Goal: Task Accomplishment & Management: Complete application form

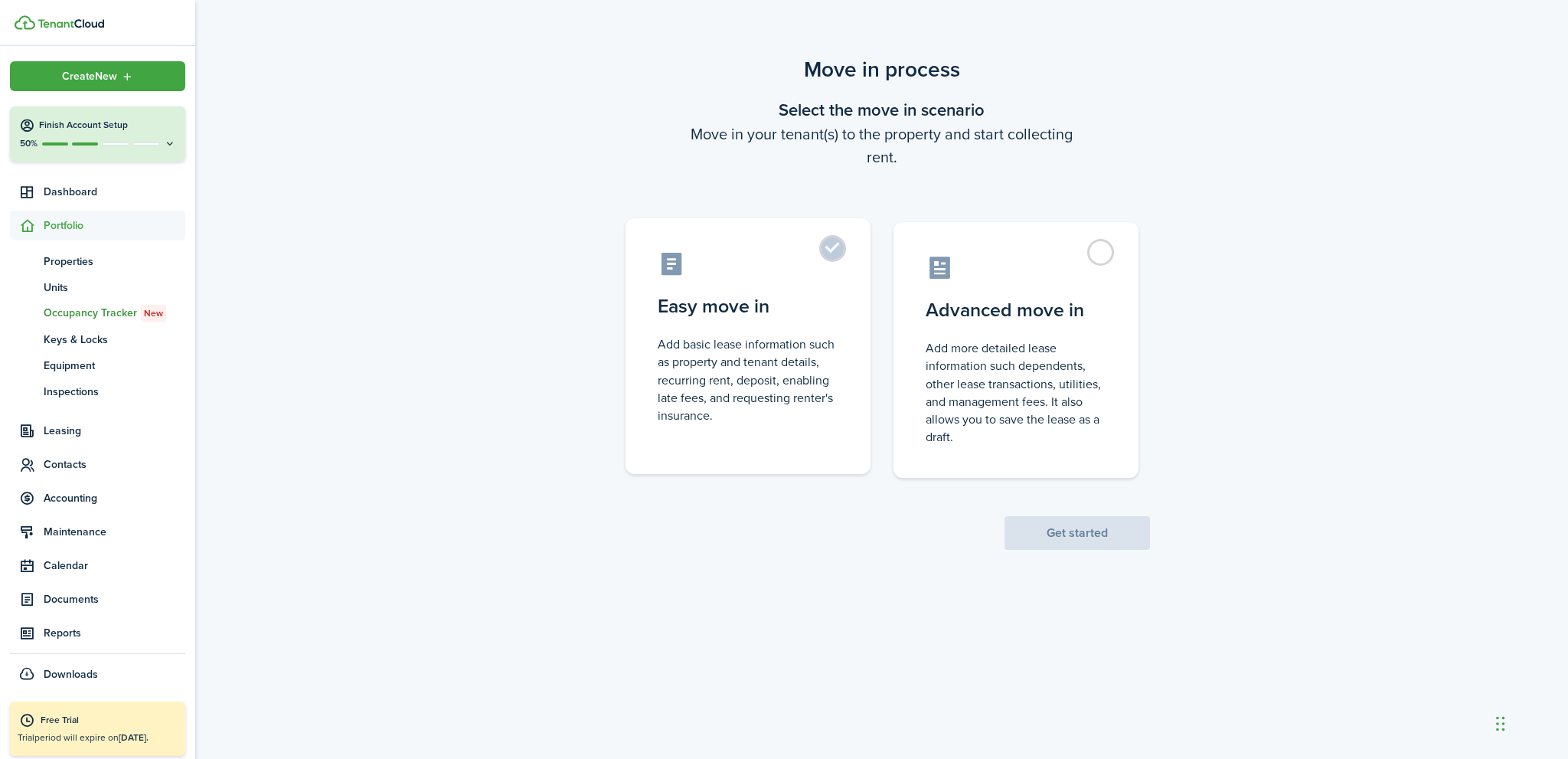
click at [828, 250] on label "Easy move in Add basic lease information such as property and tenant details, r…" at bounding box center [748, 347] width 245 height 256
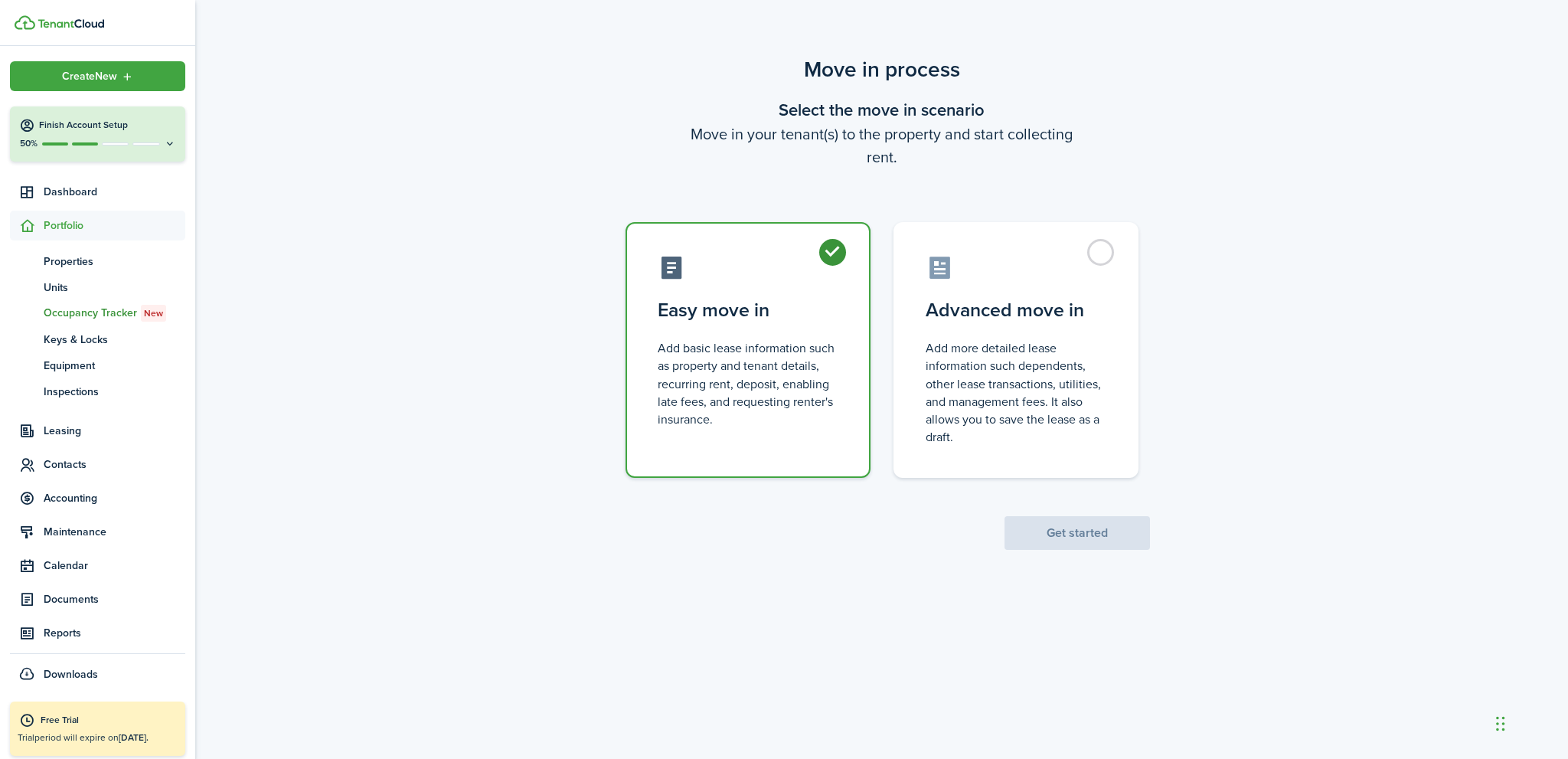
radio input "true"
click at [1106, 532] on button "Get started" at bounding box center [1077, 533] width 145 height 34
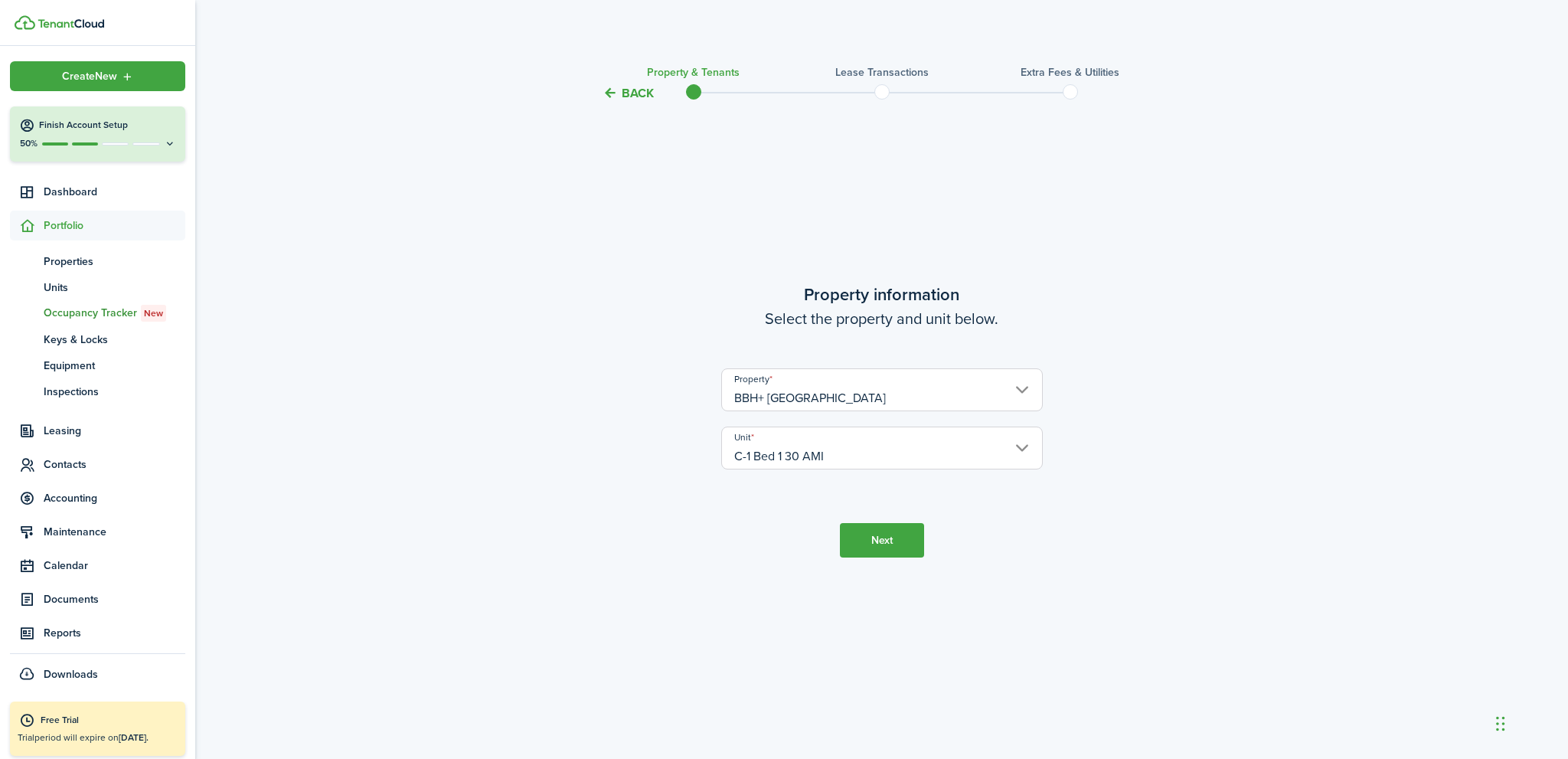
click at [873, 548] on button "Next" at bounding box center [881, 540] width 84 height 35
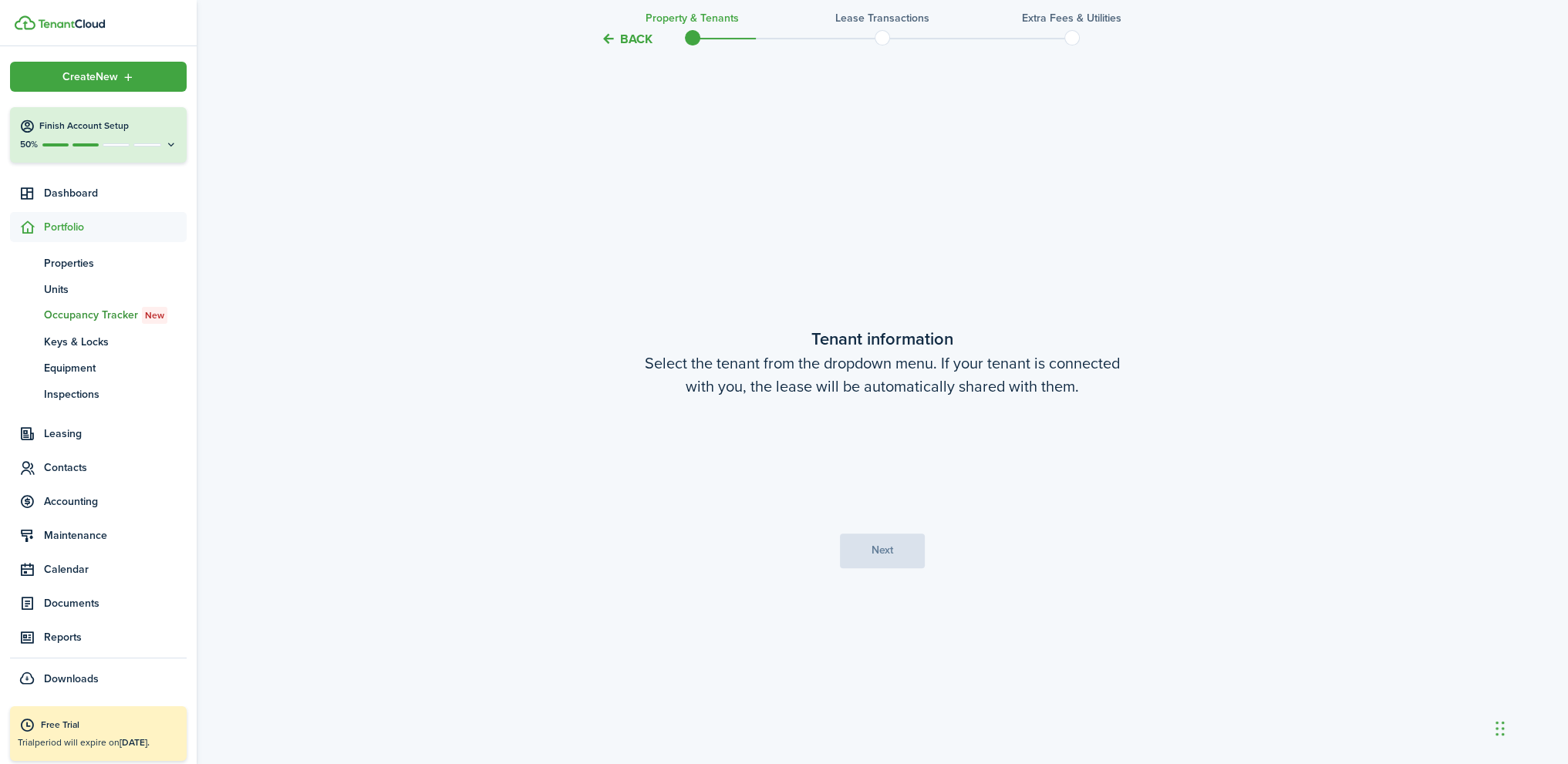
scroll to position [660, 0]
click at [890, 545] on button "Next" at bounding box center [881, 548] width 84 height 35
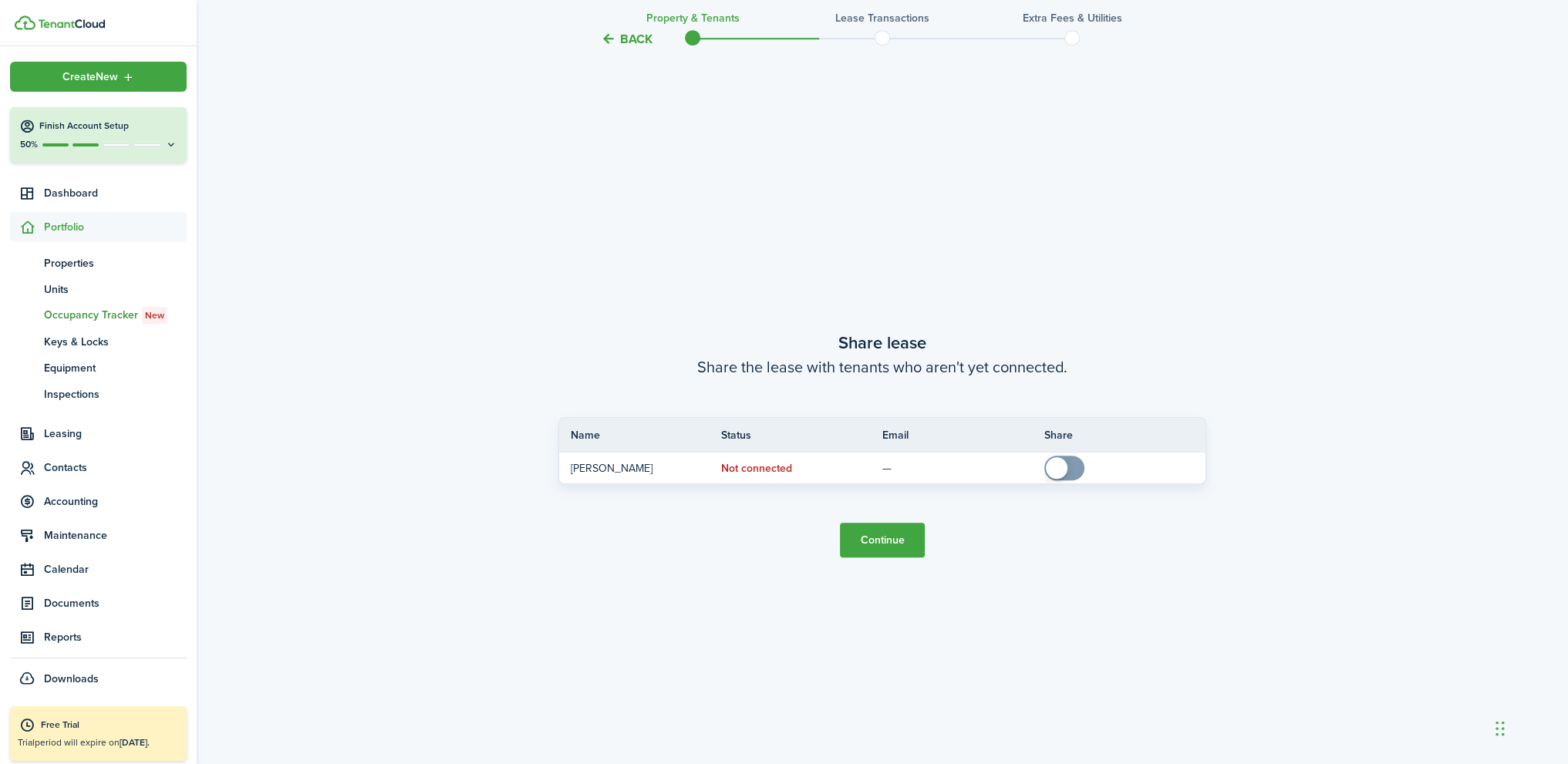
scroll to position [1424, 0]
click at [887, 541] on button "Continue" at bounding box center [881, 539] width 84 height 35
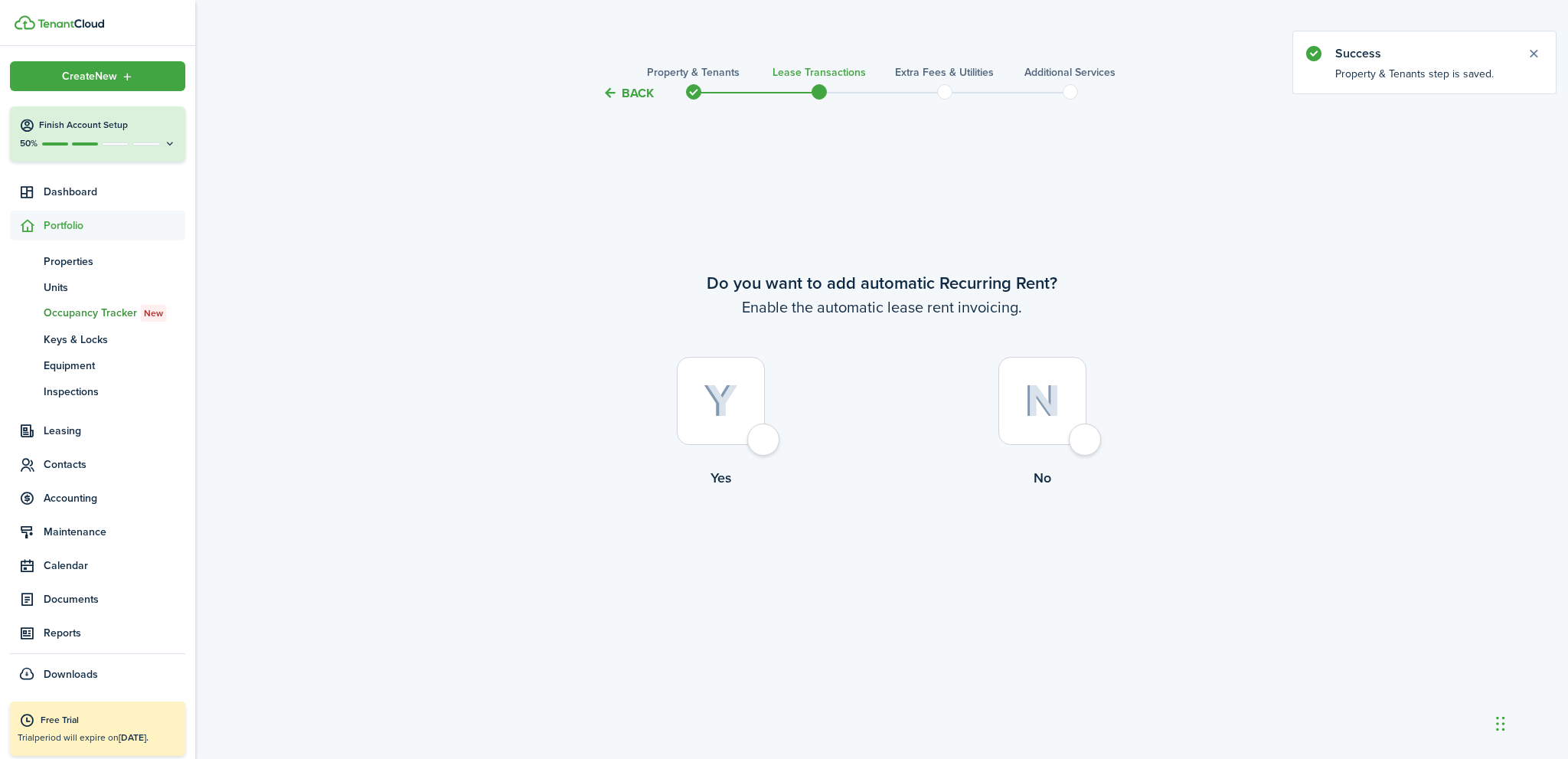
click at [765, 443] on div at bounding box center [720, 401] width 88 height 88
radio input "true"
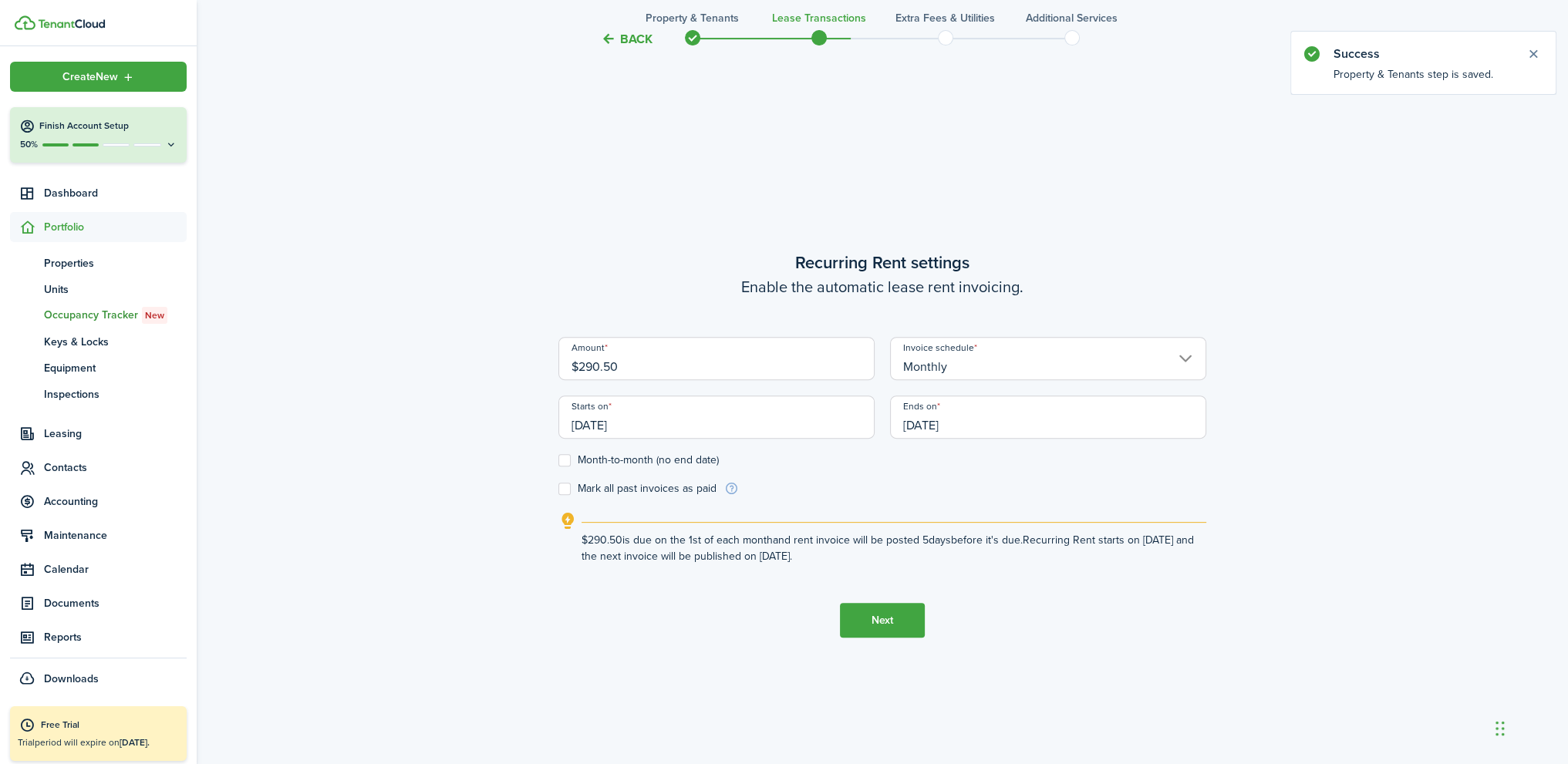
scroll to position [660, 0]
click at [1017, 428] on input "[DATE]" at bounding box center [1048, 416] width 316 height 44
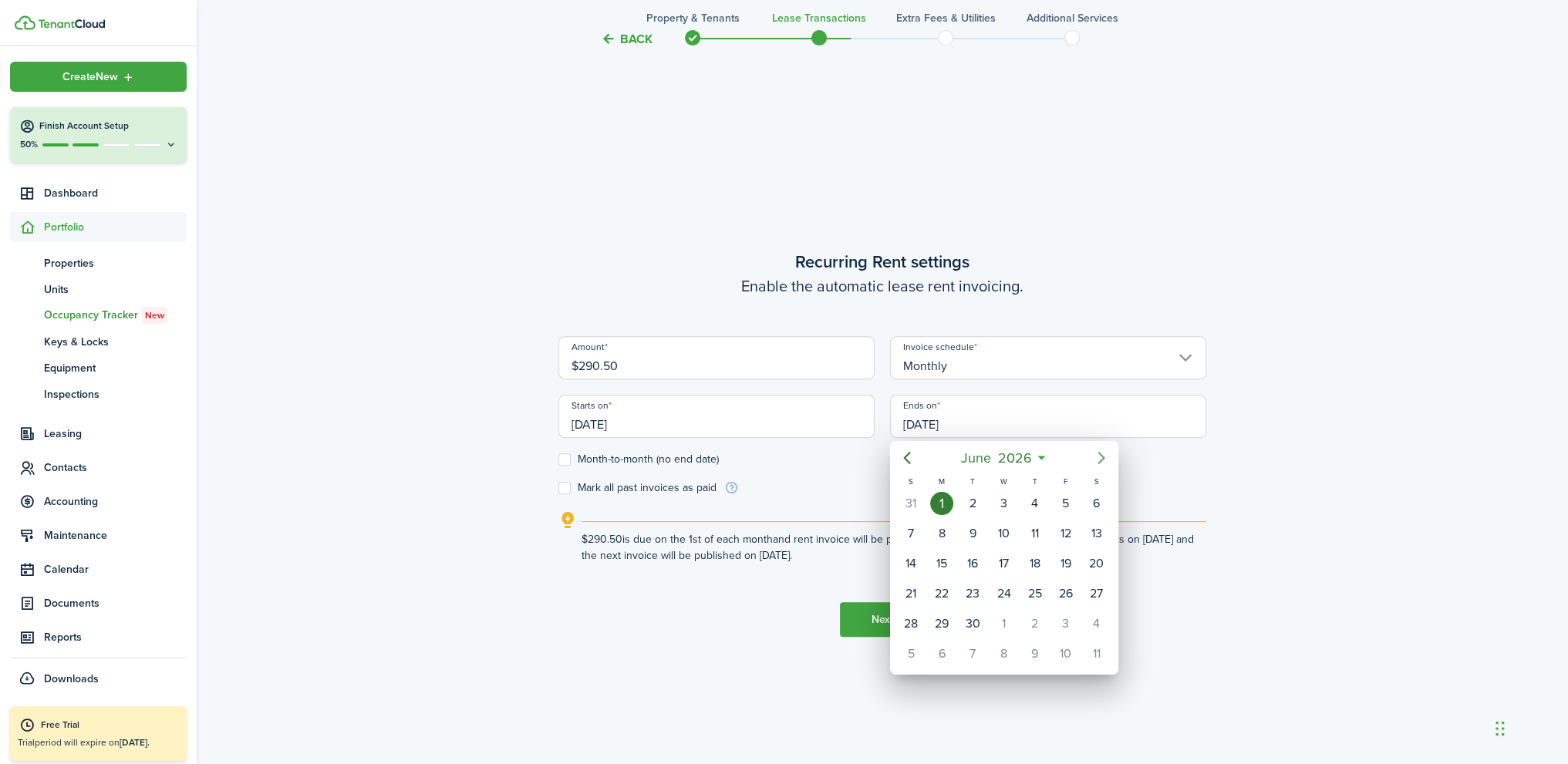
click at [1101, 458] on icon "Next page" at bounding box center [1101, 458] width 18 height 18
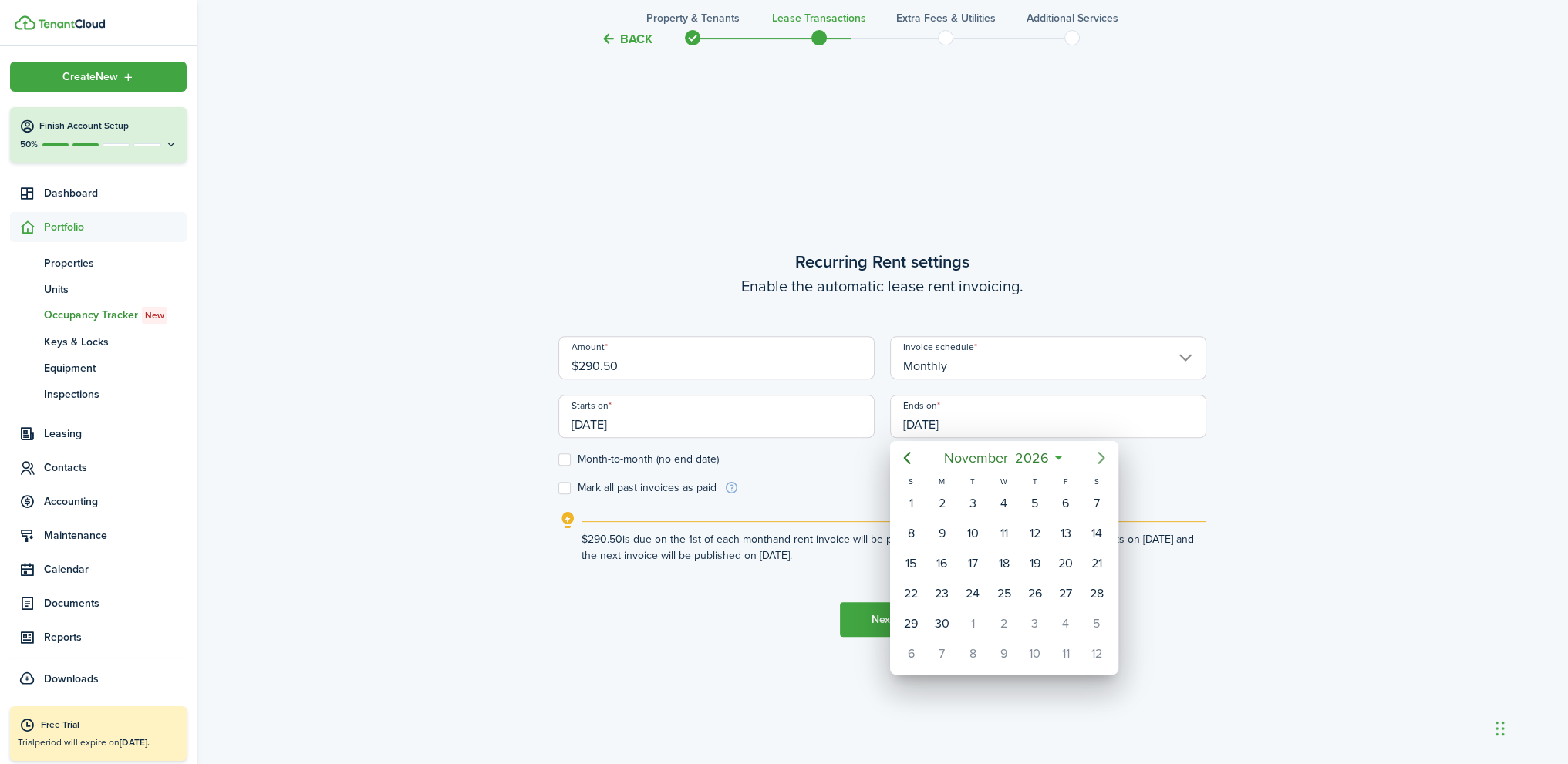
click at [1101, 458] on icon "Next page" at bounding box center [1101, 458] width 18 height 18
click at [904, 456] on icon "Previous page" at bounding box center [906, 458] width 7 height 13
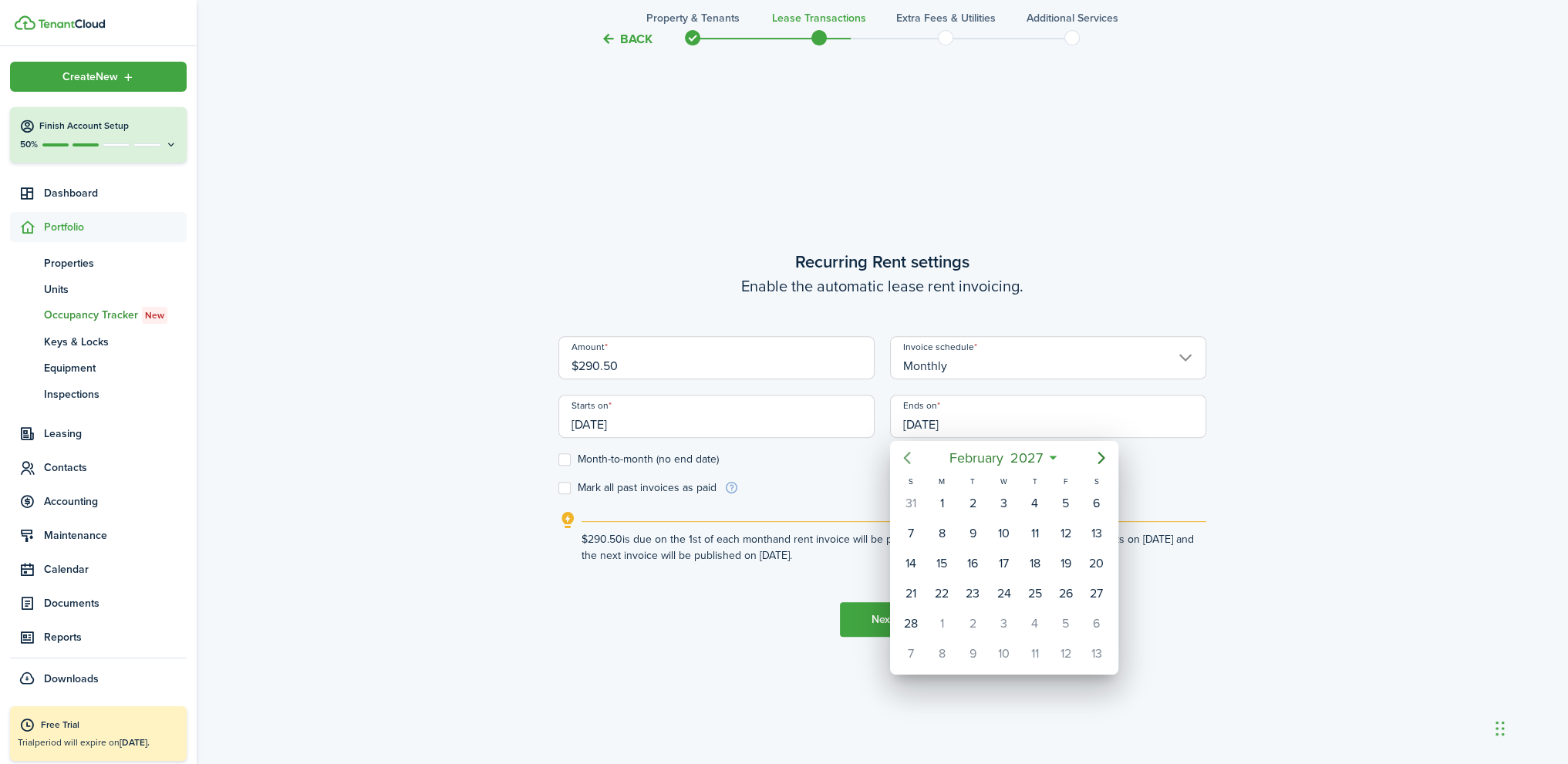
click at [904, 456] on icon "Previous page" at bounding box center [907, 458] width 18 height 18
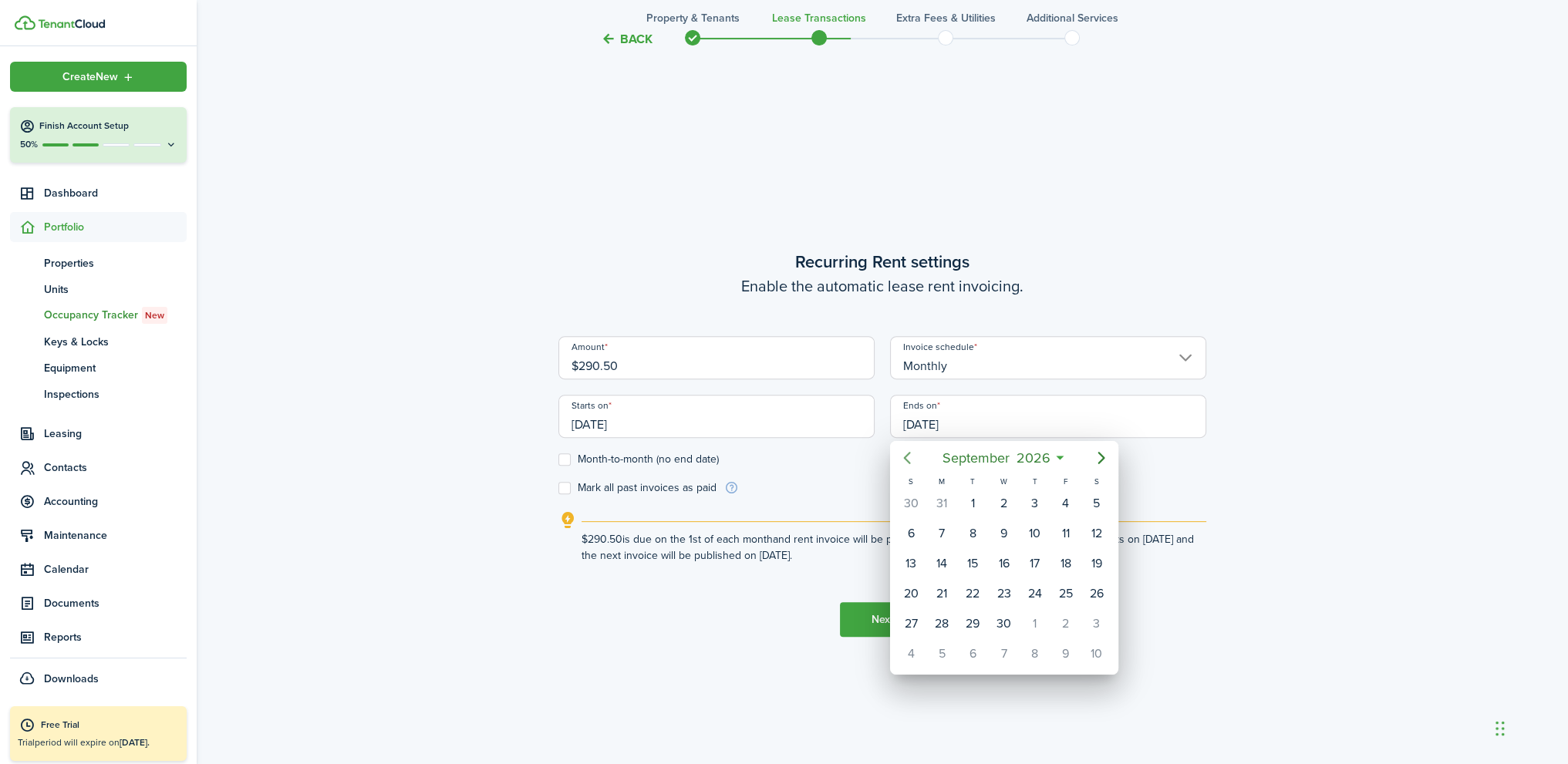
click at [904, 456] on icon "Previous page" at bounding box center [907, 458] width 18 height 18
click at [918, 647] on div "31" at bounding box center [911, 653] width 23 height 23
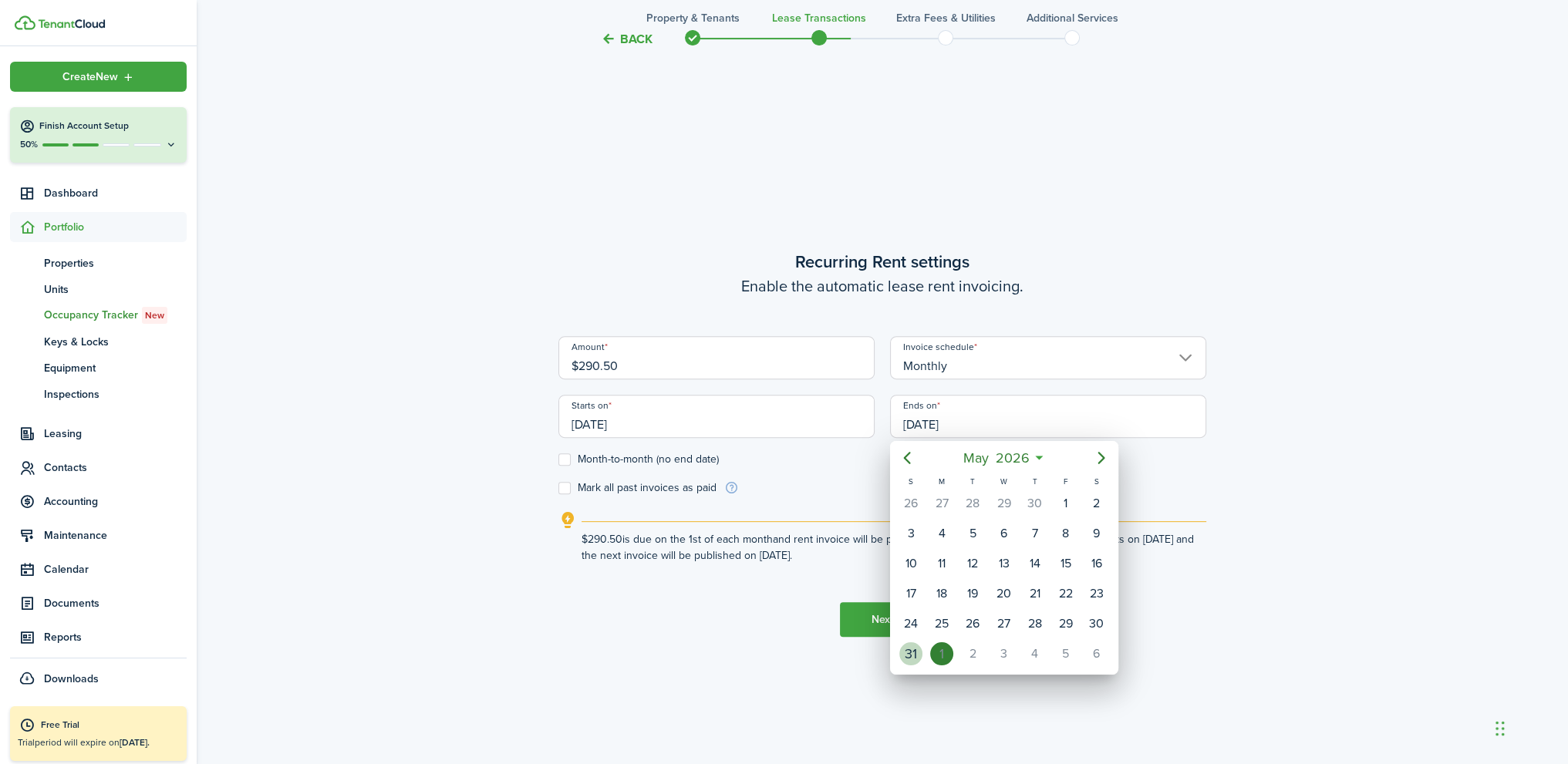
type input "[DATE]"
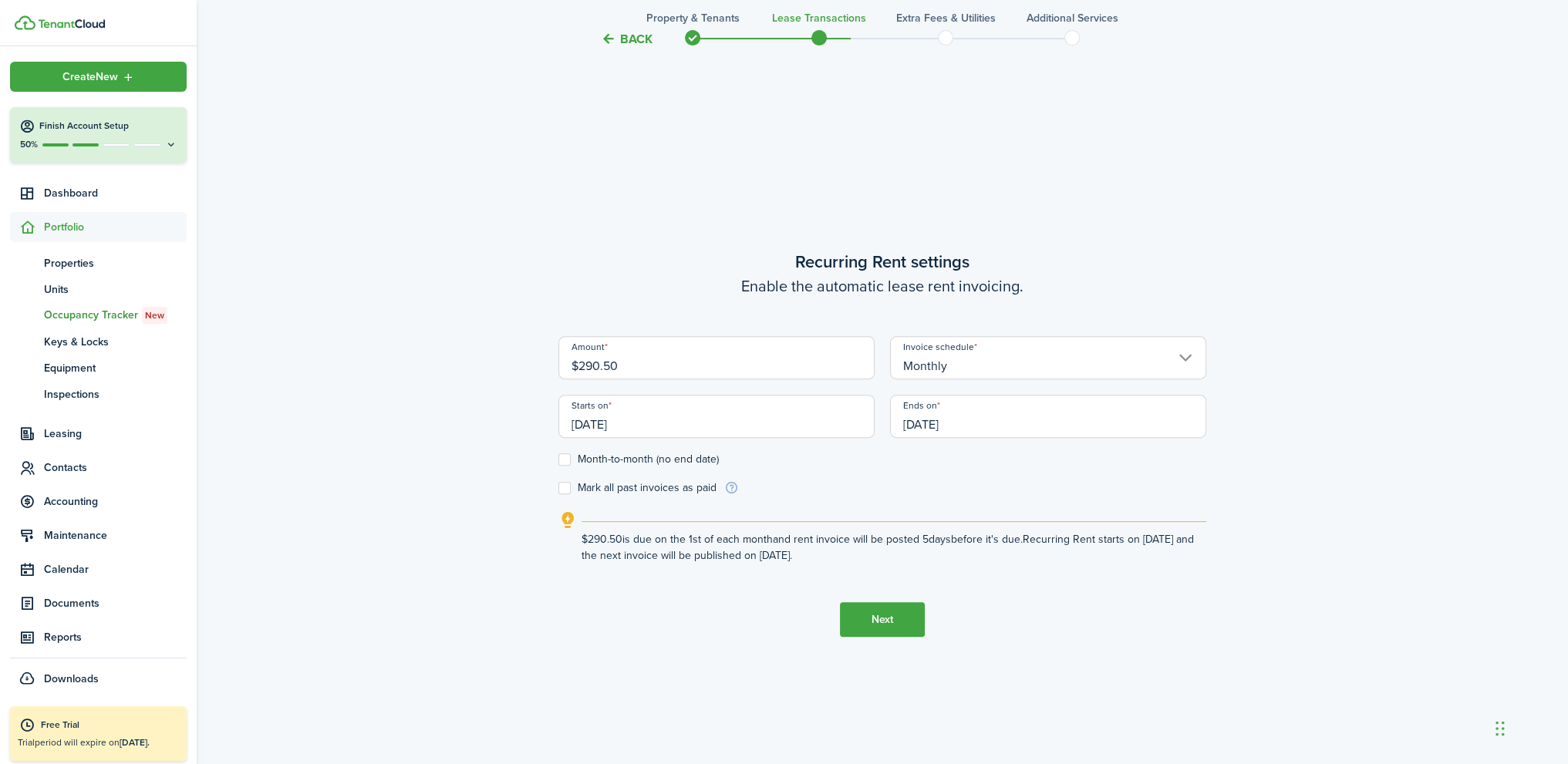
click at [879, 624] on button "Next" at bounding box center [881, 620] width 84 height 35
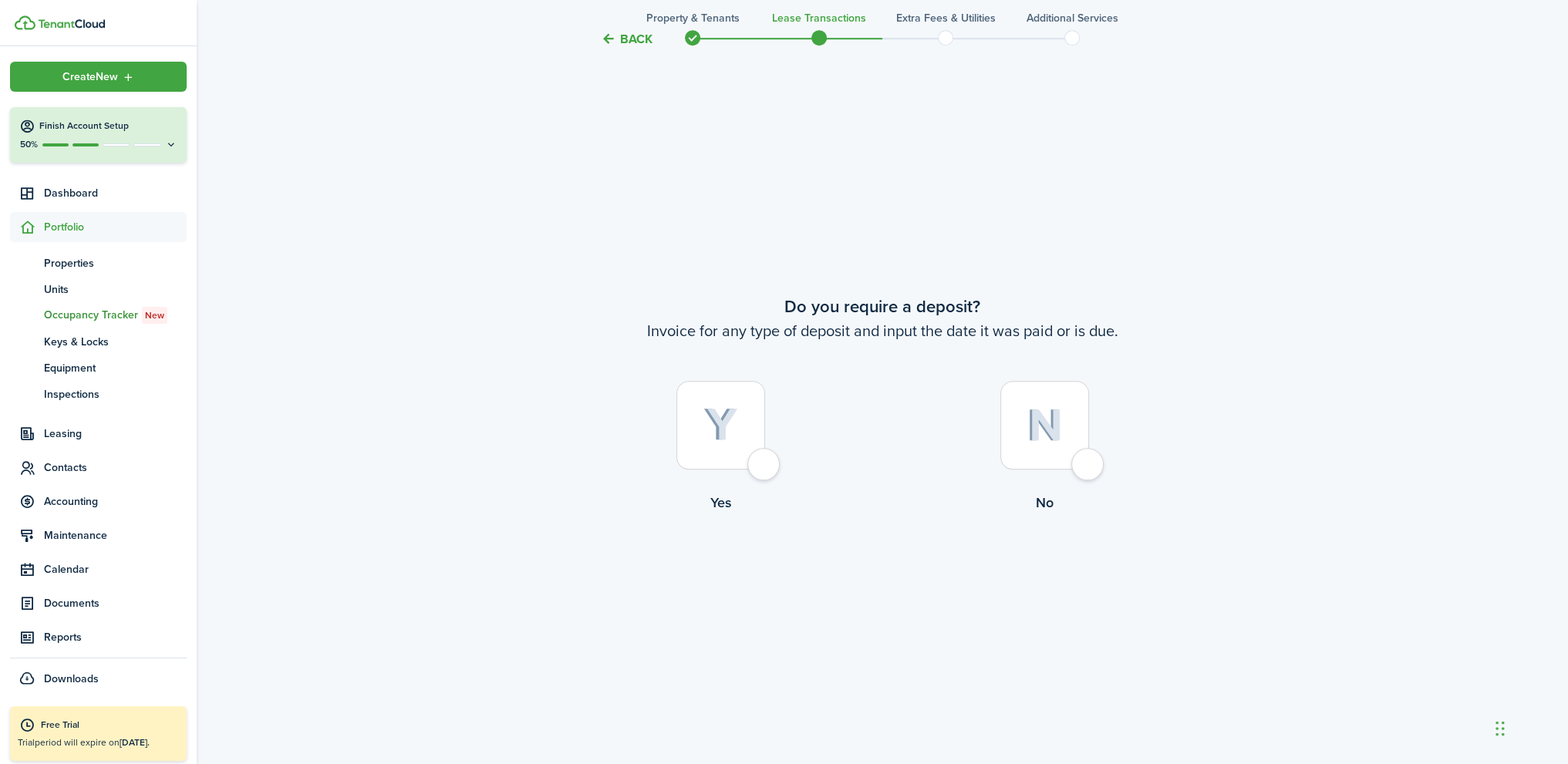
scroll to position [1424, 0]
click at [1101, 470] on label "No" at bounding box center [1044, 450] width 324 height 140
radio input "true"
click at [1085, 465] on div at bounding box center [1043, 423] width 88 height 88
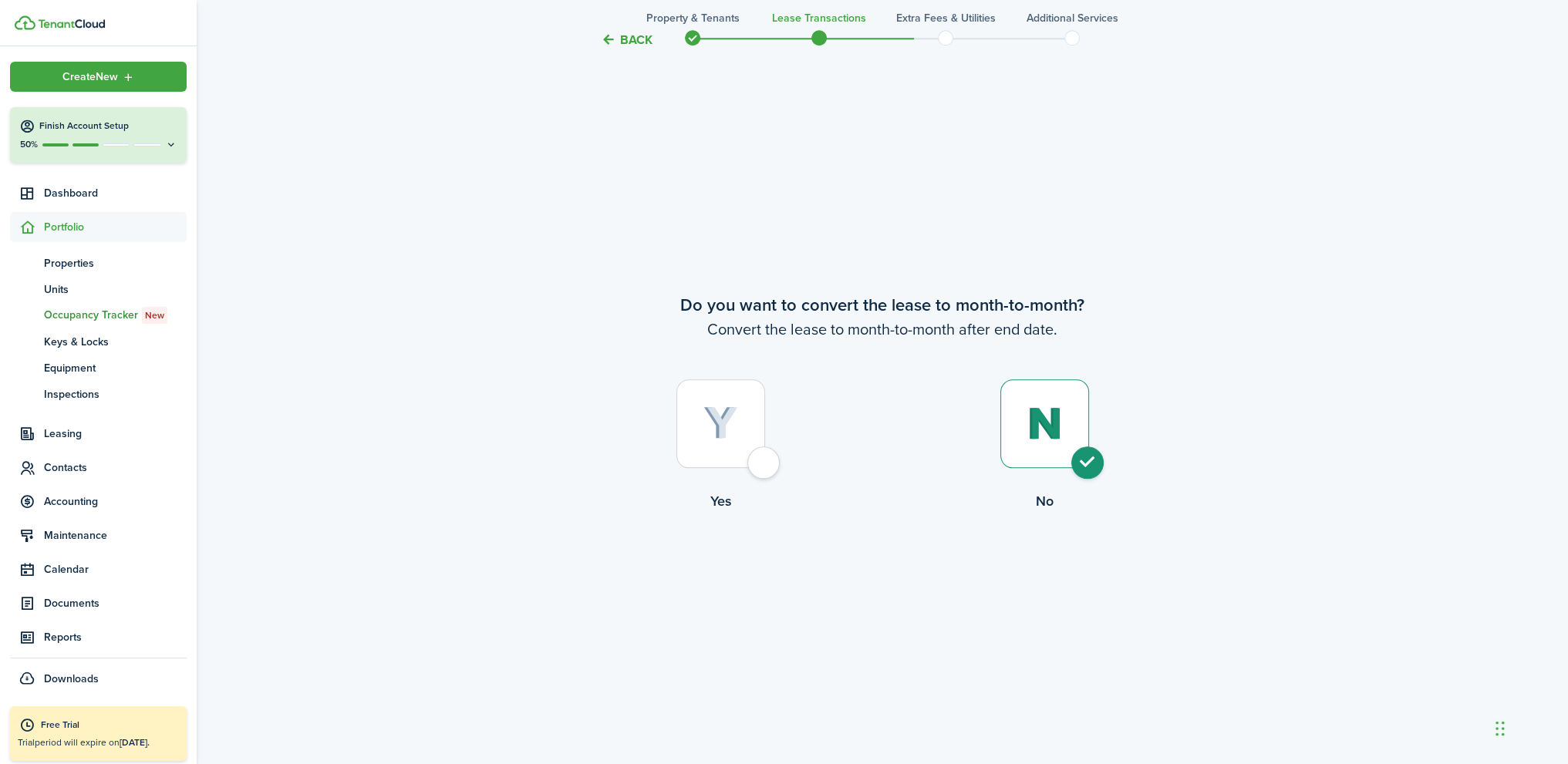
radio input "true"
click at [857, 571] on button "Continue" at bounding box center [881, 575] width 84 height 35
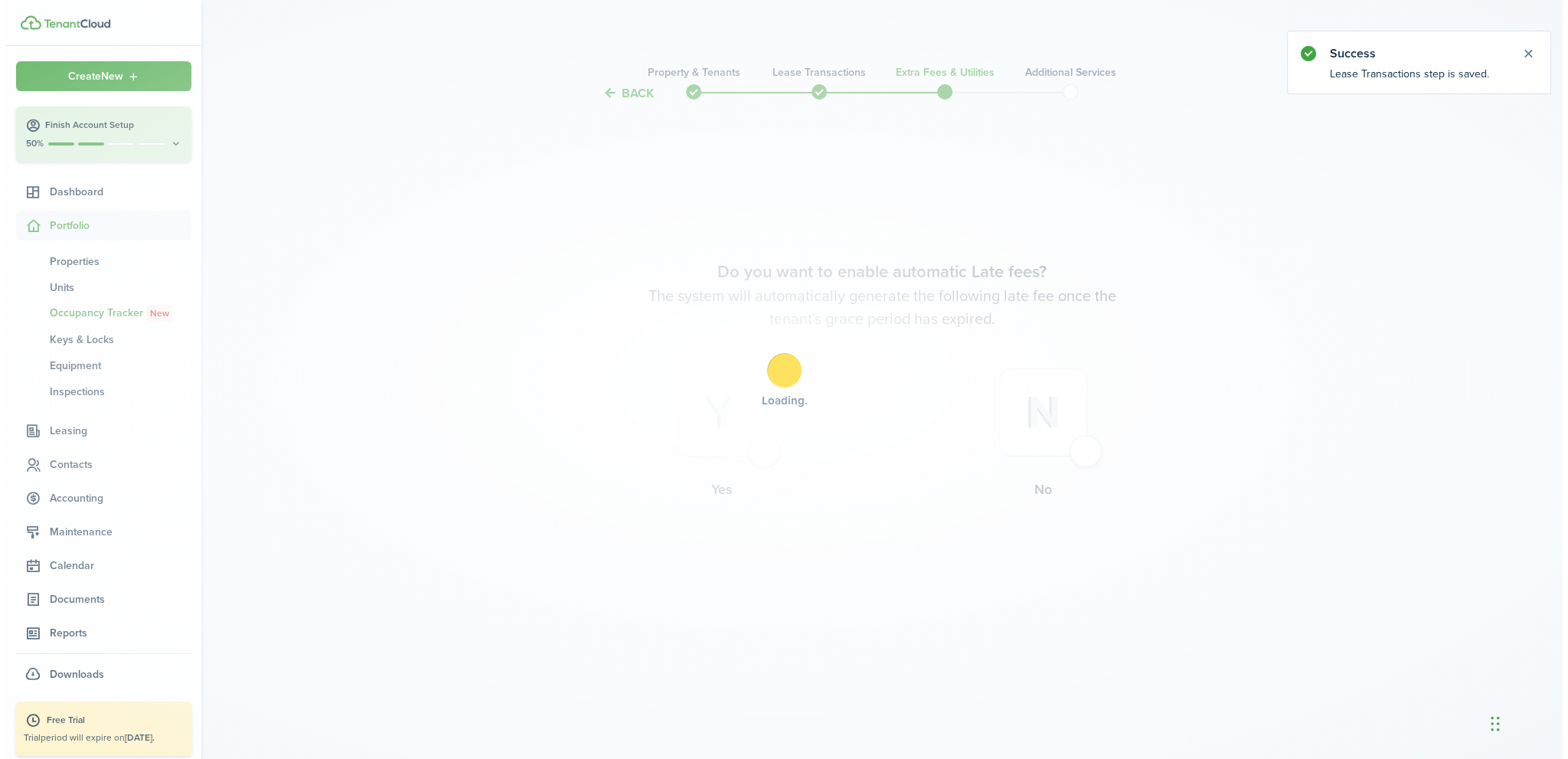
scroll to position [0, 0]
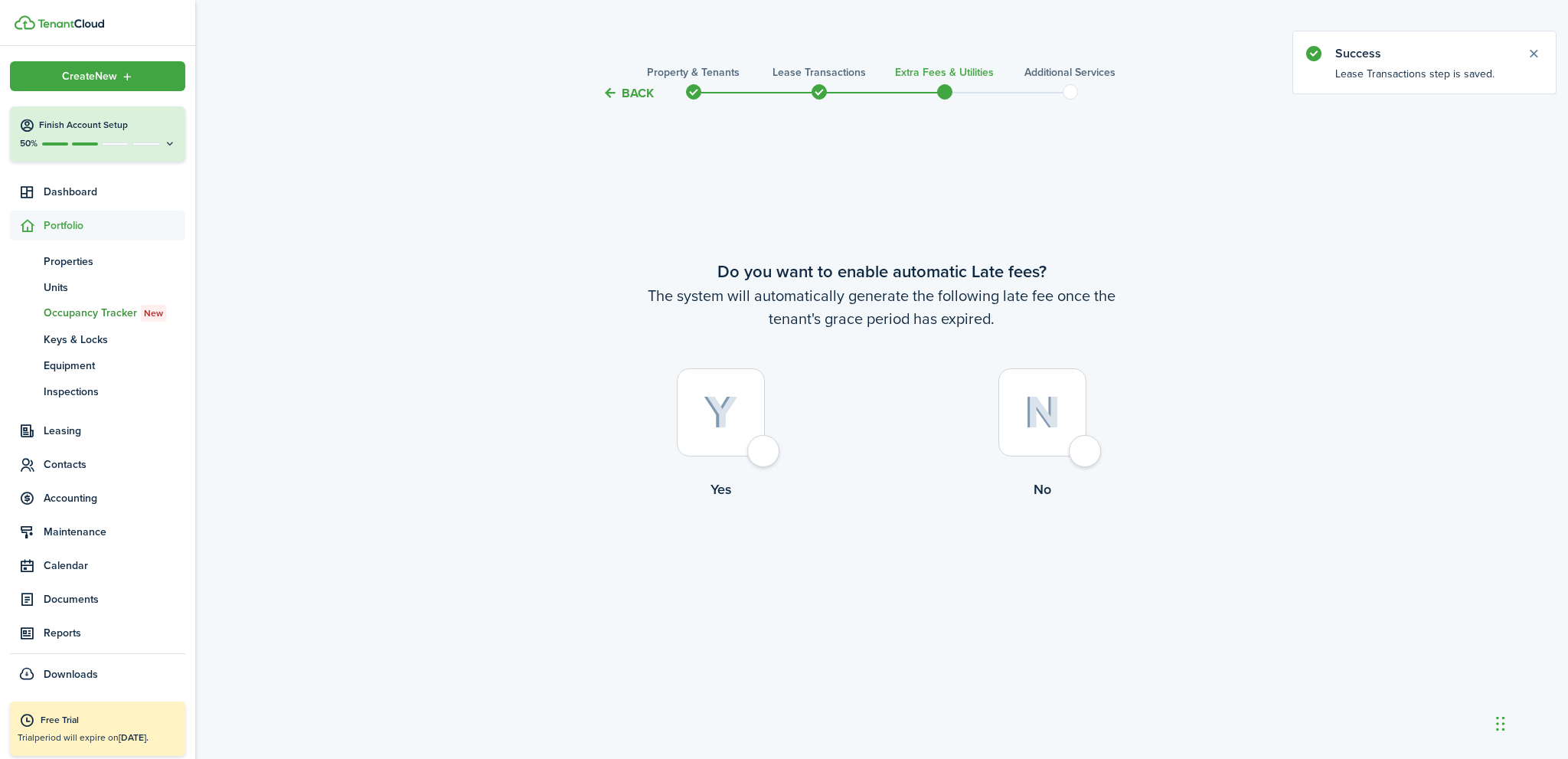
click at [1086, 450] on div at bounding box center [1042, 411] width 88 height 88
radio input "true"
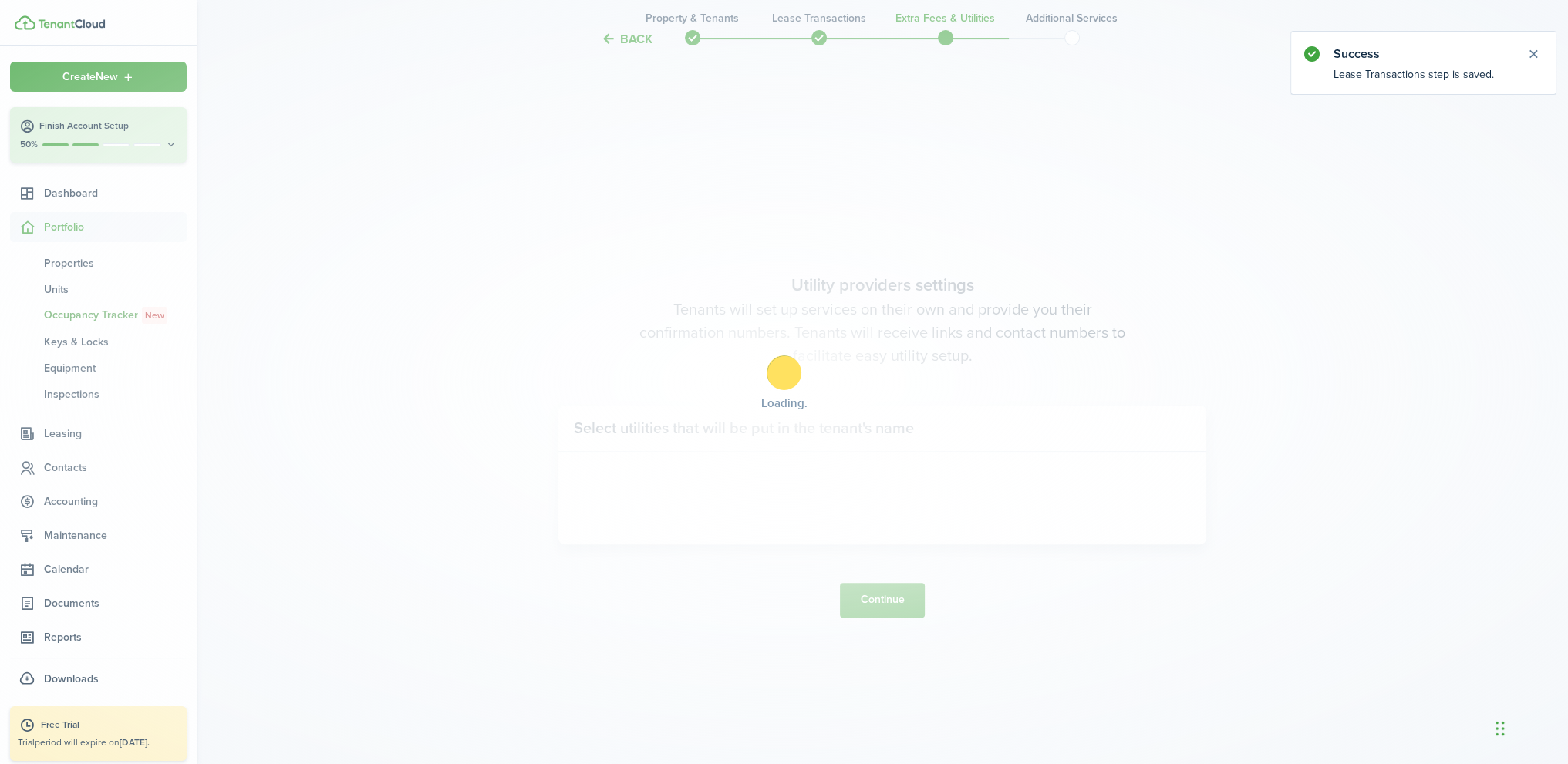
scroll to position [660, 0]
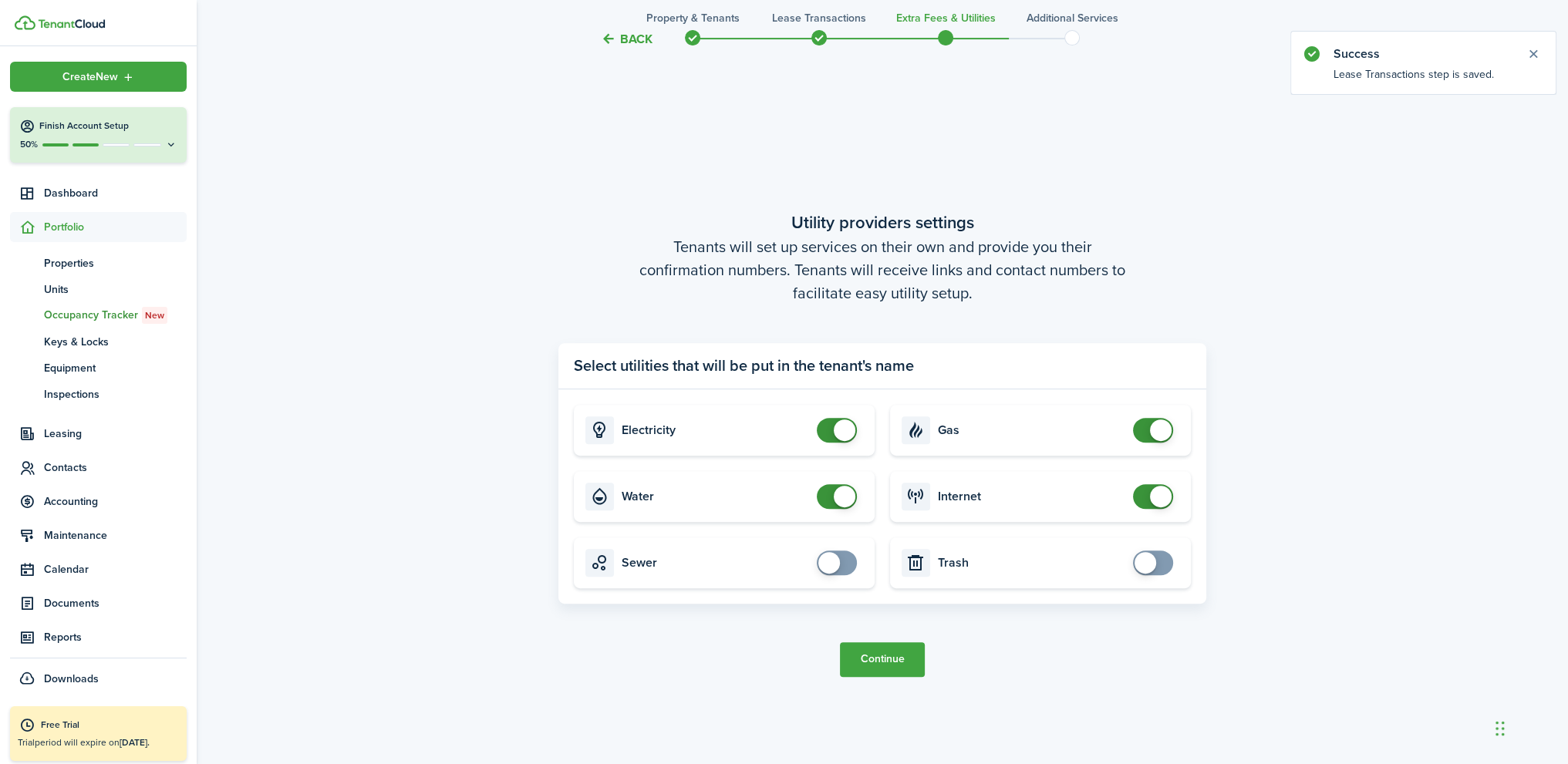
checkbox input "false"
click at [1145, 428] on span at bounding box center [1153, 430] width 16 height 24
checkbox input "false"
click at [829, 427] on span at bounding box center [837, 430] width 16 height 24
checkbox input "false"
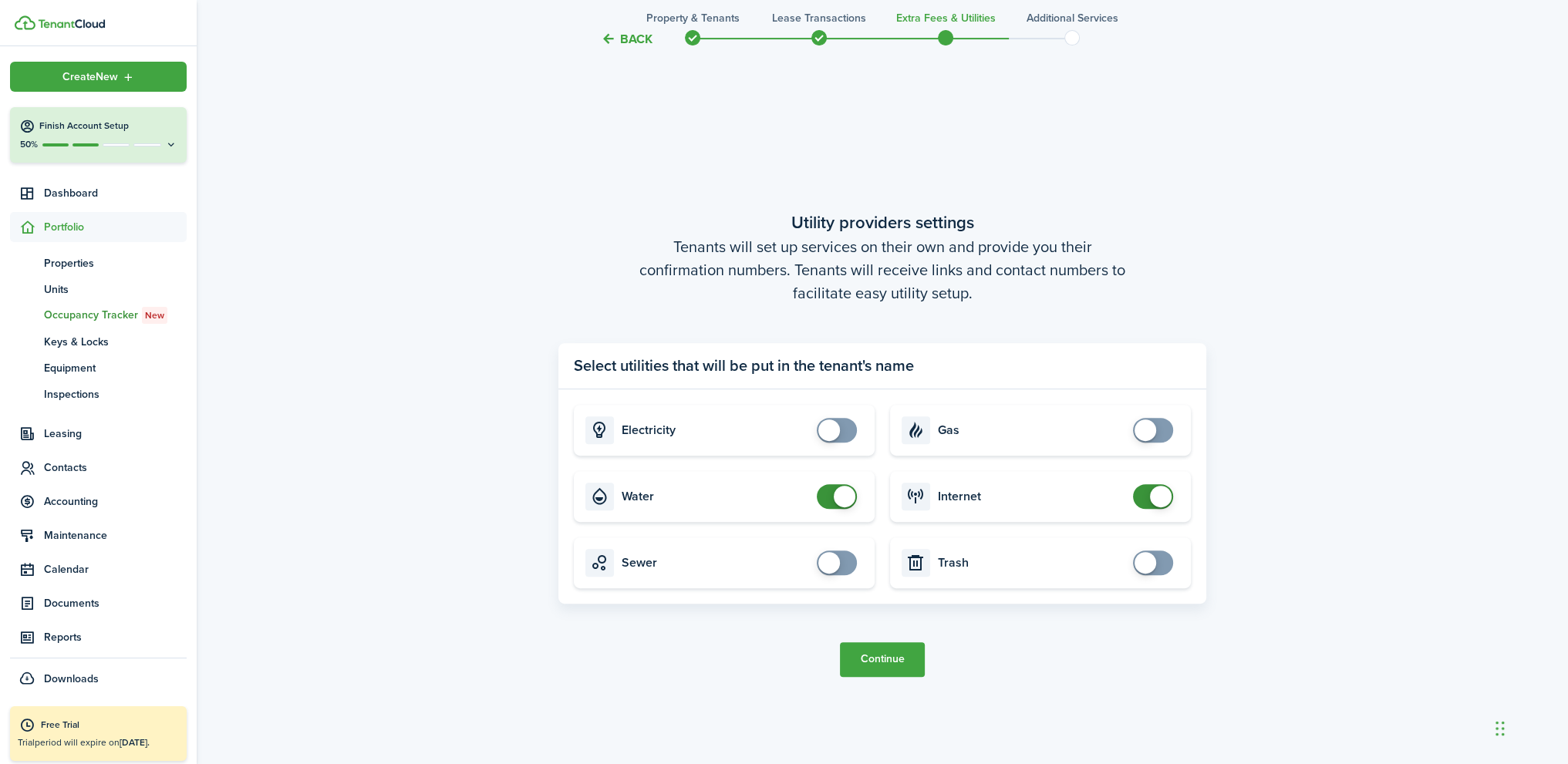
click at [829, 495] on span at bounding box center [837, 495] width 16 height 24
checkbox input "false"
click at [1145, 496] on span at bounding box center [1153, 495] width 16 height 24
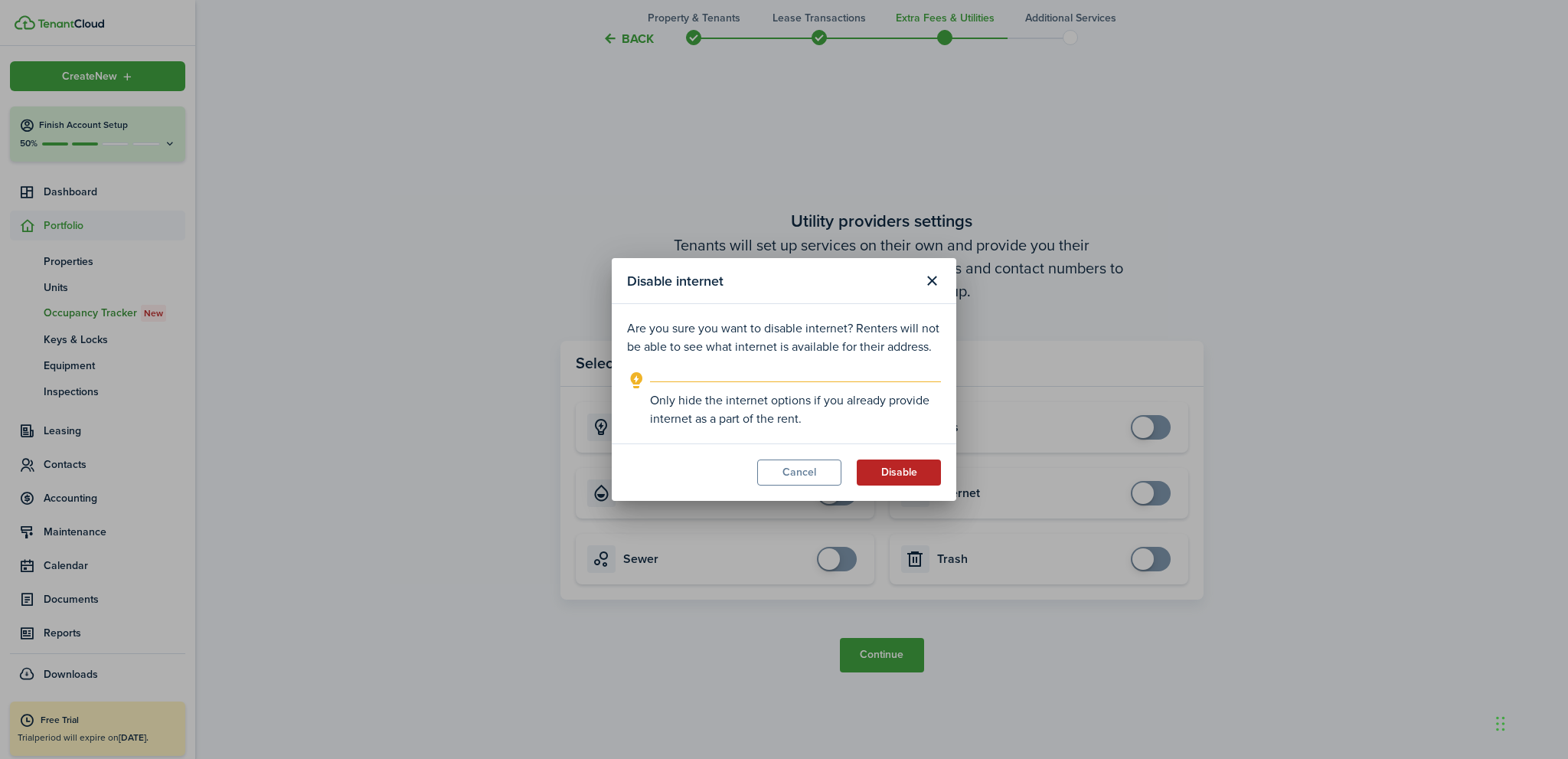
click at [924, 474] on button "Disable" at bounding box center [899, 472] width 84 height 26
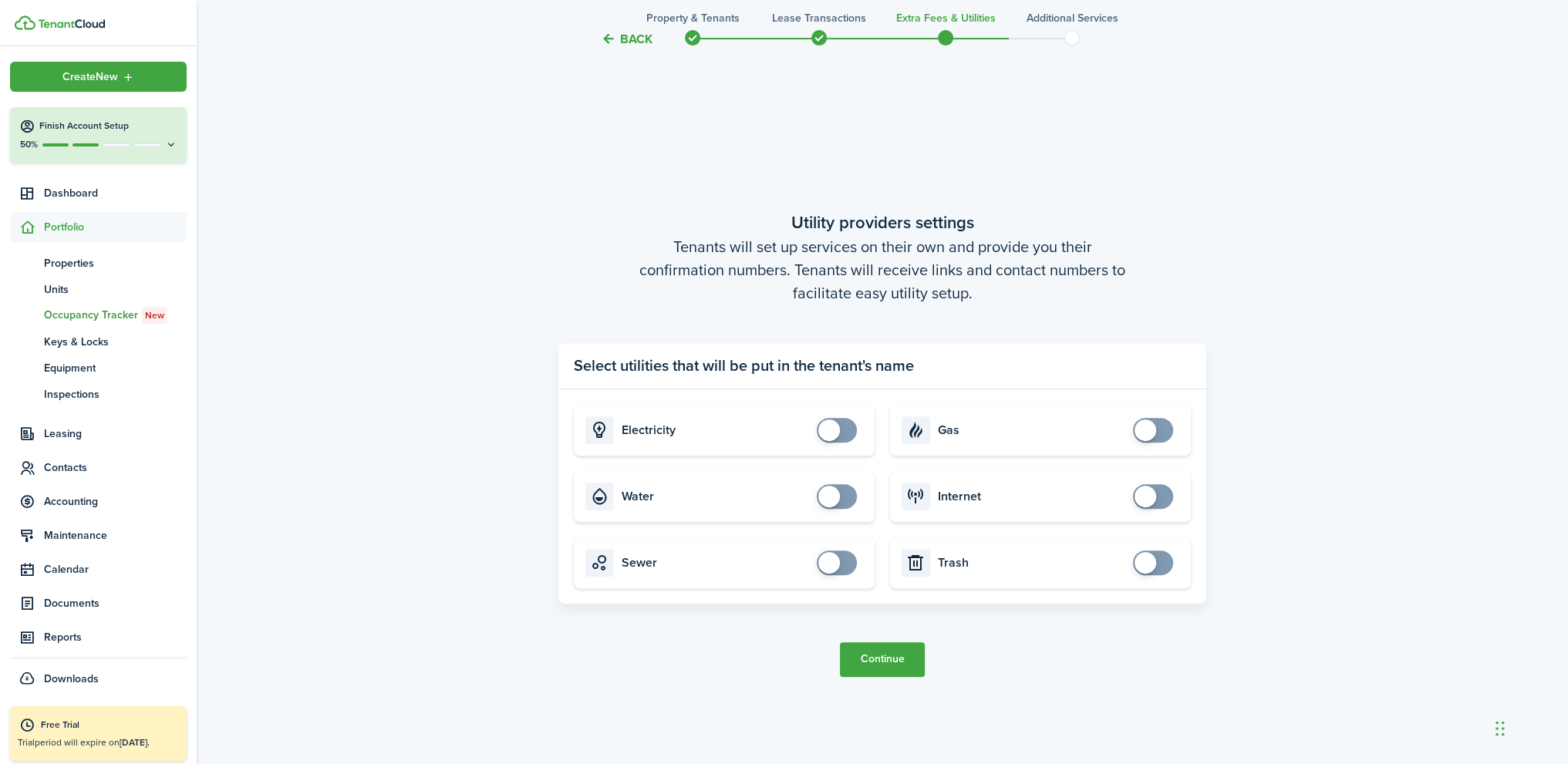
click at [885, 656] on button "Continue" at bounding box center [881, 659] width 84 height 35
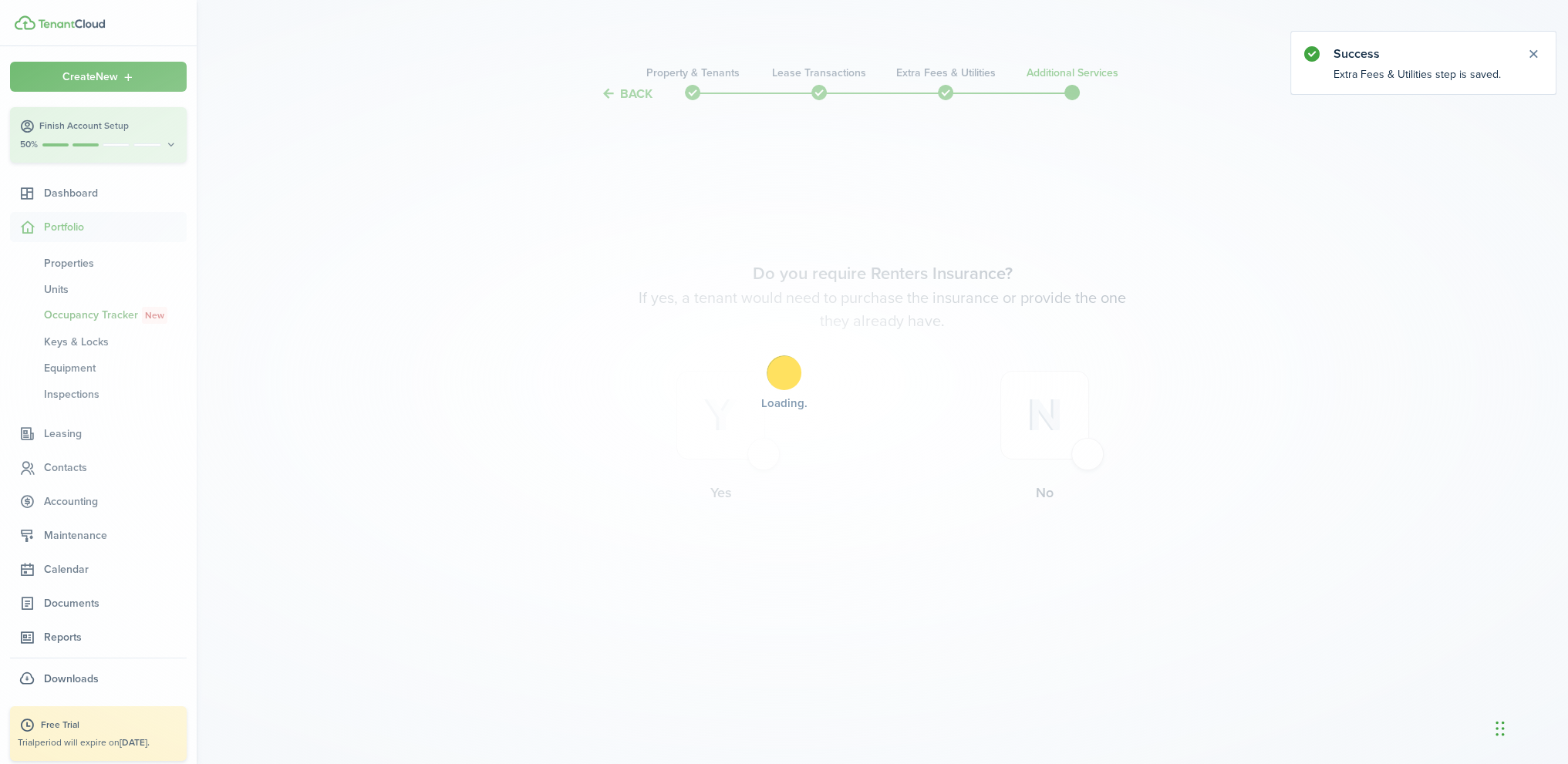
scroll to position [0, 0]
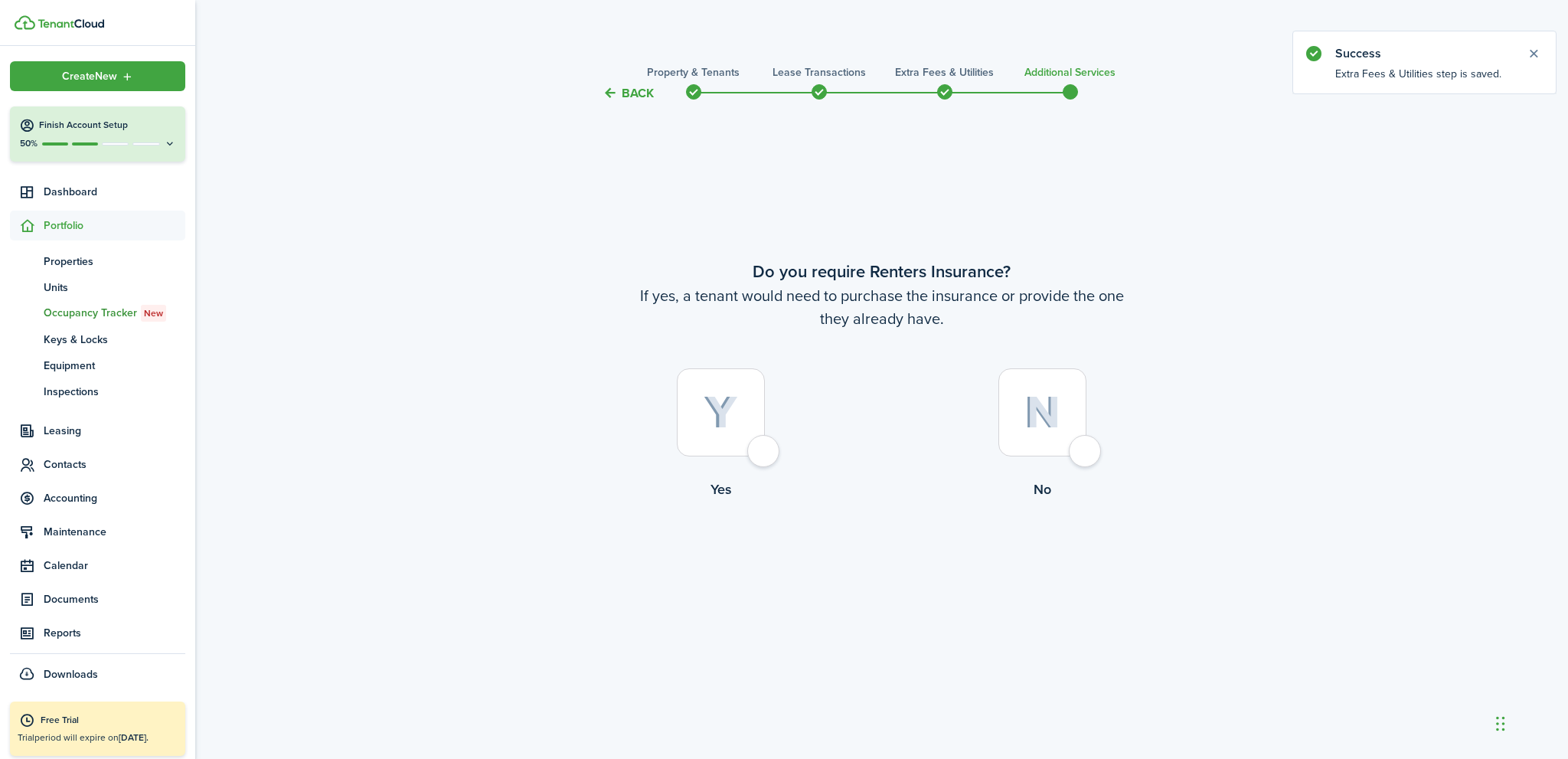
click at [1086, 457] on div at bounding box center [1042, 411] width 88 height 88
radio input "true"
click at [909, 569] on button "Complete move in" at bounding box center [881, 563] width 113 height 35
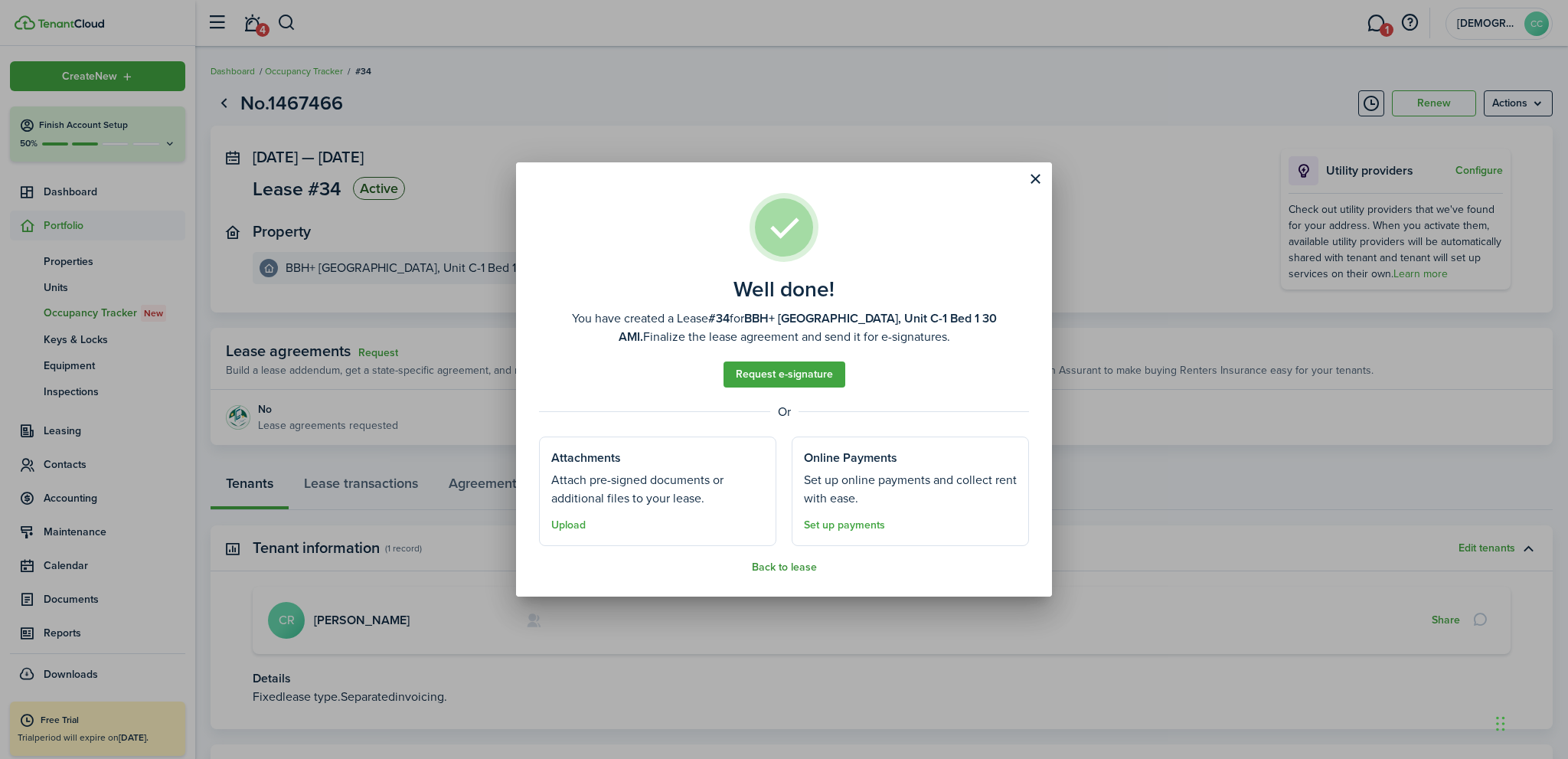
click at [791, 570] on button "Back to lease" at bounding box center [785, 567] width 65 height 13
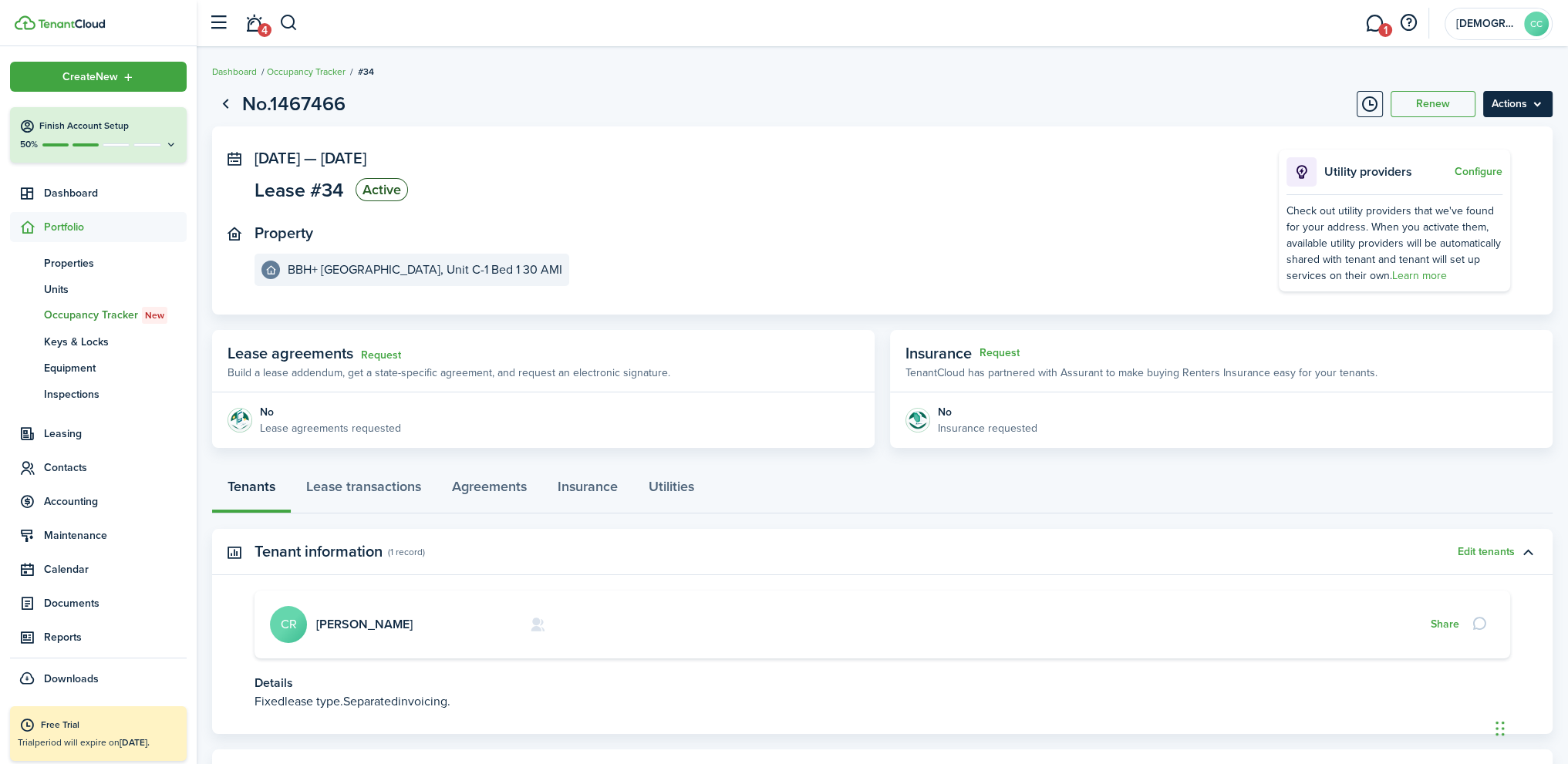
click at [1534, 108] on menu-btn "Actions" at bounding box center [1518, 104] width 70 height 26
click at [376, 484] on link "Lease transactions" at bounding box center [364, 491] width 145 height 47
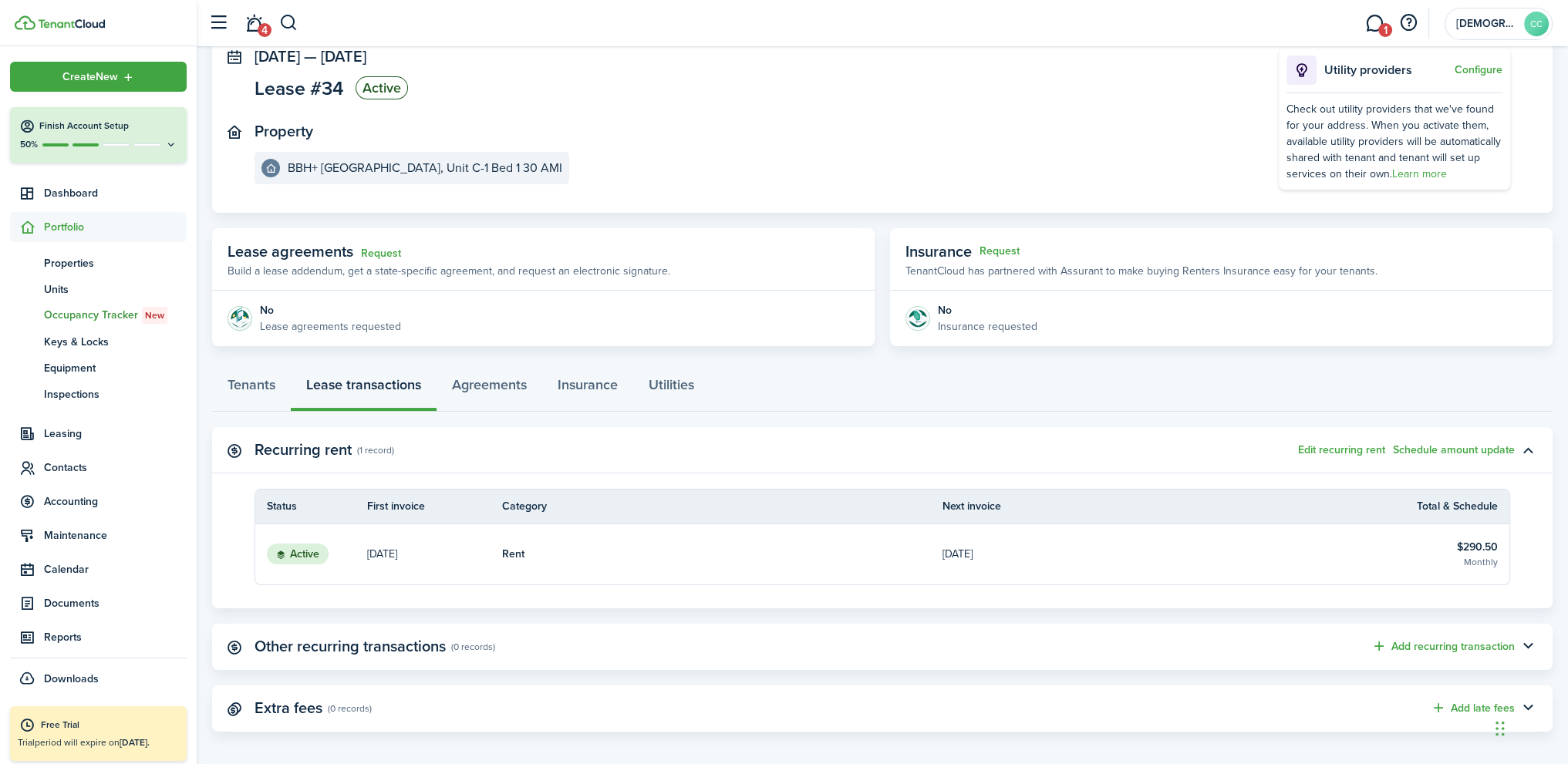
scroll to position [111, 0]
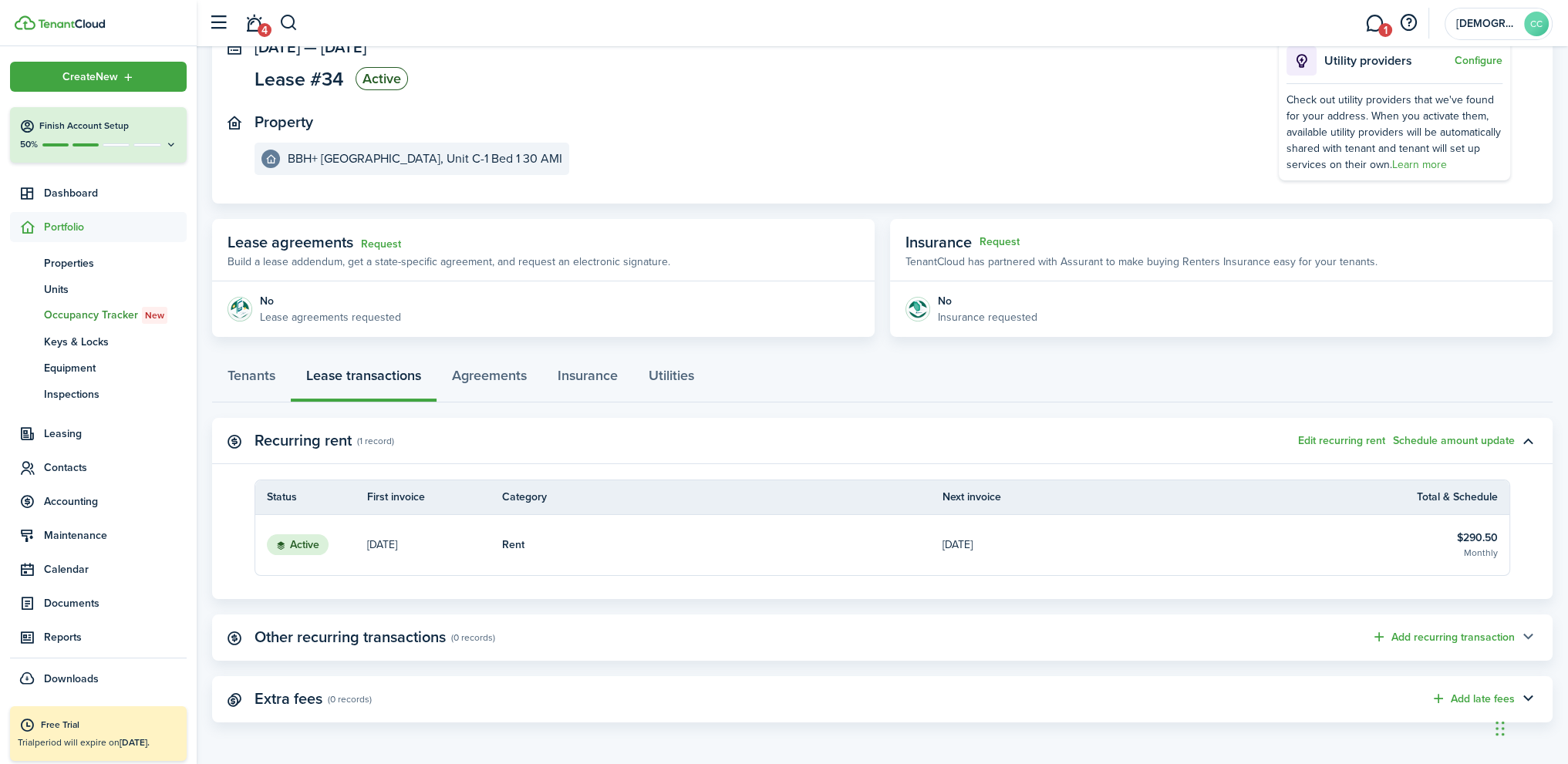
click at [1523, 638] on button "button" at bounding box center [1527, 637] width 26 height 26
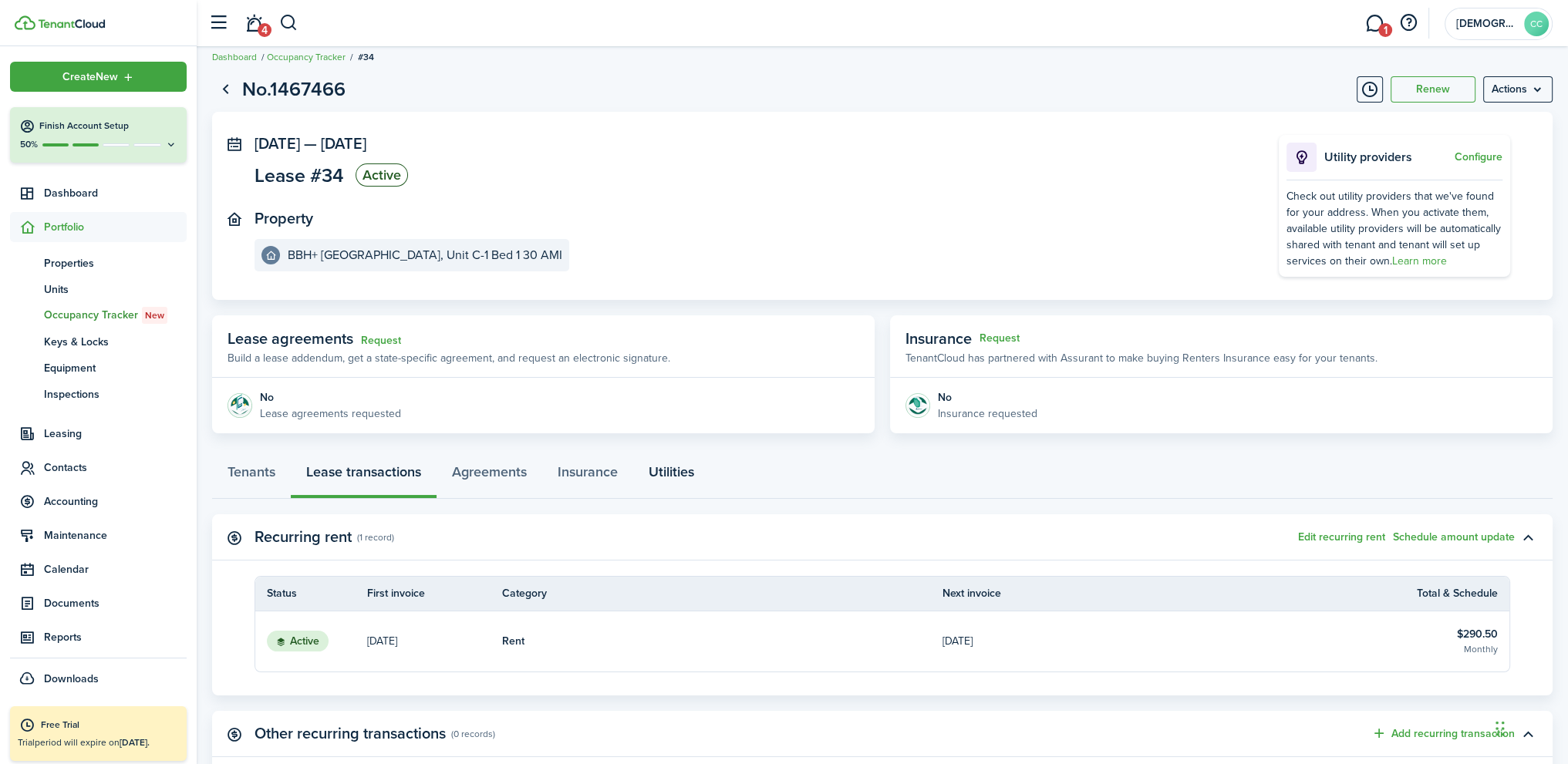
scroll to position [0, 0]
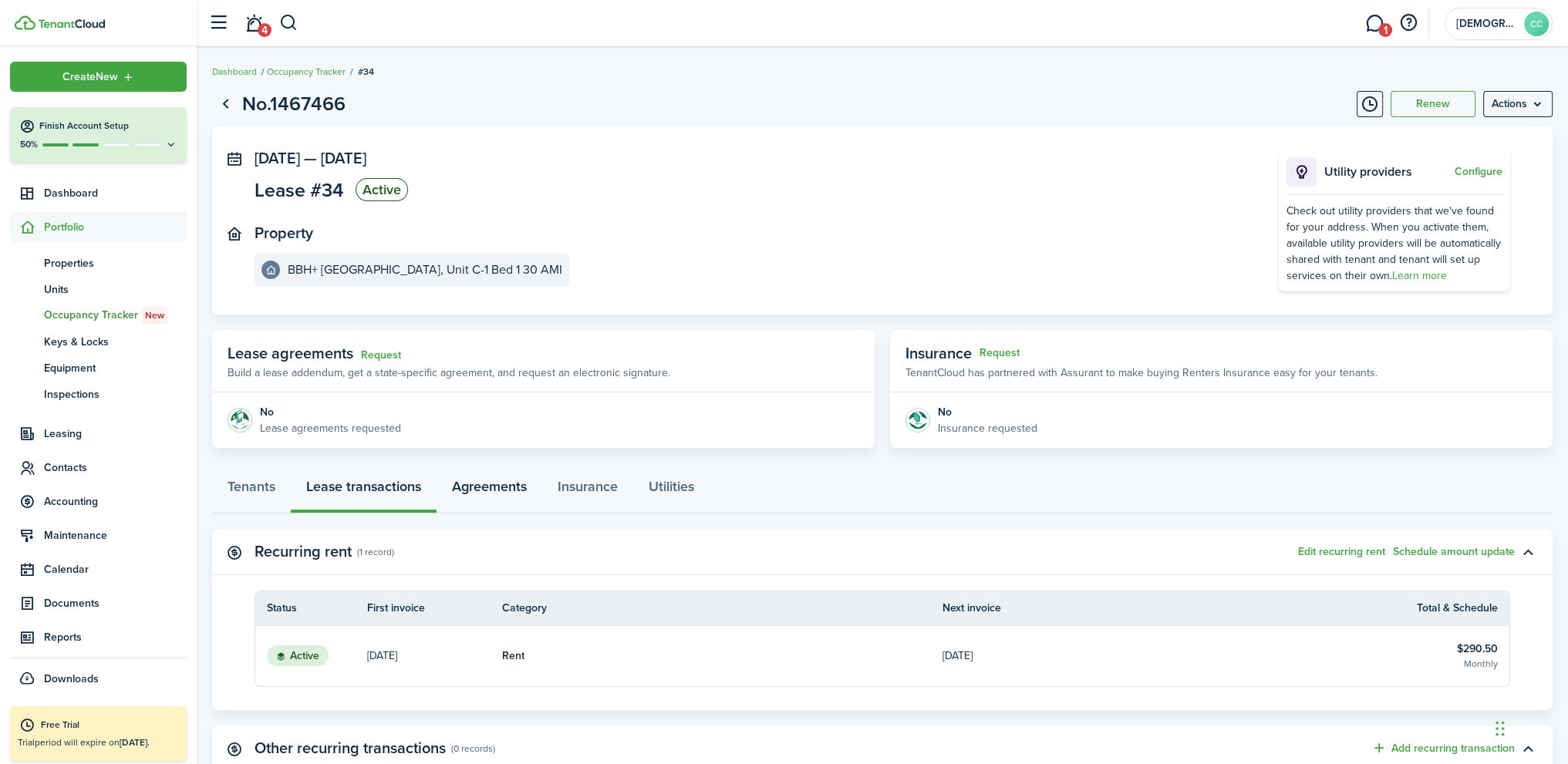
click at [498, 492] on link "Agreements" at bounding box center [489, 491] width 106 height 47
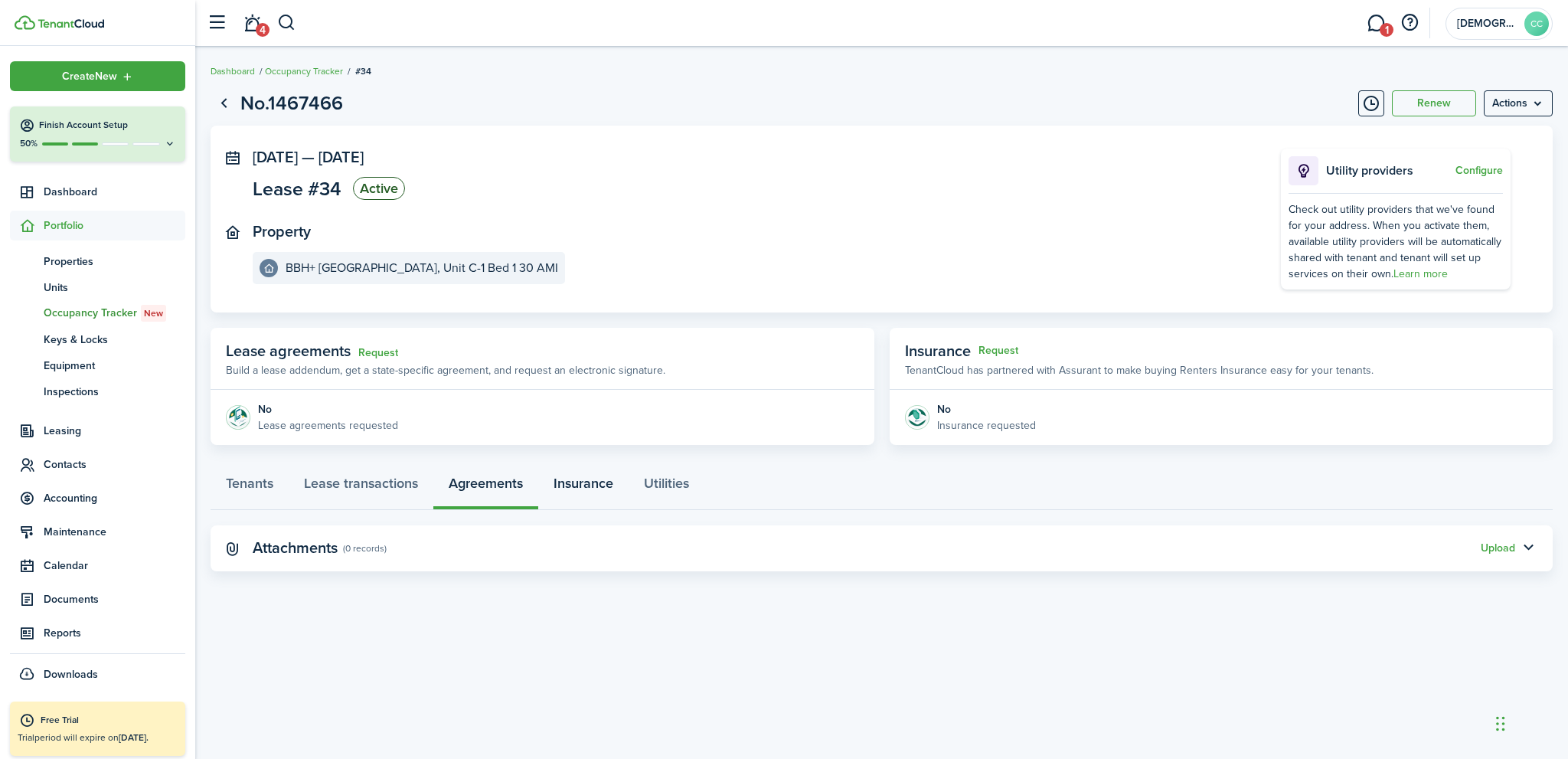
click at [566, 487] on link "Insurance" at bounding box center [584, 487] width 91 height 46
click at [680, 487] on link "Utilities" at bounding box center [666, 487] width 76 height 46
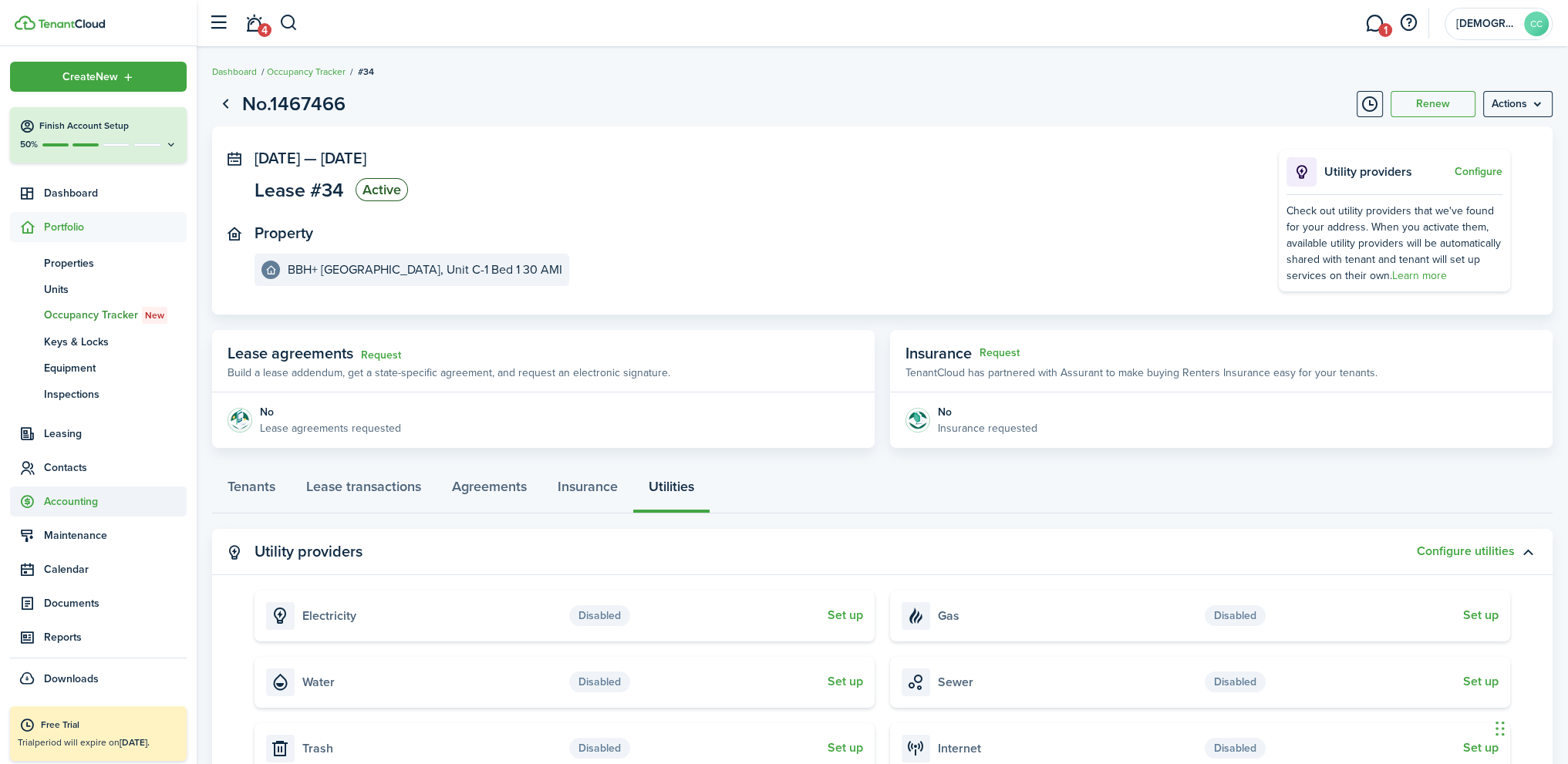
click at [63, 505] on span "Accounting" at bounding box center [114, 501] width 143 height 16
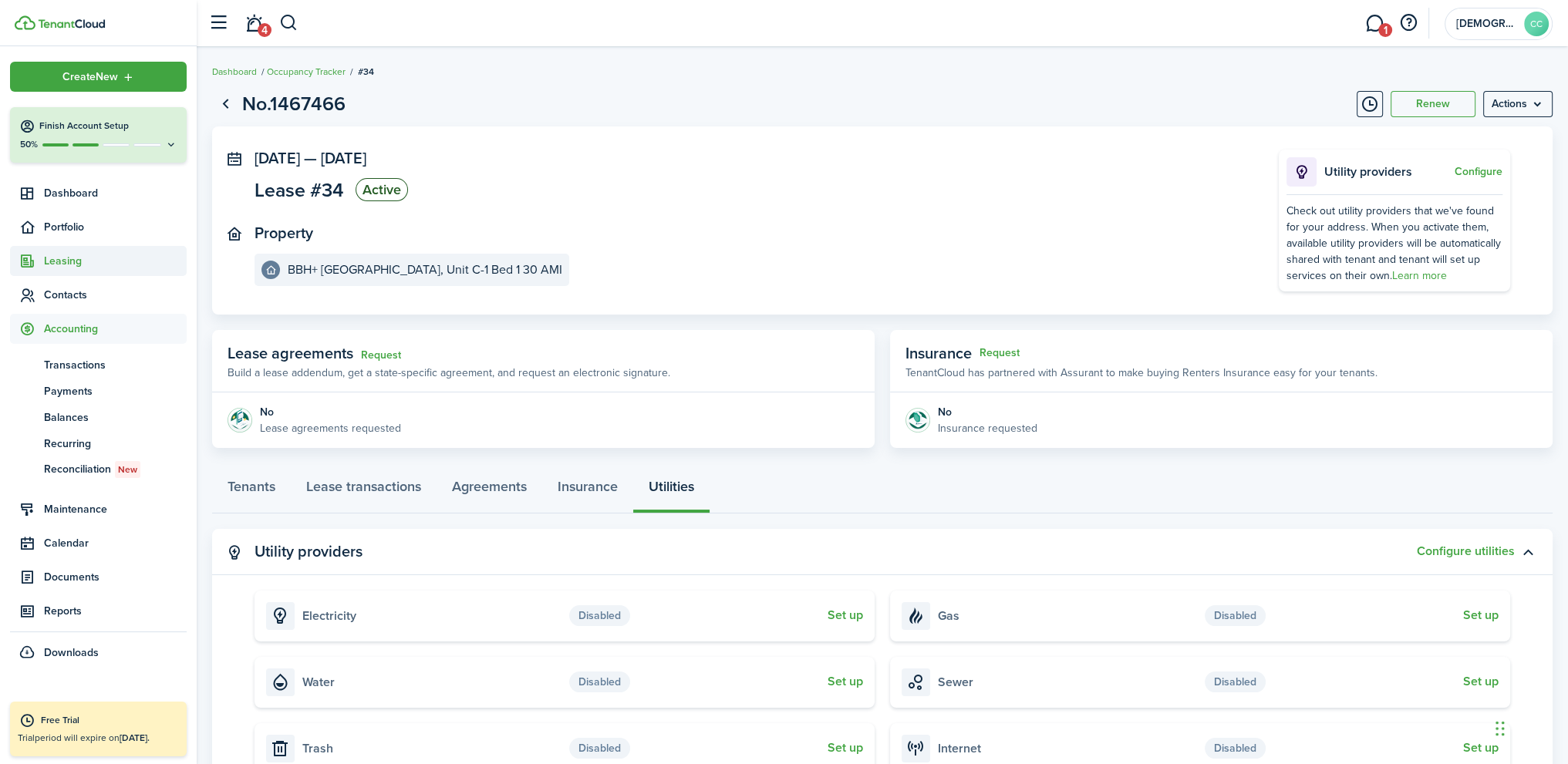
click at [65, 268] on span "Leasing" at bounding box center [114, 261] width 143 height 16
click at [646, 215] on panel-main-inner "[DATE] — [DATE] Lease #34 Active Property BBH+ [GEOGRAPHIC_DATA] C-1 Bed 1 30 A…" at bounding box center [743, 217] width 977 height 137
click at [1547, 104] on menu-btn "Actions" at bounding box center [1518, 104] width 70 height 26
click at [885, 201] on panel-main-section "[DATE] — [DATE] Lease #34 Active" at bounding box center [743, 177] width 977 height 56
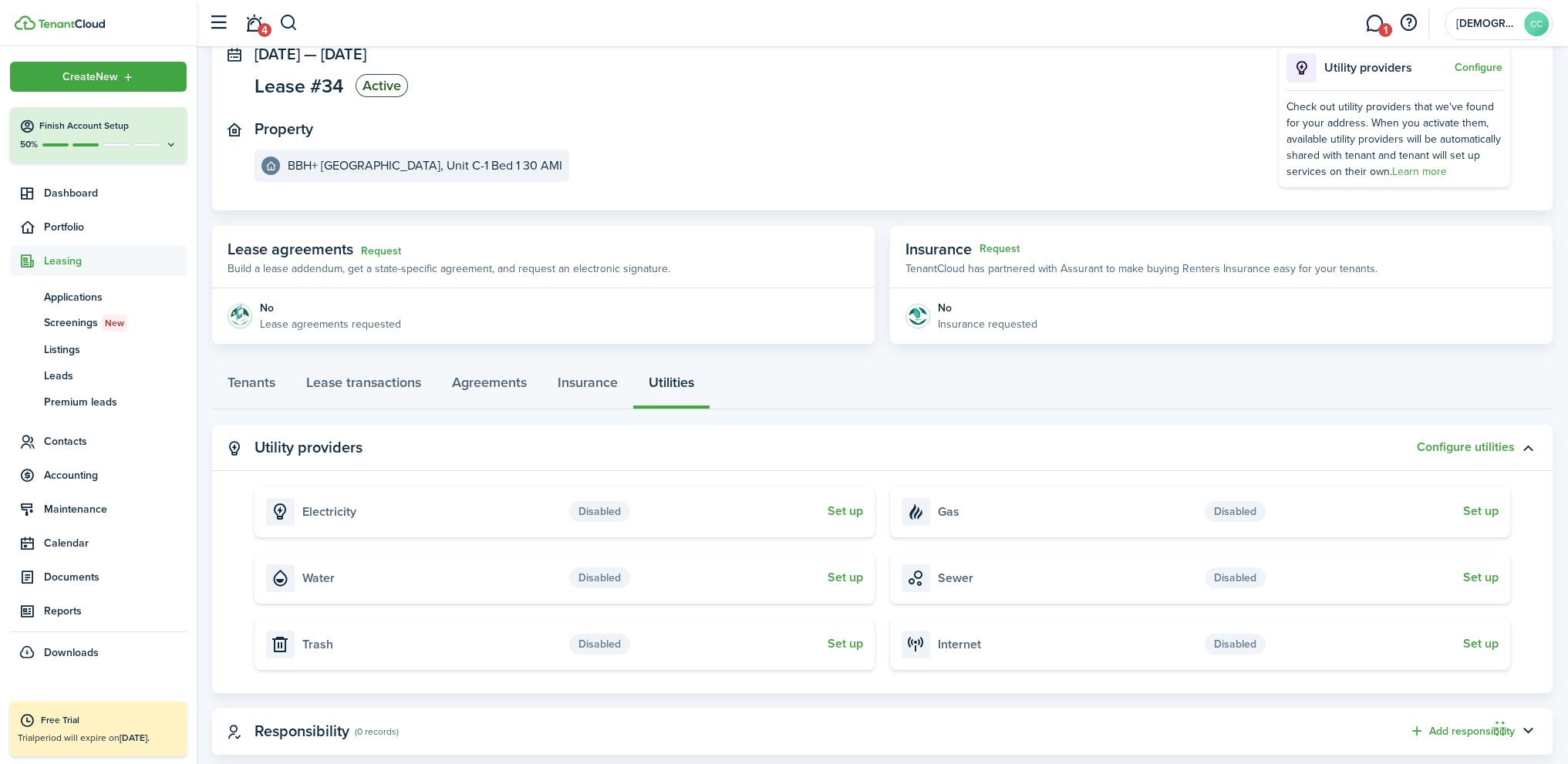
scroll to position [136, 0]
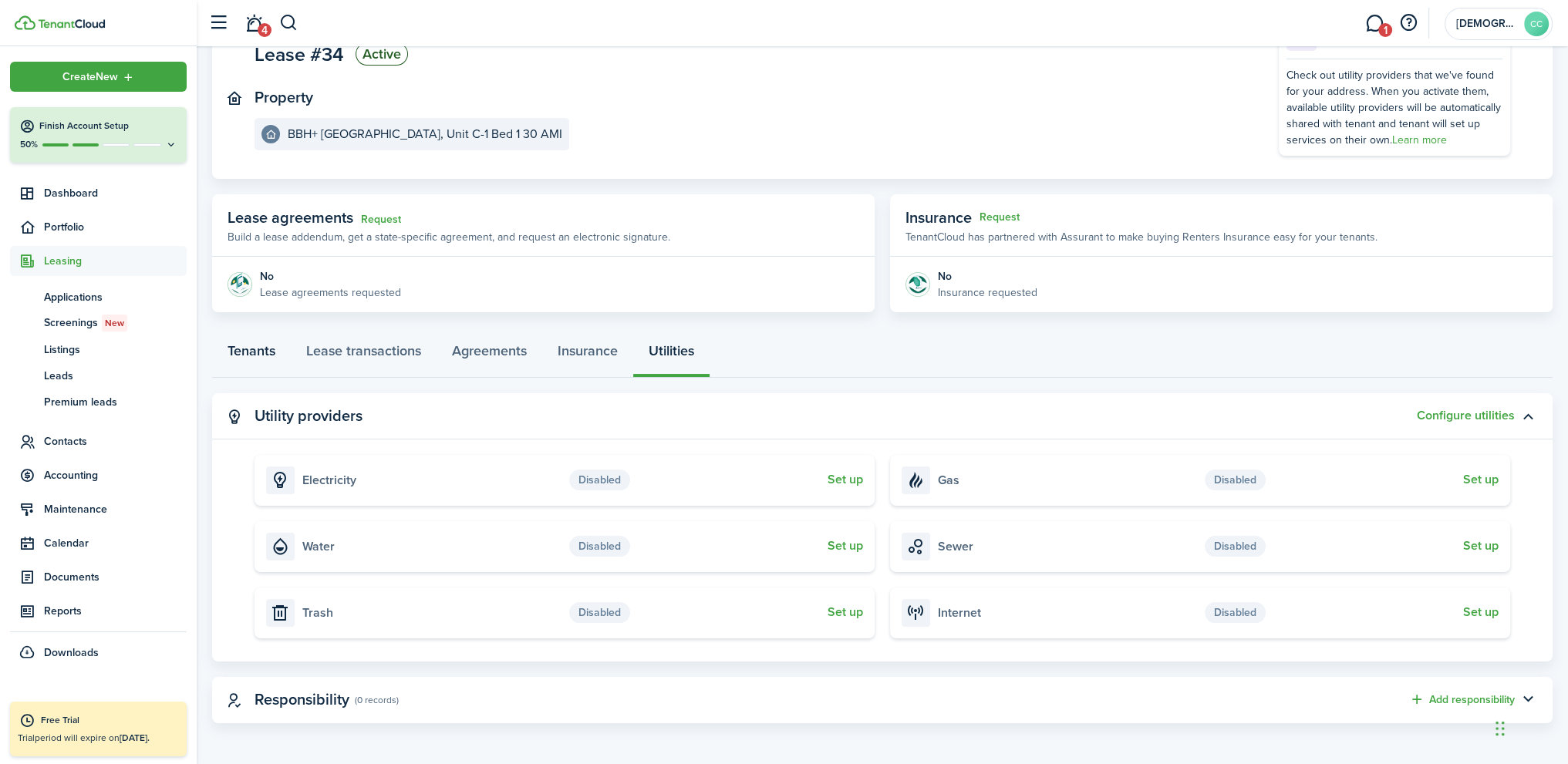
click at [246, 351] on link "Tenants" at bounding box center [251, 355] width 79 height 47
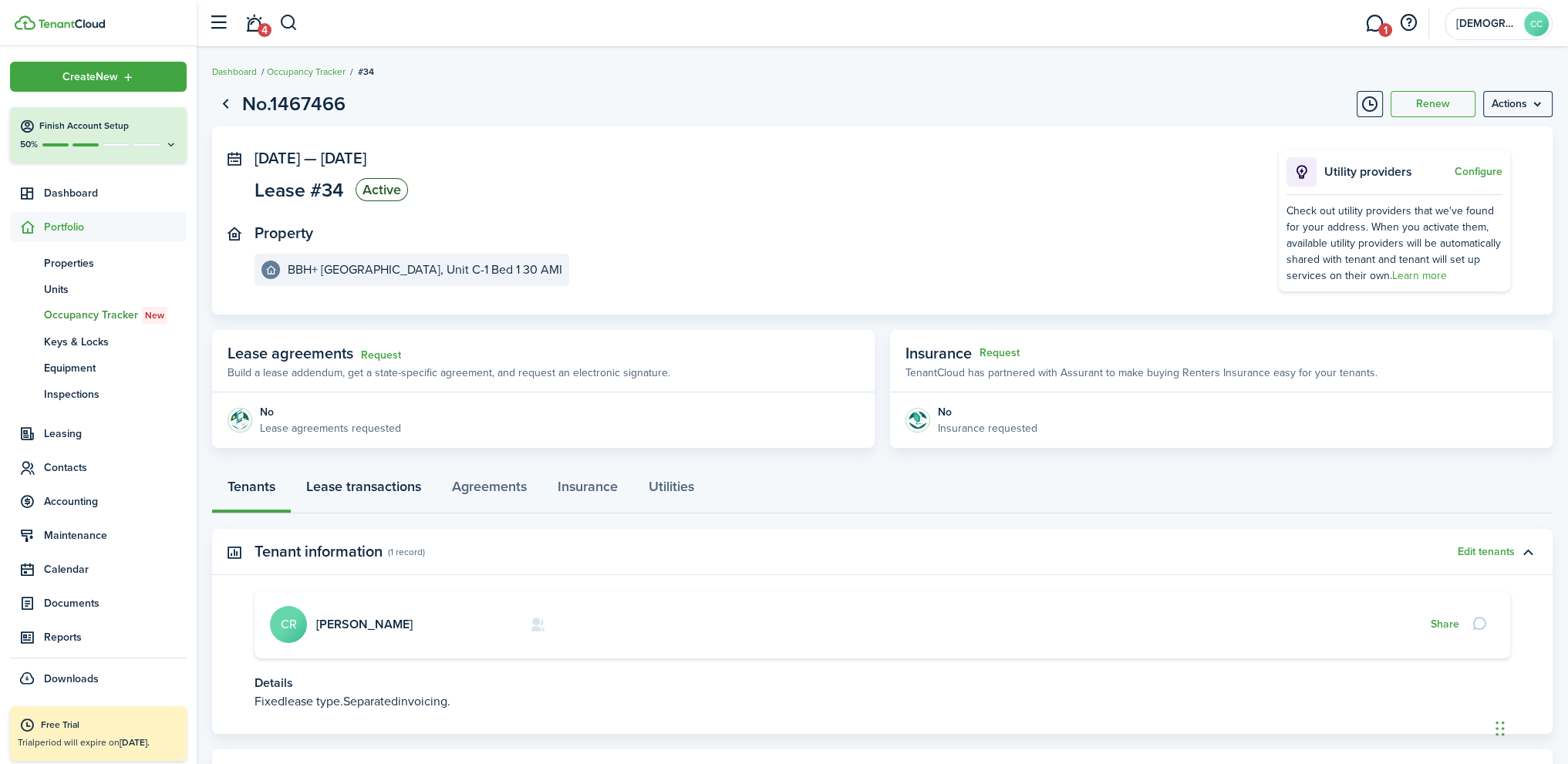
click at [356, 486] on link "Lease transactions" at bounding box center [364, 491] width 145 height 47
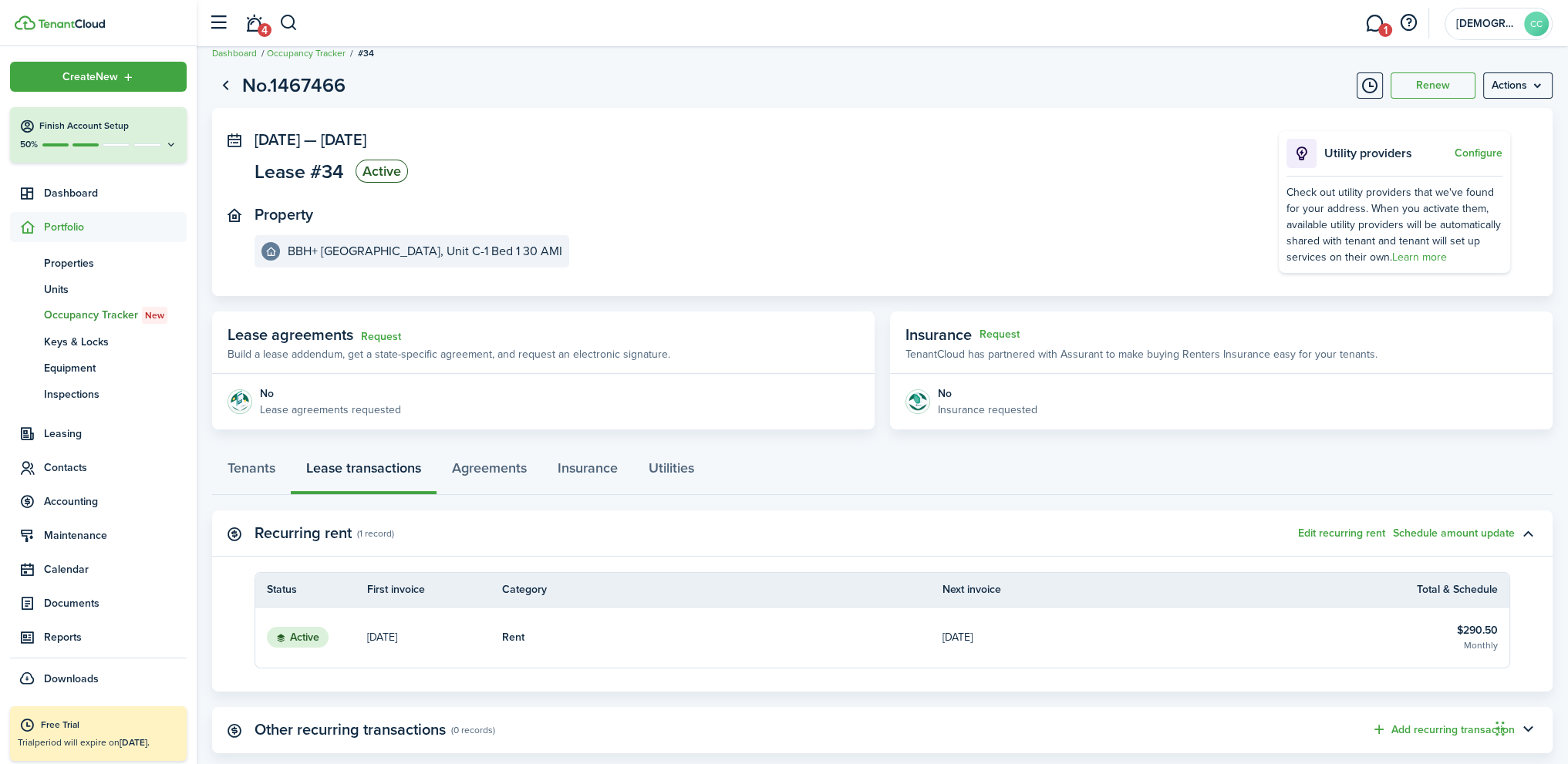
scroll to position [111, 0]
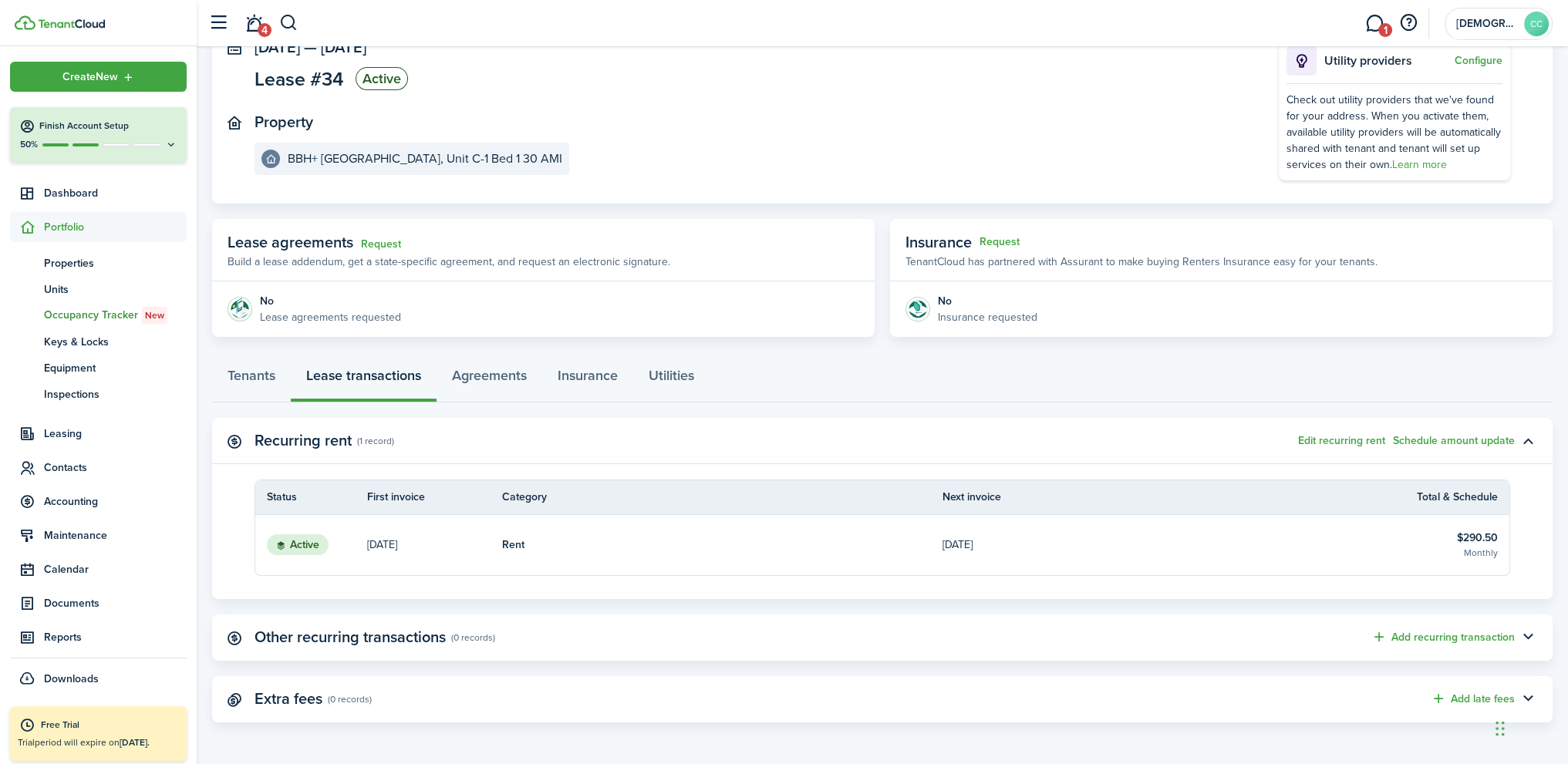
click at [758, 511] on thead "Status First invoice Category Next invoice Total & Schedule" at bounding box center [881, 497] width 1254 height 35
click at [688, 496] on th "Category" at bounding box center [722, 496] width 440 height 16
click at [447, 550] on link "[DATE]" at bounding box center [433, 545] width 135 height 60
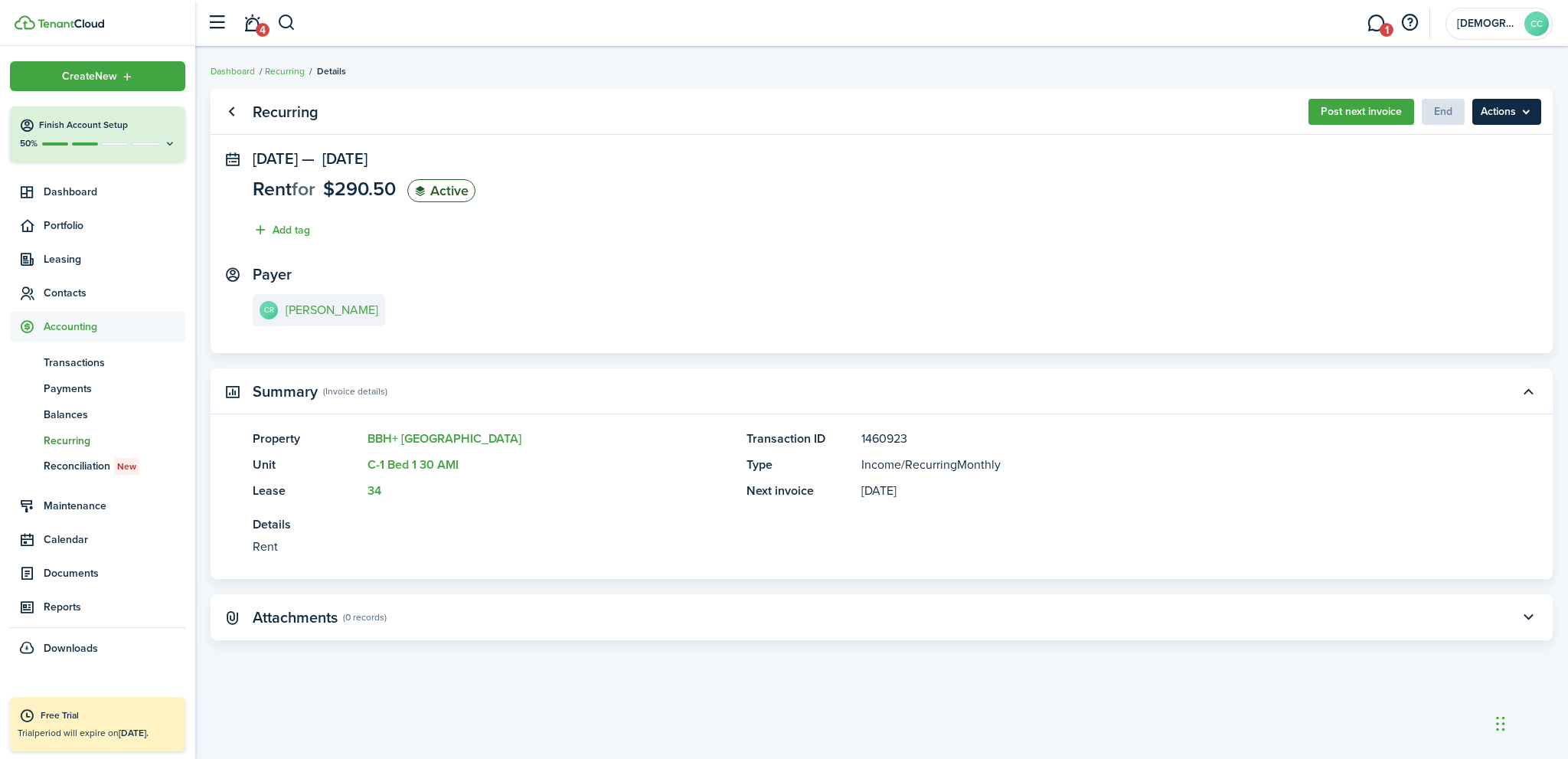
click at [1529, 113] on menu-btn "Actions" at bounding box center [1507, 112] width 69 height 26
click at [1376, 115] on button "Post next invoice" at bounding box center [1362, 112] width 106 height 26
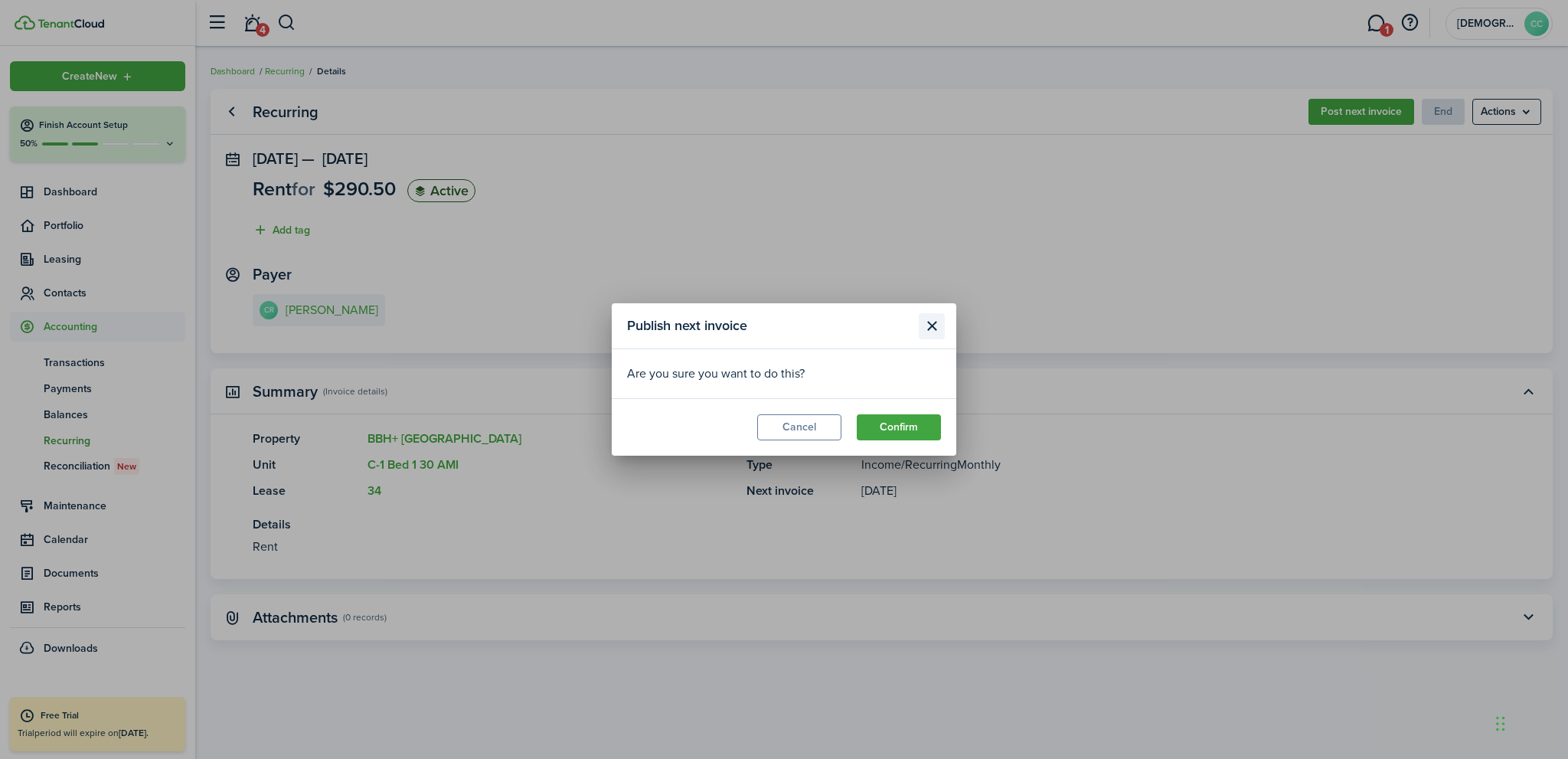
click at [928, 324] on button "Close modal" at bounding box center [931, 326] width 26 height 26
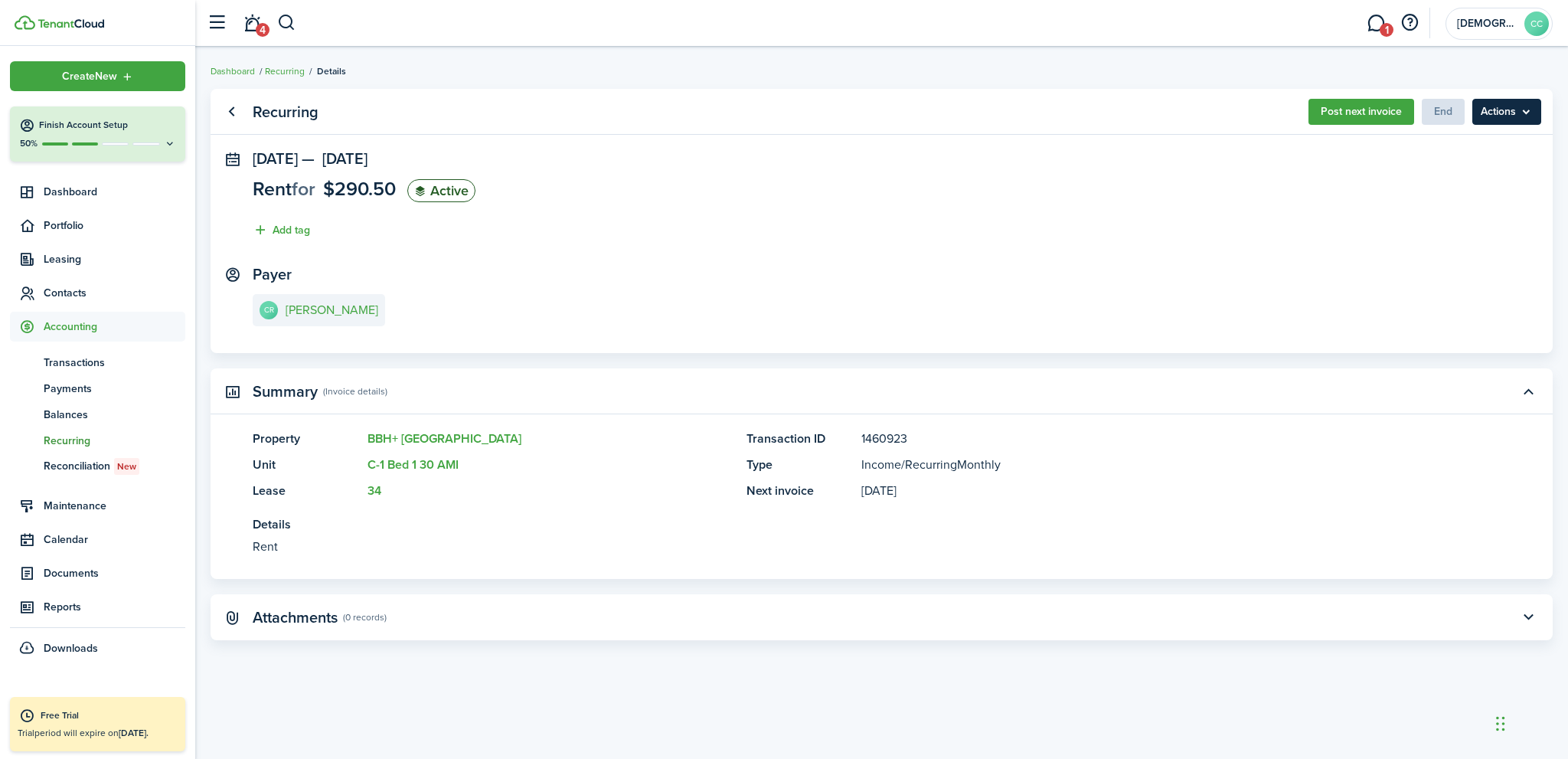
click at [1531, 109] on menu-btn "Actions" at bounding box center [1507, 112] width 69 height 26
click at [286, 70] on link "Recurring" at bounding box center [284, 71] width 39 height 13
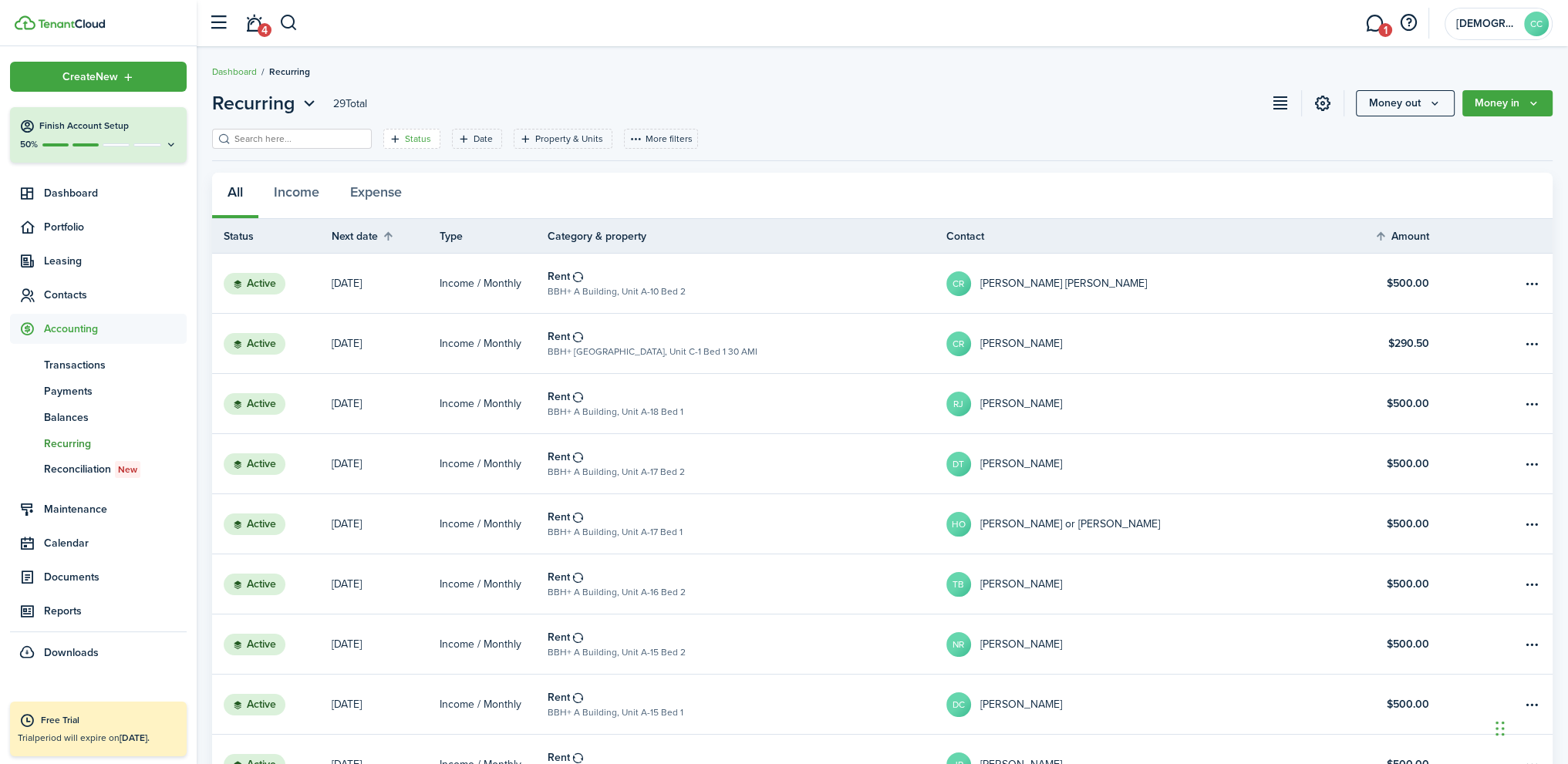
click at [404, 142] on filter-tag-label "Status" at bounding box center [417, 139] width 26 height 14
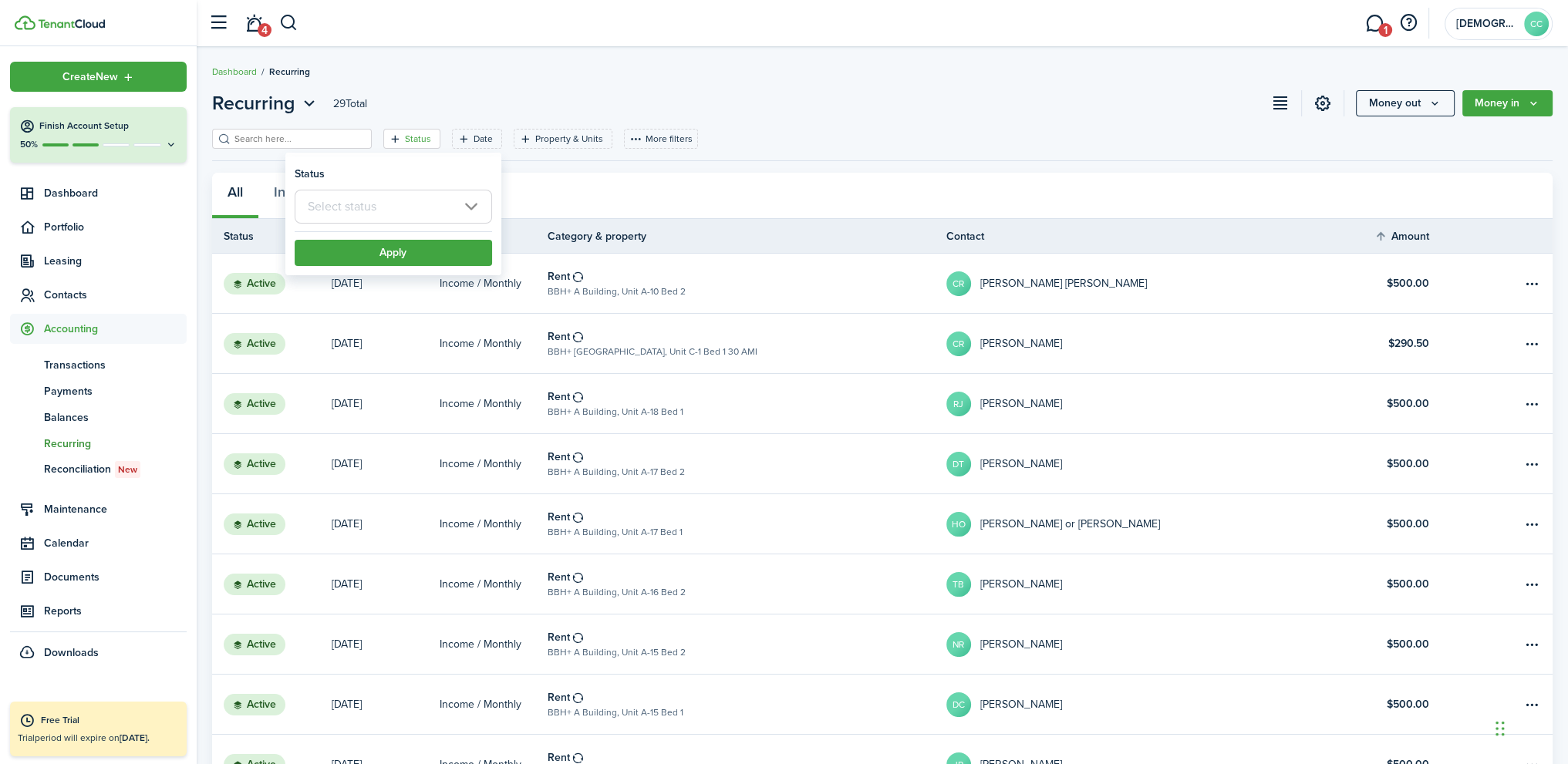
click at [465, 207] on input "text" at bounding box center [394, 207] width 198 height 34
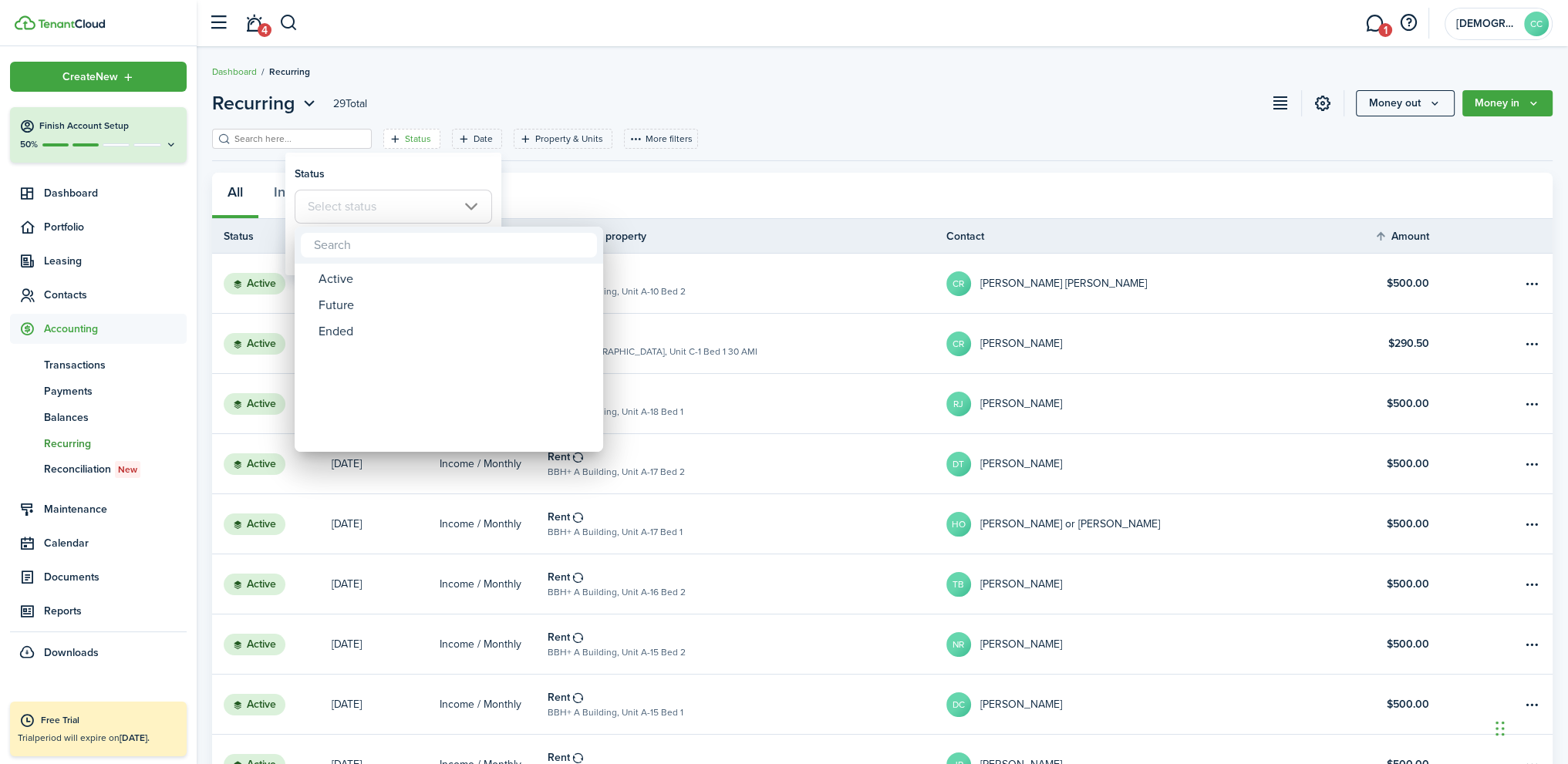
click at [679, 92] on div at bounding box center [784, 382] width 1814 height 1010
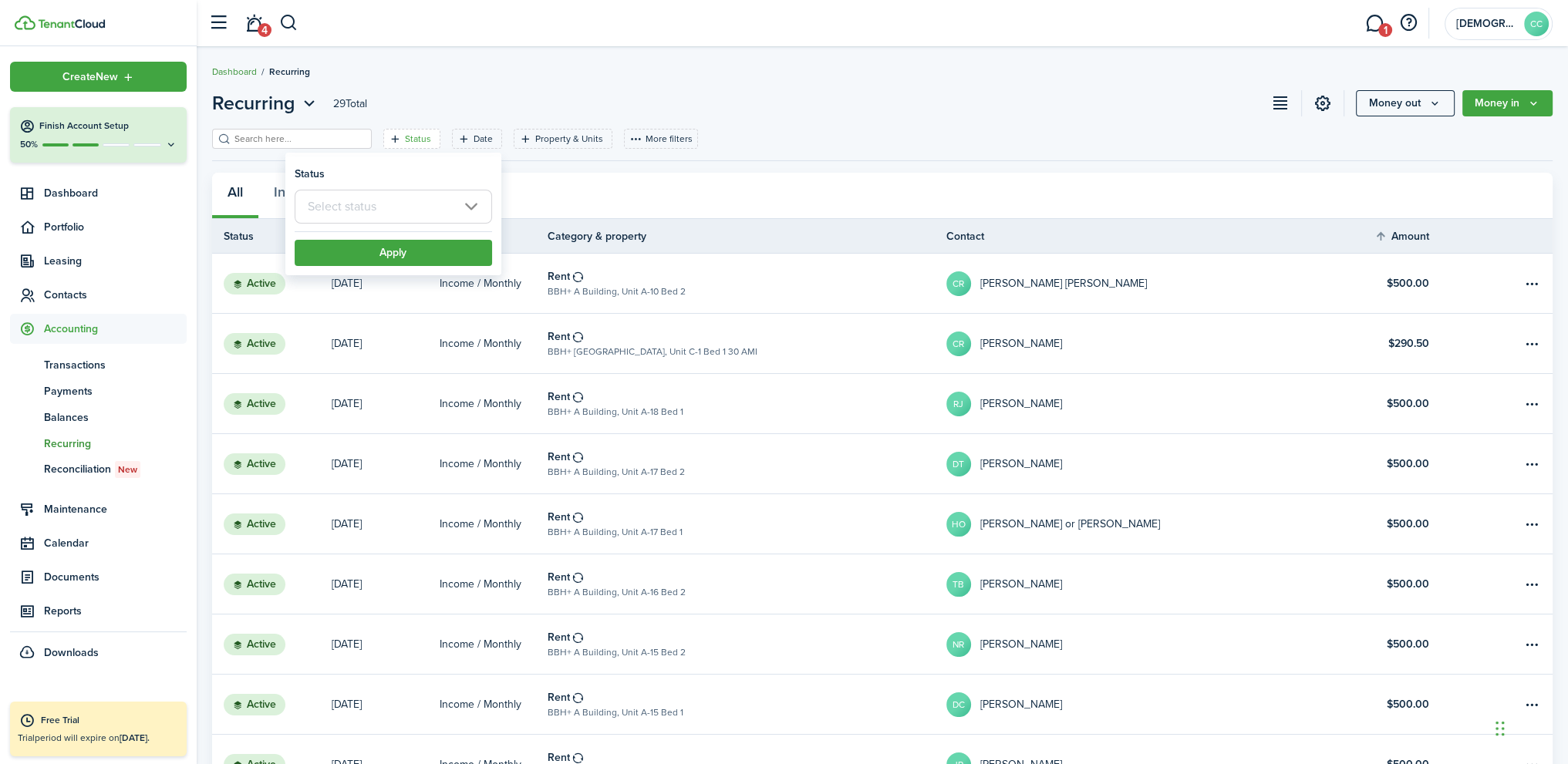
click at [240, 74] on link "Dashboard" at bounding box center [235, 72] width 45 height 14
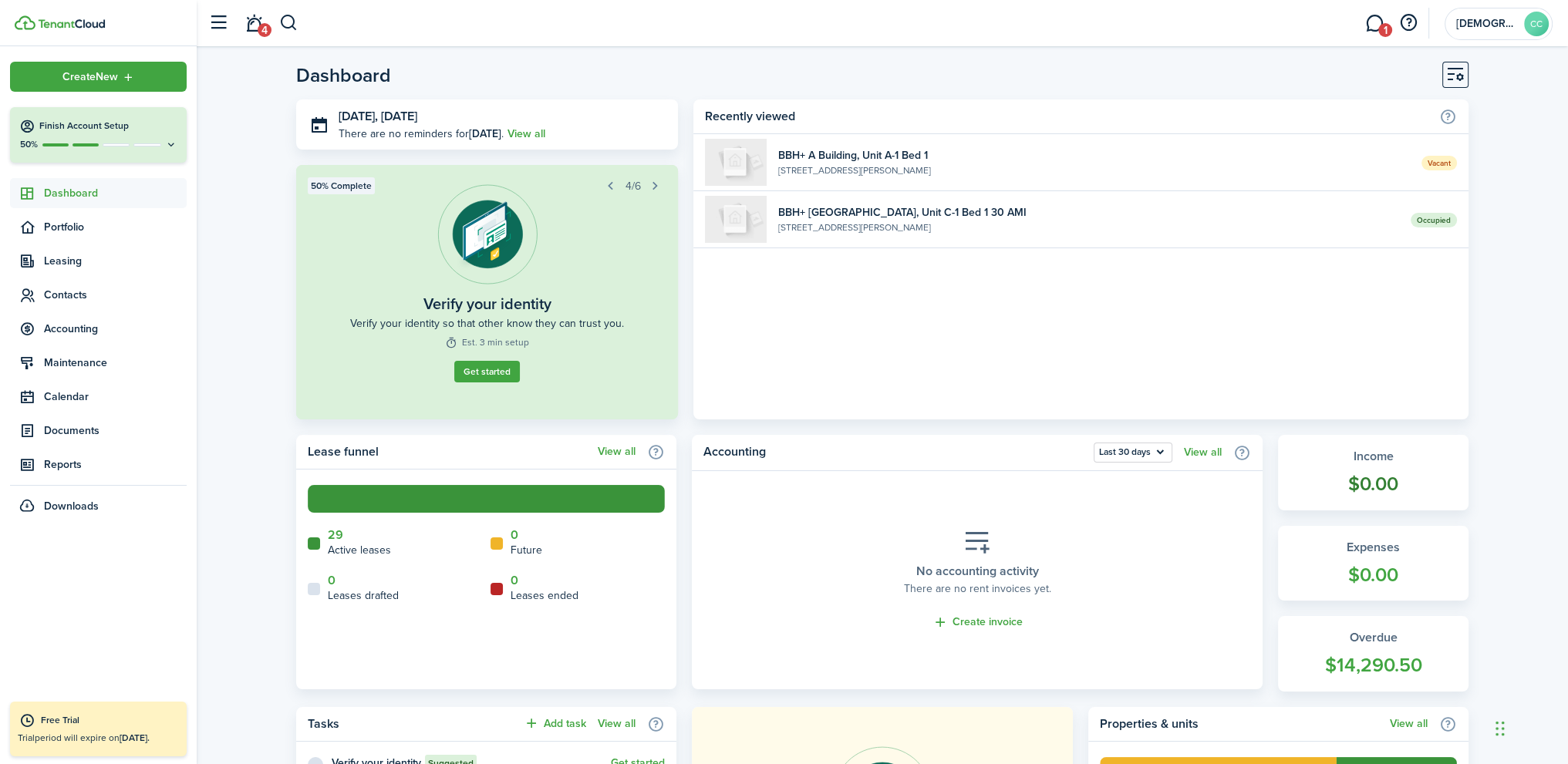
click at [1388, 480] on widget-stats-count "$0.00" at bounding box center [1372, 484] width 160 height 29
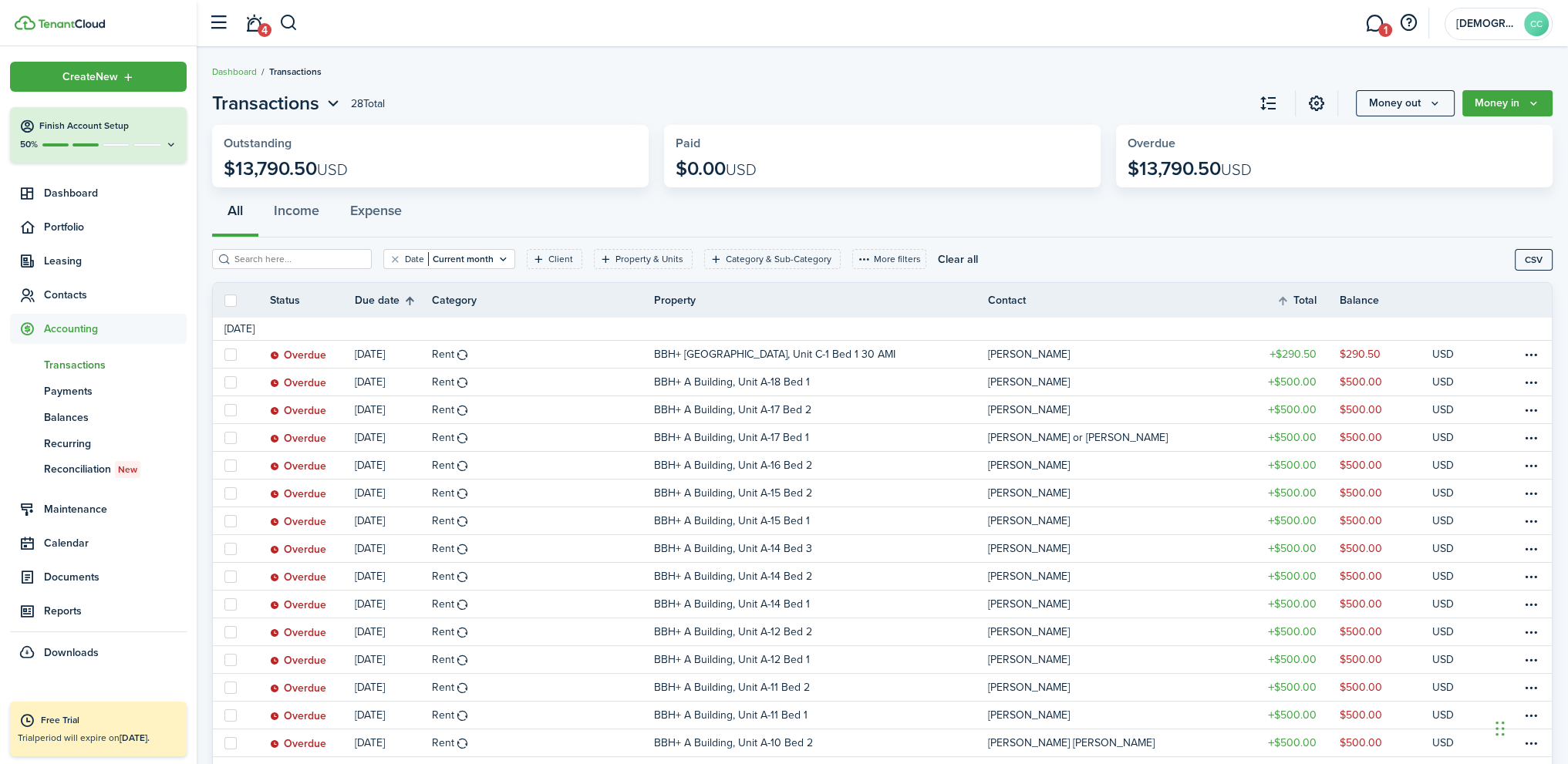
click at [370, 302] on th "Due date" at bounding box center [394, 301] width 78 height 18
click at [285, 20] on button "button" at bounding box center [289, 22] width 19 height 26
type input "roche"
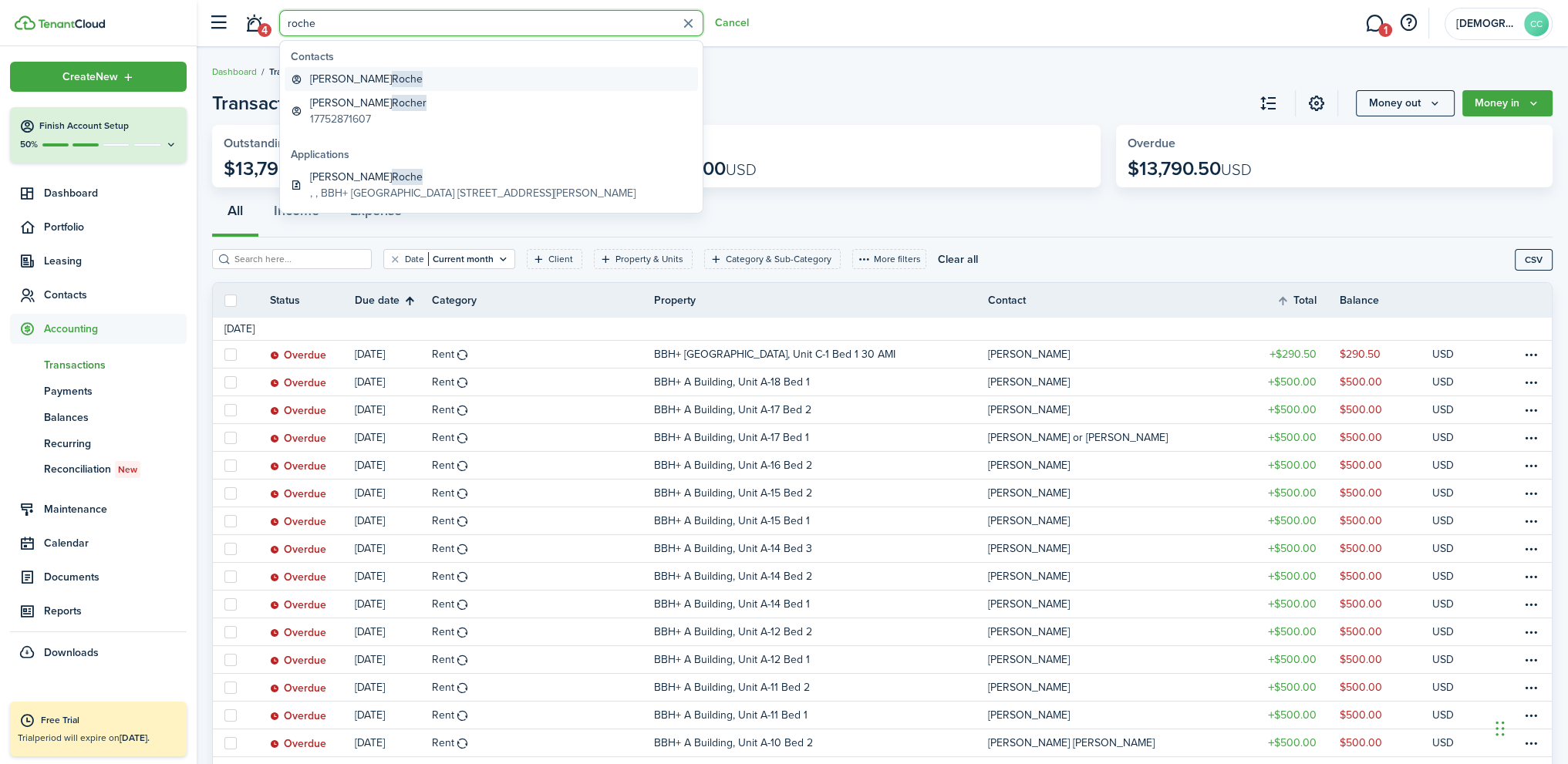
click at [327, 77] on global-search-item-title "[PERSON_NAME]" at bounding box center [367, 79] width 112 height 16
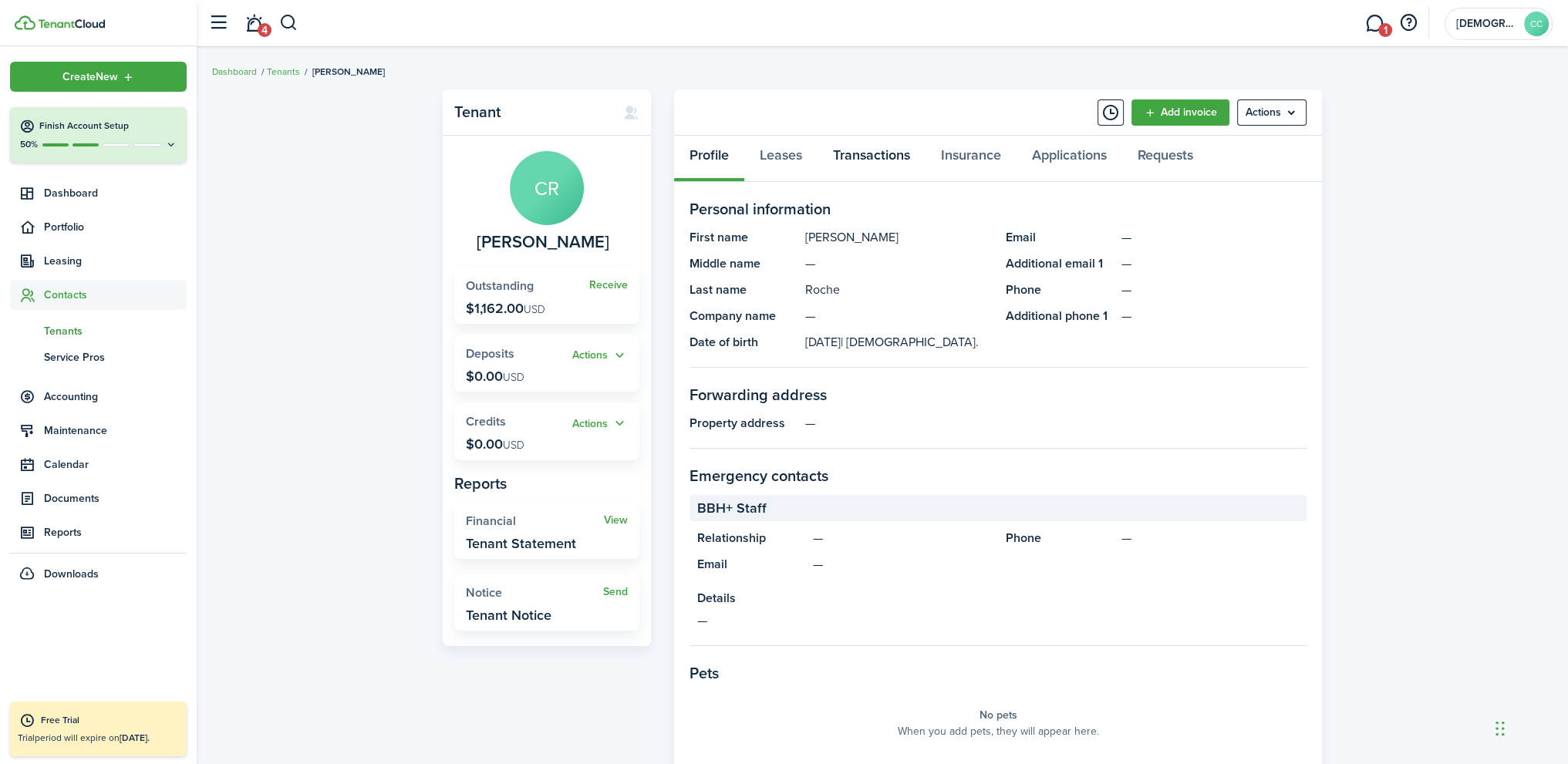
click at [885, 155] on link "Transactions" at bounding box center [871, 159] width 108 height 47
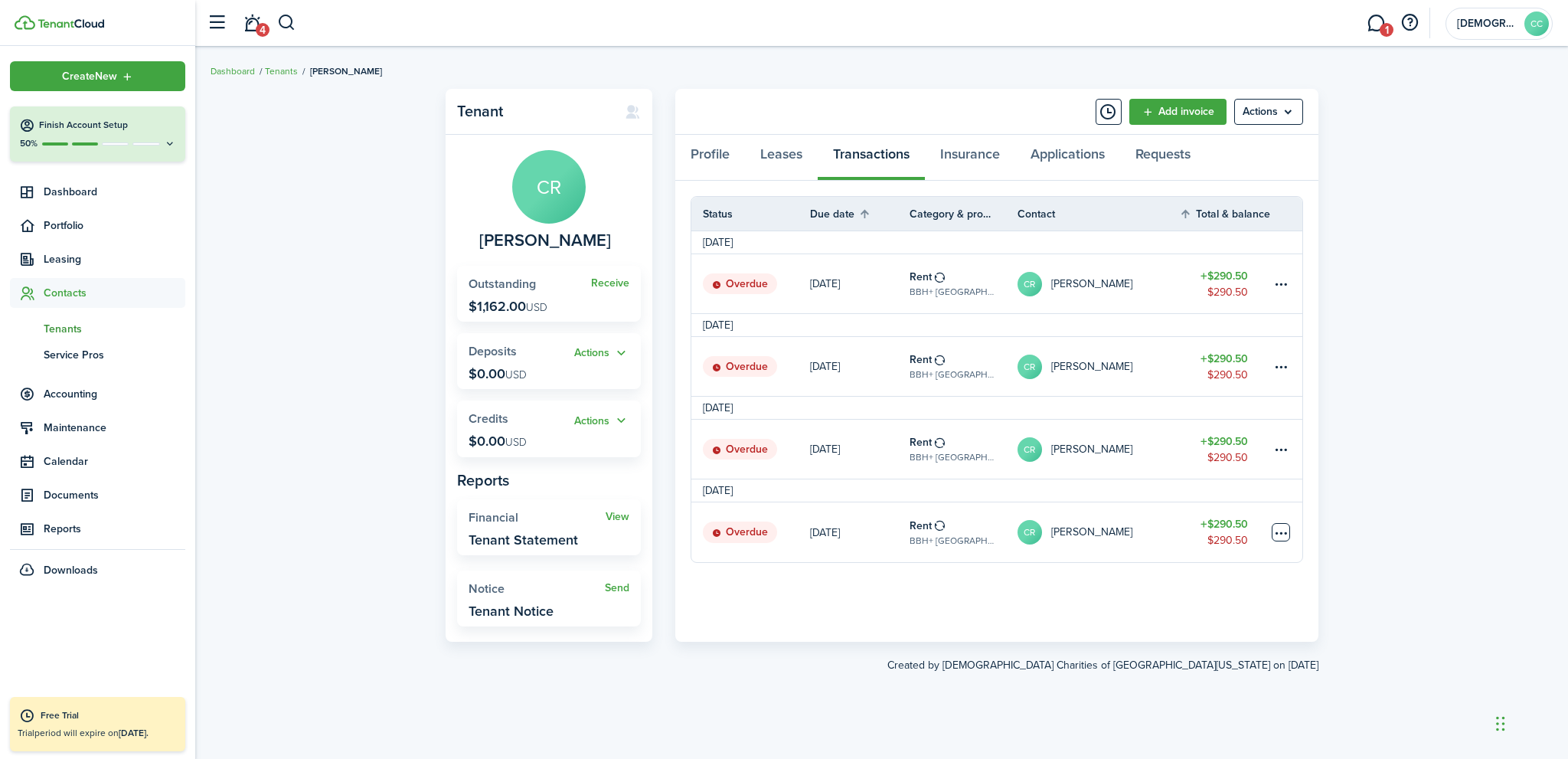
click at [1280, 533] on table-menu-btn-icon at bounding box center [1281, 532] width 18 height 18
click at [1215, 559] on link "Mark as paid" at bounding box center [1223, 556] width 134 height 26
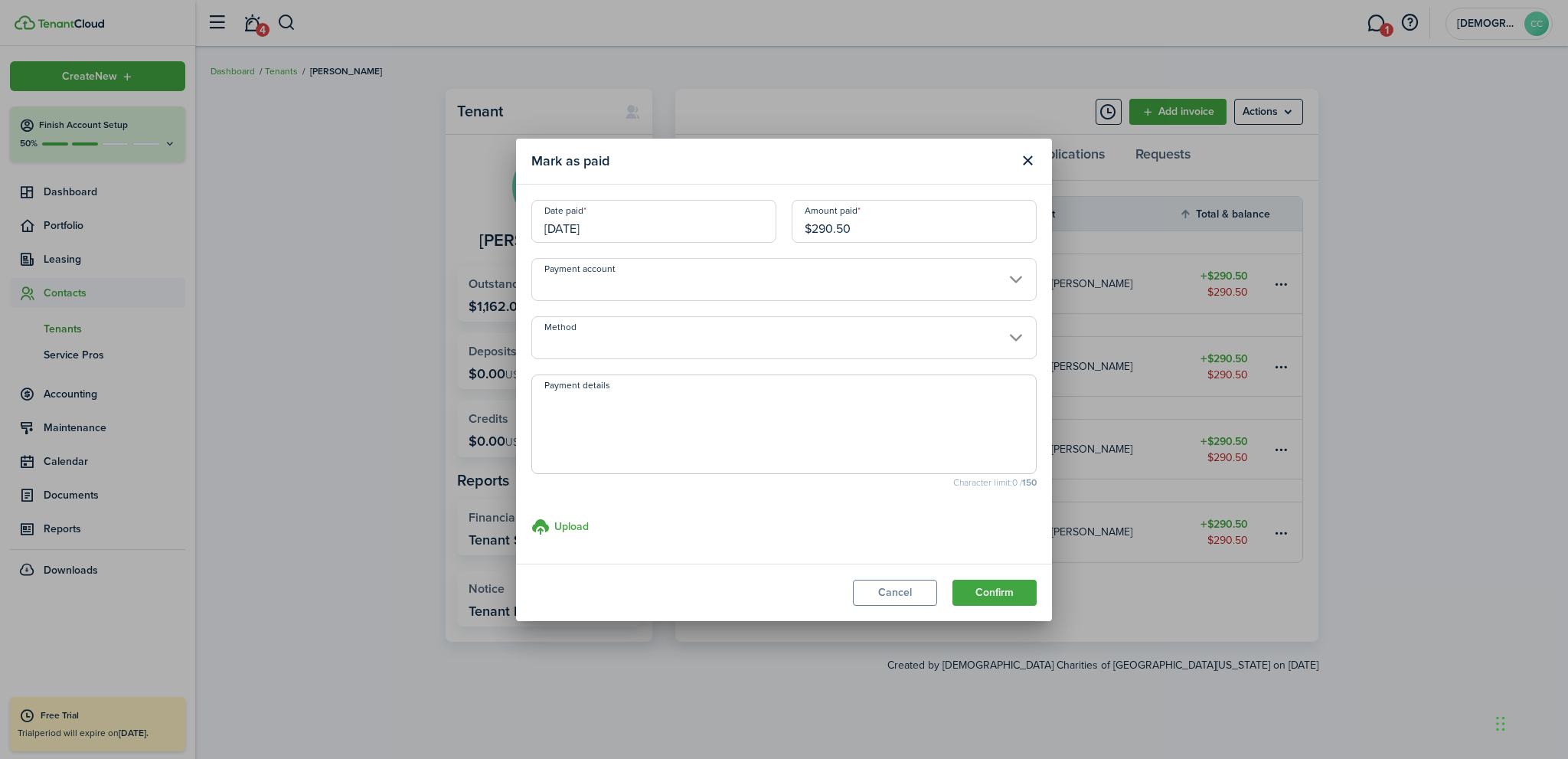
click at [621, 299] on input "Payment account" at bounding box center [784, 279] width 506 height 43
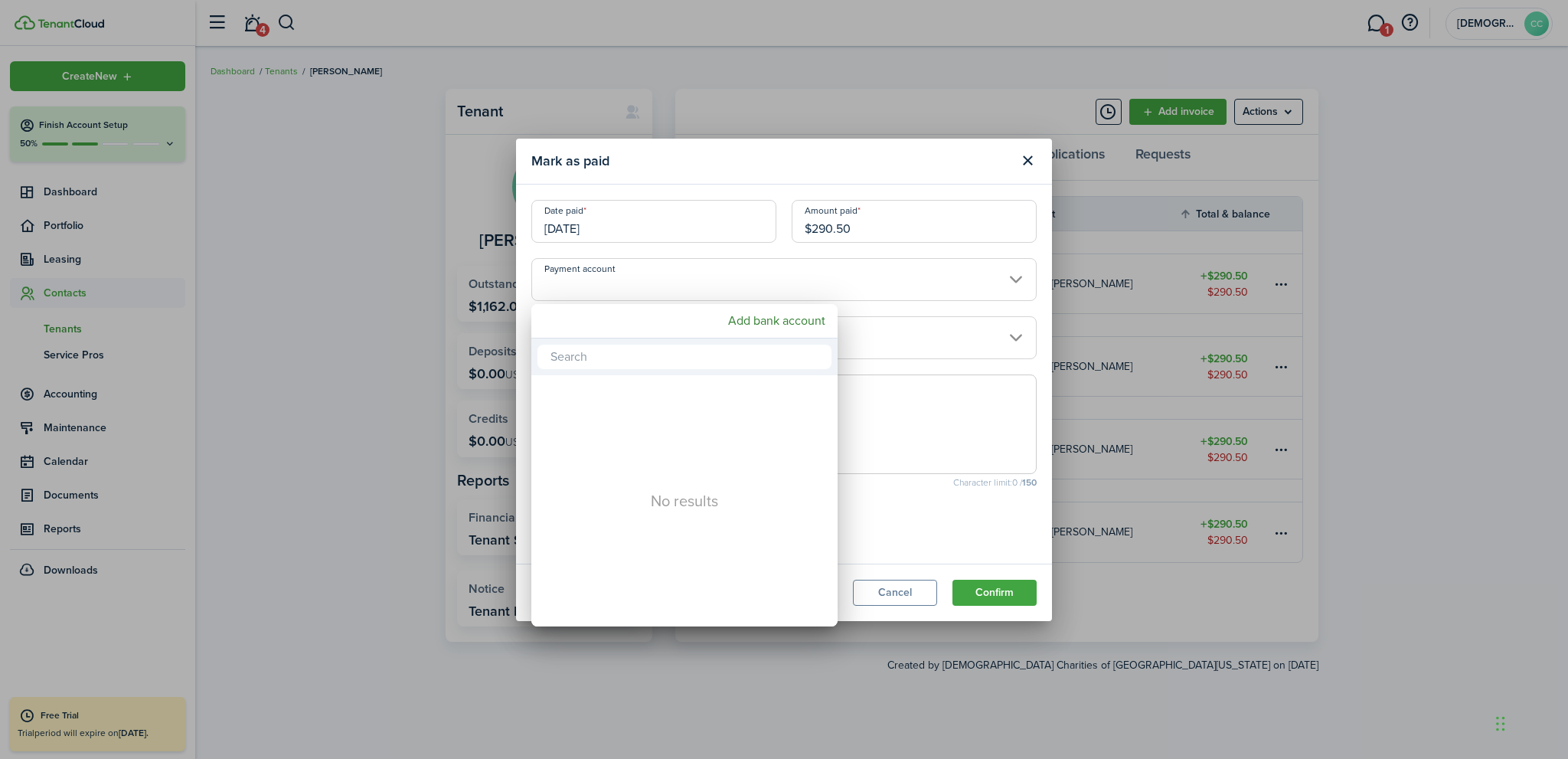
click at [628, 286] on div at bounding box center [784, 380] width 1814 height 1004
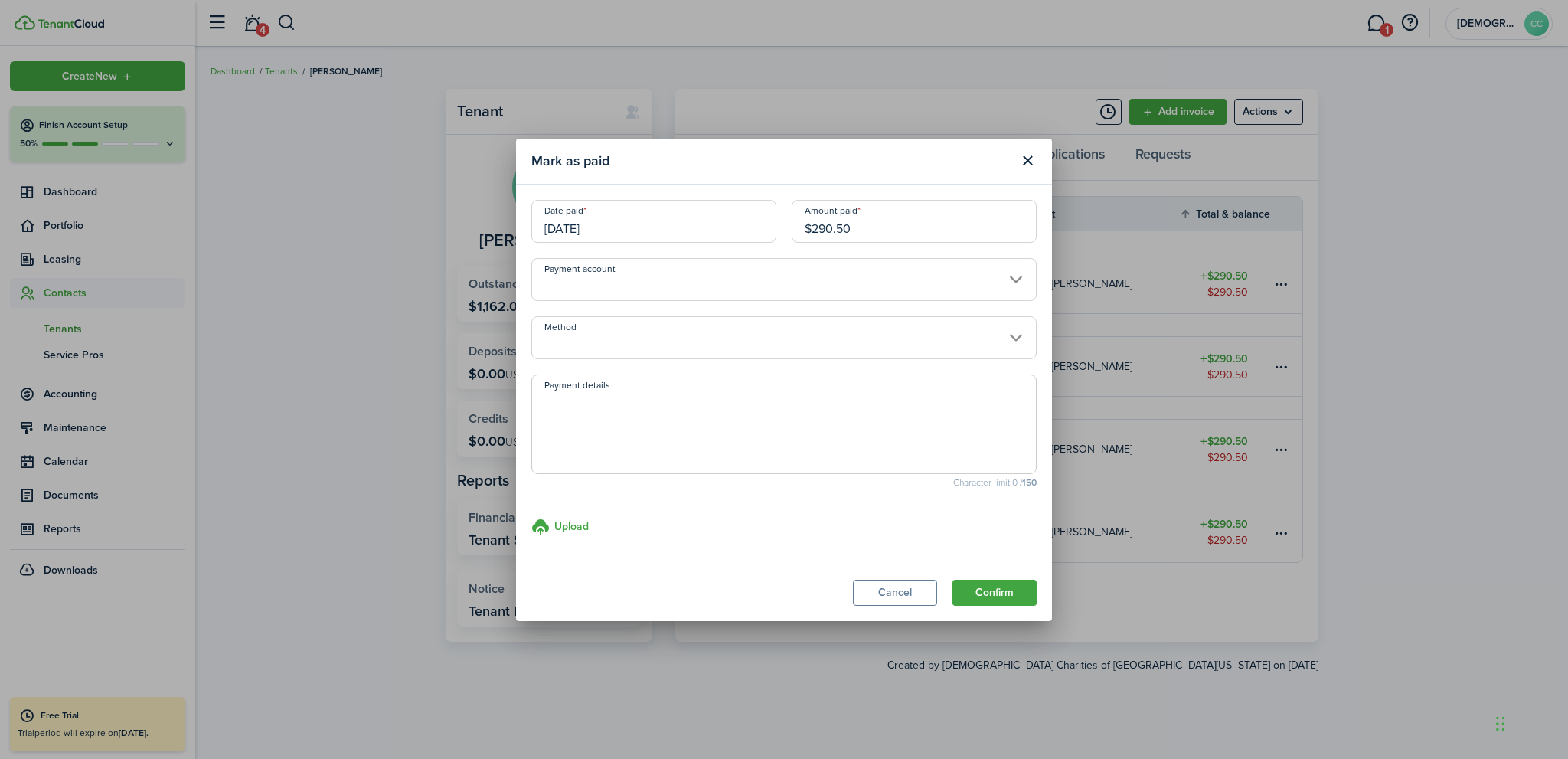
click at [618, 342] on input "Method" at bounding box center [784, 337] width 506 height 43
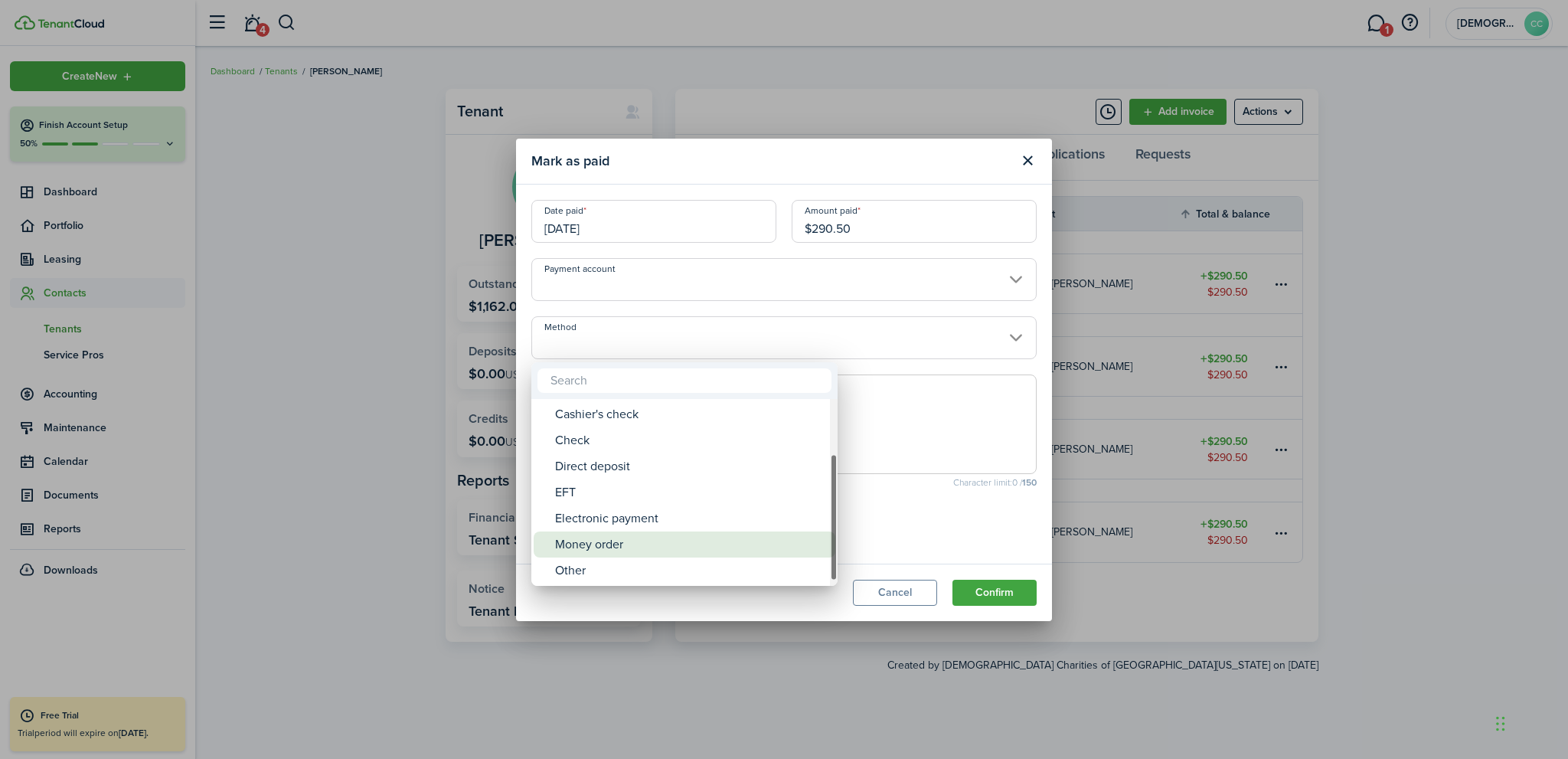
click at [609, 540] on div "Money order" at bounding box center [690, 544] width 271 height 26
type input "Money order"
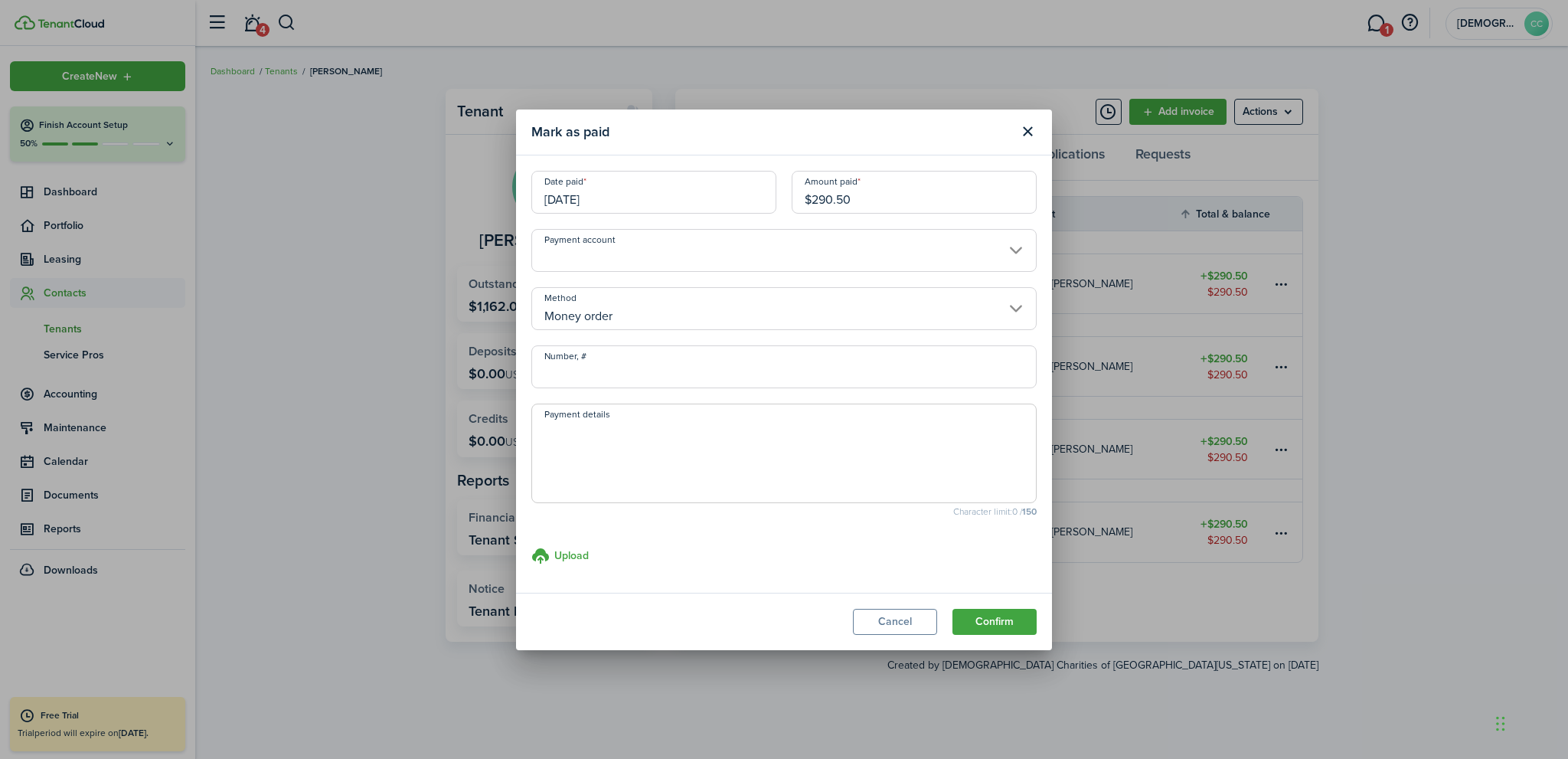
click at [584, 369] on input "Number, #" at bounding box center [784, 367] width 506 height 43
type input "494881"
click at [569, 441] on textarea "Payment details" at bounding box center [784, 458] width 504 height 73
click at [566, 200] on input "[DATE]" at bounding box center [654, 192] width 245 height 43
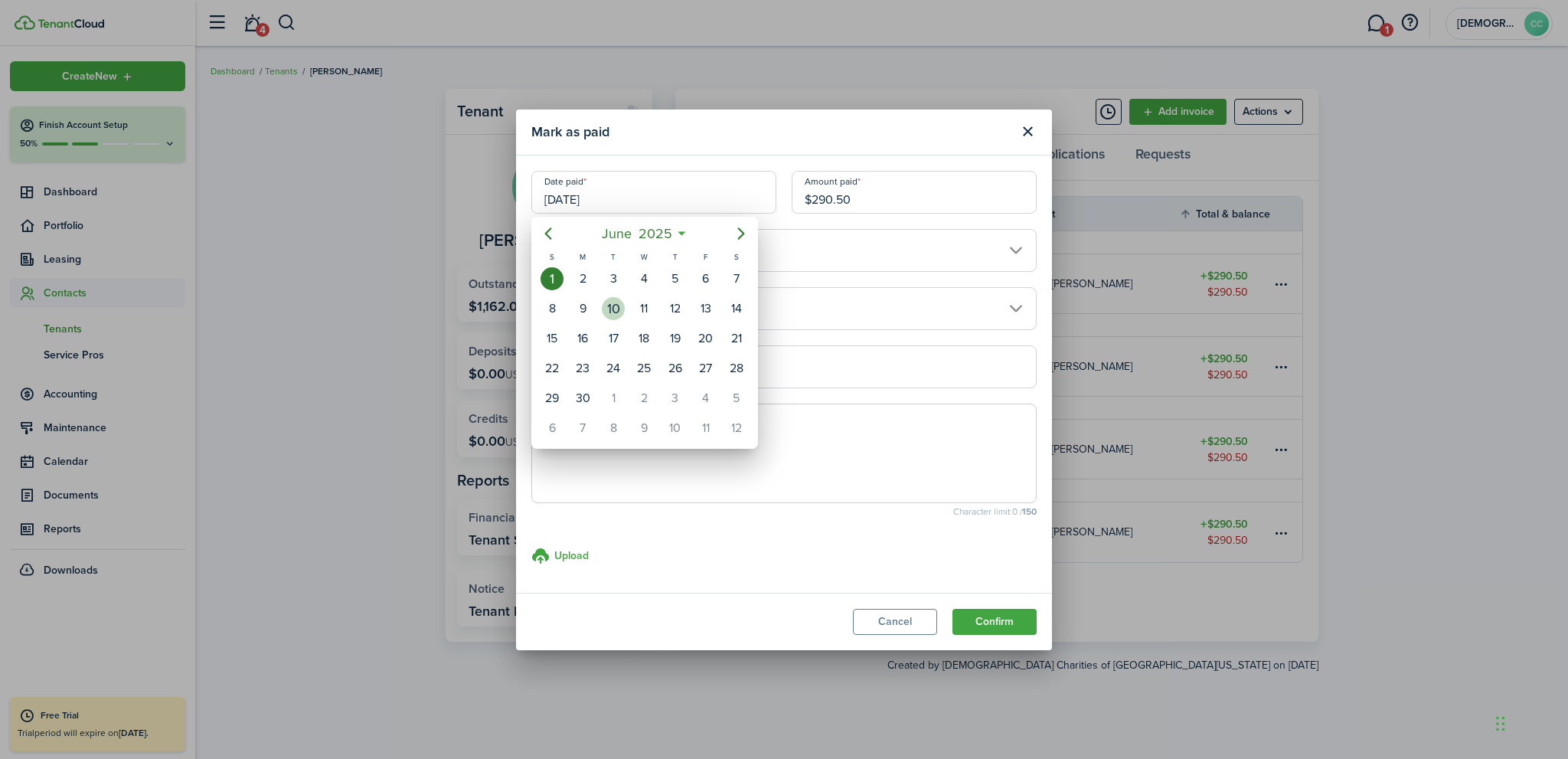
click at [608, 304] on div "10" at bounding box center [614, 309] width 23 height 23
type input "[DATE]"
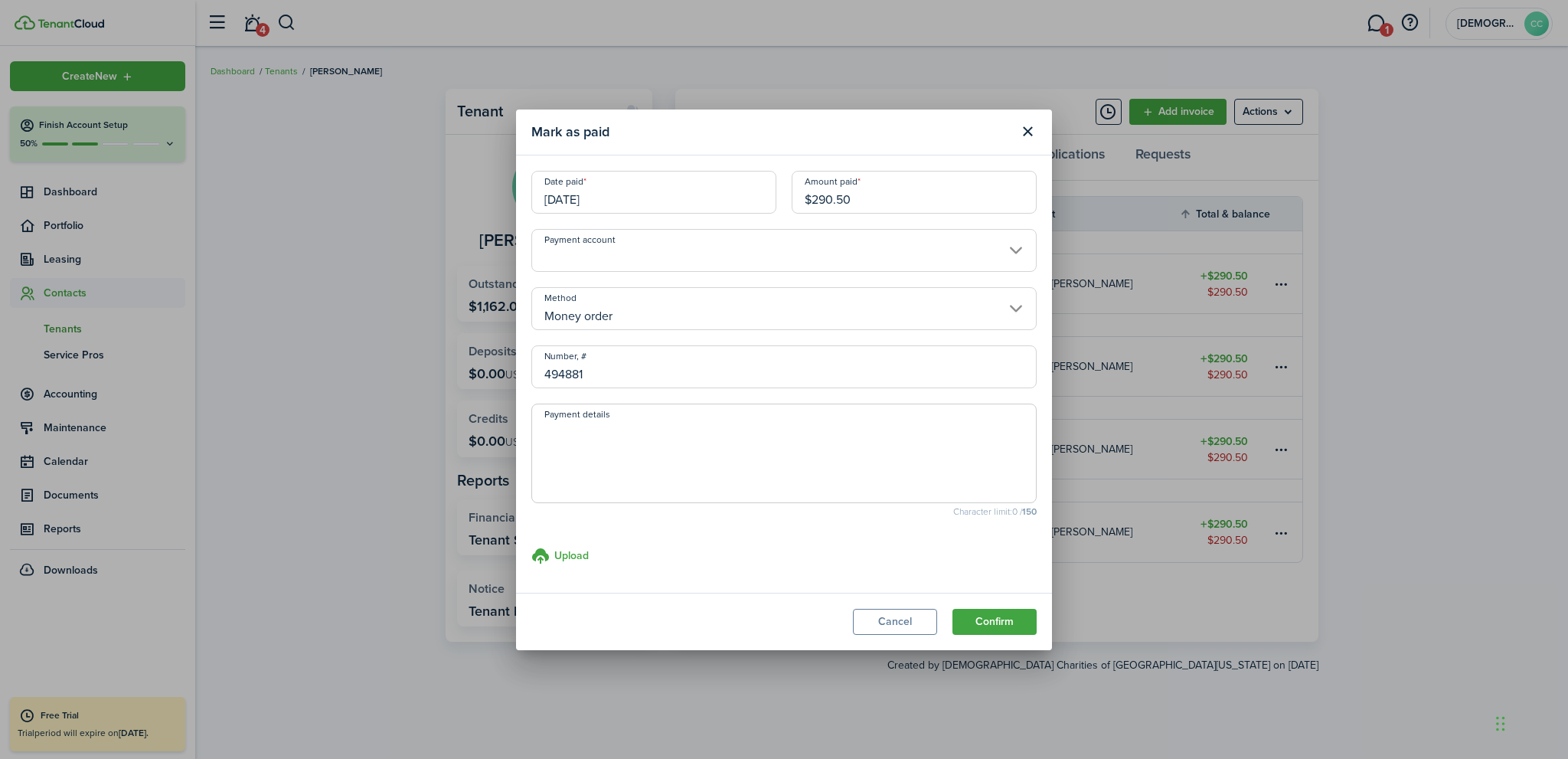
drag, startPoint x: 867, startPoint y: 201, endPoint x: 771, endPoint y: 203, distance: 96.0
click at [771, 203] on div "Date paid [DATE] Amount paid $290.50" at bounding box center [784, 199] width 521 height 58
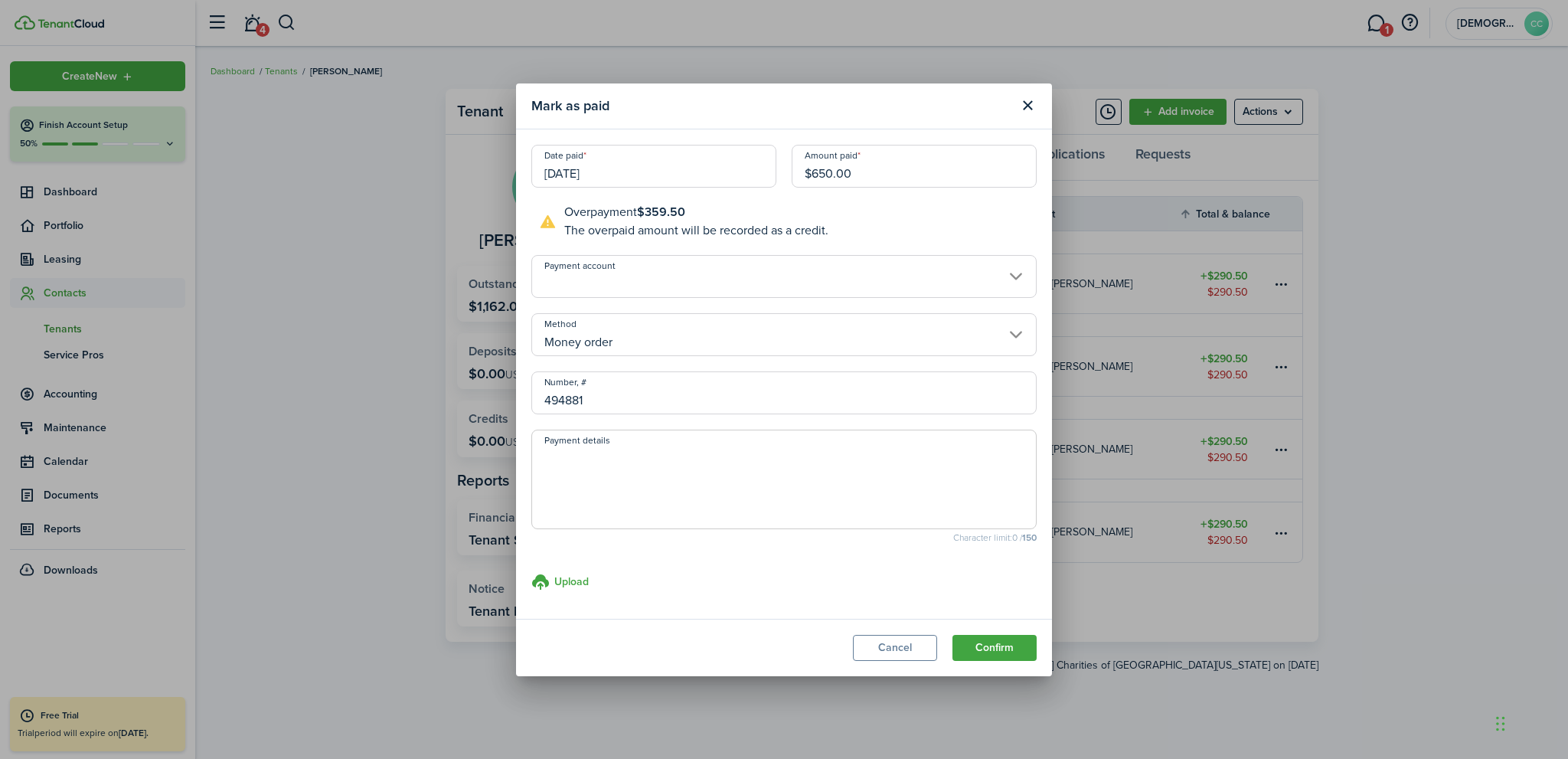
type input "$650.00"
click at [602, 469] on textarea "Payment details" at bounding box center [784, 484] width 504 height 73
type textarea "NLJR Payment"
click at [997, 647] on button "Confirm" at bounding box center [994, 647] width 84 height 26
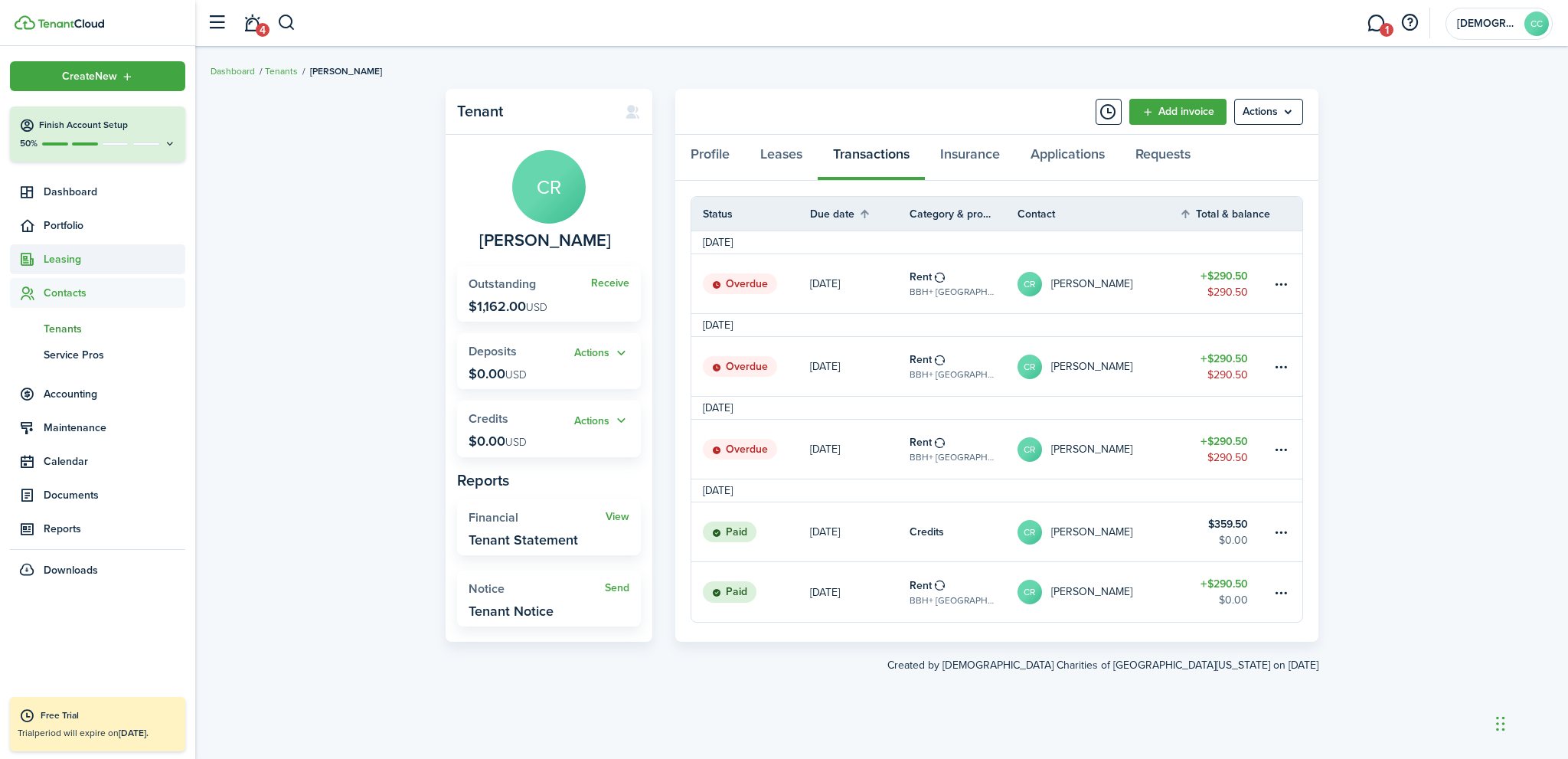
click at [67, 265] on span "Leasing" at bounding box center [114, 259] width 142 height 16
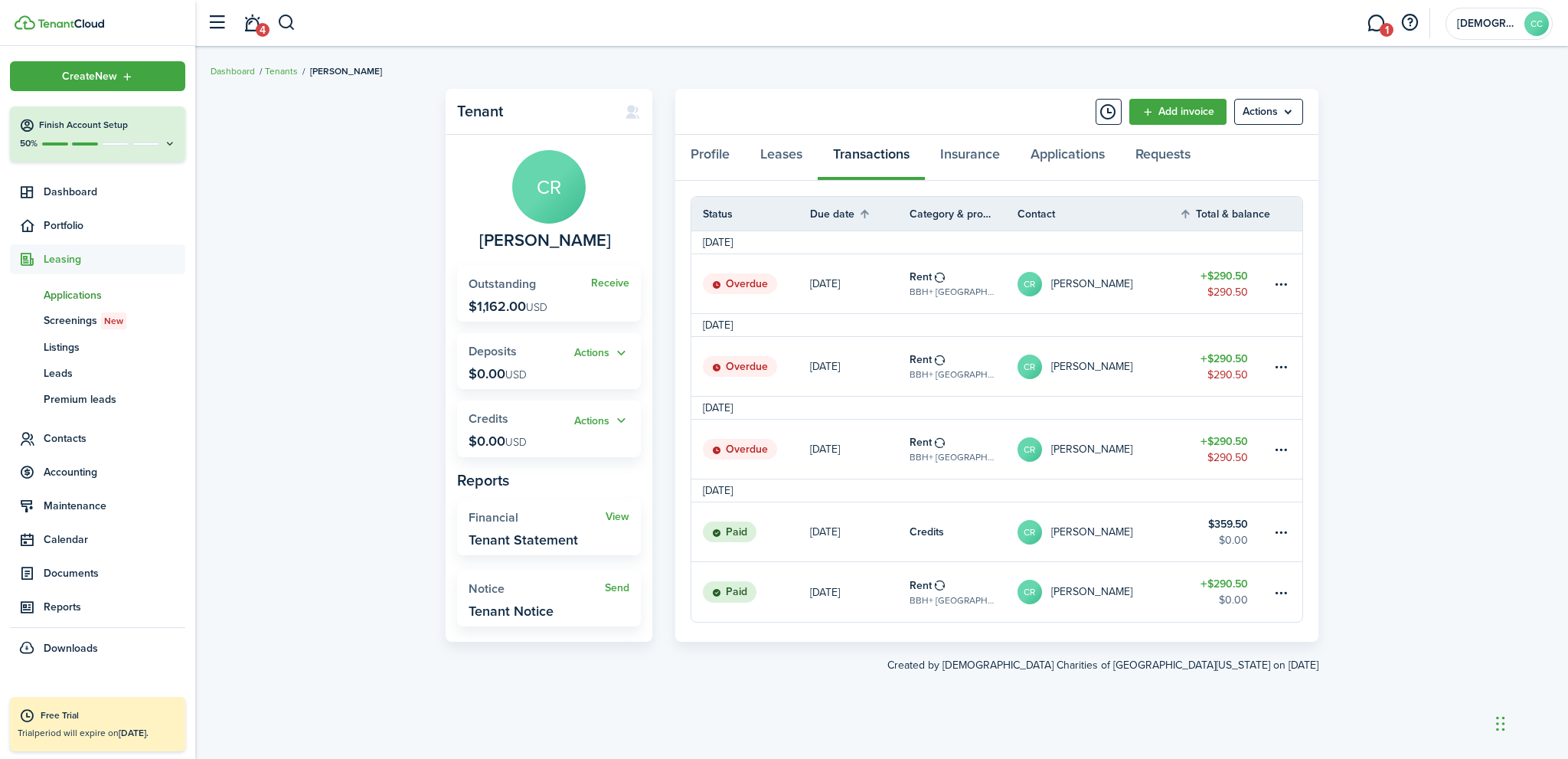
click at [72, 298] on span "Applications" at bounding box center [114, 295] width 142 height 16
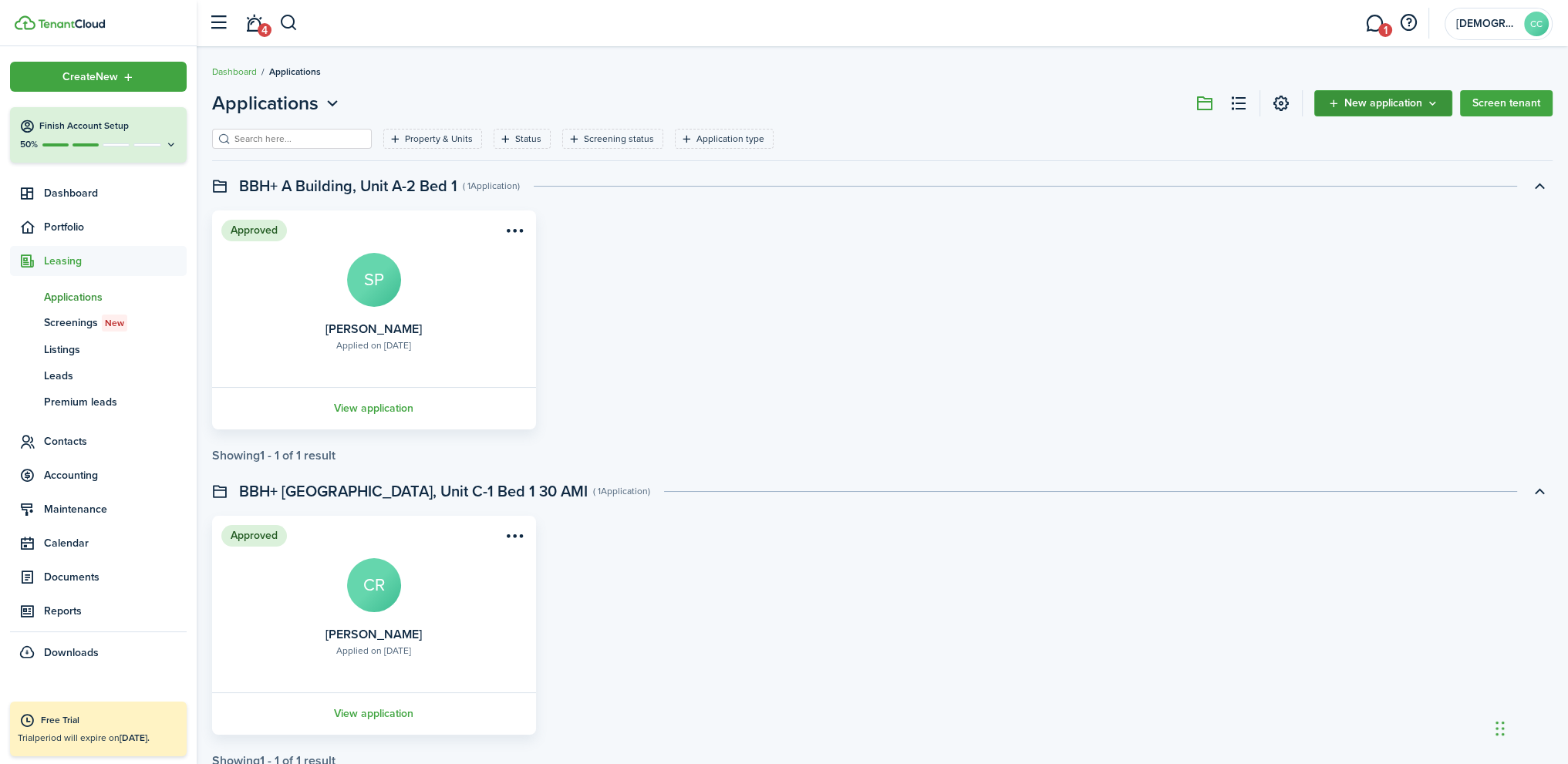
click at [1383, 108] on span "New application" at bounding box center [1383, 103] width 78 height 11
click at [1376, 139] on link "Add application" at bounding box center [1384, 138] width 135 height 27
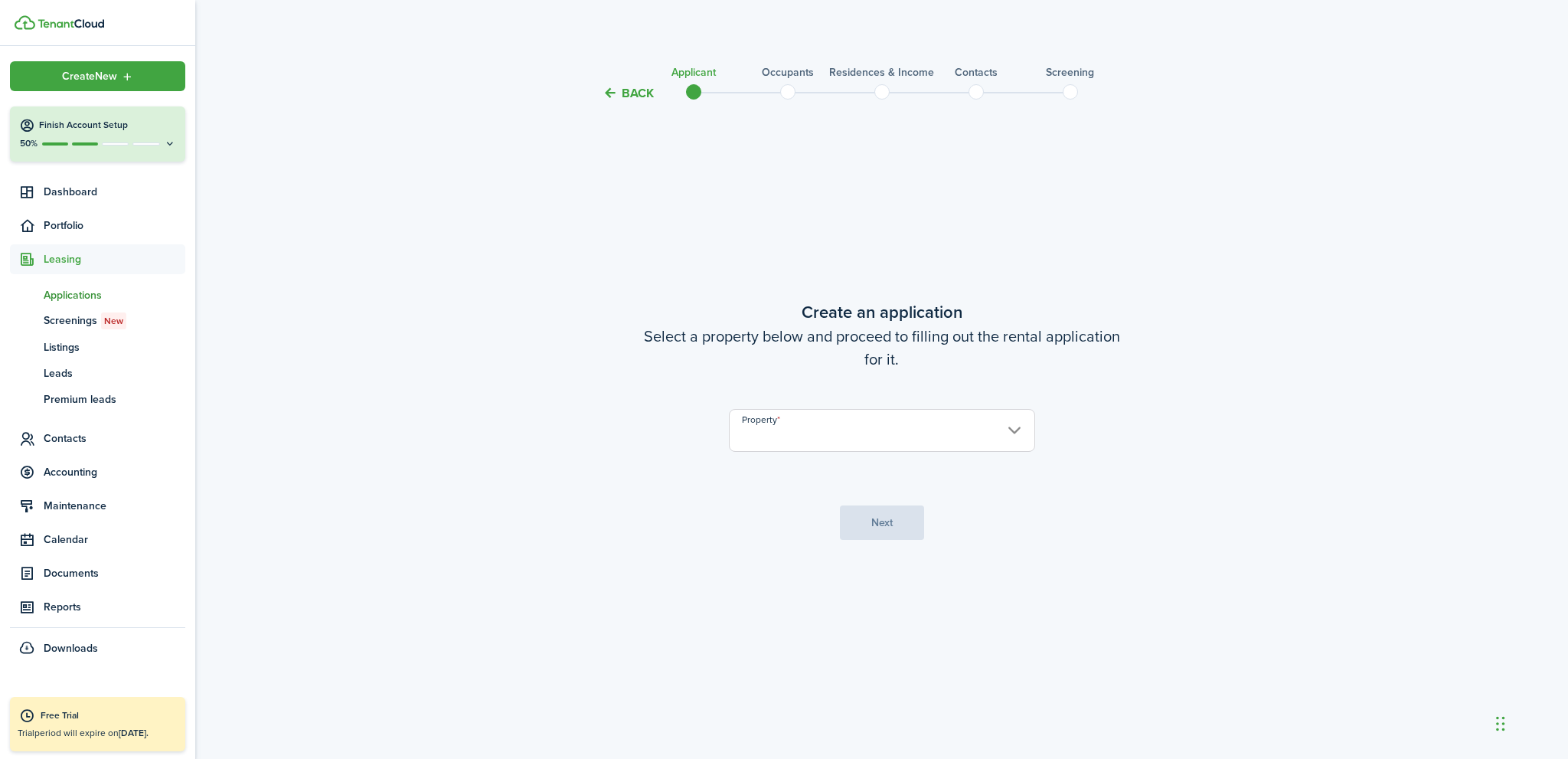
click at [829, 447] on input "Property" at bounding box center [882, 431] width 306 height 43
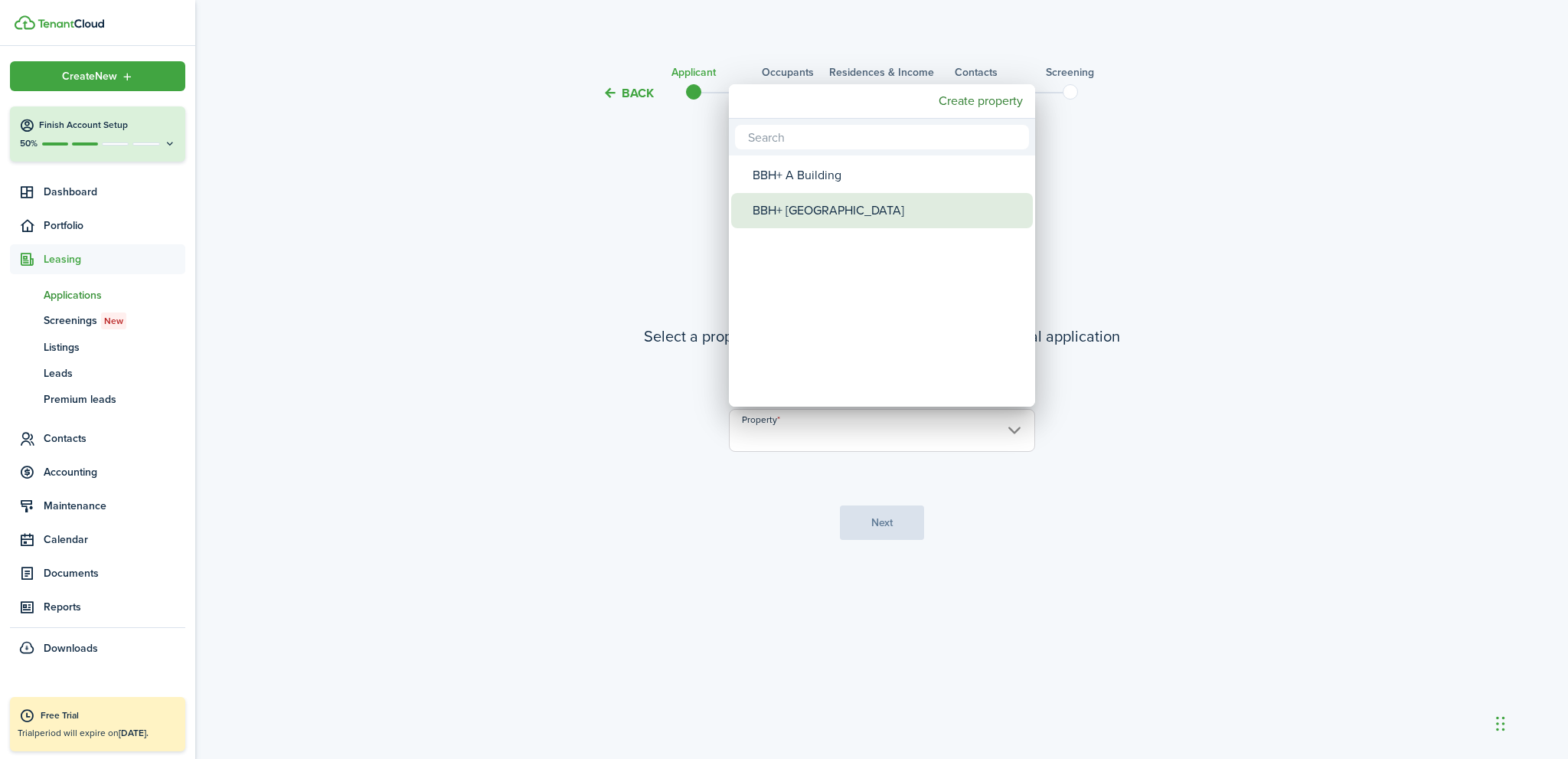
click at [850, 211] on div "BBH+ [GEOGRAPHIC_DATA]" at bounding box center [888, 210] width 271 height 36
type input "BBH+ [GEOGRAPHIC_DATA]"
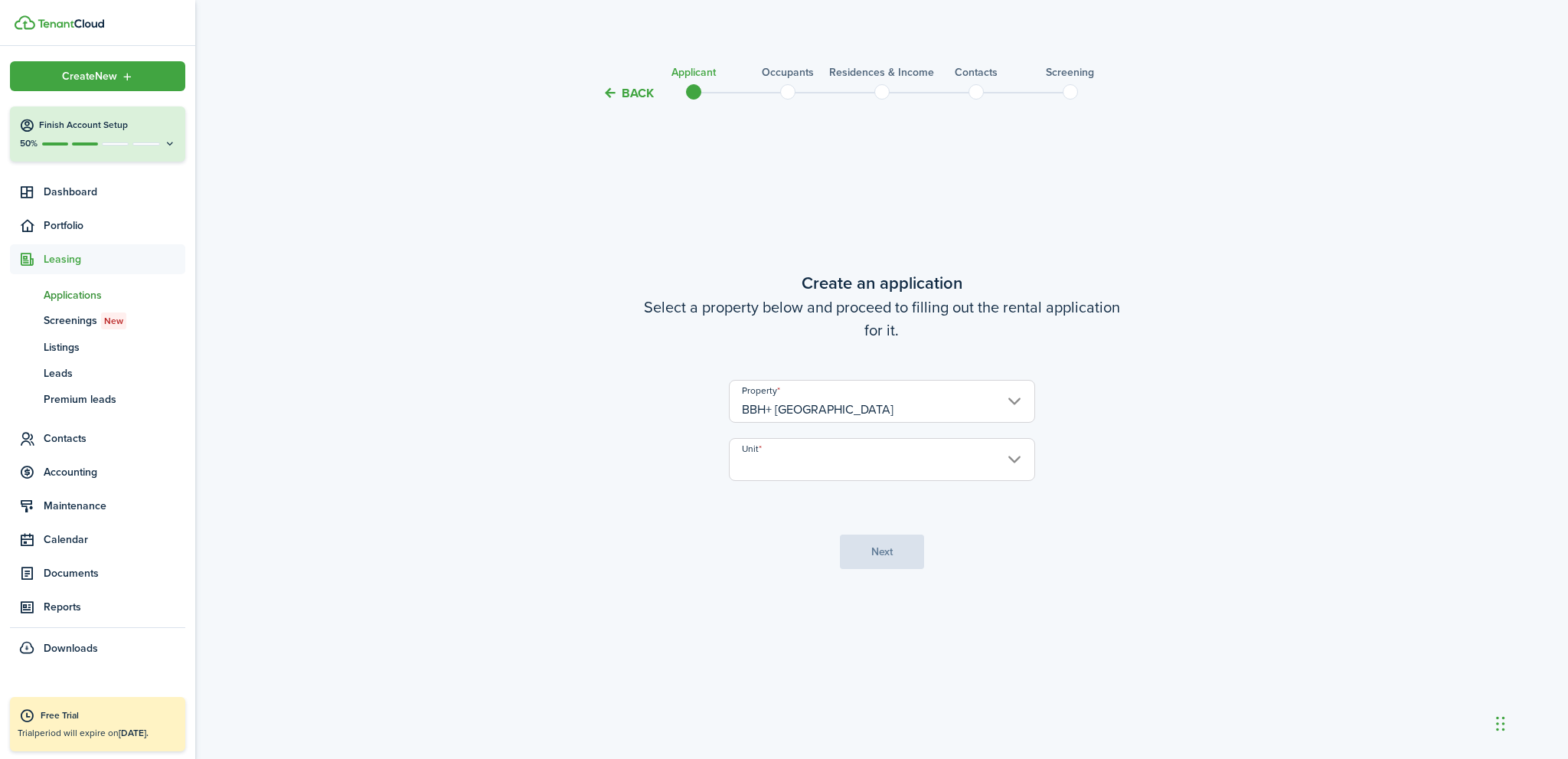
click at [1018, 458] on input "Unit" at bounding box center [882, 459] width 306 height 43
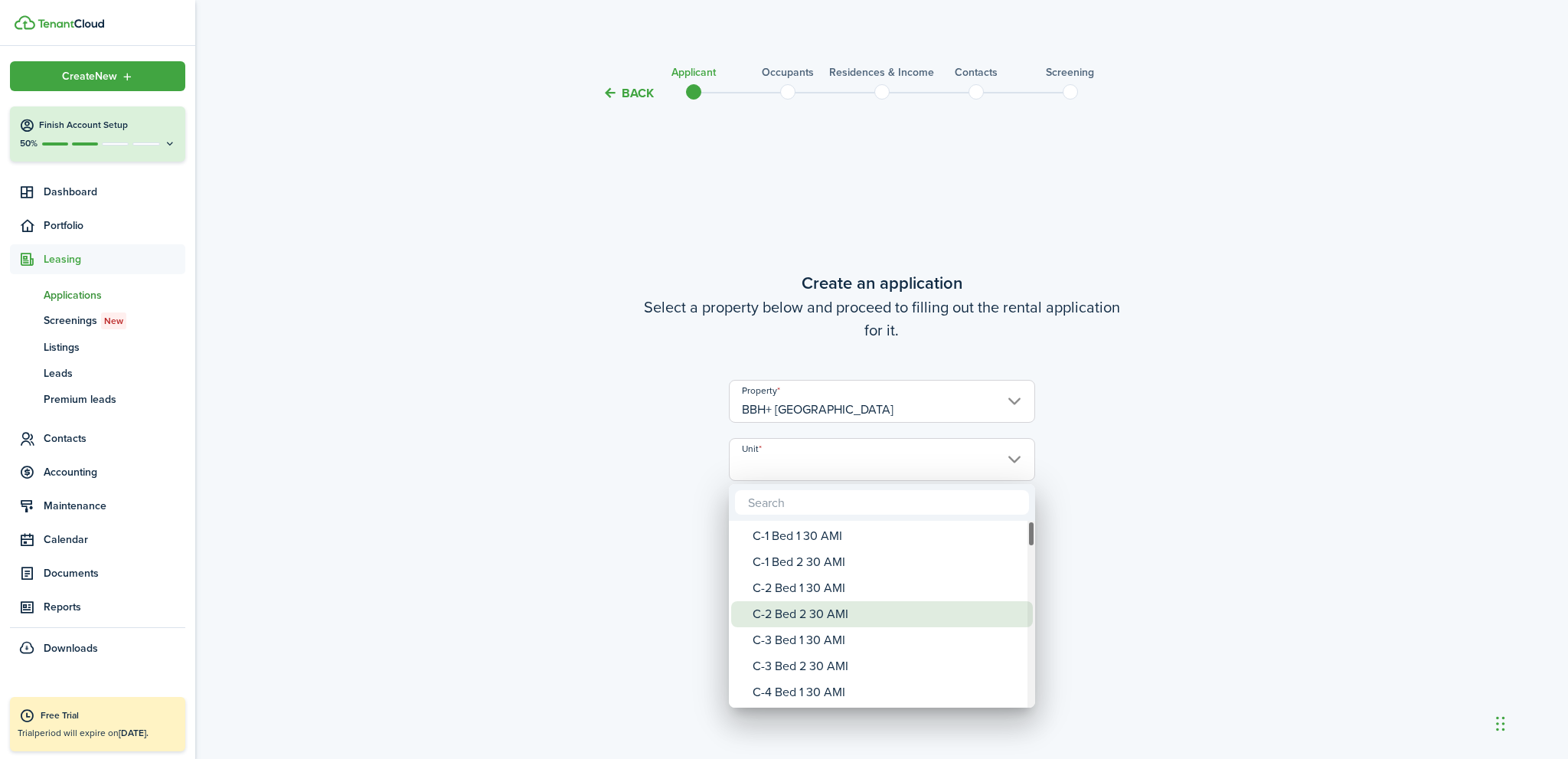
click at [822, 615] on div "C-2 Bed 2 30 AMI" at bounding box center [888, 614] width 271 height 26
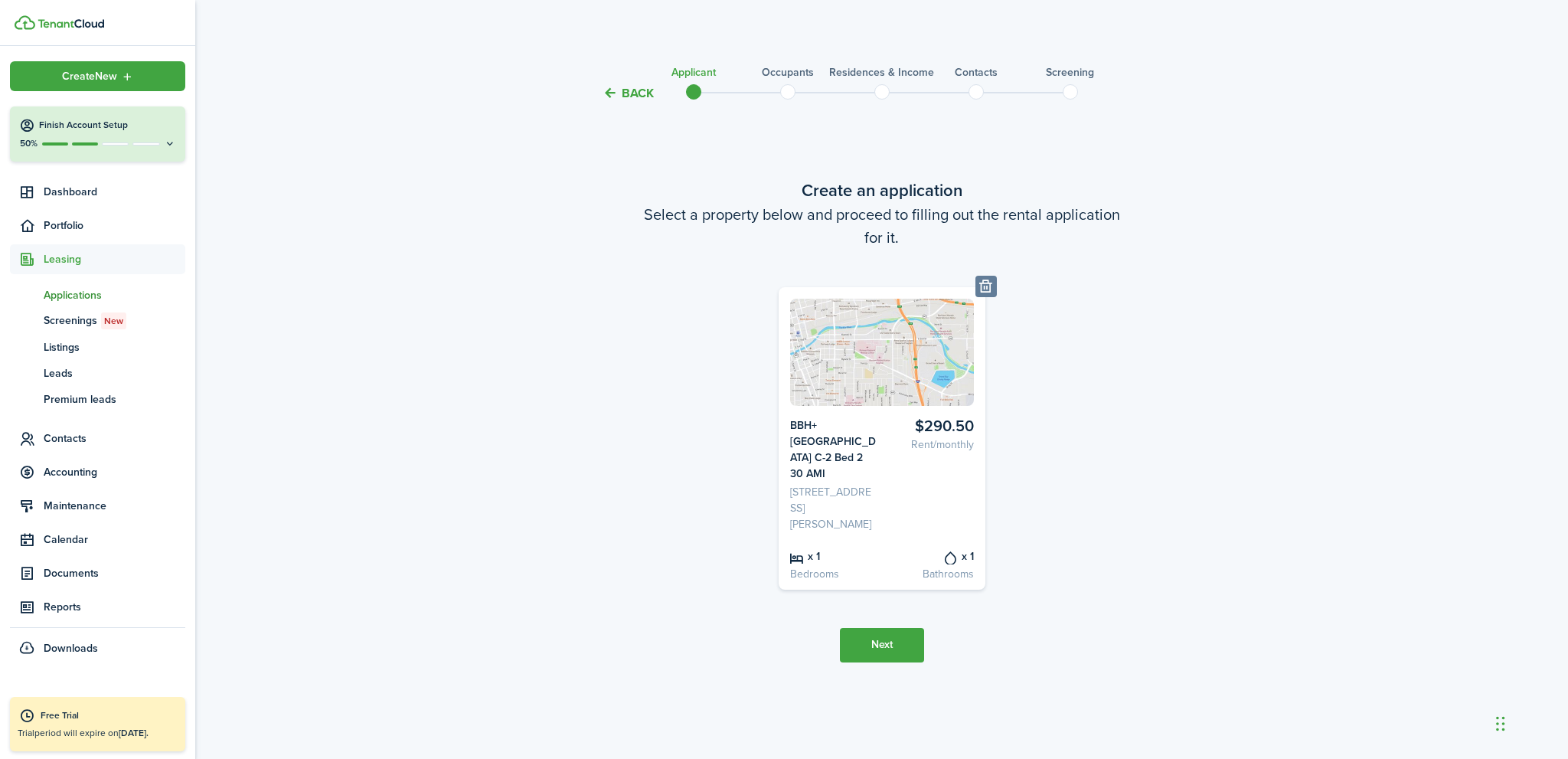
click at [899, 633] on button "Next" at bounding box center [881, 645] width 84 height 35
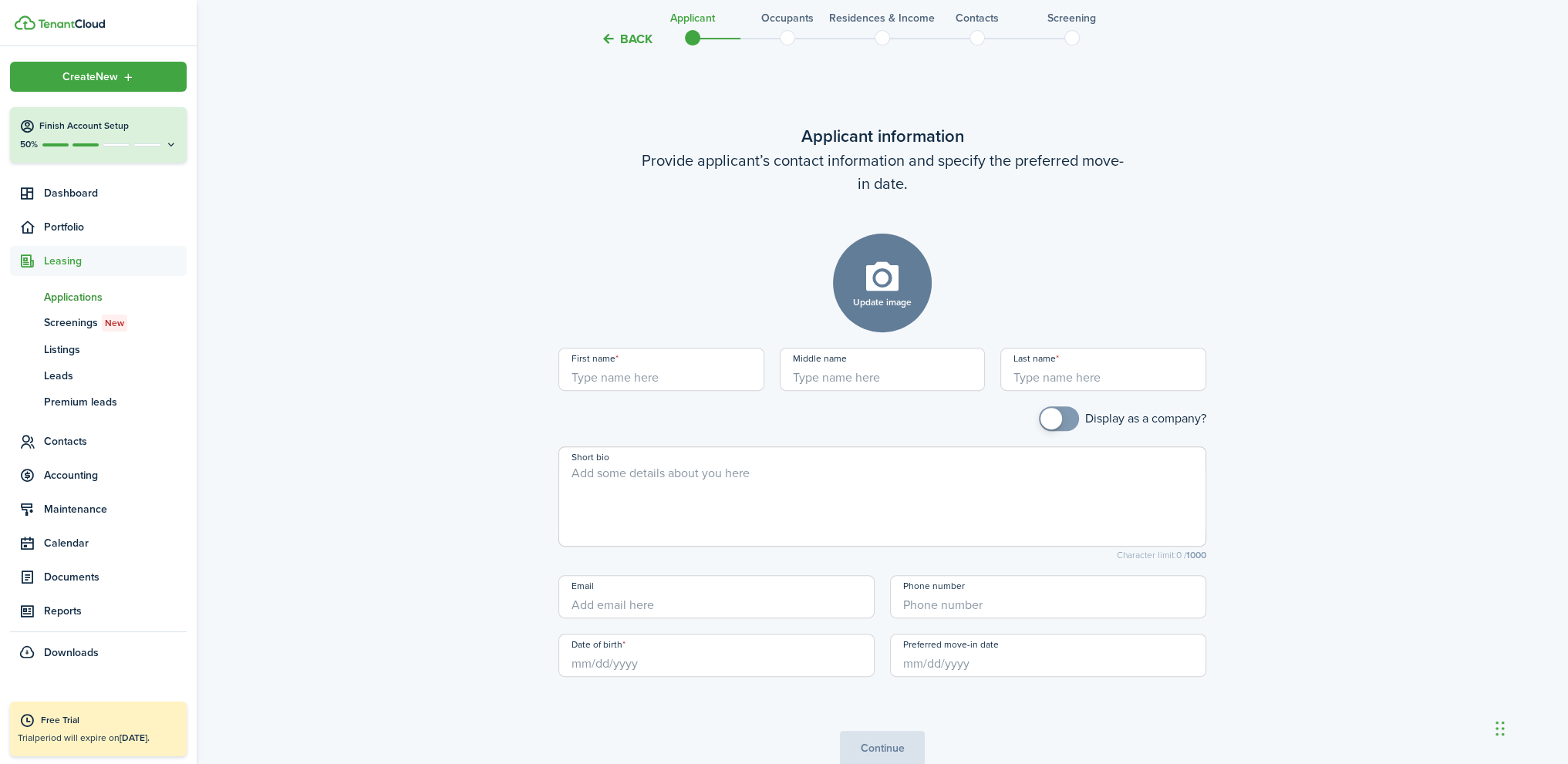
scroll to position [660, 0]
click at [650, 369] on input "First name" at bounding box center [661, 367] width 206 height 44
type input "[PERSON_NAME]"
click at [916, 656] on input "Preferred move-in date" at bounding box center [1048, 653] width 316 height 44
type input "Lindop"
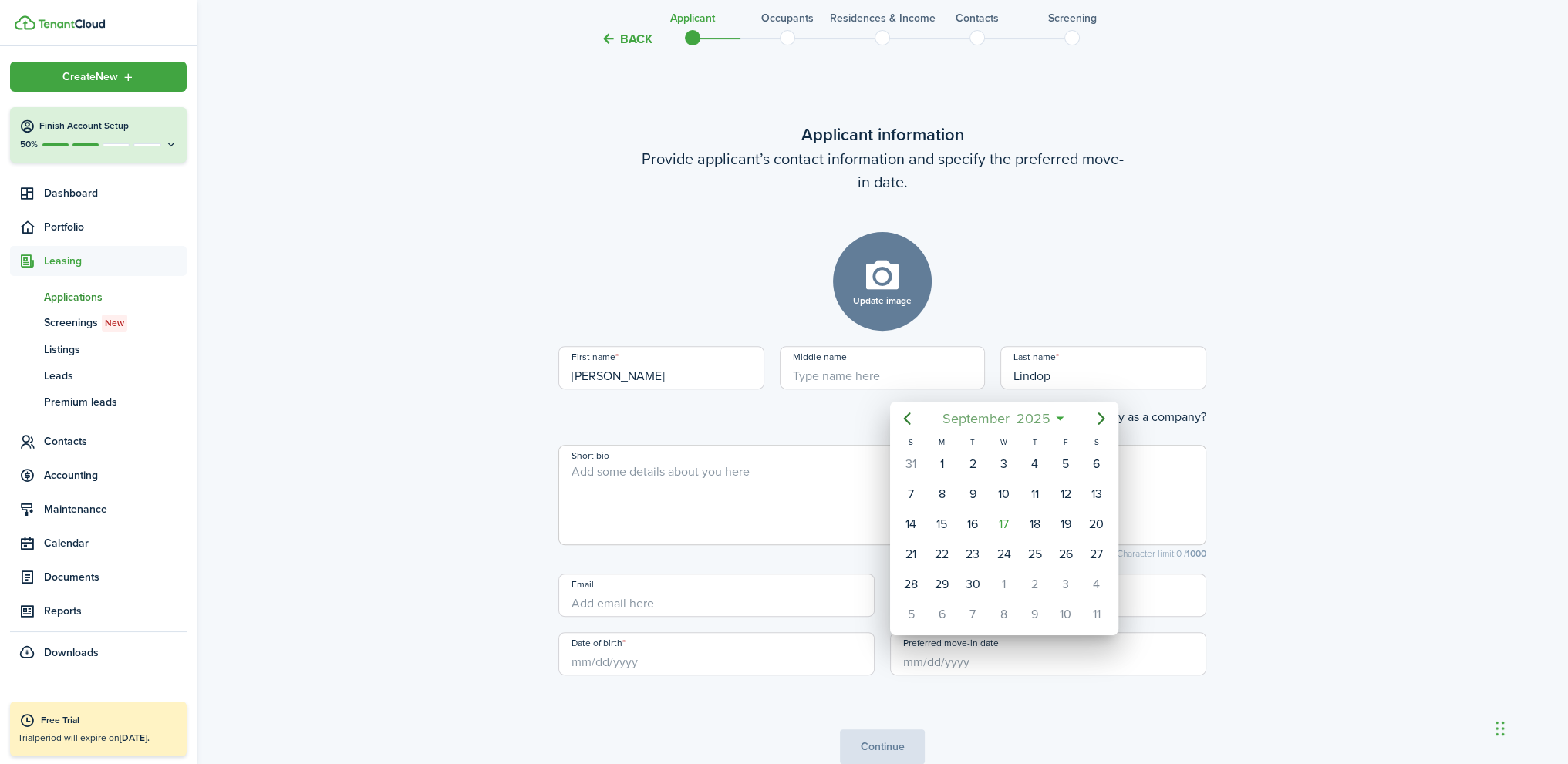
click at [1045, 417] on span "2025" at bounding box center [1033, 418] width 41 height 28
click at [998, 416] on span "2025" at bounding box center [996, 418] width 41 height 28
click at [930, 558] on div "2024" at bounding box center [931, 556] width 55 height 24
click at [1003, 556] on div "Aug" at bounding box center [1003, 556] width 55 height 24
click at [966, 522] on div "13" at bounding box center [973, 525] width 23 height 23
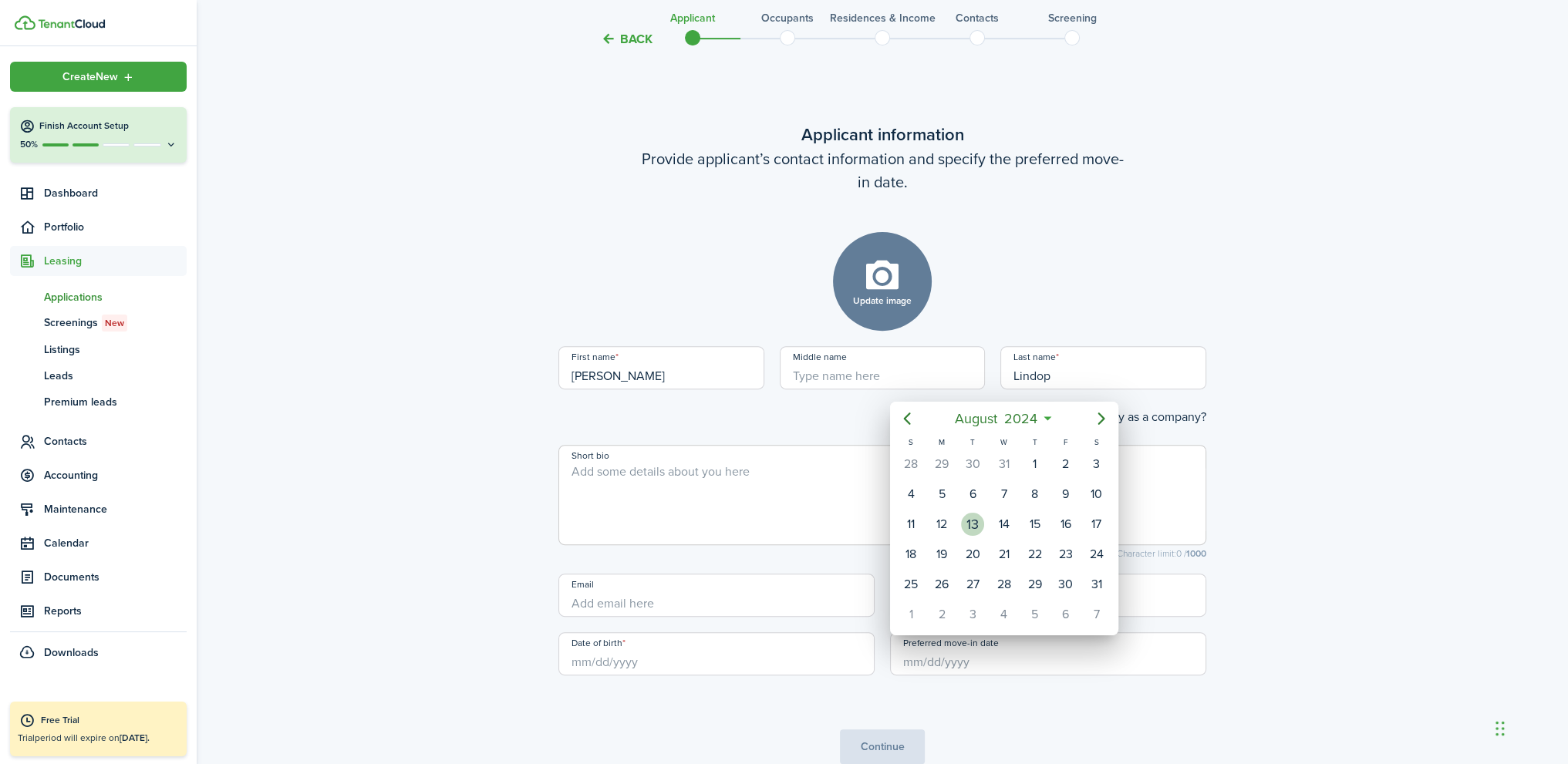
type input "[DATE]"
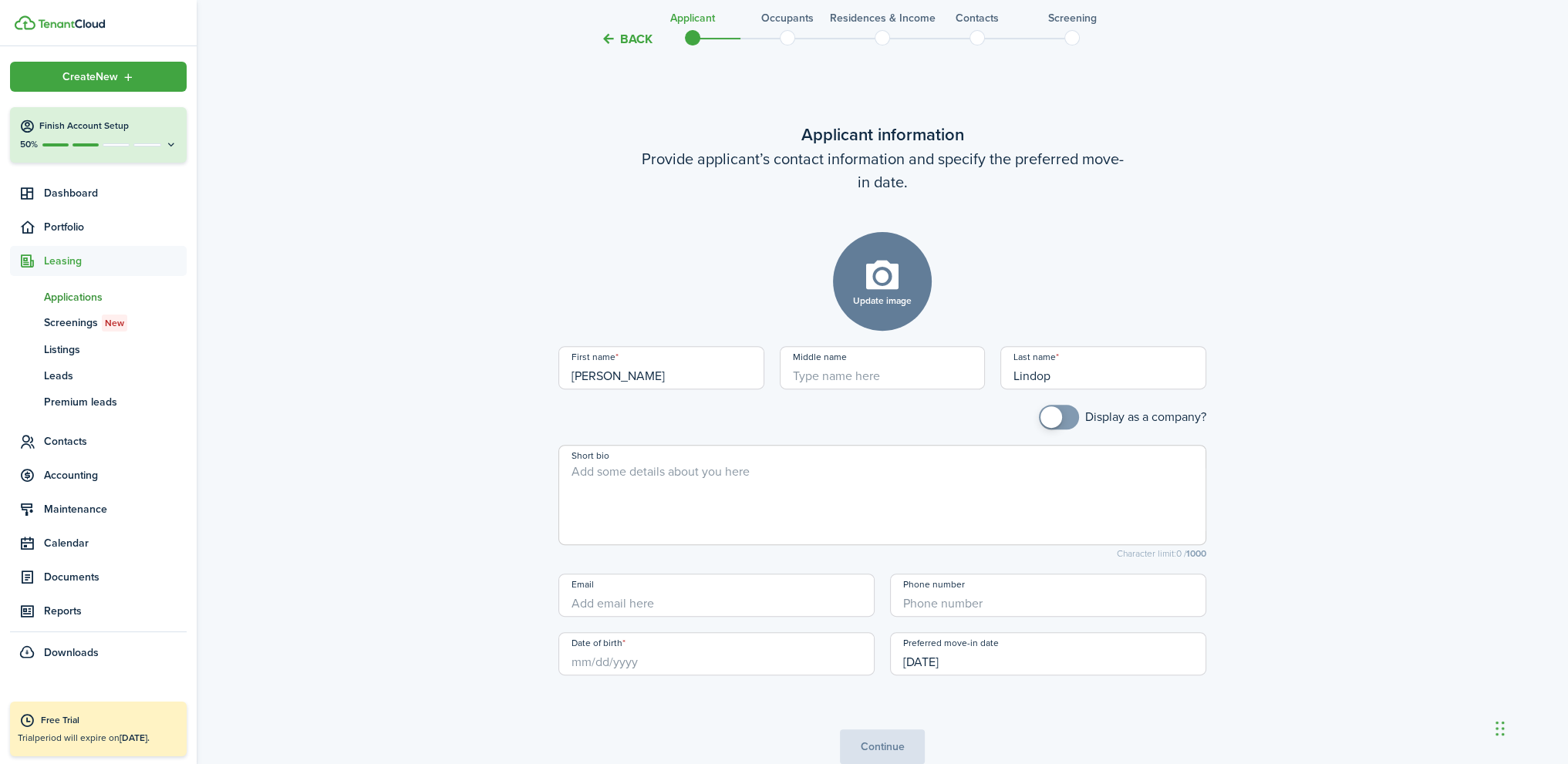
click at [635, 656] on input "Date of birth" at bounding box center [717, 653] width 316 height 44
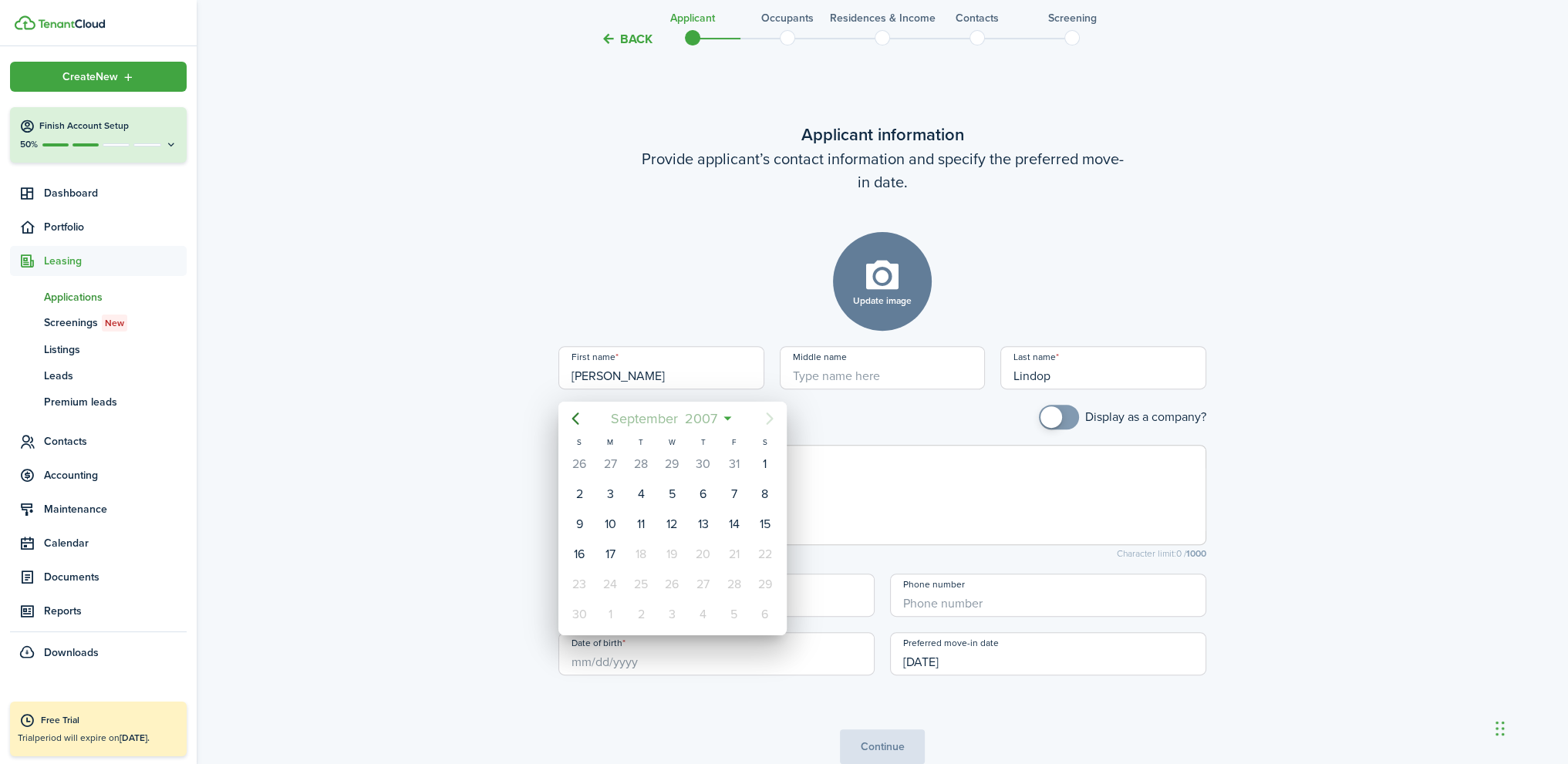
click at [699, 421] on span "2007" at bounding box center [701, 418] width 40 height 28
click at [660, 416] on span "2007" at bounding box center [664, 418] width 40 height 28
click at [636, 414] on span "[DATE] - [DATE]" at bounding box center [664, 418] width 97 height 28
click at [567, 420] on icon "Previous page" at bounding box center [575, 418] width 18 height 18
click at [573, 419] on icon "Previous page" at bounding box center [574, 418] width 7 height 13
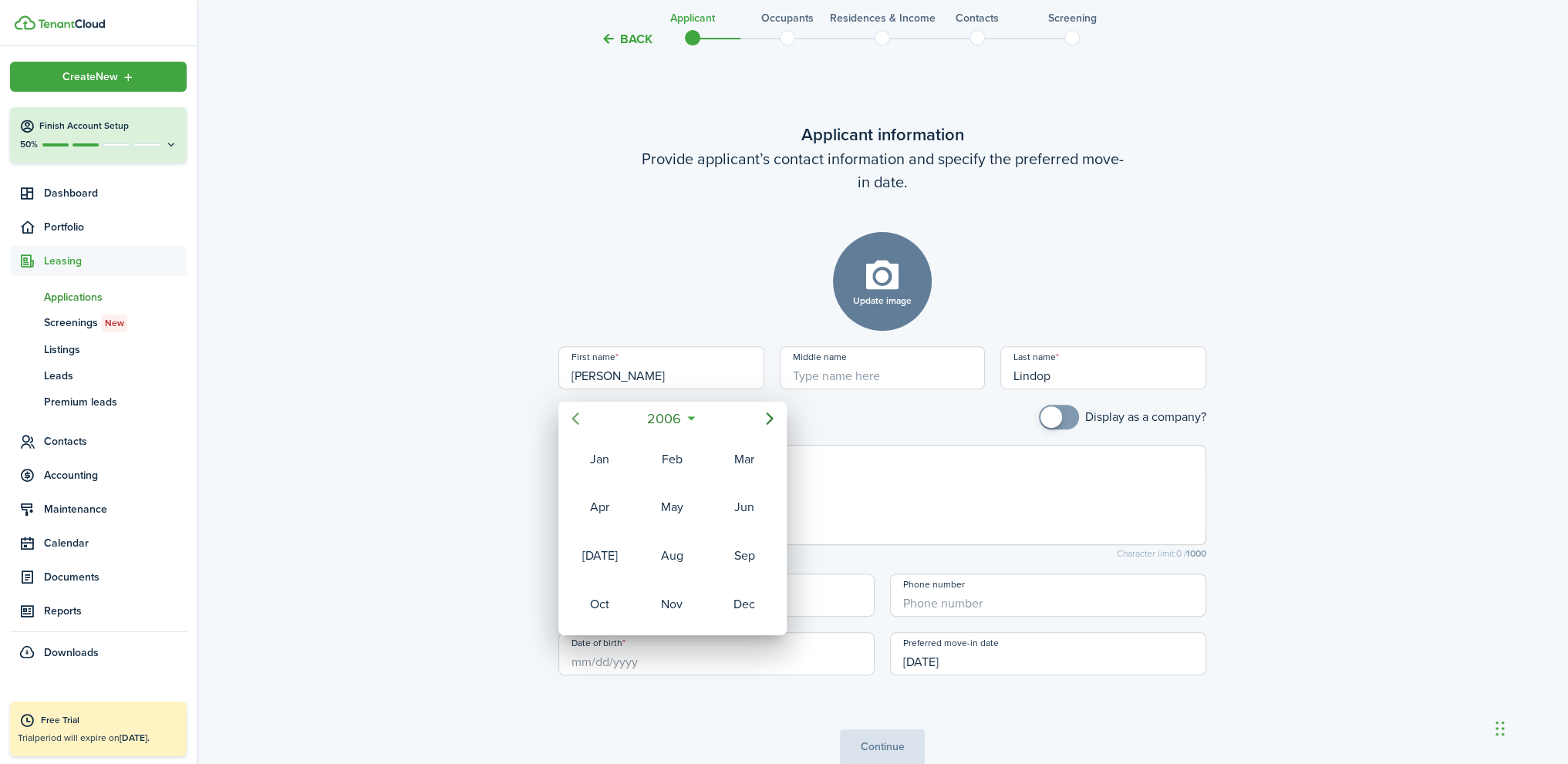
click at [573, 419] on icon "Previous page" at bounding box center [574, 418] width 7 height 13
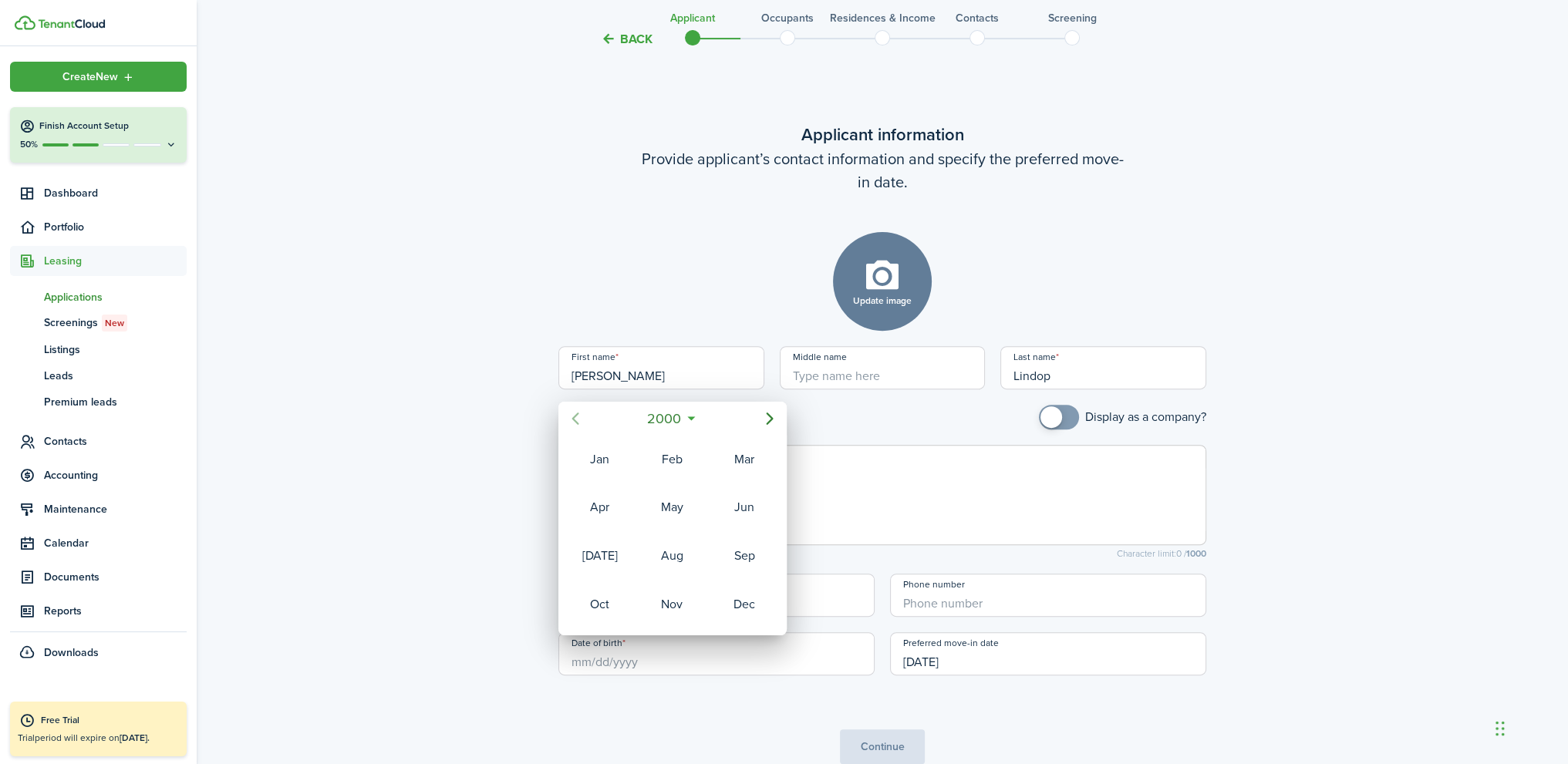
click at [573, 419] on icon "Previous page" at bounding box center [574, 418] width 7 height 13
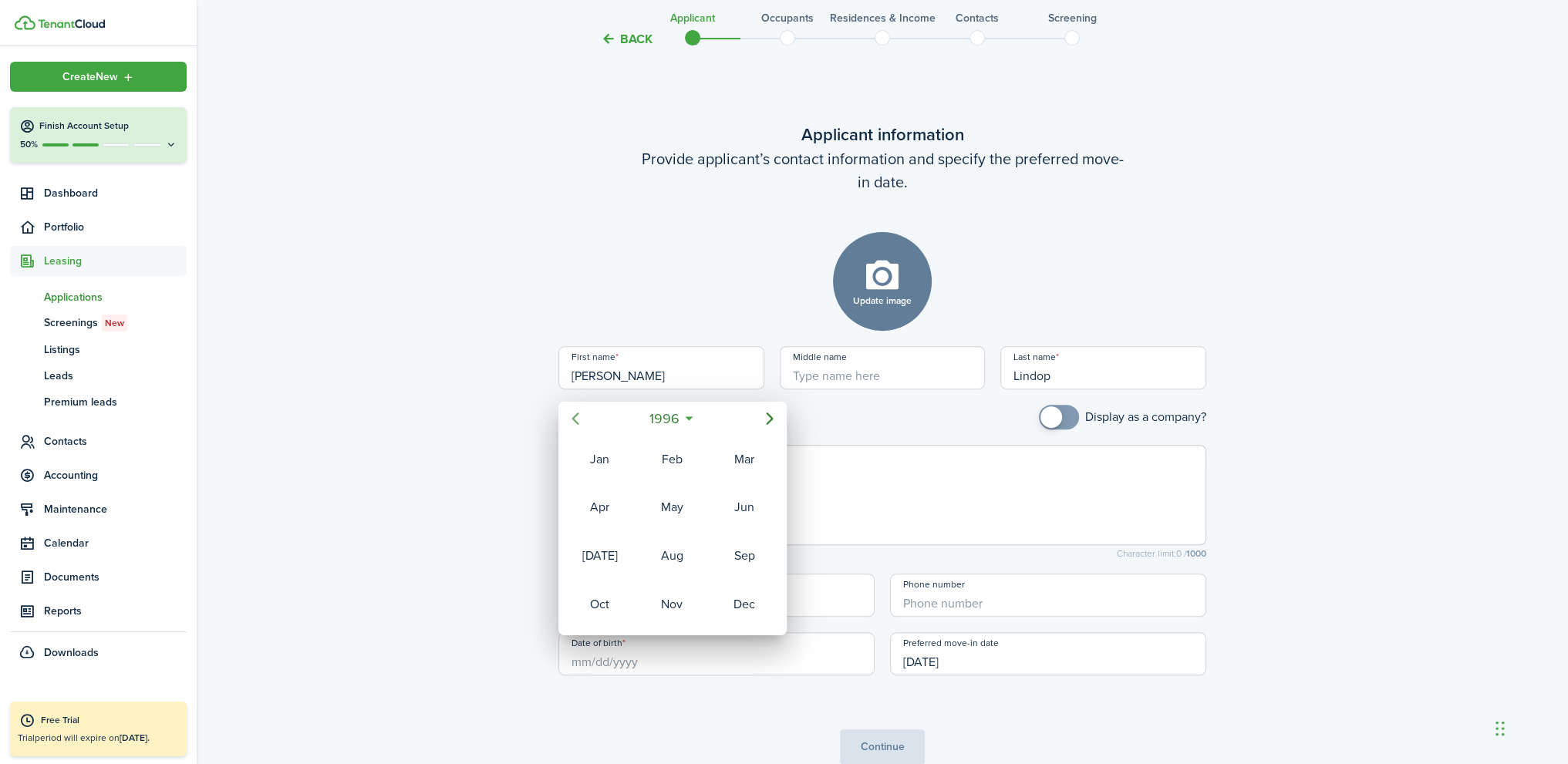
click at [573, 419] on icon "Previous page" at bounding box center [574, 418] width 7 height 13
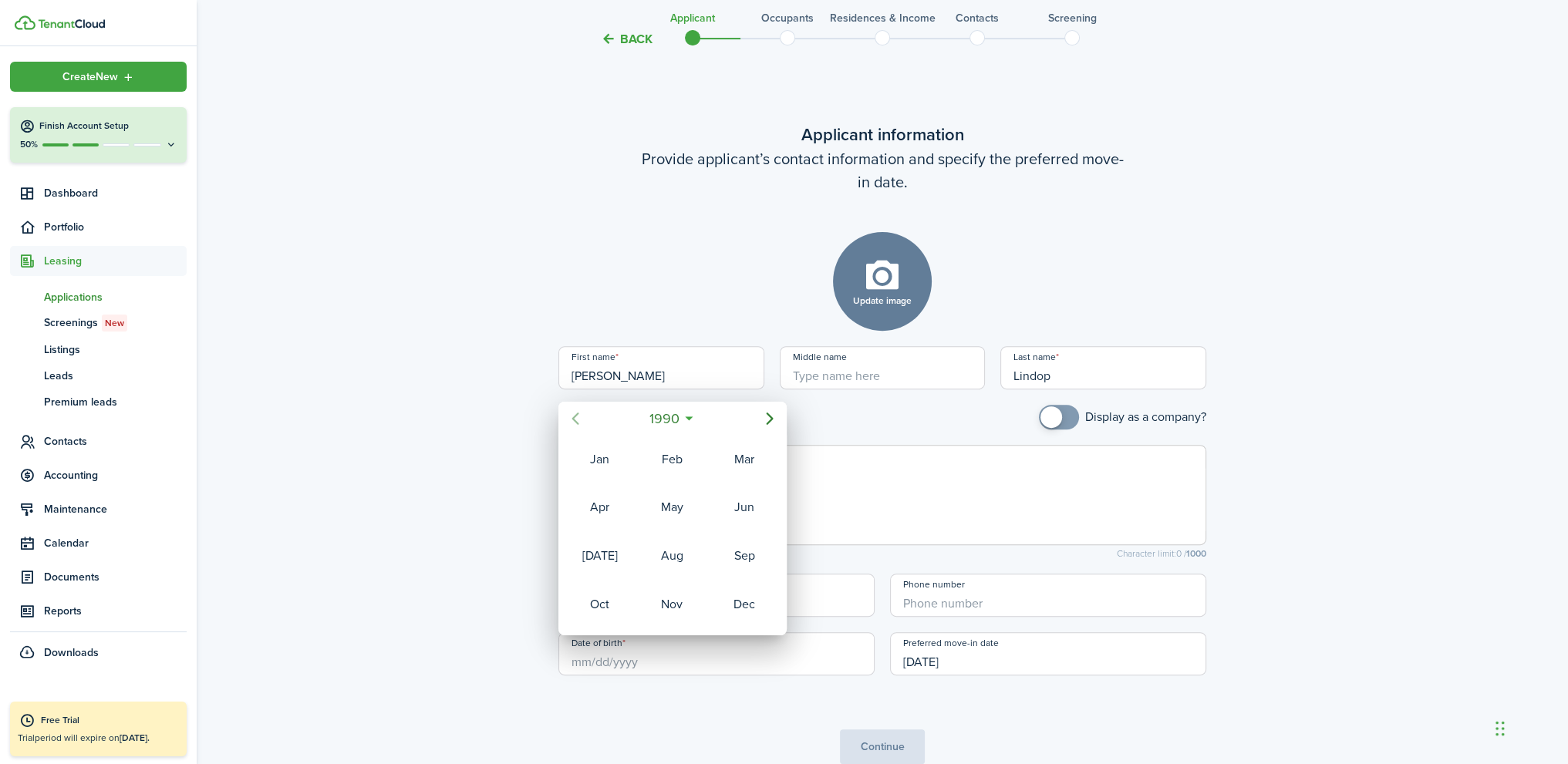
click at [573, 419] on icon "Previous page" at bounding box center [574, 418] width 7 height 13
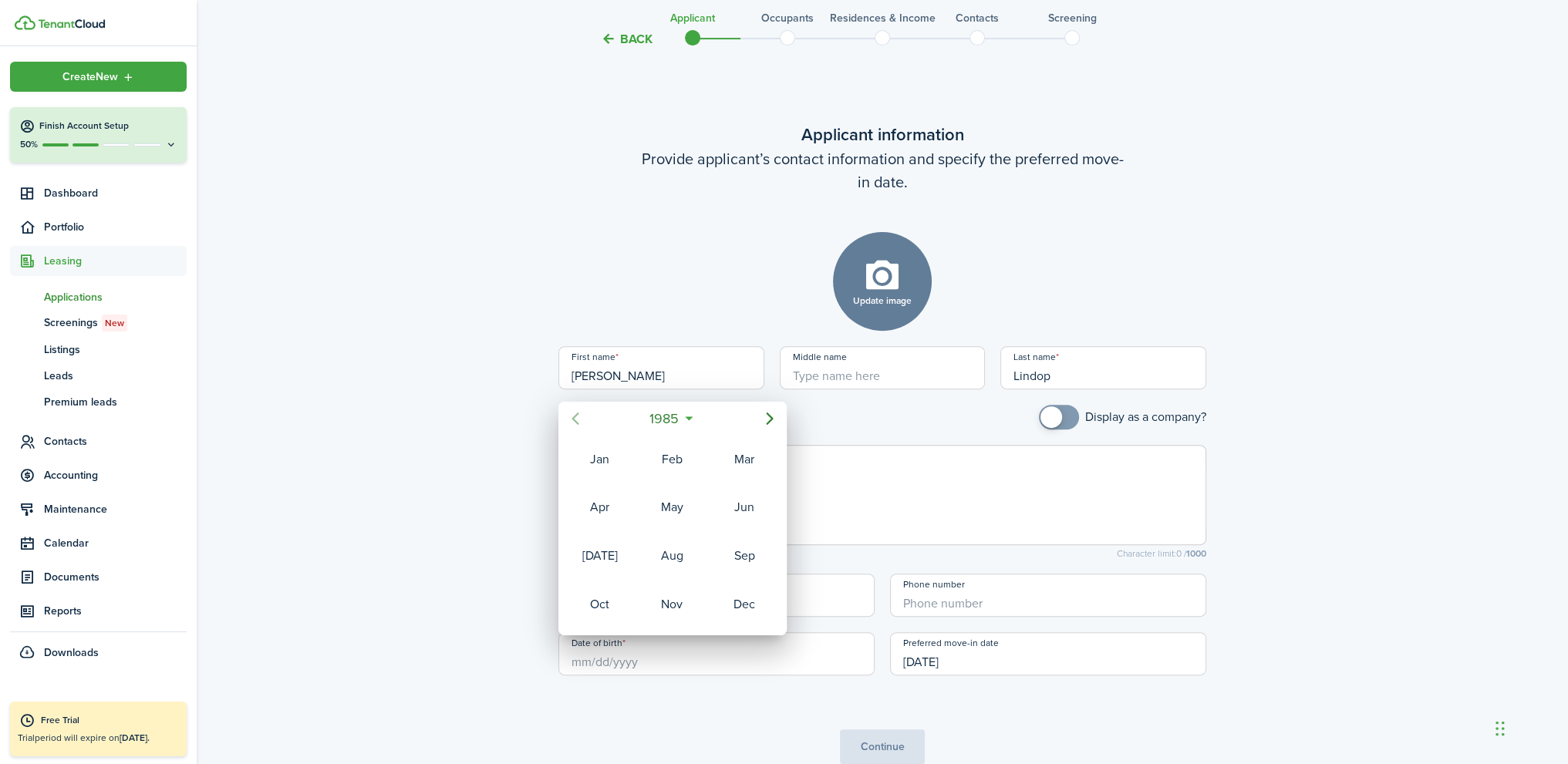
click at [573, 419] on icon "Previous page" at bounding box center [574, 418] width 7 height 13
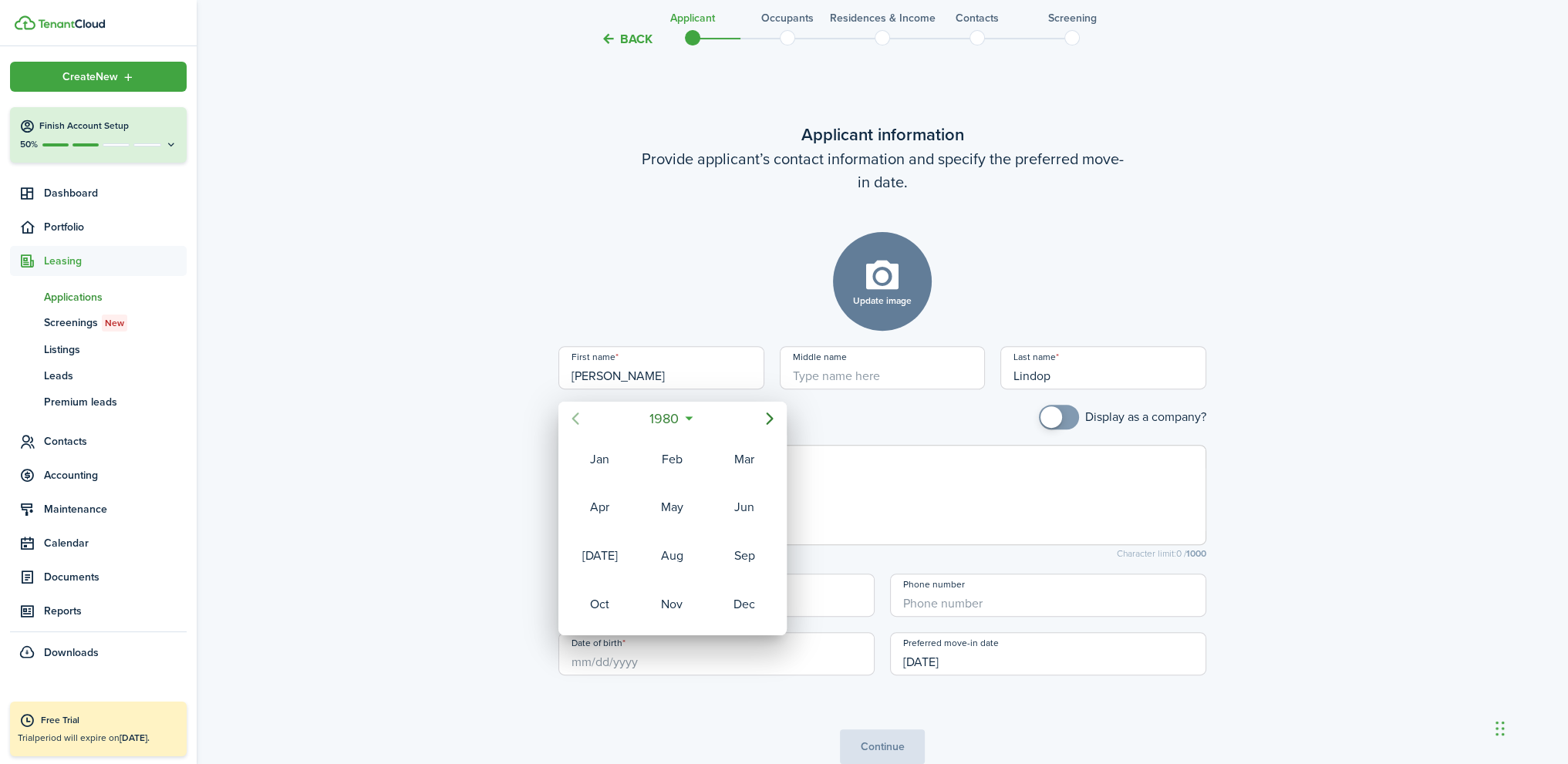
click at [573, 419] on icon "Previous page" at bounding box center [574, 418] width 7 height 13
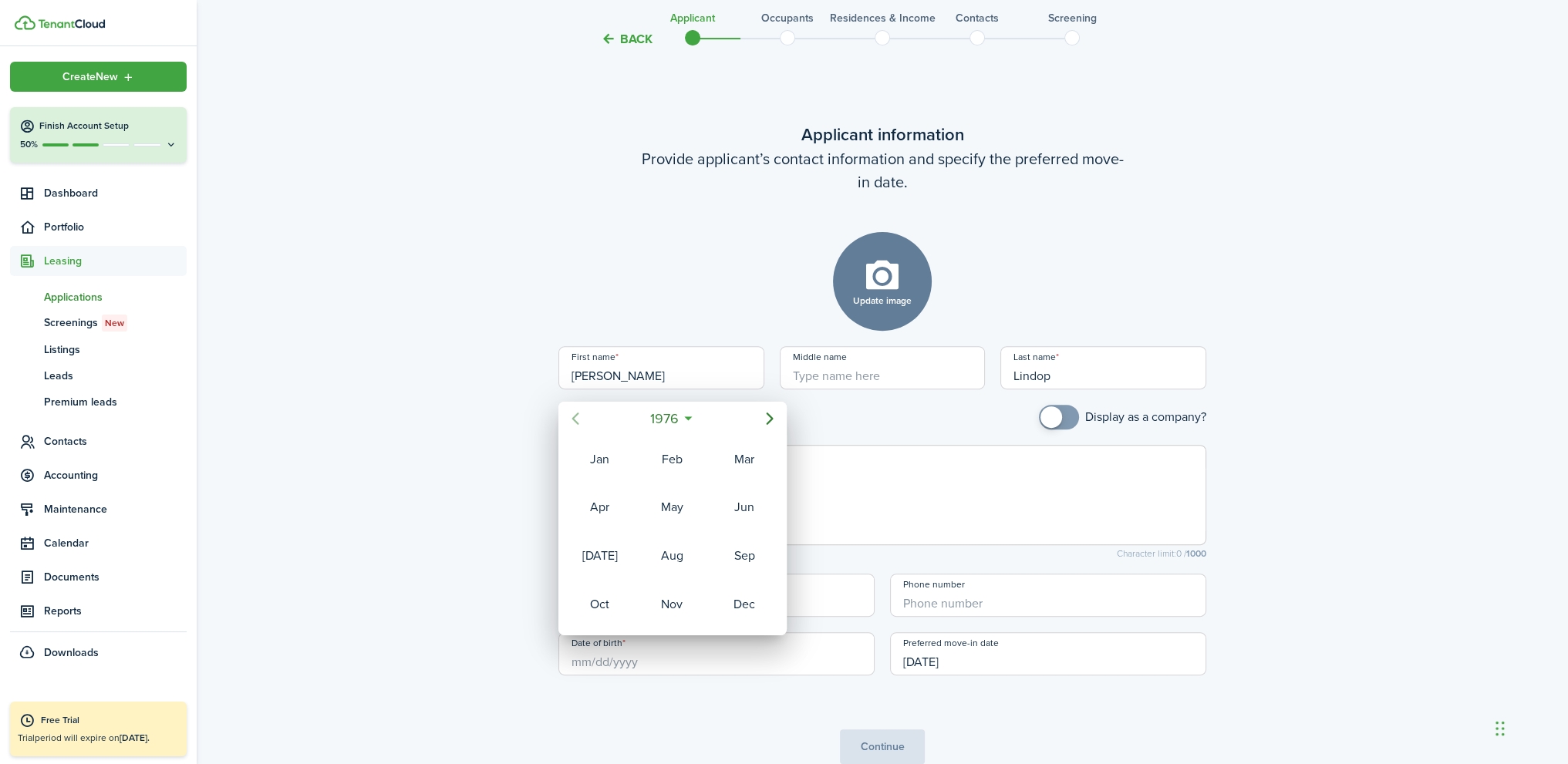
click at [573, 419] on icon "Previous page" at bounding box center [574, 418] width 7 height 13
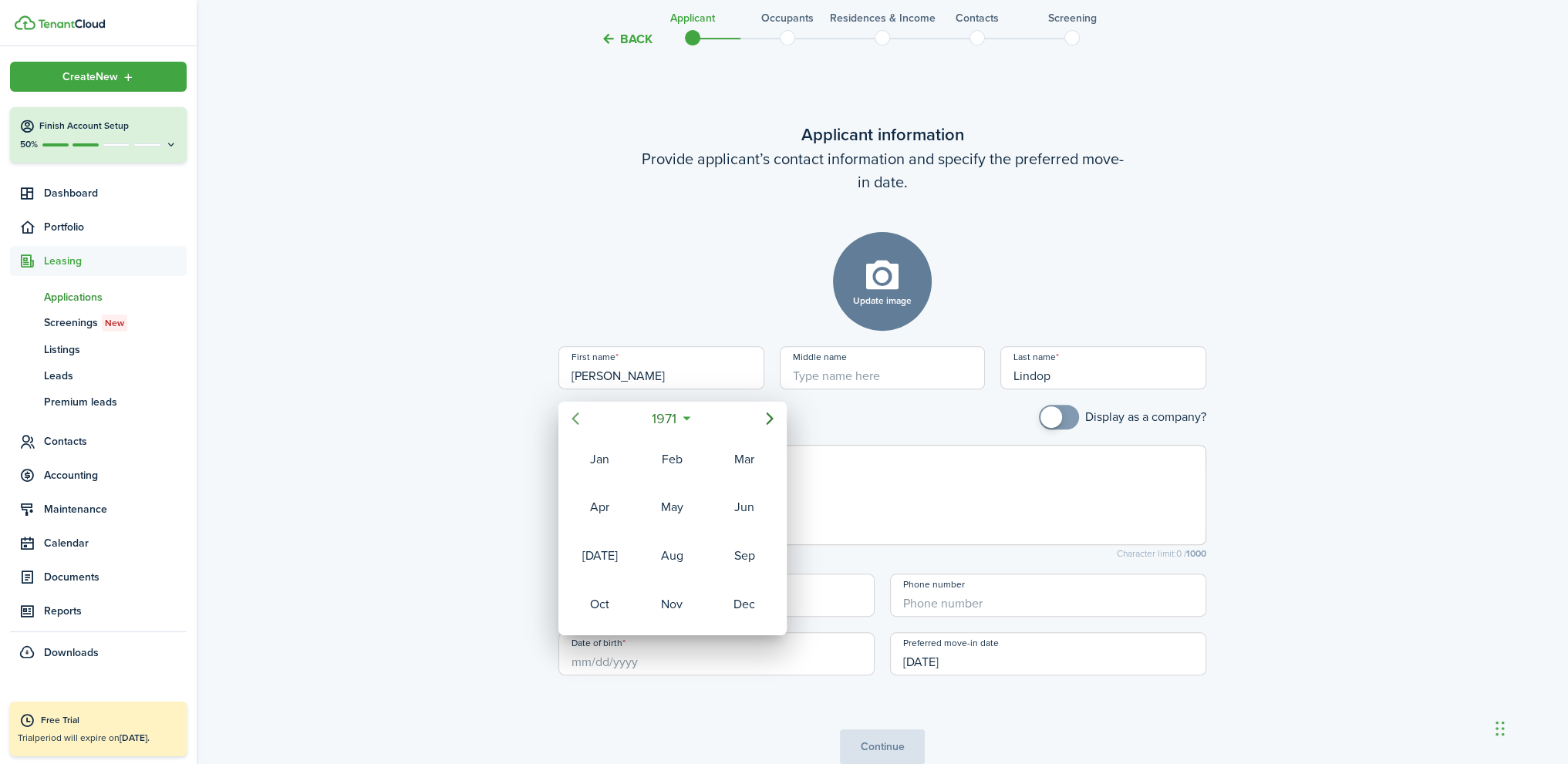
click at [573, 419] on icon "Previous page" at bounding box center [574, 418] width 7 height 13
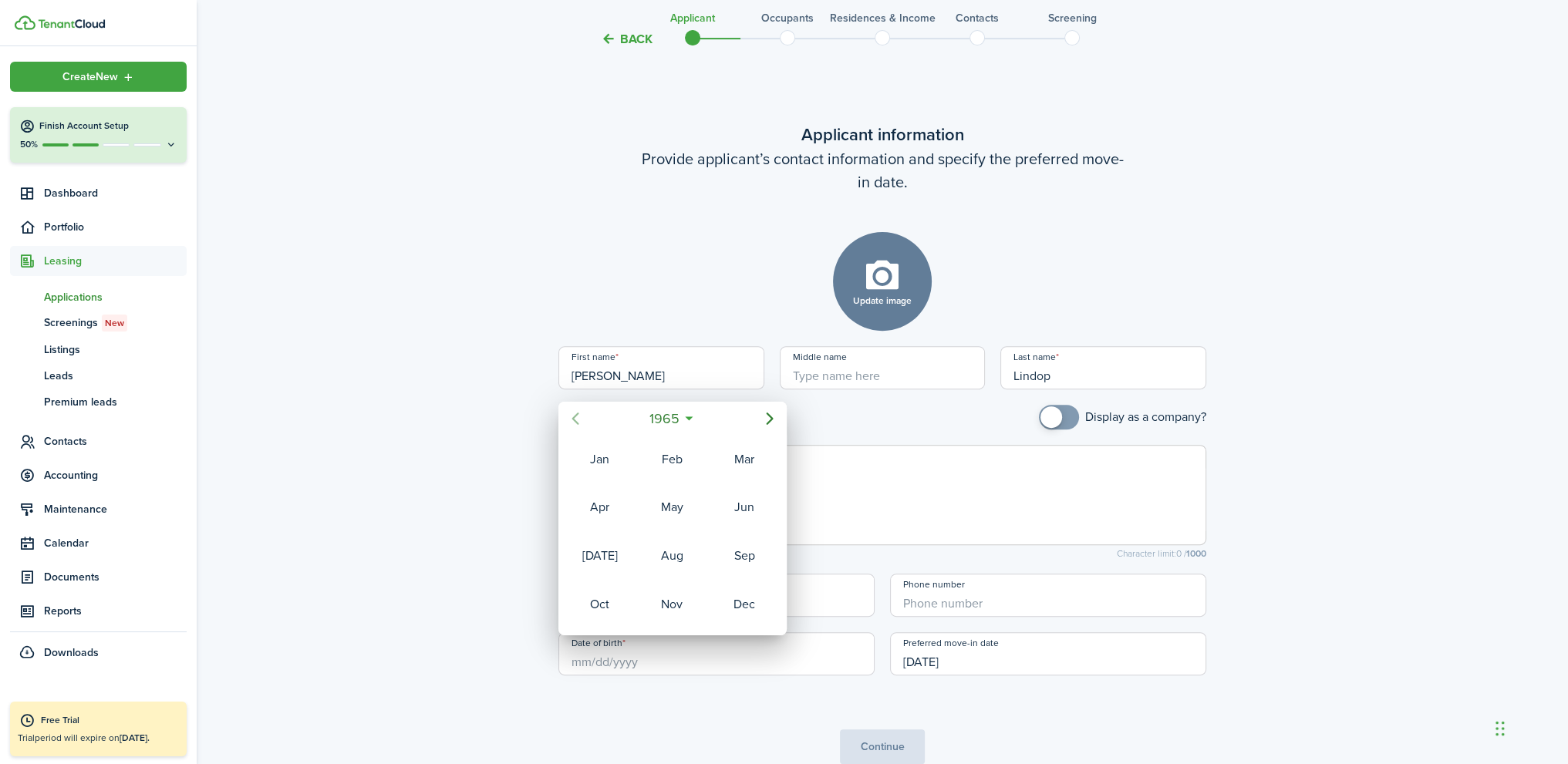
click at [573, 419] on icon "Previous page" at bounding box center [574, 418] width 7 height 13
click at [690, 416] on icon at bounding box center [688, 419] width 16 height 16
click at [706, 420] on span "2007" at bounding box center [701, 418] width 40 height 28
click at [659, 416] on span "2007" at bounding box center [664, 418] width 40 height 28
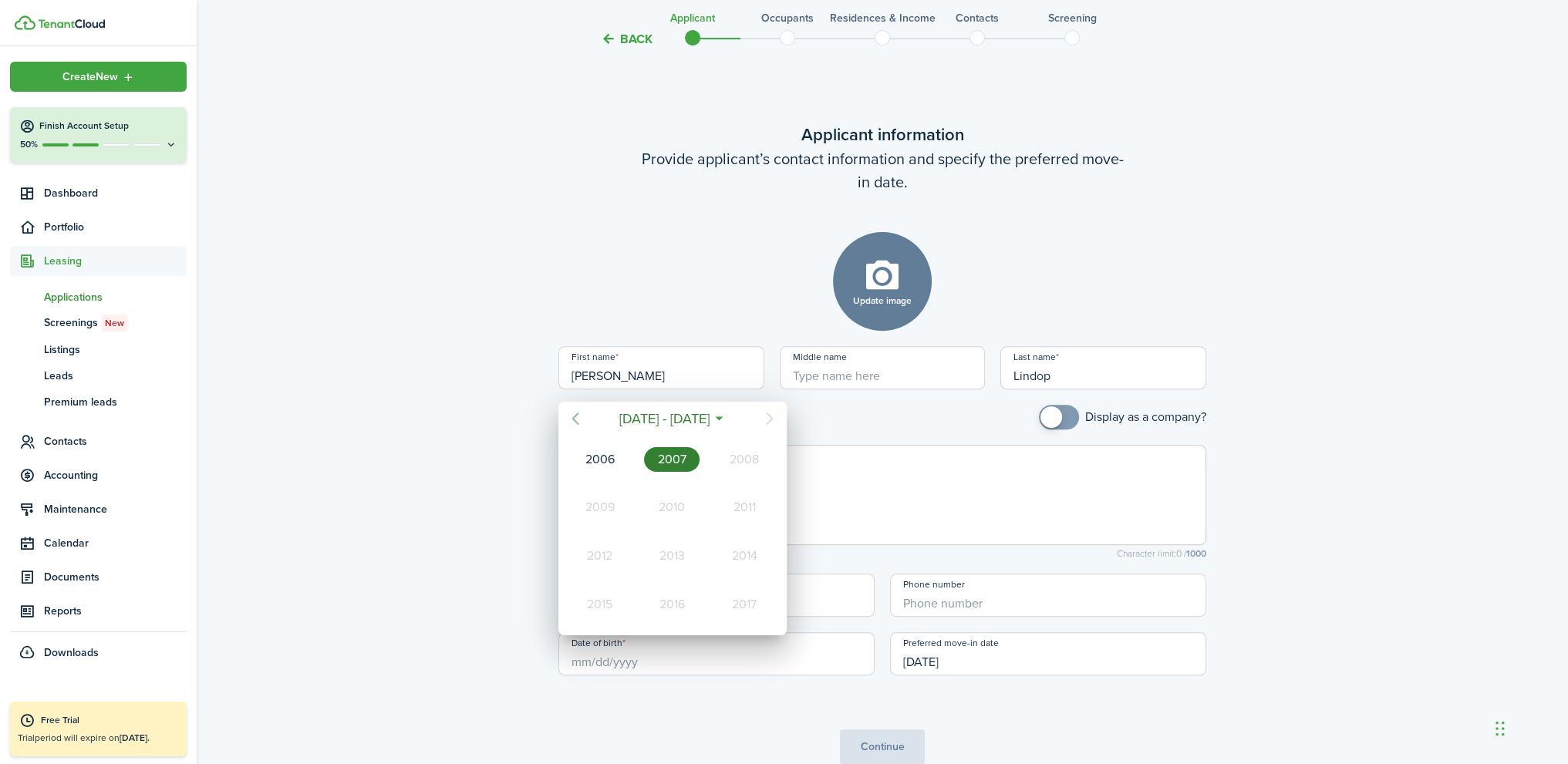
click at [574, 416] on icon "Previous page" at bounding box center [574, 418] width 7 height 13
click at [596, 555] on div "1964" at bounding box center [599, 556] width 55 height 24
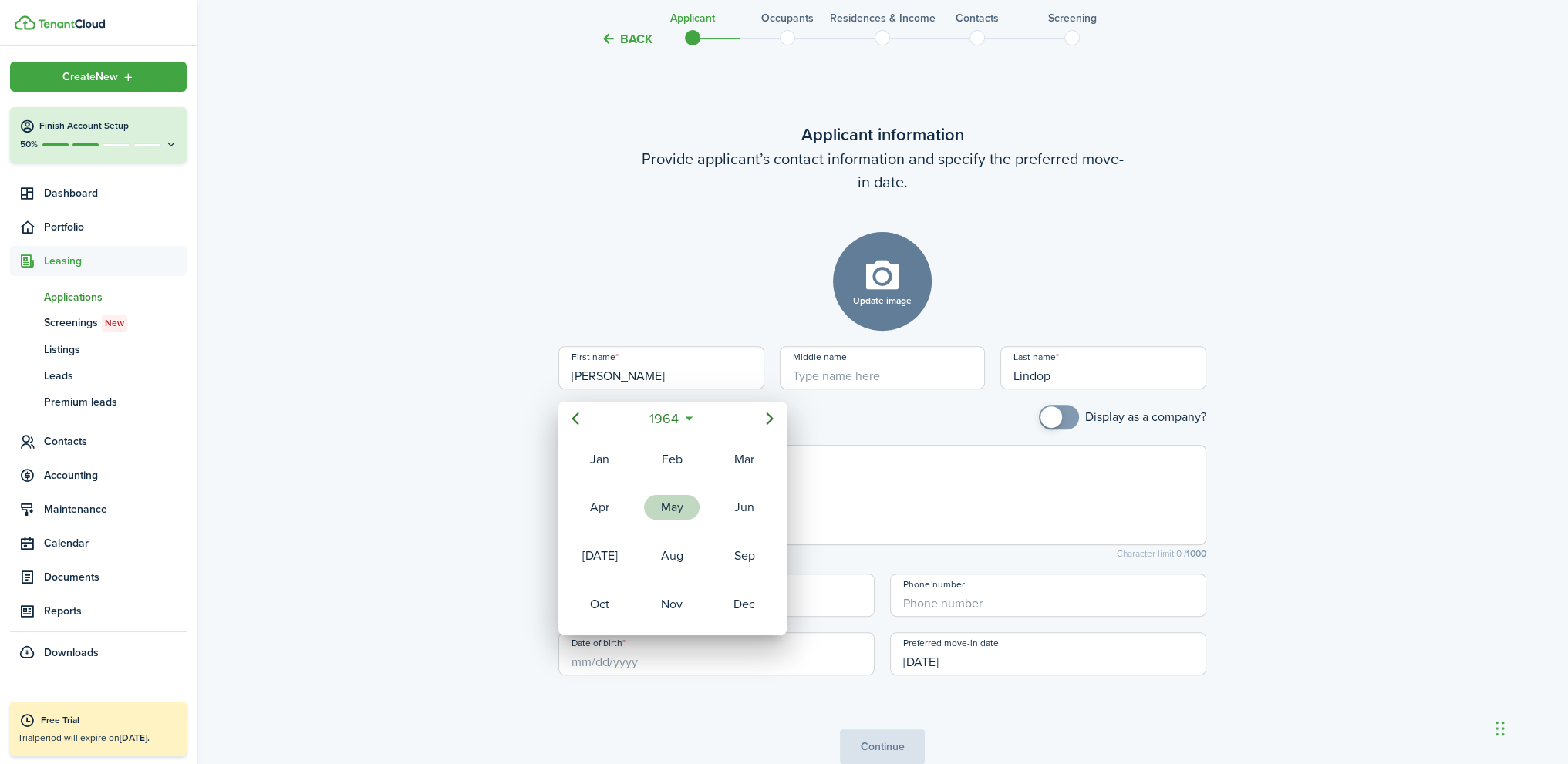
click at [664, 513] on div "May" at bounding box center [671, 506] width 55 height 24
click at [629, 519] on div "12" at bounding box center [641, 525] width 23 height 23
type input "[DATE]"
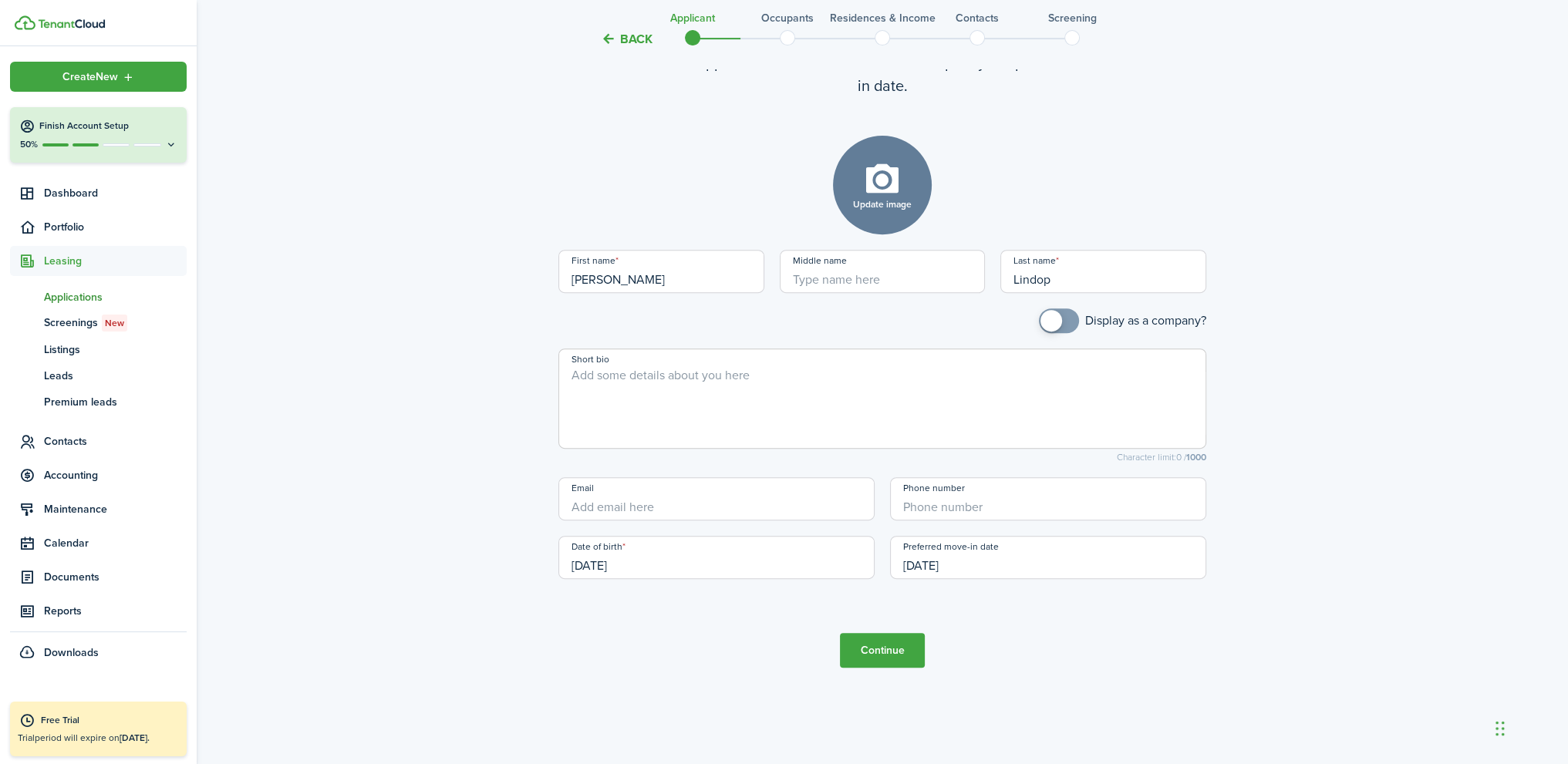
scroll to position [764, 0]
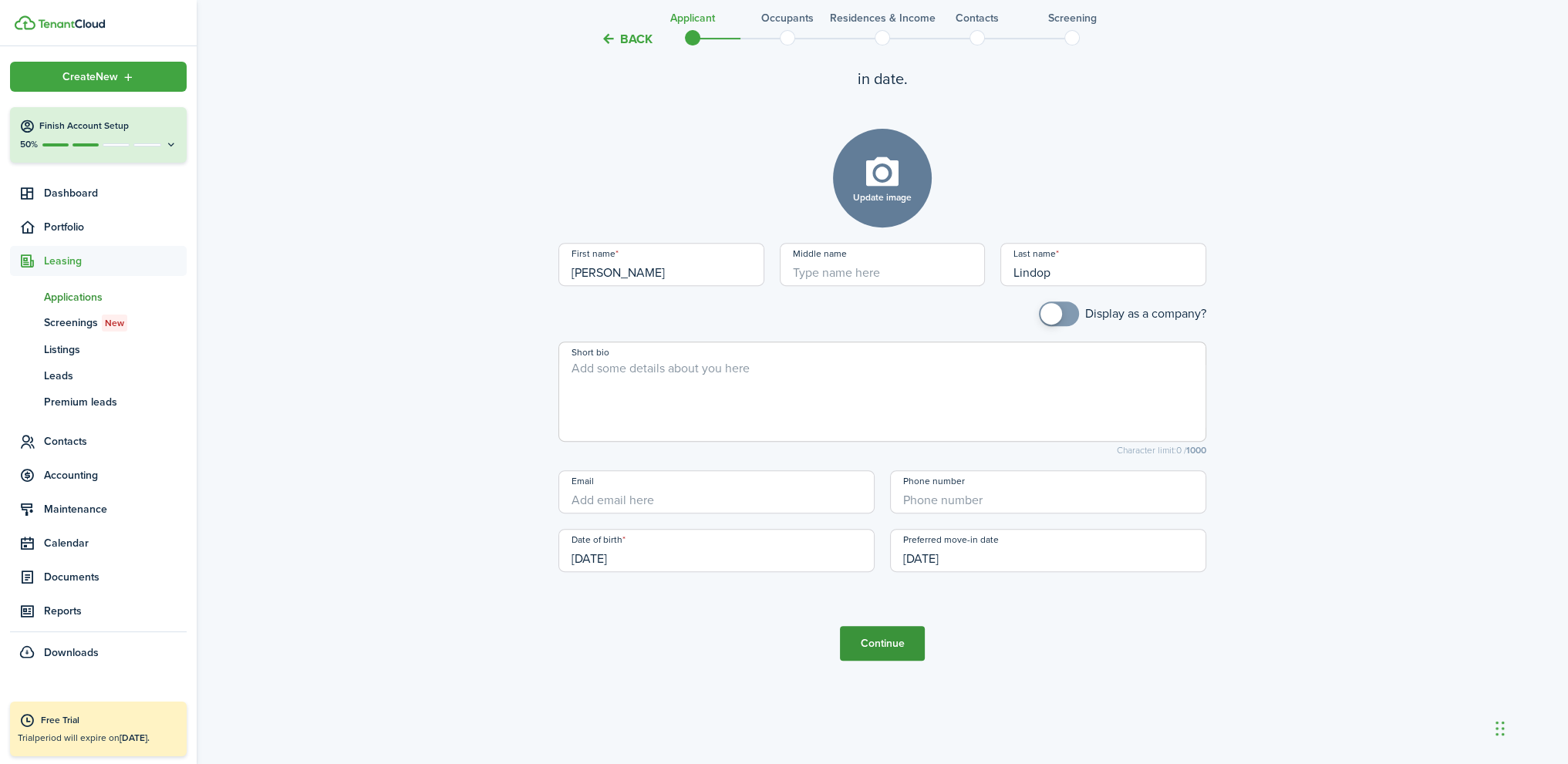
click at [874, 641] on button "Continue" at bounding box center [881, 644] width 84 height 35
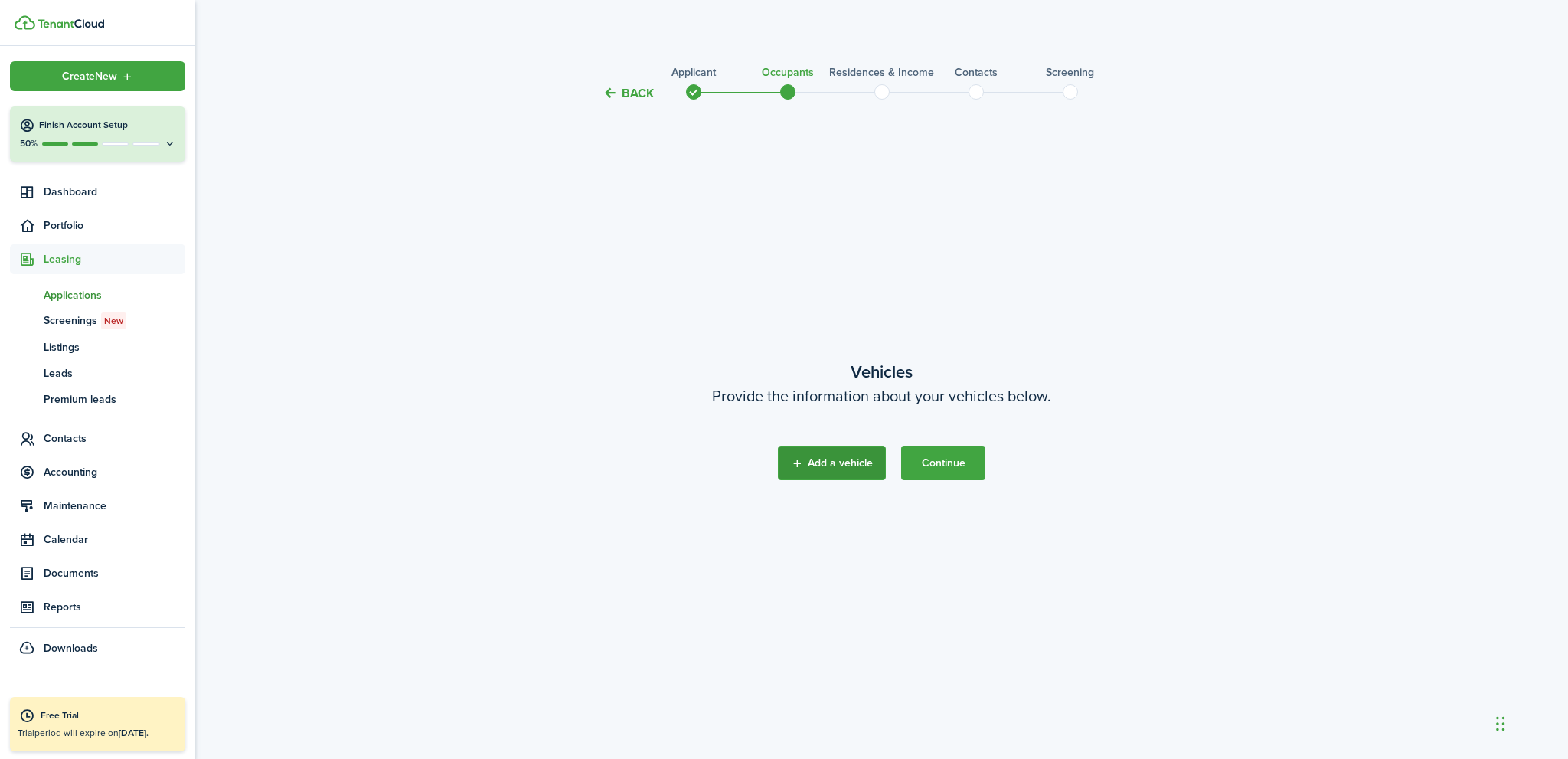
click at [844, 463] on button "Add a vehicle" at bounding box center [832, 463] width 108 height 35
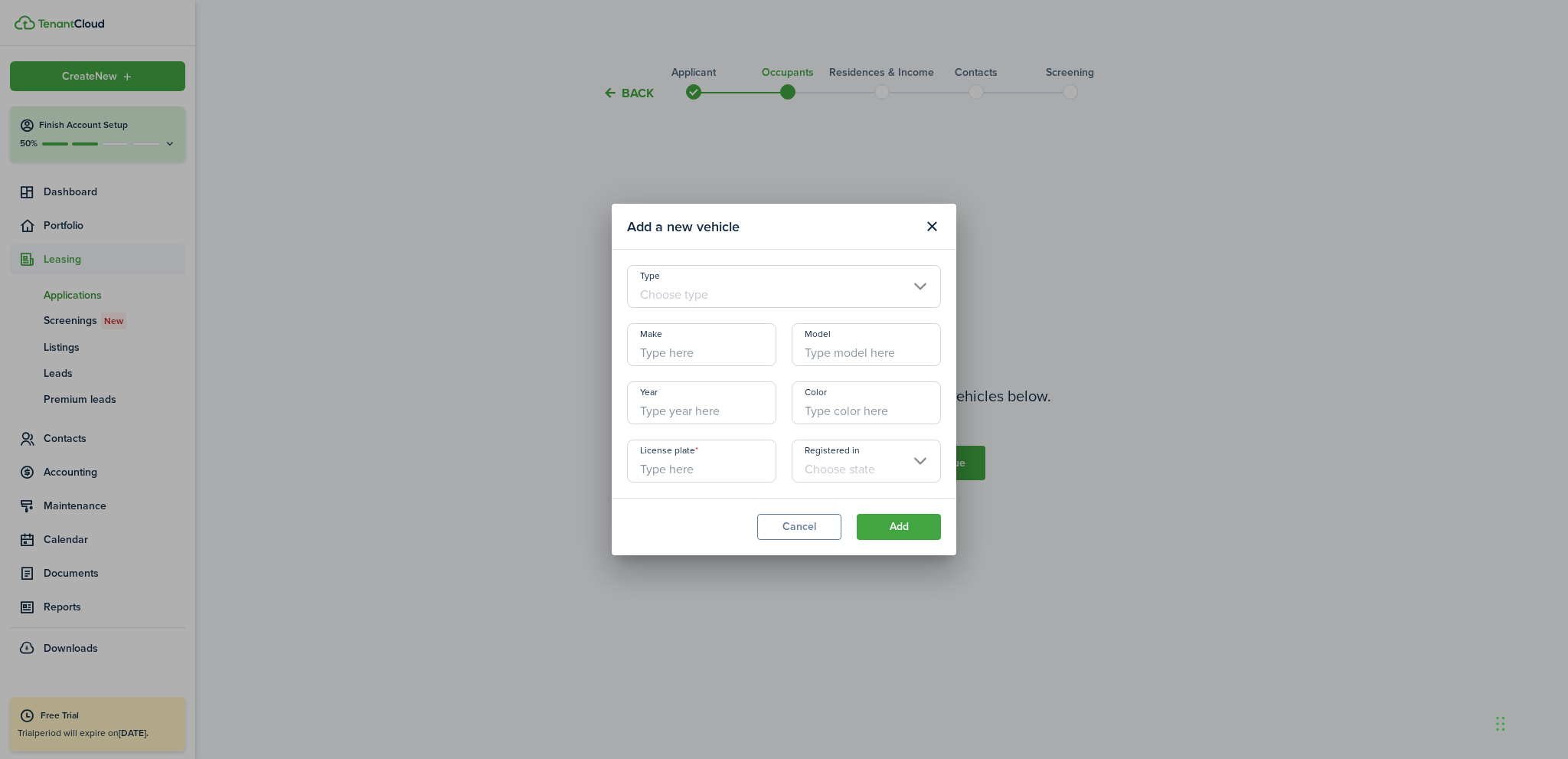
click at [686, 287] on input "Type" at bounding box center [784, 286] width 314 height 43
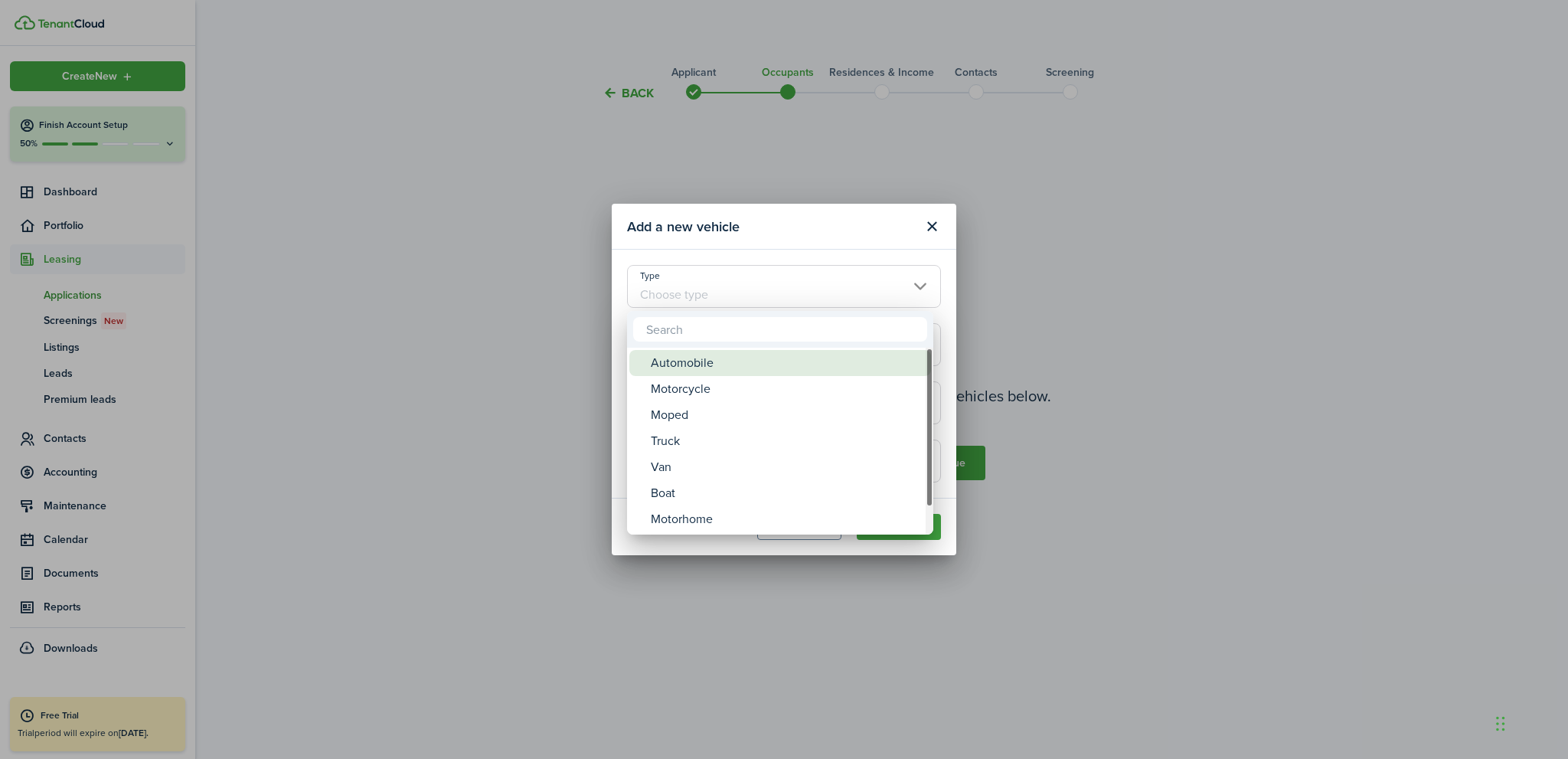
click at [702, 357] on div "Automobile" at bounding box center [786, 362] width 271 height 26
type input "Automobile"
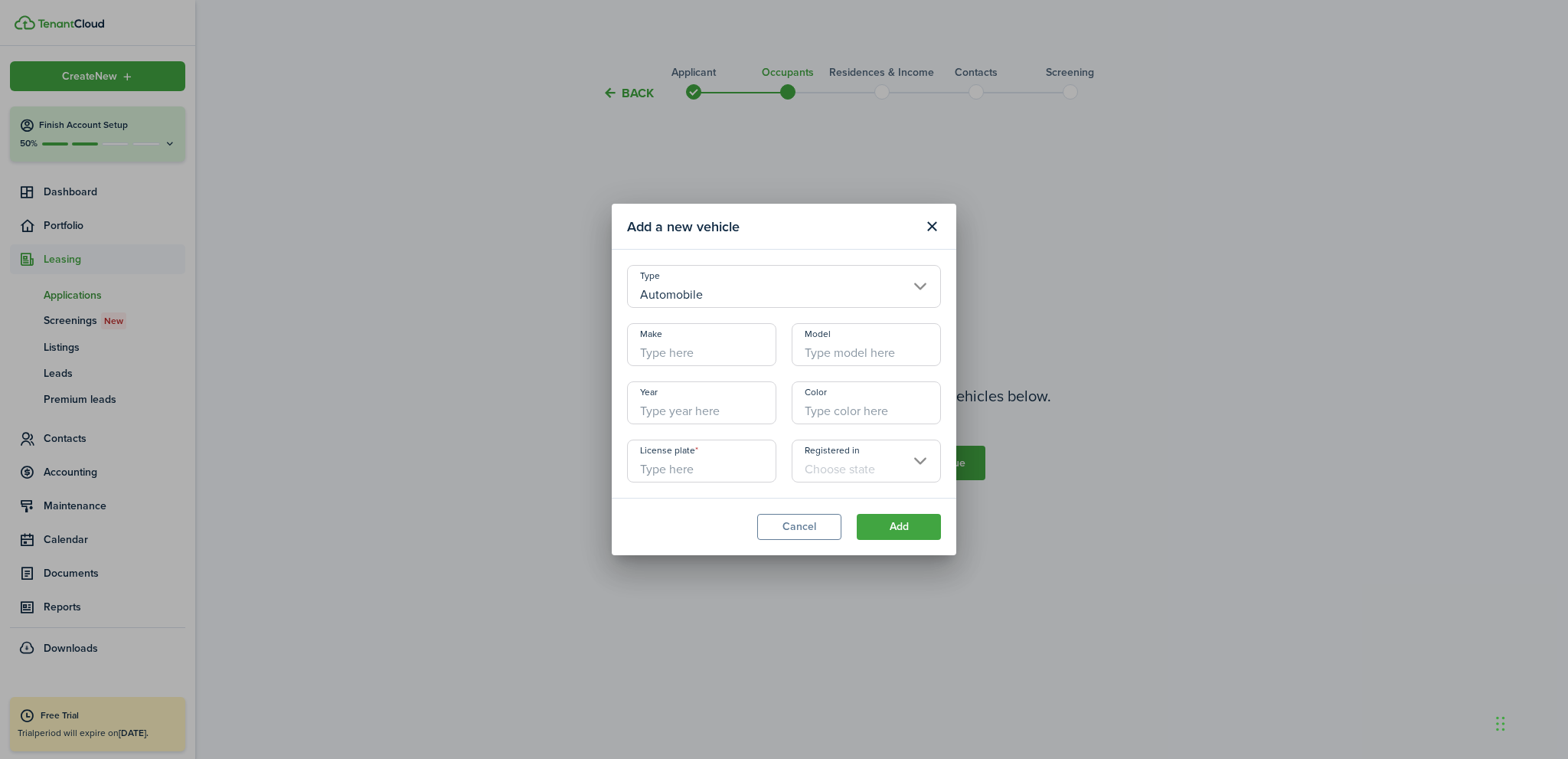
click at [675, 348] on input "Make" at bounding box center [701, 345] width 149 height 43
type input "Volvo"
type input "XC904"
click at [686, 412] on input "Year" at bounding box center [701, 403] width 149 height 43
type input "2007"
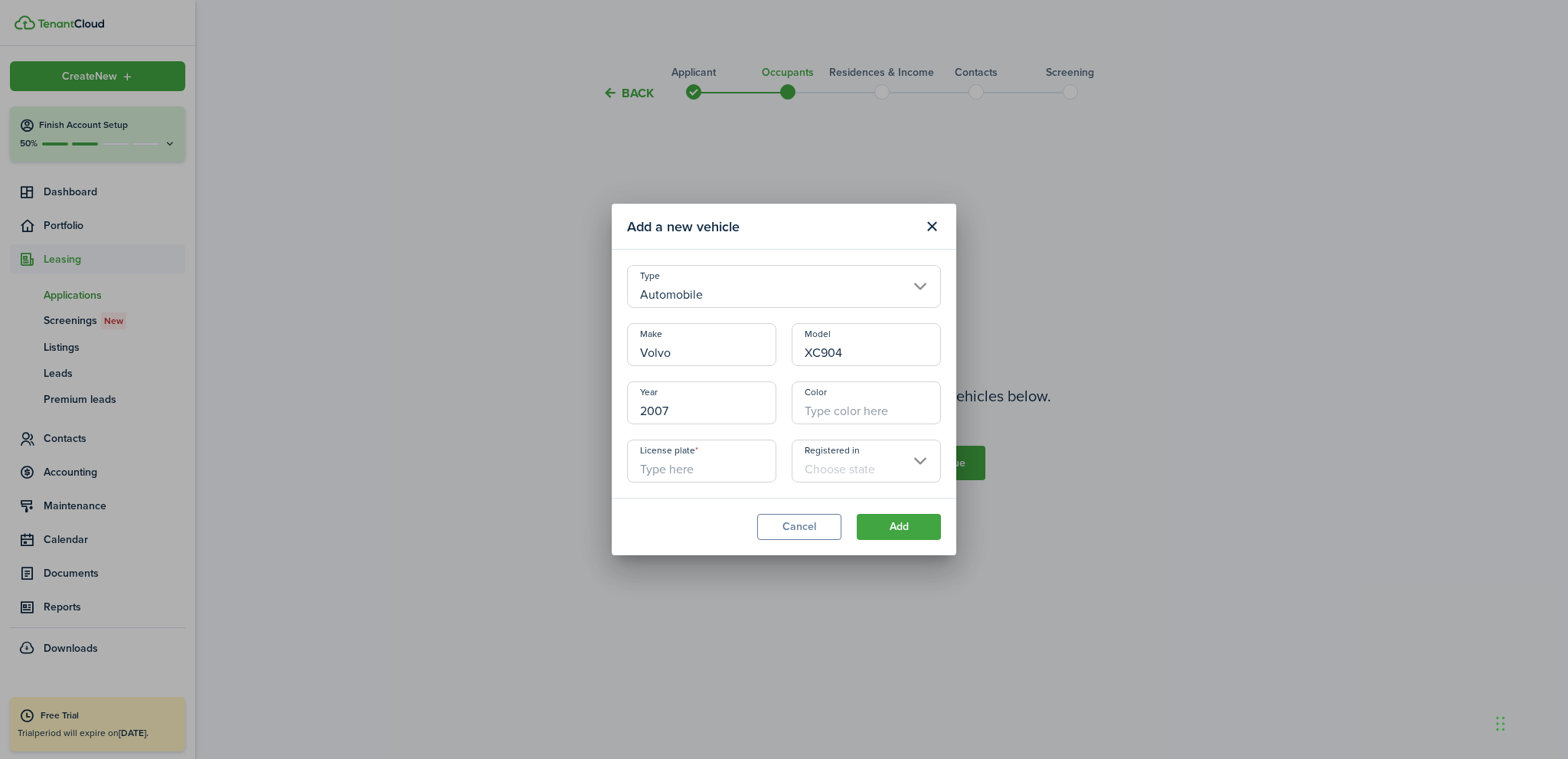
click at [686, 469] on input "License plate" at bounding box center [701, 460] width 149 height 43
click at [832, 464] on input "Registered in" at bounding box center [866, 460] width 149 height 43
type input "Not Listed"
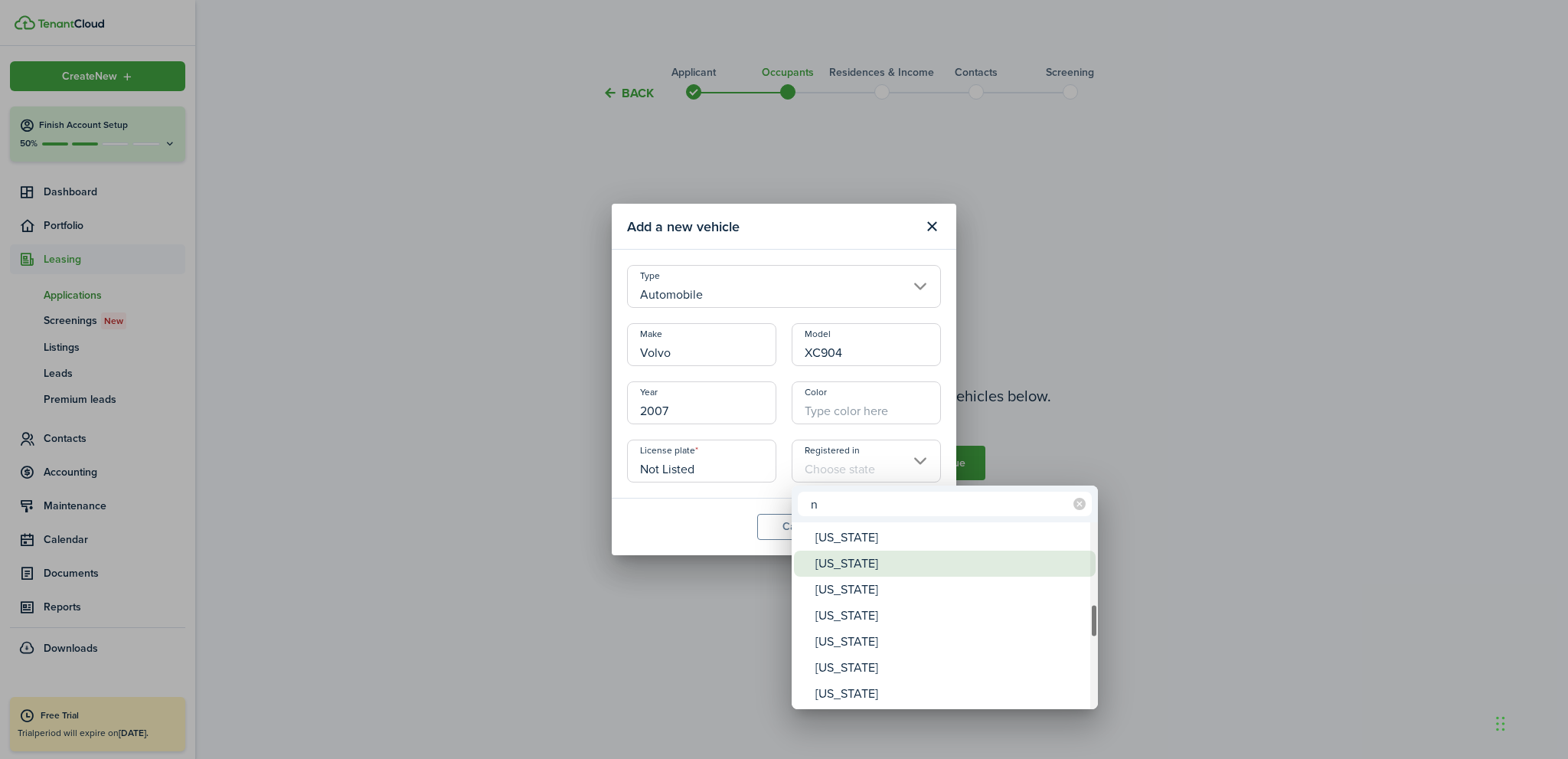
type input "n"
click at [866, 563] on div "[US_STATE]" at bounding box center [951, 563] width 271 height 26
type input "[US_STATE]"
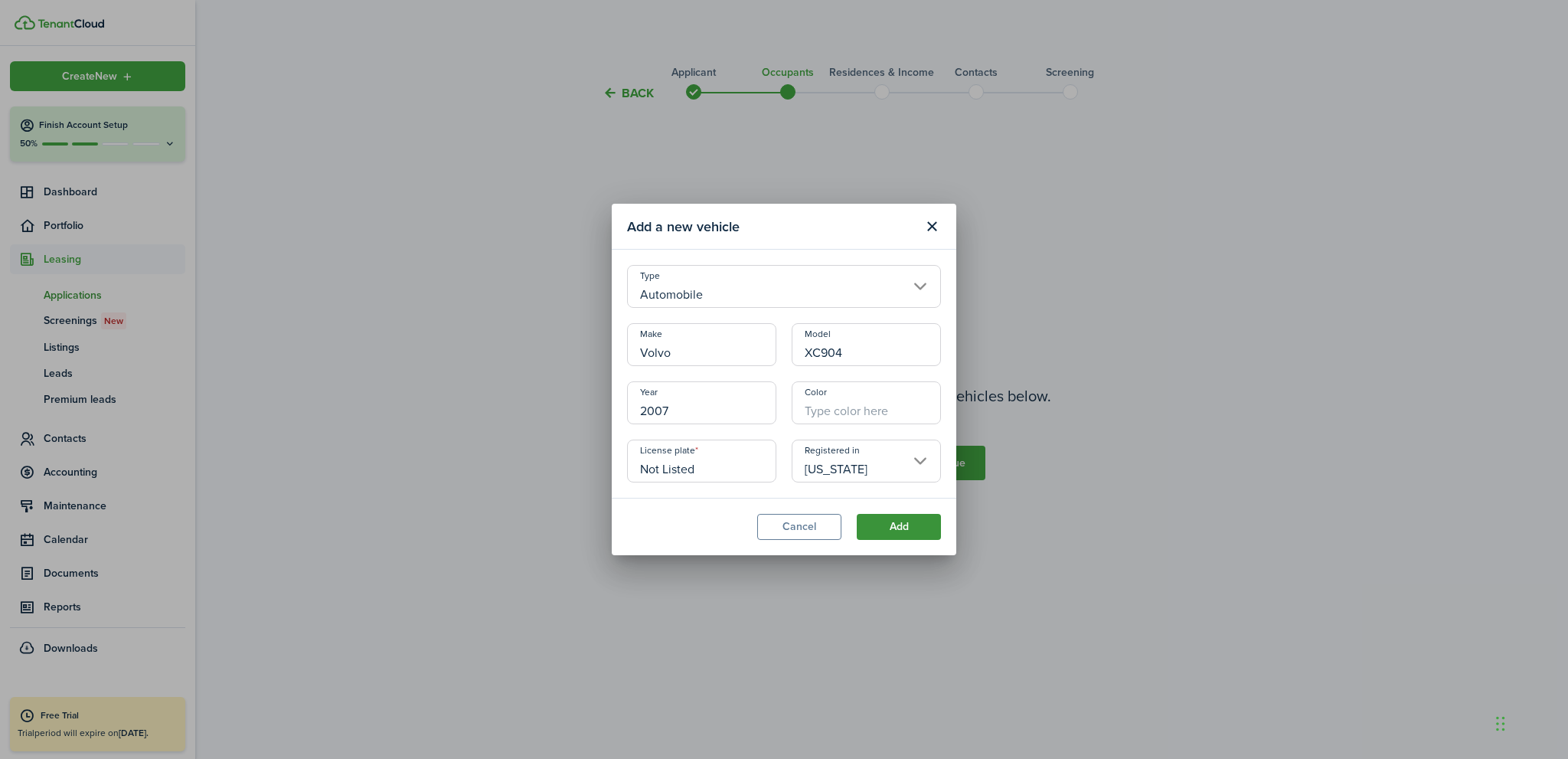
click at [889, 522] on button "Add" at bounding box center [899, 527] width 84 height 26
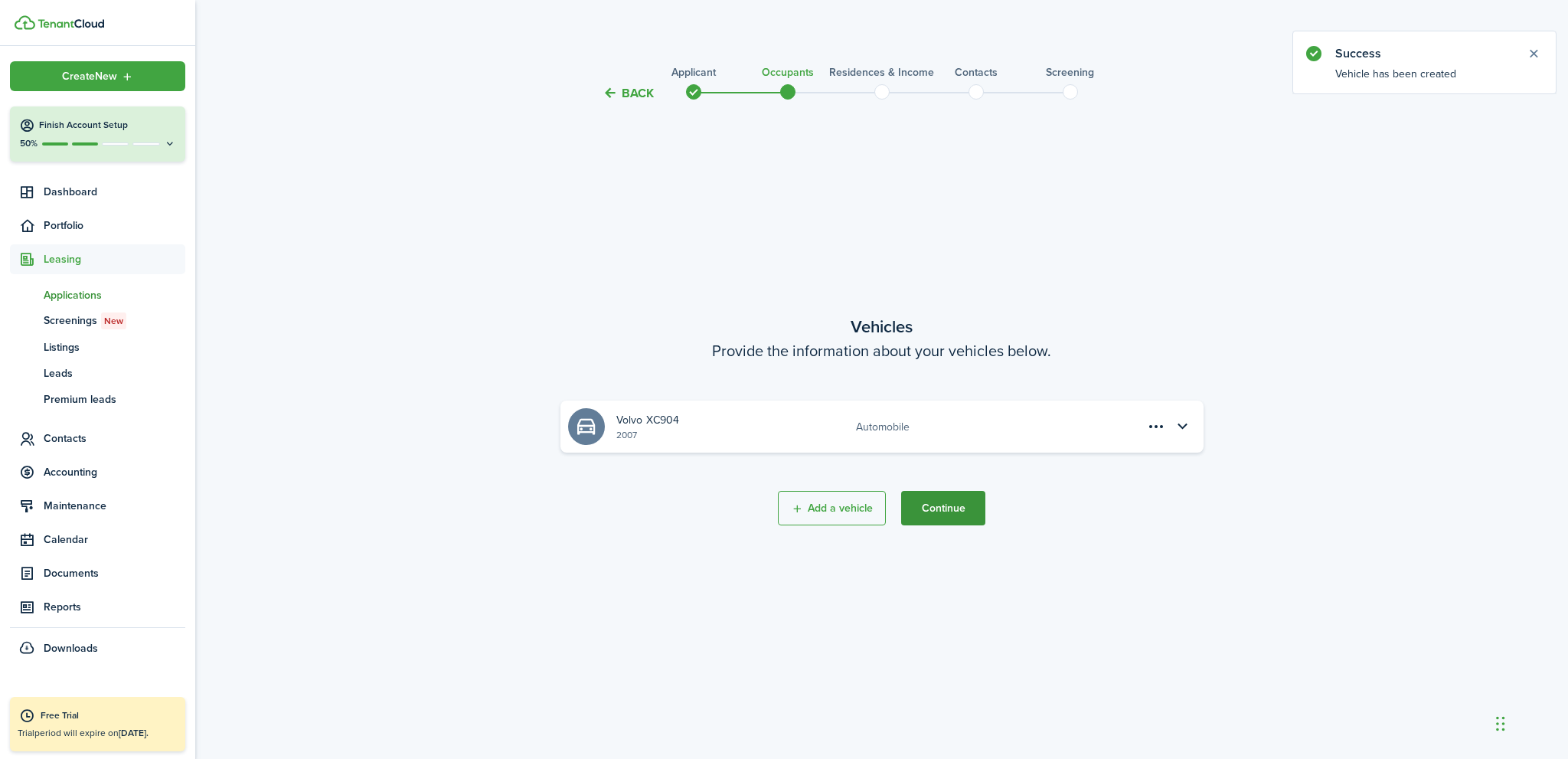
click at [955, 511] on button "Continue" at bounding box center [943, 509] width 84 height 35
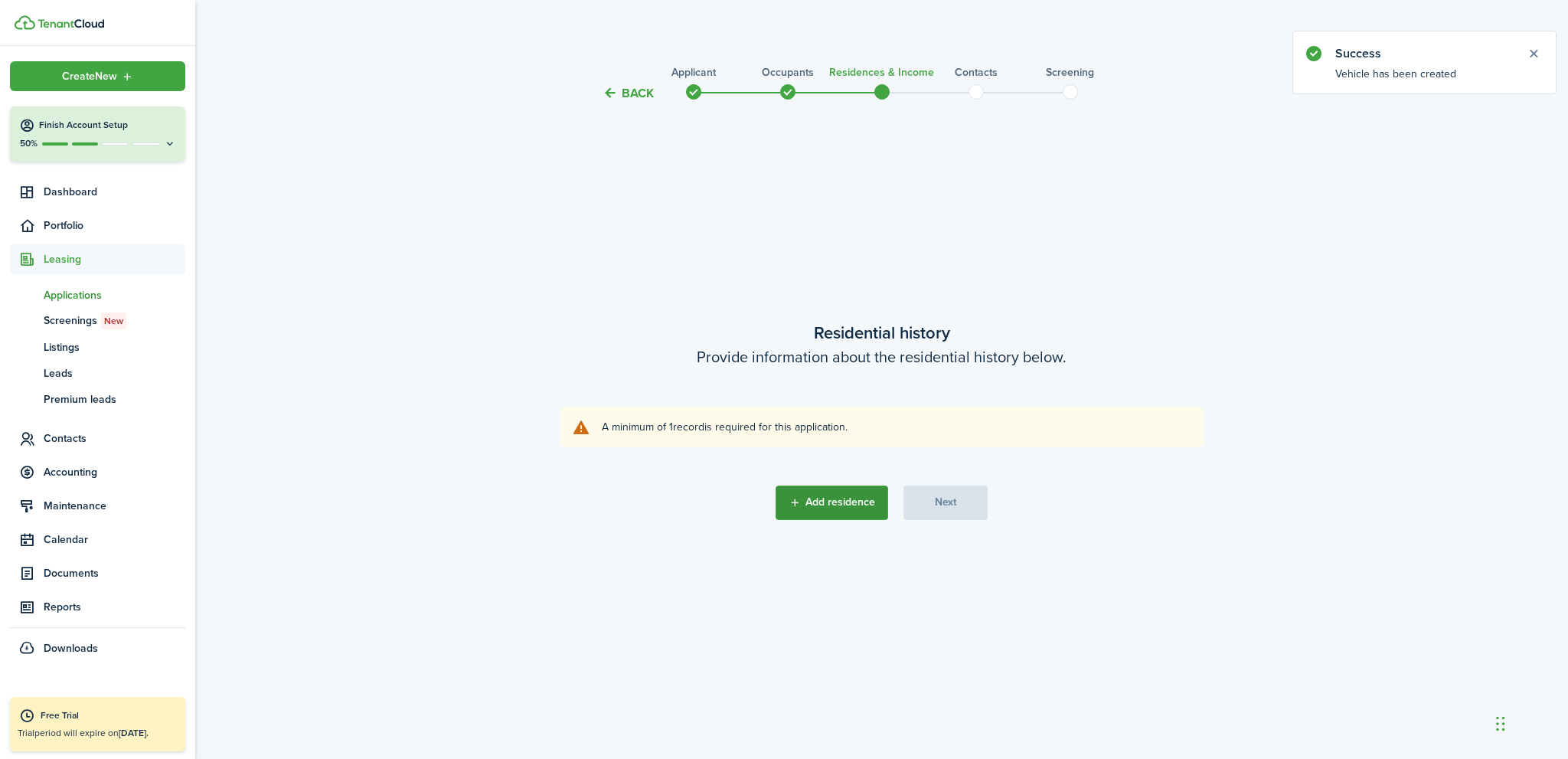
click at [824, 501] on button "Add residence" at bounding box center [831, 503] width 113 height 35
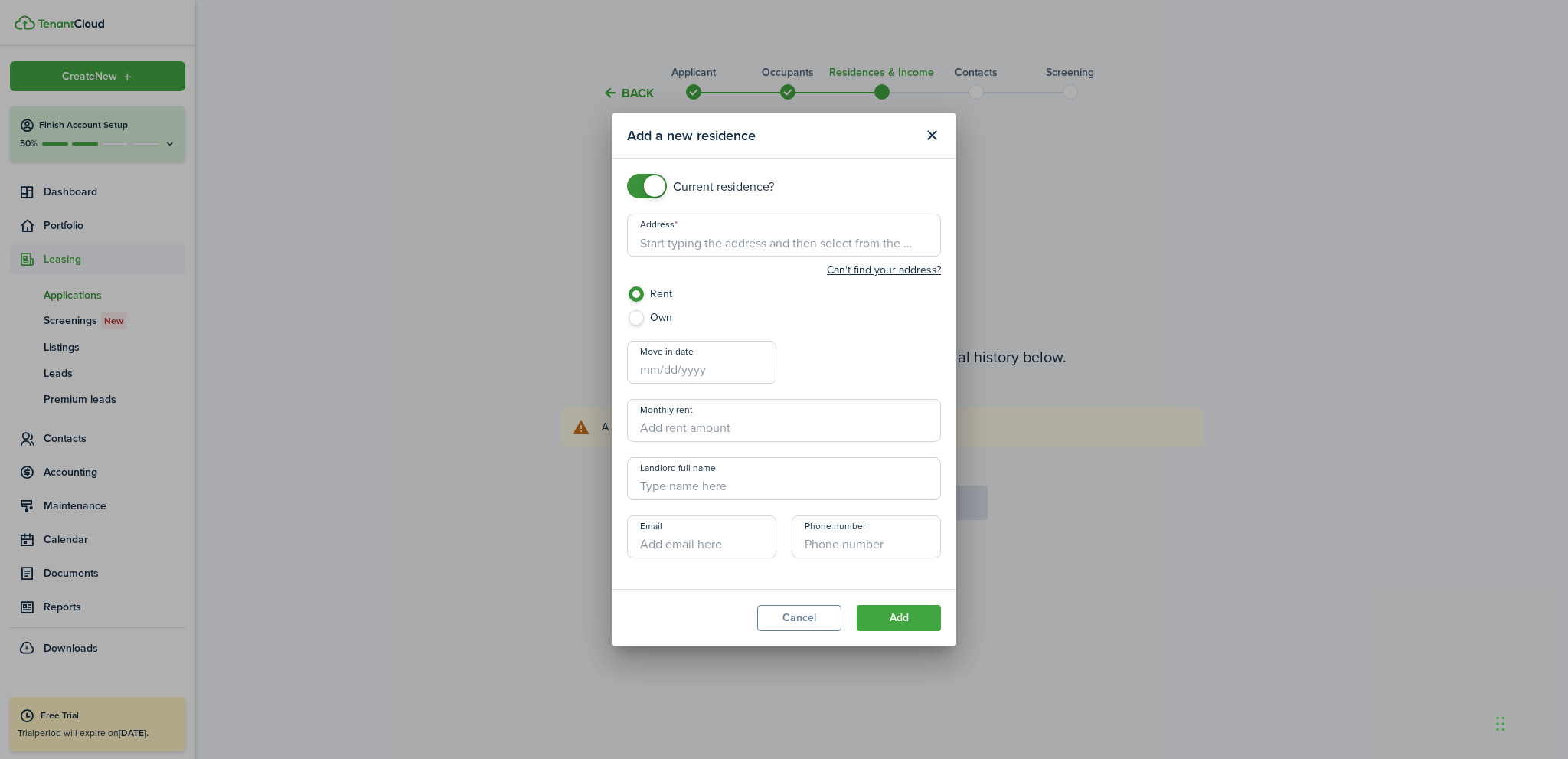
click at [671, 239] on input "Address" at bounding box center [784, 235] width 314 height 43
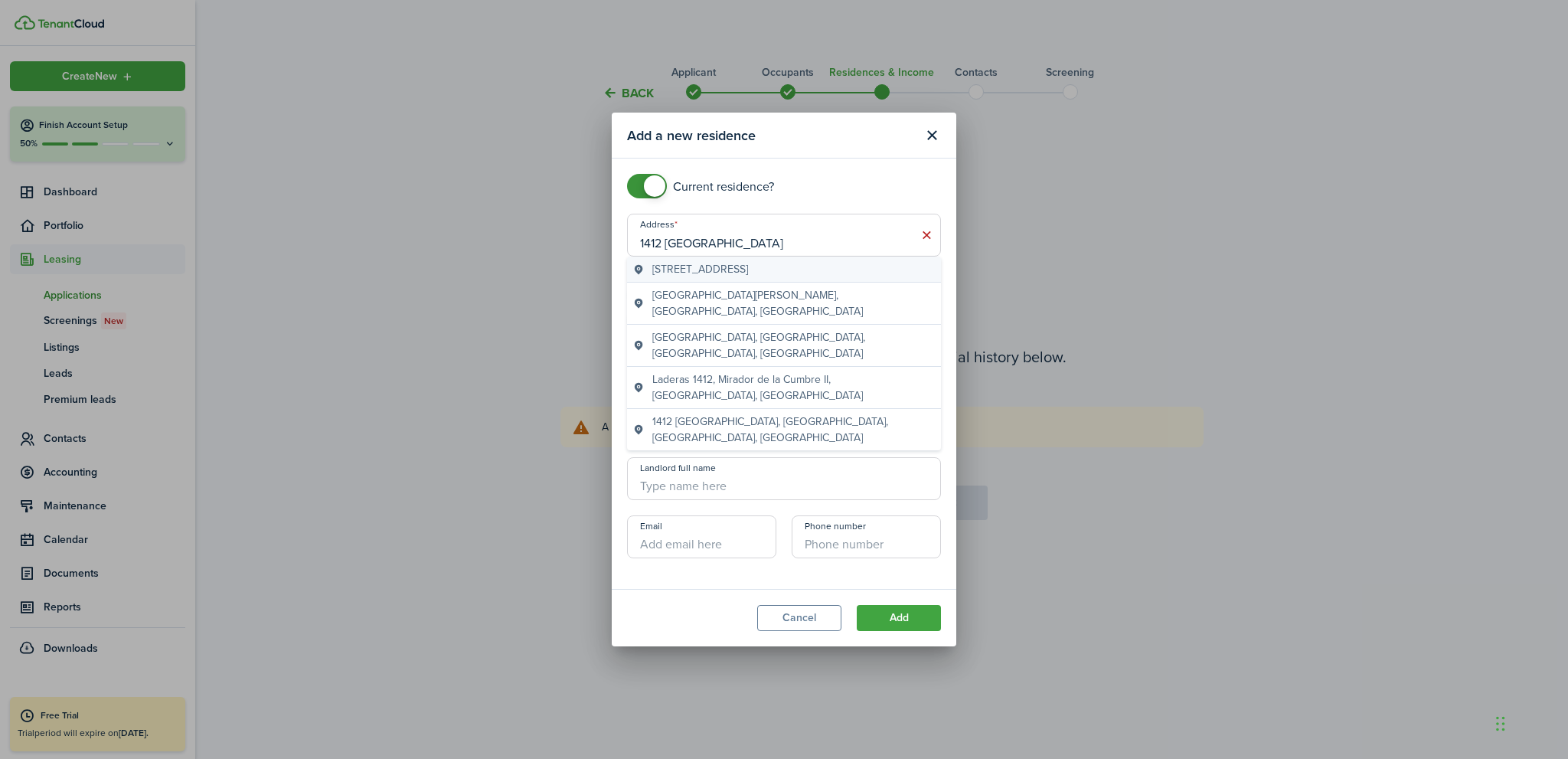
click at [696, 271] on span "[STREET_ADDRESS]" at bounding box center [699, 269] width 95 height 16
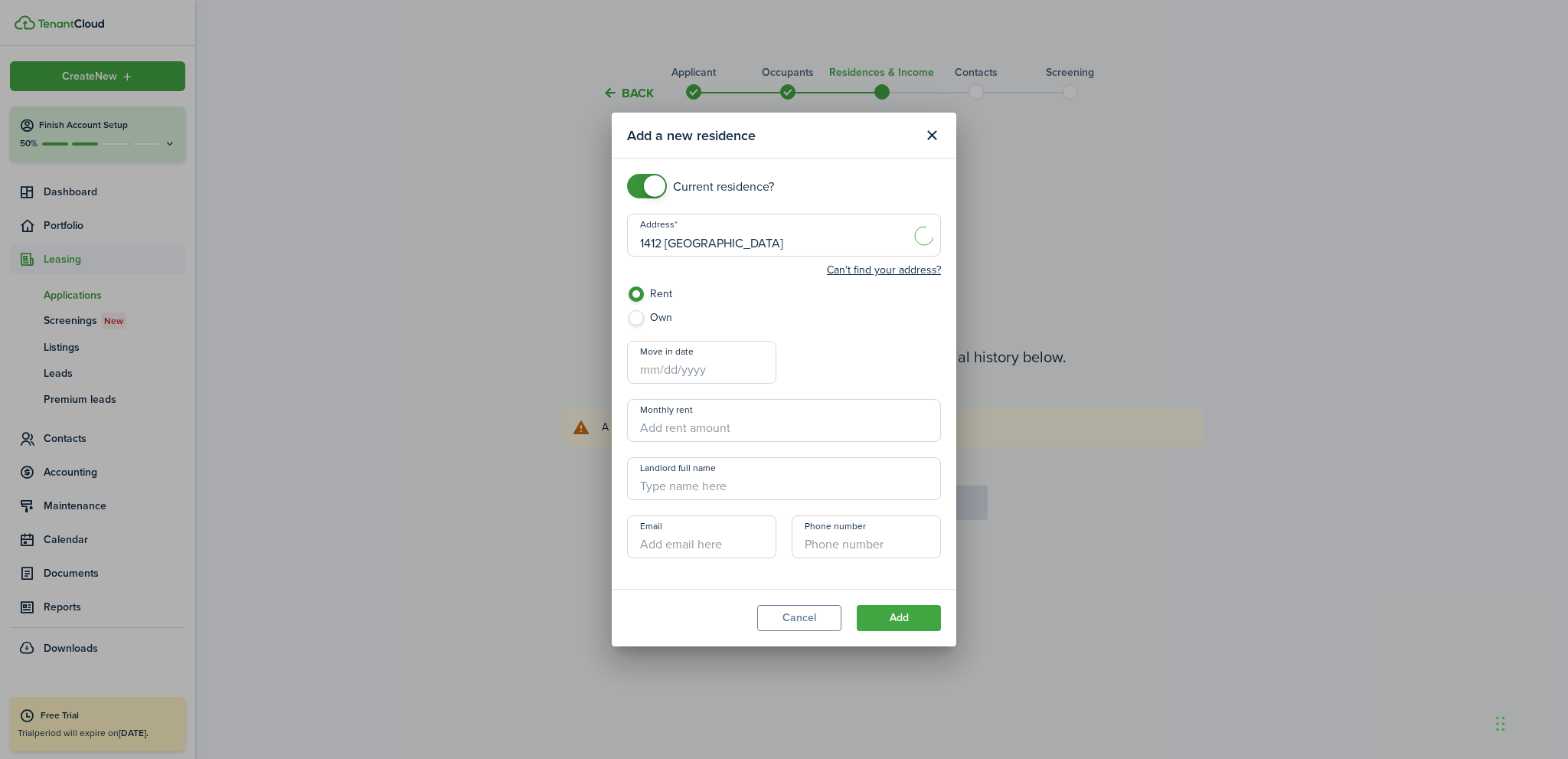
type input "[STREET_ADDRESS]"
checkbox input "false"
click at [640, 183] on span at bounding box center [647, 185] width 15 height 24
click at [899, 619] on button "Add" at bounding box center [899, 617] width 84 height 26
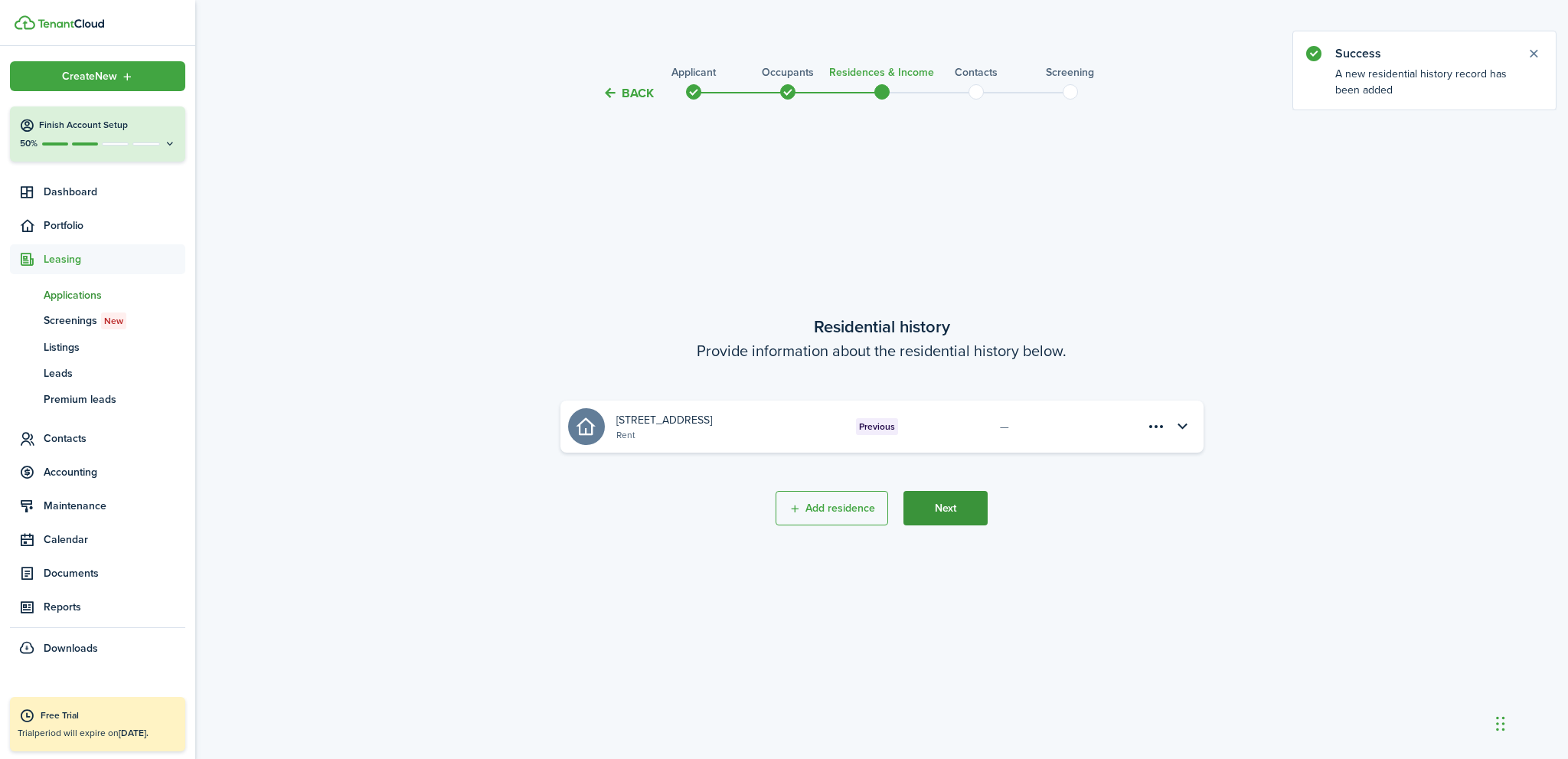
click at [943, 515] on button "Next" at bounding box center [945, 509] width 84 height 35
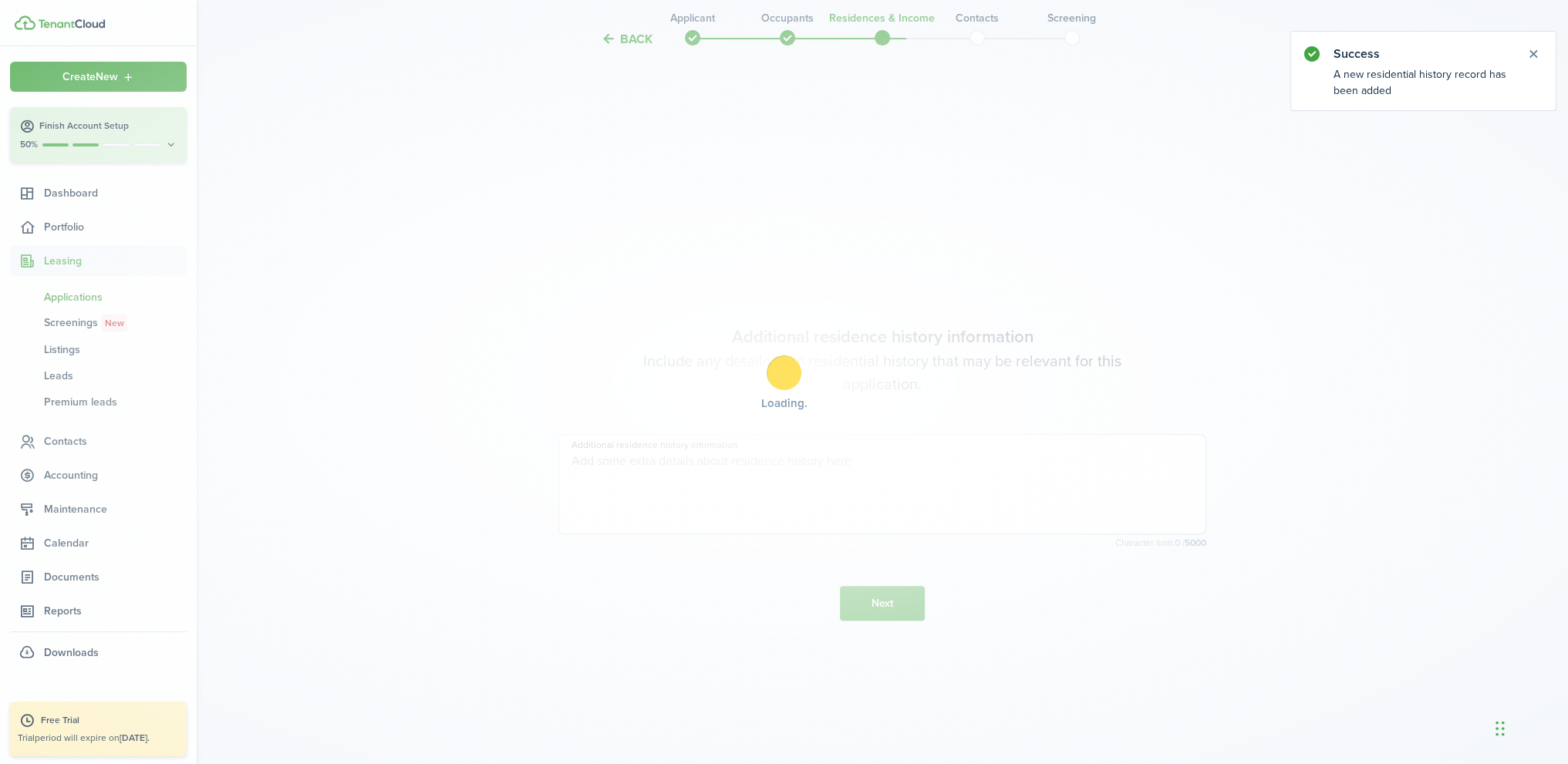
scroll to position [660, 0]
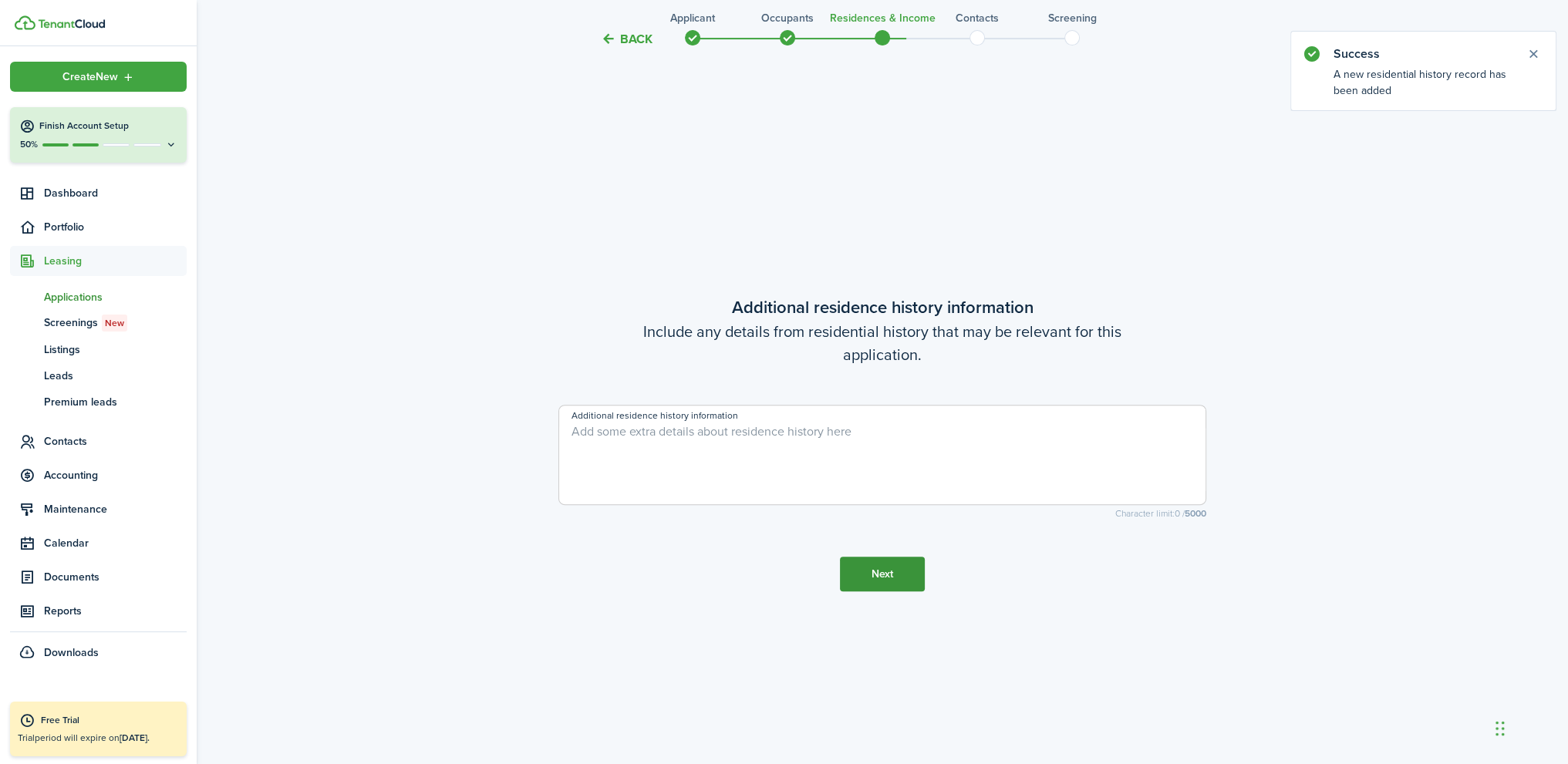
click at [893, 578] on button "Next" at bounding box center [881, 574] width 84 height 35
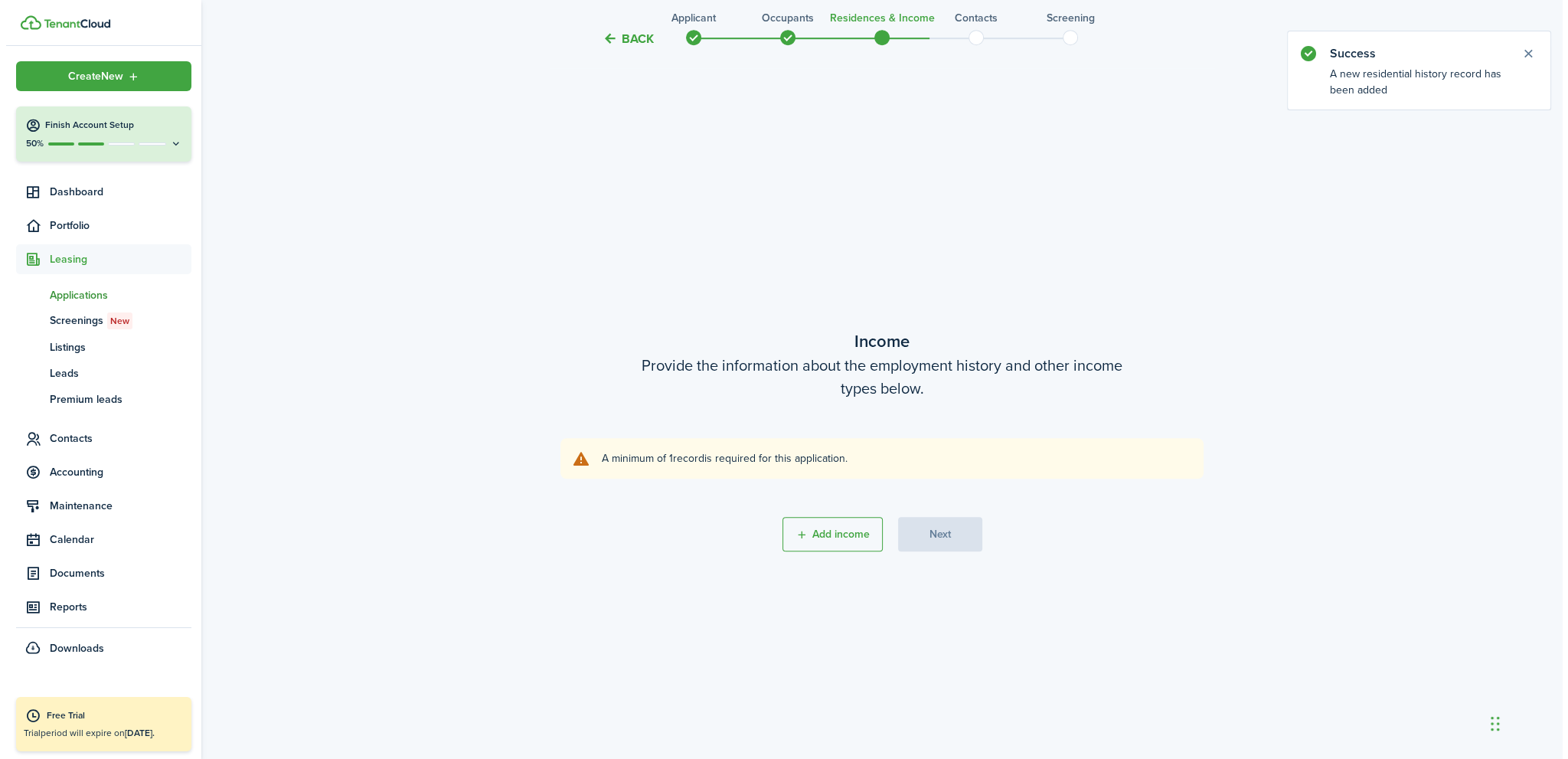
scroll to position [1415, 0]
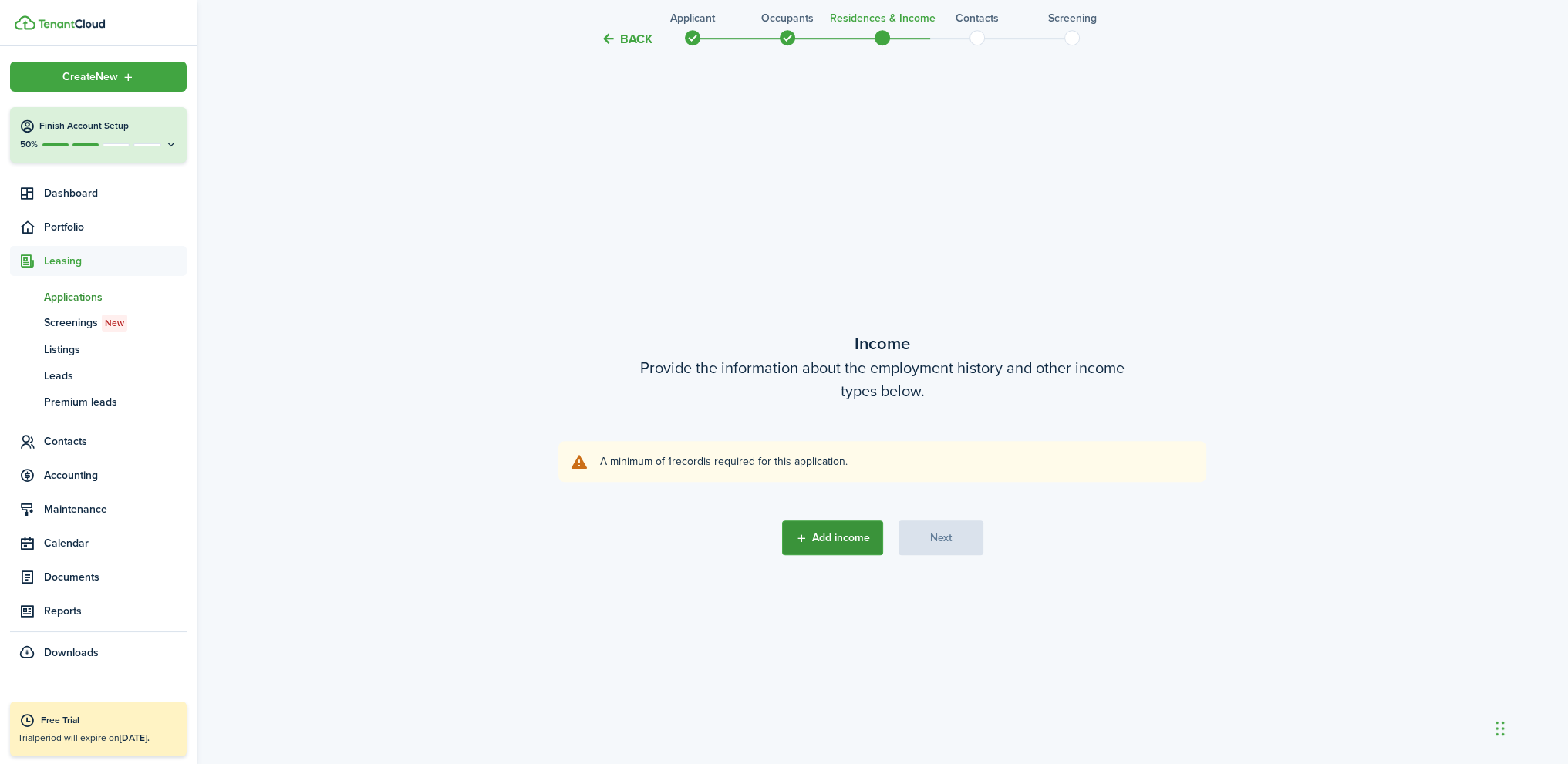
click at [821, 544] on button "Add income" at bounding box center [832, 538] width 101 height 35
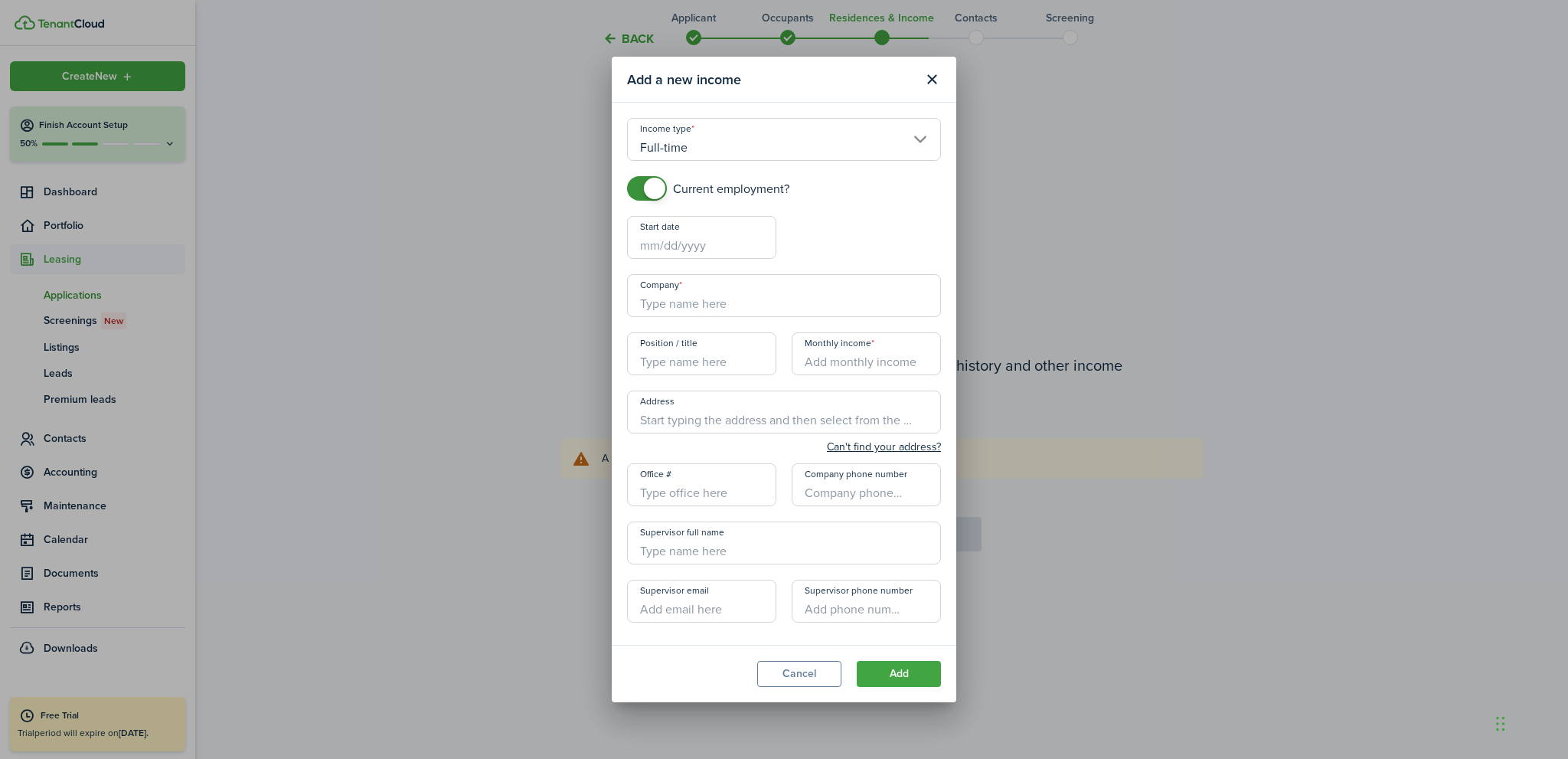
click at [735, 148] on input "Full-time" at bounding box center [784, 139] width 314 height 43
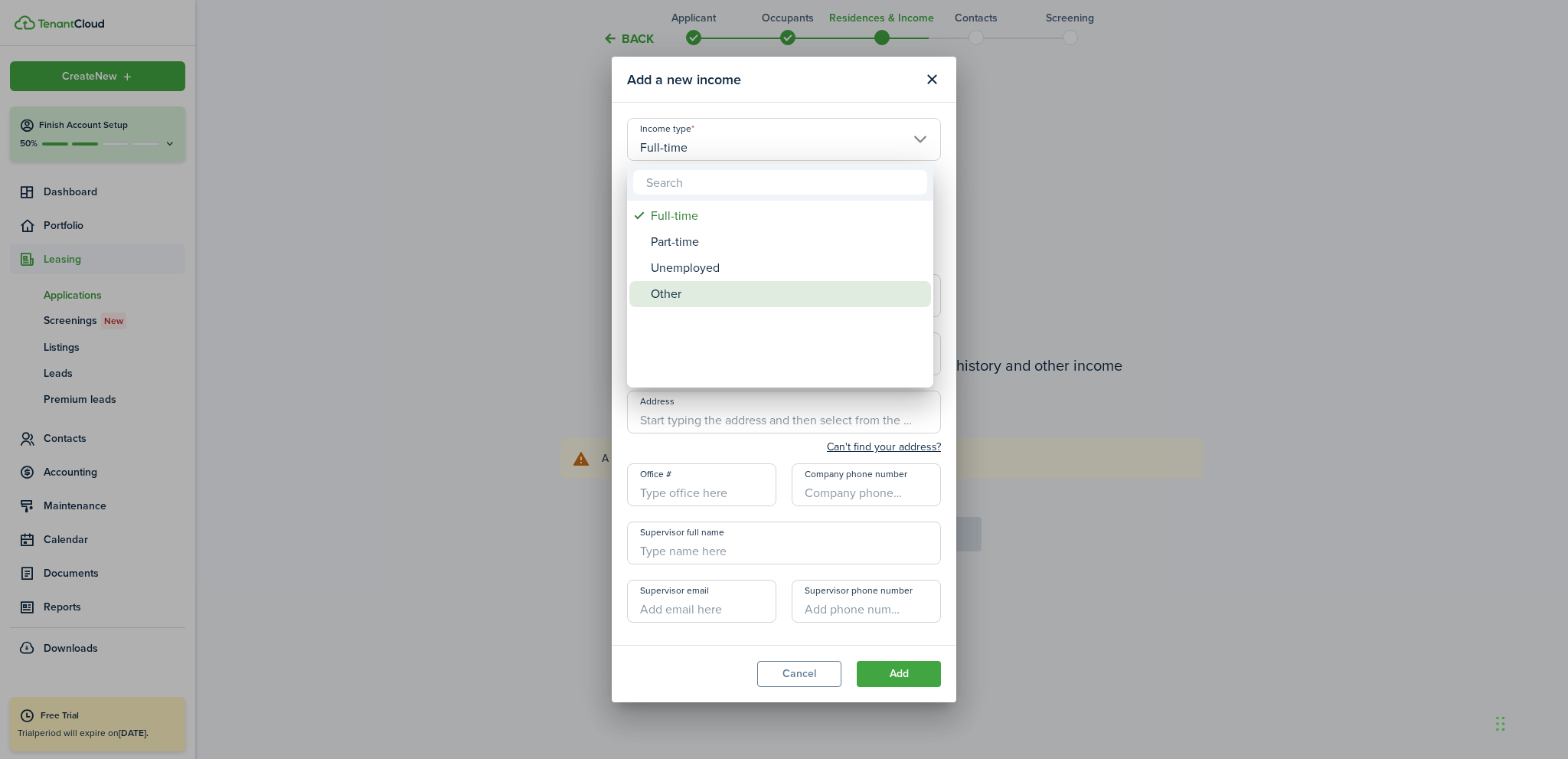
click at [701, 298] on div "Other" at bounding box center [786, 294] width 271 height 26
type input "Other"
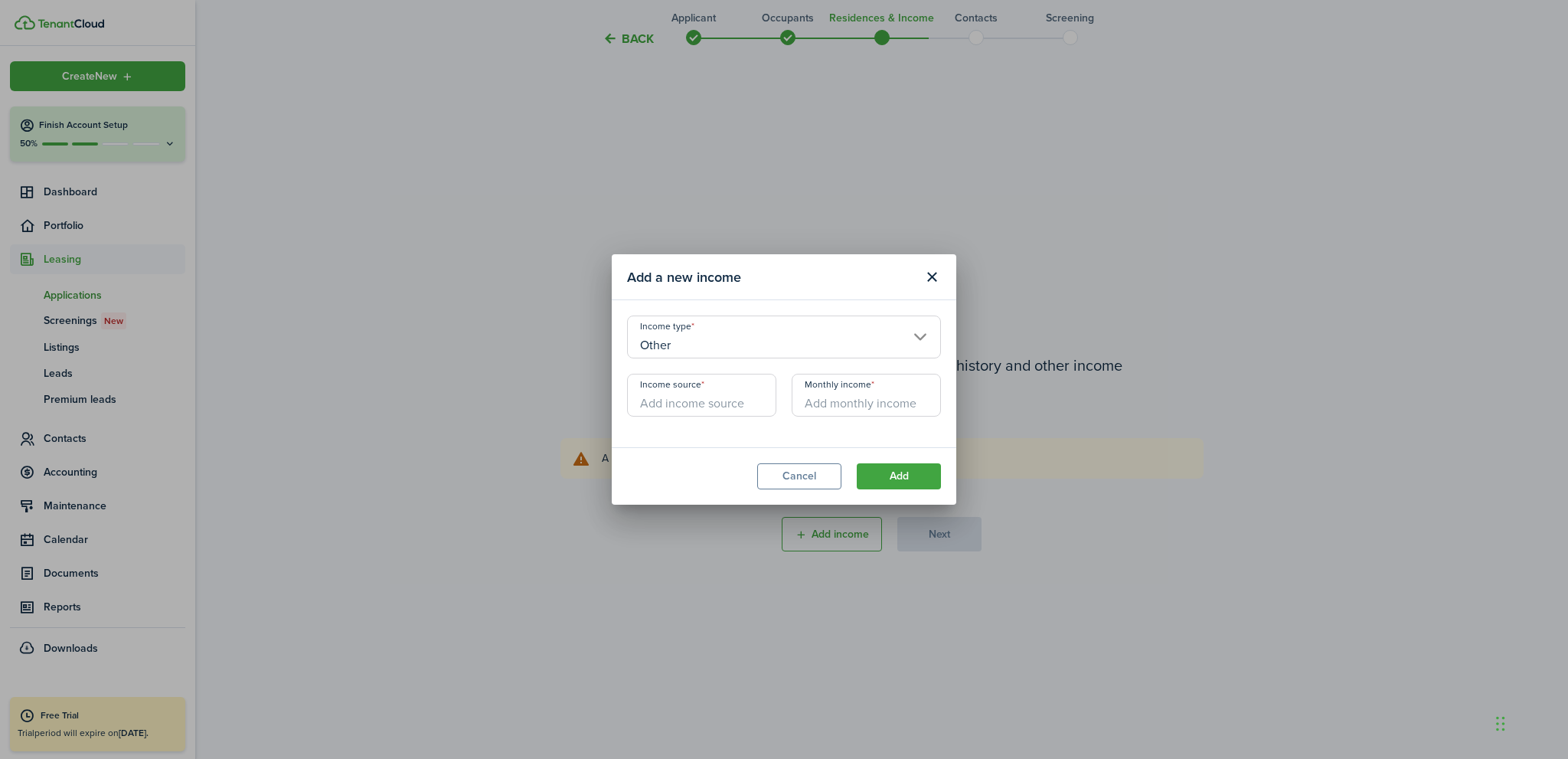
click at [684, 406] on input "Income source" at bounding box center [701, 395] width 149 height 43
type input "Anticipated PT Employment"
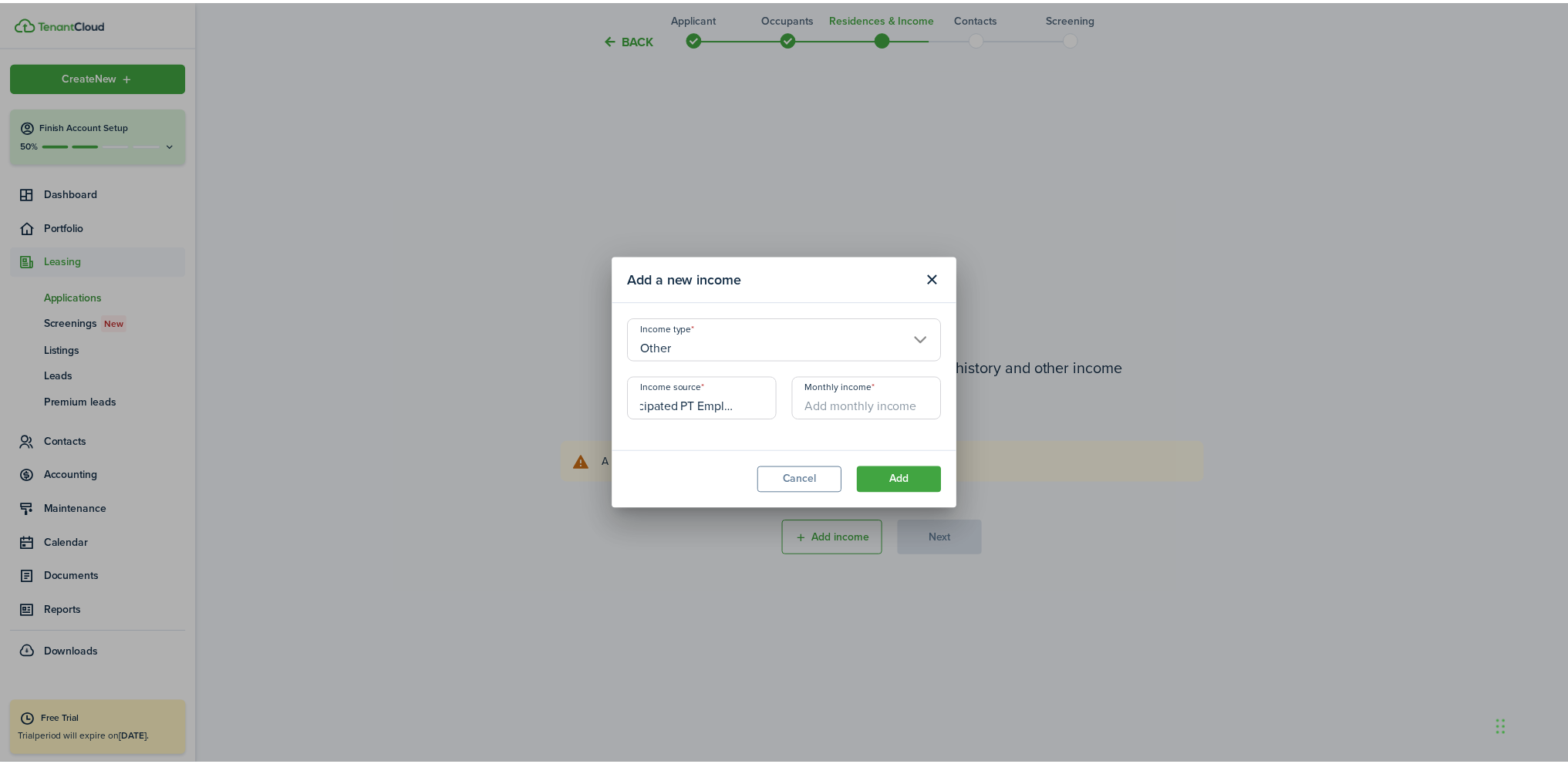
scroll to position [0, 0]
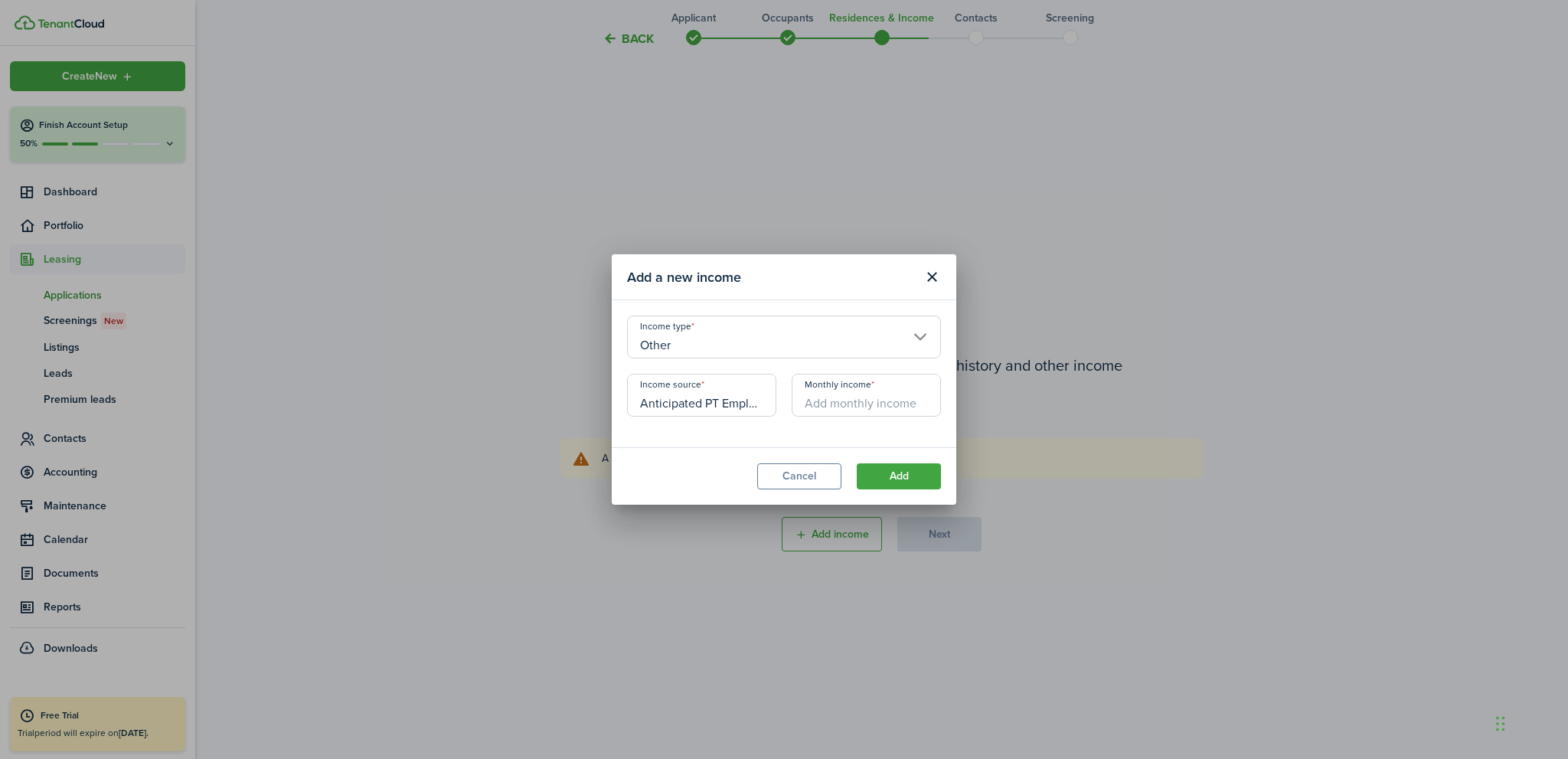
click at [824, 402] on input "Monthly income" at bounding box center [866, 395] width 149 height 43
type input "$1,000.00"
click at [890, 473] on button "Add" at bounding box center [899, 476] width 84 height 26
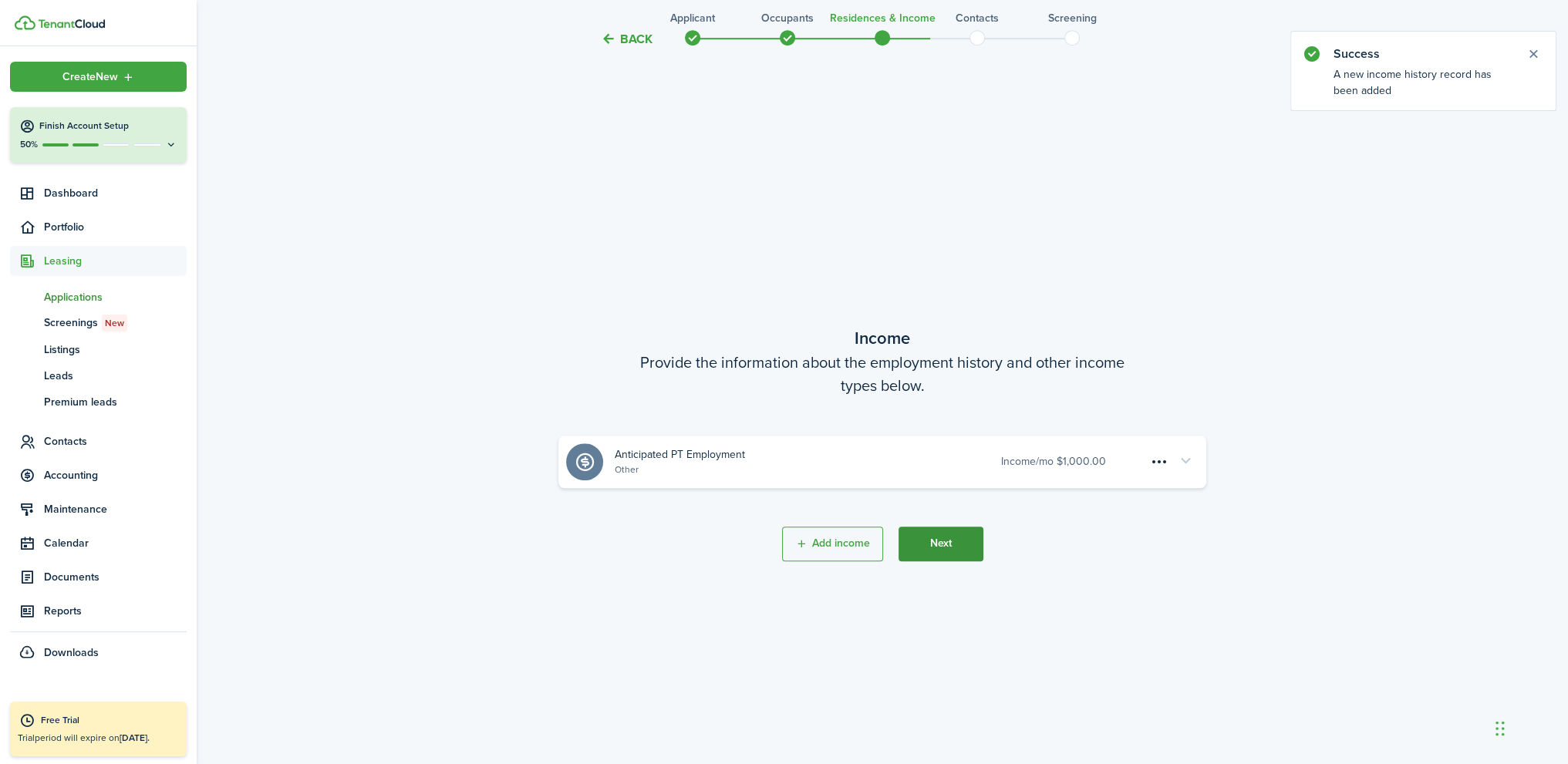
click at [938, 545] on button "Next" at bounding box center [940, 544] width 84 height 35
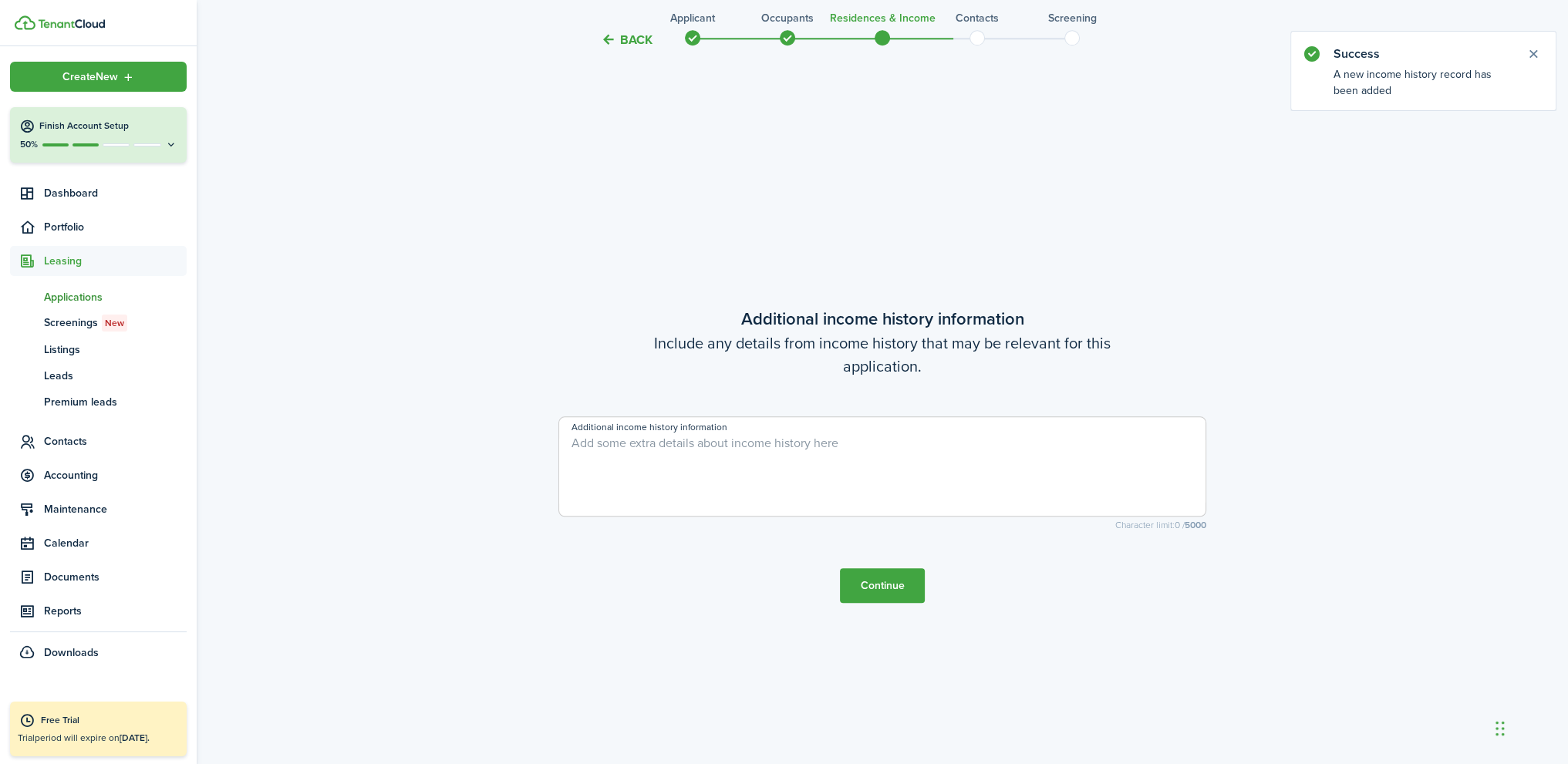
scroll to position [2189, 0]
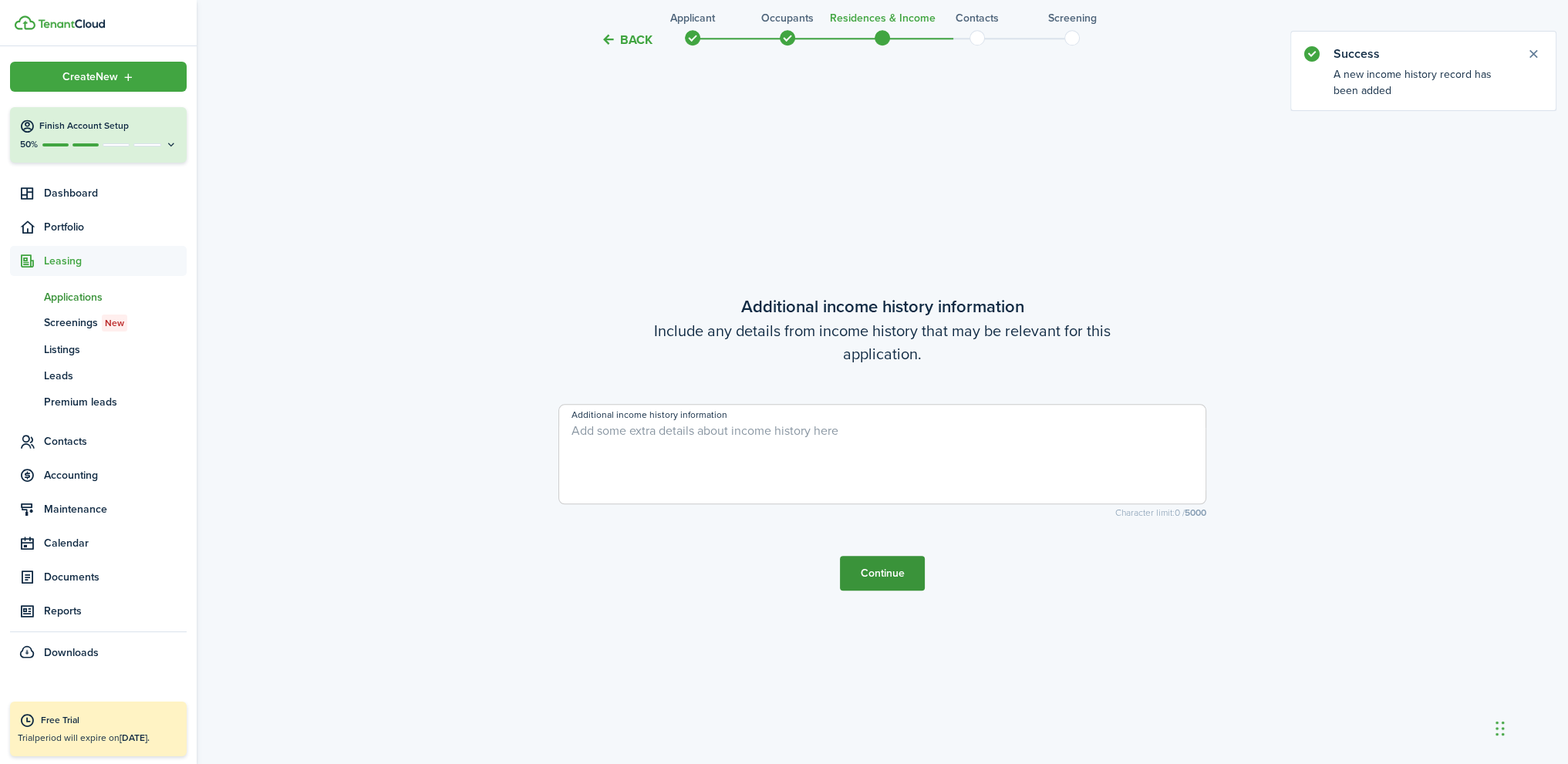
click at [882, 575] on button "Continue" at bounding box center [881, 573] width 84 height 35
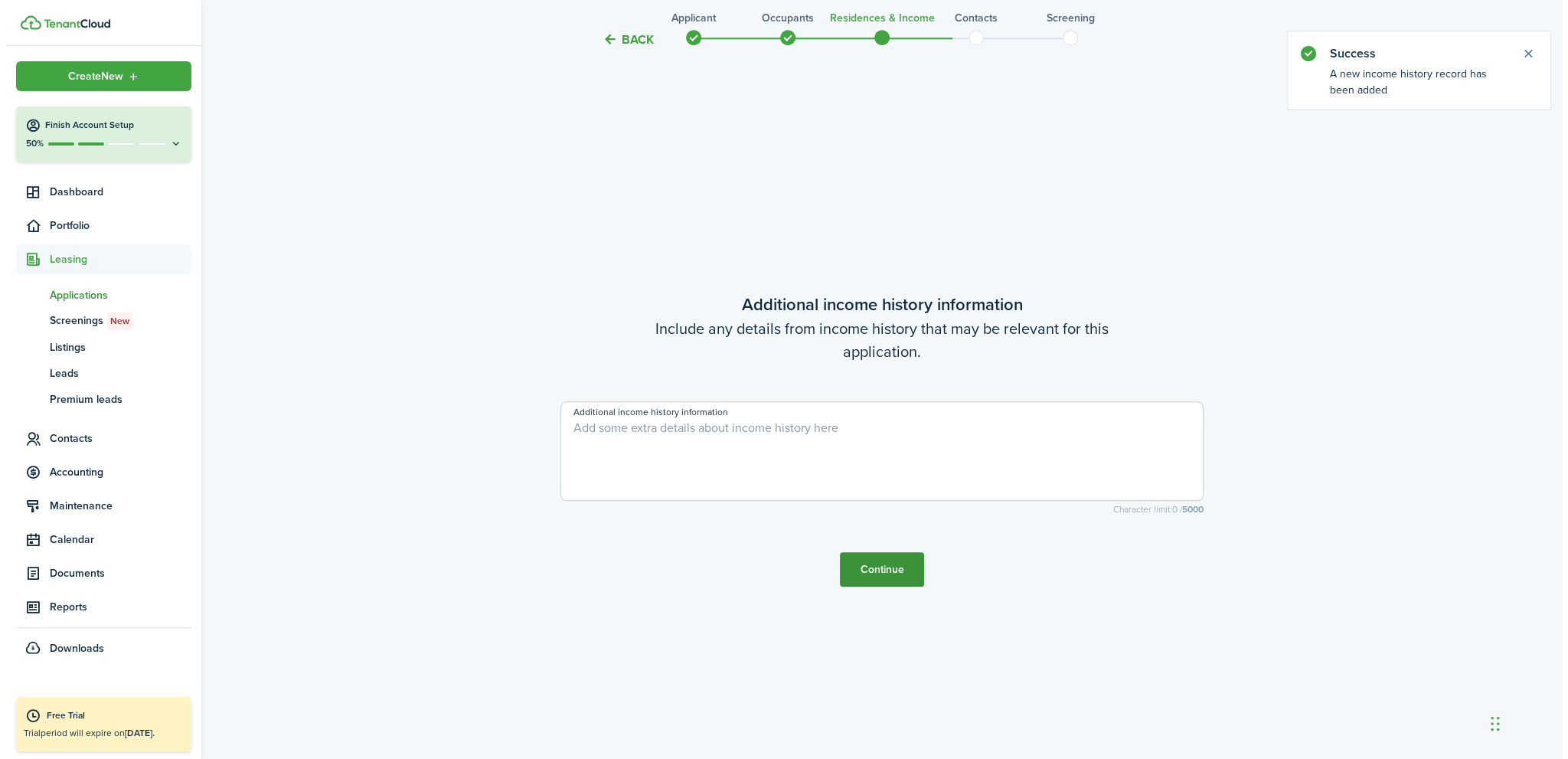
scroll to position [0, 0]
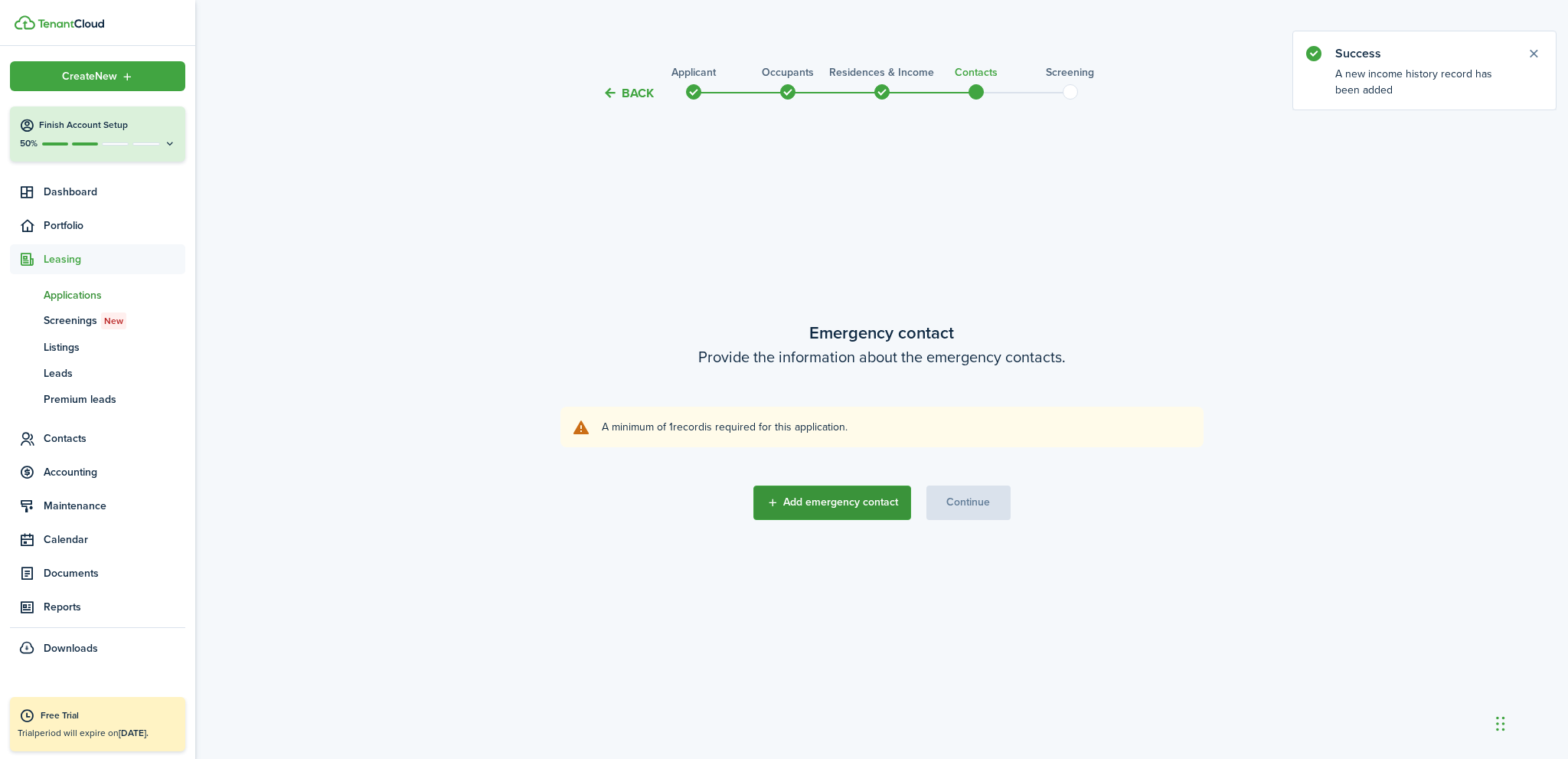
click at [836, 507] on button "Add emergency contact" at bounding box center [832, 503] width 158 height 35
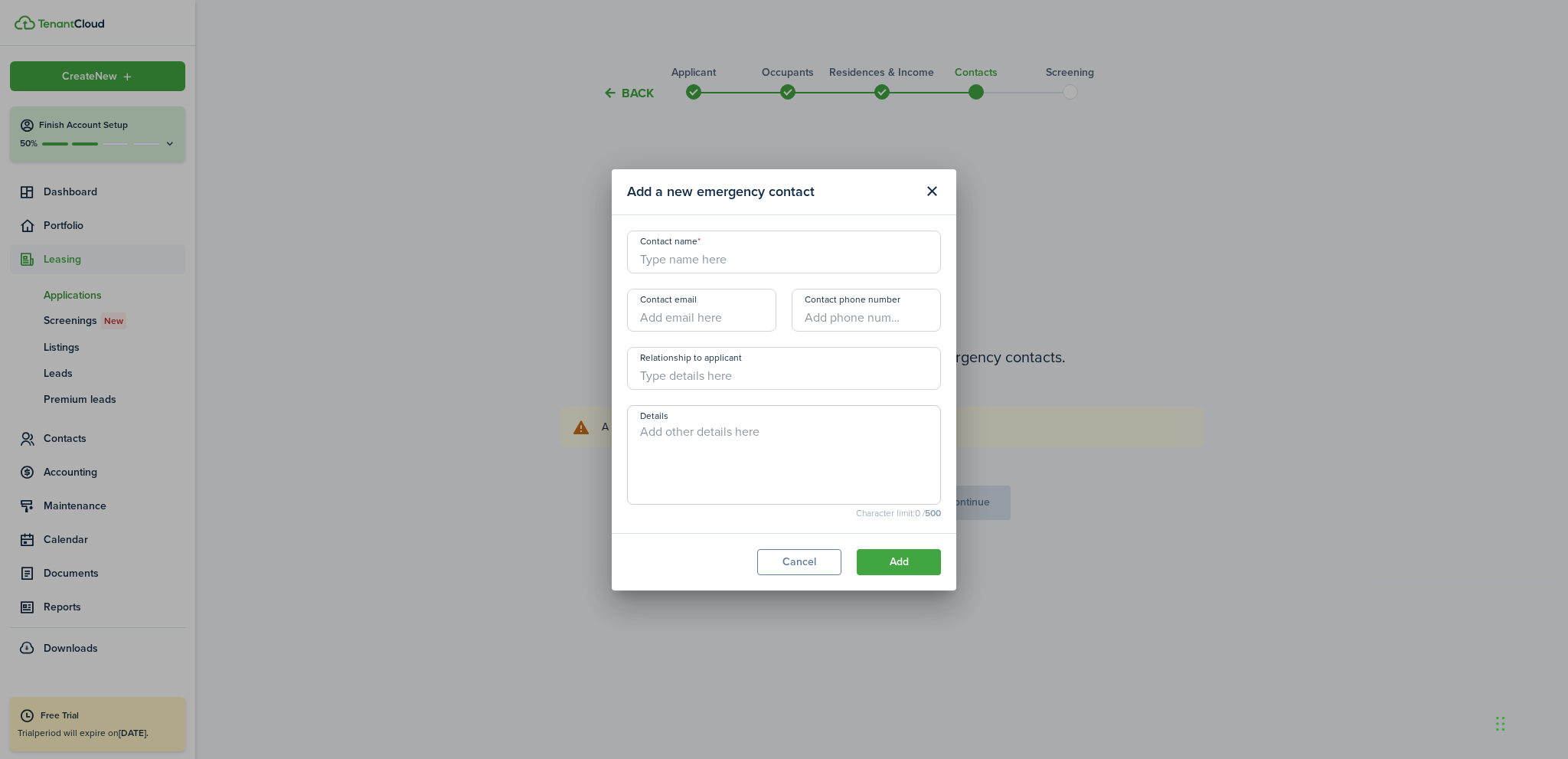
click at [686, 241] on input "Contact name" at bounding box center [784, 251] width 314 height 43
type input "[PERSON_NAME]"
click at [856, 317] on input "+1" at bounding box center [866, 310] width 149 height 43
type input "[PHONE_NUMBER]"
click at [895, 563] on button "Add" at bounding box center [899, 562] width 84 height 26
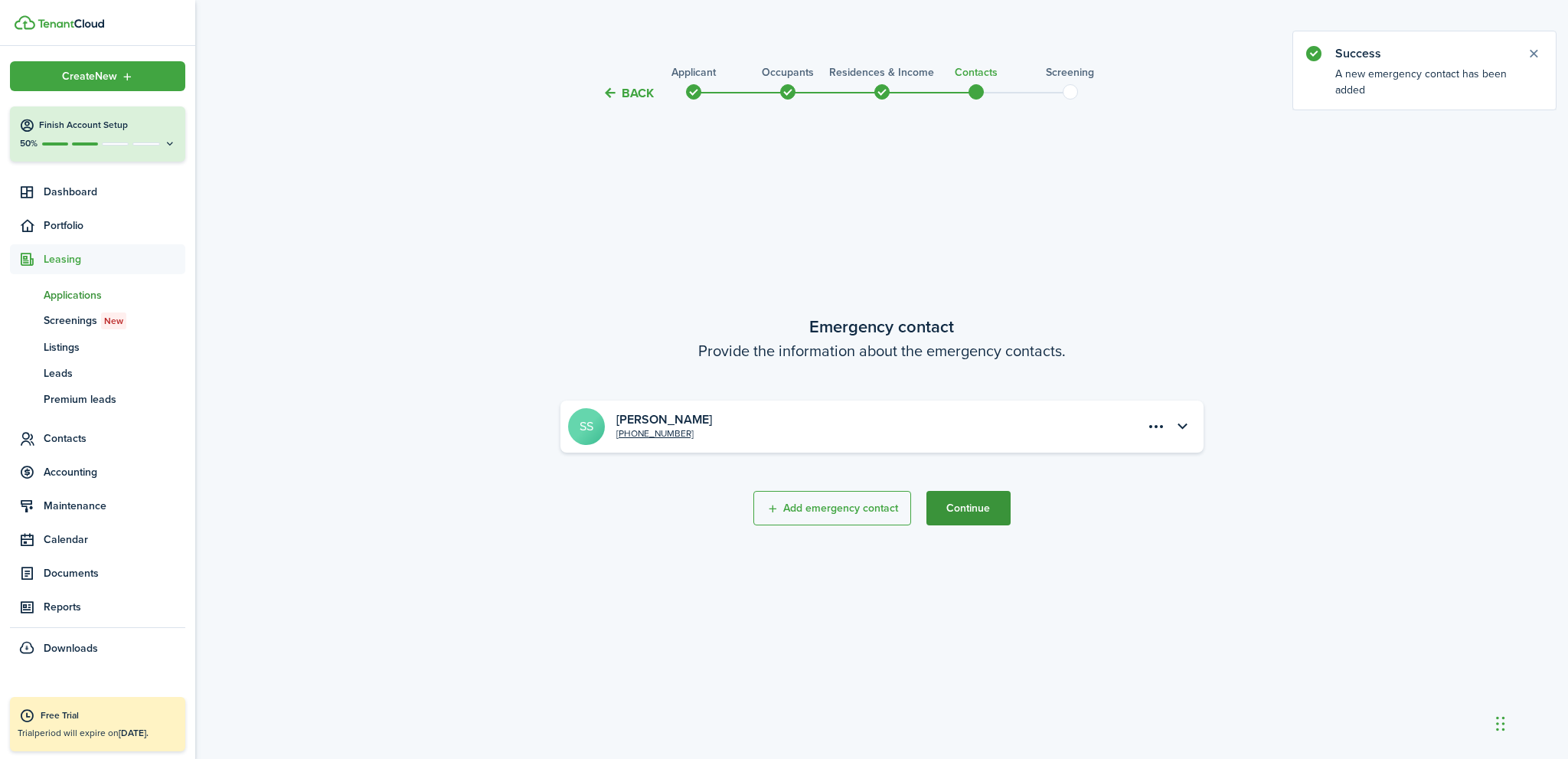
click at [977, 507] on button "Continue" at bounding box center [968, 509] width 84 height 35
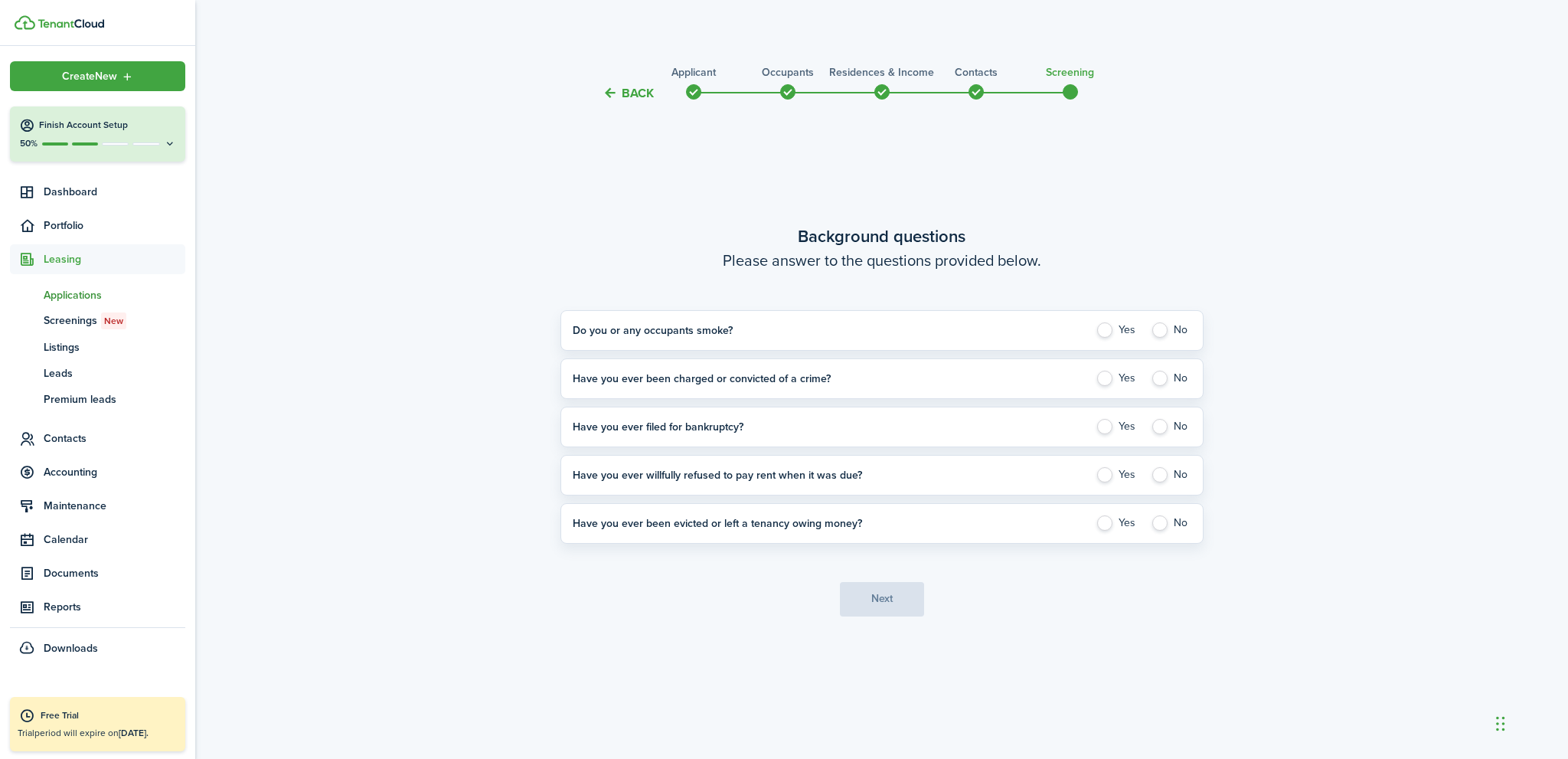
click at [1160, 331] on label "No" at bounding box center [1171, 330] width 40 height 15
radio input "true"
click at [1161, 379] on label "No" at bounding box center [1171, 379] width 40 height 15
radio input "true"
click at [1158, 435] on application-answer-section "Have you ever filed for bankruptcy? Yes No Please explain" at bounding box center [882, 427] width 643 height 40
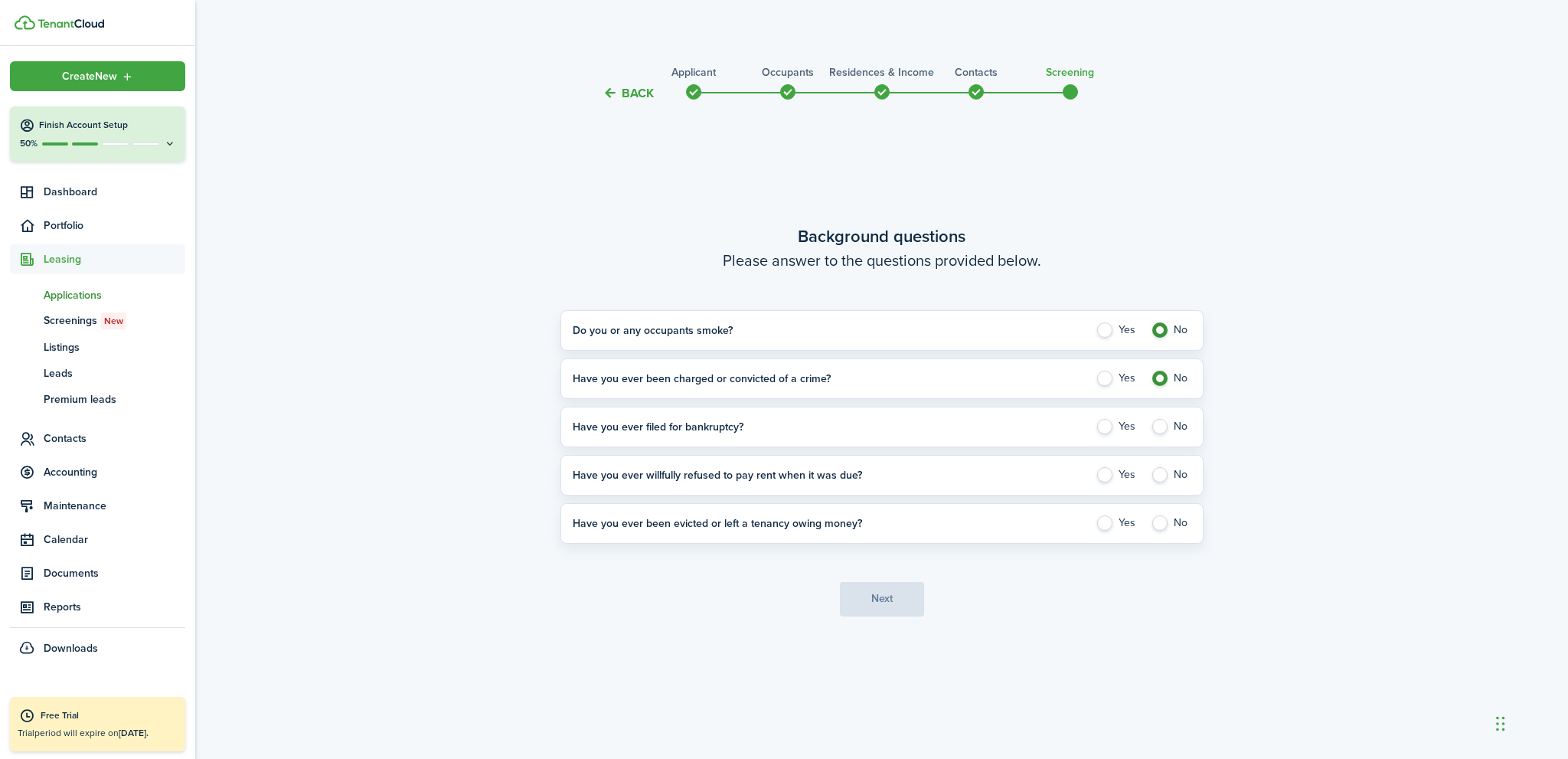
click at [1159, 477] on label "No" at bounding box center [1171, 475] width 40 height 15
radio input "true"
click at [1163, 524] on label "No" at bounding box center [1171, 523] width 40 height 15
radio input "true"
click at [1160, 425] on label "No" at bounding box center [1171, 427] width 40 height 15
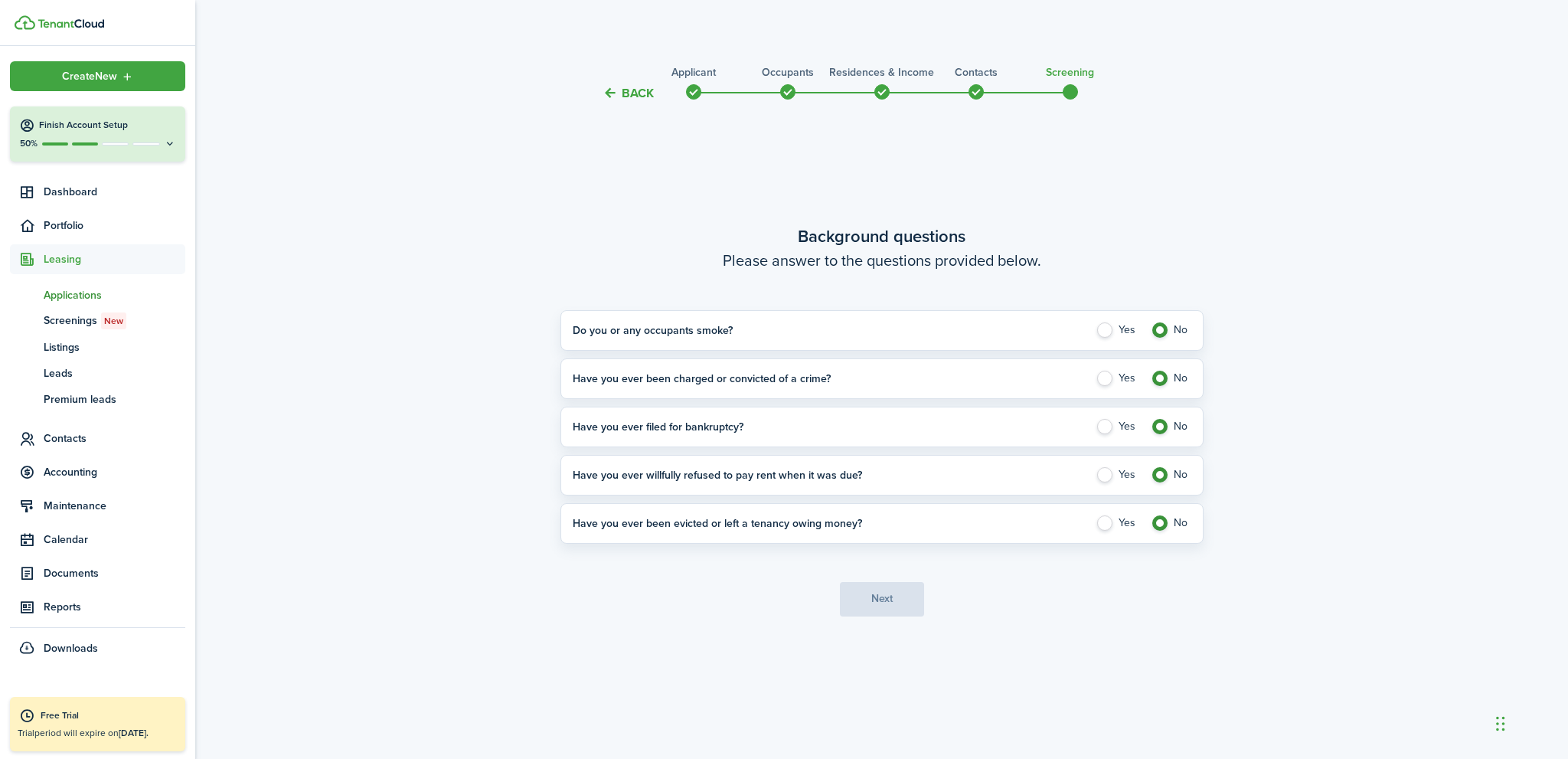
radio input "true"
click at [881, 595] on button "Next" at bounding box center [881, 599] width 84 height 35
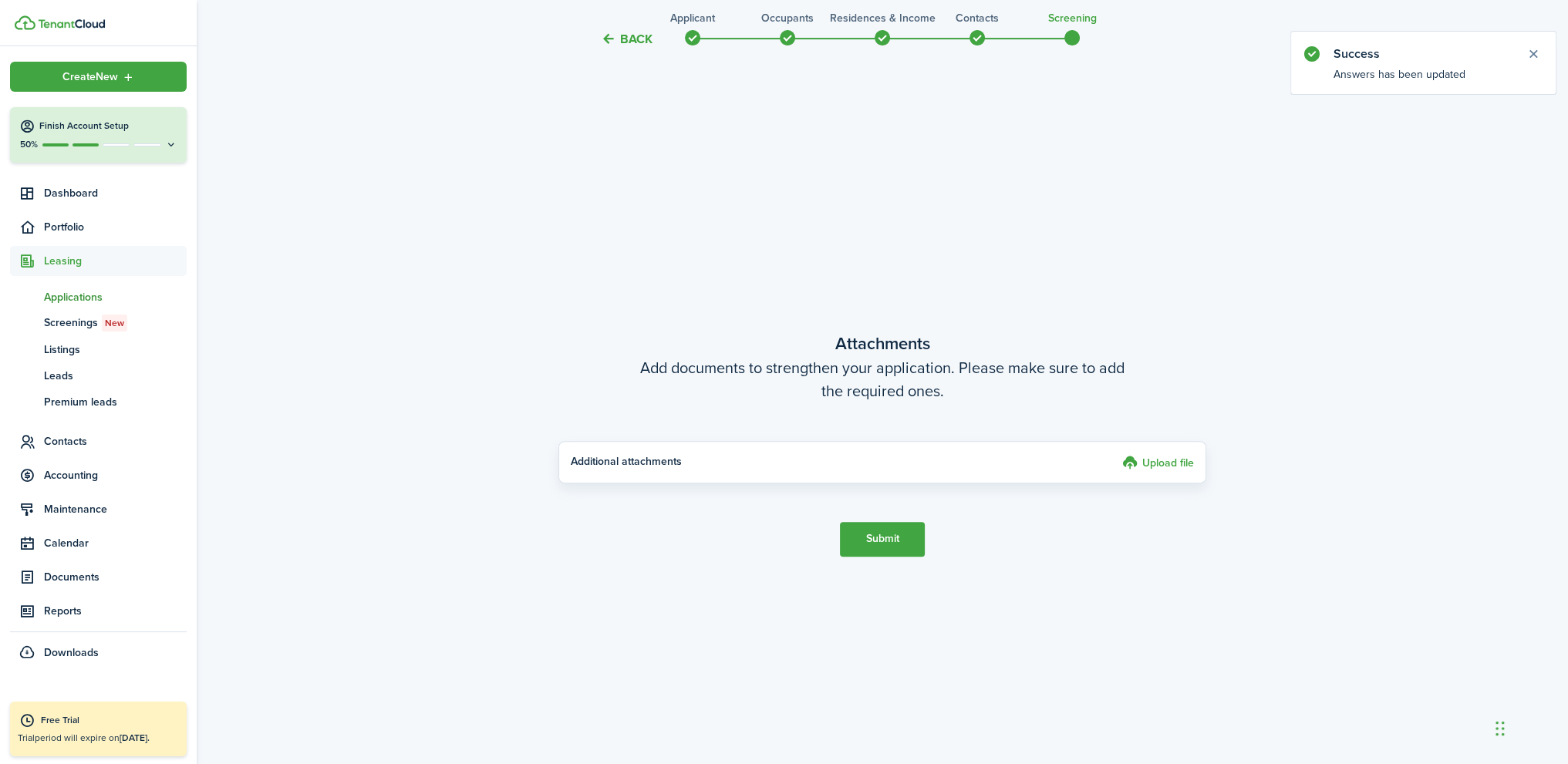
scroll to position [660, 0]
click at [893, 541] on button "Submit" at bounding box center [881, 539] width 84 height 35
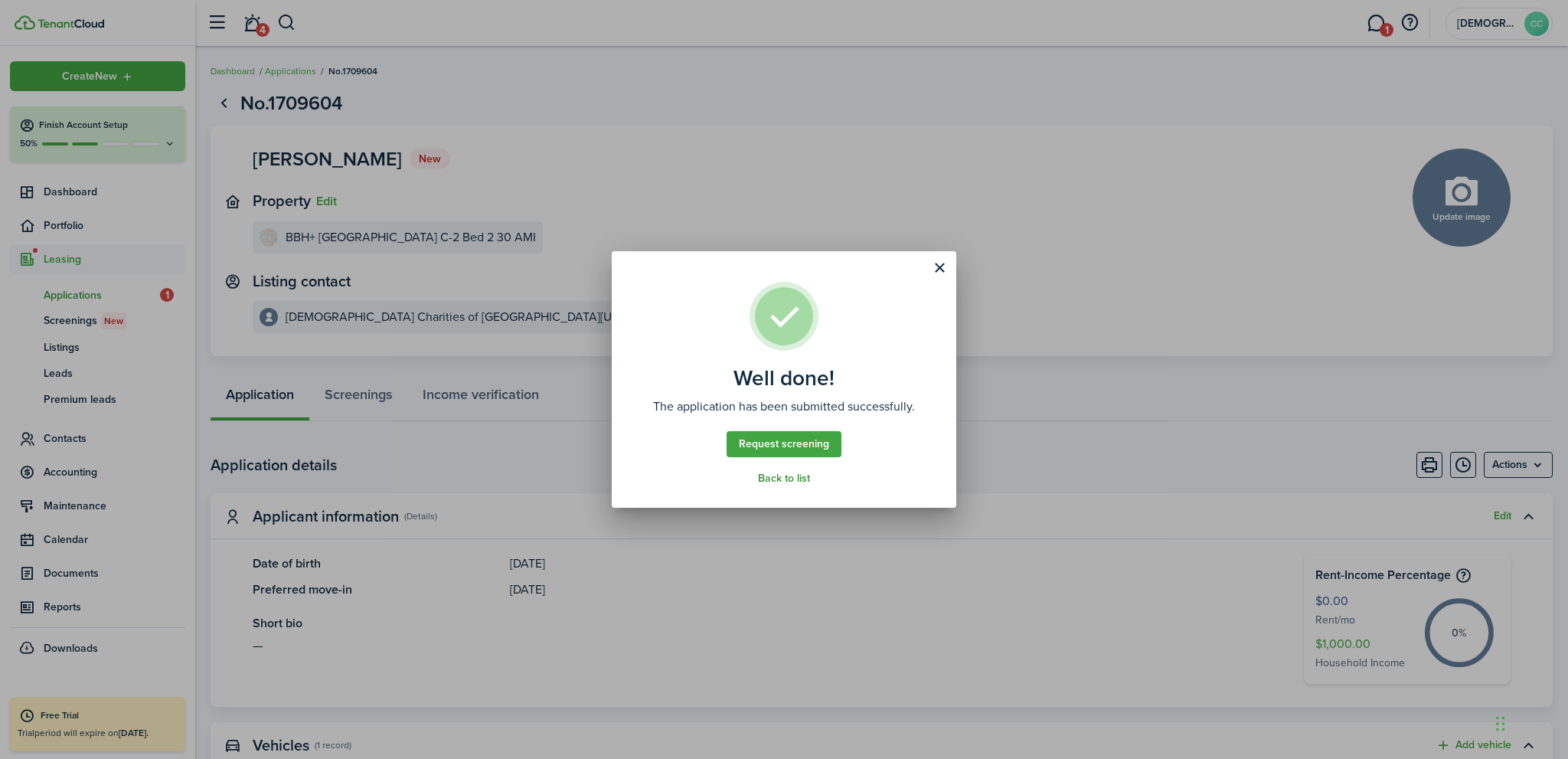
click at [783, 480] on link "Back to list" at bounding box center [784, 479] width 52 height 13
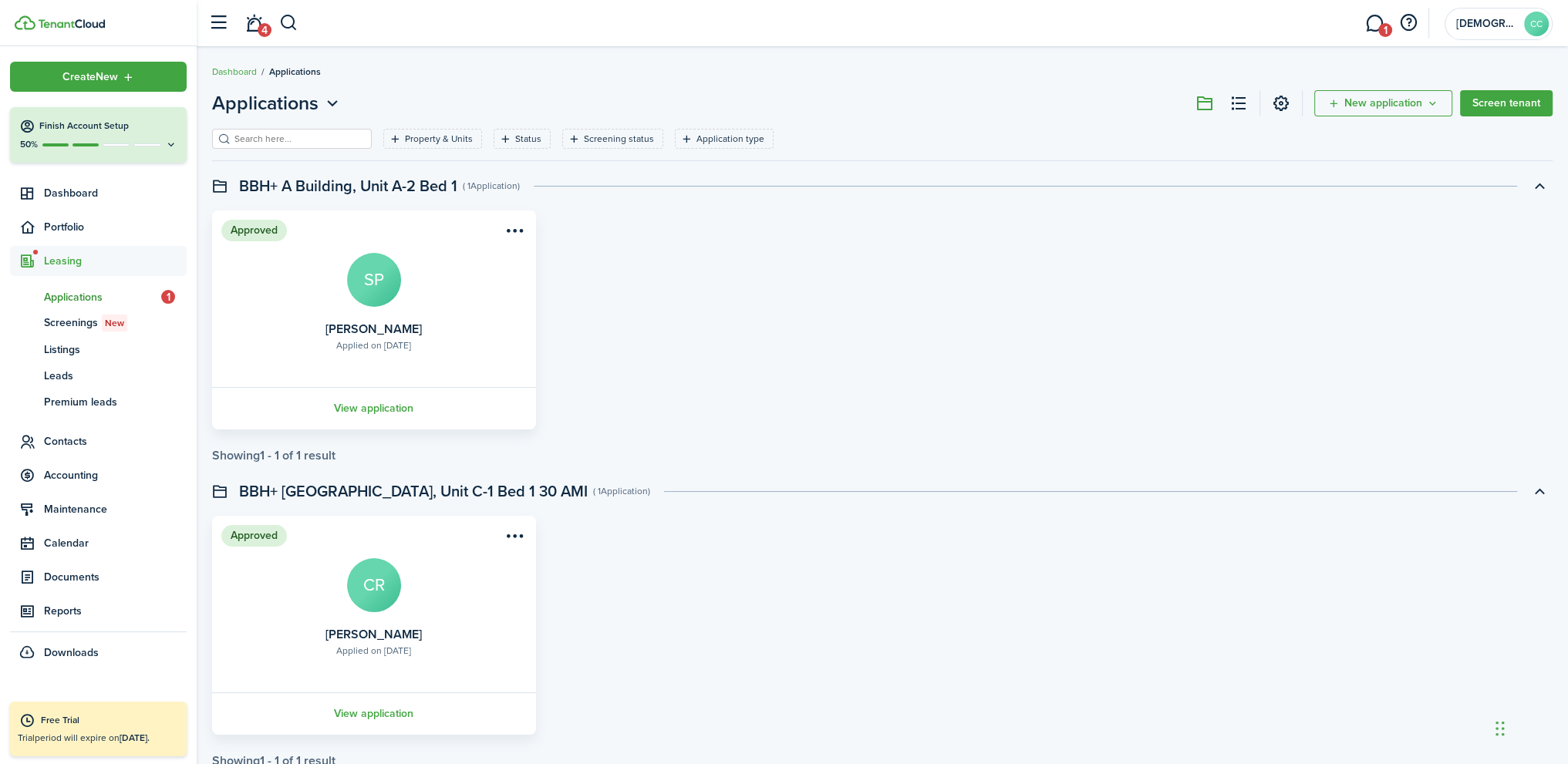
click at [96, 298] on span "Applications" at bounding box center [102, 297] width 117 height 16
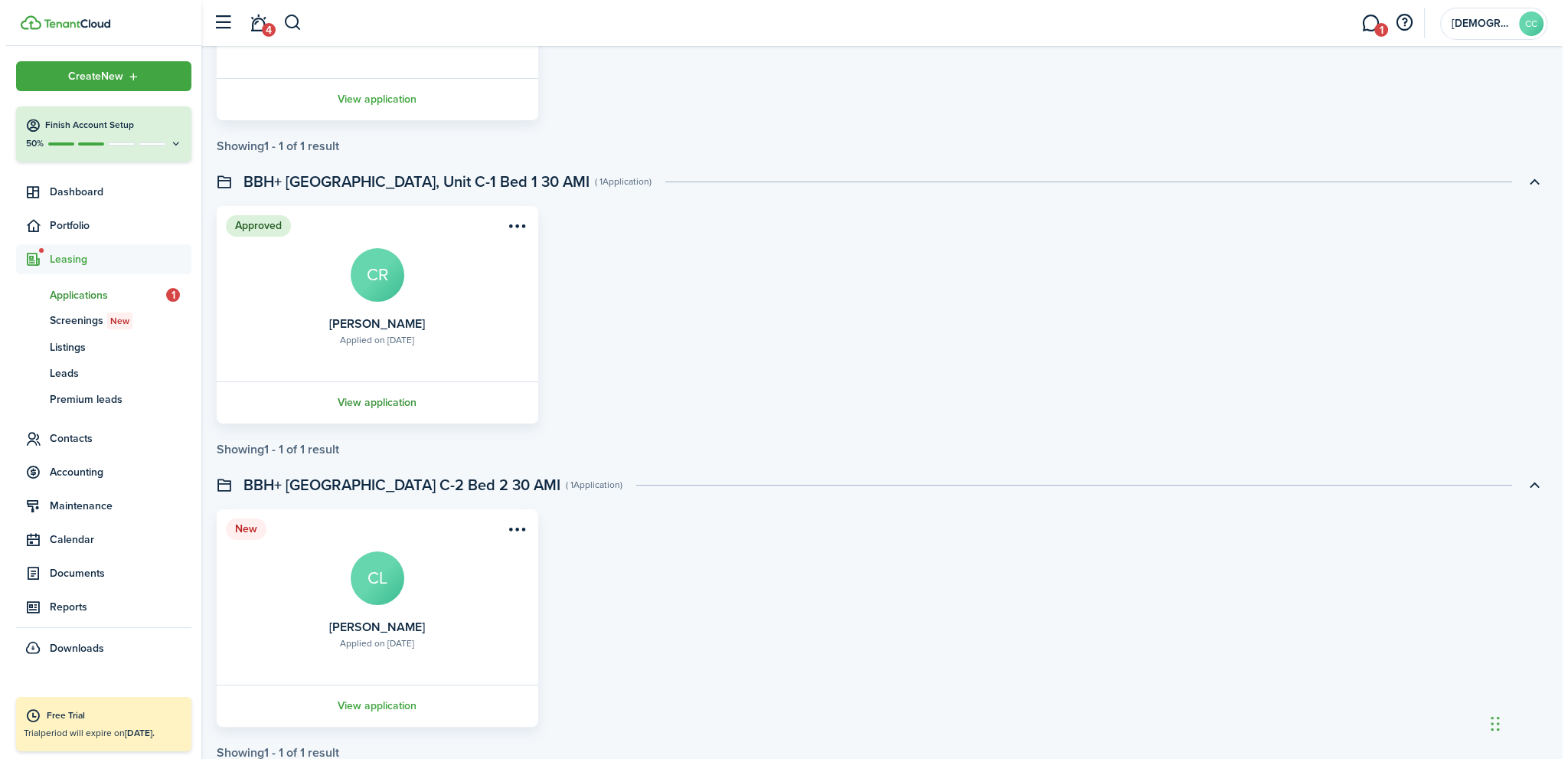
scroll to position [349, 0]
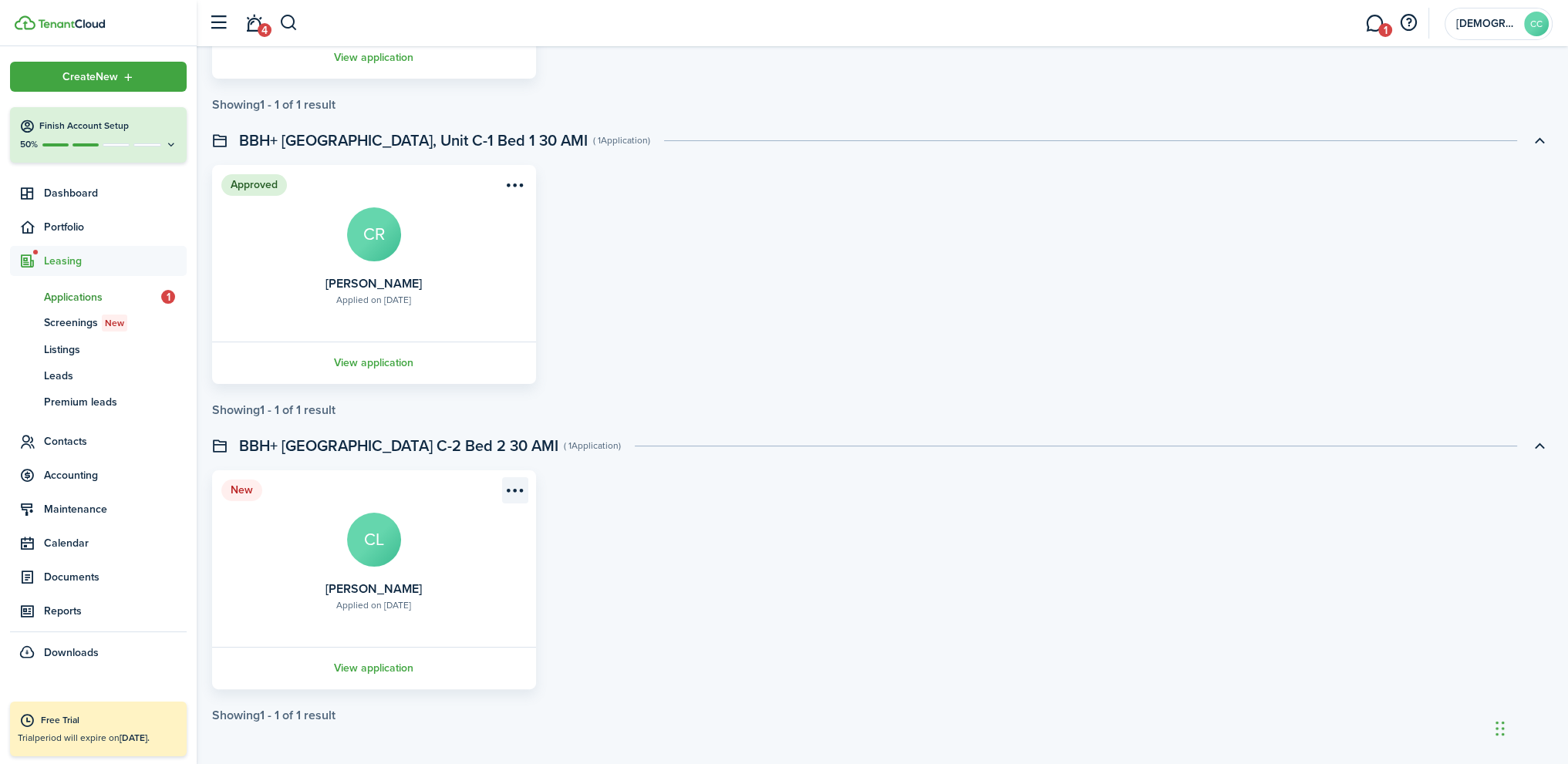
click at [515, 486] on menu-btn-icon "Open menu" at bounding box center [515, 490] width 26 height 26
click at [465, 550] on button "Approve application" at bounding box center [455, 550] width 142 height 26
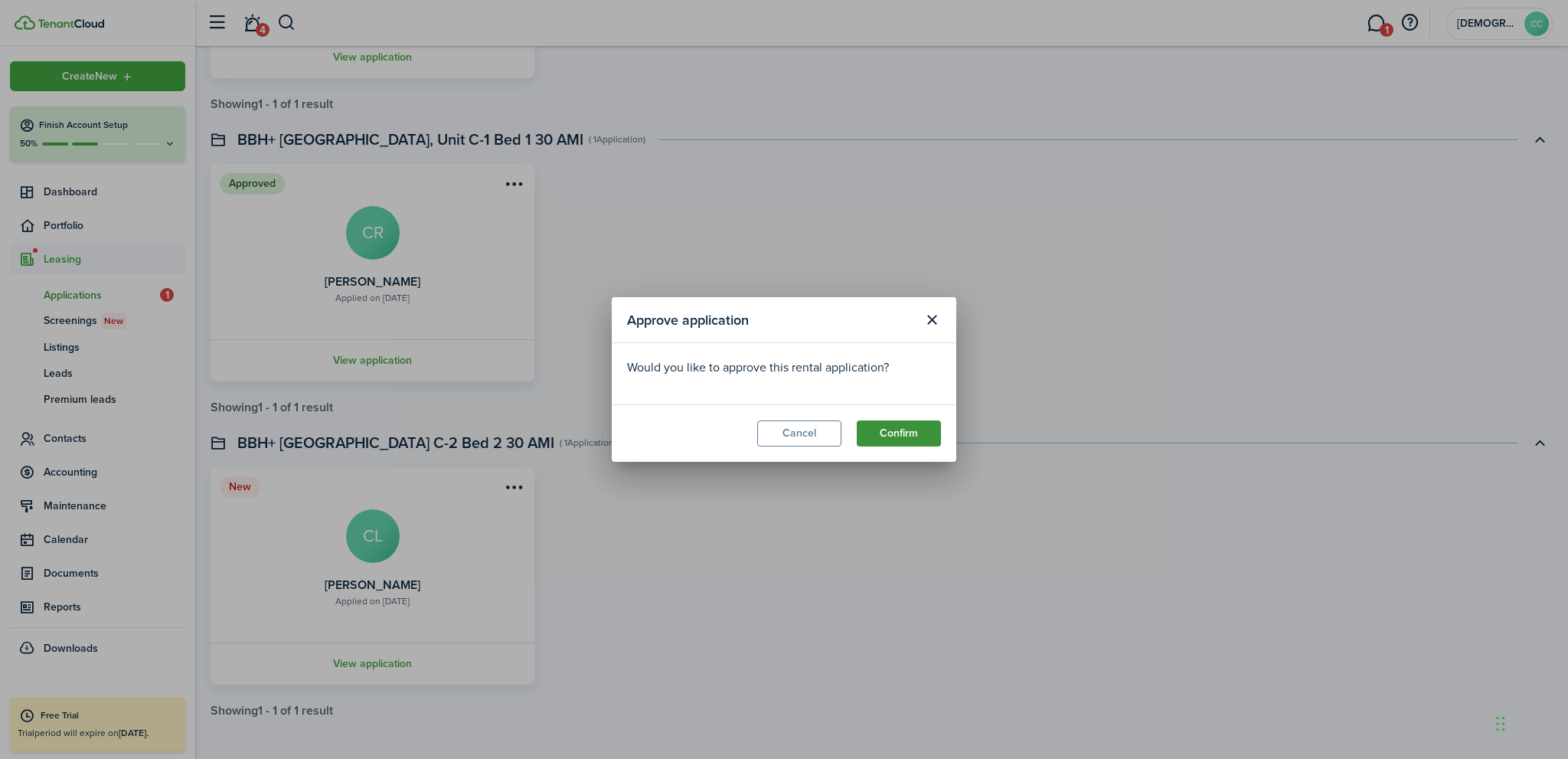
click at [915, 432] on button "Confirm" at bounding box center [899, 433] width 84 height 26
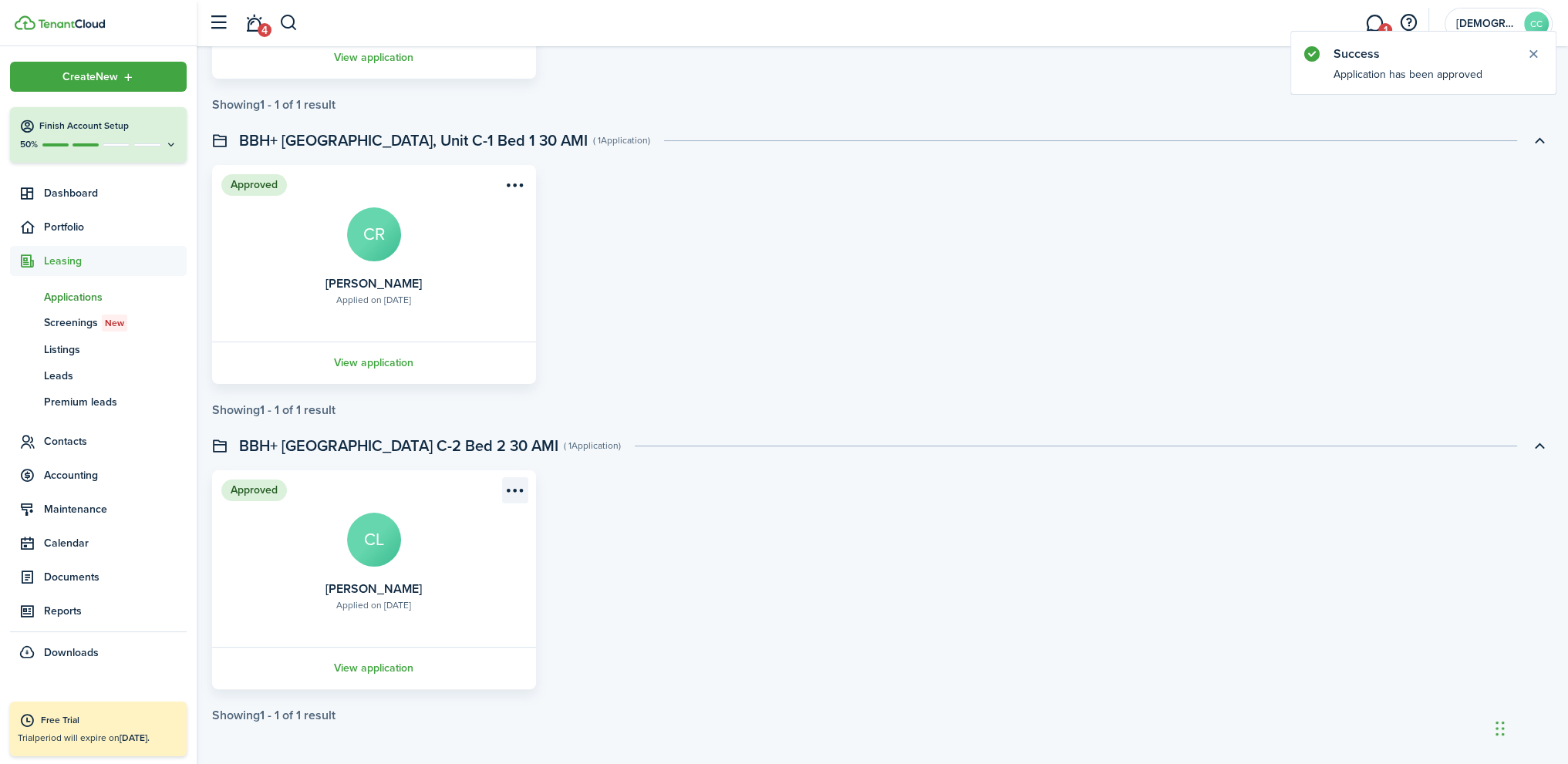
click at [518, 494] on menu-btn-icon "Open menu" at bounding box center [515, 490] width 26 height 26
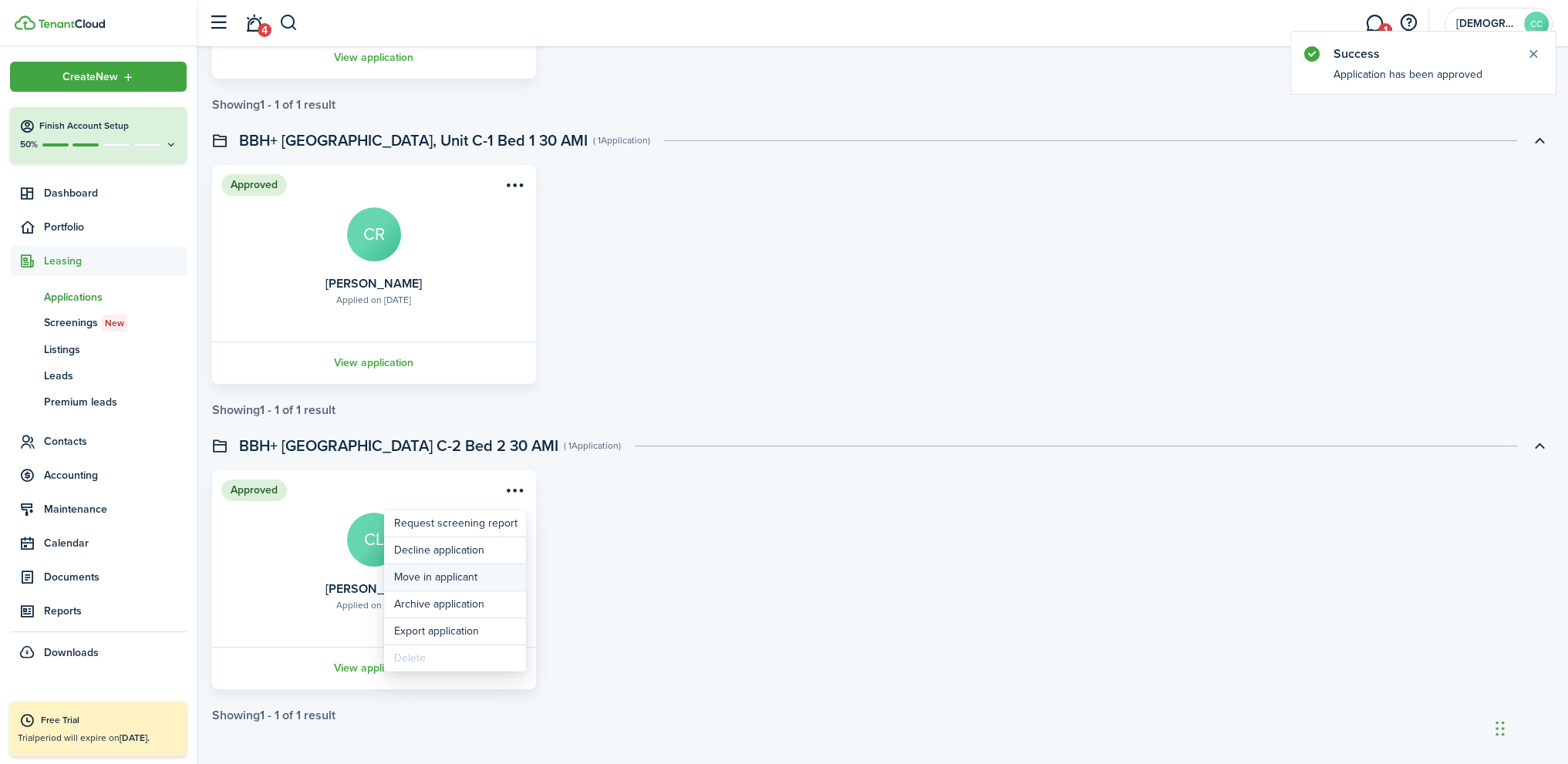
click at [463, 579] on button "Move in applicant" at bounding box center [455, 577] width 142 height 26
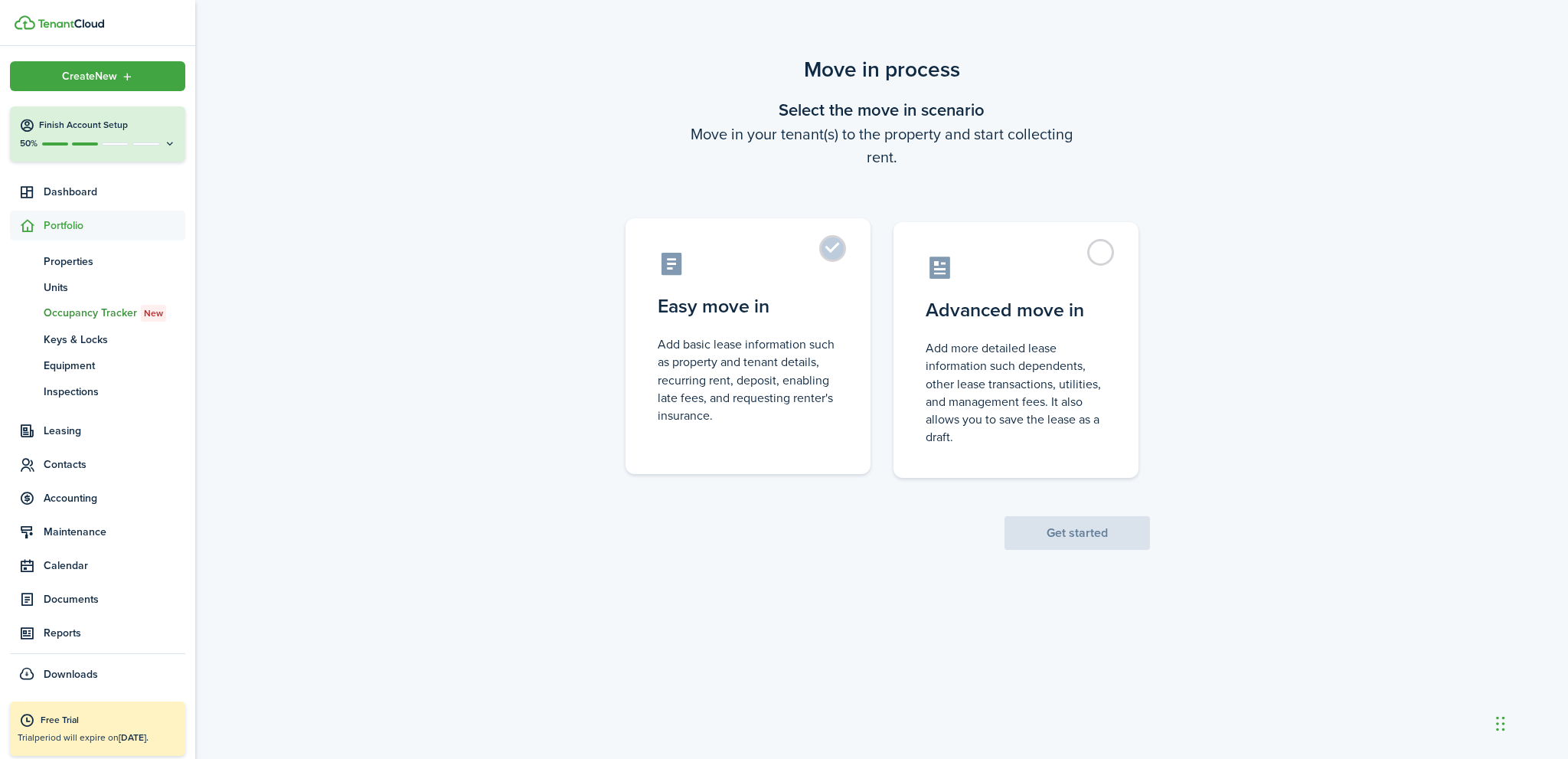
click at [839, 237] on label "Easy move in Add basic lease information such as property and tenant details, r…" at bounding box center [748, 347] width 245 height 256
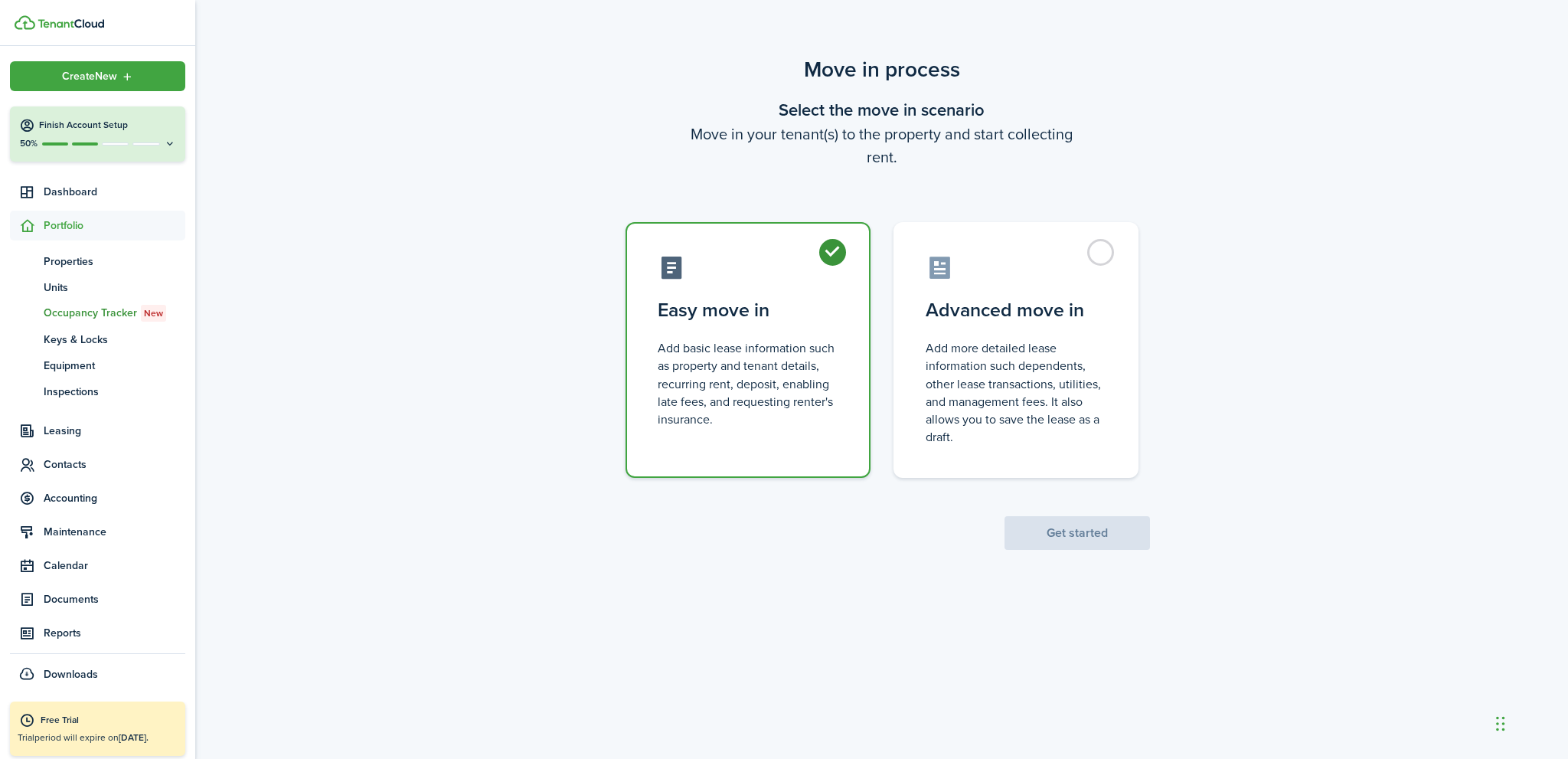
radio input "true"
click at [1092, 529] on button "Get started" at bounding box center [1077, 533] width 145 height 34
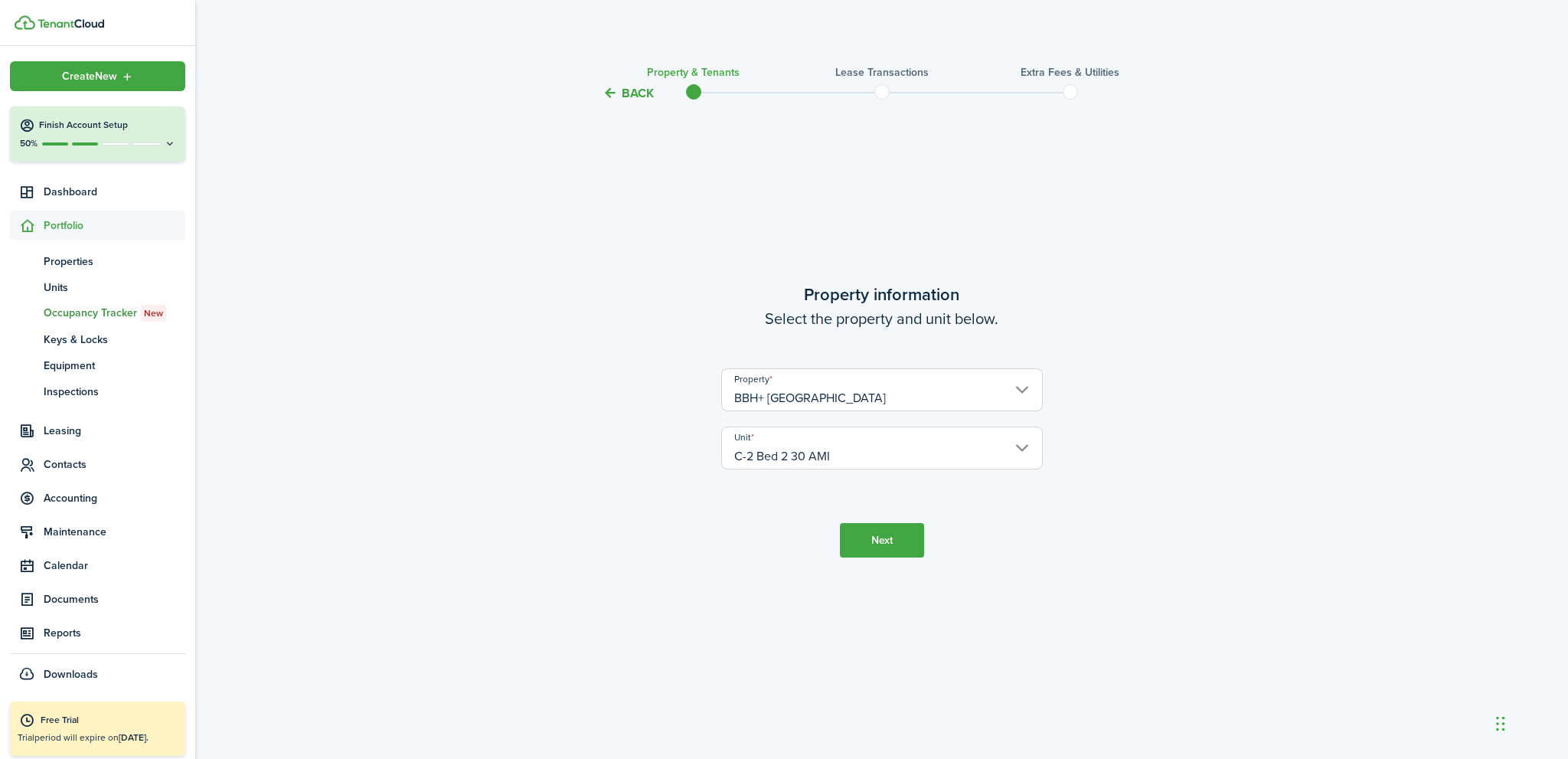
click at [892, 544] on button "Next" at bounding box center [881, 540] width 84 height 35
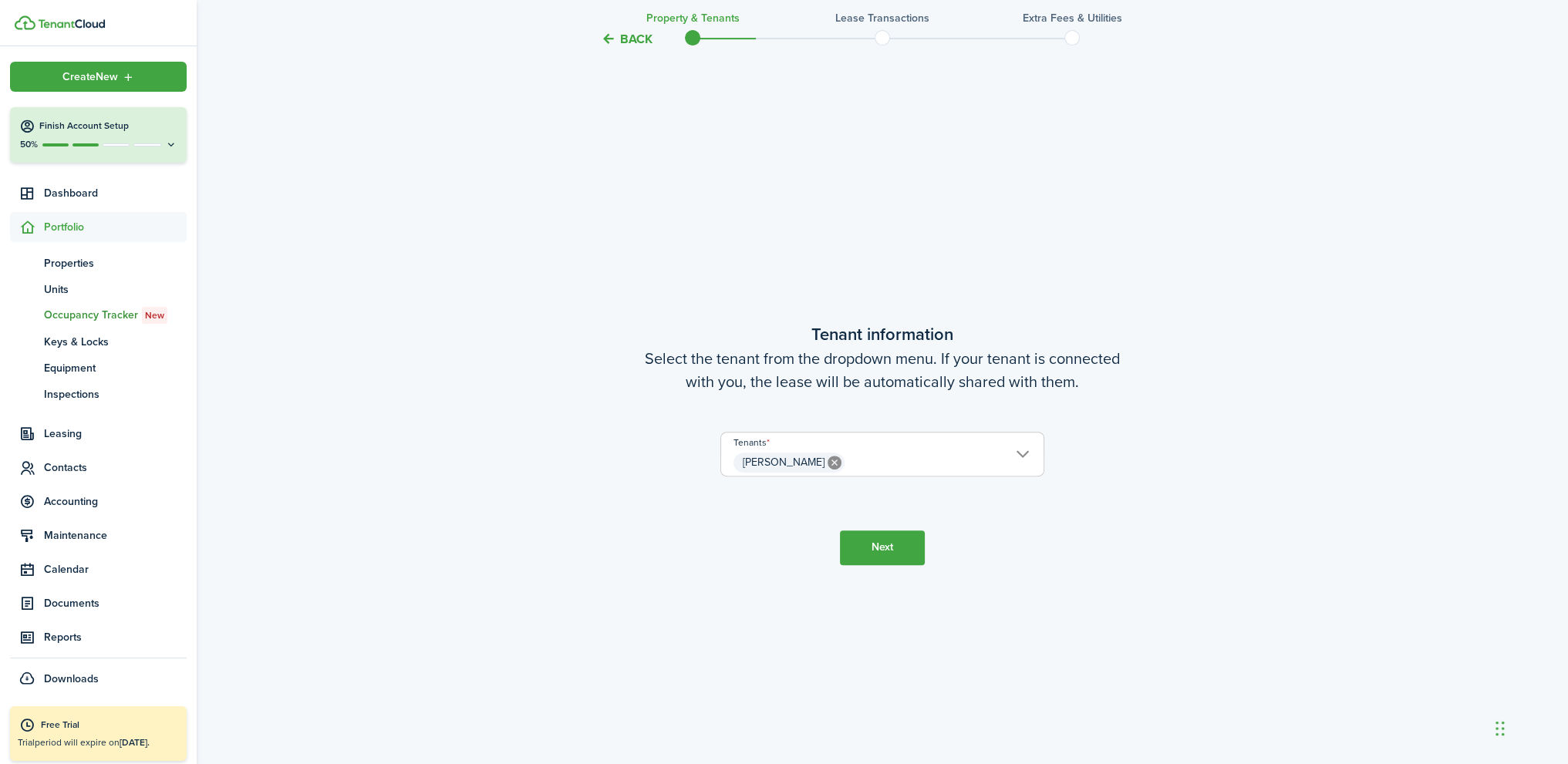
click at [898, 546] on button "Next" at bounding box center [881, 548] width 84 height 35
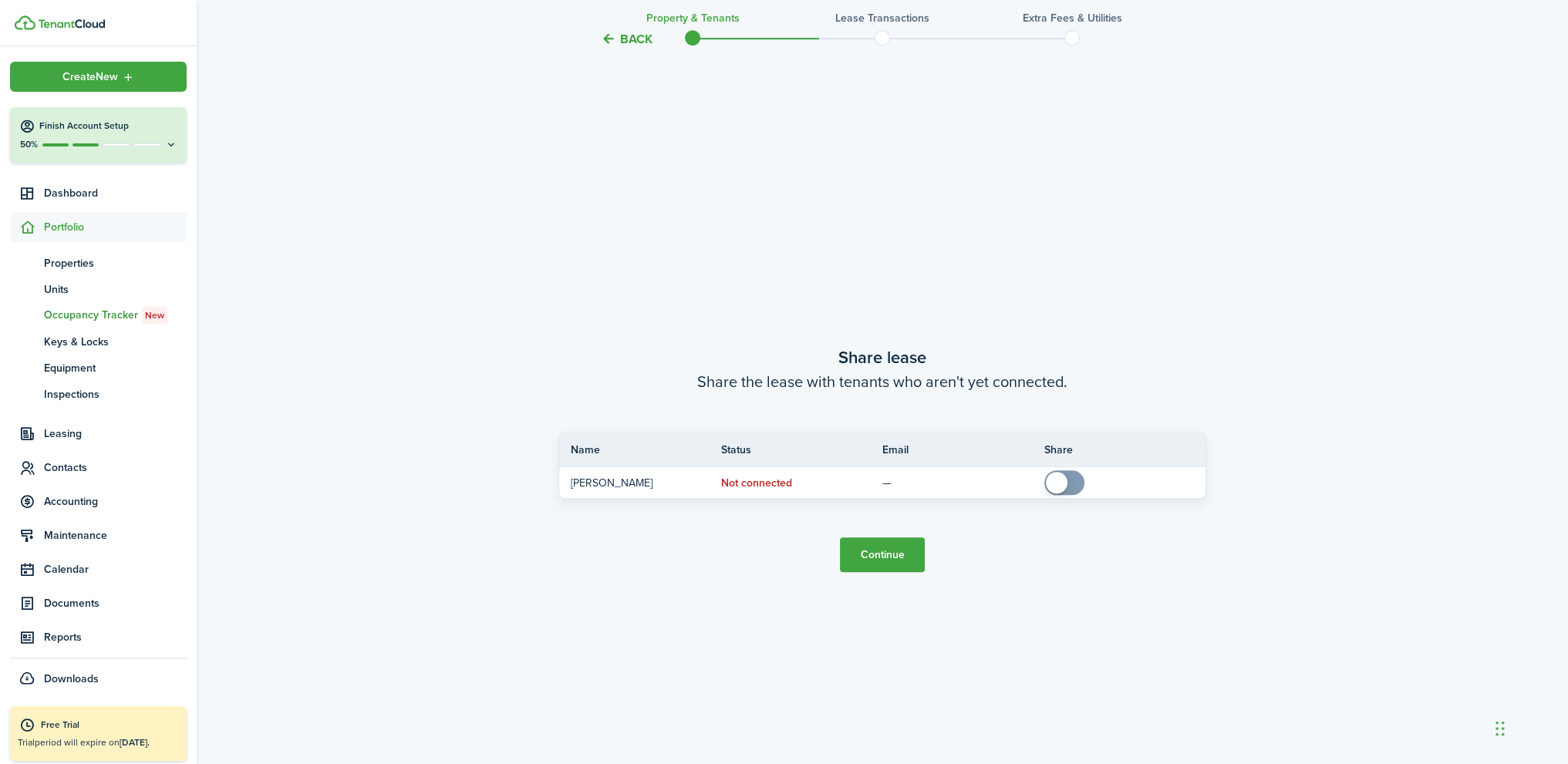
scroll to position [1424, 0]
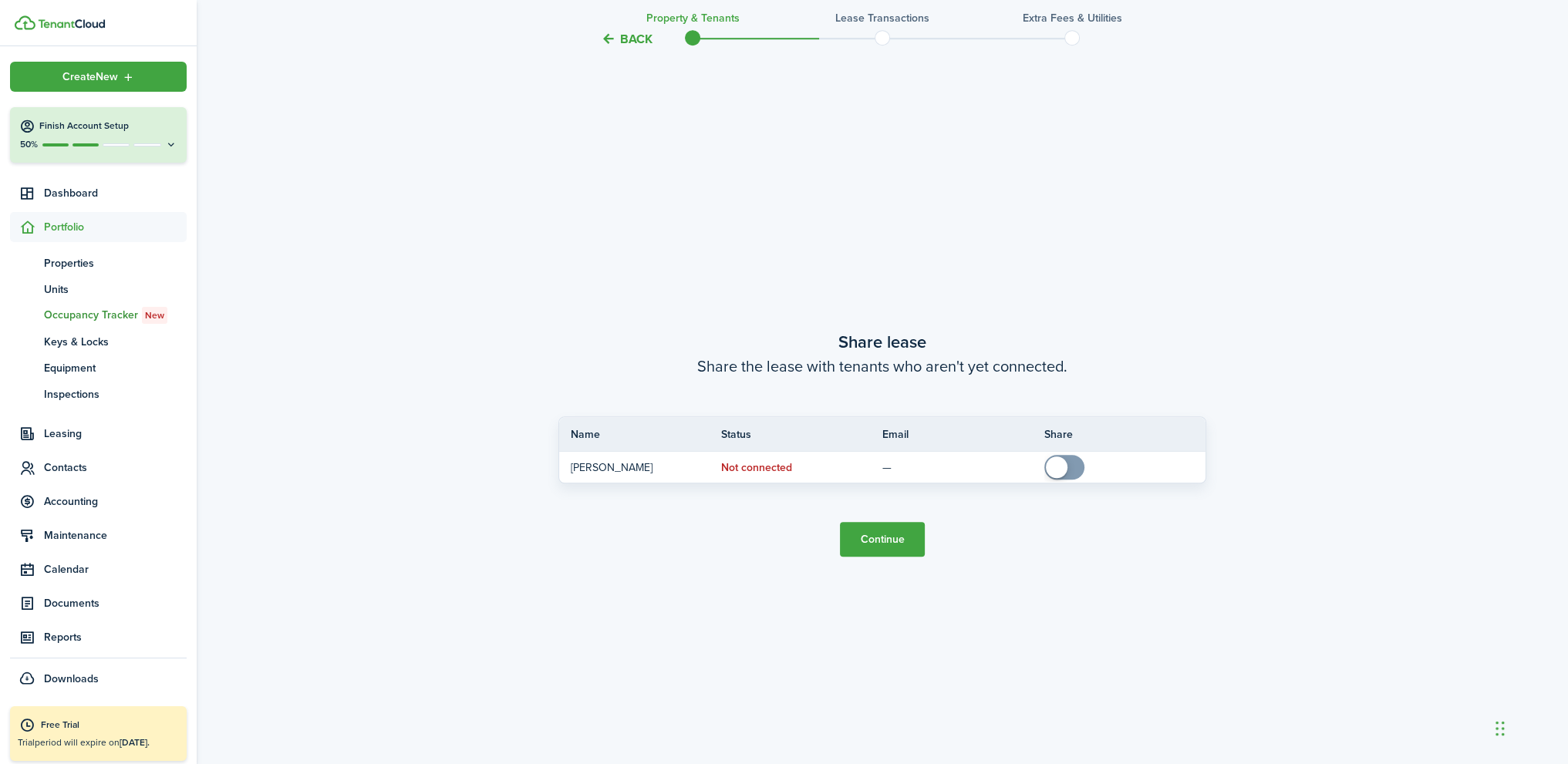
click at [895, 546] on button "Continue" at bounding box center [881, 539] width 84 height 35
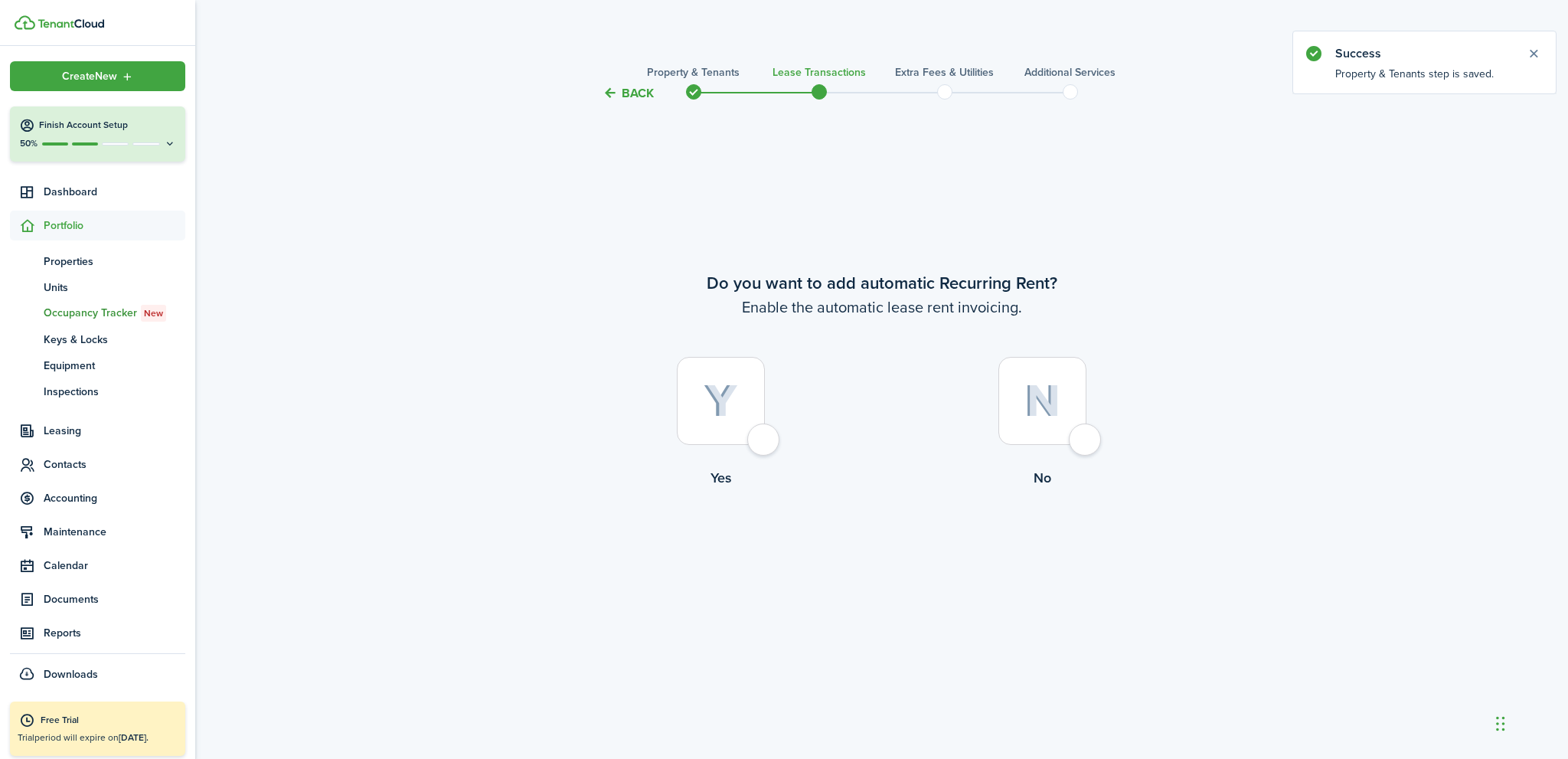
click at [756, 443] on div at bounding box center [720, 401] width 88 height 88
radio input "true"
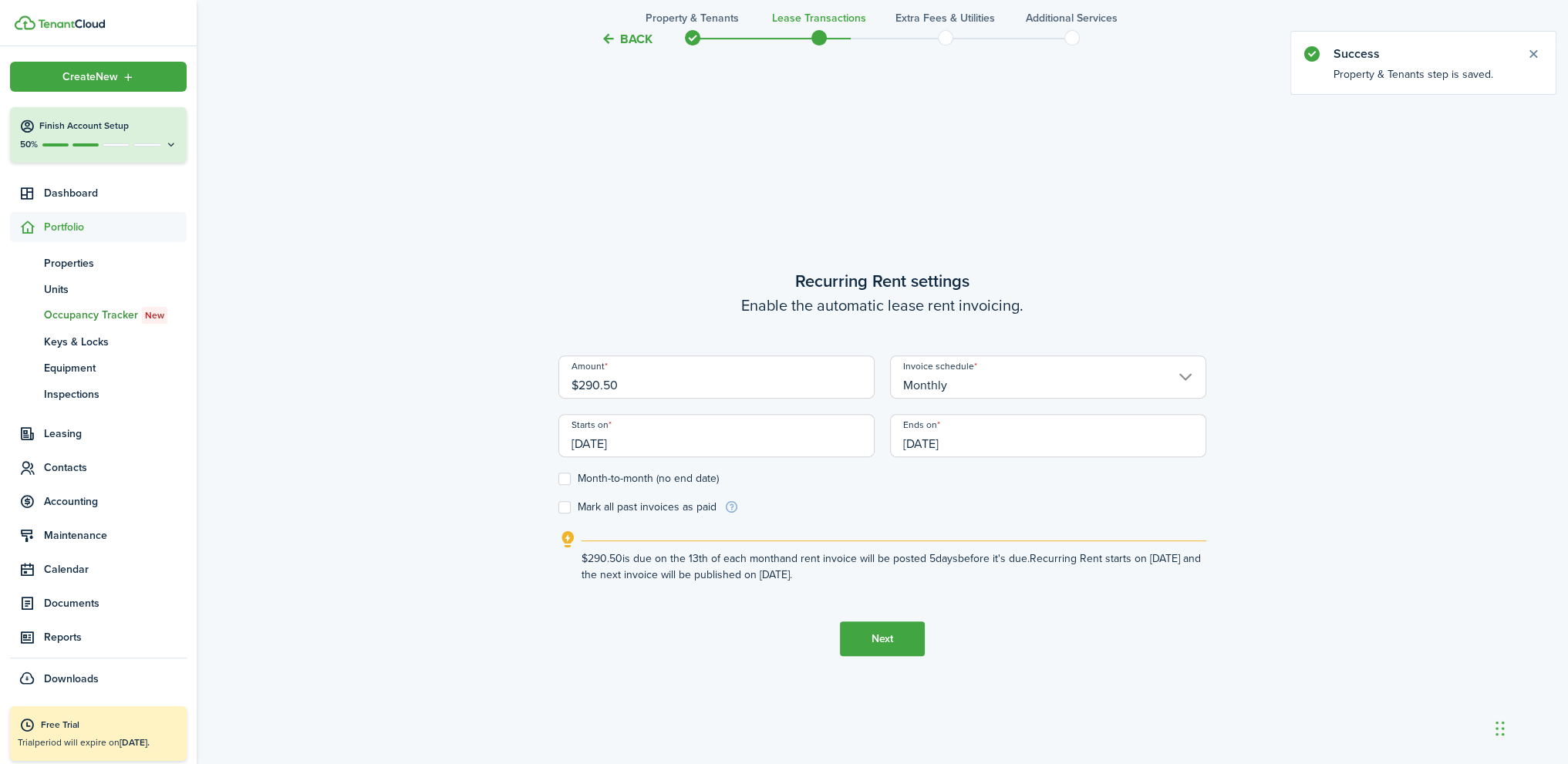
scroll to position [660, 0]
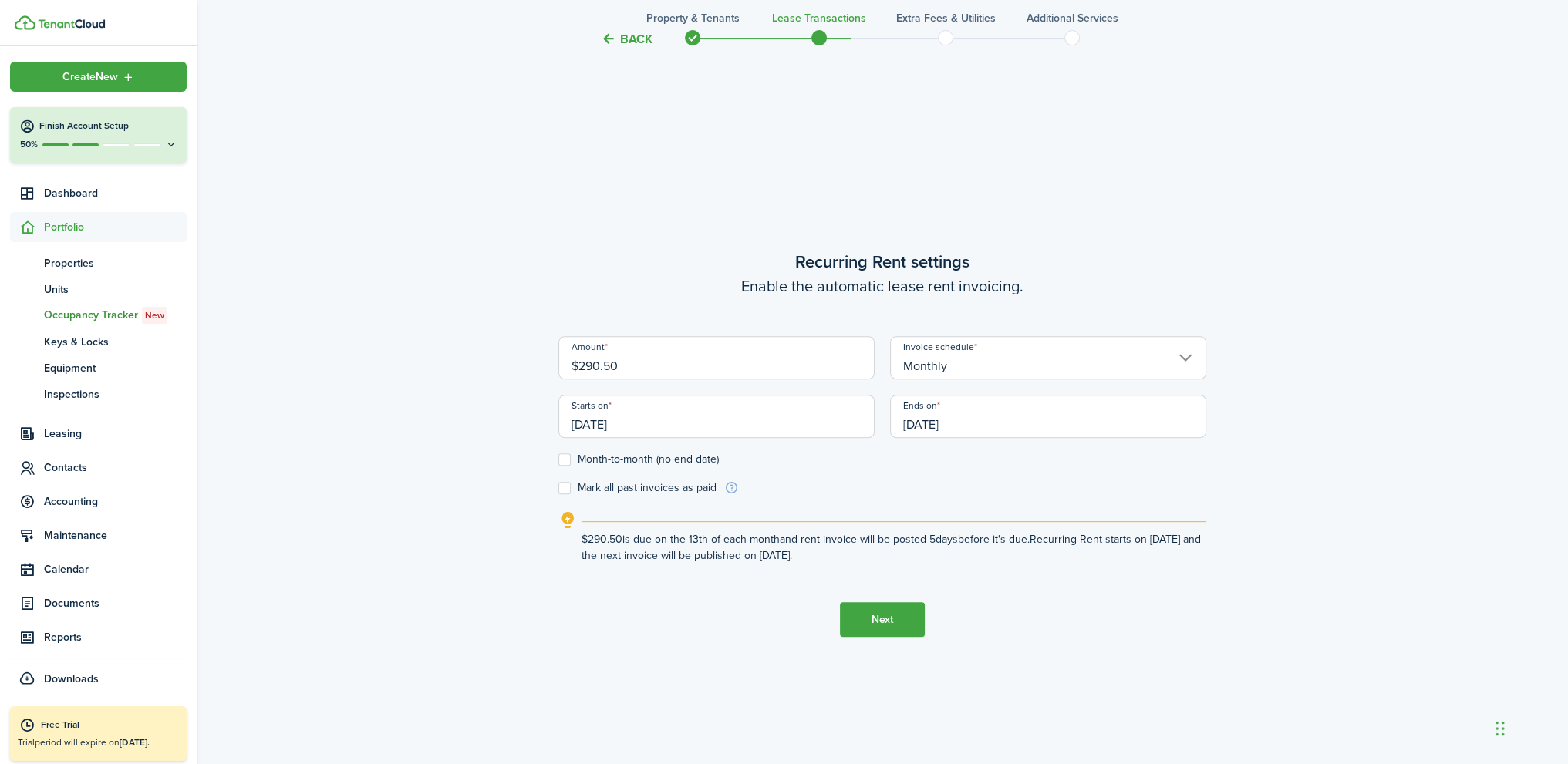
click at [682, 420] on input "[DATE]" at bounding box center [717, 416] width 316 height 44
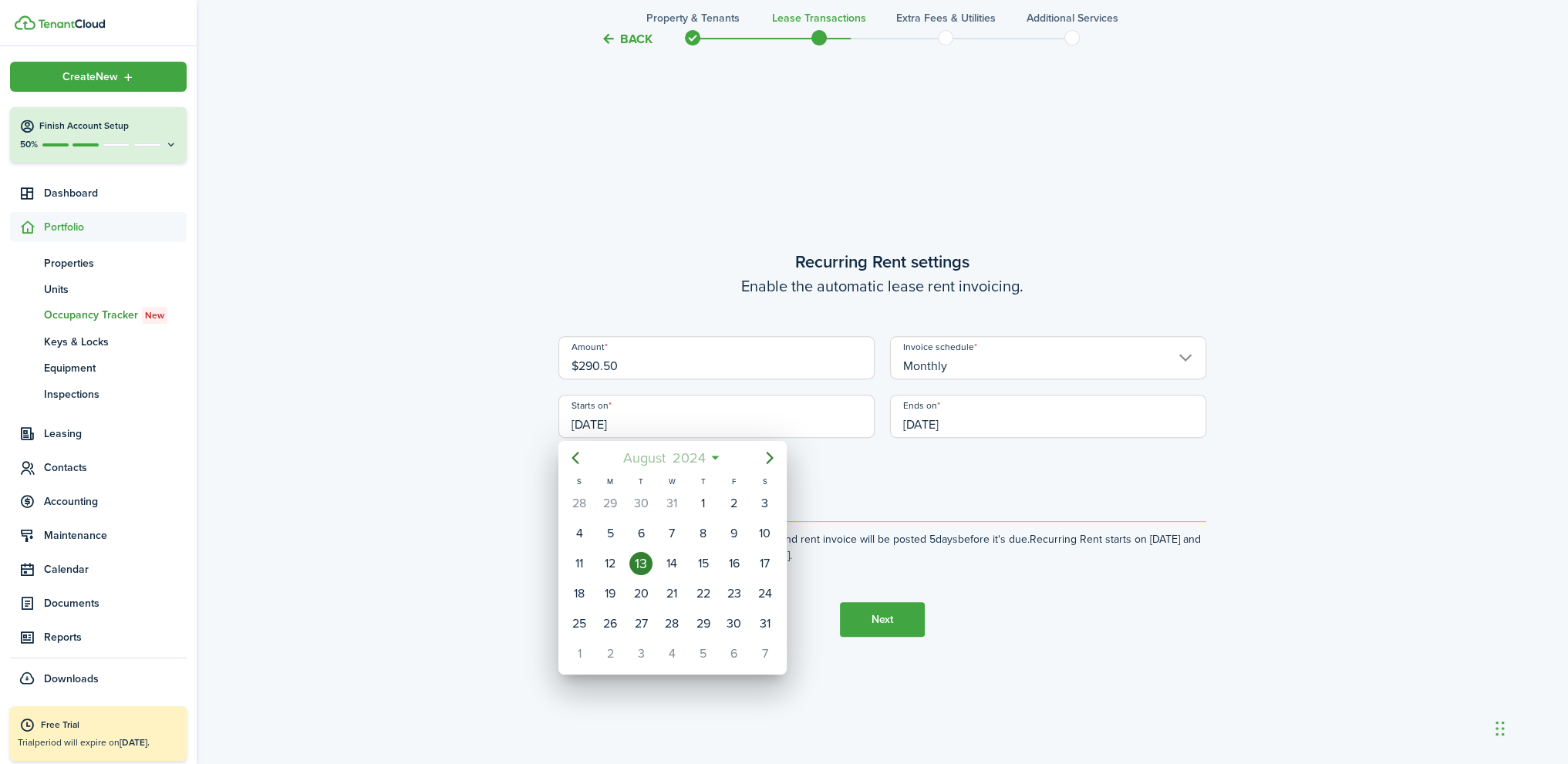
click at [690, 459] on span "2024" at bounding box center [688, 458] width 40 height 28
click at [669, 459] on span "2024" at bounding box center [663, 458] width 40 height 28
click at [770, 458] on icon "Next page" at bounding box center [769, 458] width 18 height 18
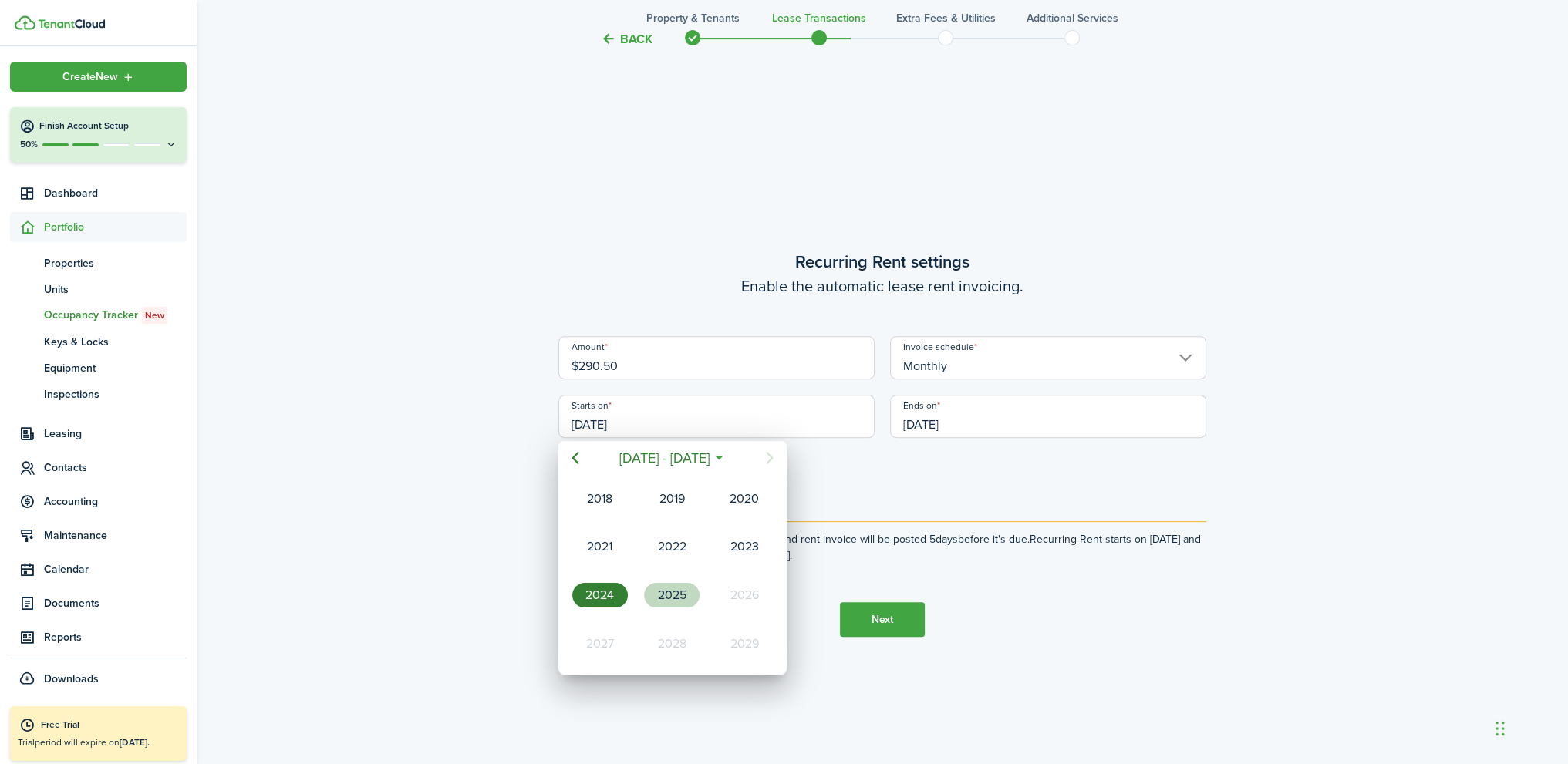
click at [664, 588] on div "2025" at bounding box center [671, 594] width 55 height 24
click at [597, 502] on div "Jan" at bounding box center [599, 498] width 55 height 24
click at [774, 459] on icon "Next page" at bounding box center [769, 458] width 18 height 18
click at [770, 458] on icon "Next page" at bounding box center [769, 458] width 18 height 18
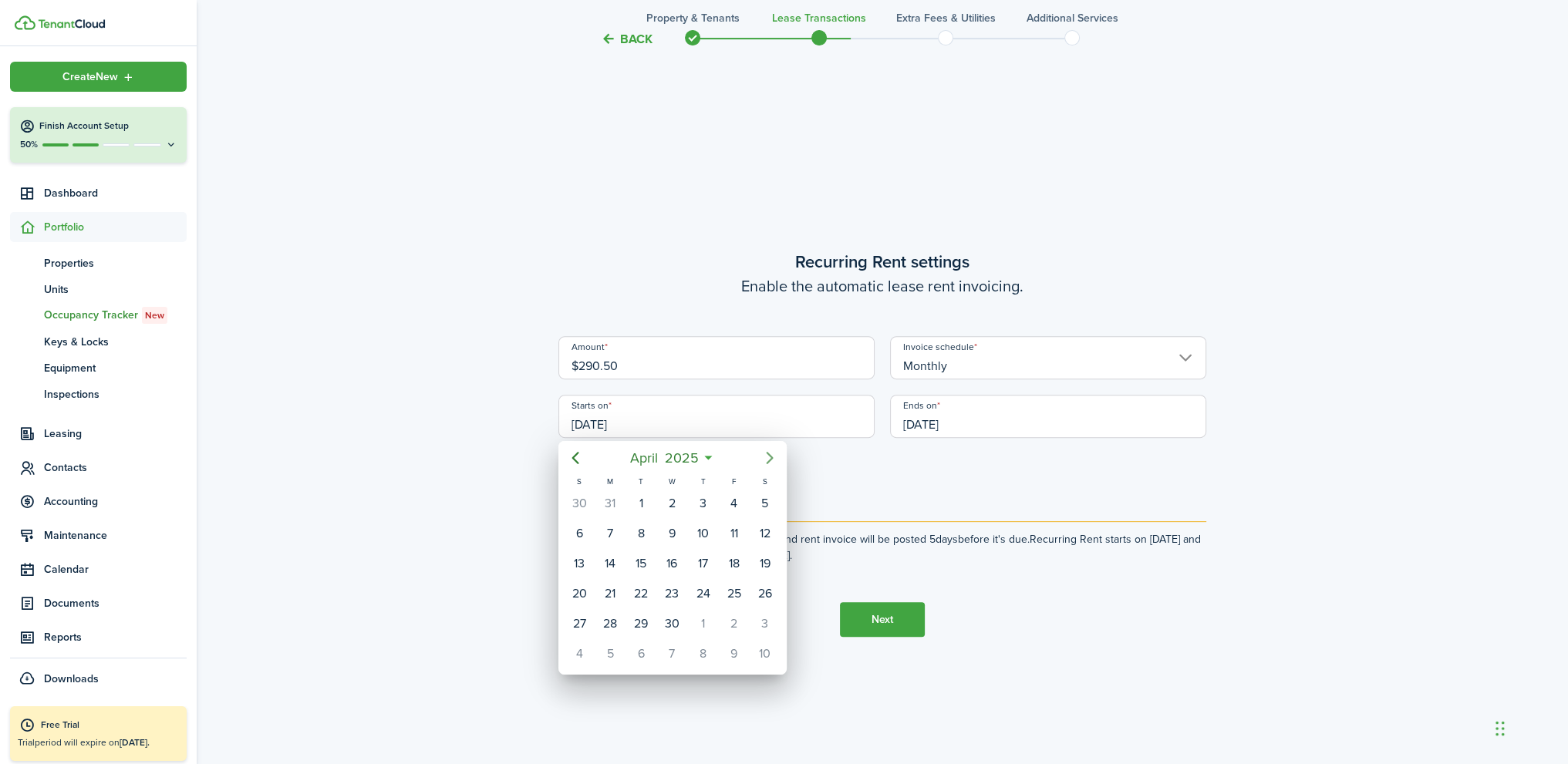
click at [770, 457] on icon "Next page" at bounding box center [769, 458] width 18 height 18
click at [583, 505] on div "1" at bounding box center [579, 503] width 23 height 23
type input "[DATE]"
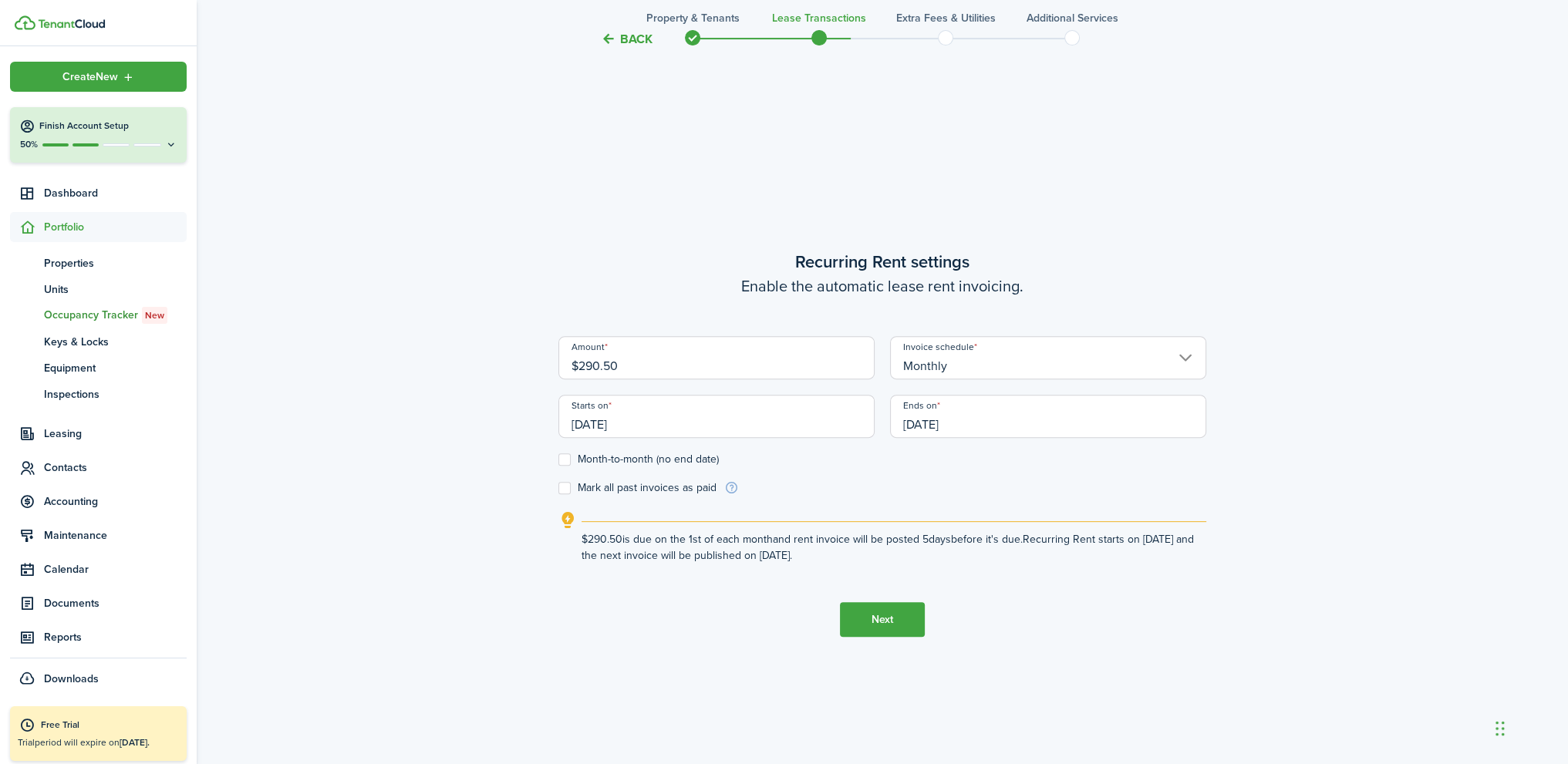
click at [992, 425] on input "[DATE]" at bounding box center [1048, 416] width 316 height 44
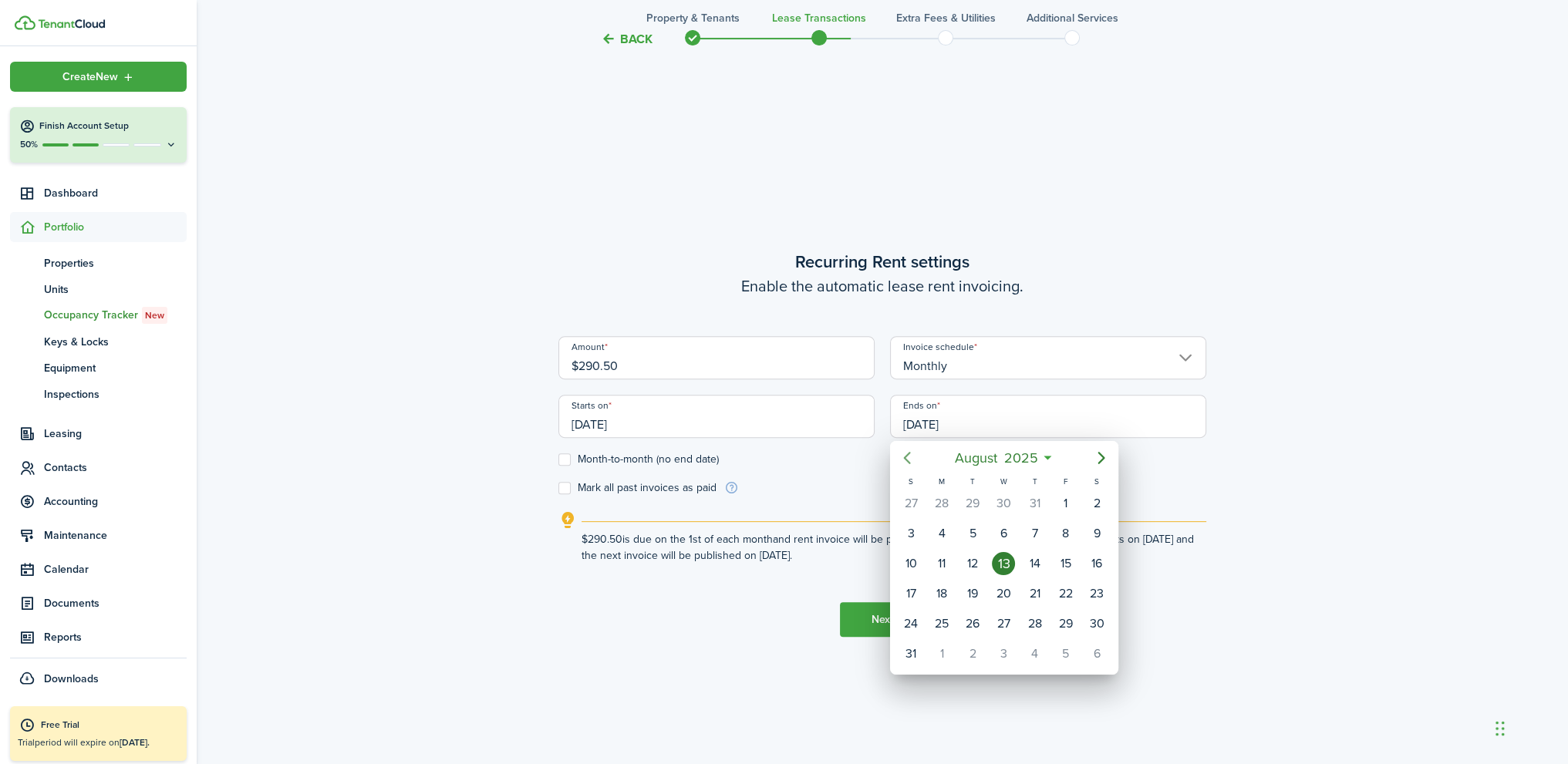
click at [912, 454] on icon "Previous page" at bounding box center [907, 458] width 18 height 18
click at [1095, 456] on icon "Next page" at bounding box center [1101, 458] width 18 height 18
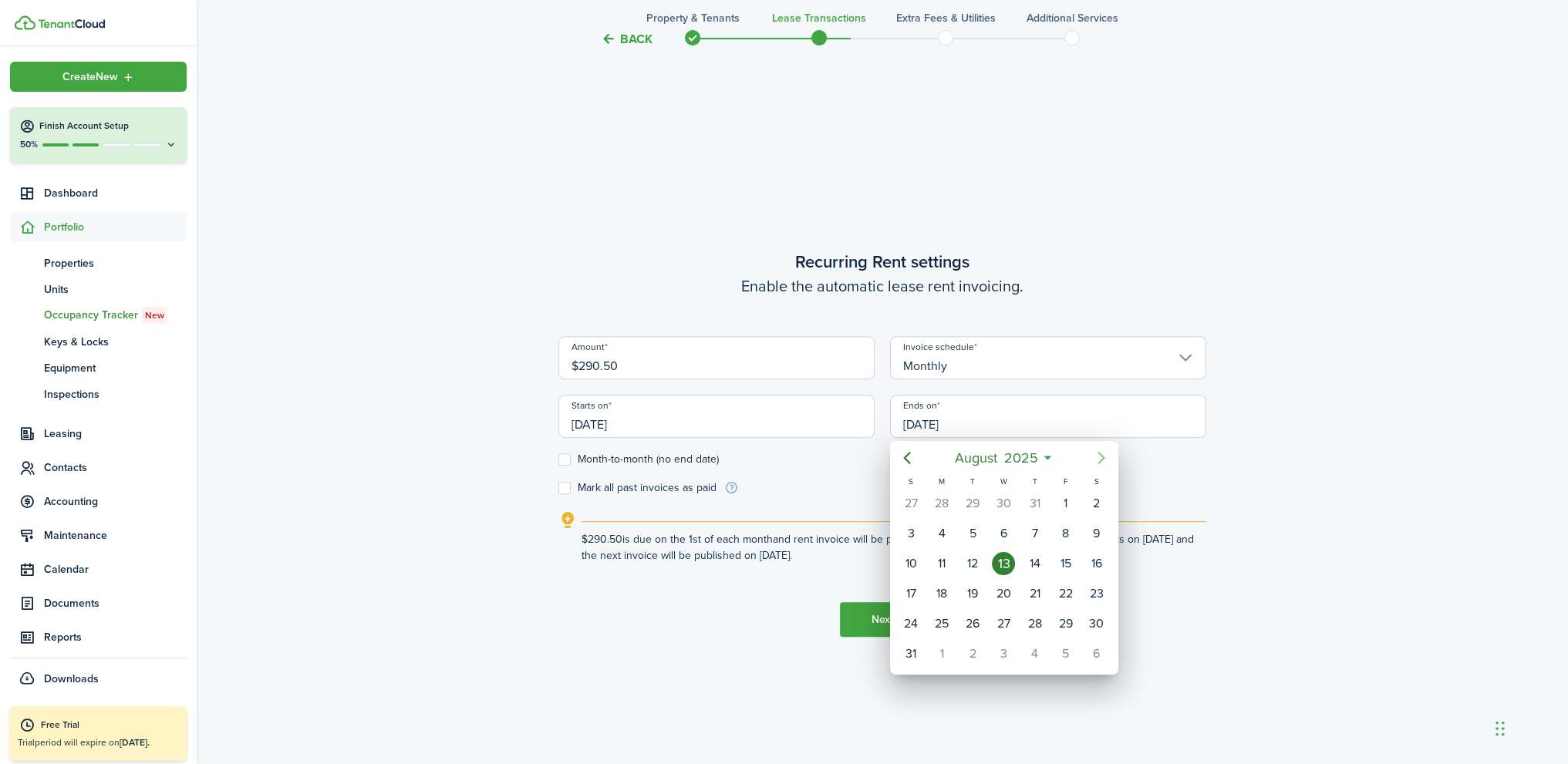
click at [1095, 456] on icon "Next page" at bounding box center [1101, 458] width 18 height 18
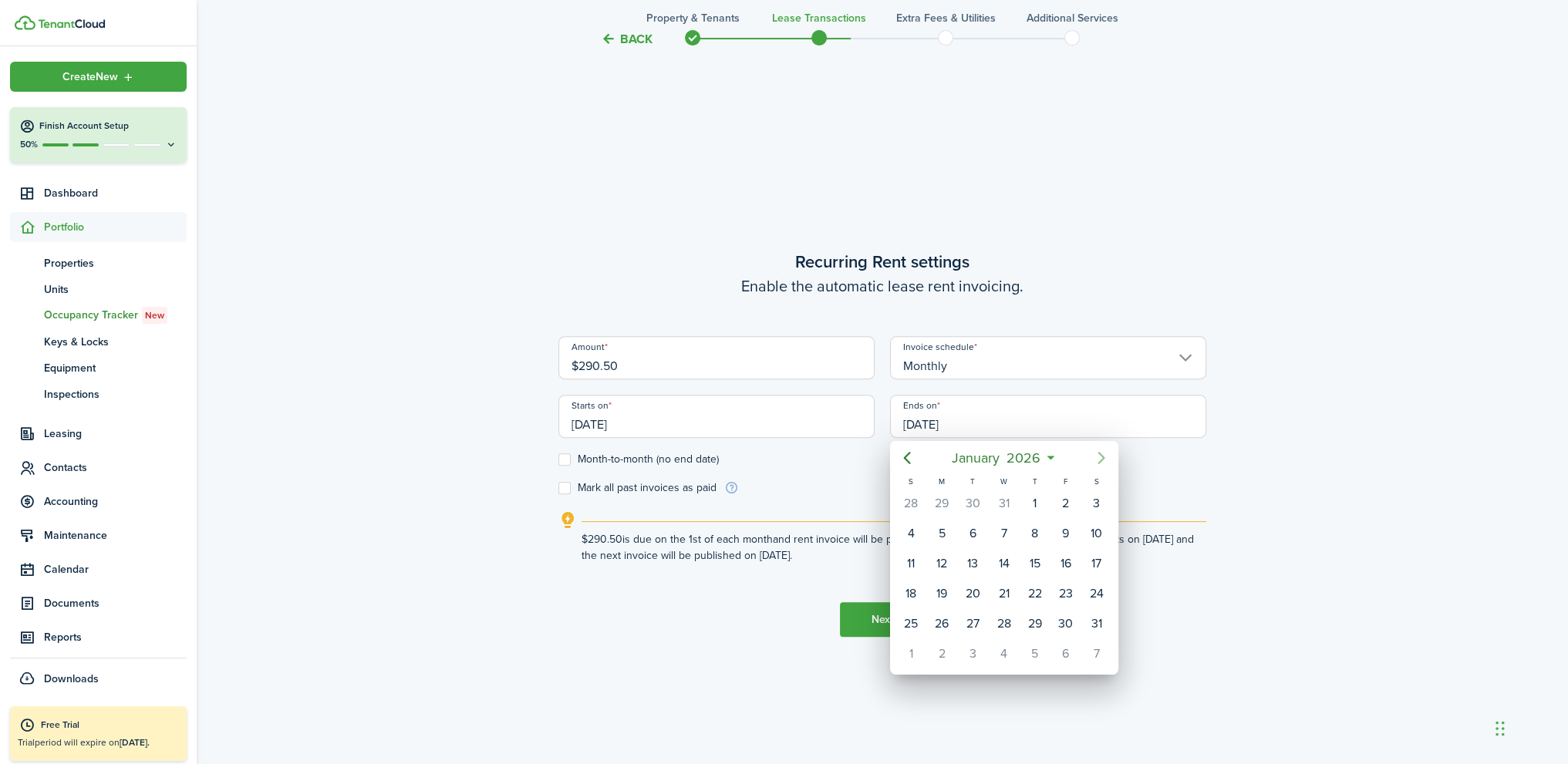
click at [1095, 456] on icon "Next page" at bounding box center [1101, 458] width 18 height 18
click at [905, 647] on div "31" at bounding box center [911, 653] width 23 height 23
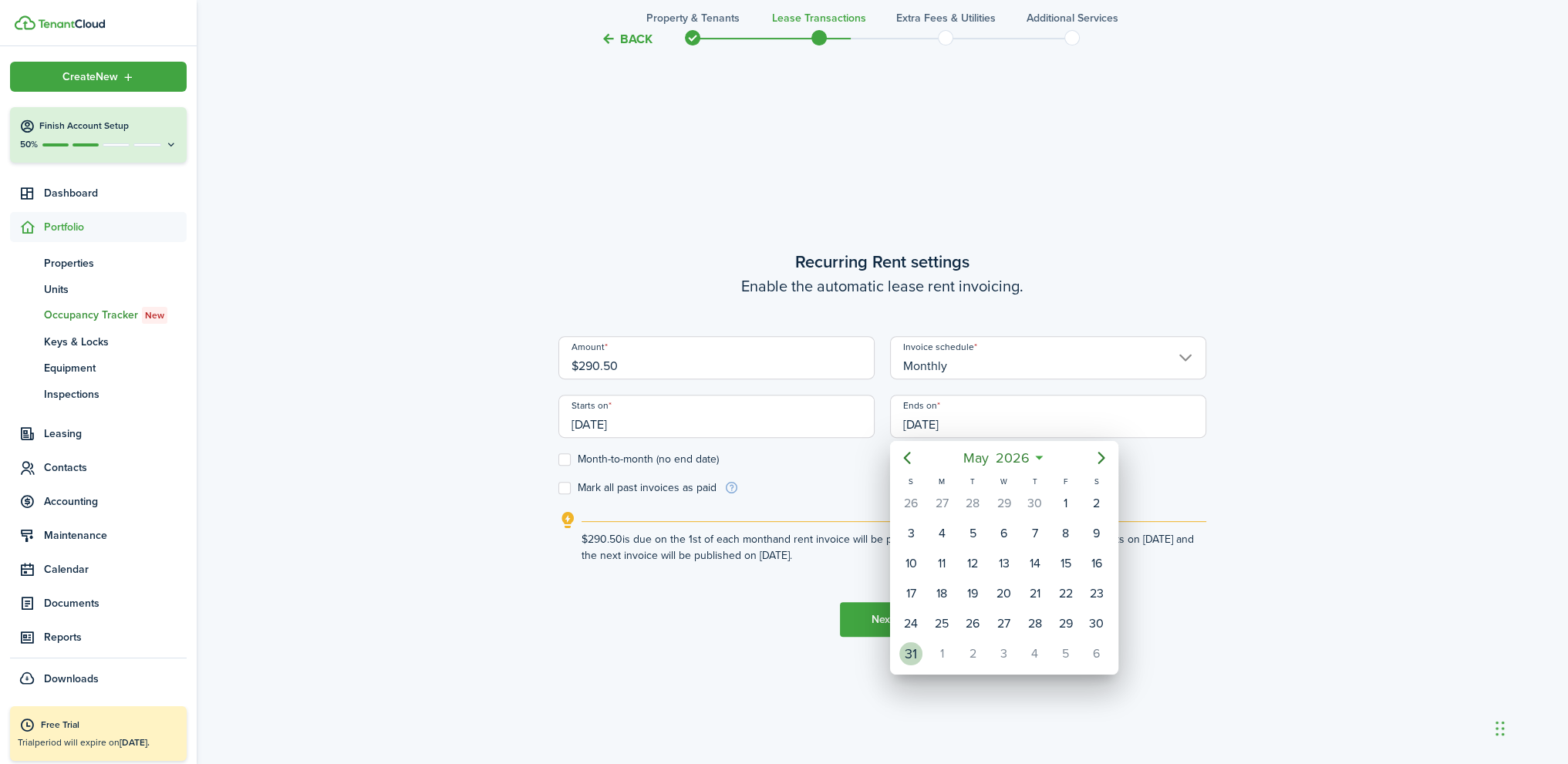
type input "[DATE]"
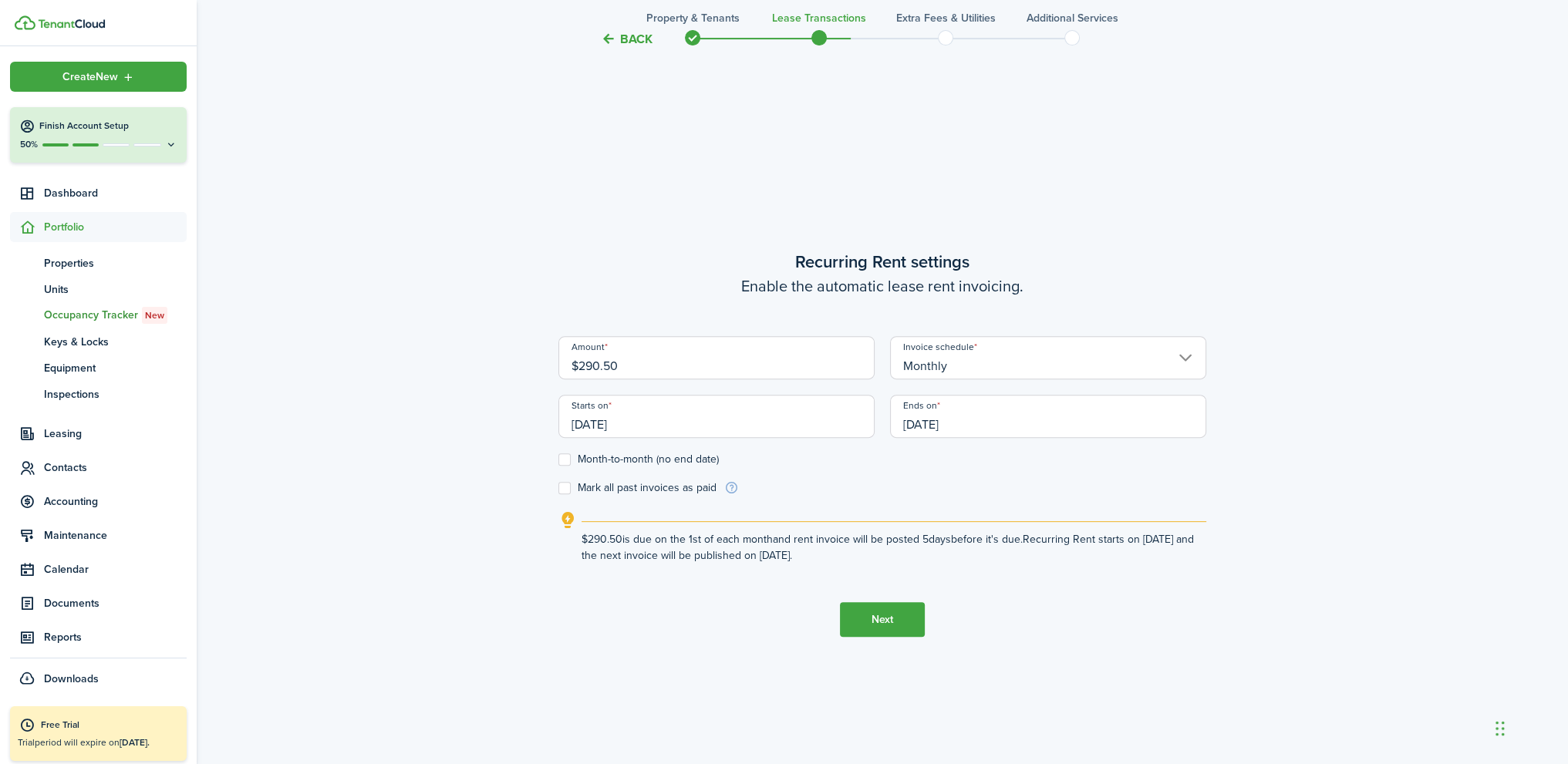
click at [895, 617] on button "Next" at bounding box center [881, 620] width 84 height 35
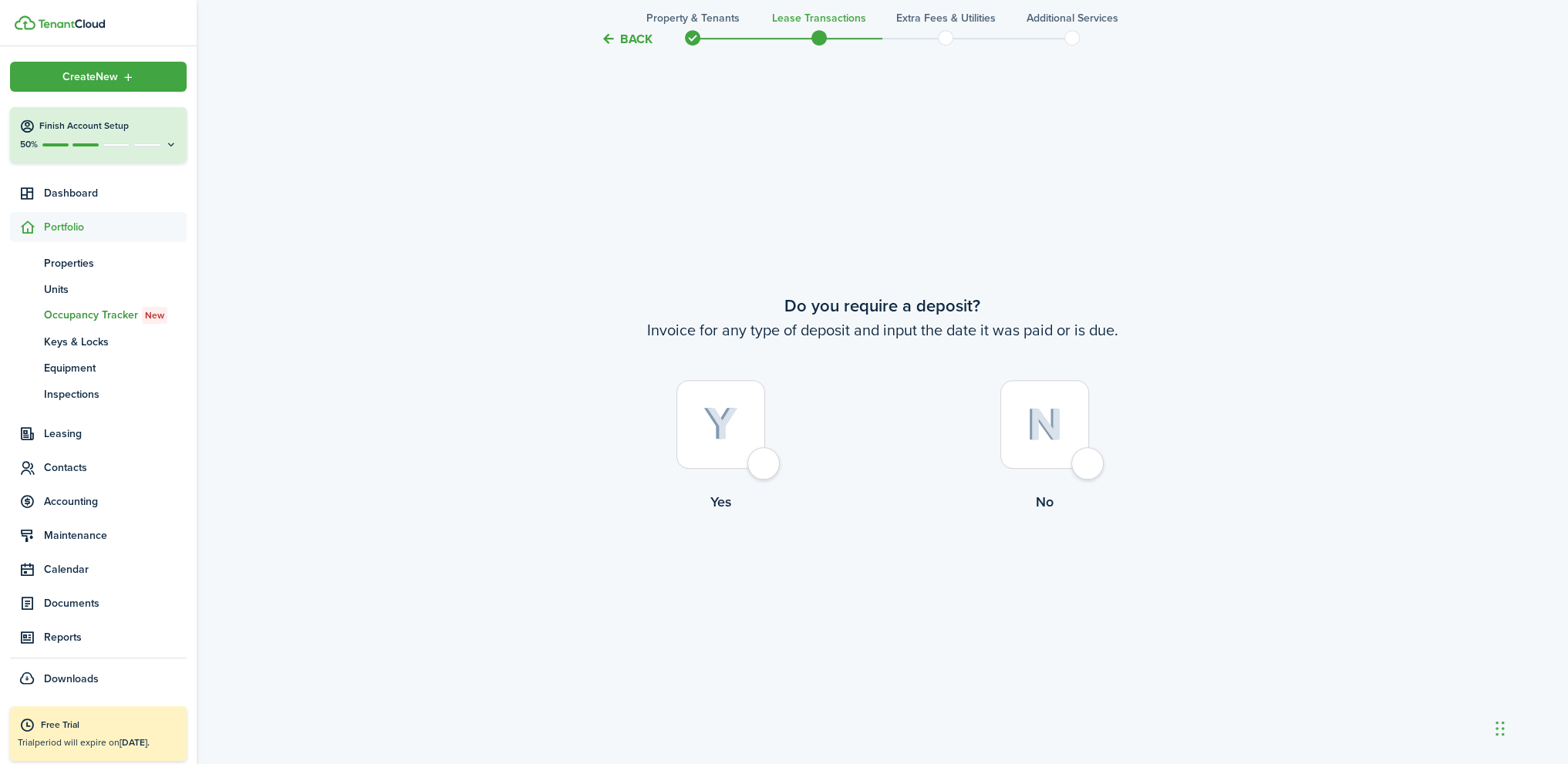
scroll to position [1424, 0]
click at [1089, 468] on div at bounding box center [1043, 424] width 88 height 88
radio input "true"
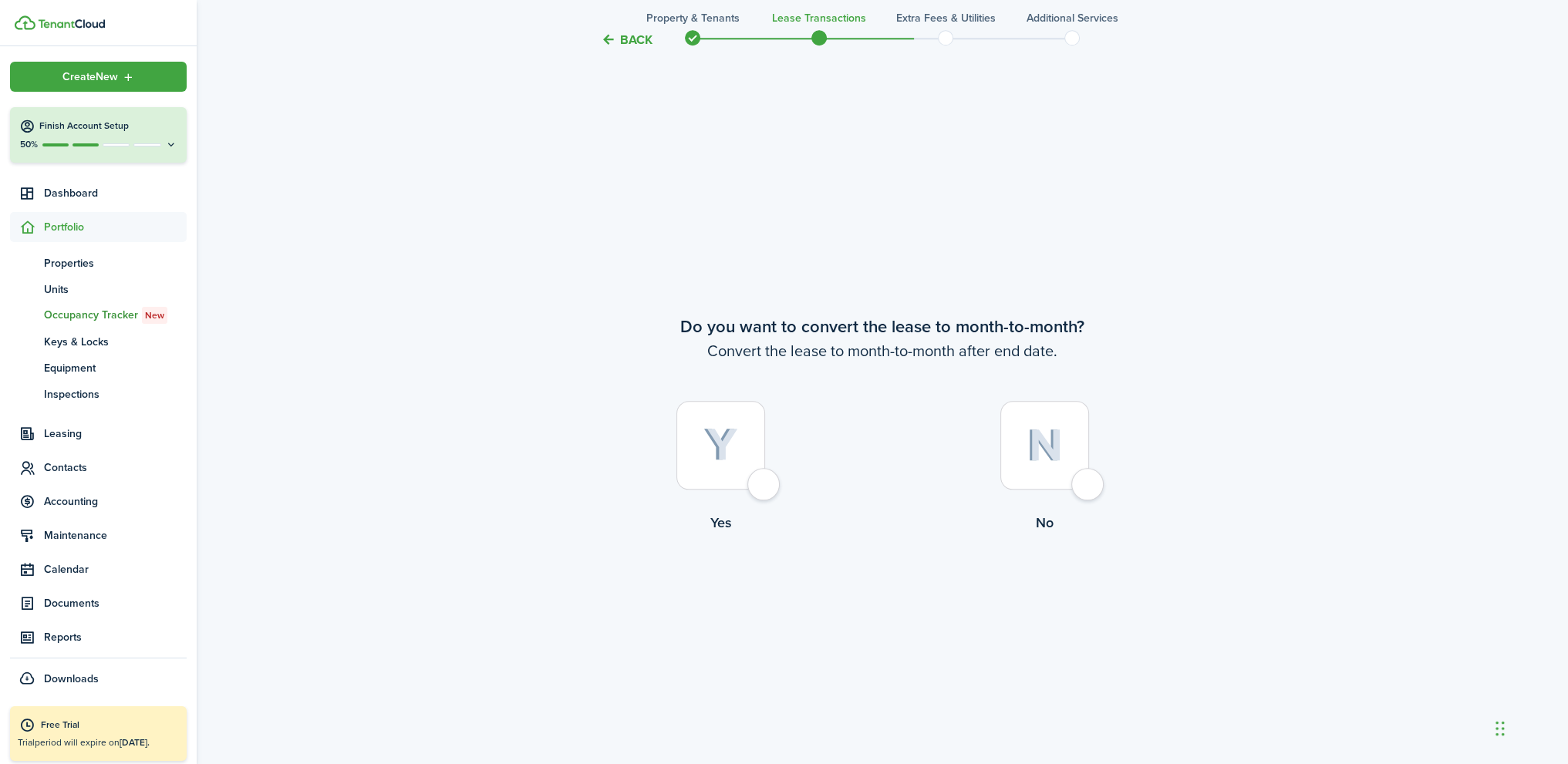
scroll to position [2189, 0]
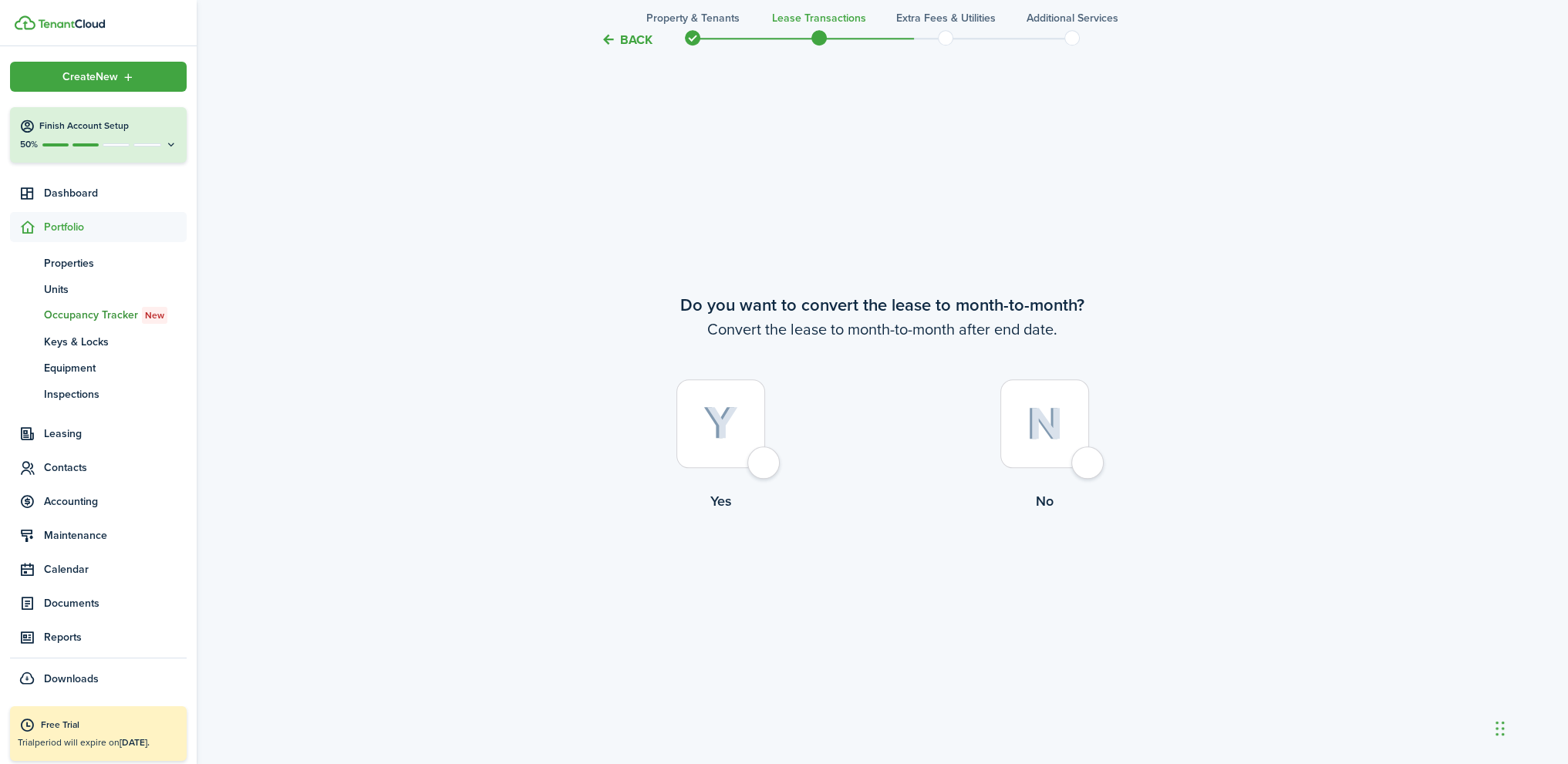
click at [1078, 468] on div at bounding box center [1043, 423] width 88 height 88
radio input "true"
click at [882, 575] on button "Continue" at bounding box center [881, 575] width 84 height 35
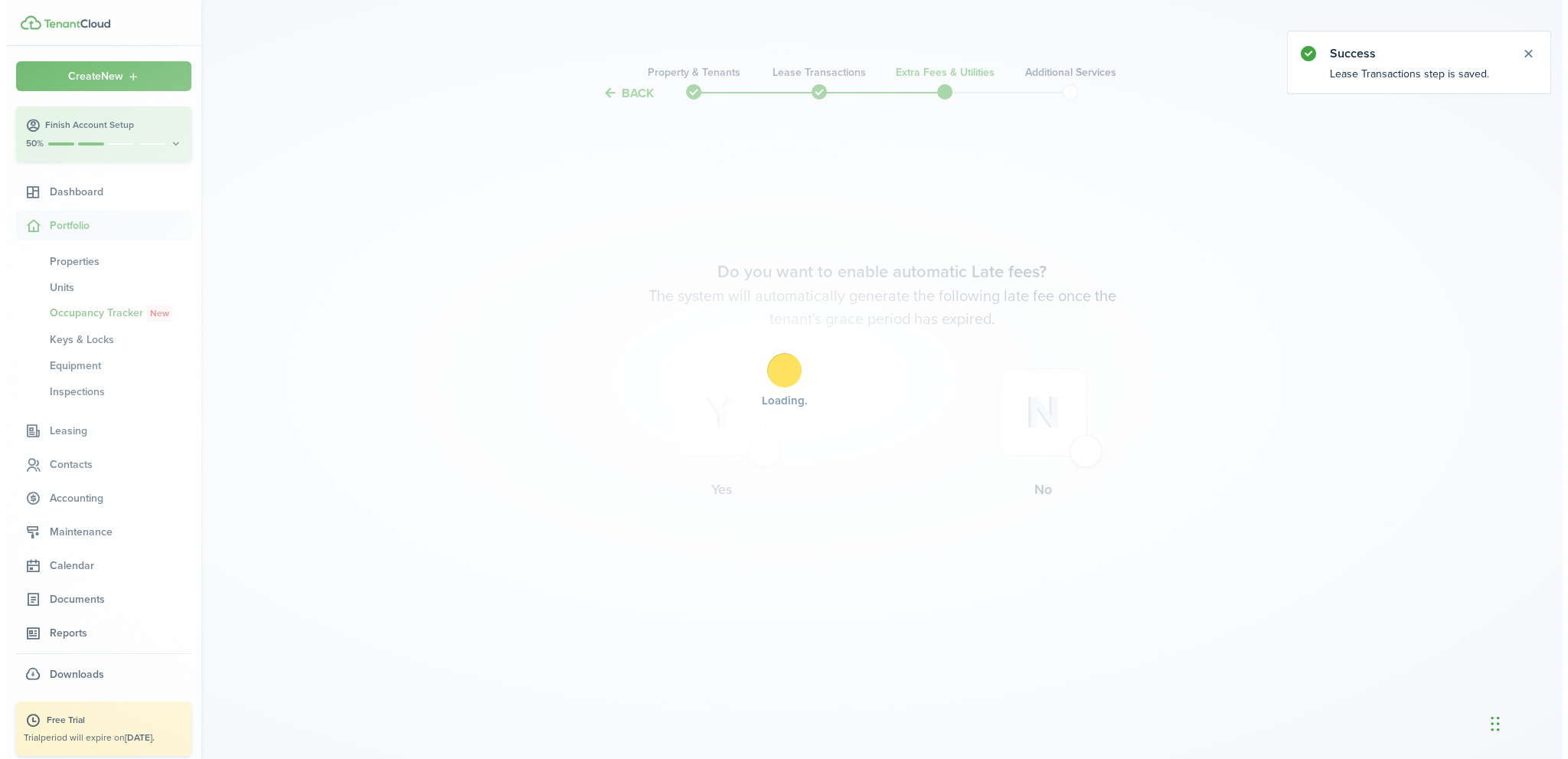
scroll to position [0, 0]
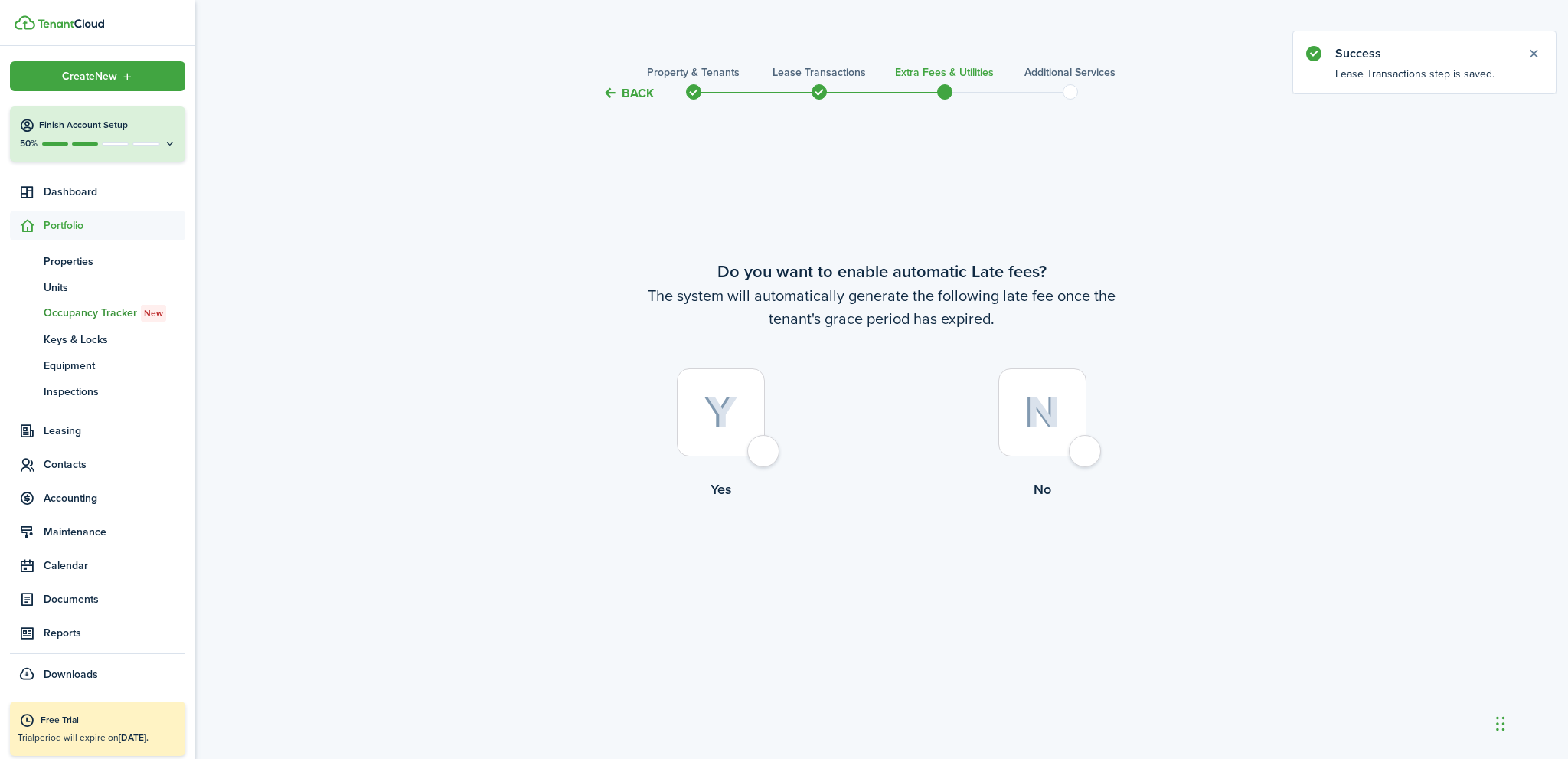
click at [1083, 451] on div at bounding box center [1042, 411] width 88 height 88
radio input "true"
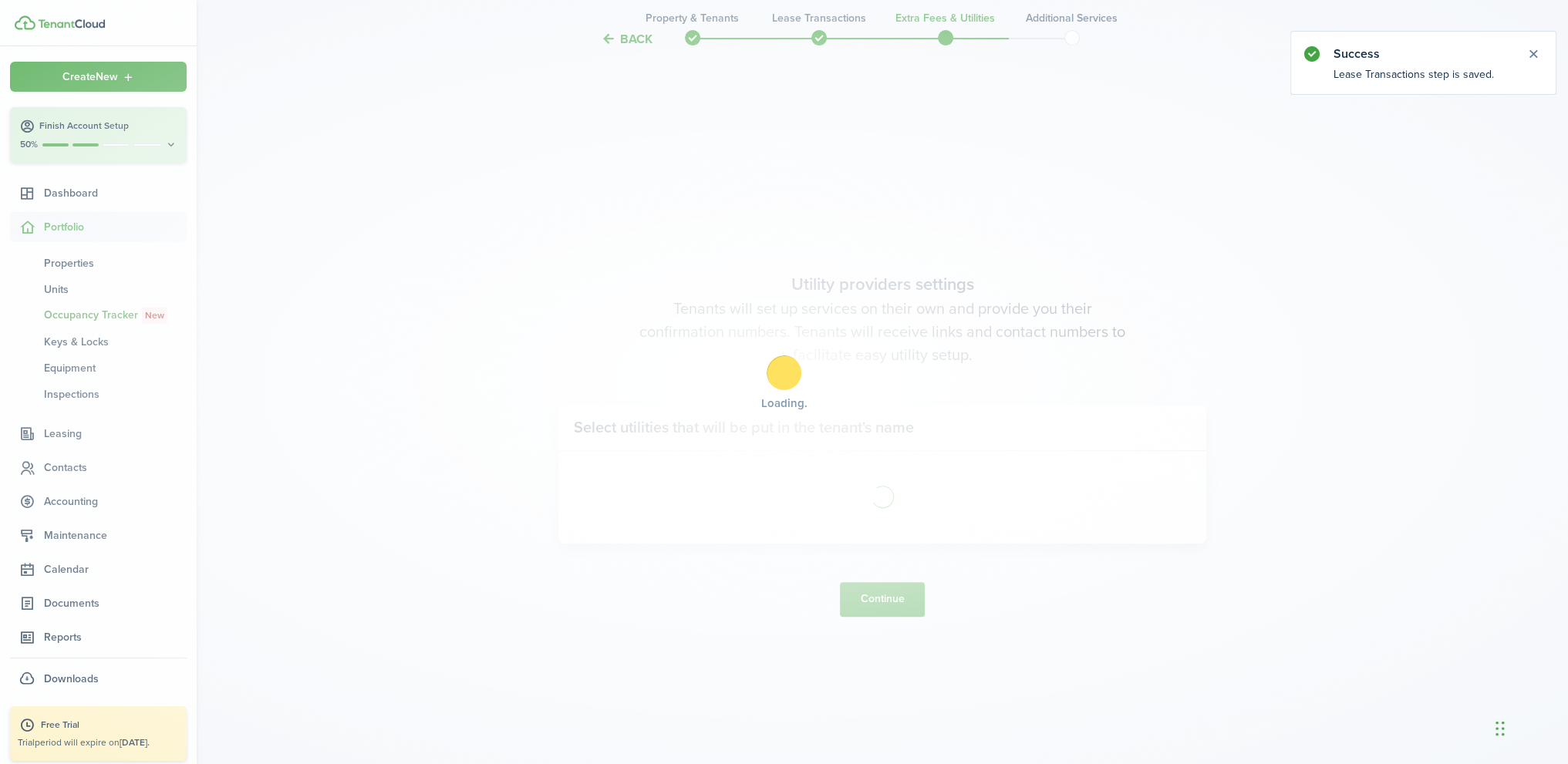
scroll to position [660, 0]
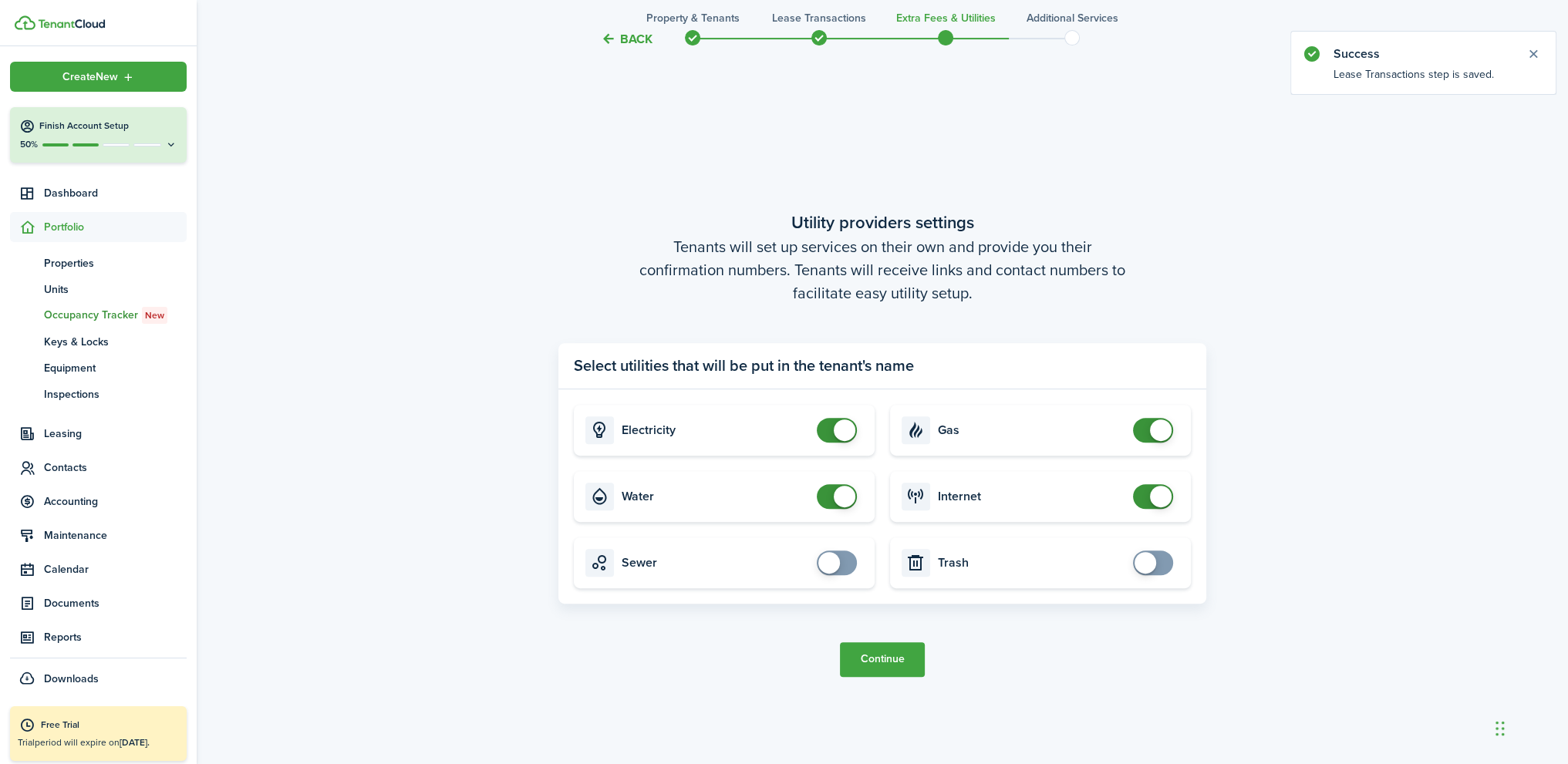
checkbox input "false"
click at [833, 428] on span at bounding box center [837, 430] width 16 height 24
checkbox input "false"
click at [830, 494] on span at bounding box center [837, 495] width 16 height 24
checkbox input "false"
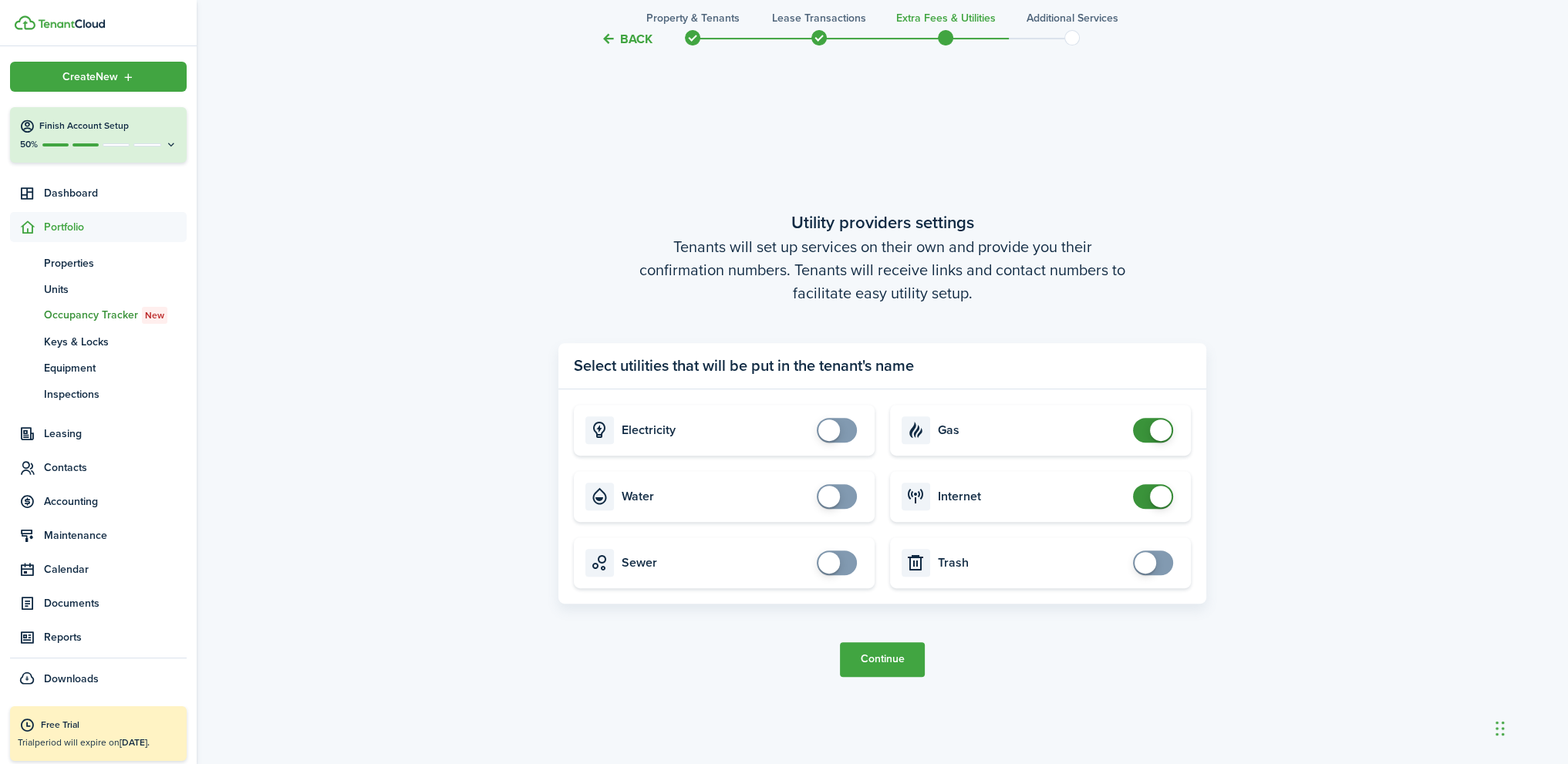
click at [1145, 430] on span at bounding box center [1153, 430] width 16 height 24
checkbox input "false"
click at [1145, 491] on span at bounding box center [1153, 495] width 16 height 24
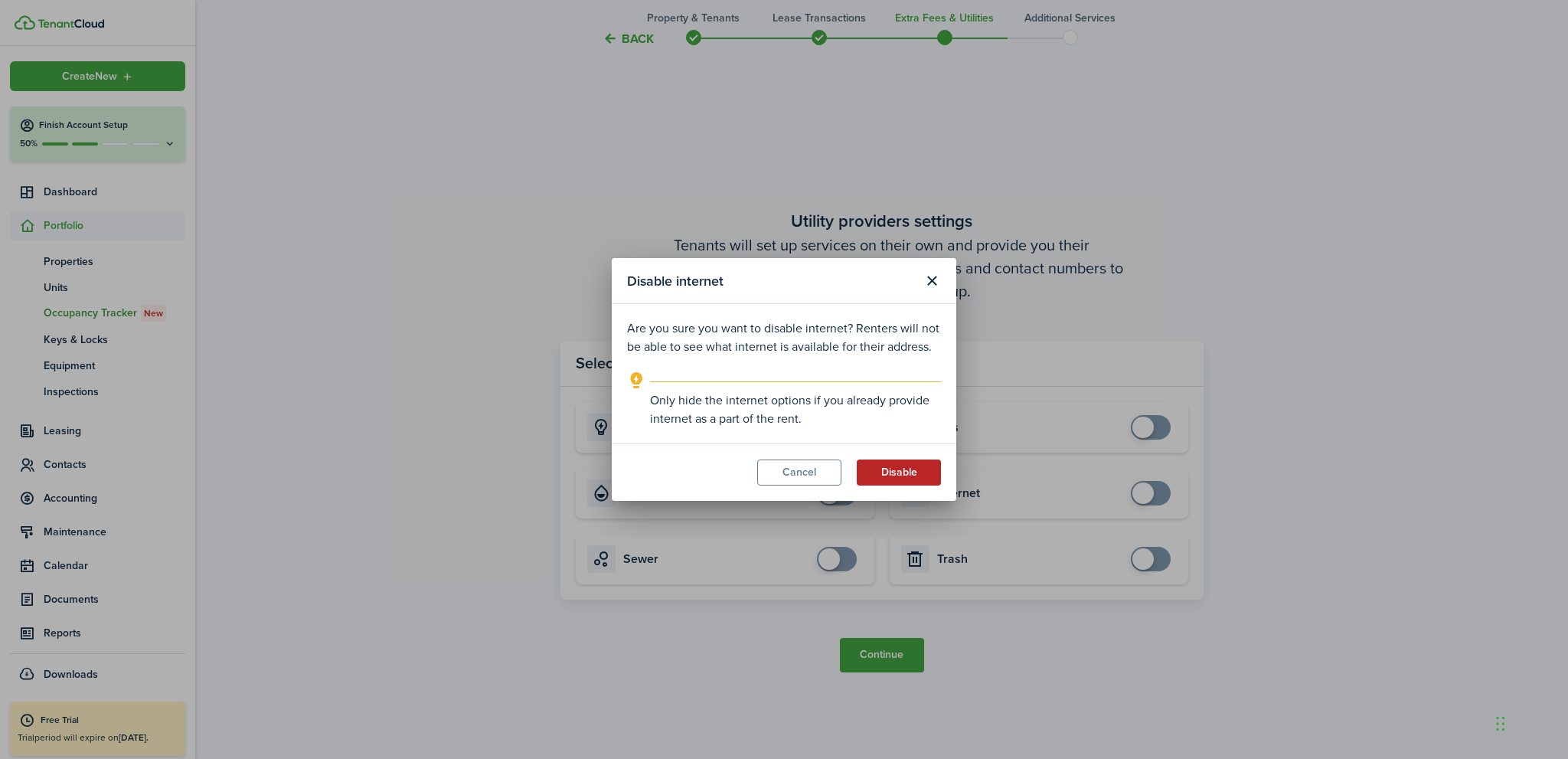
click at [895, 468] on button "Disable" at bounding box center [899, 472] width 84 height 26
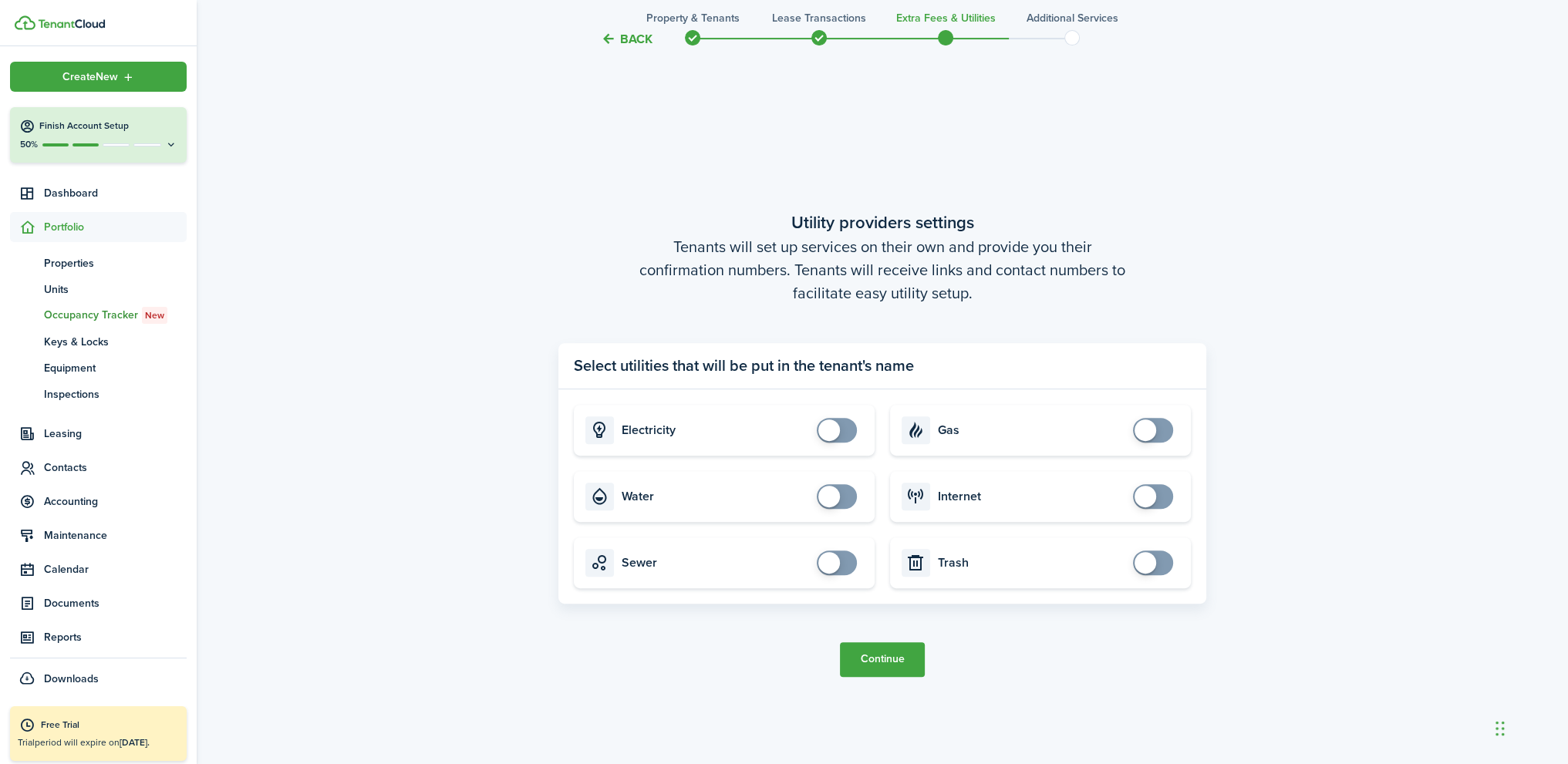
click at [886, 662] on button "Continue" at bounding box center [881, 659] width 84 height 35
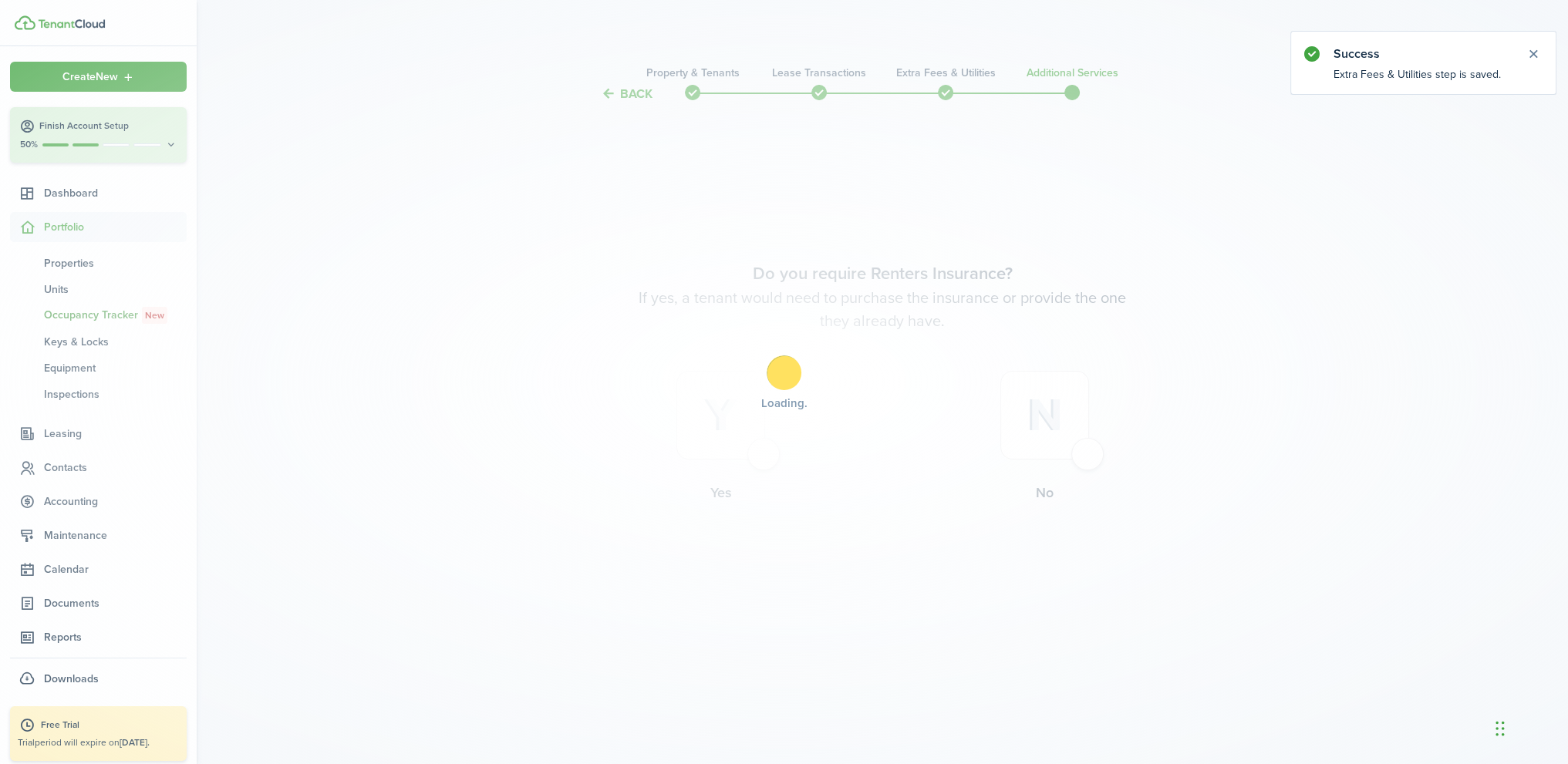
scroll to position [0, 0]
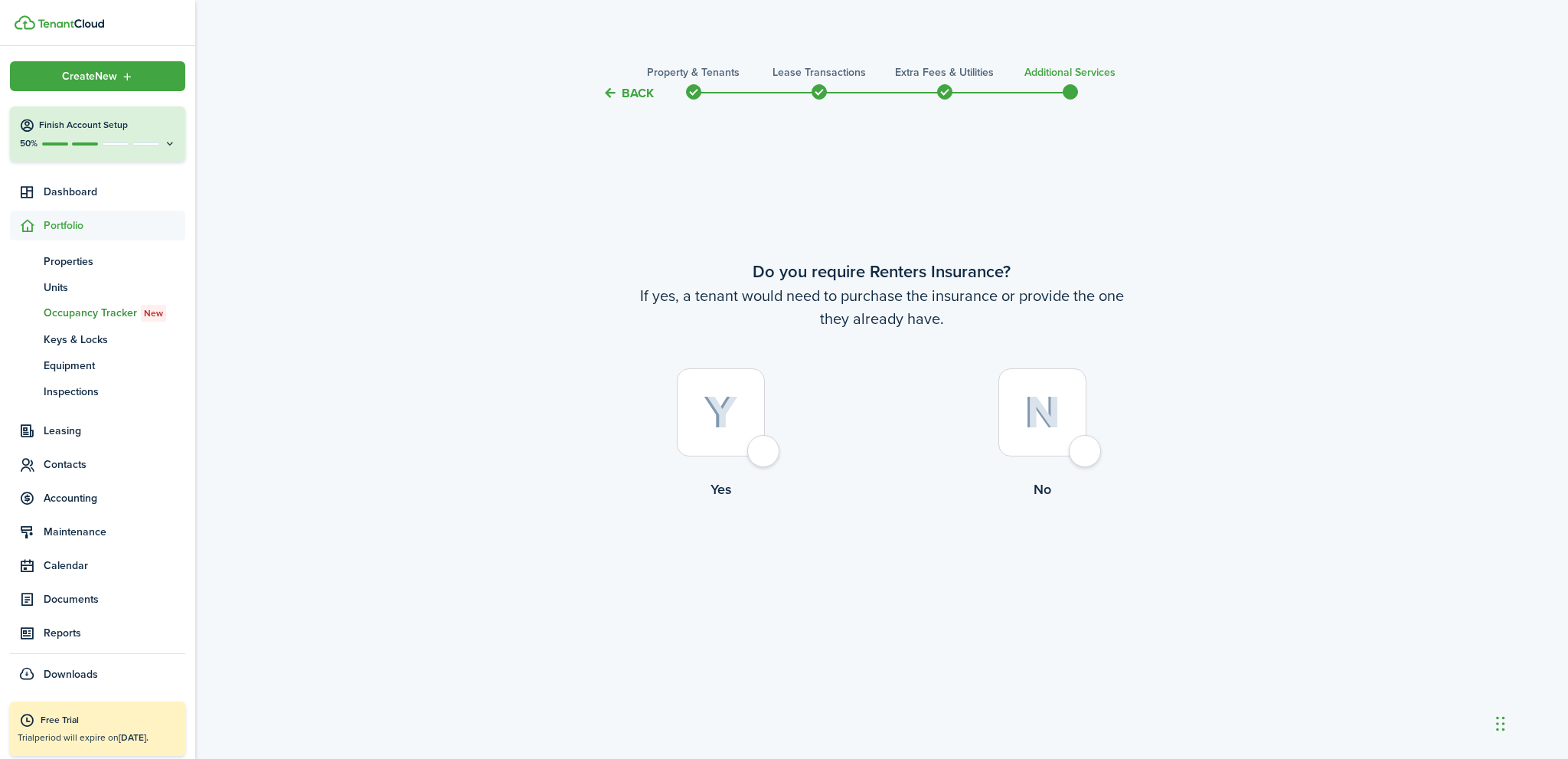
click at [1075, 452] on div at bounding box center [1042, 411] width 88 height 88
radio input "true"
click at [896, 554] on button "Complete move in" at bounding box center [881, 563] width 113 height 35
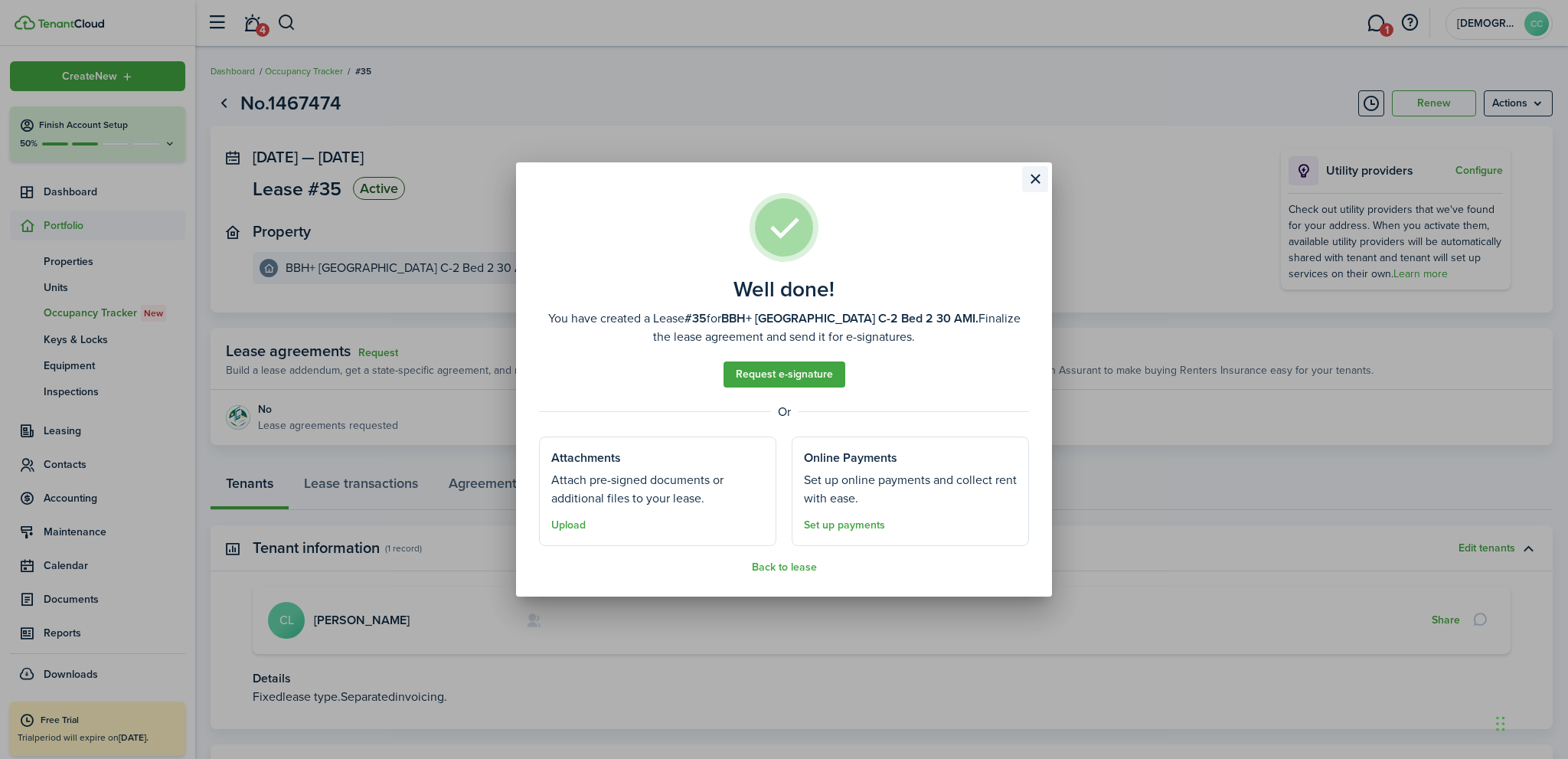
click at [1035, 179] on button "Close modal" at bounding box center [1035, 179] width 26 height 26
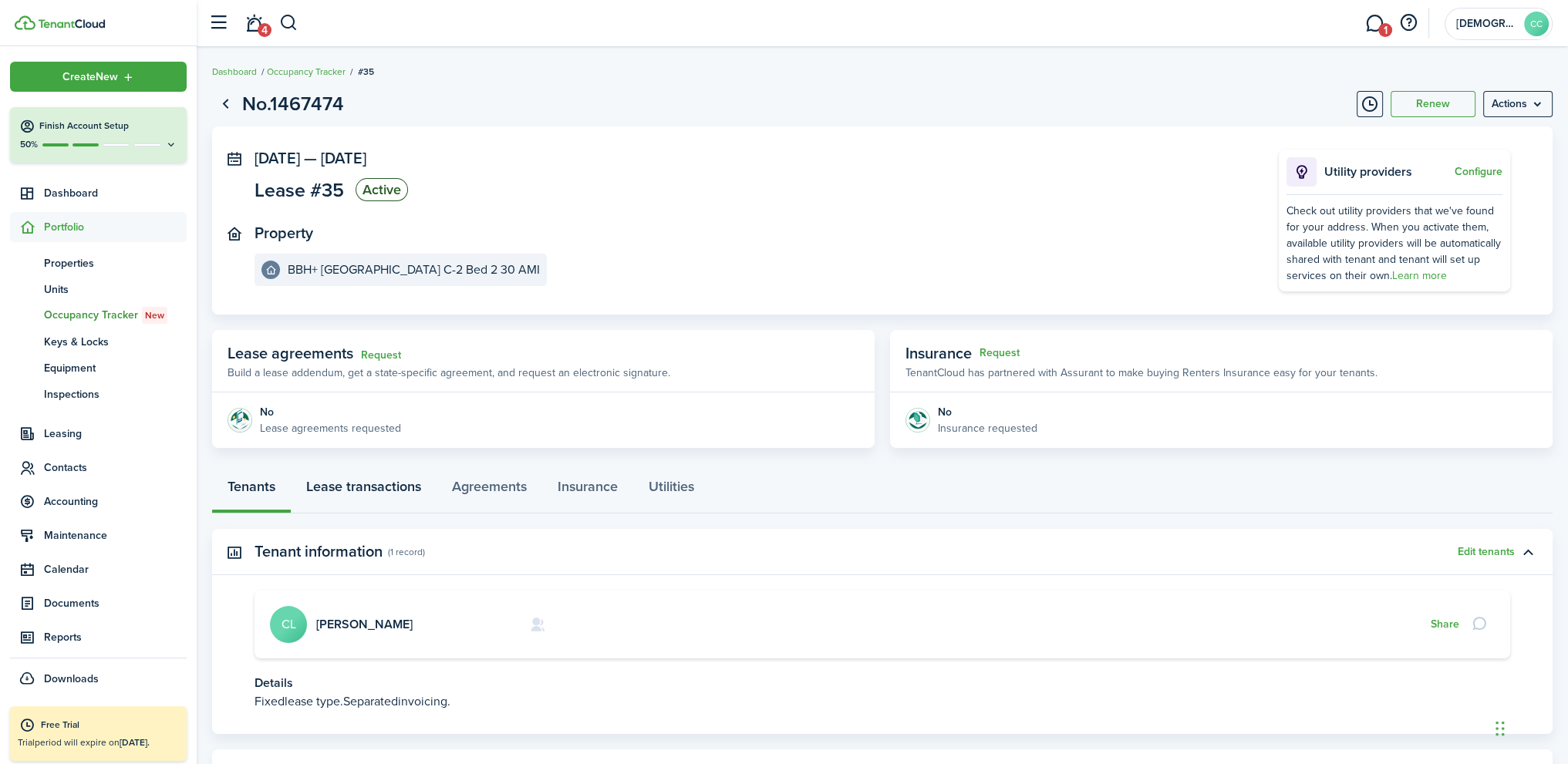
click at [373, 492] on link "Lease transactions" at bounding box center [364, 491] width 145 height 47
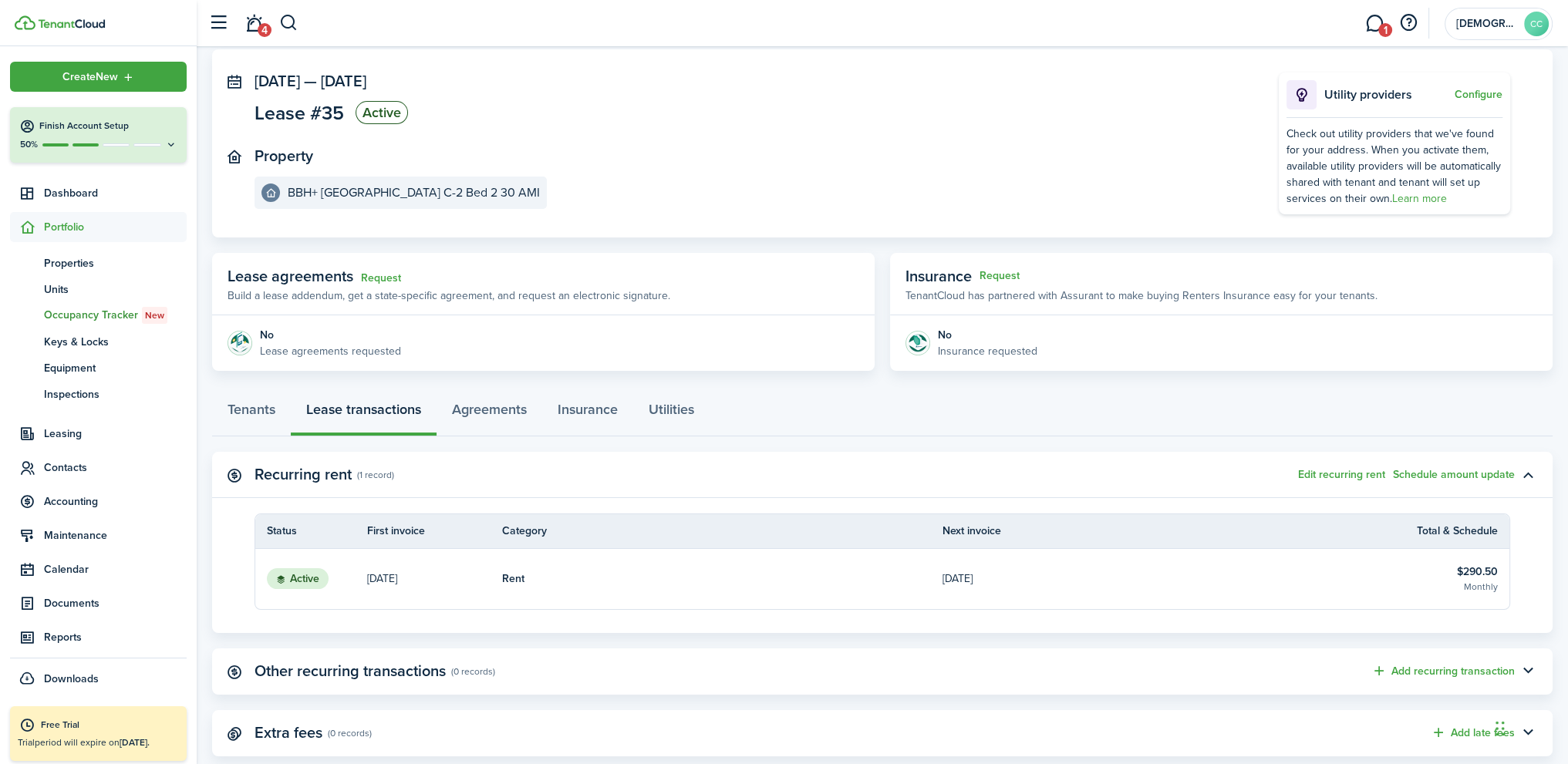
scroll to position [111, 0]
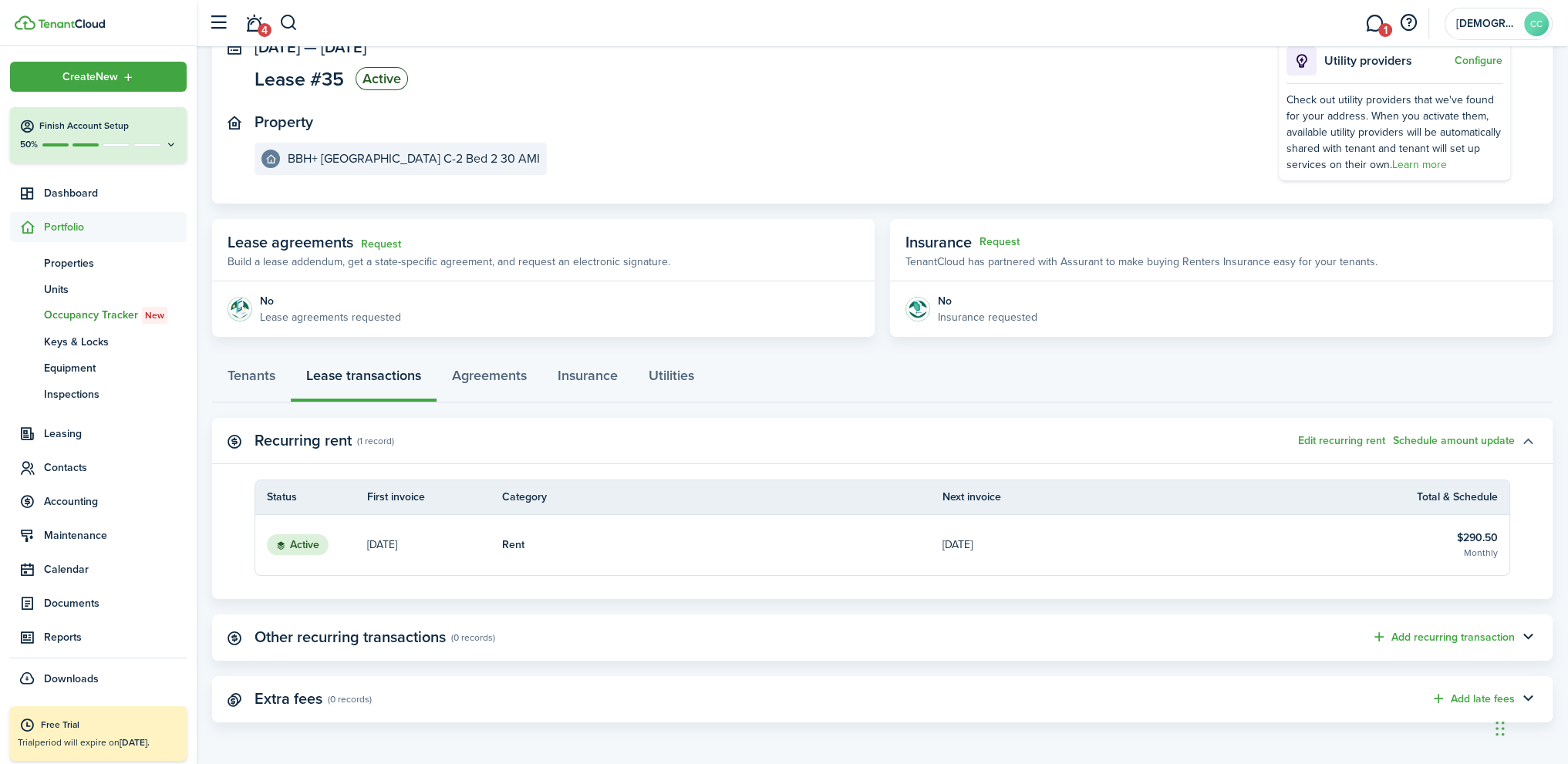
click at [1530, 442] on button "button" at bounding box center [1527, 440] width 26 height 26
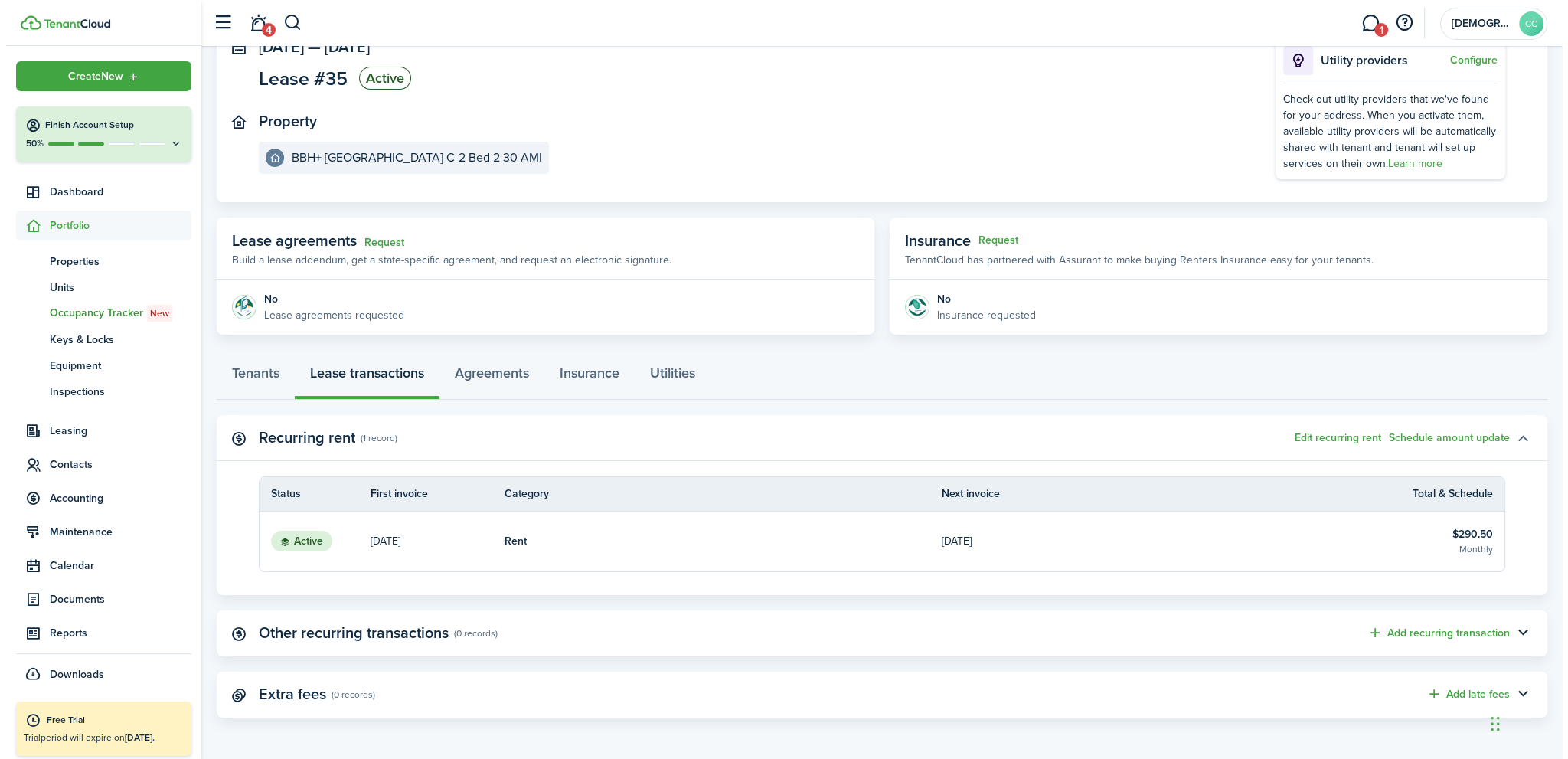
scroll to position [0, 0]
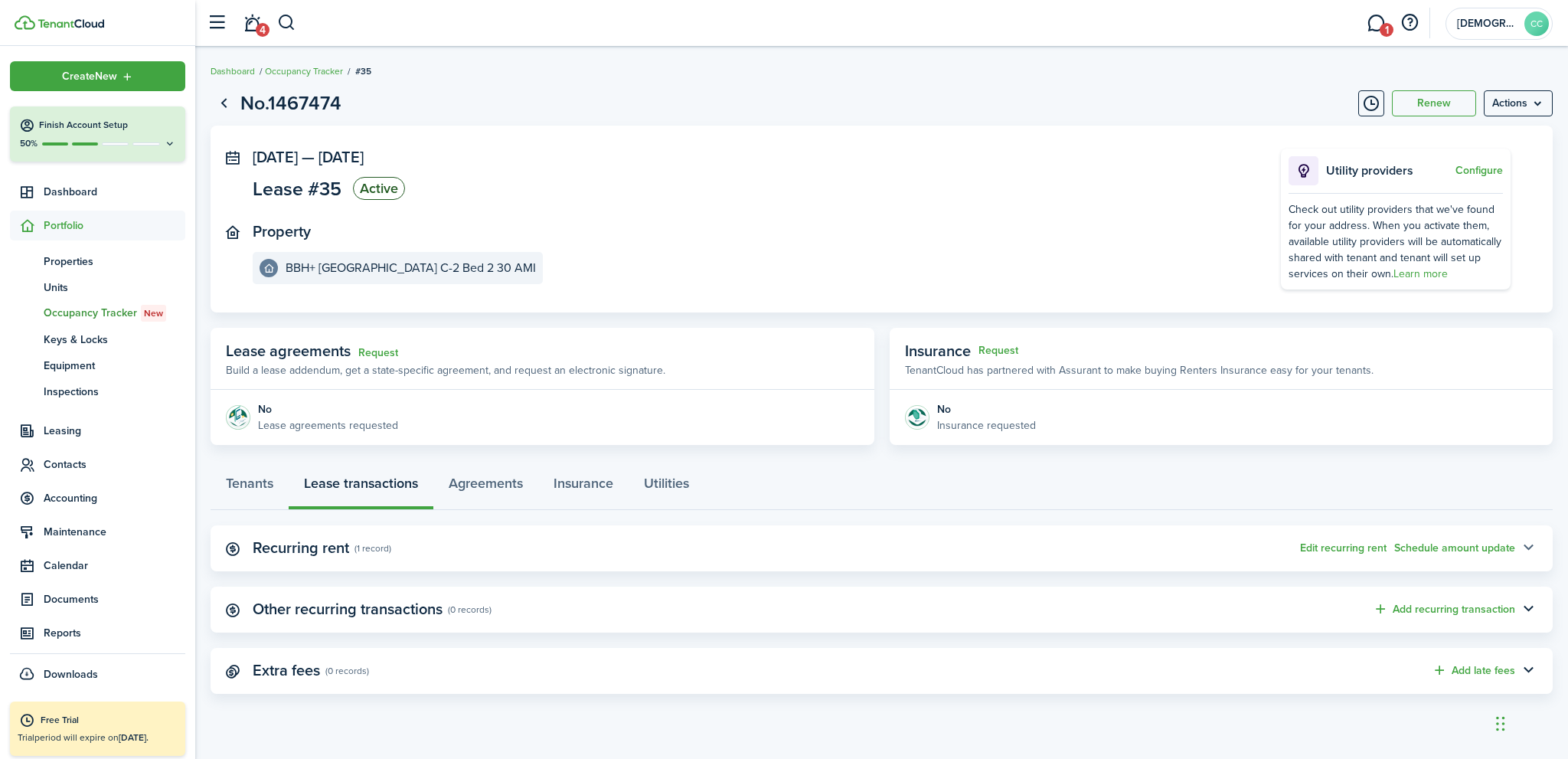
click at [1532, 549] on button "button" at bounding box center [1529, 548] width 26 height 26
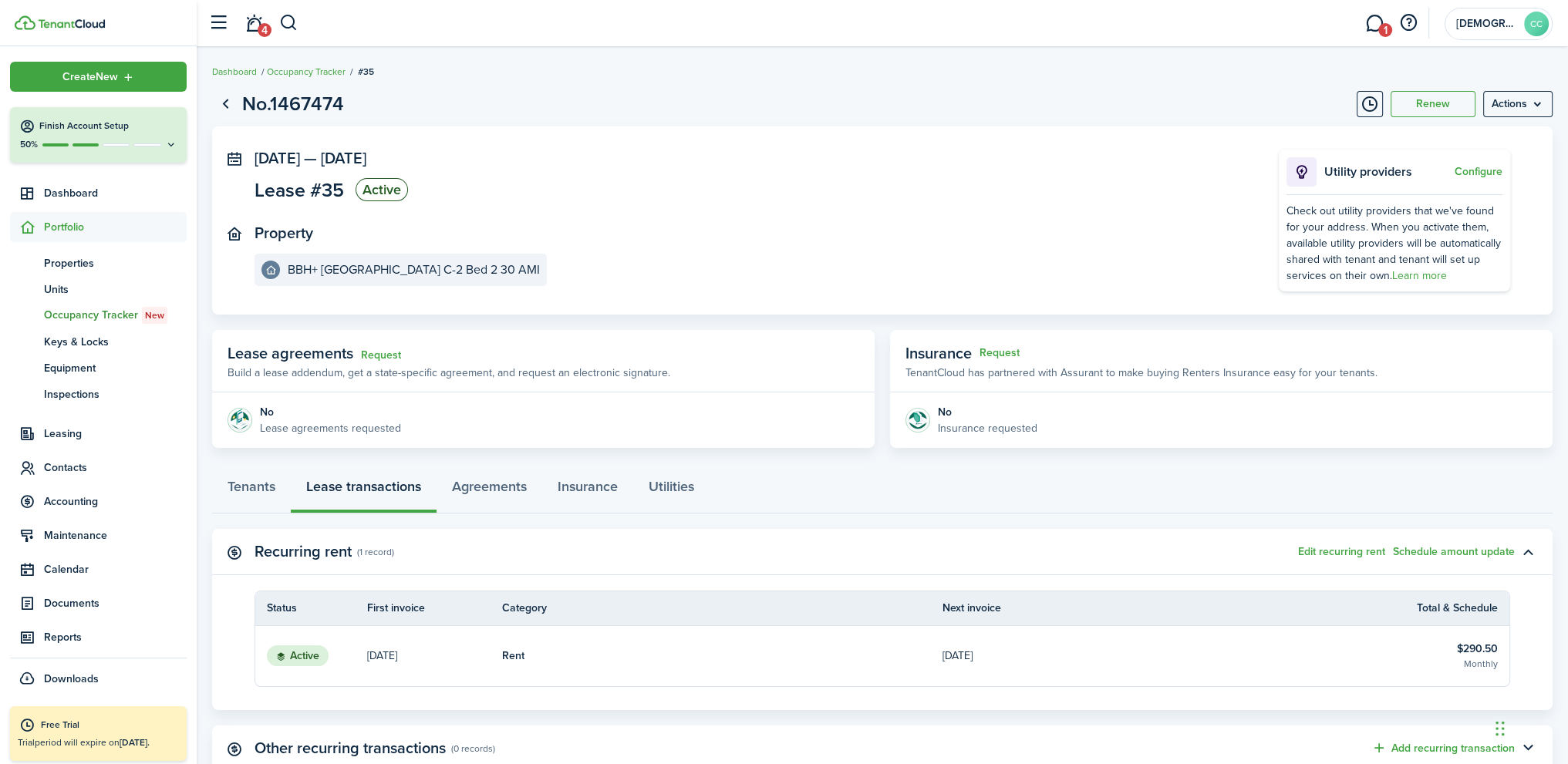
click at [762, 634] on link "Rent" at bounding box center [722, 656] width 440 height 60
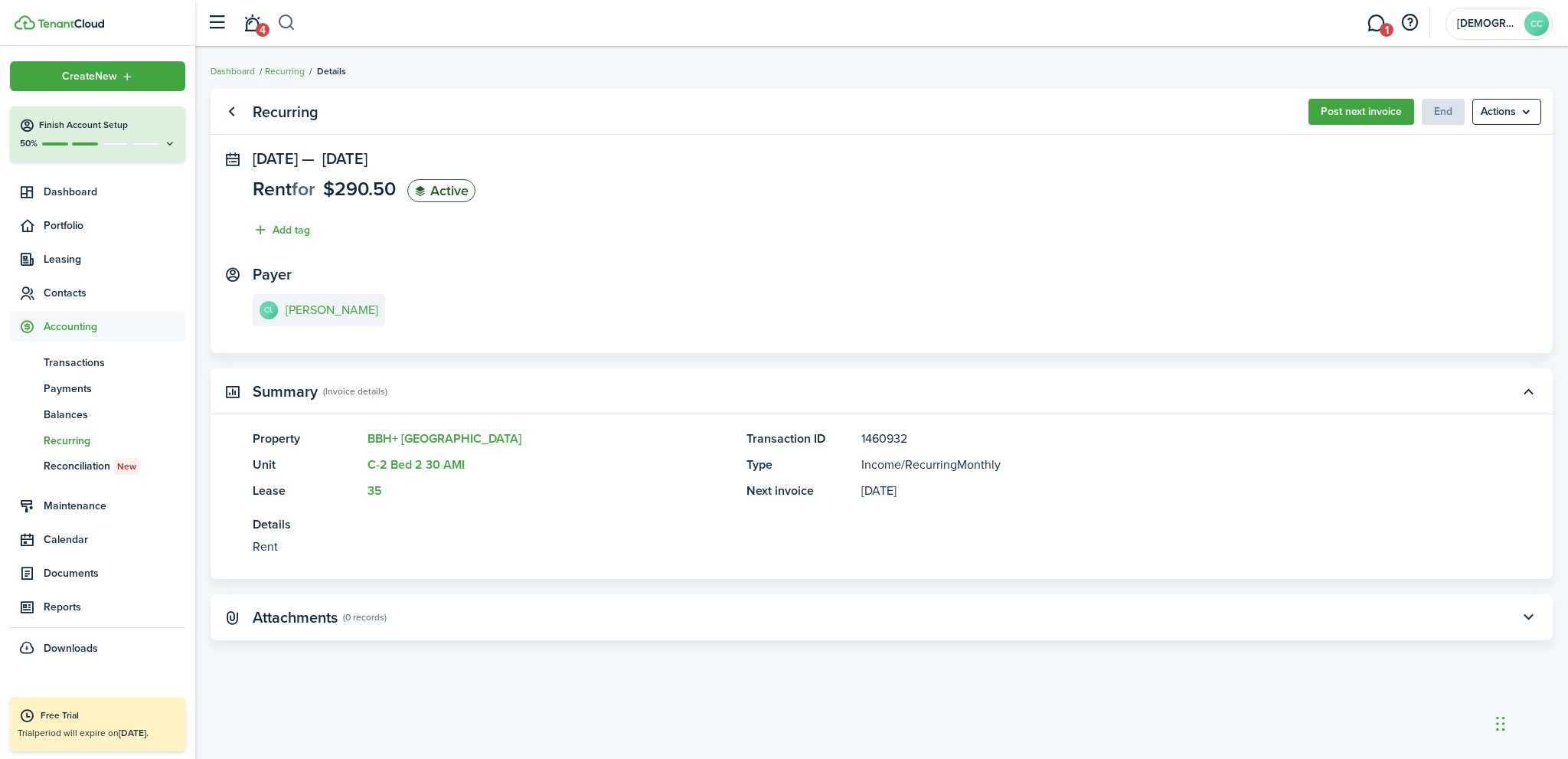
click at [289, 22] on button "button" at bounding box center [287, 22] width 19 height 26
type input "[PERSON_NAME]"
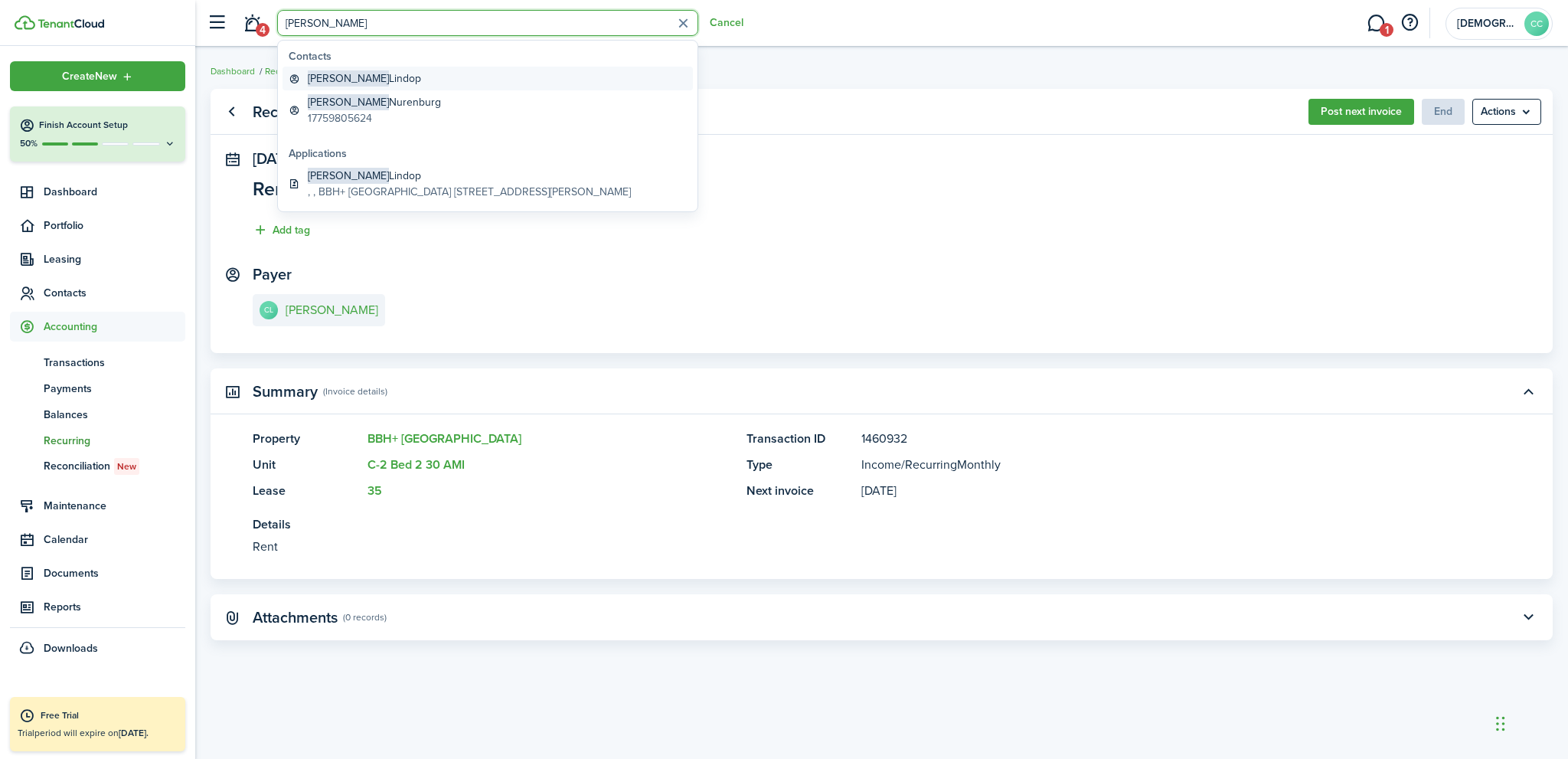
click at [353, 77] on global-search-item-title "[PERSON_NAME]" at bounding box center [365, 78] width 114 height 16
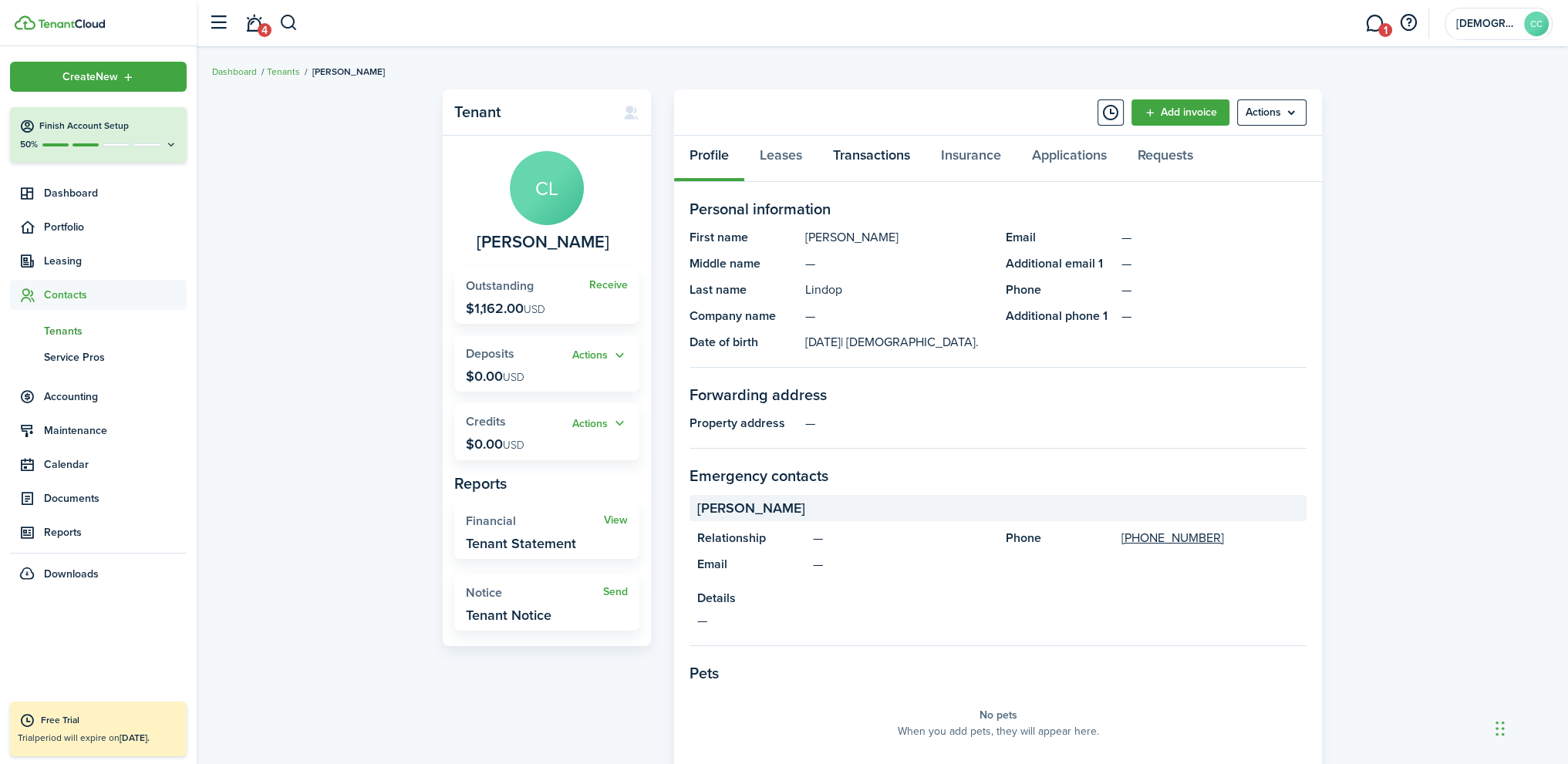
click at [842, 147] on link "Transactions" at bounding box center [871, 159] width 108 height 47
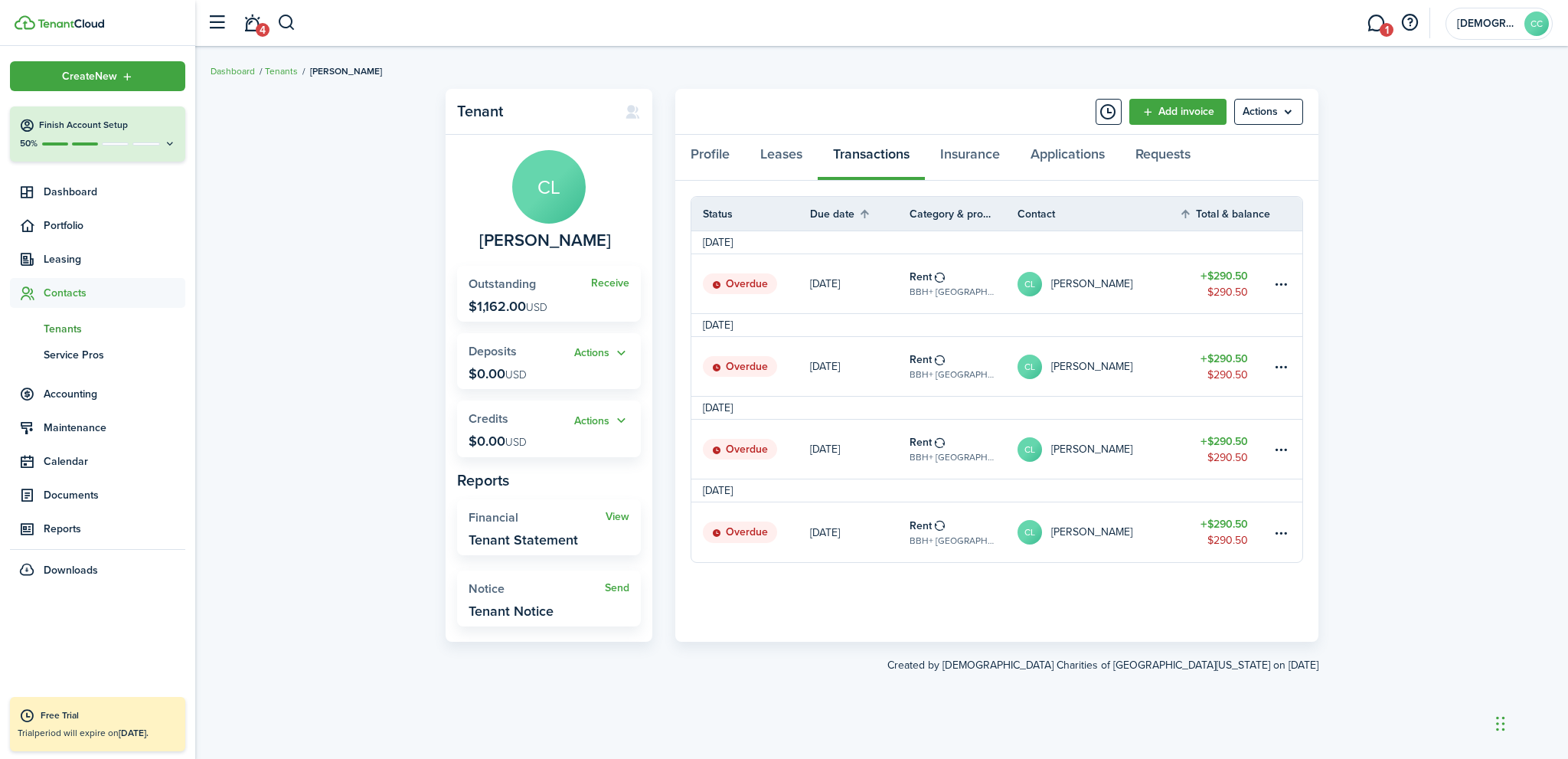
click at [926, 526] on table-info-title "Rent" at bounding box center [921, 526] width 22 height 16
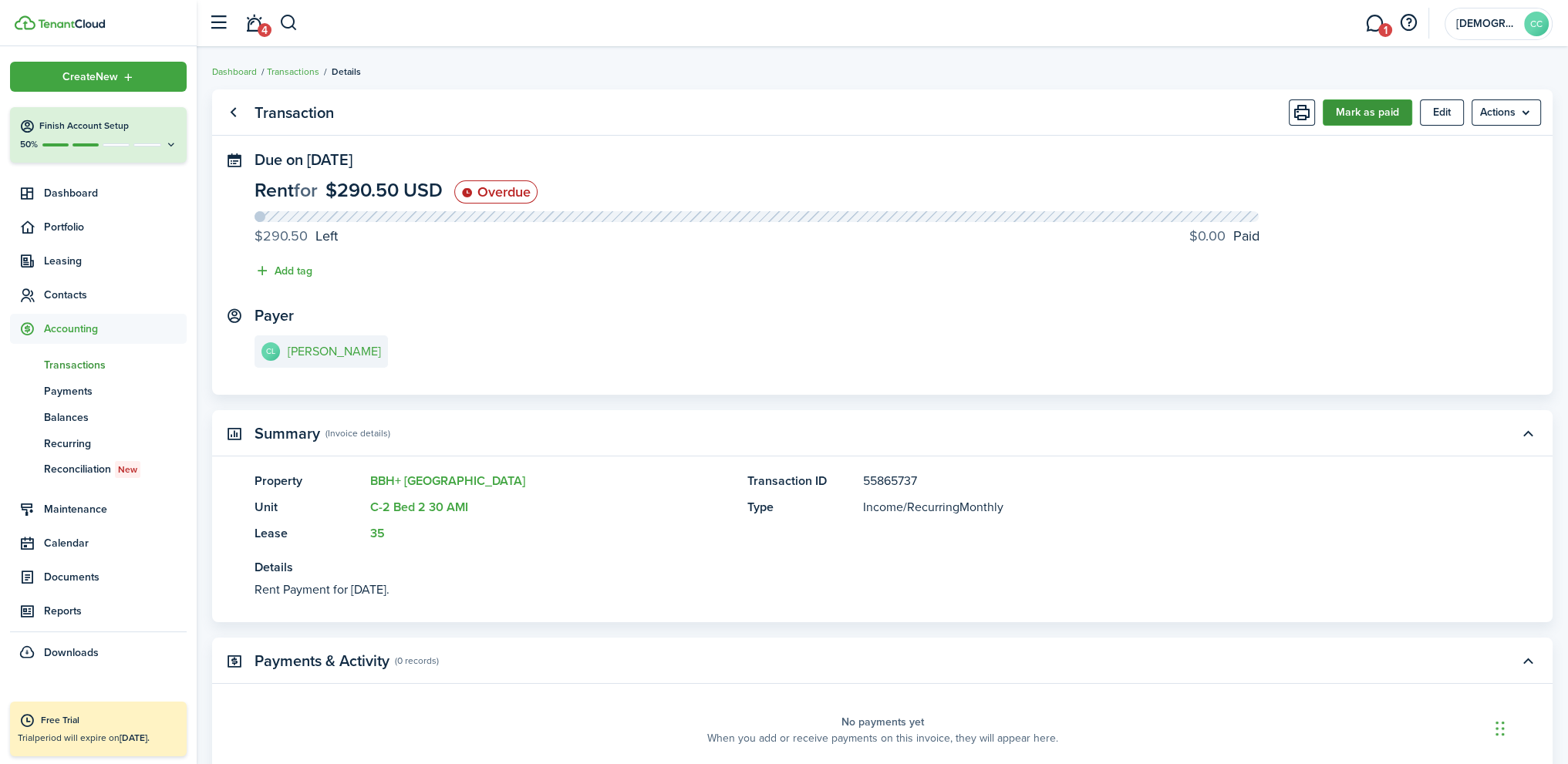
click at [1360, 115] on button "Mark as paid" at bounding box center [1367, 112] width 89 height 26
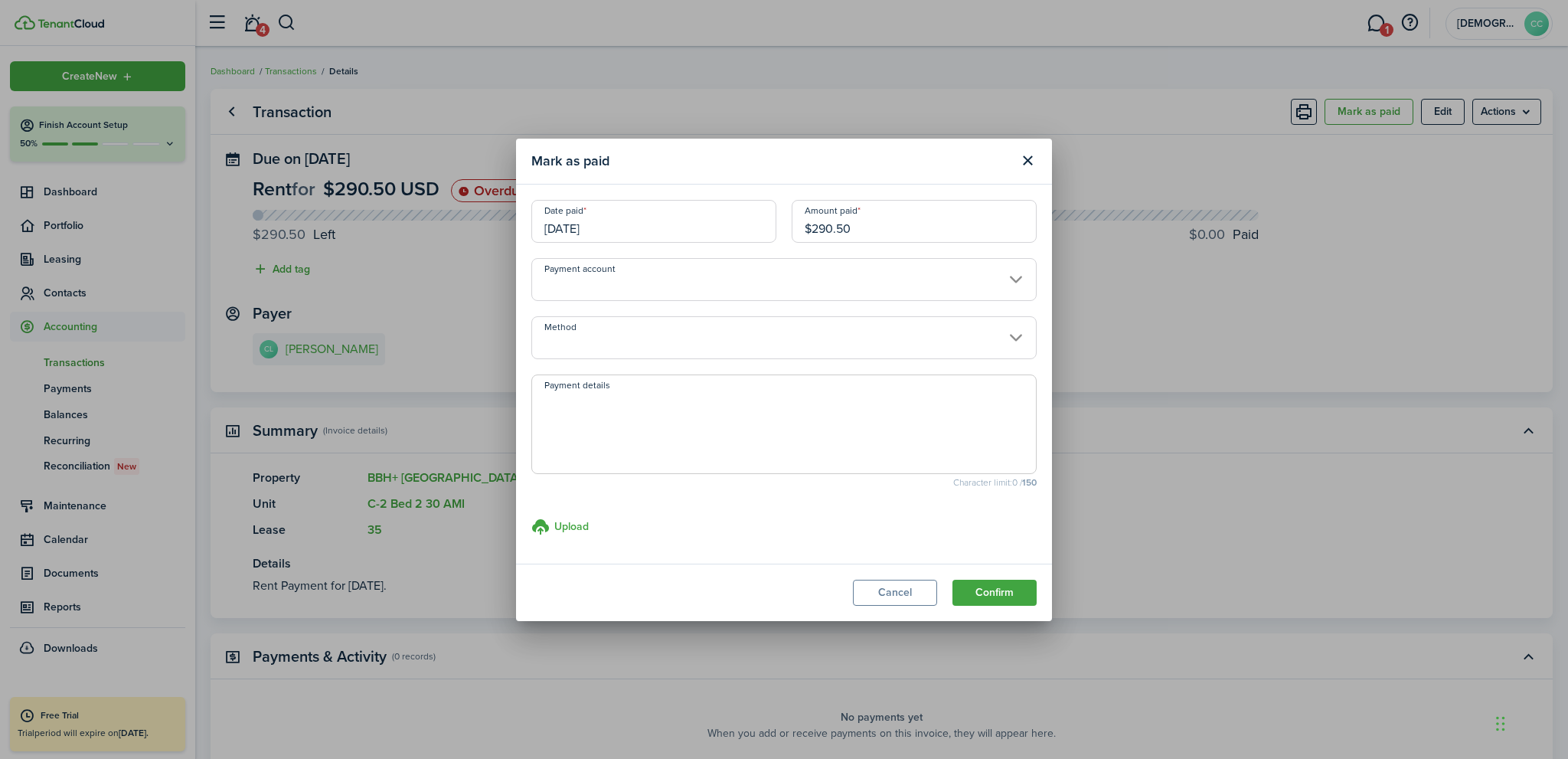
click at [610, 289] on input "Payment account" at bounding box center [784, 279] width 506 height 43
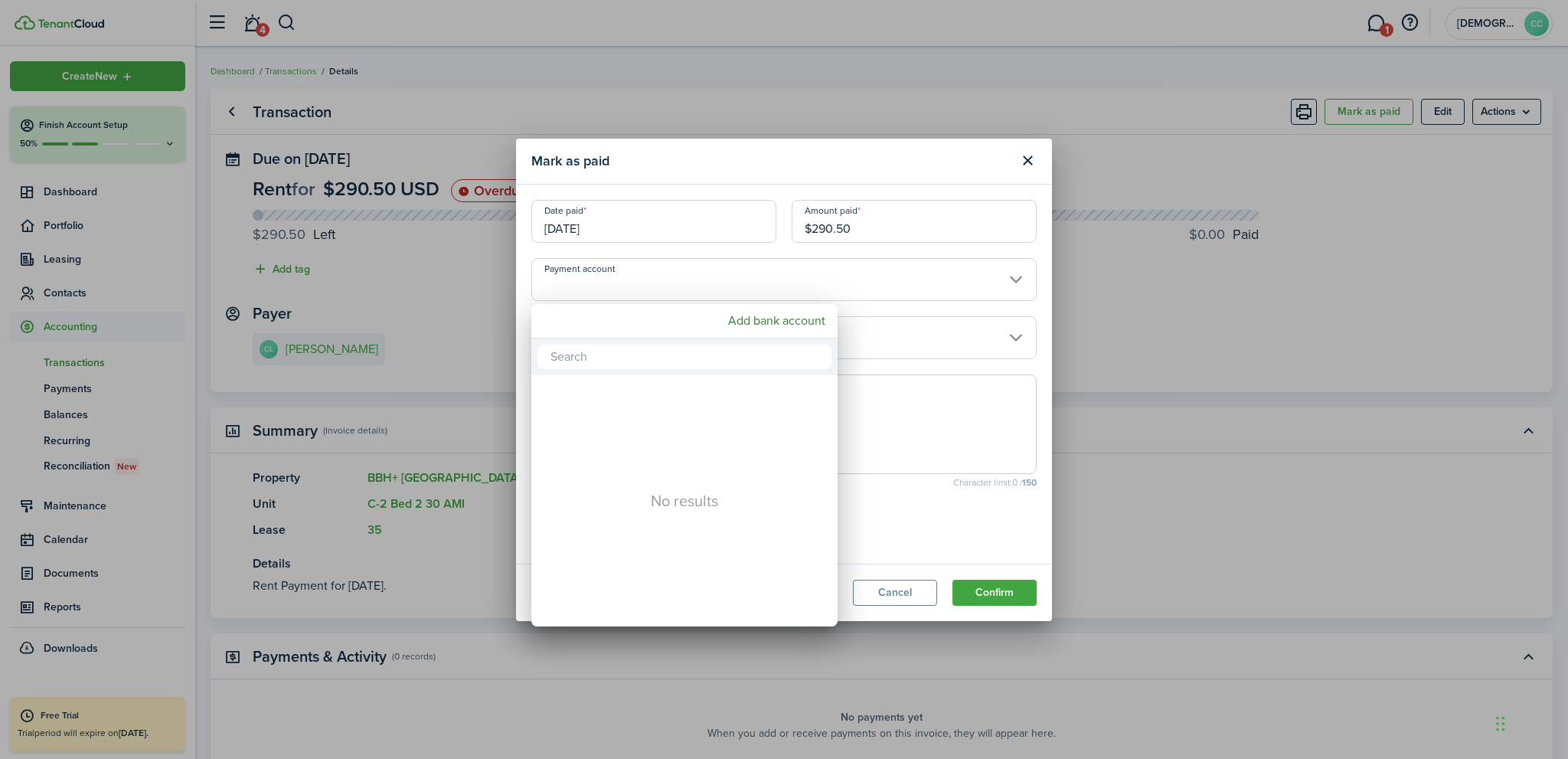
click at [610, 289] on div at bounding box center [784, 380] width 1814 height 1004
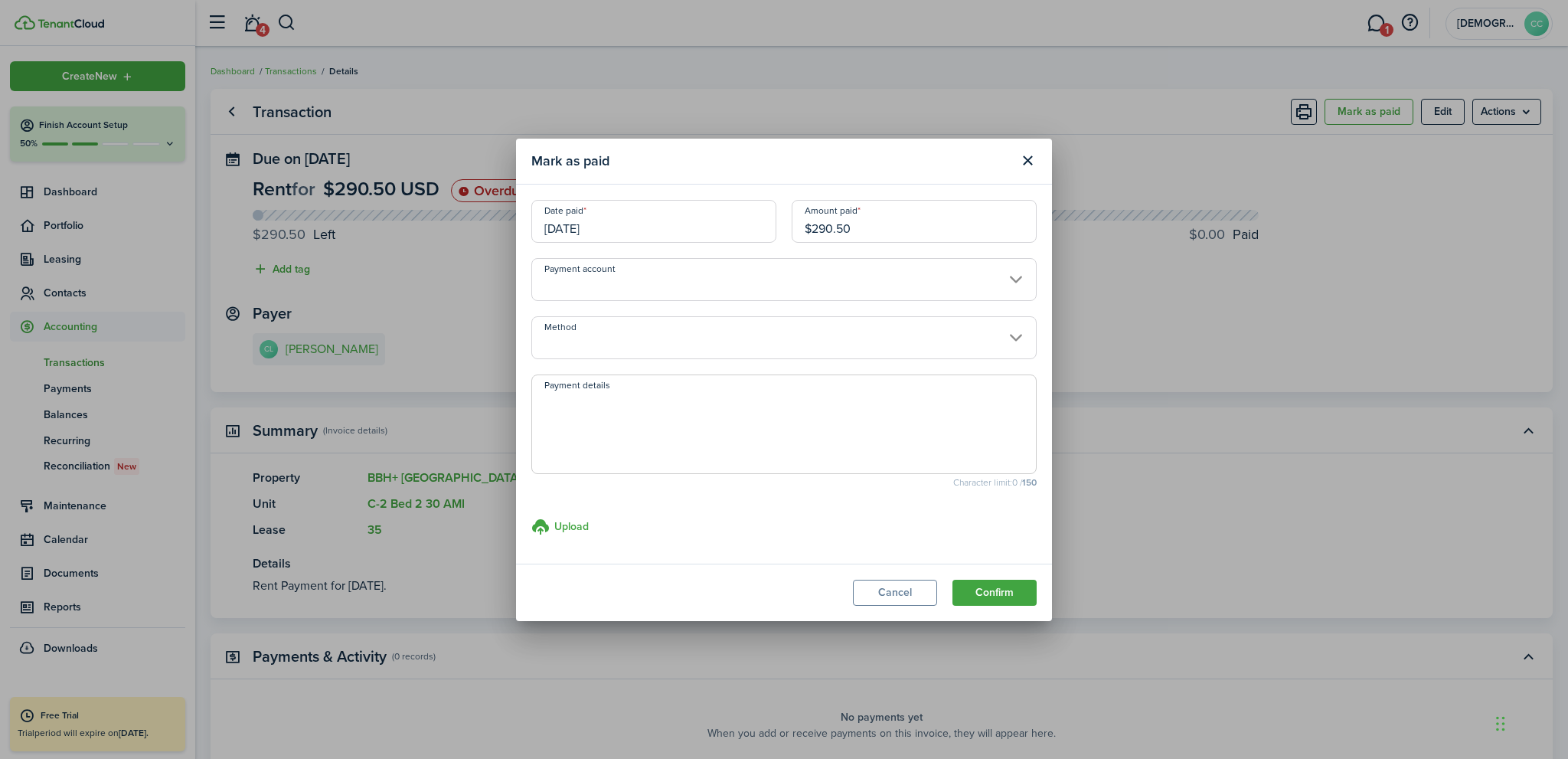
click at [605, 345] on input "Method" at bounding box center [784, 337] width 506 height 43
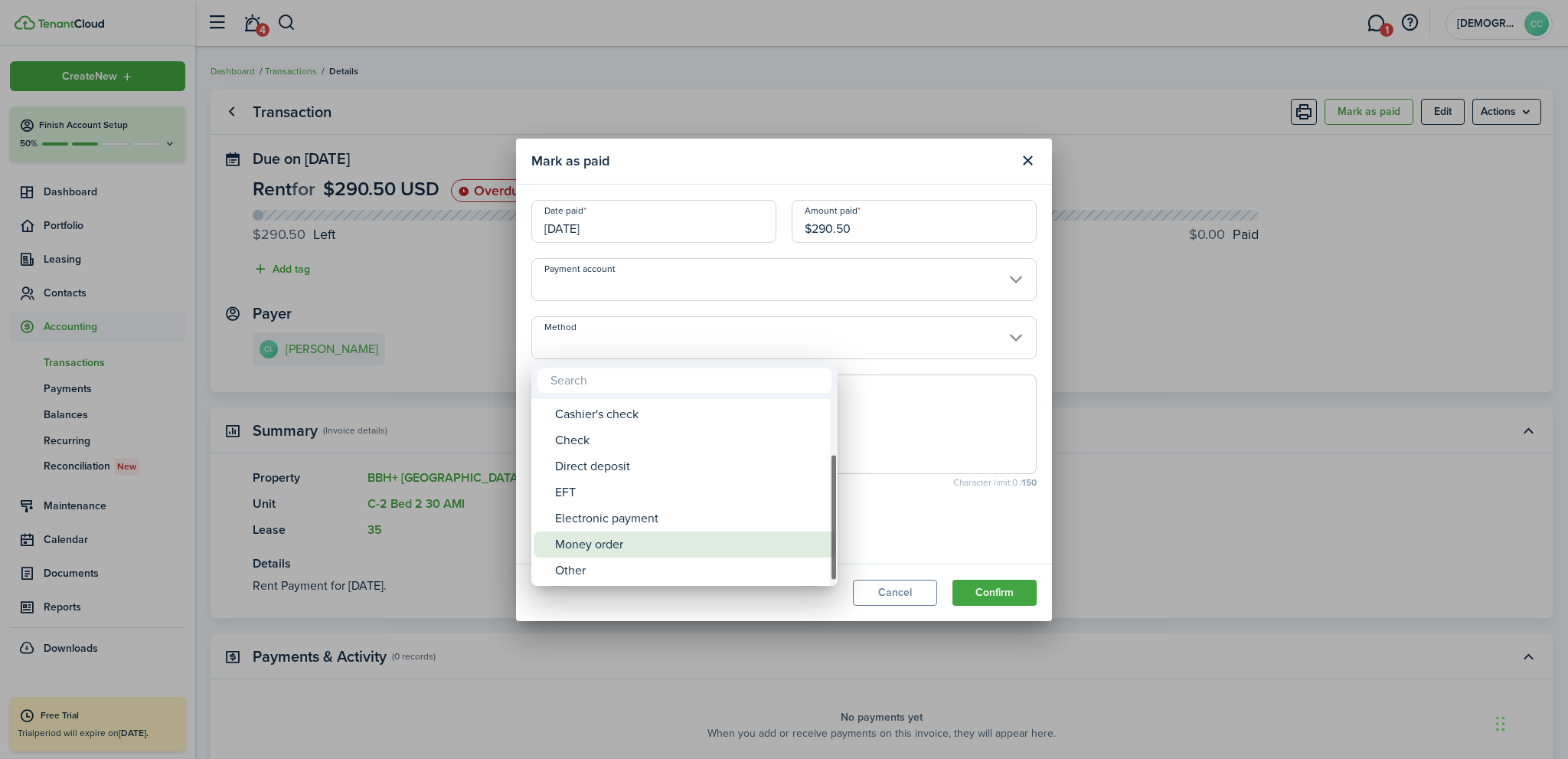
click at [591, 544] on div "Money order" at bounding box center [690, 544] width 271 height 26
type input "Money order"
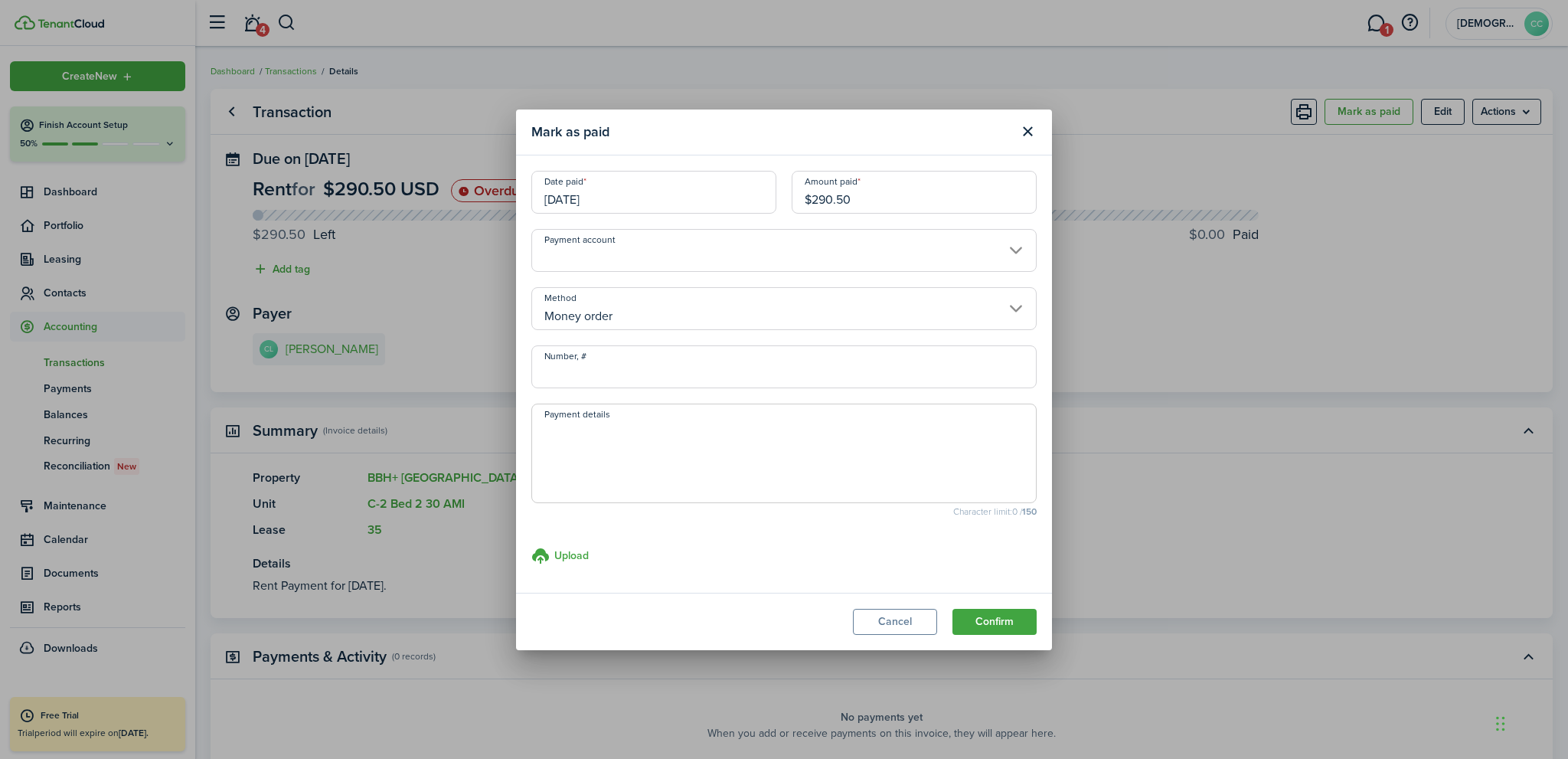
click at [578, 373] on input "Number, #" at bounding box center [784, 367] width 506 height 43
click at [904, 620] on button "Cancel" at bounding box center [895, 621] width 84 height 26
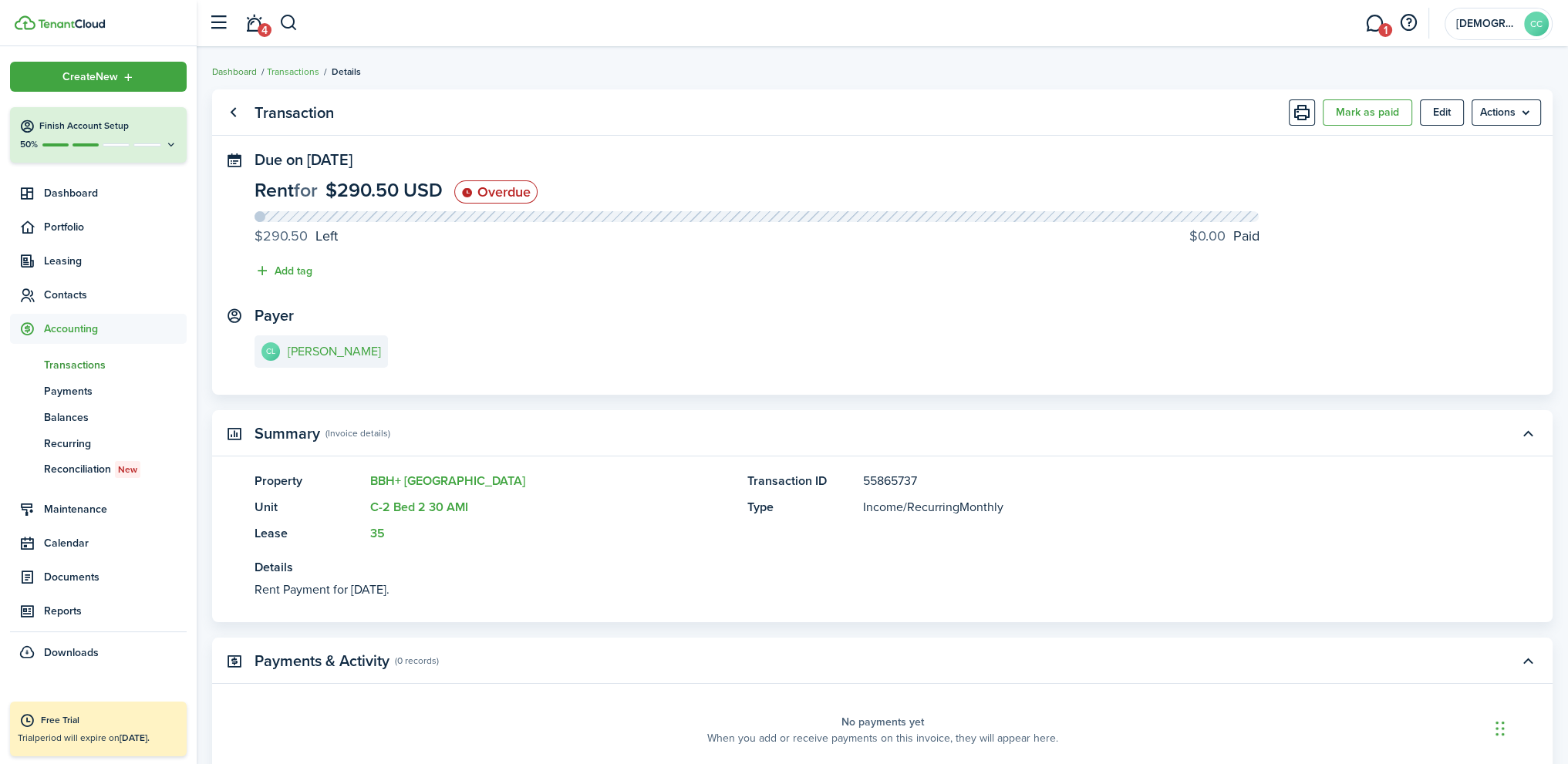
click at [249, 74] on link "Dashboard" at bounding box center [235, 72] width 45 height 14
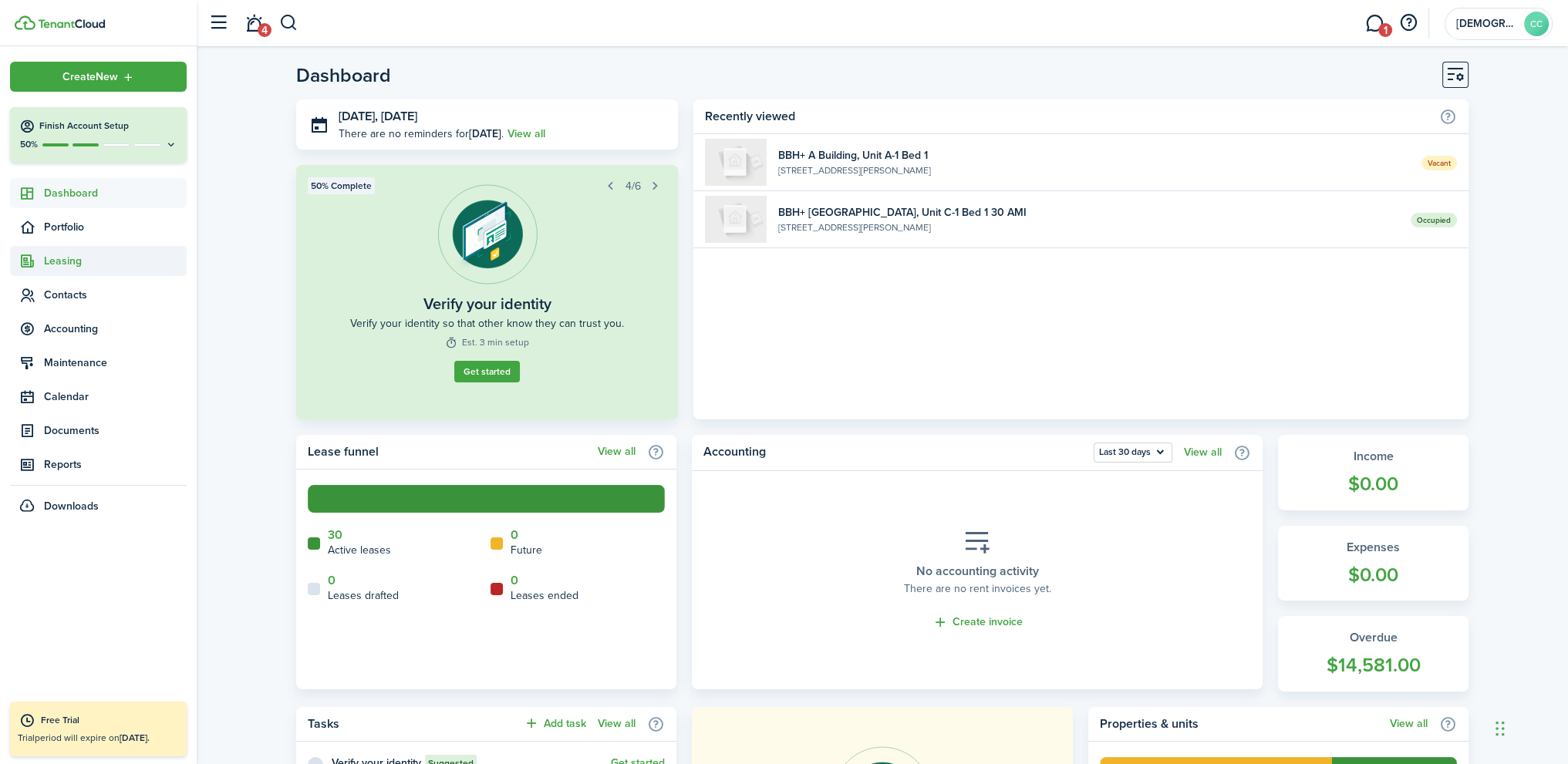
click at [52, 264] on span "Leasing" at bounding box center [114, 261] width 143 height 16
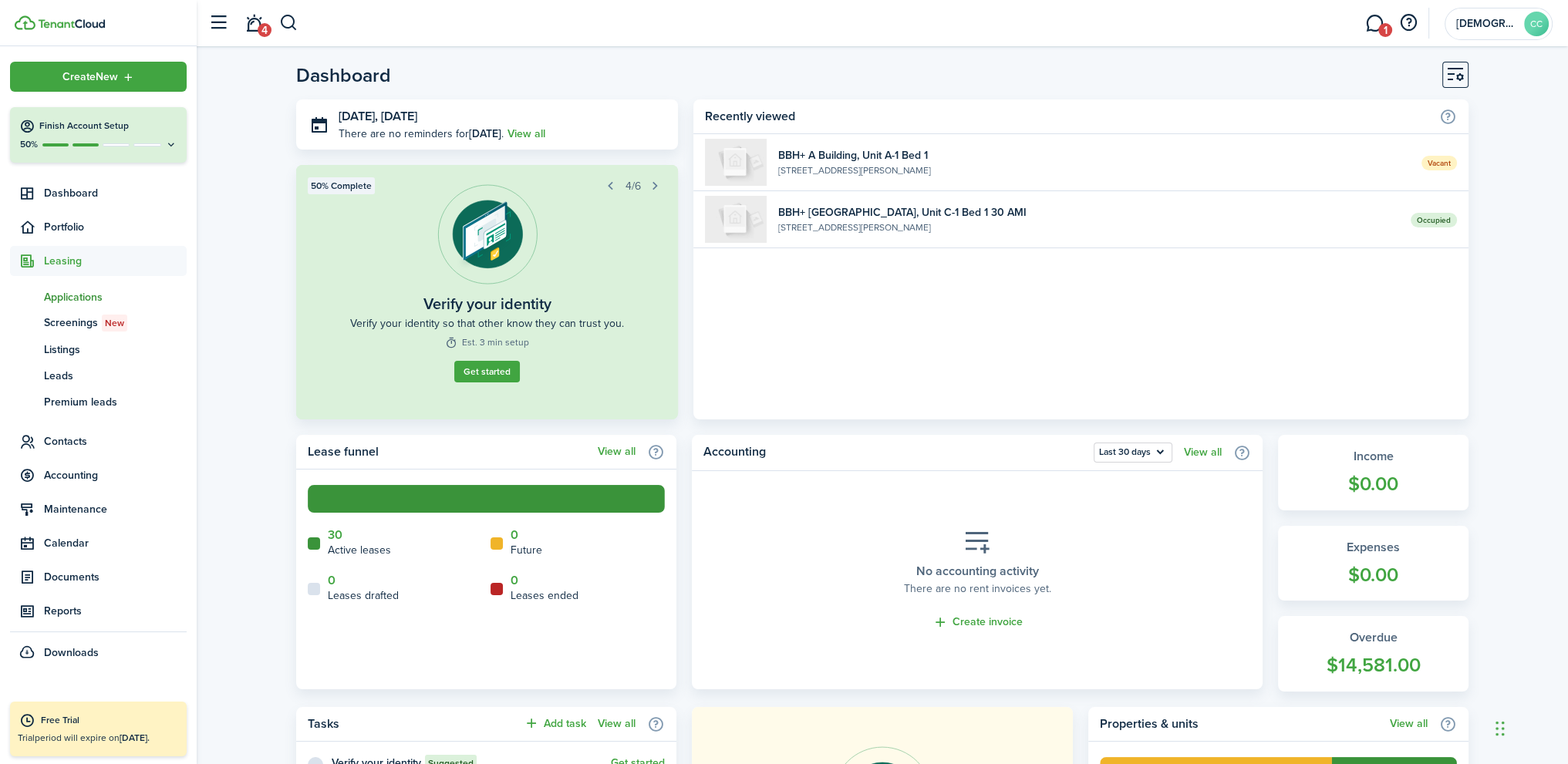
click at [78, 296] on span "Applications" at bounding box center [114, 297] width 143 height 16
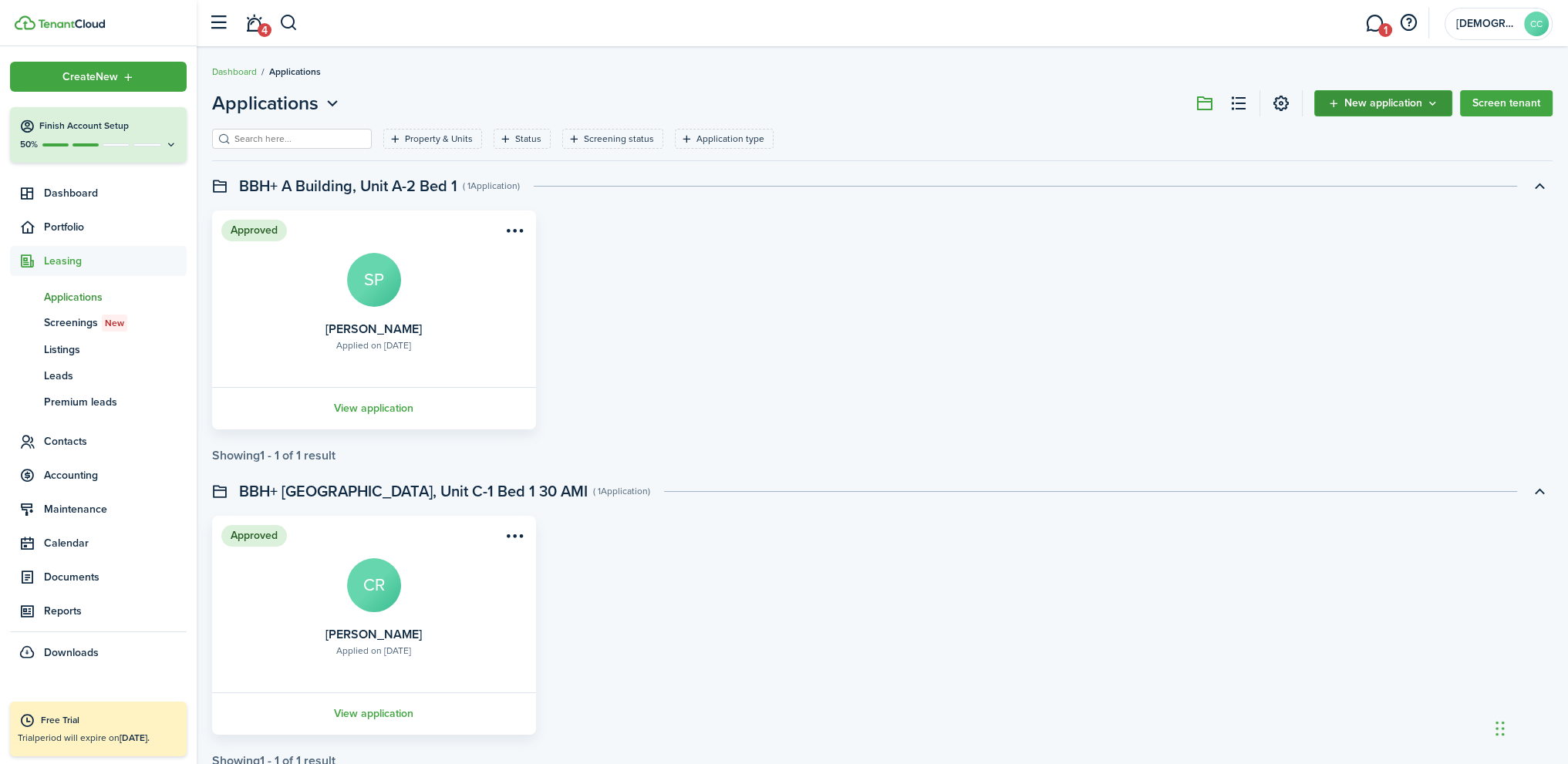
click at [1382, 93] on button "New application" at bounding box center [1383, 103] width 138 height 26
click at [1356, 143] on link "Add application" at bounding box center [1384, 138] width 135 height 27
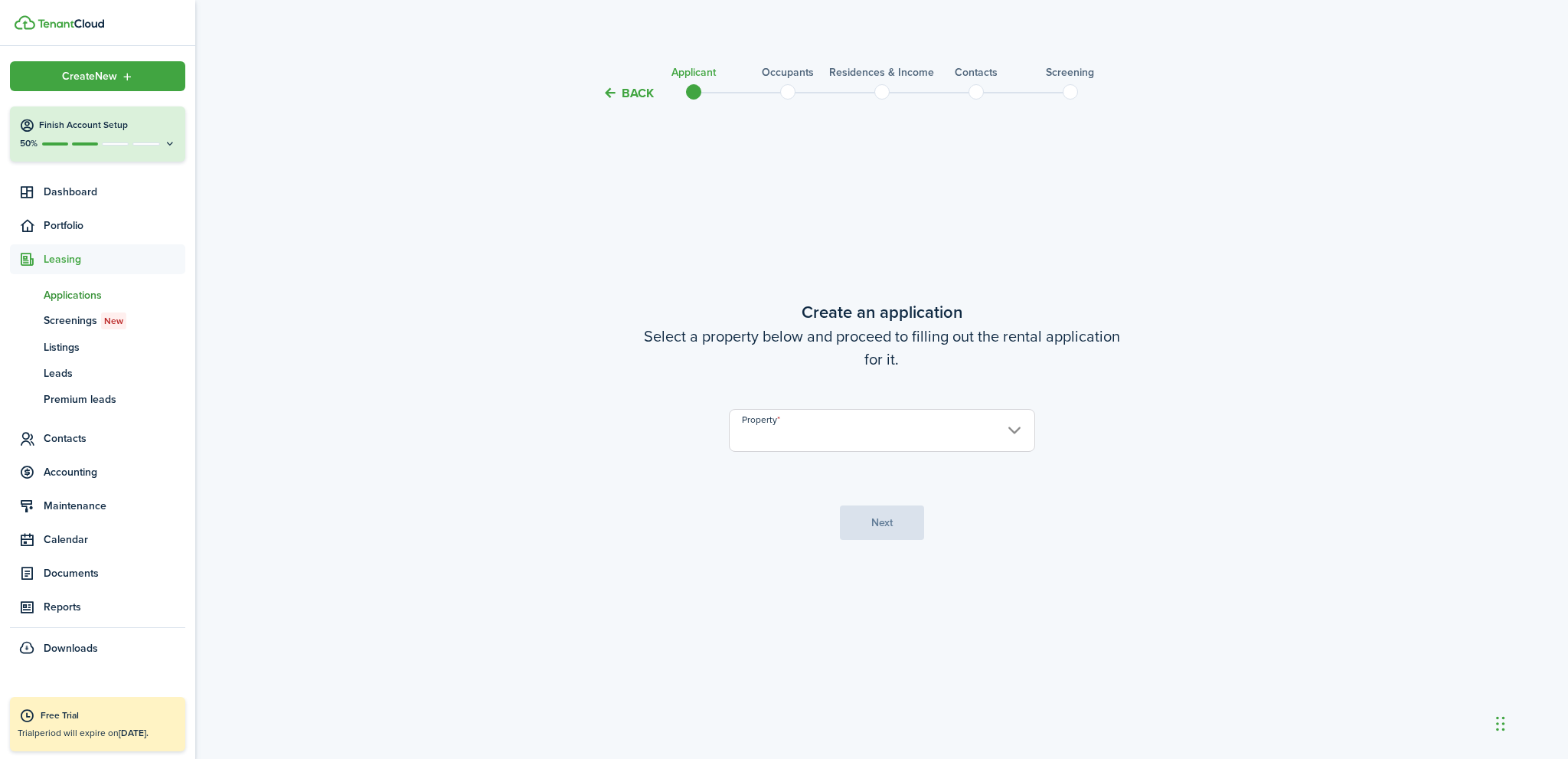
click at [981, 425] on input "Property" at bounding box center [882, 431] width 306 height 43
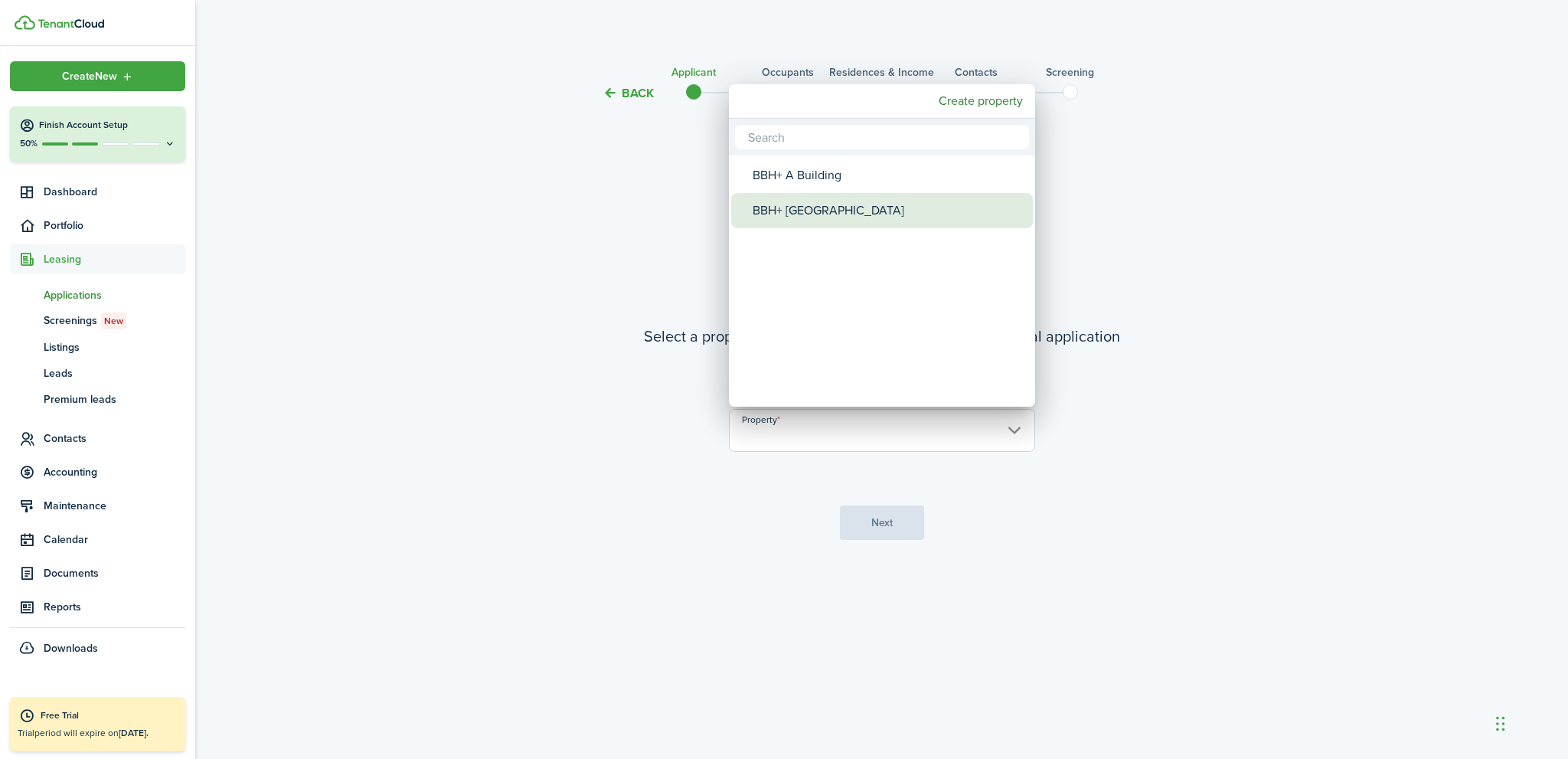
click at [857, 220] on div "BBH+ [GEOGRAPHIC_DATA]" at bounding box center [888, 210] width 271 height 36
type input "BBH+ [GEOGRAPHIC_DATA]"
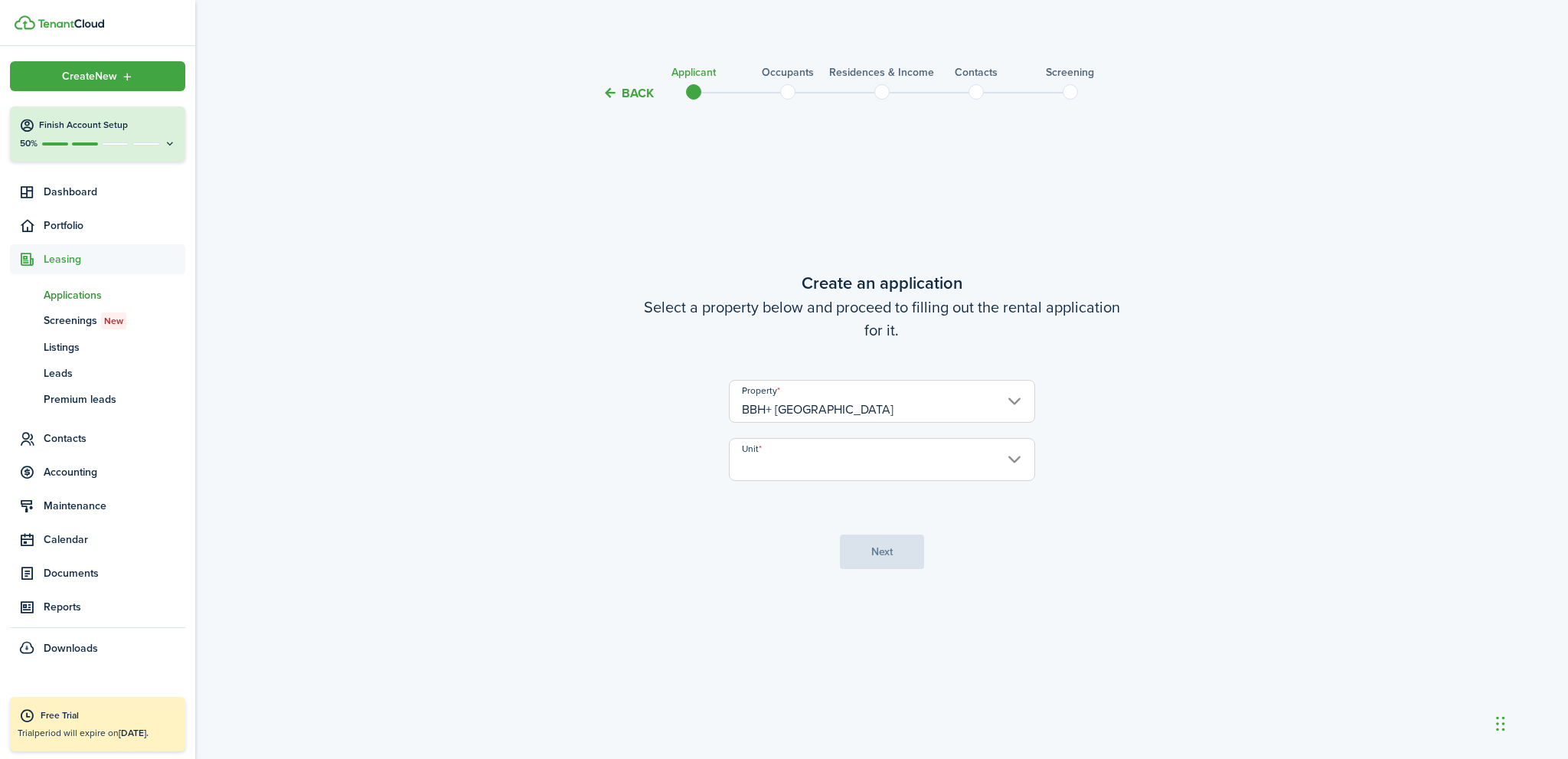
click at [849, 461] on input "Unit" at bounding box center [882, 459] width 306 height 43
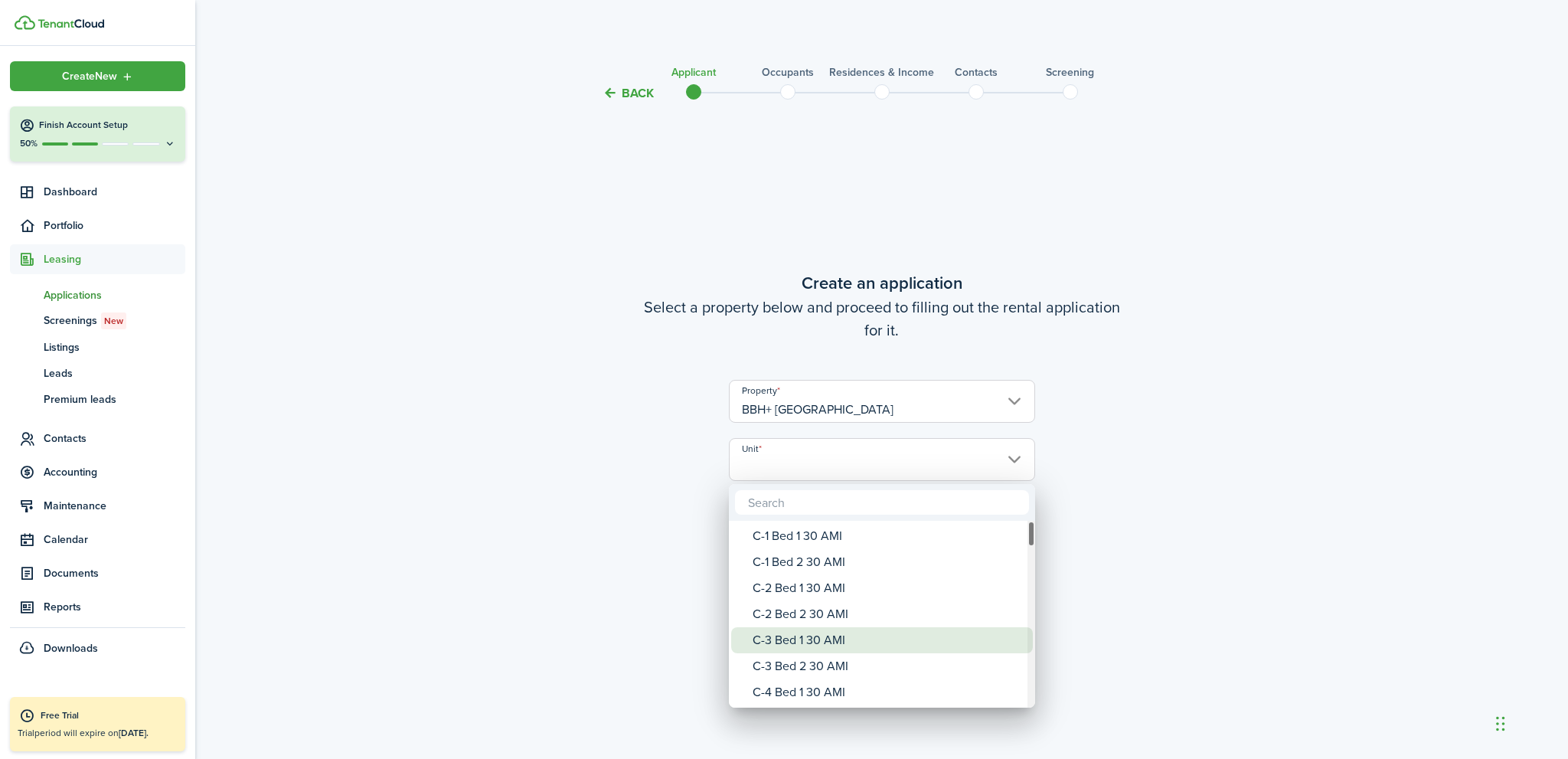
click at [806, 640] on div "C-3 Bed 1 30 AMI" at bounding box center [888, 640] width 271 height 26
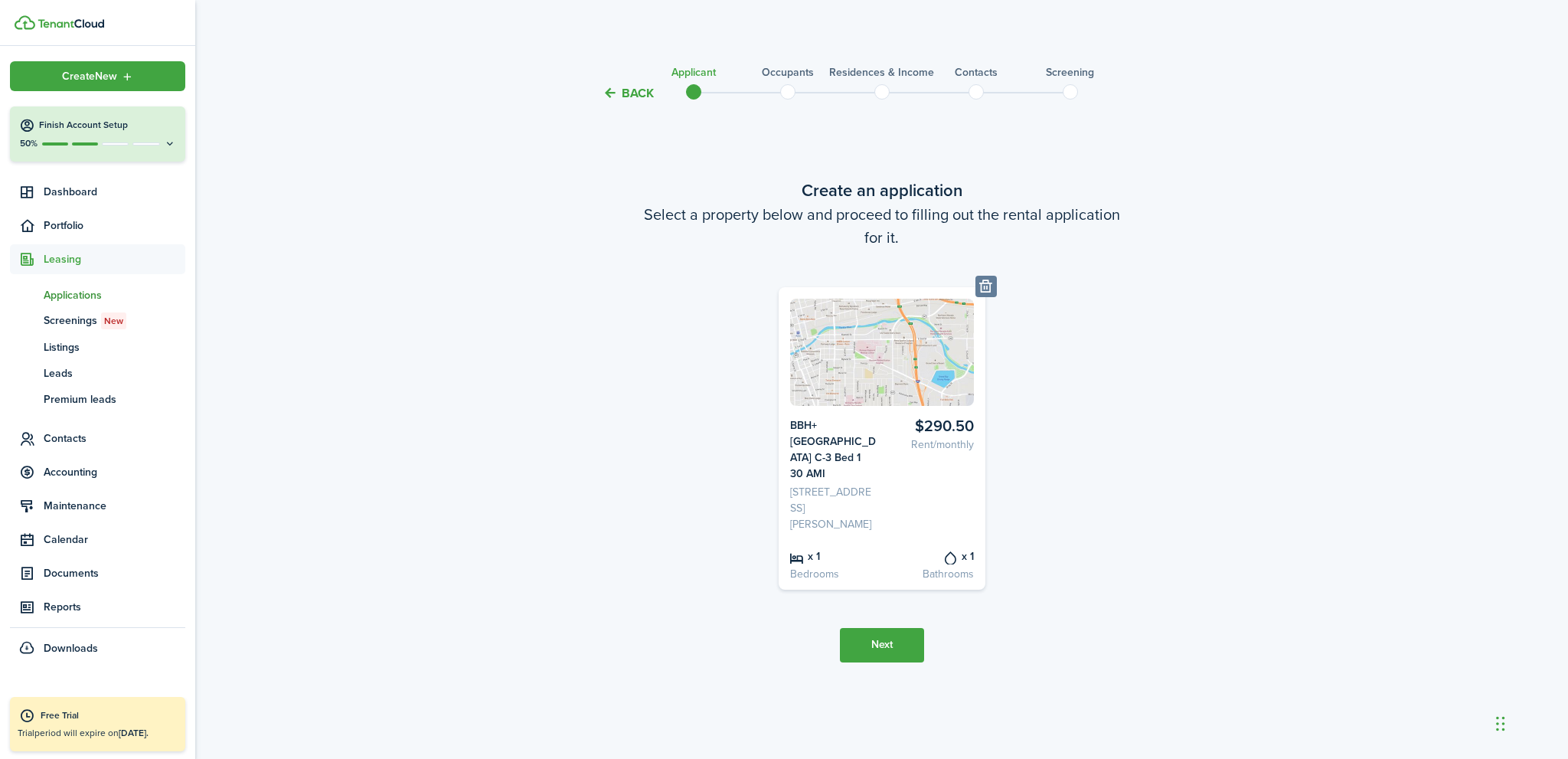
click at [875, 630] on button "Next" at bounding box center [881, 645] width 84 height 35
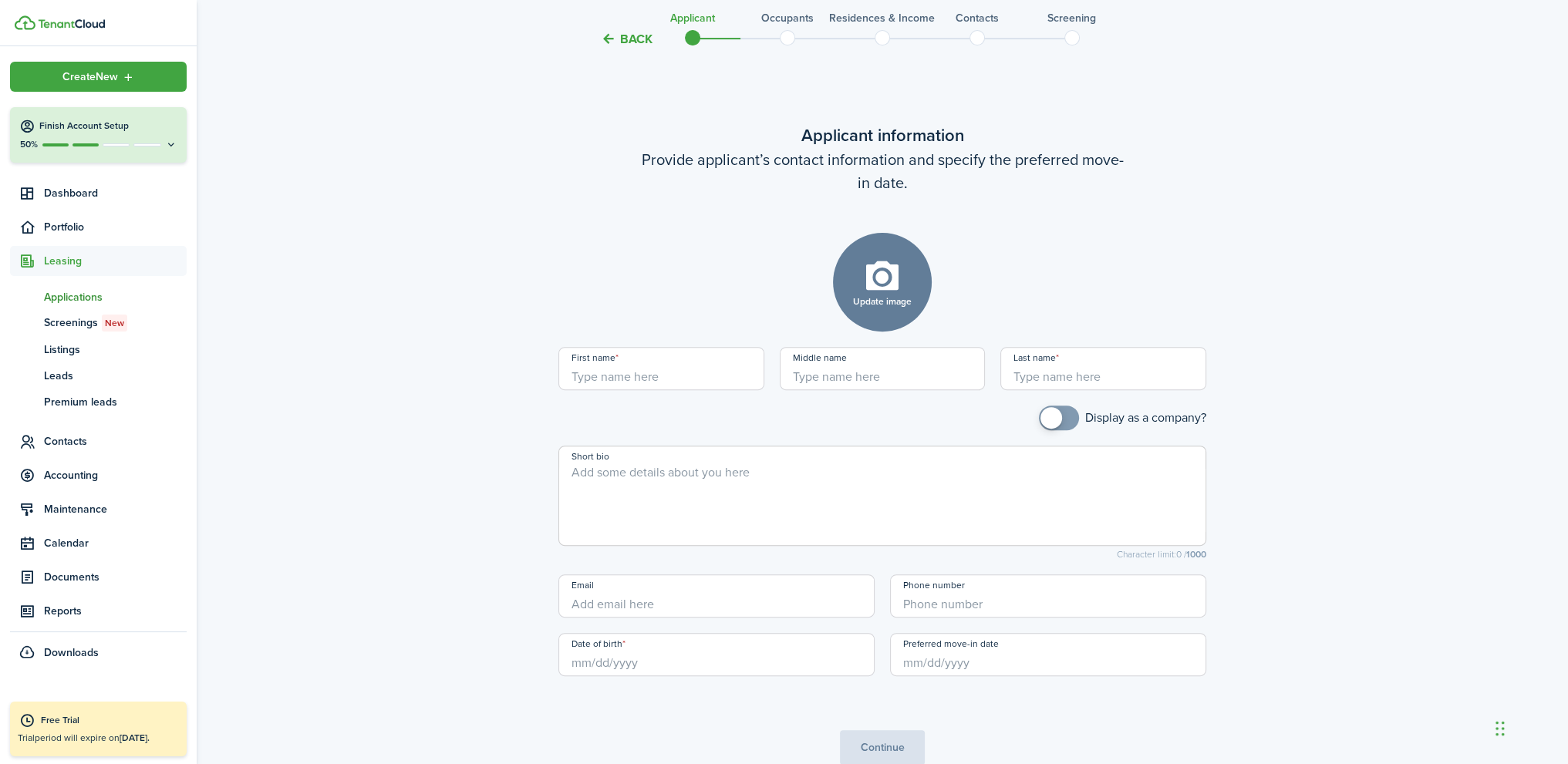
scroll to position [660, 0]
click at [602, 370] on input "First name" at bounding box center [661, 367] width 206 height 44
type input "[DEMOGRAPHIC_DATA]"
type input "[PERSON_NAME]"
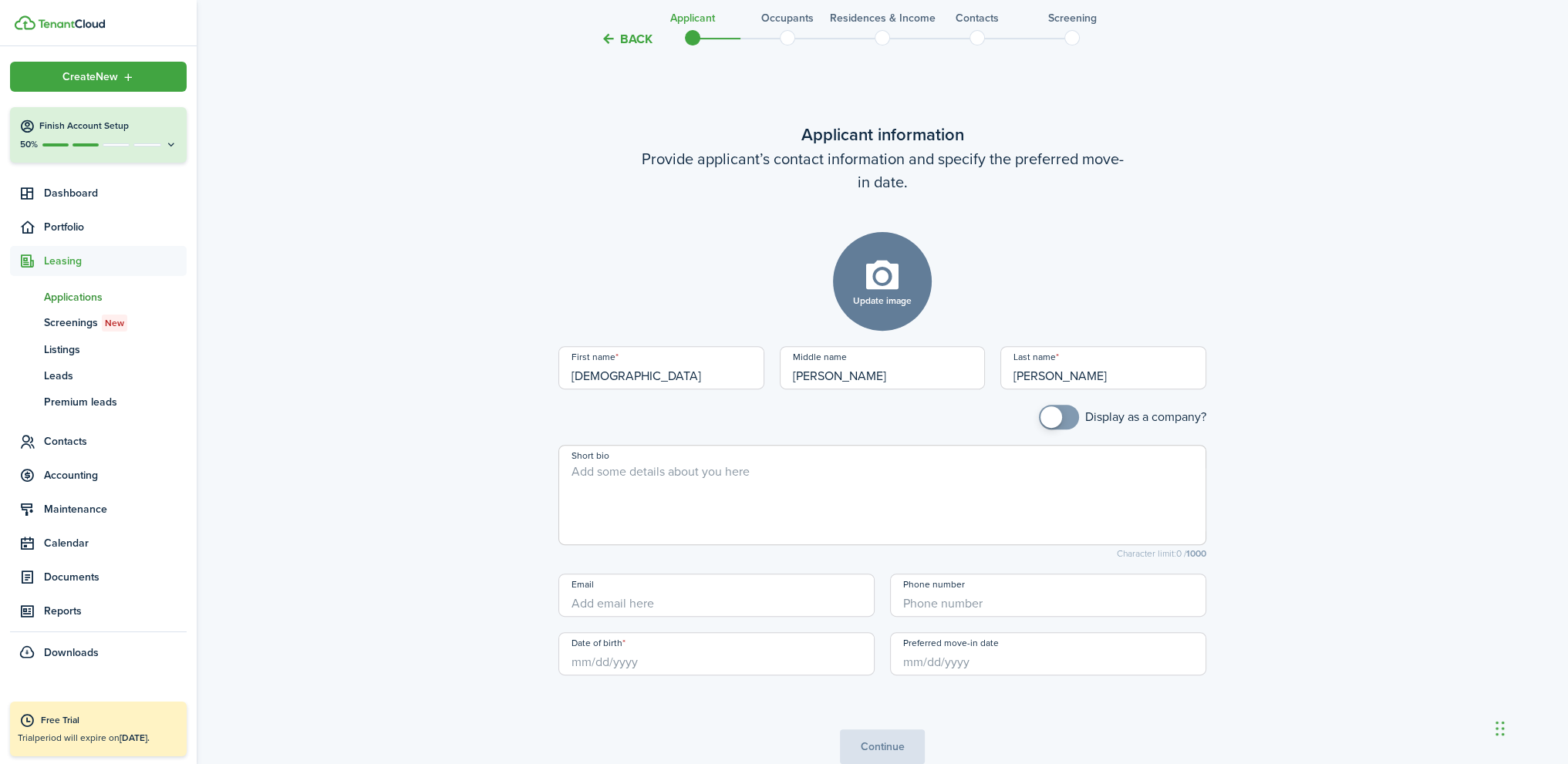
click at [648, 606] on input "Email" at bounding box center [717, 595] width 316 height 44
click at [932, 600] on input "+1" at bounding box center [1048, 595] width 316 height 44
click at [623, 672] on input "Date of birth" at bounding box center [717, 653] width 316 height 44
type input "[PHONE_NUMBER]"
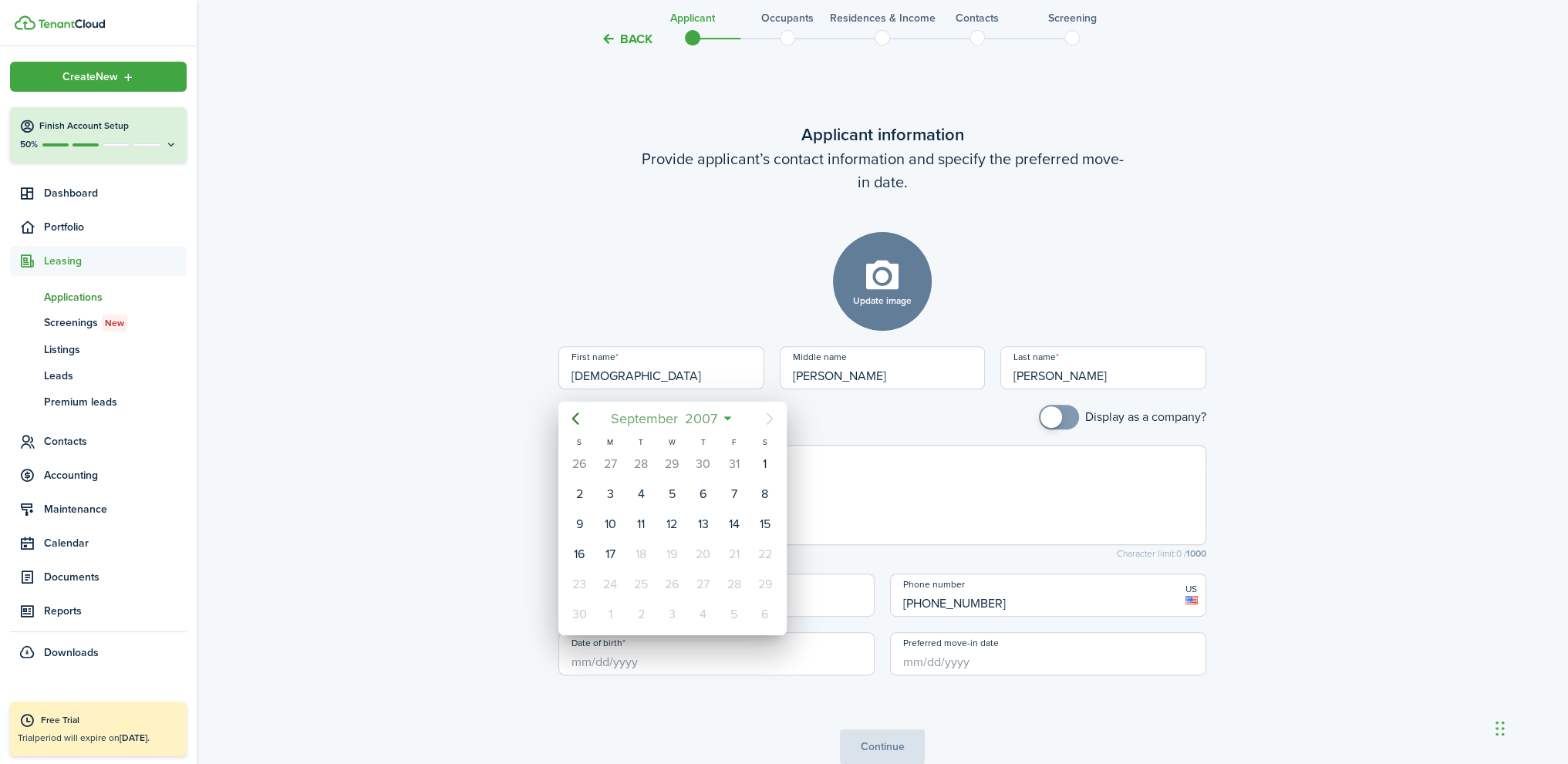
click at [702, 420] on span "2007" at bounding box center [701, 418] width 40 height 28
click at [667, 420] on span "2007" at bounding box center [664, 418] width 40 height 28
click at [575, 419] on icon "Previous page" at bounding box center [575, 418] width 18 height 18
click at [574, 418] on icon "Previous page" at bounding box center [575, 418] width 18 height 18
click at [574, 416] on icon "Previous page" at bounding box center [575, 418] width 18 height 18
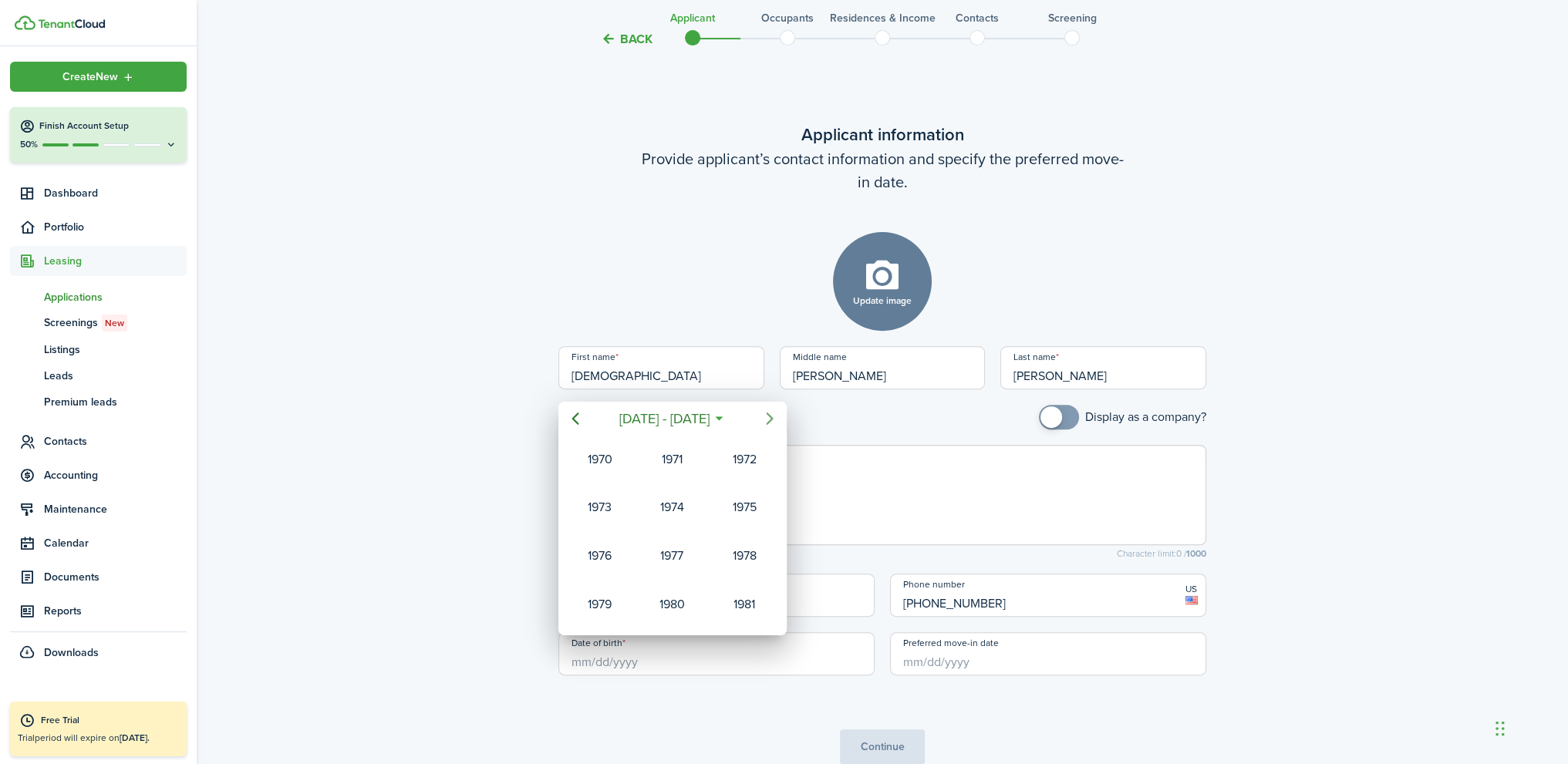
click at [769, 417] on icon "Next page" at bounding box center [769, 418] width 18 height 18
click at [675, 460] on div "1995" at bounding box center [671, 459] width 55 height 24
click at [752, 599] on div "Dec" at bounding box center [744, 604] width 55 height 24
click at [583, 608] on div "31" at bounding box center [579, 615] width 23 height 23
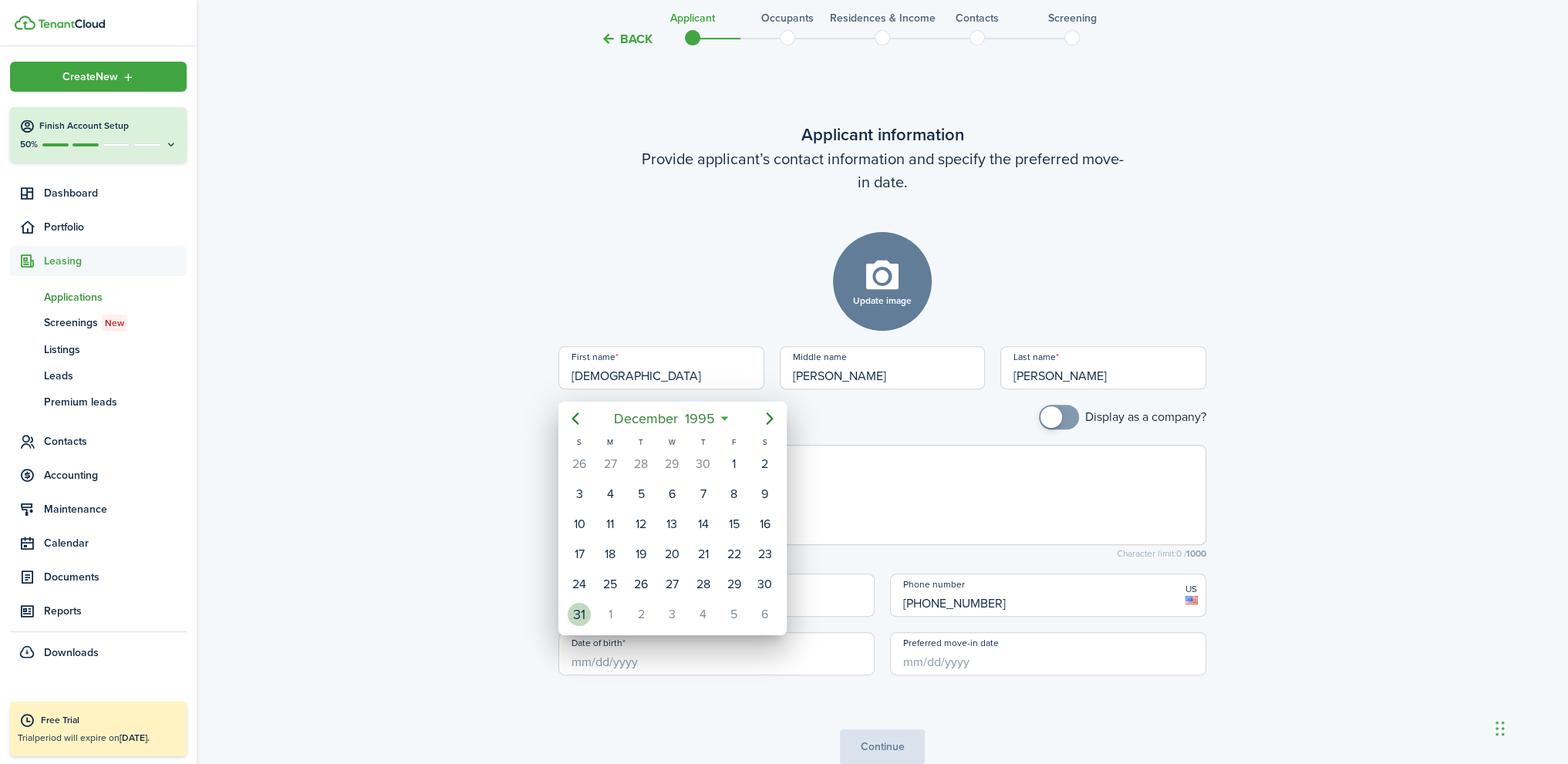
type input "[DATE]"
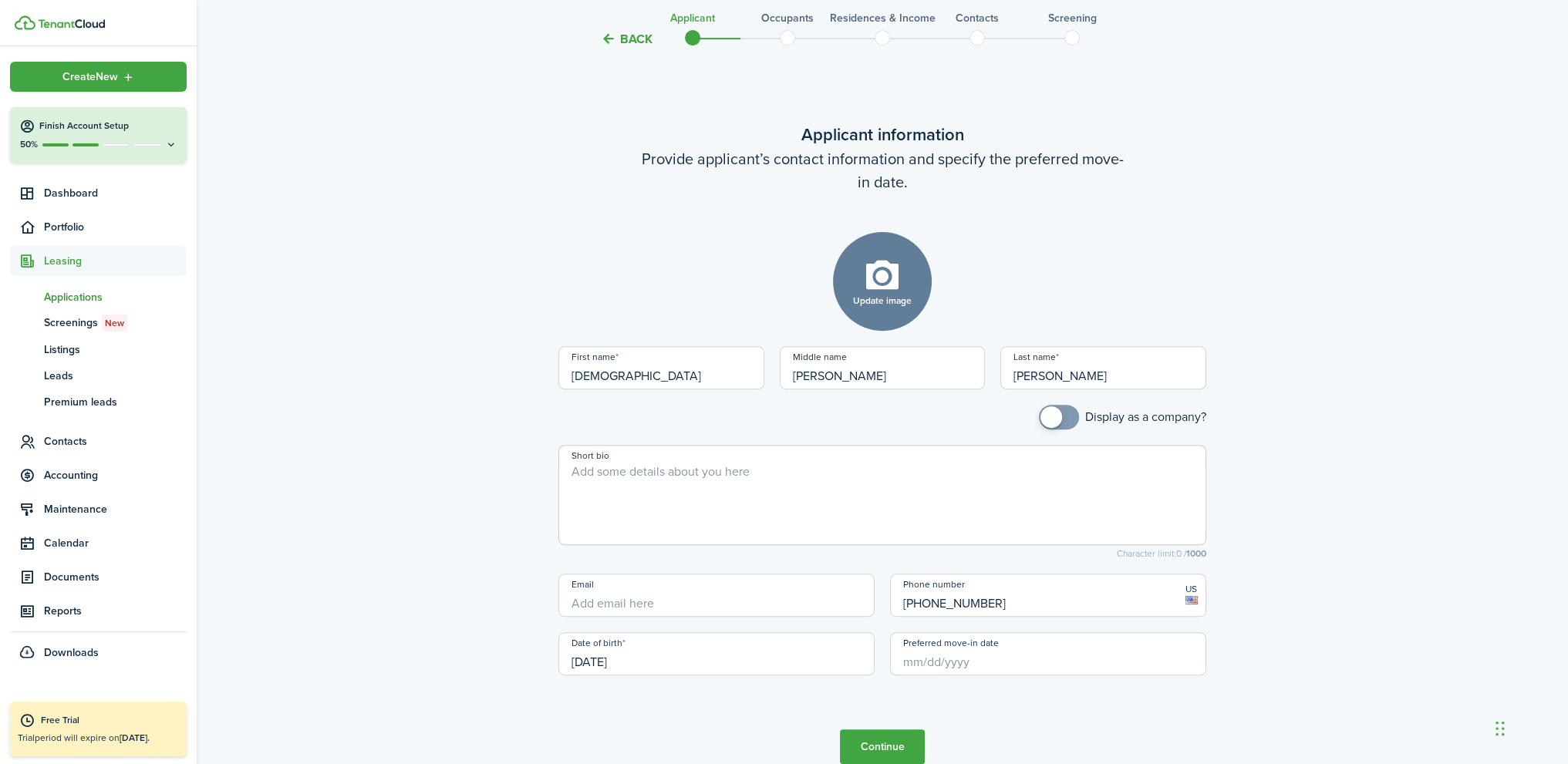
click at [932, 660] on input "Preferred move-in date" at bounding box center [1048, 653] width 316 height 44
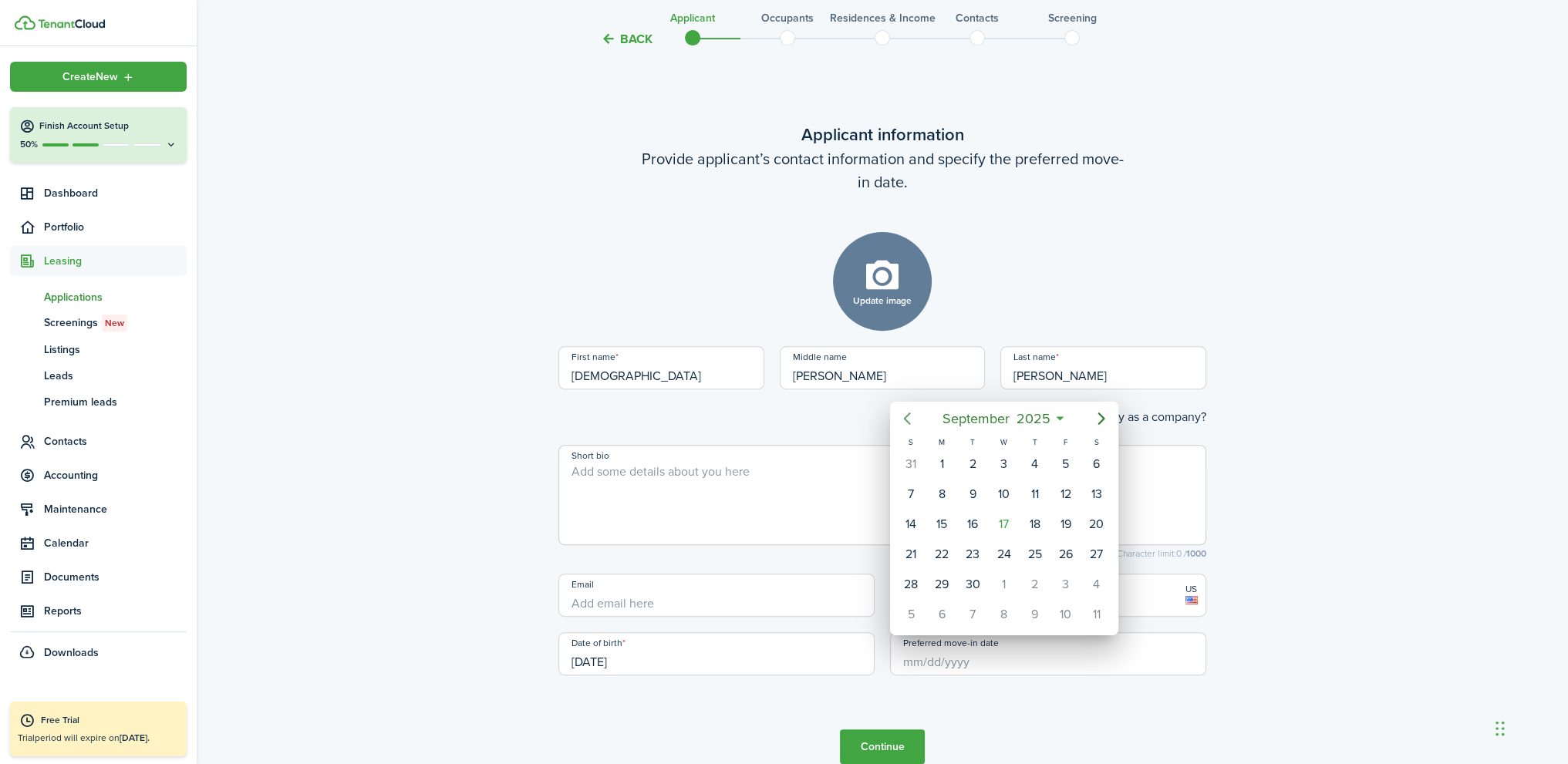
click at [907, 416] on icon "Previous page" at bounding box center [906, 418] width 7 height 13
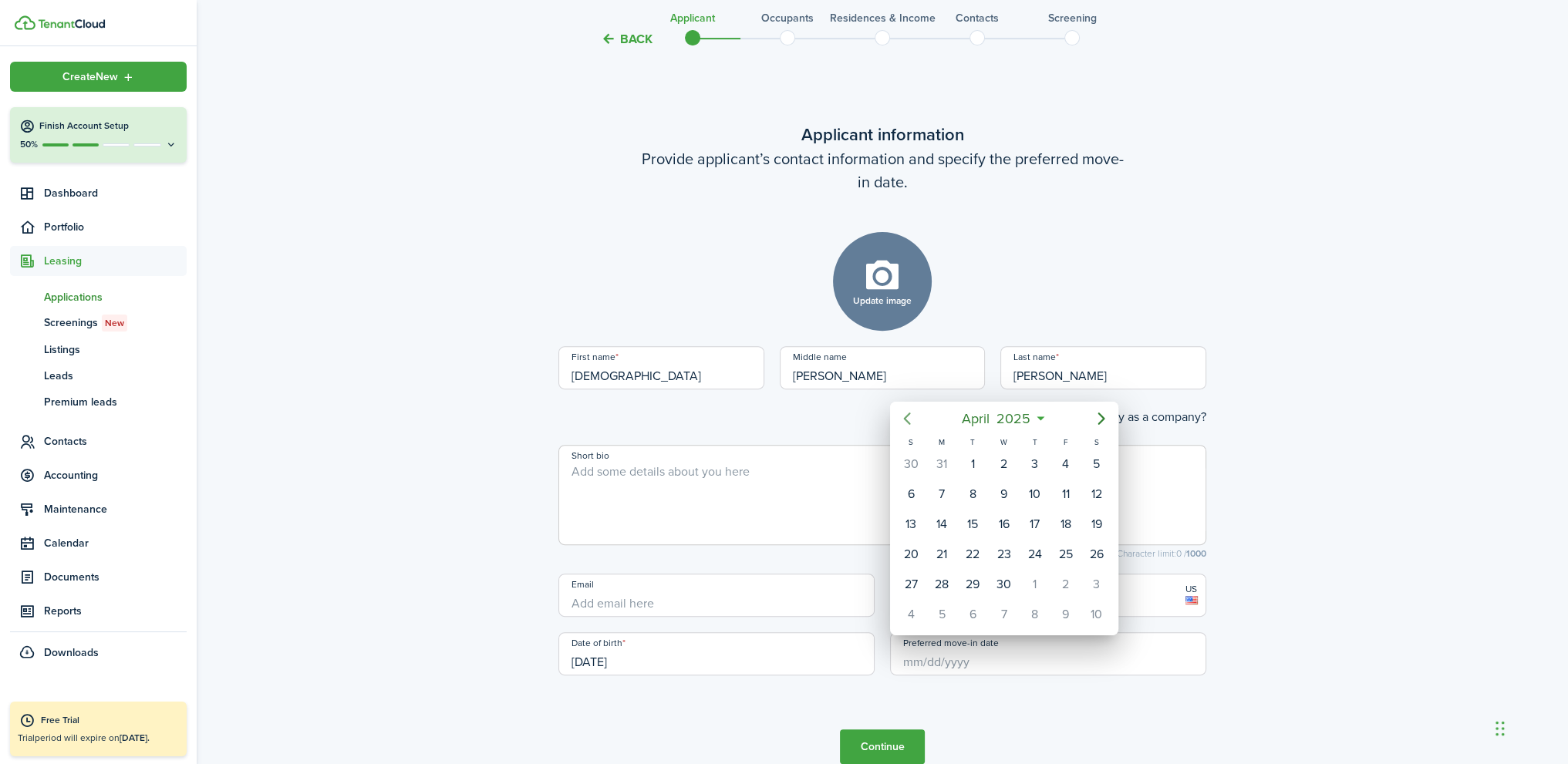
click at [907, 416] on icon "Previous page" at bounding box center [906, 418] width 7 height 13
click at [947, 549] on div "17" at bounding box center [942, 555] width 23 height 23
type input "[DATE]"
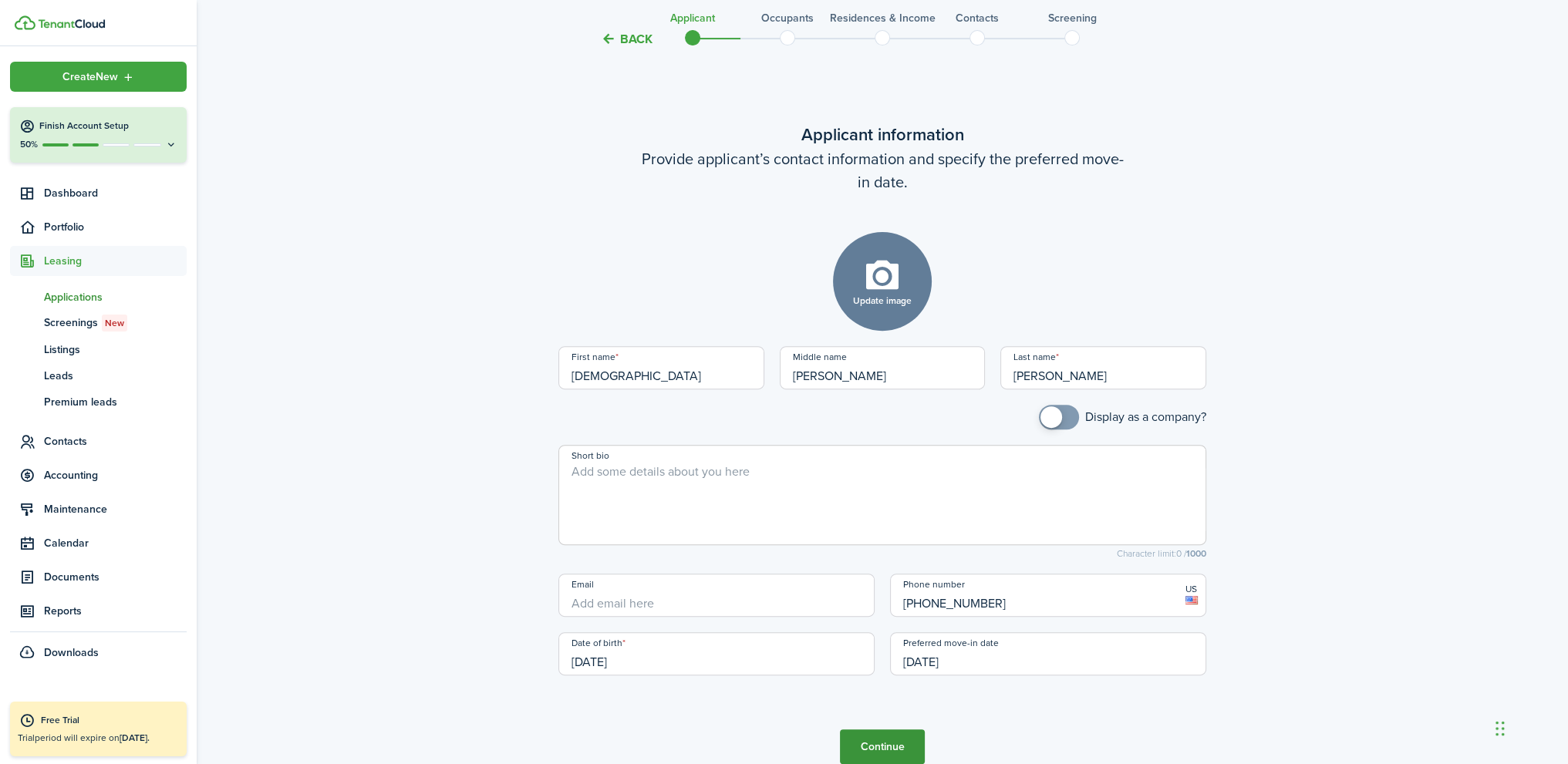
click at [894, 747] on button "Continue" at bounding box center [881, 747] width 84 height 35
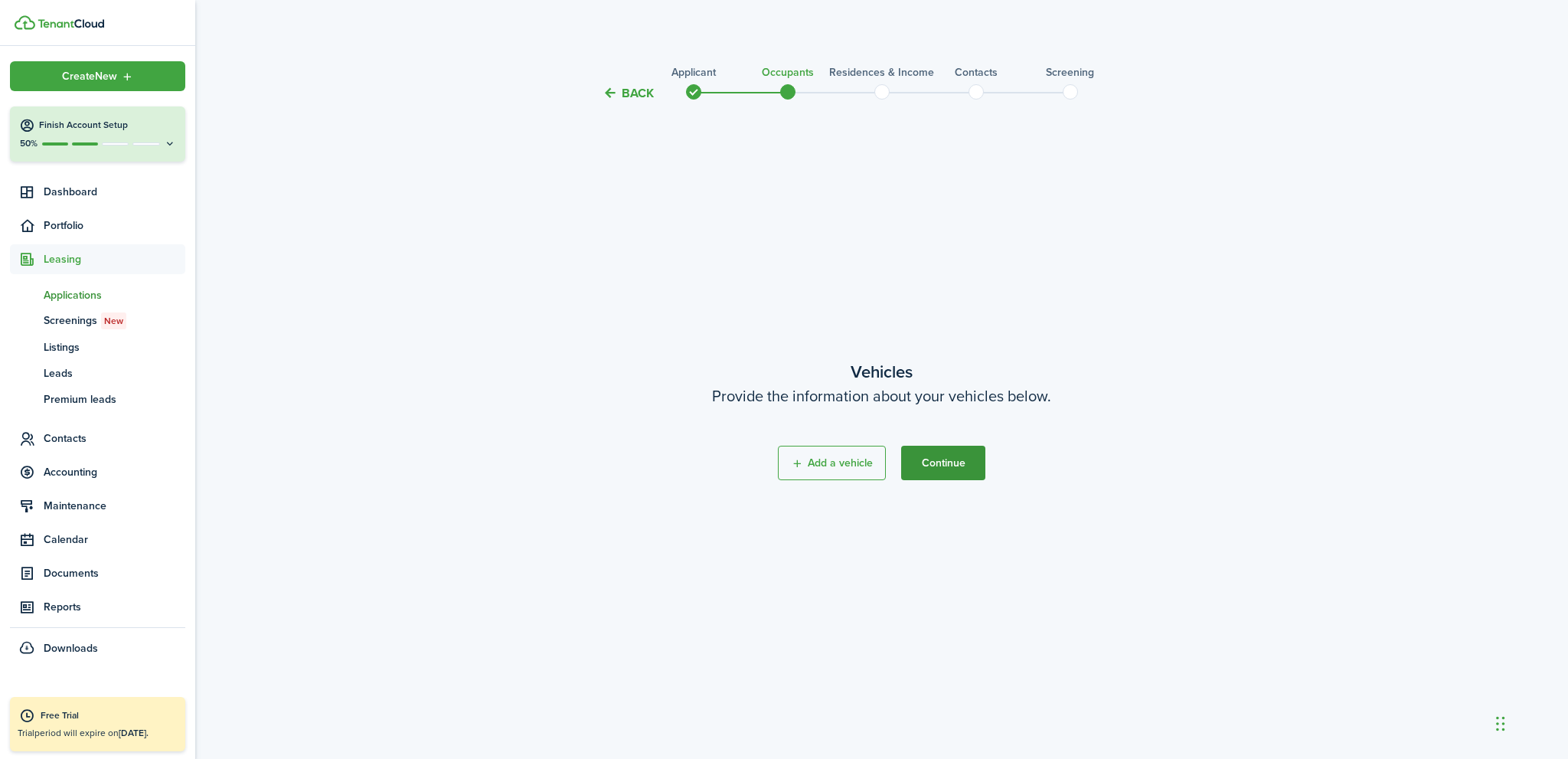
click at [950, 465] on button "Continue" at bounding box center [943, 463] width 84 height 35
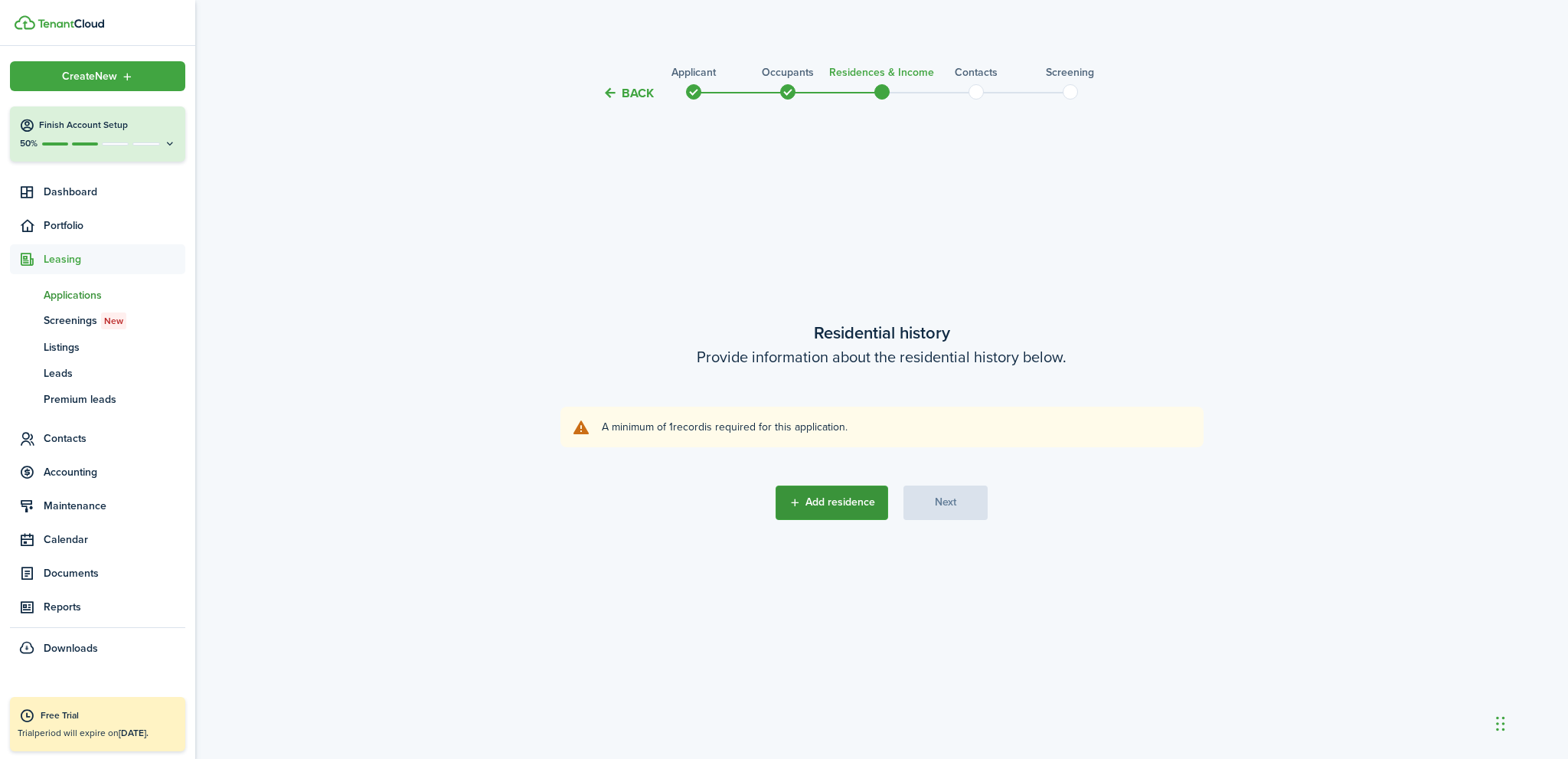
click at [839, 506] on button "Add residence" at bounding box center [831, 503] width 113 height 35
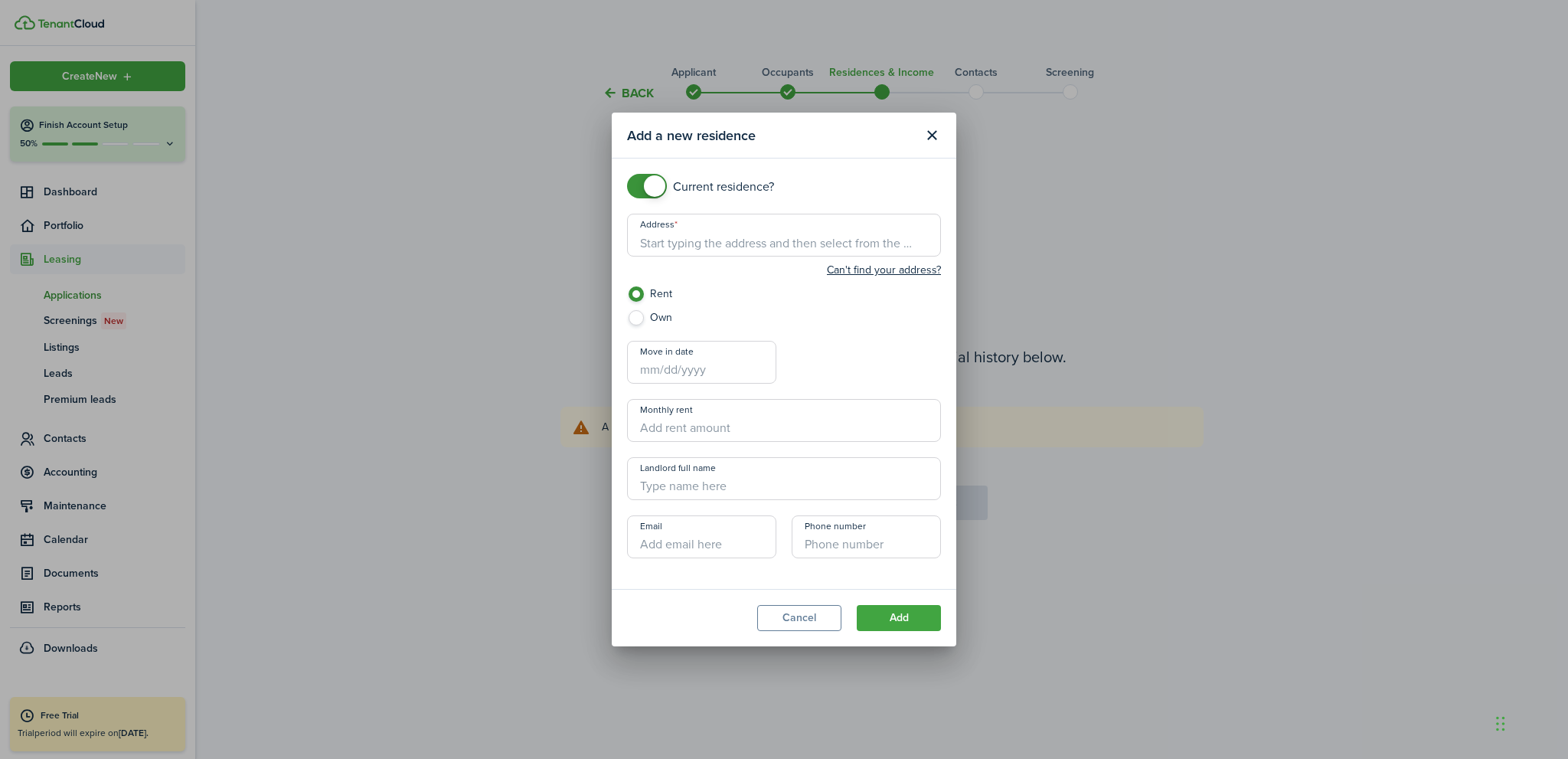
click at [682, 247] on input "Address" at bounding box center [784, 235] width 314 height 43
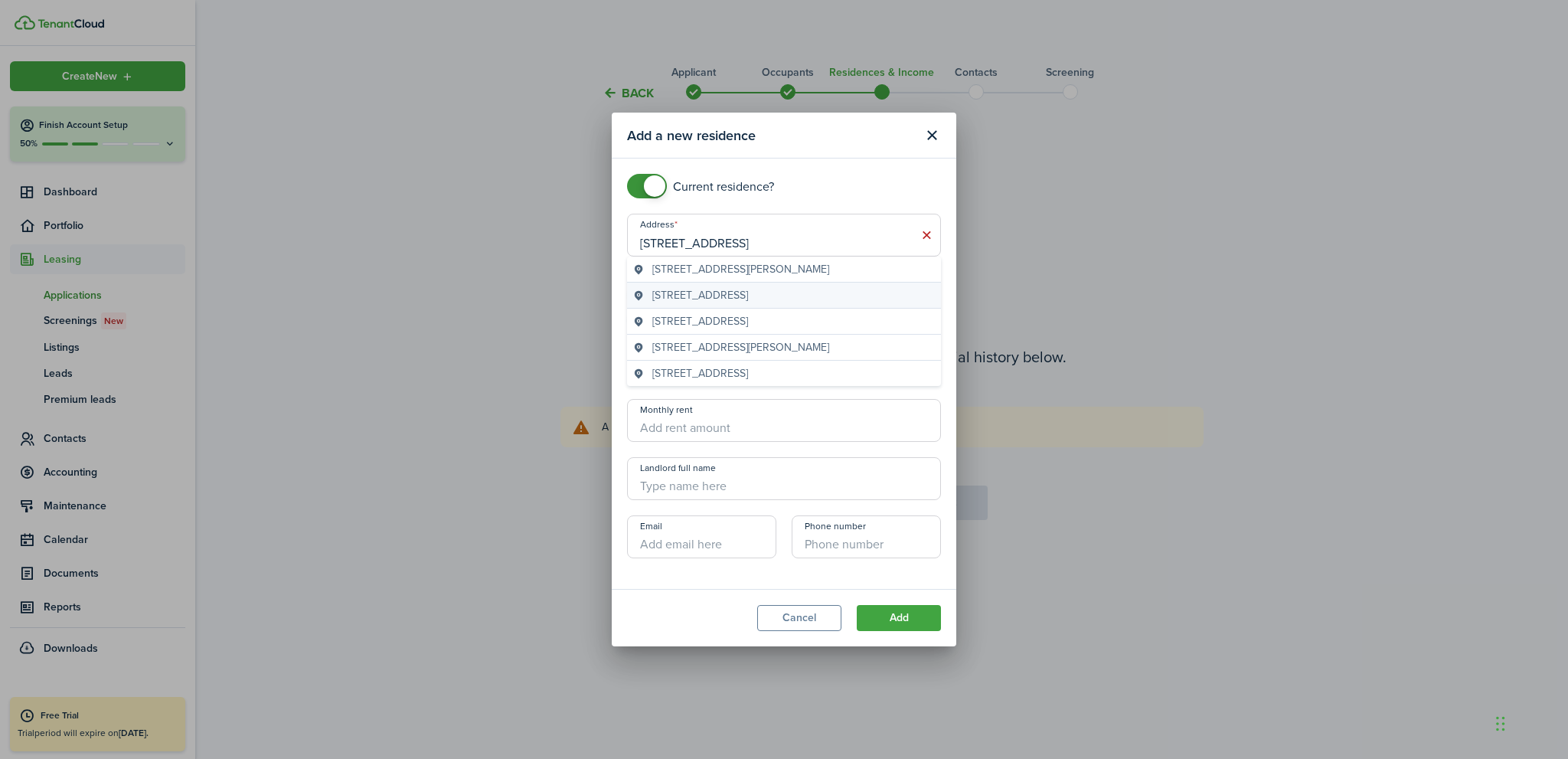
click at [723, 297] on span "[STREET_ADDRESS]" at bounding box center [699, 295] width 95 height 16
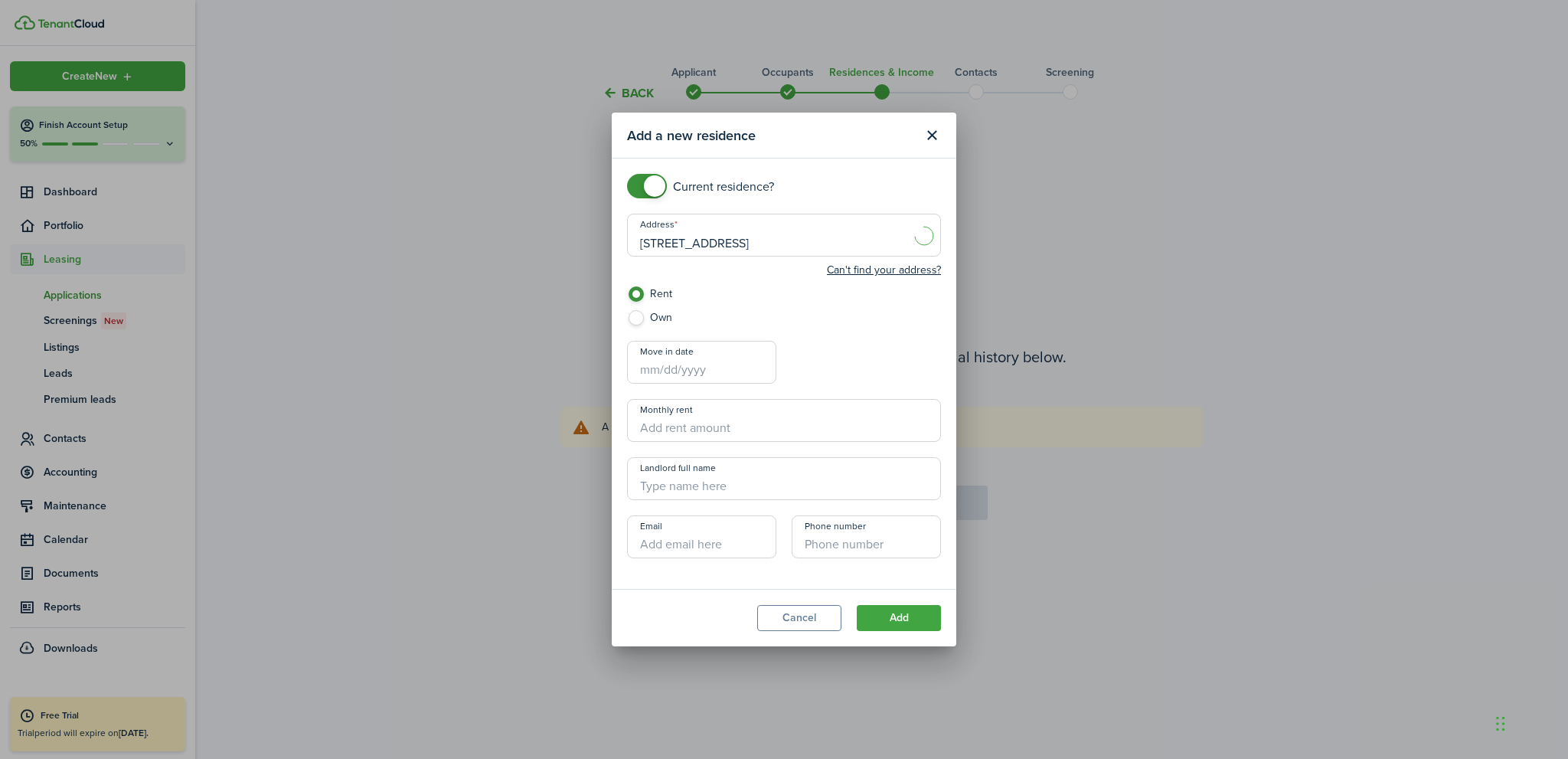
type input "[STREET_ADDRESS]"
click at [902, 620] on button "Add" at bounding box center [899, 617] width 84 height 26
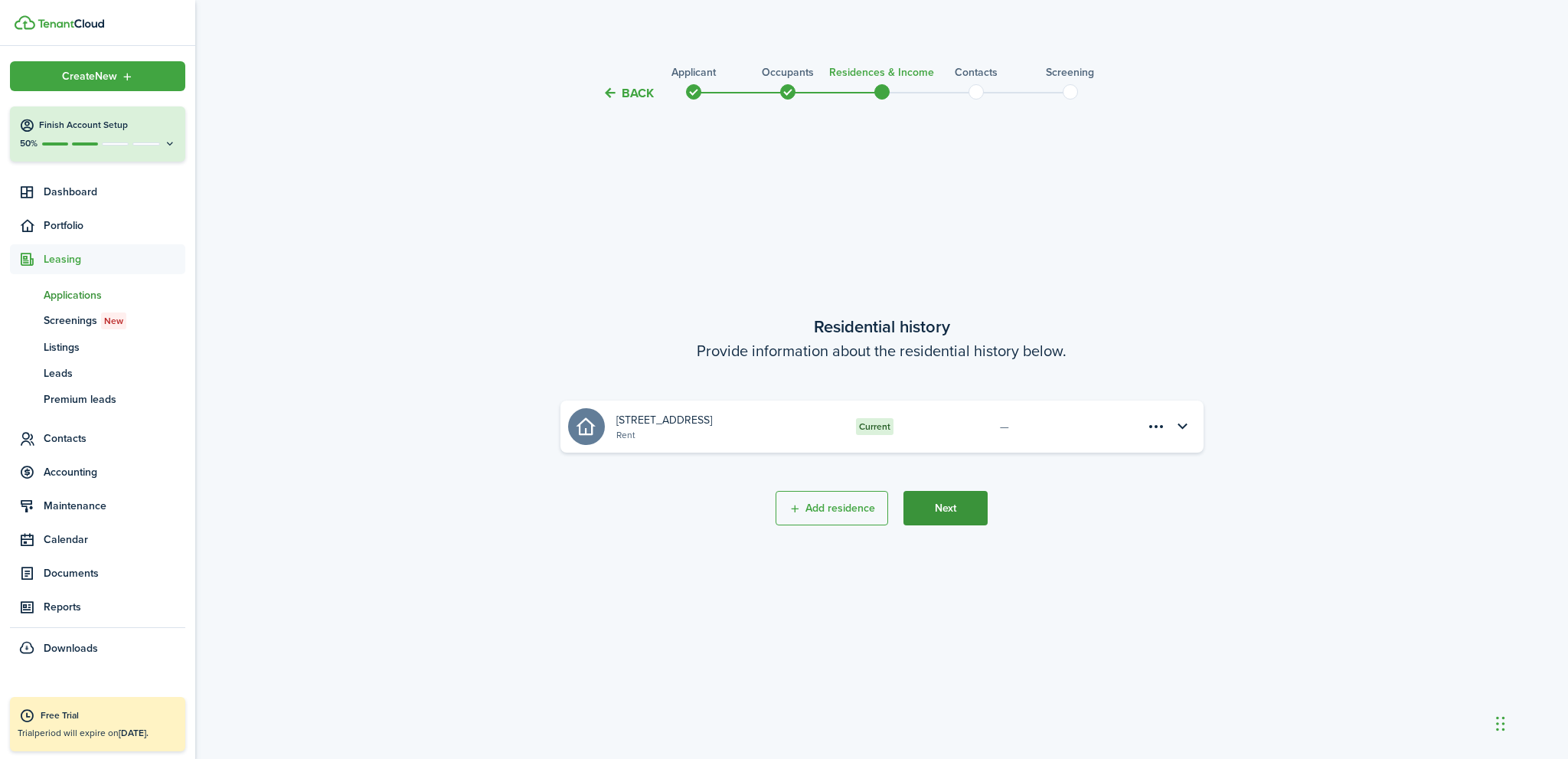
click at [940, 514] on button "Next" at bounding box center [945, 509] width 84 height 35
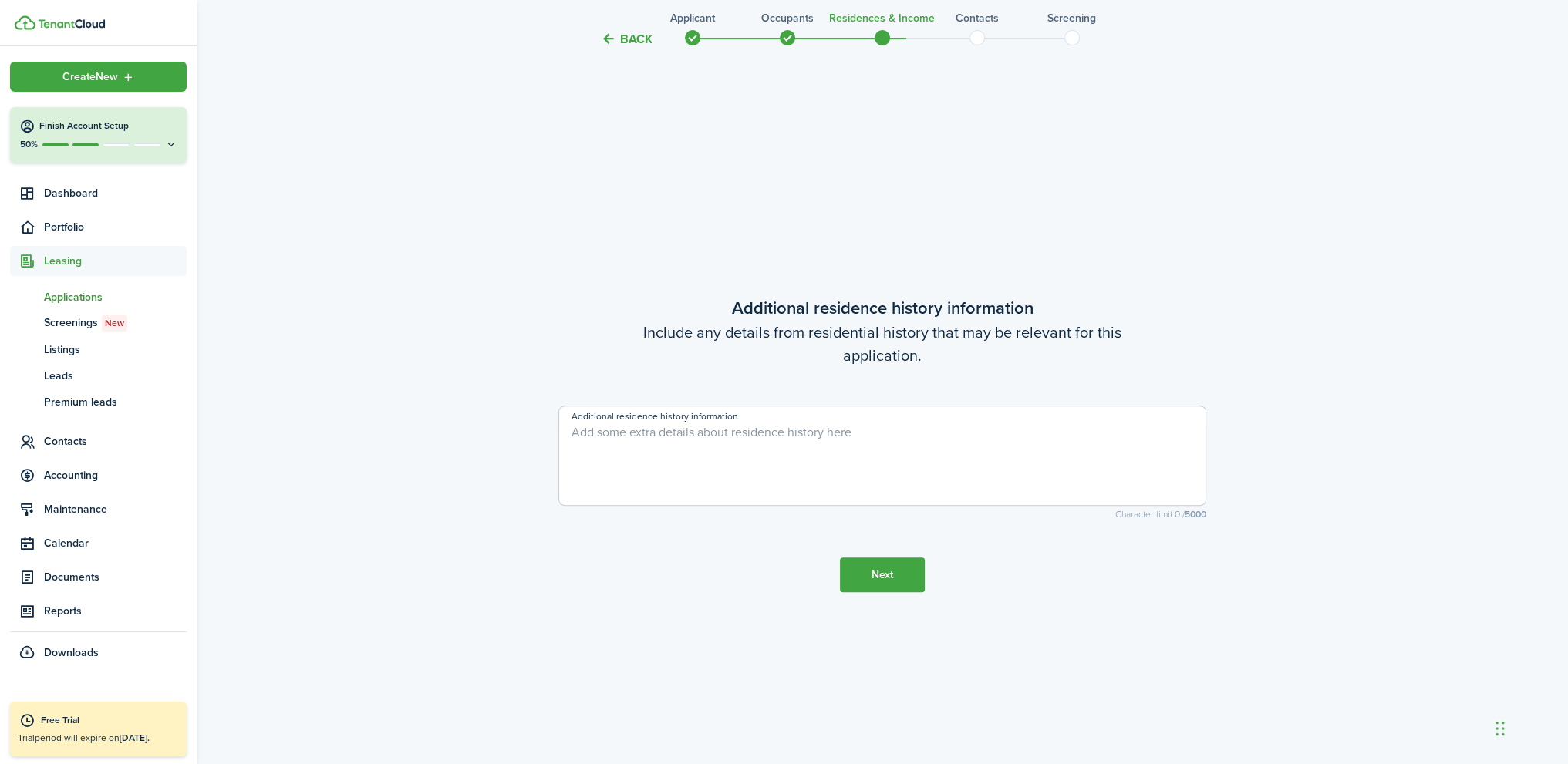
scroll to position [660, 0]
click at [893, 578] on button "Next" at bounding box center [881, 574] width 84 height 35
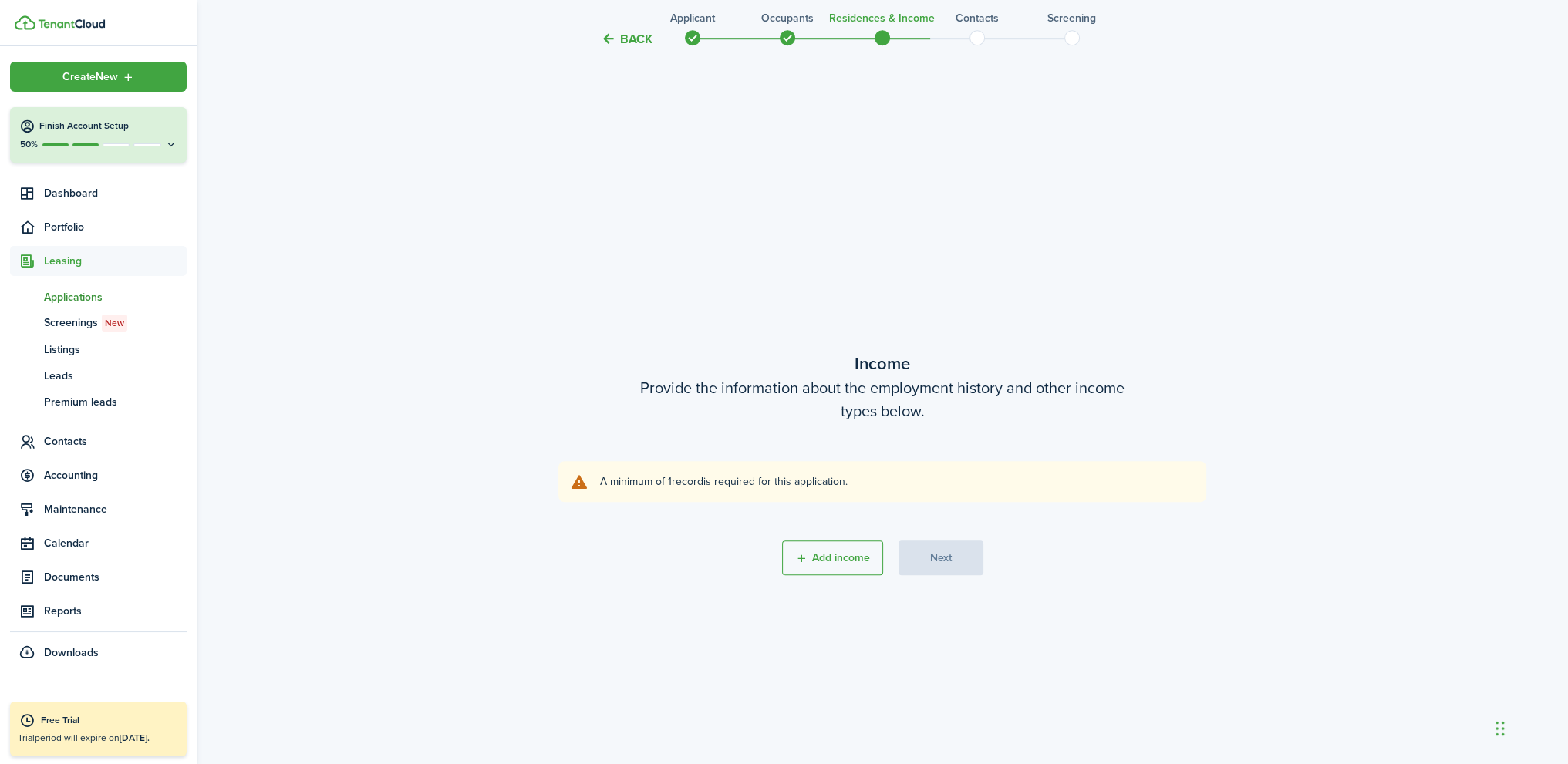
scroll to position [1424, 0]
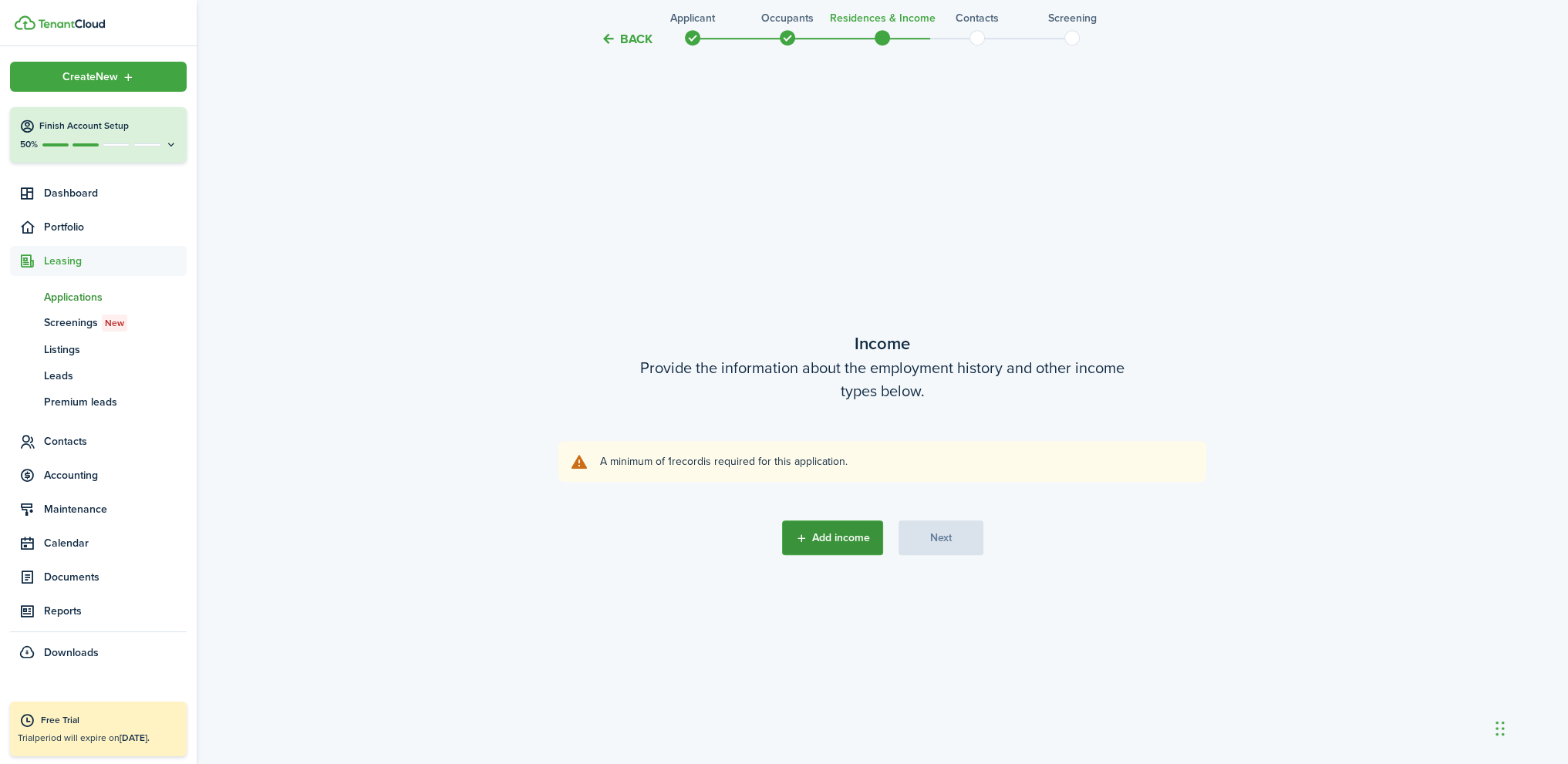
click at [851, 534] on button "Add income" at bounding box center [832, 538] width 101 height 35
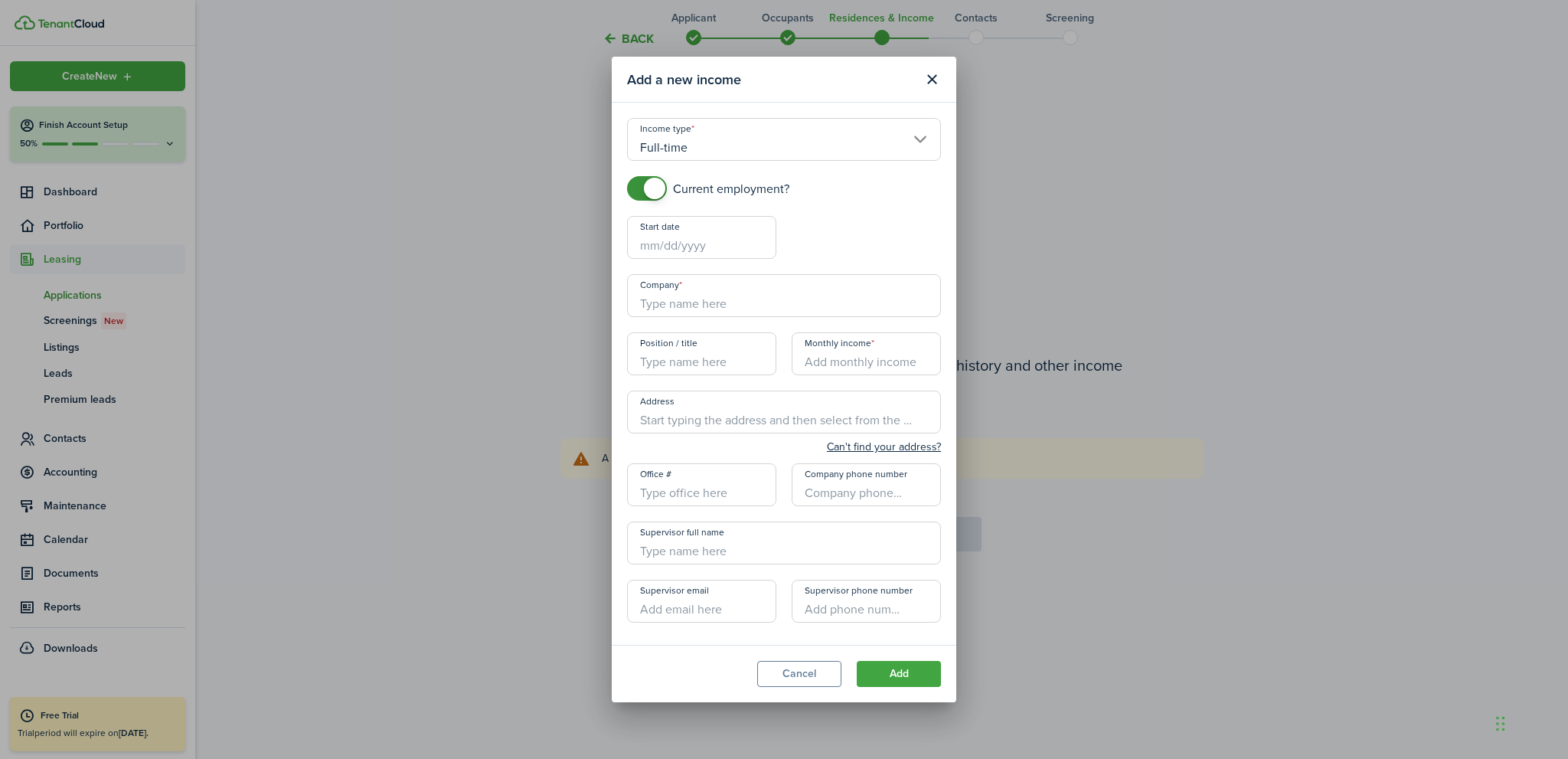
click at [686, 241] on input "Start date" at bounding box center [701, 237] width 149 height 43
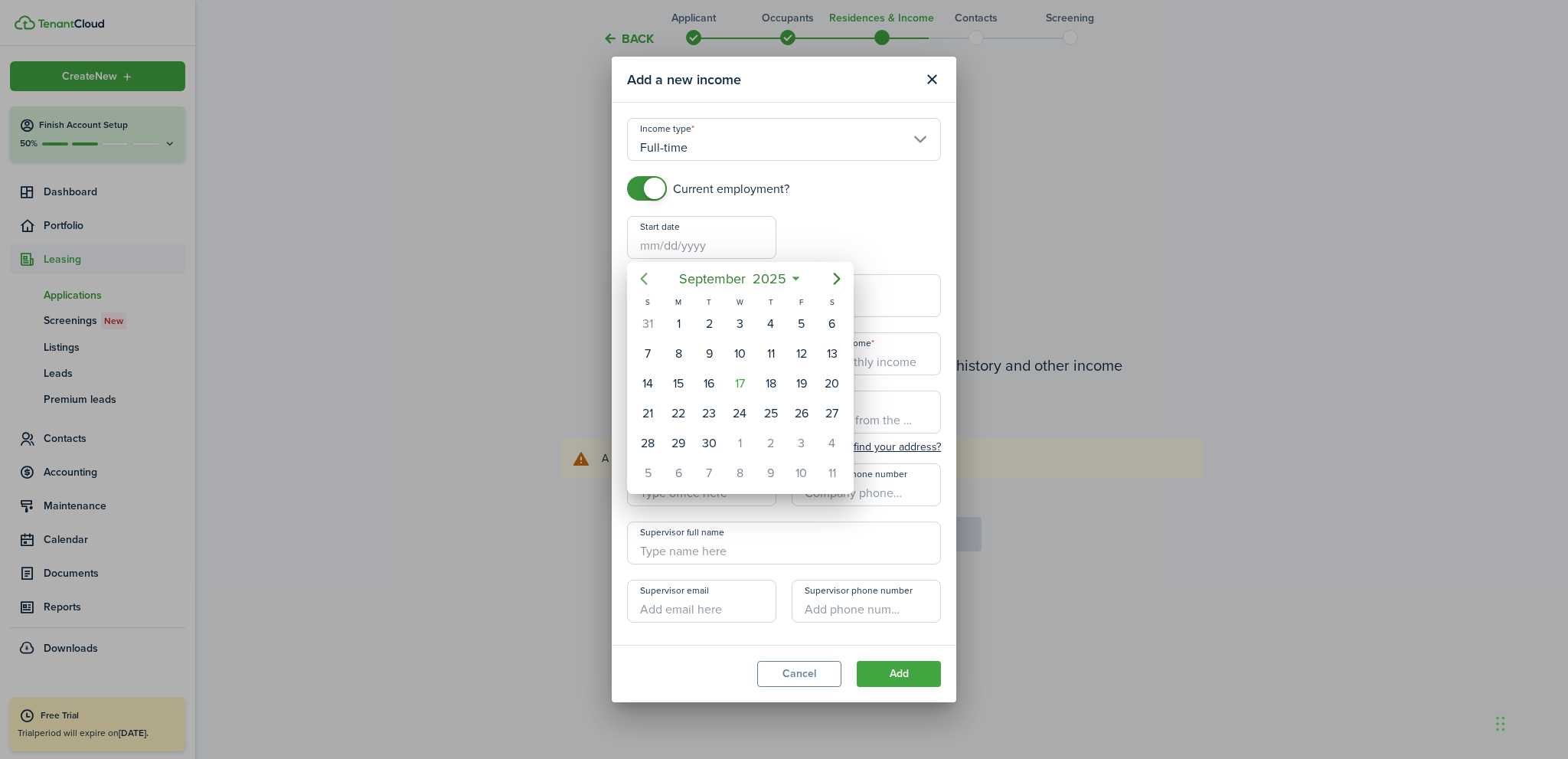
click at [642, 278] on icon "Previous page" at bounding box center [644, 278] width 7 height 13
click at [643, 277] on icon "Previous page" at bounding box center [644, 278] width 7 height 13
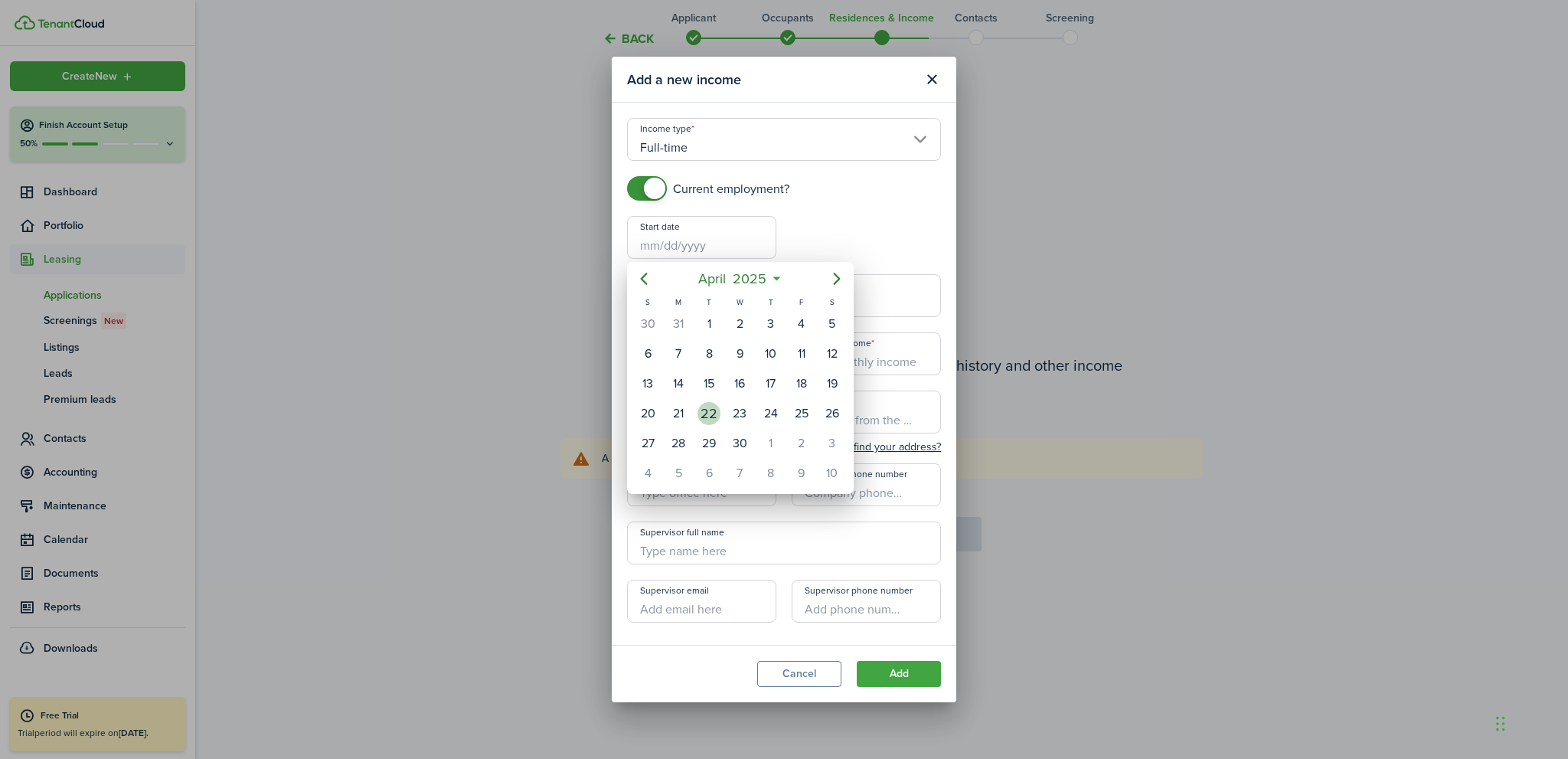
click at [708, 411] on div "22" at bounding box center [709, 413] width 23 height 23
type input "[DATE]"
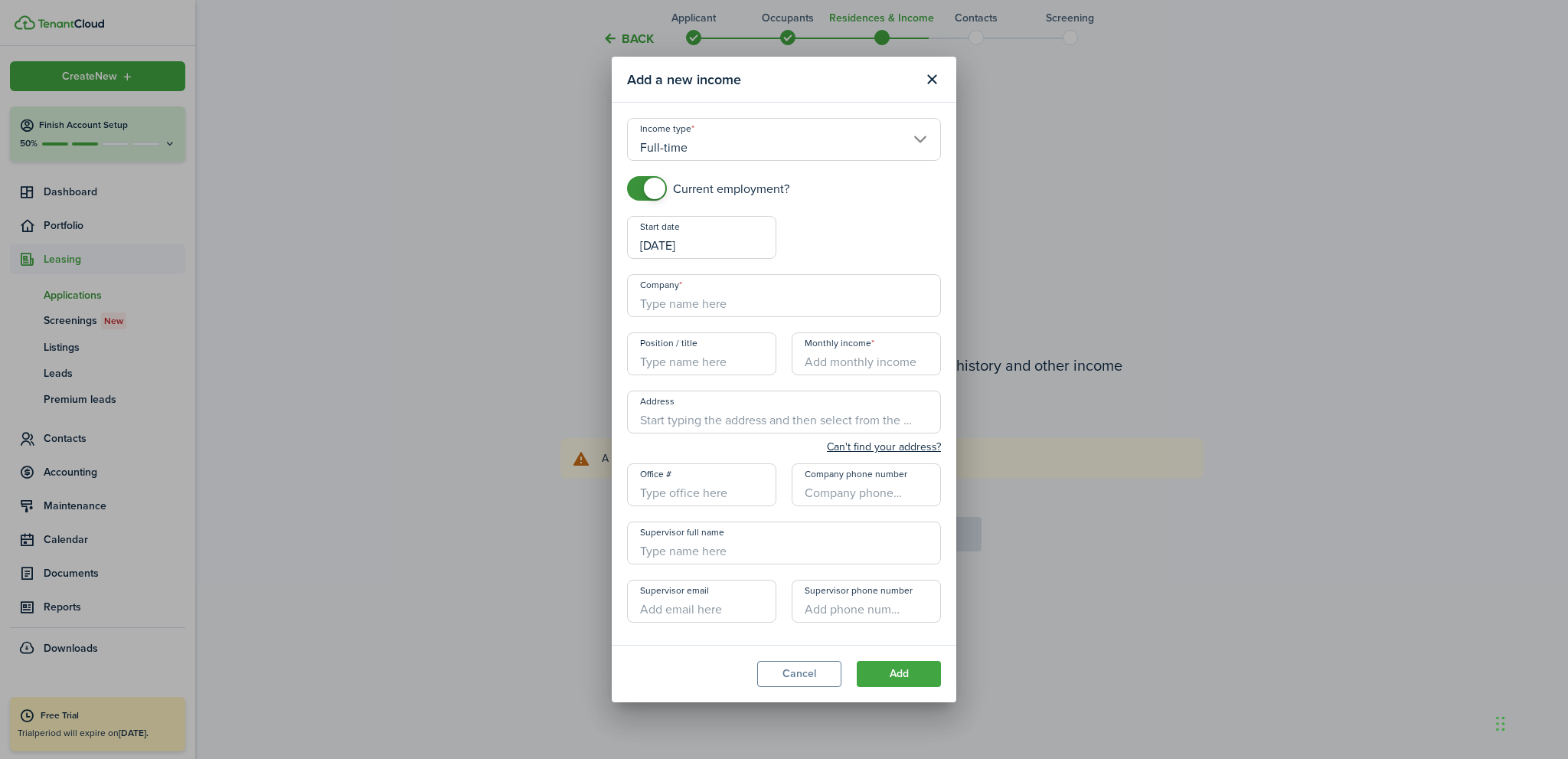
click at [677, 302] on input "Company" at bounding box center [784, 296] width 314 height 43
type input "[DEMOGRAPHIC_DATA] Charities of [GEOGRAPHIC_DATA][US_STATE]"
type input "[STREET_ADDRESS]"
type input "[PHONE_NUMBER]"
type input "[PERSON_NAME]"
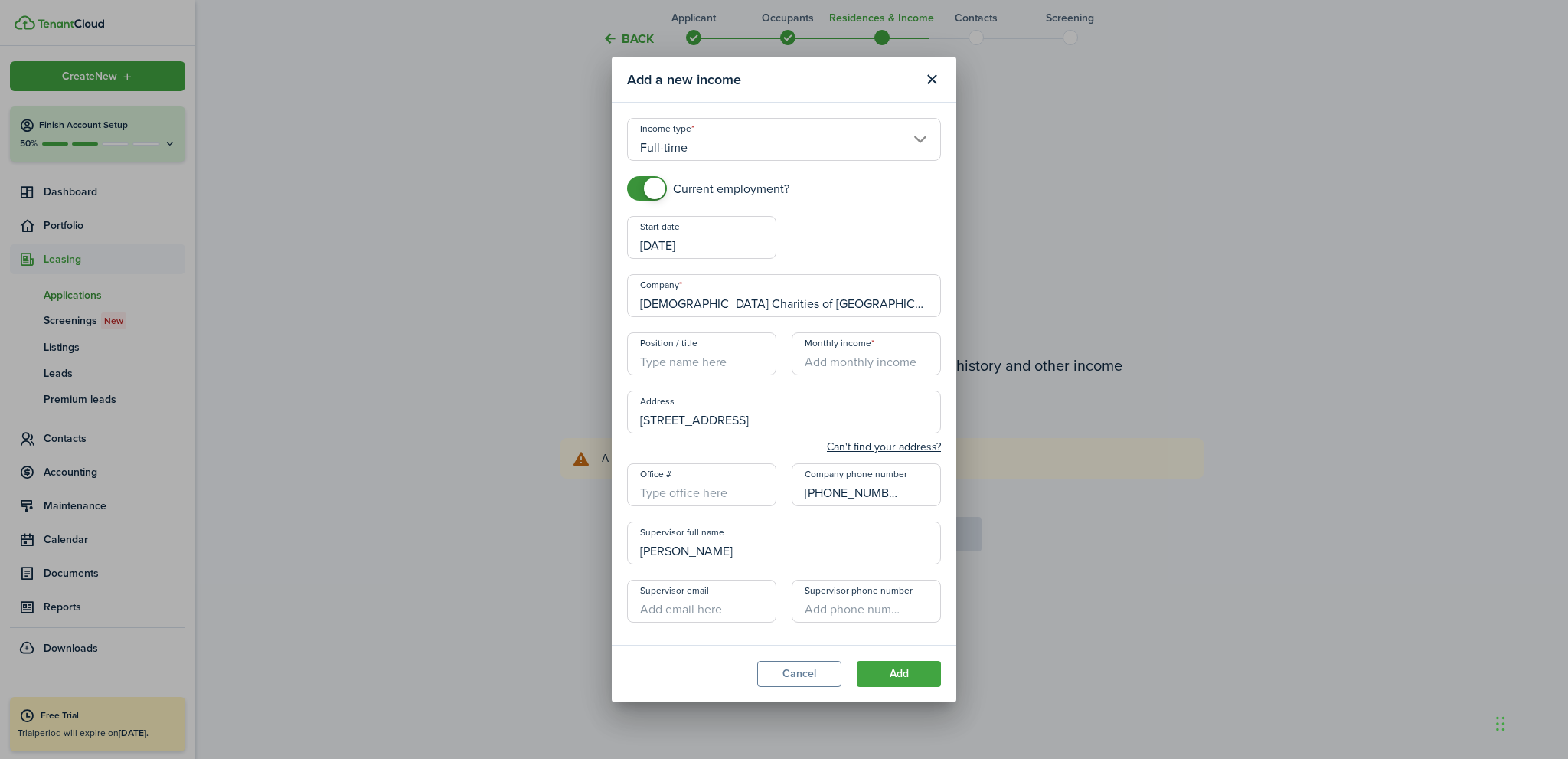
type input "[EMAIL_ADDRESS][DOMAIN_NAME]"
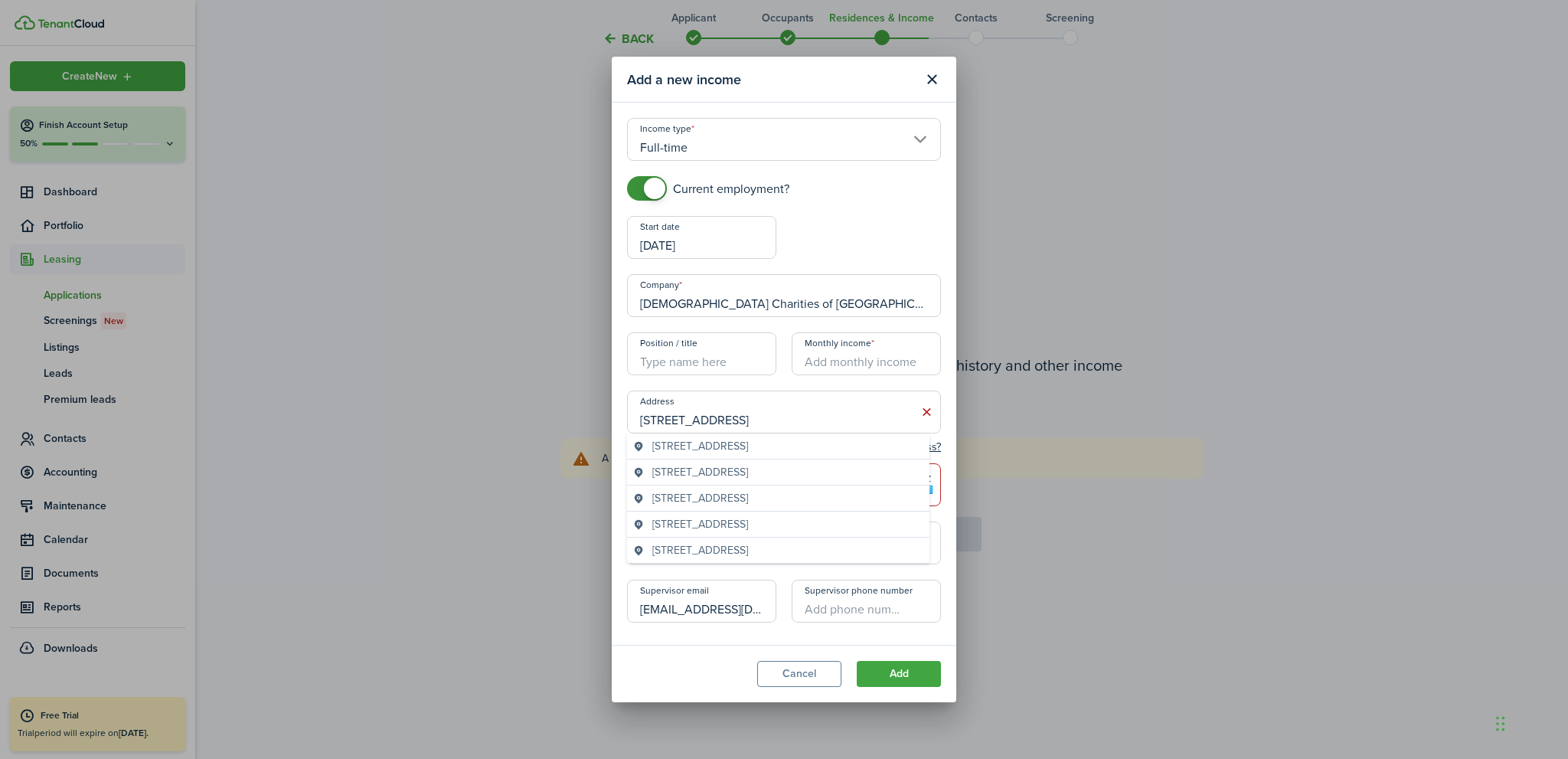
click at [714, 365] on input "Position / title" at bounding box center [701, 353] width 149 height 43
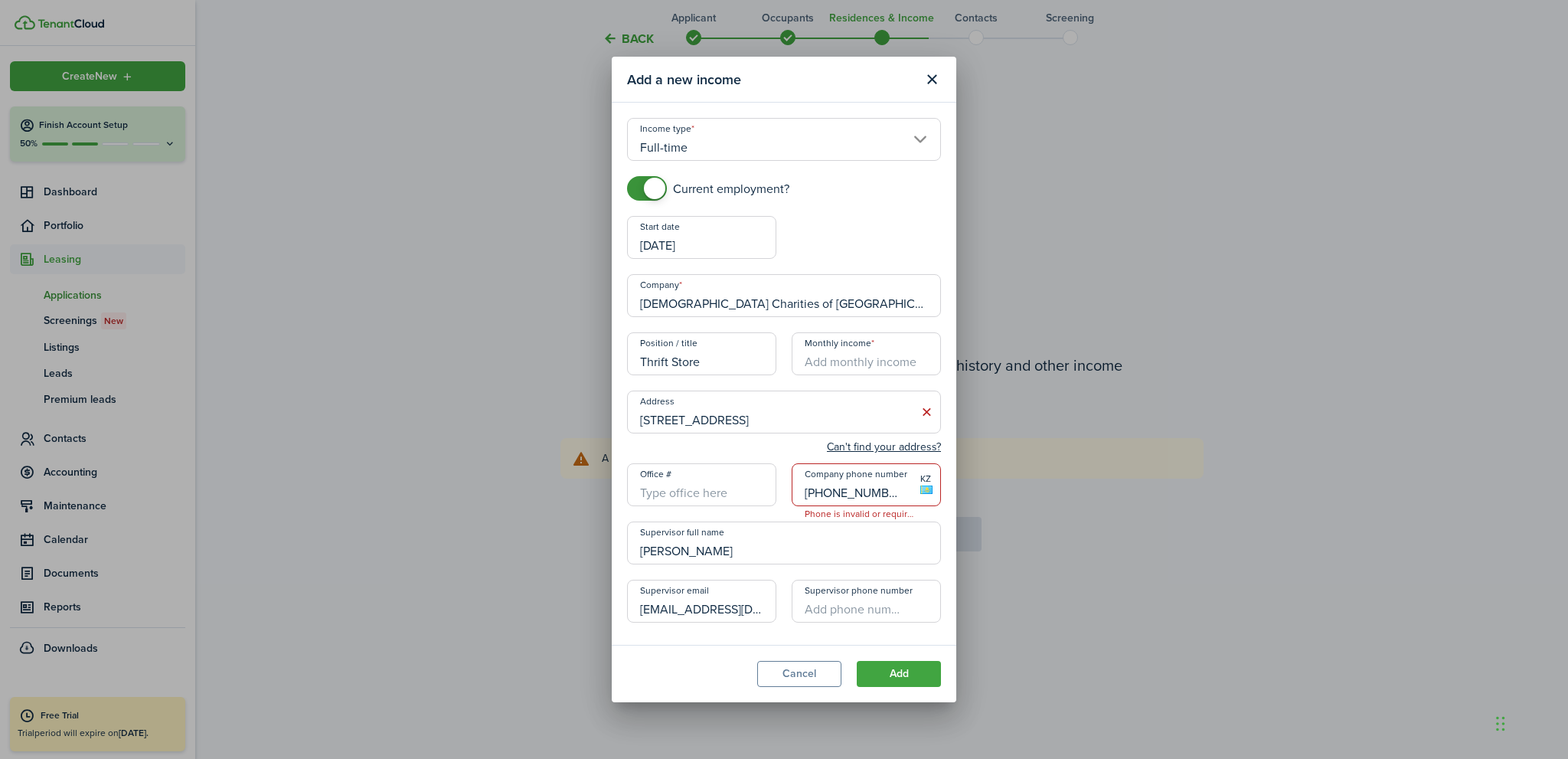
type input "Thrift Store"
type input "$1,040.00"
drag, startPoint x: 892, startPoint y: 492, endPoint x: 636, endPoint y: 494, distance: 256.0
click at [640, 494] on div "Current employment? Start date [DATE] End date Company [DEMOGRAPHIC_DATA] Chari…" at bounding box center [784, 406] width 329 height 461
drag, startPoint x: 581, startPoint y: 557, endPoint x: 488, endPoint y: 558, distance: 93.0
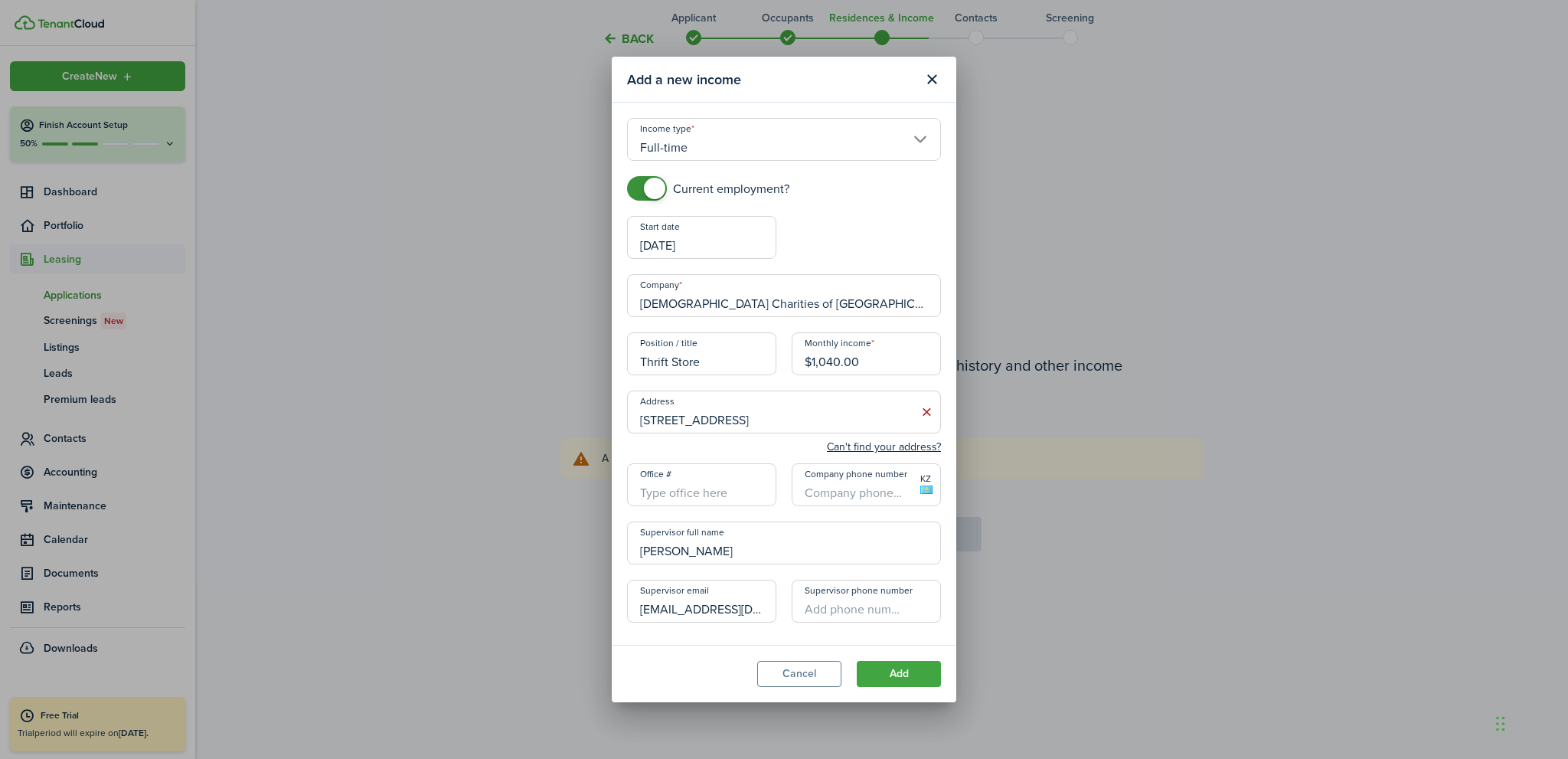
click at [489, 558] on div "Add a new income Income type [DEMOGRAPHIC_DATA] Current employment? Start date …" at bounding box center [784, 380] width 1568 height 759
type input "Thrift"
click at [906, 675] on button "Add" at bounding box center [899, 673] width 84 height 26
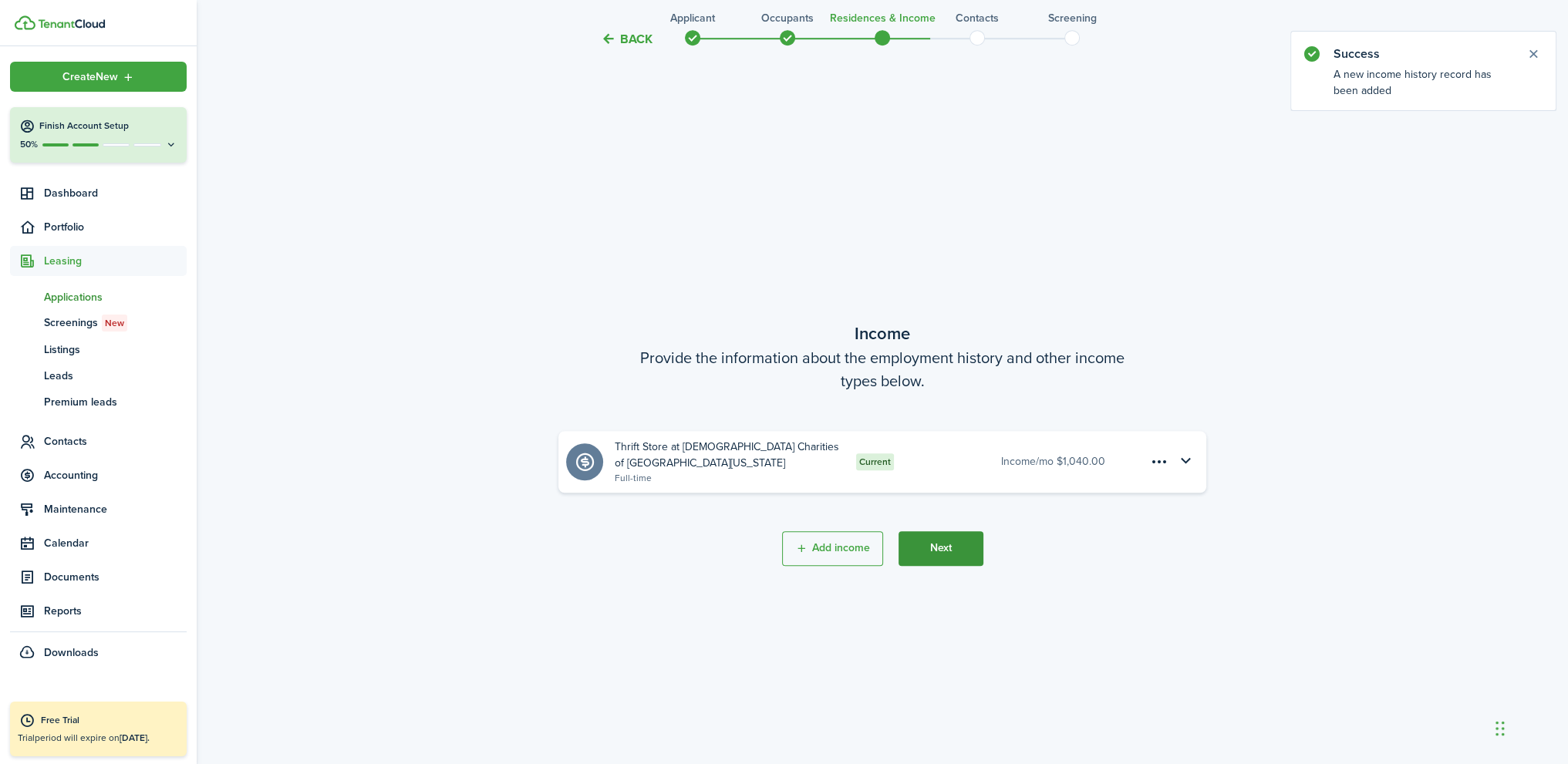
click at [948, 554] on button "Next" at bounding box center [940, 549] width 84 height 35
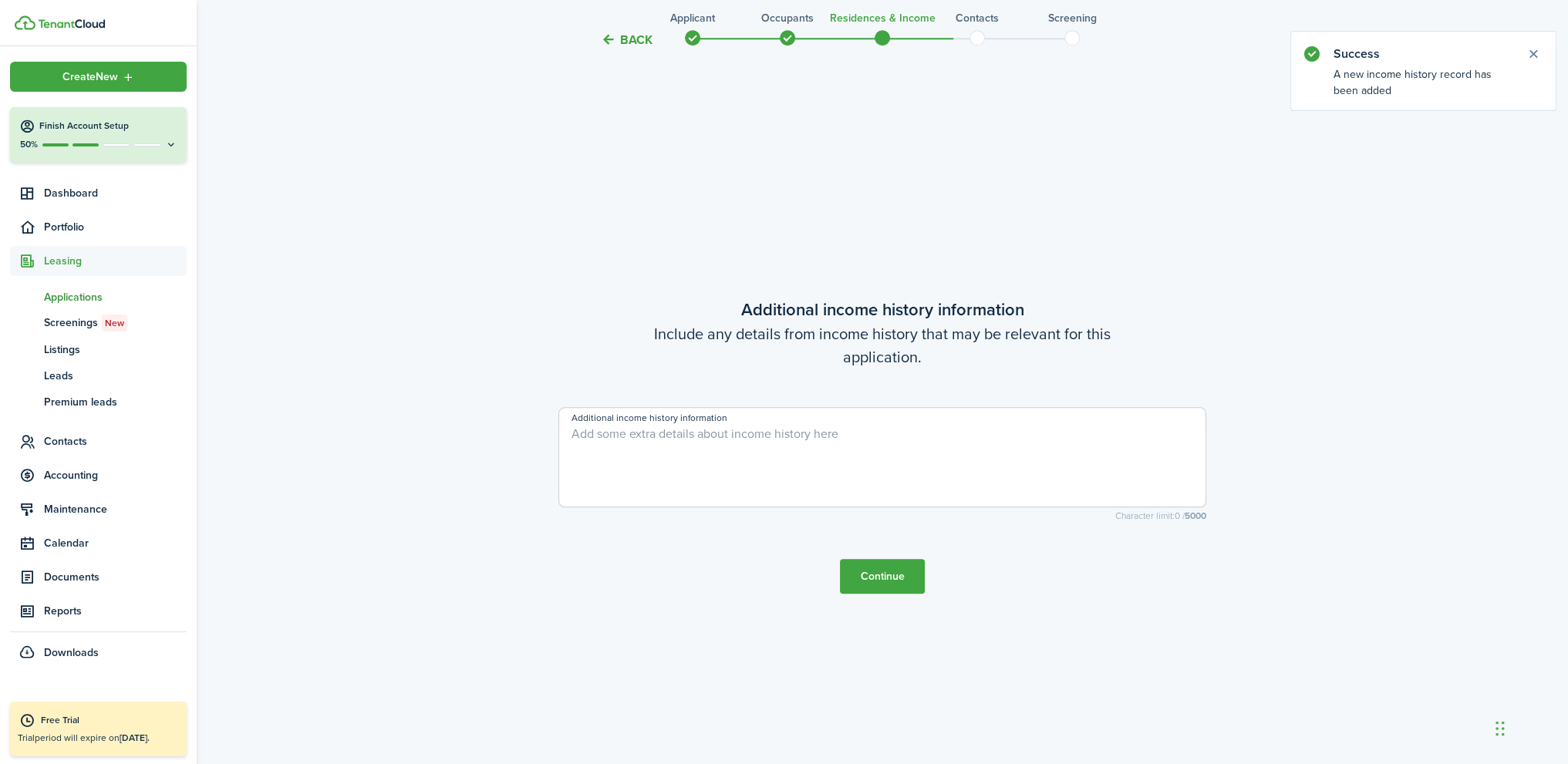
scroll to position [2189, 0]
click at [890, 573] on button "Continue" at bounding box center [881, 573] width 84 height 35
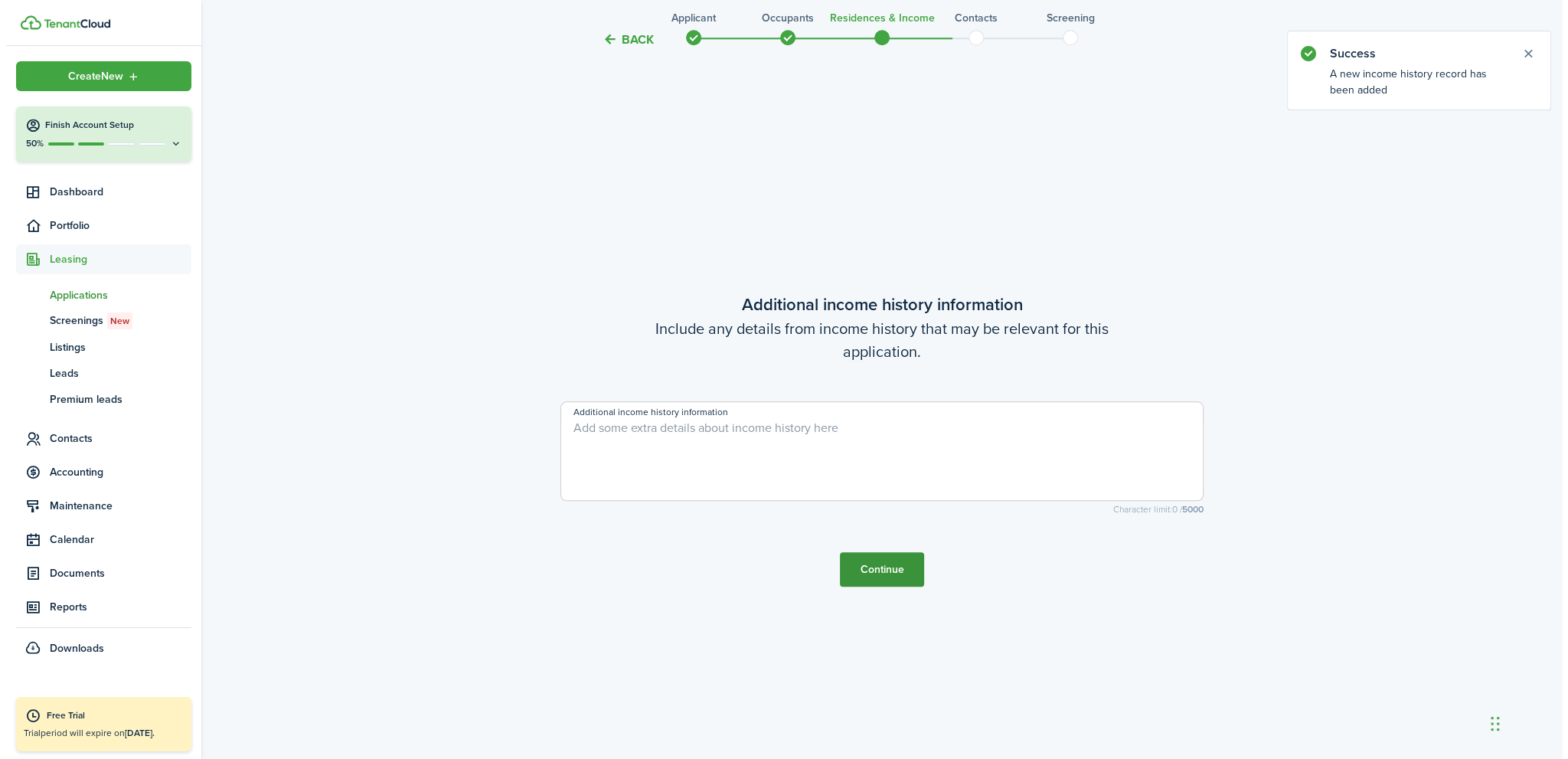
scroll to position [0, 0]
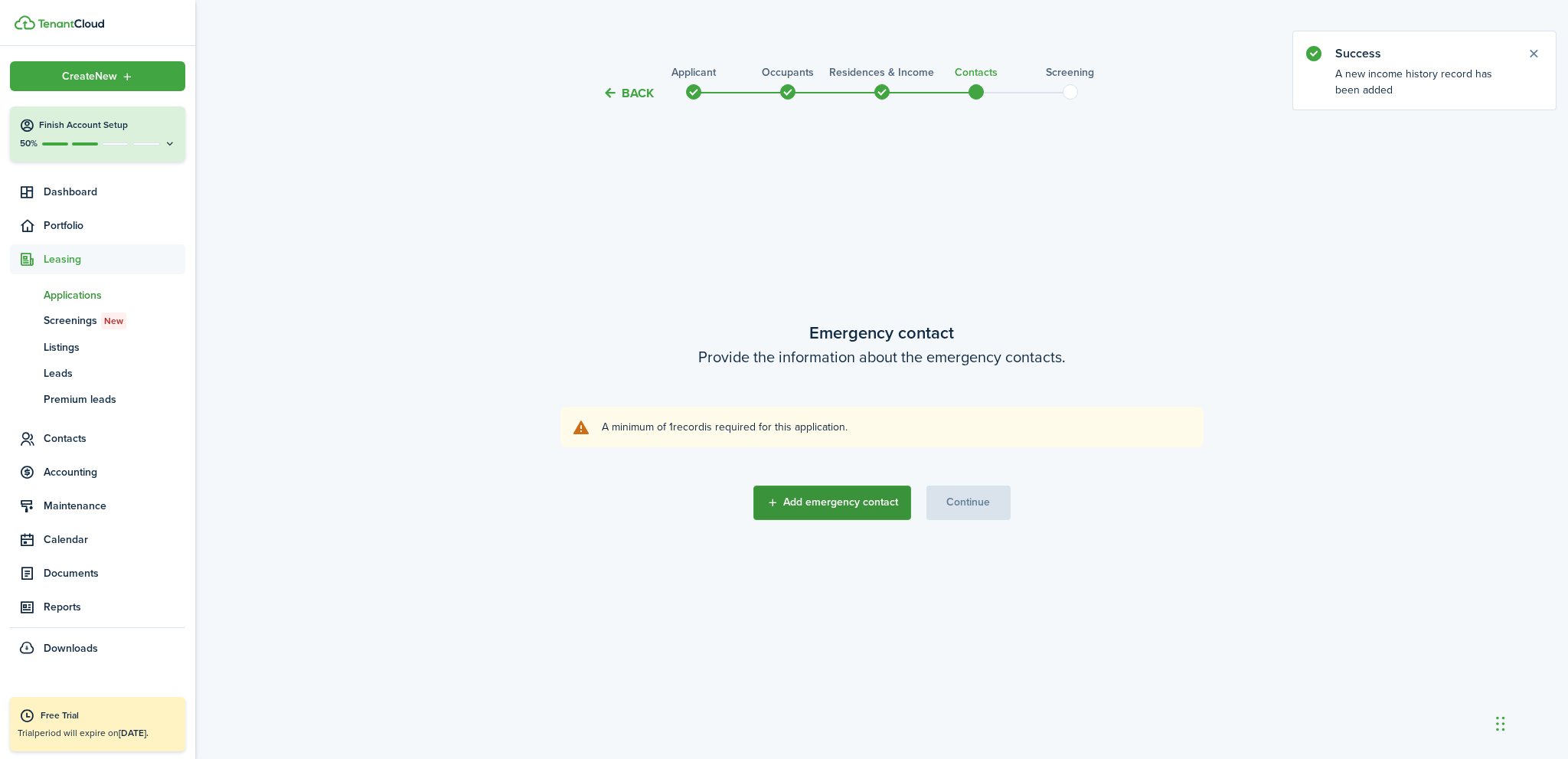
click at [839, 507] on button "Add emergency contact" at bounding box center [832, 503] width 158 height 35
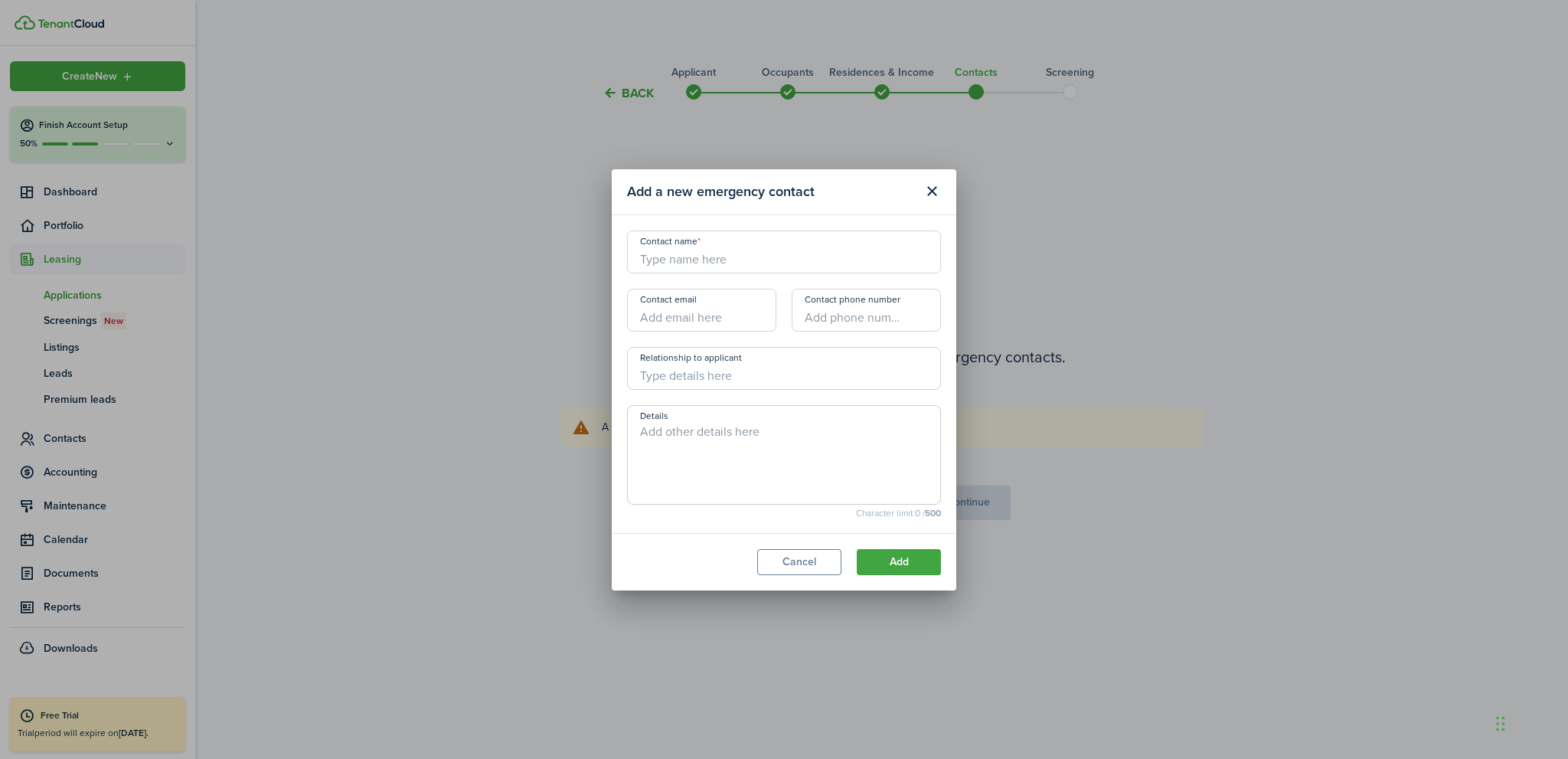
click at [739, 260] on input "Contact name" at bounding box center [784, 251] width 314 height 43
type input "[PERSON_NAME]"
type input "O"
click at [728, 260] on input "[PERSON_NAME]" at bounding box center [784, 251] width 314 height 43
type input "[PERSON_NAME]"
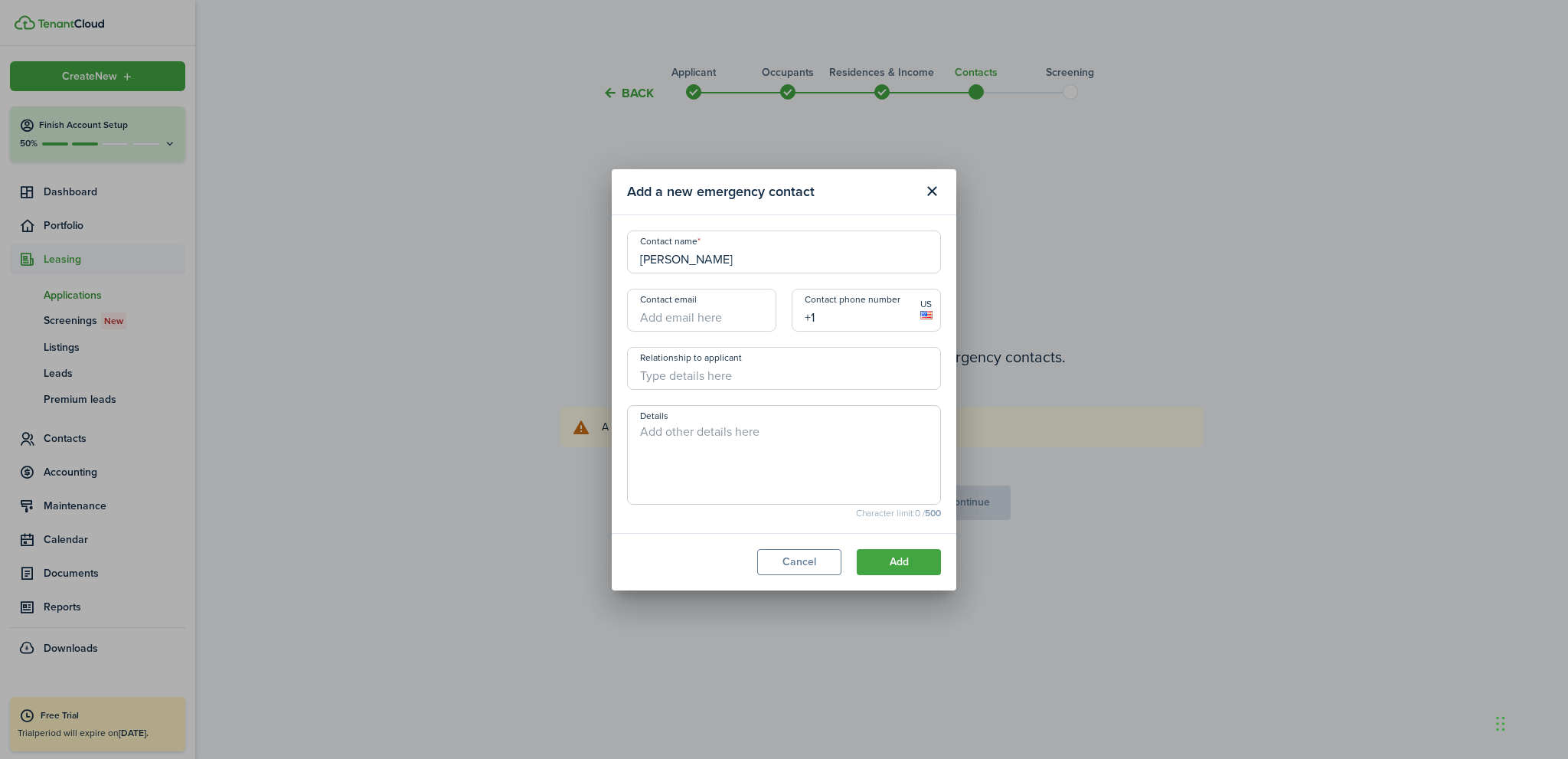
click at [827, 321] on input "+1" at bounding box center [866, 310] width 149 height 43
type input "[PHONE_NUMBER]"
click at [724, 432] on textarea "Details" at bounding box center [784, 459] width 312 height 73
click at [898, 564] on button "Add" at bounding box center [899, 562] width 84 height 26
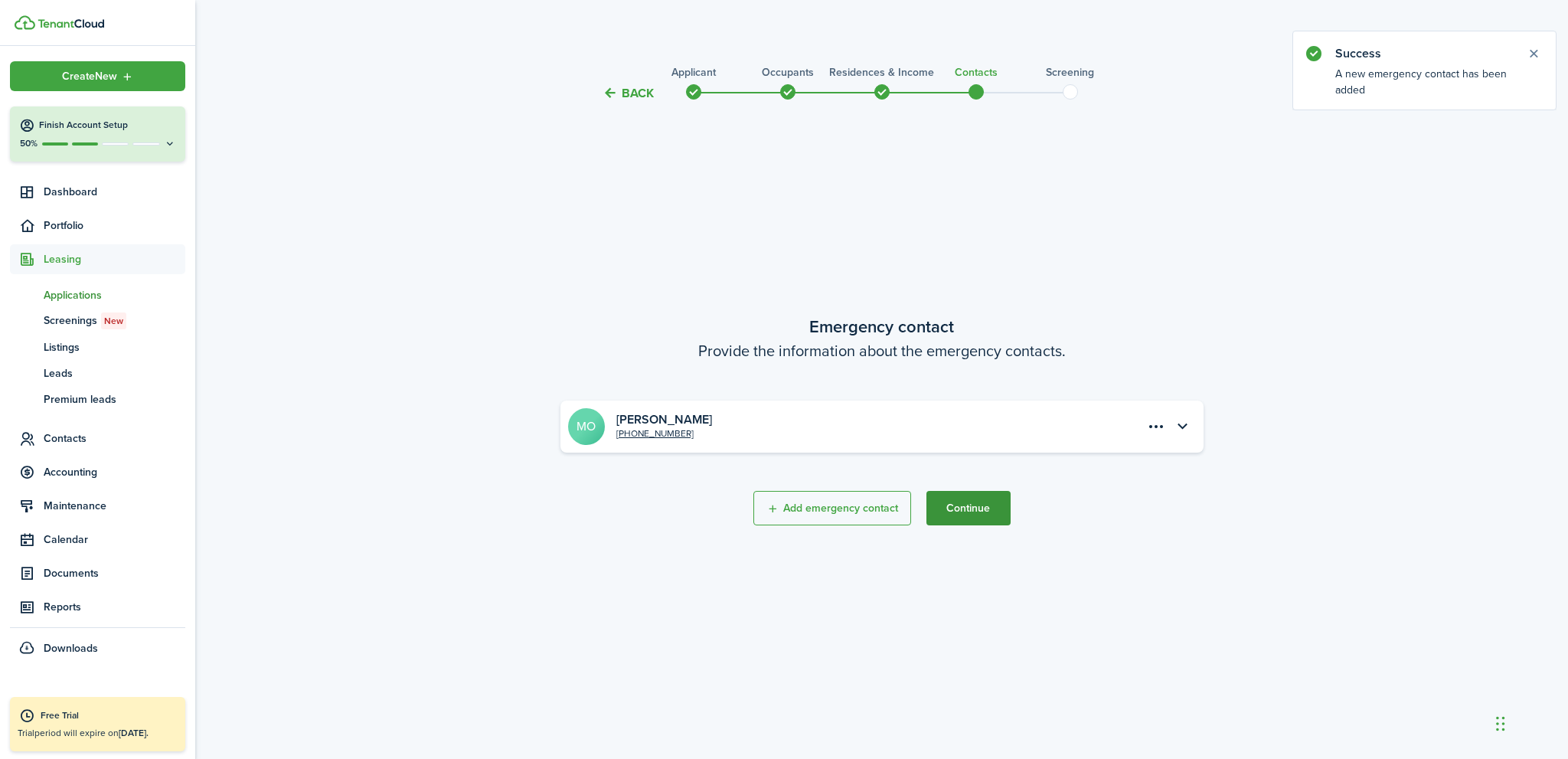
click at [968, 501] on button "Continue" at bounding box center [968, 509] width 84 height 35
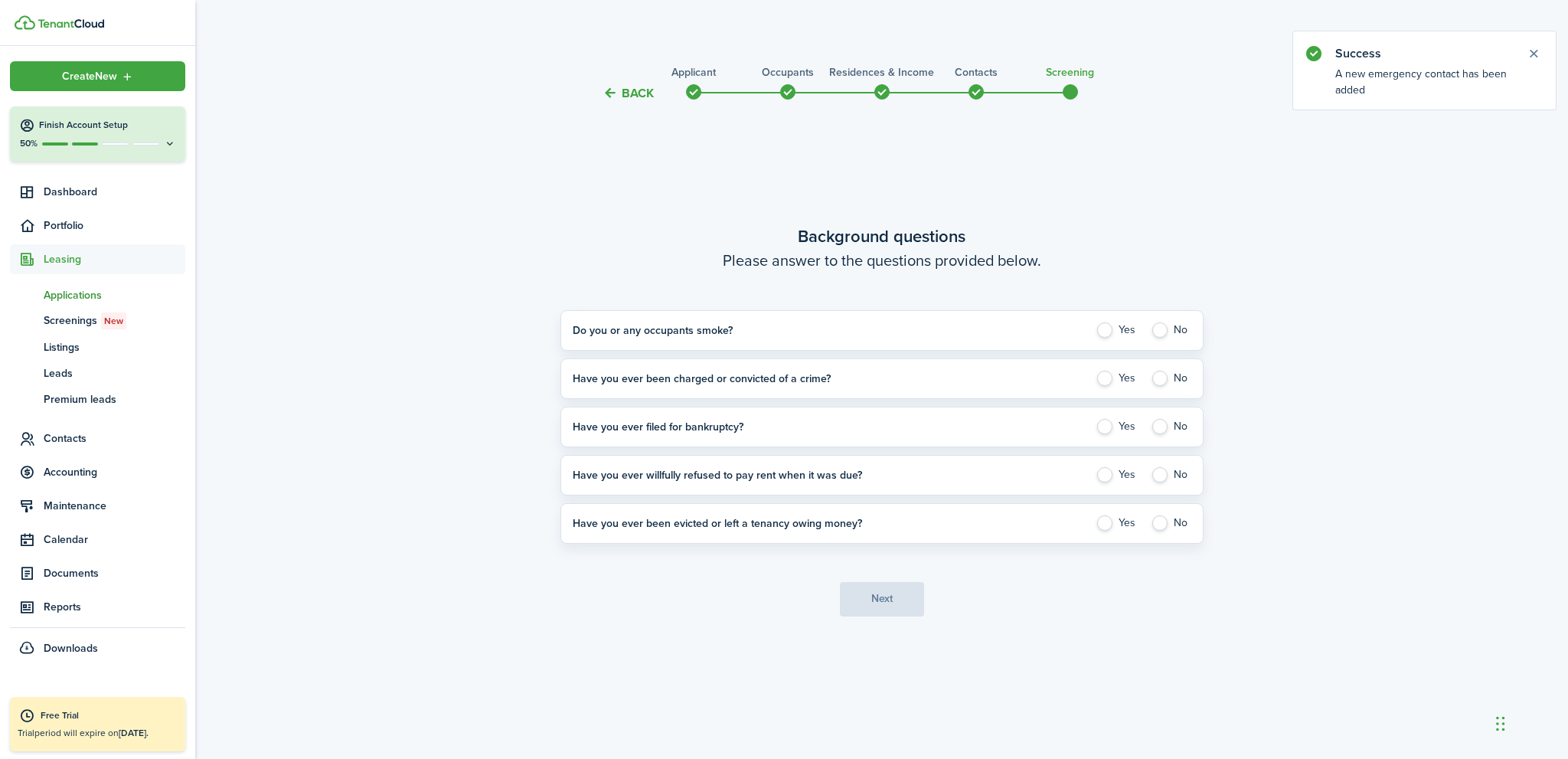
click at [1161, 331] on label "No" at bounding box center [1171, 330] width 40 height 15
radio input "true"
click at [1106, 374] on label "Yes" at bounding box center [1117, 379] width 43 height 15
radio input "true"
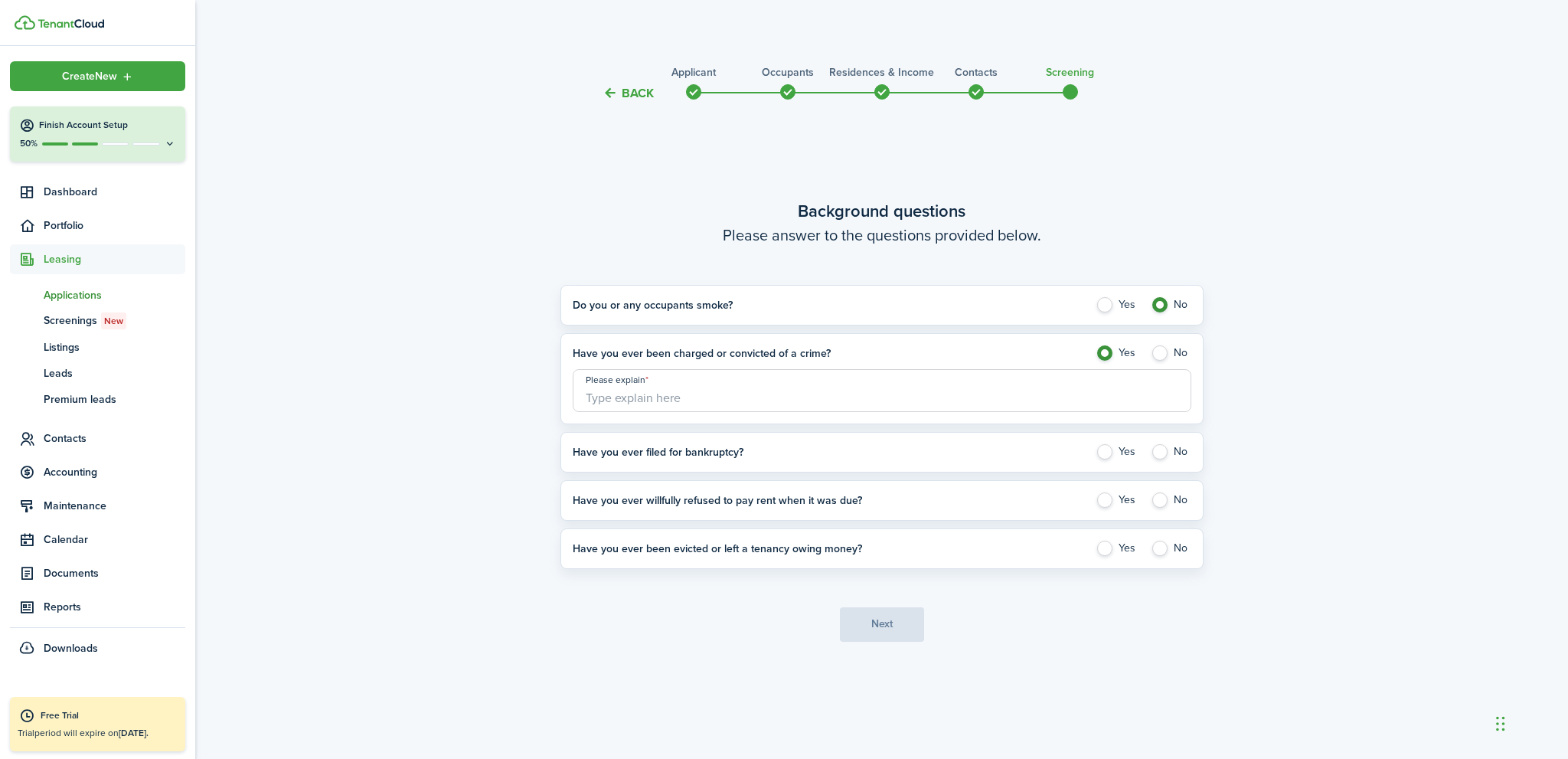
click at [1158, 455] on label "No" at bounding box center [1171, 452] width 40 height 15
radio input "true"
click at [828, 389] on input "Please explain" at bounding box center [882, 390] width 618 height 43
type input "Not Stated"
drag, startPoint x: 1159, startPoint y: 502, endPoint x: 1163, endPoint y: 521, distance: 19.4
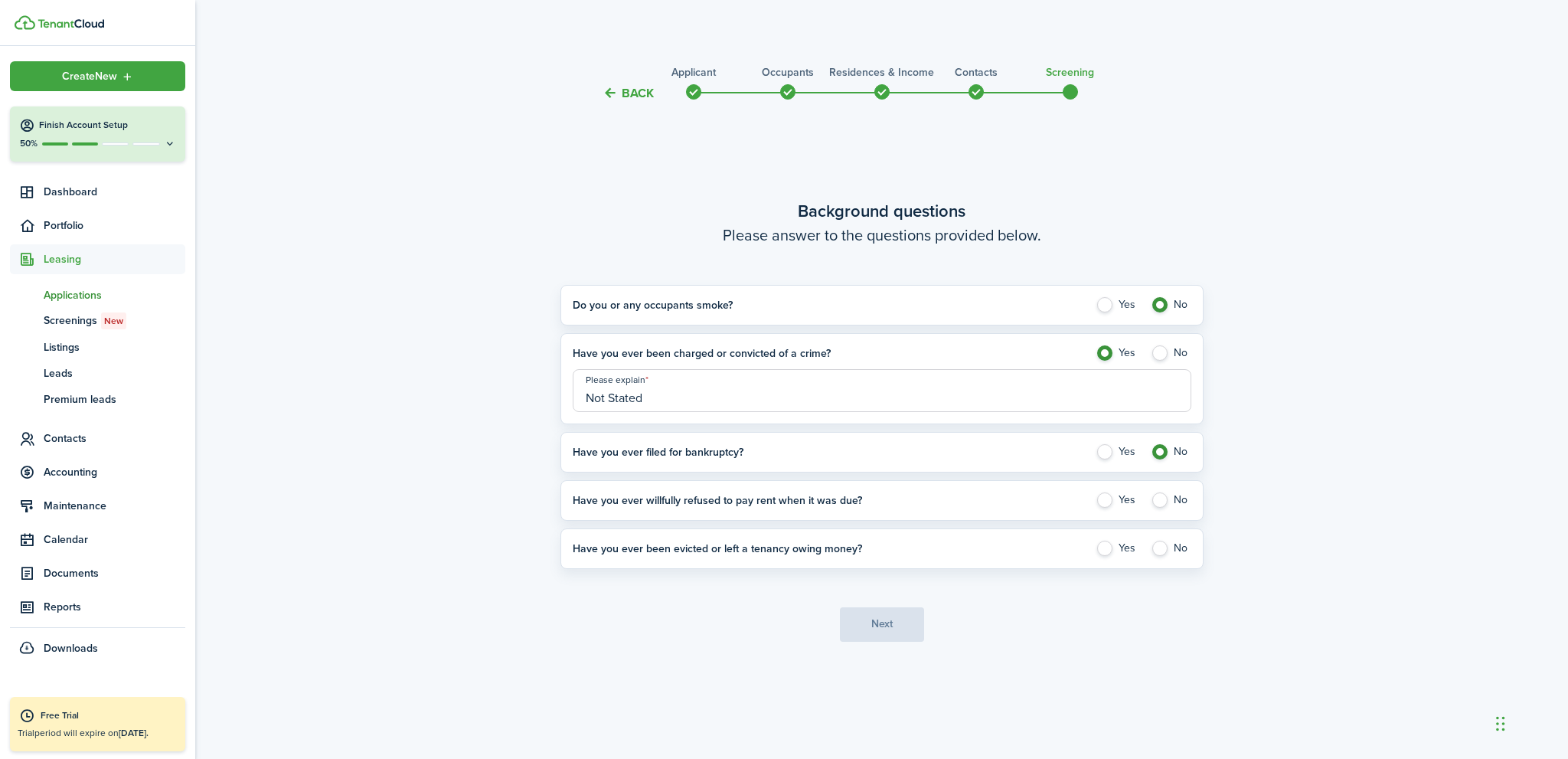
click at [1159, 501] on label "No" at bounding box center [1171, 500] width 40 height 15
radio input "true"
click at [1156, 549] on label "No" at bounding box center [1171, 548] width 40 height 15
radio input "true"
click at [880, 625] on button "Next" at bounding box center [881, 625] width 84 height 35
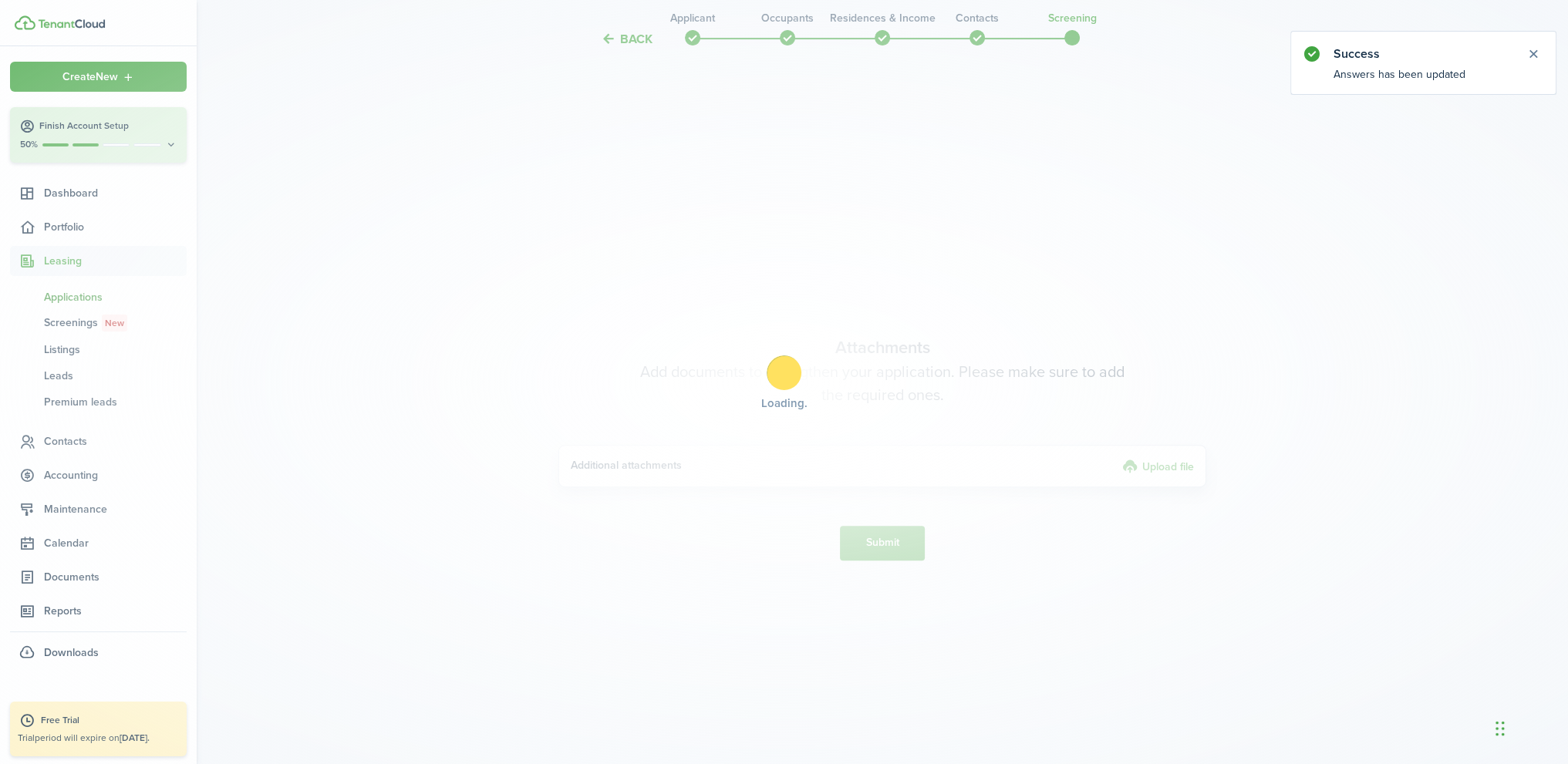
scroll to position [660, 0]
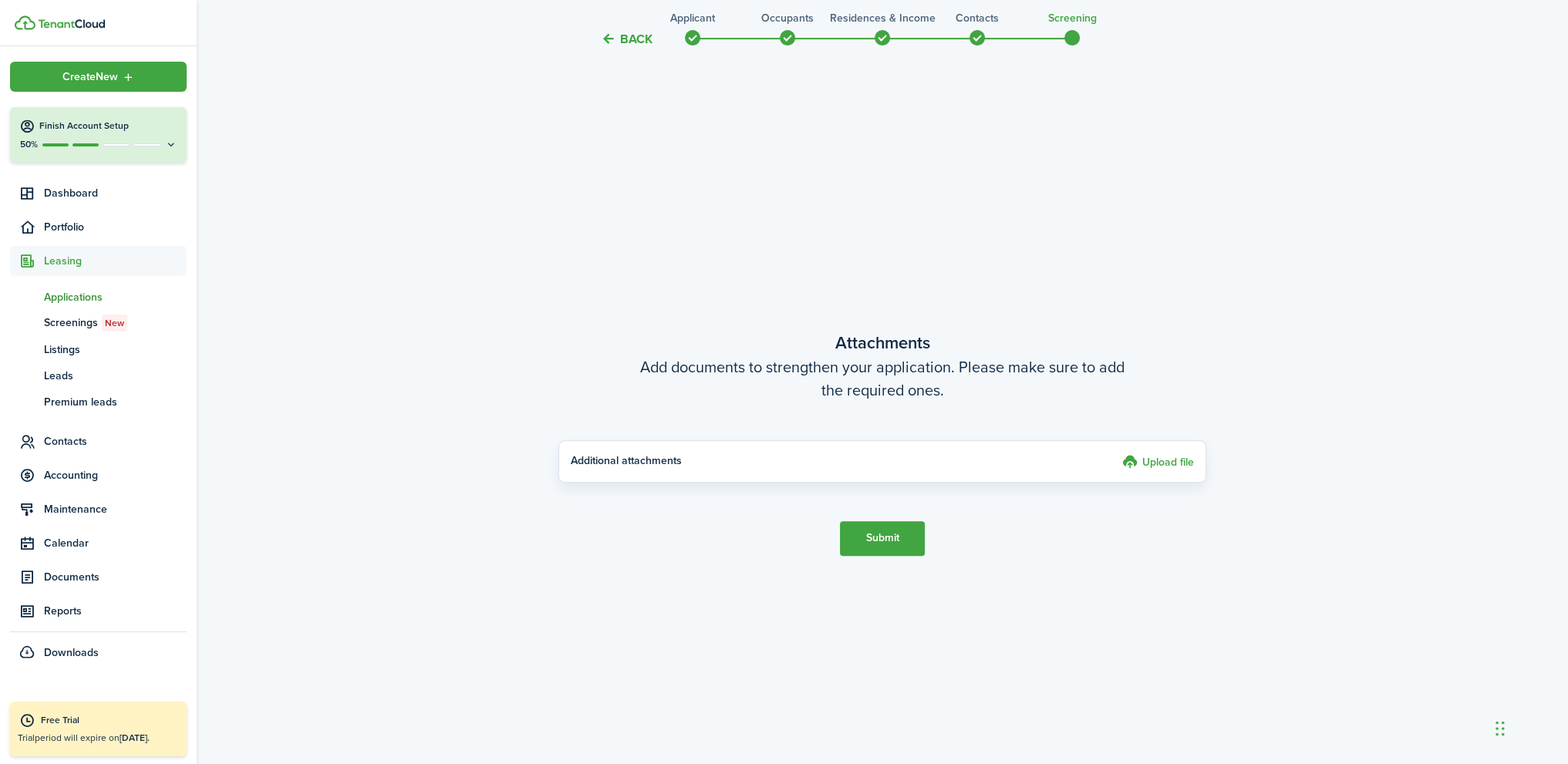
click at [71, 300] on span "Applications" at bounding box center [114, 297] width 143 height 16
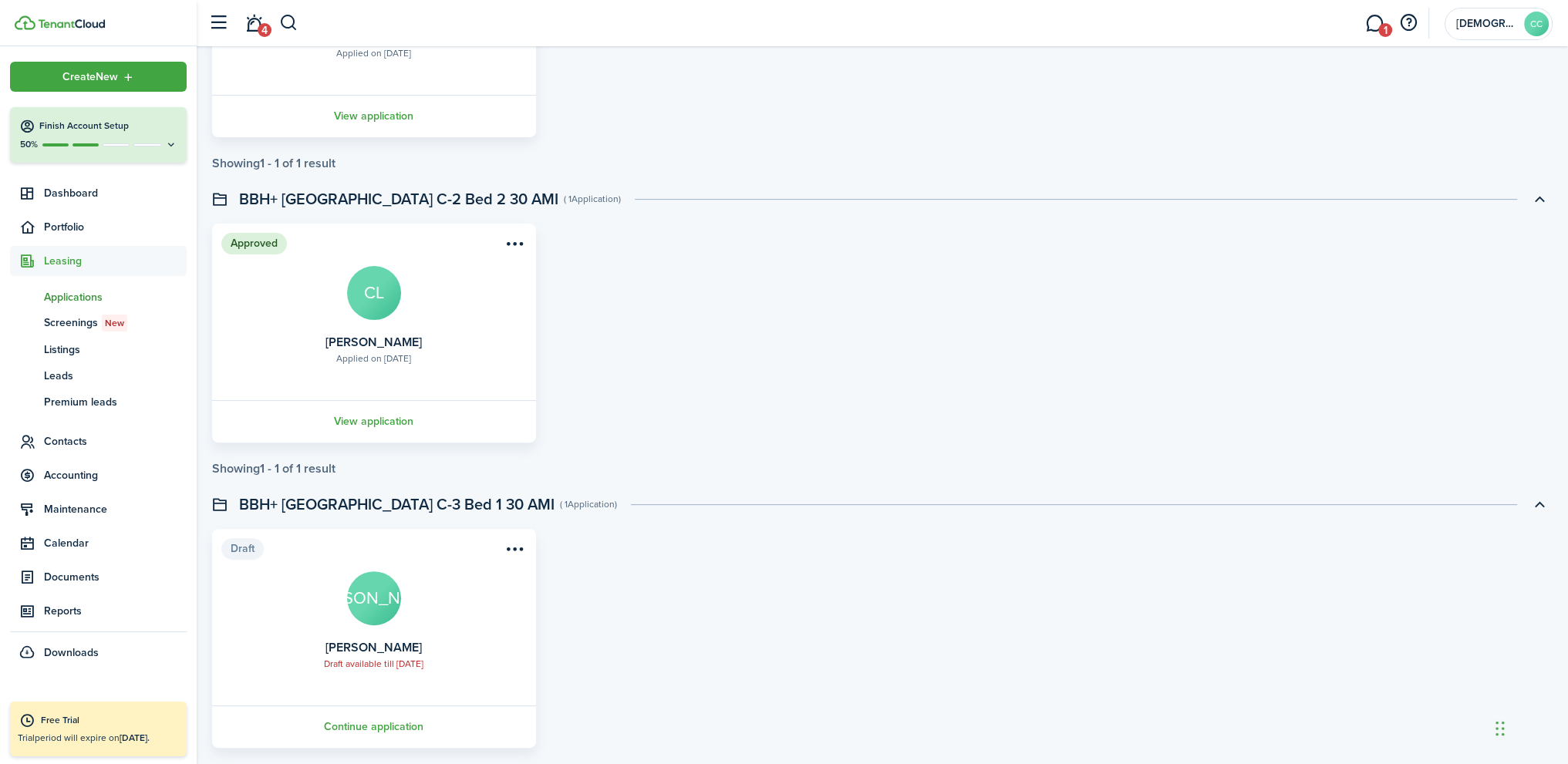
scroll to position [656, 0]
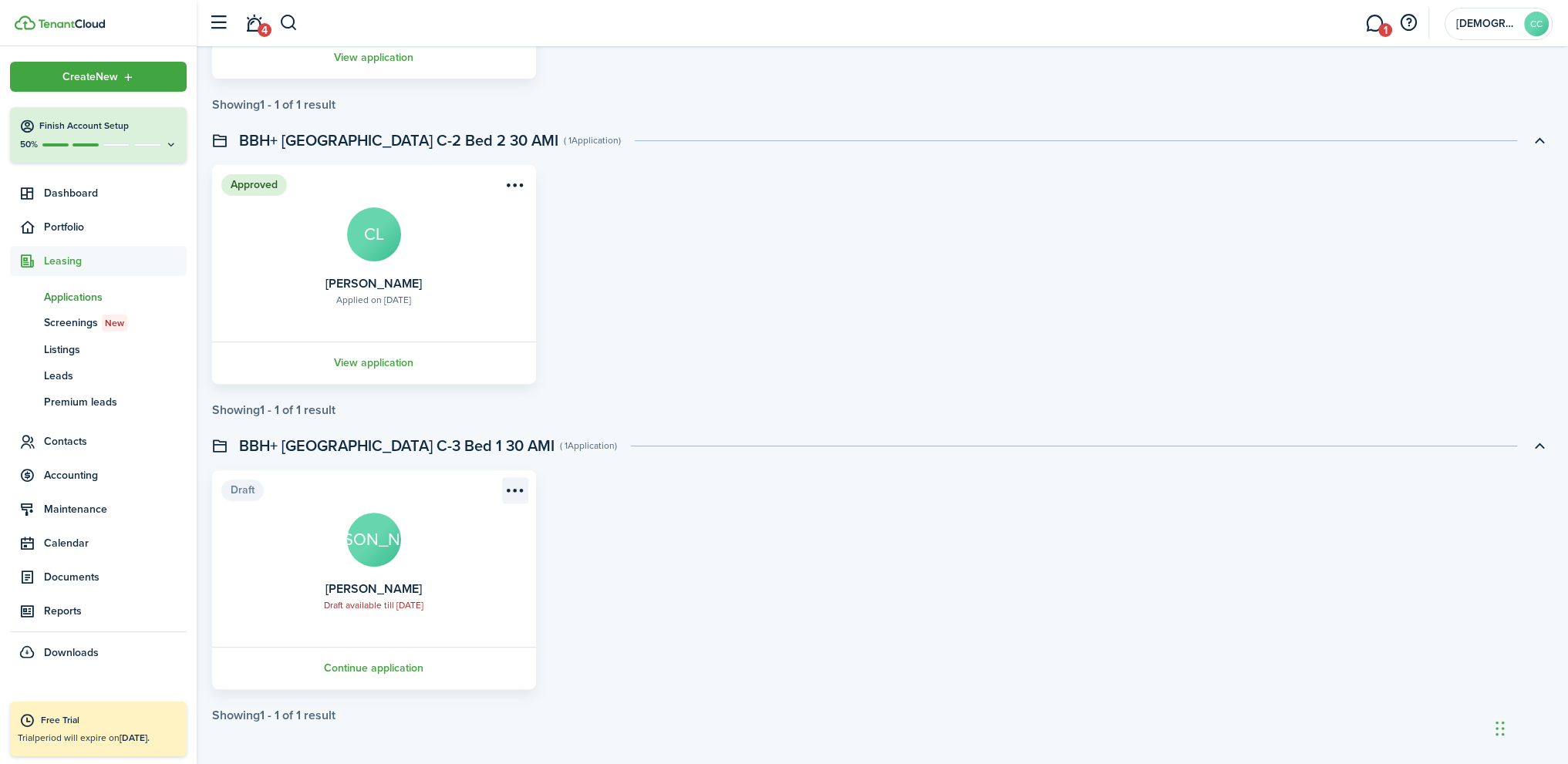
click at [517, 494] on menu-btn-icon "Open menu" at bounding box center [515, 490] width 26 height 26
click at [491, 683] on link "Continue application" at bounding box center [373, 668] width 329 height 43
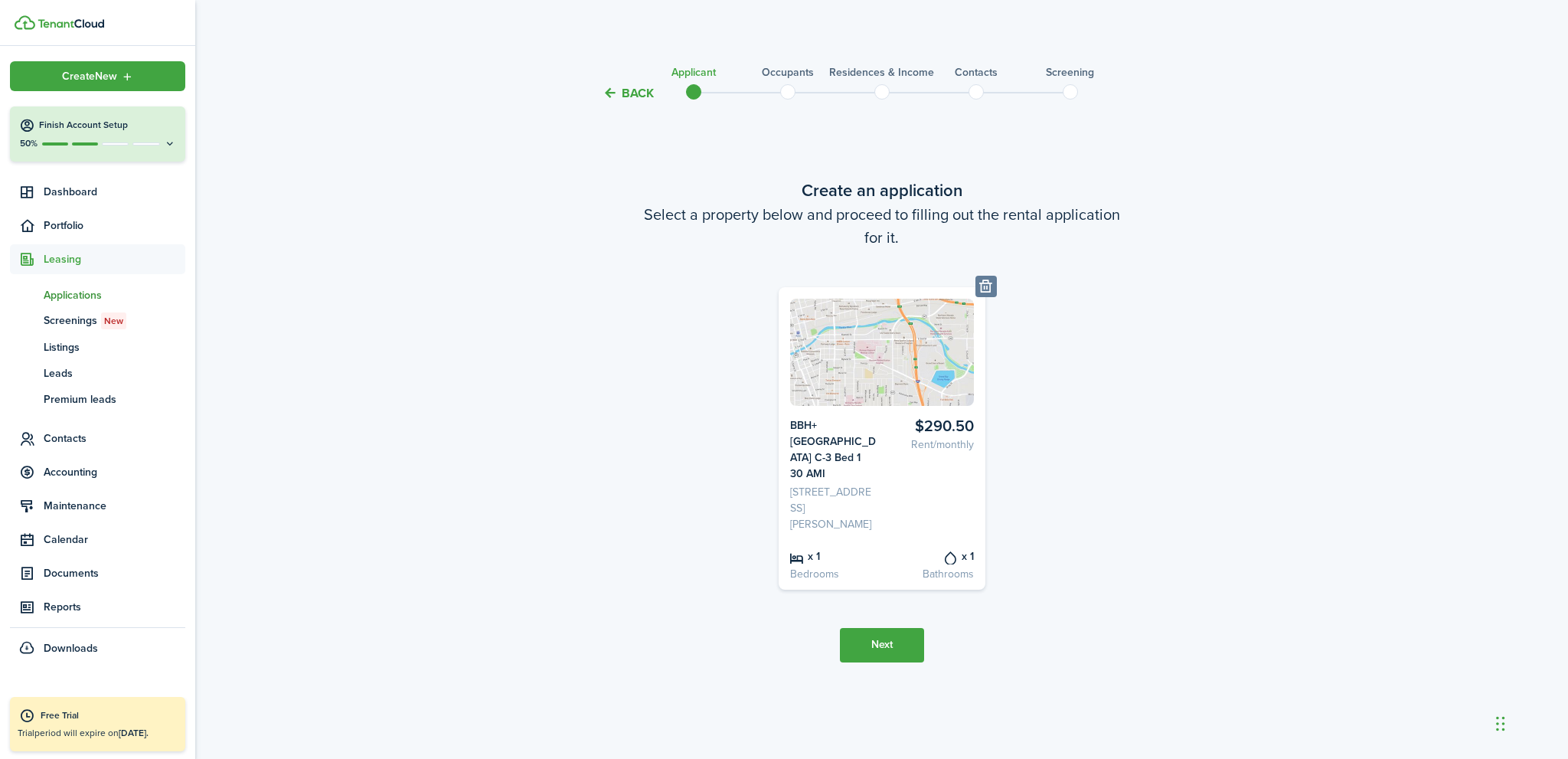
click at [876, 643] on button "Next" at bounding box center [881, 645] width 84 height 35
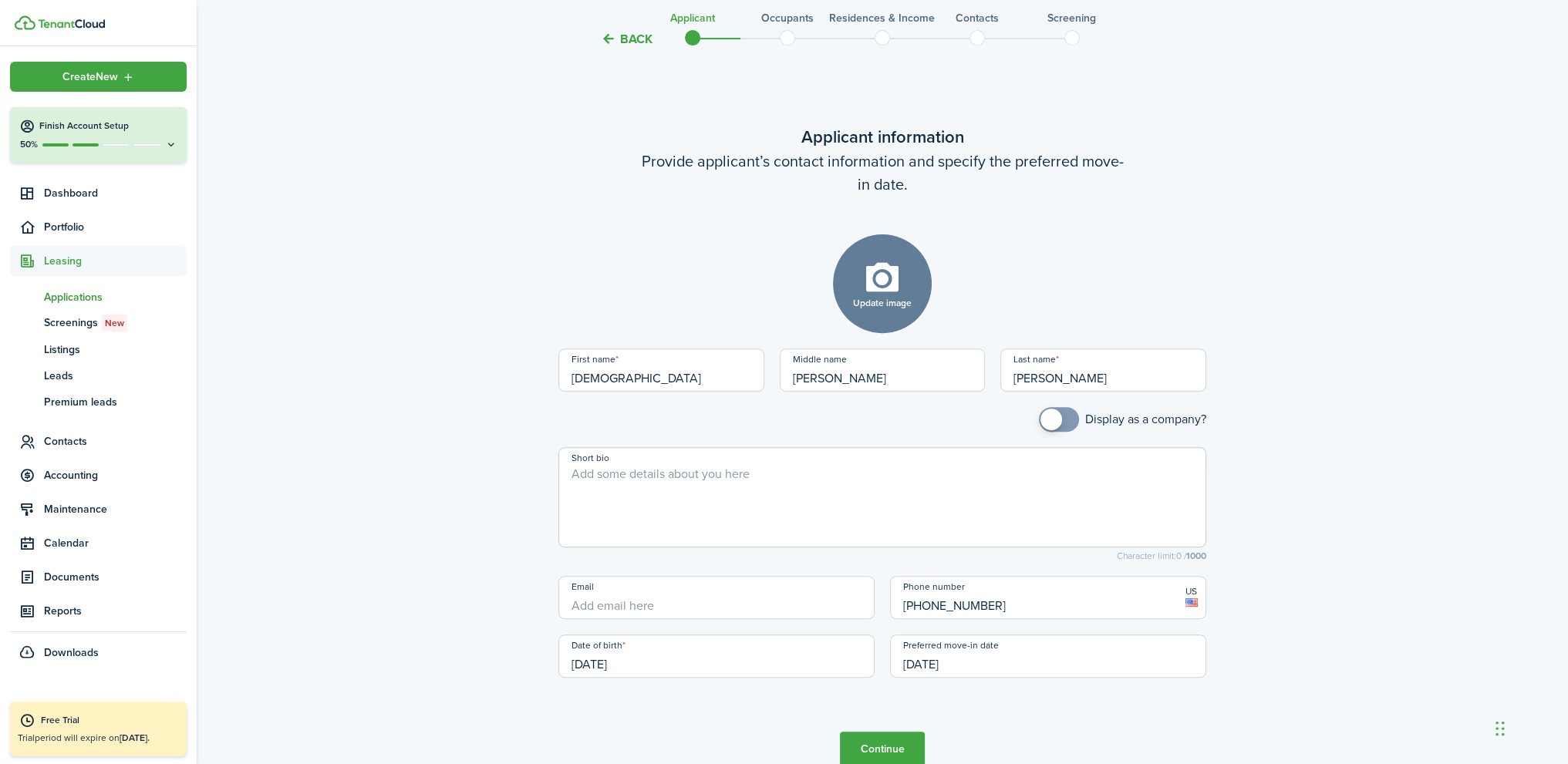
scroll to position [660, 0]
click at [886, 743] on button "Continue" at bounding box center [881, 747] width 84 height 35
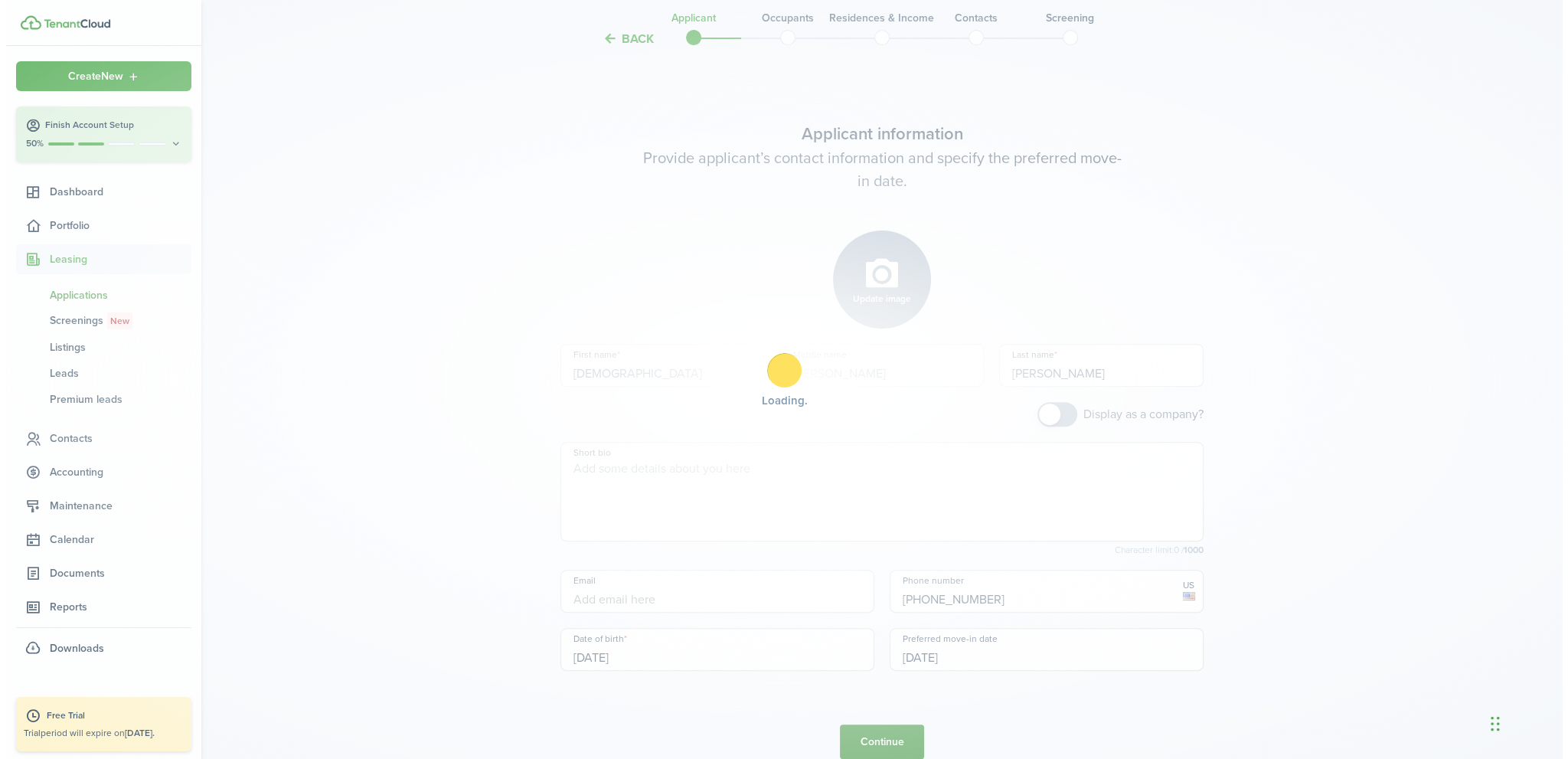
scroll to position [0, 0]
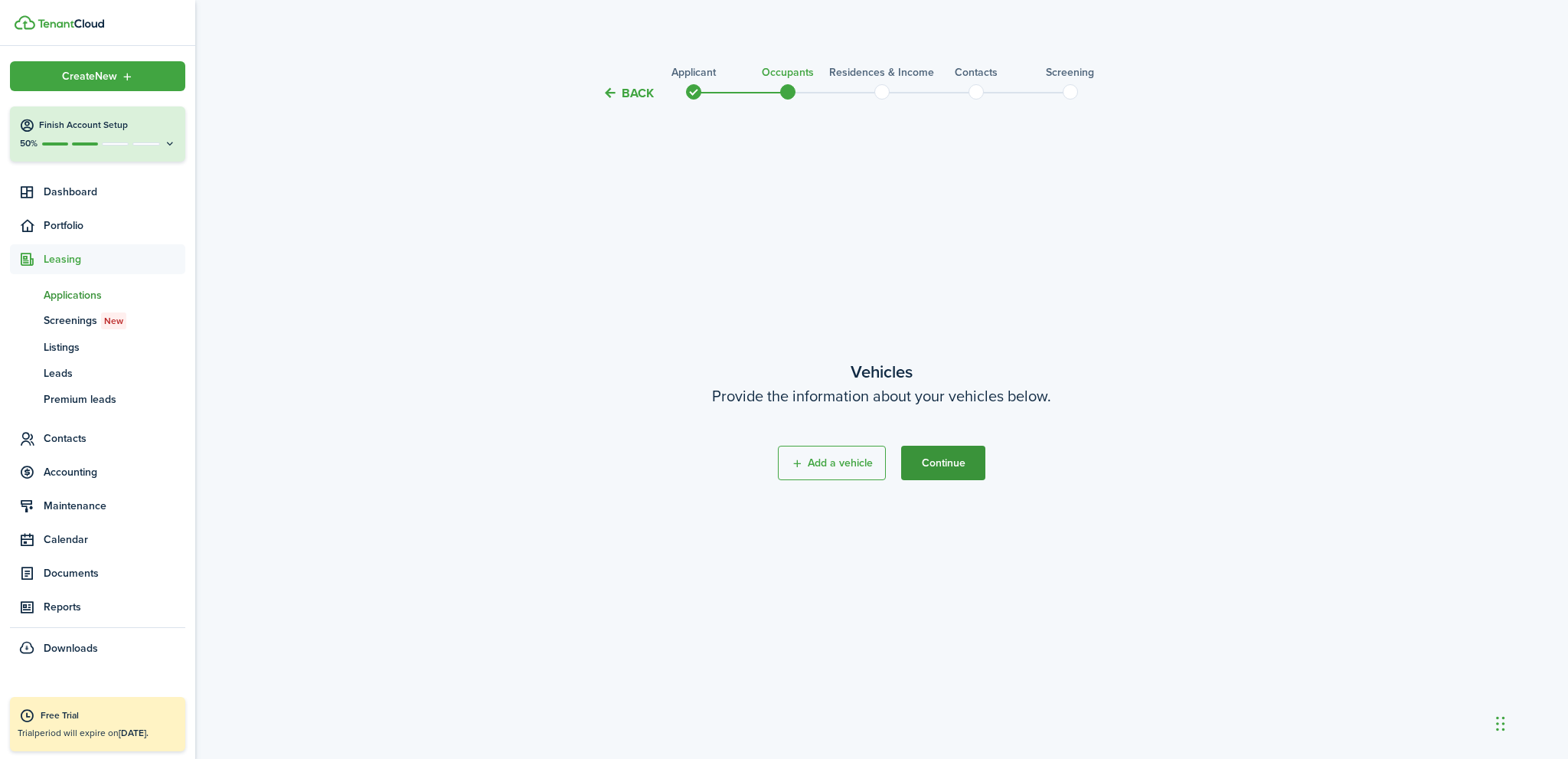
click at [949, 476] on button "Continue" at bounding box center [943, 463] width 84 height 35
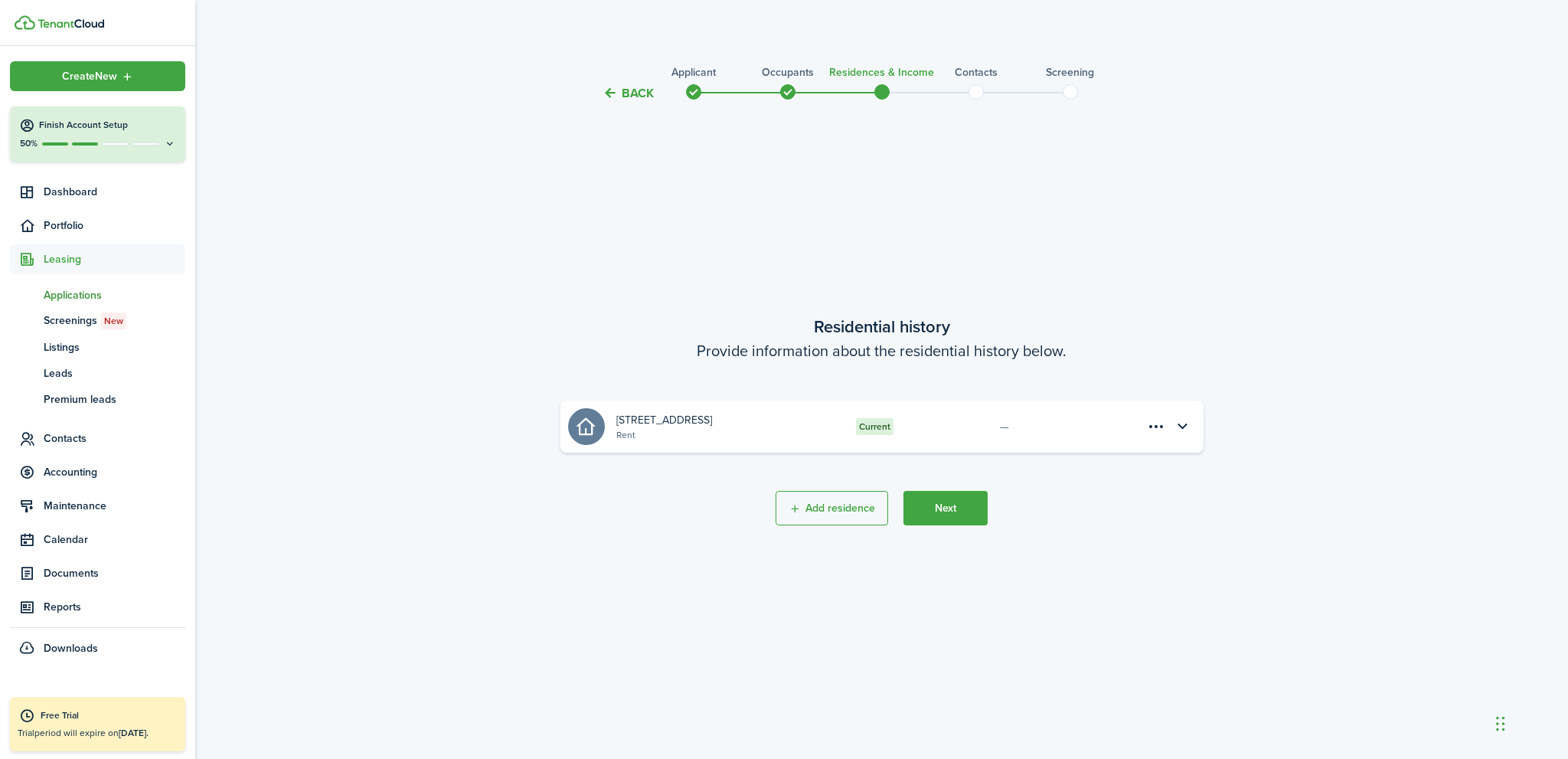
click at [952, 510] on button "Next" at bounding box center [945, 509] width 84 height 35
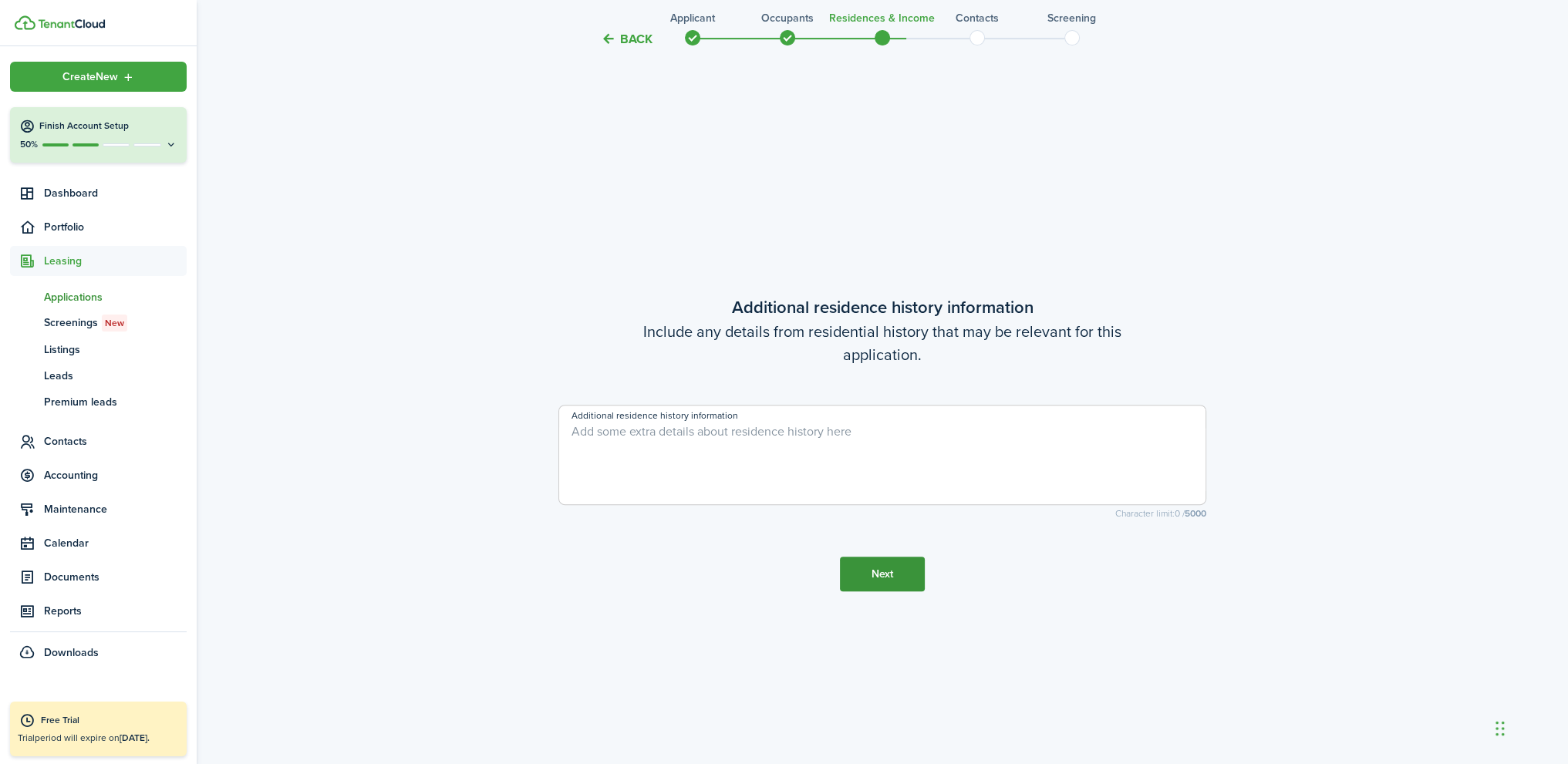
click at [891, 579] on button "Next" at bounding box center [881, 574] width 84 height 35
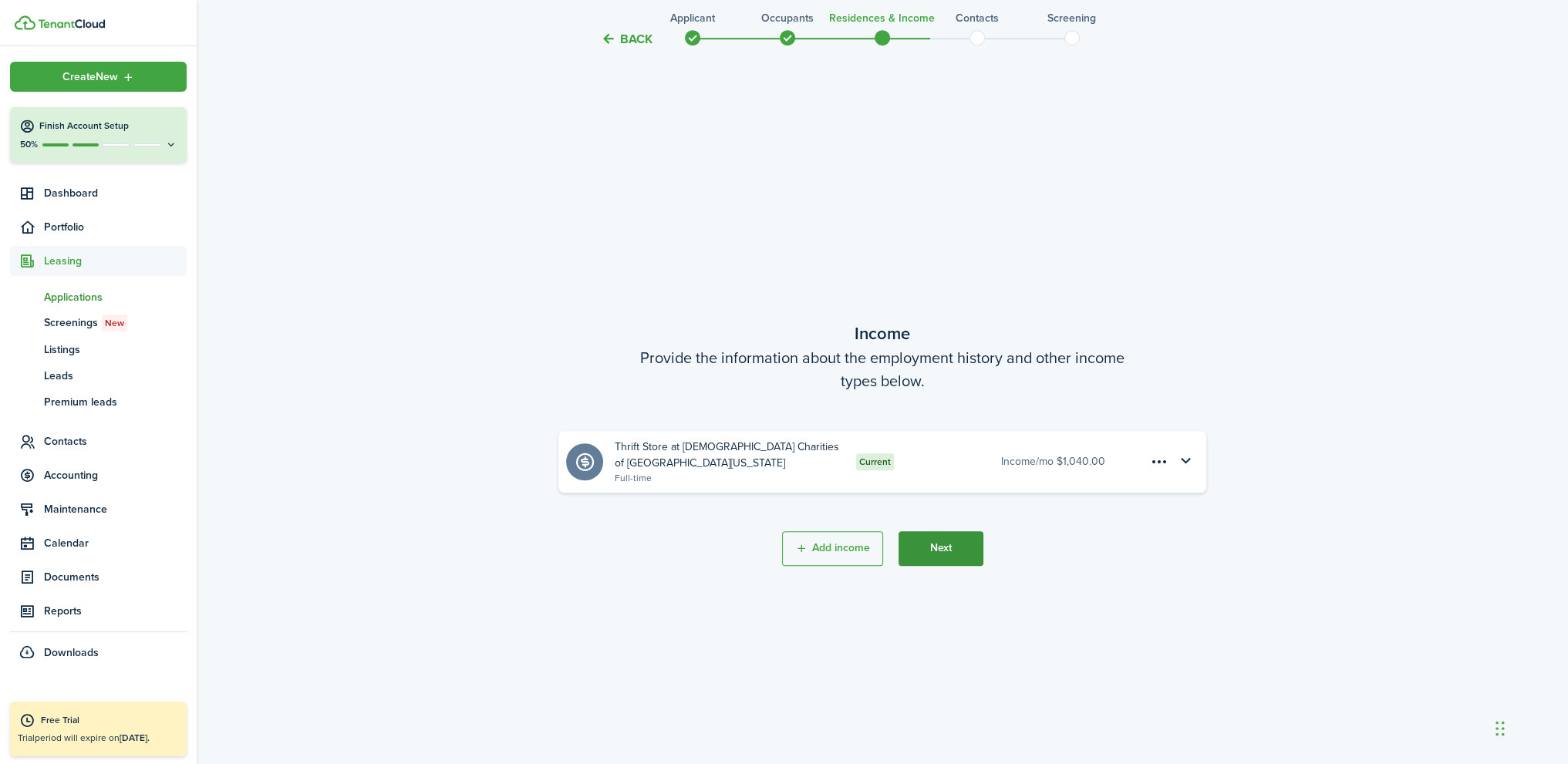
click at [939, 552] on button "Next" at bounding box center [940, 549] width 84 height 35
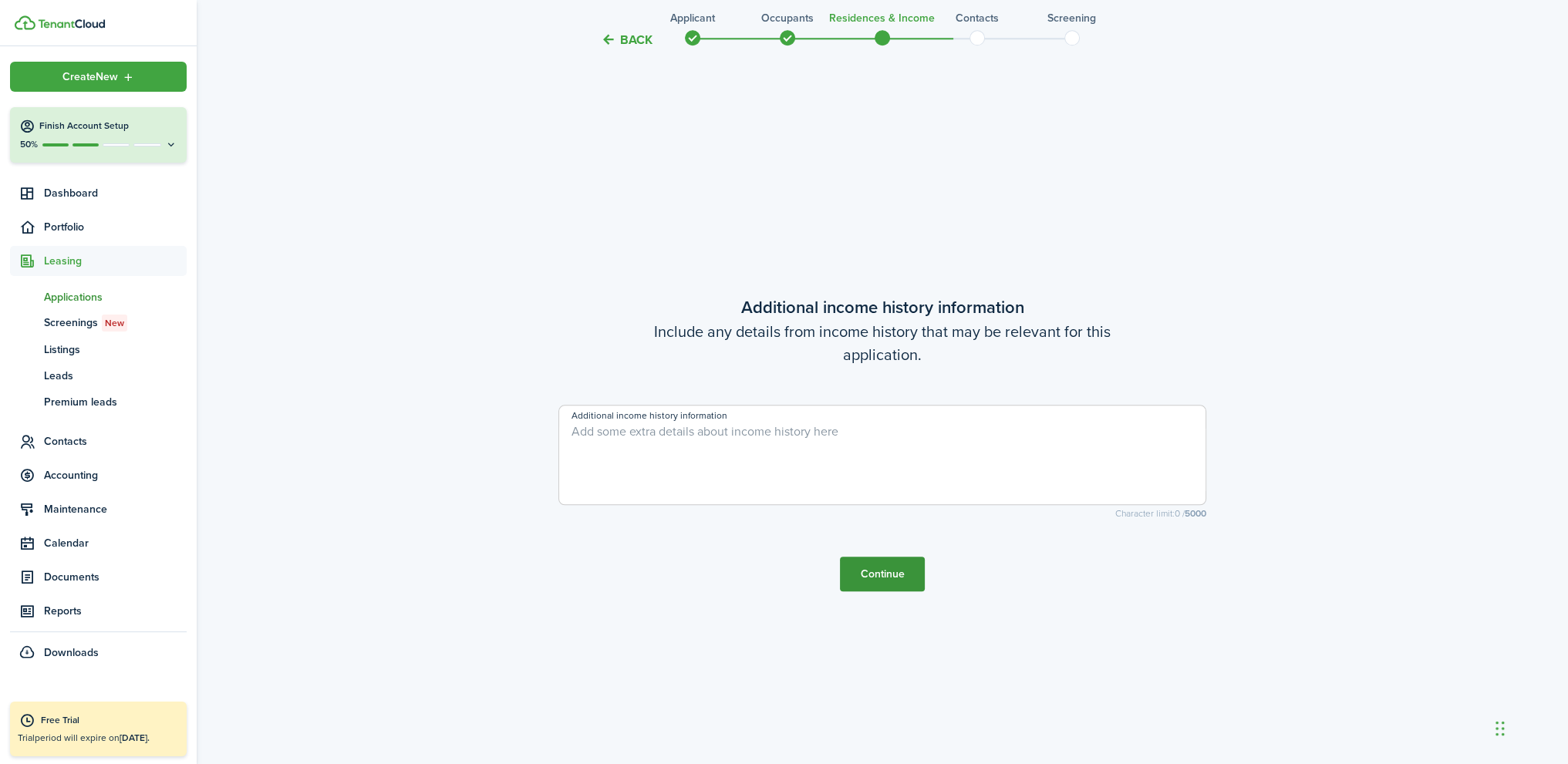
scroll to position [2189, 0]
click at [904, 577] on button "Continue" at bounding box center [881, 573] width 84 height 35
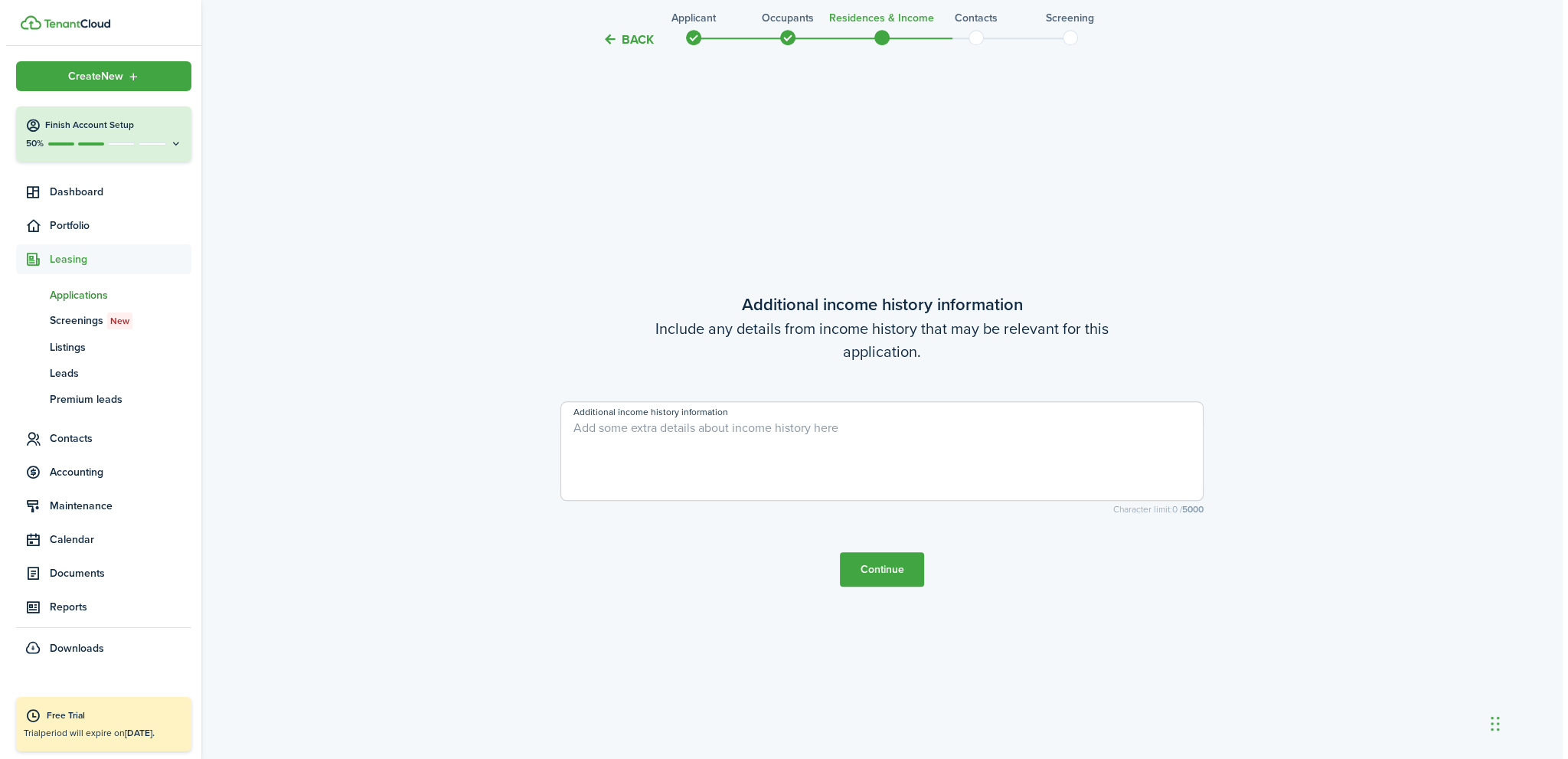
scroll to position [0, 0]
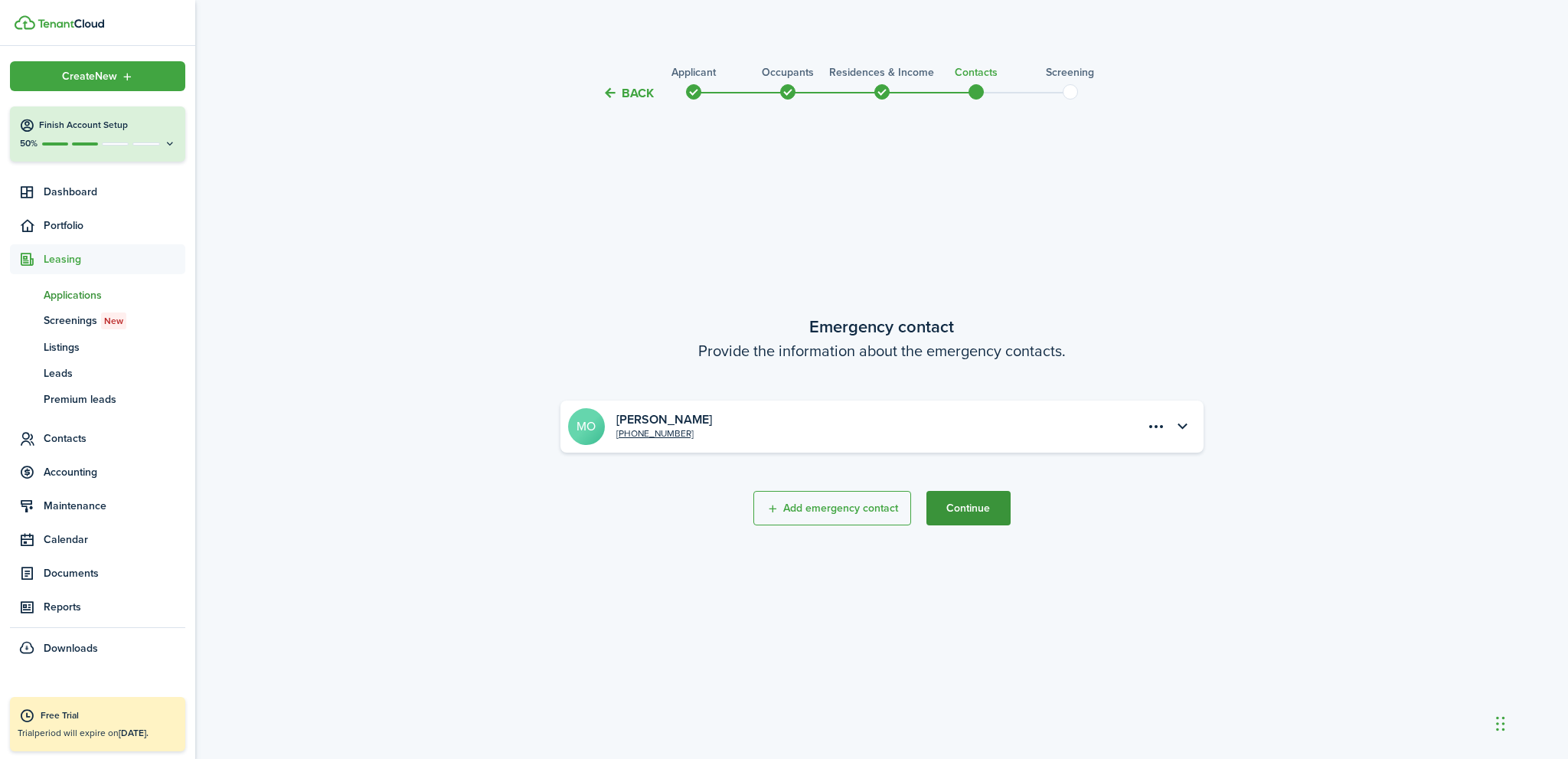
click at [952, 511] on button "Continue" at bounding box center [968, 509] width 84 height 35
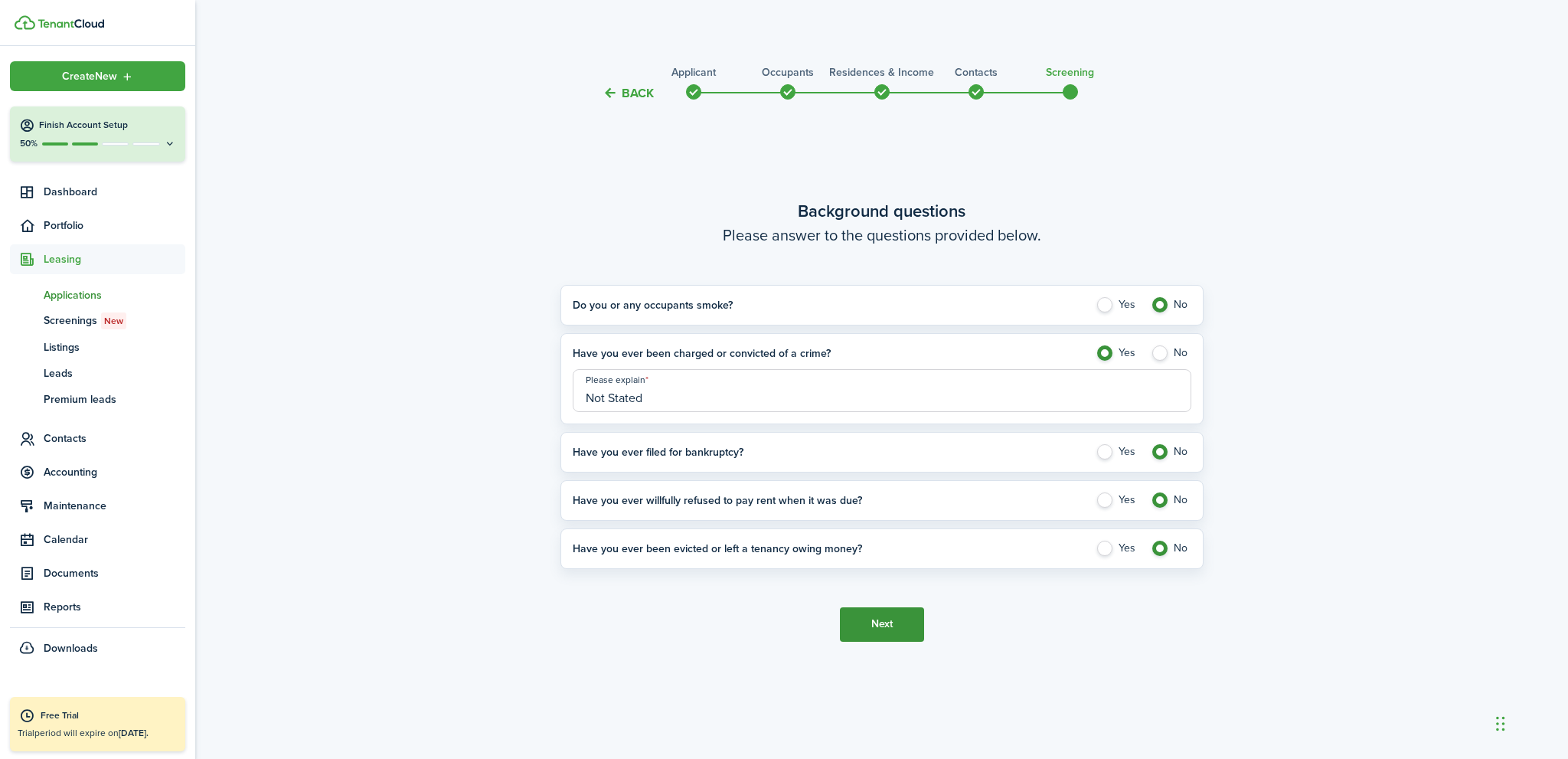
click at [881, 622] on button "Next" at bounding box center [881, 625] width 84 height 35
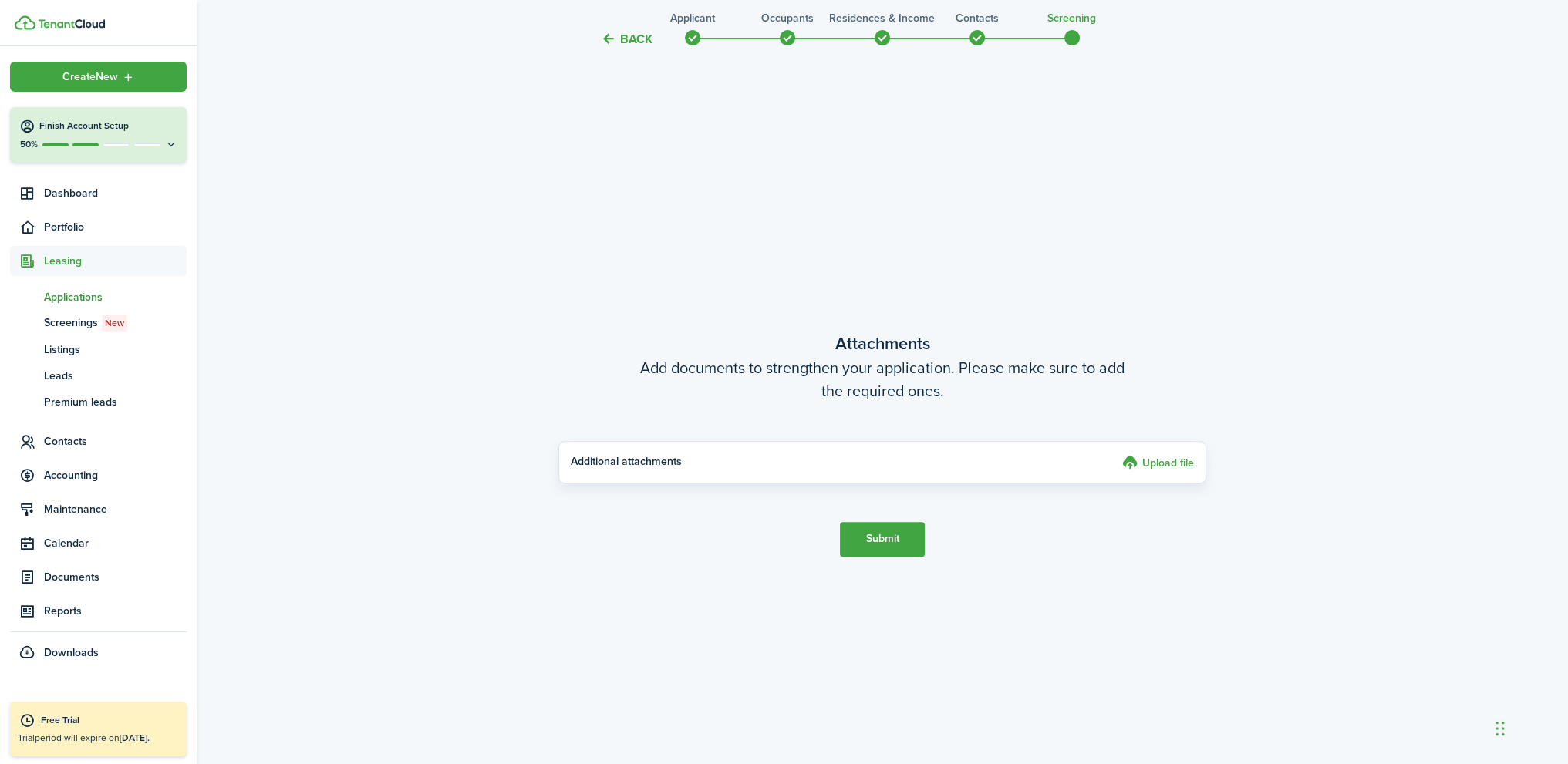
scroll to position [660, 0]
click at [886, 538] on button "Submit" at bounding box center [881, 539] width 84 height 35
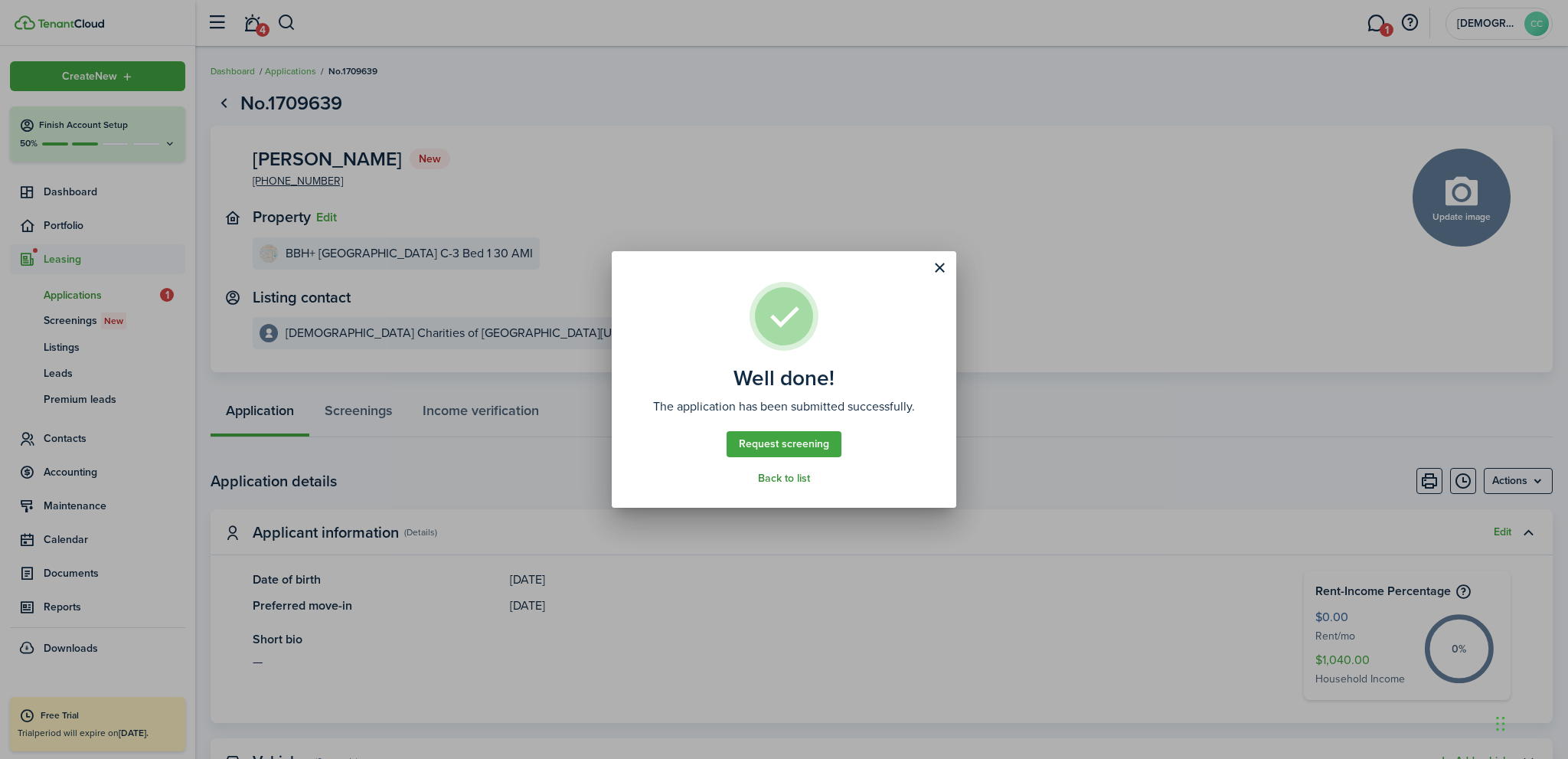
click at [792, 478] on link "Back to list" at bounding box center [784, 479] width 52 height 13
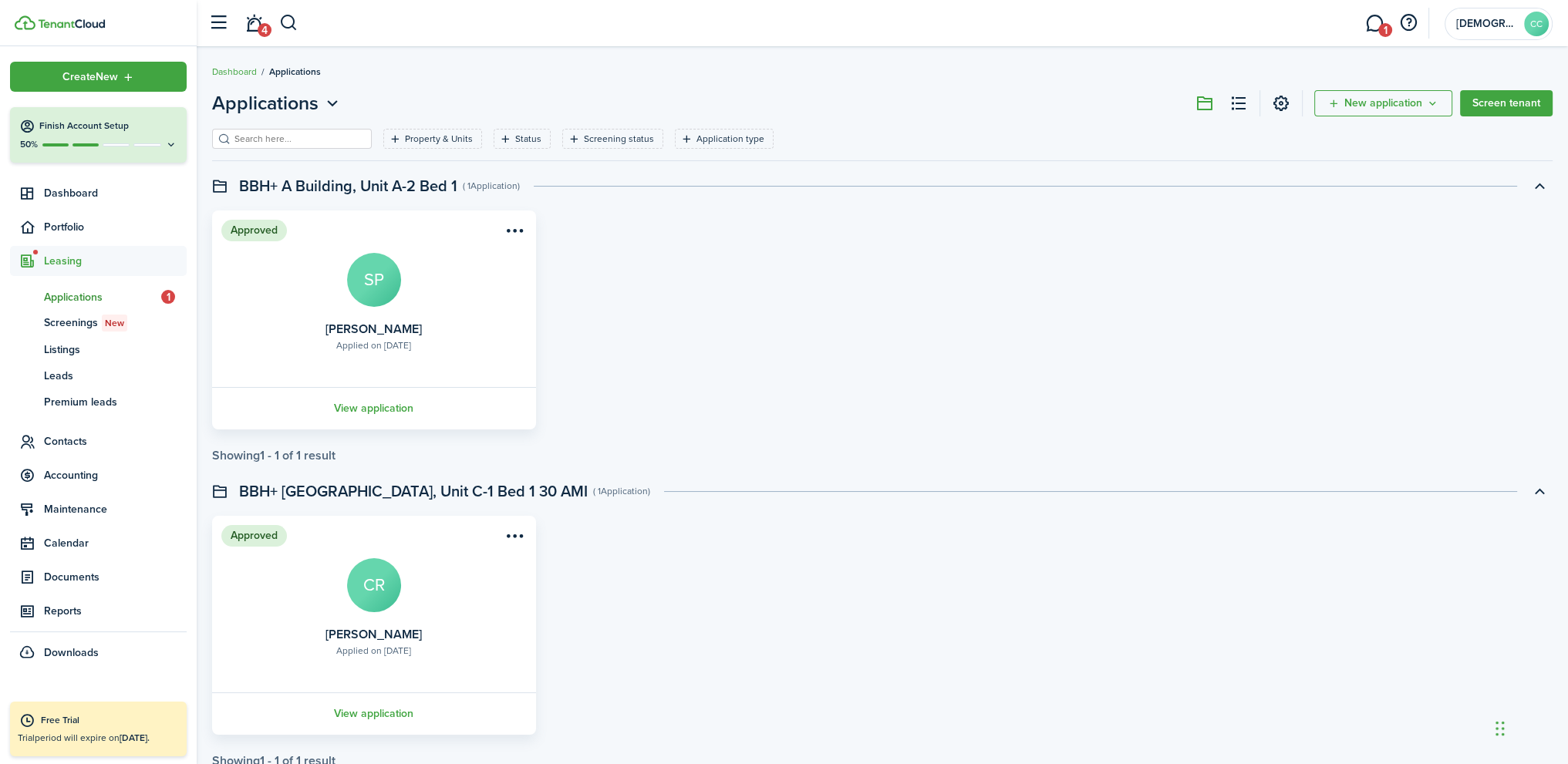
click at [75, 299] on span "Applications" at bounding box center [102, 297] width 117 height 16
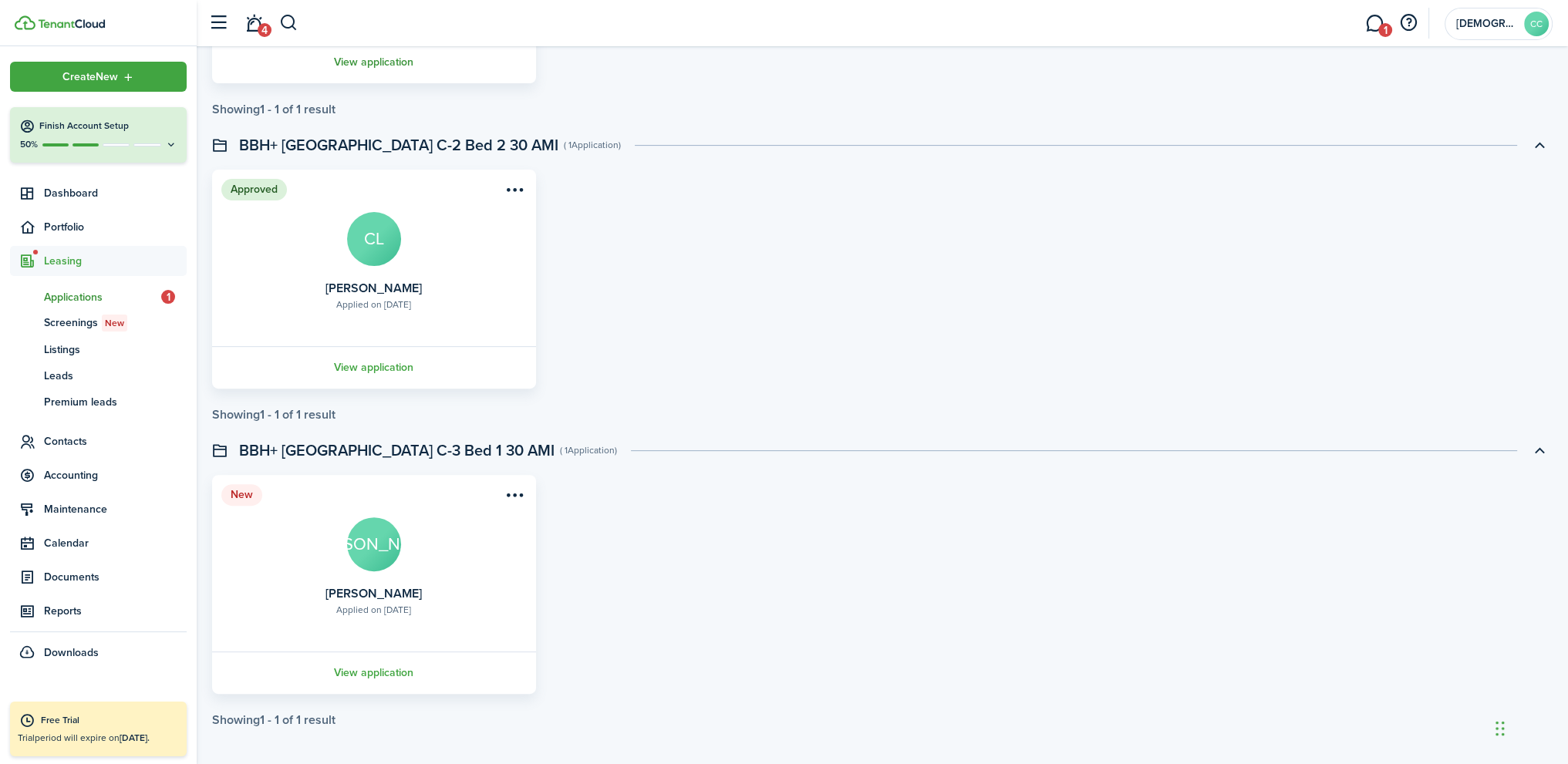
scroll to position [656, 0]
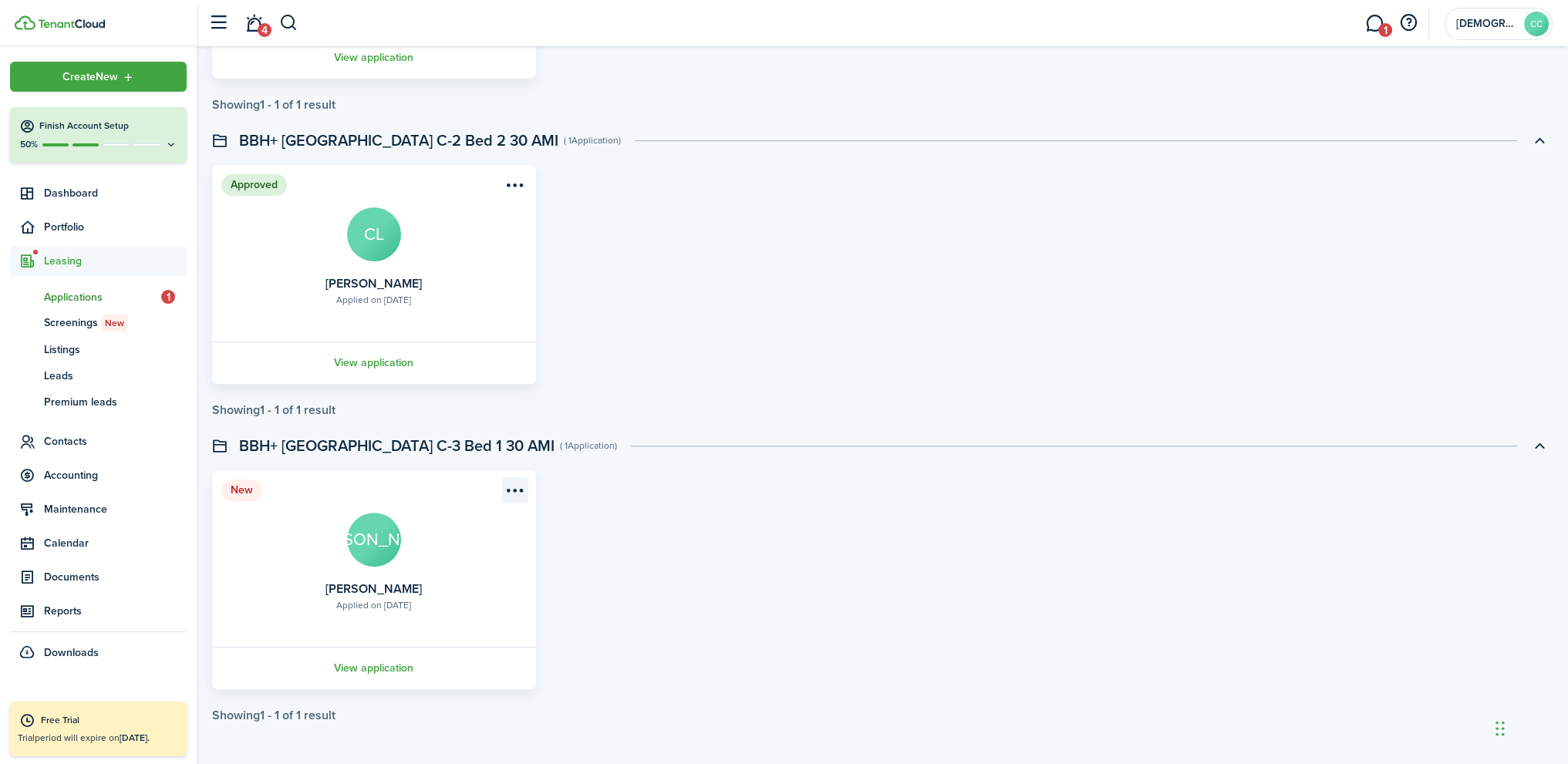
click at [512, 487] on menu-btn-icon "Open menu" at bounding box center [515, 490] width 26 height 26
click at [454, 548] on button "Approve application" at bounding box center [455, 550] width 142 height 26
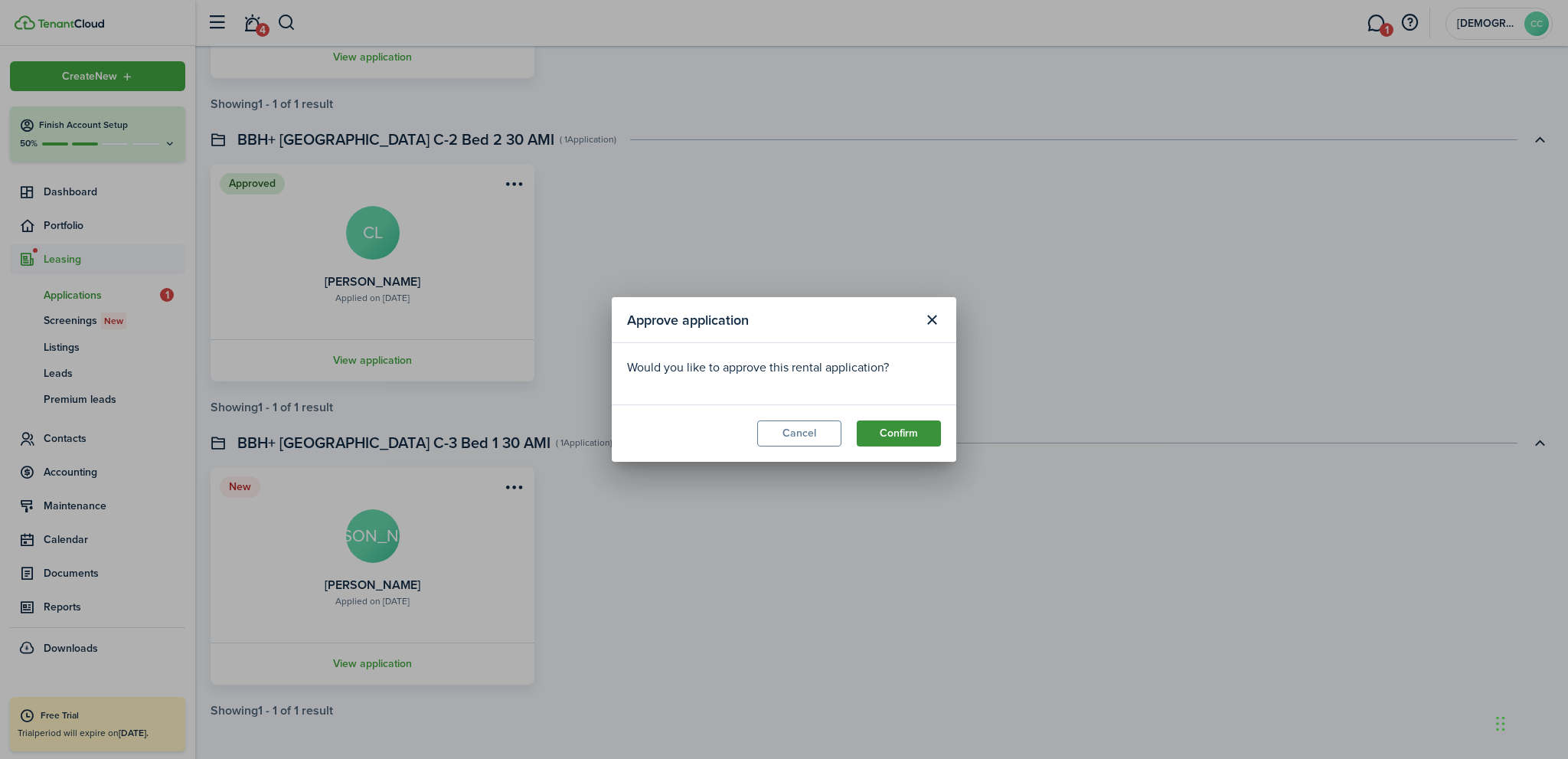
click at [892, 431] on button "Confirm" at bounding box center [899, 433] width 84 height 26
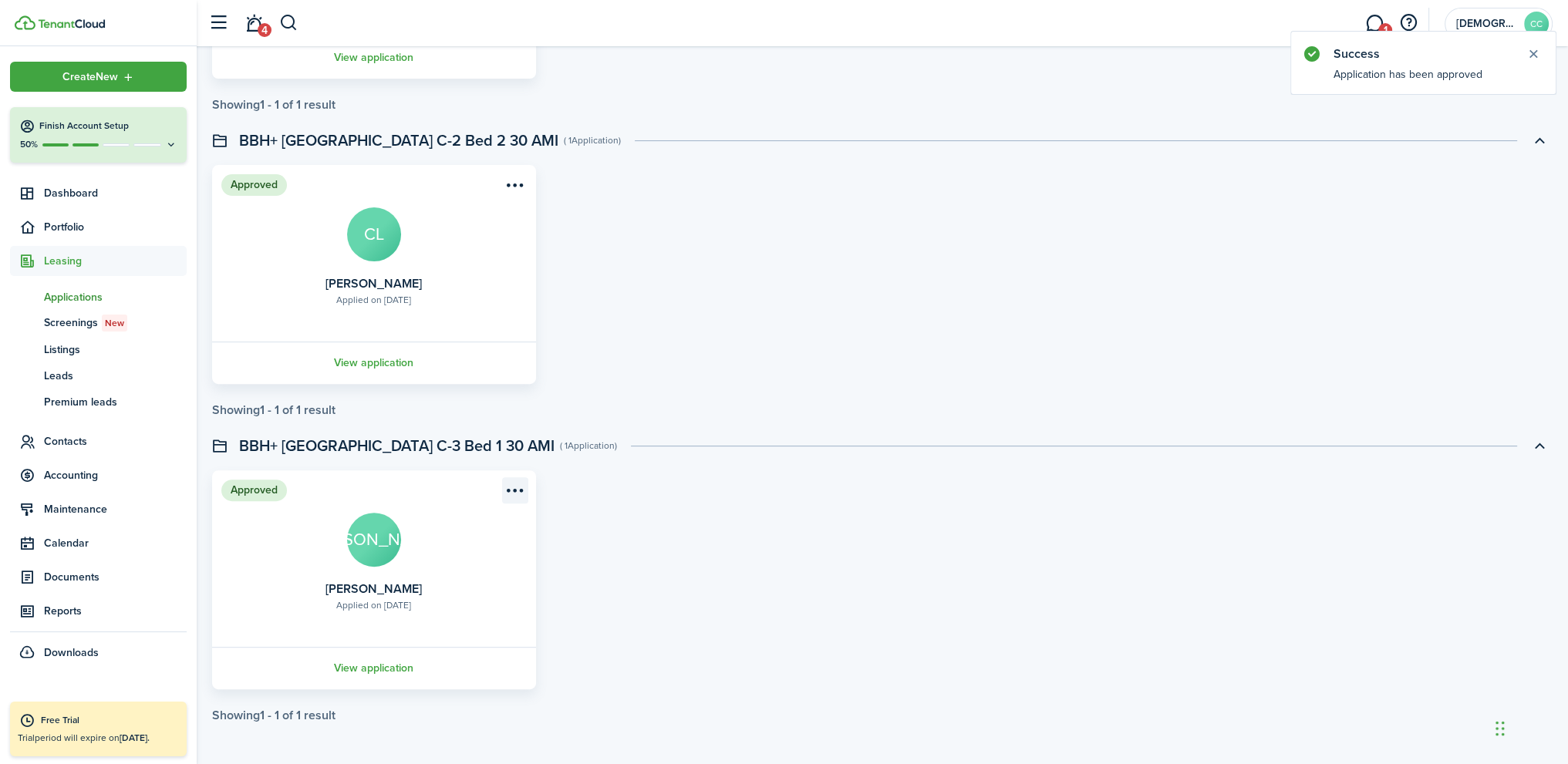
click at [518, 486] on menu-btn-icon "Open menu" at bounding box center [515, 490] width 26 height 26
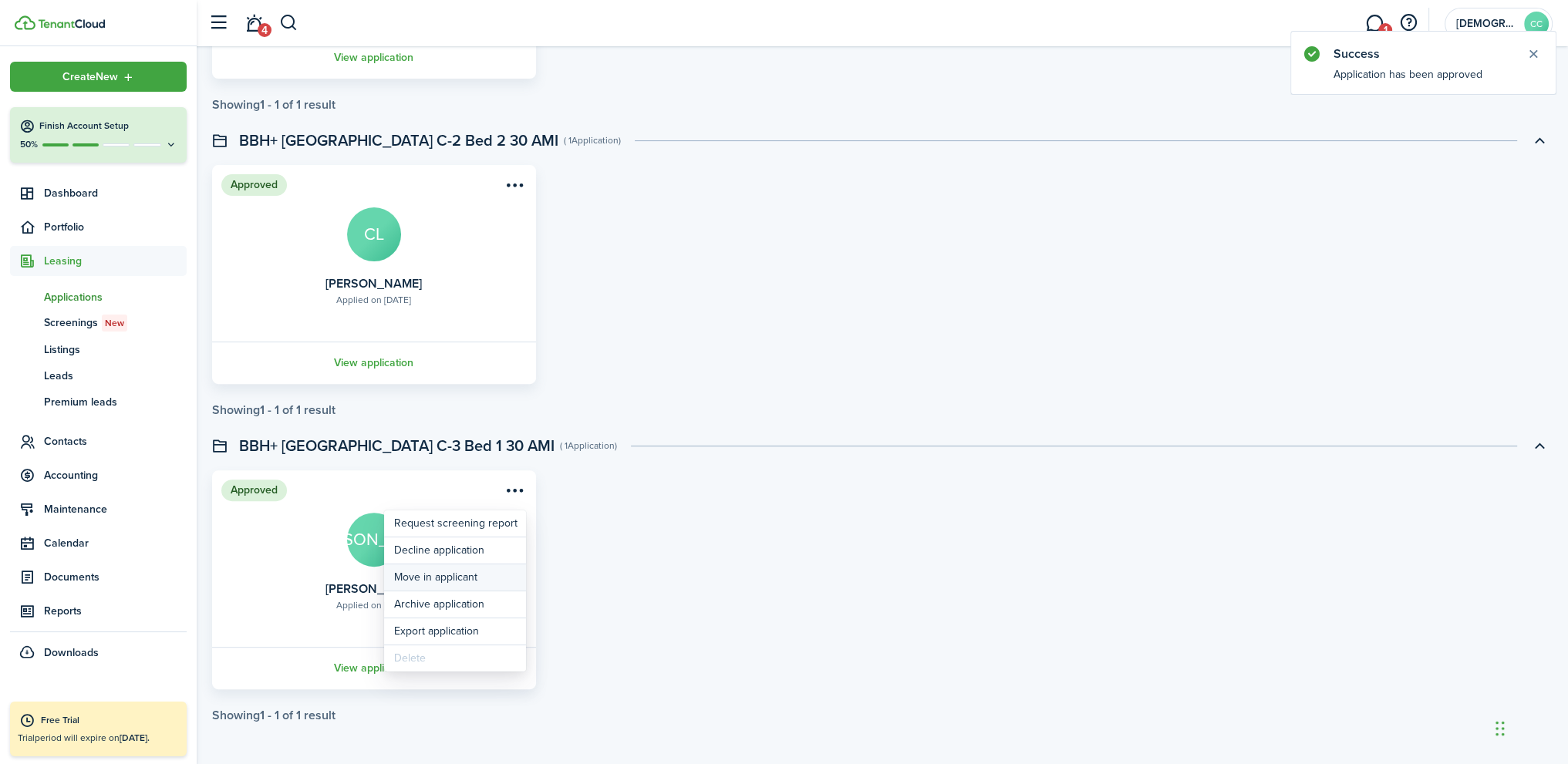
click at [464, 579] on button "Move in applicant" at bounding box center [455, 577] width 142 height 26
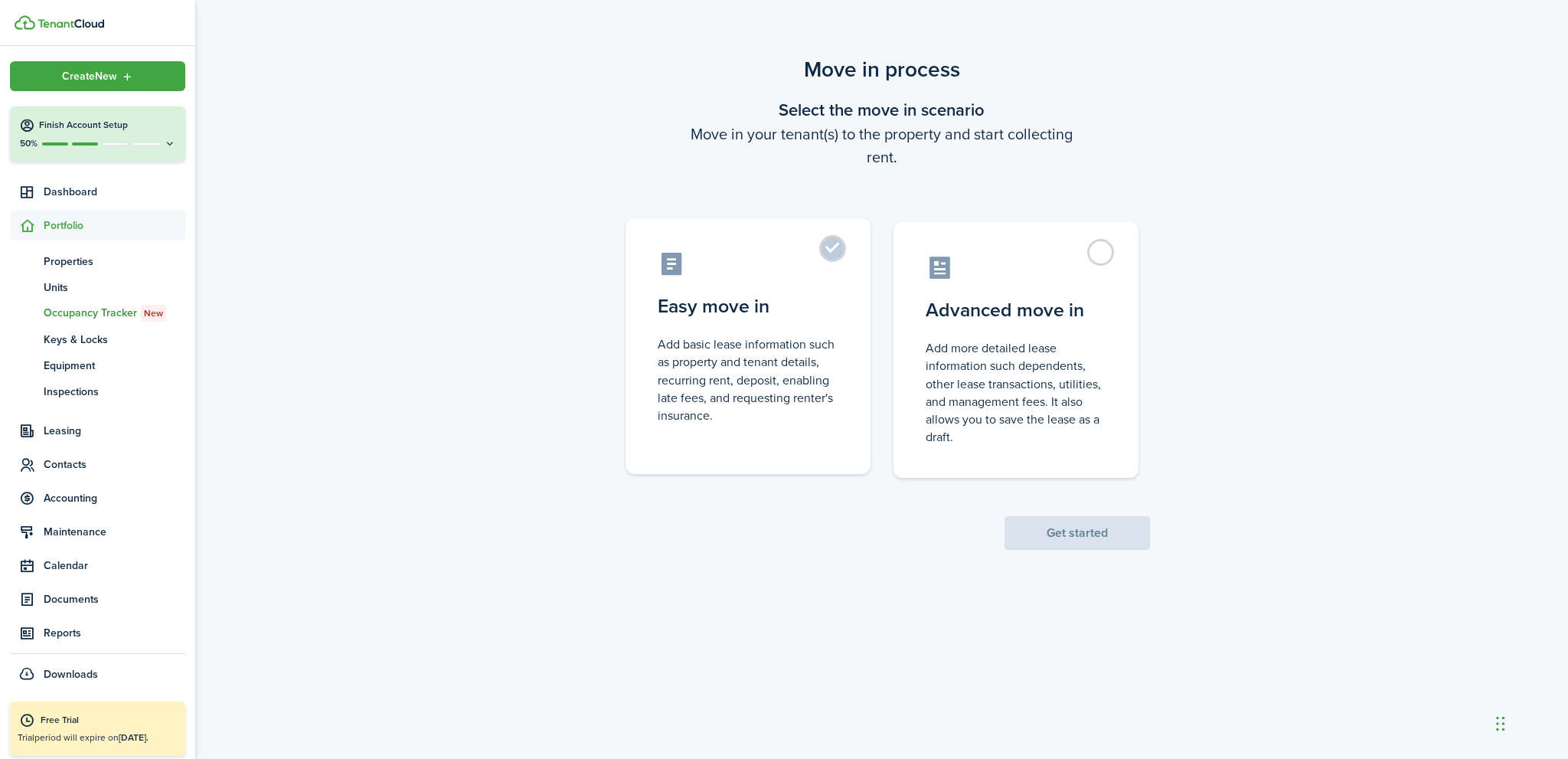
drag, startPoint x: 824, startPoint y: 249, endPoint x: 827, endPoint y: 256, distance: 7.6
click at [824, 248] on label "Easy move in Add basic lease information such as property and tenant details, r…" at bounding box center [748, 347] width 245 height 256
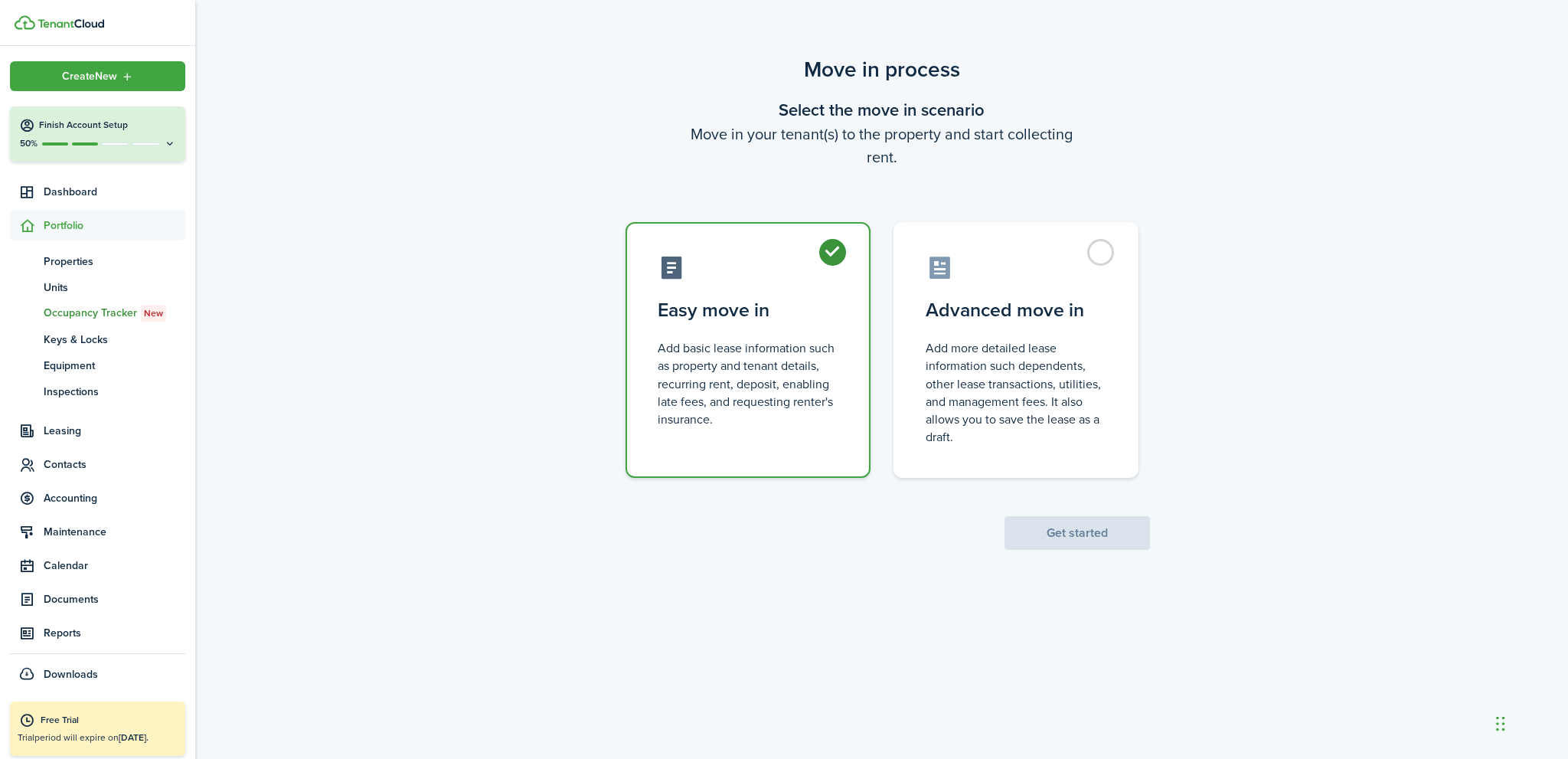
radio input "true"
click at [1059, 536] on button "Get started" at bounding box center [1077, 533] width 145 height 34
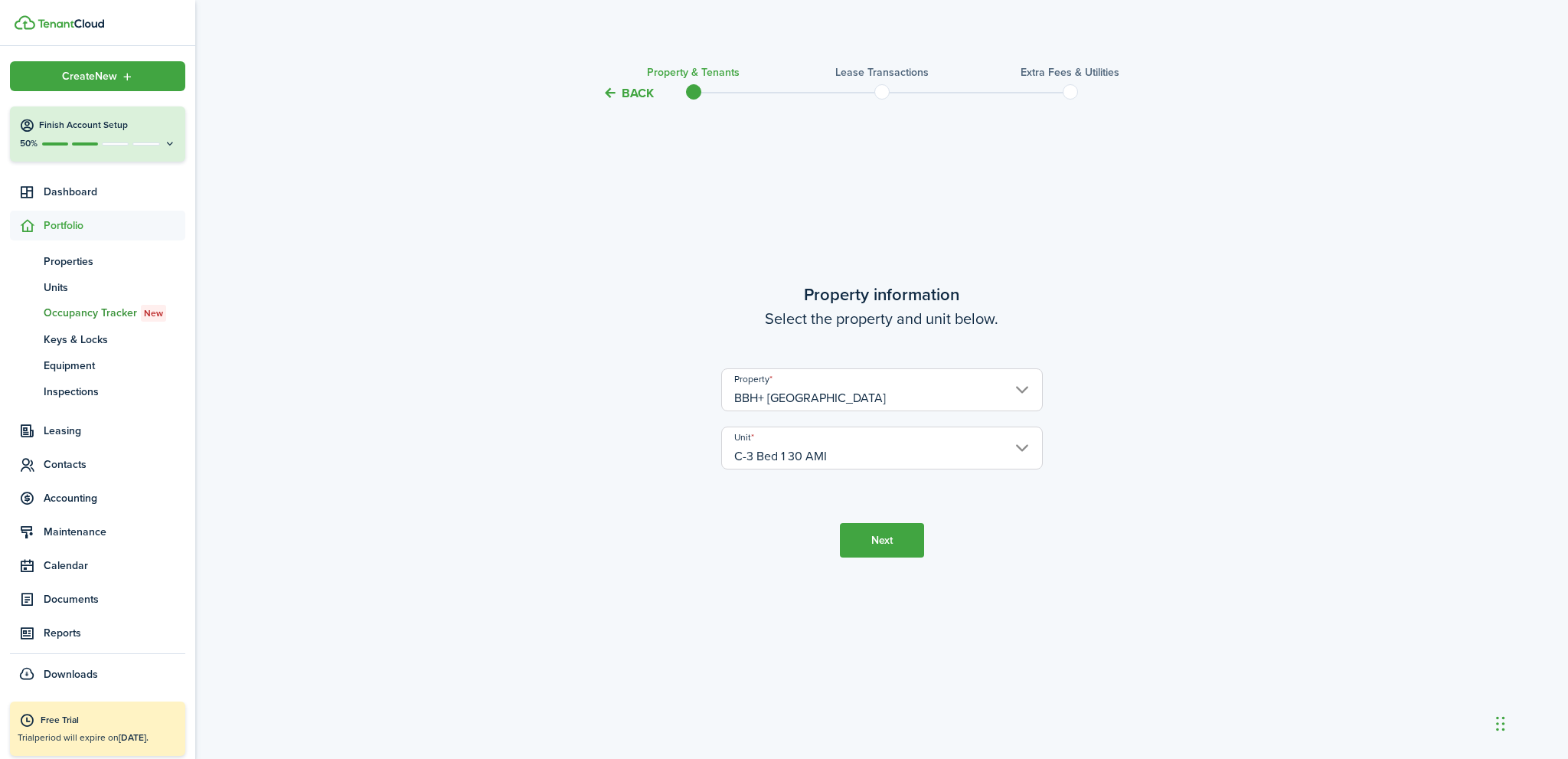
click at [887, 540] on button "Next" at bounding box center [881, 540] width 84 height 35
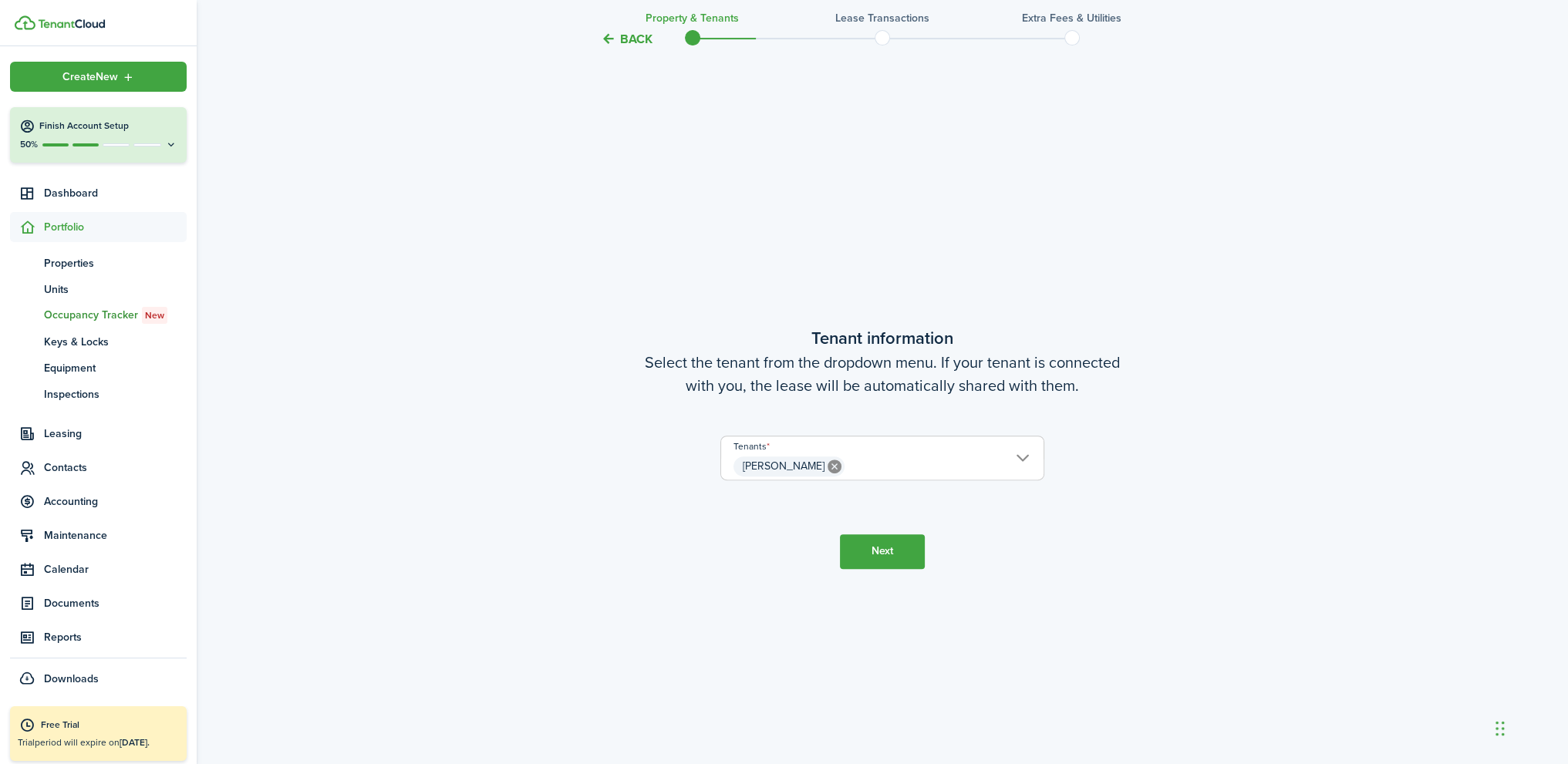
scroll to position [660, 0]
click at [890, 548] on button "Next" at bounding box center [881, 548] width 84 height 35
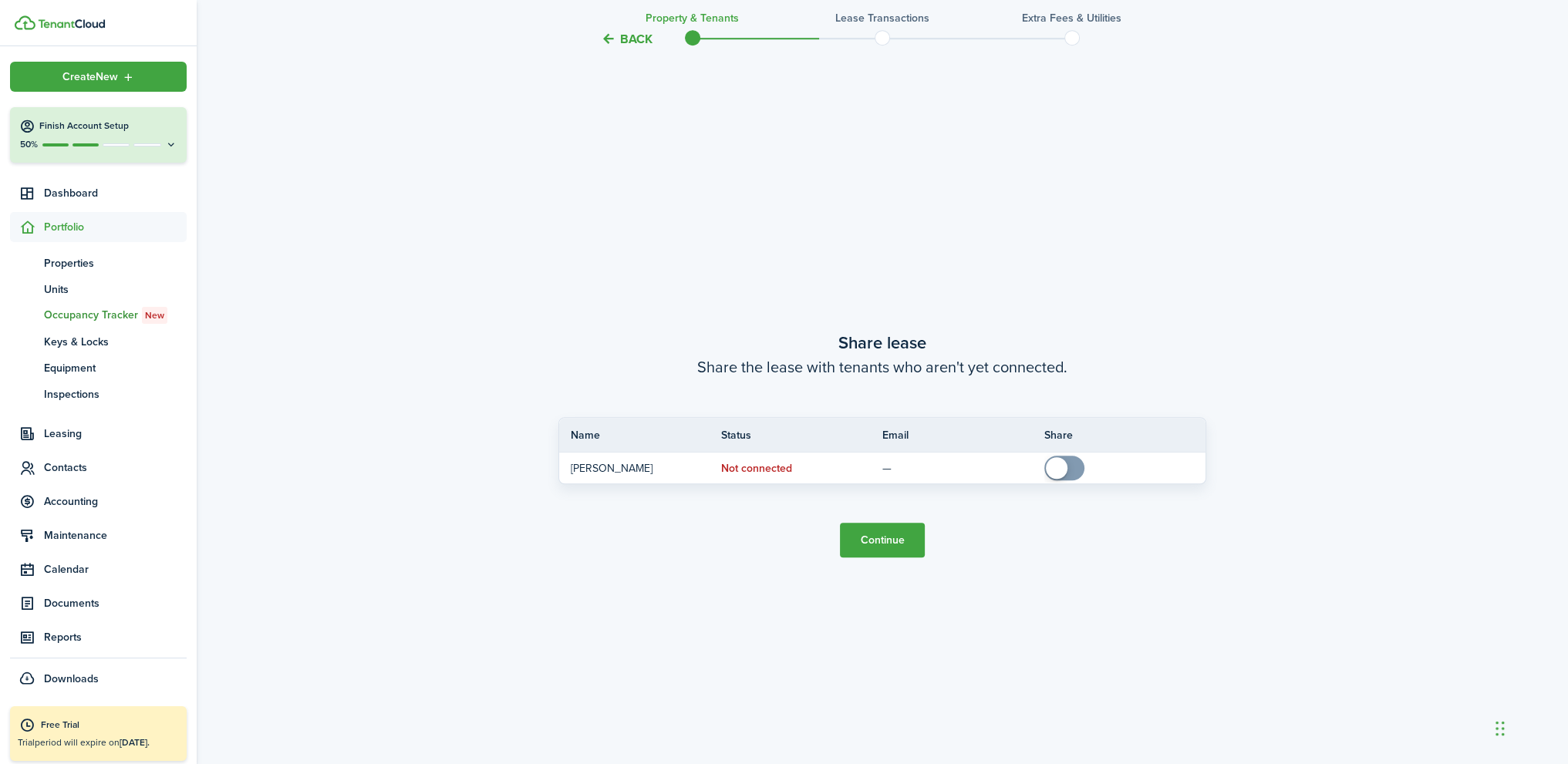
scroll to position [1424, 0]
click at [890, 541] on button "Continue" at bounding box center [881, 539] width 84 height 35
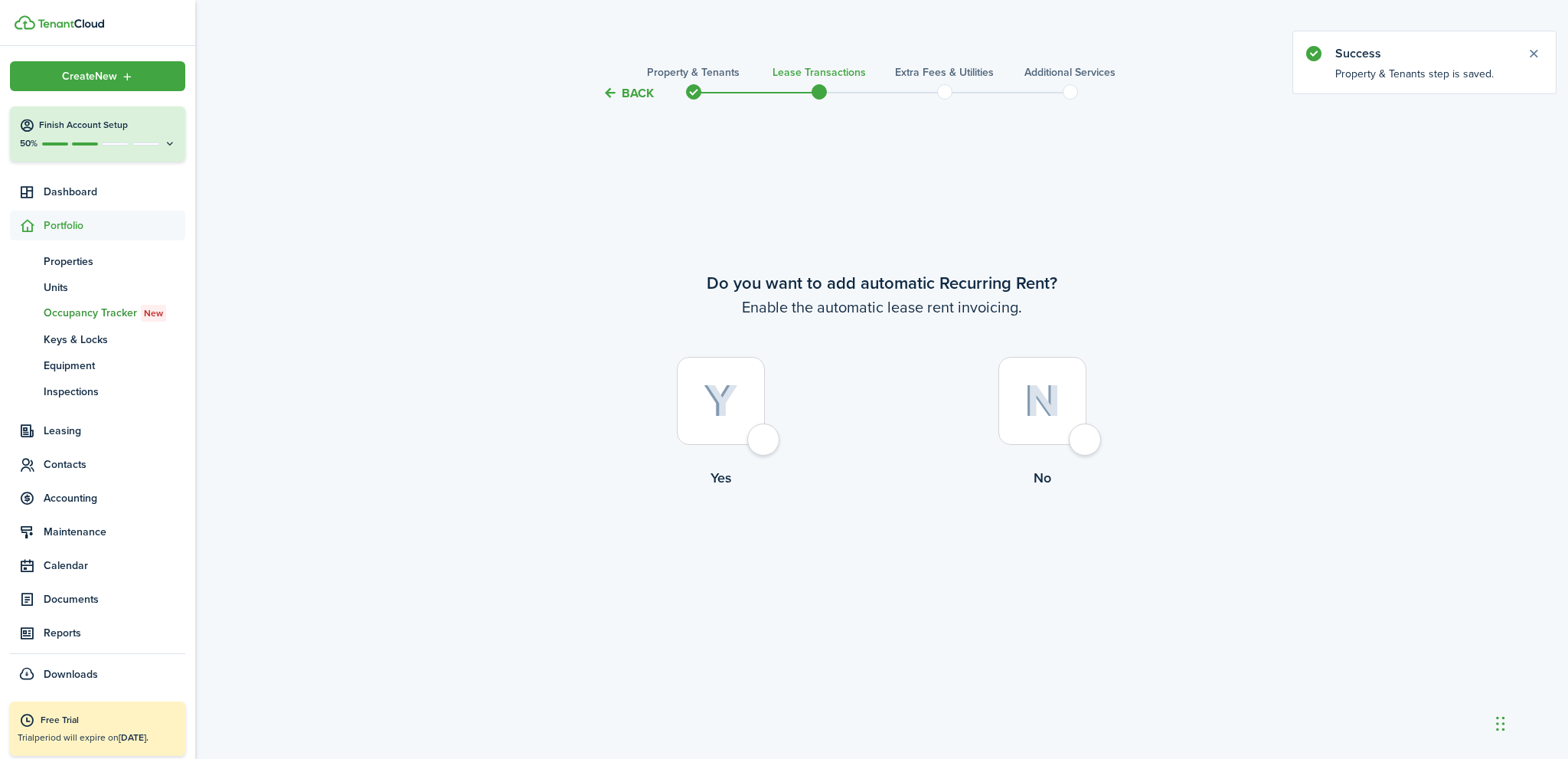
click at [765, 443] on div at bounding box center [720, 401] width 88 height 88
radio input "true"
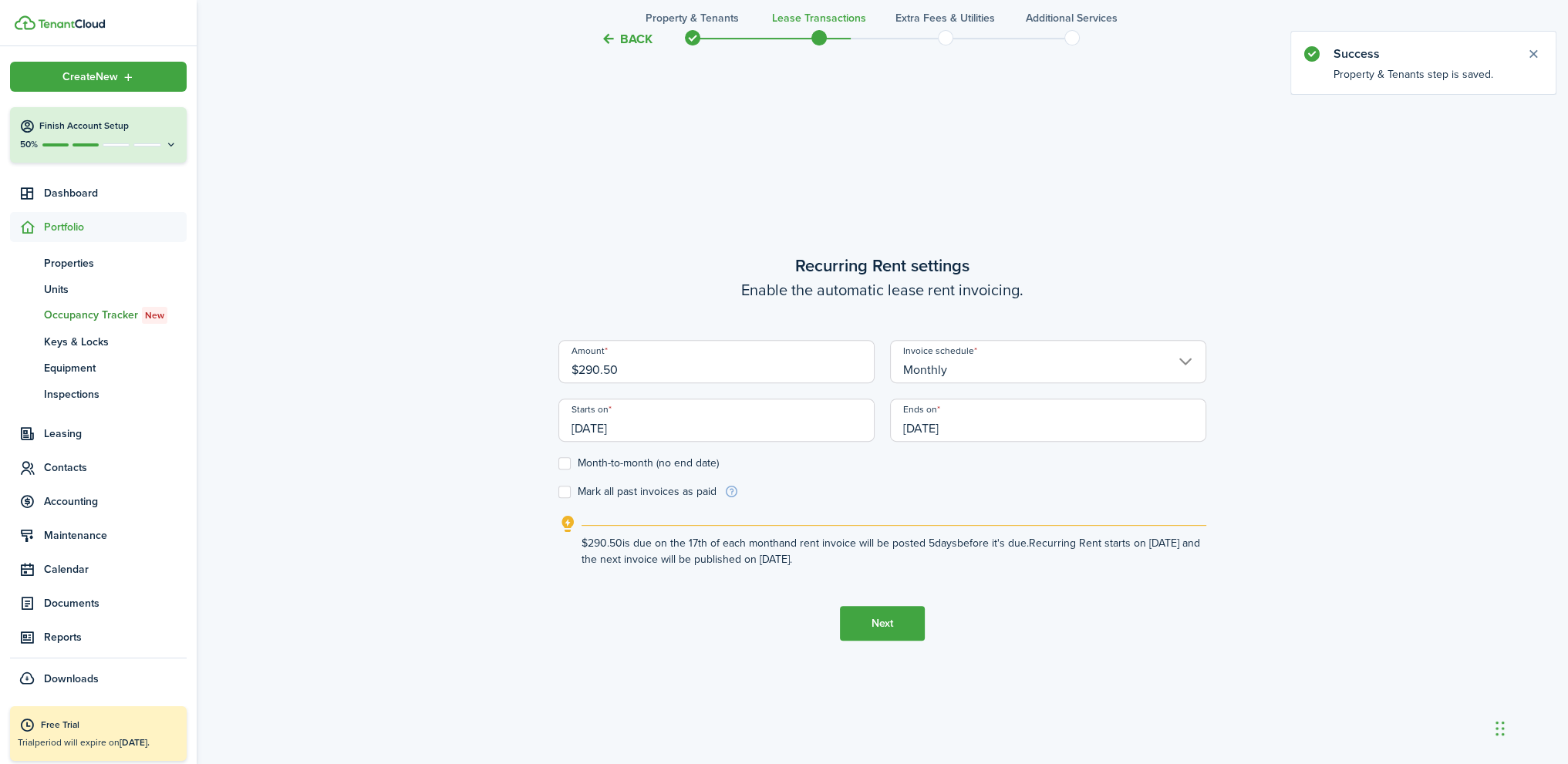
scroll to position [660, 0]
click at [656, 420] on input "[DATE]" at bounding box center [717, 416] width 316 height 44
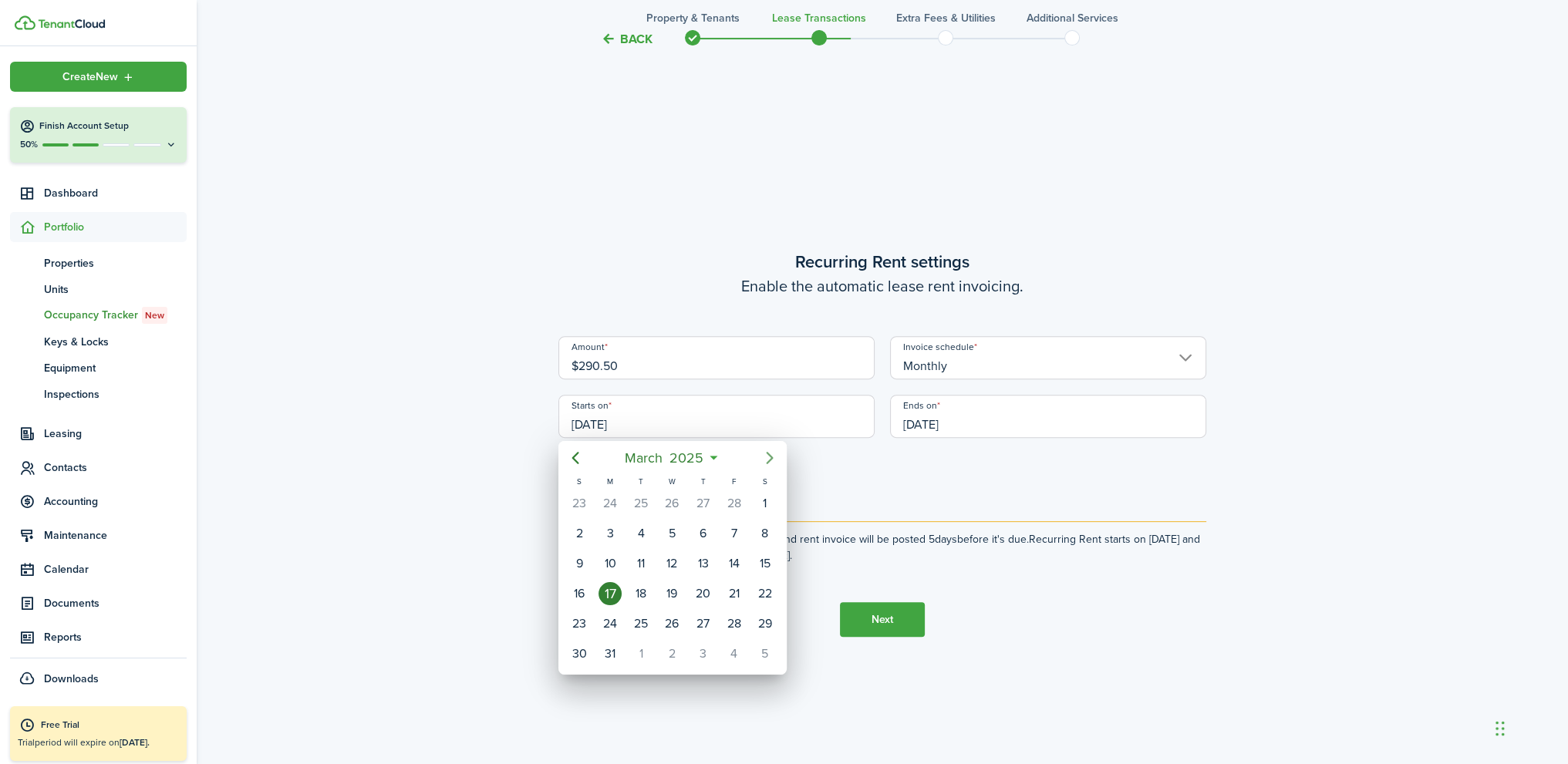
click at [765, 456] on icon "Next page" at bounding box center [769, 458] width 18 height 18
click at [778, 454] on icon "Next page" at bounding box center [769, 458] width 18 height 18
click at [582, 507] on div "1" at bounding box center [579, 503] width 23 height 23
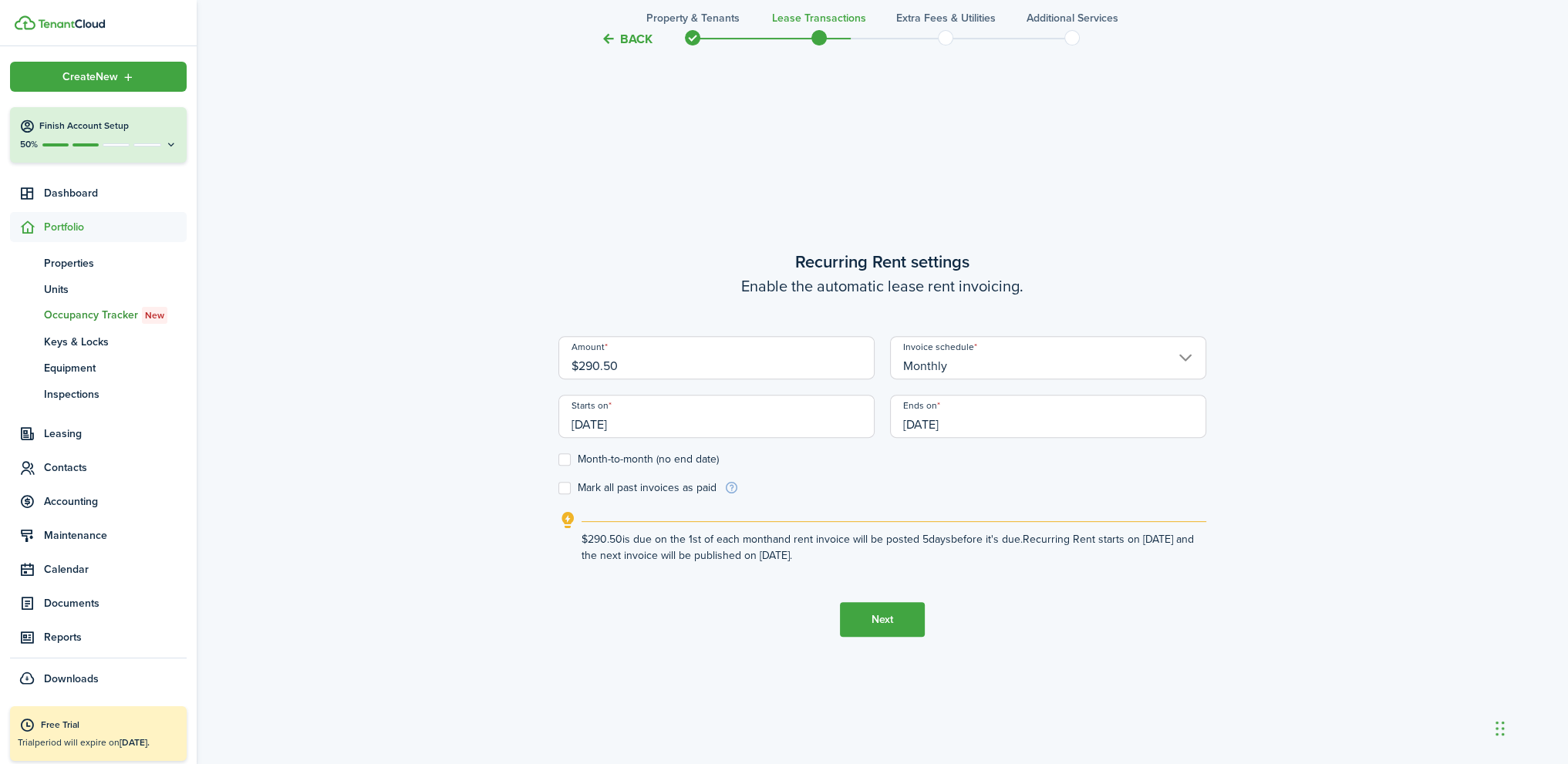
type input "[DATE]"
click at [980, 415] on input "[DATE]" at bounding box center [1048, 416] width 316 height 44
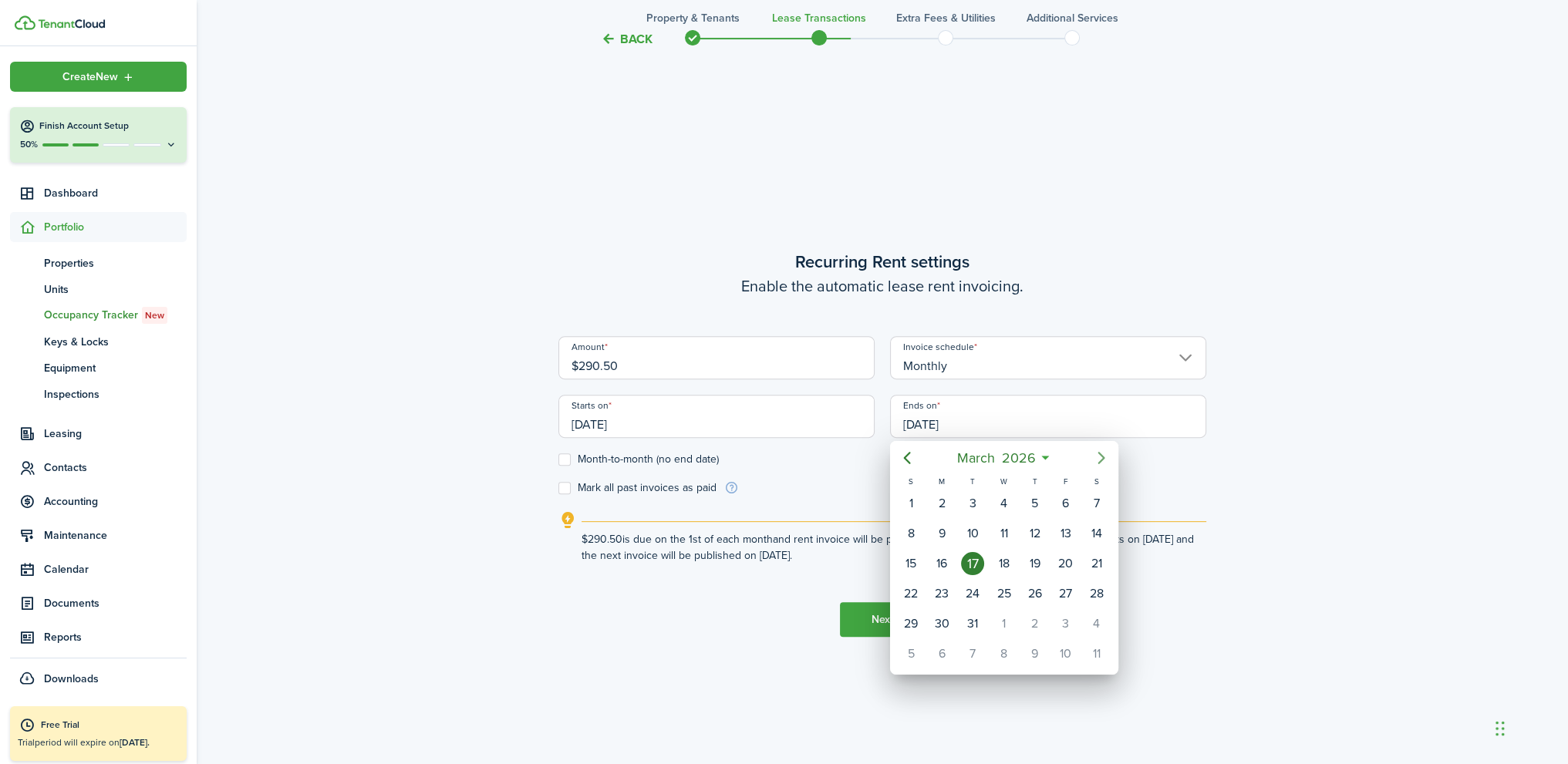
click at [1103, 456] on icon "Next page" at bounding box center [1101, 458] width 18 height 18
click at [917, 646] on div "31" at bounding box center [911, 653] width 23 height 23
type input "[DATE]"
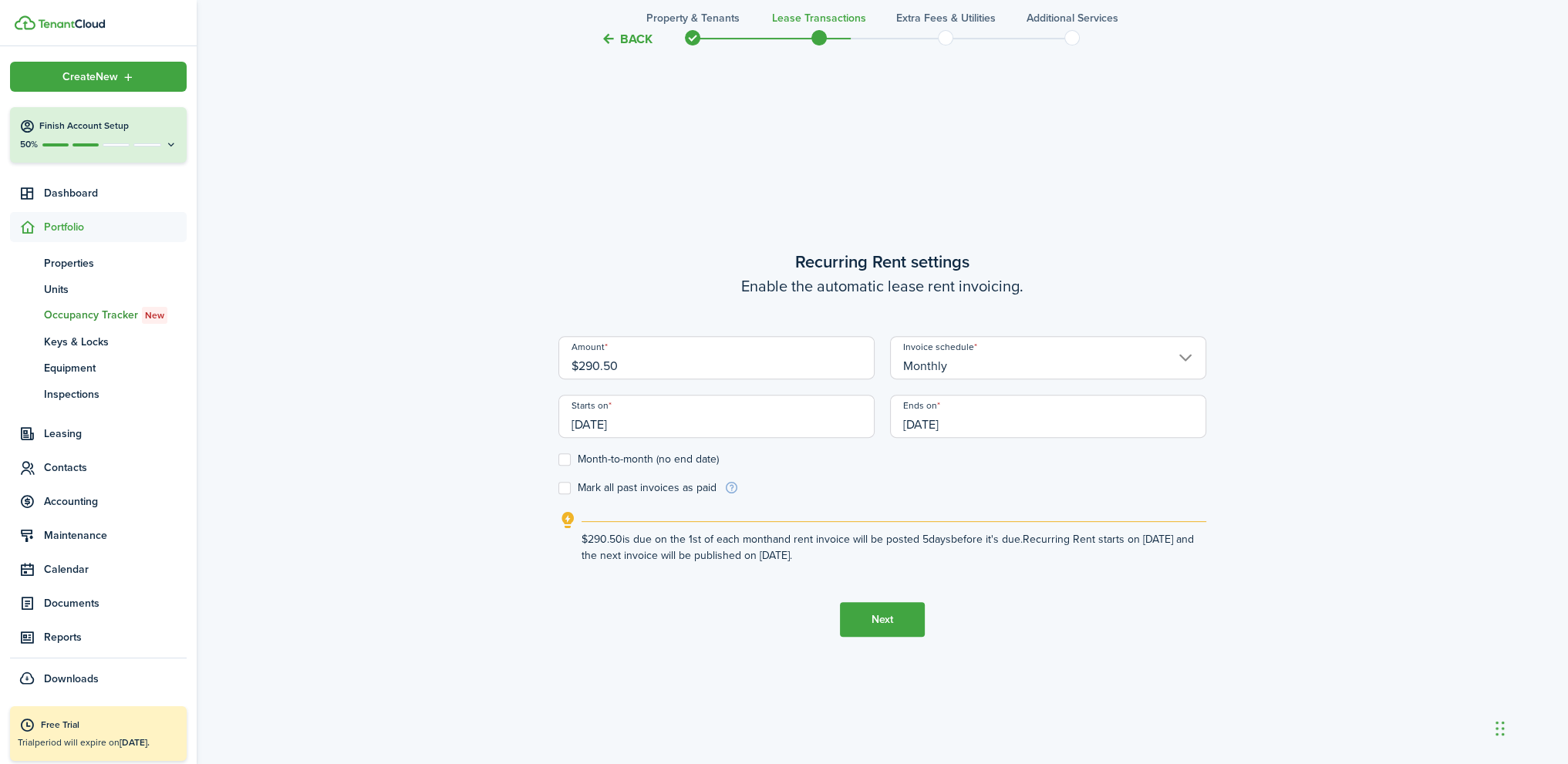
click at [872, 619] on button "Next" at bounding box center [881, 620] width 84 height 35
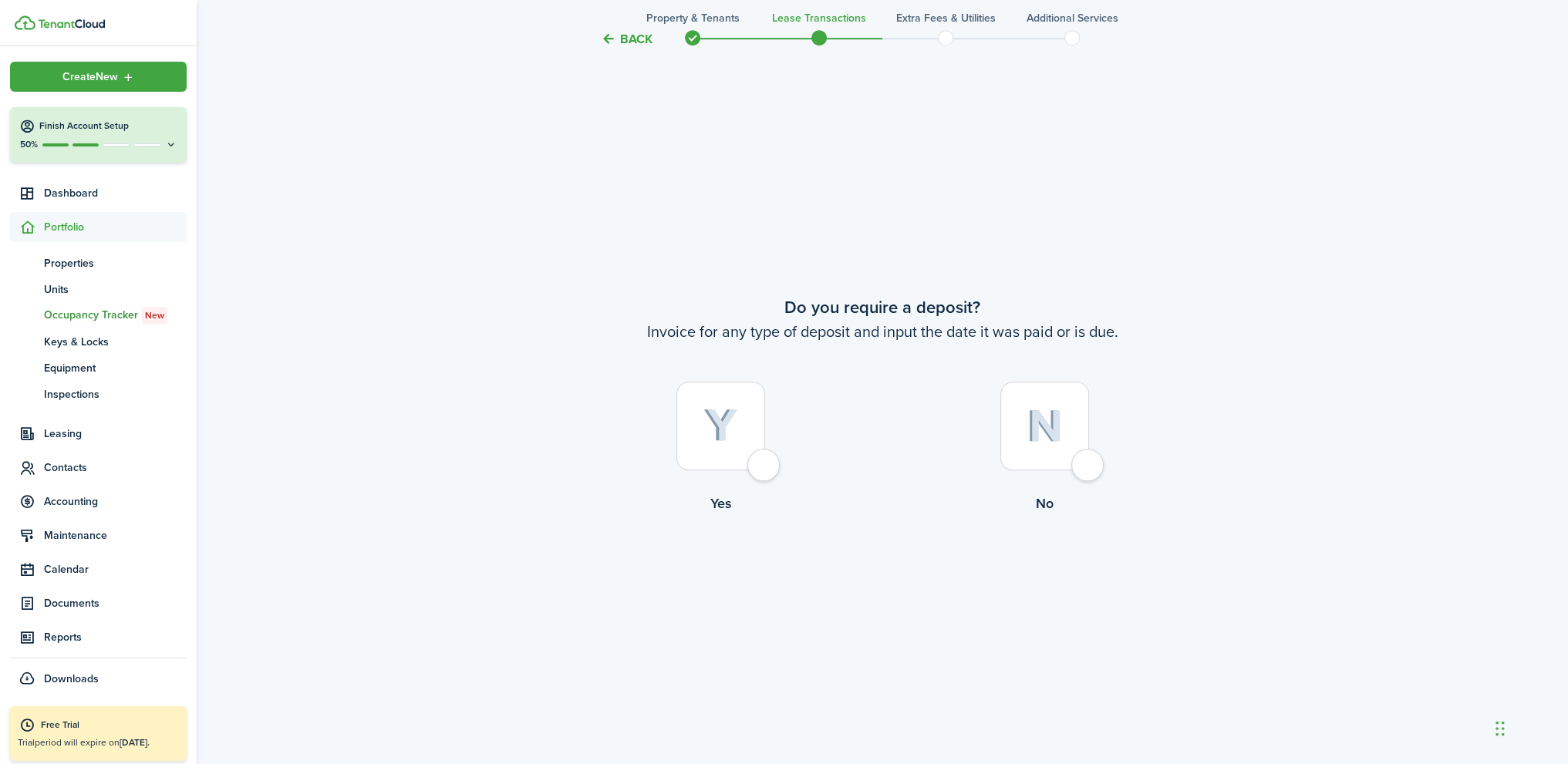
scroll to position [1424, 0]
click at [1089, 463] on div at bounding box center [1043, 424] width 88 height 88
radio input "true"
click at [1089, 466] on div at bounding box center [1043, 423] width 88 height 88
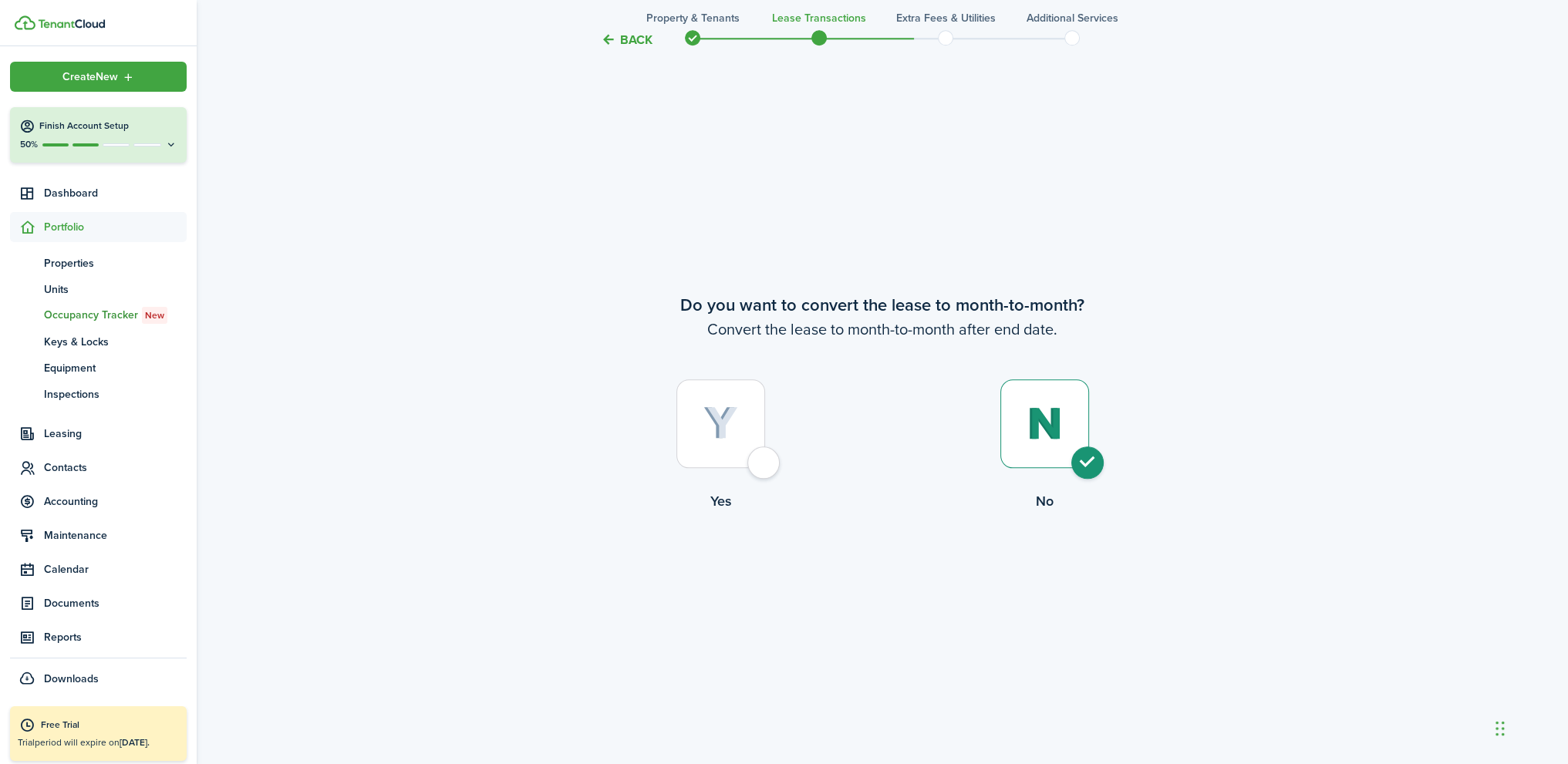
radio input "true"
click at [905, 571] on button "Continue" at bounding box center [881, 575] width 84 height 35
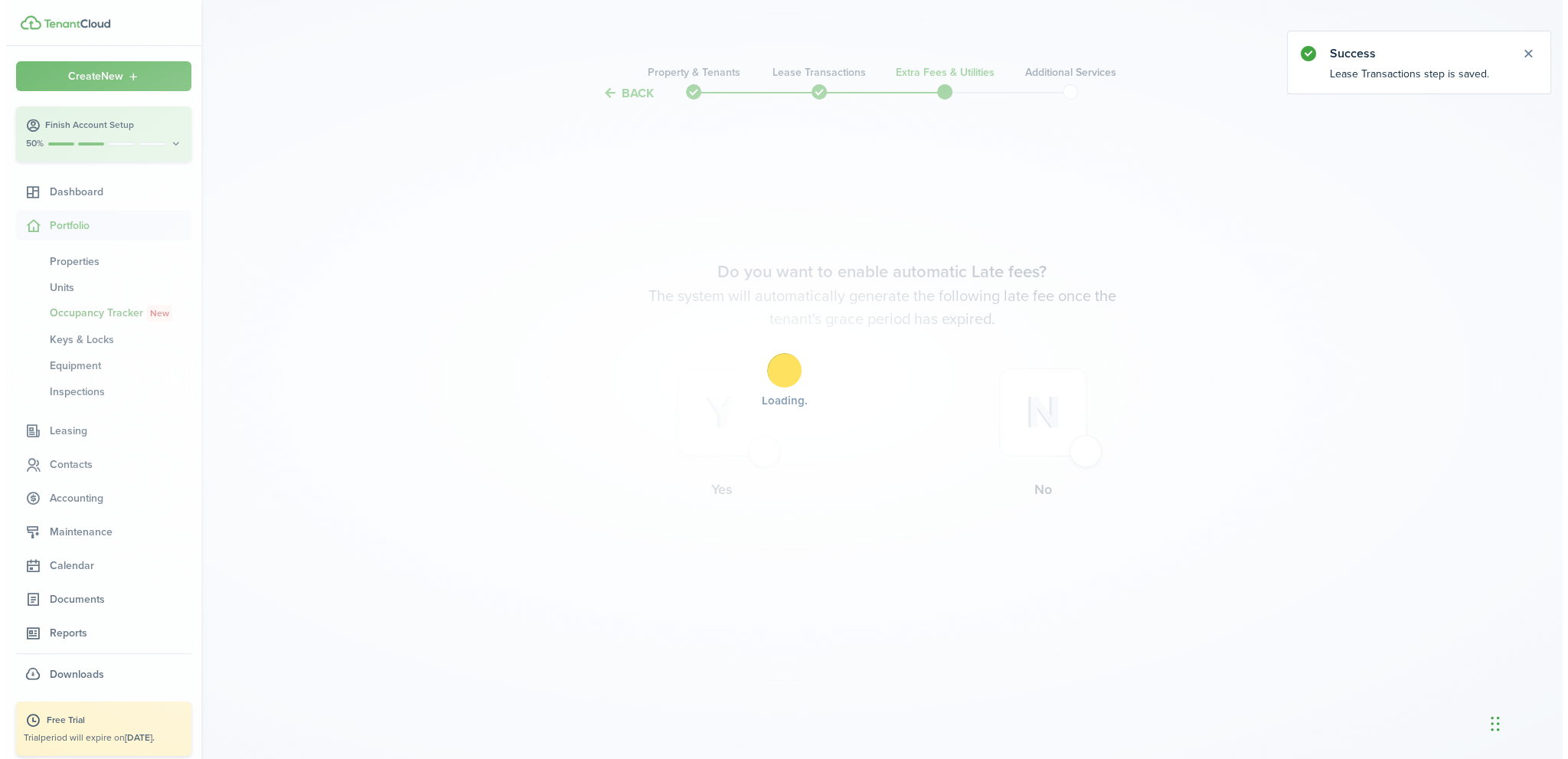
scroll to position [0, 0]
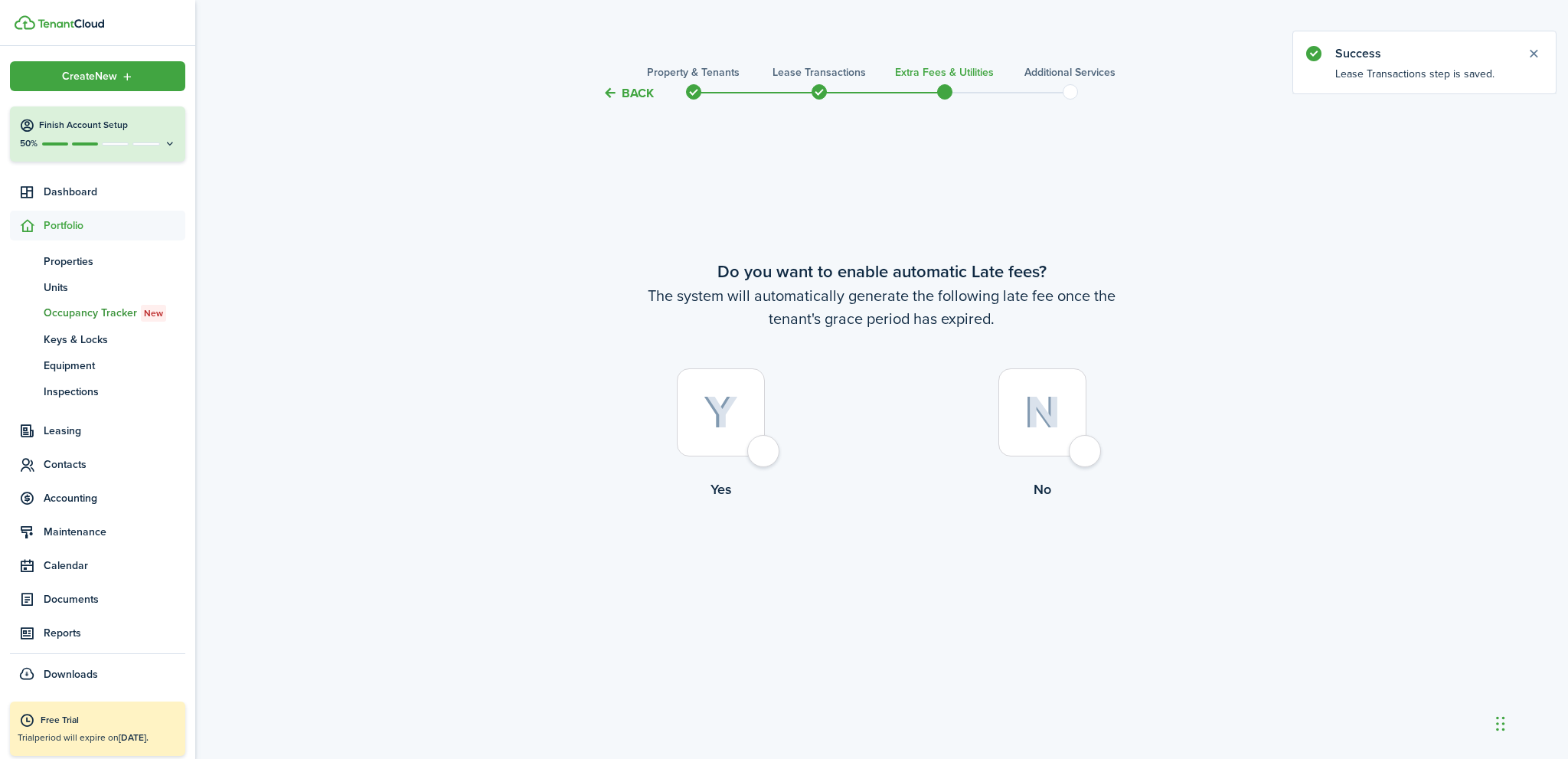
click at [1085, 454] on div at bounding box center [1042, 411] width 88 height 88
radio input "true"
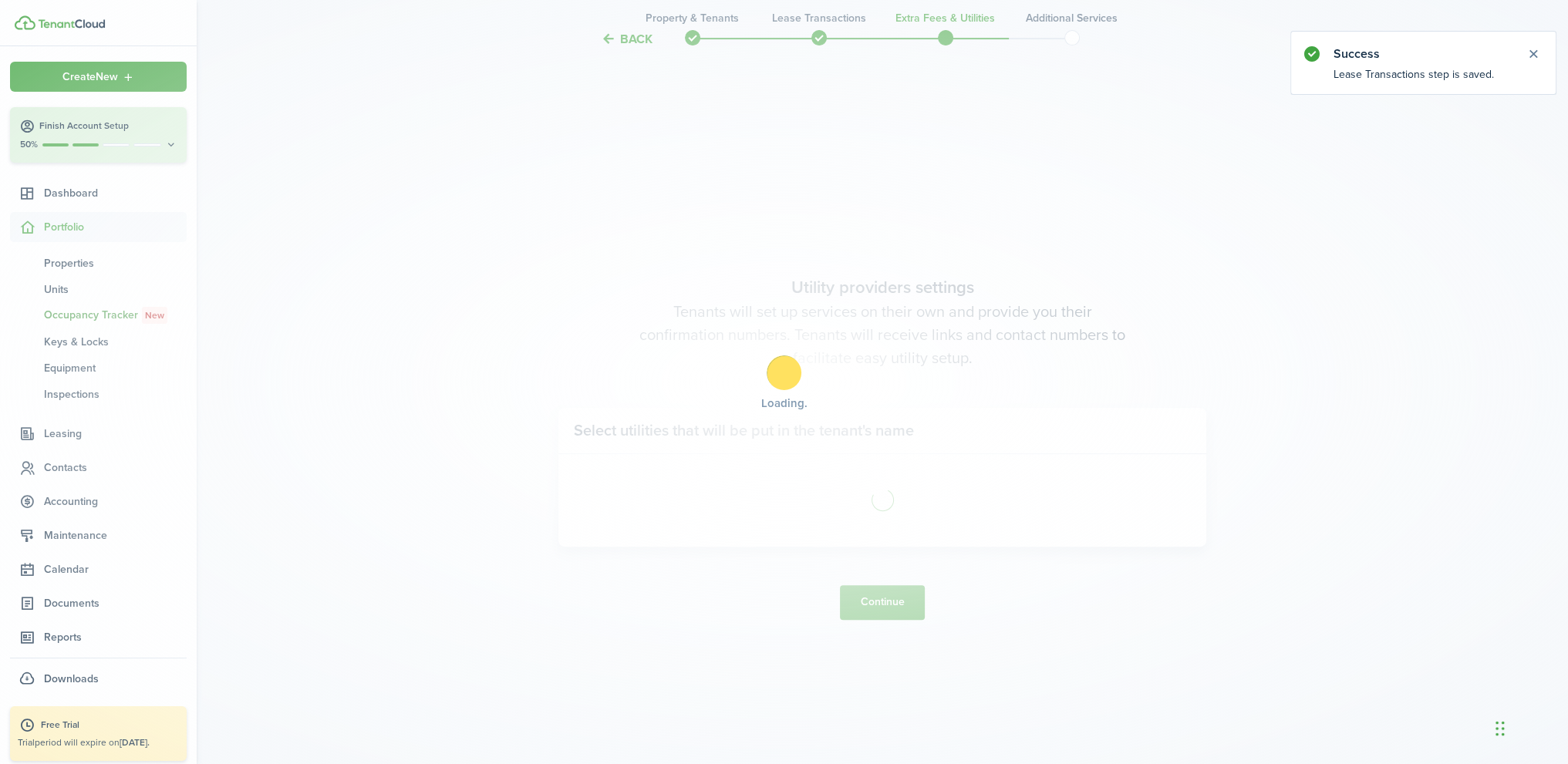
scroll to position [660, 0]
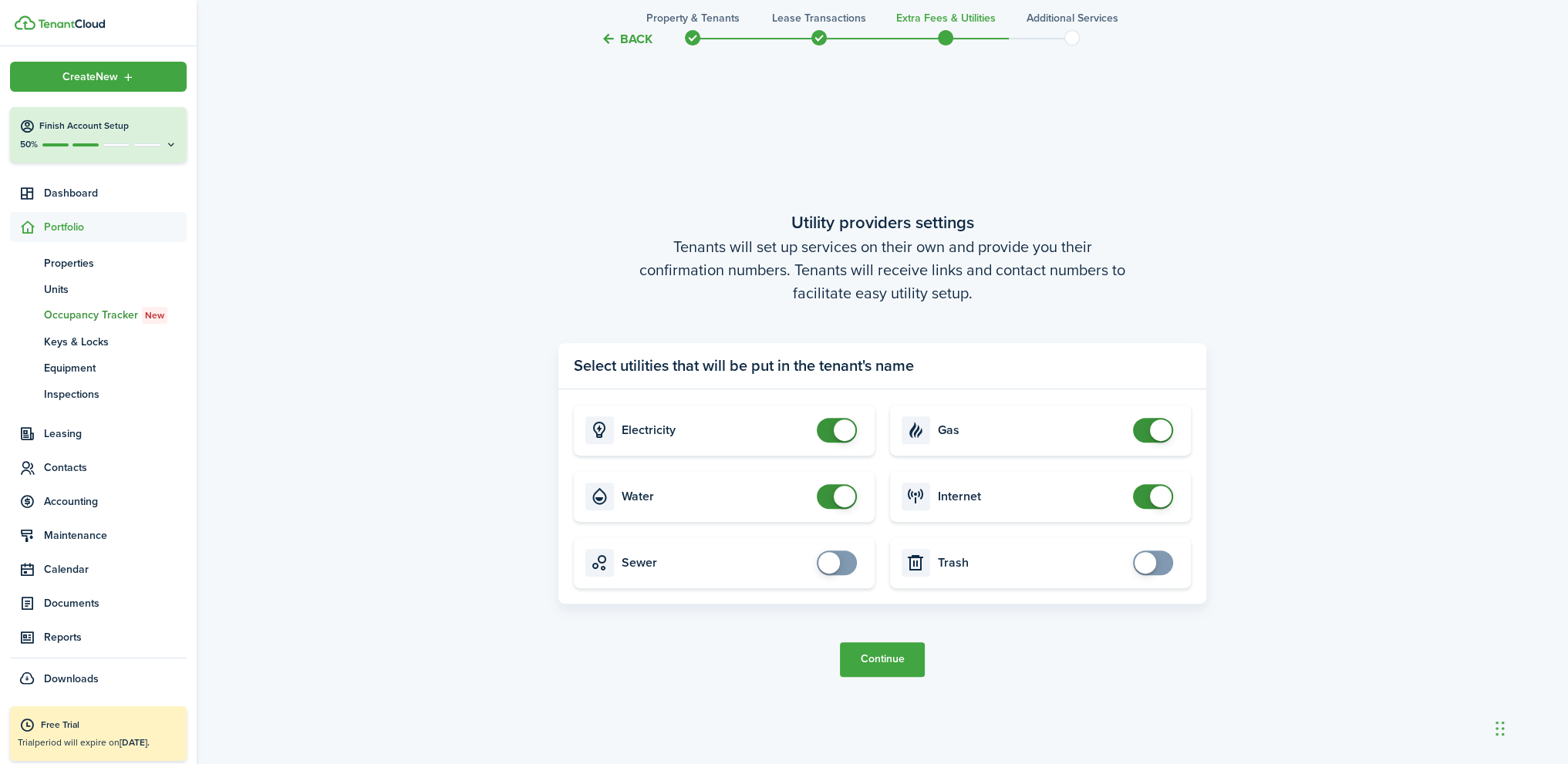
checkbox input "false"
click at [1147, 425] on span at bounding box center [1153, 430] width 16 height 24
checkbox input "false"
click at [830, 428] on span at bounding box center [837, 430] width 16 height 24
checkbox input "false"
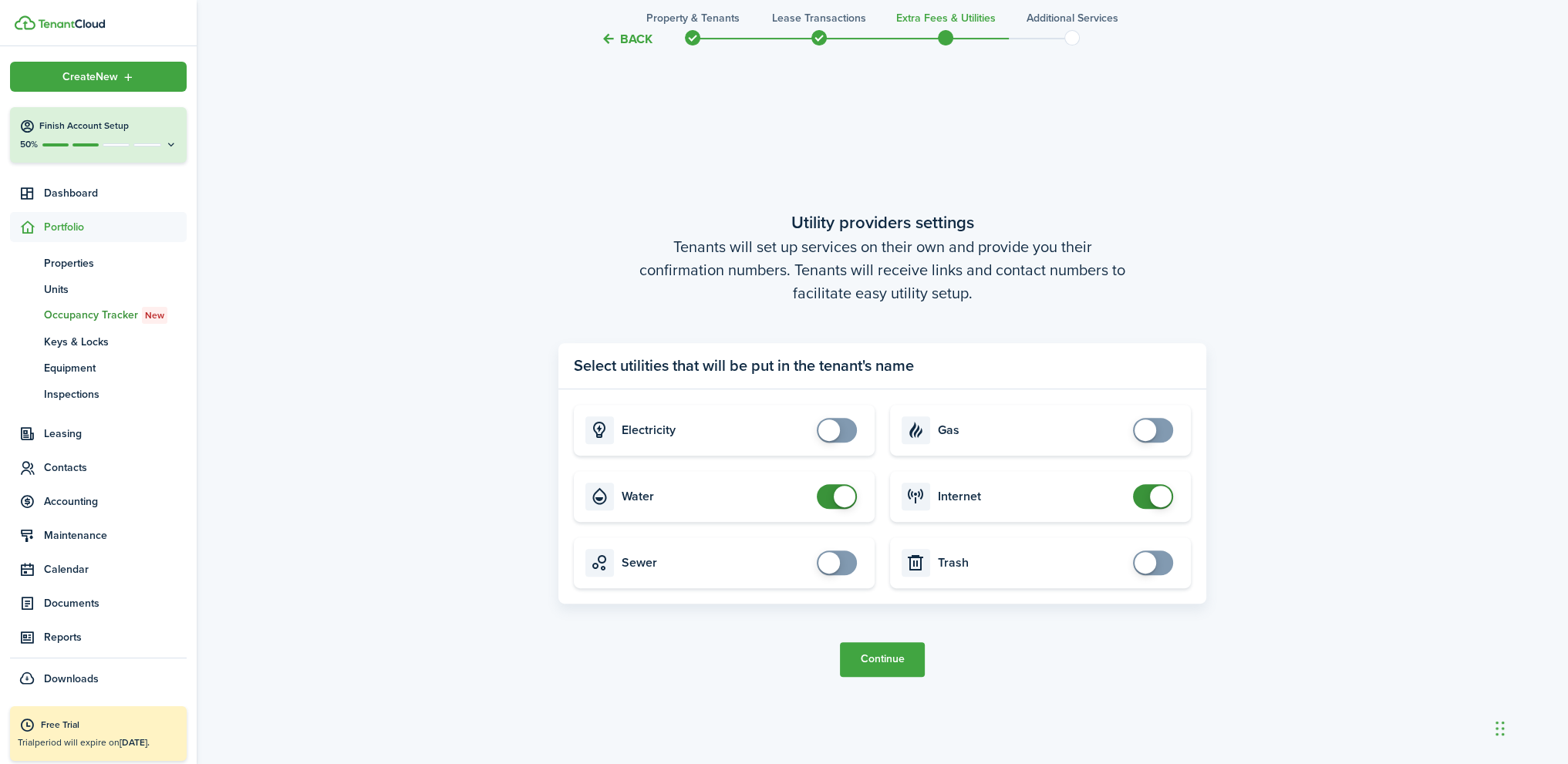
click at [829, 495] on span at bounding box center [837, 495] width 16 height 24
checkbox input "false"
click at [1145, 498] on span at bounding box center [1153, 495] width 16 height 24
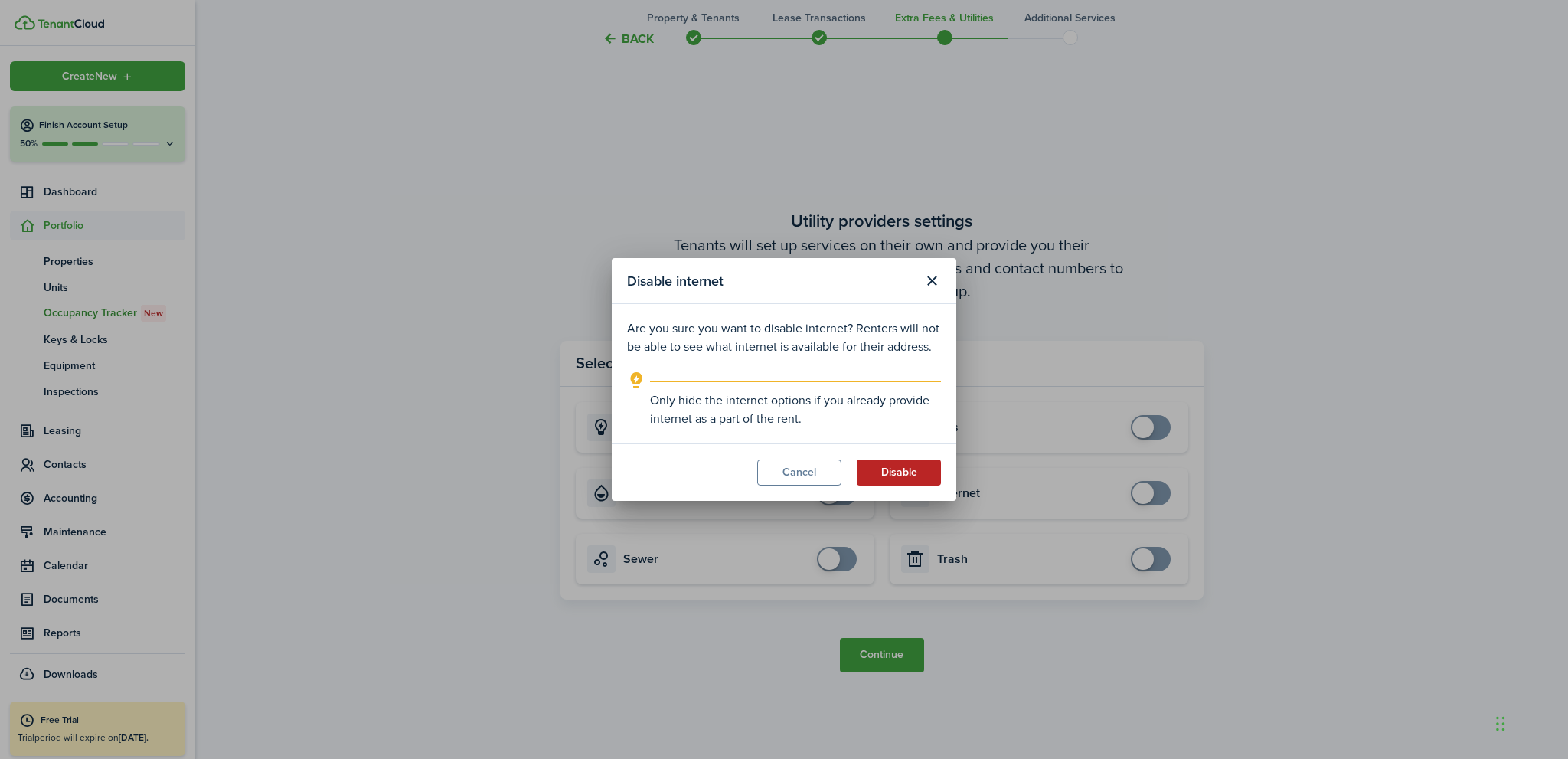
click at [899, 474] on button "Disable" at bounding box center [899, 472] width 84 height 26
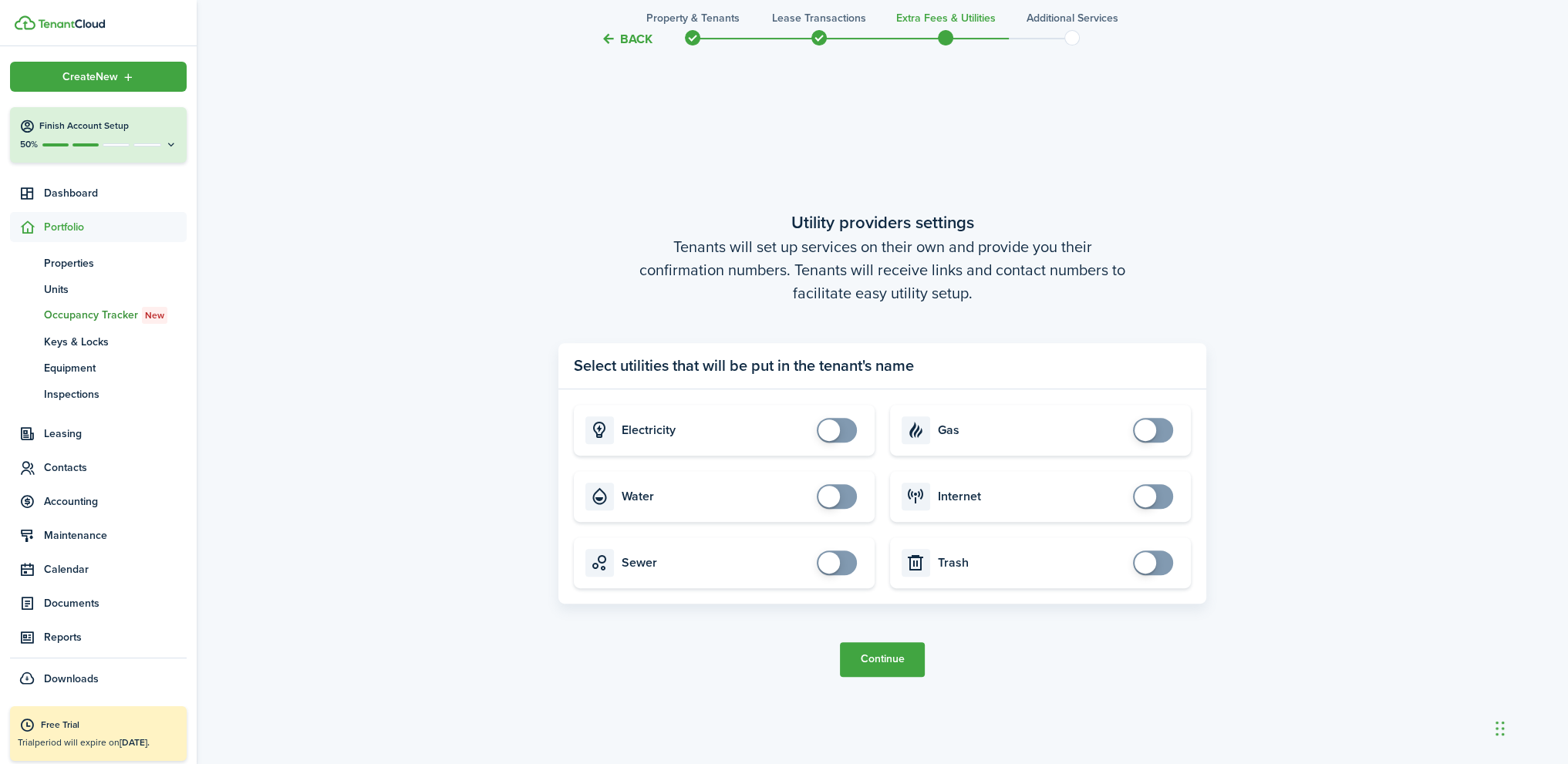
click at [896, 663] on button "Continue" at bounding box center [881, 659] width 84 height 35
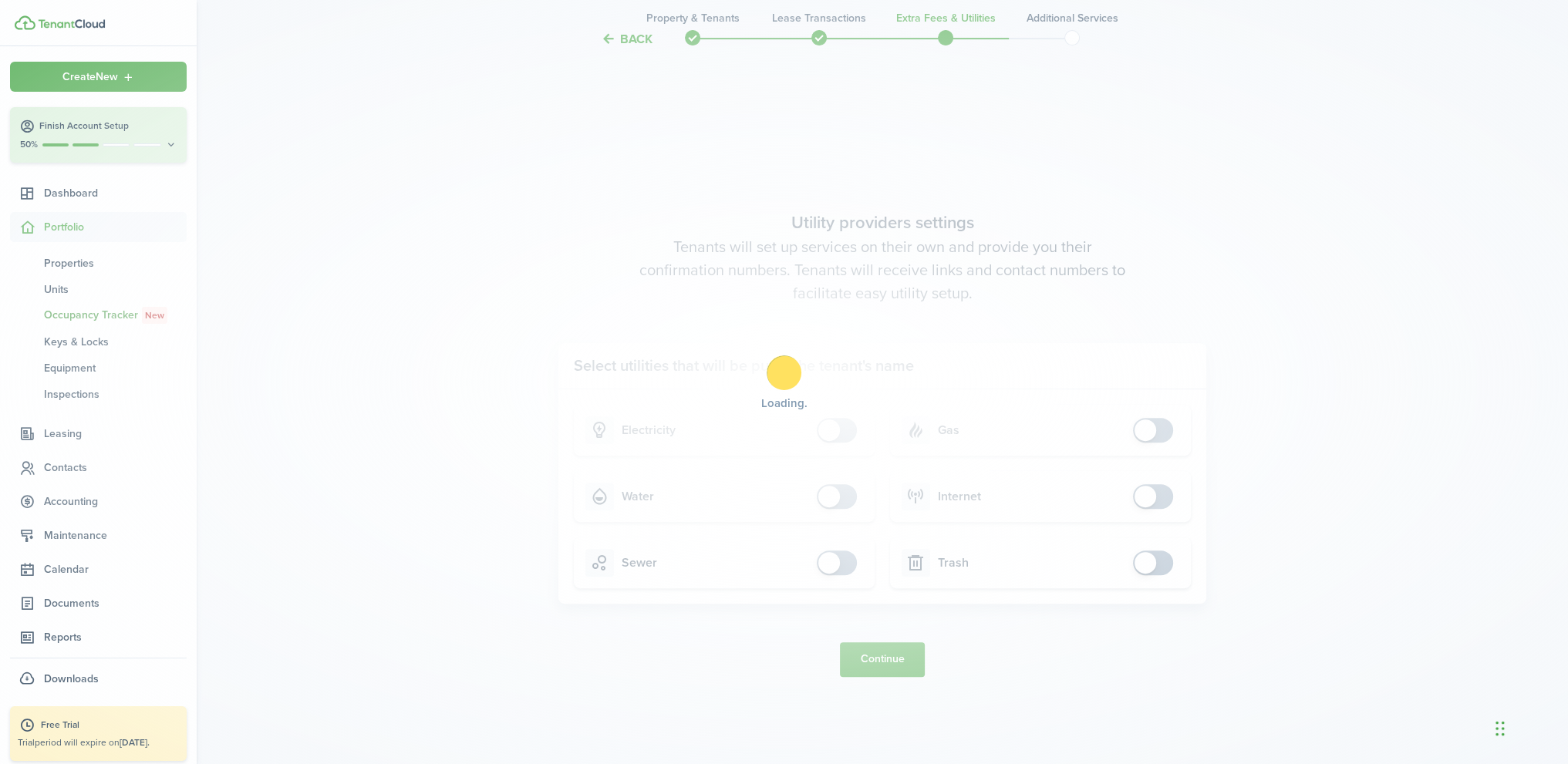
scroll to position [0, 0]
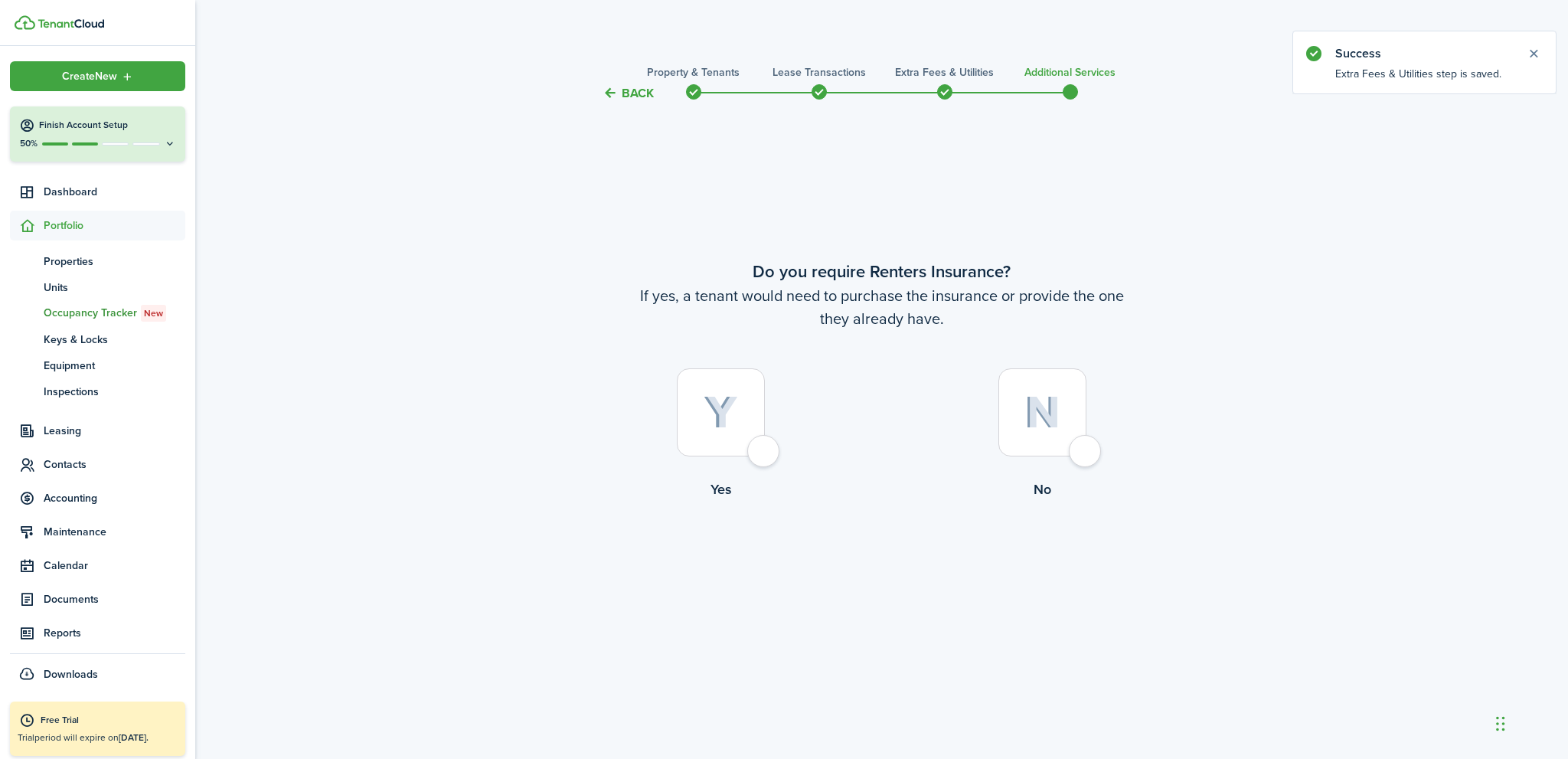
click at [1086, 447] on div at bounding box center [1042, 411] width 88 height 88
radio input "true"
click at [876, 561] on button "Complete move in" at bounding box center [881, 563] width 113 height 35
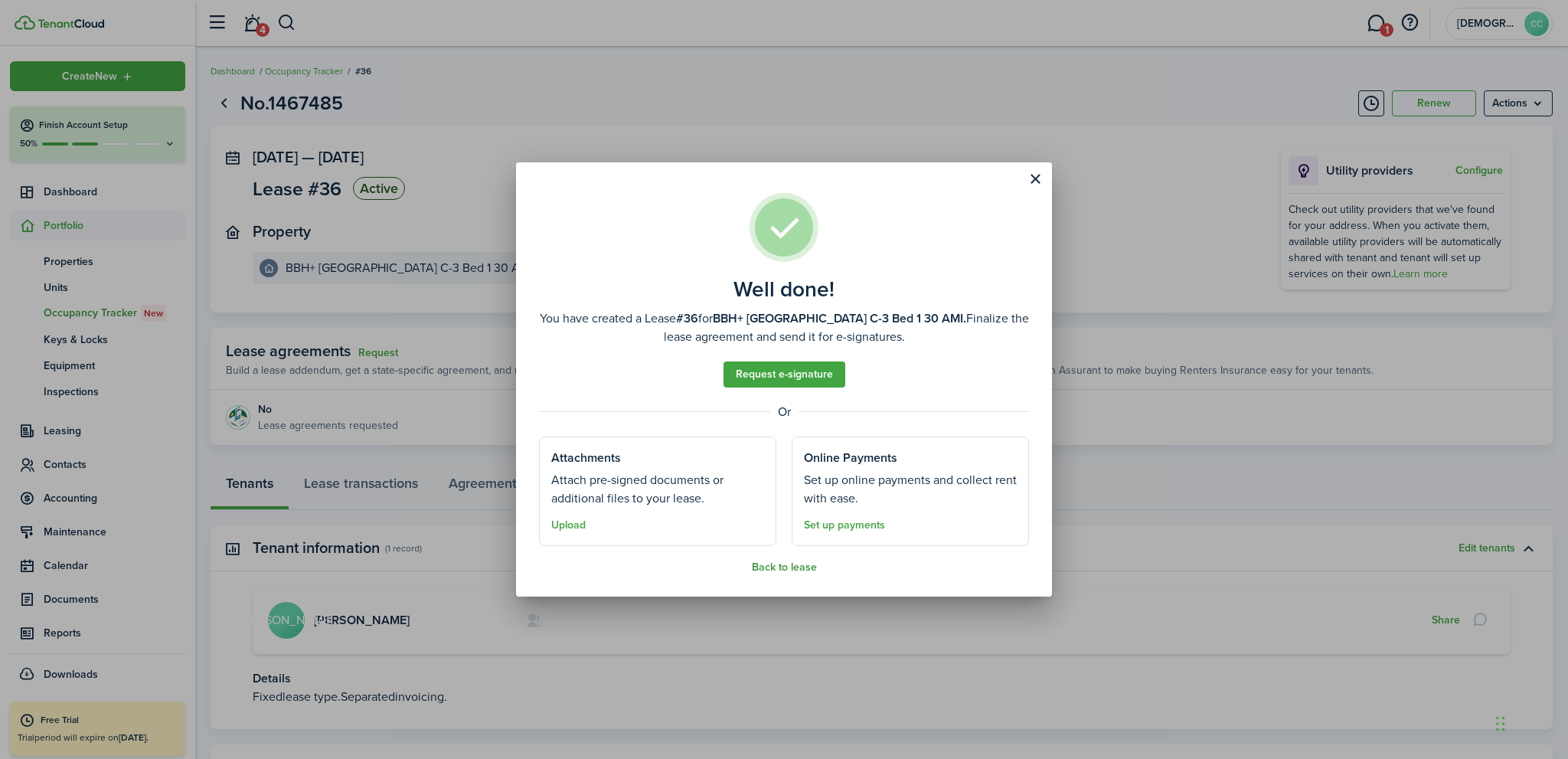
click at [791, 570] on button "Back to lease" at bounding box center [785, 567] width 65 height 13
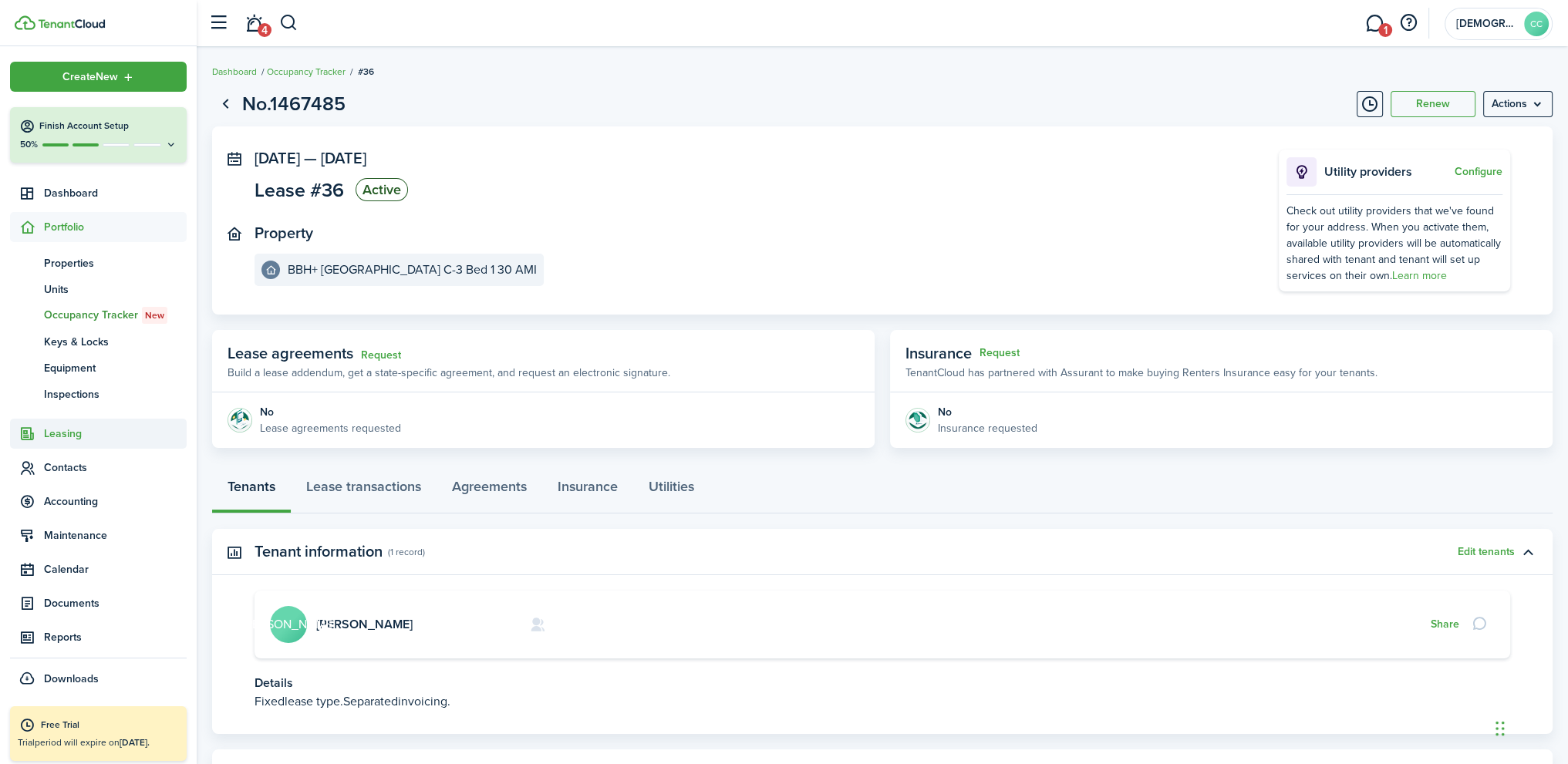
click at [54, 436] on span "Leasing" at bounding box center [114, 433] width 143 height 16
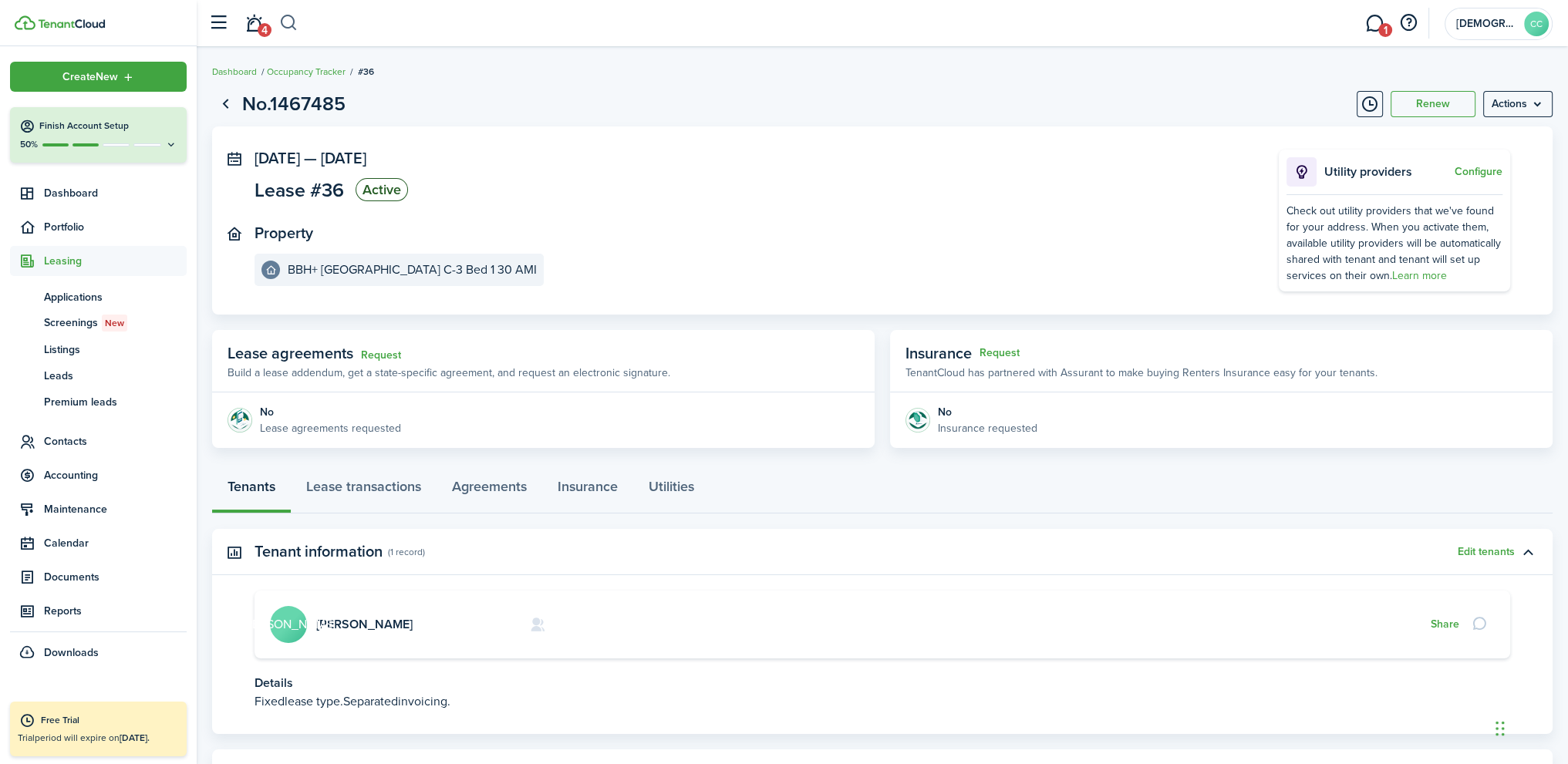
click at [286, 22] on button "button" at bounding box center [289, 22] width 19 height 26
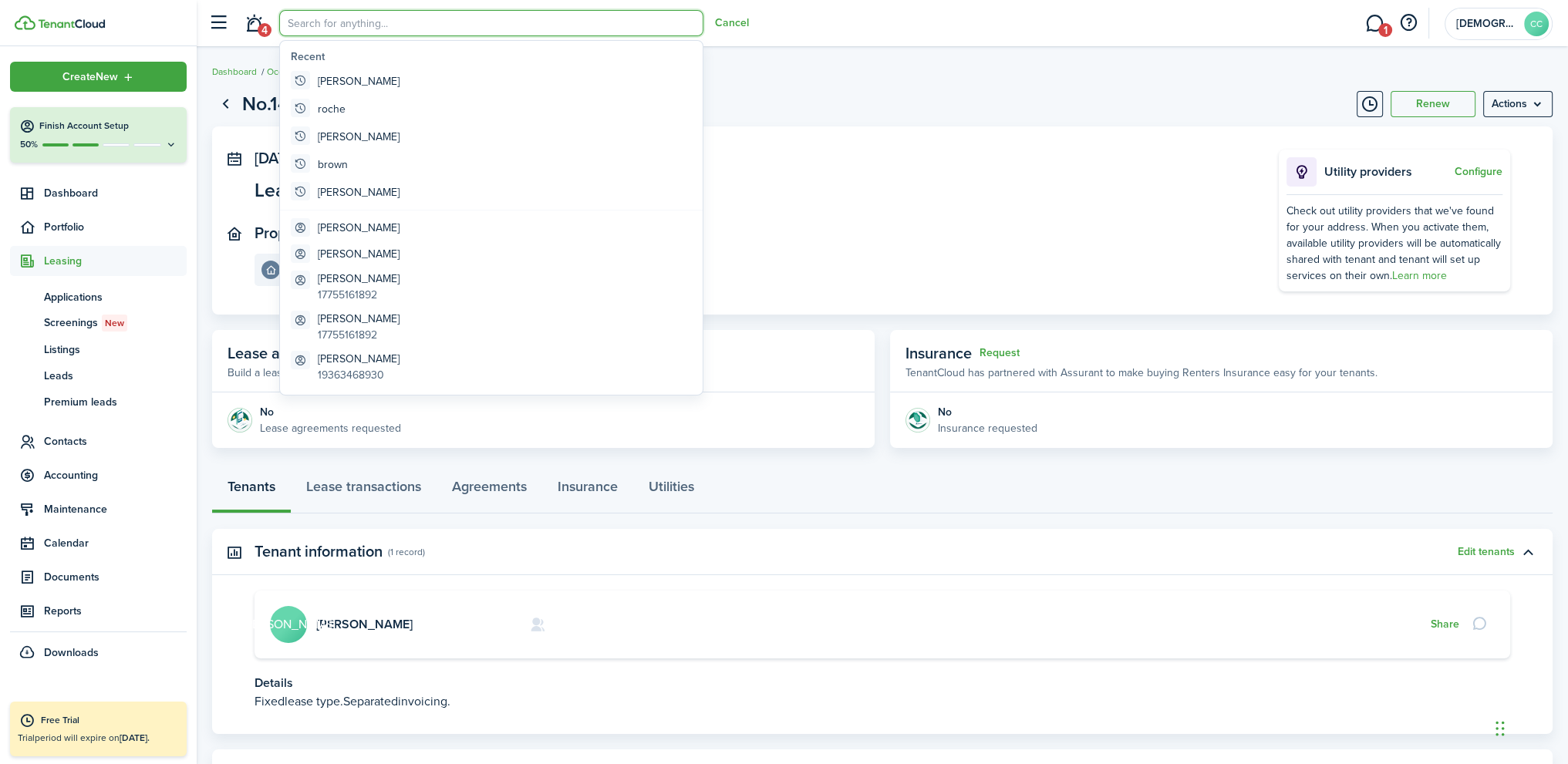
click at [361, 22] on input "search" at bounding box center [491, 22] width 424 height 26
click at [912, 190] on panel-main-section "[DATE] — [DATE] Lease #36 Active" at bounding box center [743, 177] width 977 height 56
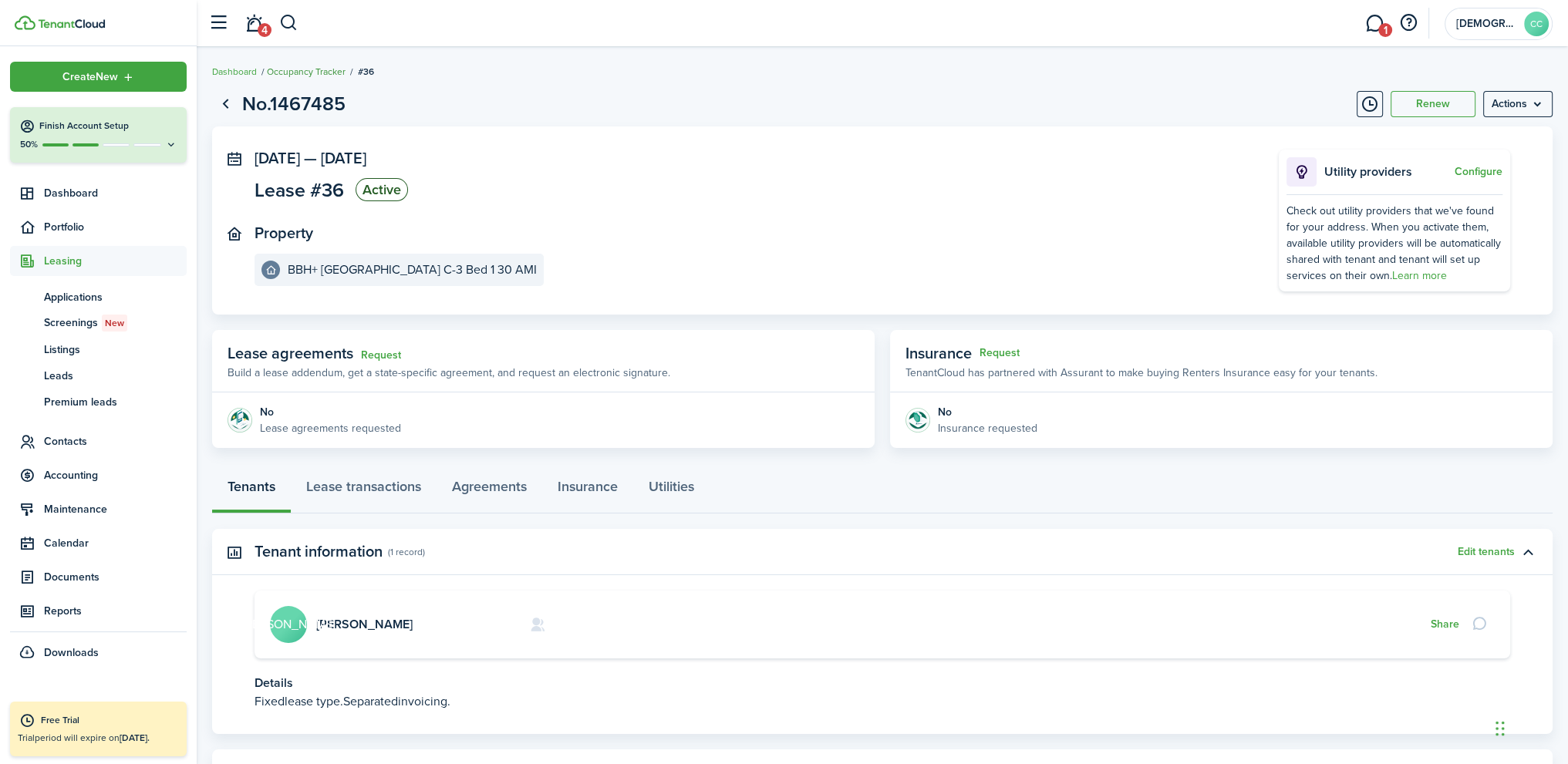
click at [319, 70] on link "Occupancy Tracker" at bounding box center [305, 72] width 79 height 14
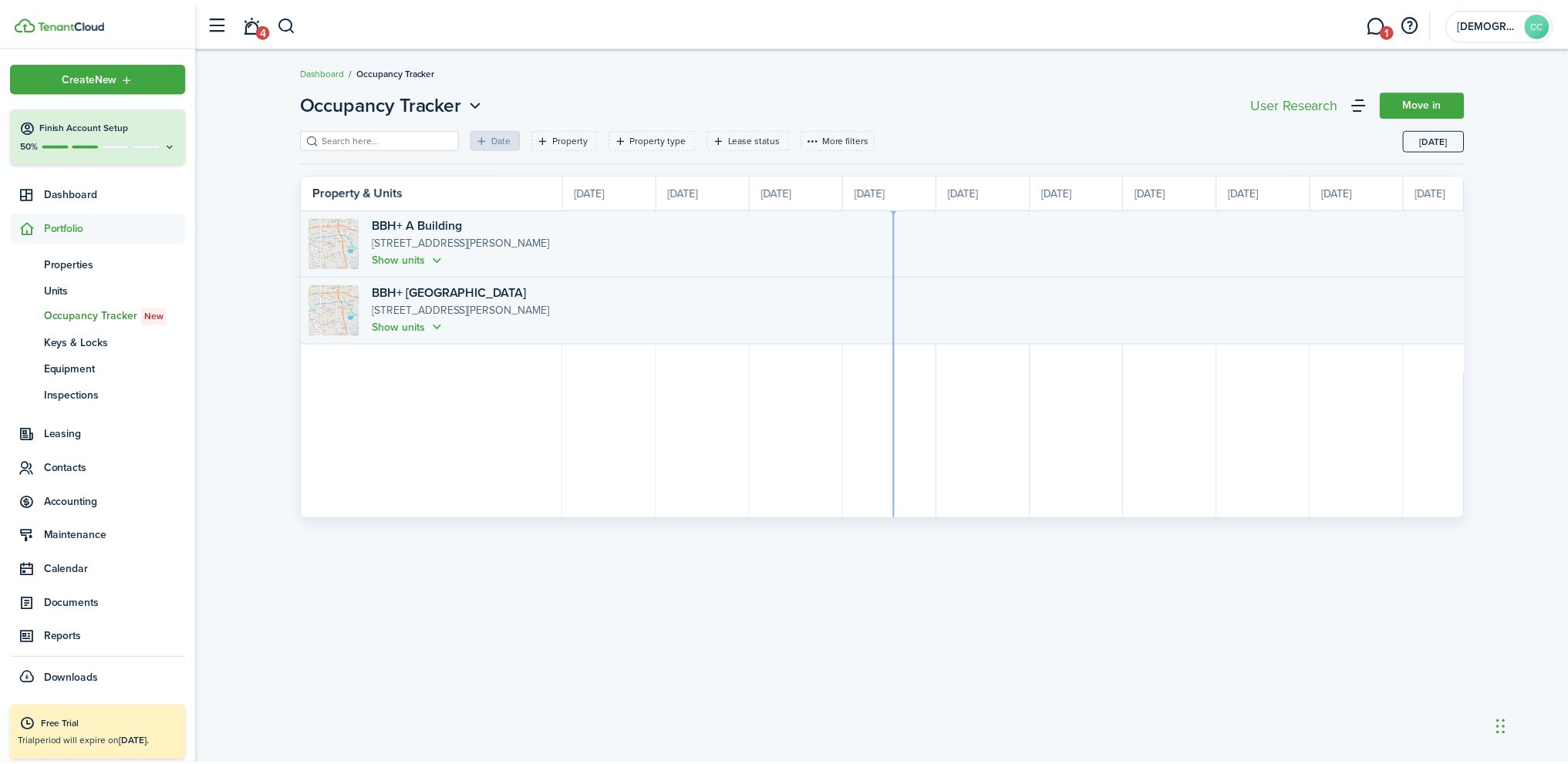
scroll to position [0, 282]
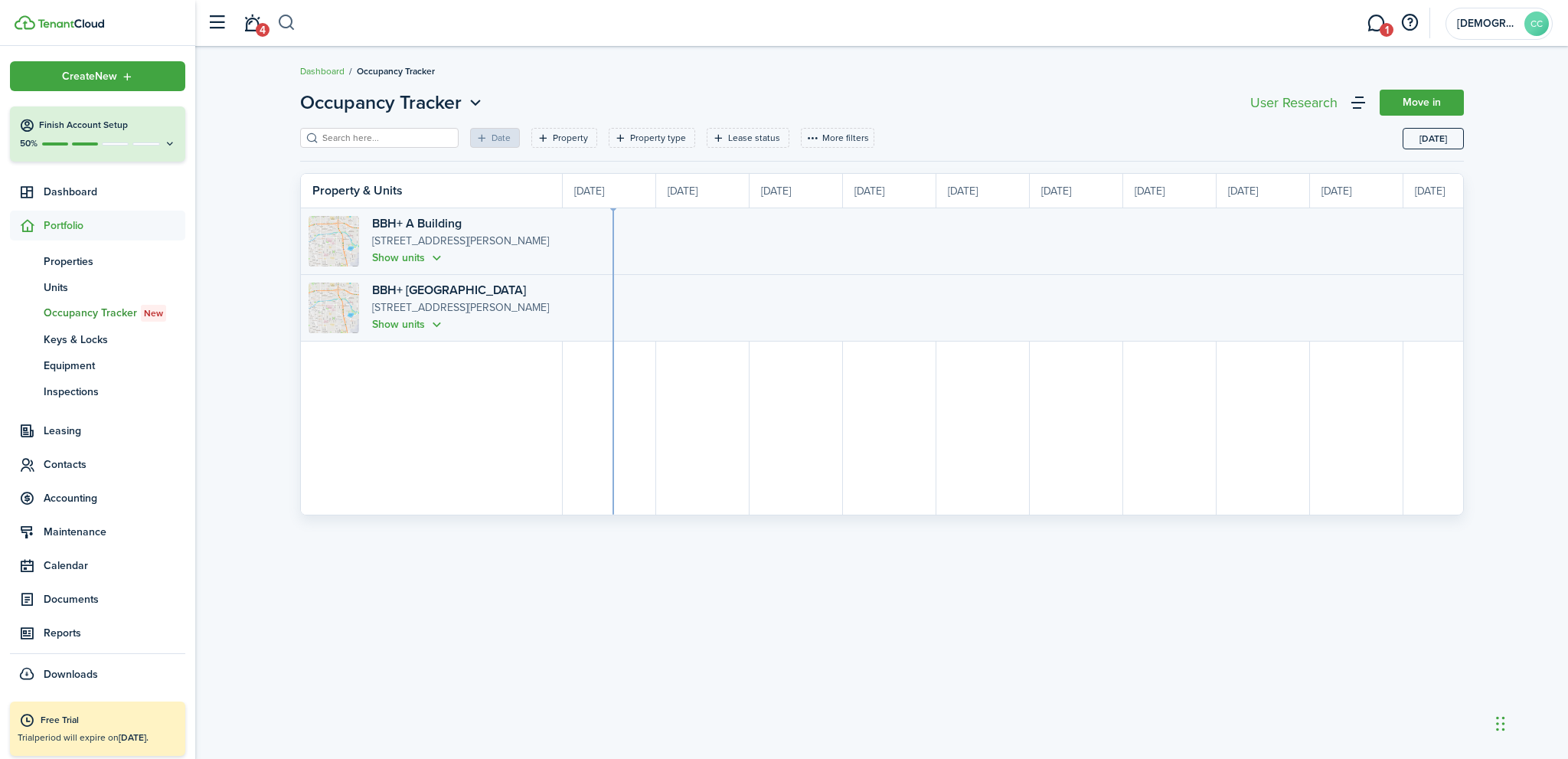
click at [288, 20] on button "button" at bounding box center [287, 22] width 19 height 26
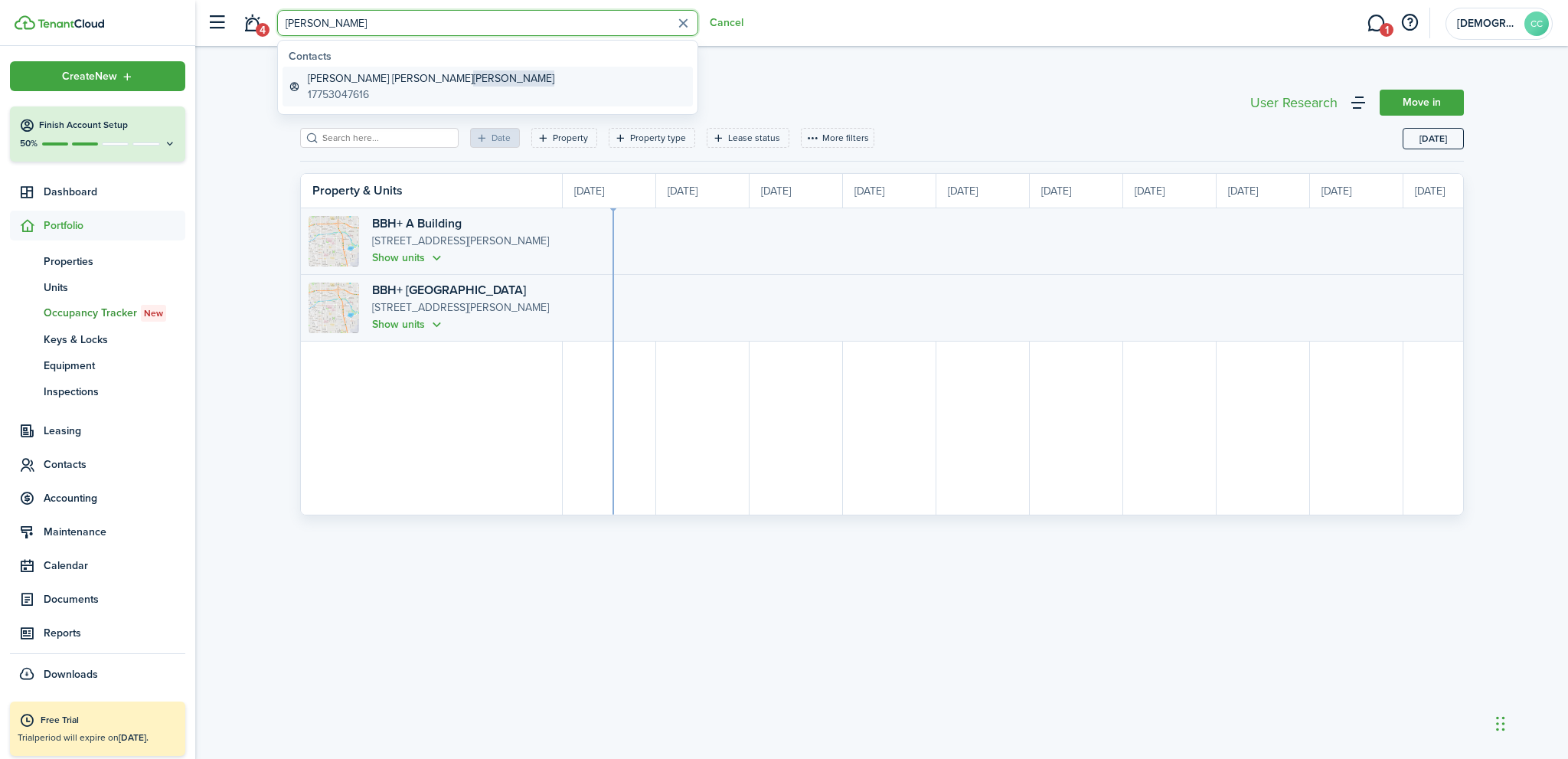
type input "[PERSON_NAME]"
click at [357, 85] on global-search-item-title "[PERSON_NAME]" at bounding box center [431, 78] width 247 height 16
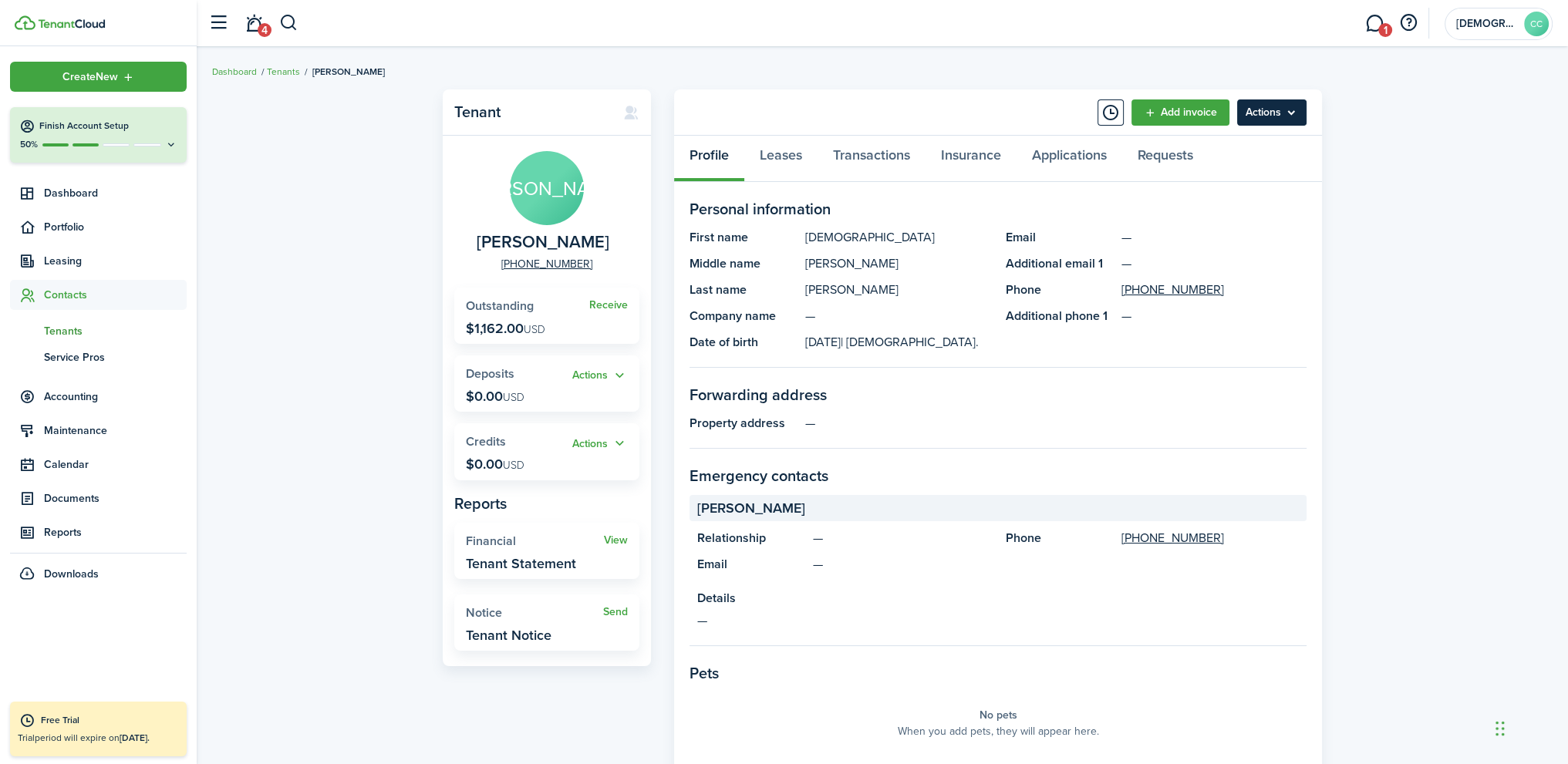
click at [1300, 110] on menu-btn "Actions" at bounding box center [1271, 112] width 70 height 26
click at [1203, 225] on link "Manage bulk invoices" at bounding box center [1238, 227] width 135 height 26
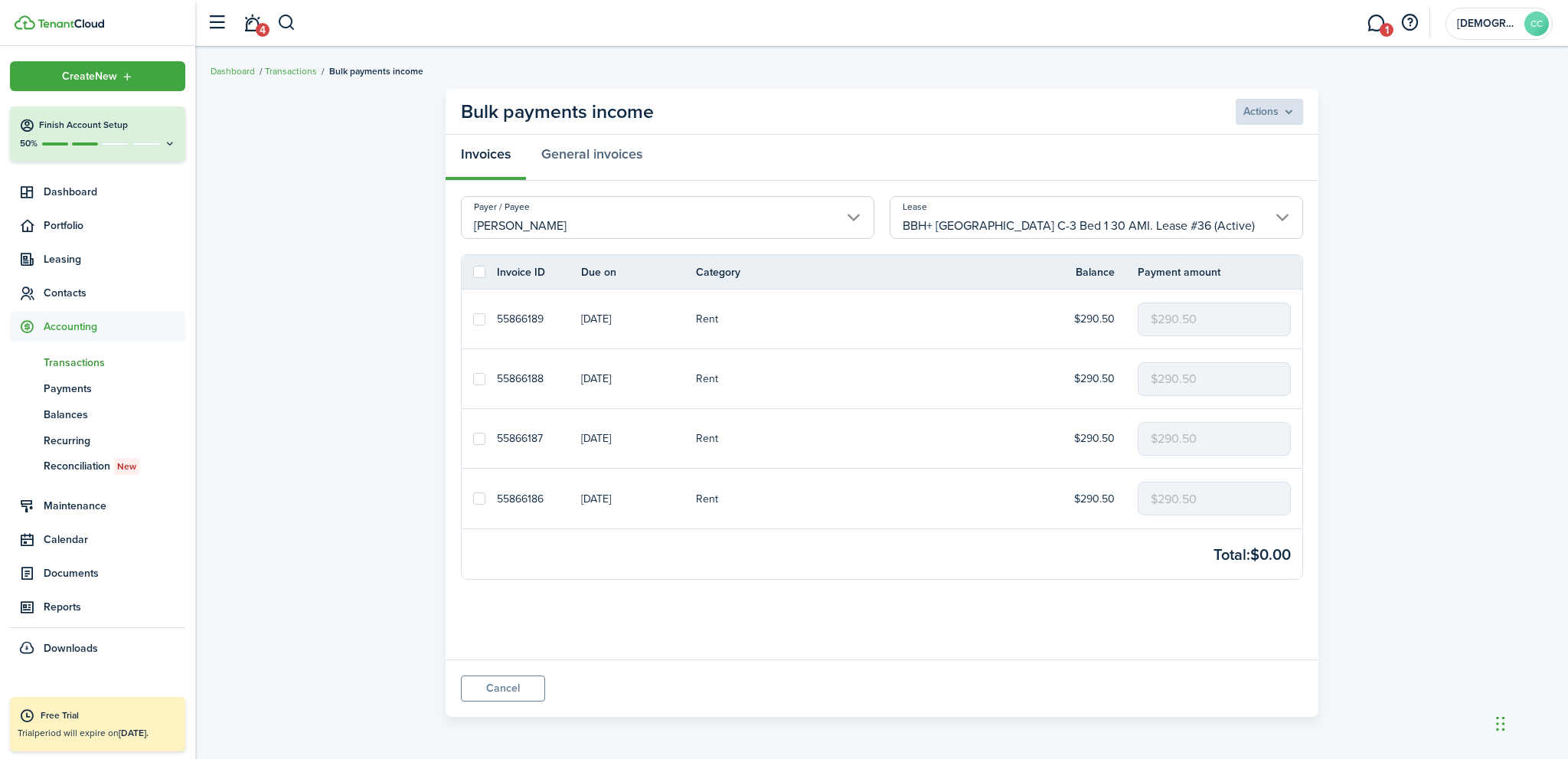
click at [477, 503] on label at bounding box center [479, 498] width 13 height 13
click at [473, 499] on input "checkbox" at bounding box center [473, 499] width 1 height 1
checkbox input "true"
drag, startPoint x: 1215, startPoint y: 497, endPoint x: 1131, endPoint y: 500, distance: 84.1
click at [1131, 500] on tr "55866186 [DATE] Rent $290.50 $290.50" at bounding box center [881, 499] width 841 height 60
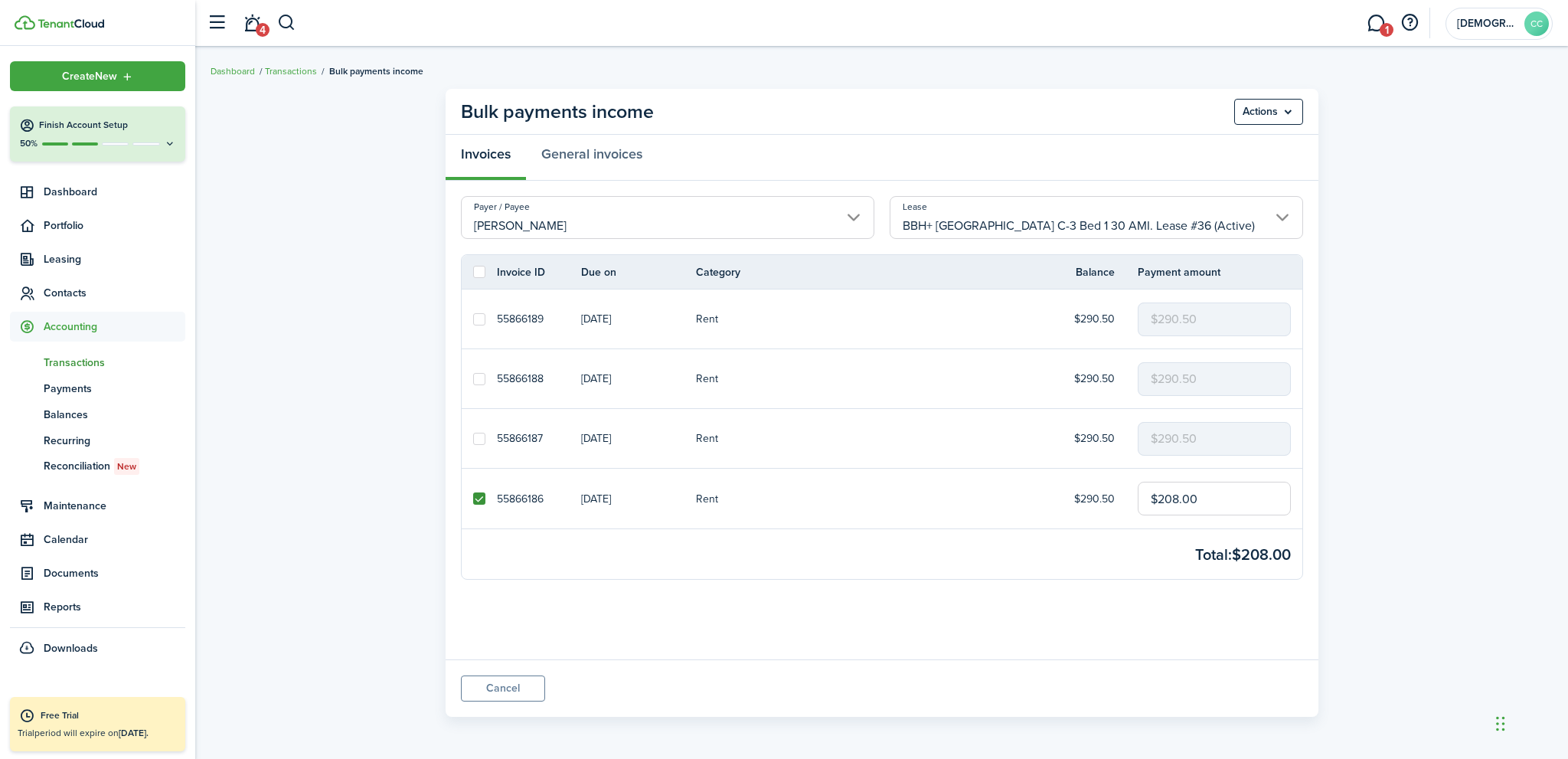
type input "$208.00"
click at [1059, 539] on td "Total: $208.00" at bounding box center [881, 555] width 818 height 31
click at [479, 494] on label at bounding box center [479, 498] width 13 height 13
click at [473, 499] on input "checkbox" at bounding box center [473, 499] width 1 height 1
checkbox input "false"
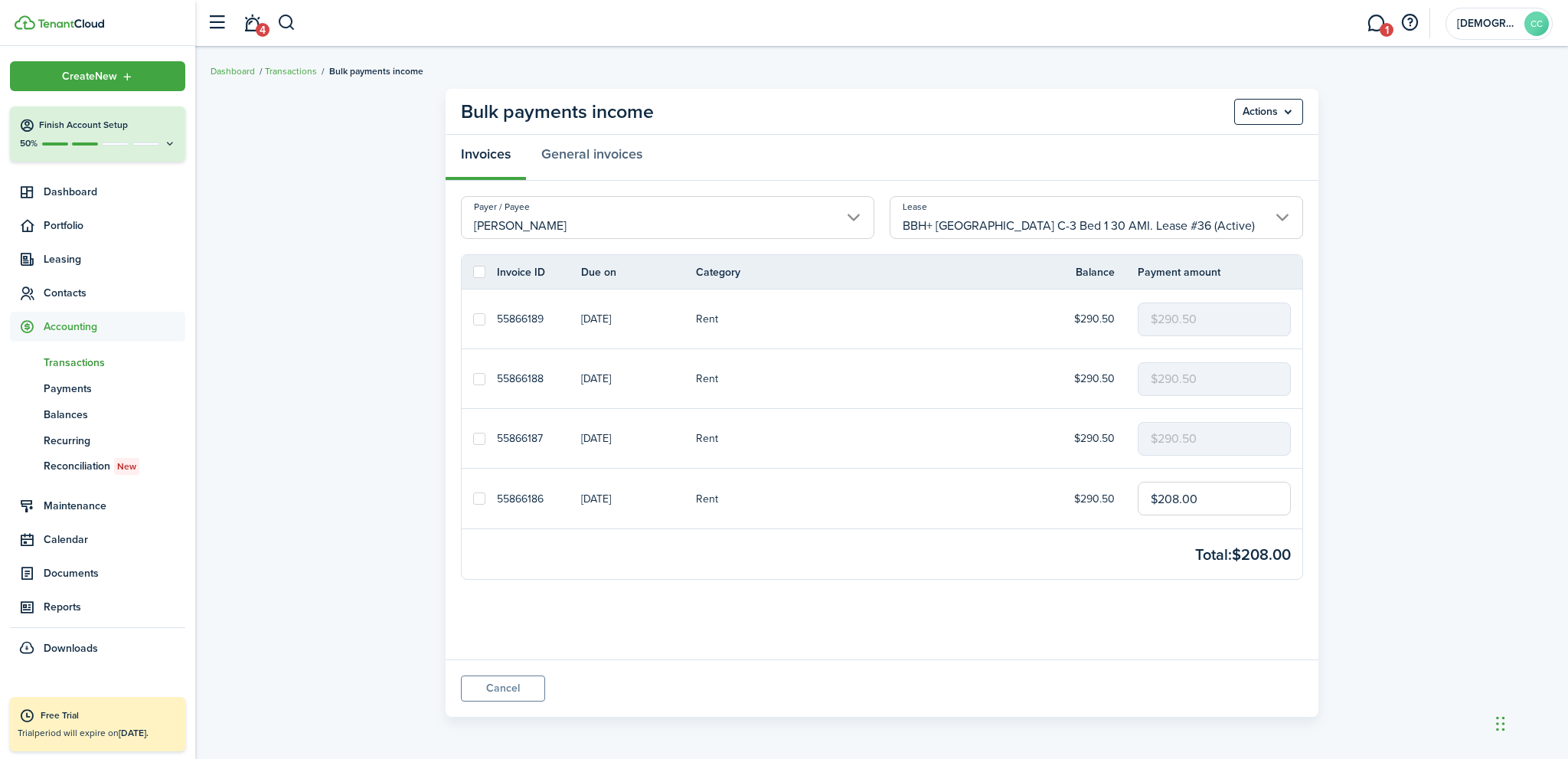
type input "$290.50"
click at [622, 159] on link "General invoices" at bounding box center [591, 158] width 132 height 46
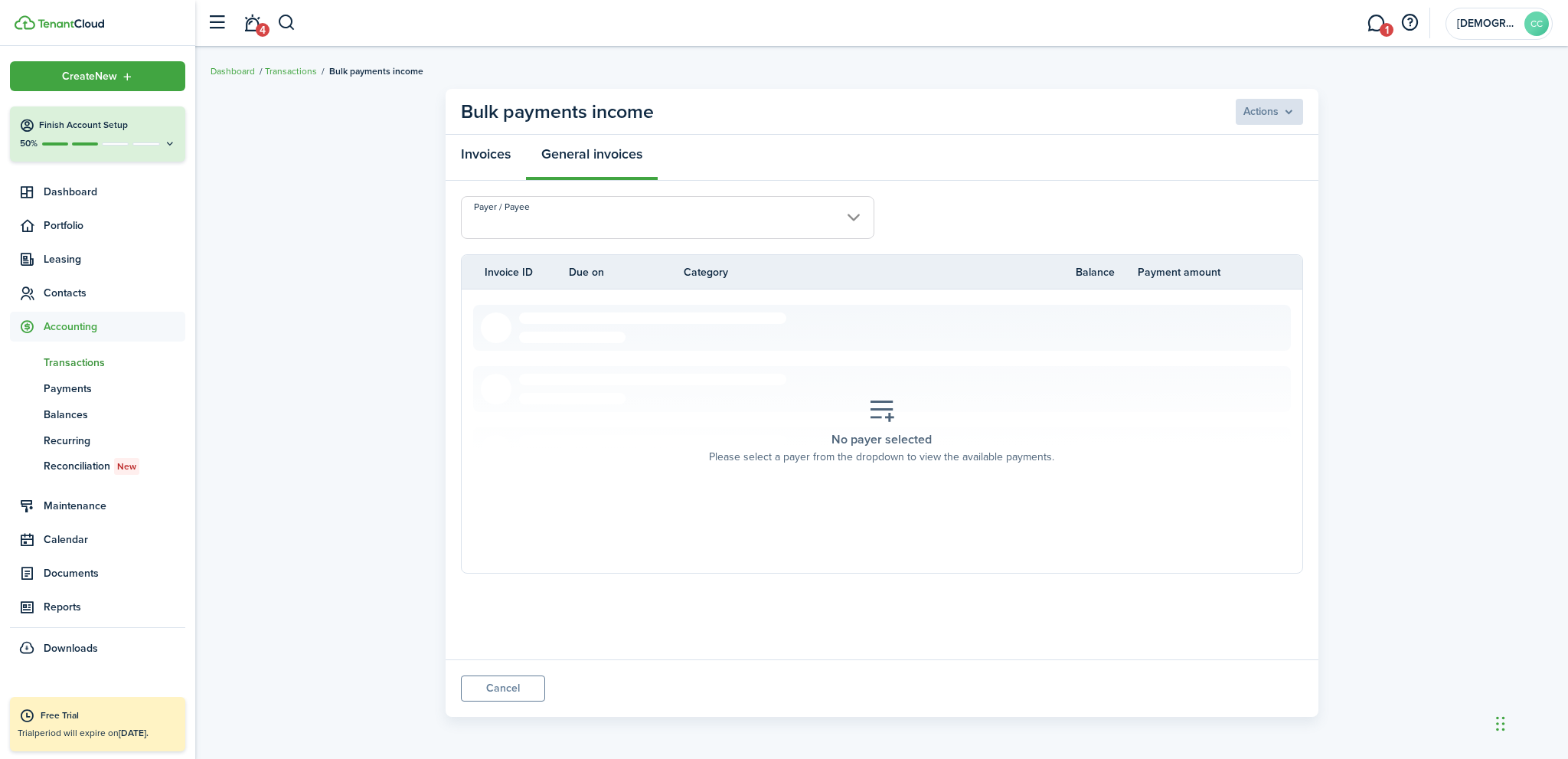
click at [503, 152] on link "Invoices" at bounding box center [485, 158] width 80 height 46
click at [279, 70] on link "Transactions" at bounding box center [291, 71] width 52 height 13
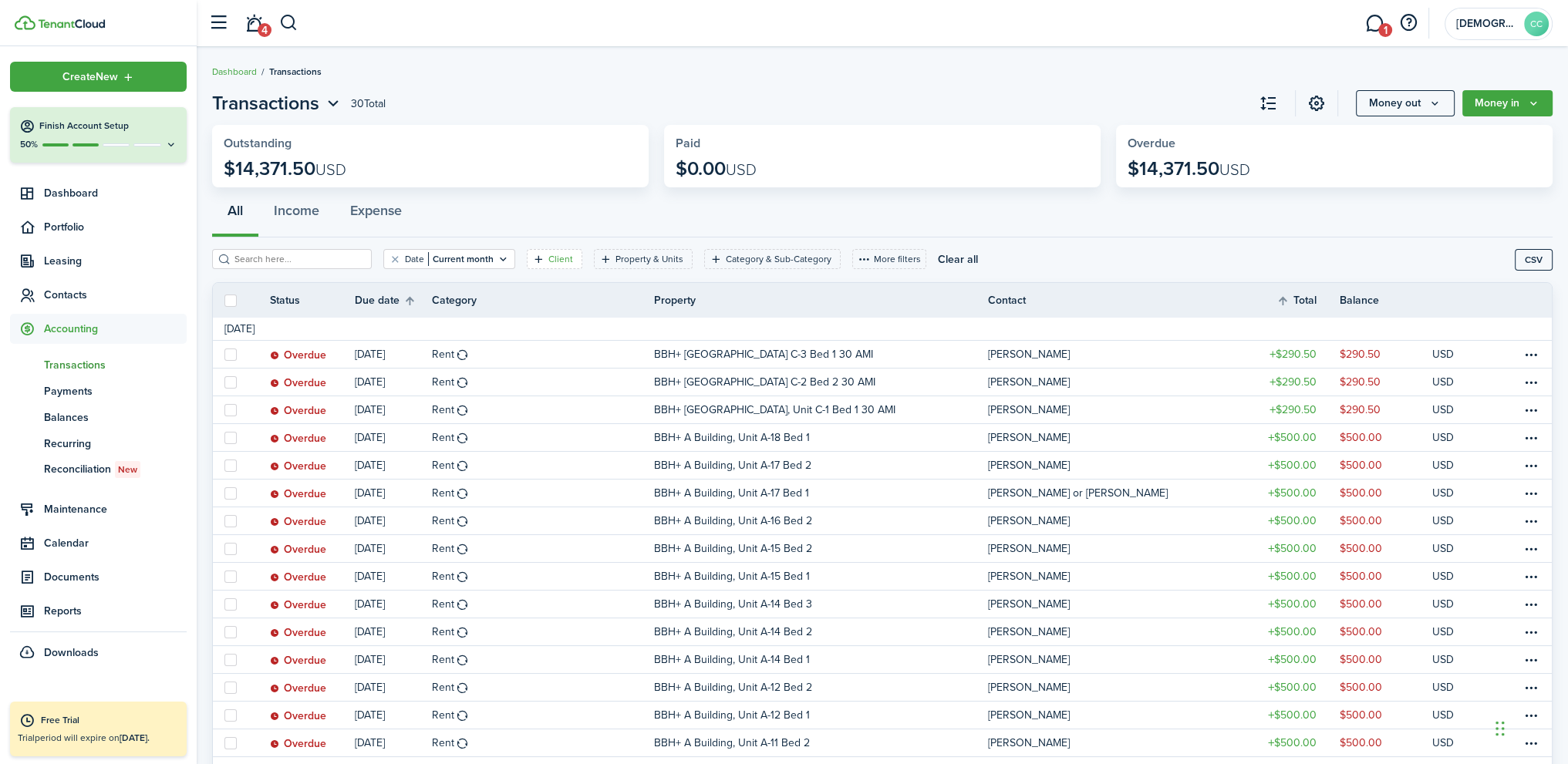
click at [548, 263] on filter-tag-label "Client" at bounding box center [560, 259] width 24 height 14
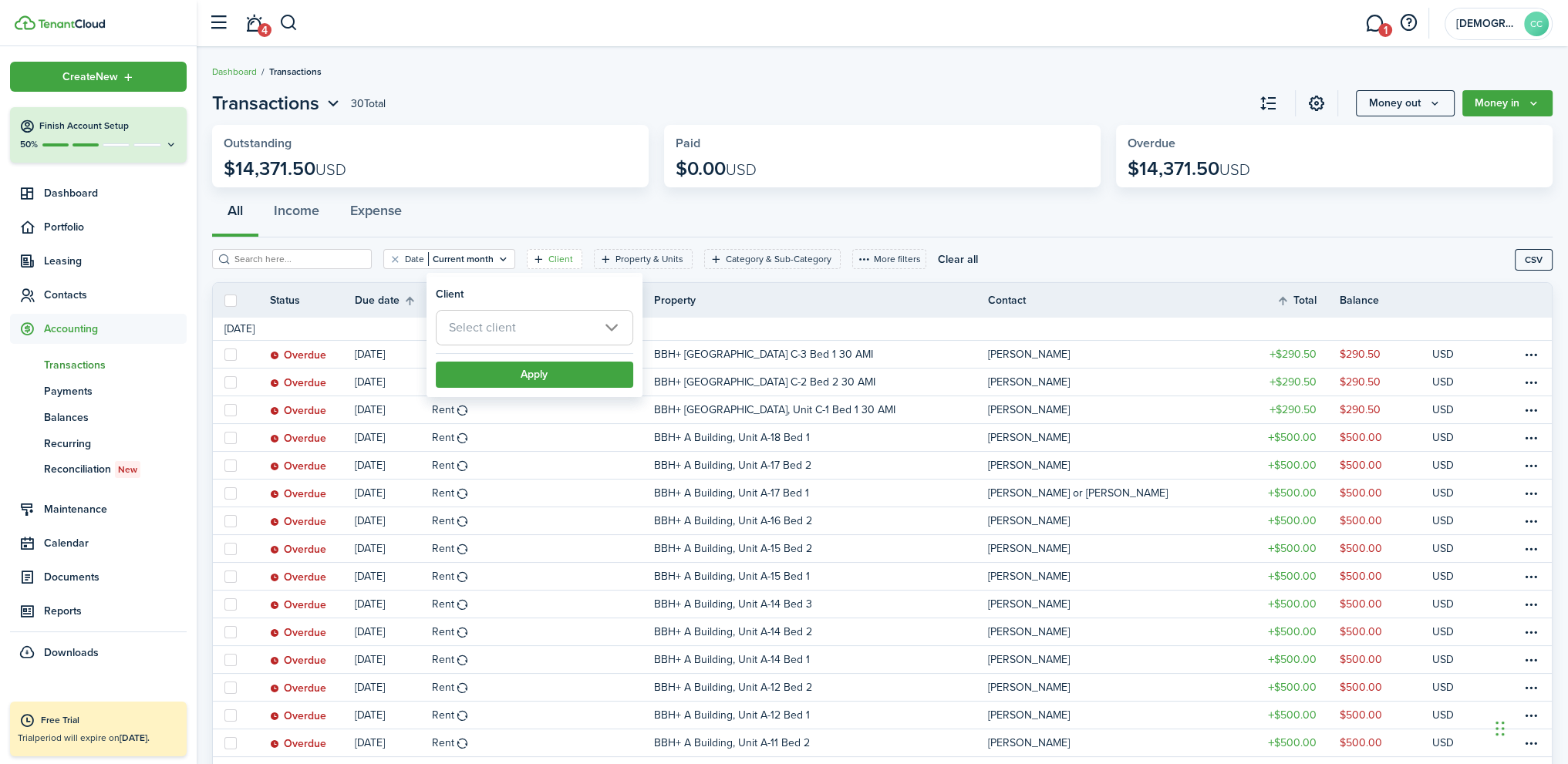
click at [582, 334] on span "Select client" at bounding box center [534, 327] width 196 height 34
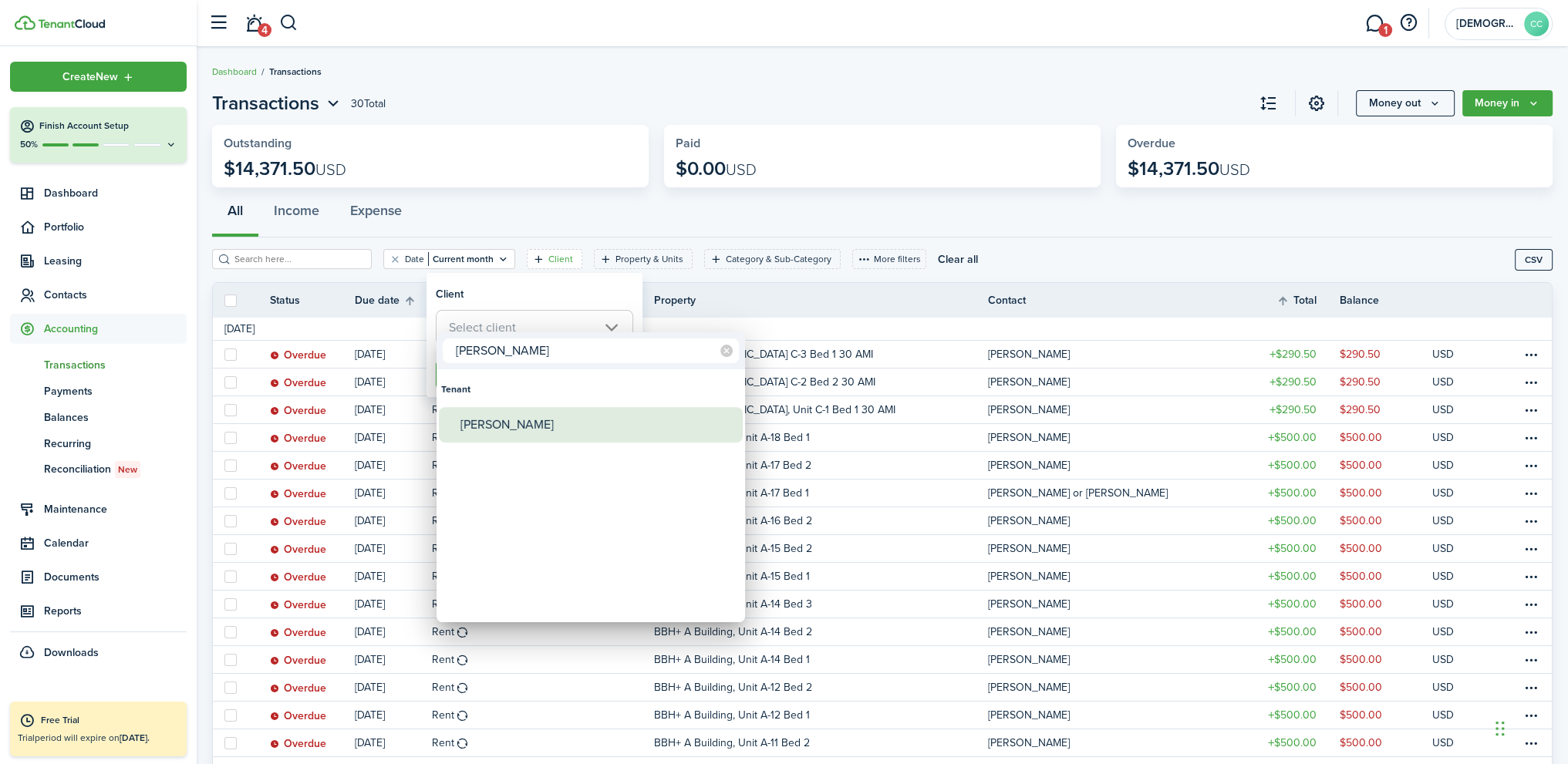
type input "[PERSON_NAME]"
click at [507, 434] on div "[PERSON_NAME]" at bounding box center [596, 425] width 272 height 36
type input "[PERSON_NAME]"
click at [506, 428] on div "[PERSON_NAME]" at bounding box center [596, 425] width 272 height 36
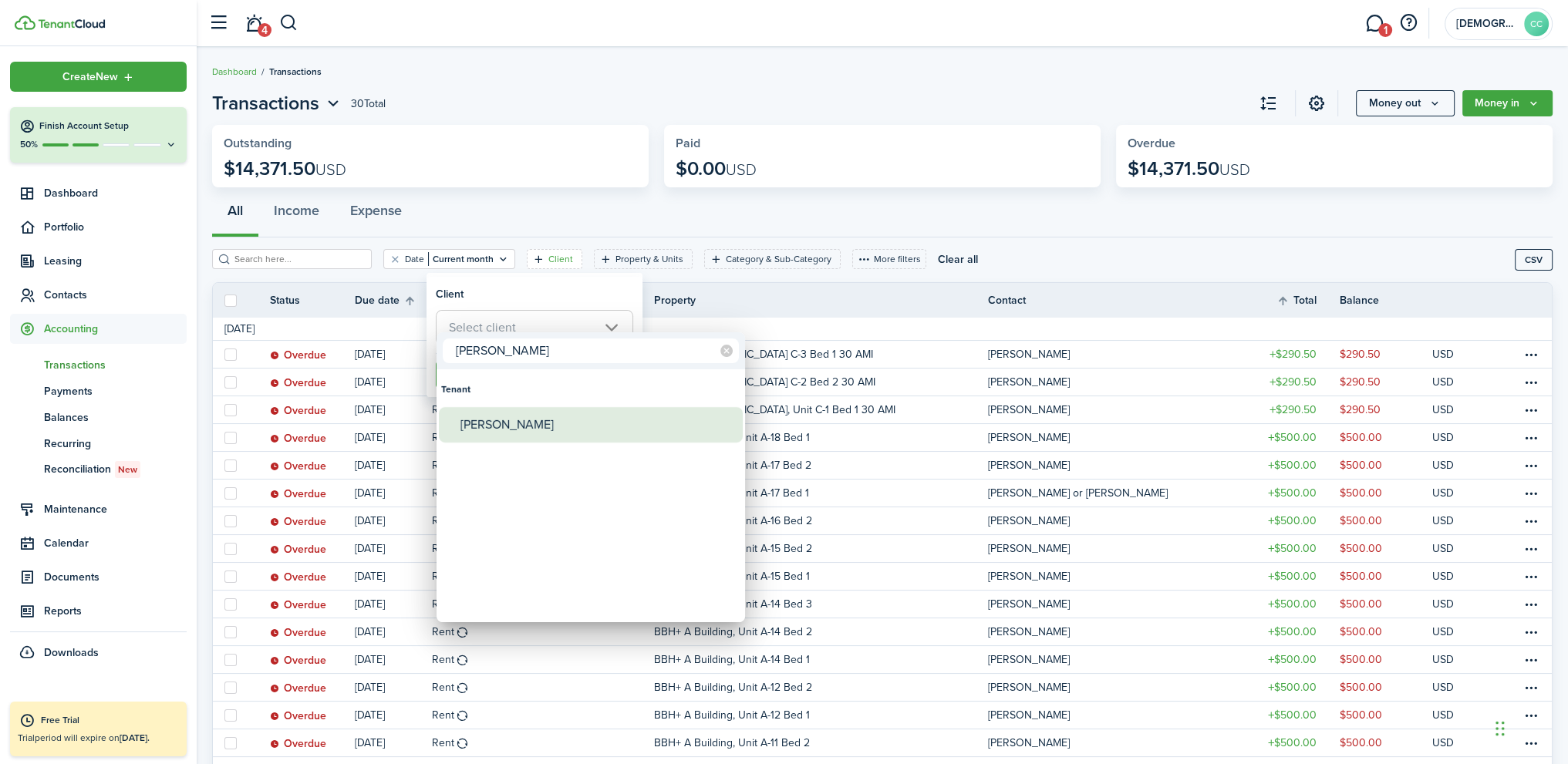
type input "[PERSON_NAME]"
click at [811, 204] on div at bounding box center [784, 382] width 1814 height 1010
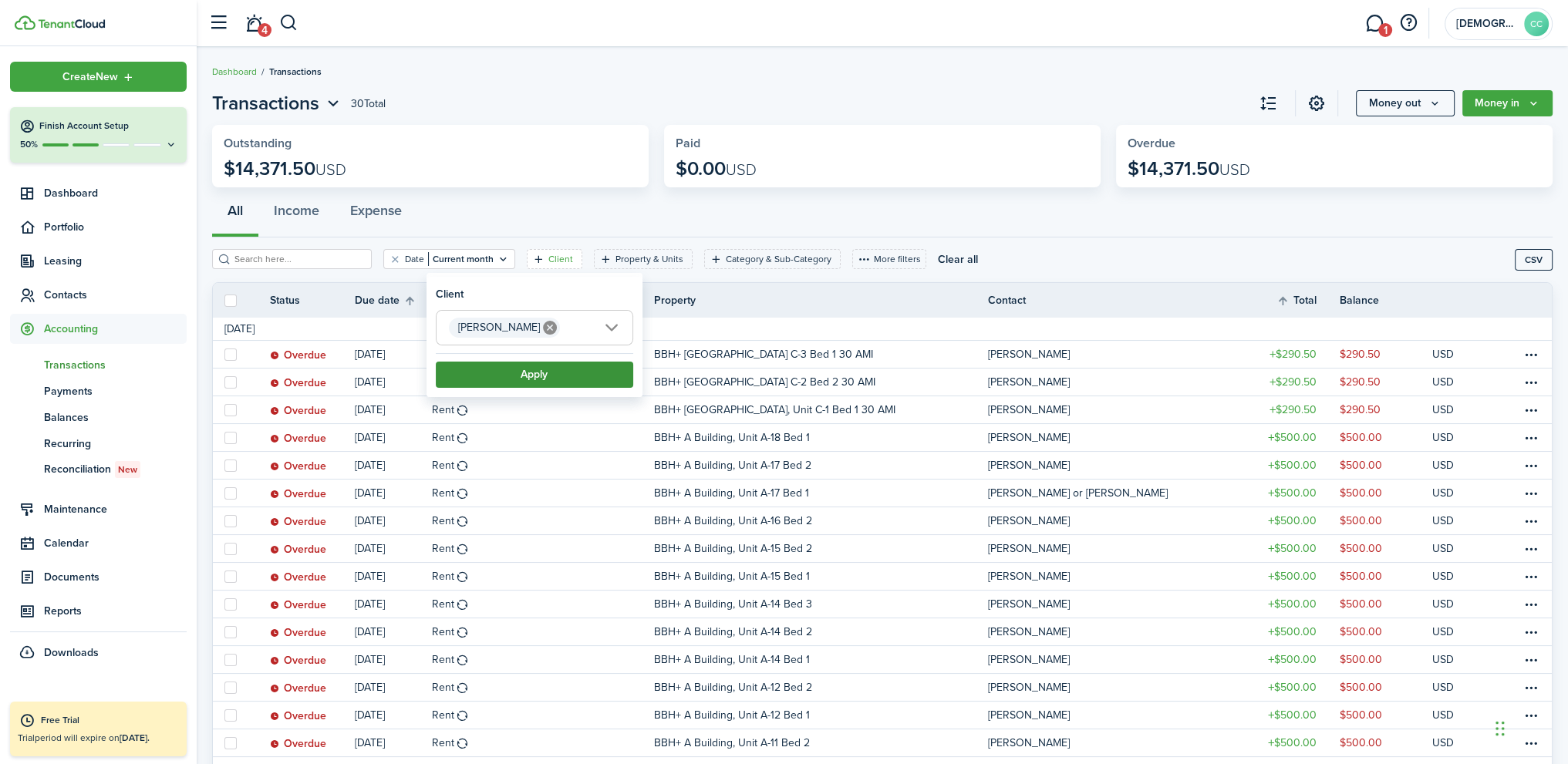
click at [535, 374] on button "Apply" at bounding box center [534, 374] width 198 height 26
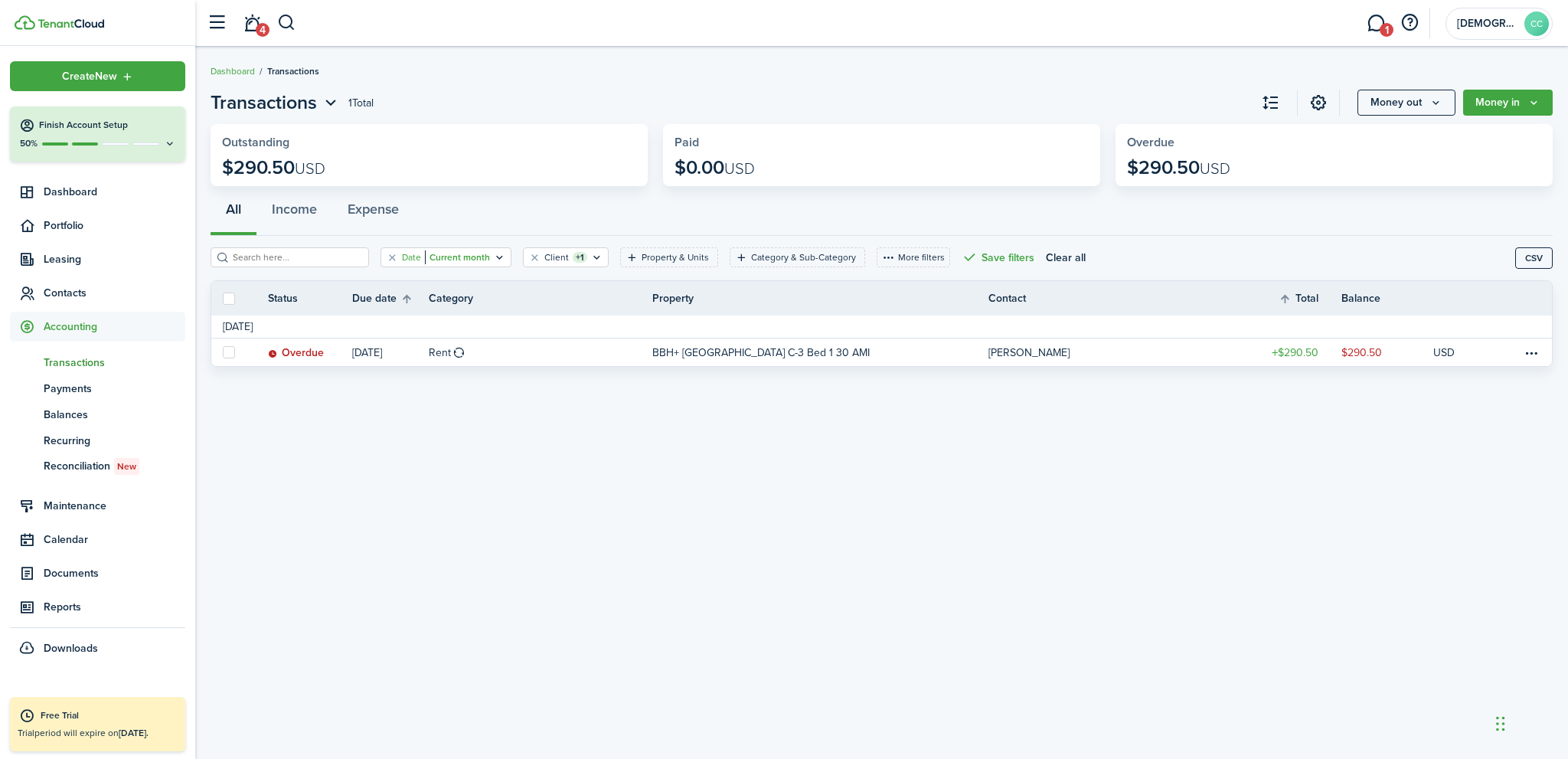
click at [493, 257] on icon "Open filter" at bounding box center [500, 257] width 13 height 13
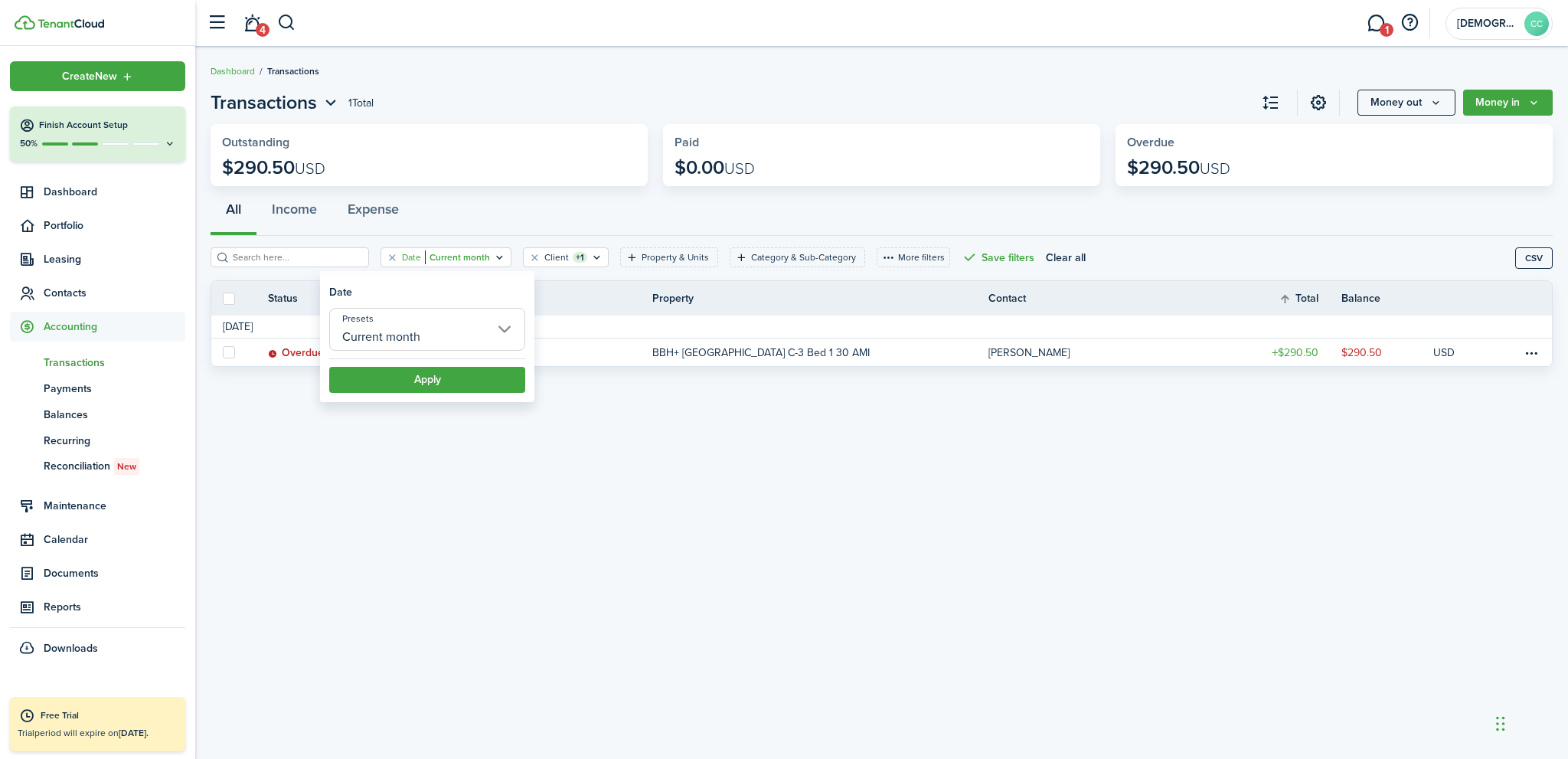
click at [495, 325] on input "Current month" at bounding box center [428, 329] width 196 height 43
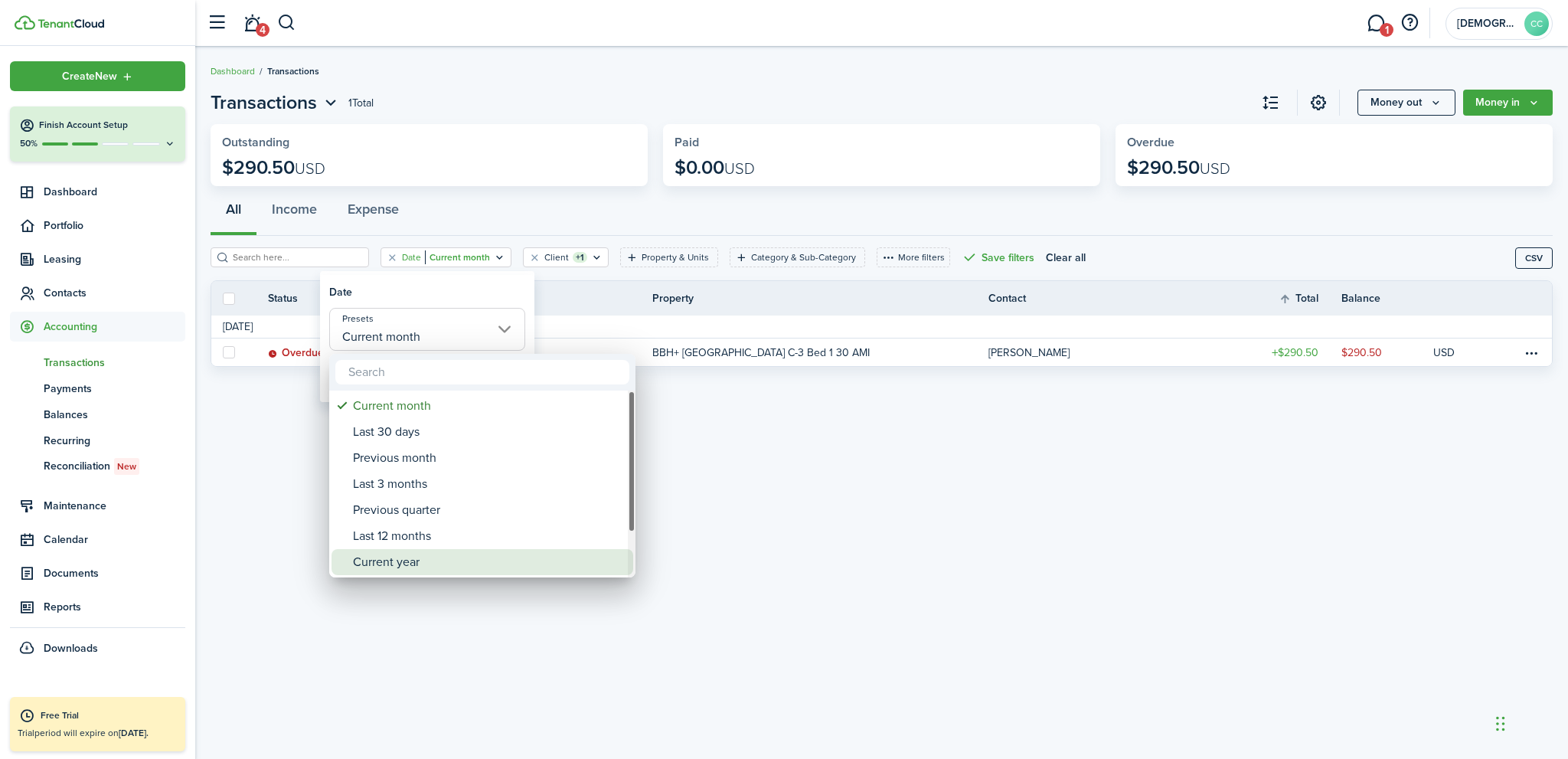
click at [398, 558] on div "Current year" at bounding box center [488, 562] width 271 height 26
type input "Current year"
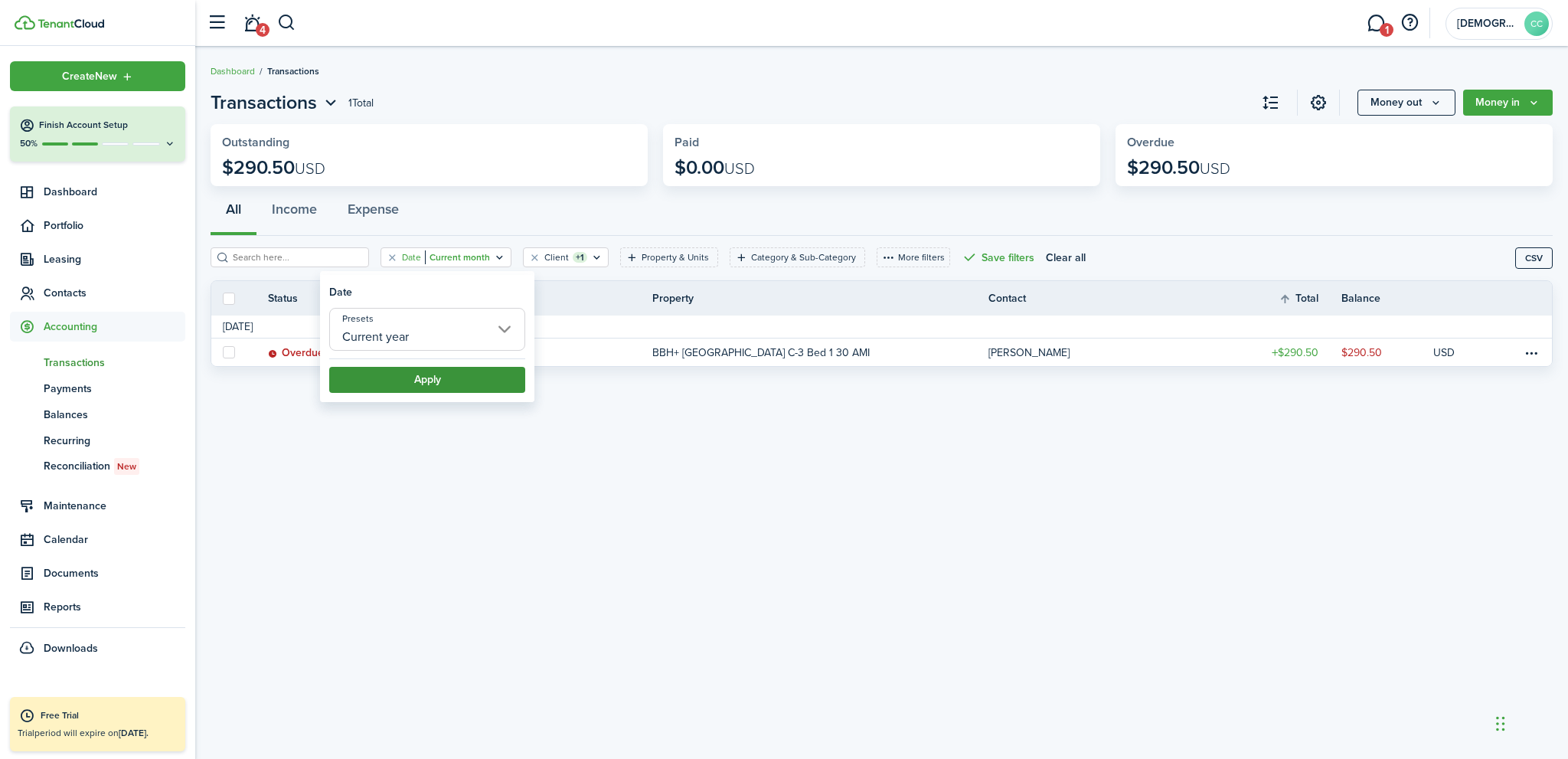
click at [431, 374] on button "Apply" at bounding box center [428, 380] width 196 height 26
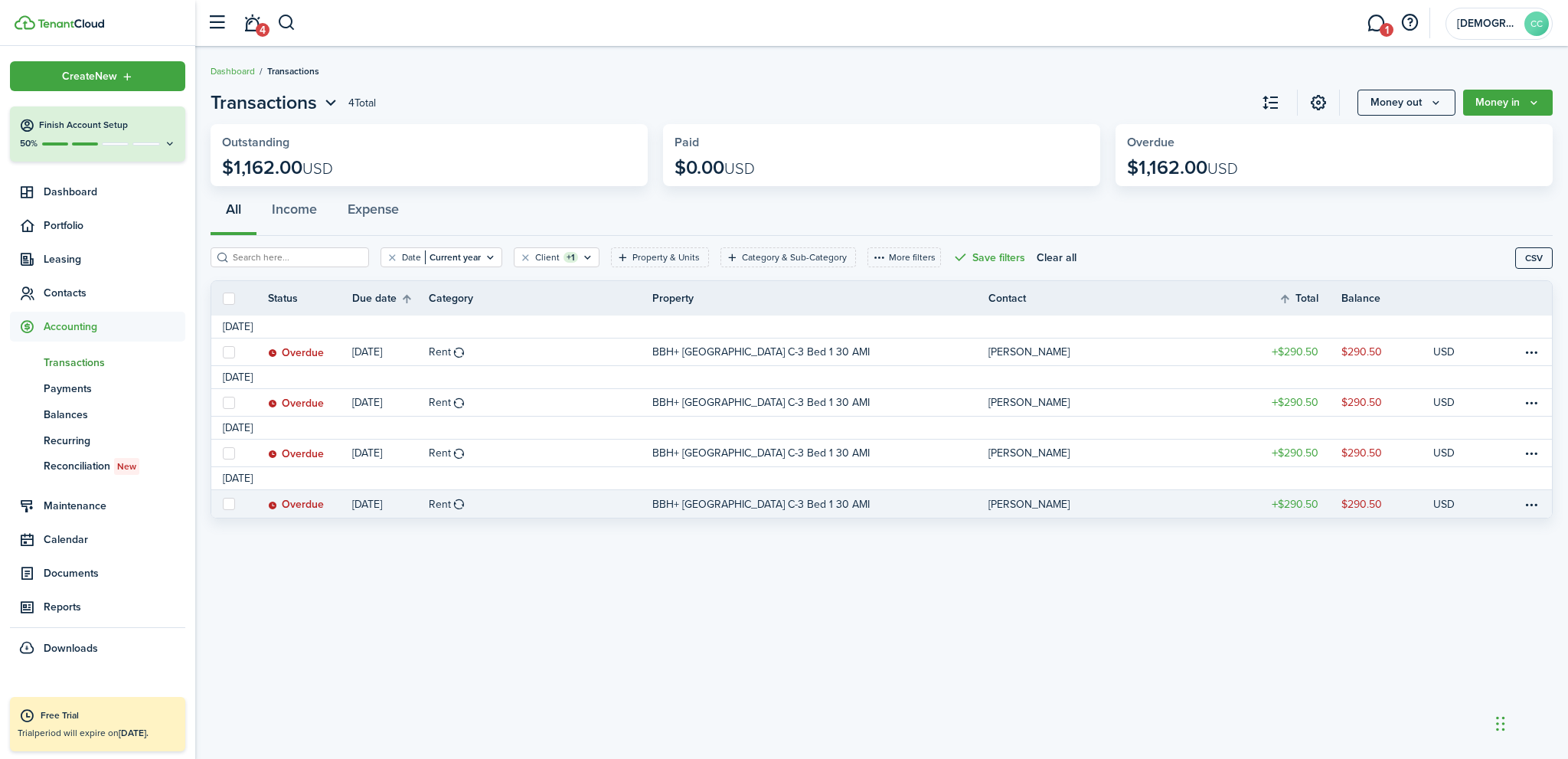
click at [711, 507] on p "BBH+ [GEOGRAPHIC_DATA] C-3 Bed 1 30 AMI" at bounding box center [761, 504] width 218 height 16
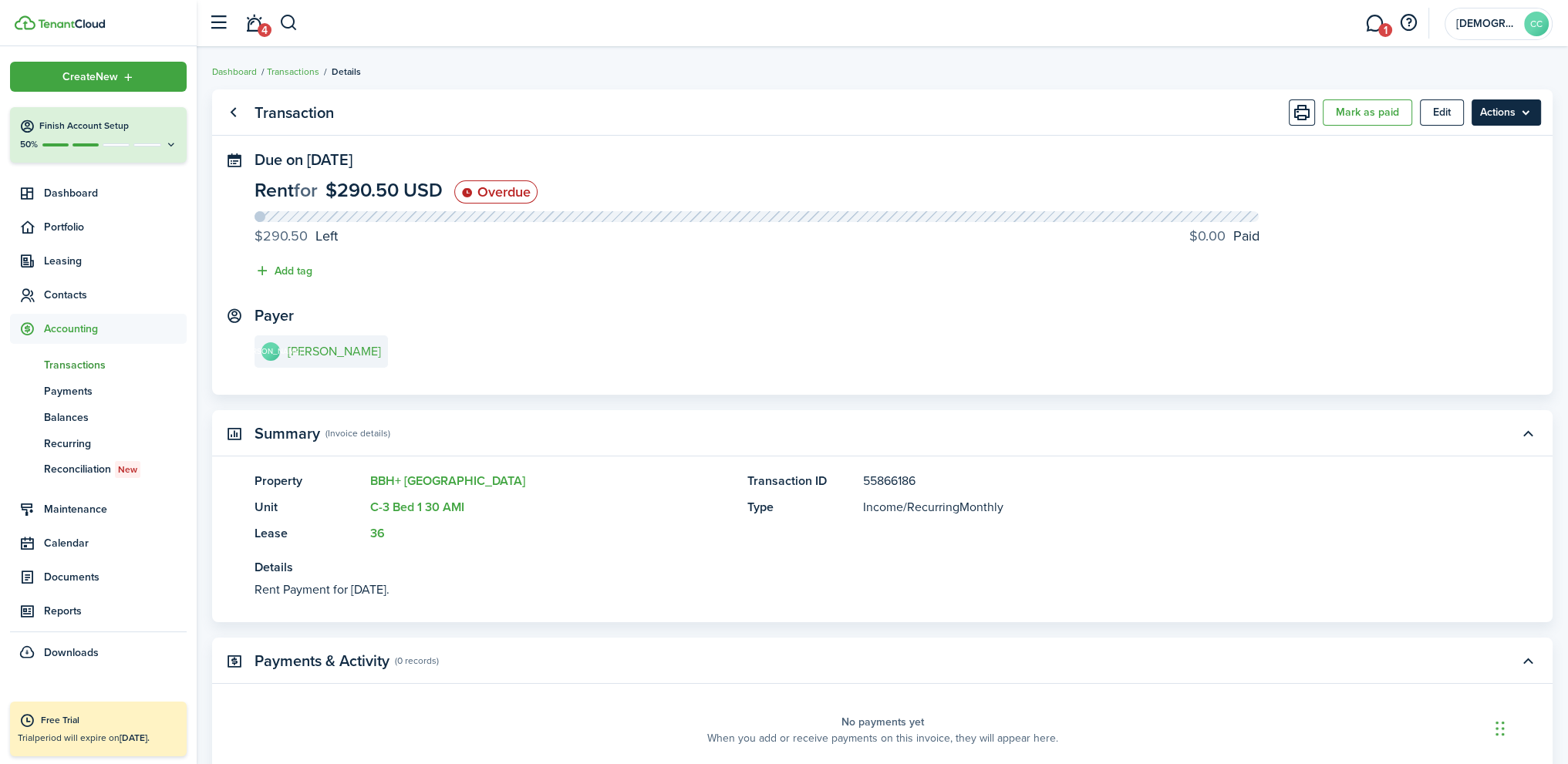
click at [1521, 112] on menu-btn "Actions" at bounding box center [1506, 112] width 70 height 26
click at [1357, 107] on button "Mark as paid" at bounding box center [1367, 112] width 89 height 26
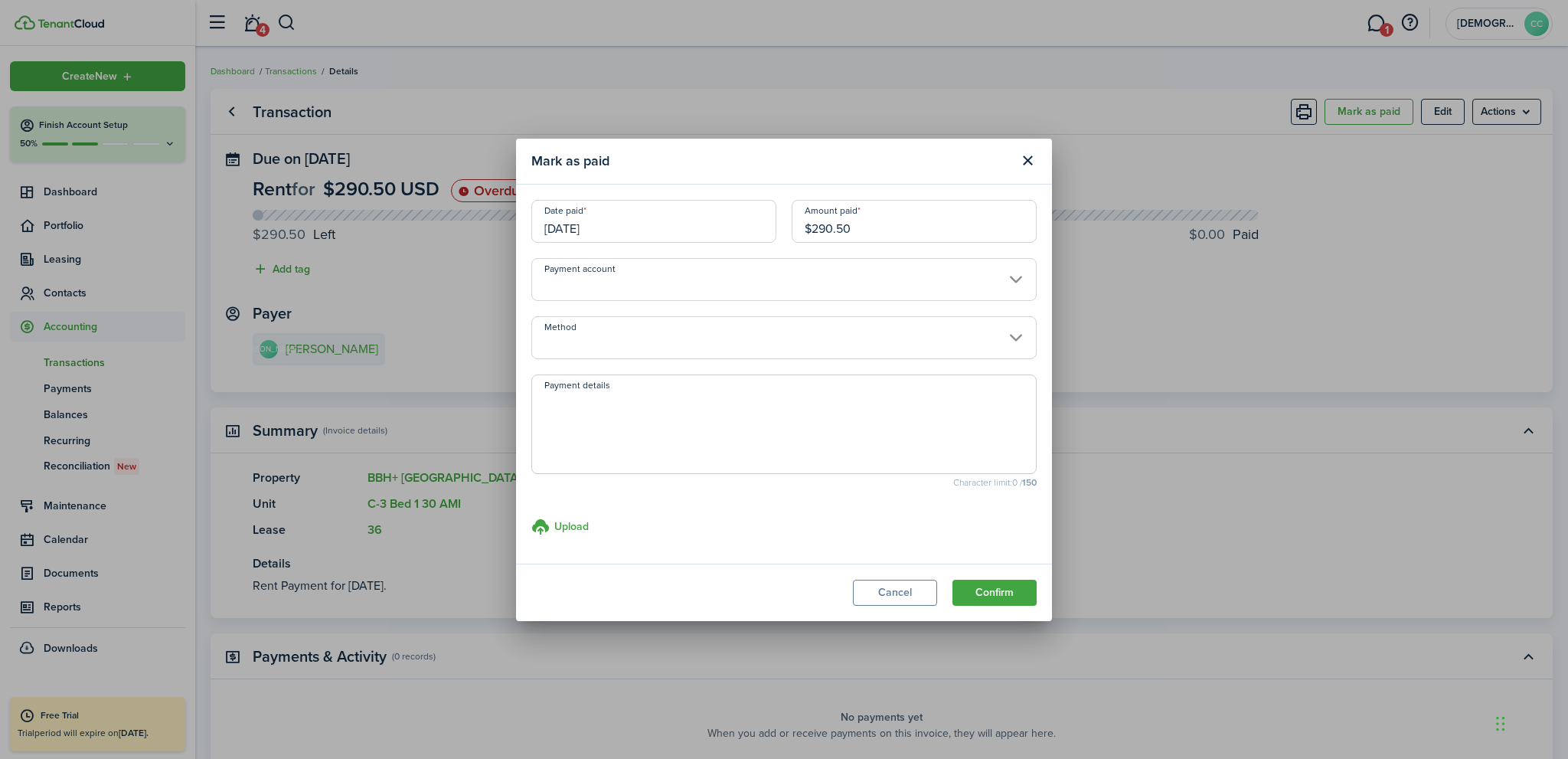
drag, startPoint x: 888, startPoint y: 230, endPoint x: 781, endPoint y: 234, distance: 107.1
click at [781, 234] on div "Date paid [DATE] Amount paid $290.50" at bounding box center [784, 229] width 521 height 58
click at [640, 343] on input "Method" at bounding box center [784, 337] width 506 height 43
type input "$208.00"
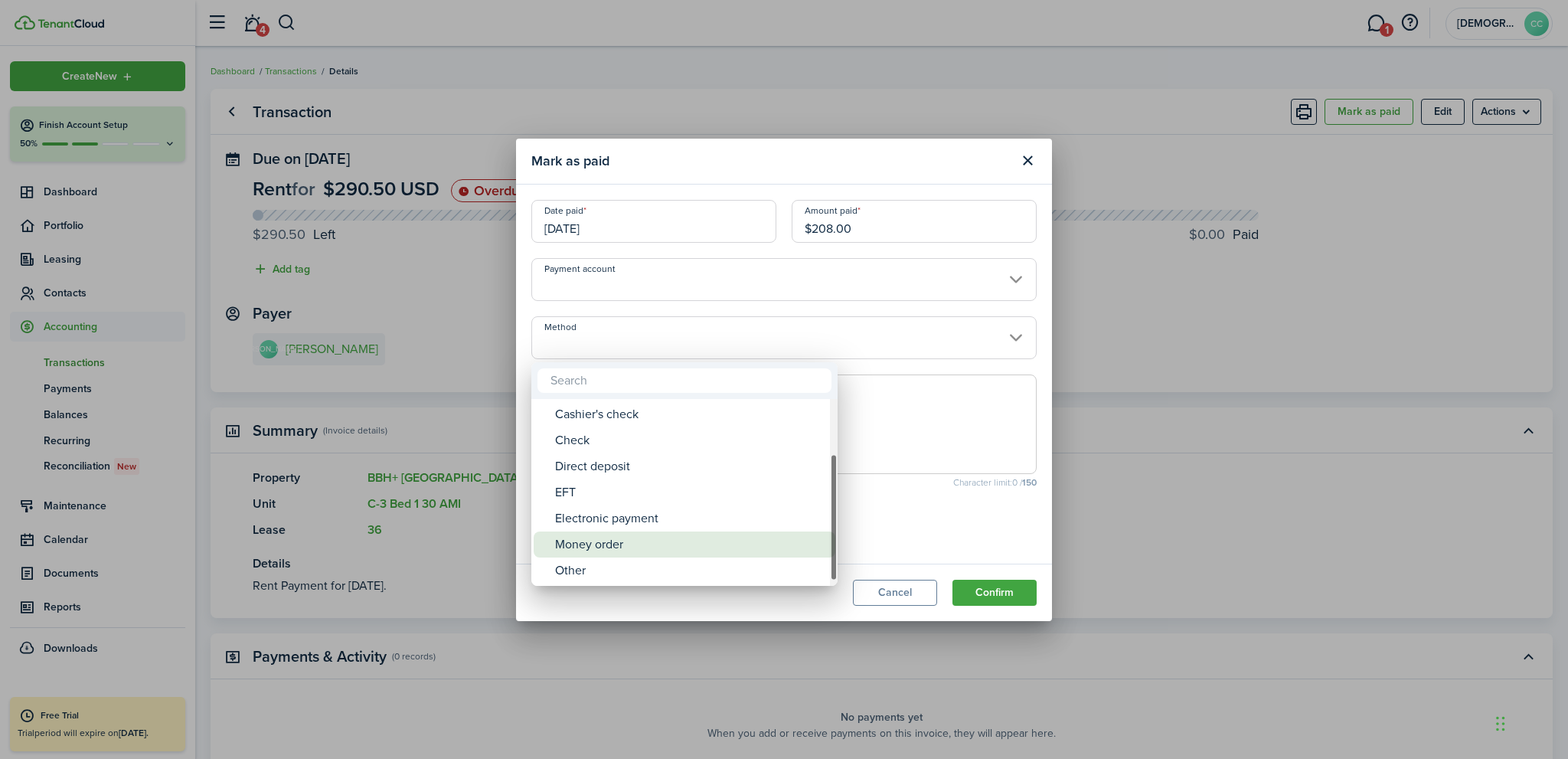
click at [638, 540] on div "Money order" at bounding box center [690, 544] width 271 height 26
type input "Money order"
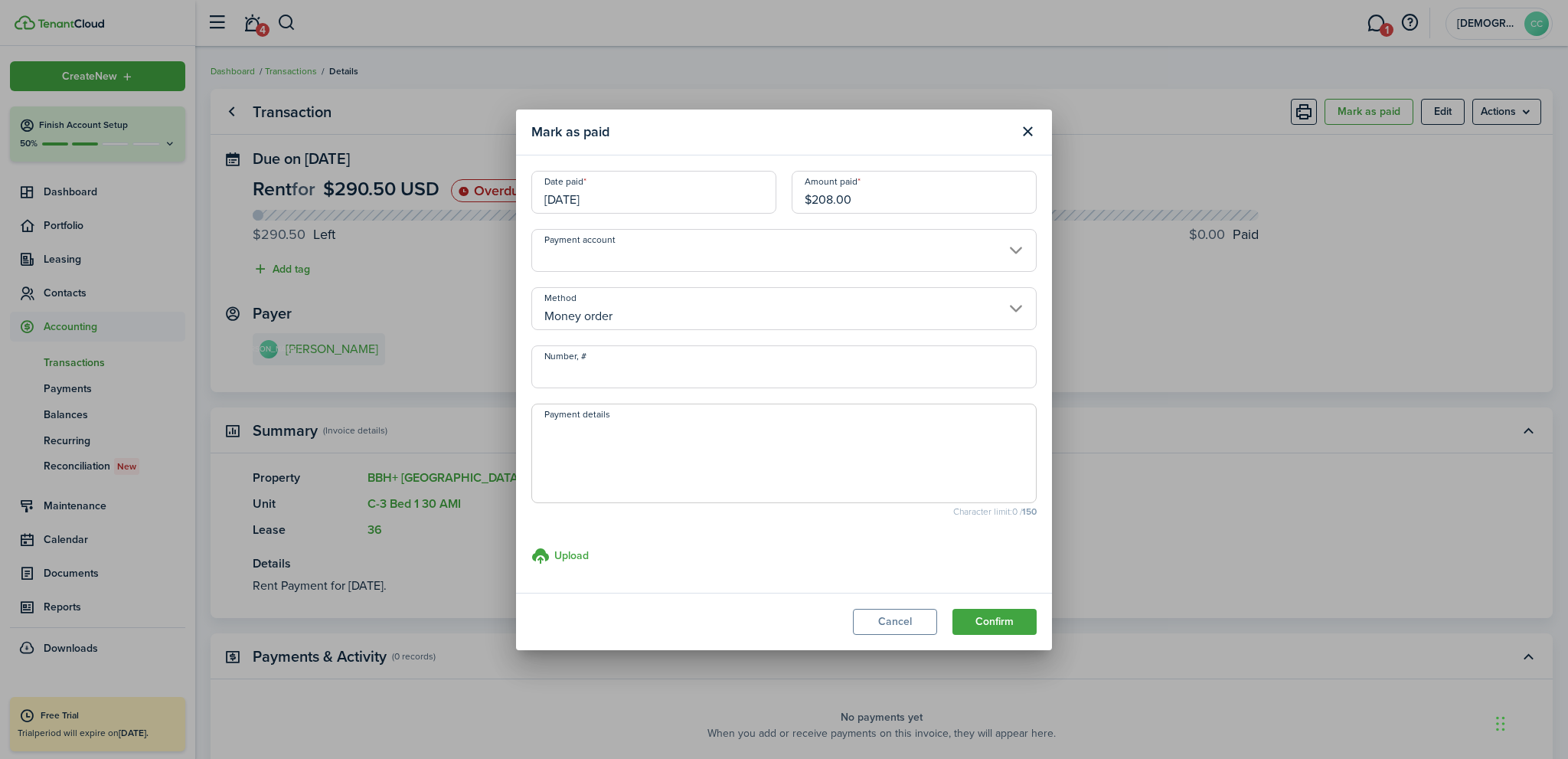
click at [590, 375] on input "Number, #" at bounding box center [784, 367] width 506 height 43
type input "594638"
click at [586, 456] on textarea "Payment details" at bounding box center [784, 458] width 504 height 73
click at [978, 626] on button "Confirm" at bounding box center [994, 621] width 84 height 26
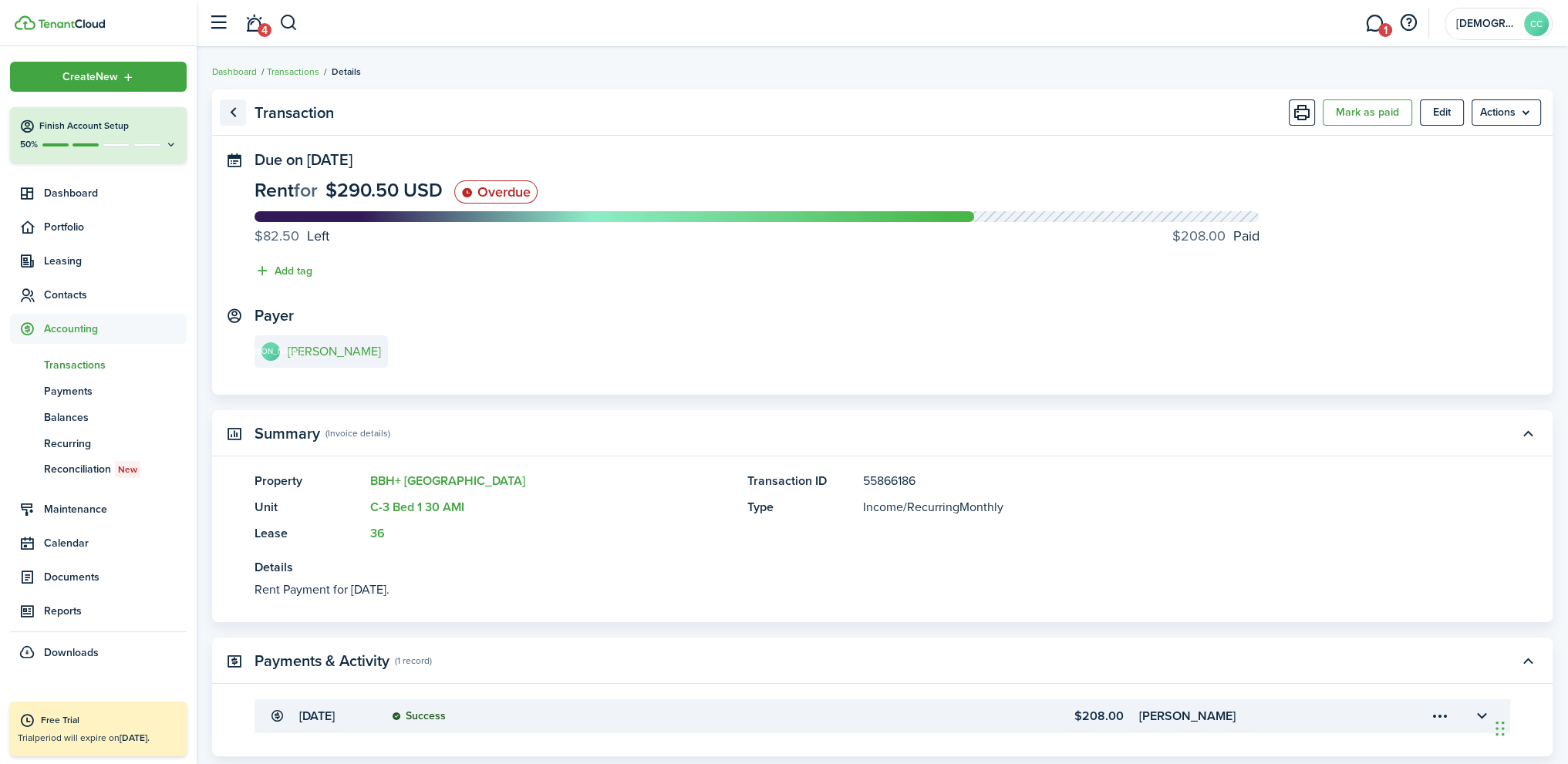
click at [232, 111] on link "Go back" at bounding box center [233, 112] width 26 height 26
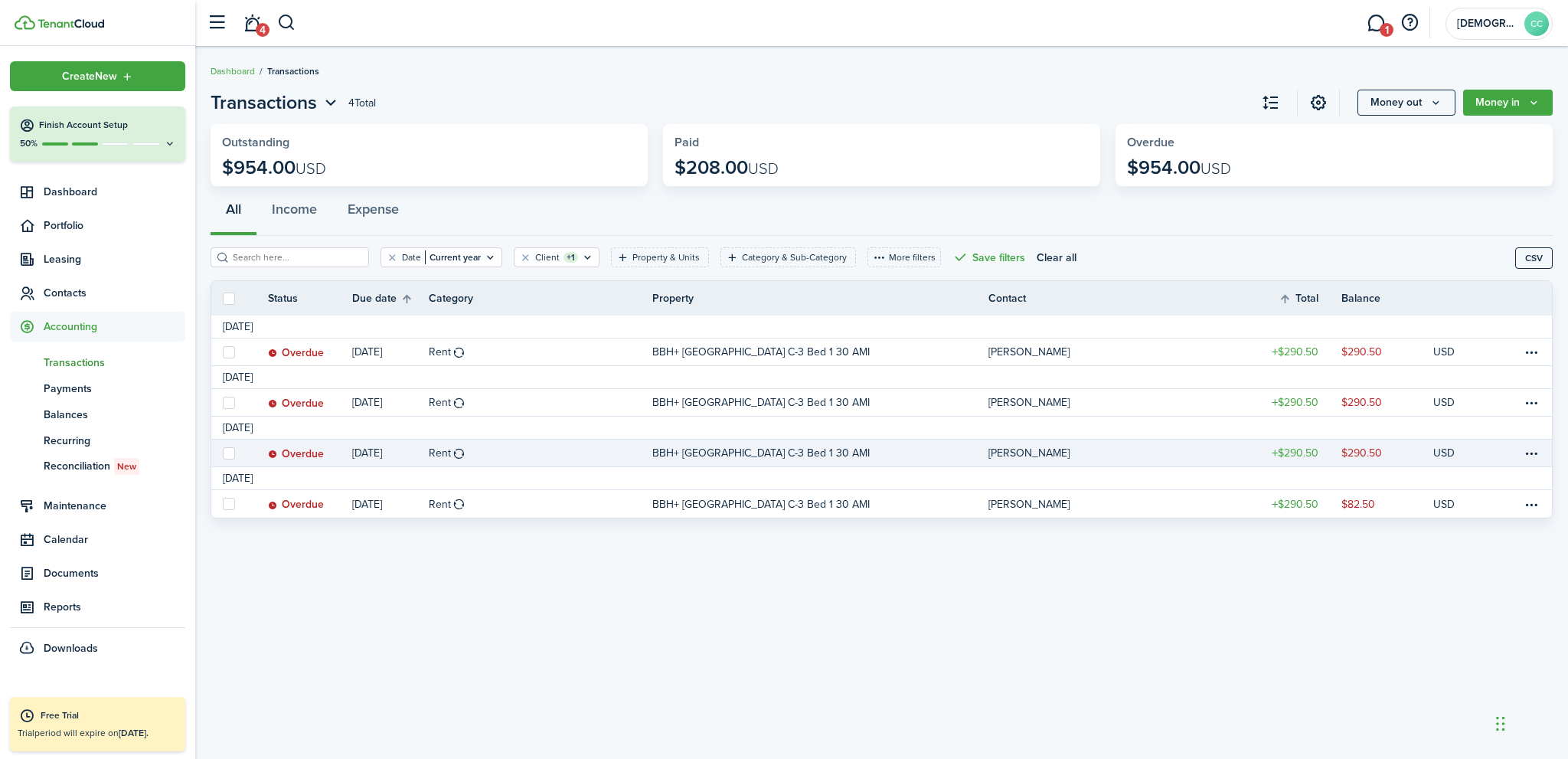
click at [743, 451] on p "BBH+ [GEOGRAPHIC_DATA] C-3 Bed 1 30 AMI" at bounding box center [761, 453] width 218 height 16
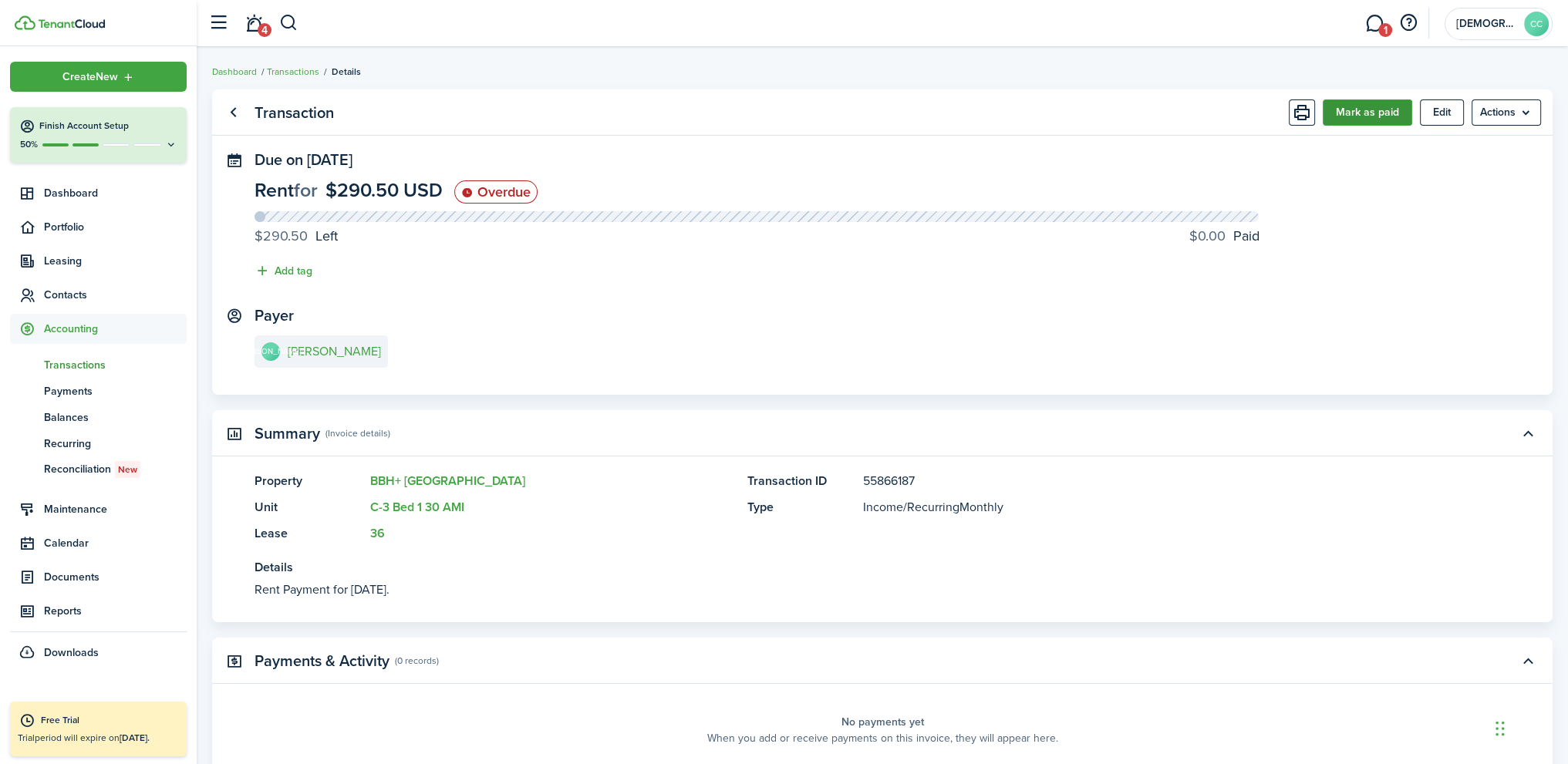
click at [1360, 114] on button "Mark as paid" at bounding box center [1367, 112] width 89 height 26
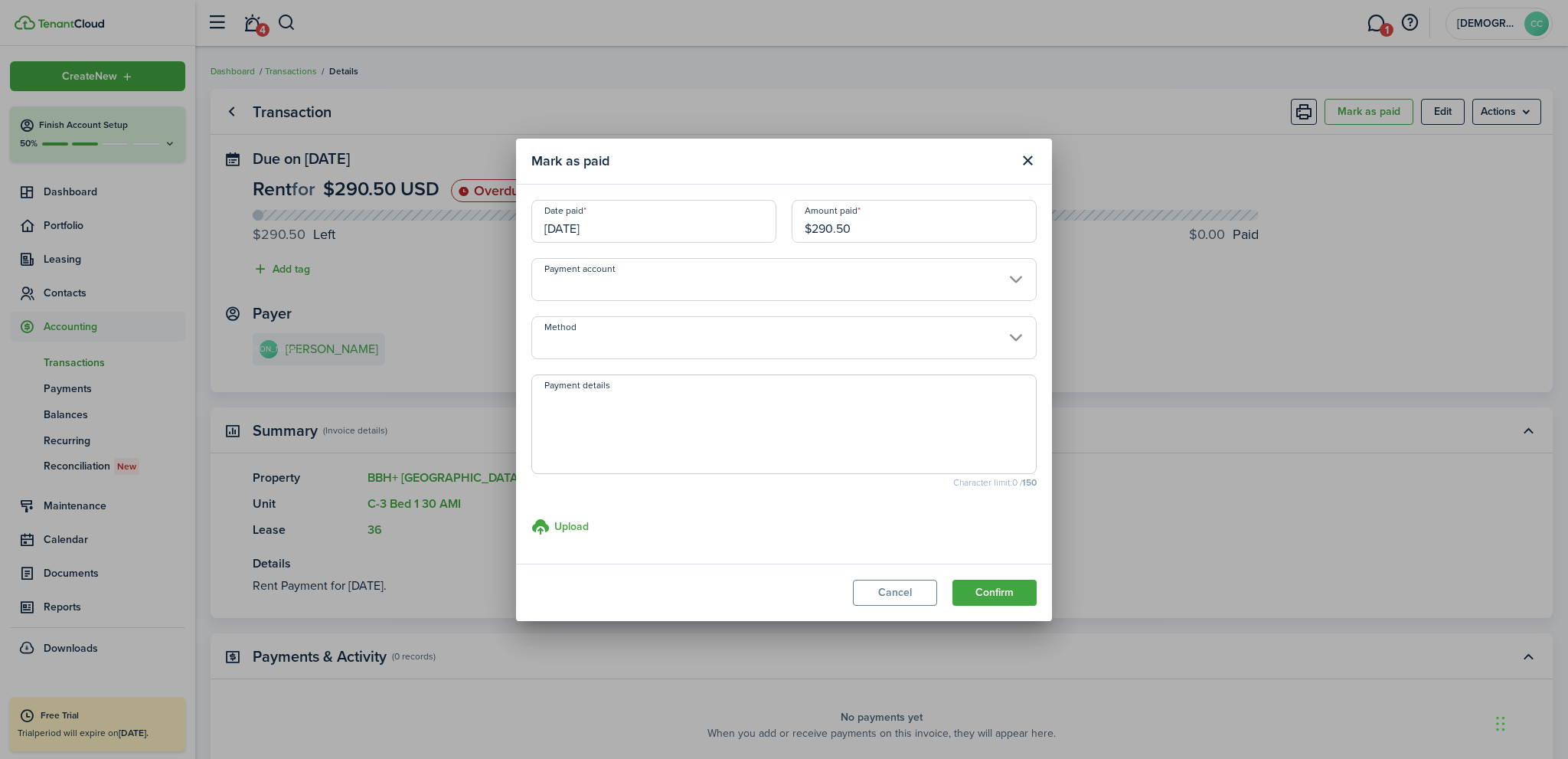
drag, startPoint x: 922, startPoint y: 221, endPoint x: 737, endPoint y: 229, distance: 185.2
click at [737, 229] on div "Date paid [DATE] Amount paid $290.50" at bounding box center [784, 229] width 521 height 58
click at [573, 348] on input "Method" at bounding box center [784, 337] width 506 height 43
type input "$218.00"
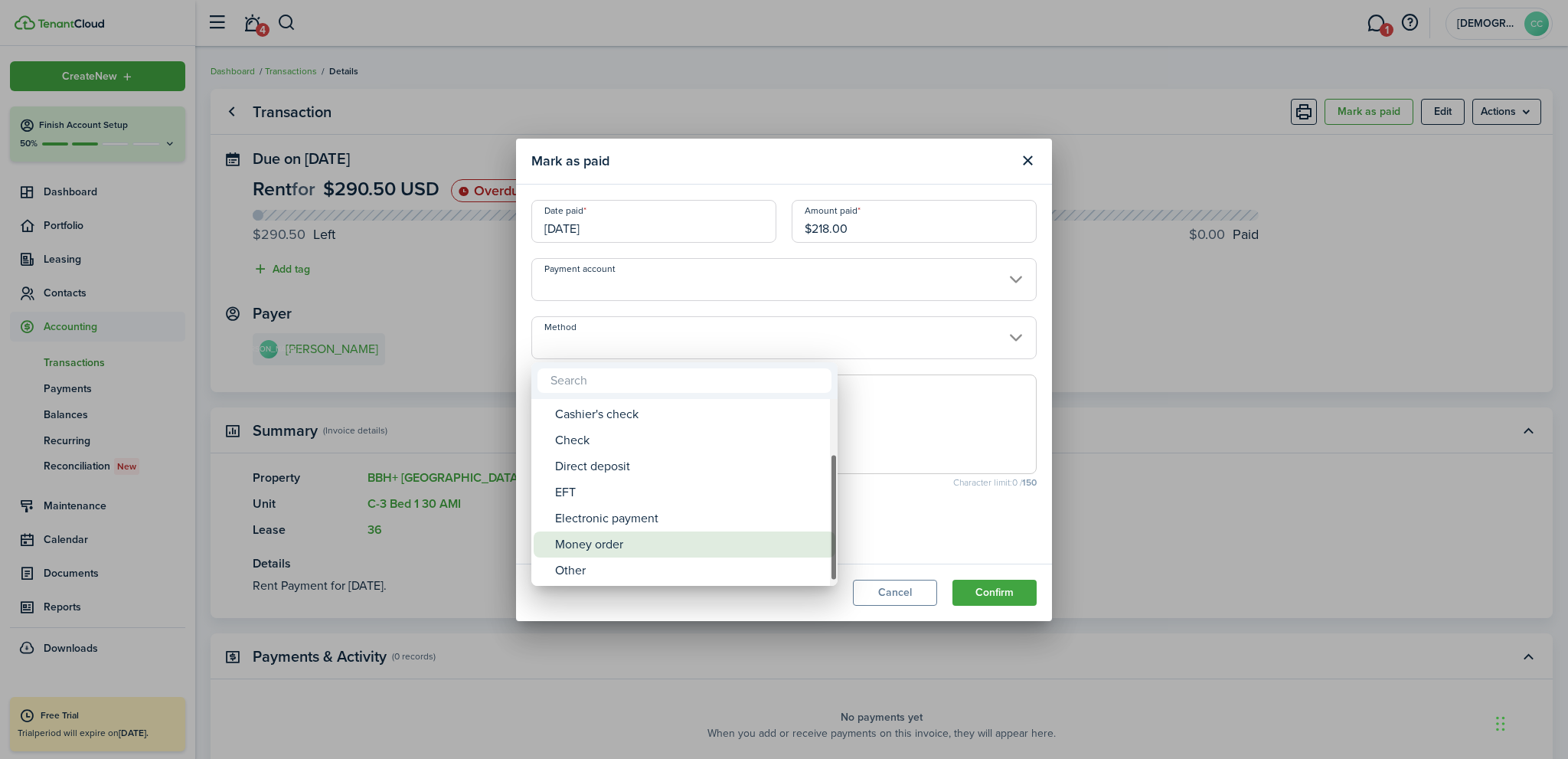
click at [602, 541] on div "Money order" at bounding box center [690, 544] width 271 height 26
type input "Money order"
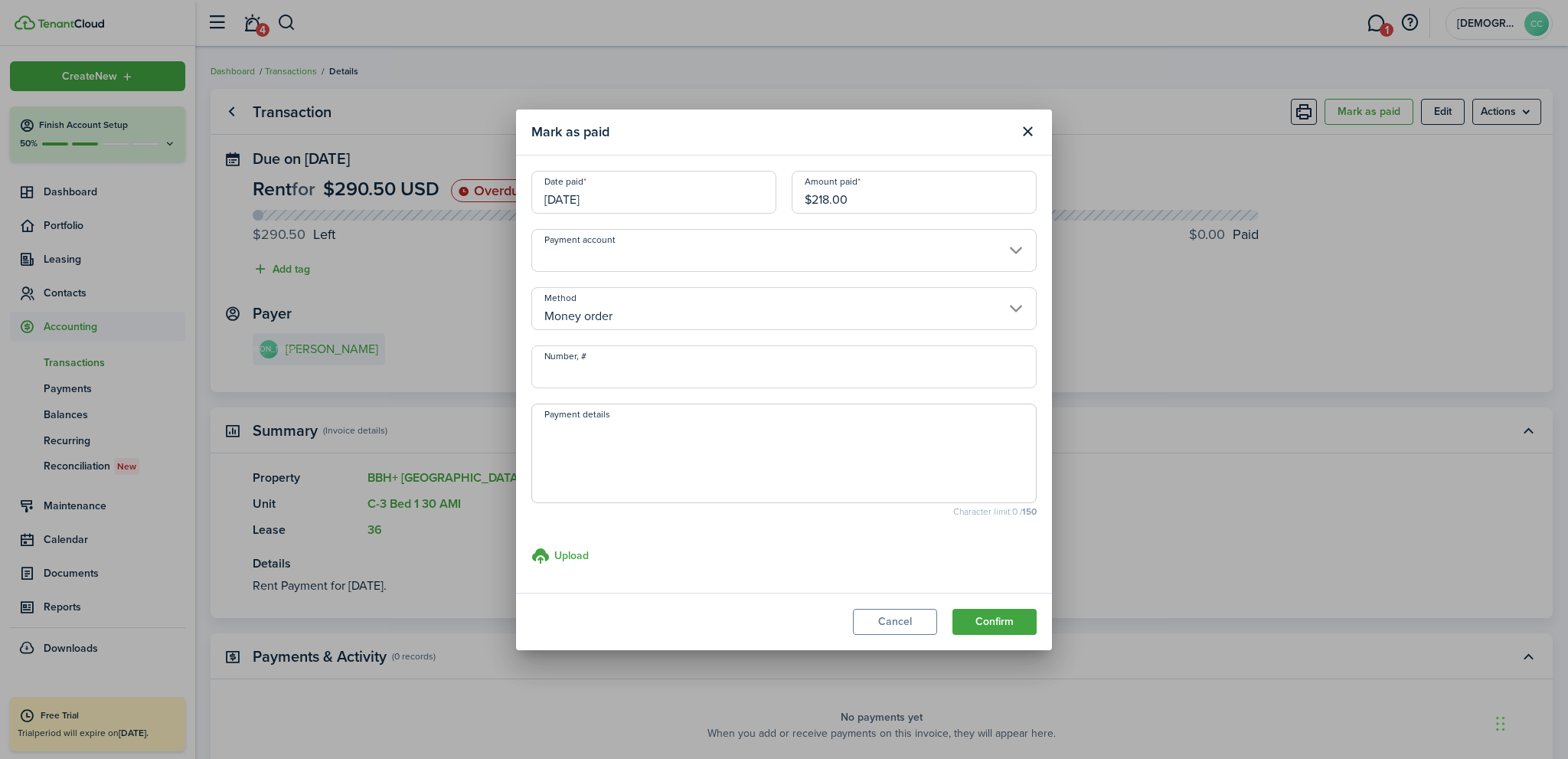
click at [585, 374] on input "Number, #" at bounding box center [784, 367] width 506 height 43
type input "702220"
click at [986, 615] on button "Confirm" at bounding box center [994, 621] width 84 height 26
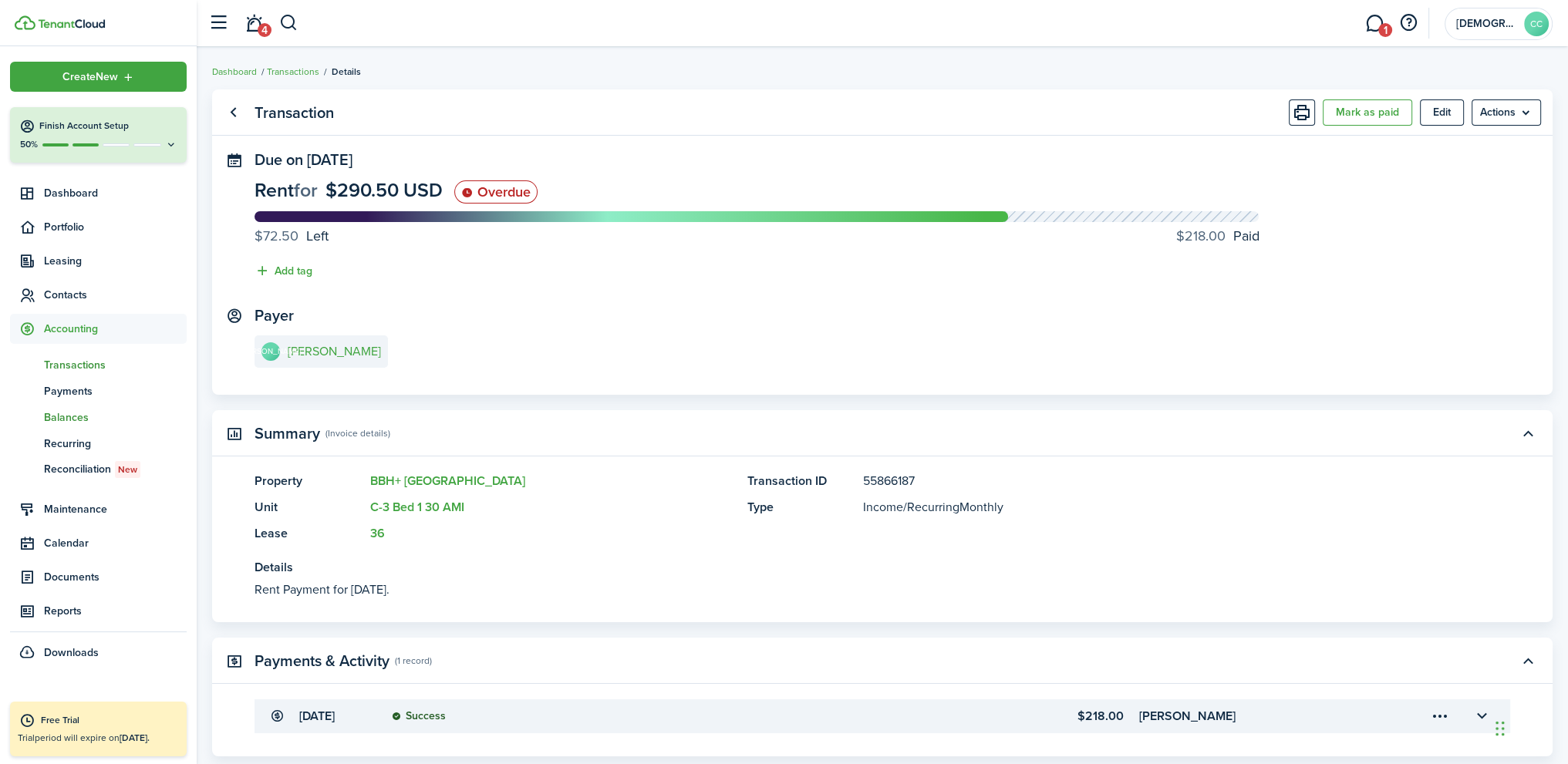
click at [73, 415] on span "Balances" at bounding box center [114, 417] width 143 height 16
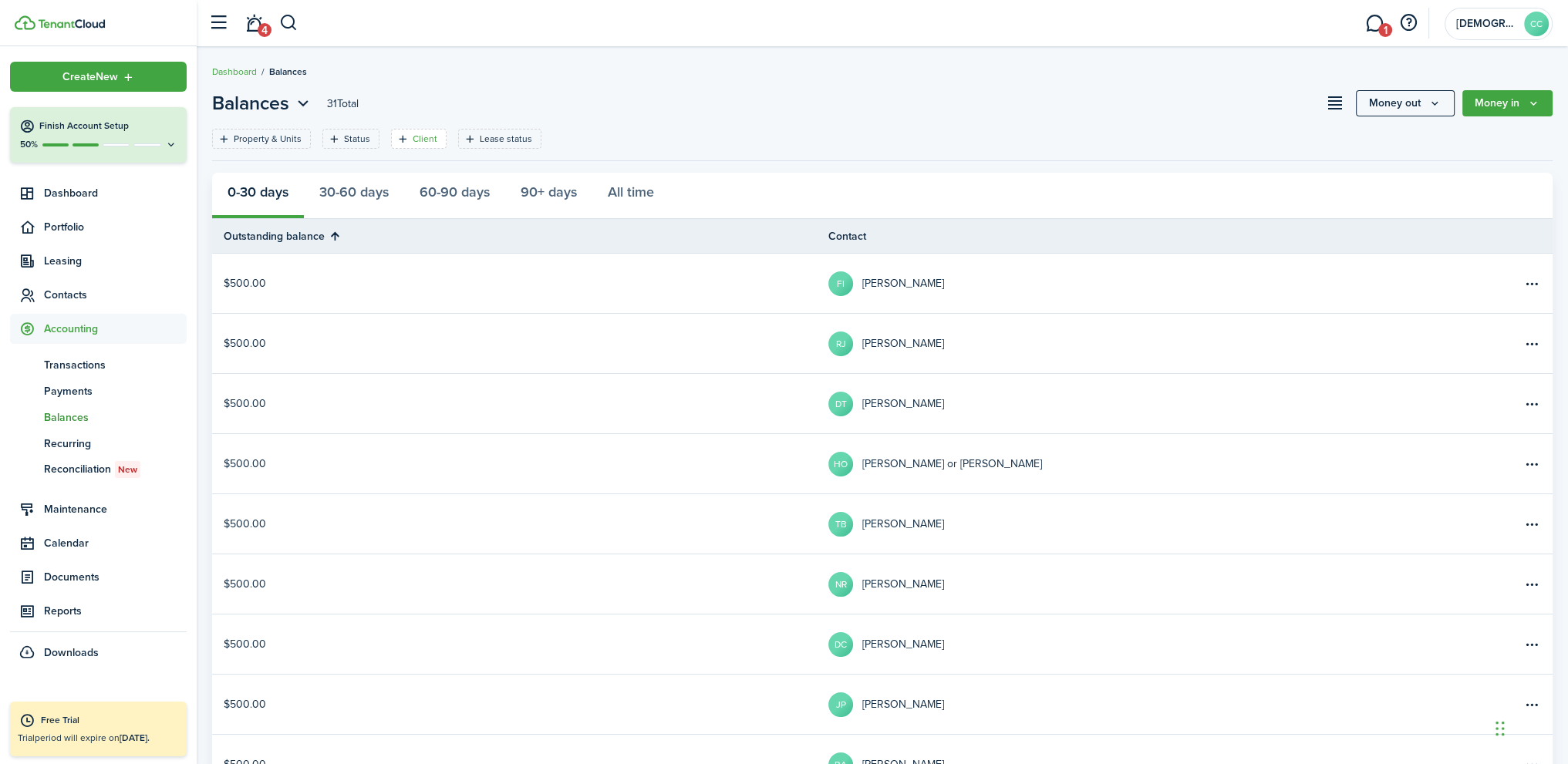
click at [406, 135] on filter-tag "Client" at bounding box center [418, 139] width 55 height 20
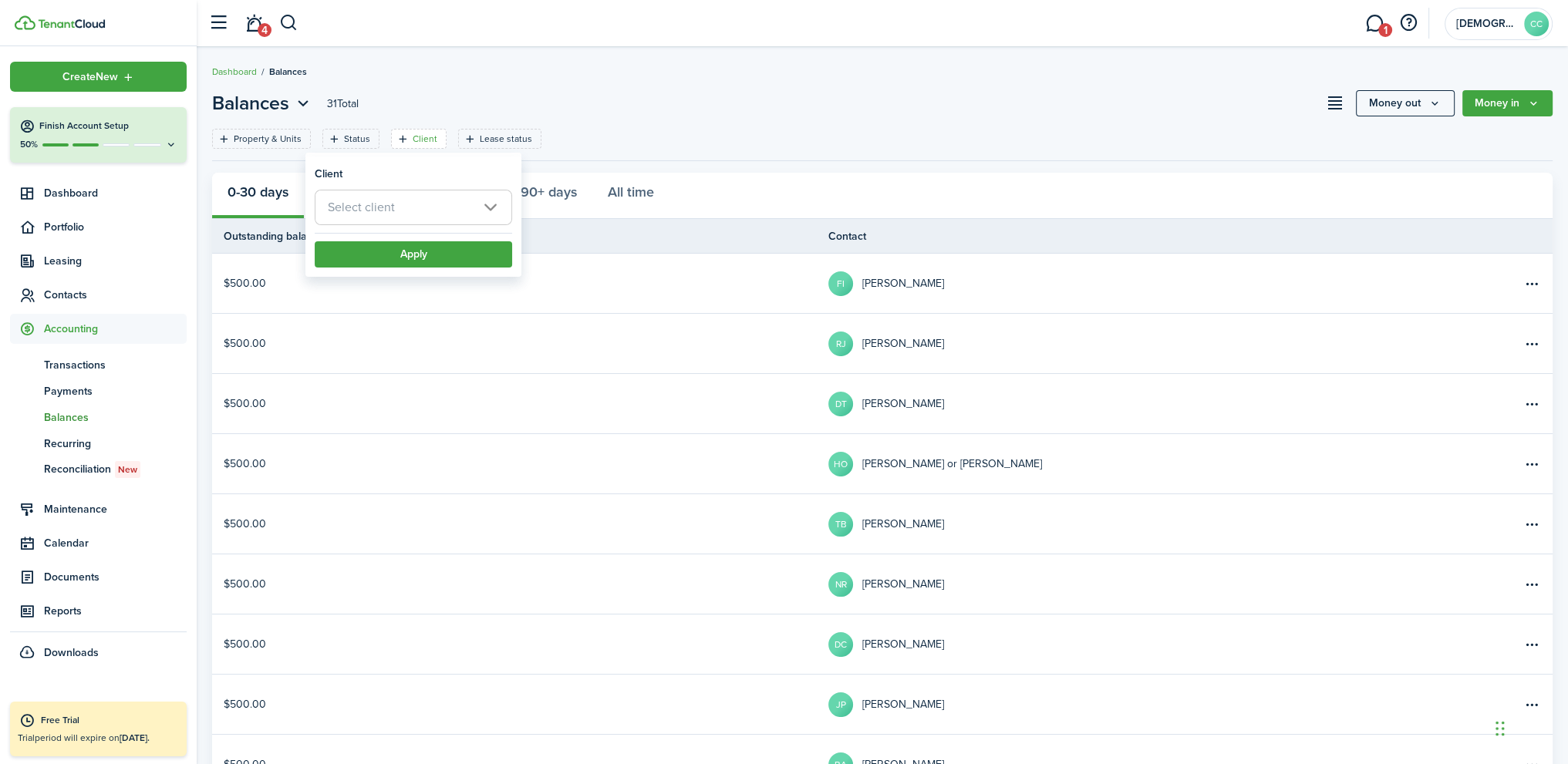
click at [389, 200] on span "Select client" at bounding box center [361, 207] width 67 height 17
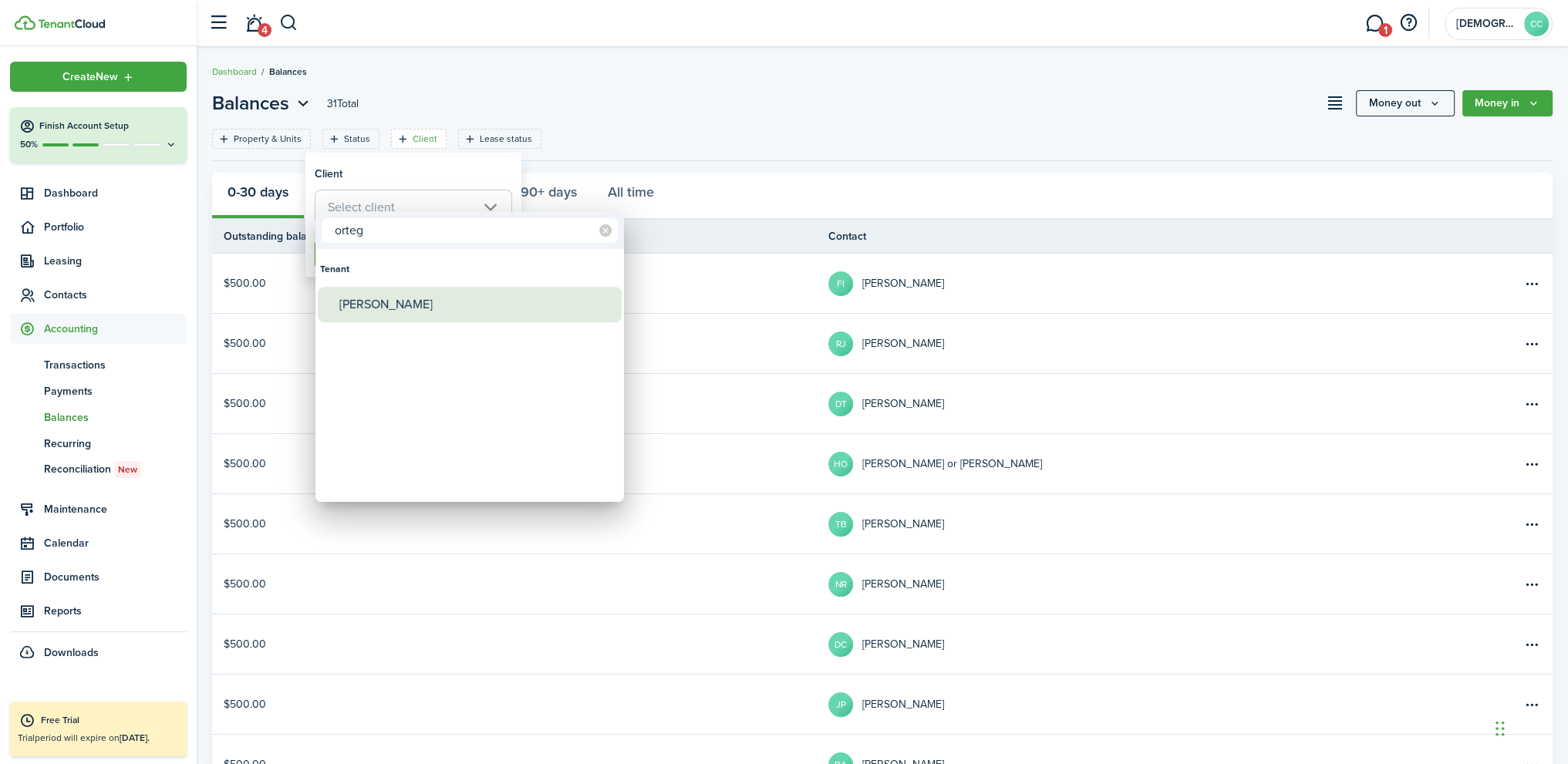
type input "orteg"
click at [408, 305] on div "[PERSON_NAME]" at bounding box center [475, 304] width 272 height 36
type input "[PERSON_NAME]"
click at [694, 139] on div at bounding box center [784, 382] width 1814 height 1010
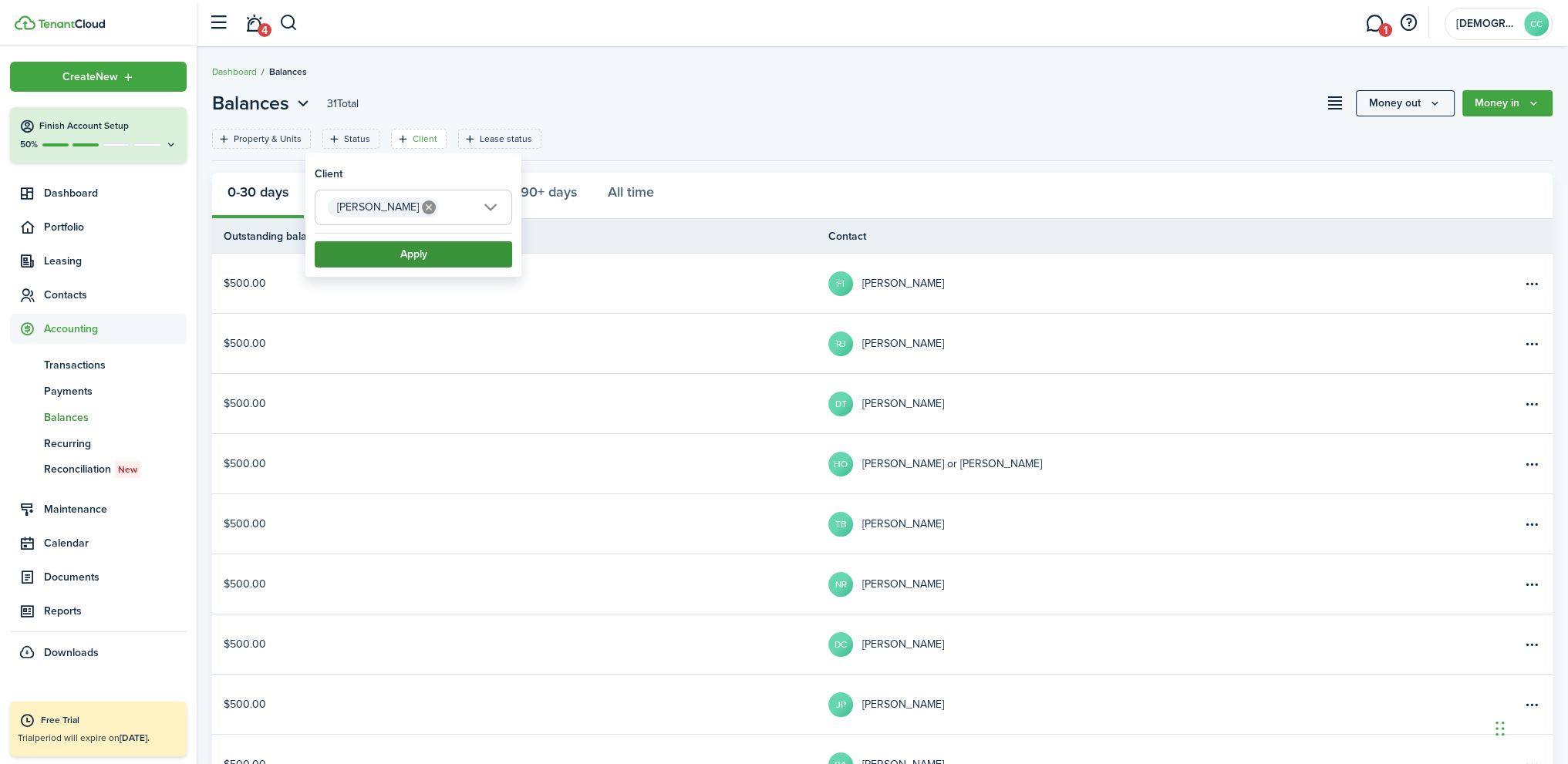
click at [442, 252] on button "Apply" at bounding box center [413, 254] width 198 height 26
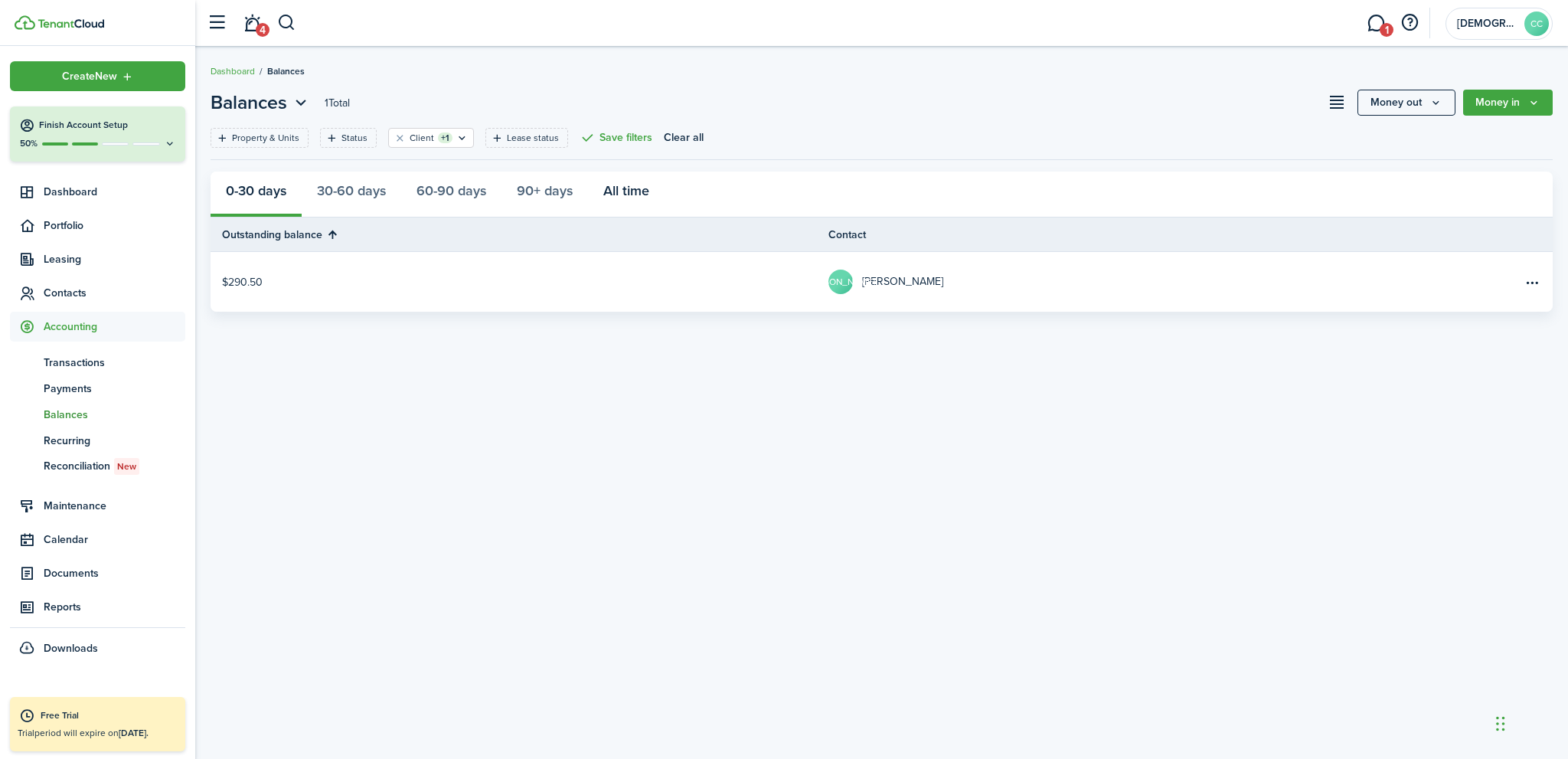
click at [644, 193] on button "All time" at bounding box center [627, 195] width 77 height 46
click at [1532, 281] on table-menu-btn-icon "Open menu" at bounding box center [1532, 281] width 18 height 18
click at [980, 419] on div "Balances 1 Total Money out Money in Property & Units Status Client +1 Lease sta…" at bounding box center [882, 403] width 1373 height 628
click at [849, 287] on avatar-text "[PERSON_NAME]" at bounding box center [840, 281] width 24 height 24
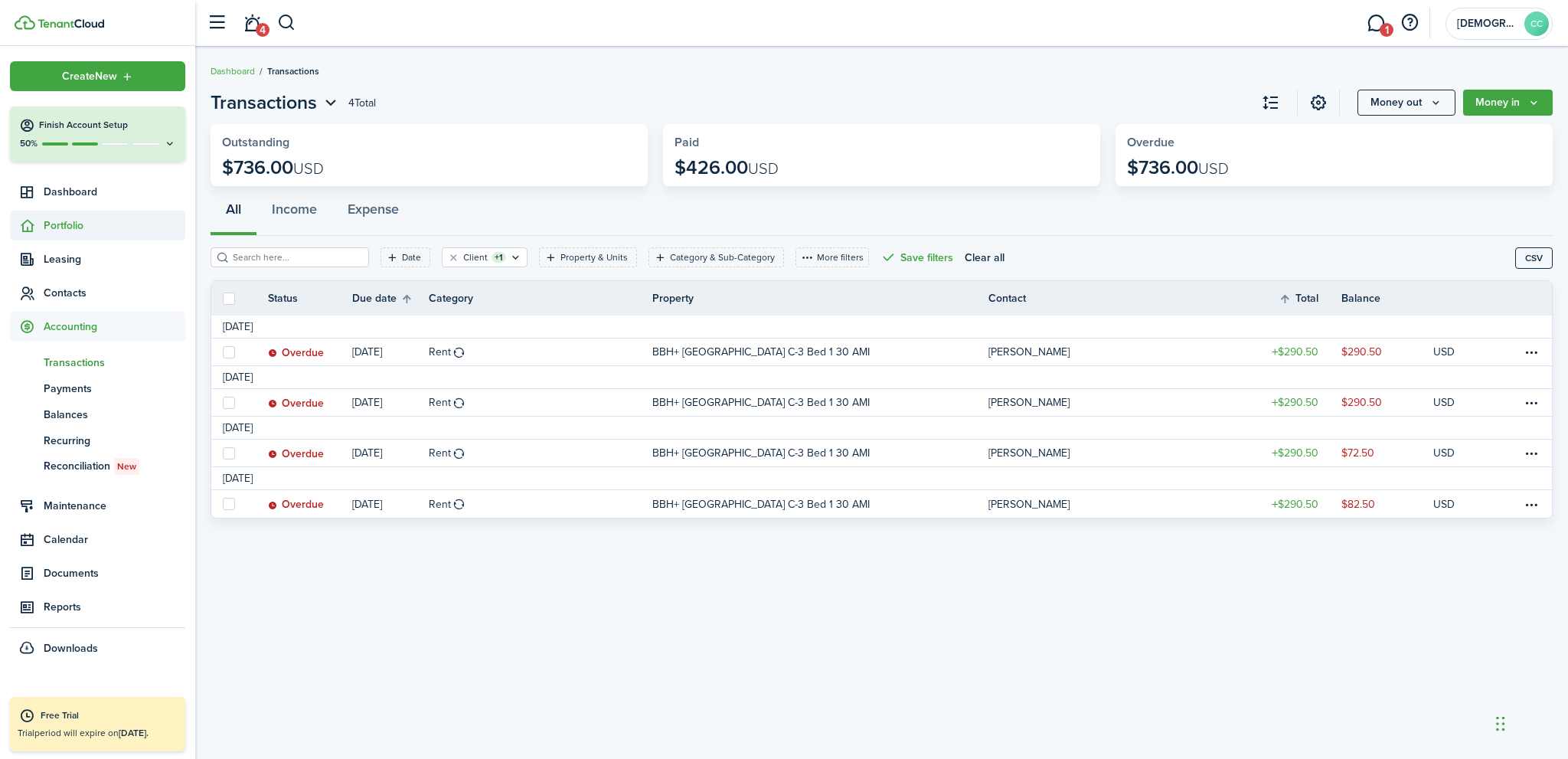
click at [73, 230] on span "Portfolio" at bounding box center [114, 225] width 142 height 16
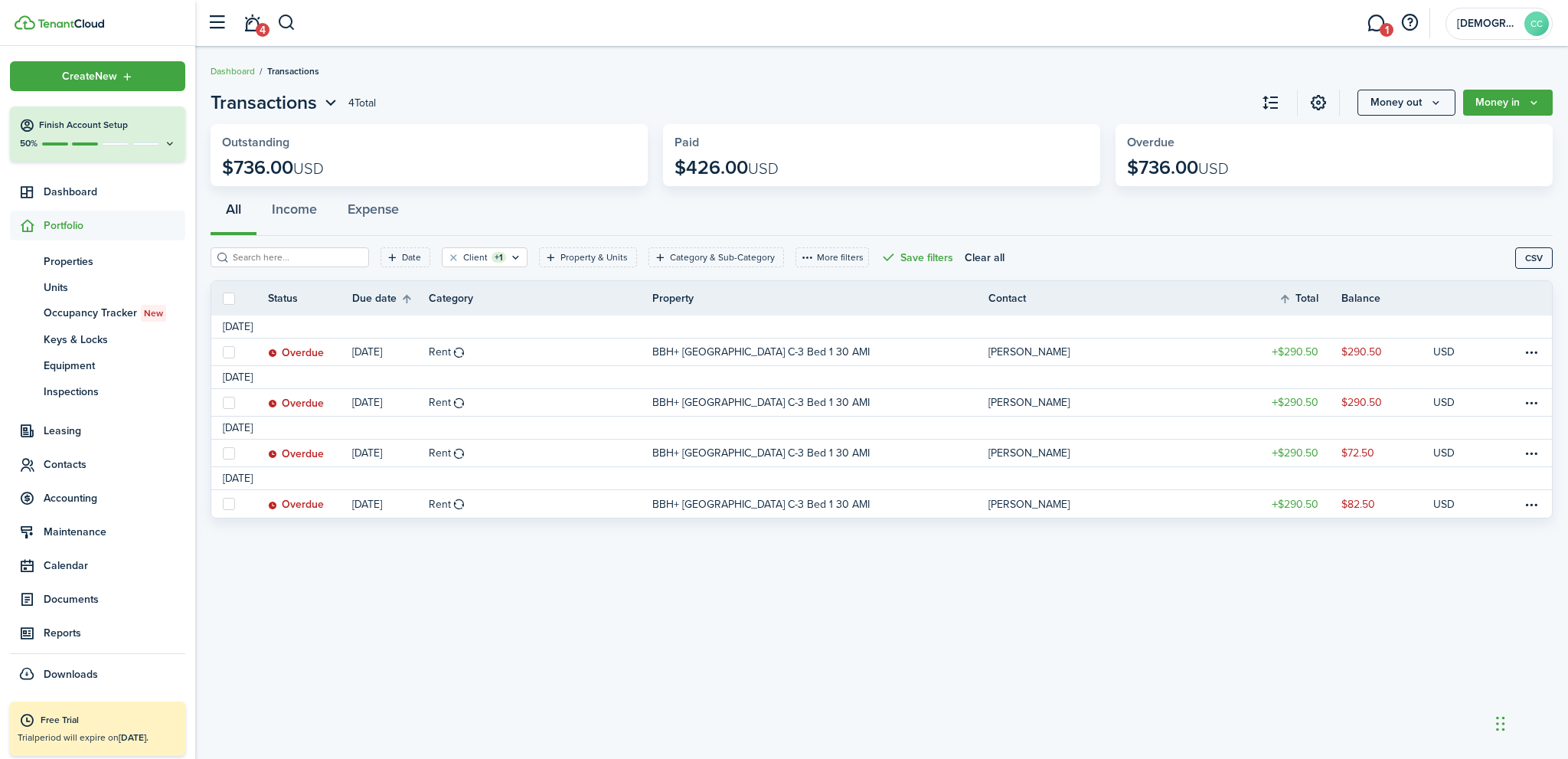
click at [73, 221] on span "Portfolio" at bounding box center [114, 225] width 142 height 16
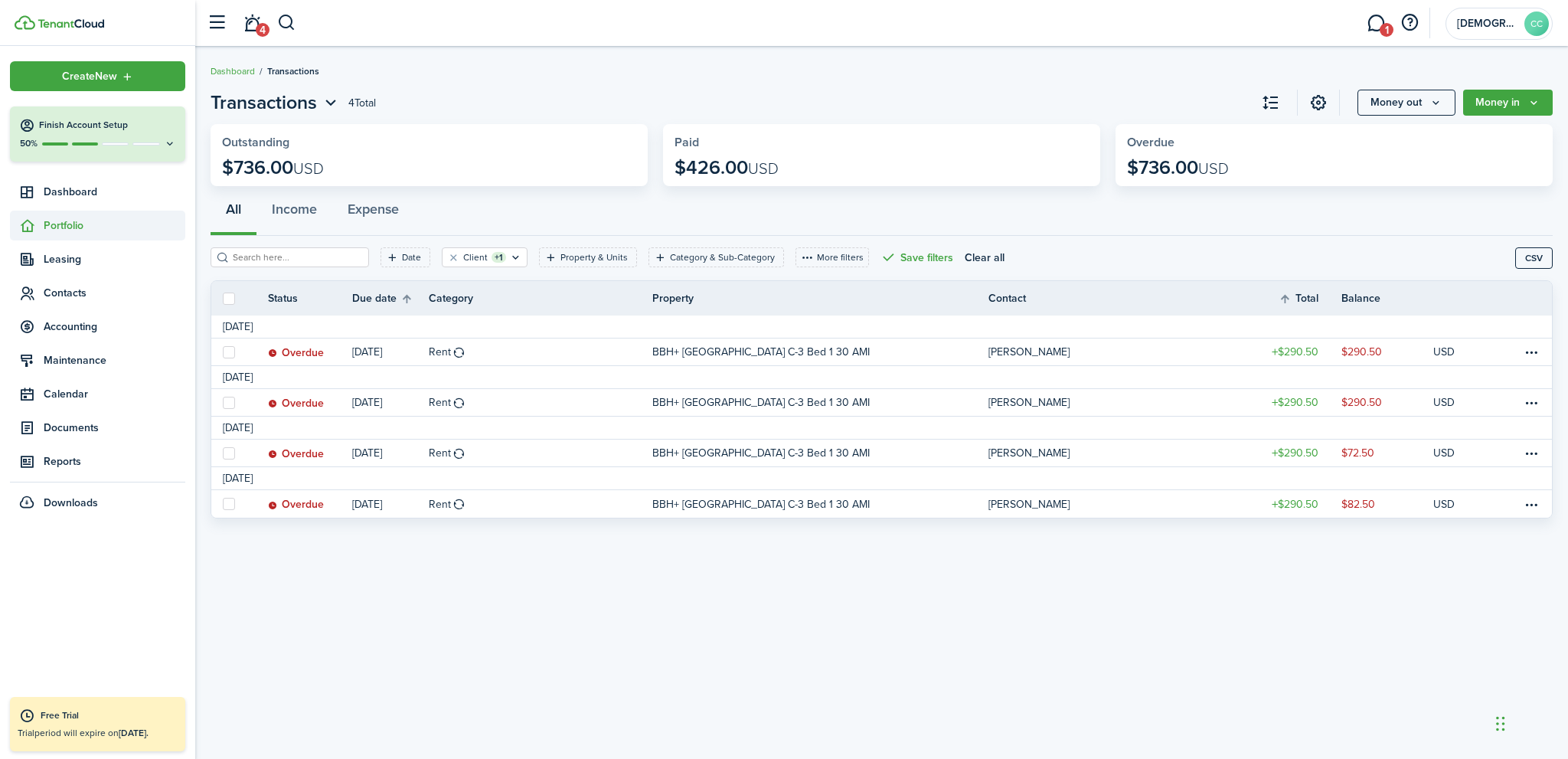
click at [73, 230] on span "Portfolio" at bounding box center [114, 225] width 142 height 16
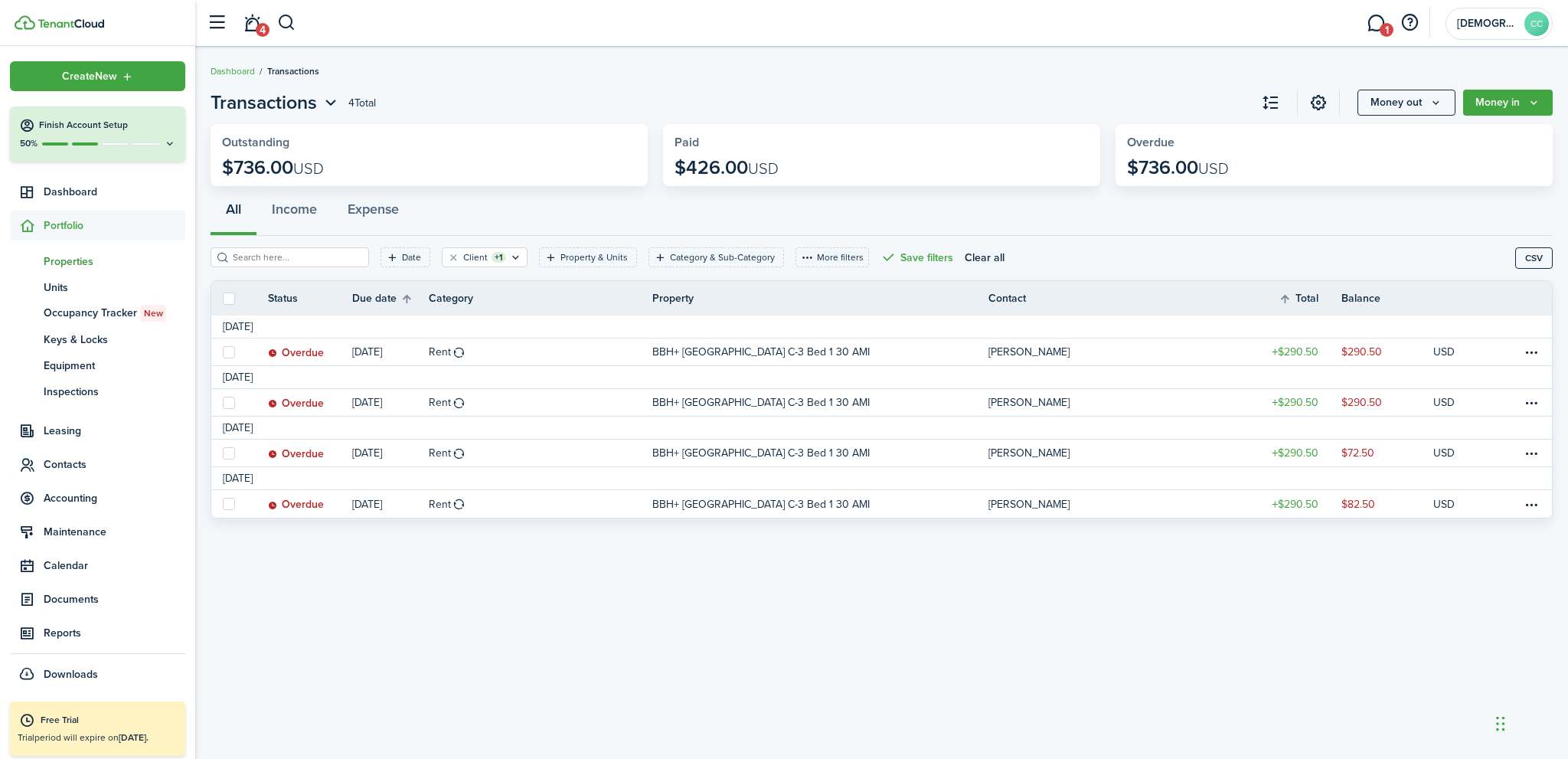
click at [70, 260] on span "Properties" at bounding box center [114, 261] width 142 height 16
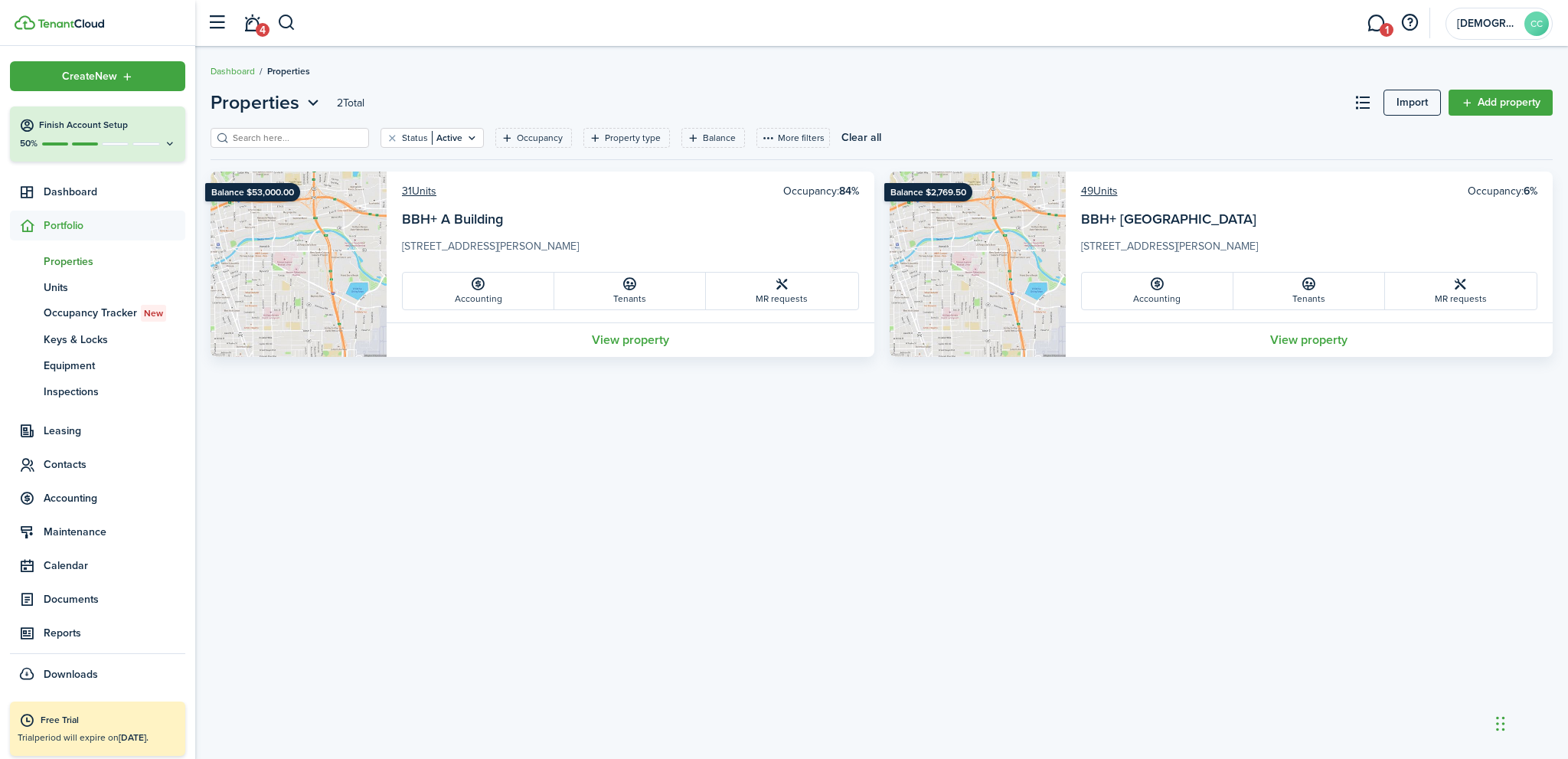
click at [65, 227] on span "Portfolio" at bounding box center [114, 225] width 142 height 16
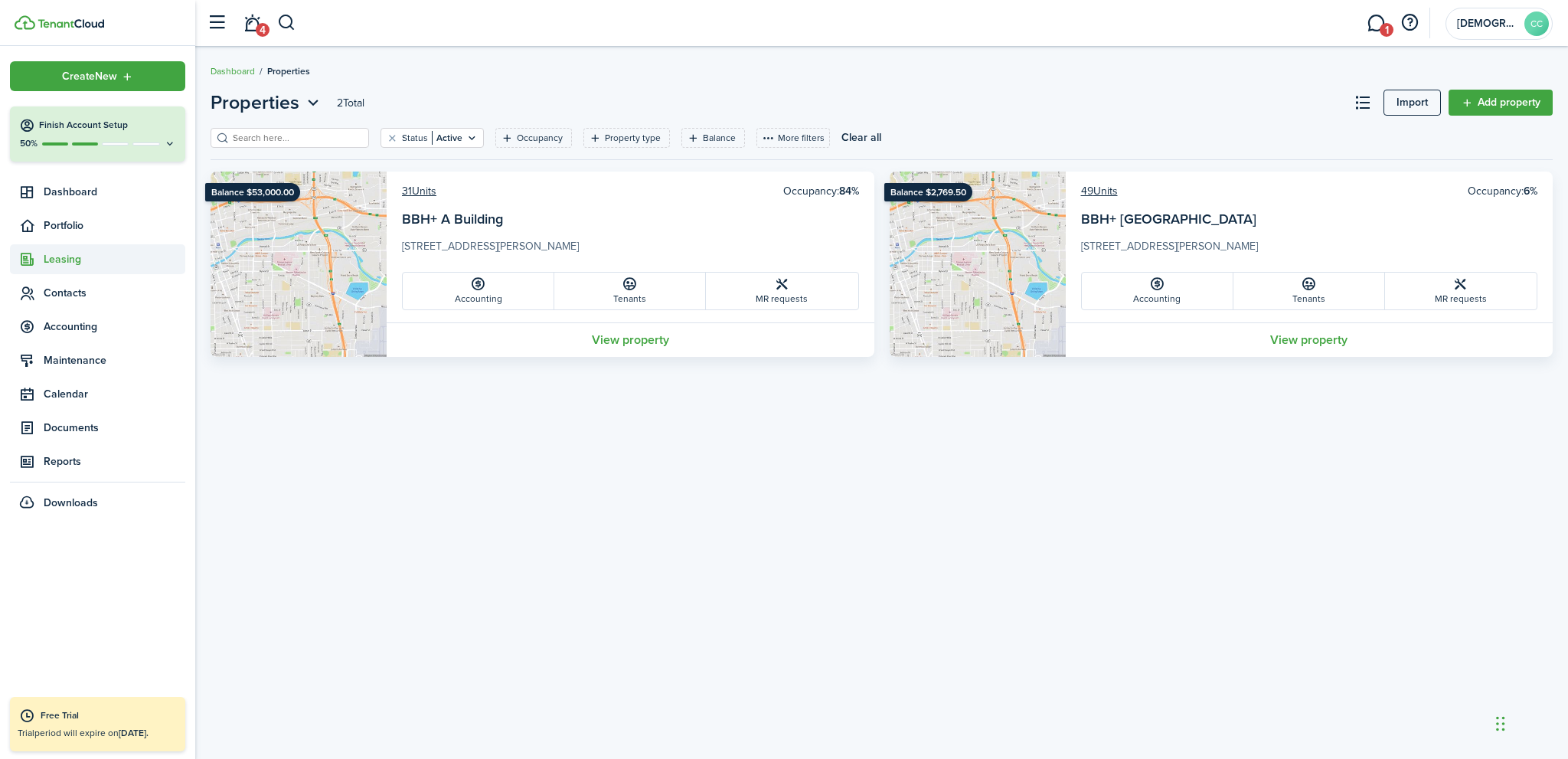
click at [68, 256] on span "Leasing" at bounding box center [114, 259] width 142 height 16
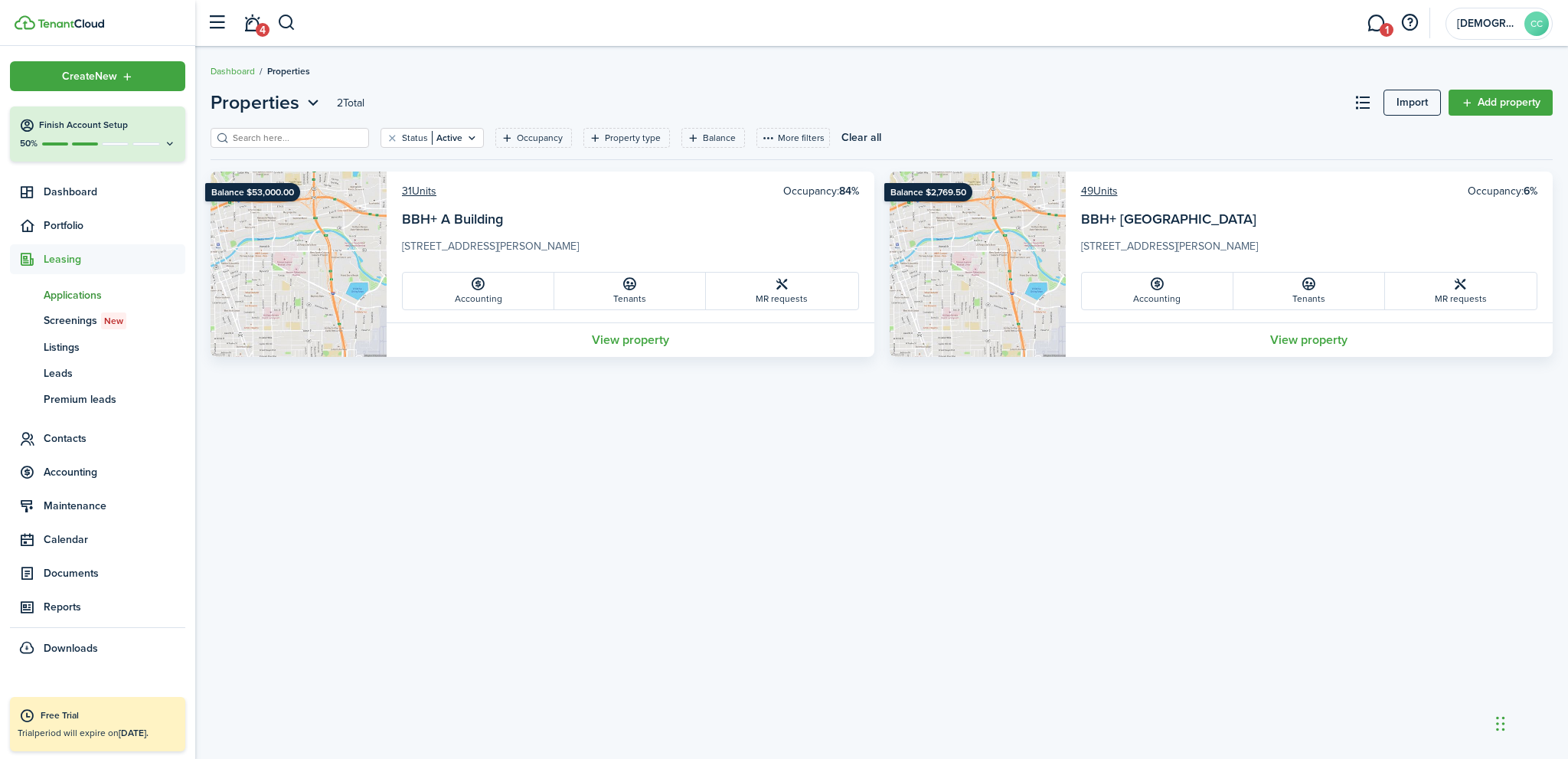
click at [76, 297] on span "Applications" at bounding box center [114, 295] width 142 height 16
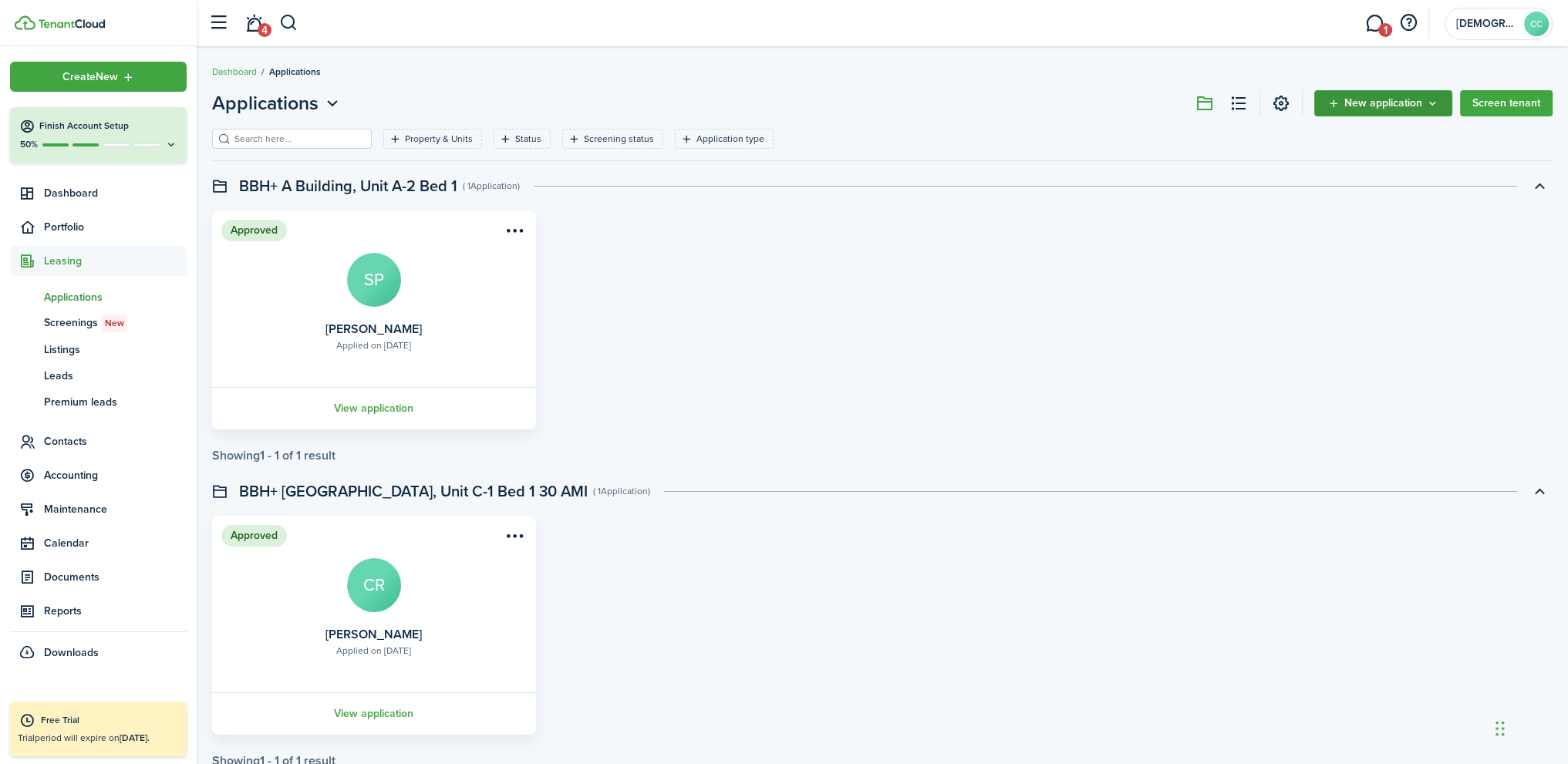
click at [1388, 106] on span "New application" at bounding box center [1383, 103] width 78 height 11
click at [1368, 136] on link "Add application" at bounding box center [1384, 138] width 135 height 27
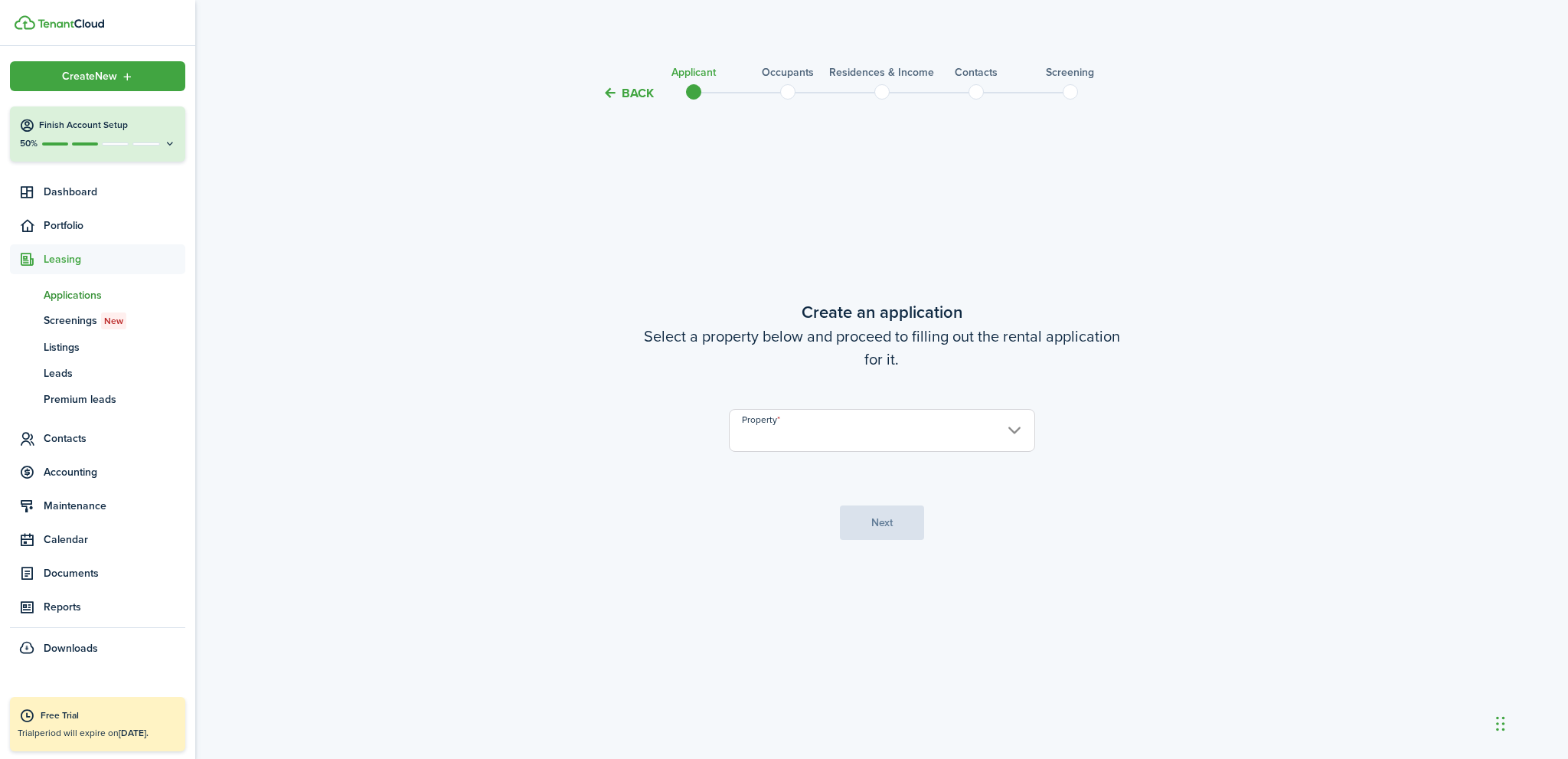
click at [928, 433] on input "Property" at bounding box center [882, 431] width 306 height 43
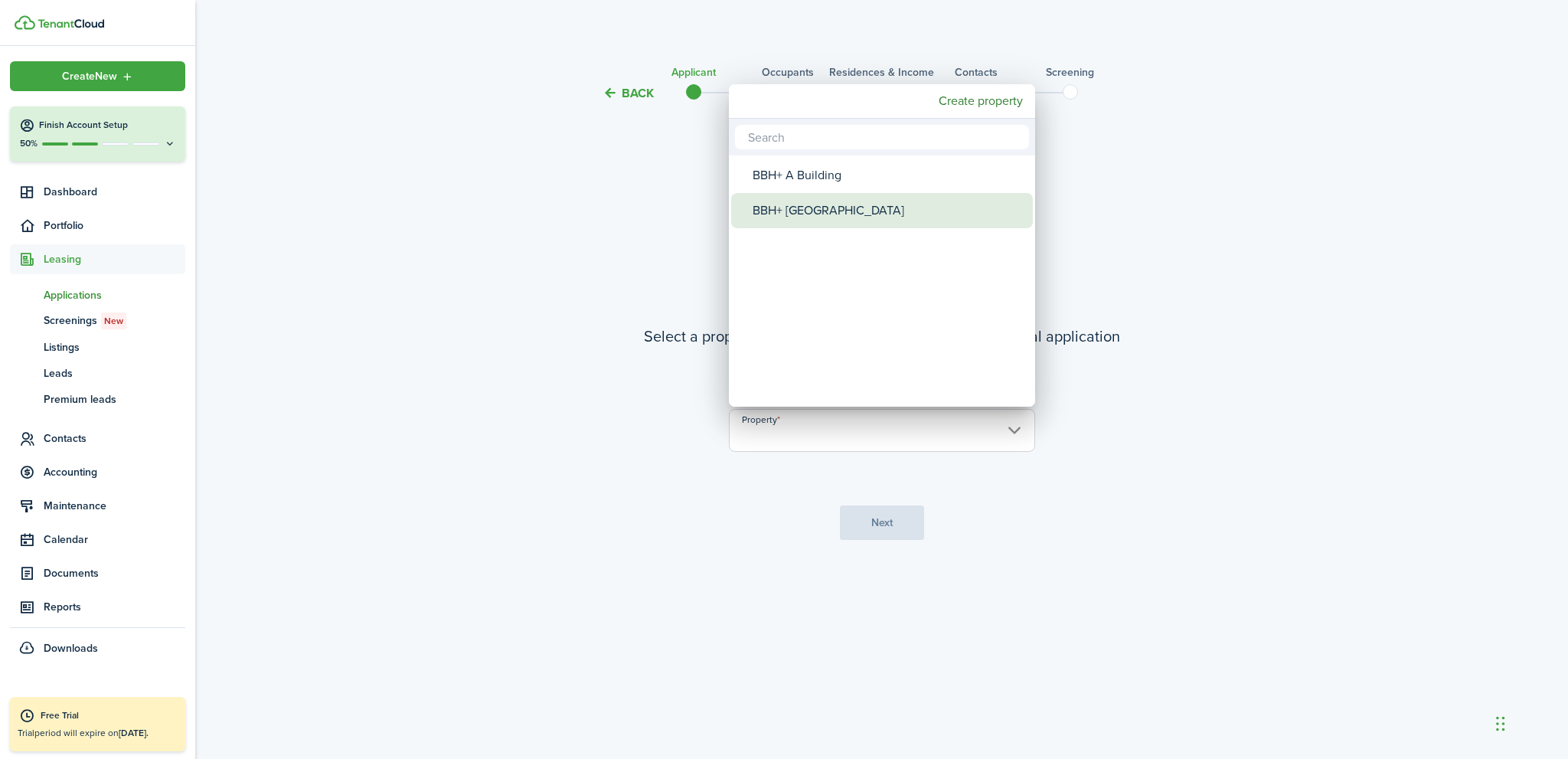
click at [802, 207] on div "BBH+ [GEOGRAPHIC_DATA]" at bounding box center [888, 210] width 271 height 36
type input "BBH+ [GEOGRAPHIC_DATA]"
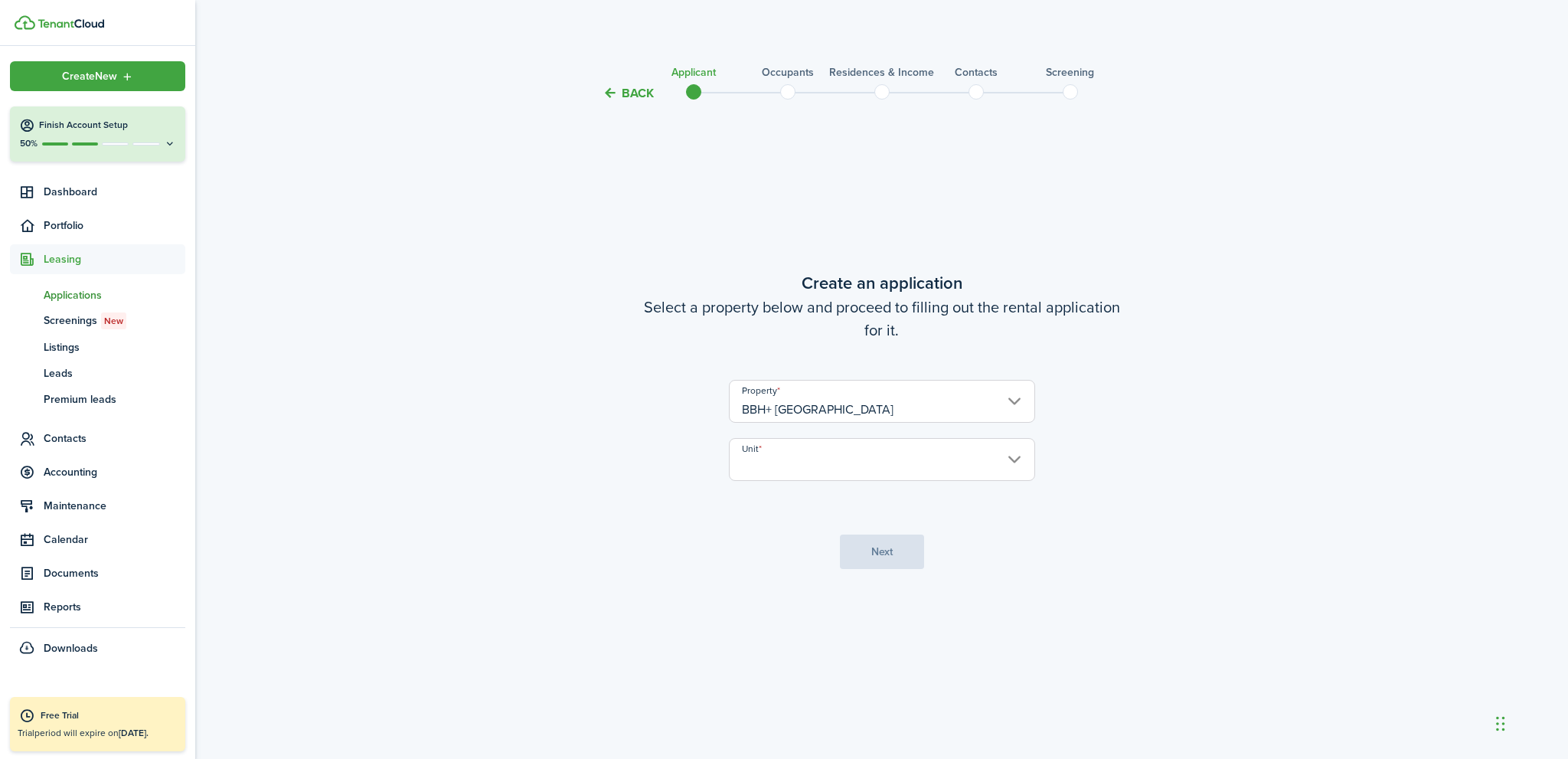
click at [780, 469] on input "Unit" at bounding box center [882, 459] width 306 height 43
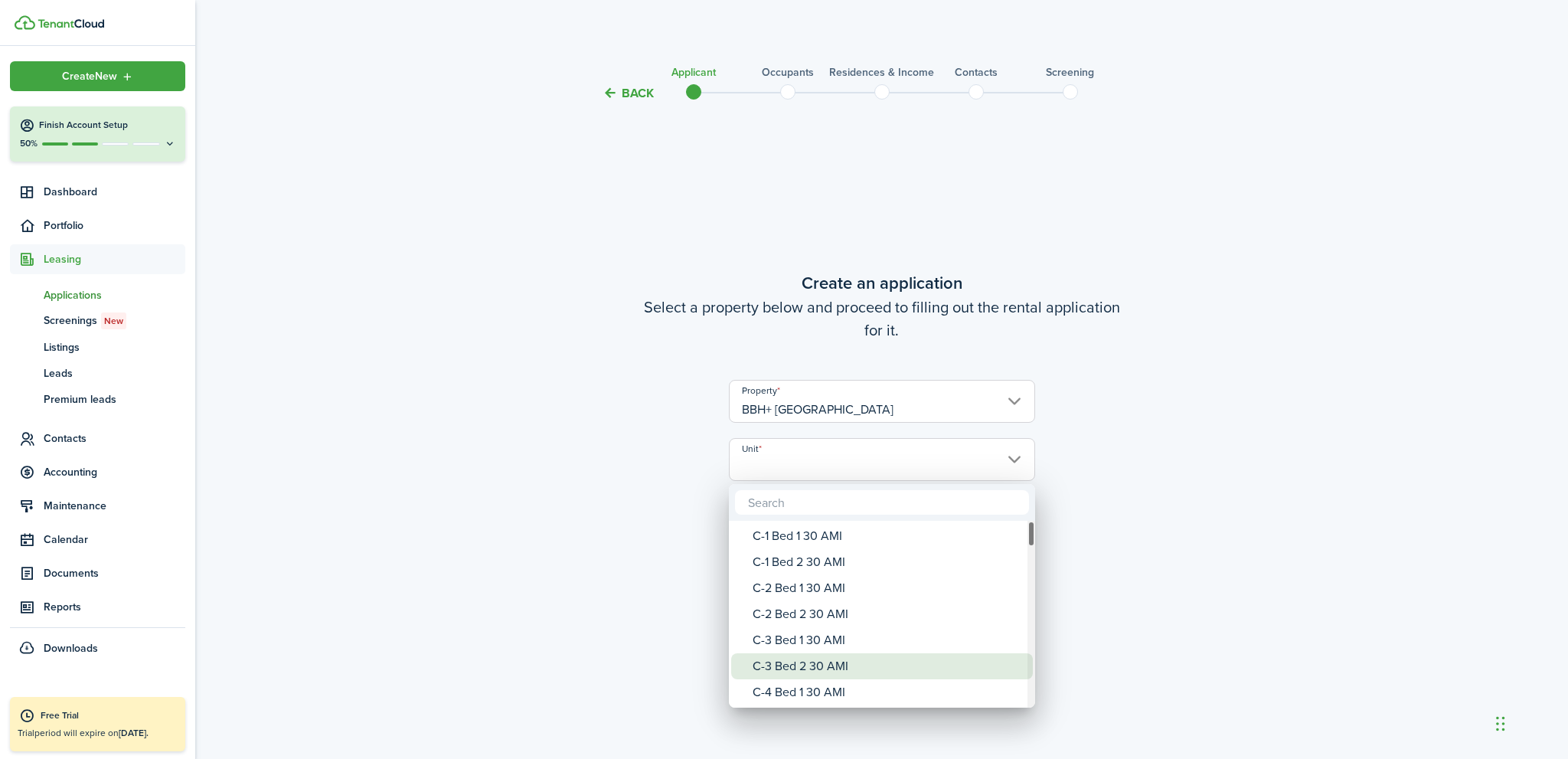
click at [827, 667] on div "C-3 Bed 2 30 AMI" at bounding box center [888, 666] width 271 height 26
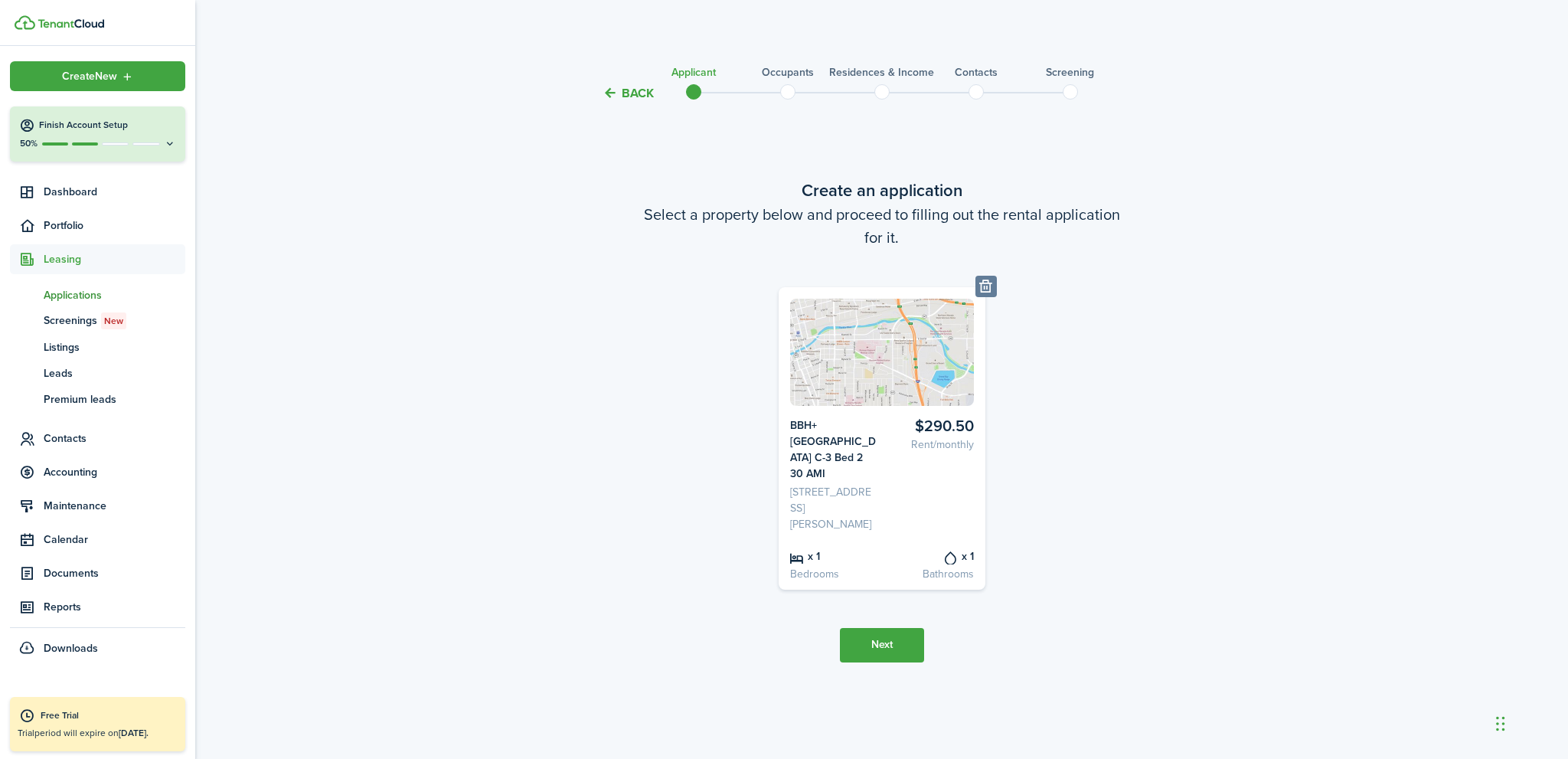
click at [888, 634] on button "Next" at bounding box center [881, 645] width 84 height 35
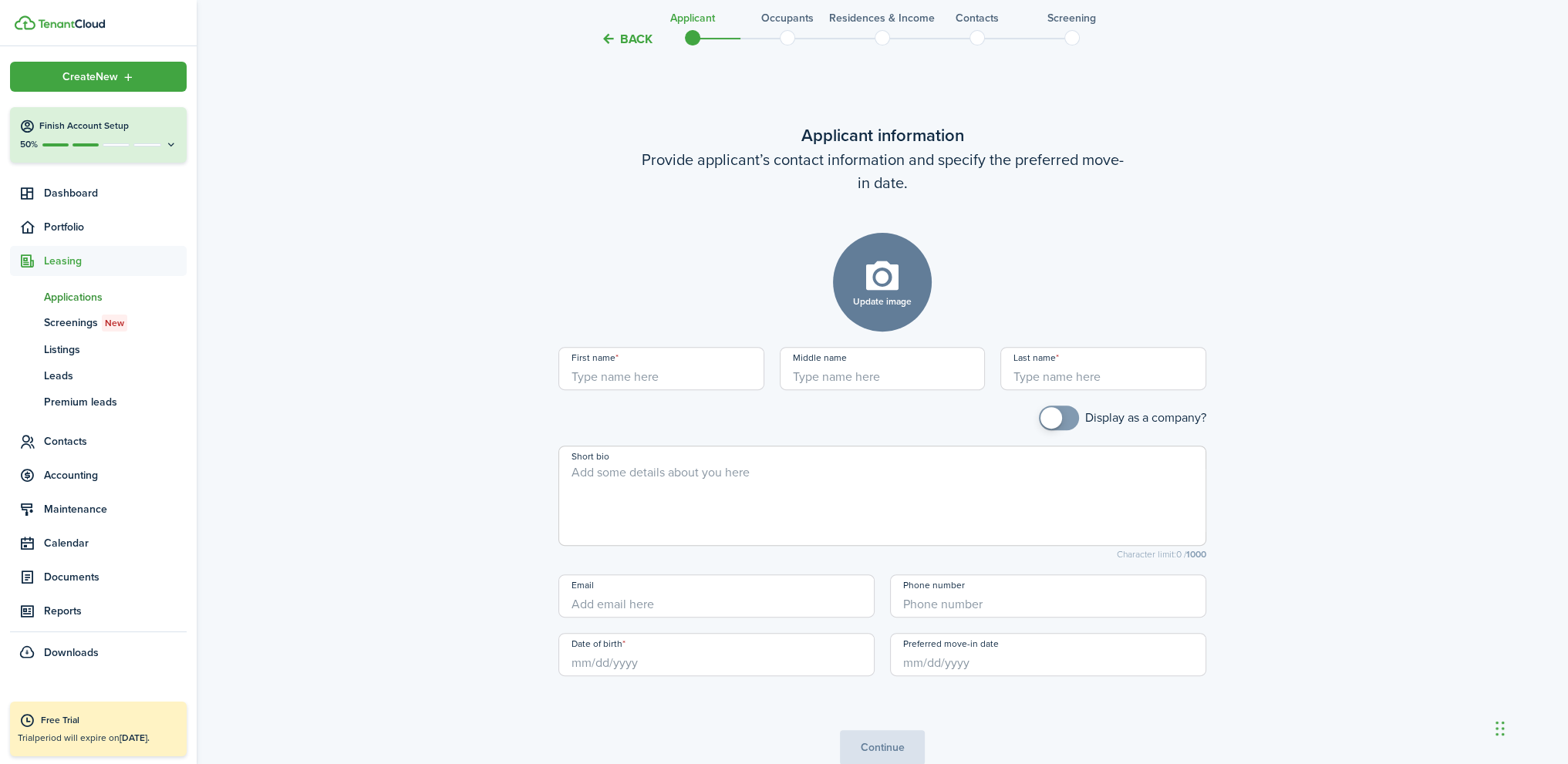
scroll to position [660, 0]
click at [634, 373] on input "First name" at bounding box center [661, 367] width 206 height 44
type input "[PERSON_NAME]"
click at [587, 659] on input "Date of birth" at bounding box center [717, 653] width 316 height 44
type input "Claridge"
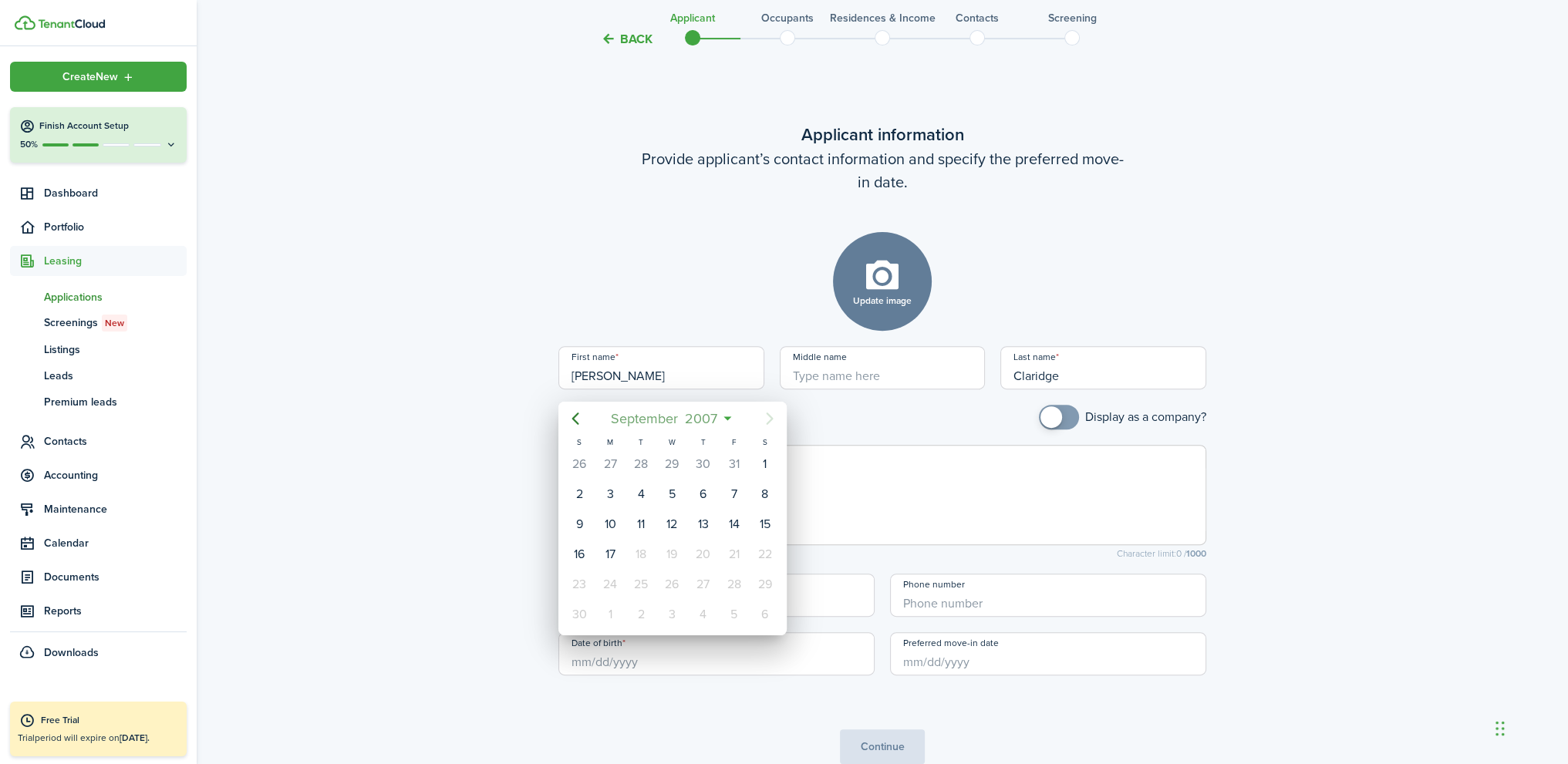
click at [705, 419] on span "2007" at bounding box center [701, 418] width 40 height 28
click at [668, 416] on span "2007" at bounding box center [664, 418] width 40 height 28
click at [575, 418] on icon "Previous page" at bounding box center [575, 418] width 18 height 18
click at [596, 462] on div "1982" at bounding box center [599, 459] width 55 height 24
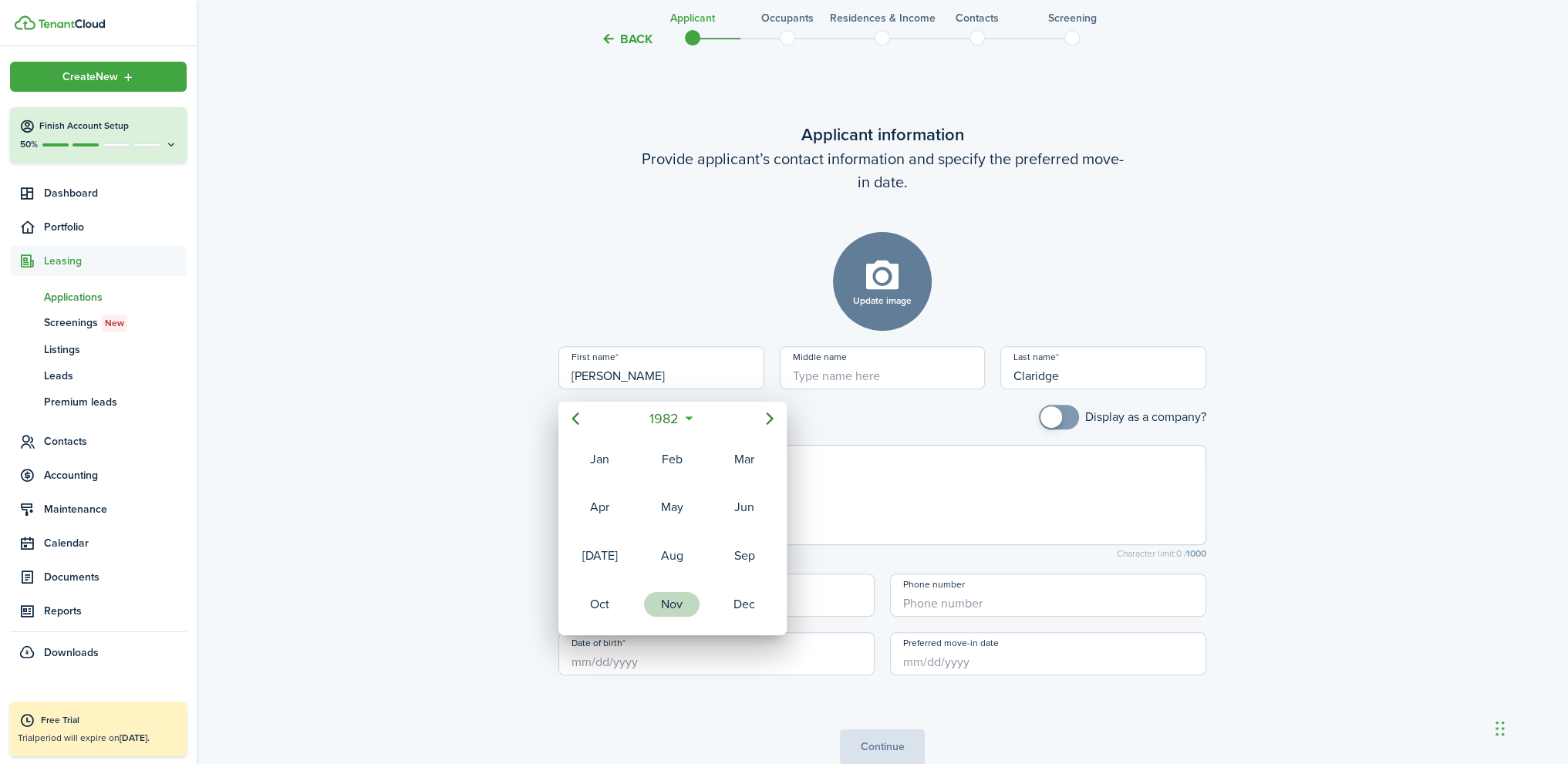
click at [676, 598] on div "Nov" at bounding box center [671, 604] width 55 height 24
click at [694, 490] on div "11" at bounding box center [703, 494] width 23 height 23
type input "[DATE]"
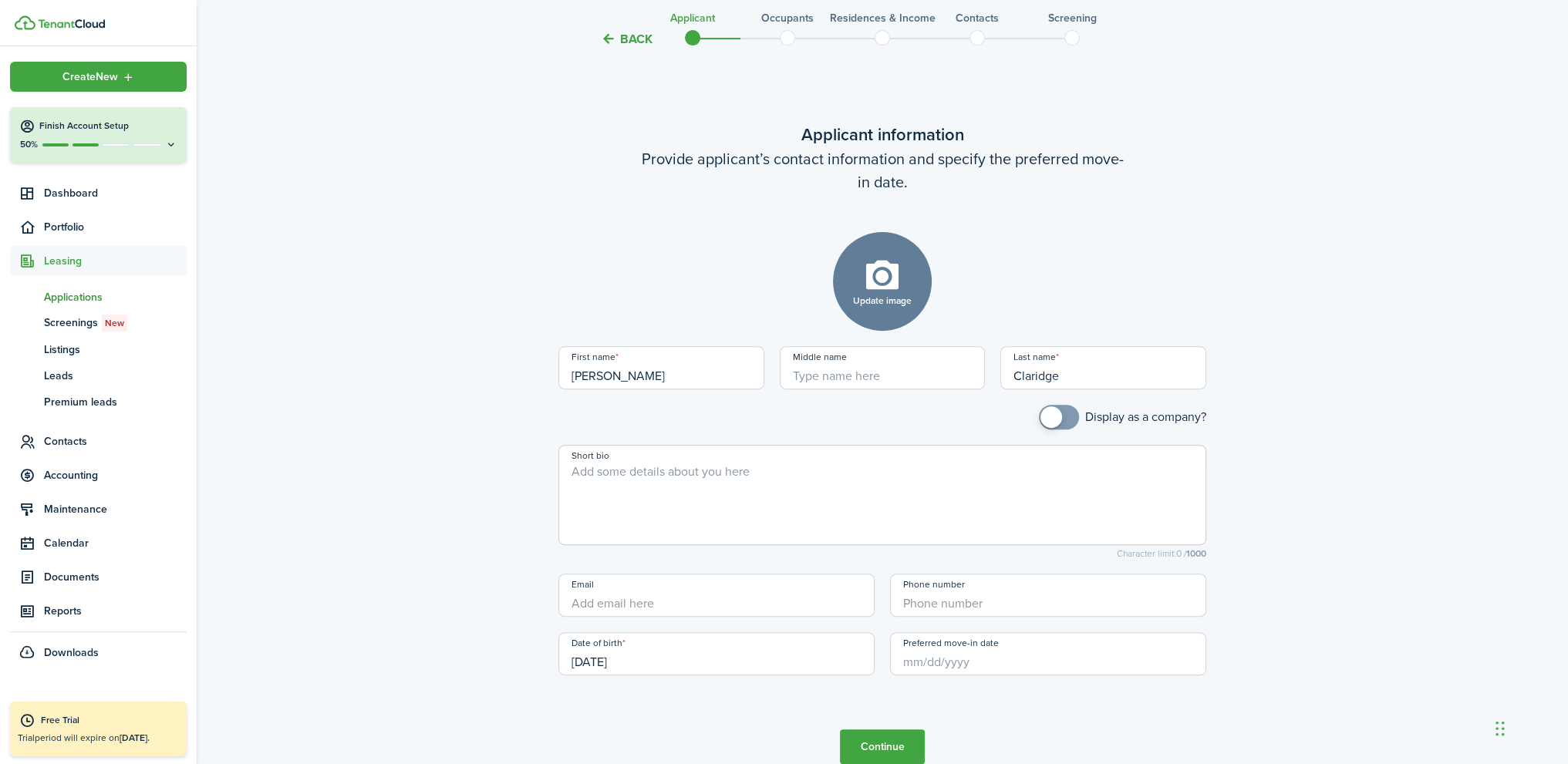
click at [973, 663] on input "Preferred move-in date" at bounding box center [1048, 653] width 316 height 44
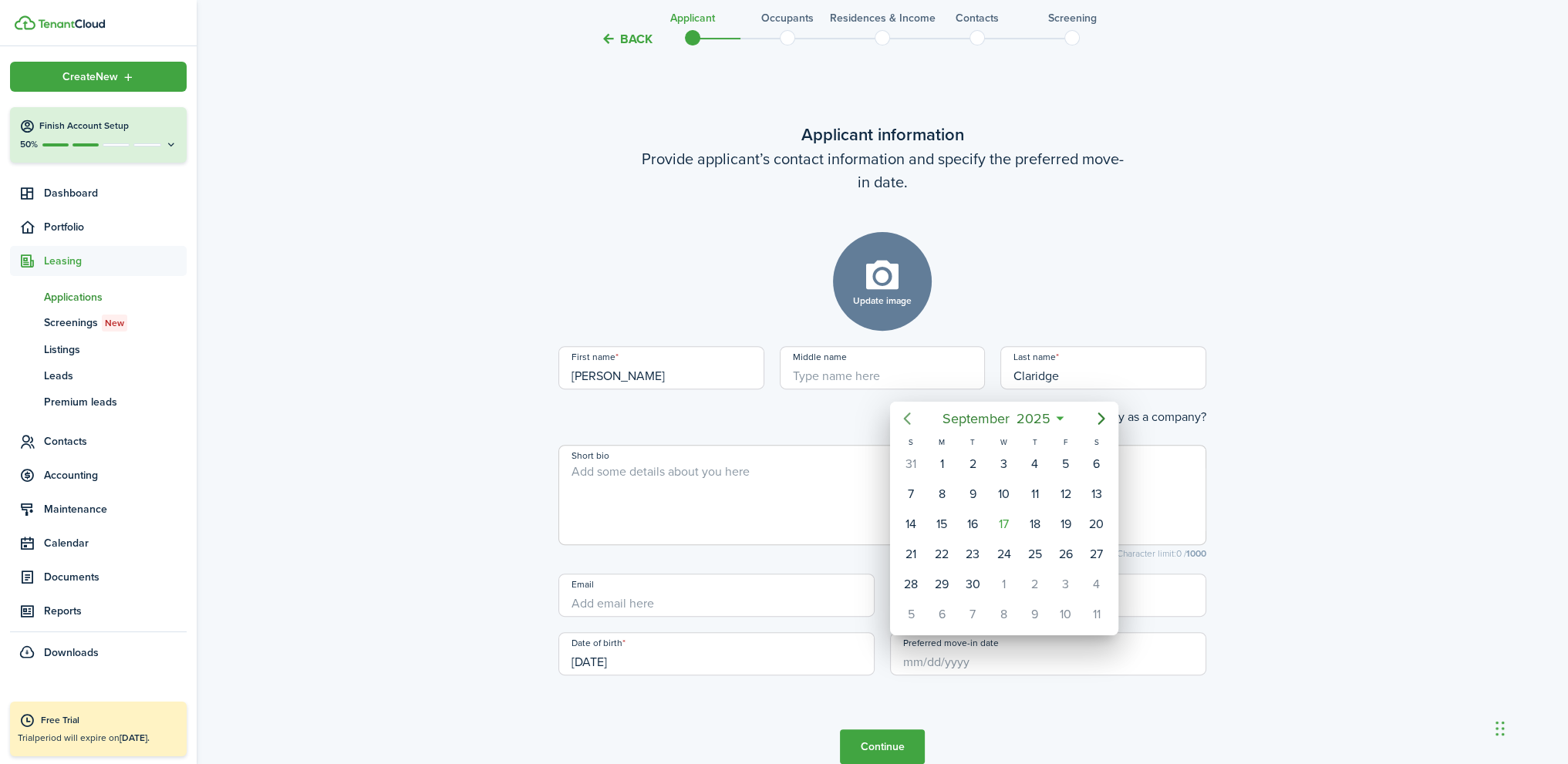
click at [908, 414] on icon "Previous page" at bounding box center [906, 418] width 7 height 13
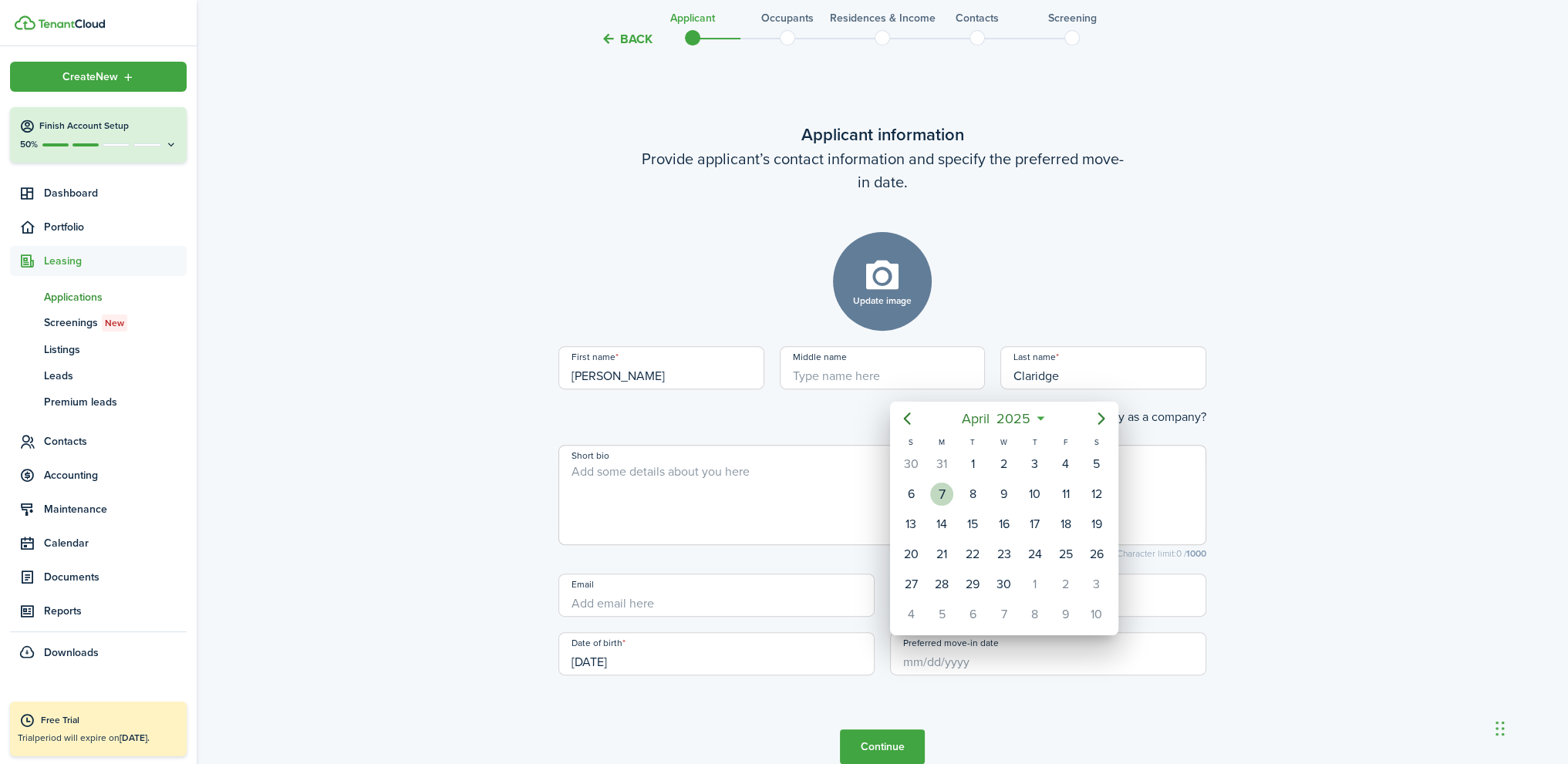
click at [946, 490] on div "7" at bounding box center [942, 494] width 23 height 23
type input "[DATE]"
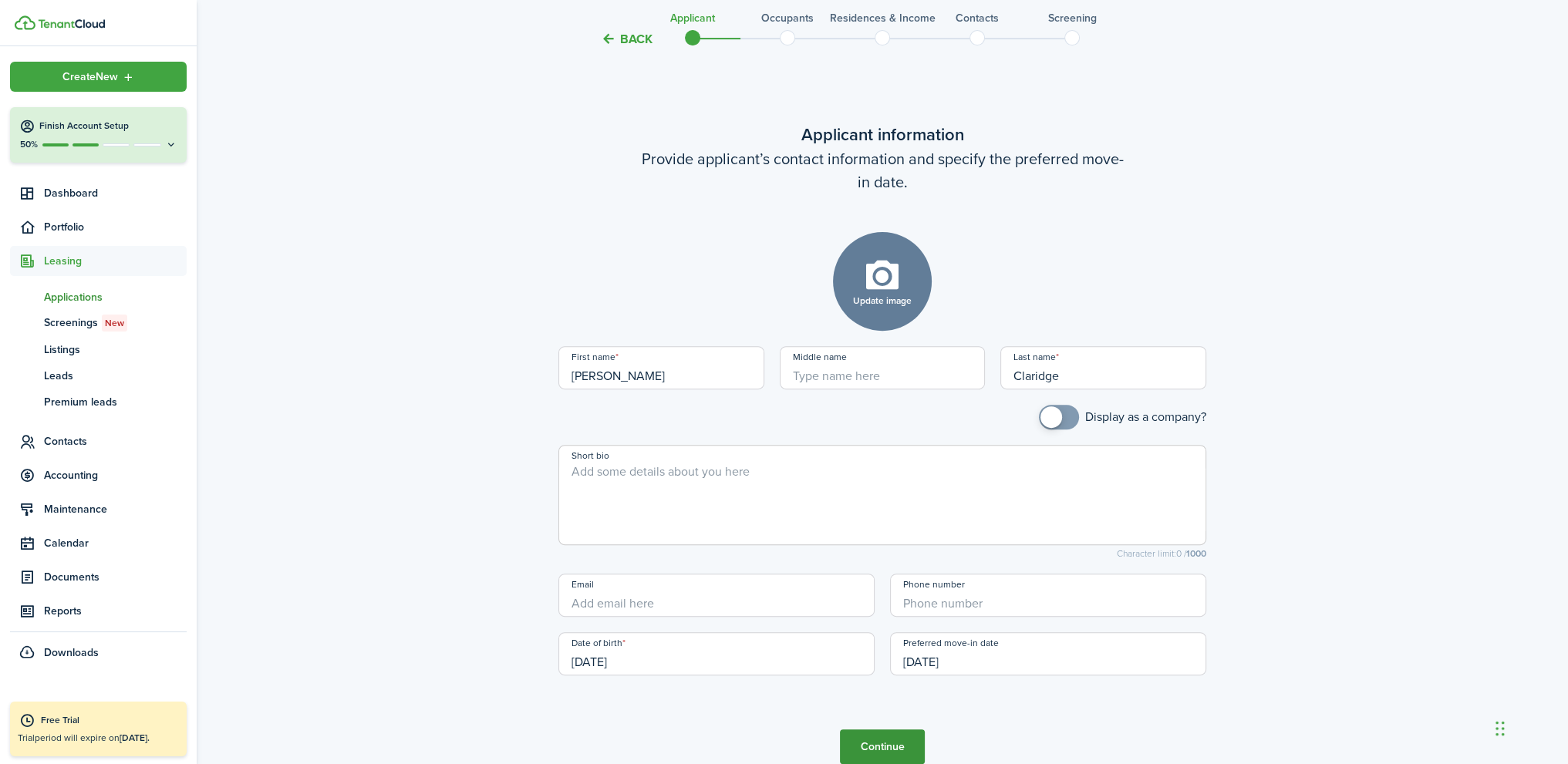
click at [902, 748] on button "Continue" at bounding box center [881, 747] width 84 height 35
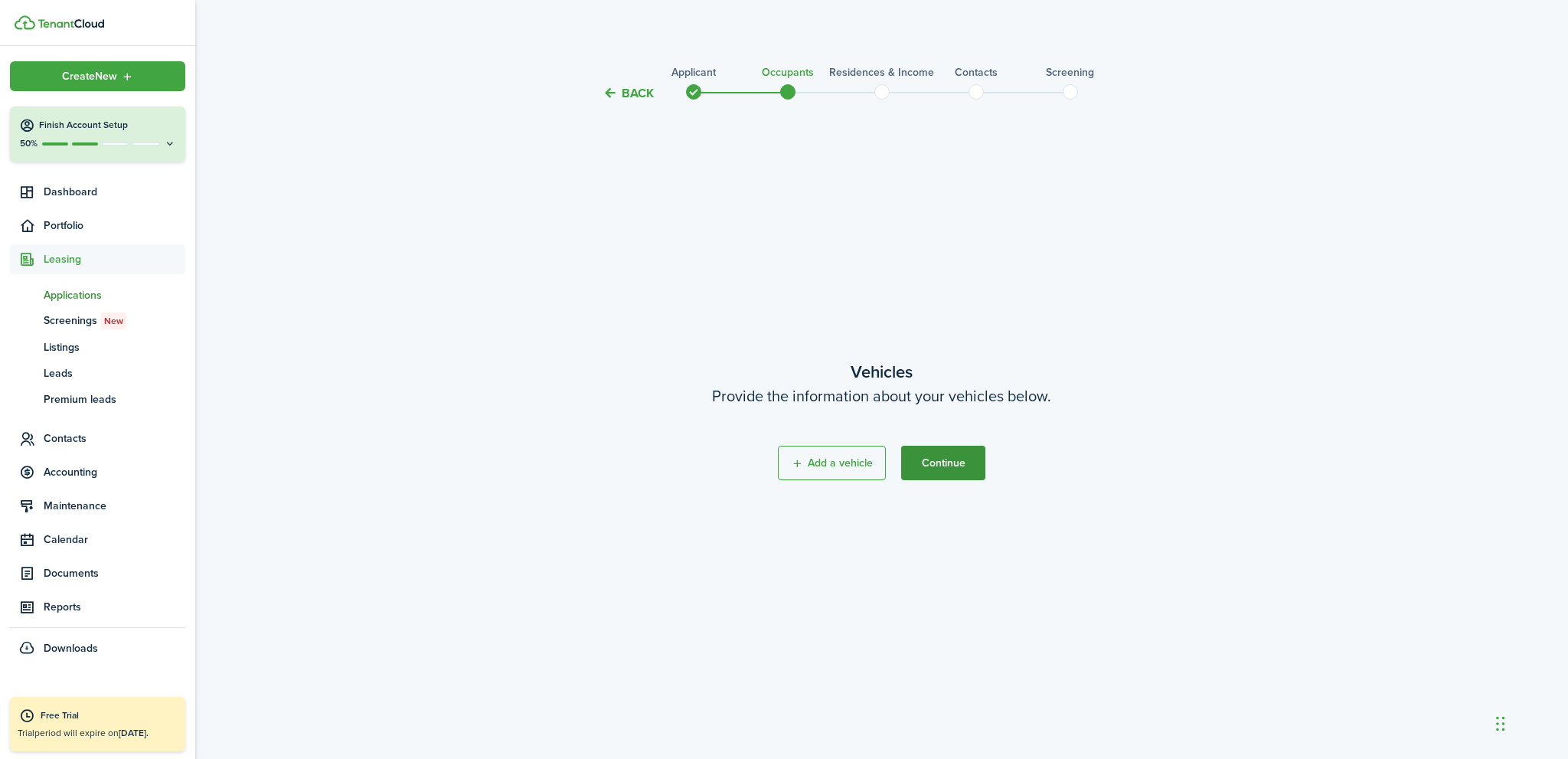
click at [949, 465] on button "Continue" at bounding box center [943, 463] width 84 height 35
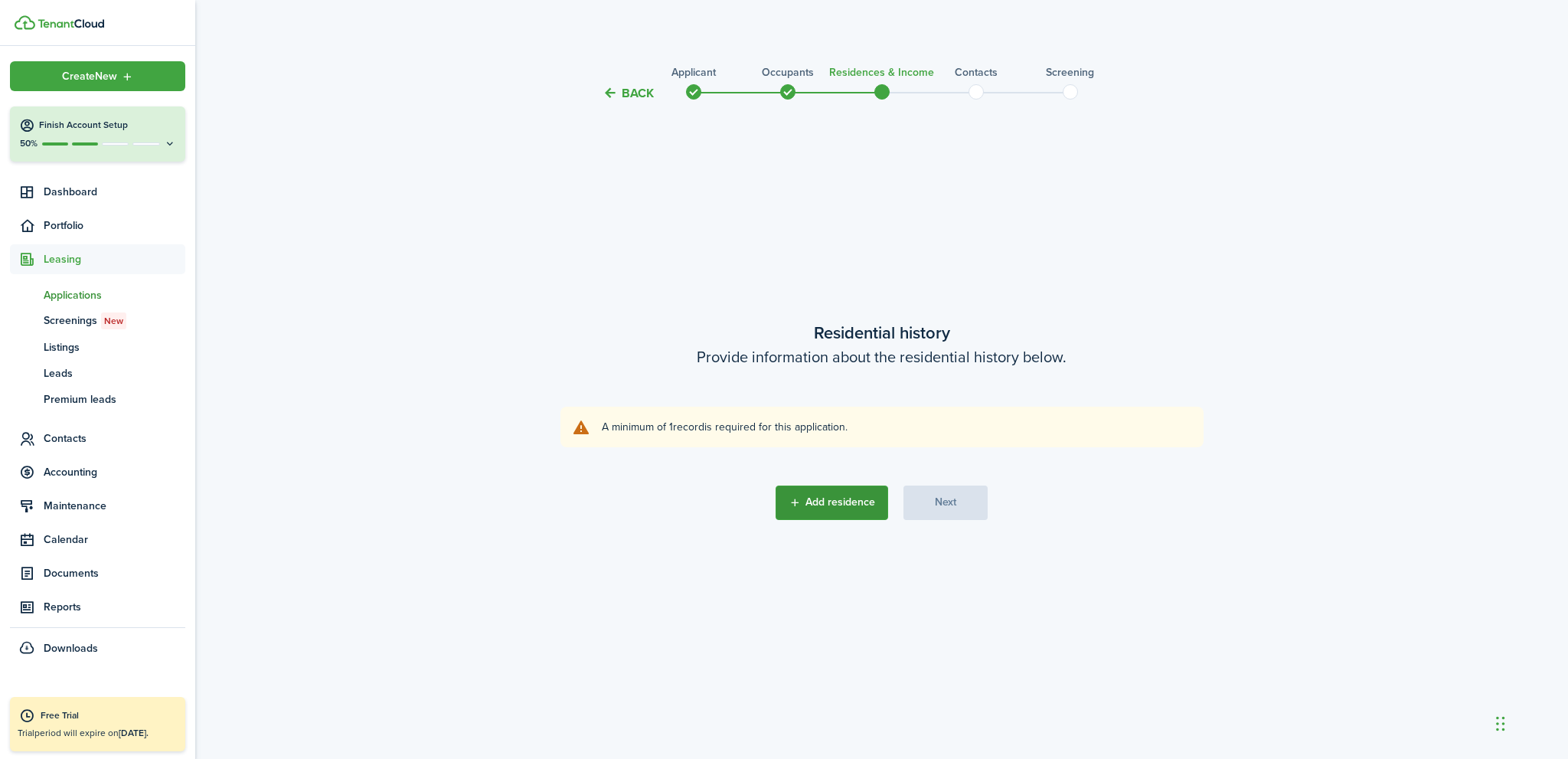
click at [841, 503] on button "Add residence" at bounding box center [831, 503] width 113 height 35
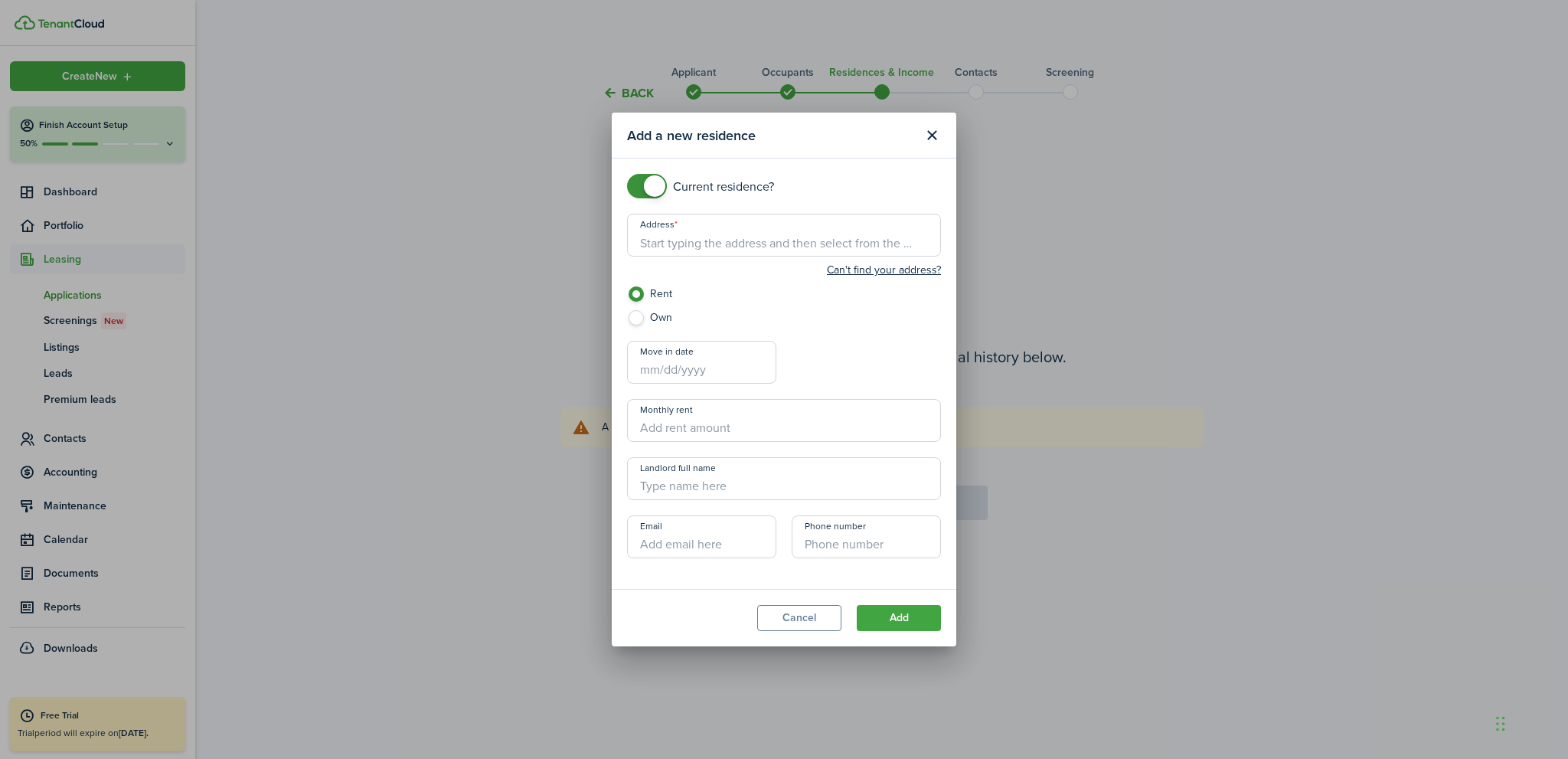
click at [695, 243] on input "Address" at bounding box center [784, 235] width 314 height 43
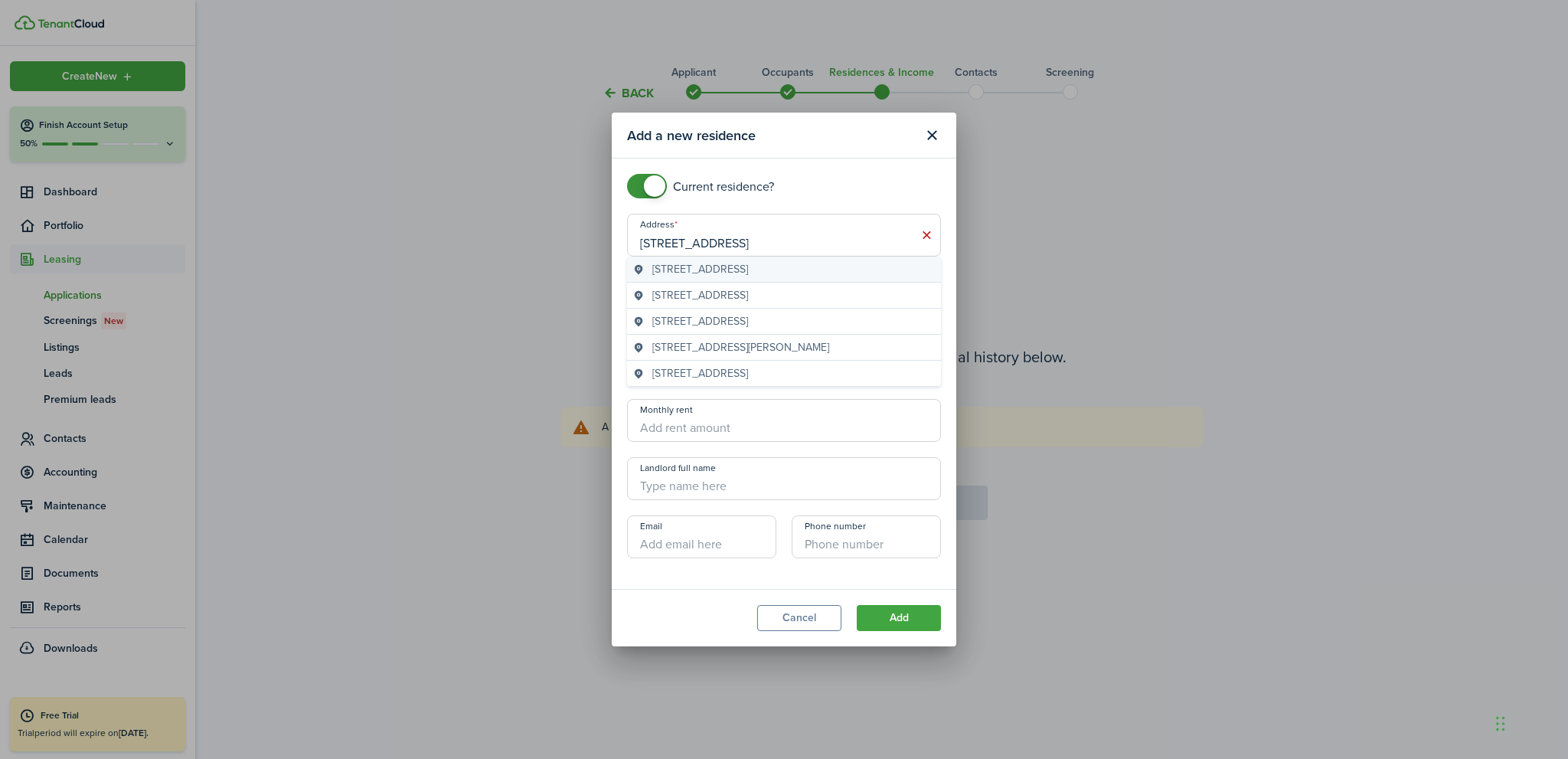
click at [716, 271] on span "[STREET_ADDRESS]" at bounding box center [699, 269] width 95 height 16
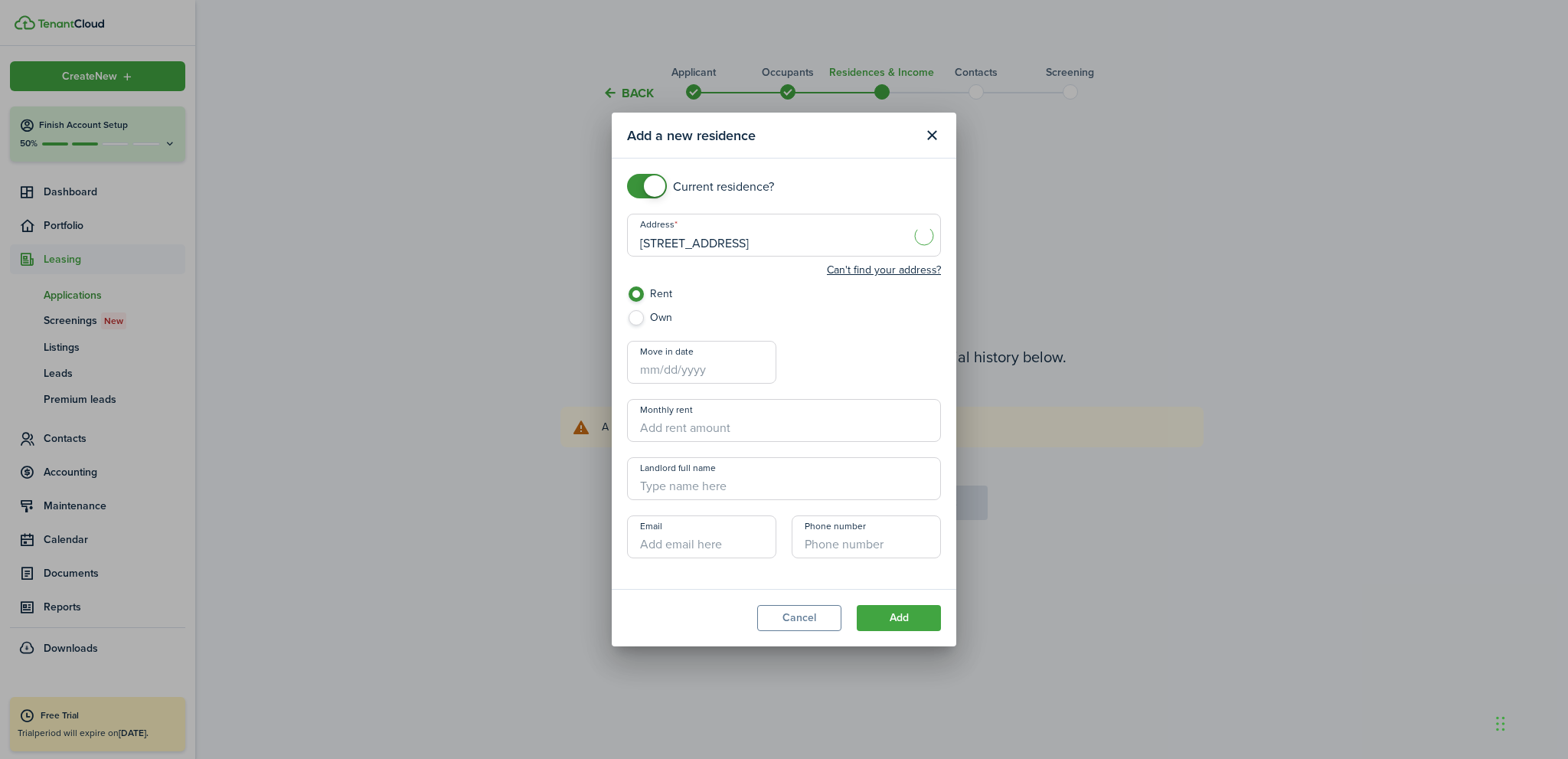
type input "[STREET_ADDRESS]"
checkbox input "false"
click at [640, 182] on span at bounding box center [647, 185] width 15 height 24
click at [932, 622] on button "Add" at bounding box center [899, 617] width 84 height 26
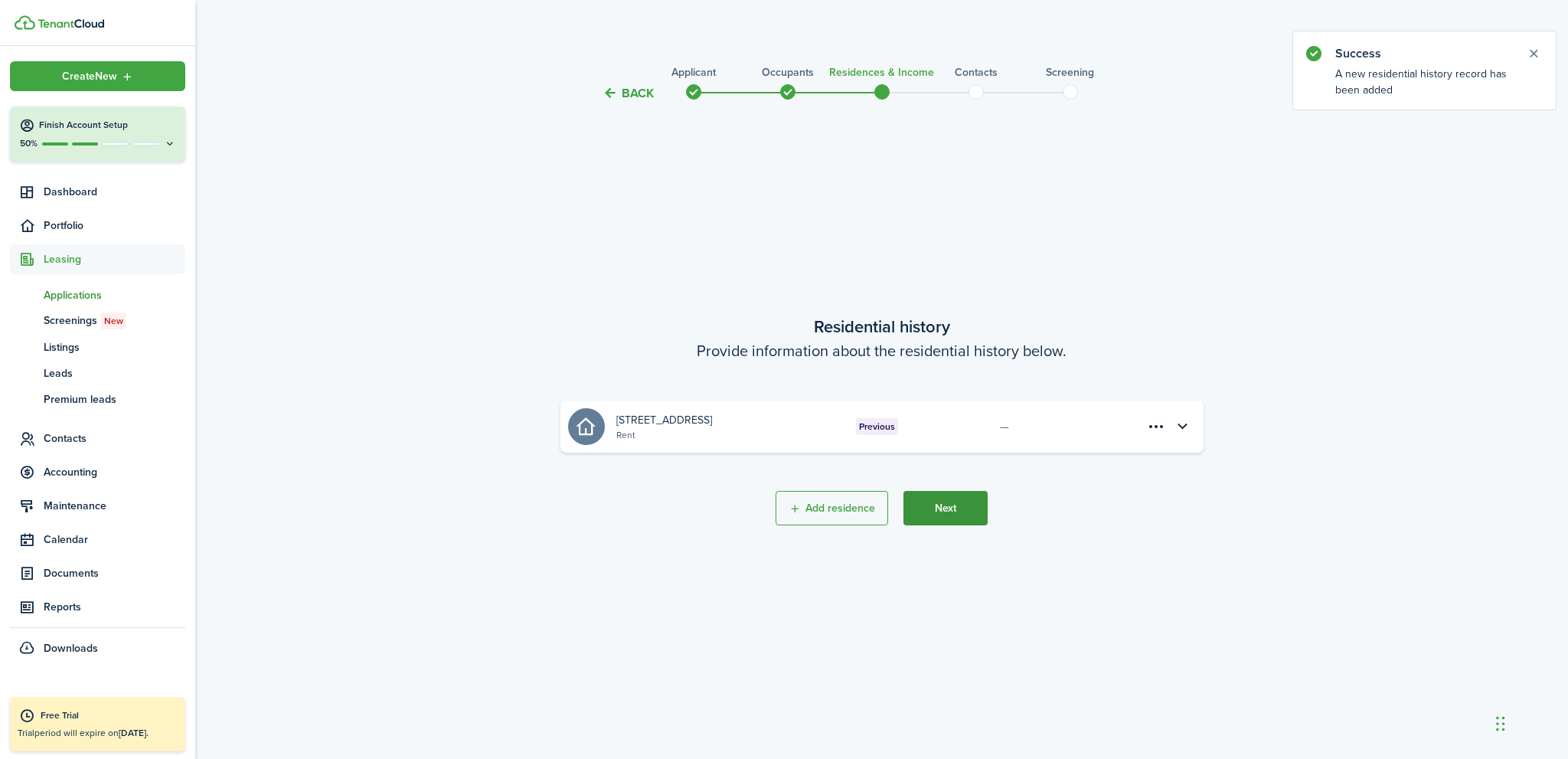
click at [955, 508] on button "Next" at bounding box center [945, 509] width 84 height 35
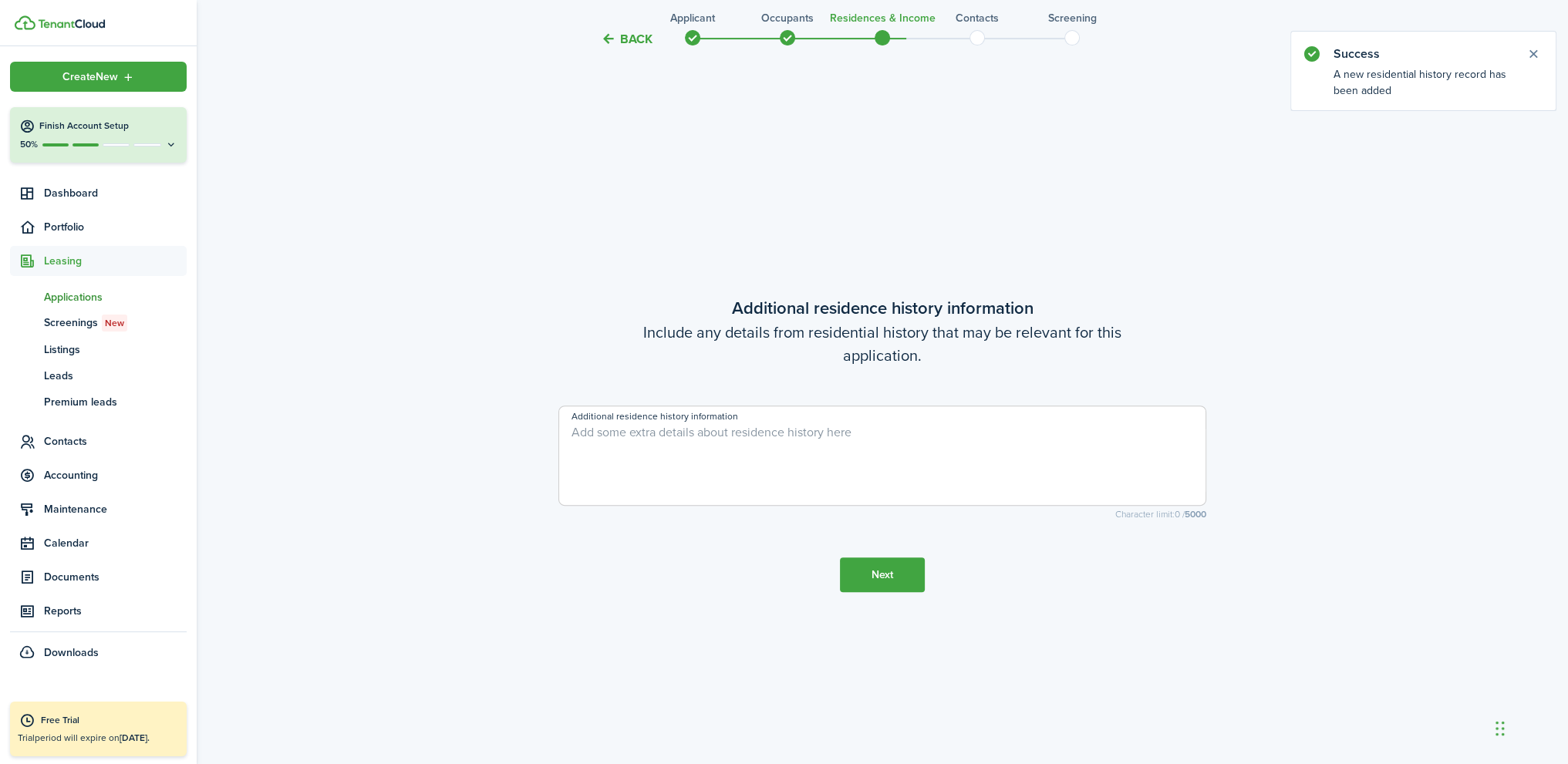
scroll to position [660, 0]
click at [889, 574] on button "Next" at bounding box center [881, 574] width 84 height 35
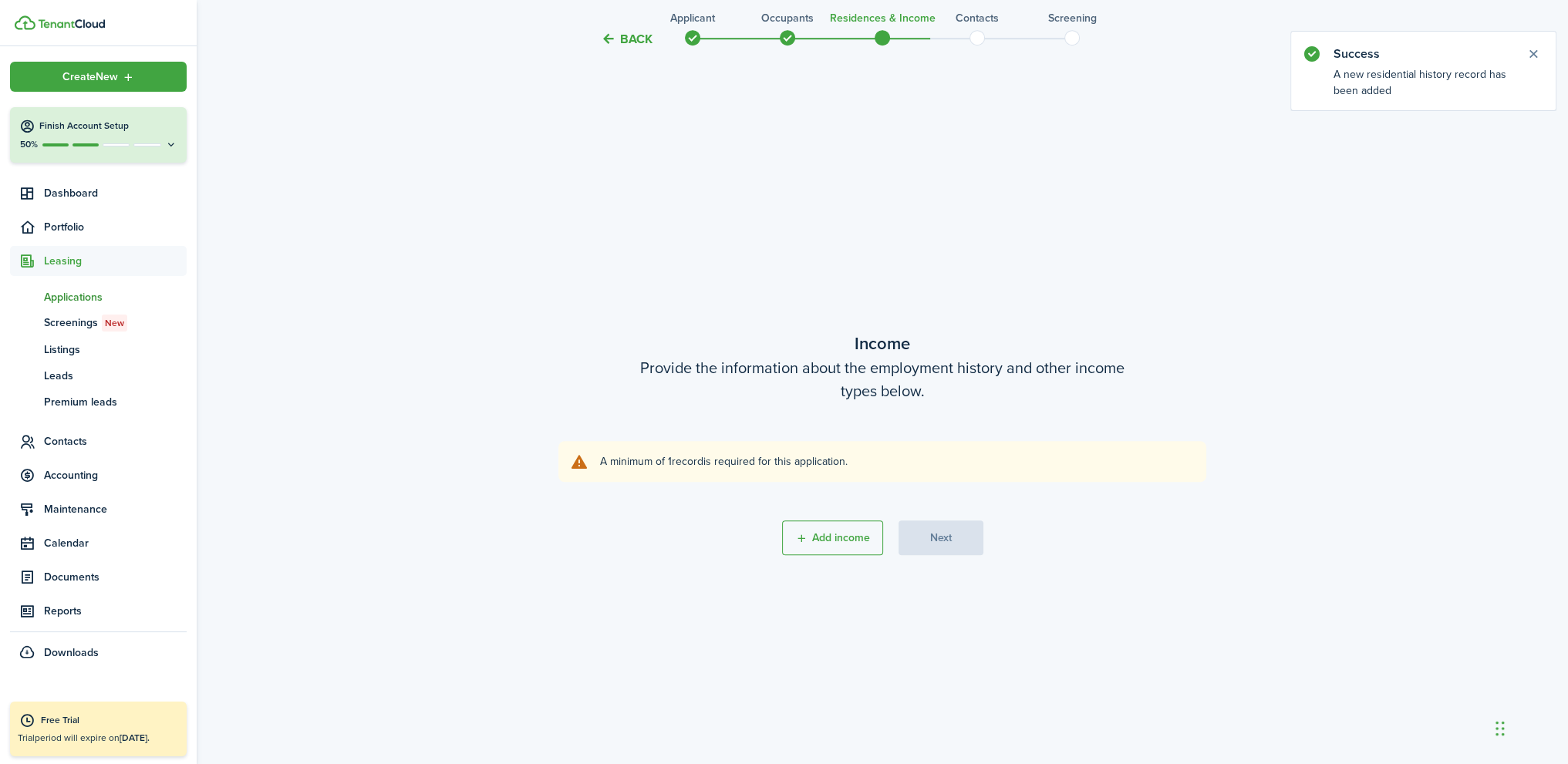
scroll to position [1424, 0]
click at [856, 539] on button "Add income" at bounding box center [832, 538] width 101 height 35
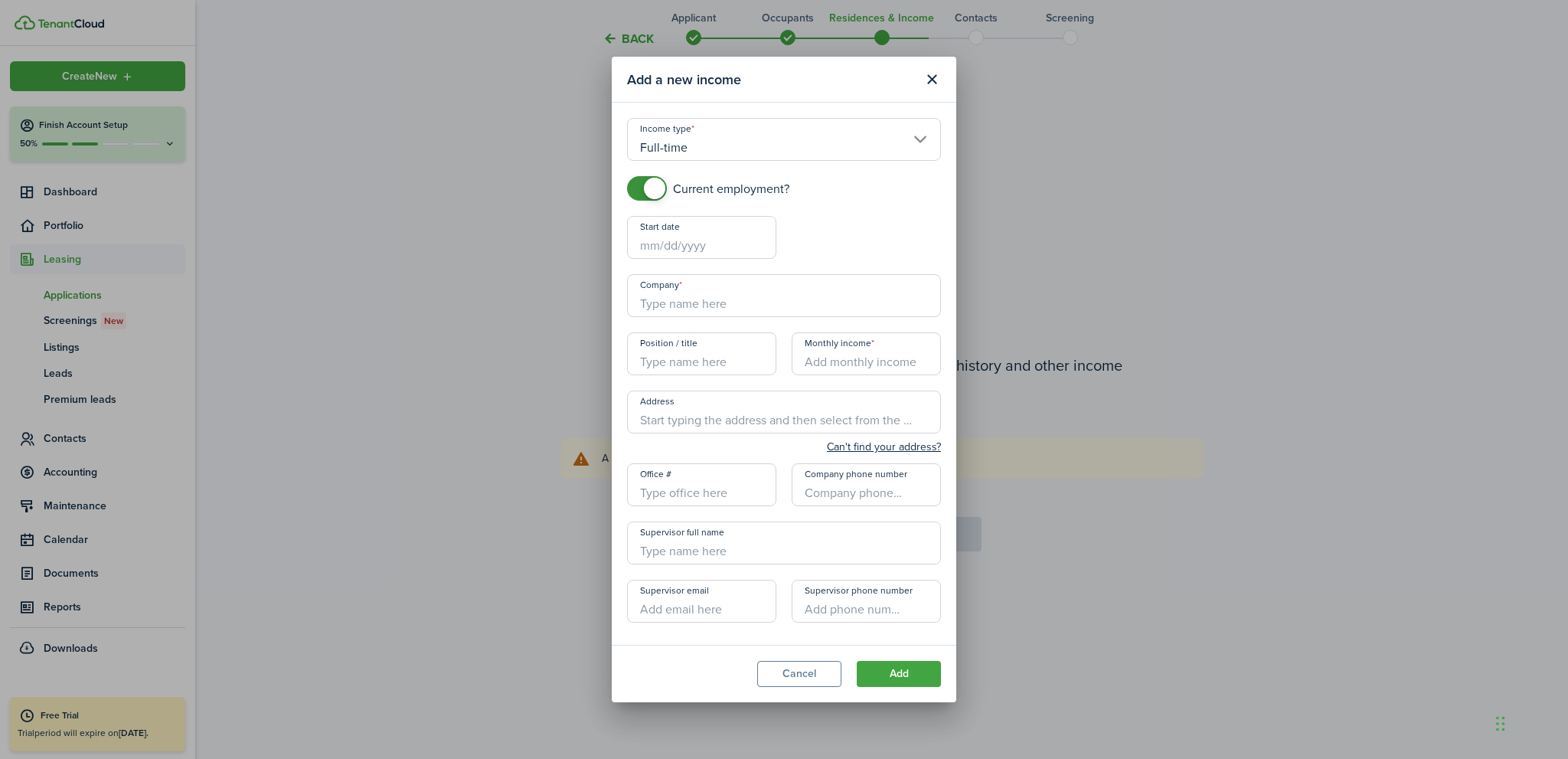
click at [673, 148] on input "Full-time" at bounding box center [784, 139] width 314 height 43
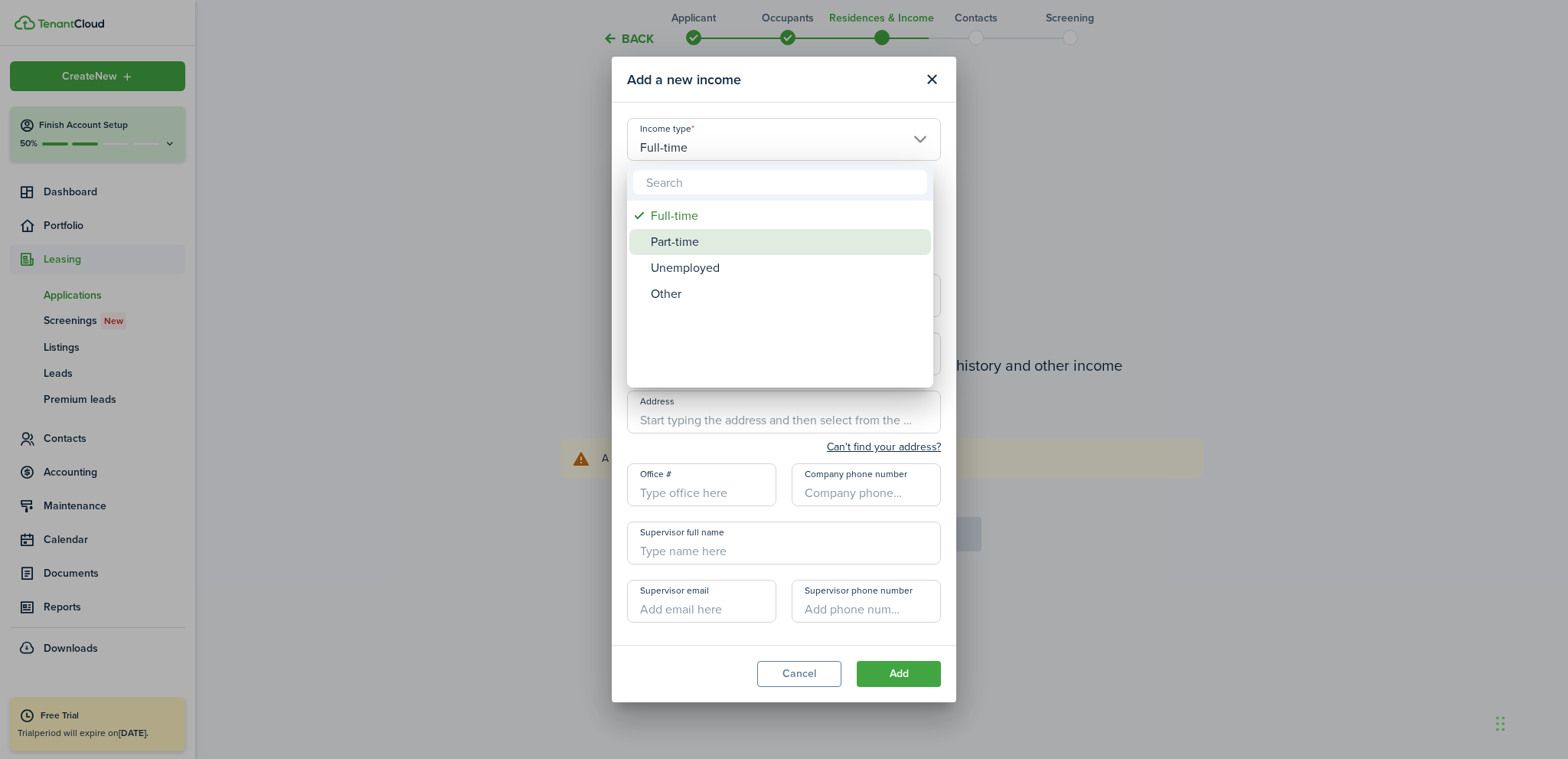
click at [671, 241] on div "Part-time" at bounding box center [786, 242] width 271 height 26
type input "Part-time"
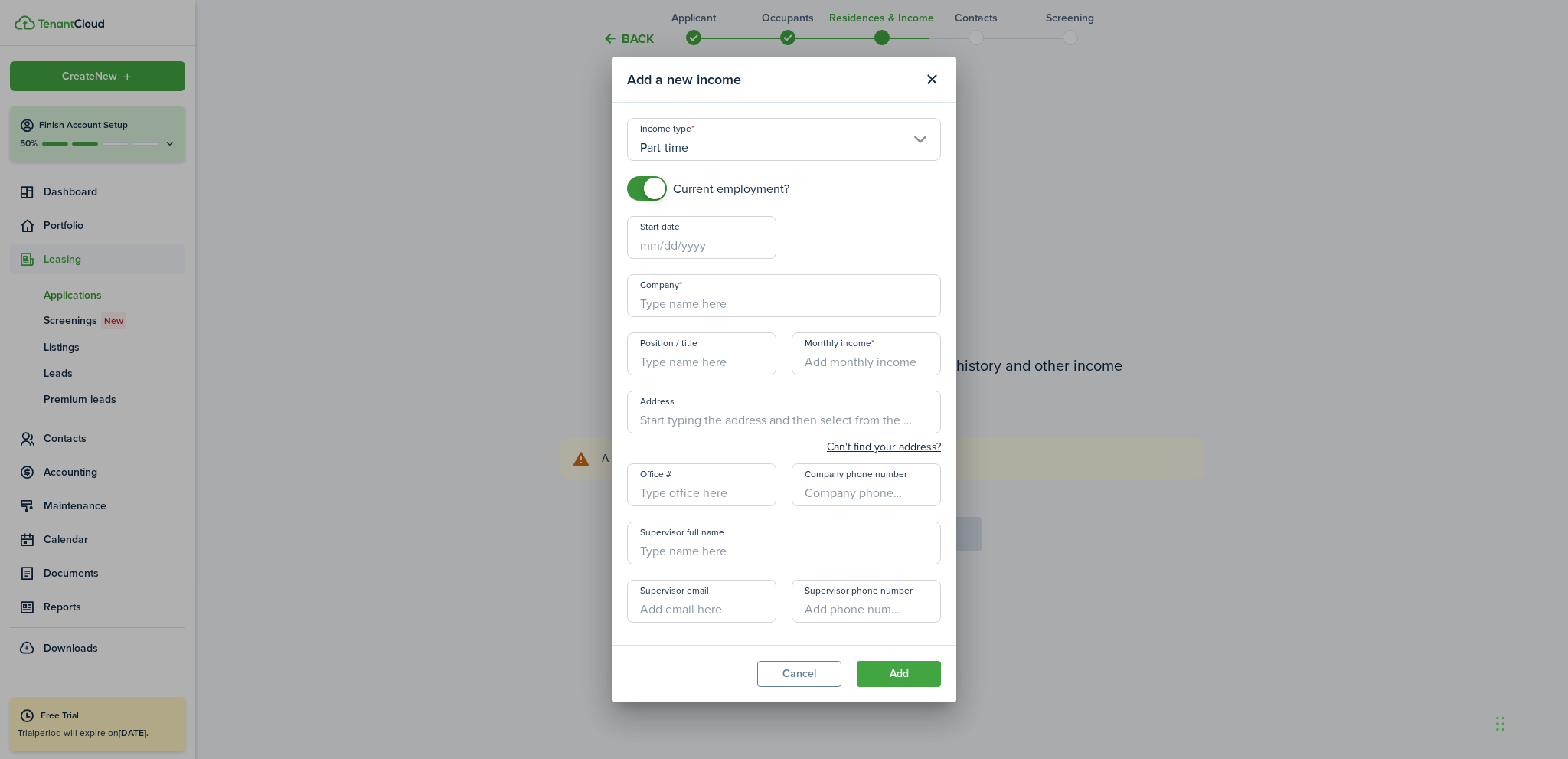
click at [657, 249] on input "Start date" at bounding box center [701, 237] width 149 height 43
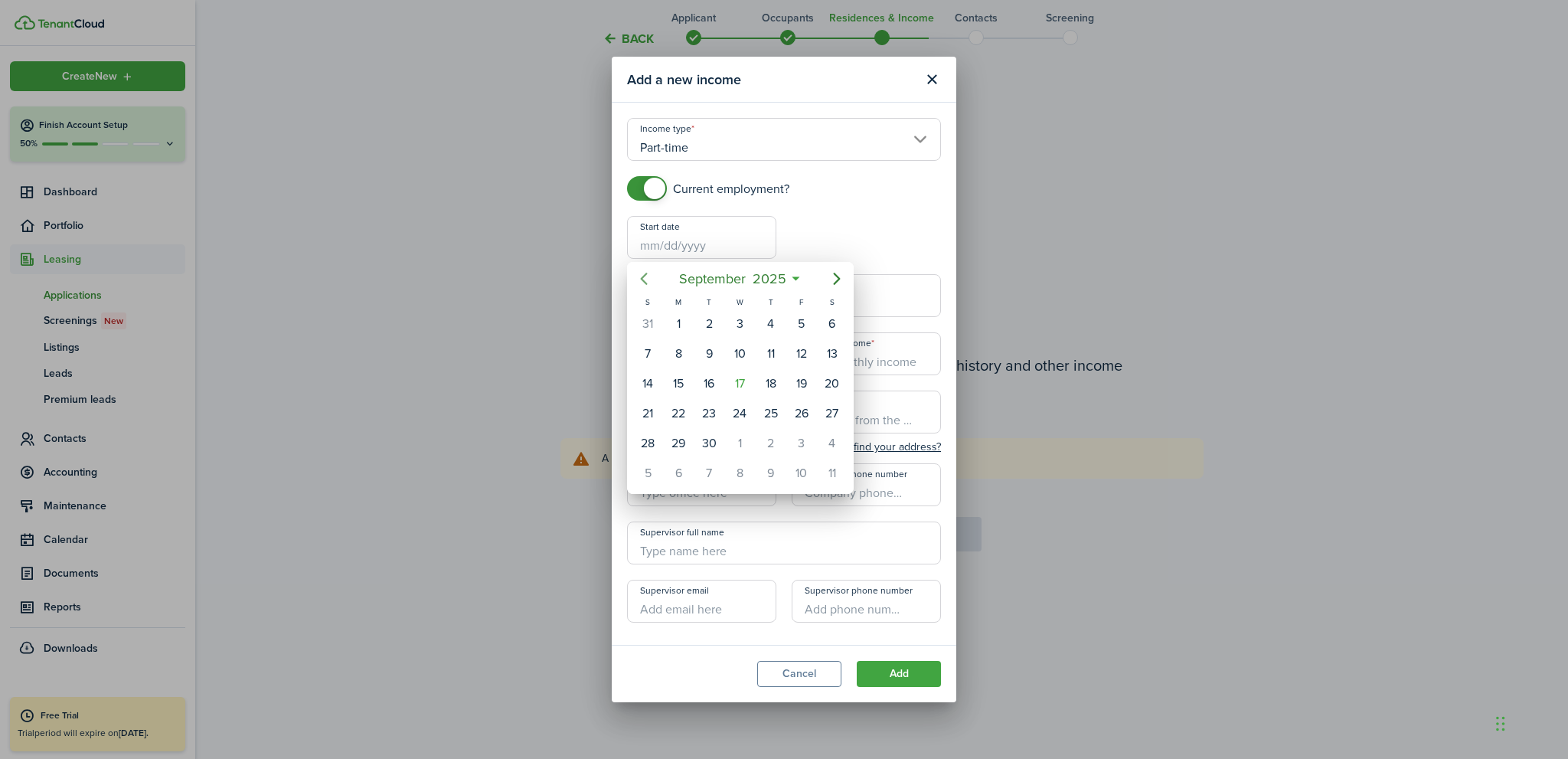
click at [649, 274] on icon "Previous page" at bounding box center [643, 278] width 18 height 18
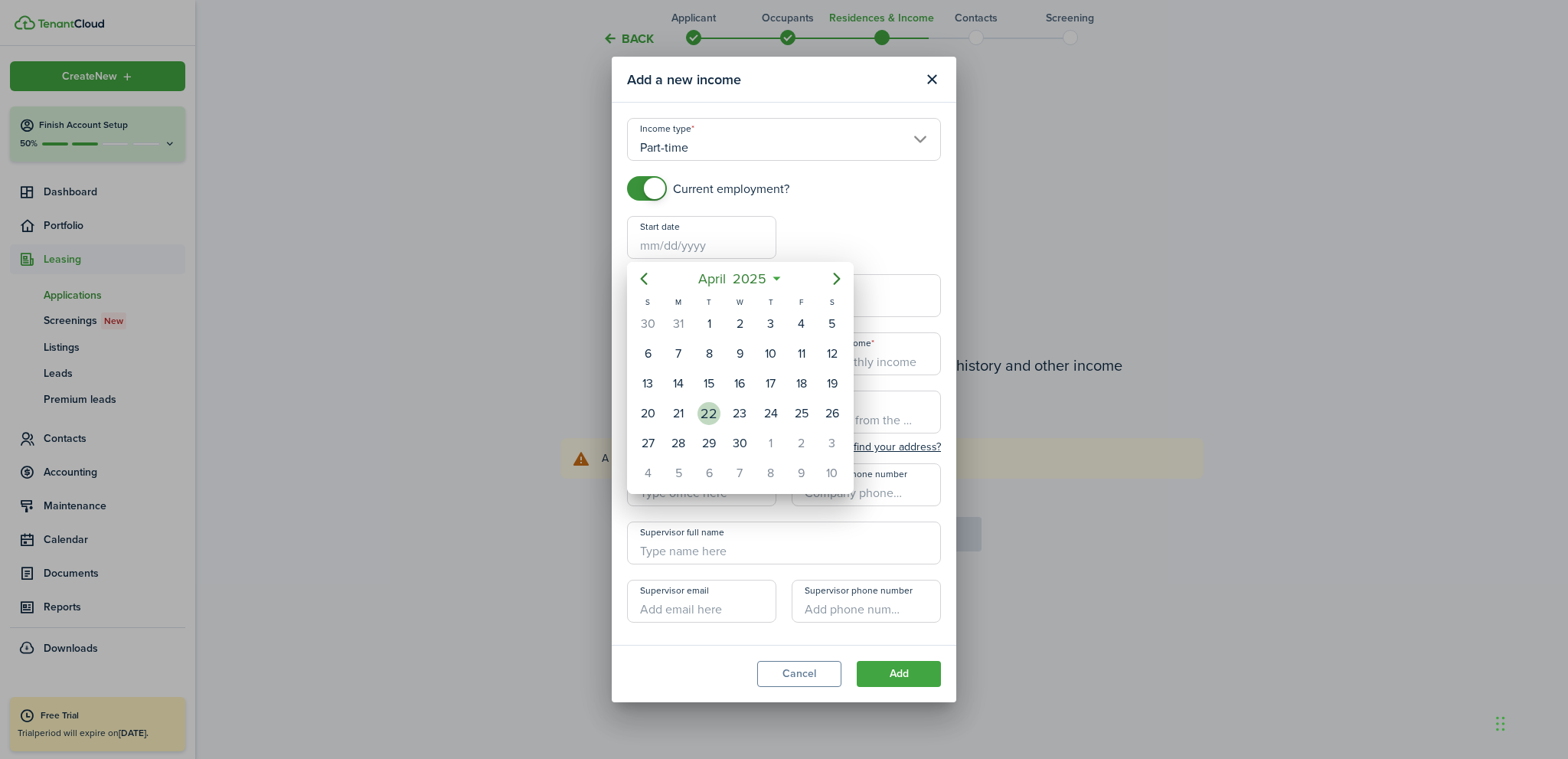
click at [711, 408] on div "22" at bounding box center [709, 413] width 23 height 23
type input "[DATE]"
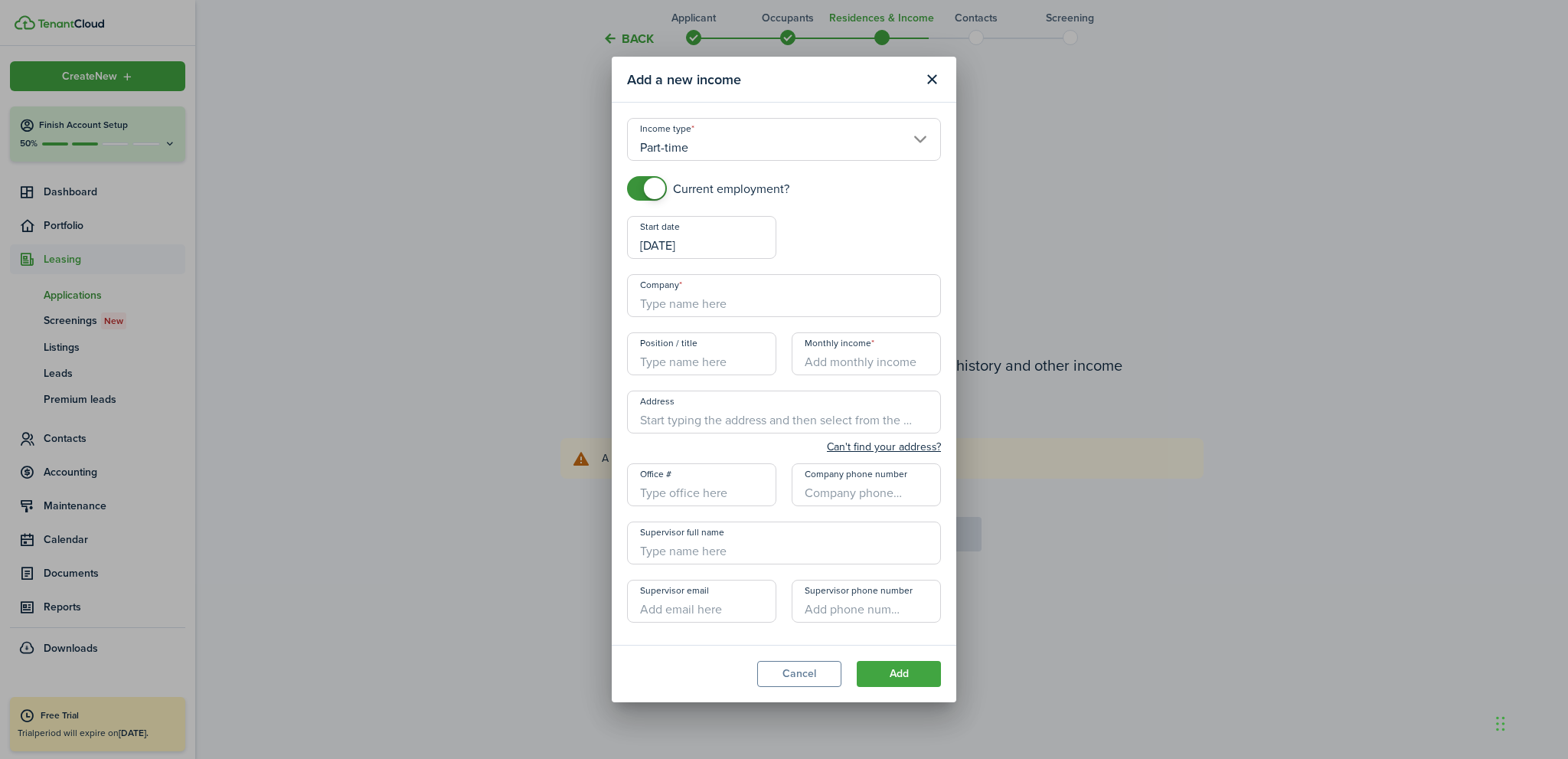
click at [683, 304] on input "Company" at bounding box center [784, 296] width 314 height 43
type input "[DEMOGRAPHIC_DATA] Charities of [GEOGRAPHIC_DATA][US_STATE]"
type input "[STREET_ADDRESS]"
type input "[PHONE_NUMBER]"
type input "[PERSON_NAME]"
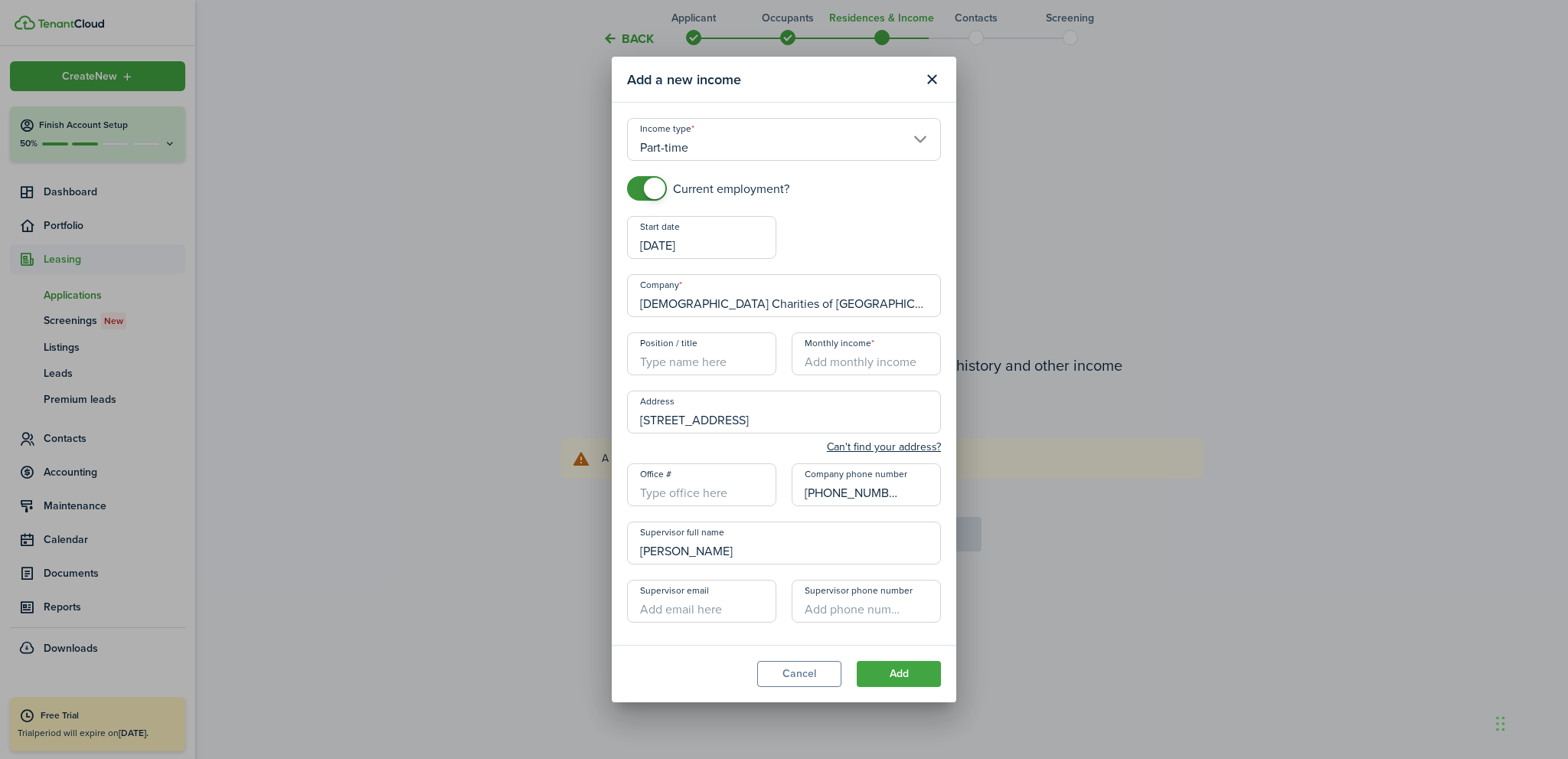
type input "[EMAIL_ADDRESS][DOMAIN_NAME]"
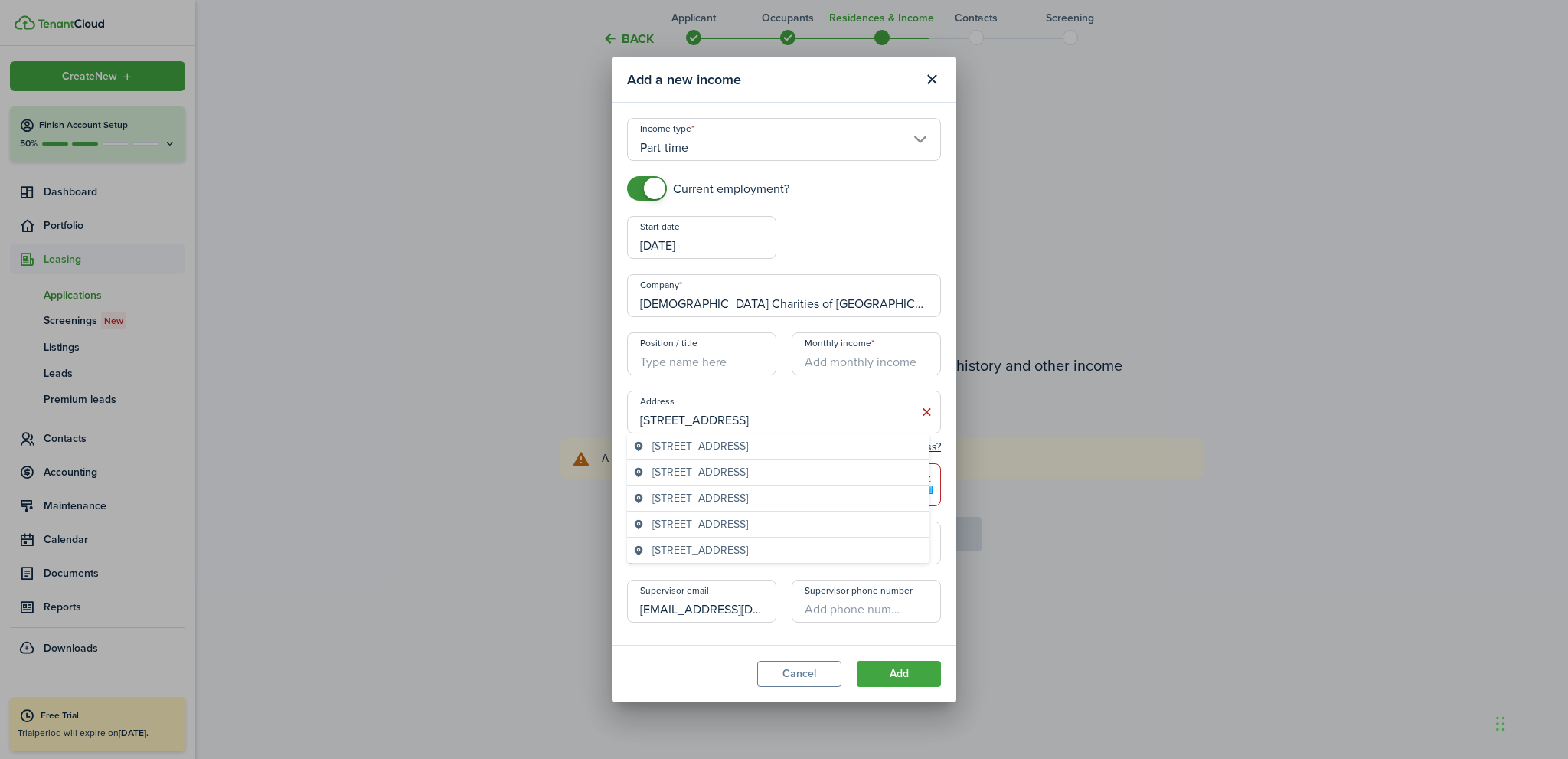
click at [888, 229] on div "Current employment? Start date [DATE] End date Company [DEMOGRAPHIC_DATA] Chari…" at bounding box center [784, 406] width 329 height 461
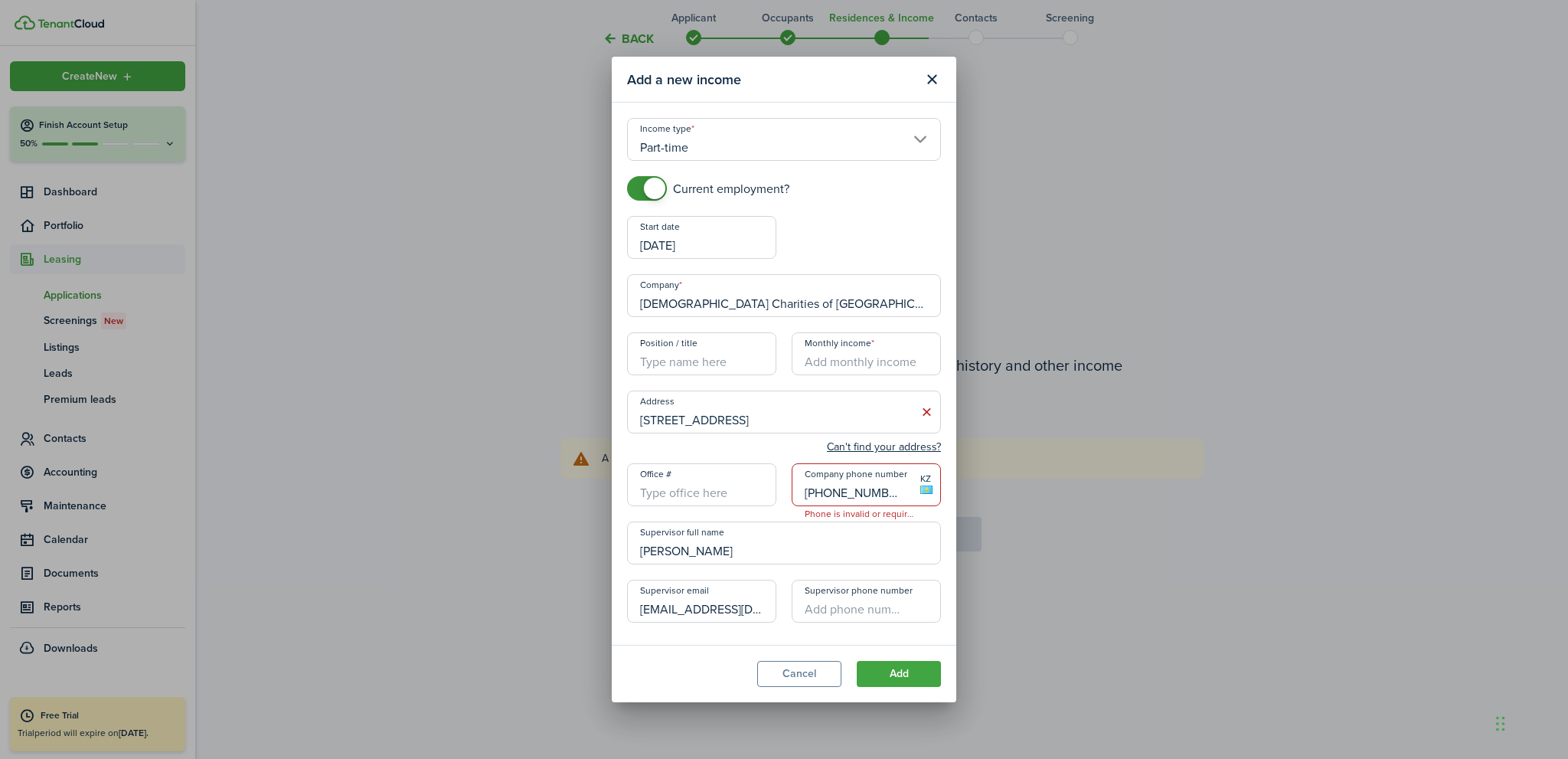
drag, startPoint x: 880, startPoint y: 491, endPoint x: 761, endPoint y: 492, distance: 119.0
click at [761, 493] on div "Current employment? Start date [DATE] End date Company [DEMOGRAPHIC_DATA] Chari…" at bounding box center [784, 406] width 329 height 461
click at [730, 358] on input "Position / title" at bounding box center [701, 353] width 149 height 43
type input "Thrift Store"
type input "$1,040.00"
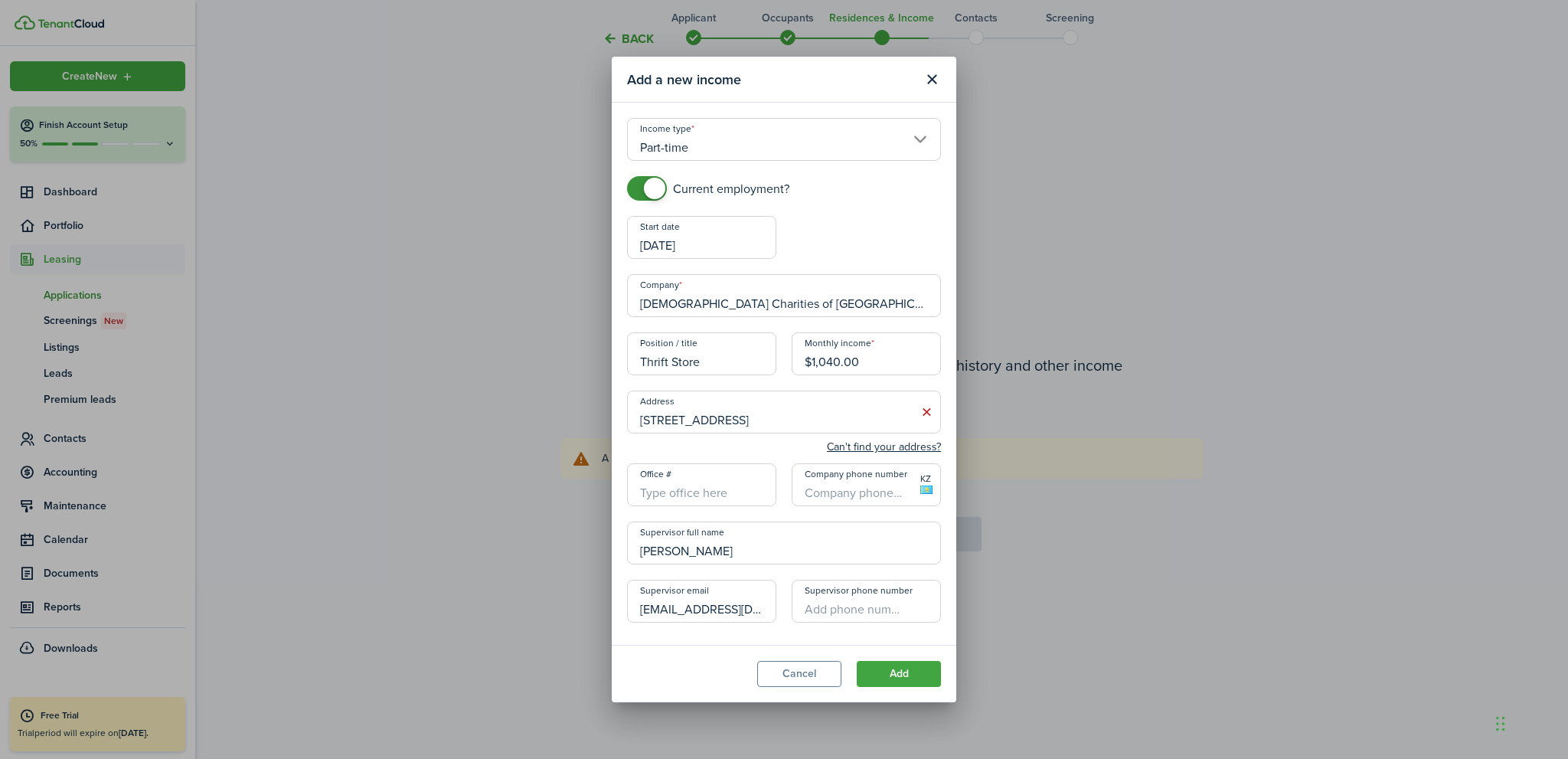
drag, startPoint x: 726, startPoint y: 560, endPoint x: 592, endPoint y: 548, distance: 134.5
click at [592, 548] on div "Add a new income Income type [DEMOGRAPHIC_DATA] Current employment? Start date …" at bounding box center [784, 380] width 1568 height 759
drag, startPoint x: 745, startPoint y: 611, endPoint x: 579, endPoint y: 612, distance: 166.0
click at [579, 612] on div "Add a new income Income type [DEMOGRAPHIC_DATA] Current employment? Start date …" at bounding box center [784, 380] width 1568 height 759
click at [914, 679] on button "Add" at bounding box center [899, 673] width 84 height 26
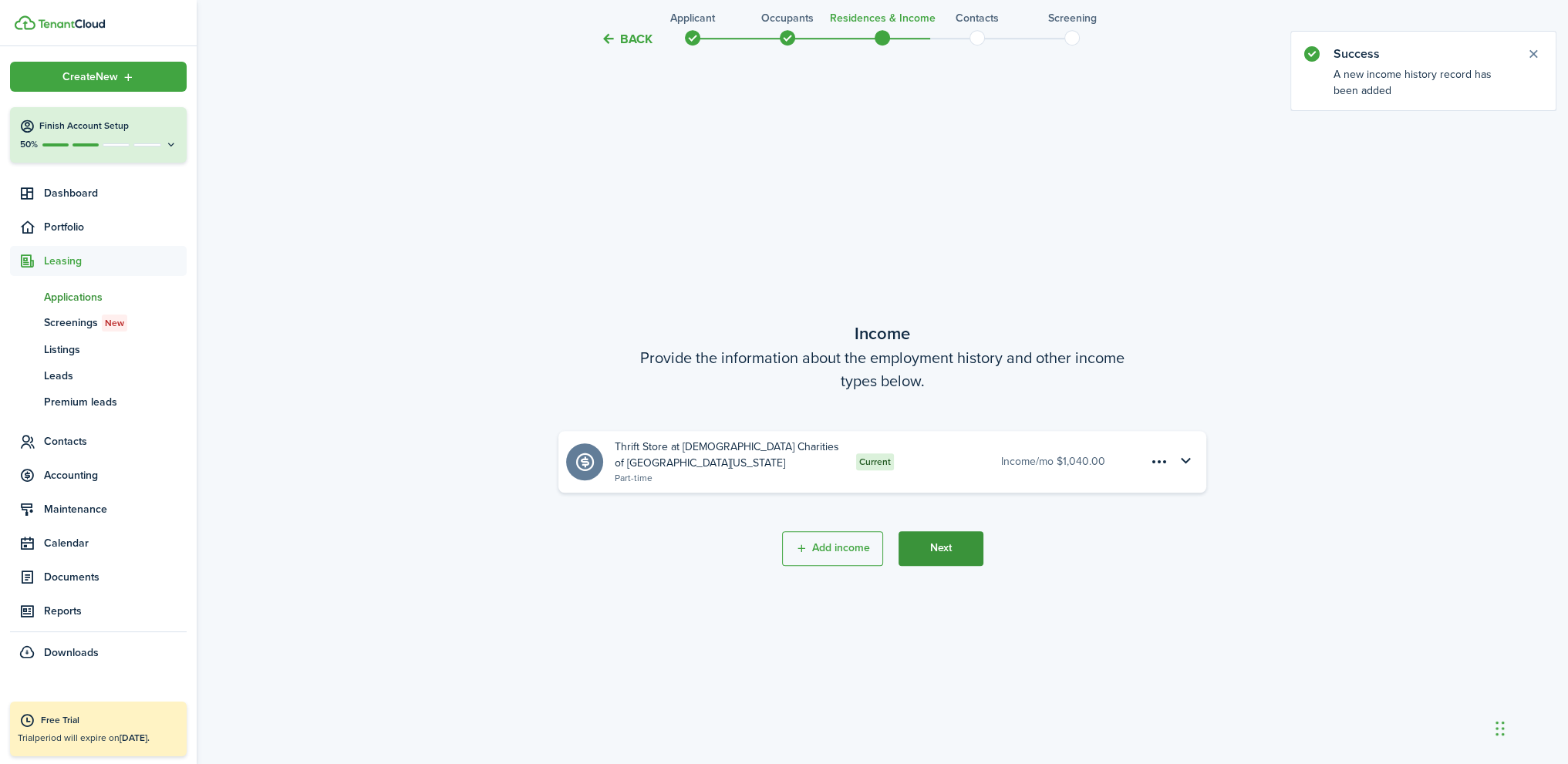
click at [941, 555] on button "Next" at bounding box center [940, 549] width 84 height 35
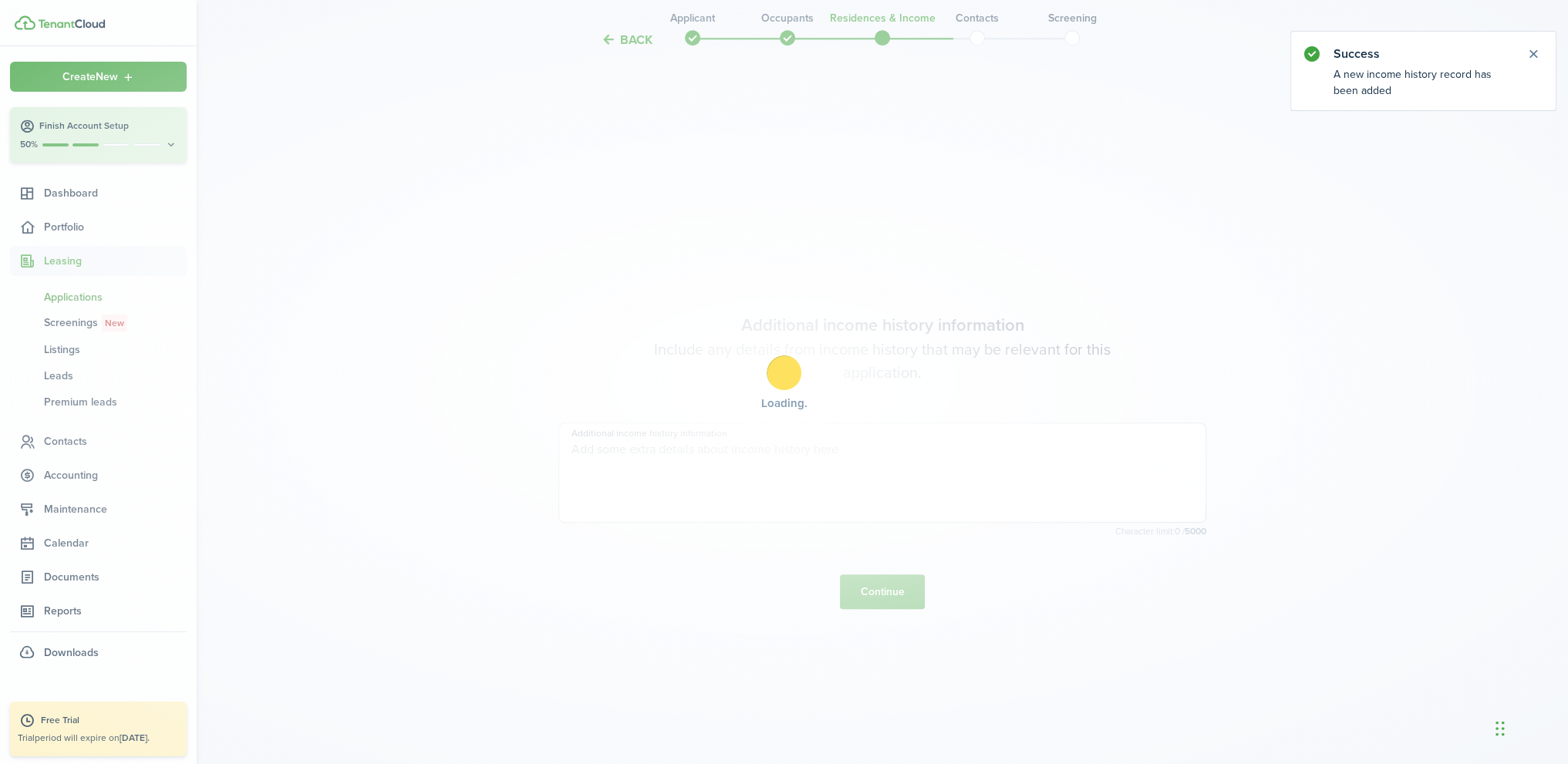
scroll to position [2189, 0]
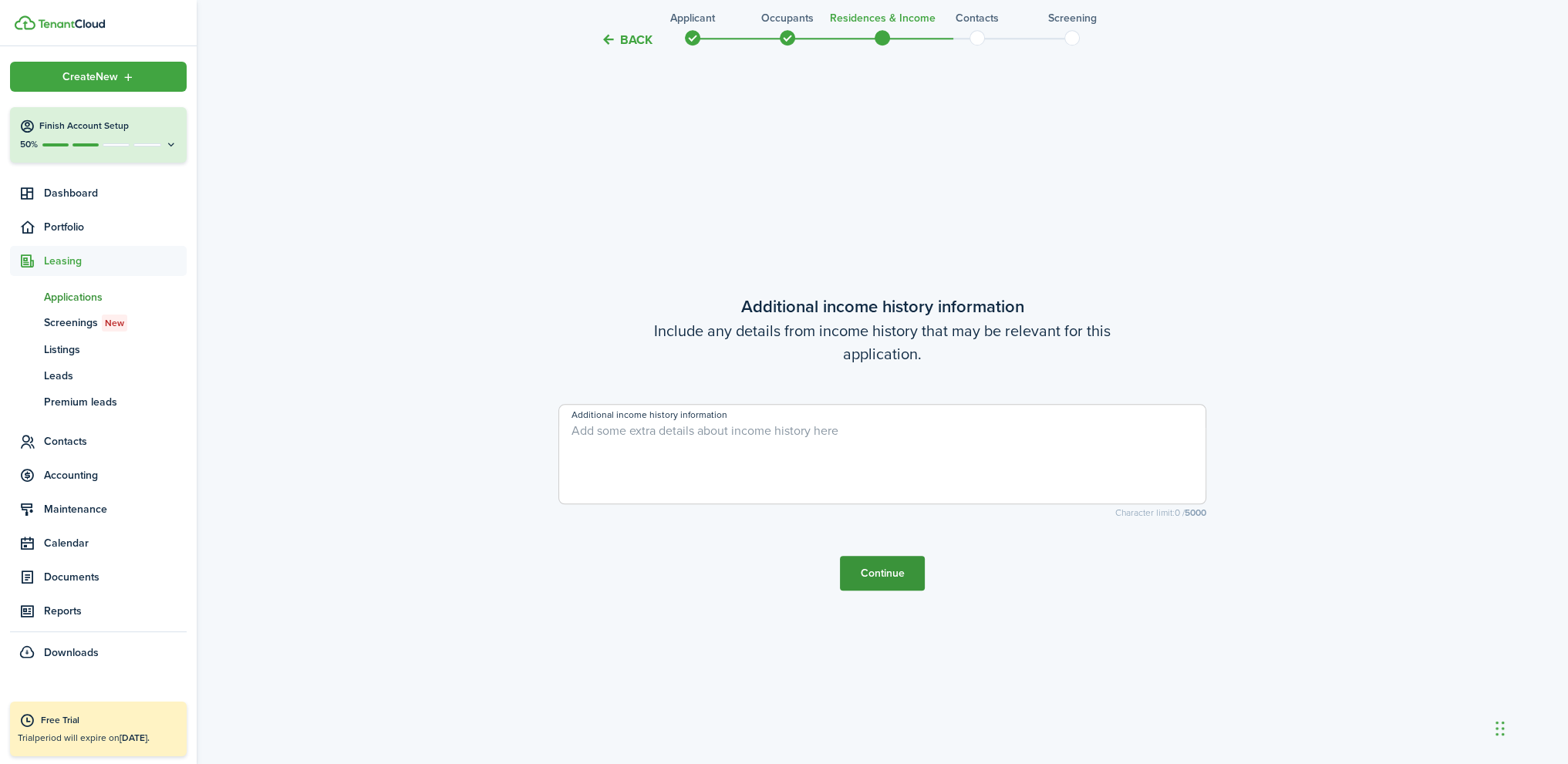
click at [896, 584] on button "Continue" at bounding box center [881, 573] width 84 height 35
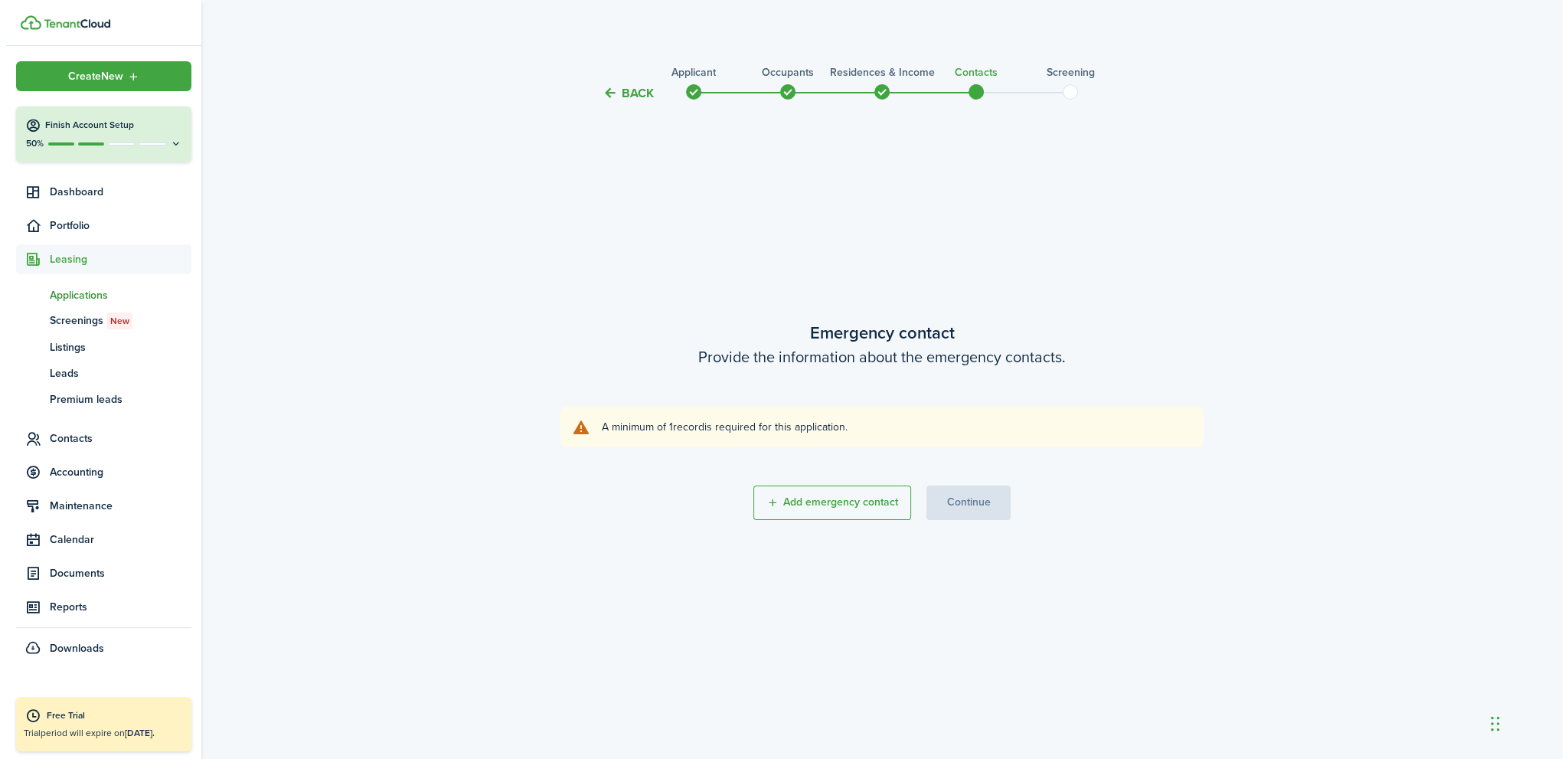
scroll to position [0, 0]
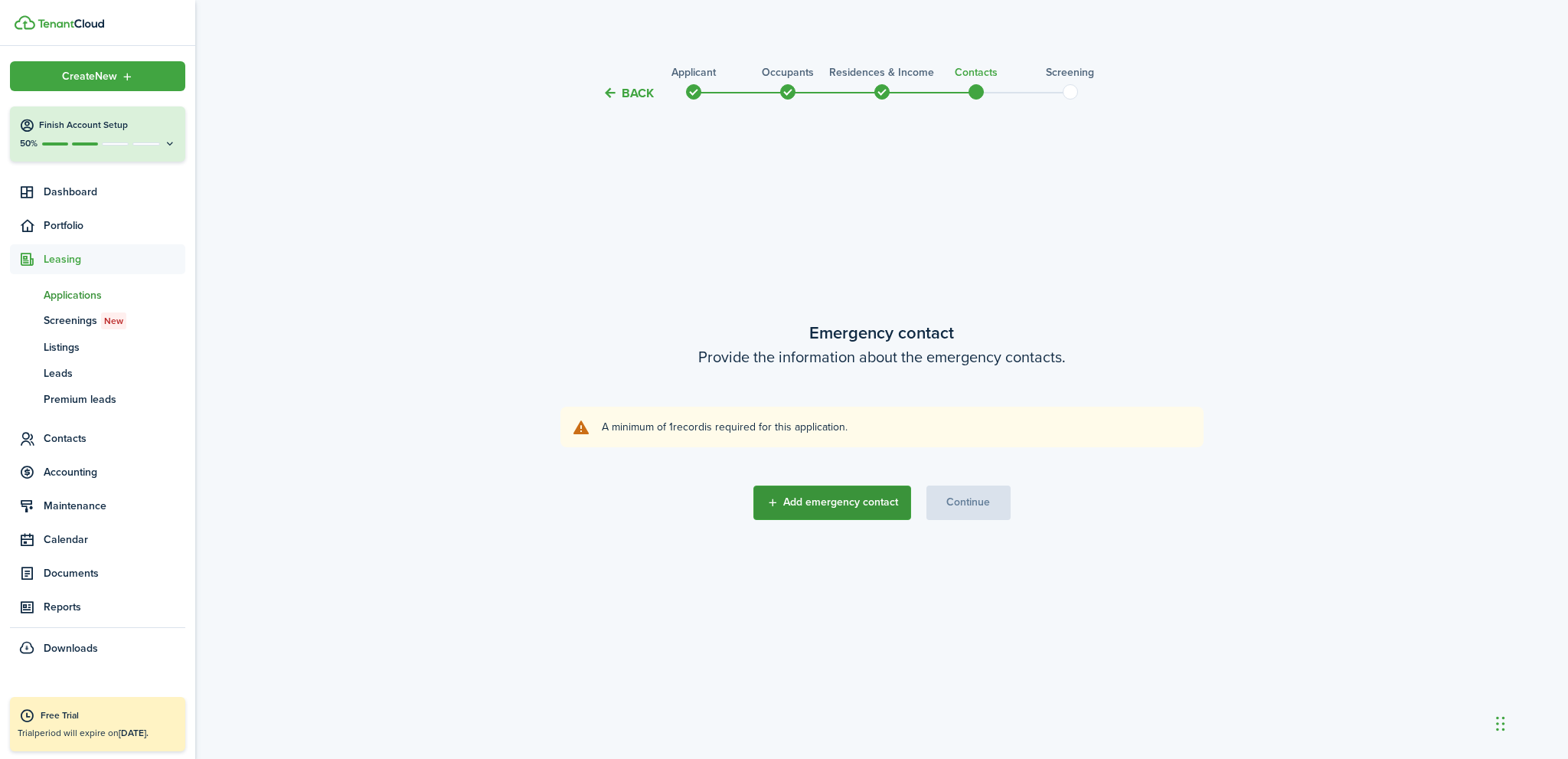
click at [832, 508] on button "Add emergency contact" at bounding box center [832, 503] width 158 height 35
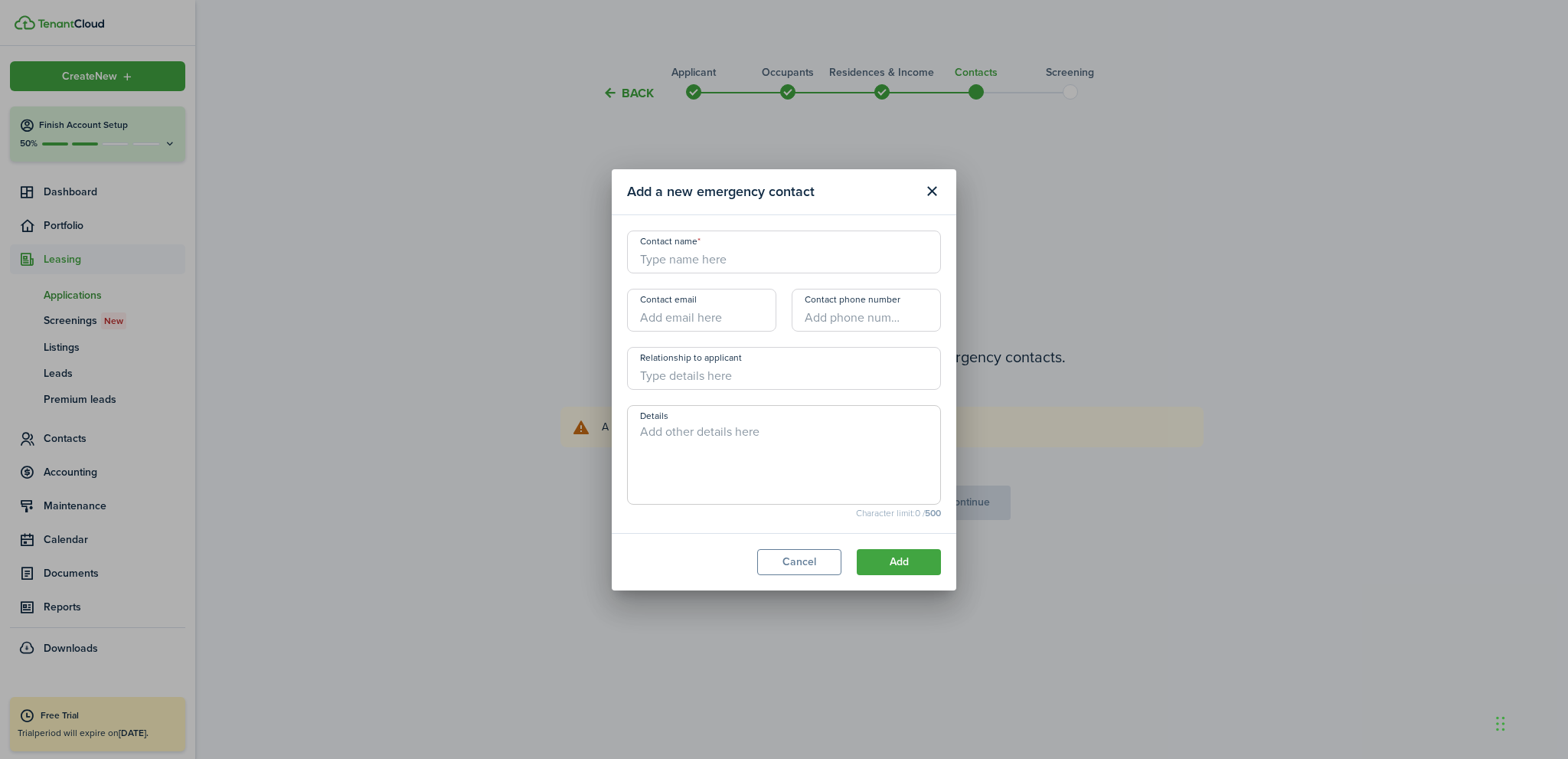
click at [695, 261] on input "Contact name" at bounding box center [784, 251] width 314 height 43
type input "BBH+ Staff"
click at [902, 561] on button "Add" at bounding box center [899, 562] width 84 height 26
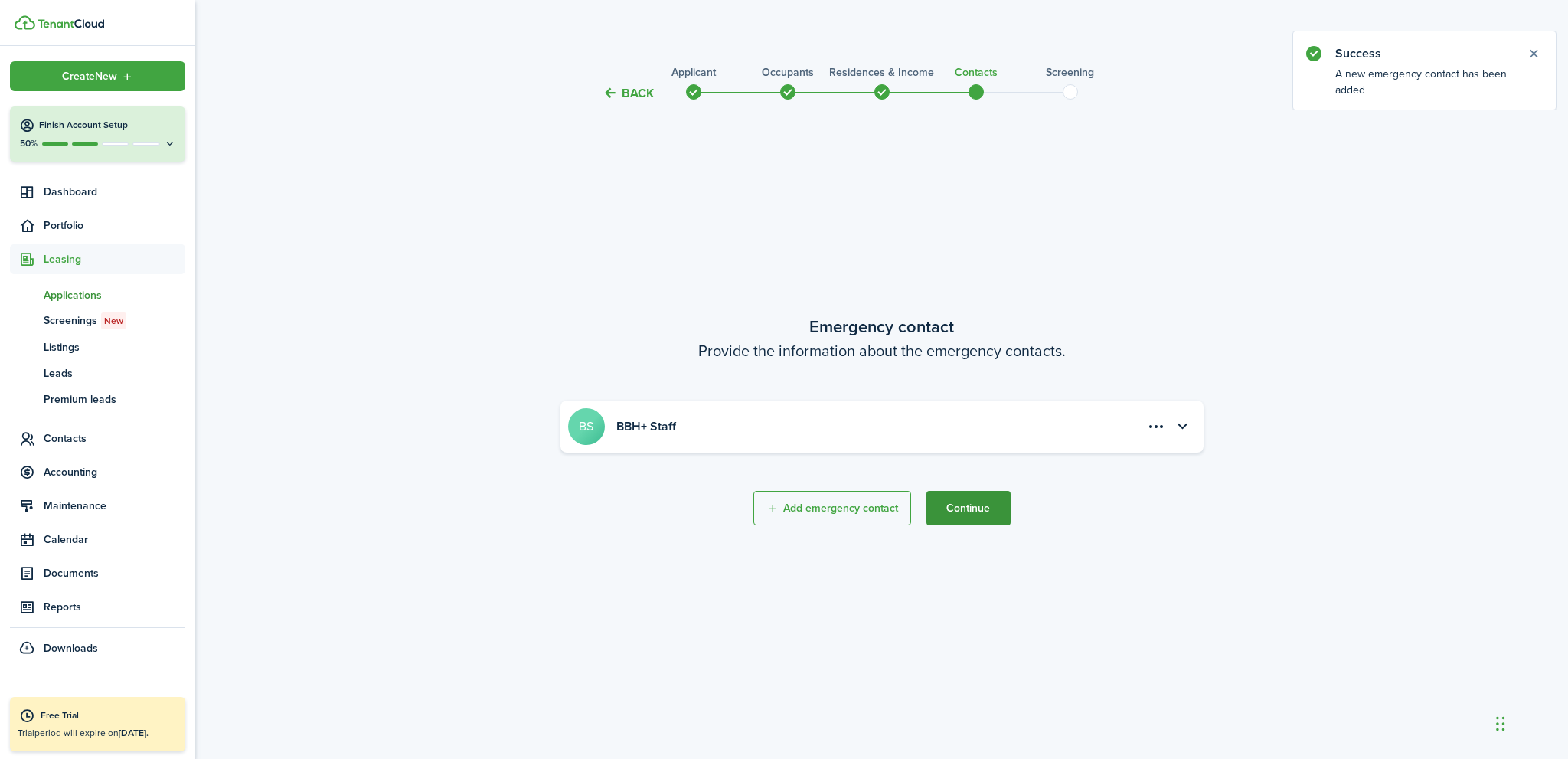
click at [980, 510] on button "Continue" at bounding box center [968, 509] width 84 height 35
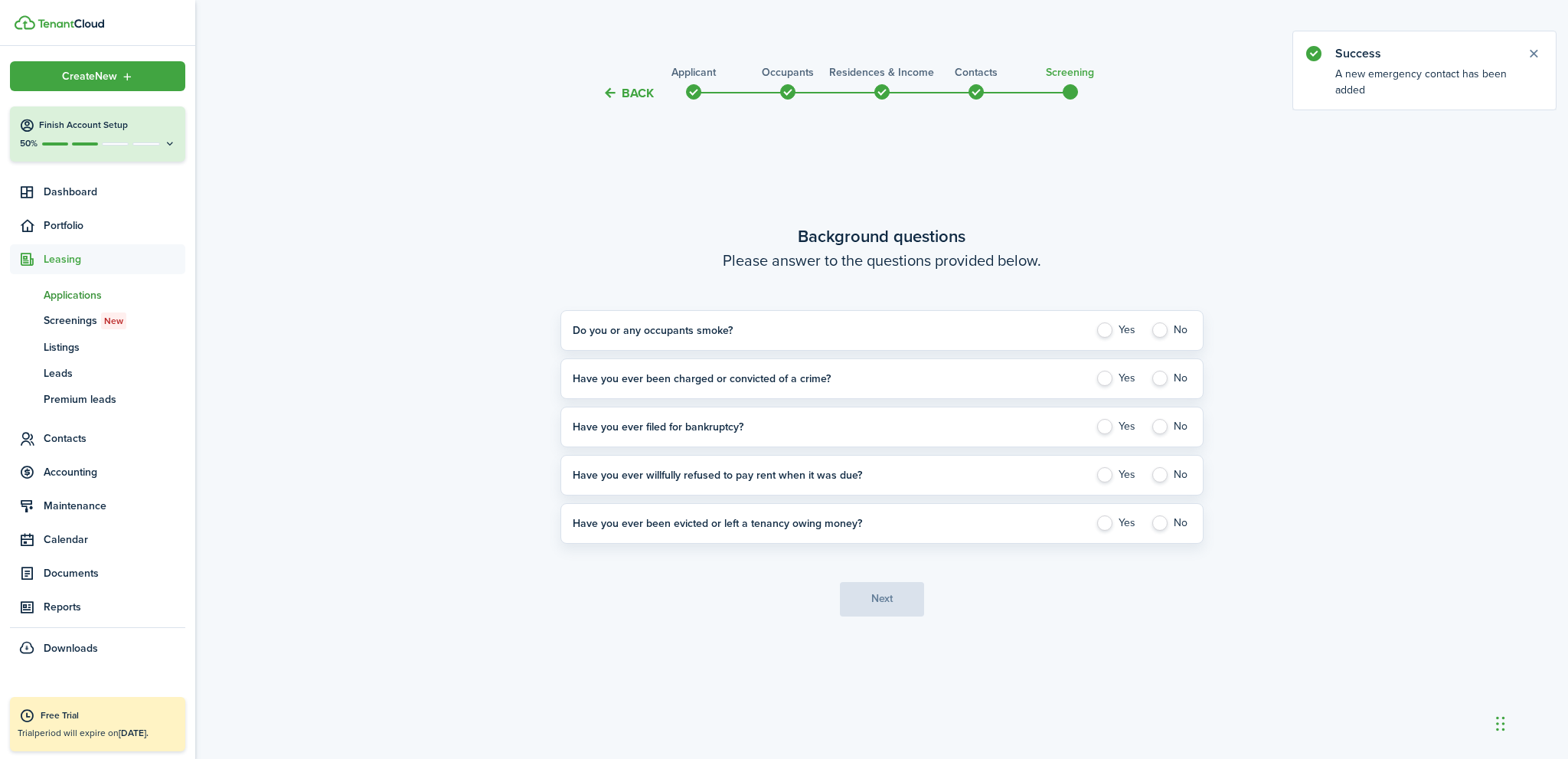
click at [1160, 332] on label "No" at bounding box center [1171, 330] width 40 height 15
radio input "true"
click at [1161, 380] on label "No" at bounding box center [1171, 379] width 40 height 15
radio input "true"
click at [1162, 423] on label "No" at bounding box center [1171, 427] width 40 height 15
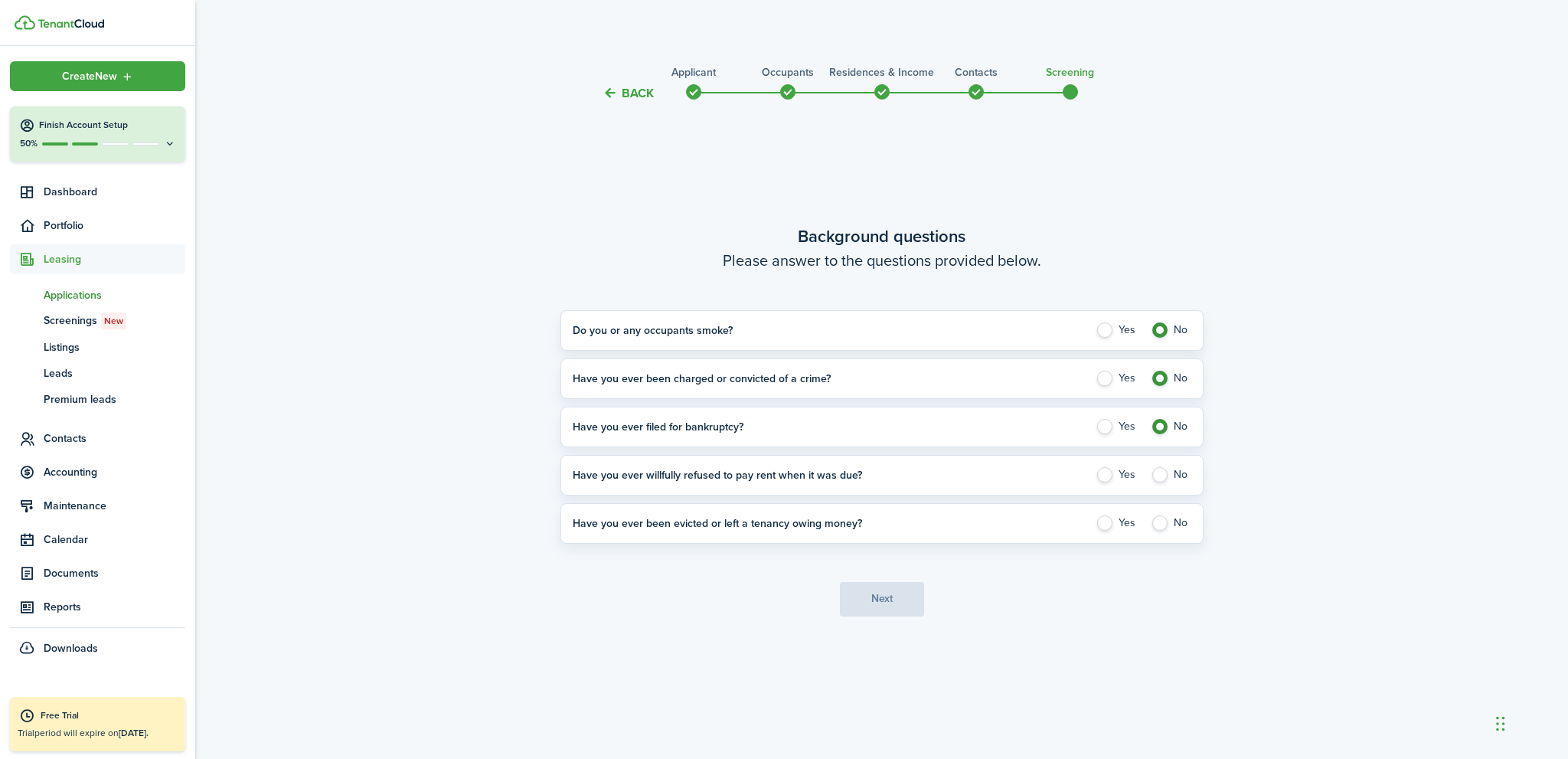
radio input "true"
click at [1161, 479] on label "No" at bounding box center [1171, 475] width 40 height 15
radio input "true"
click at [1161, 522] on label "No" at bounding box center [1171, 523] width 40 height 15
radio input "true"
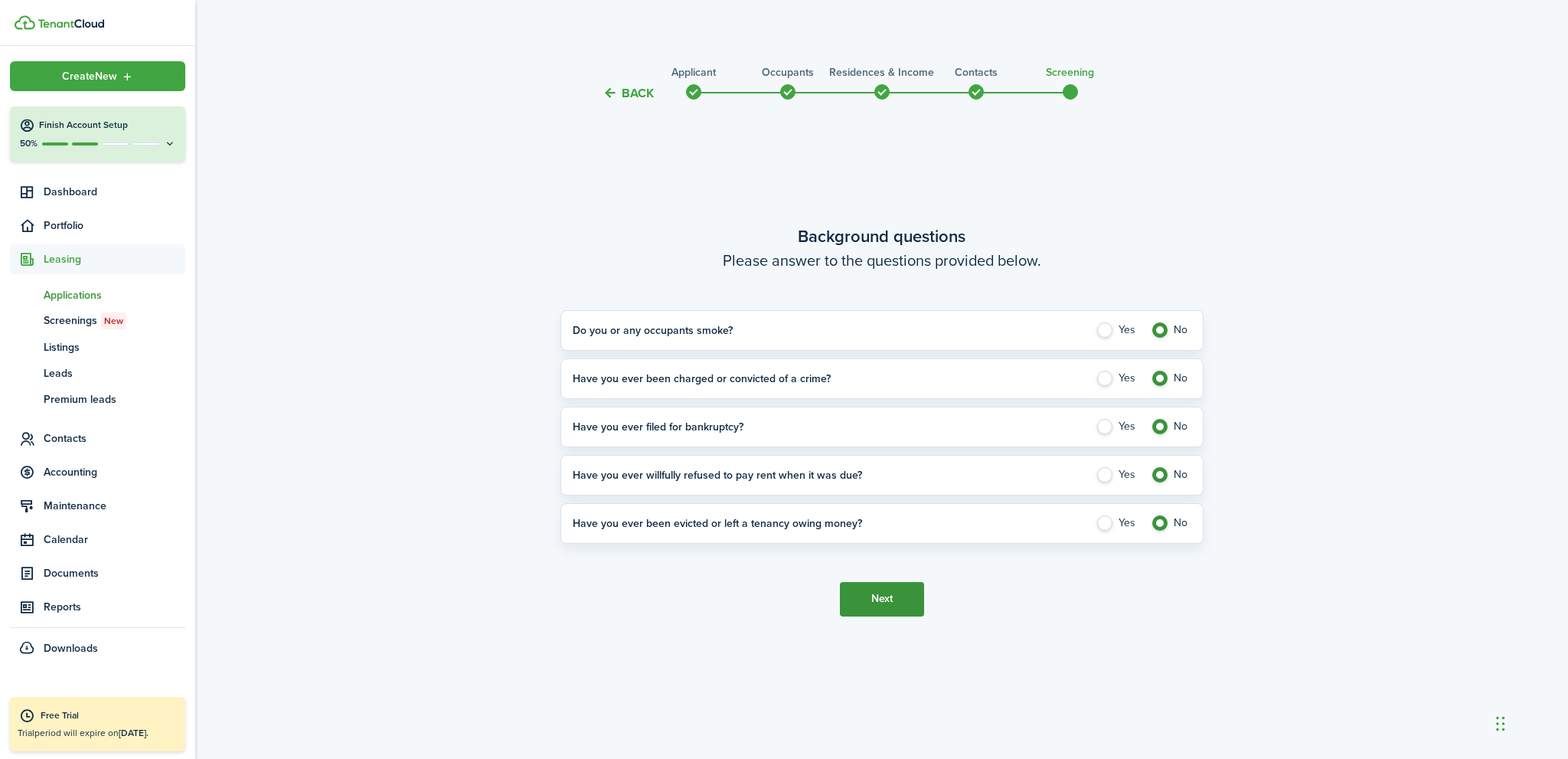
click at [871, 611] on button "Next" at bounding box center [881, 599] width 84 height 35
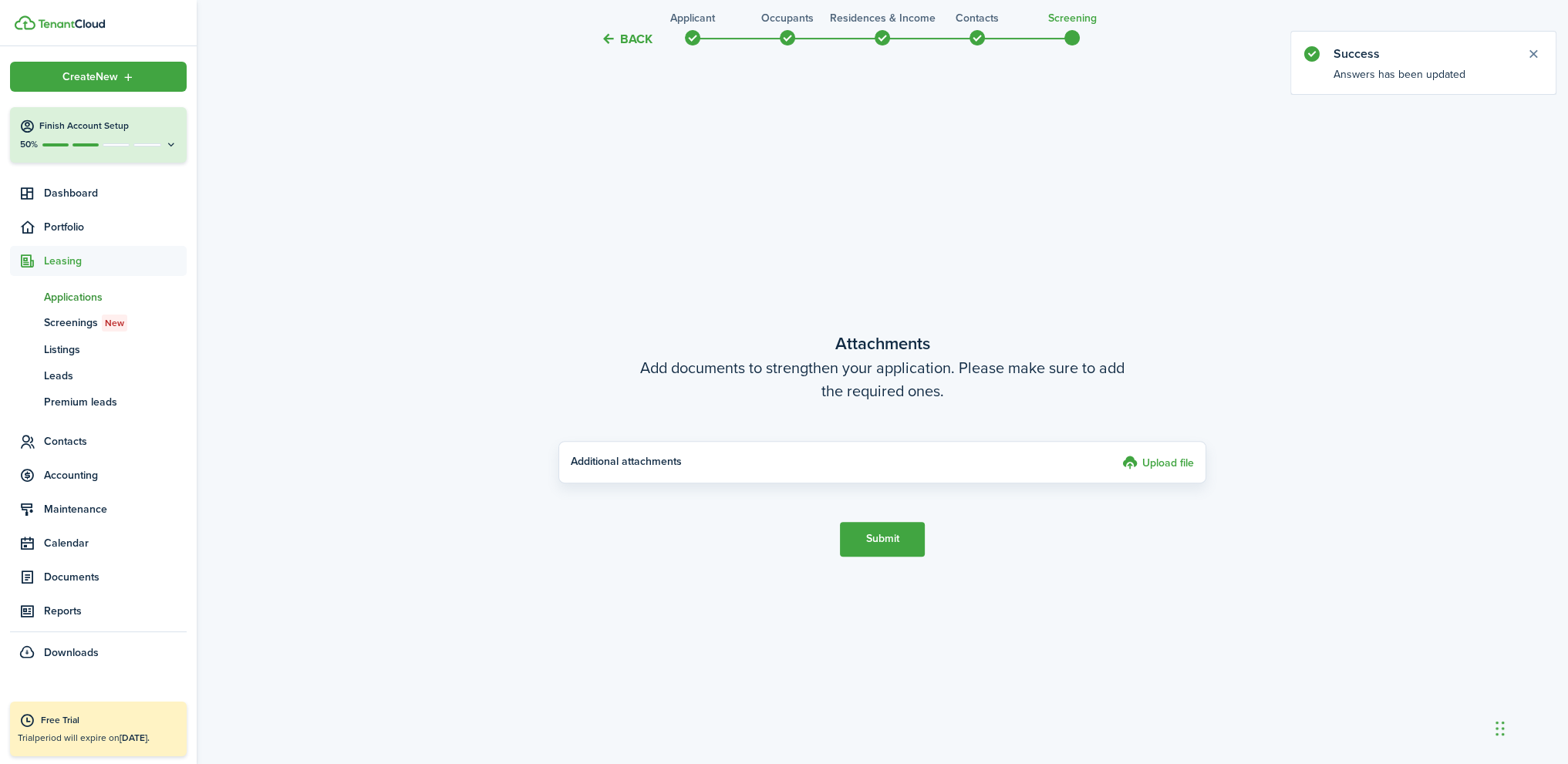
scroll to position [660, 0]
click at [885, 542] on button "Submit" at bounding box center [881, 539] width 84 height 35
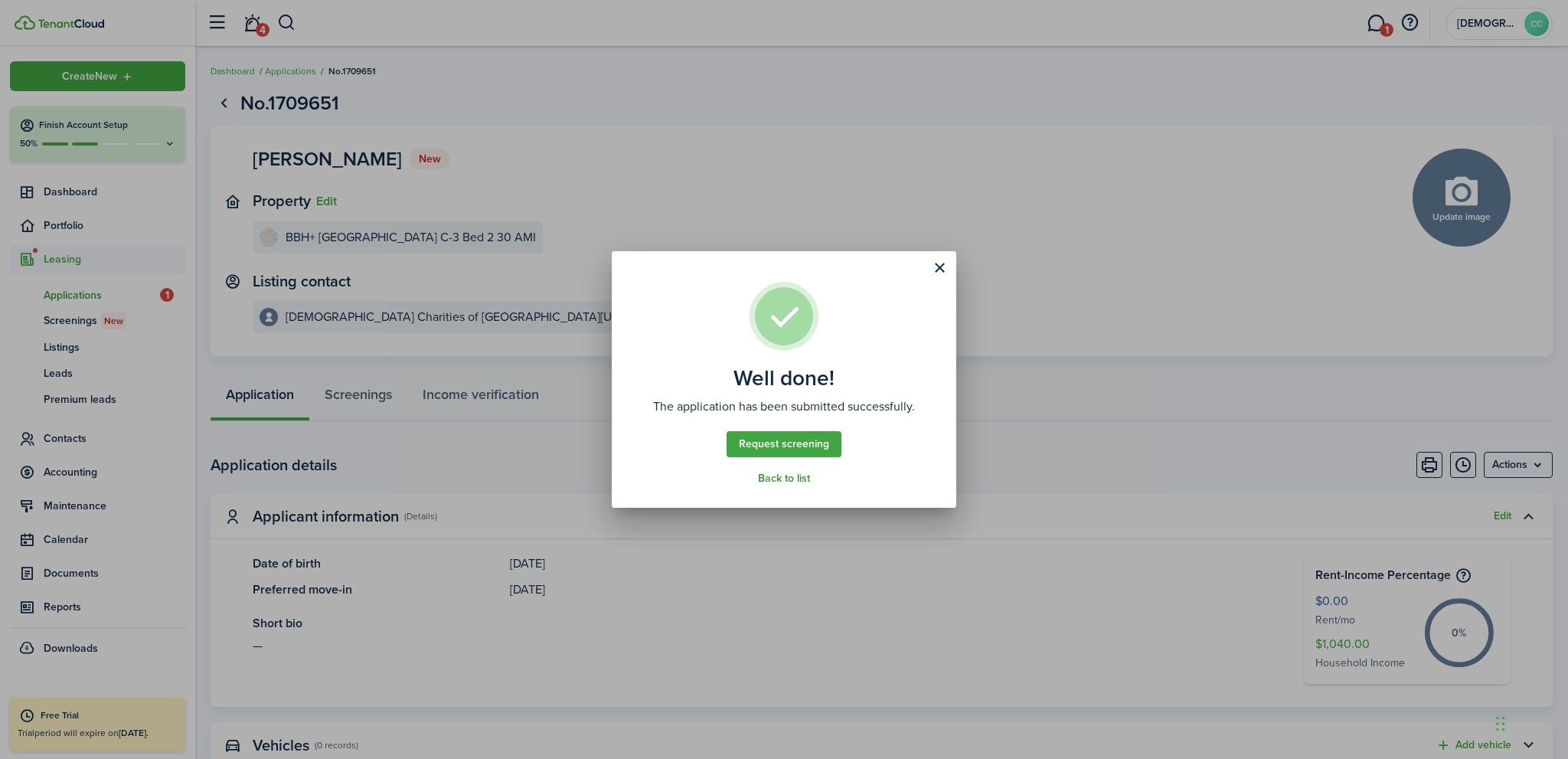
click at [777, 477] on link "Back to list" at bounding box center [784, 479] width 52 height 13
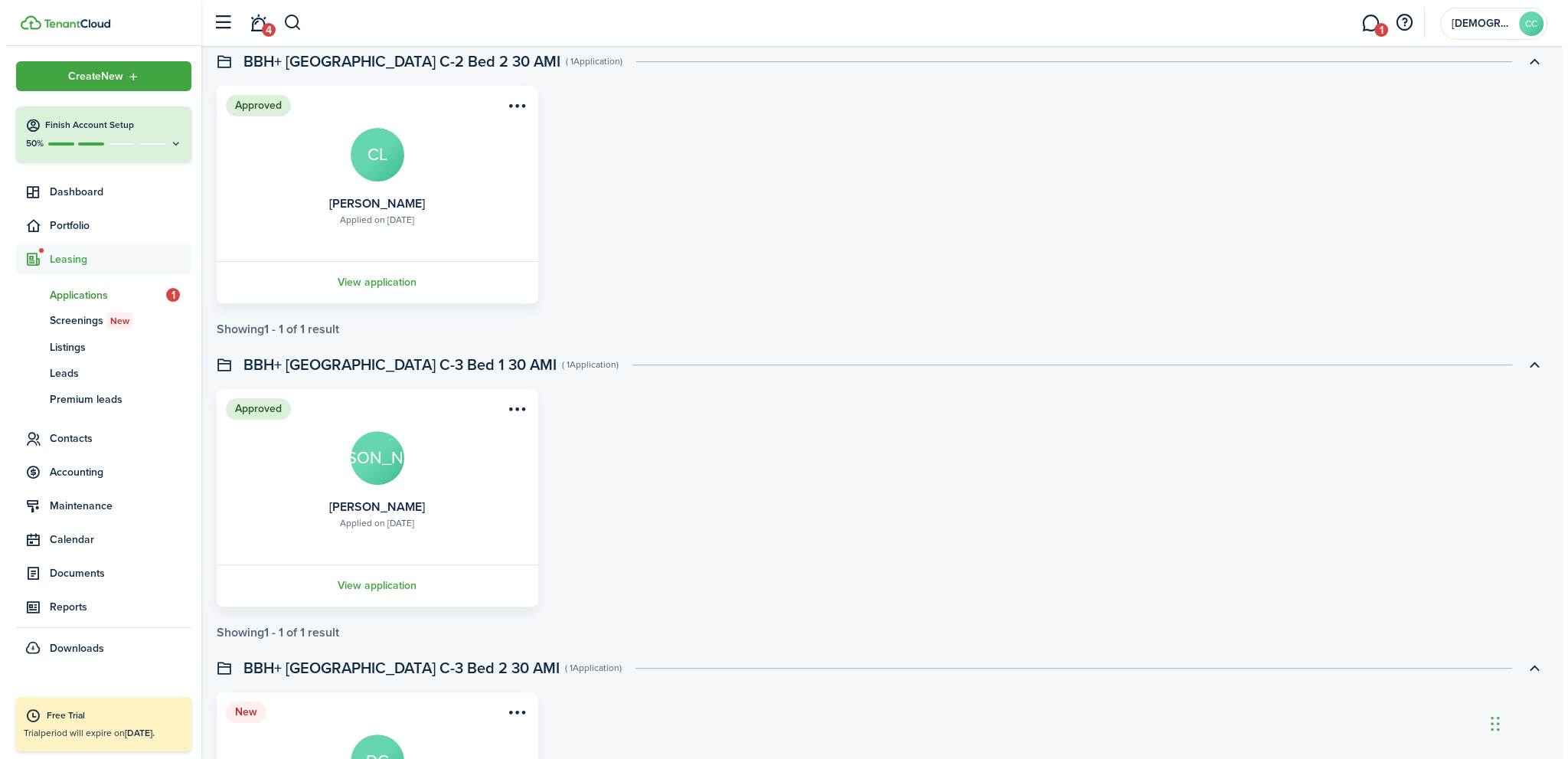
scroll to position [955, 0]
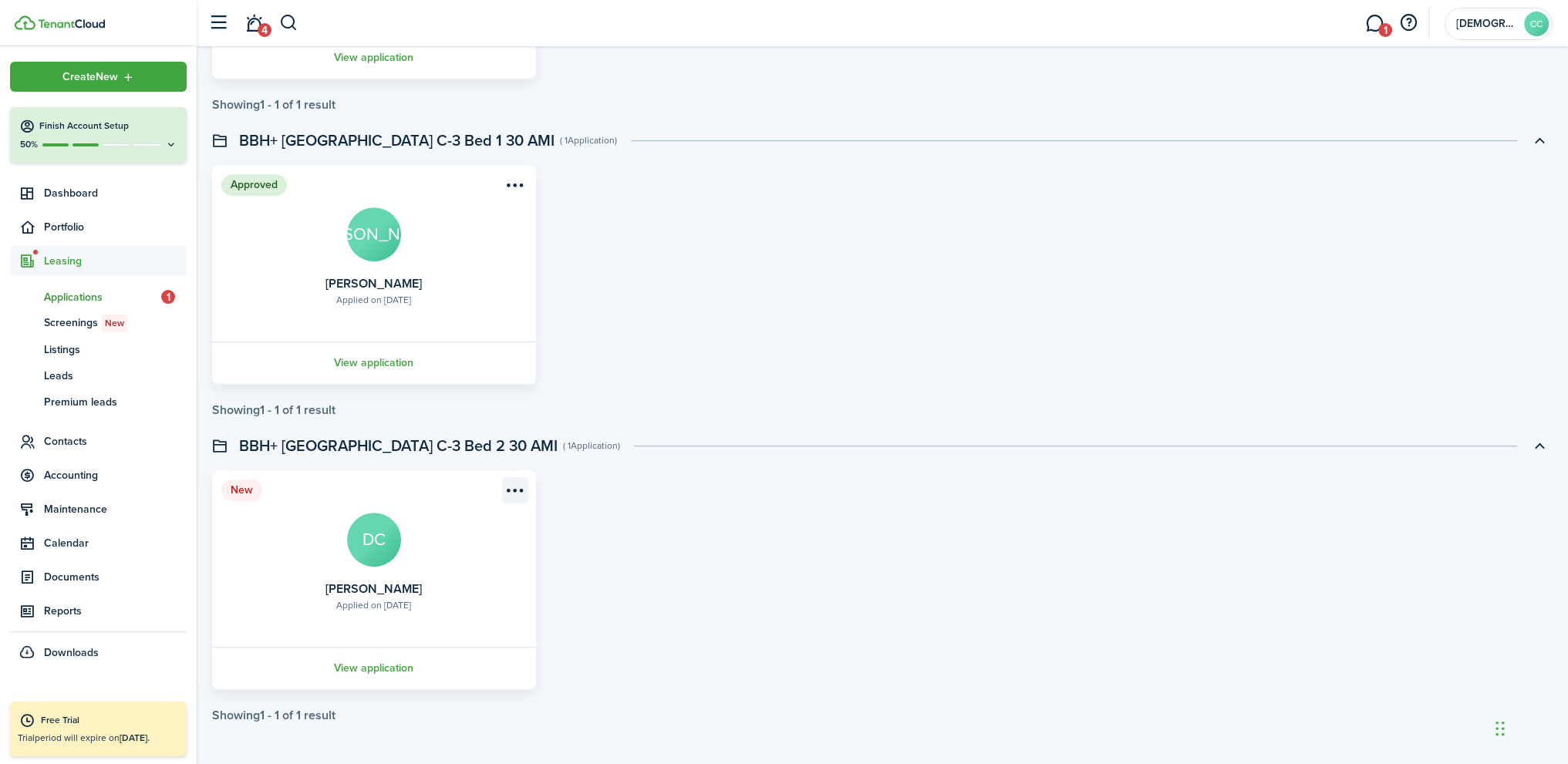
click at [516, 488] on menu-btn-icon "Open menu" at bounding box center [515, 490] width 26 height 26
click at [457, 552] on button "Approve application" at bounding box center [455, 550] width 142 height 26
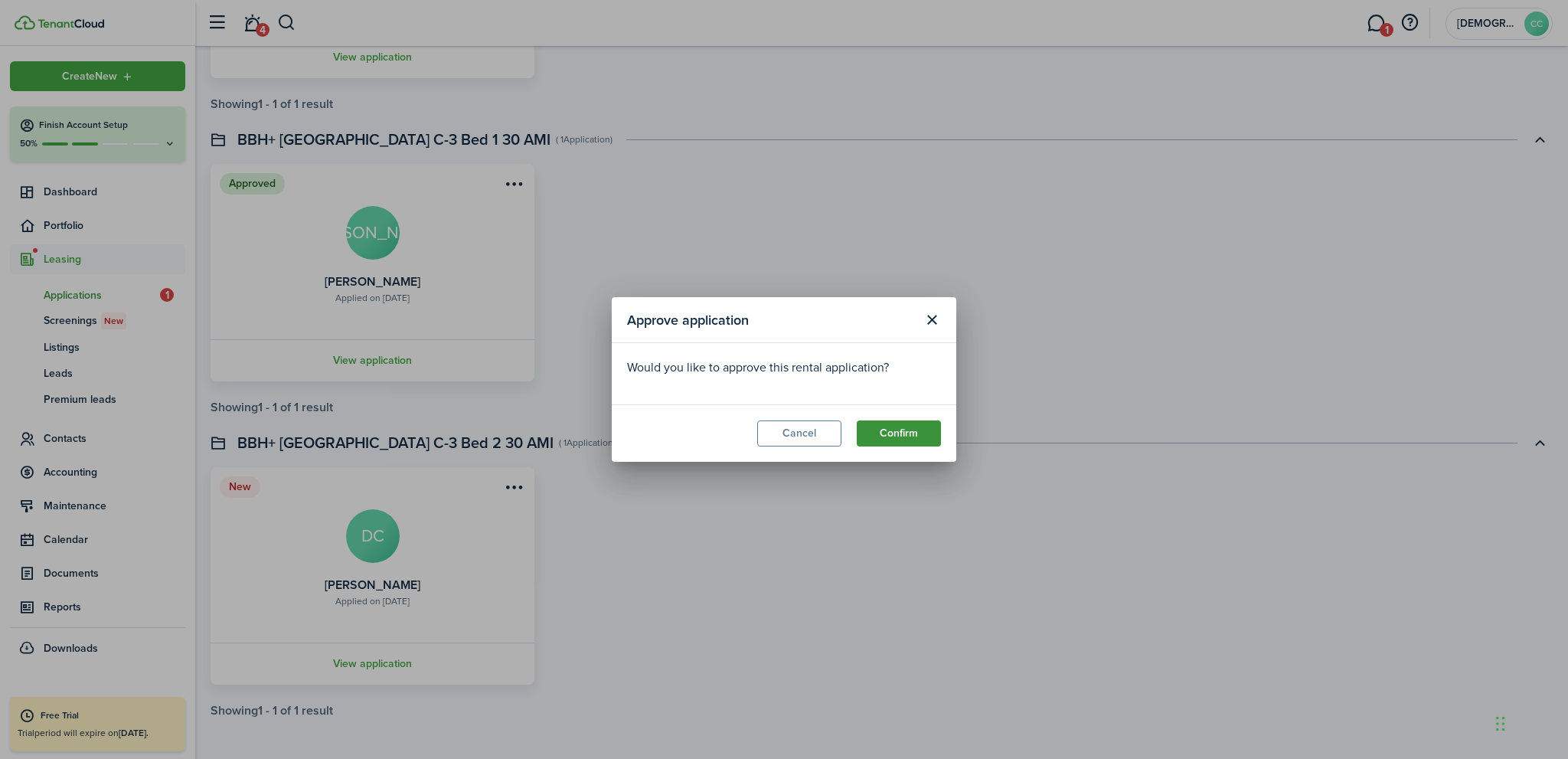
click at [894, 437] on button "Confirm" at bounding box center [899, 433] width 84 height 26
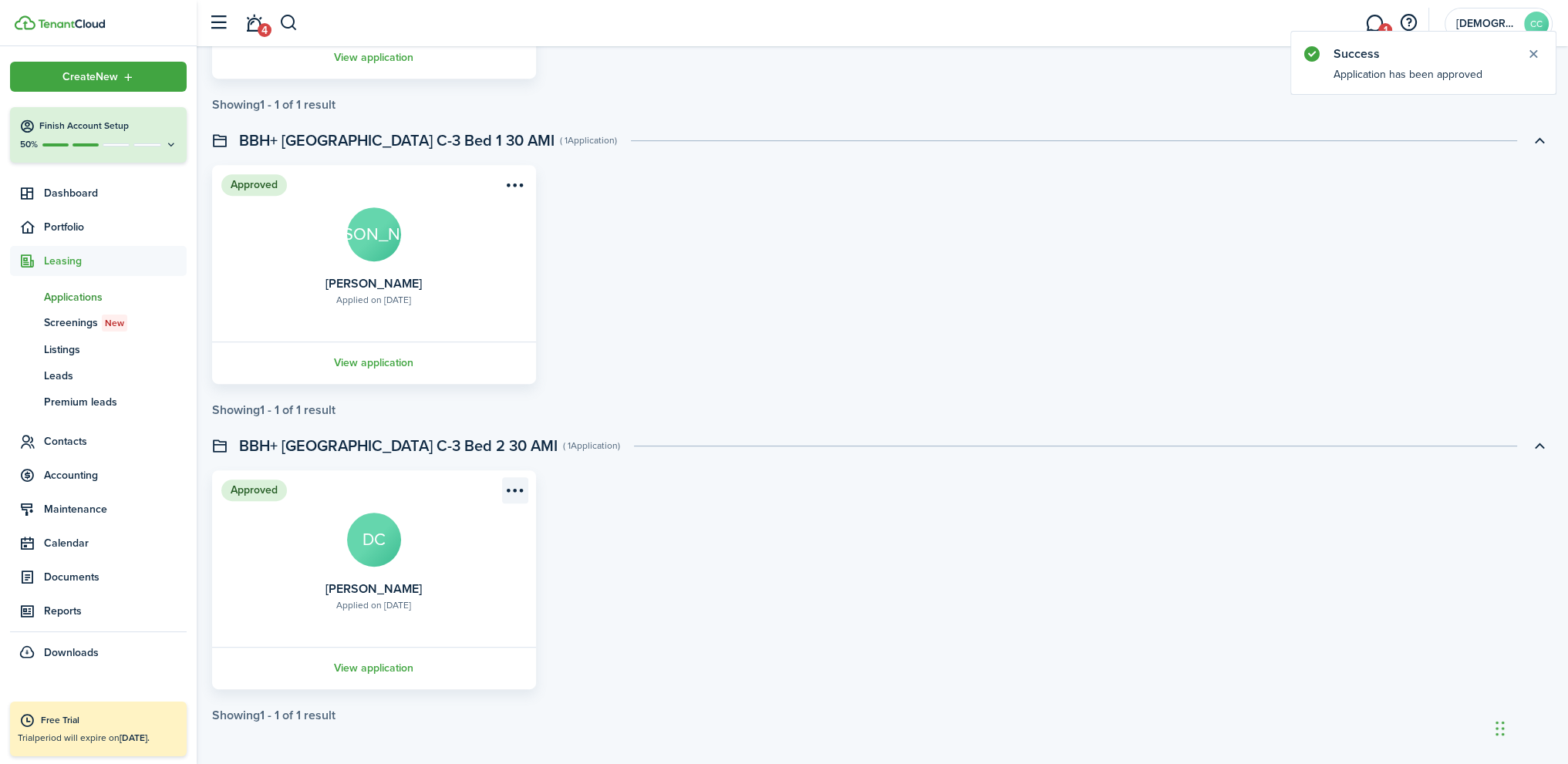
click at [507, 488] on menu-btn-icon "Open menu" at bounding box center [515, 490] width 26 height 26
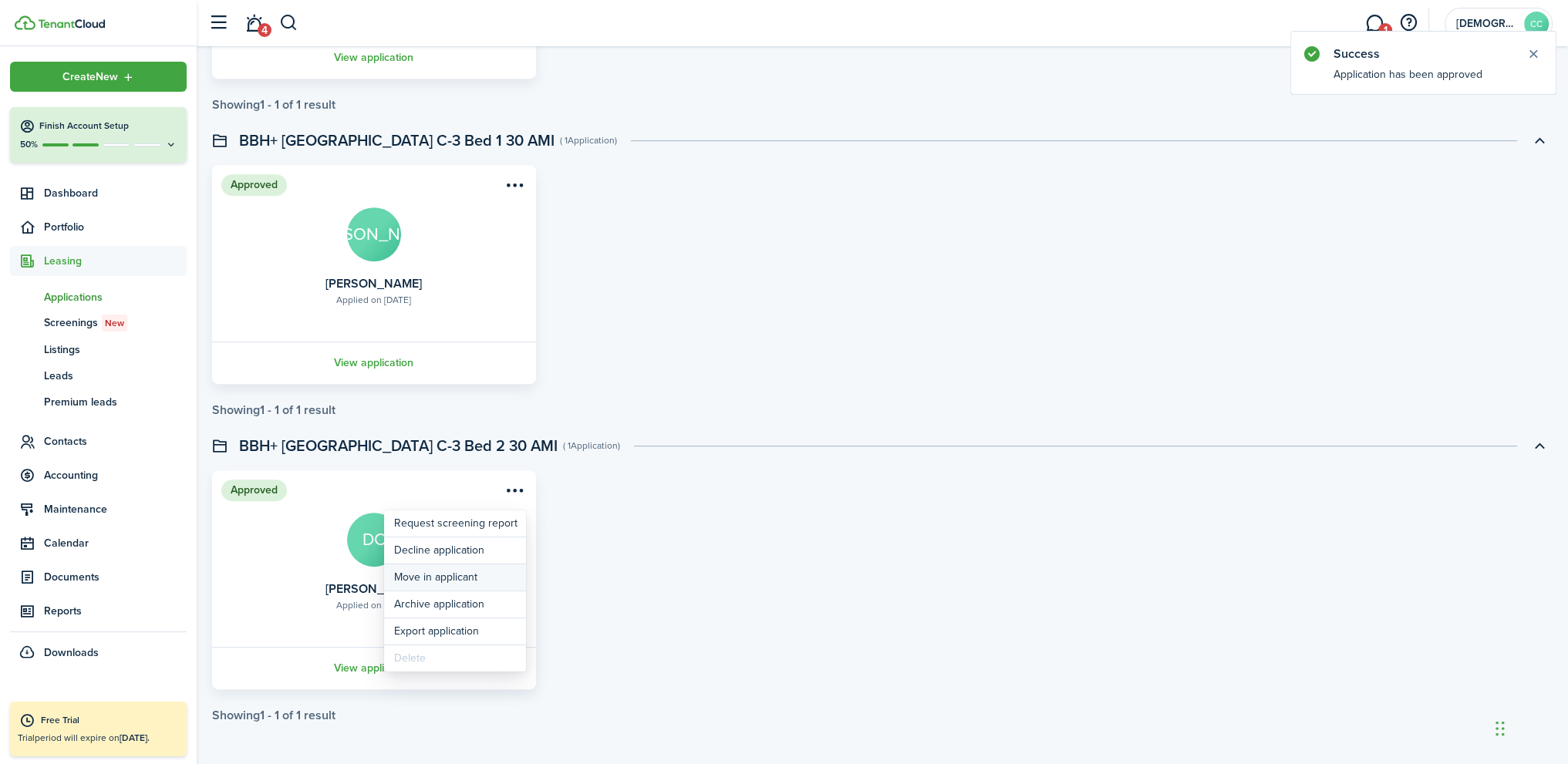
click at [442, 573] on button "Move in applicant" at bounding box center [455, 577] width 142 height 26
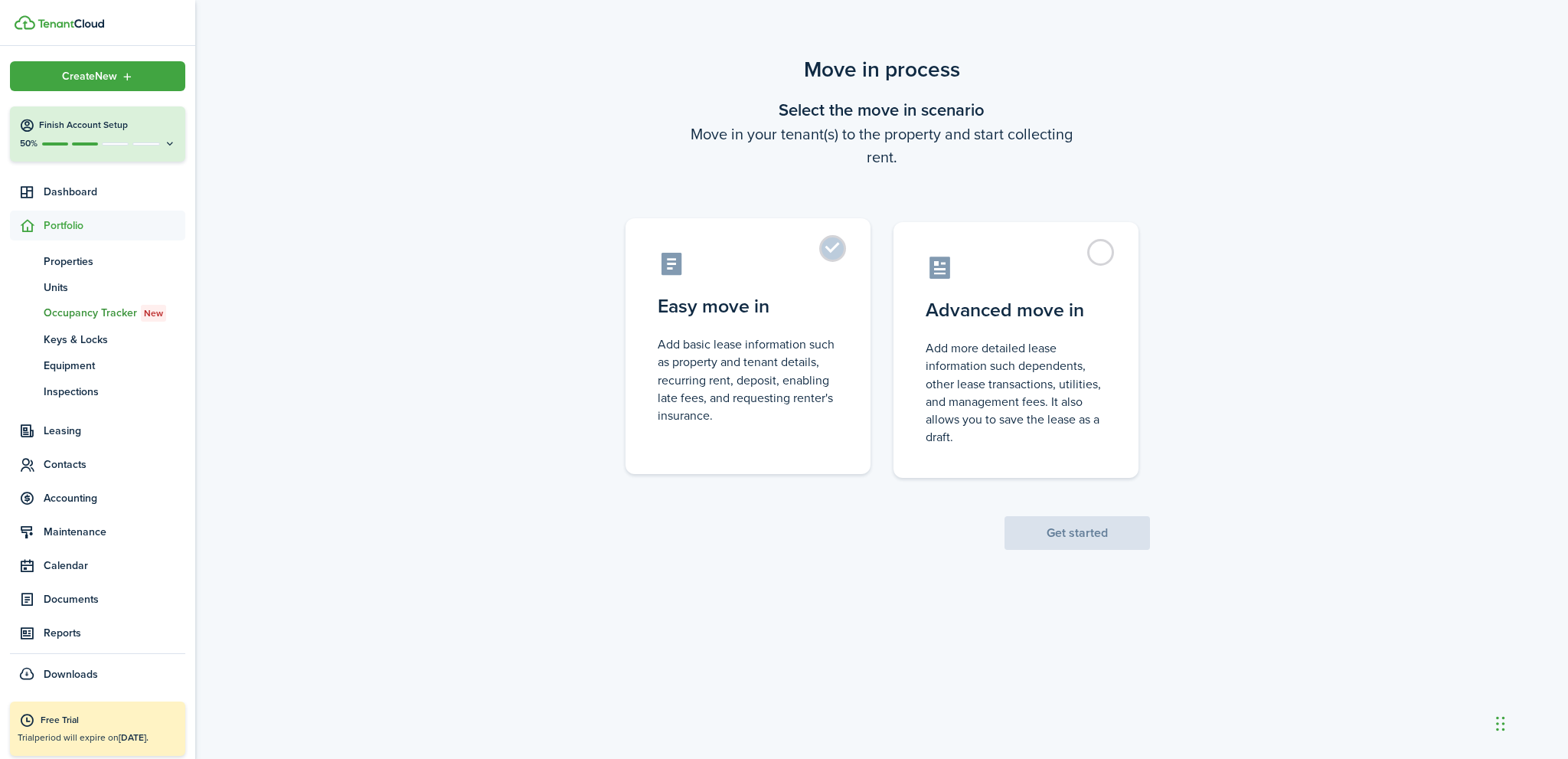
click at [836, 254] on label "Easy move in Add basic lease information such as property and tenant details, r…" at bounding box center [748, 347] width 245 height 256
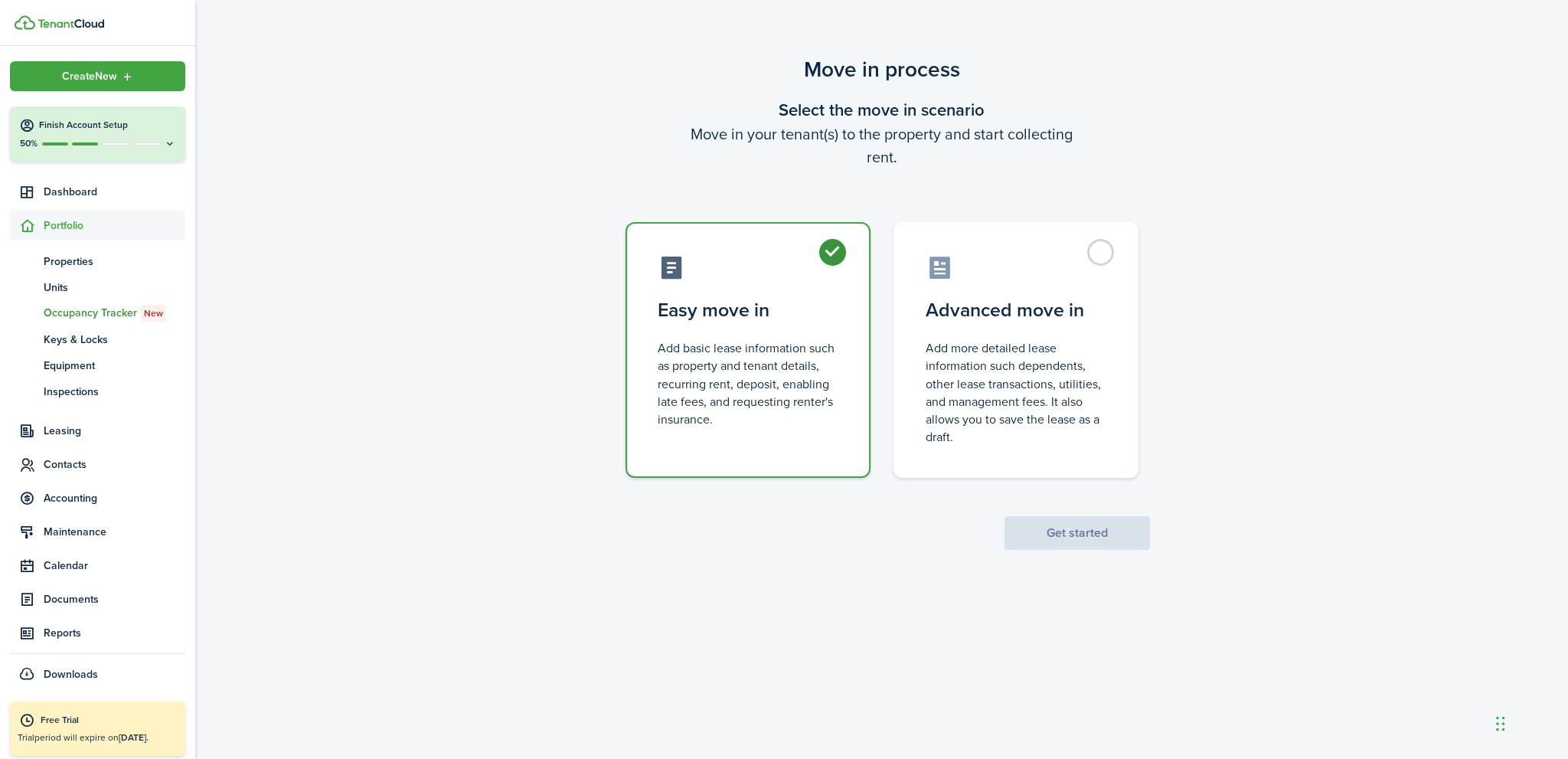
radio input "true"
click at [1096, 540] on button "Get started" at bounding box center [1077, 533] width 145 height 34
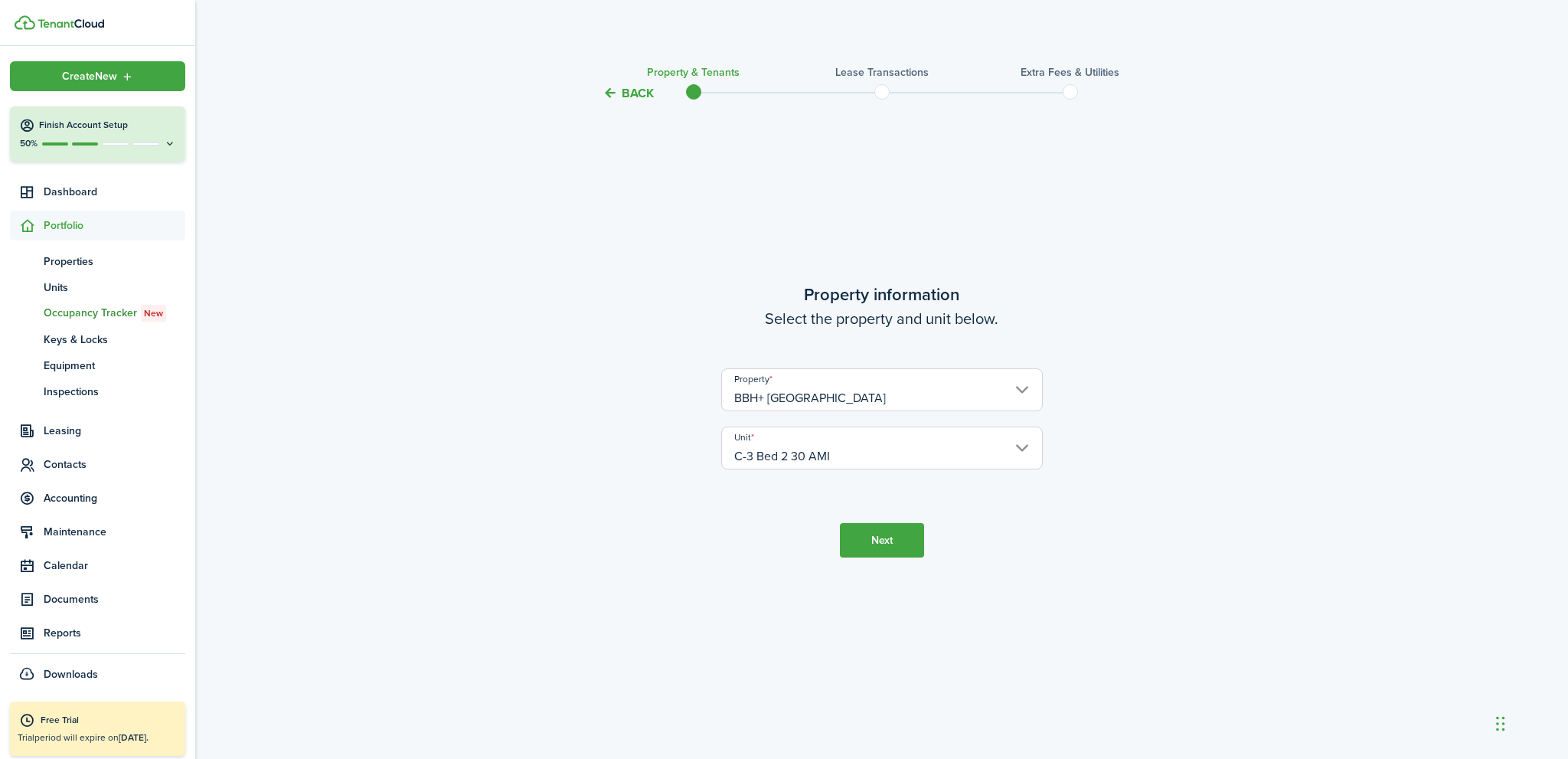
click at [894, 544] on button "Next" at bounding box center [881, 540] width 84 height 35
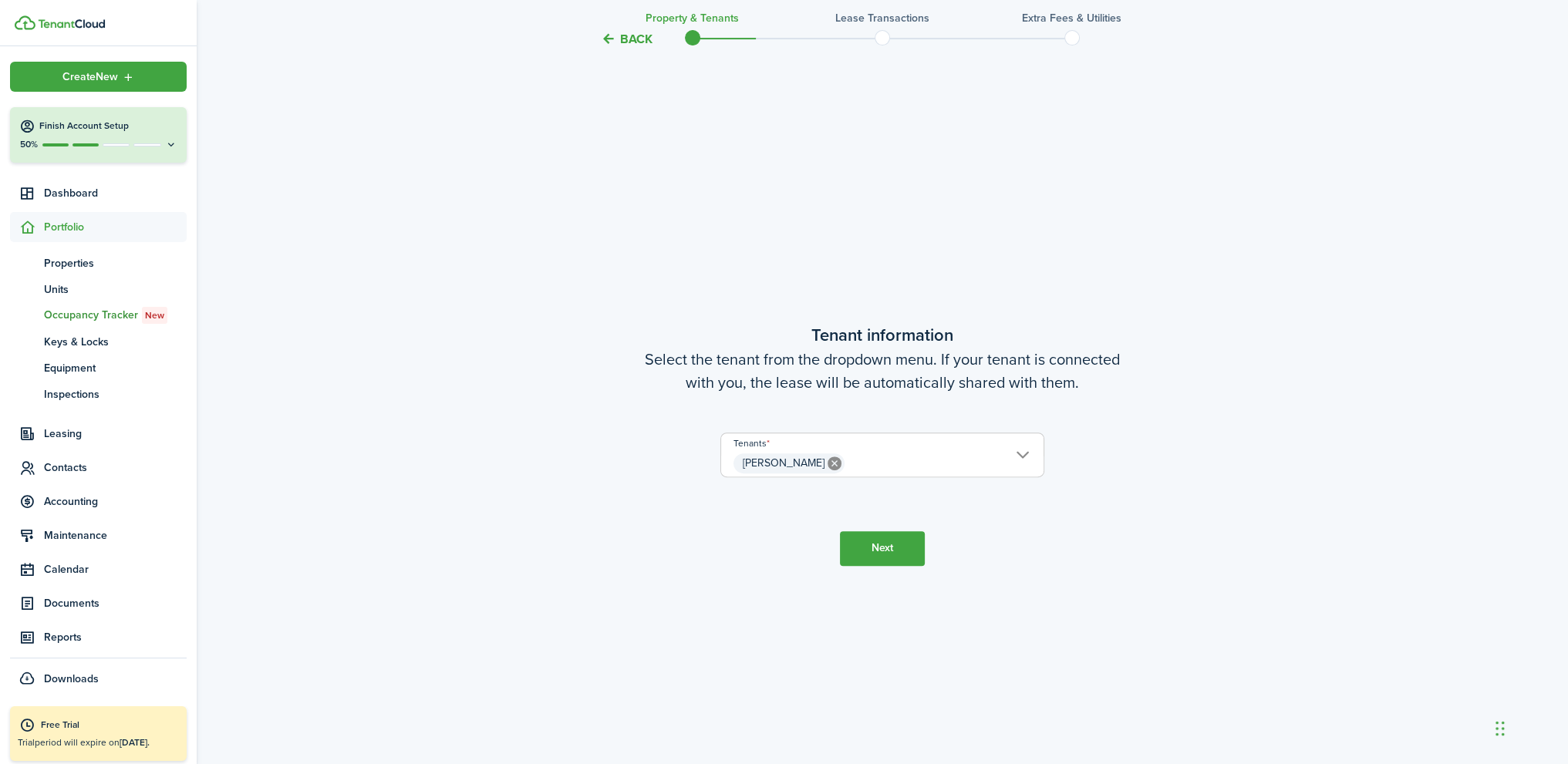
scroll to position [660, 0]
click at [886, 541] on button "Next" at bounding box center [881, 548] width 84 height 35
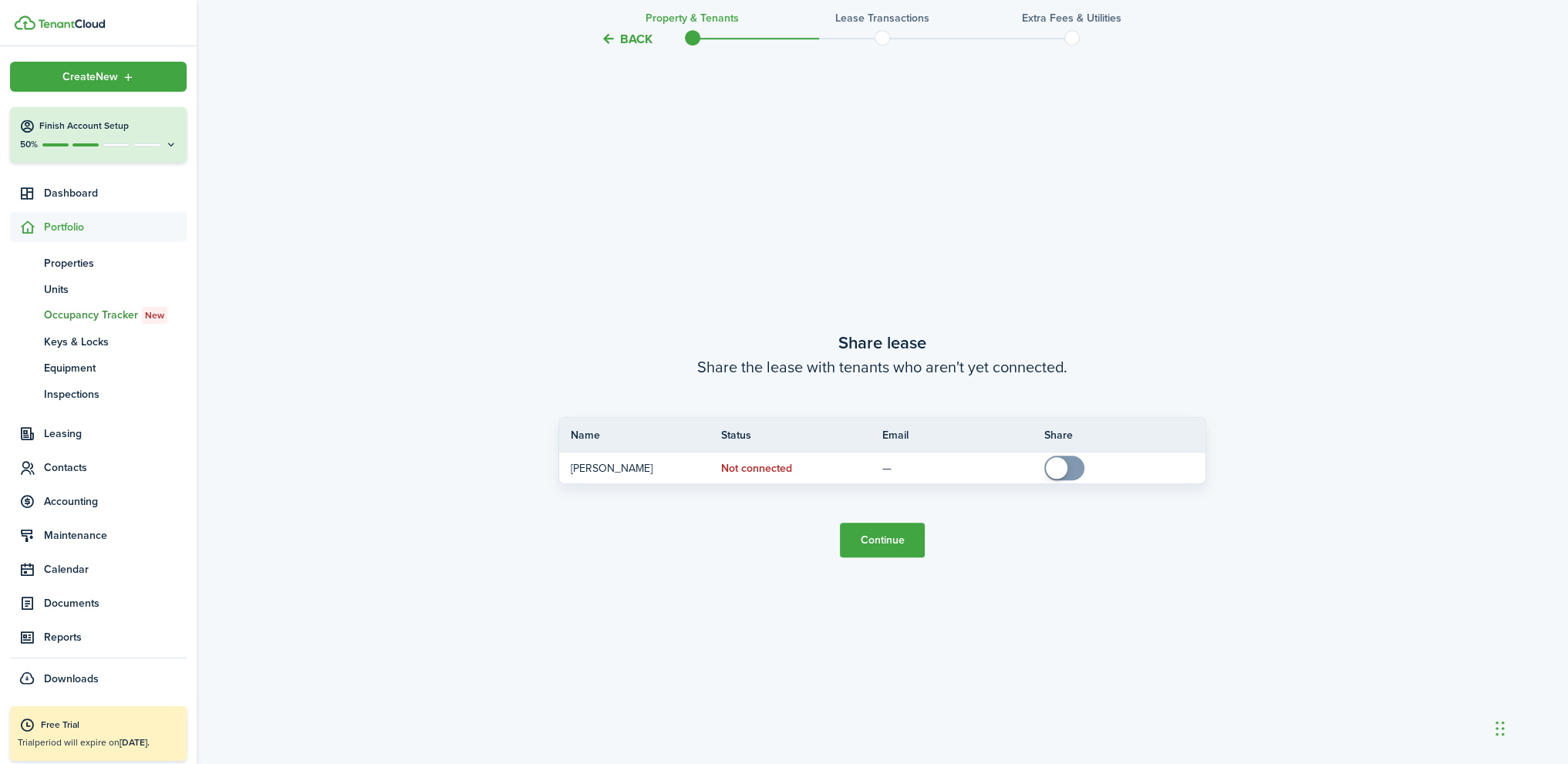
scroll to position [1424, 0]
click at [879, 539] on button "Continue" at bounding box center [881, 539] width 84 height 35
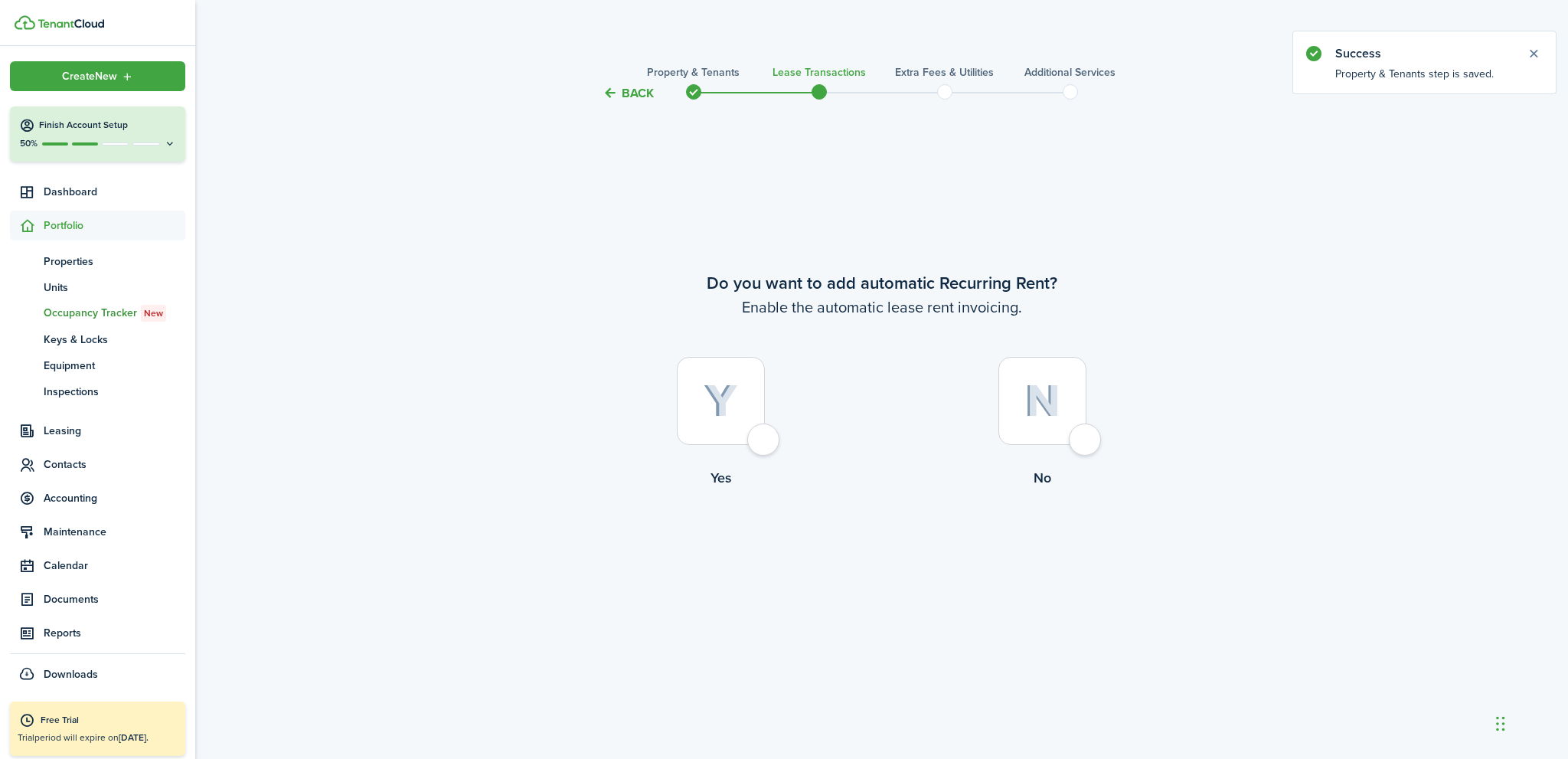
click at [750, 444] on div at bounding box center [720, 401] width 88 height 88
radio input "true"
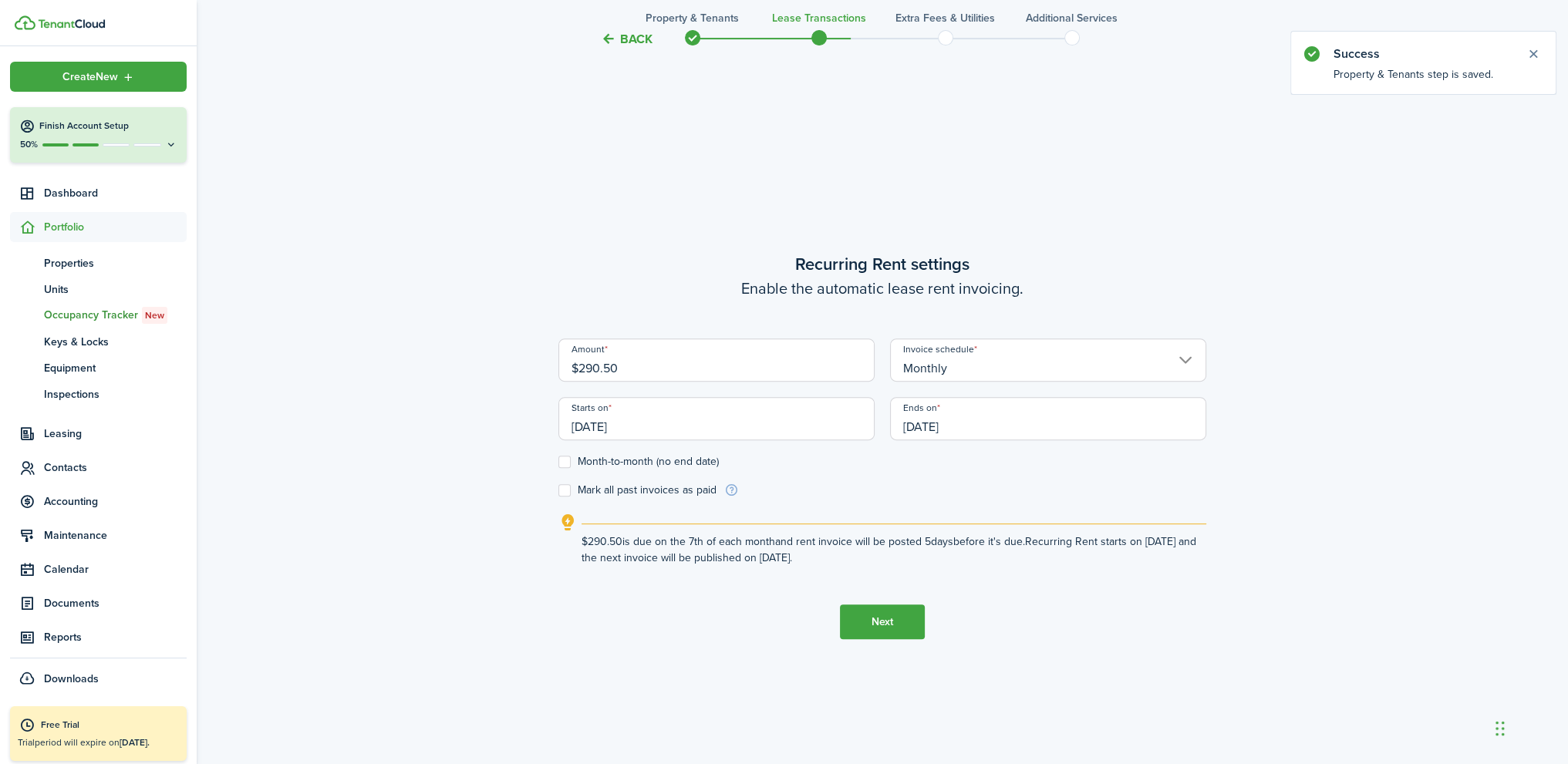
scroll to position [660, 0]
click at [668, 427] on input "[DATE]" at bounding box center [717, 416] width 316 height 44
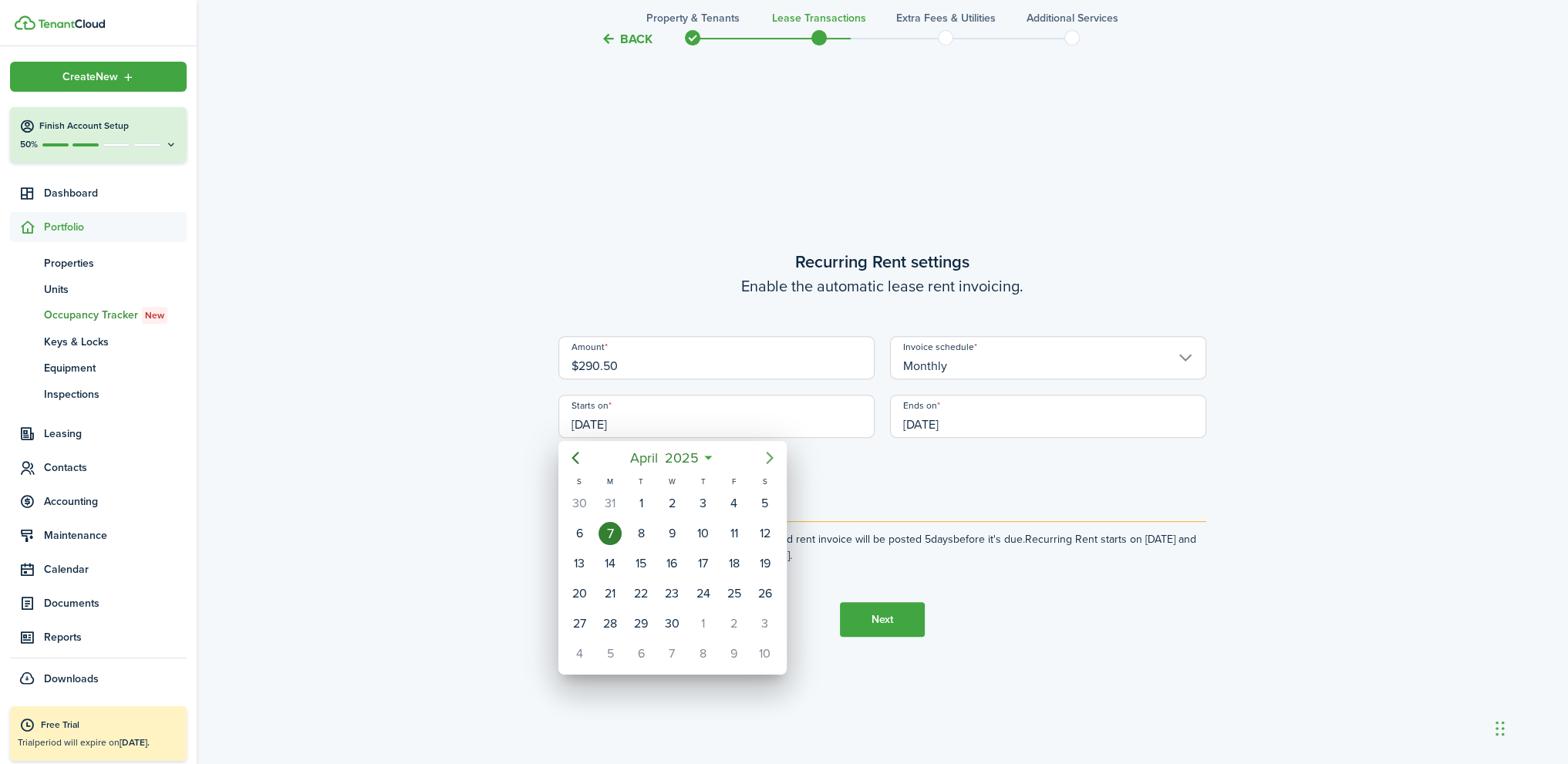
click at [771, 458] on icon "Next page" at bounding box center [769, 458] width 7 height 13
click at [577, 501] on div "1" at bounding box center [579, 503] width 23 height 23
type input "[DATE]"
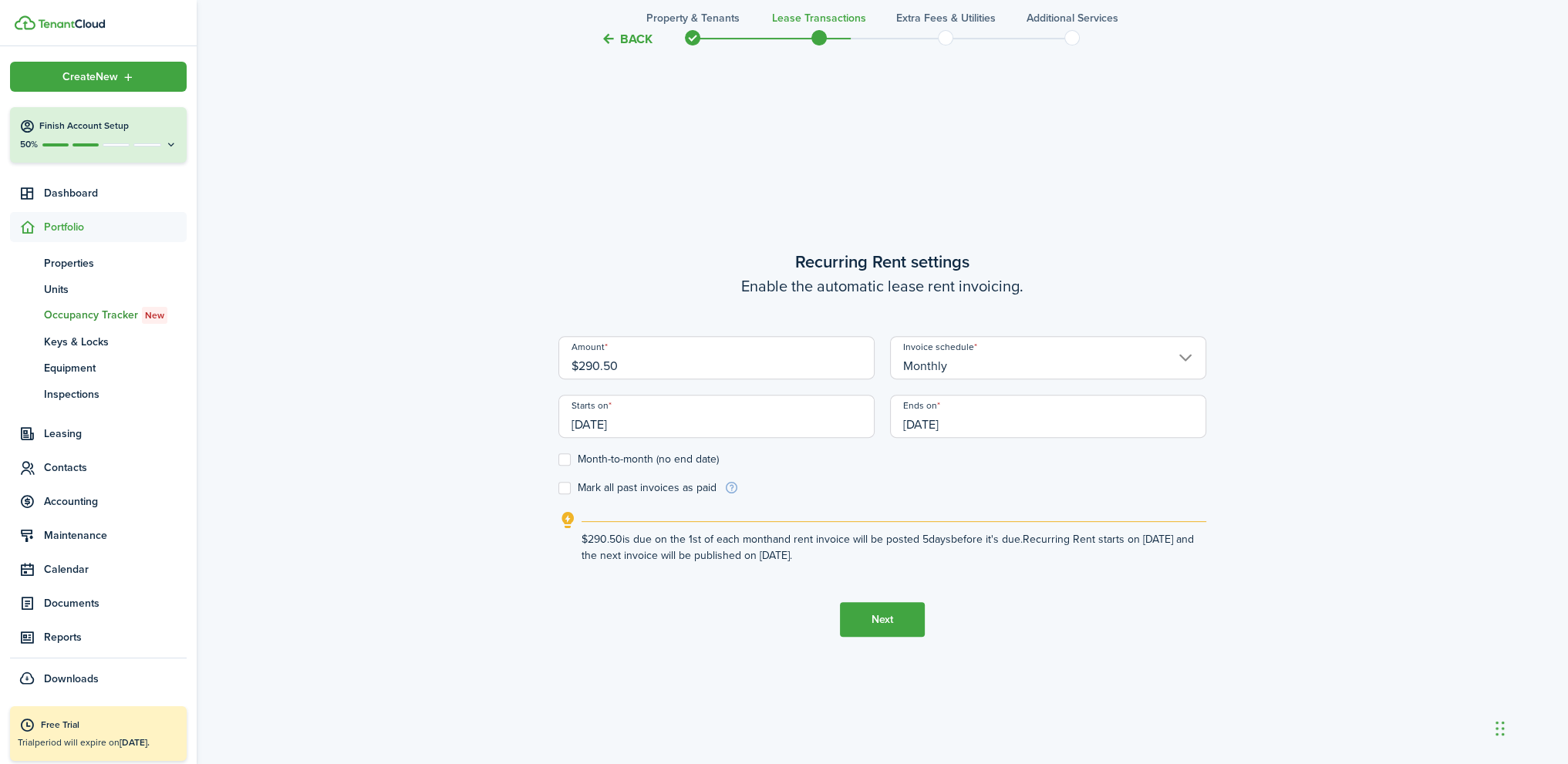
click at [1007, 423] on input "[DATE]" at bounding box center [1048, 416] width 316 height 44
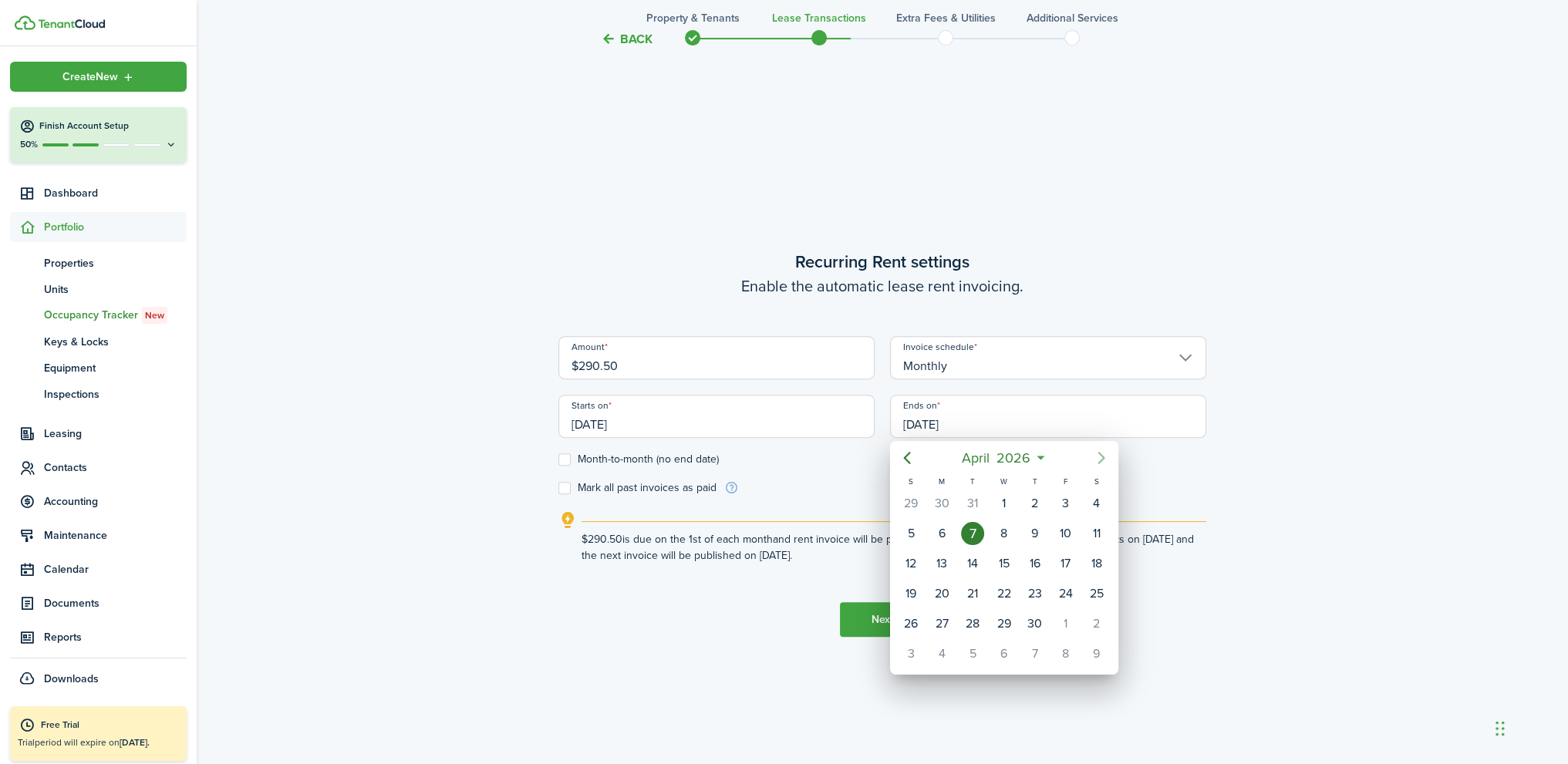
click at [1098, 458] on icon "Next page" at bounding box center [1101, 458] width 18 height 18
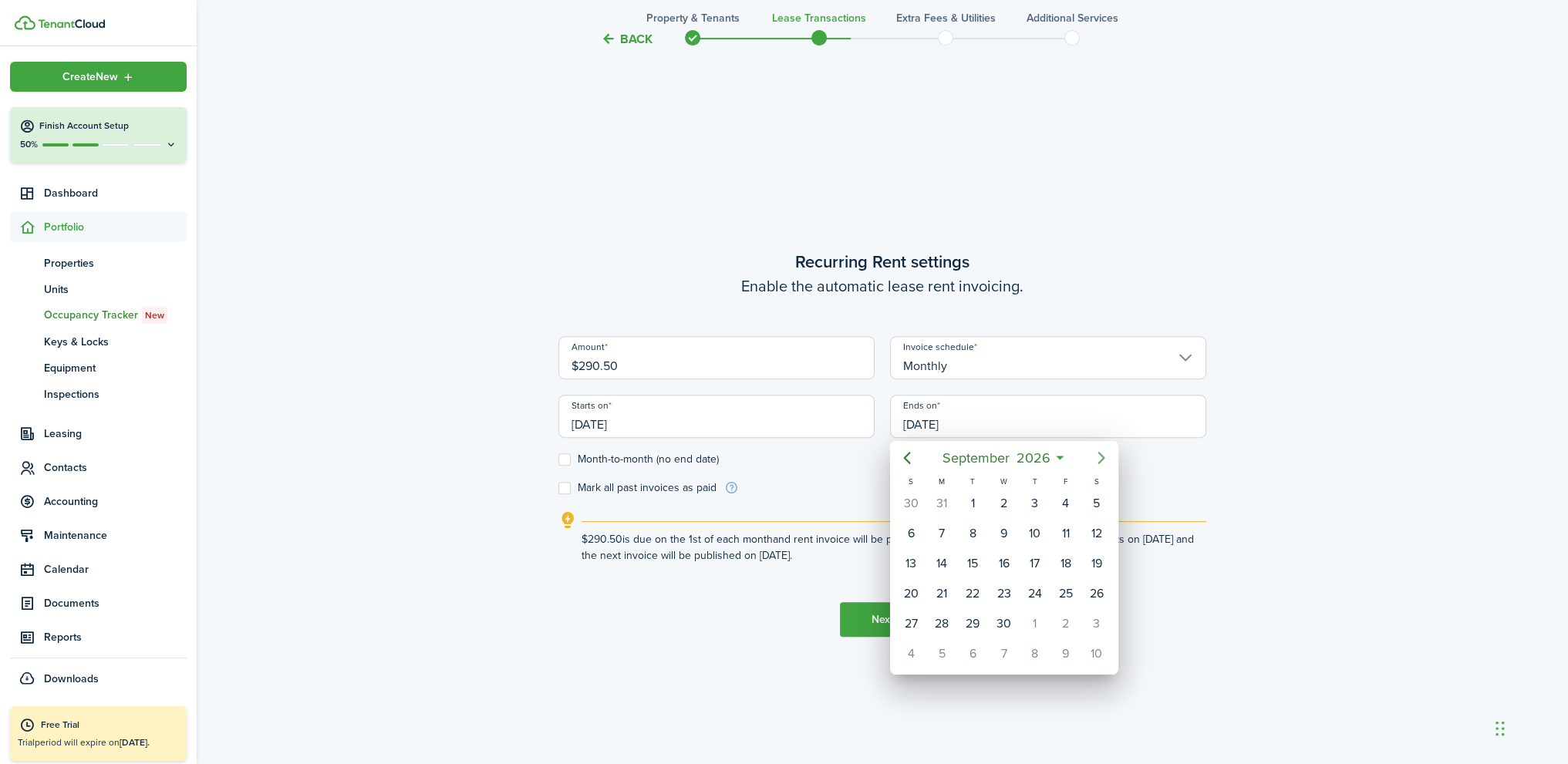
click at [1098, 458] on icon "Next page" at bounding box center [1101, 458] width 18 height 18
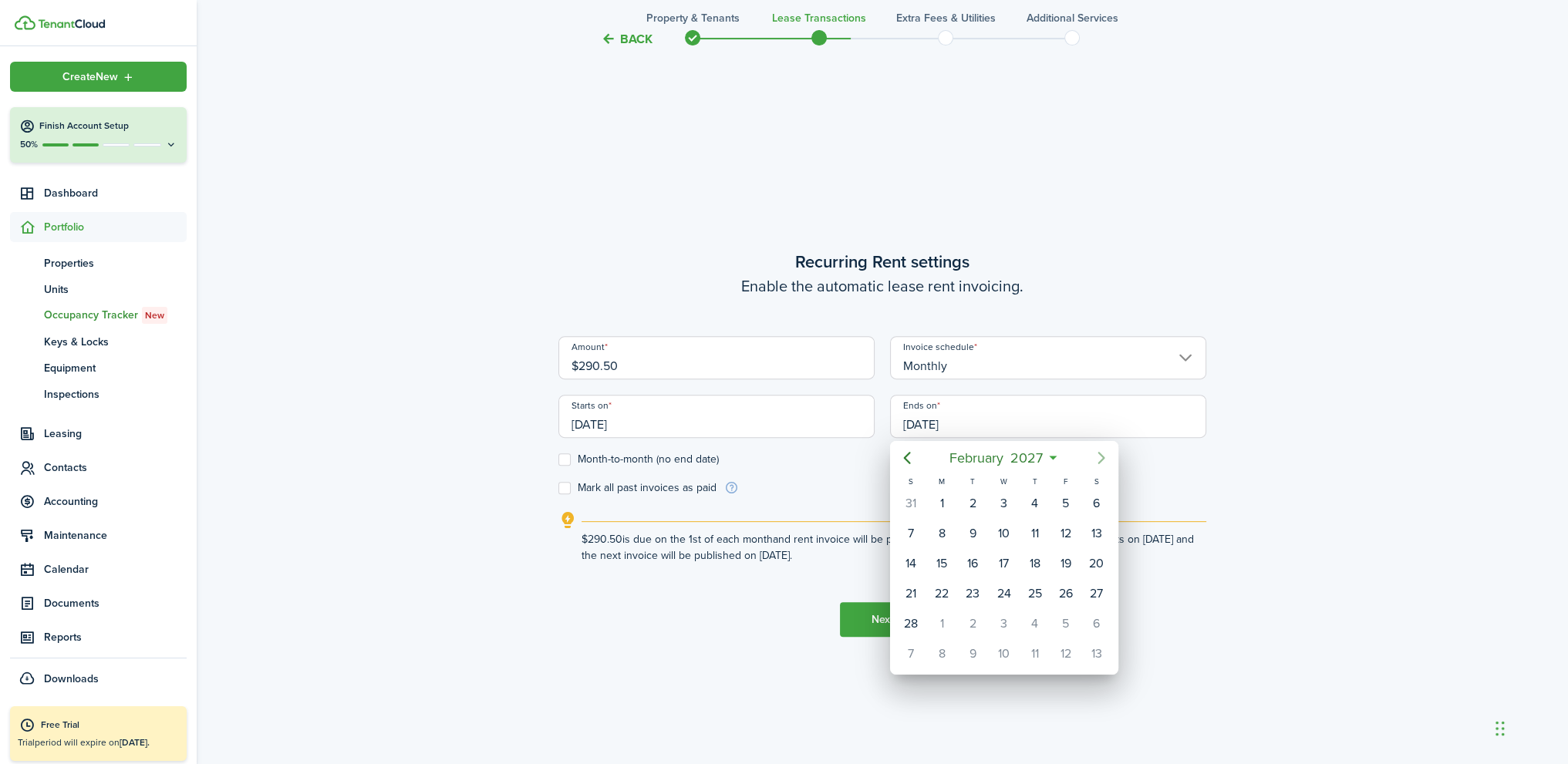
click at [1098, 458] on icon "Next page" at bounding box center [1101, 458] width 18 height 18
click at [912, 458] on icon "Previous page" at bounding box center [907, 458] width 18 height 18
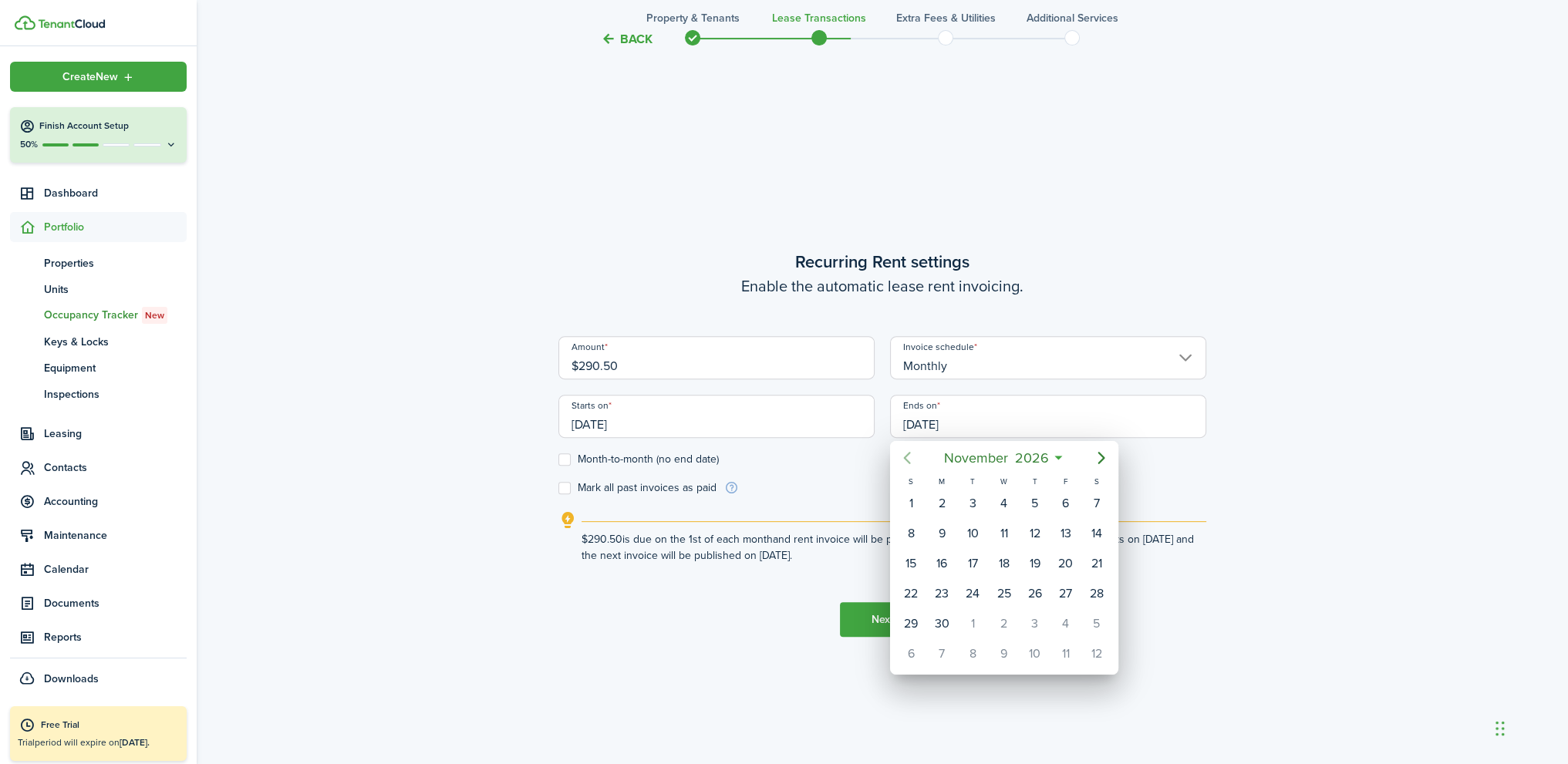
click at [912, 458] on icon "Previous page" at bounding box center [907, 458] width 18 height 18
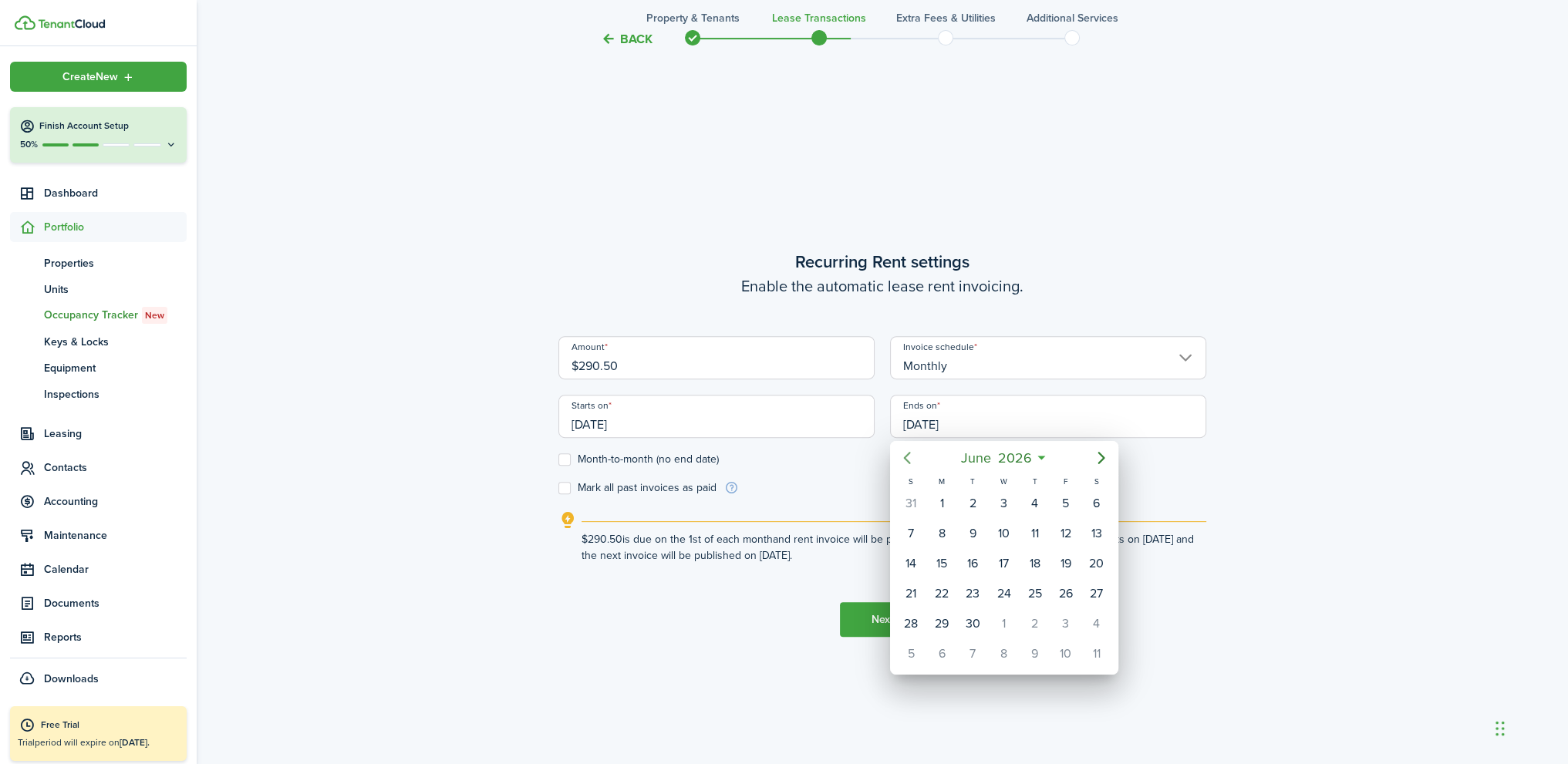
click at [912, 458] on icon "Previous page" at bounding box center [907, 458] width 18 height 18
click at [916, 642] on div "31" at bounding box center [911, 653] width 23 height 23
type input "[DATE]"
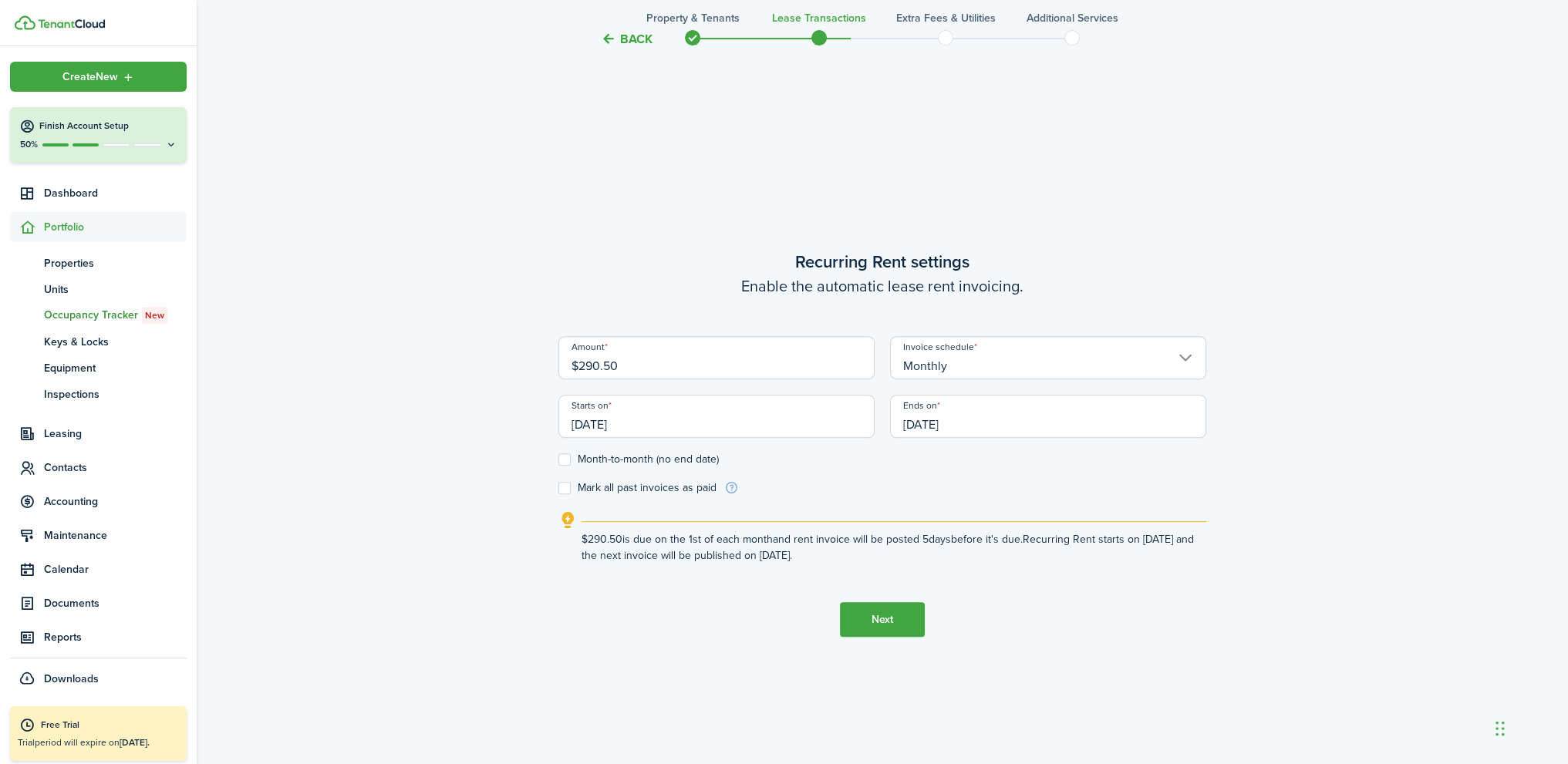
click at [823, 485] on form "Amount $290.50 Invoice schedule Monthly Starts on [DATE] Ends on [DATE] Month-t…" at bounding box center [882, 416] width 648 height 160
click at [898, 624] on button "Next" at bounding box center [881, 620] width 84 height 35
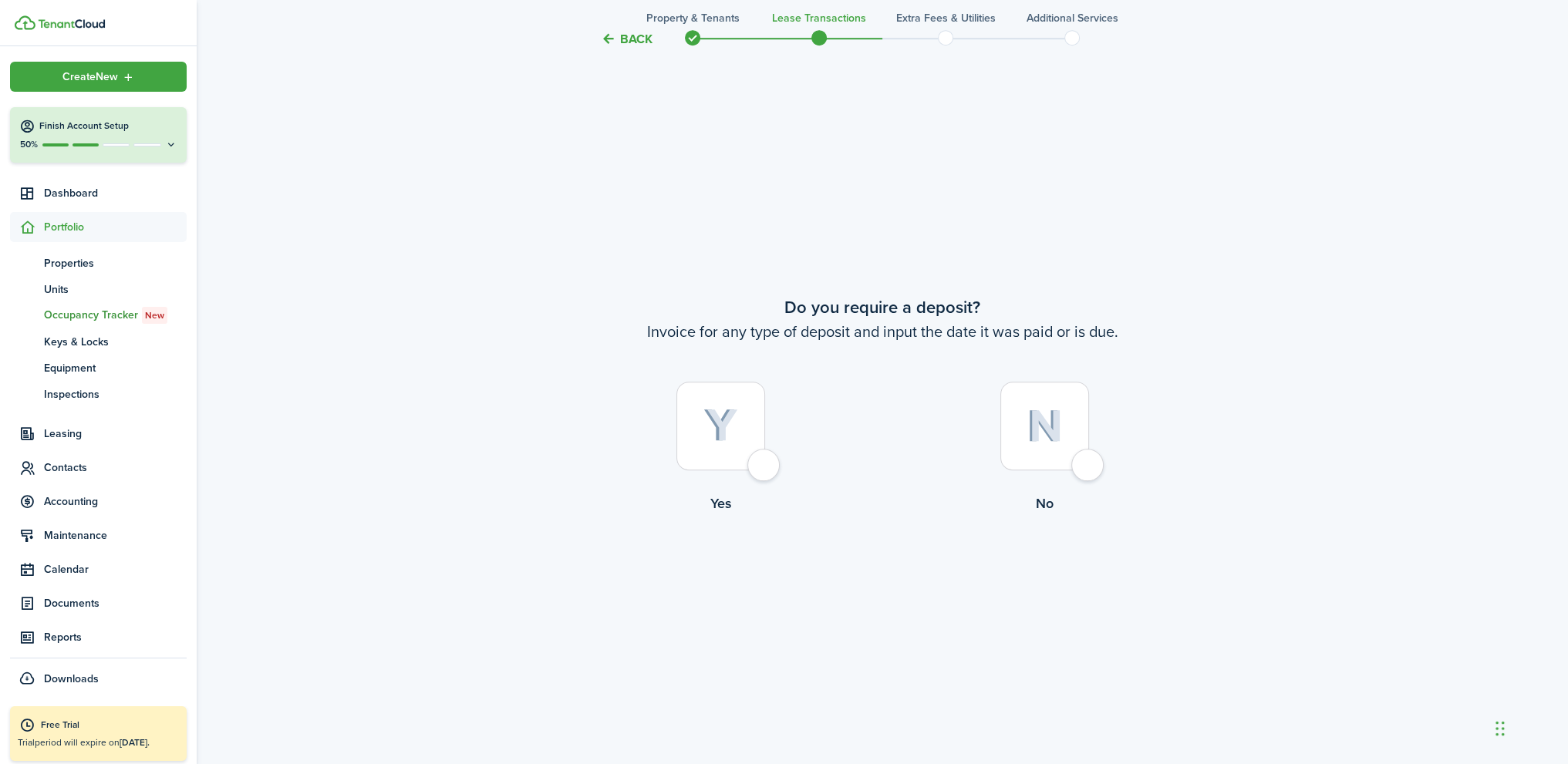
scroll to position [1424, 0]
click at [1089, 468] on div at bounding box center [1043, 424] width 88 height 88
radio input "true"
click at [1086, 463] on div at bounding box center [1043, 423] width 88 height 88
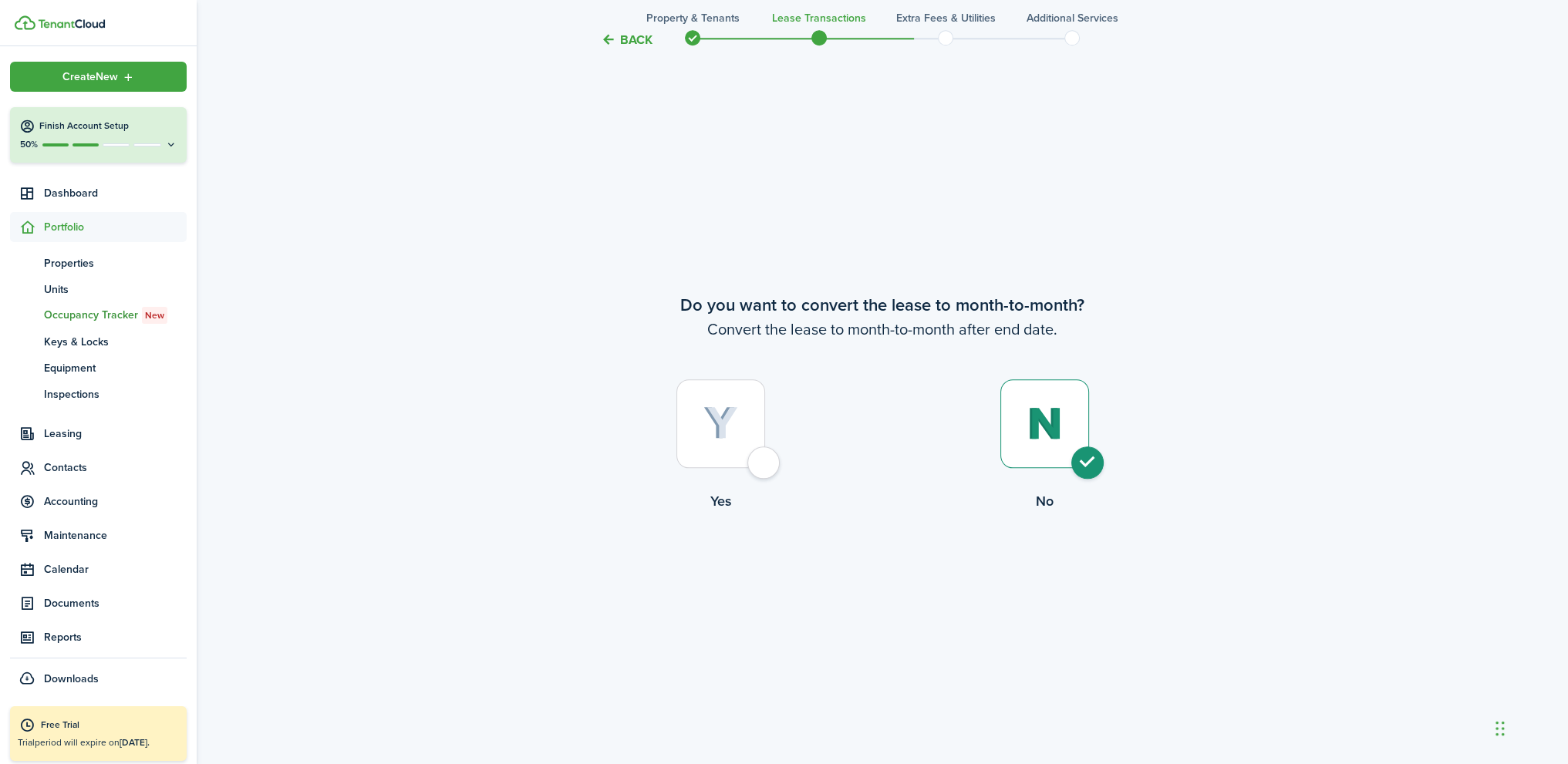
radio input "true"
click at [886, 577] on button "Continue" at bounding box center [881, 575] width 84 height 35
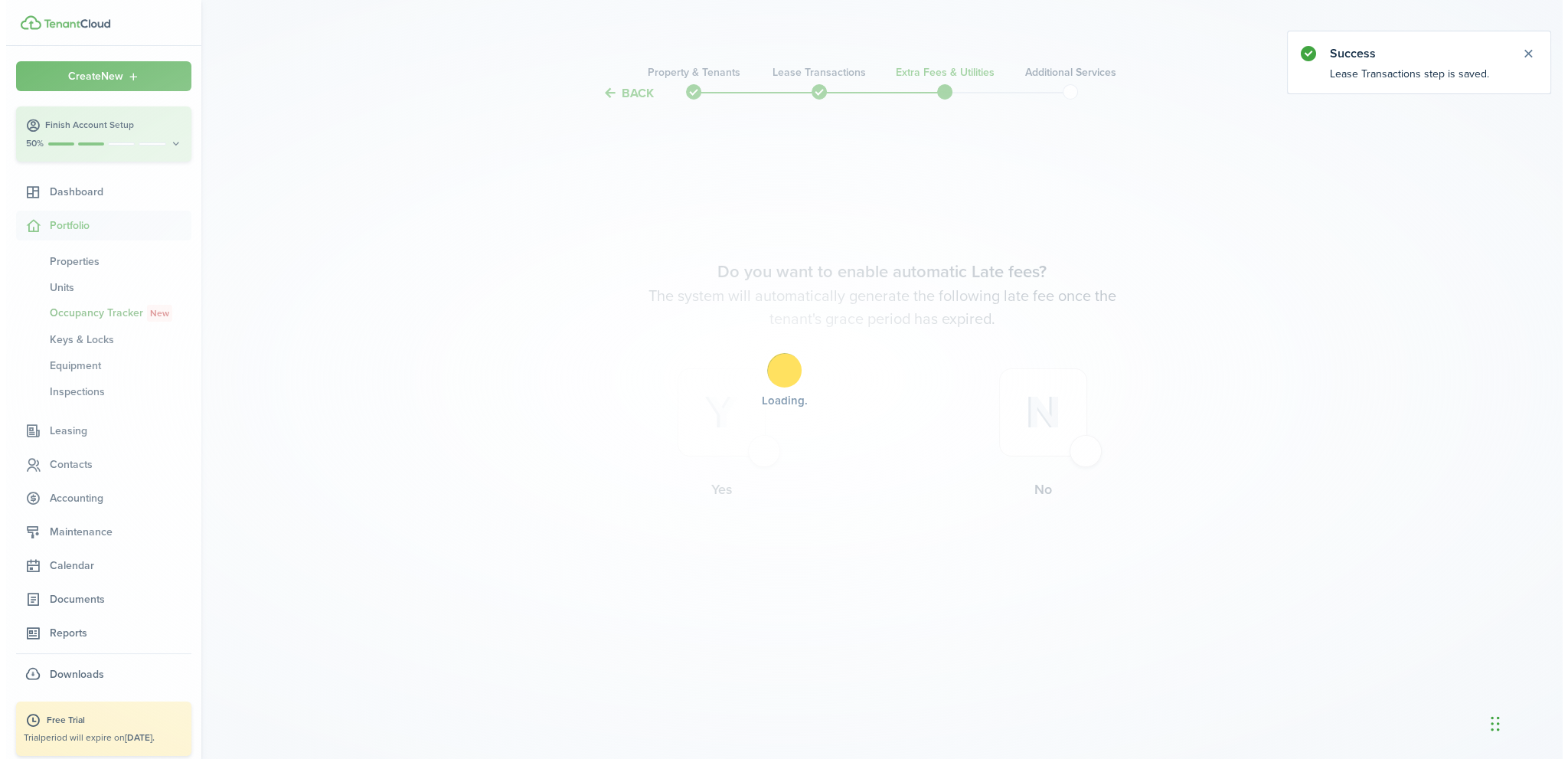
scroll to position [0, 0]
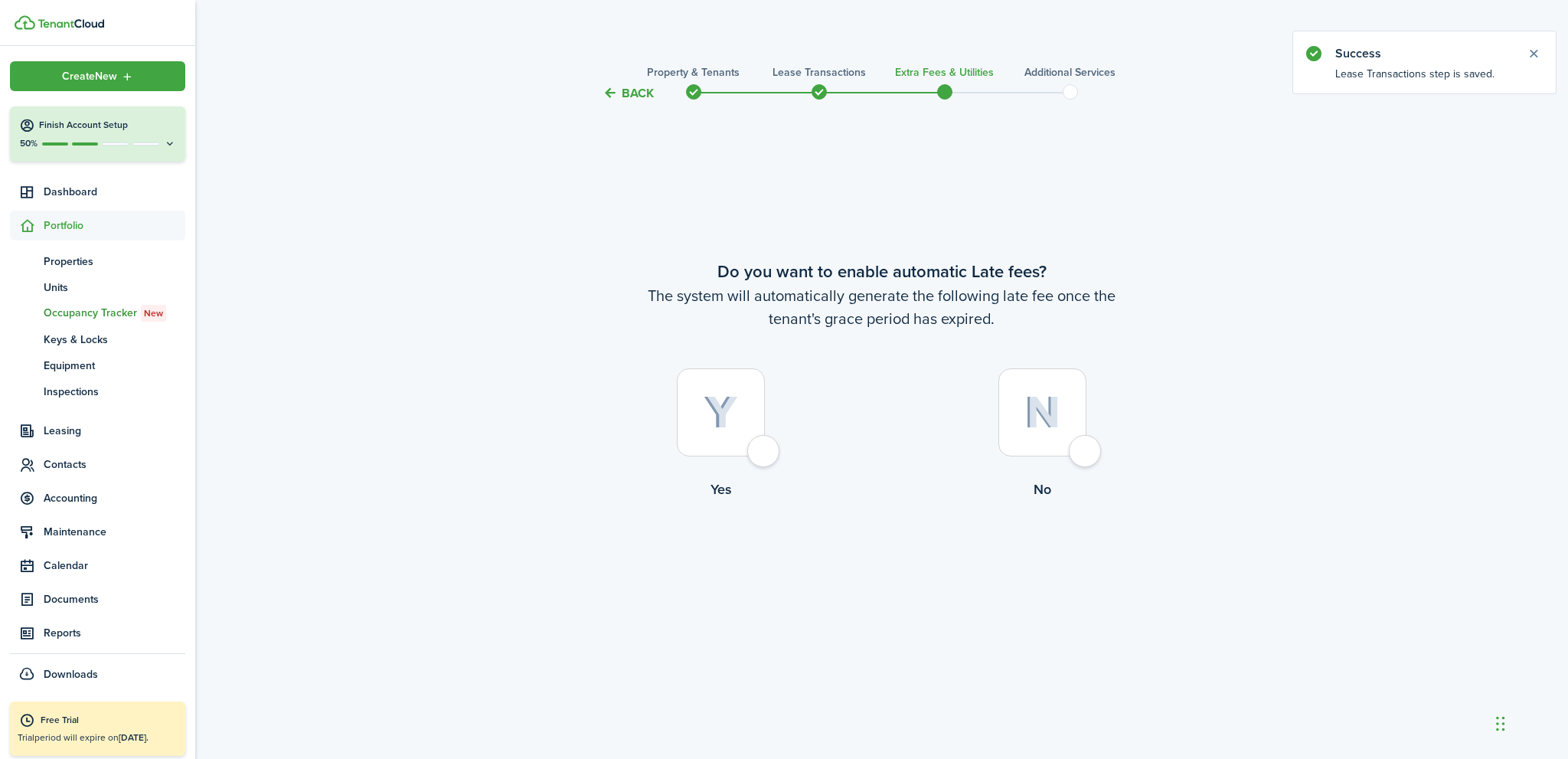
click at [1082, 455] on div at bounding box center [1042, 411] width 88 height 88
radio input "true"
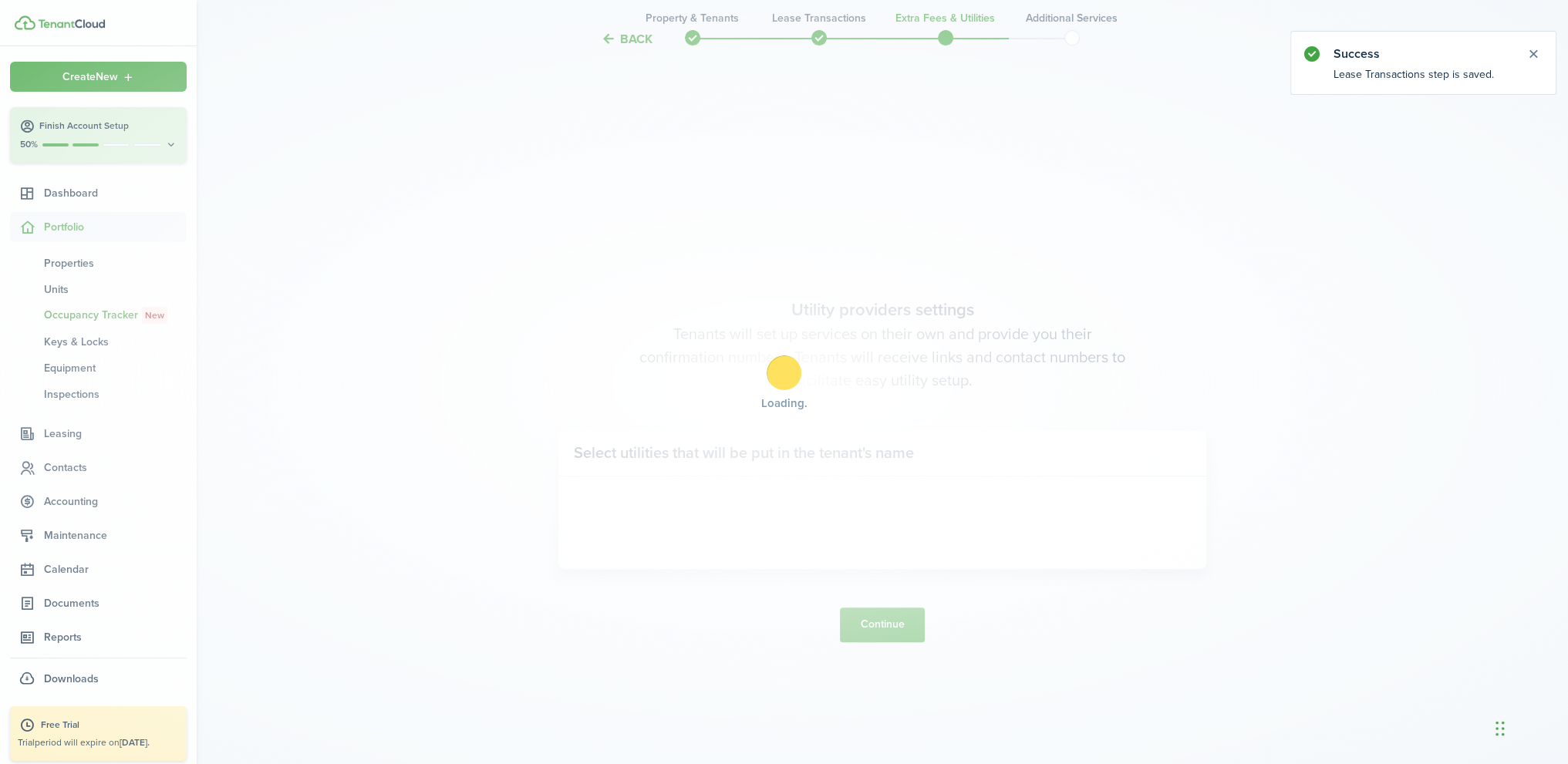
scroll to position [660, 0]
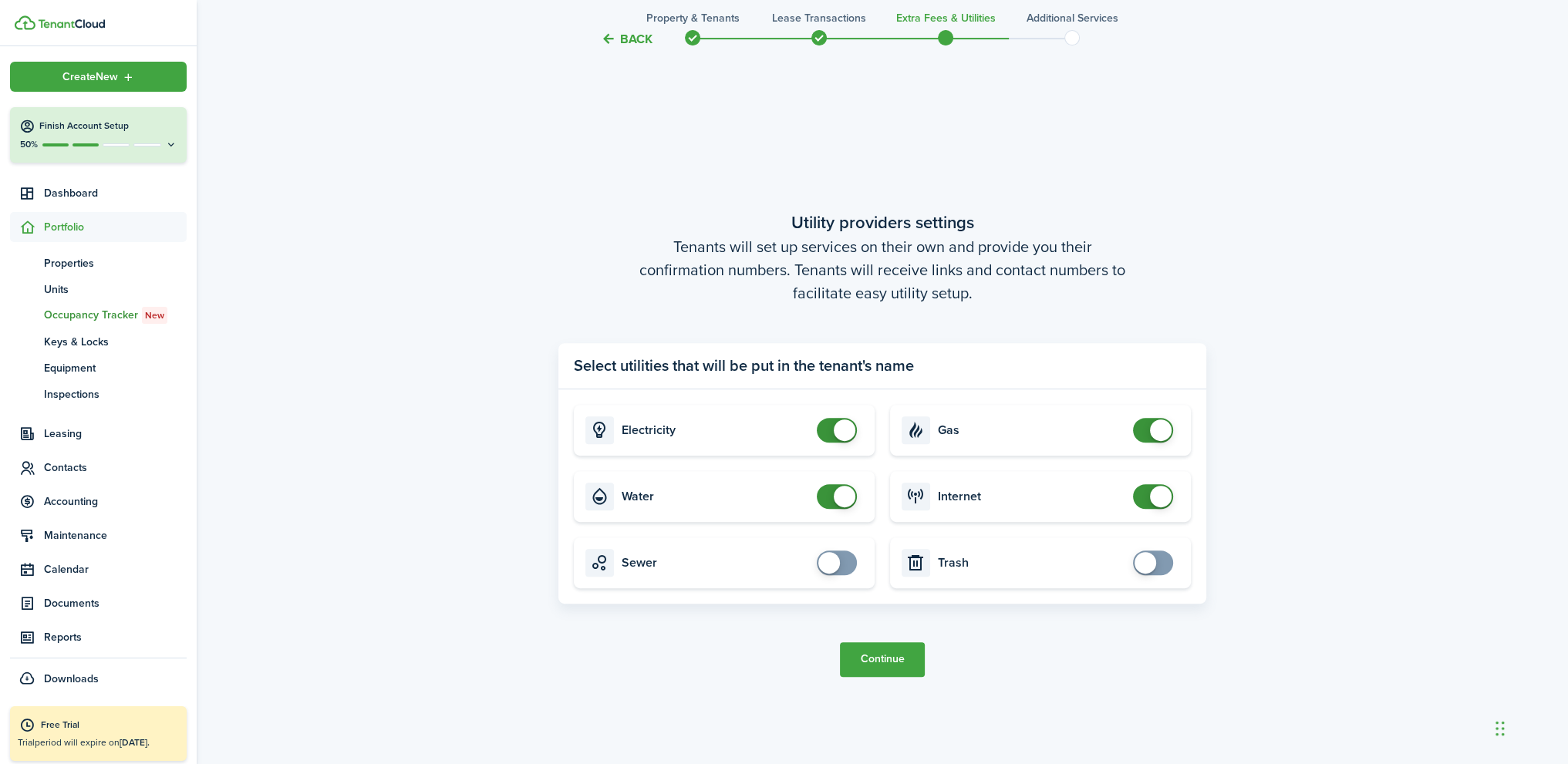
checkbox input "false"
click at [829, 425] on span at bounding box center [837, 430] width 16 height 24
checkbox input "false"
click at [829, 491] on span at bounding box center [837, 495] width 16 height 24
checkbox input "false"
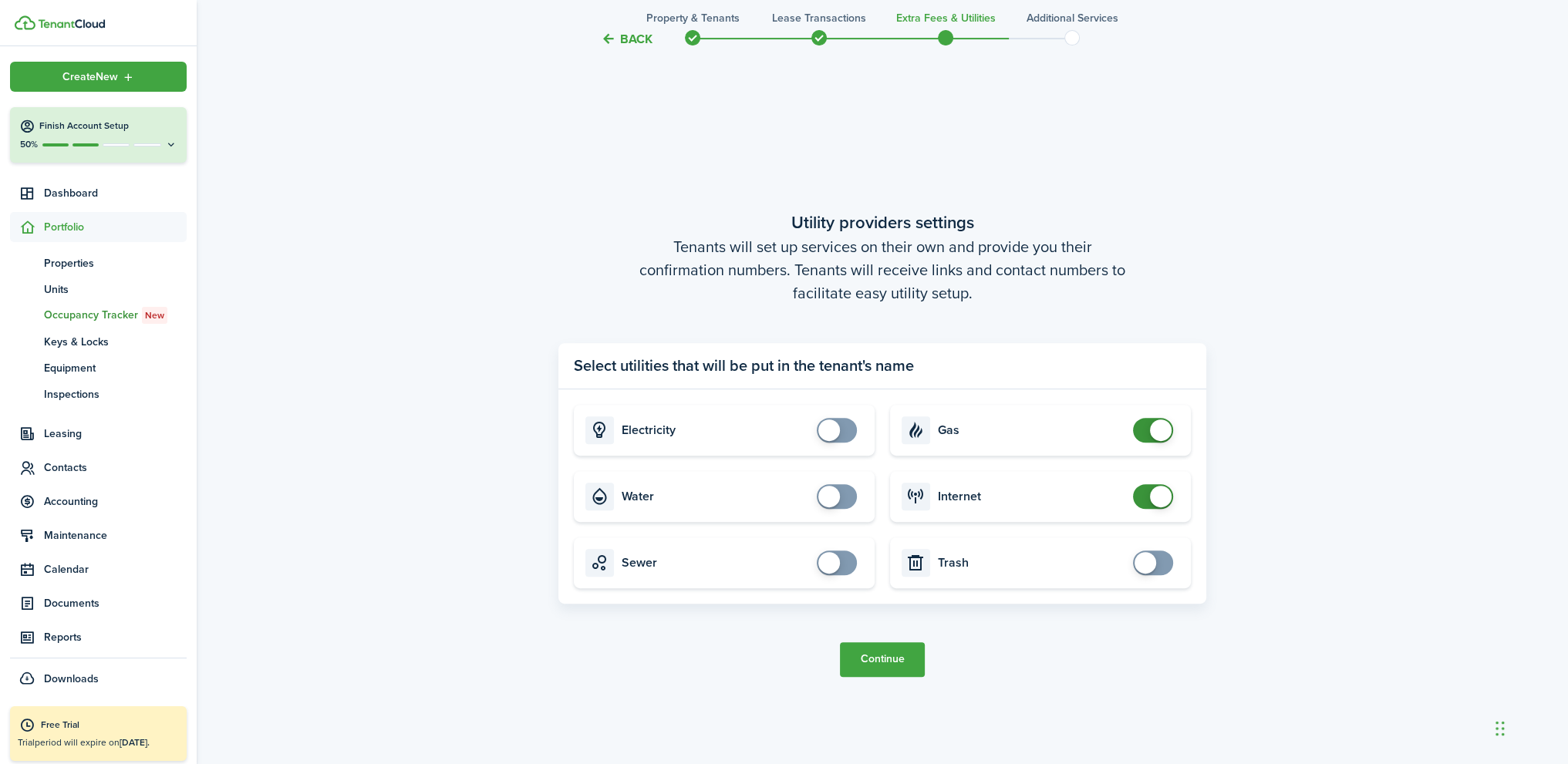
click at [1145, 429] on span at bounding box center [1153, 430] width 16 height 24
checkbox input "false"
click at [1145, 494] on span at bounding box center [1153, 495] width 16 height 24
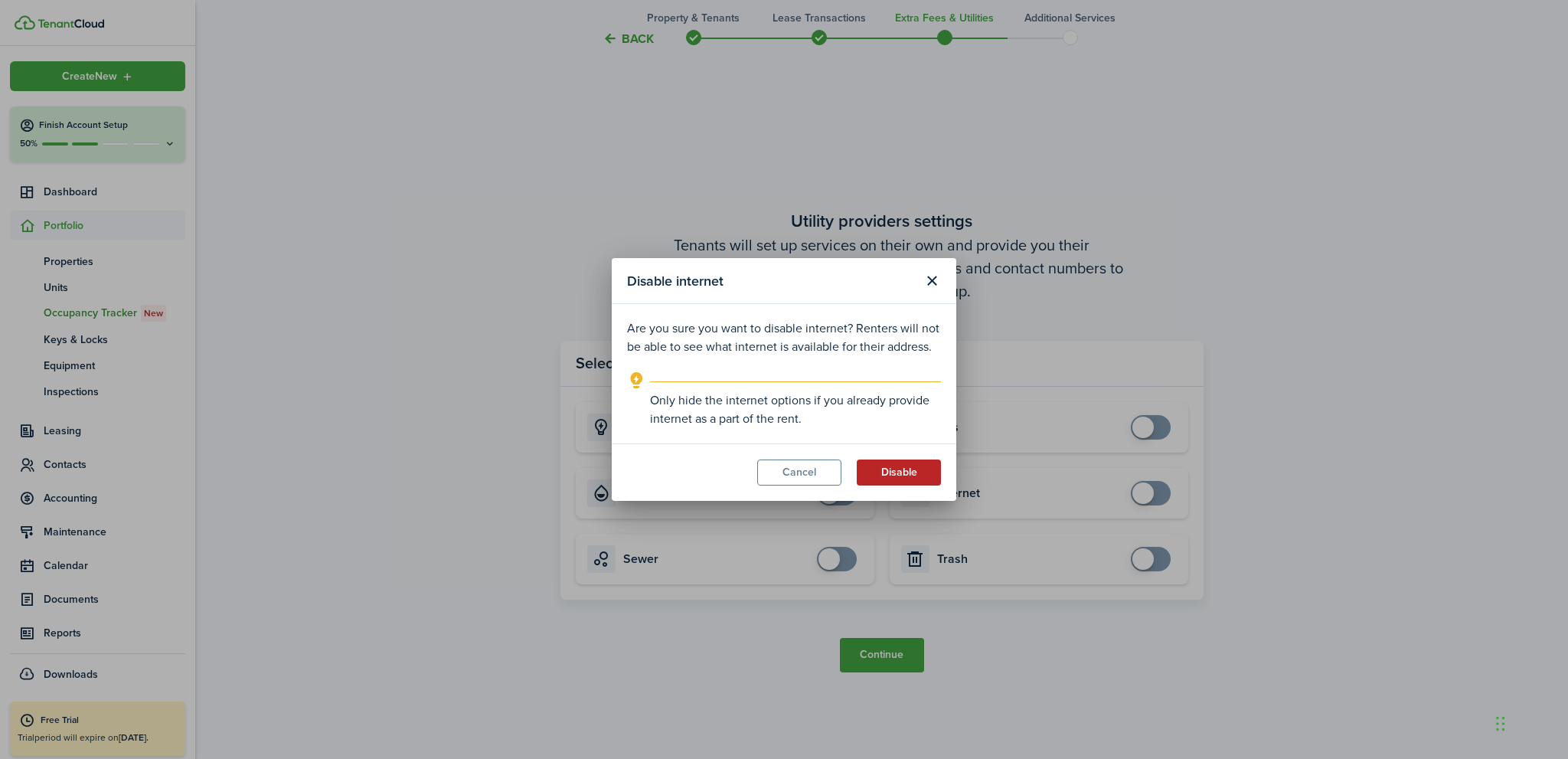
click at [896, 469] on button "Disable" at bounding box center [899, 472] width 84 height 26
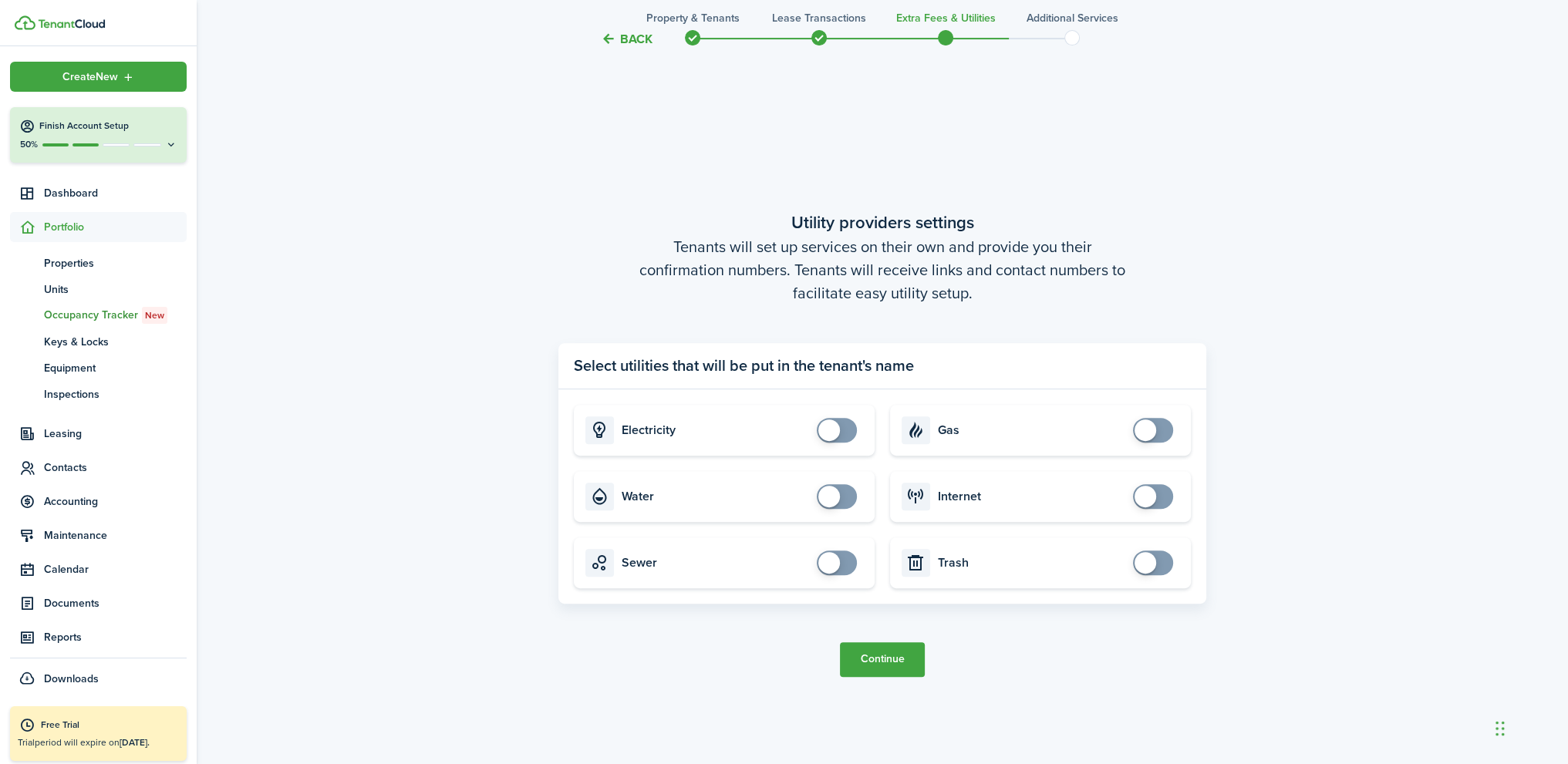
click at [890, 658] on button "Continue" at bounding box center [881, 659] width 84 height 35
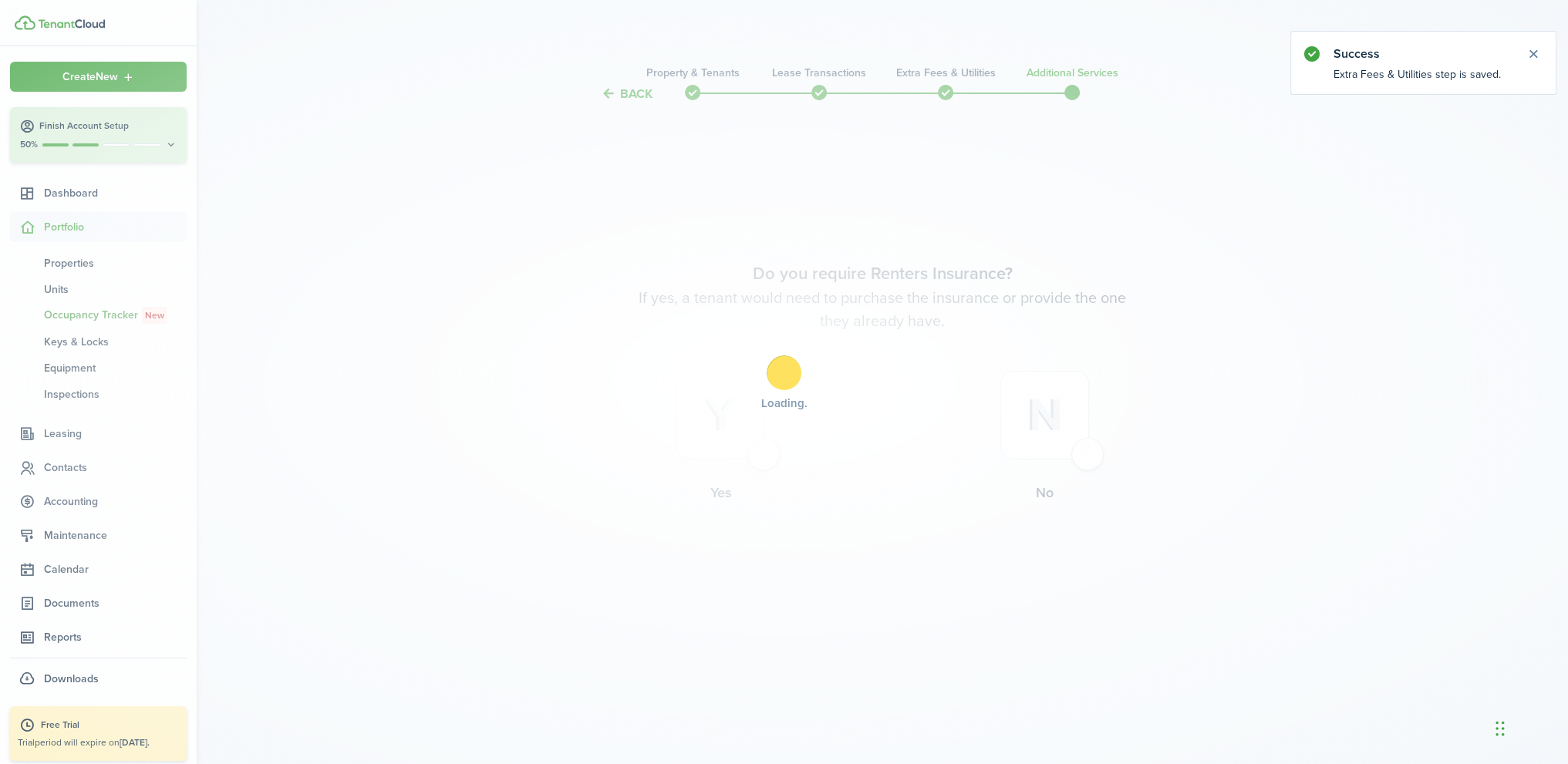
scroll to position [0, 0]
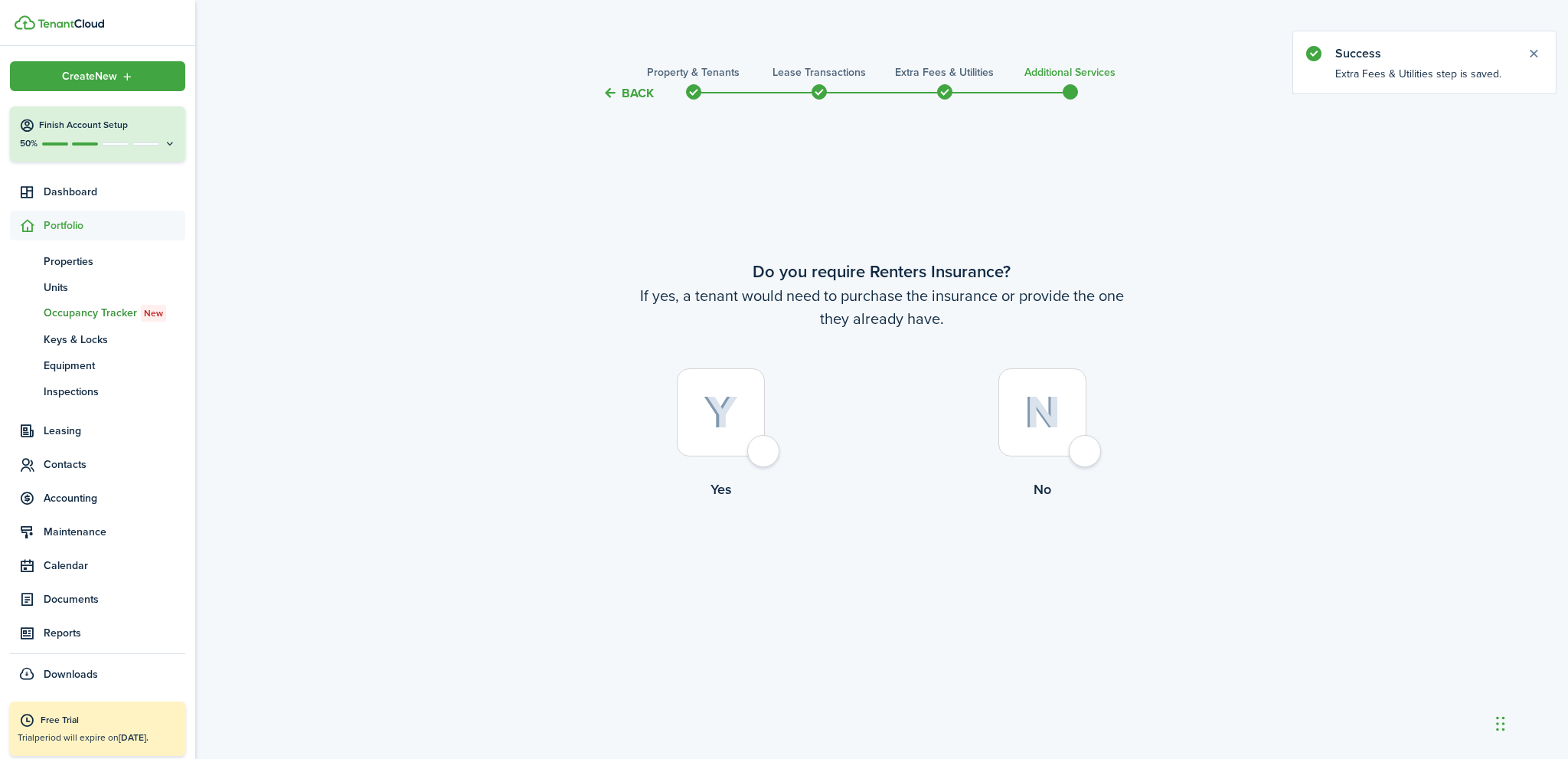
click at [1086, 457] on div at bounding box center [1042, 411] width 88 height 88
radio input "true"
click at [886, 559] on button "Complete move in" at bounding box center [881, 563] width 113 height 35
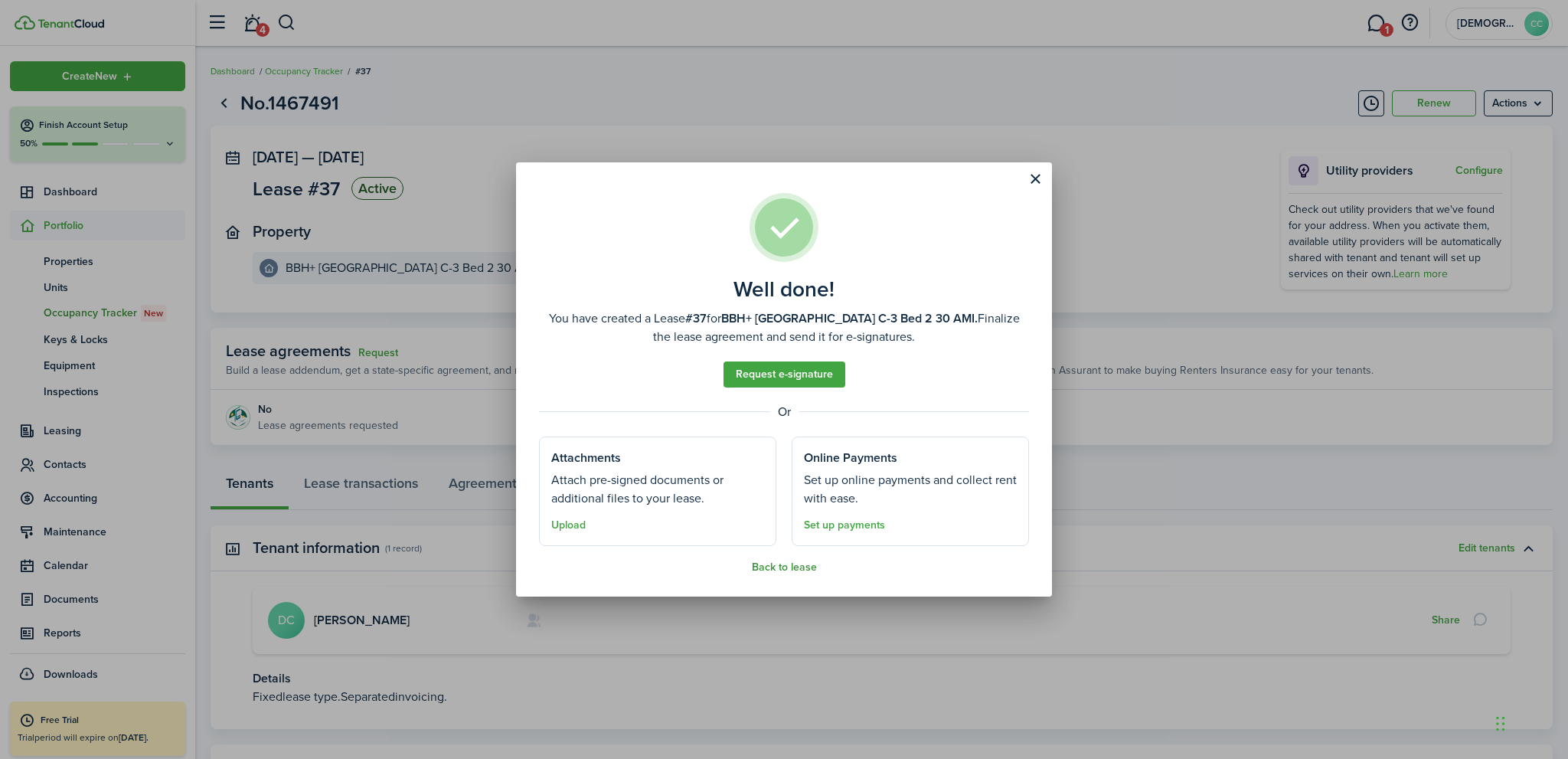
click at [790, 568] on button "Back to lease" at bounding box center [785, 567] width 65 height 13
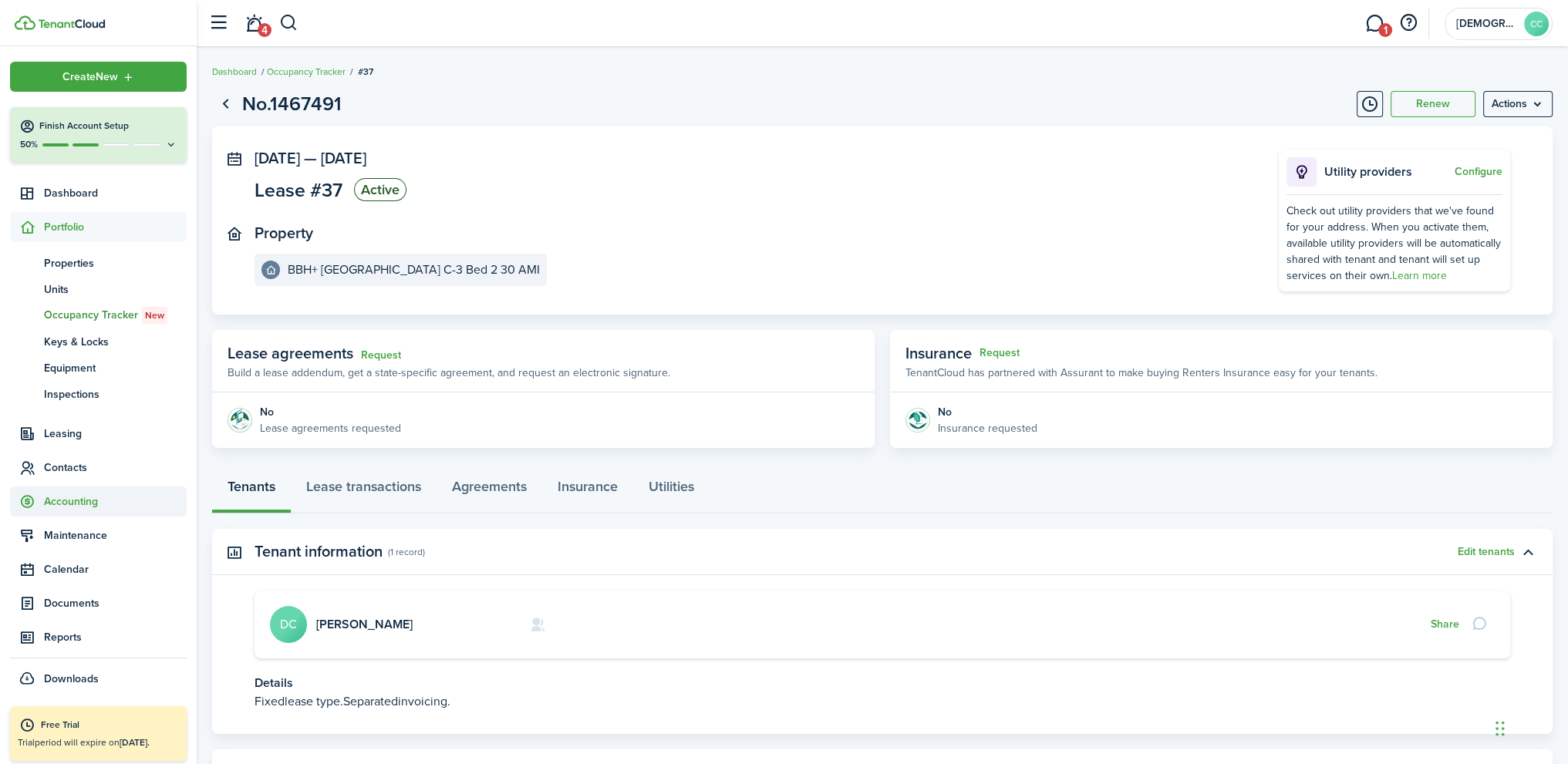
click at [74, 503] on span "Accounting" at bounding box center [114, 501] width 143 height 16
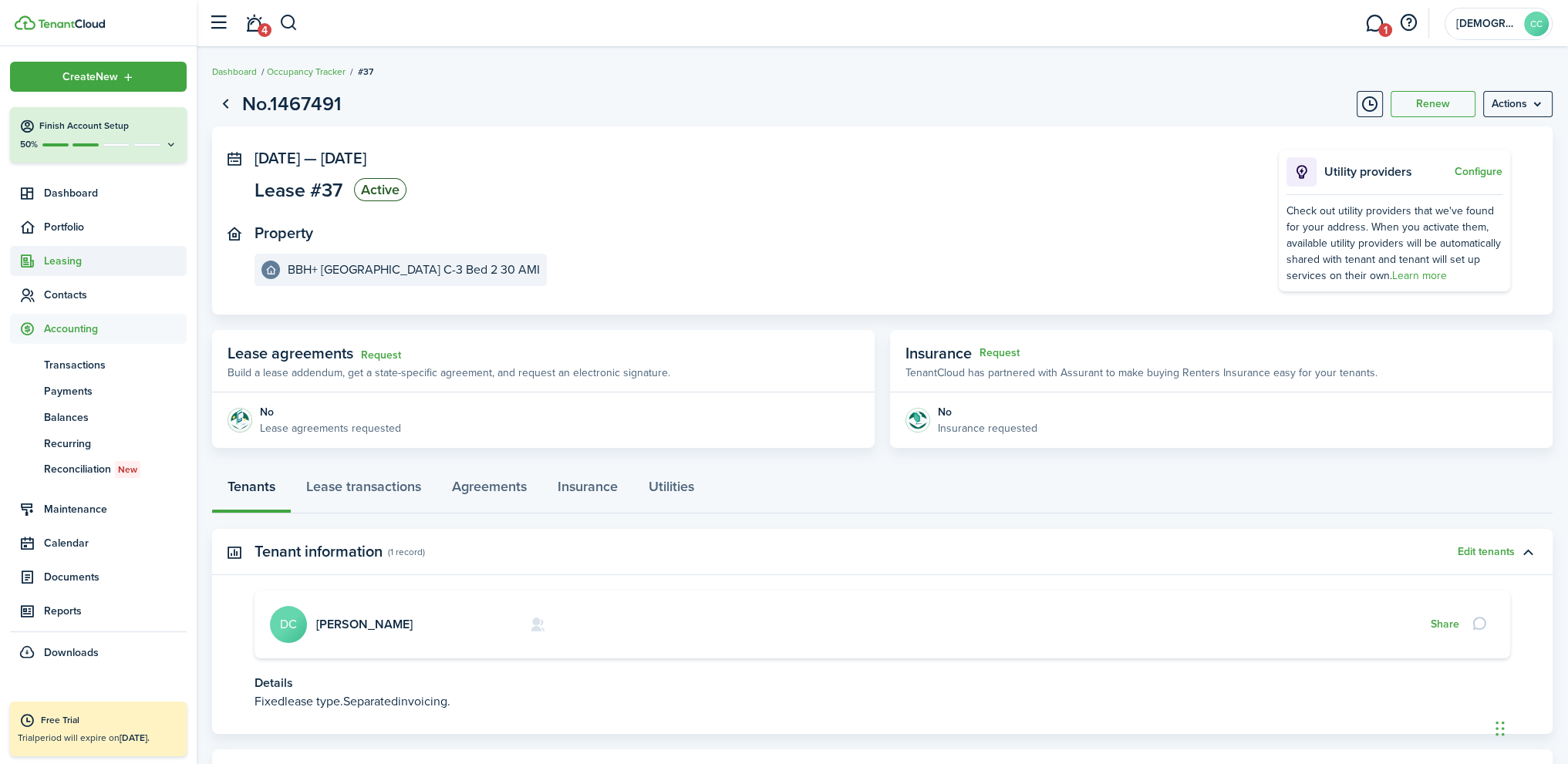
click at [58, 261] on span "Leasing" at bounding box center [114, 261] width 143 height 16
click at [382, 493] on link "Lease transactions" at bounding box center [364, 491] width 145 height 47
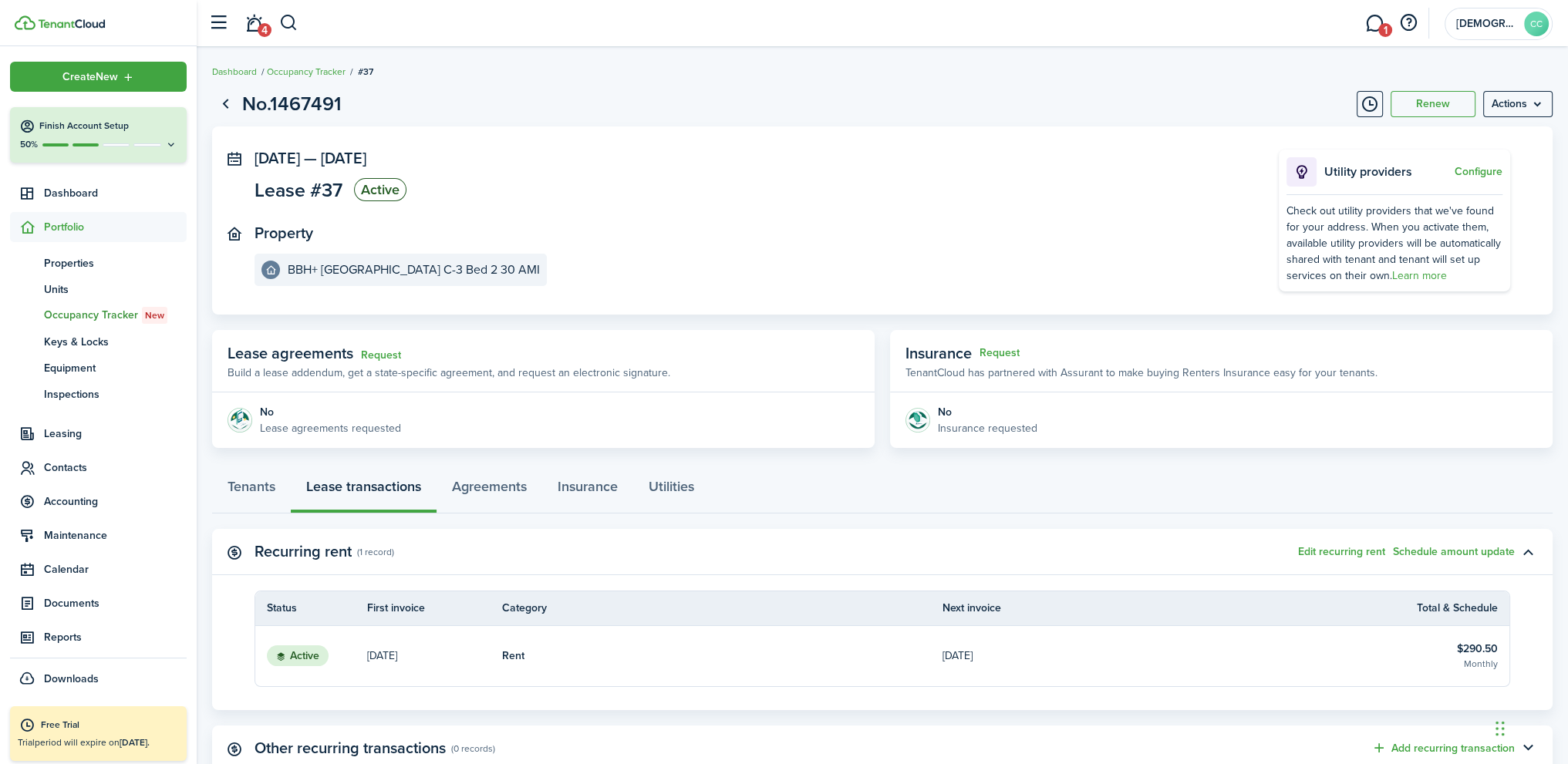
click at [397, 653] on p "[DATE]" at bounding box center [381, 655] width 30 height 16
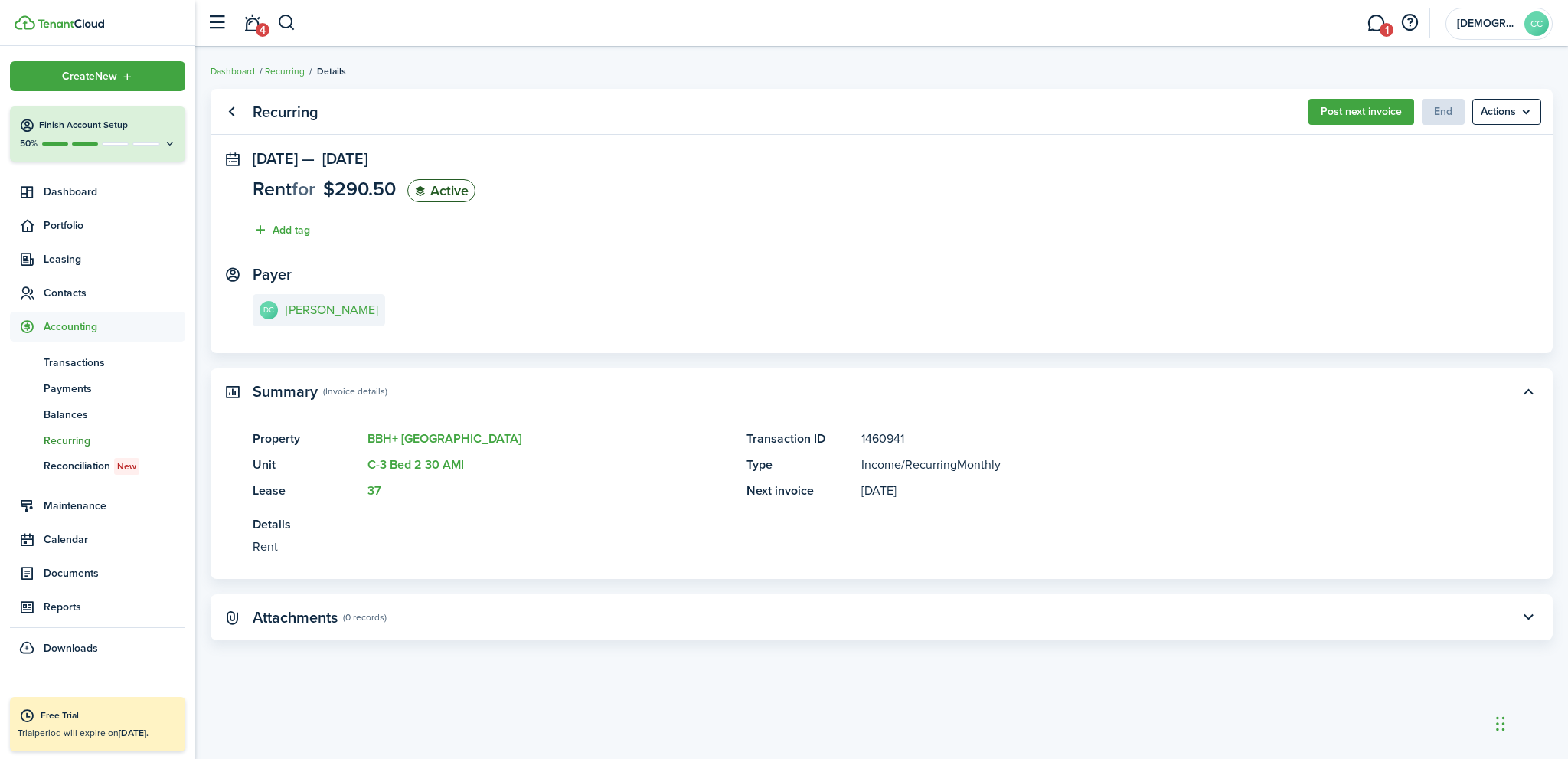
click at [344, 193] on span "$290.50" at bounding box center [360, 188] width 73 height 28
click at [1528, 115] on menu-btn "Actions" at bounding box center [1507, 112] width 69 height 26
click at [1211, 216] on panel-main-section "[DATE] — [DATE] Rent for $290.50 Active Add tag" at bounding box center [881, 198] width 1258 height 96
click at [228, 113] on link "Go back" at bounding box center [231, 112] width 26 height 26
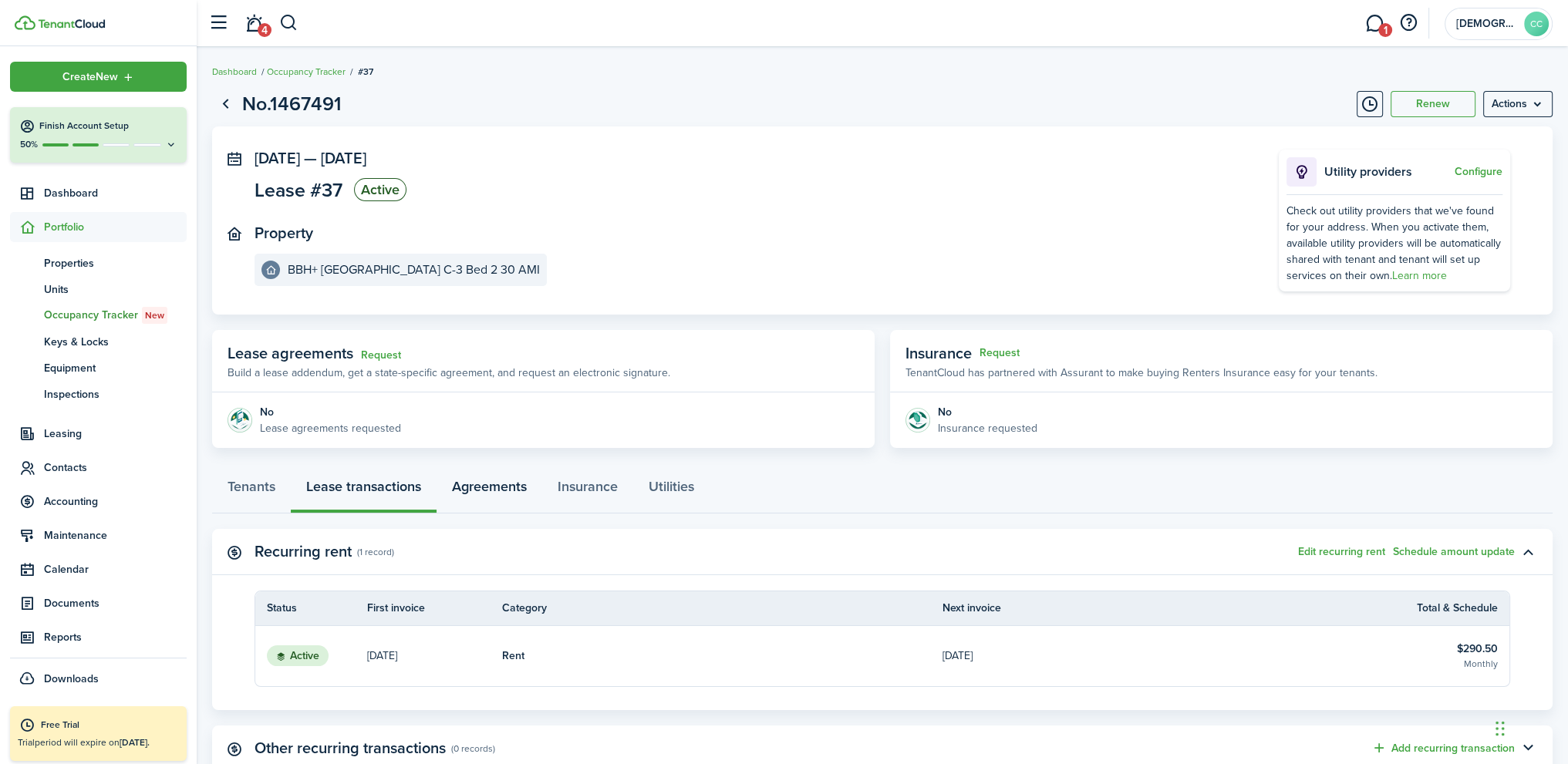
click at [495, 495] on link "Agreements" at bounding box center [489, 491] width 106 height 47
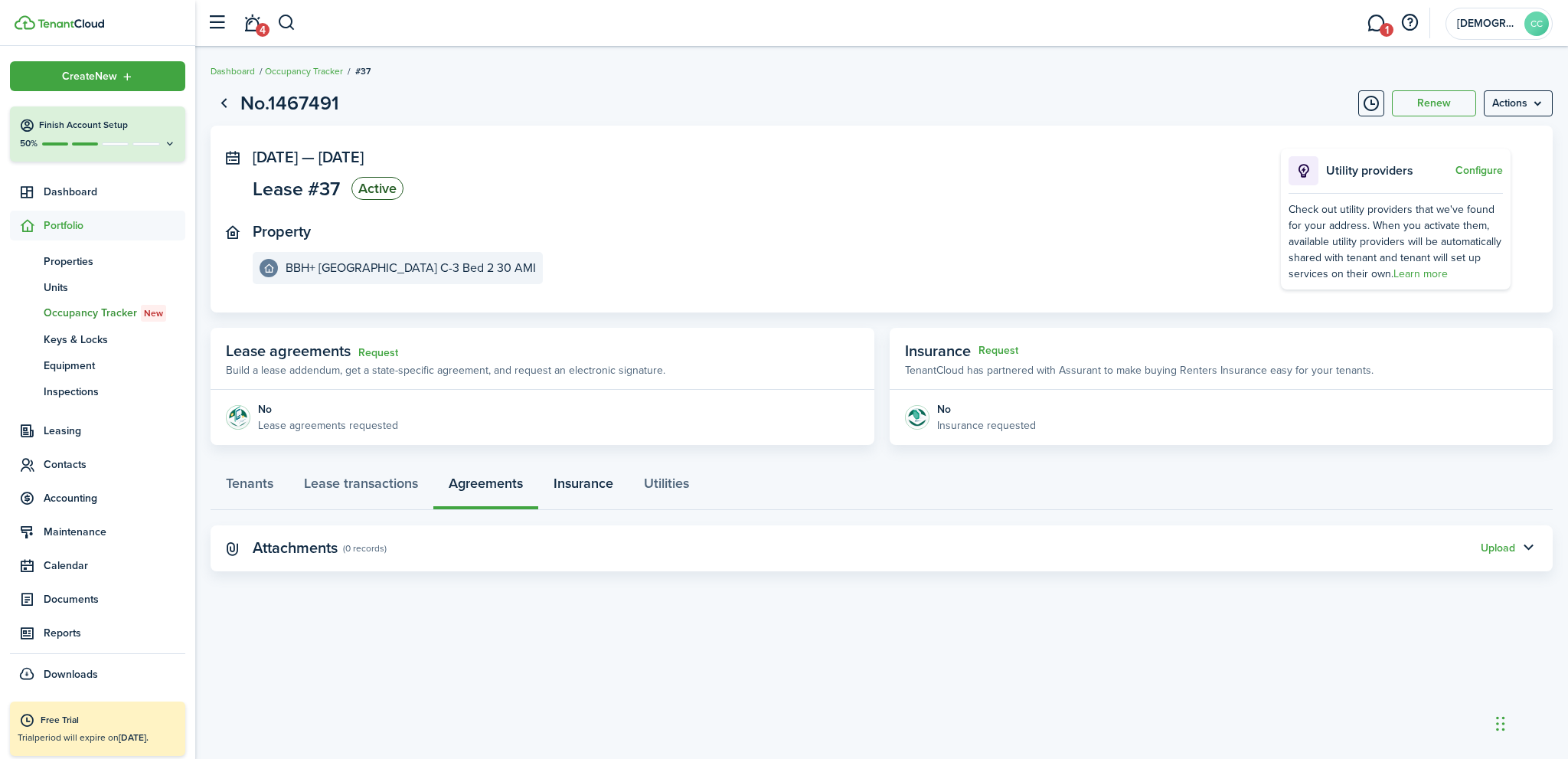
click at [564, 495] on link "Insurance" at bounding box center [584, 487] width 91 height 46
click at [667, 480] on link "Utilities" at bounding box center [666, 487] width 76 height 46
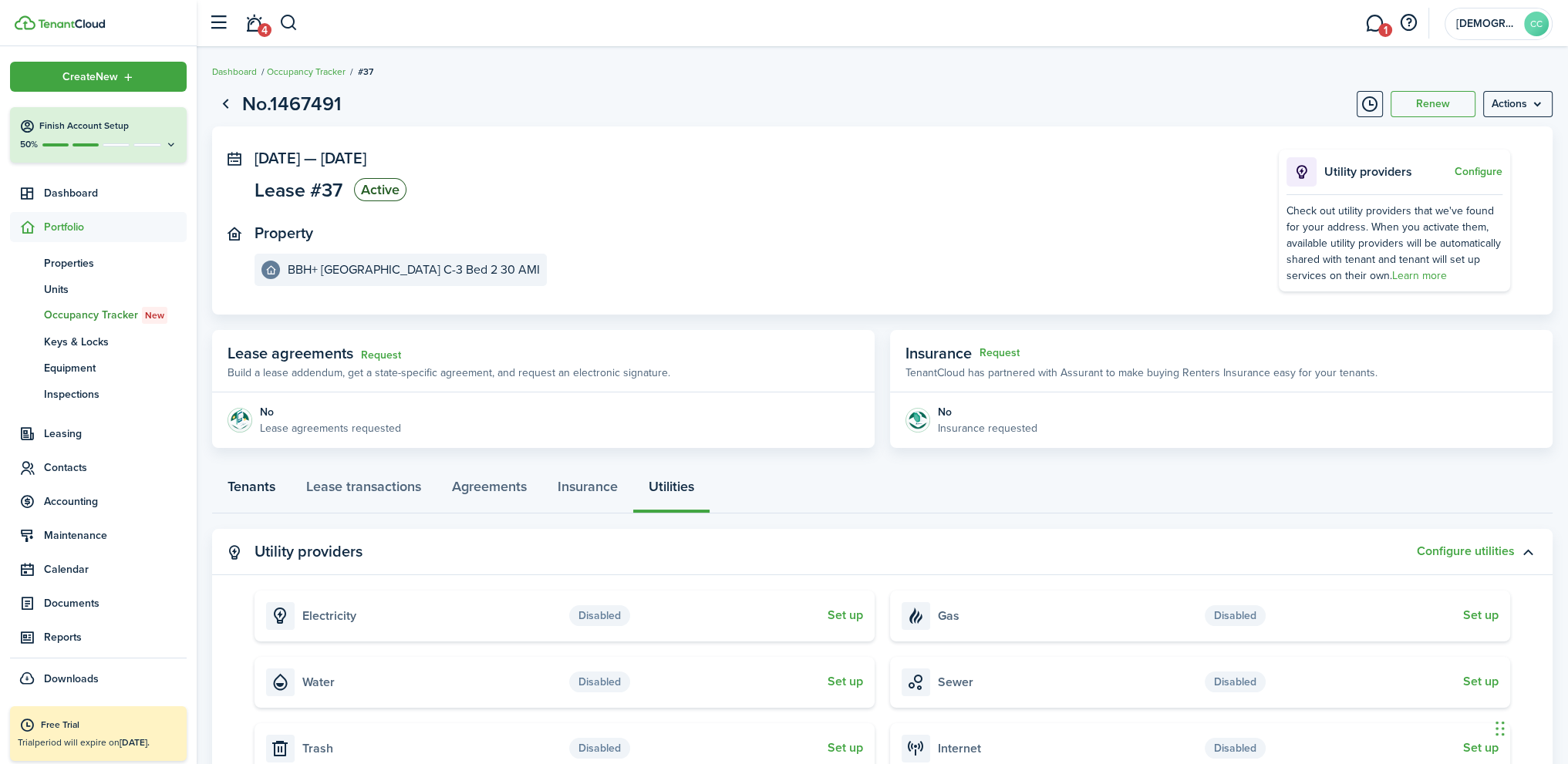
click at [256, 488] on link "Tenants" at bounding box center [251, 491] width 79 height 47
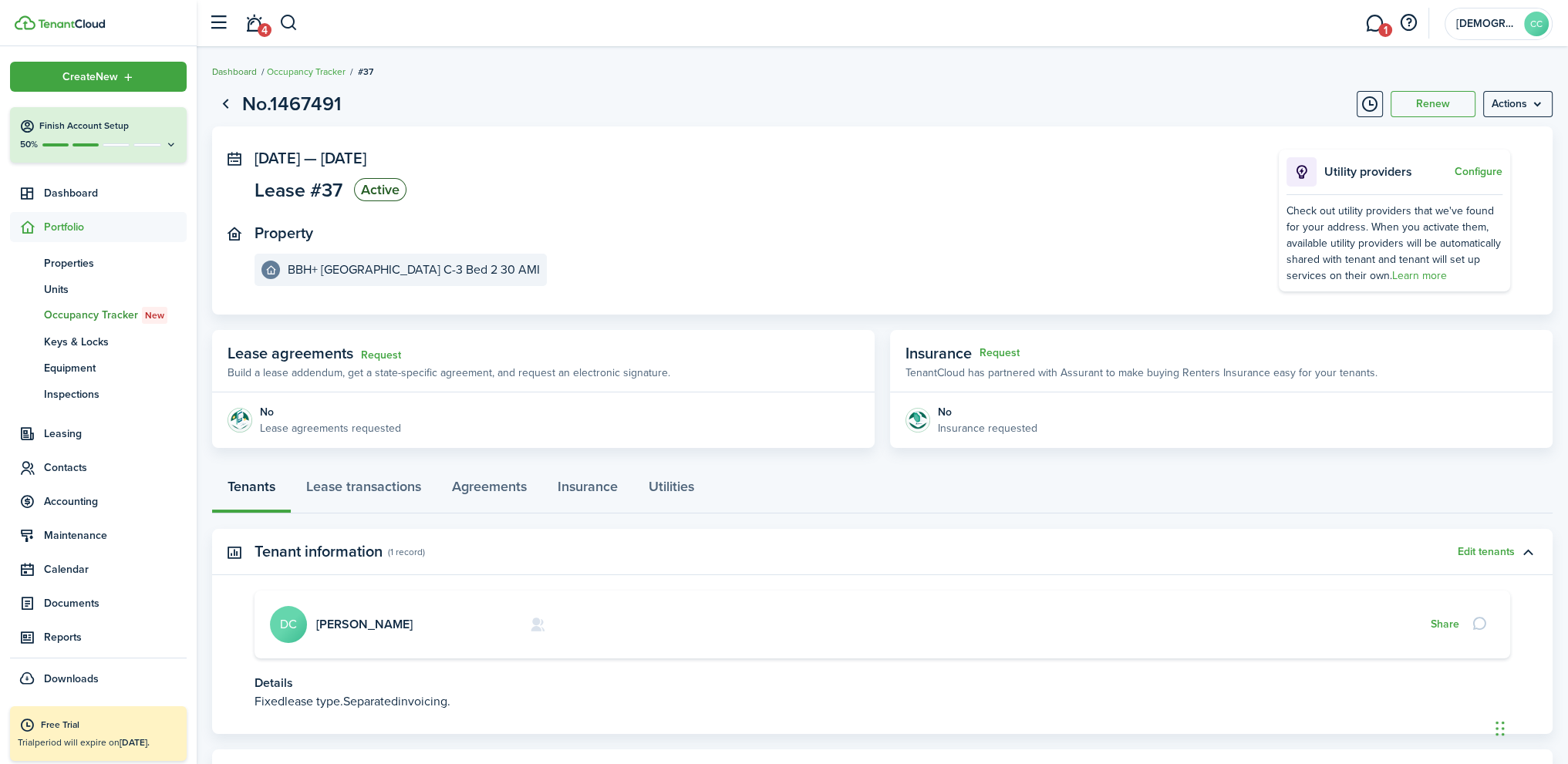
click at [233, 70] on link "Dashboard" at bounding box center [235, 72] width 45 height 14
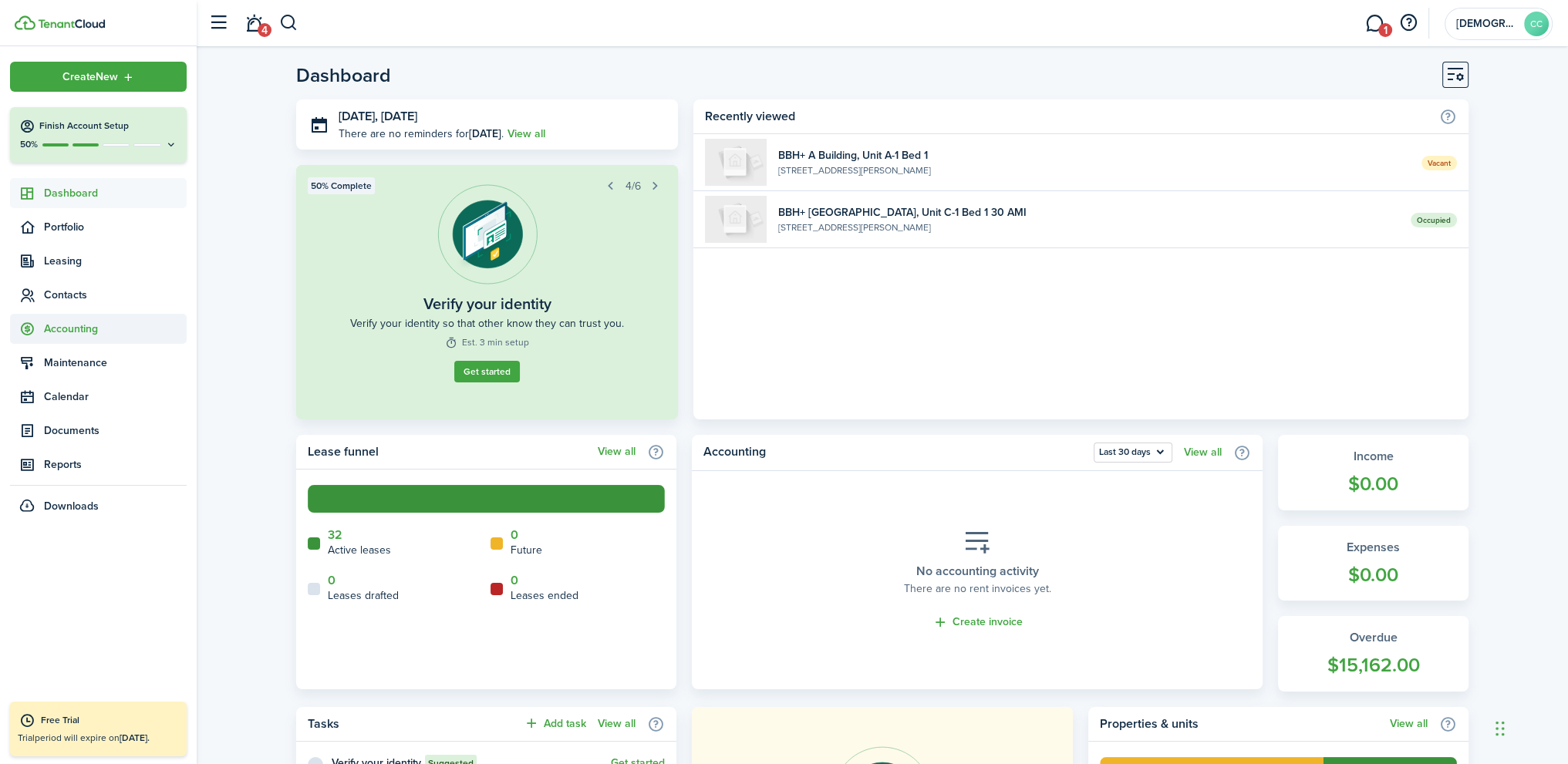
click at [88, 326] on span "Accounting" at bounding box center [114, 329] width 143 height 16
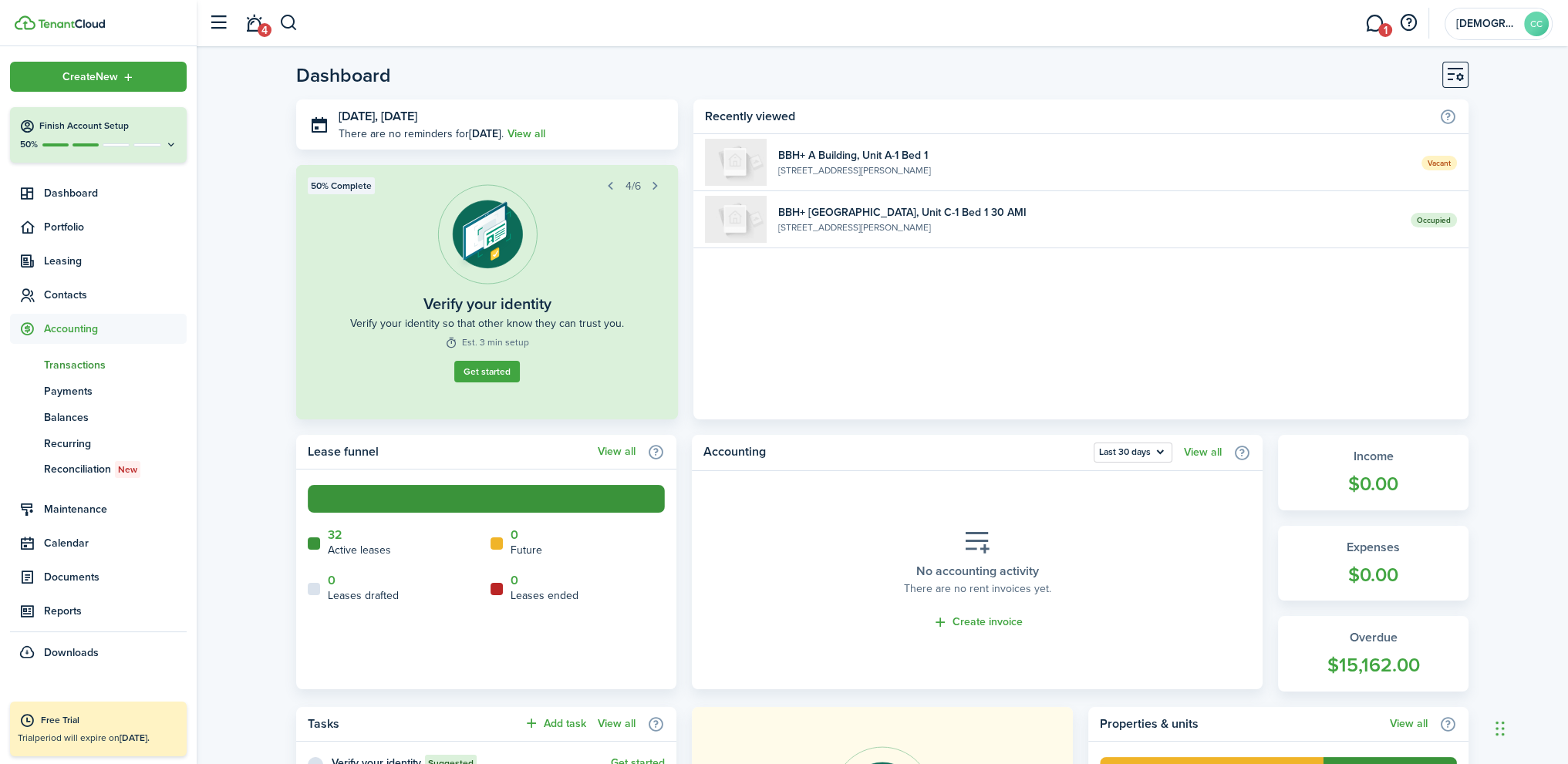
click at [95, 367] on span "Transactions" at bounding box center [114, 365] width 143 height 16
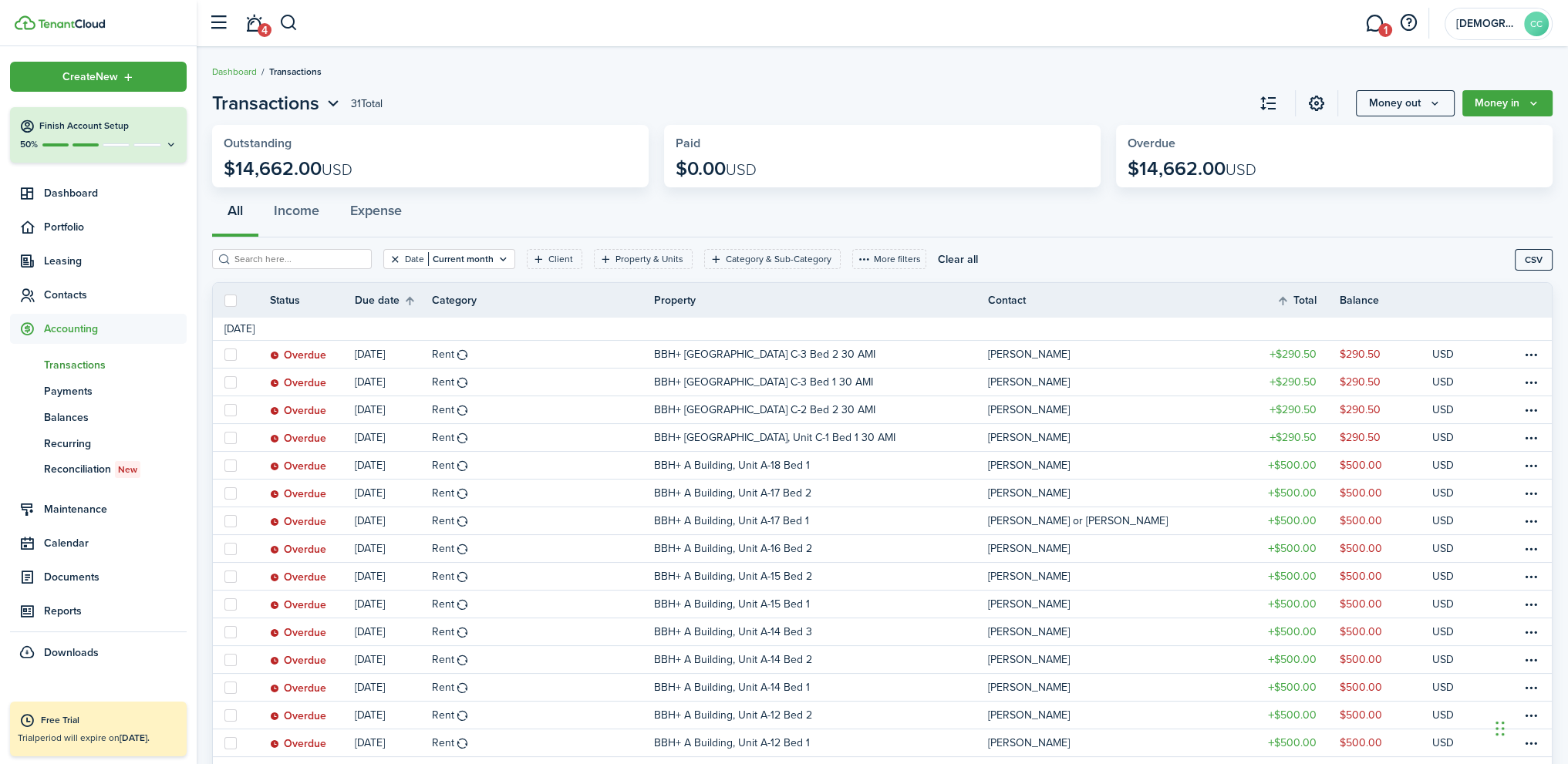
click at [389, 258] on button "Clear filter" at bounding box center [396, 259] width 14 height 13
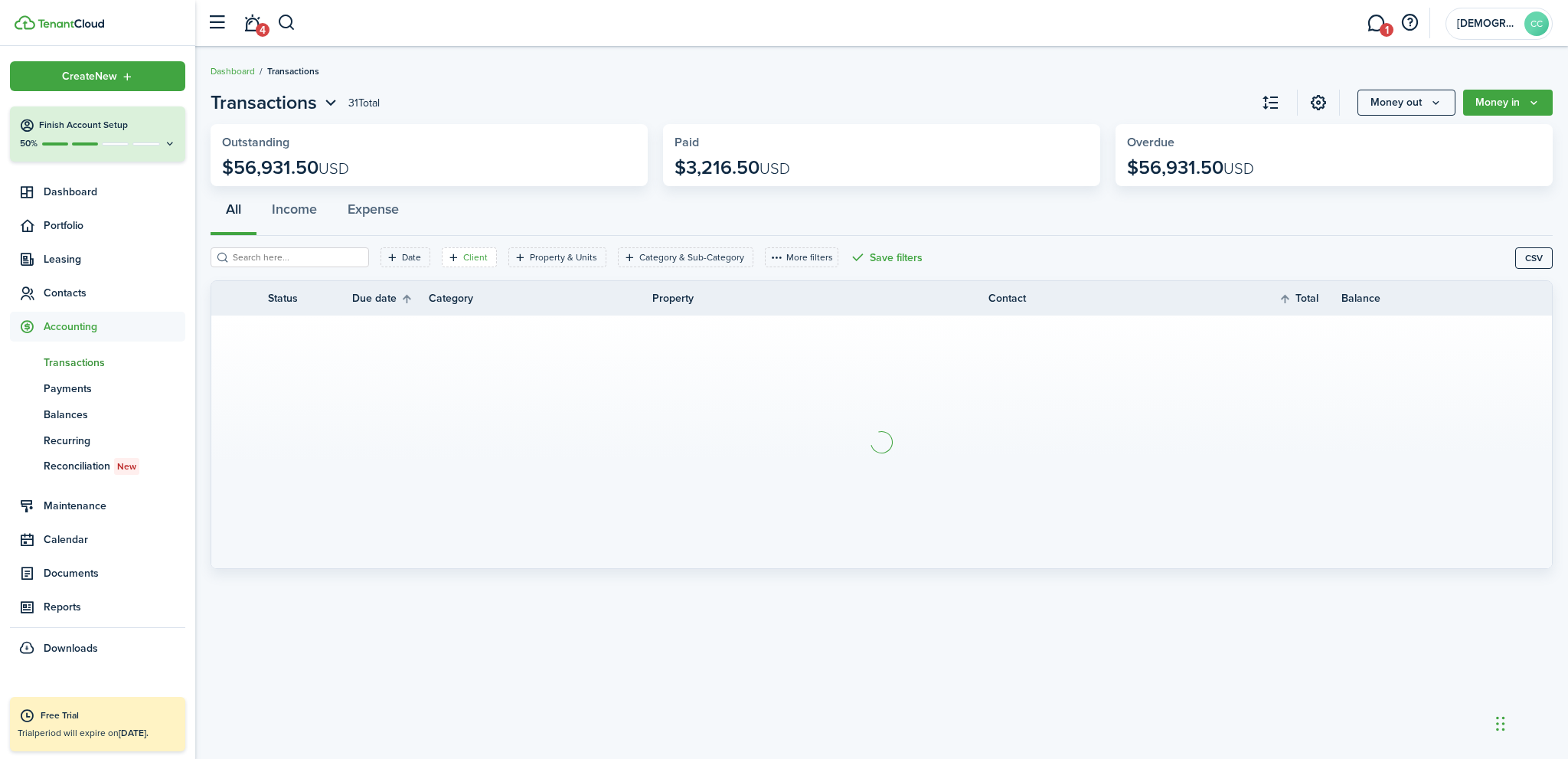
click at [463, 257] on filter-tag-label "Client" at bounding box center [475, 257] width 24 height 13
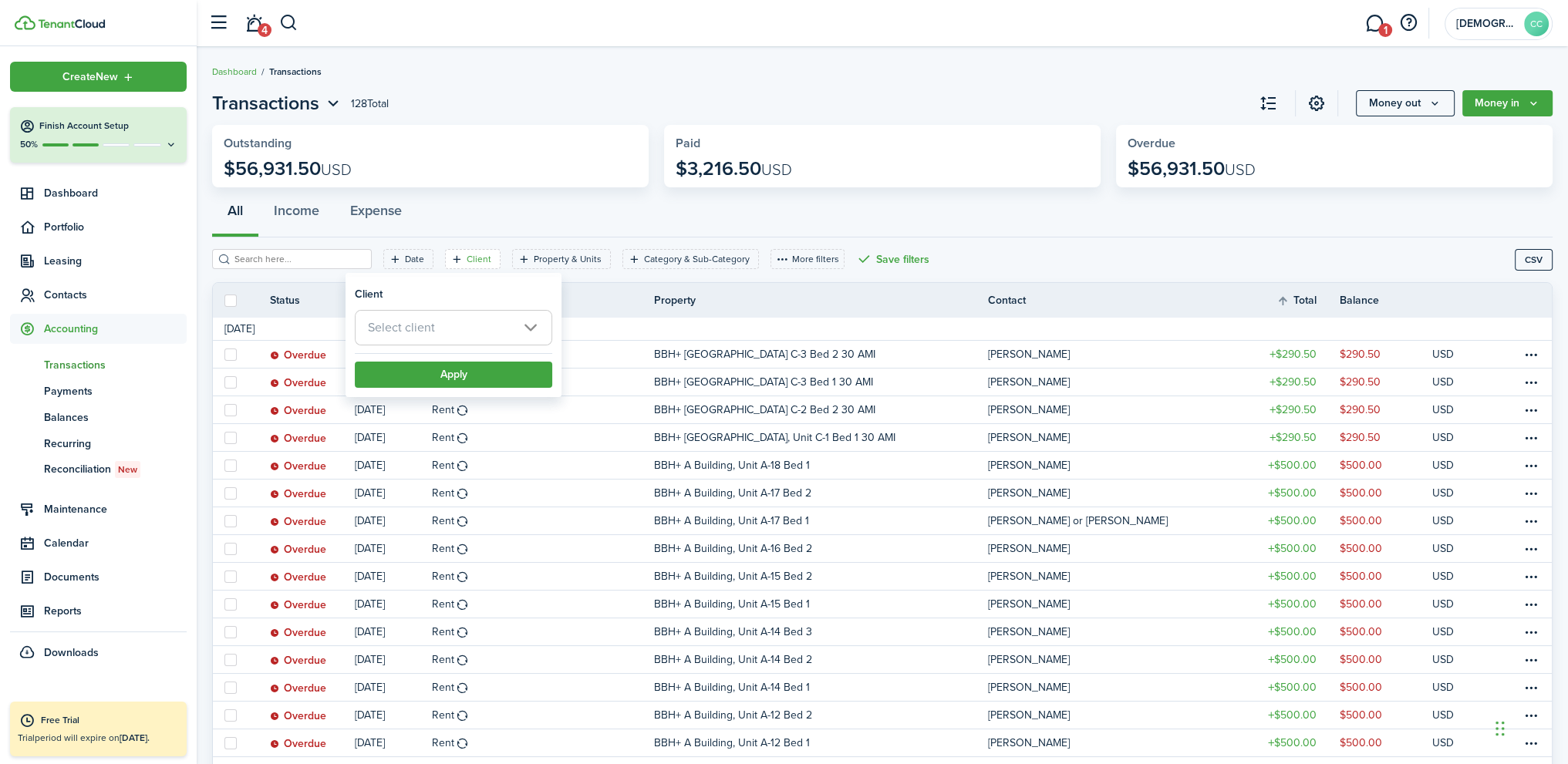
click at [424, 324] on span "Select client" at bounding box center [400, 327] width 67 height 17
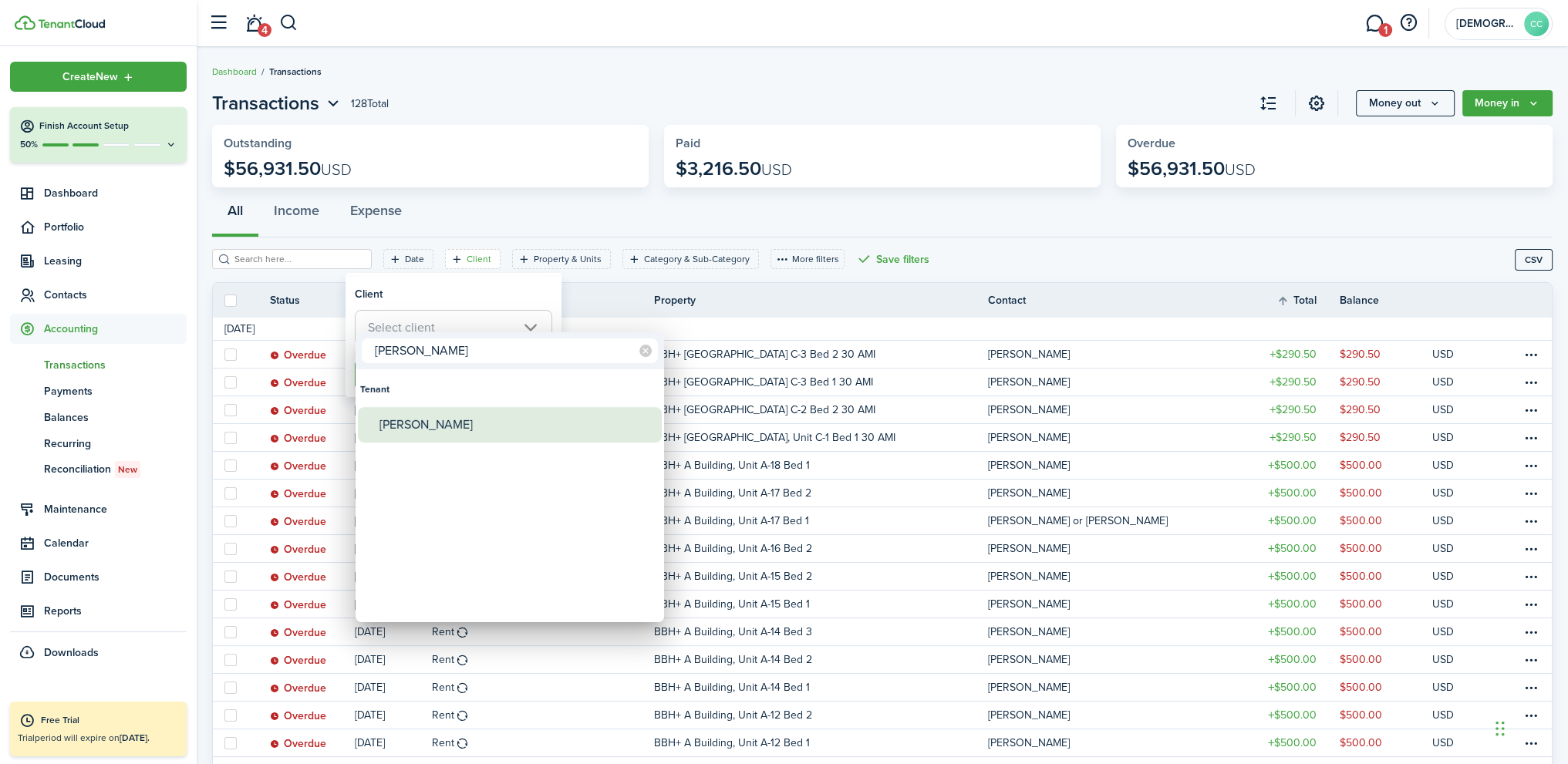
type input "[PERSON_NAME]"
click at [446, 428] on div "[PERSON_NAME]" at bounding box center [515, 425] width 272 height 36
type input "[PERSON_NAME]"
click at [456, 430] on div "[PERSON_NAME]" at bounding box center [515, 425] width 272 height 36
click at [1010, 236] on div at bounding box center [784, 382] width 1814 height 1010
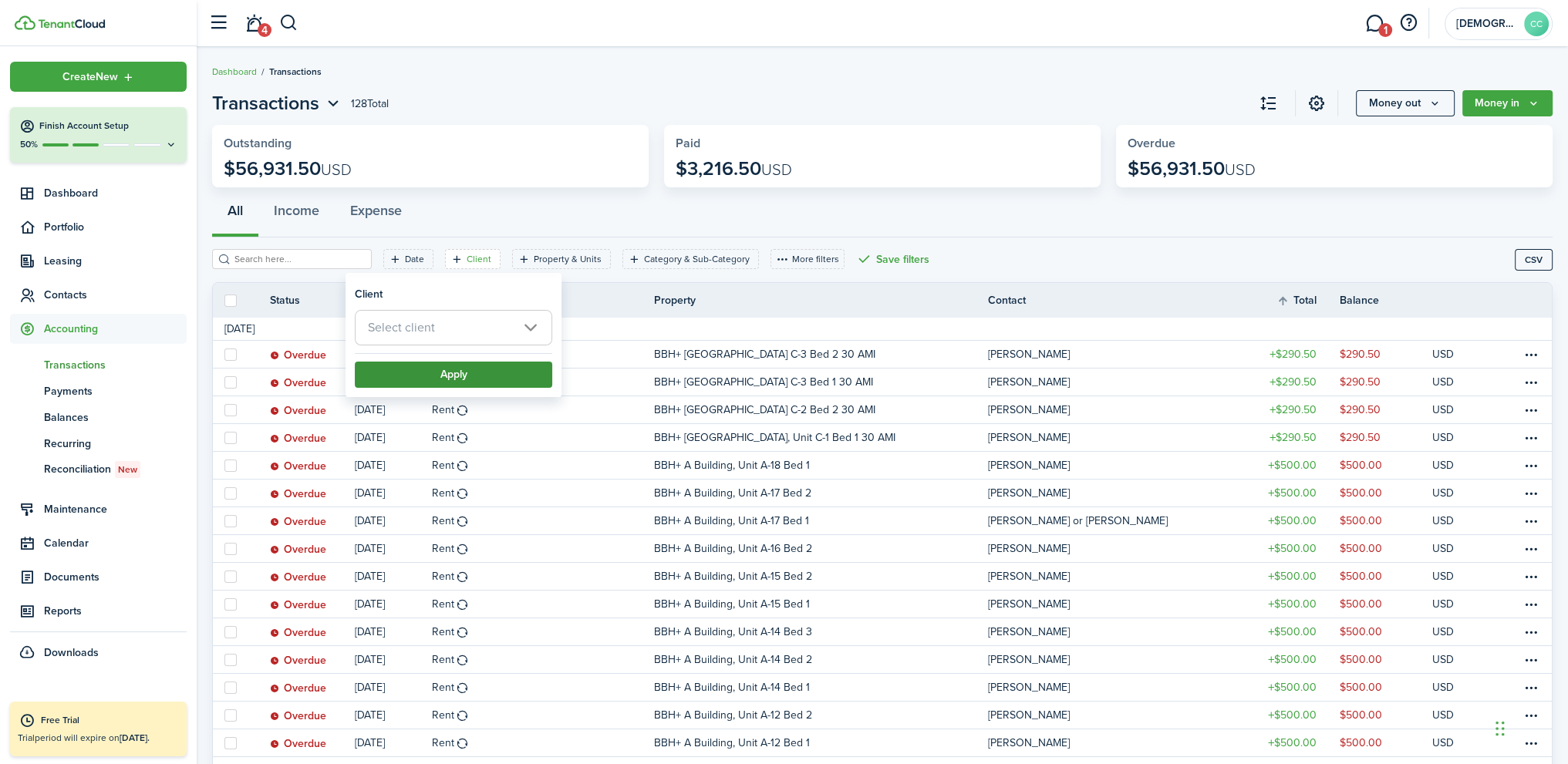
click at [461, 381] on button "Apply" at bounding box center [454, 374] width 198 height 26
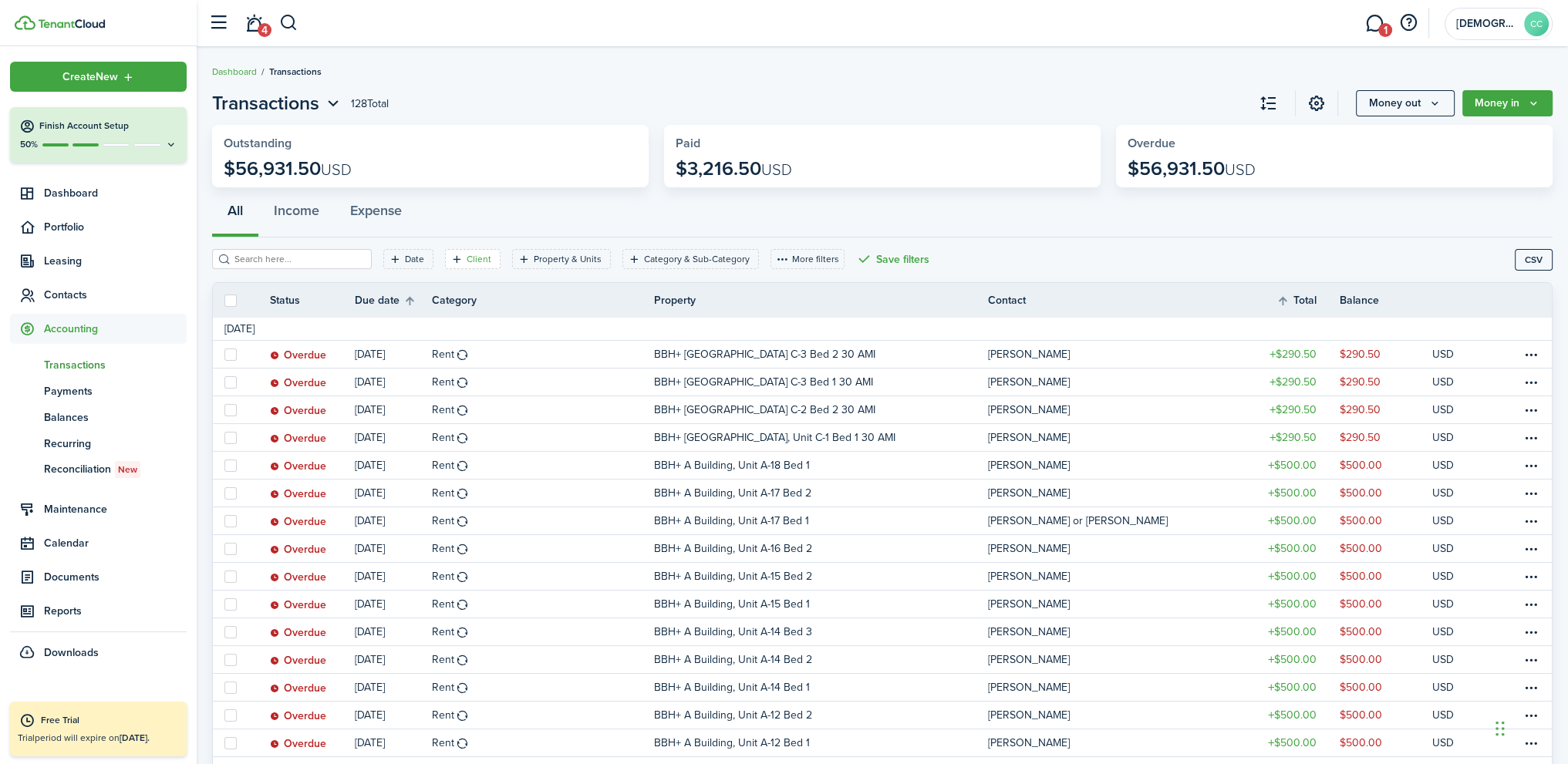
click at [466, 256] on filter-tag-label "Client" at bounding box center [478, 259] width 24 height 14
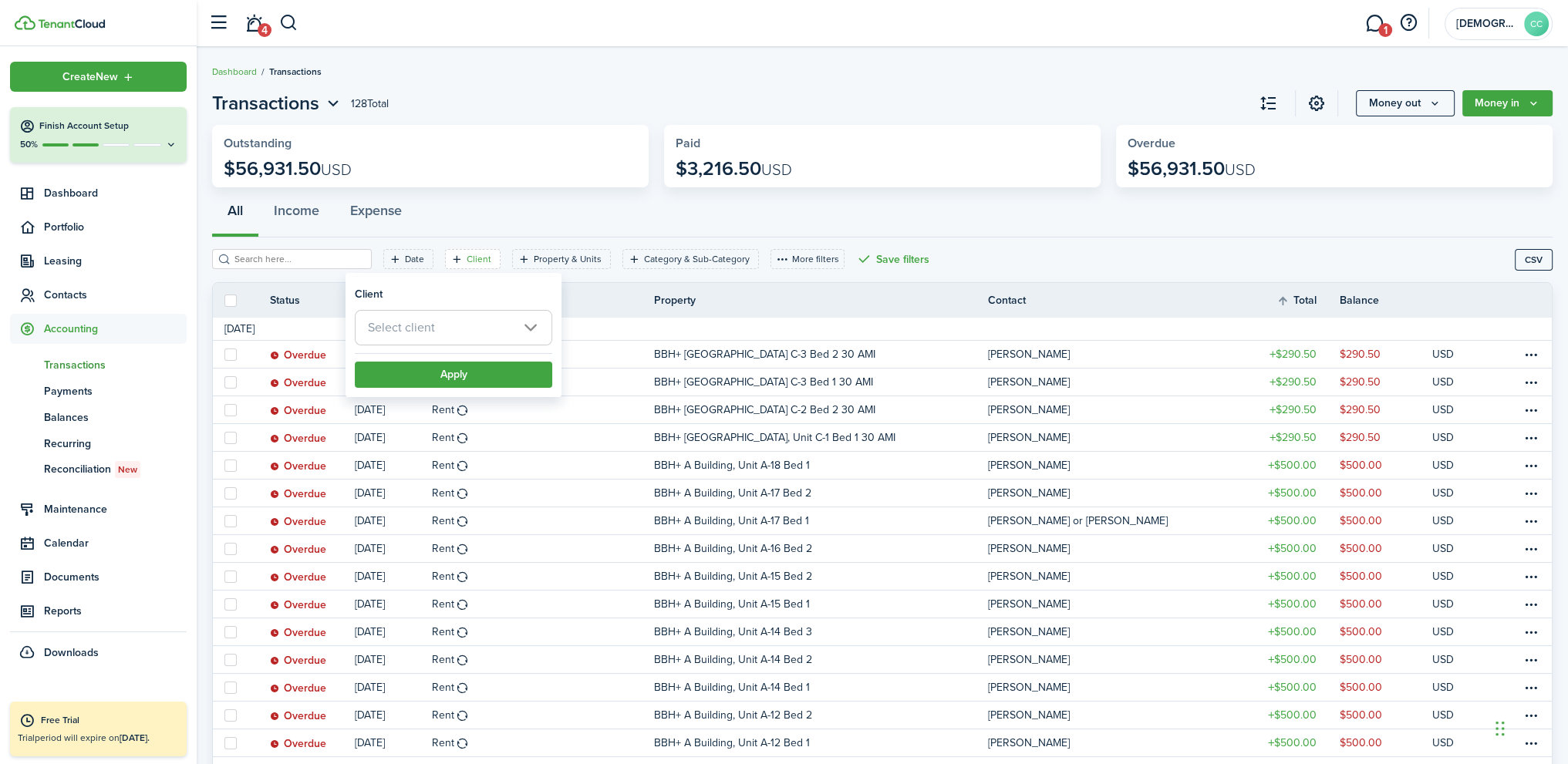
click at [446, 327] on span "Select client" at bounding box center [454, 327] width 196 height 34
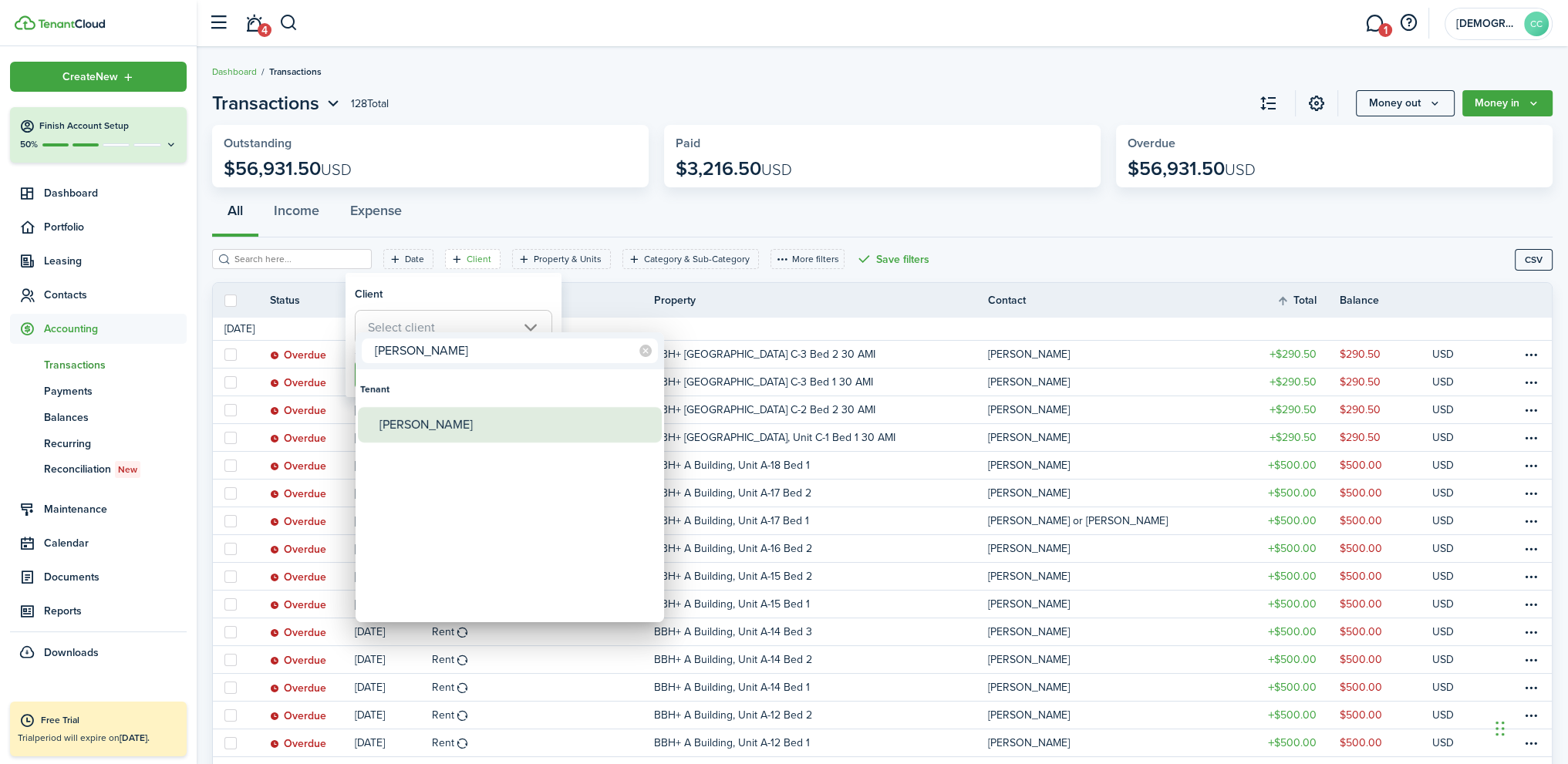
type input "[PERSON_NAME]"
click at [440, 418] on div "[PERSON_NAME]" at bounding box center [515, 425] width 272 height 36
type input "[PERSON_NAME]"
click at [612, 299] on div at bounding box center [784, 382] width 1814 height 1010
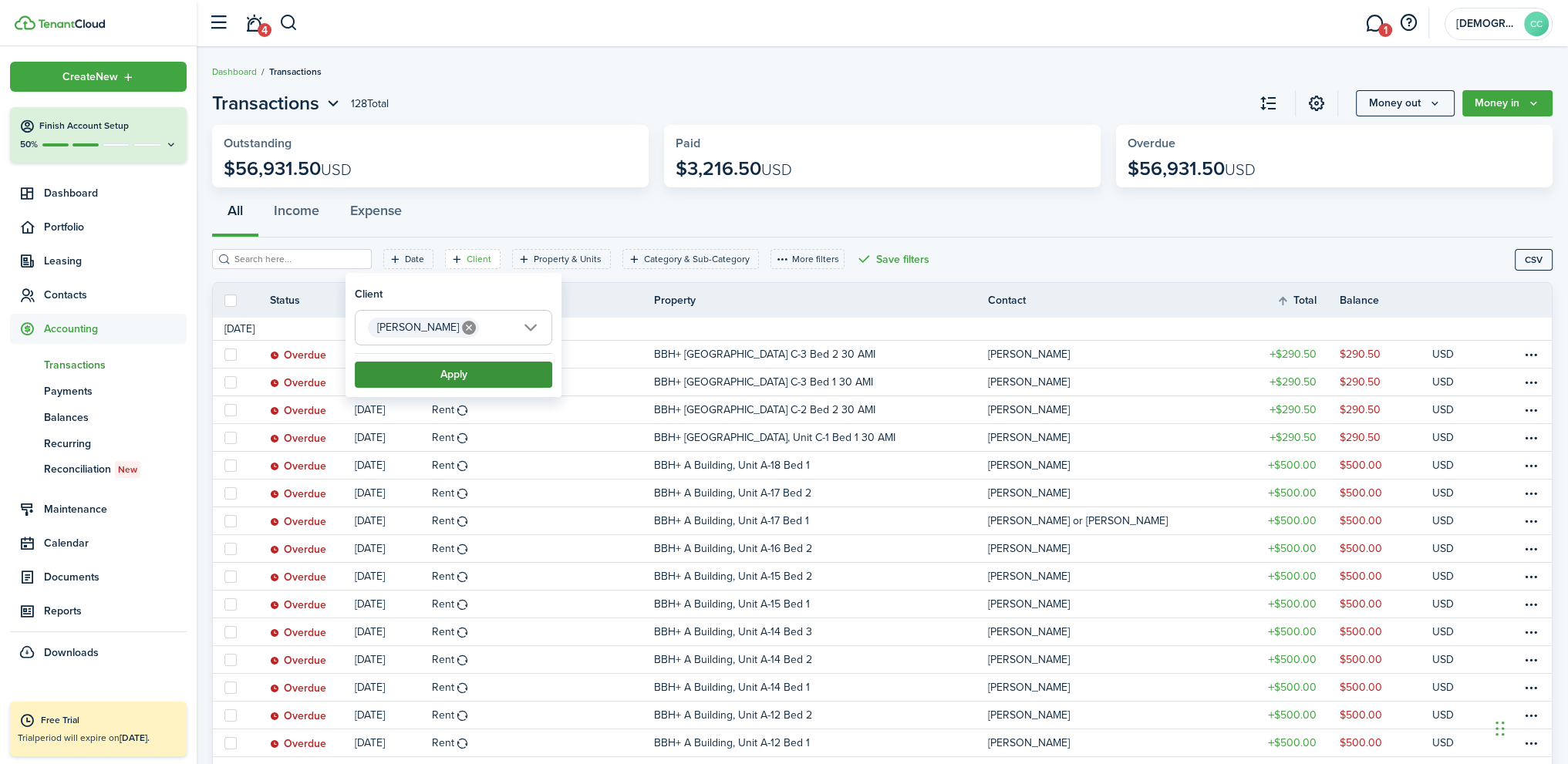
click at [472, 378] on button "Apply" at bounding box center [454, 374] width 198 height 26
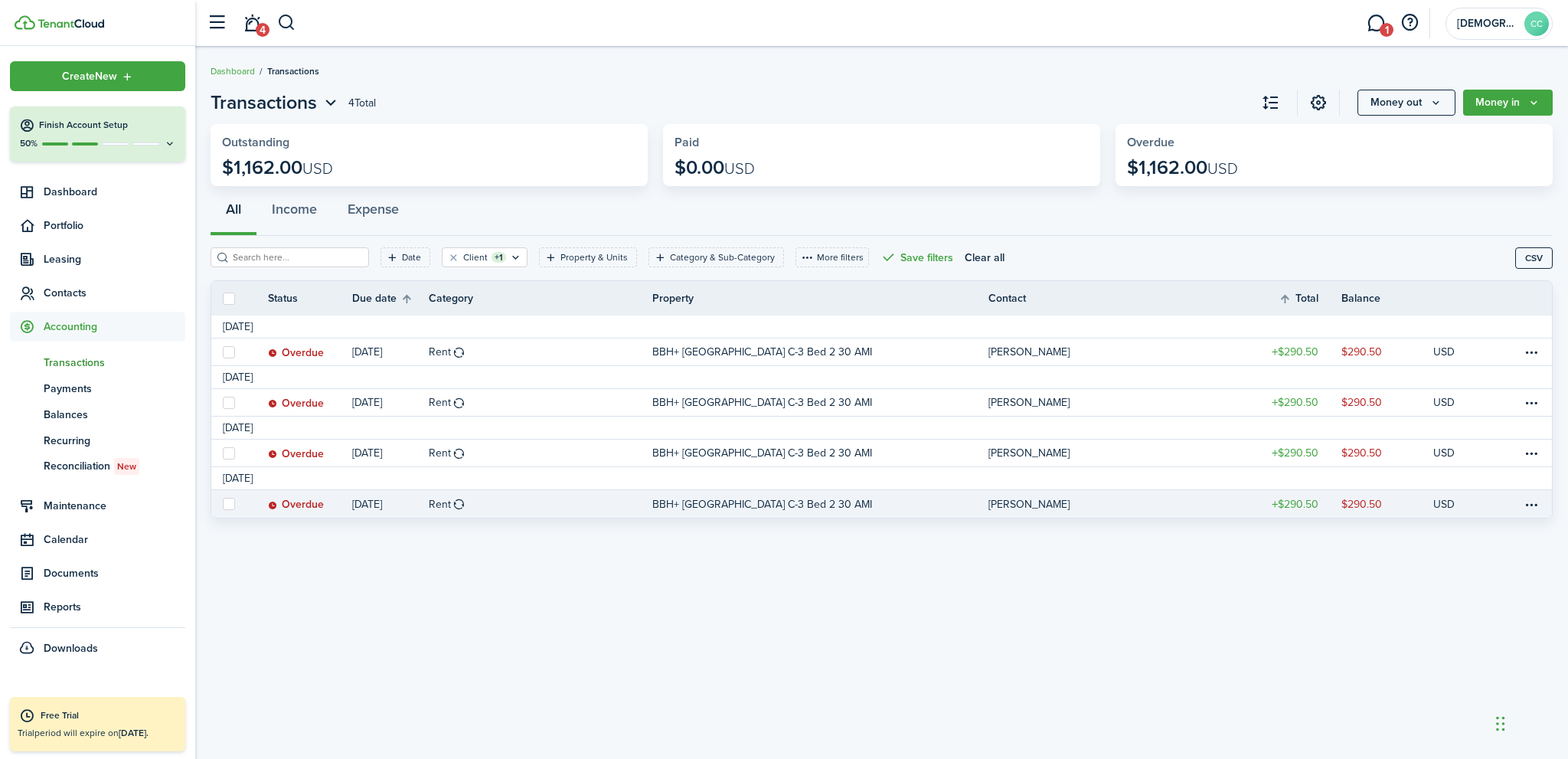
click at [772, 505] on p "BBH+ [GEOGRAPHIC_DATA] C-3 Bed 2 30 AMI" at bounding box center [762, 504] width 220 height 16
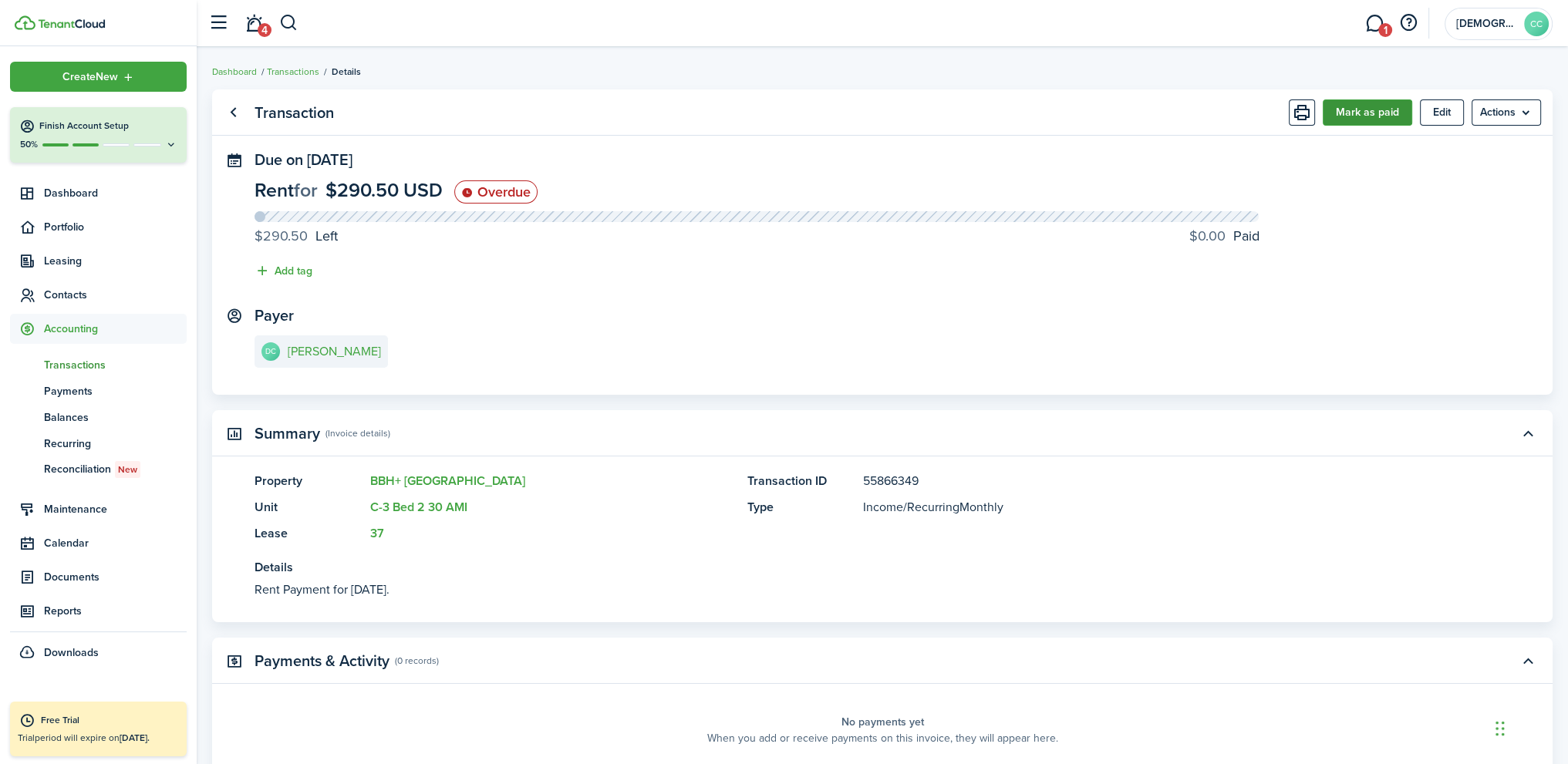
click at [1365, 113] on button "Mark as paid" at bounding box center [1367, 112] width 89 height 26
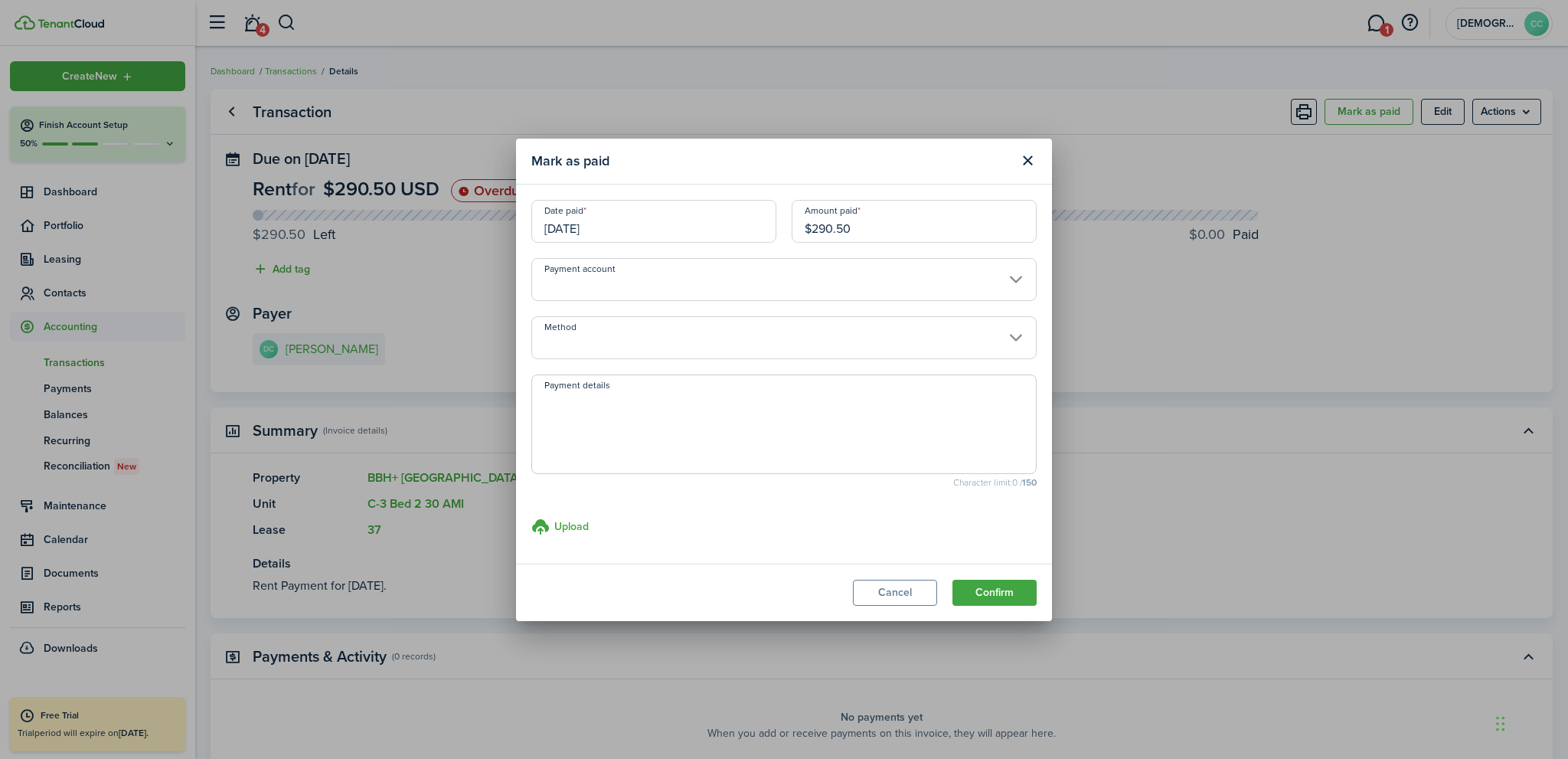
drag, startPoint x: 879, startPoint y: 224, endPoint x: 794, endPoint y: 232, distance: 85.4
click at [794, 232] on input "$290.50" at bounding box center [914, 222] width 245 height 43
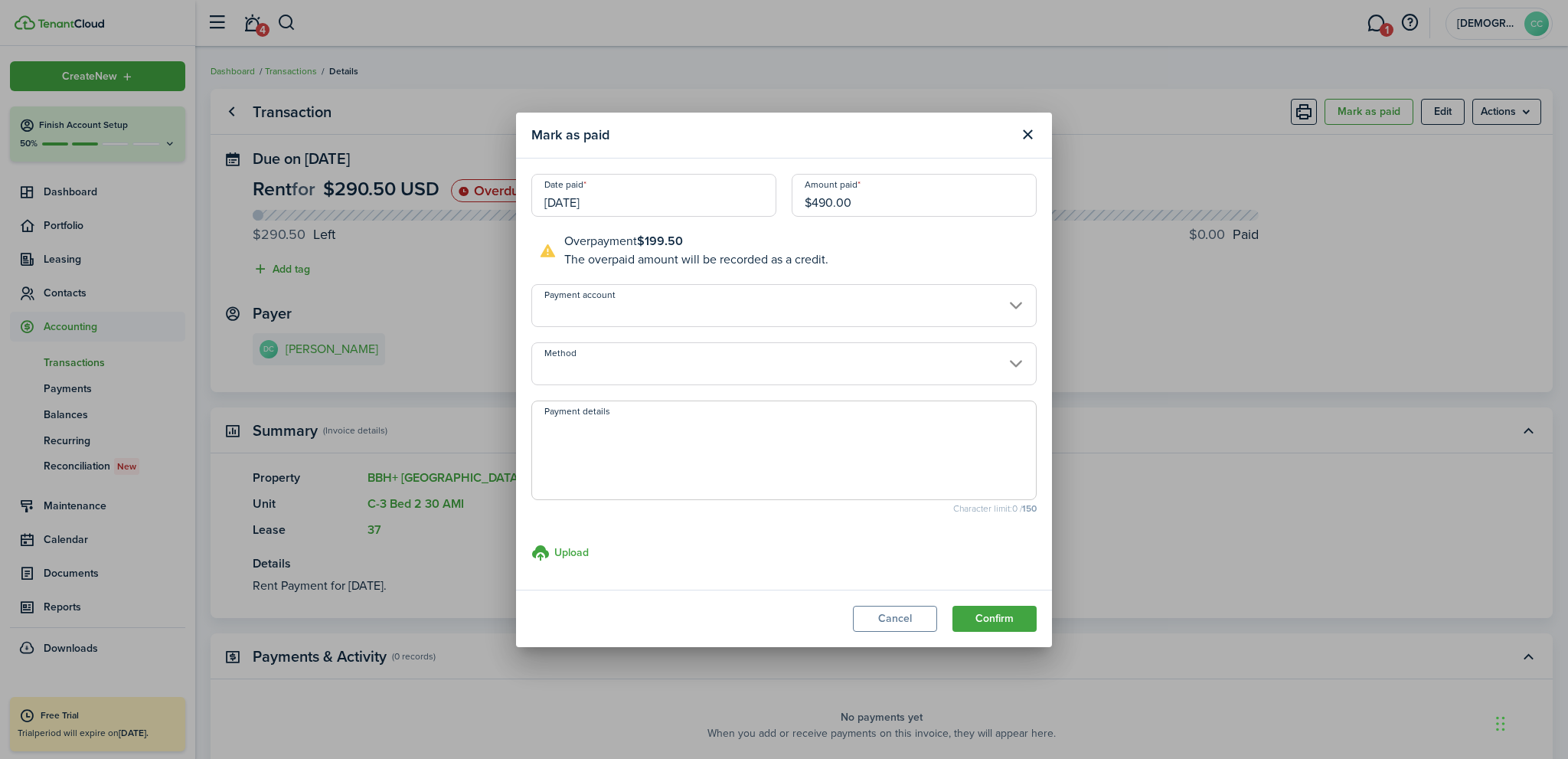
click at [614, 376] on input "Method" at bounding box center [784, 363] width 506 height 43
type input "$490.00"
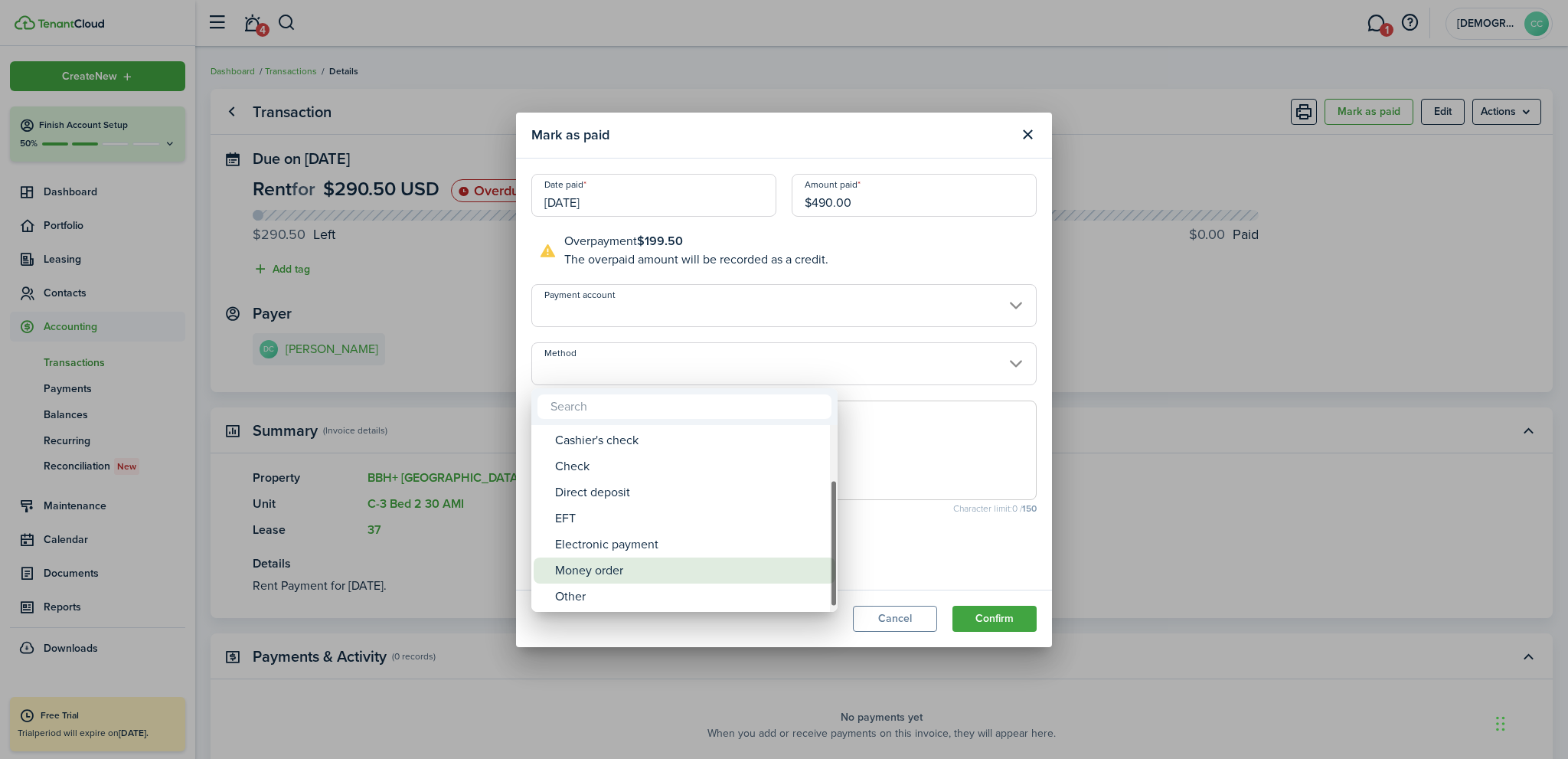
click at [600, 574] on div "Money order" at bounding box center [690, 570] width 271 height 26
type input "Money order"
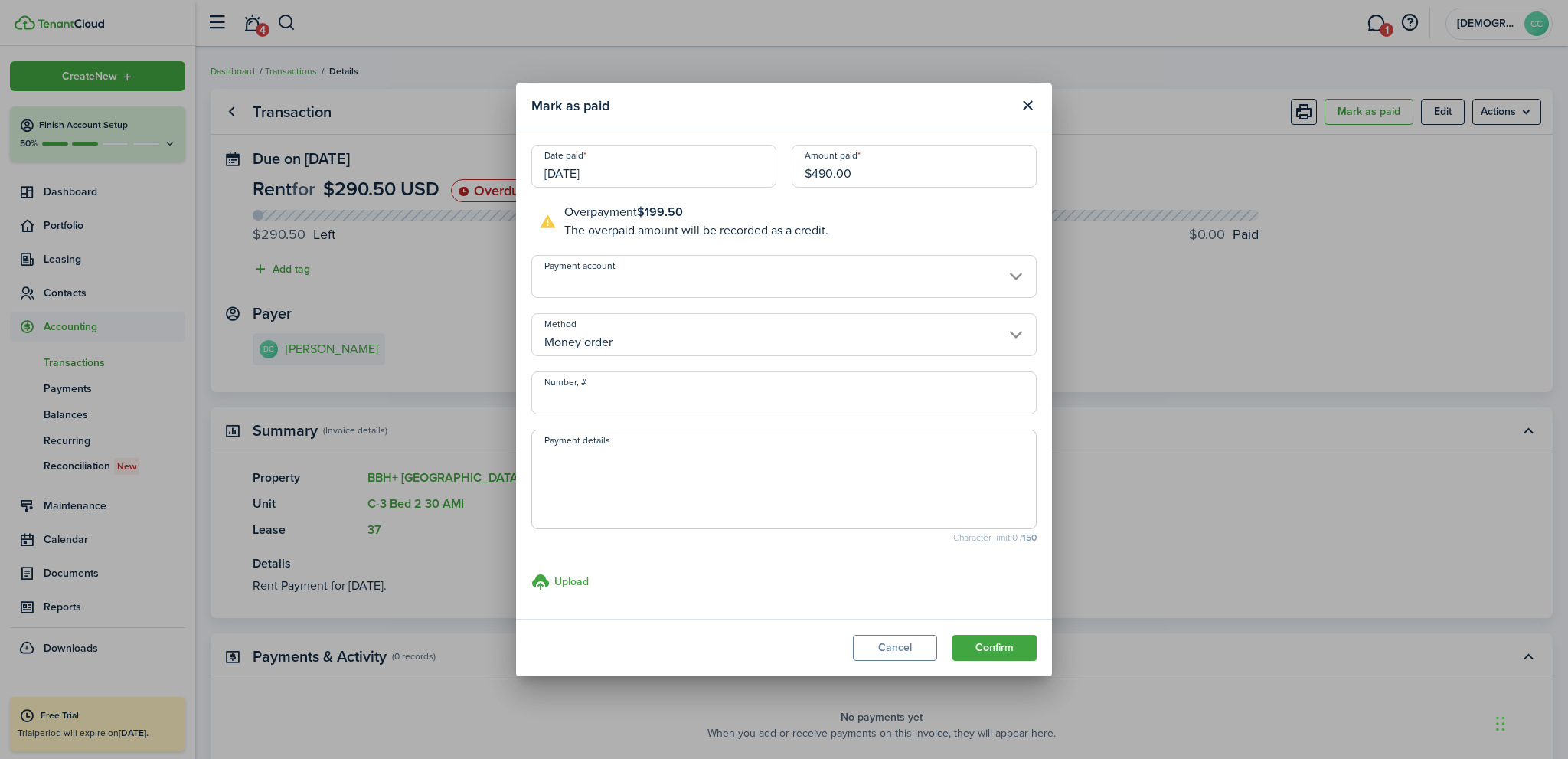
click at [570, 404] on input "Number, #" at bounding box center [784, 393] width 506 height 43
type input "594639"
click at [981, 645] on button "Confirm" at bounding box center [994, 647] width 84 height 26
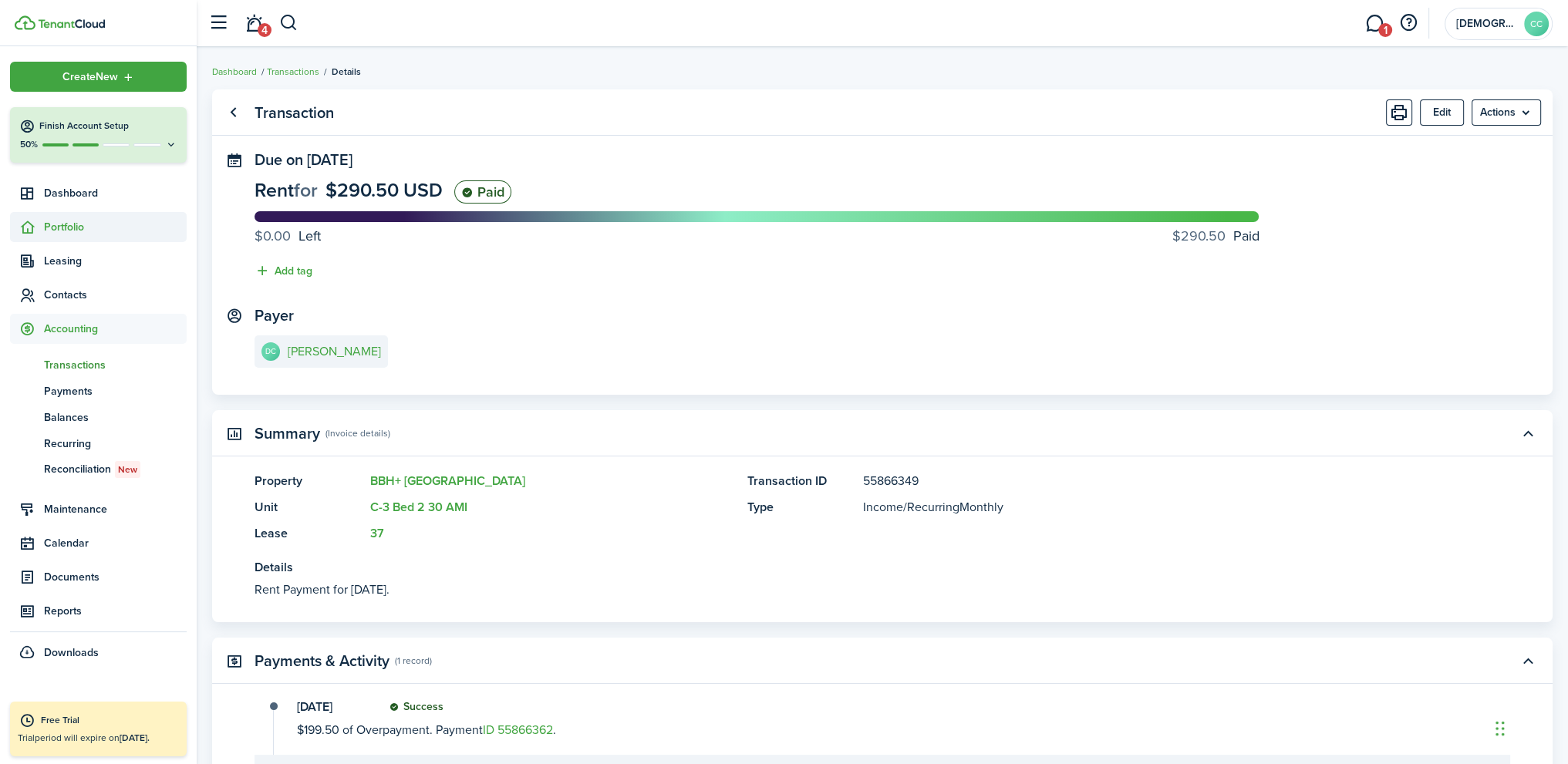
click at [78, 231] on span "Portfolio" at bounding box center [114, 227] width 143 height 16
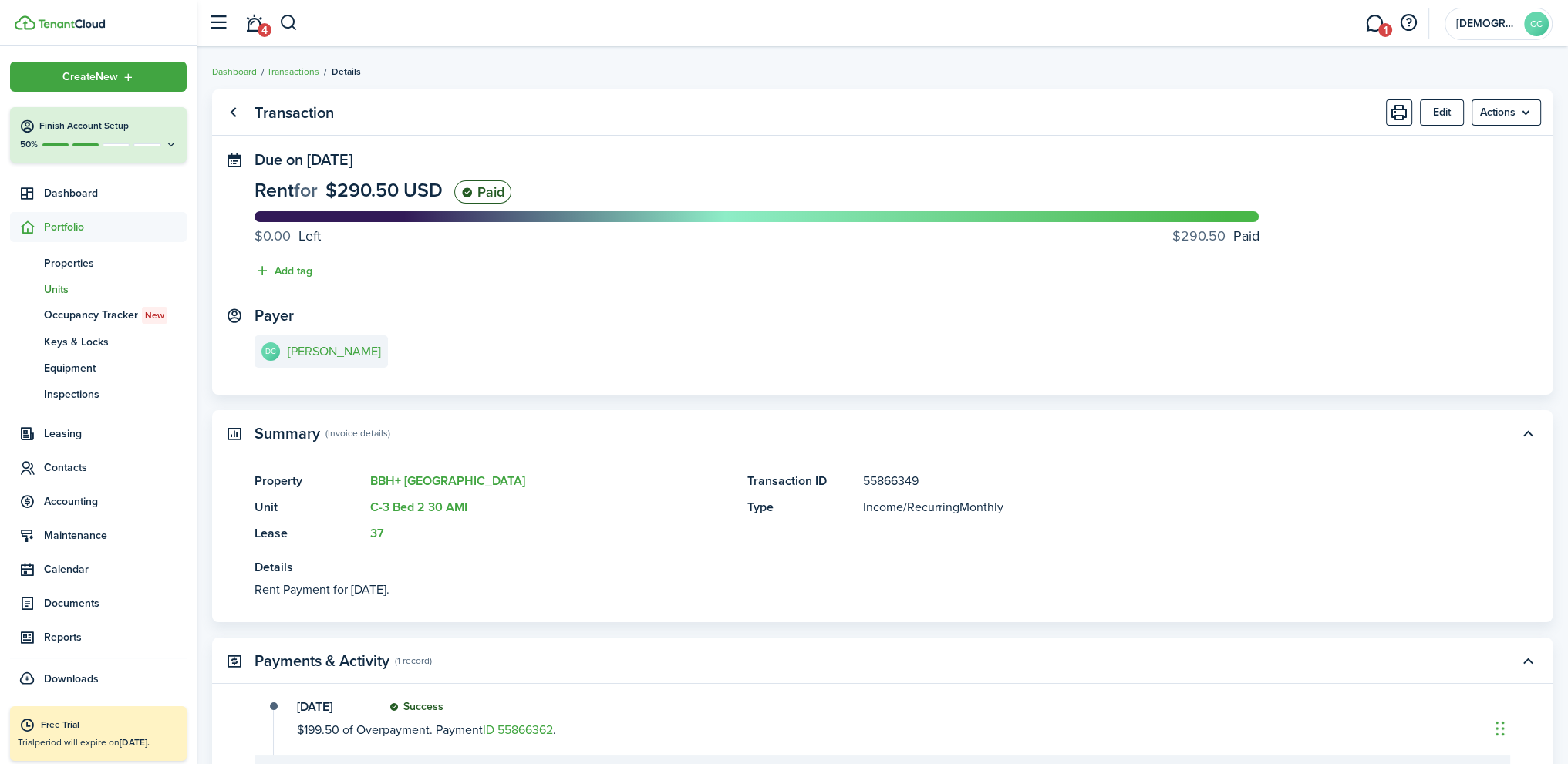
click at [63, 290] on span "Units" at bounding box center [114, 289] width 143 height 16
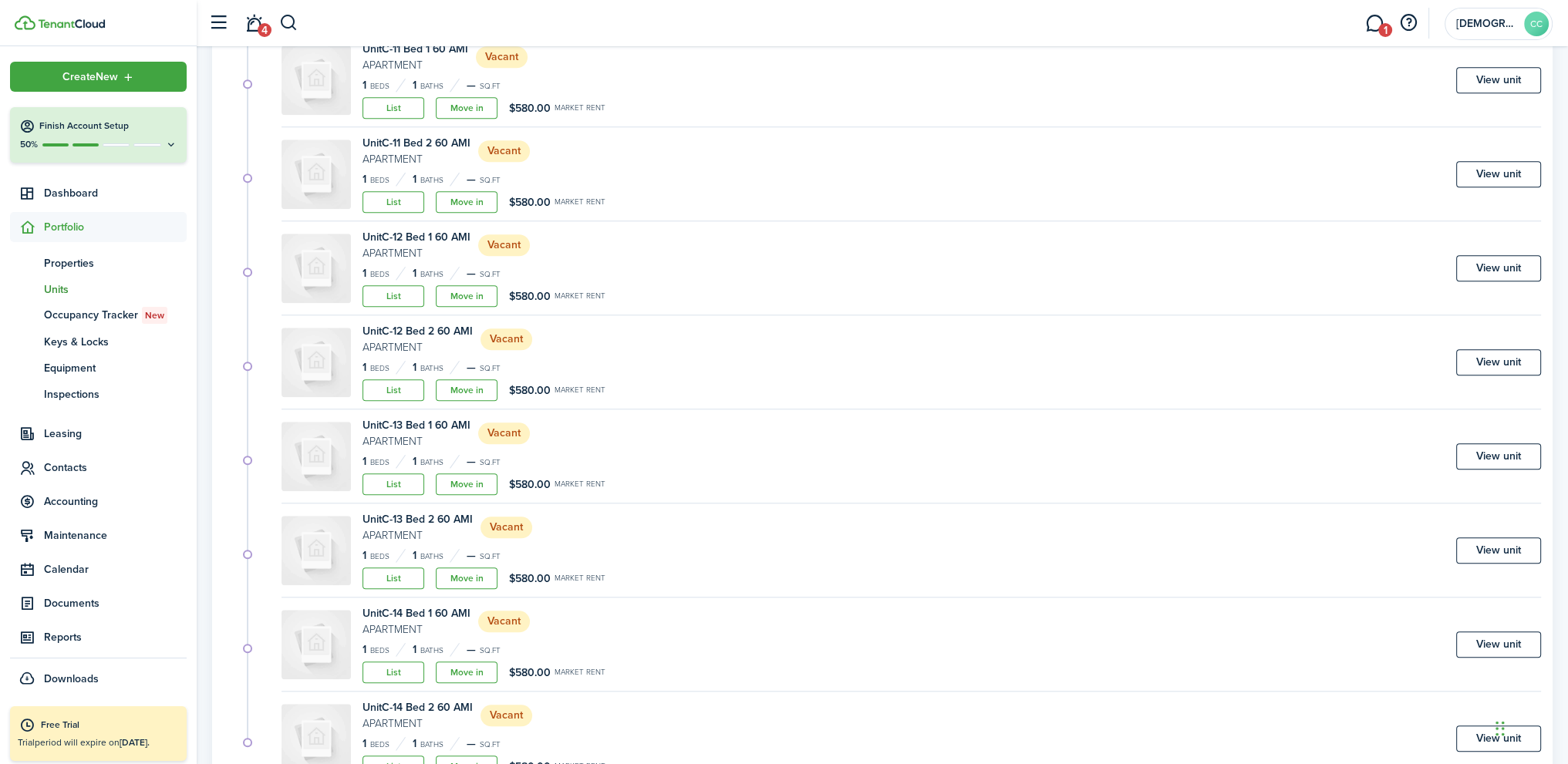
scroll to position [1986, 0]
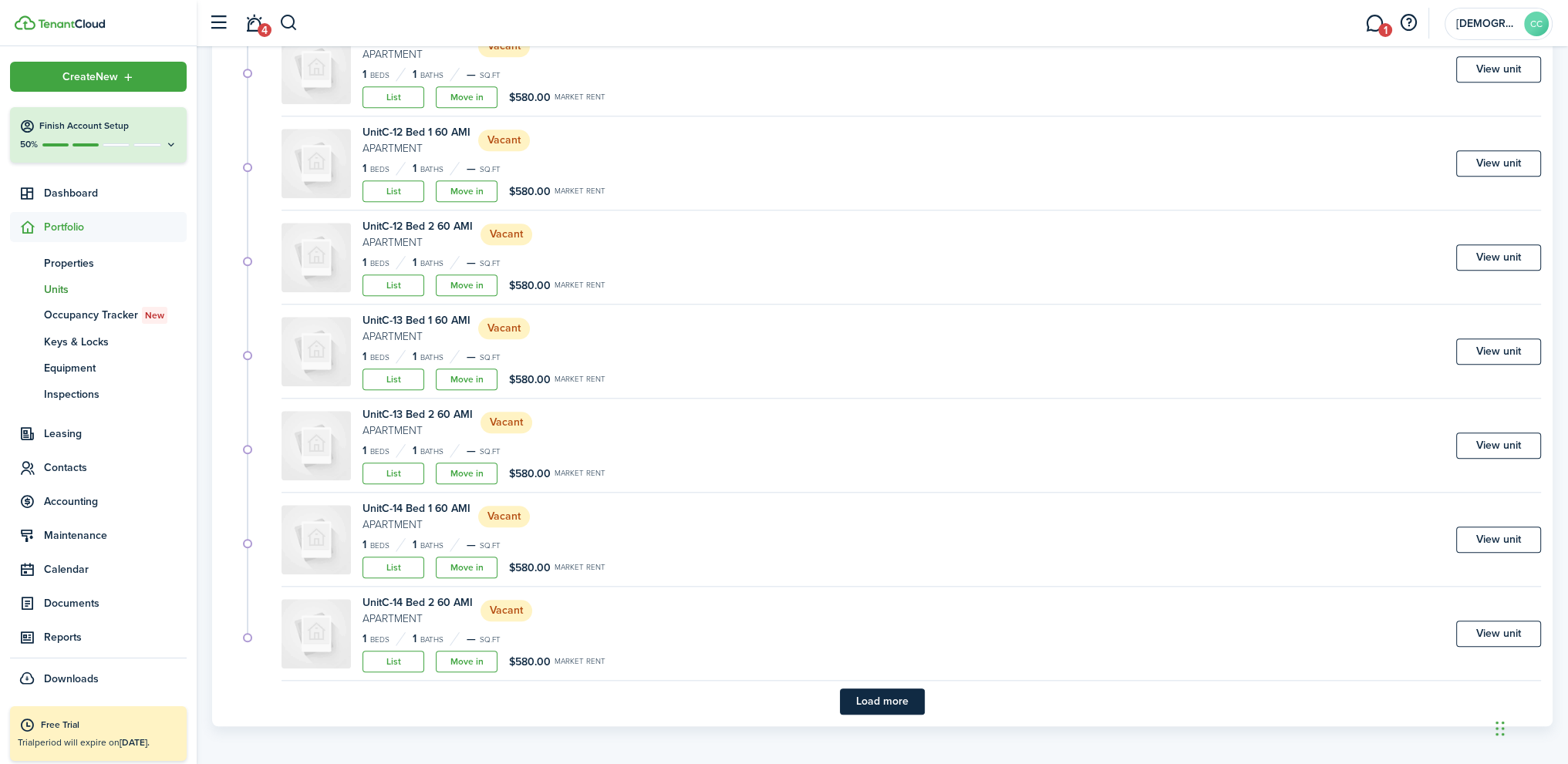
click at [866, 695] on button "Load more" at bounding box center [881, 701] width 84 height 26
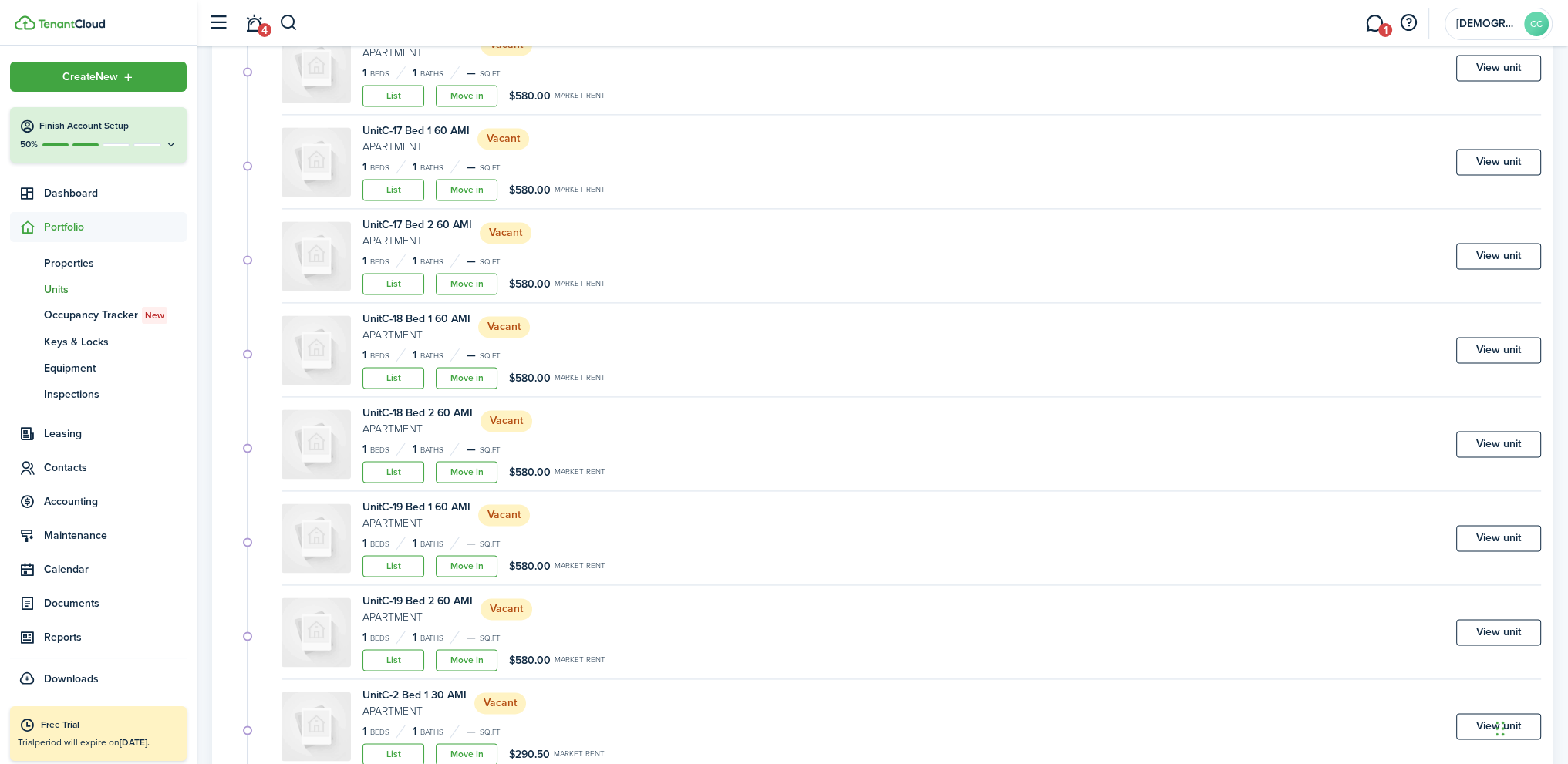
scroll to position [3112, 0]
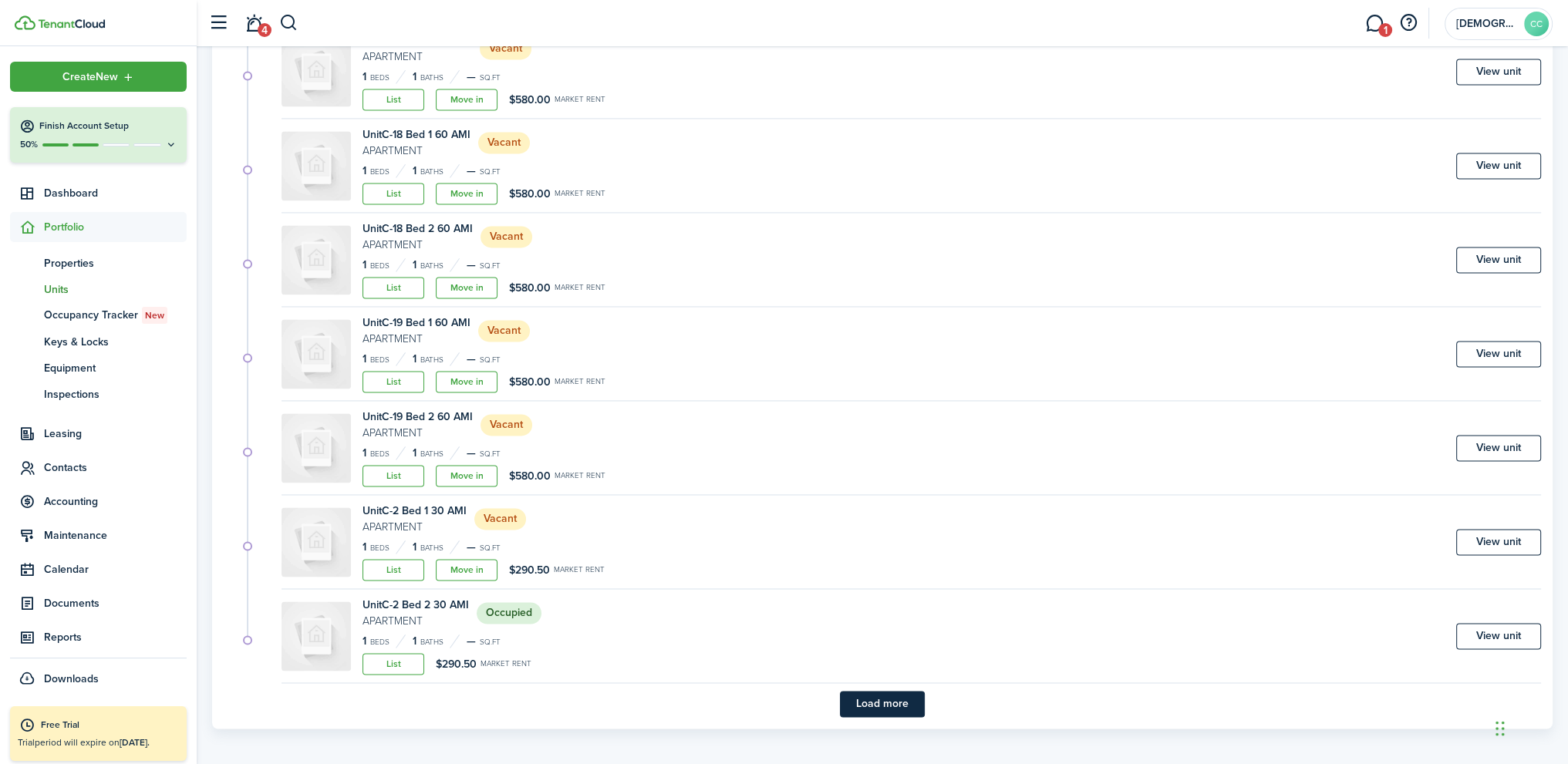
click at [886, 701] on button "Load more" at bounding box center [881, 703] width 84 height 26
click at [887, 705] on button "Load more" at bounding box center [881, 705] width 84 height 26
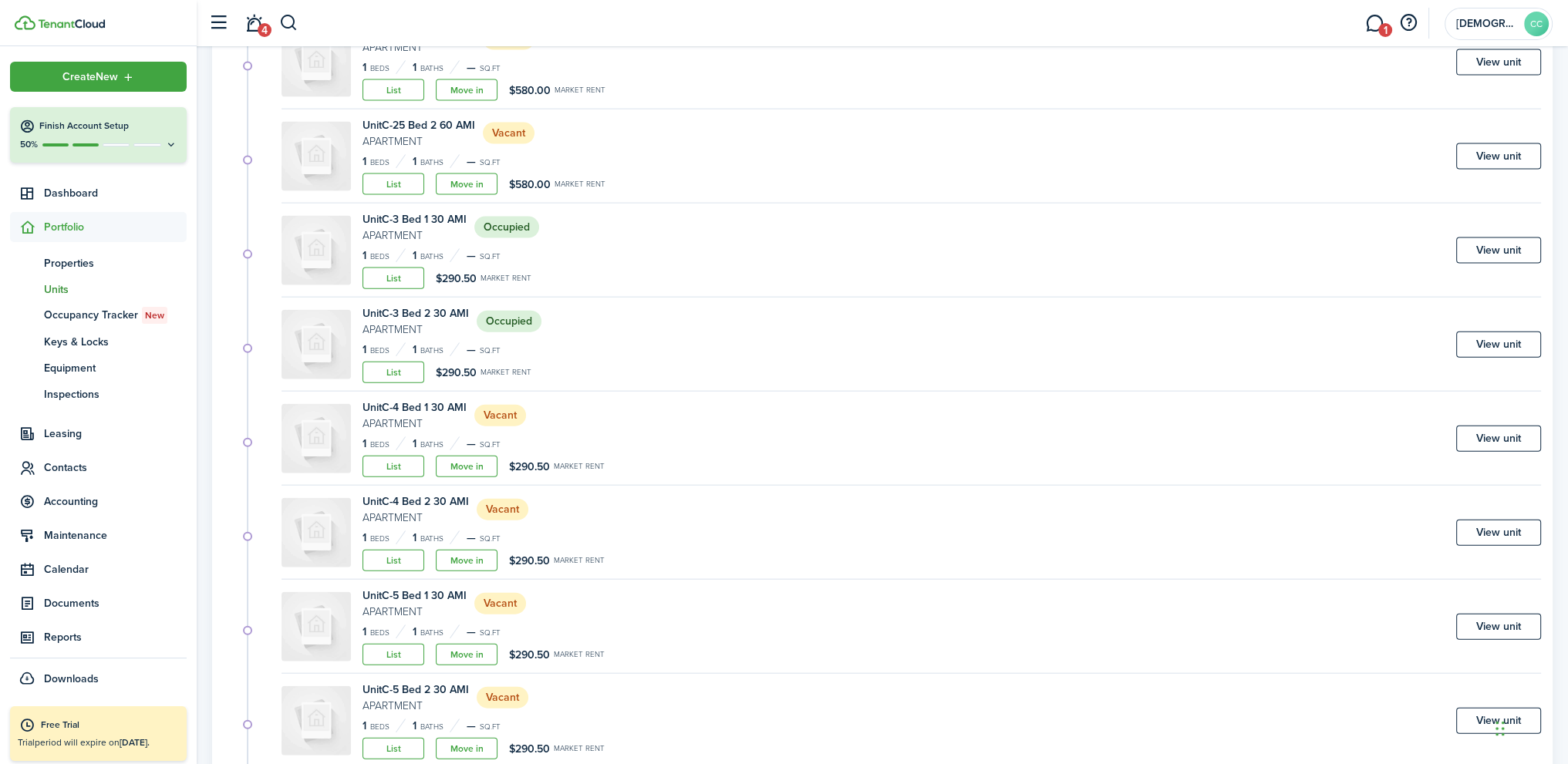
scroll to position [4595, 0]
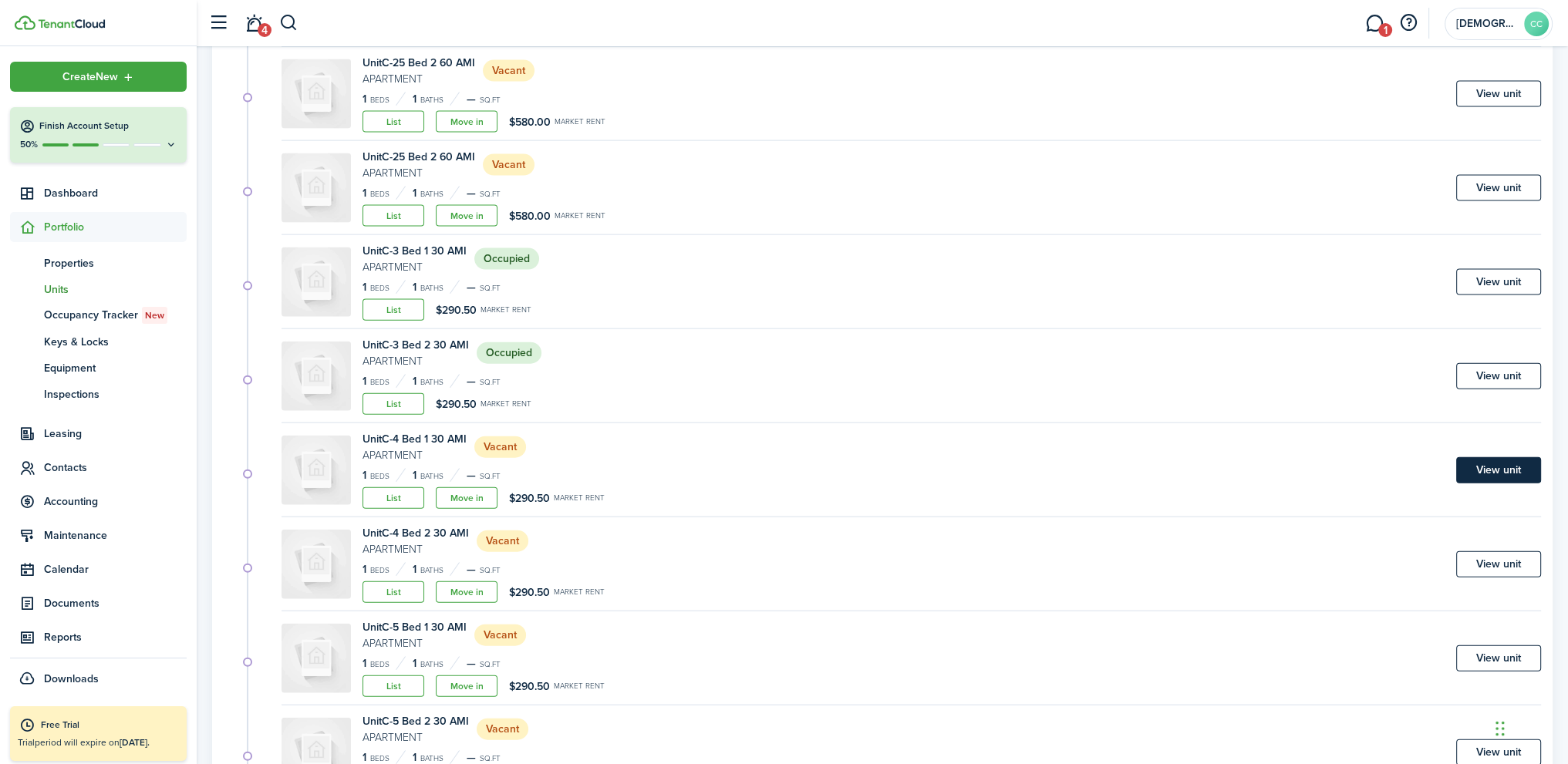
click at [1500, 462] on link "View unit" at bounding box center [1497, 470] width 84 height 26
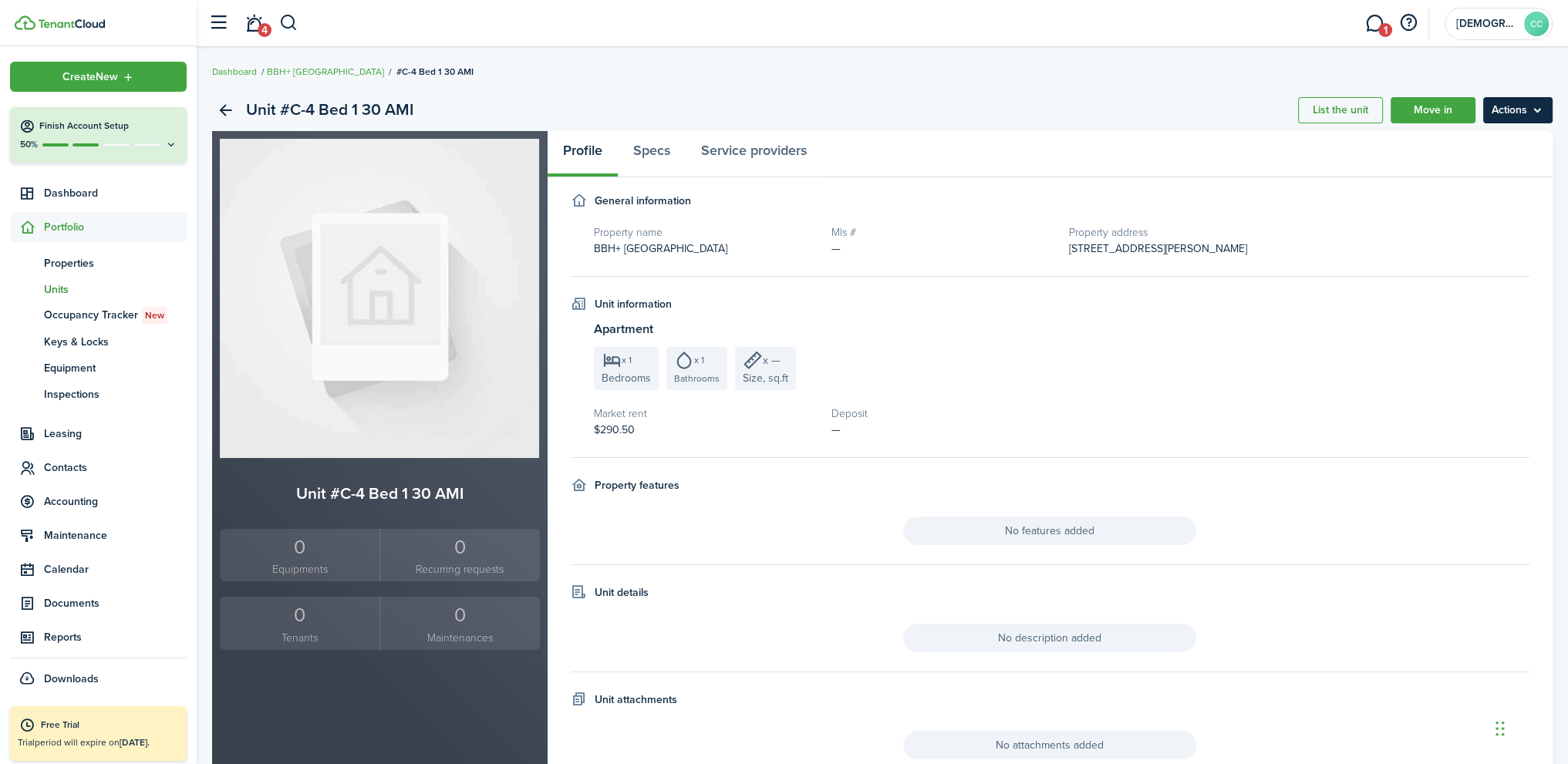
click at [1518, 104] on menu-btn "Actions" at bounding box center [1518, 110] width 70 height 26
click at [1448, 142] on link "Edit unit" at bounding box center [1484, 143] width 135 height 26
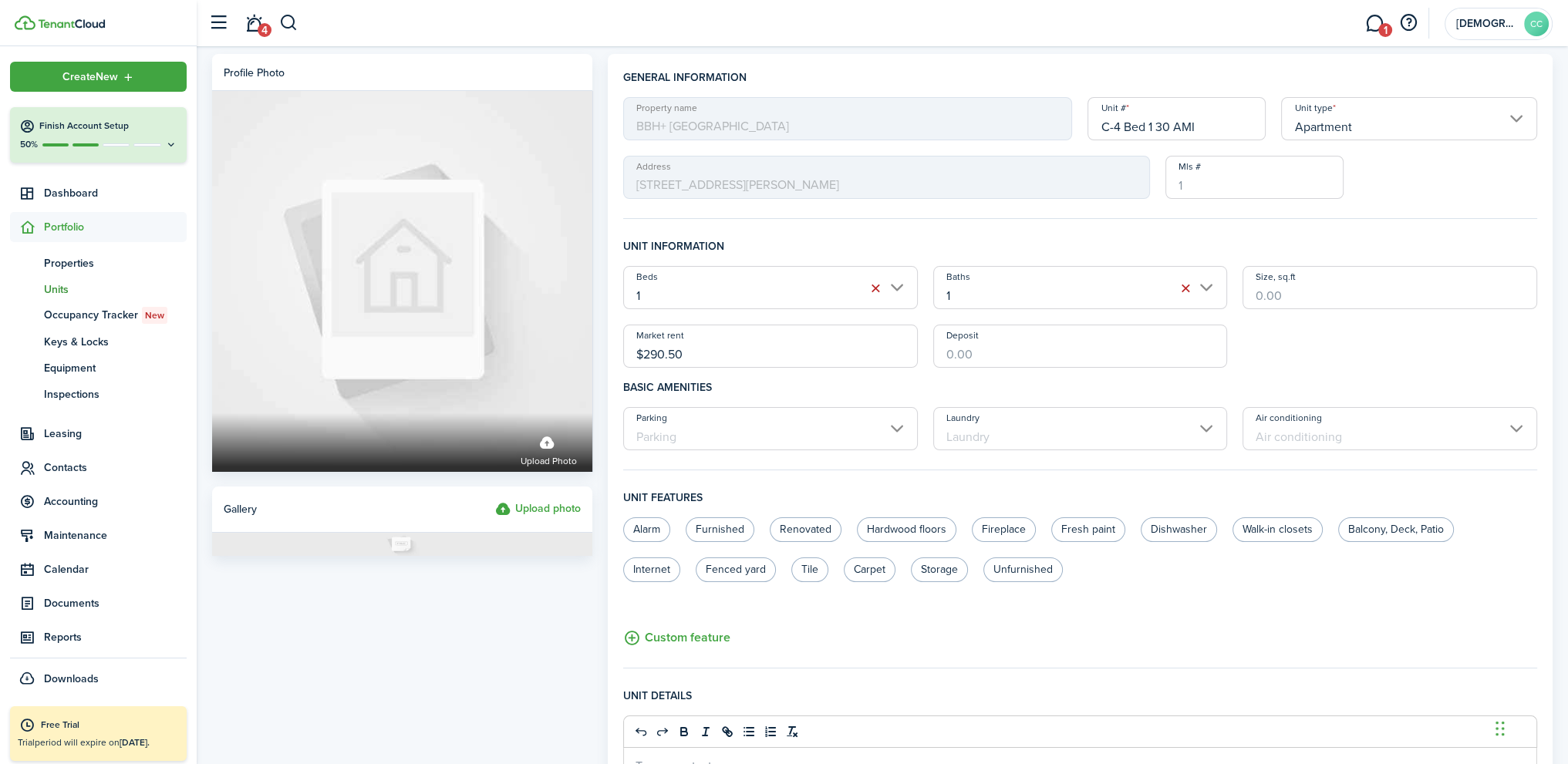
drag, startPoint x: 1201, startPoint y: 122, endPoint x: 1168, endPoint y: 126, distance: 33.2
click at [1200, 122] on input "C-4 Bed 1 30 AMI" at bounding box center [1176, 118] width 178 height 44
drag, startPoint x: 1154, startPoint y: 123, endPoint x: 1256, endPoint y: 115, distance: 102.3
click at [1256, 115] on input "C-4 Bed 1 30 AMI" at bounding box center [1176, 118] width 178 height 44
type input "C-4 Bed 1"
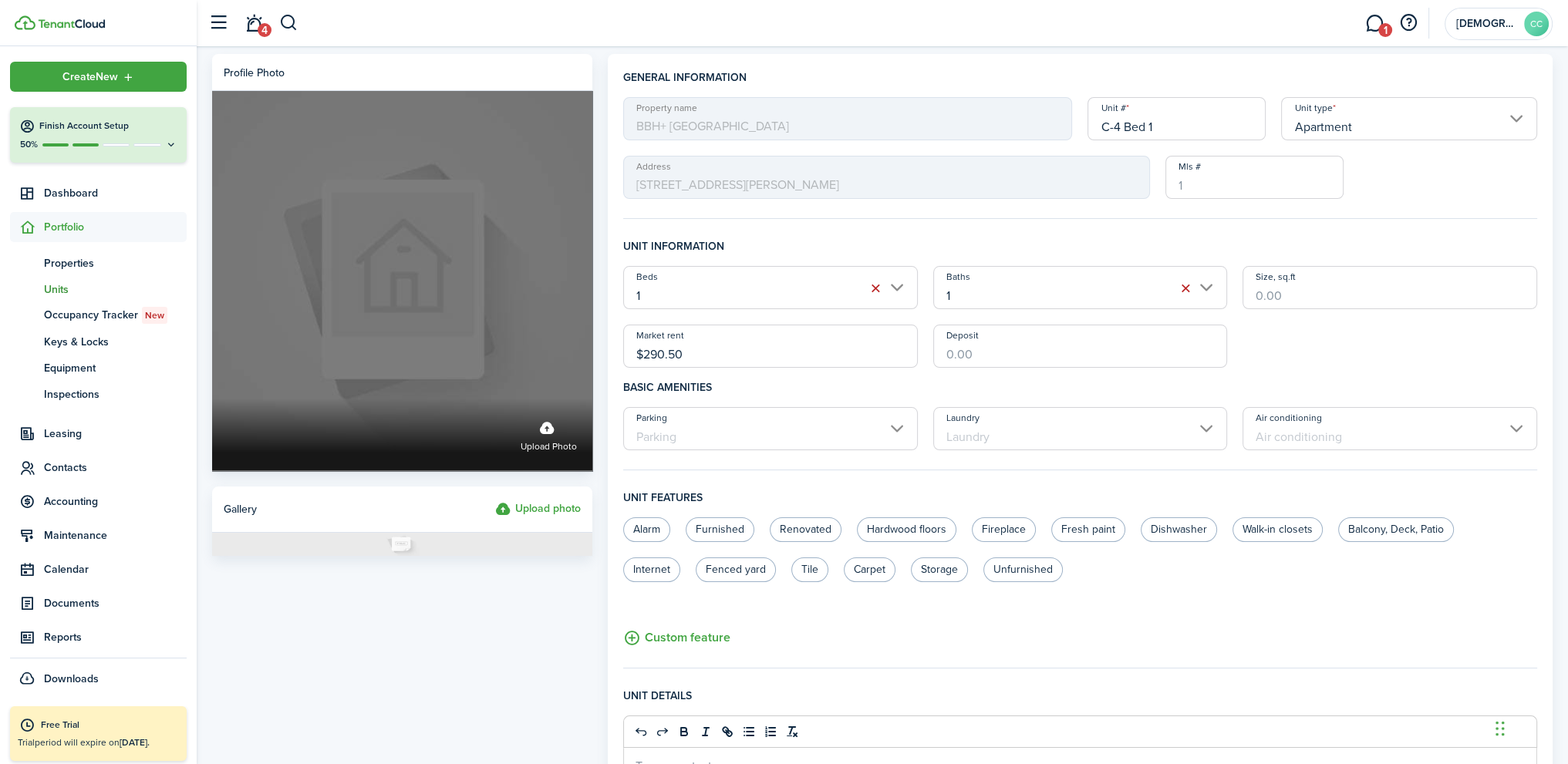
drag, startPoint x: 701, startPoint y: 354, endPoint x: 539, endPoint y: 353, distance: 162.0
click at [539, 353] on form "Profile photo Upload photo Gallery Upload photo General information Property na…" at bounding box center [882, 580] width 1356 height 1051
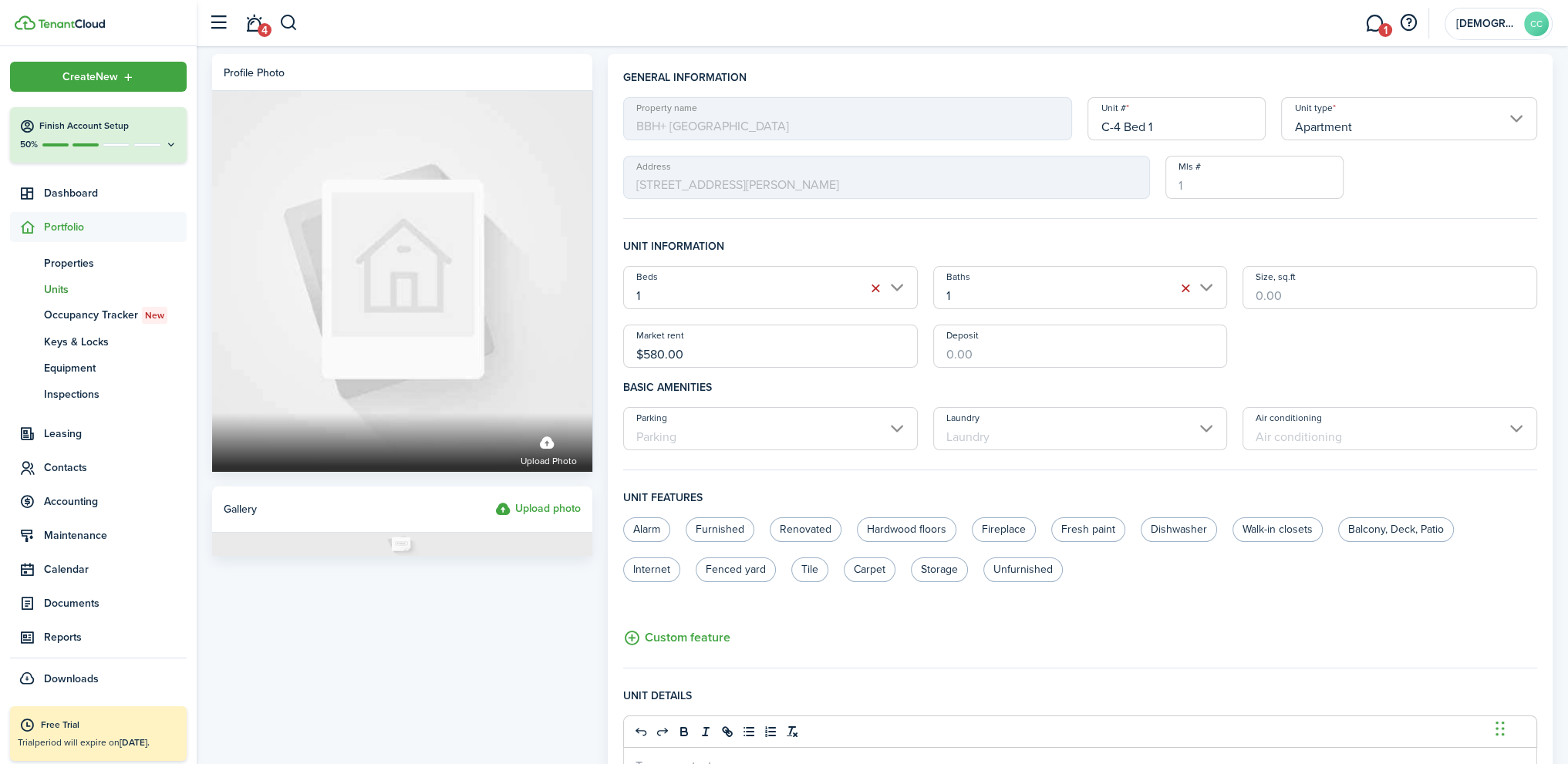
type input "$580.00"
click at [876, 382] on h4 "Basic amenities" at bounding box center [1079, 387] width 913 height 40
click at [65, 288] on span "Units" at bounding box center [114, 289] width 143 height 16
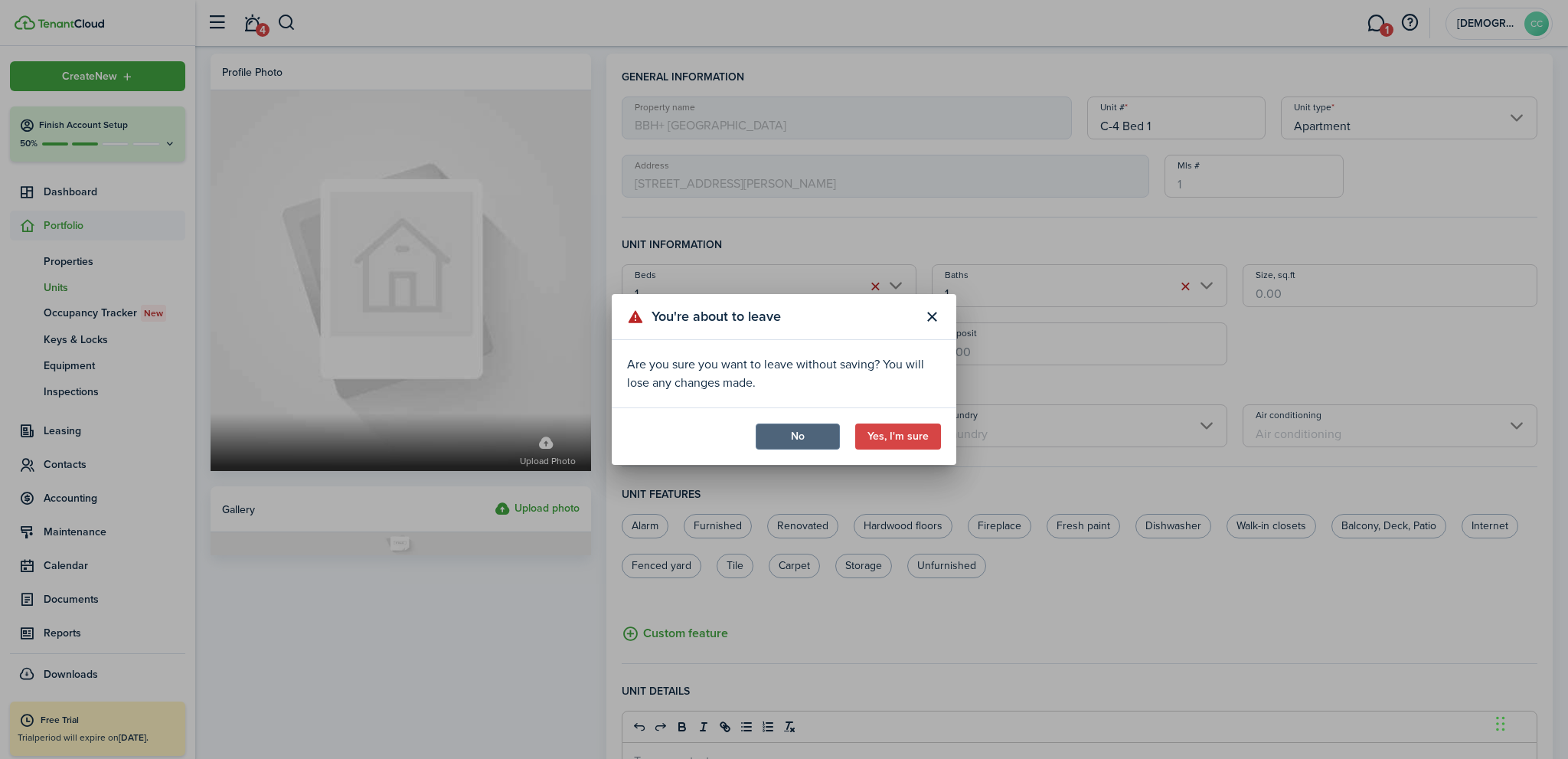
click at [807, 437] on button "No" at bounding box center [797, 436] width 84 height 26
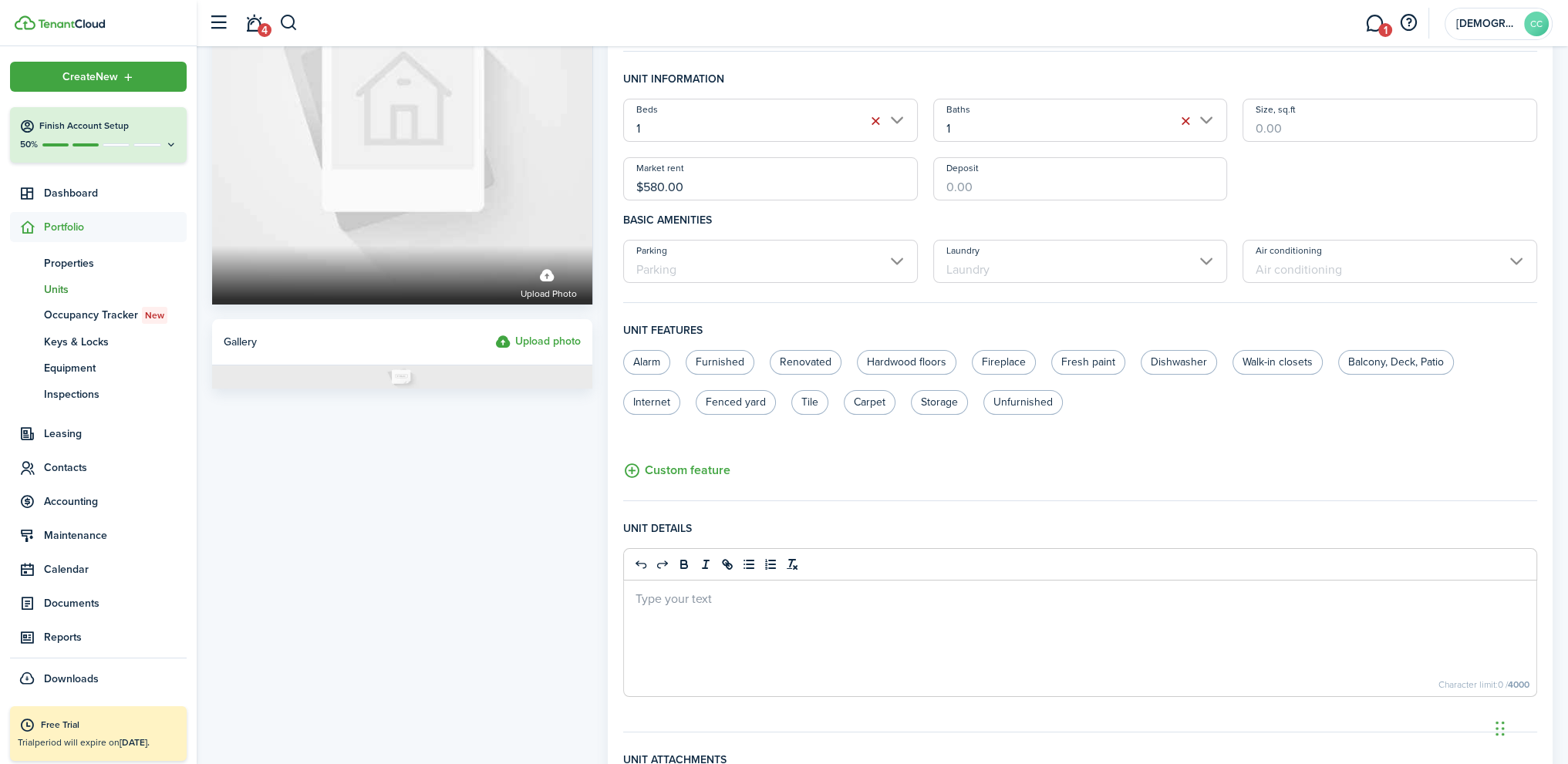
scroll to position [380, 0]
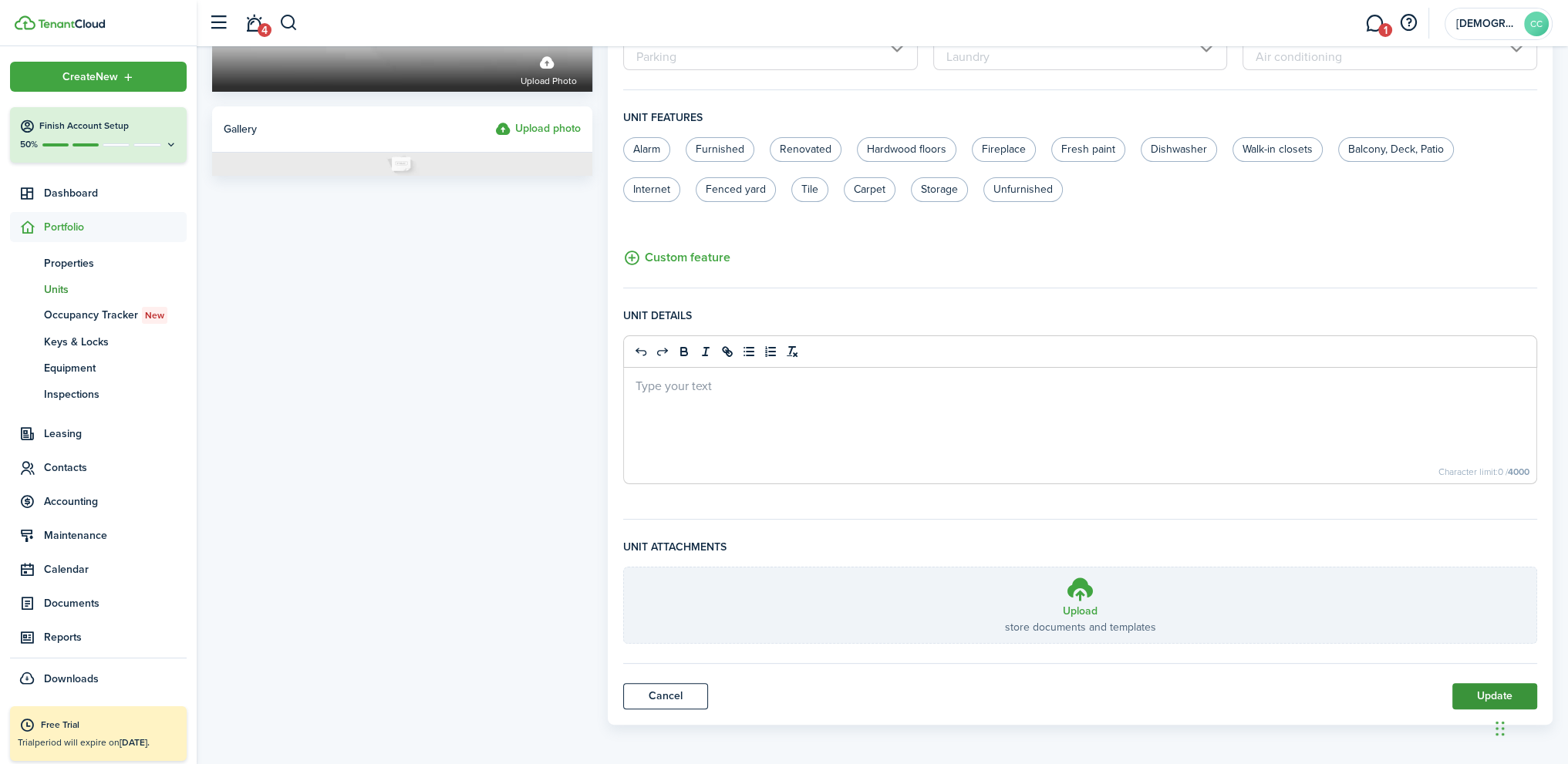
click at [1489, 696] on button "Update" at bounding box center [1493, 695] width 84 height 26
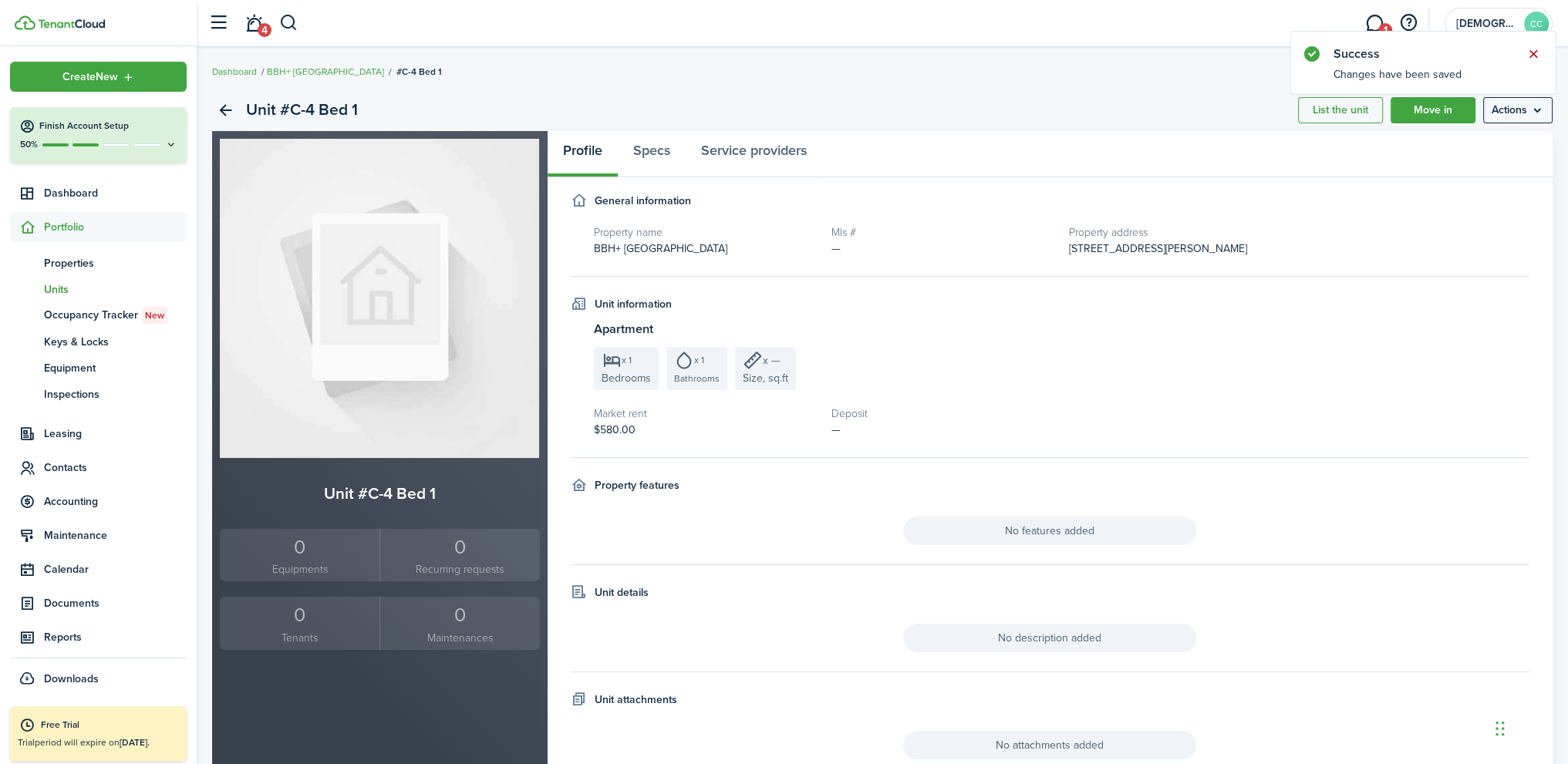
click at [1531, 48] on button "Close notify" at bounding box center [1533, 54] width 21 height 21
click at [319, 70] on link "BBH+ [GEOGRAPHIC_DATA]" at bounding box center [325, 72] width 117 height 14
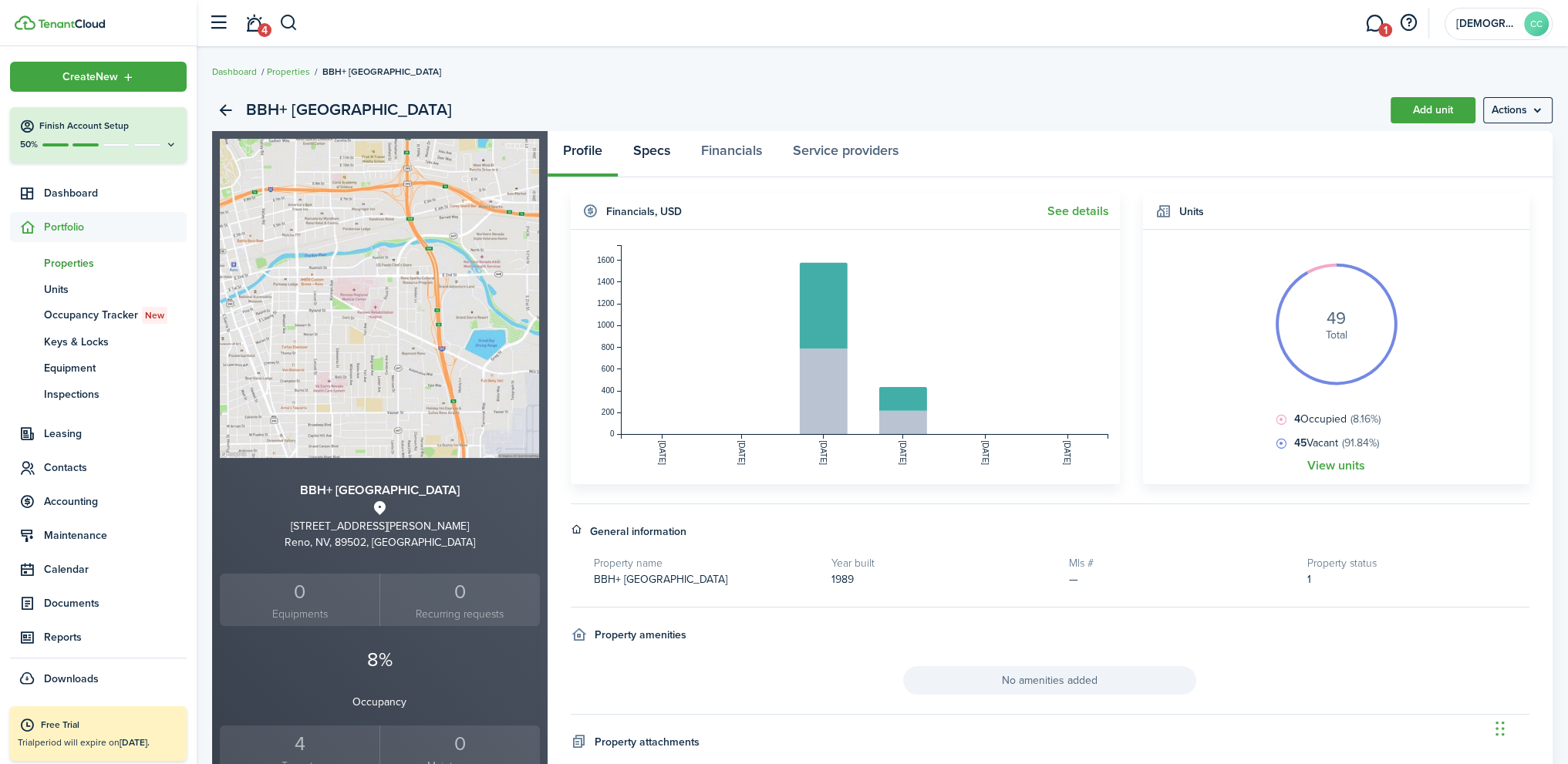
click at [654, 153] on link "Specs" at bounding box center [652, 154] width 68 height 47
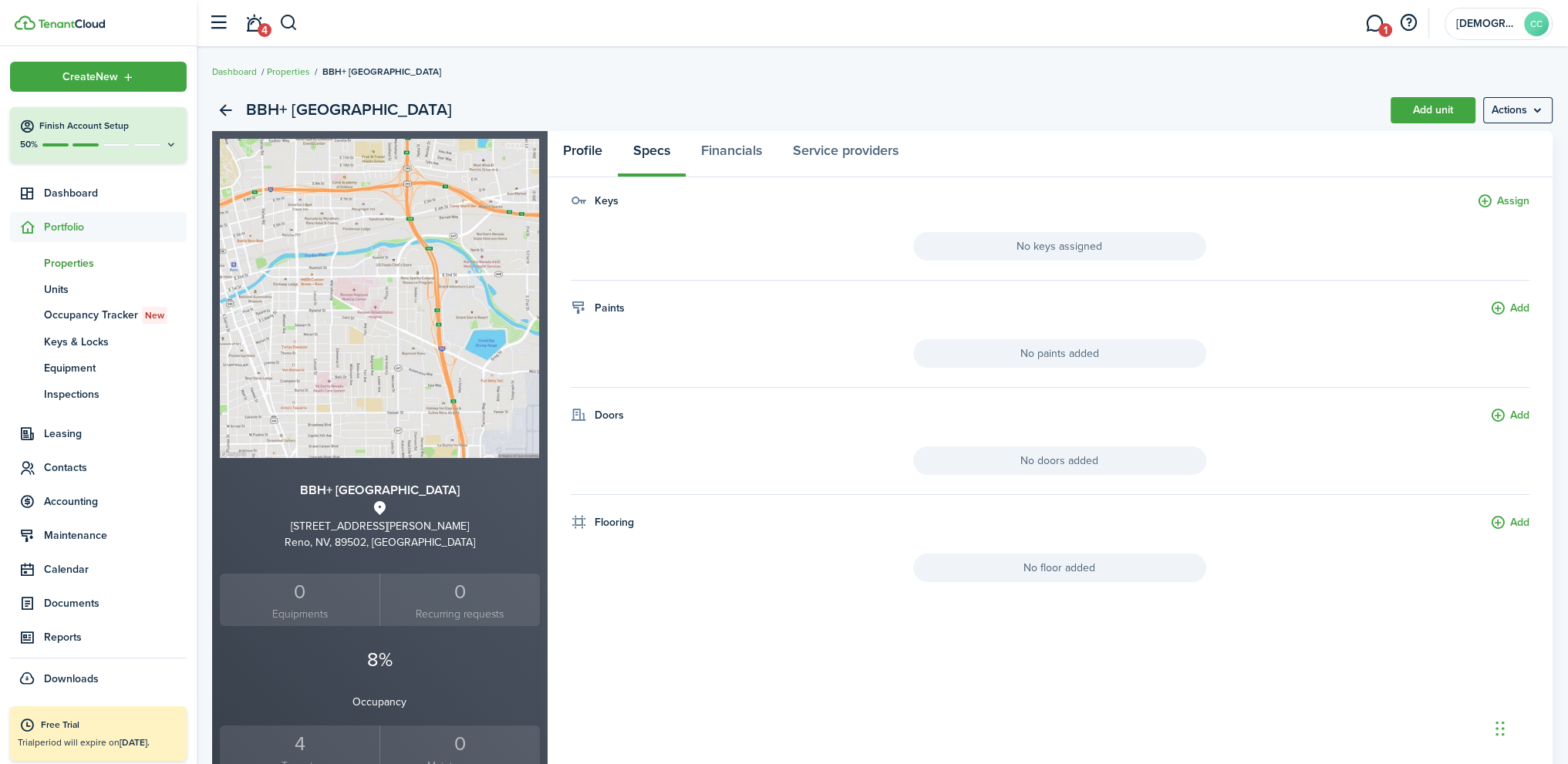
click at [579, 156] on link "Profile" at bounding box center [583, 154] width 70 height 47
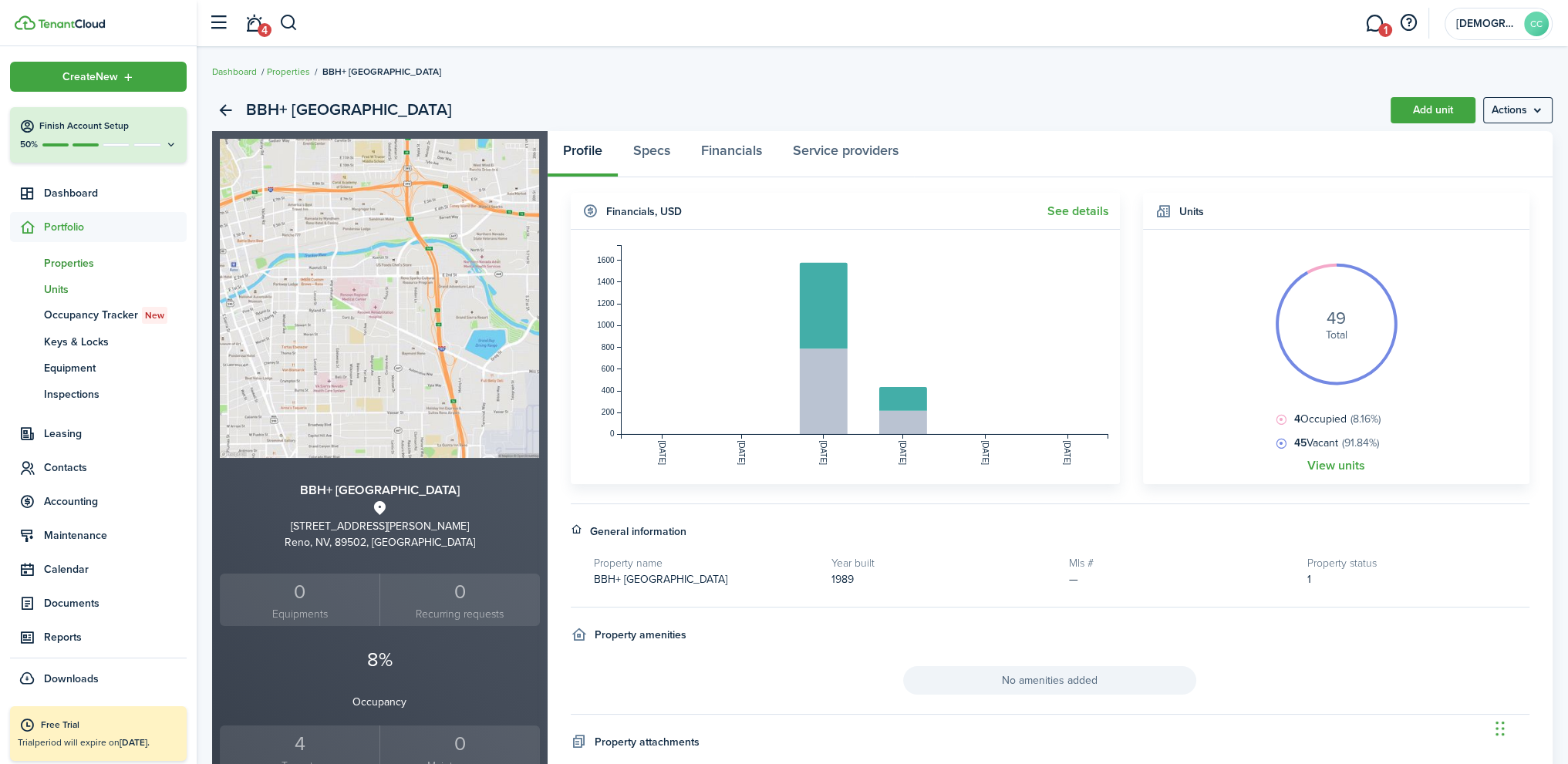
click at [74, 293] on span "Units" at bounding box center [114, 289] width 143 height 16
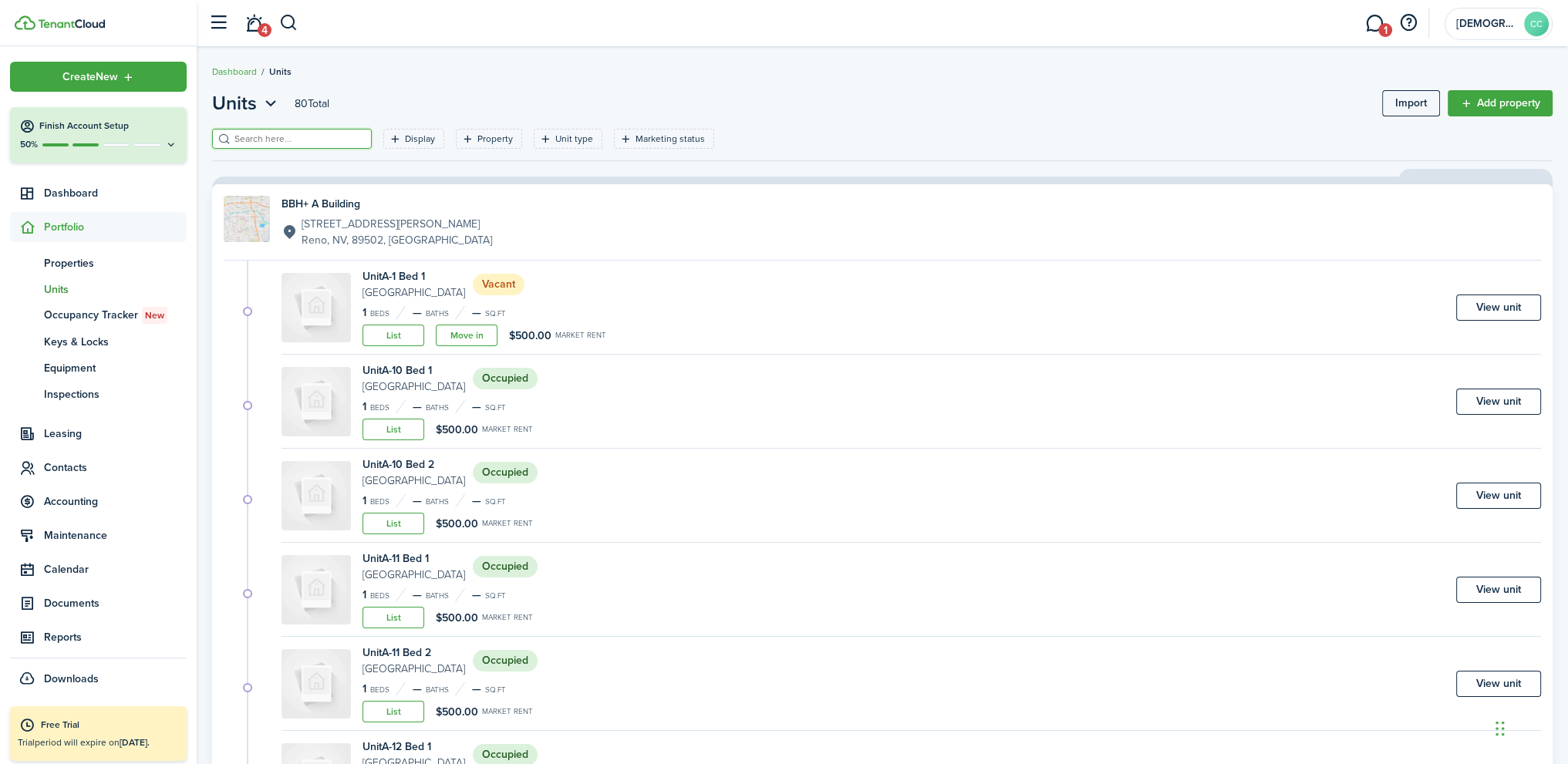
click at [295, 142] on input "search" at bounding box center [299, 139] width 136 height 15
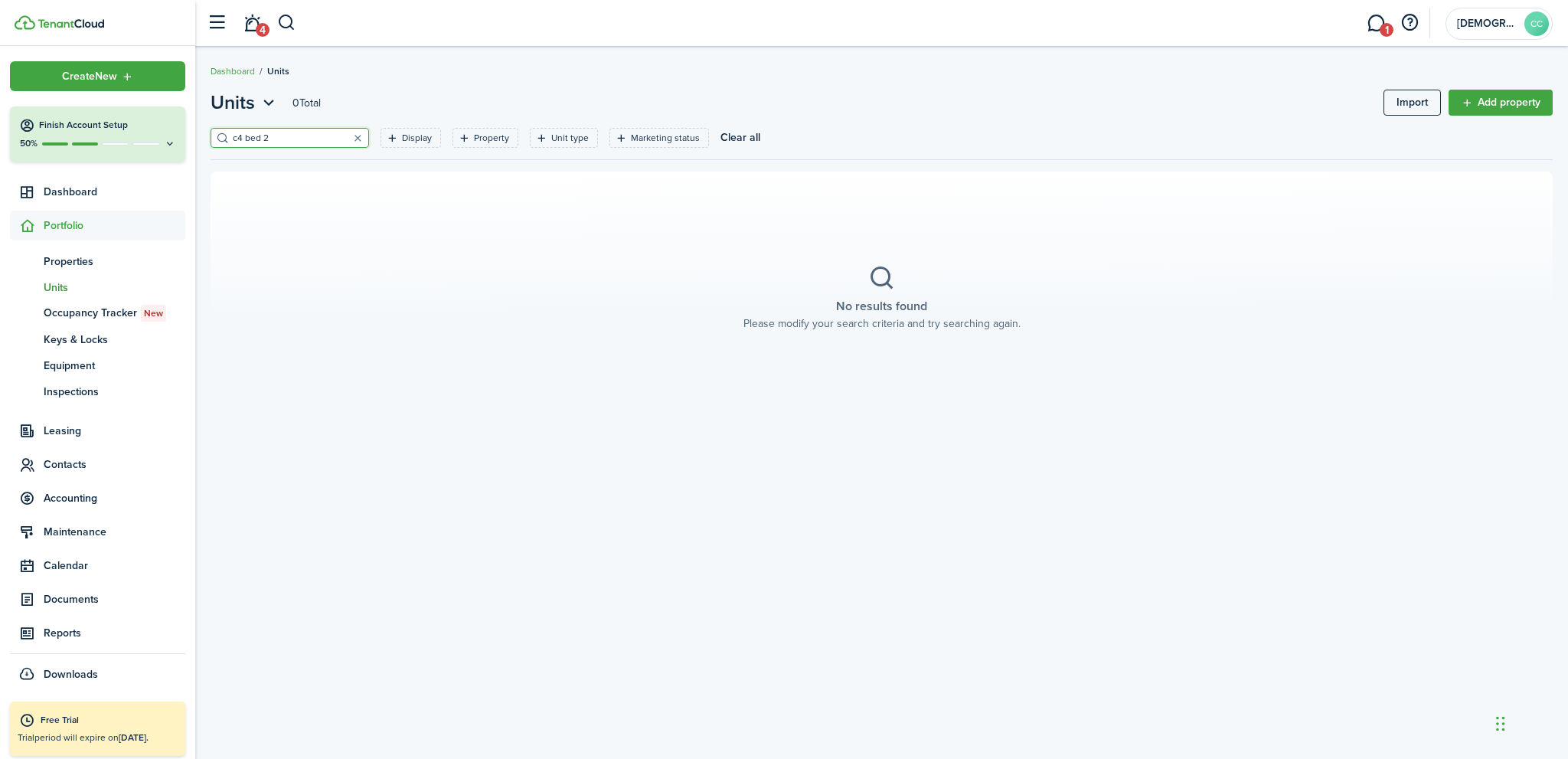
click at [235, 135] on input "c4 bed 2" at bounding box center [297, 138] width 135 height 14
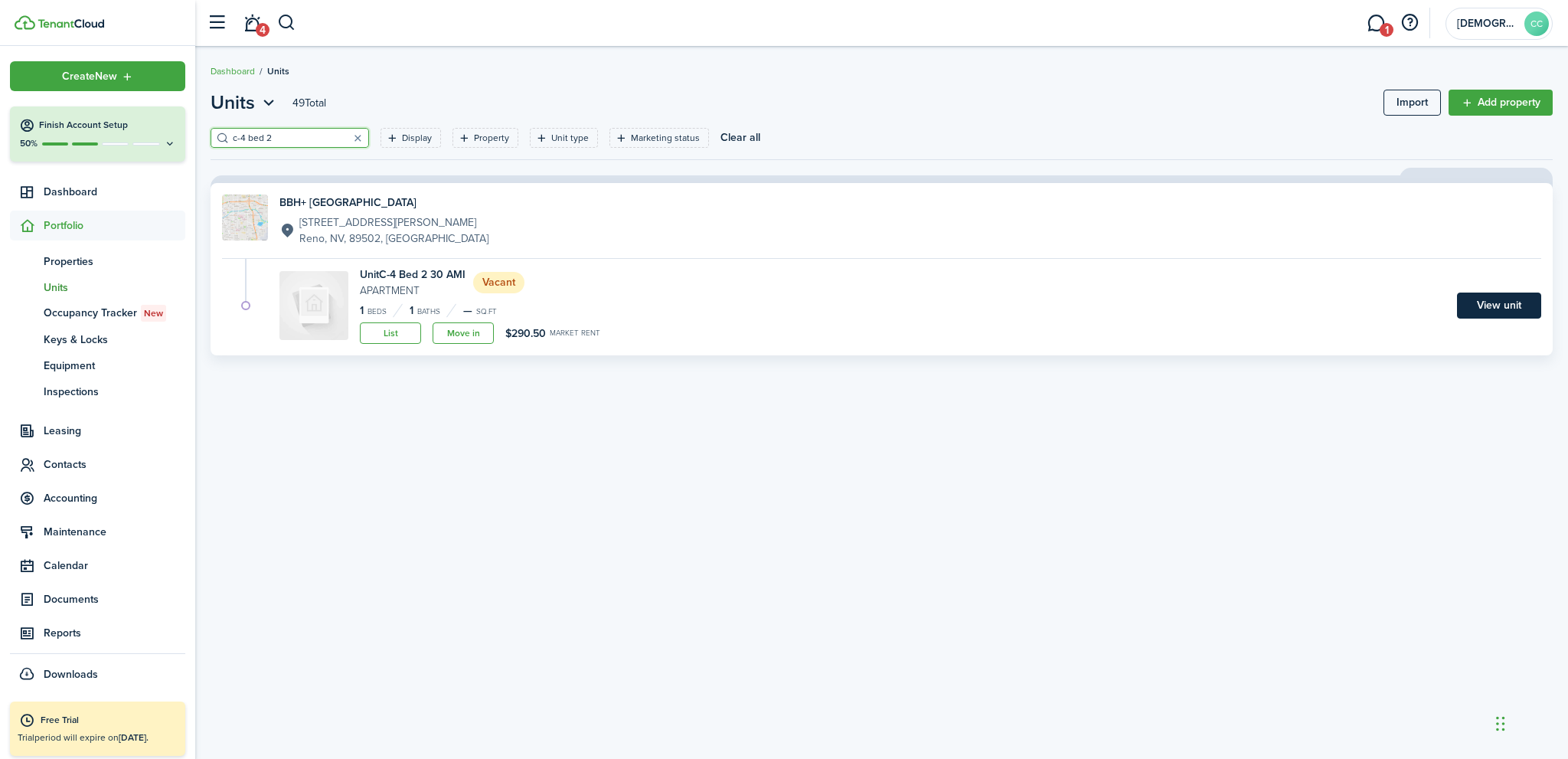
type input "c-4 bed 2"
click at [1515, 307] on link "View unit" at bounding box center [1499, 305] width 84 height 26
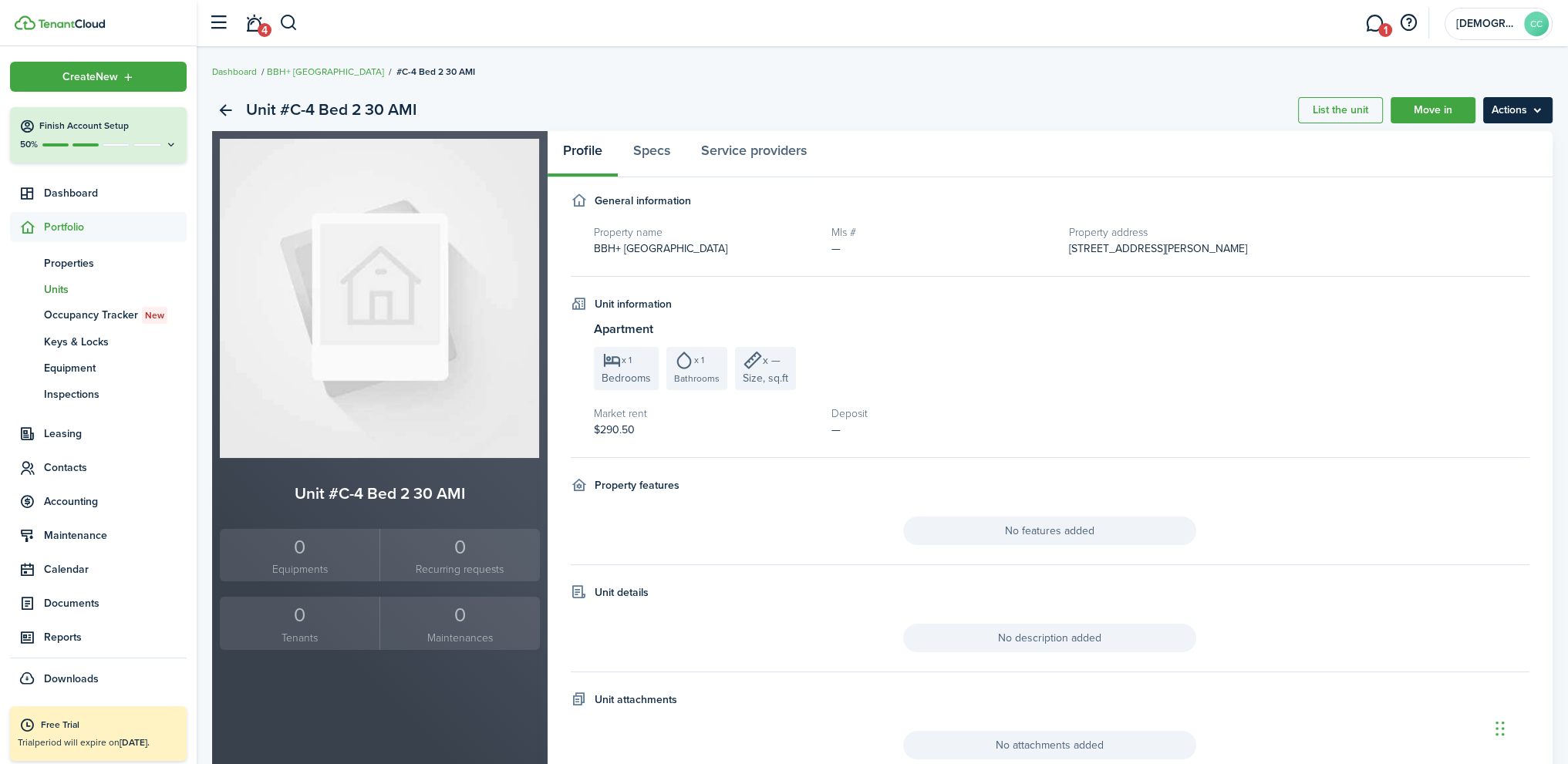
click at [1538, 108] on menu-btn "Actions" at bounding box center [1518, 110] width 70 height 26
click at [1466, 147] on link "Edit unit" at bounding box center [1484, 143] width 135 height 26
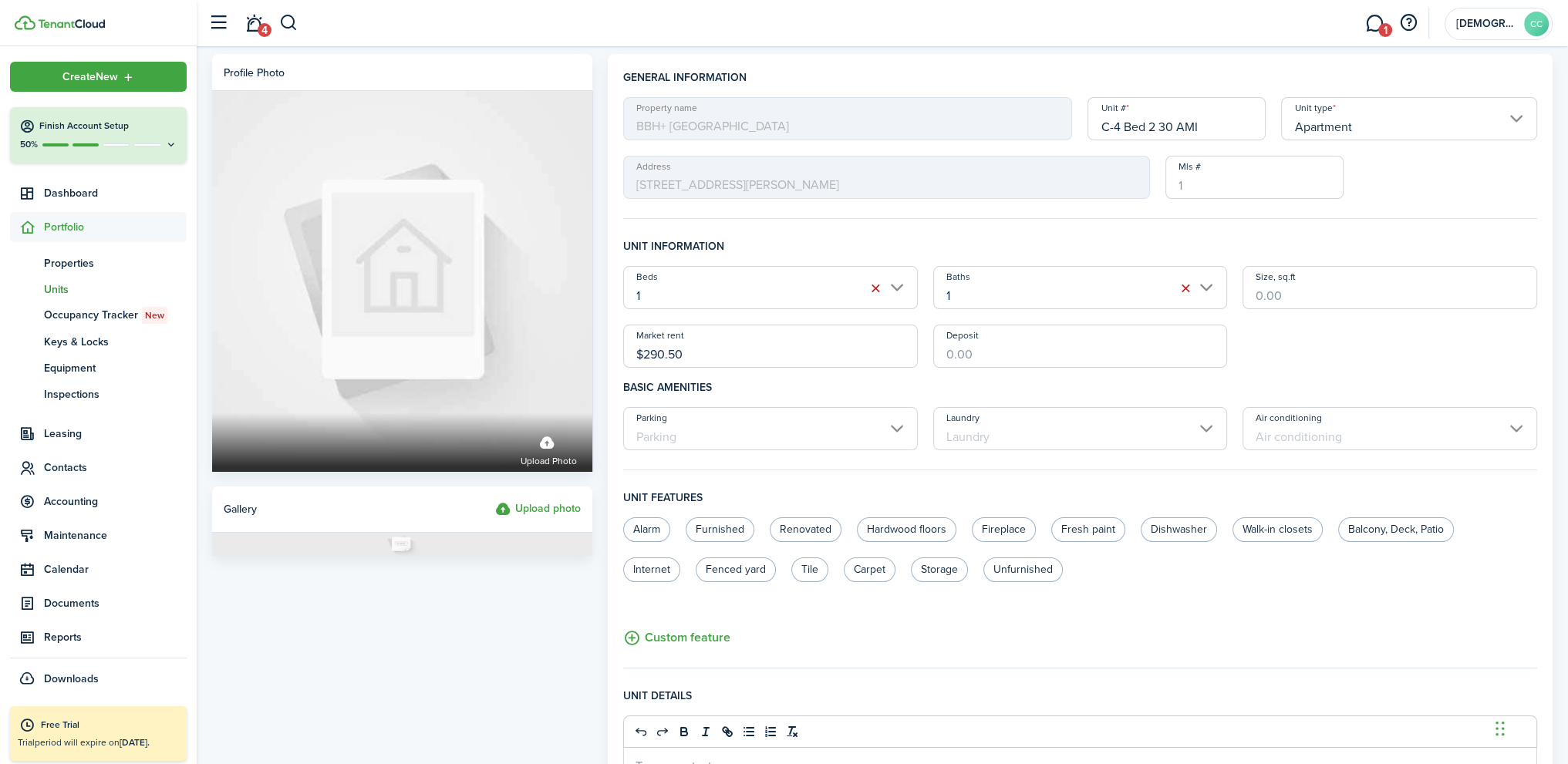
drag, startPoint x: 1200, startPoint y: 126, endPoint x: 1157, endPoint y: 129, distance: 43.1
click at [1157, 129] on input "C-4 Bed 2 30 AMI" at bounding box center [1176, 118] width 178 height 44
type input "C-4 Bed 2"
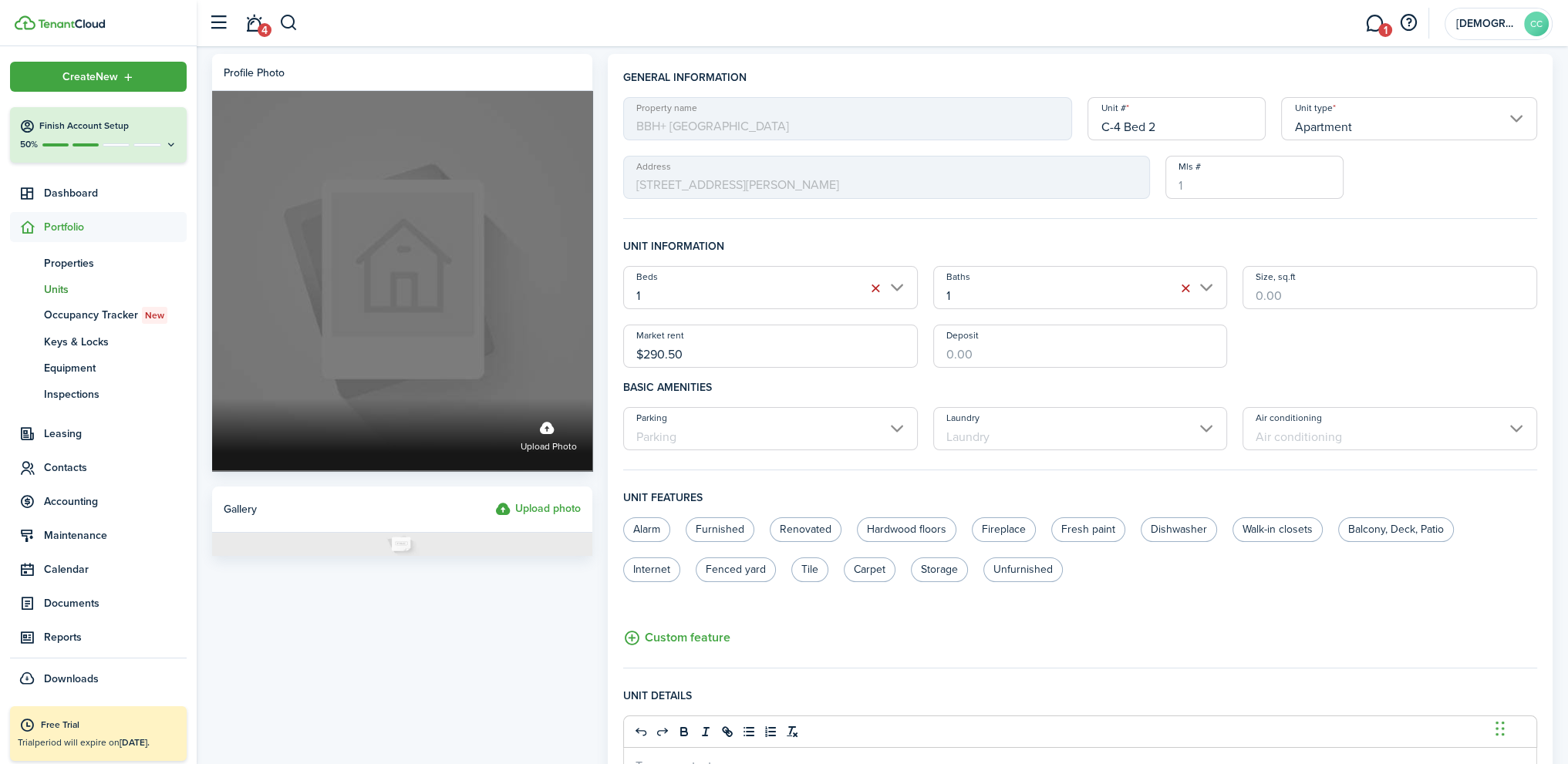
drag, startPoint x: 706, startPoint y: 353, endPoint x: 582, endPoint y: 353, distance: 124.0
click at [582, 353] on form "Profile photo Upload photo Gallery Upload photo General information Property na…" at bounding box center [882, 580] width 1356 height 1051
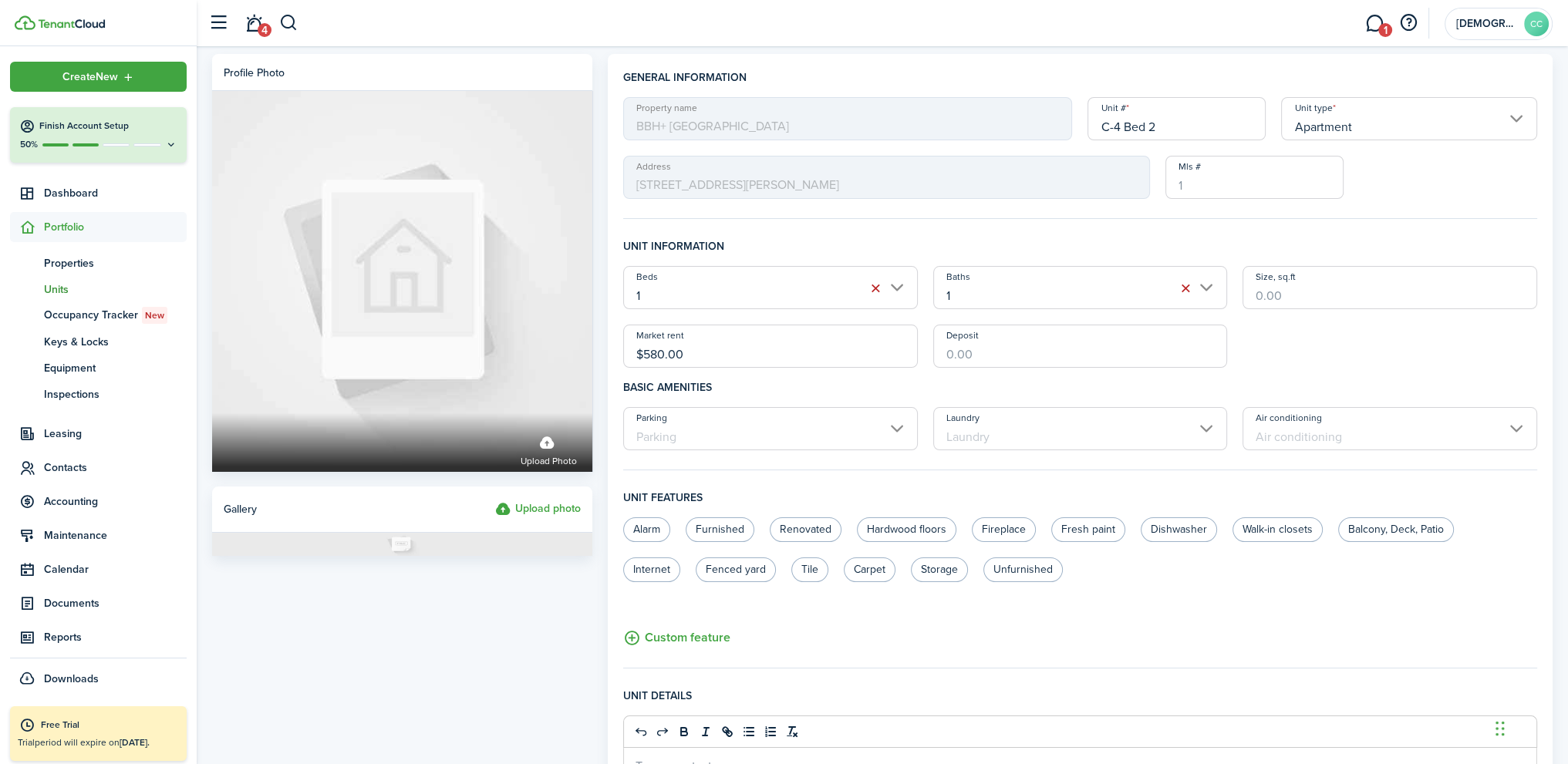
type input "$580.00"
click at [1289, 349] on div "Beds 1 Baths 1 Size, sq.ft Market rent $580.00 Deposit" at bounding box center [1080, 316] width 929 height 102
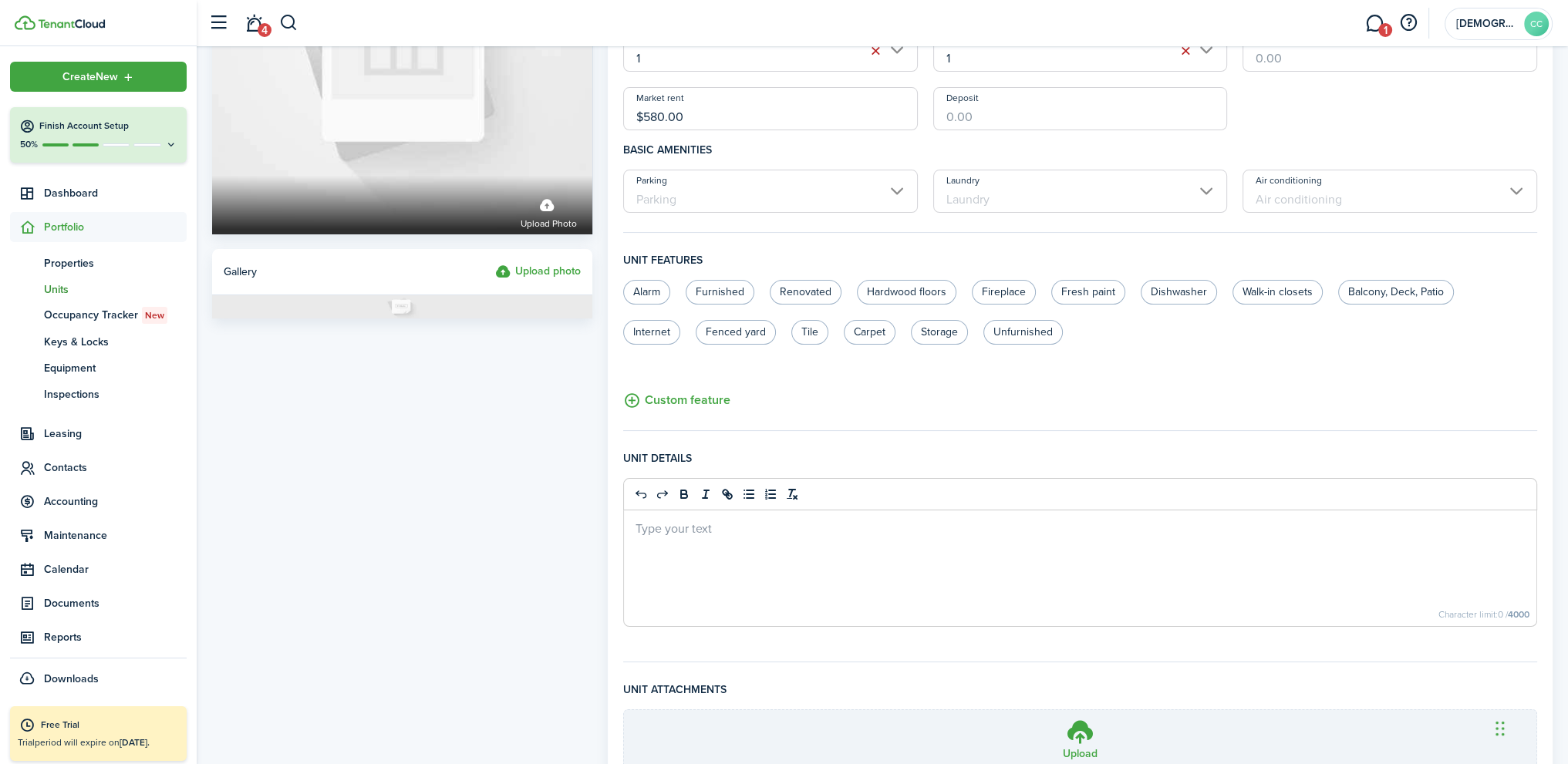
scroll to position [380, 0]
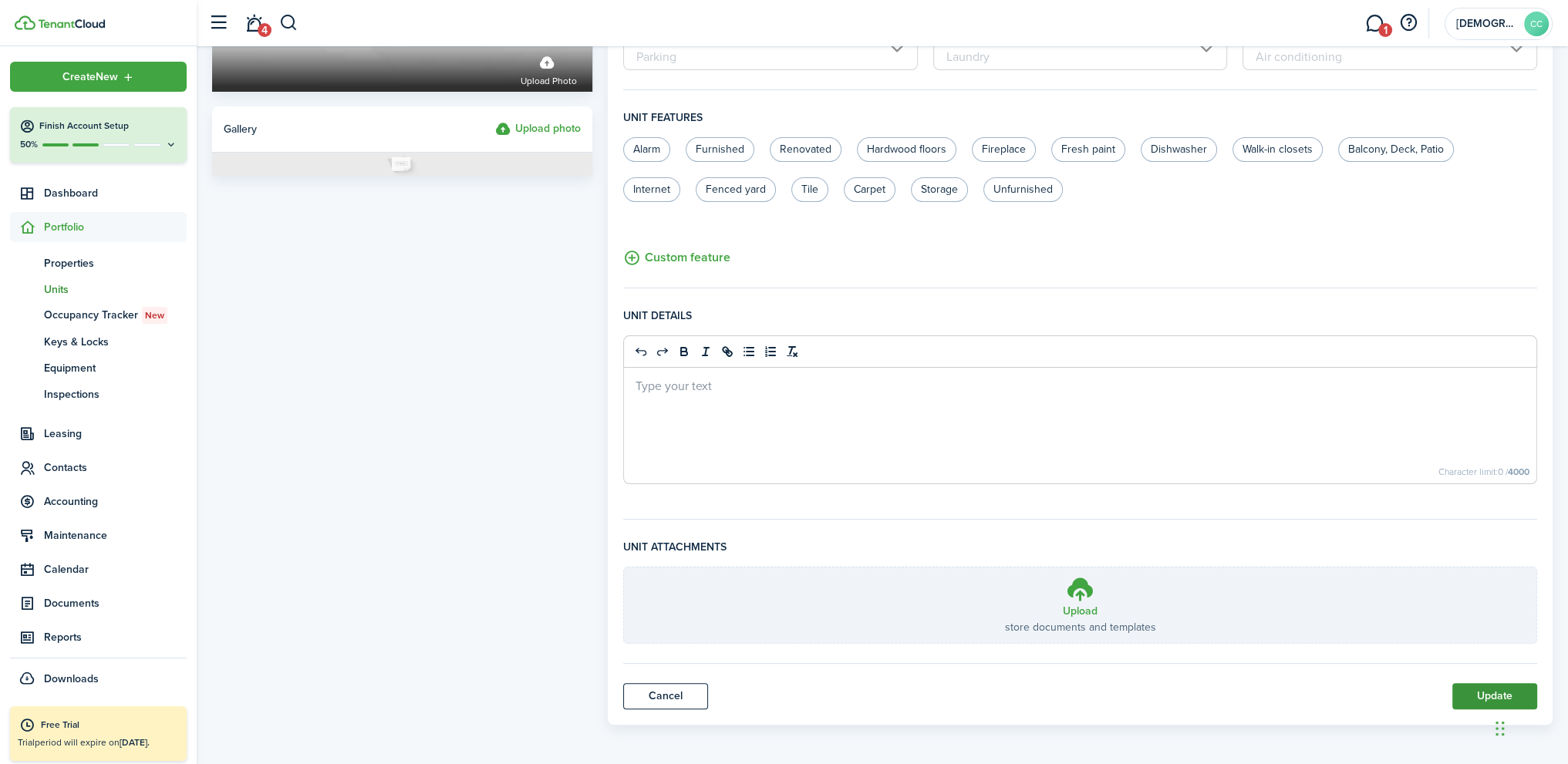
click at [1473, 690] on button "Update" at bounding box center [1493, 695] width 84 height 26
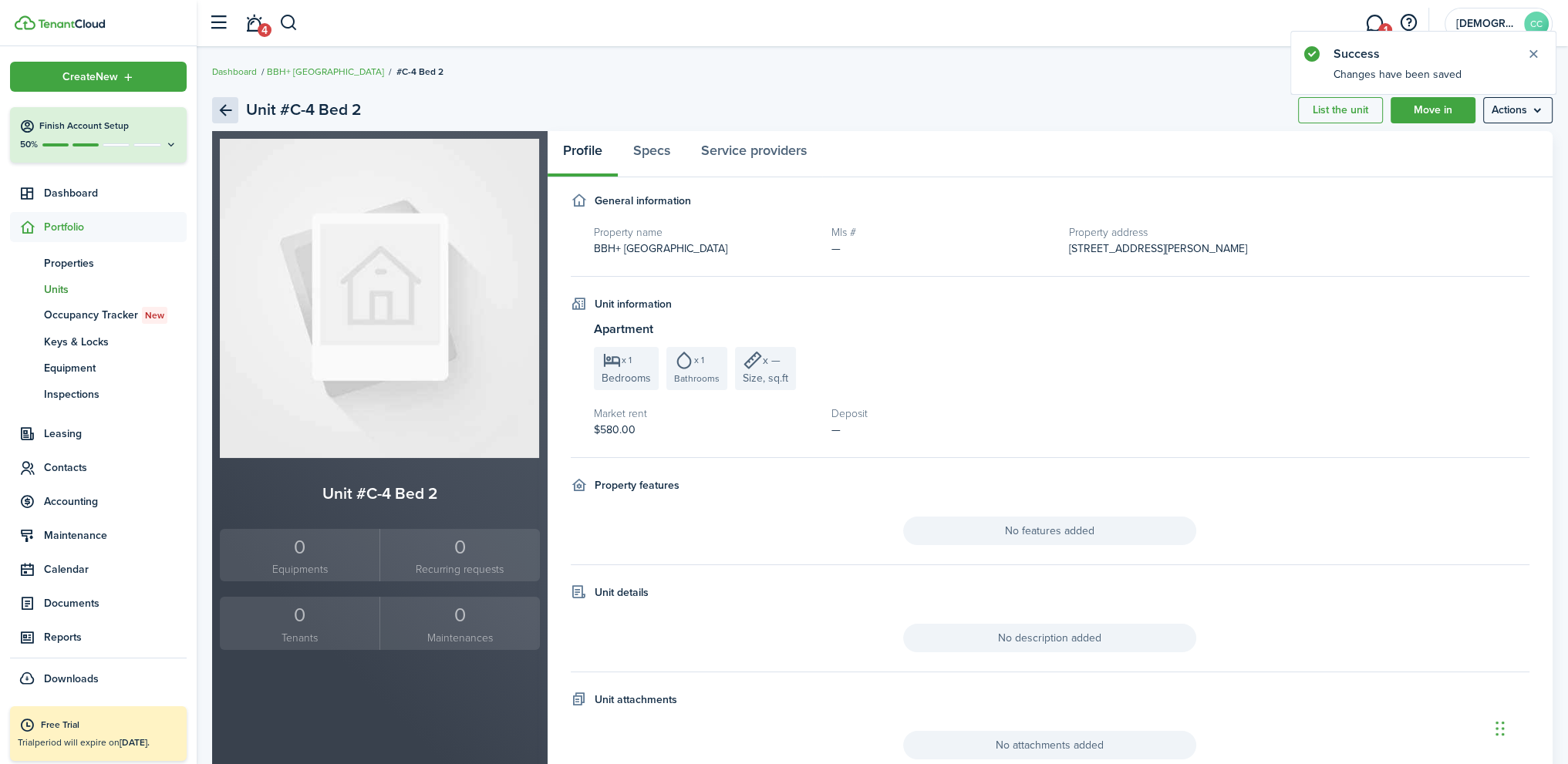
click at [228, 109] on link "Back" at bounding box center [225, 110] width 26 height 26
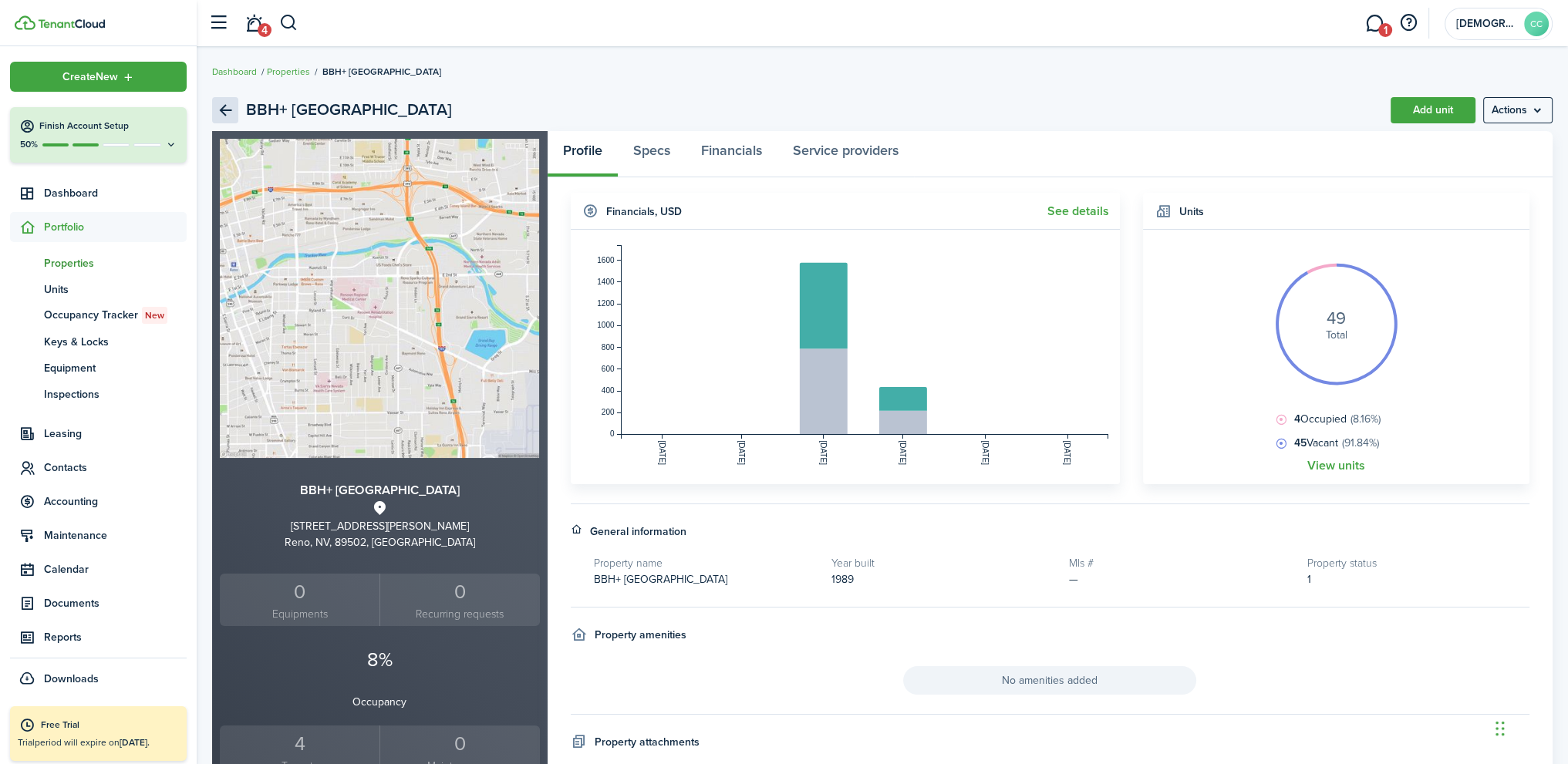
click at [228, 109] on link "Back" at bounding box center [225, 110] width 26 height 26
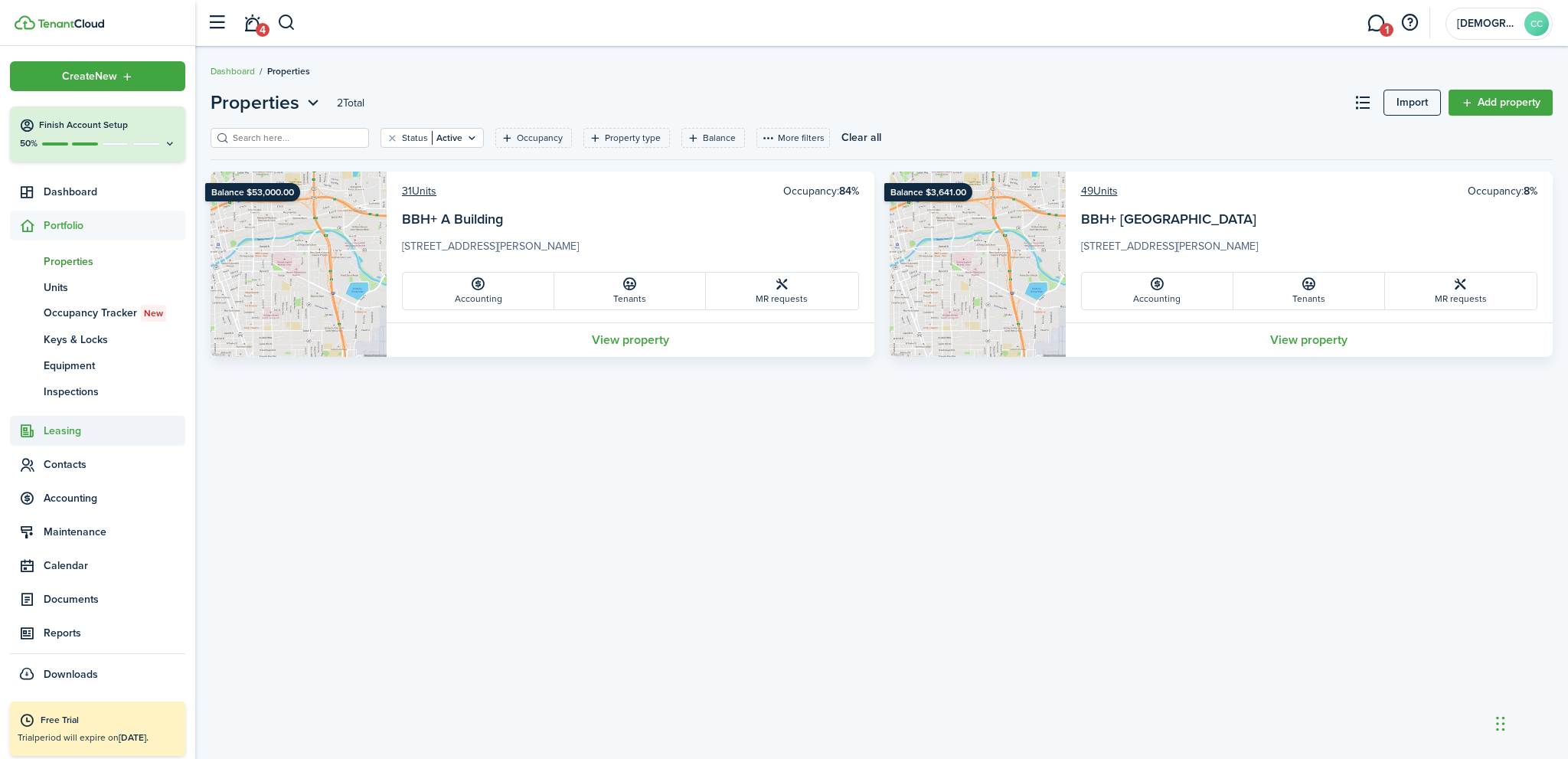
click at [58, 429] on span "Leasing" at bounding box center [114, 431] width 142 height 16
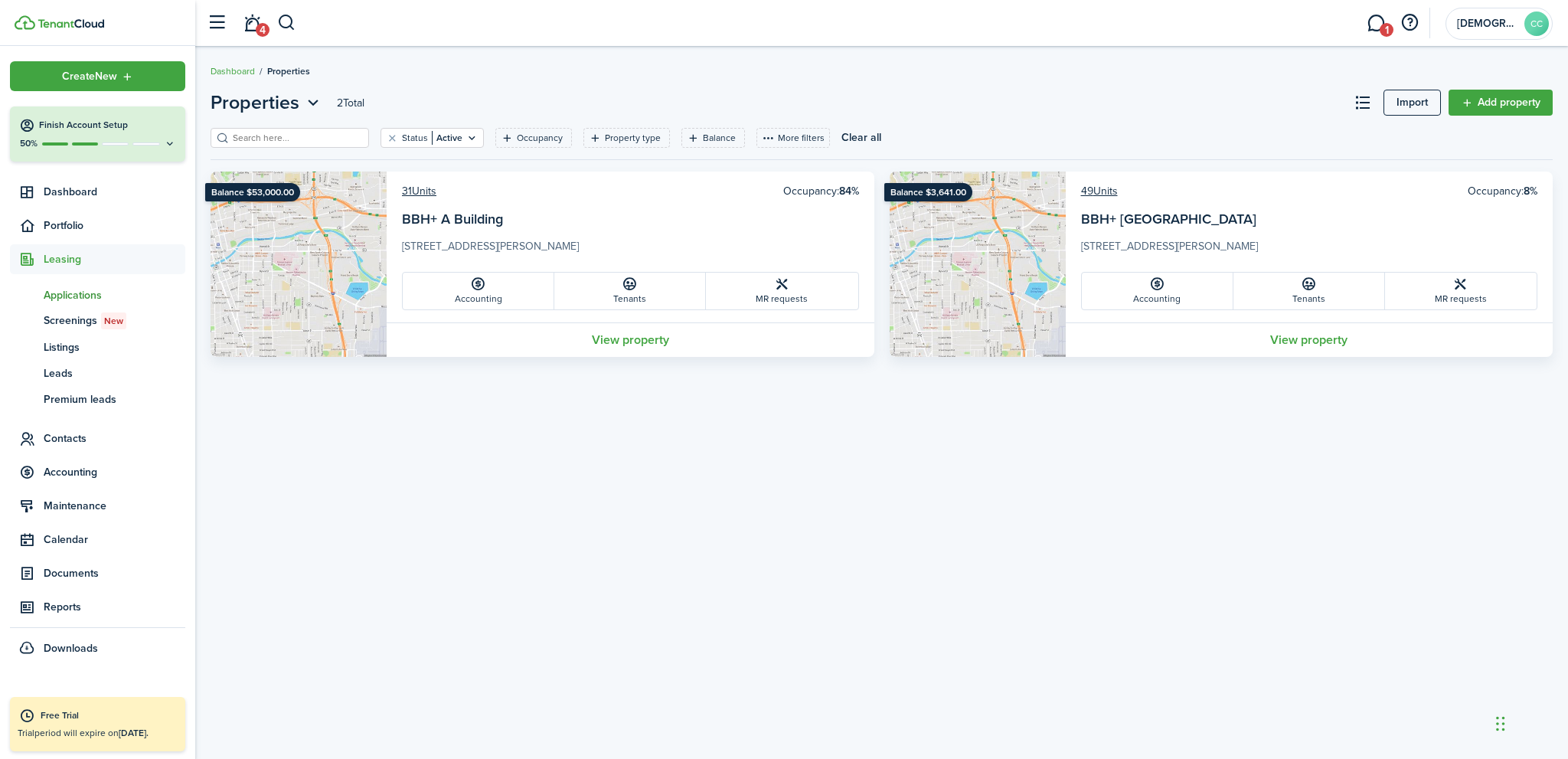
click at [86, 296] on span "Applications" at bounding box center [114, 295] width 142 height 16
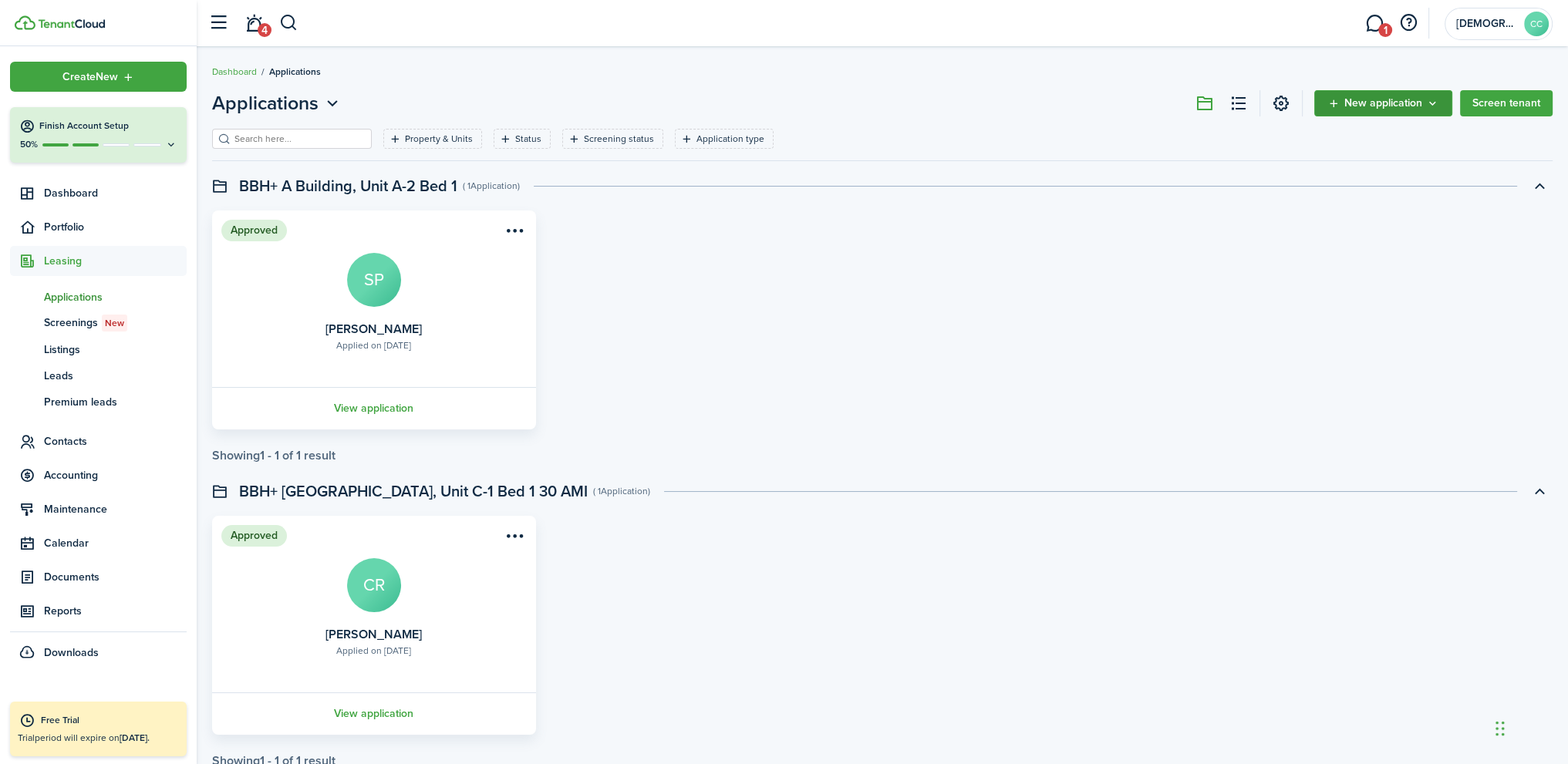
click at [1351, 106] on span "New application" at bounding box center [1383, 103] width 78 height 11
click at [1353, 136] on link "Add application" at bounding box center [1384, 138] width 135 height 27
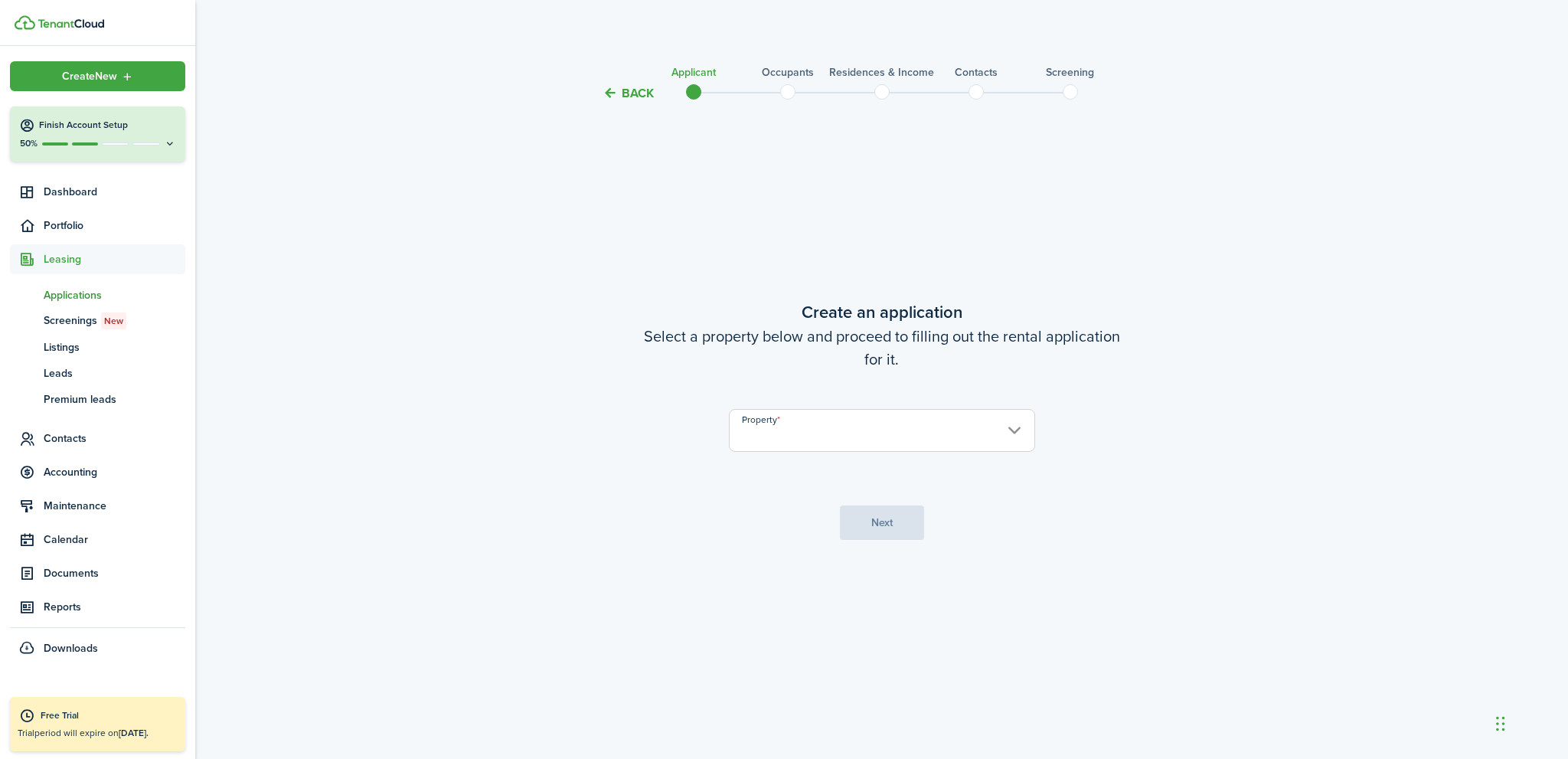
click at [820, 439] on input "Property" at bounding box center [882, 431] width 306 height 43
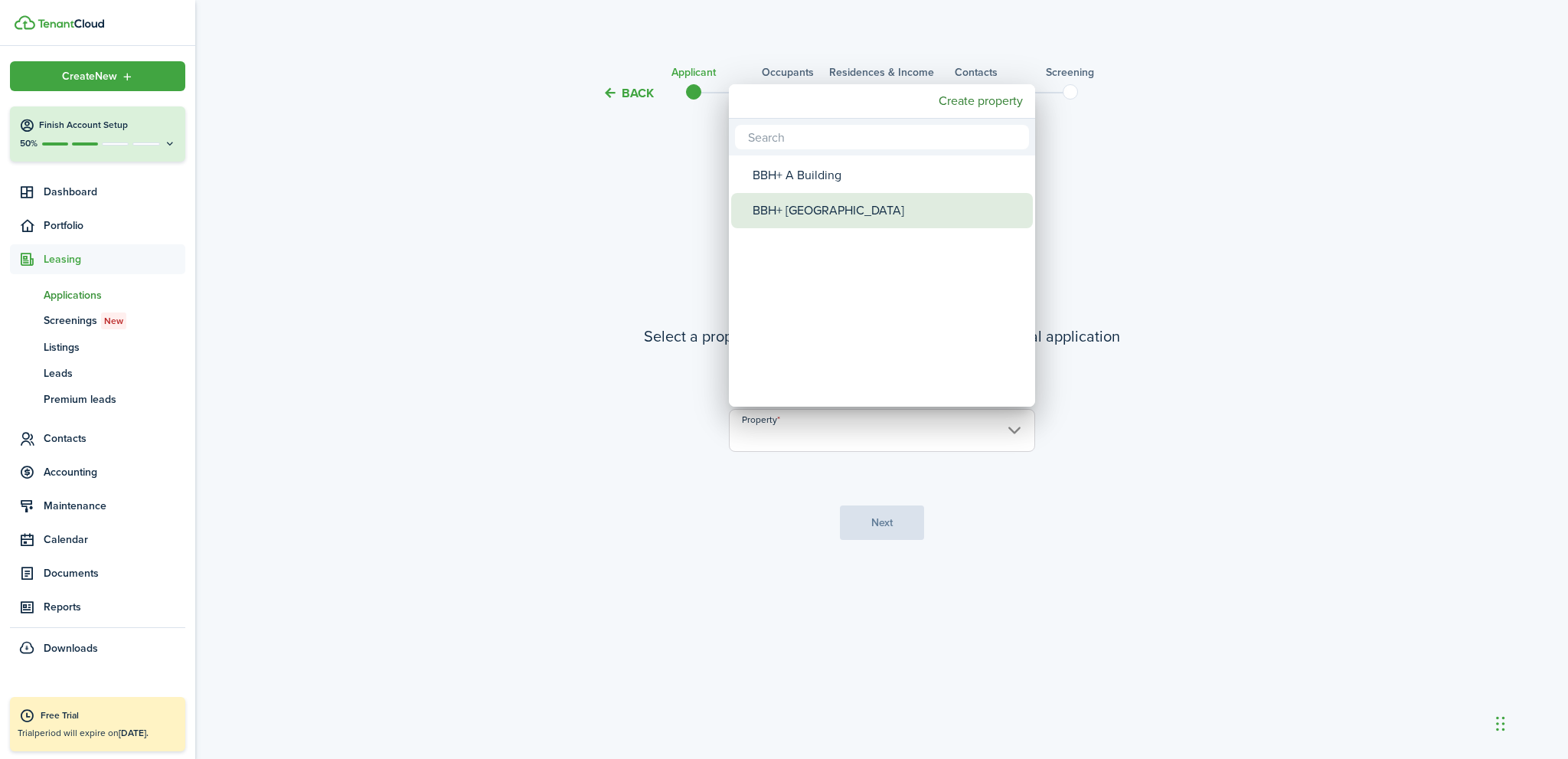
click at [812, 209] on div "BBH+ [GEOGRAPHIC_DATA]" at bounding box center [888, 210] width 271 height 36
type input "BBH+ [GEOGRAPHIC_DATA]"
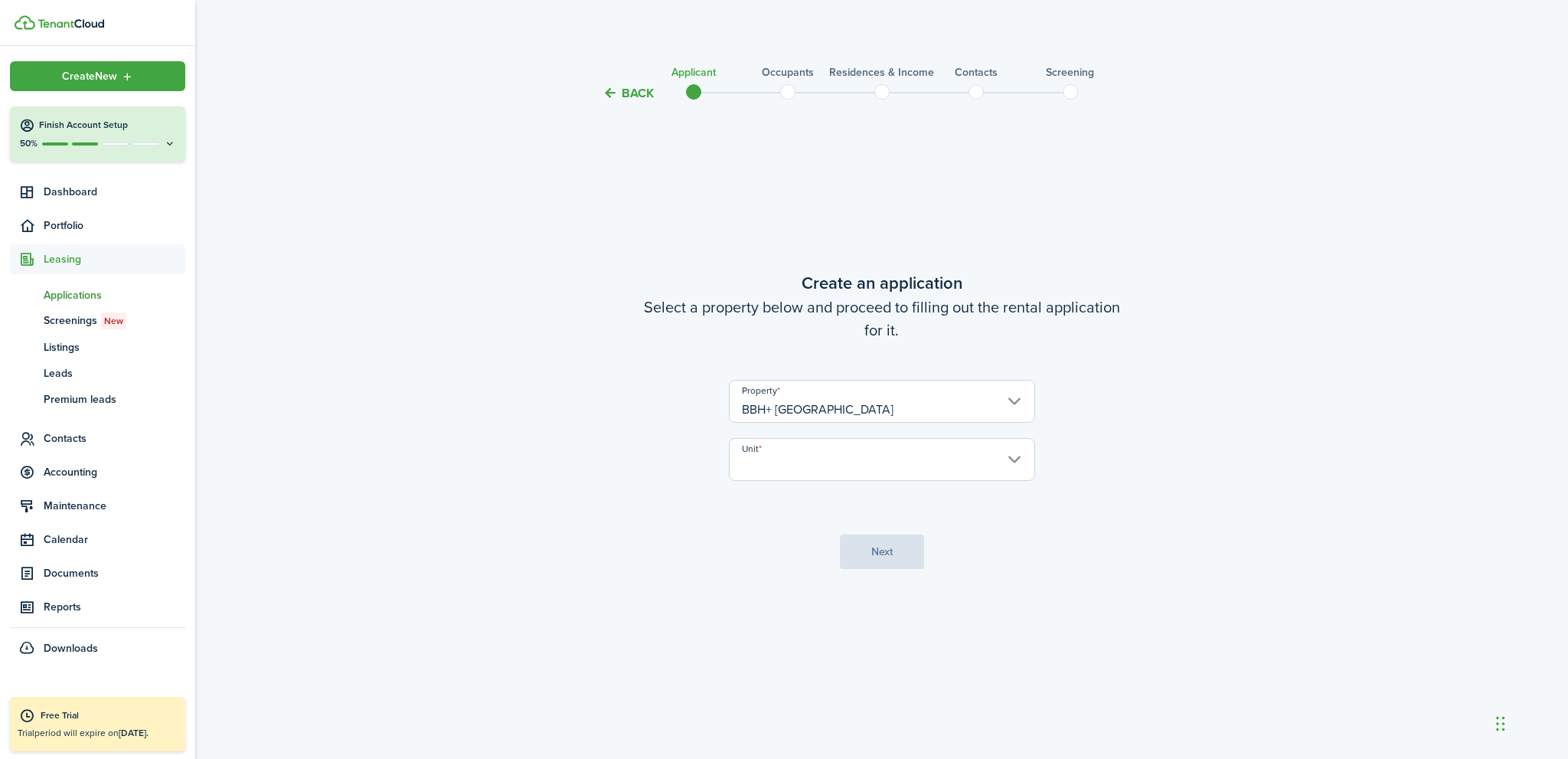
click at [772, 471] on input "Unit" at bounding box center [882, 459] width 306 height 43
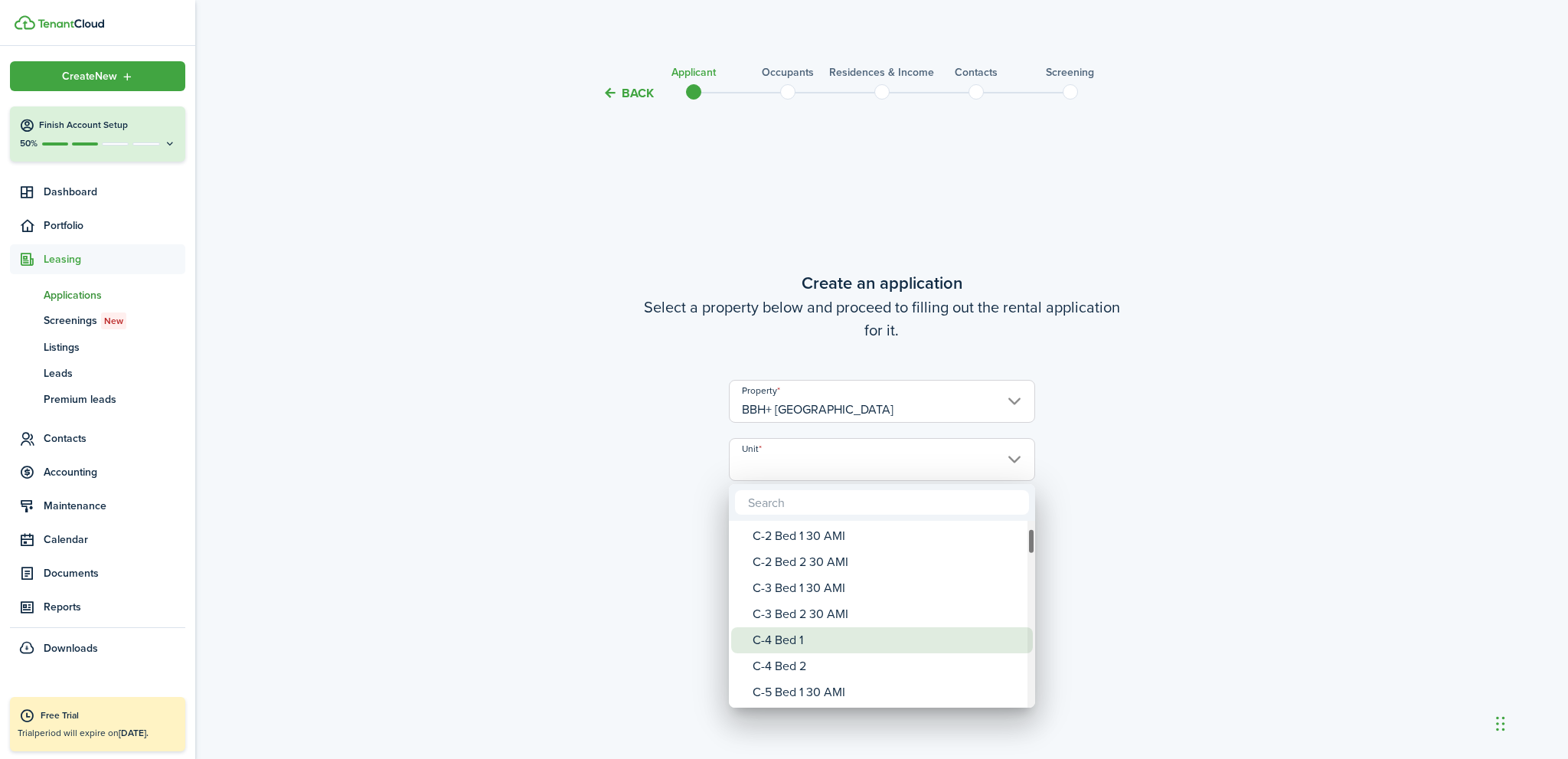
click at [804, 641] on div "C-4 Bed 1" at bounding box center [888, 640] width 271 height 26
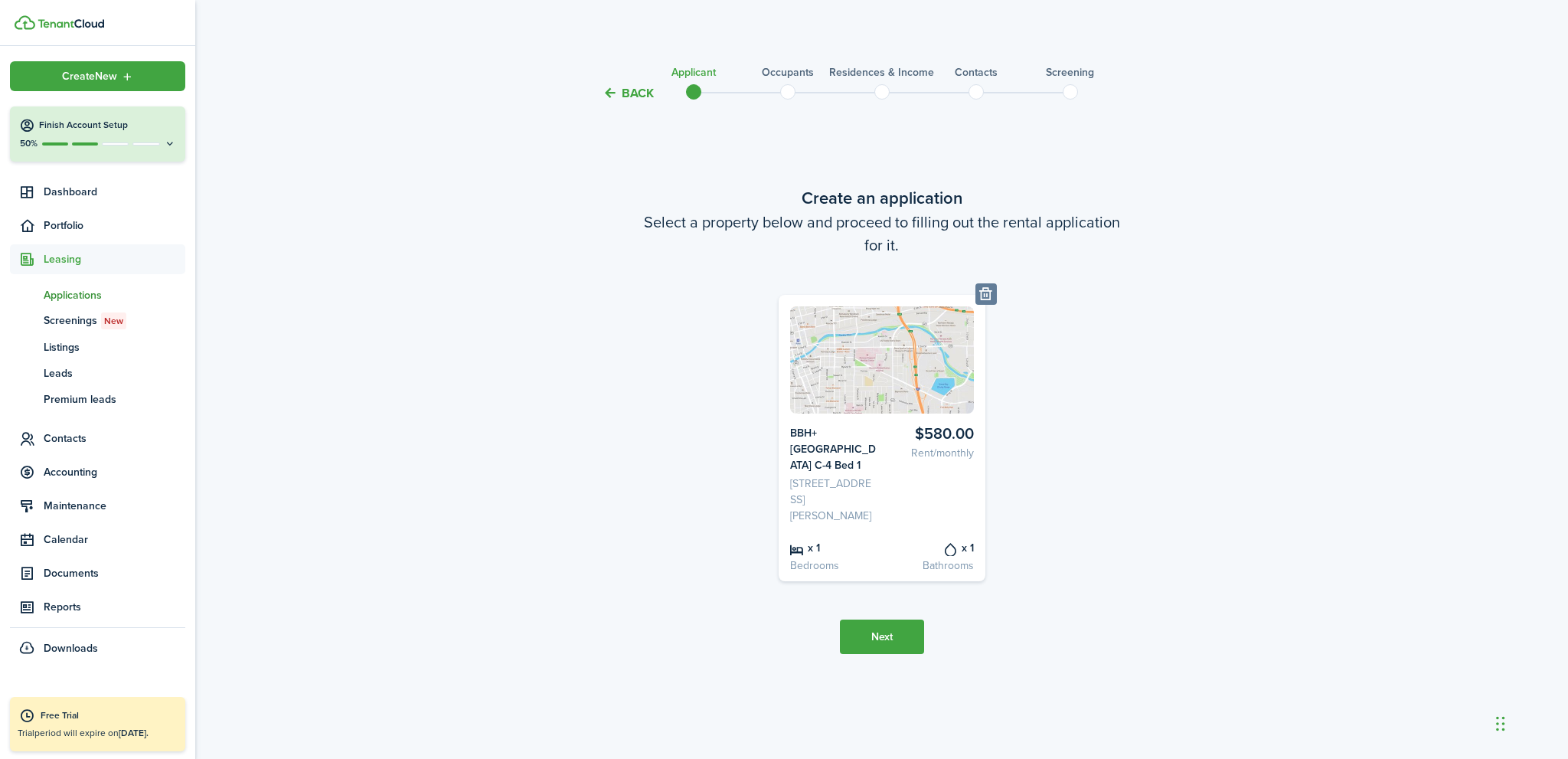
click at [876, 637] on button "Next" at bounding box center [881, 637] width 84 height 35
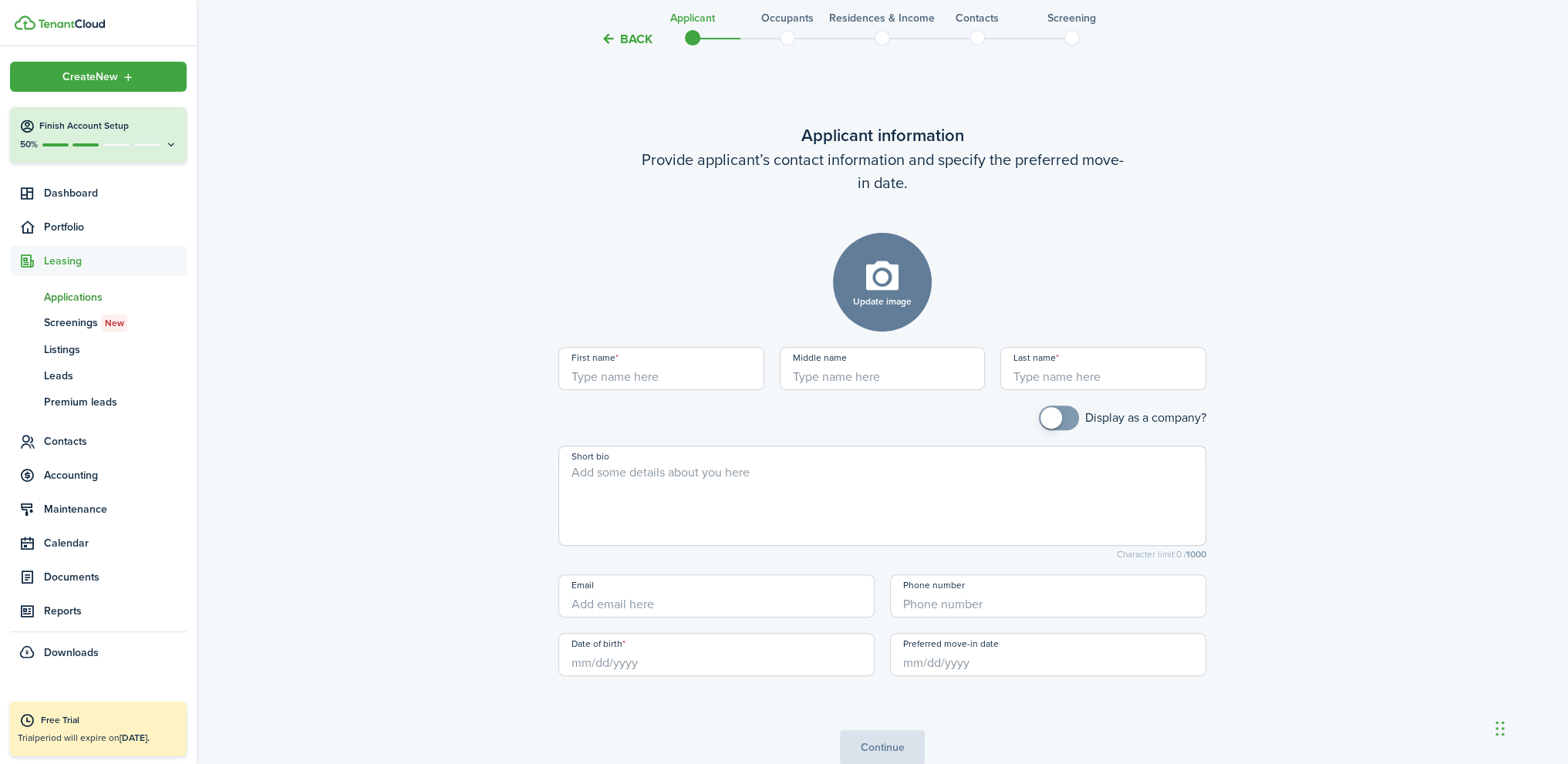
scroll to position [660, 0]
click at [640, 372] on input "First name" at bounding box center [661, 367] width 206 height 44
type input "Mark"
click at [587, 664] on input "Date of birth" at bounding box center [717, 653] width 316 height 44
type input "Stevenson"
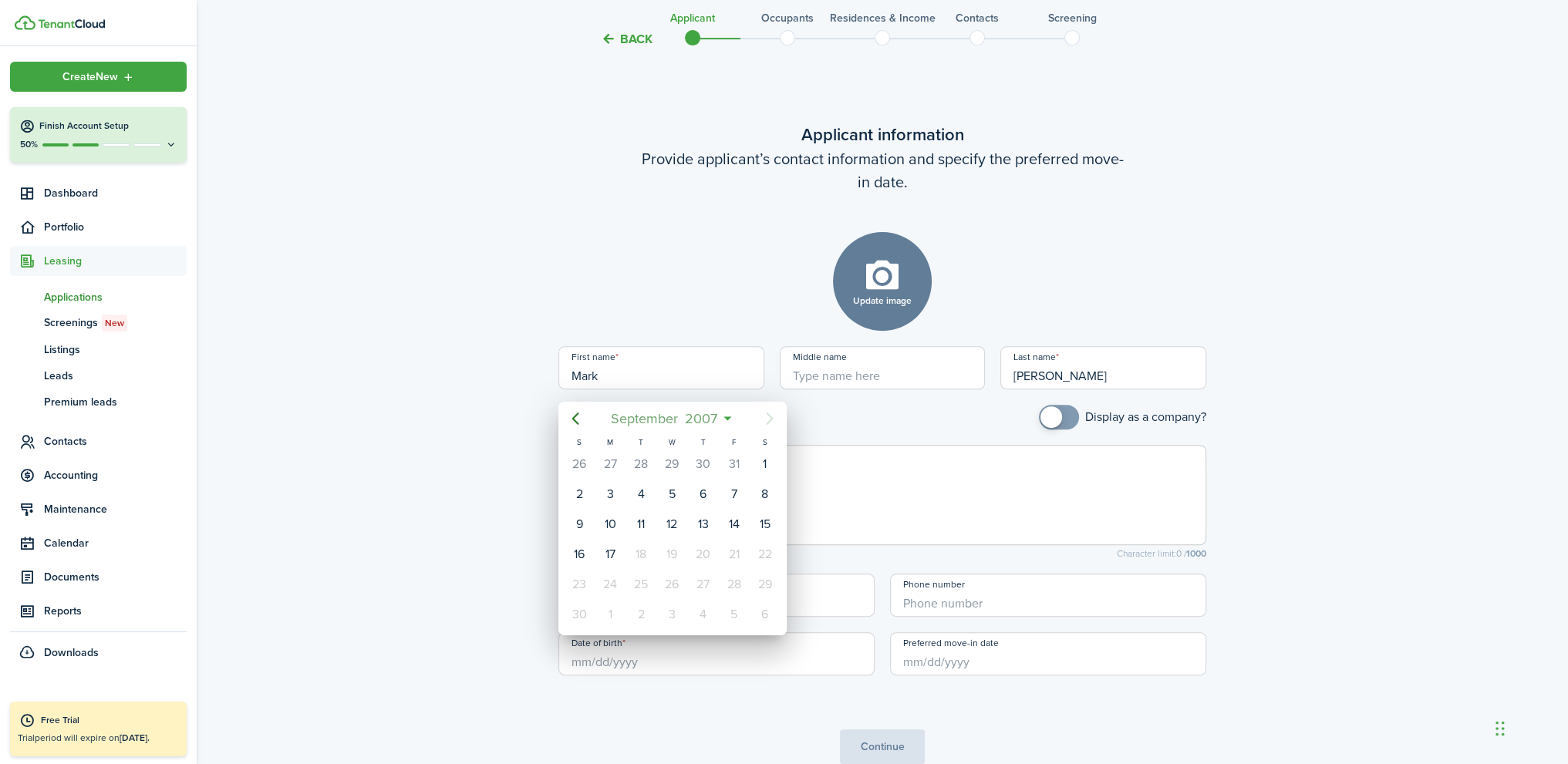
click at [705, 420] on span "2007" at bounding box center [701, 418] width 40 height 28
click at [664, 419] on span "2007" at bounding box center [664, 418] width 40 height 28
click at [572, 418] on icon "Previous page" at bounding box center [574, 418] width 7 height 13
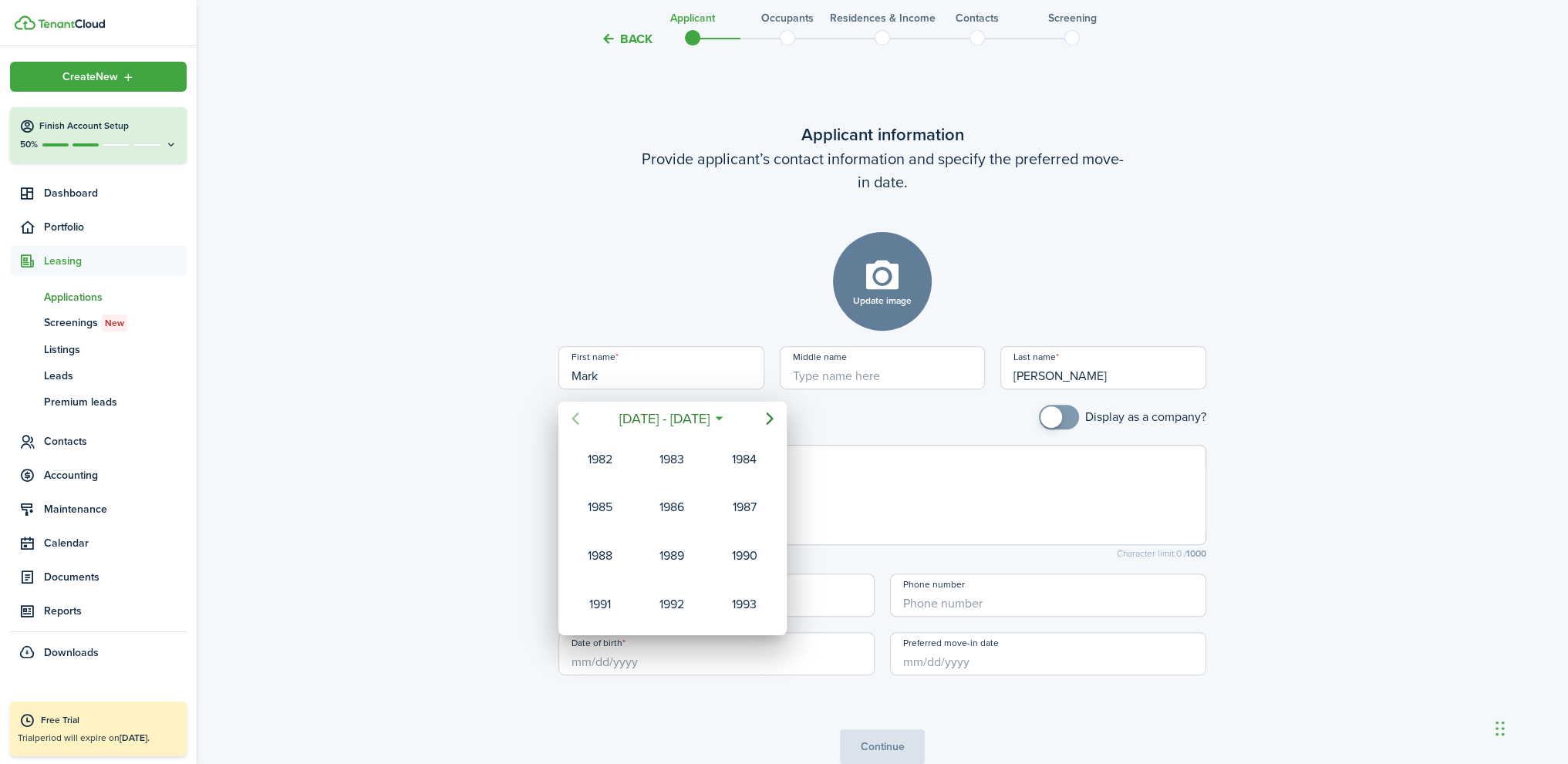
click at [572, 418] on icon "Previous page" at bounding box center [574, 418] width 7 height 13
click at [670, 600] on div "1956" at bounding box center [671, 604] width 55 height 24
click at [670, 600] on div "Nov" at bounding box center [671, 604] width 55 height 24
click at [711, 552] on div "22" at bounding box center [703, 555] width 23 height 23
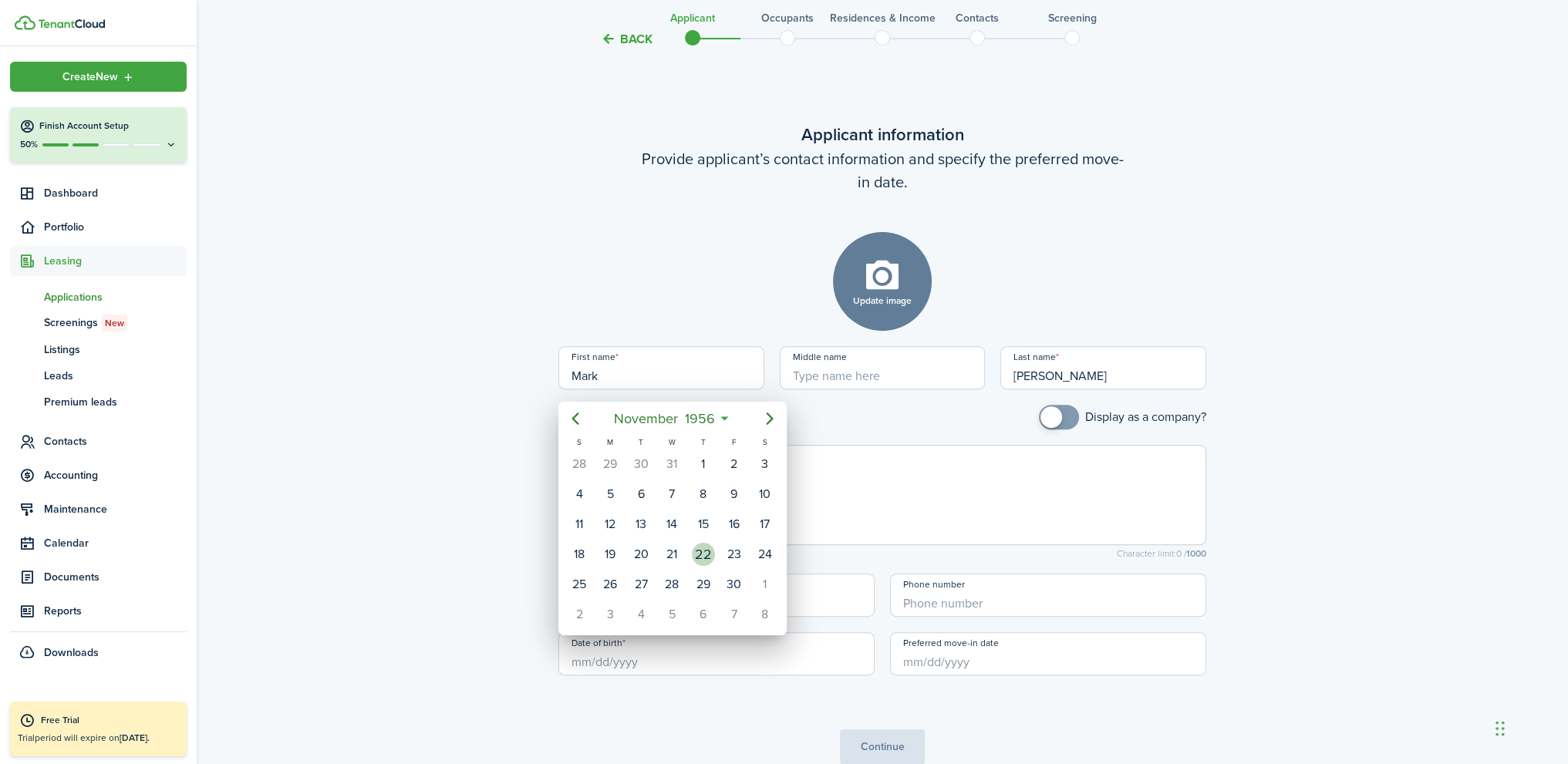
type input "11/22/1956"
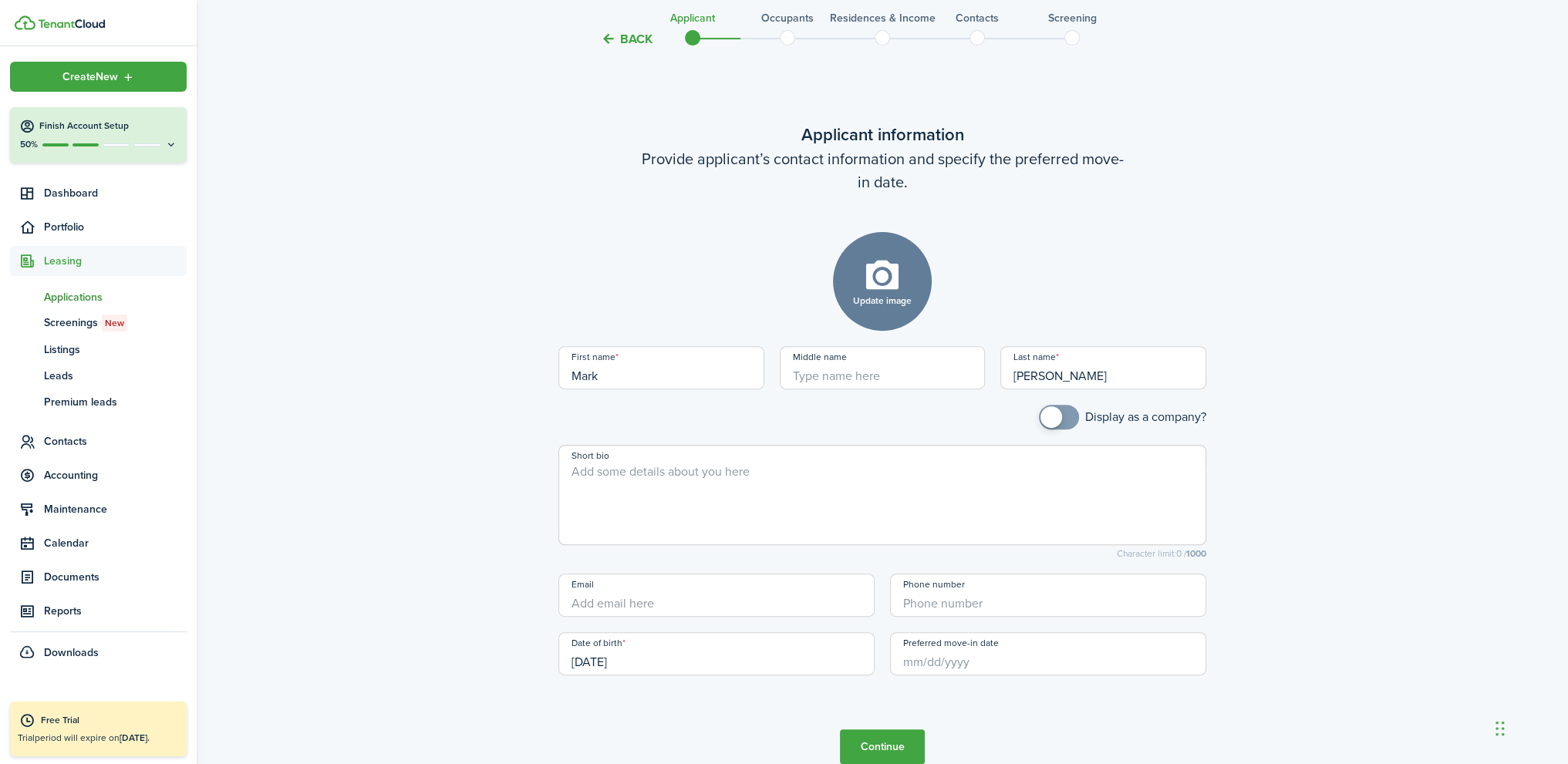
click at [951, 659] on input "Preferred move-in date" at bounding box center [1048, 653] width 316 height 44
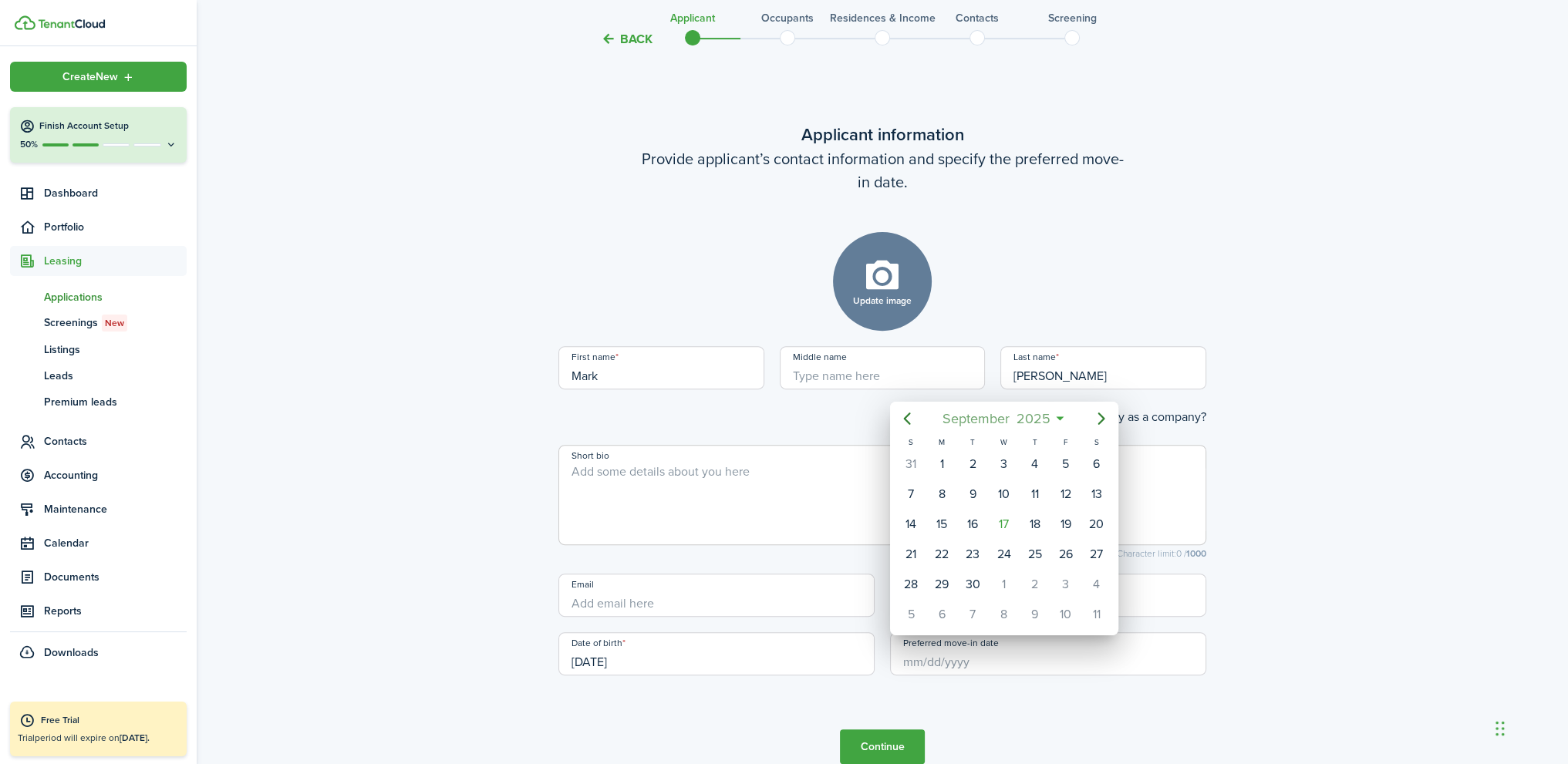
click at [1037, 424] on span "2025" at bounding box center [1033, 418] width 41 height 28
click at [905, 420] on icon "Previous page" at bounding box center [906, 418] width 7 height 13
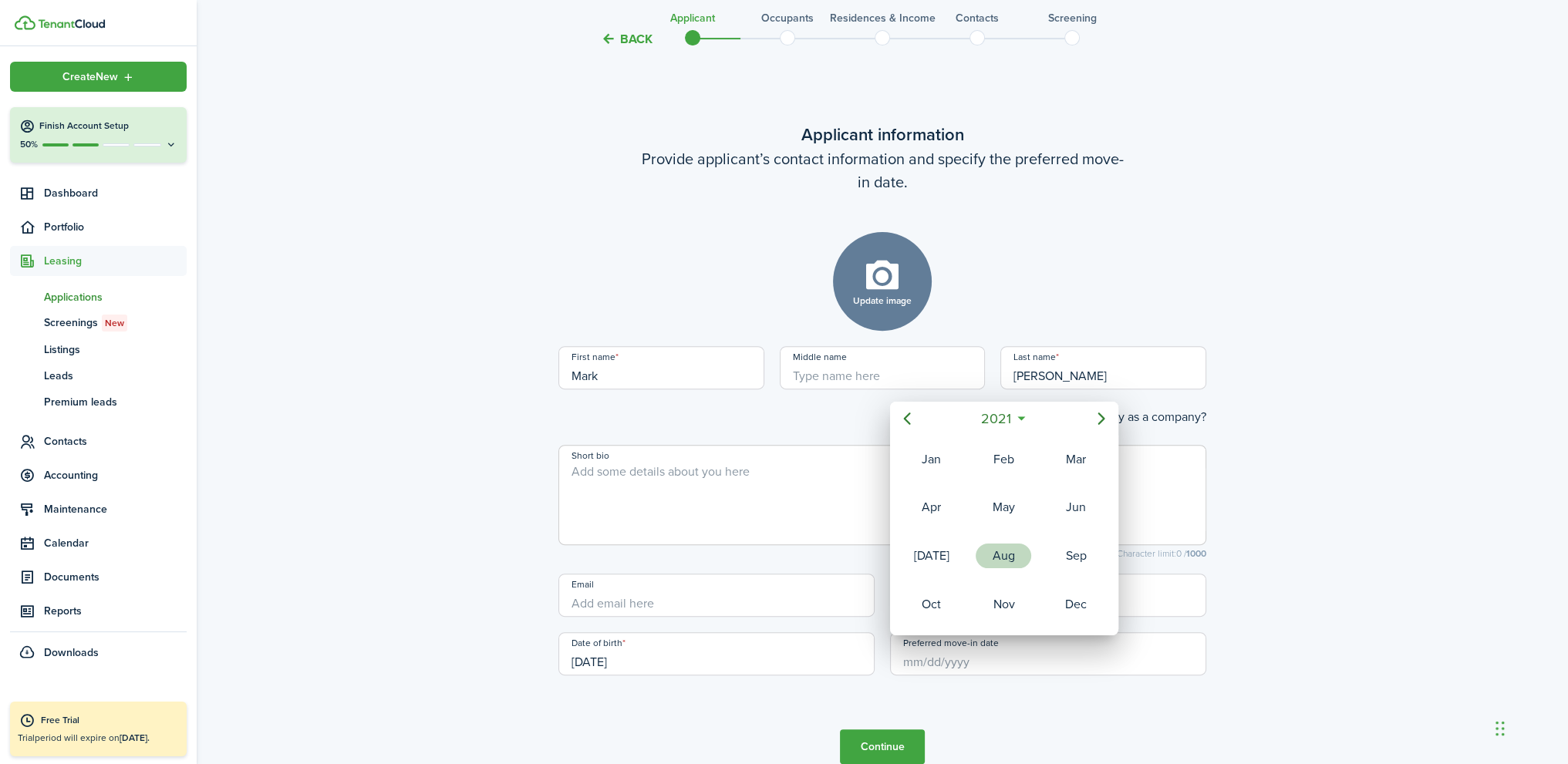
click at [1011, 556] on div "Aug" at bounding box center [1003, 556] width 55 height 24
click at [1040, 464] on div "5" at bounding box center [1035, 464] width 23 height 23
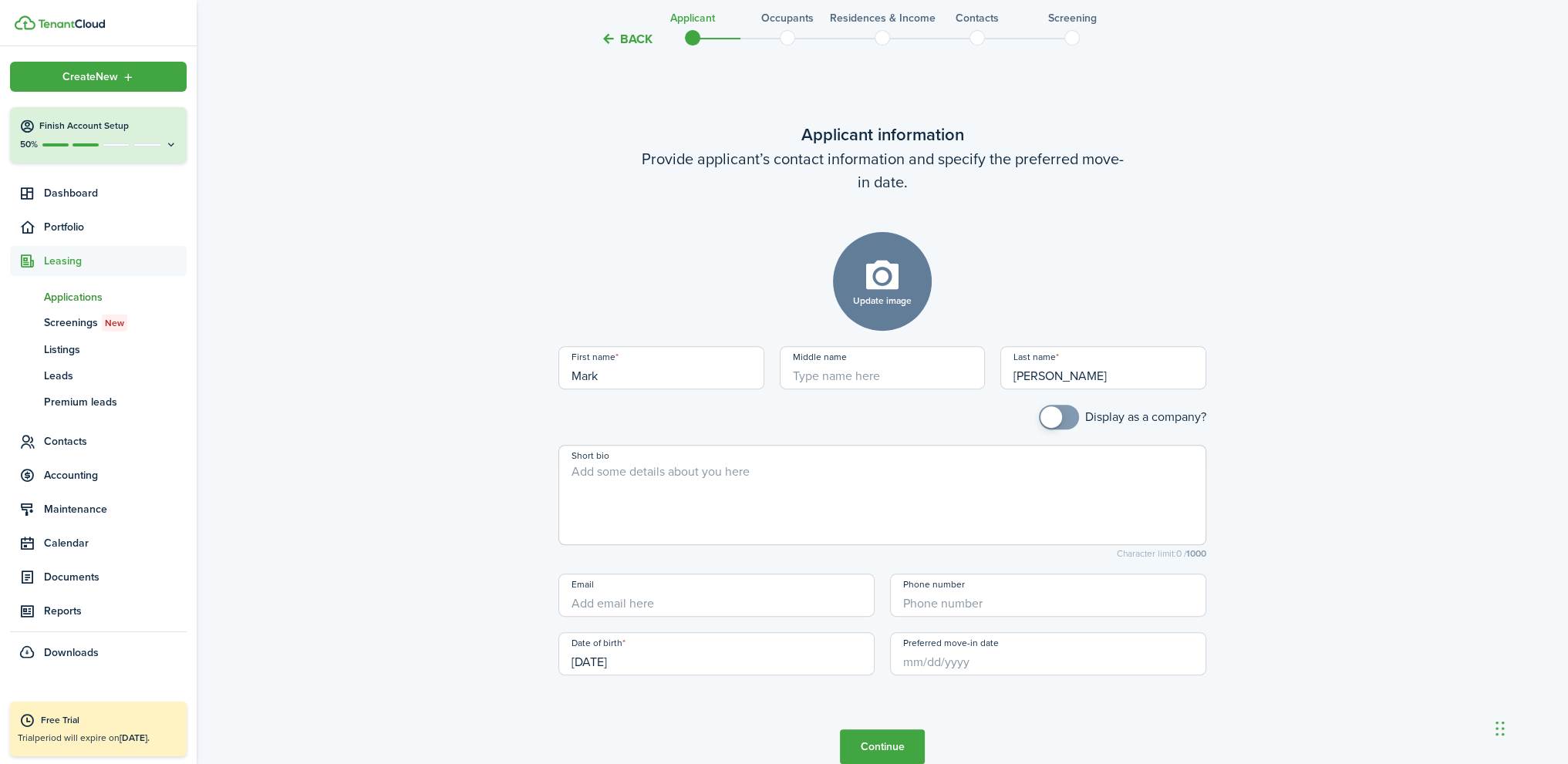
type input "08/05/2021"
click at [898, 744] on button "Continue" at bounding box center [881, 747] width 84 height 35
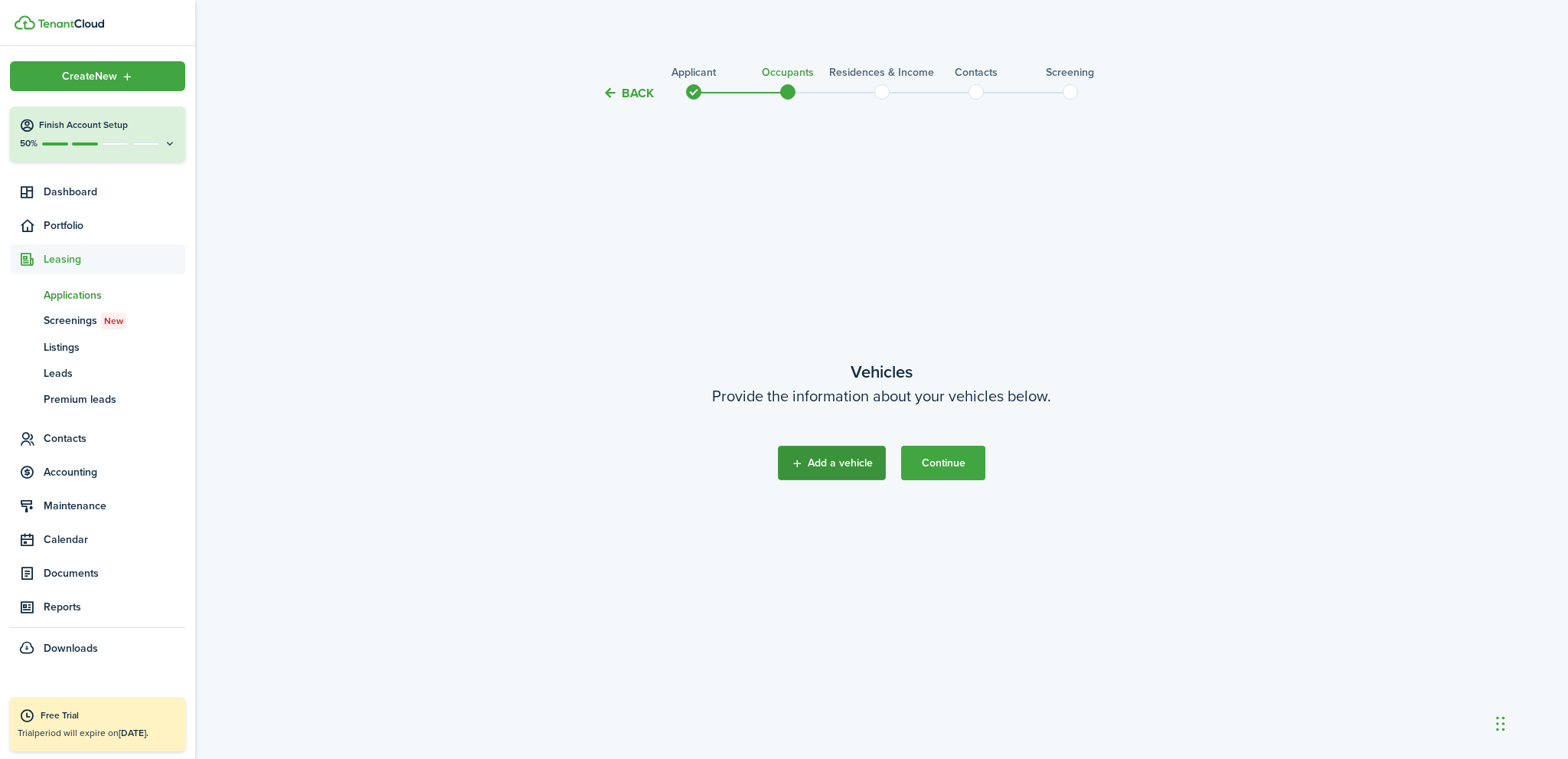
click at [839, 473] on button "Add a vehicle" at bounding box center [832, 463] width 108 height 35
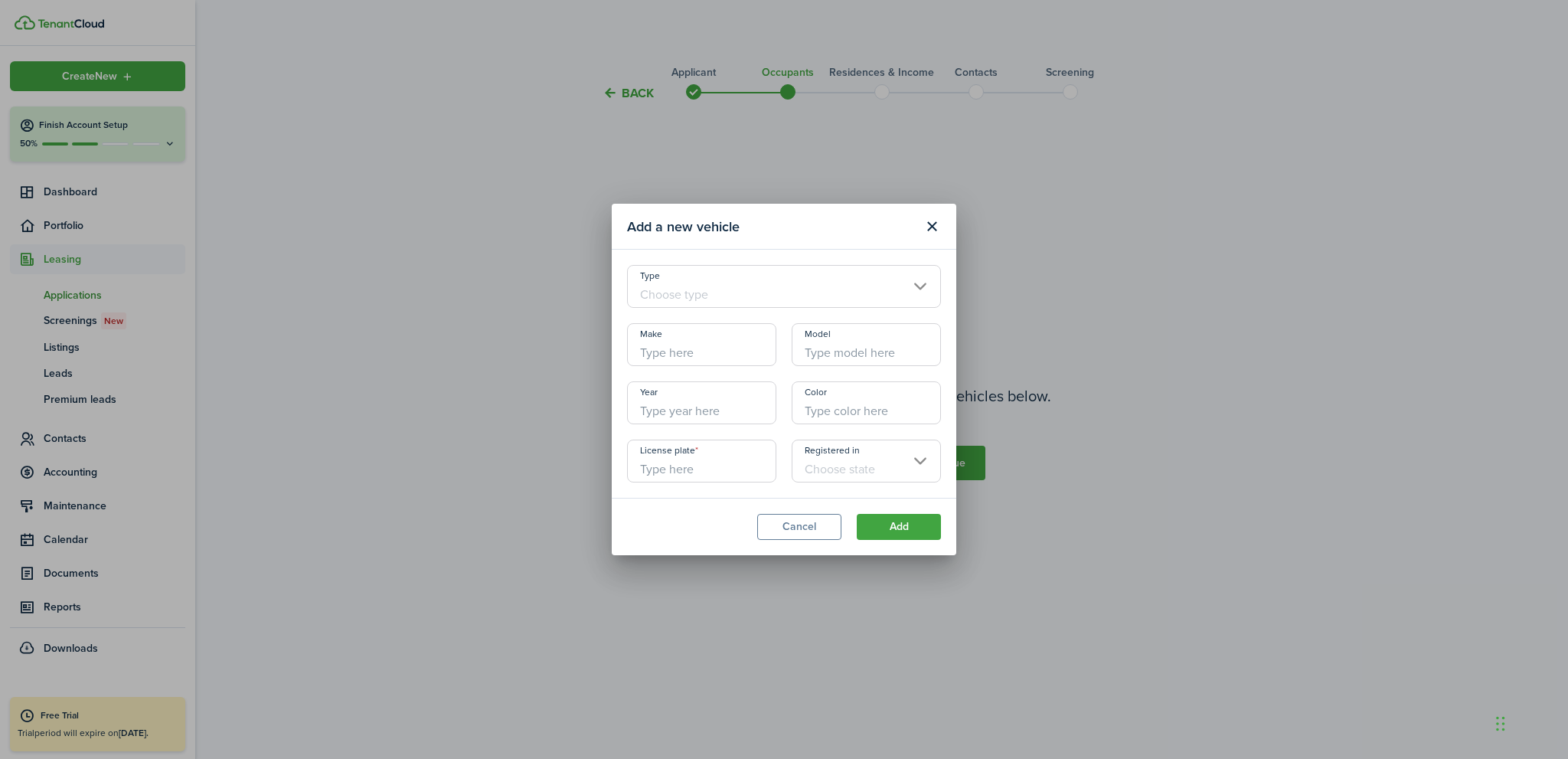
click at [686, 294] on input "Type" at bounding box center [784, 286] width 314 height 43
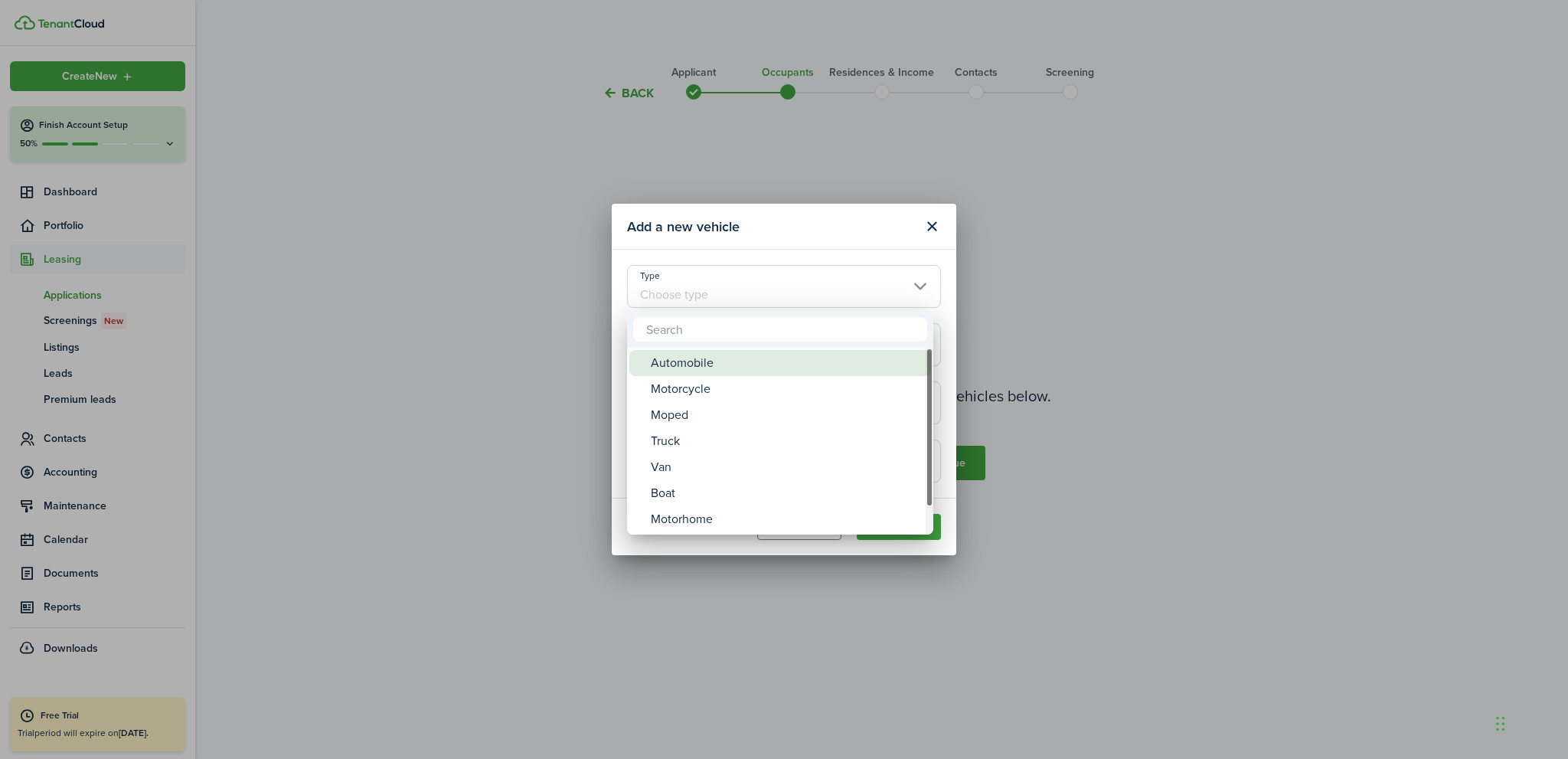
click at [677, 370] on div "Automobile" at bounding box center [786, 362] width 271 height 26
type input "Automobile"
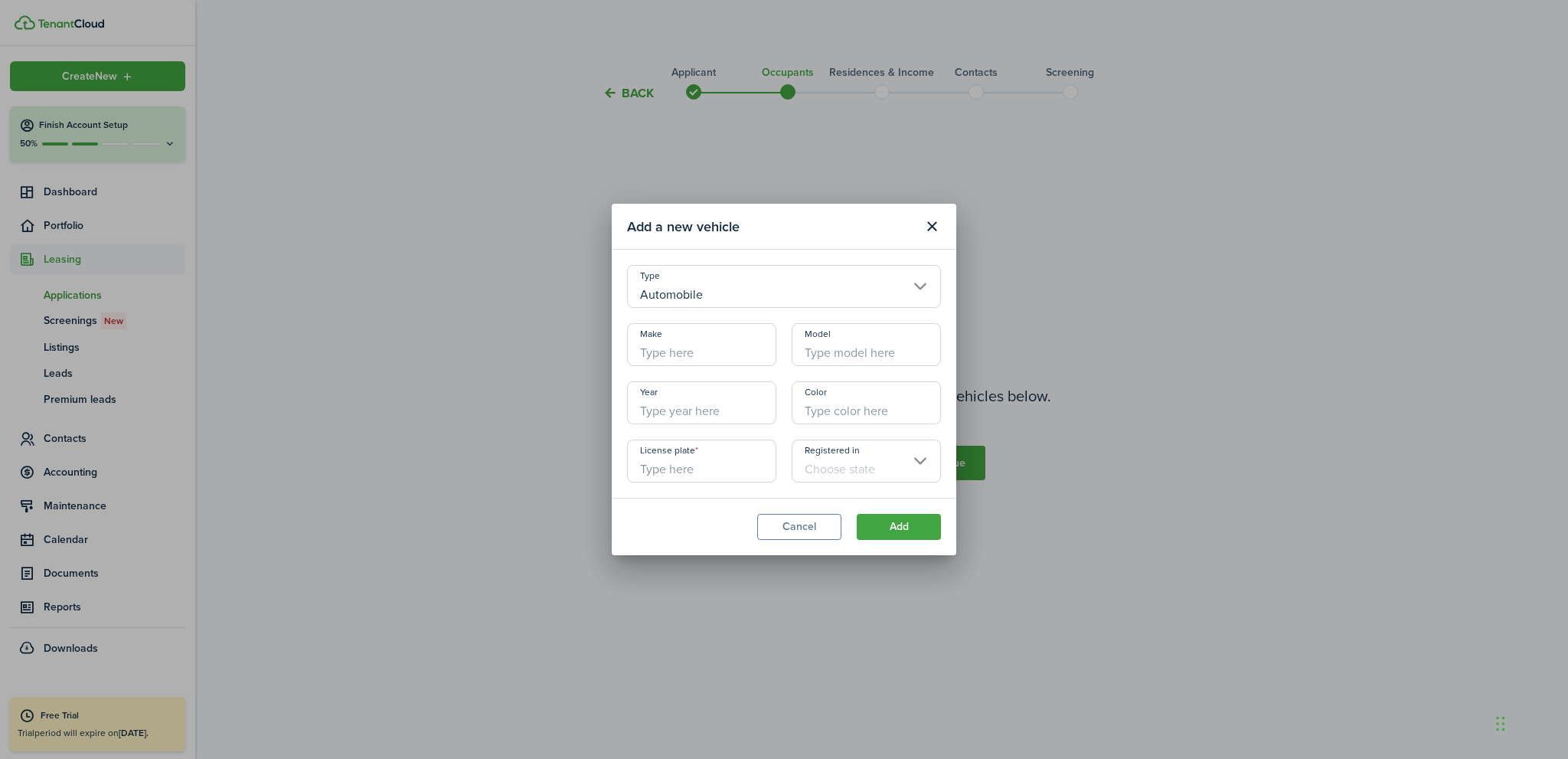
click at [675, 353] on input "Make" at bounding box center [701, 345] width 149 height 43
type input "Buick"
type input "Lucerne"
click at [690, 409] on input "Year" at bounding box center [701, 403] width 149 height 43
type input "2009"
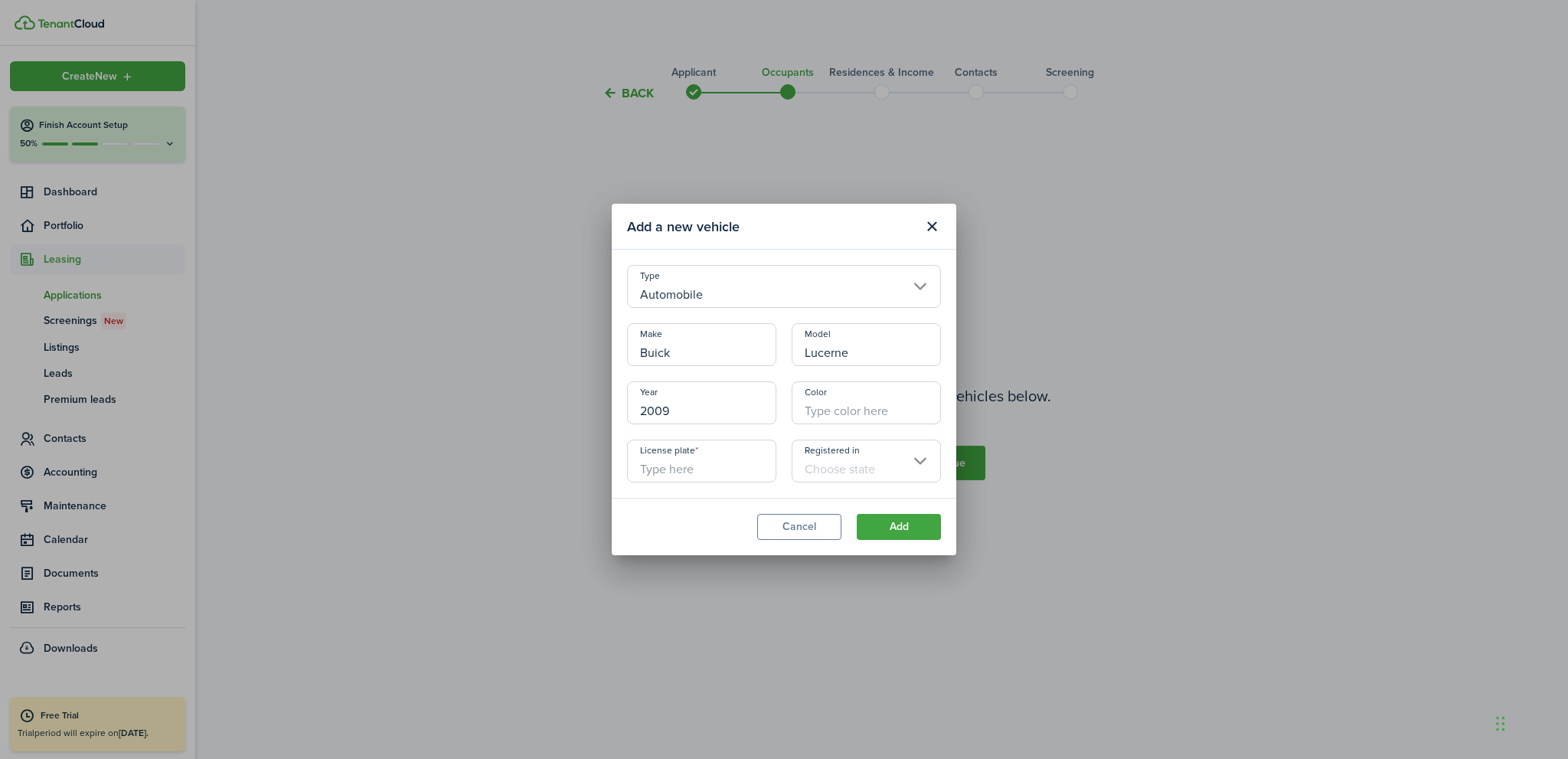
click at [723, 476] on input "License plate" at bounding box center [701, 460] width 149 height 43
type input "Not Stated"
click at [901, 534] on button "Add" at bounding box center [899, 527] width 84 height 26
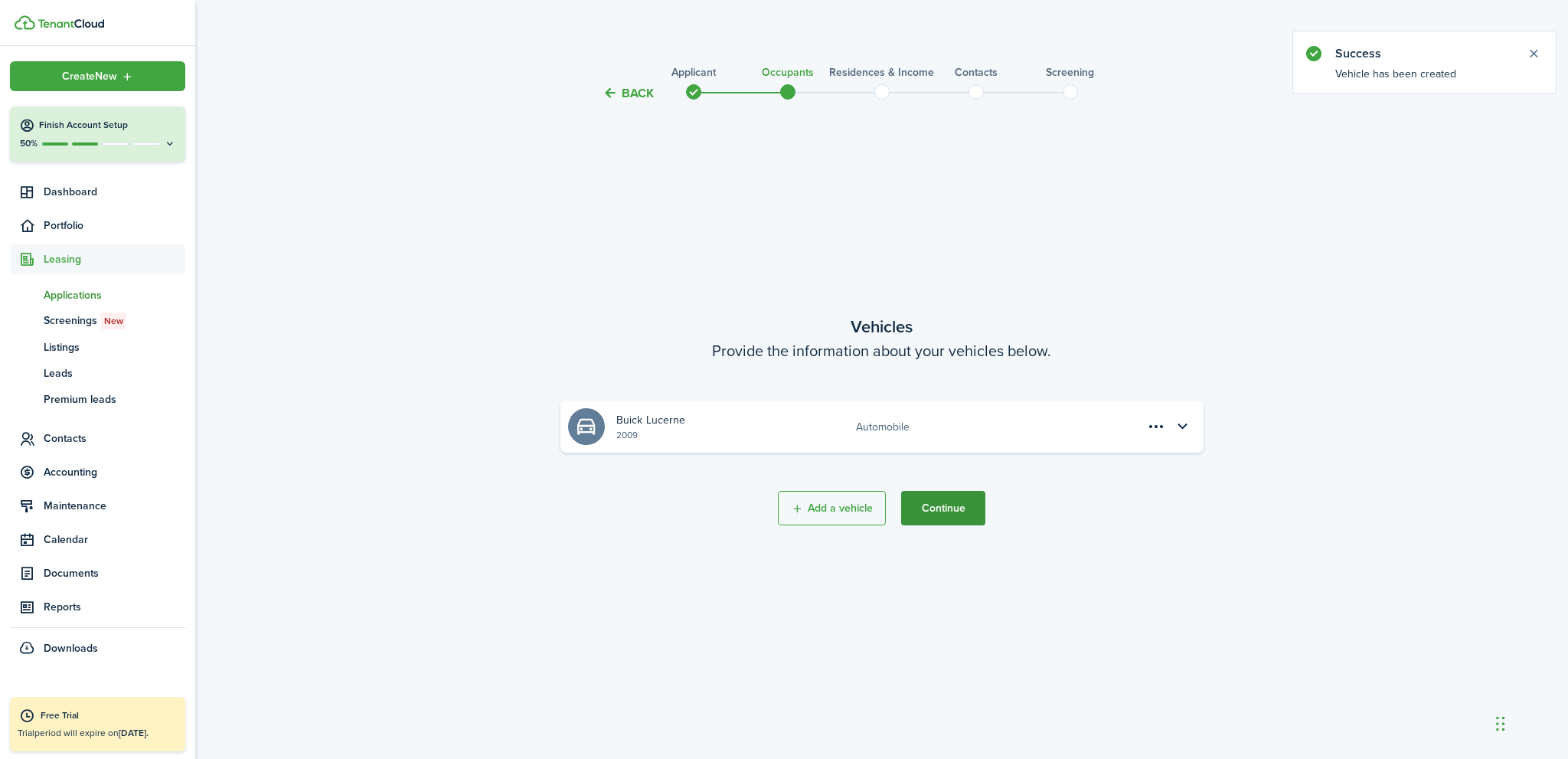
click at [950, 510] on button "Continue" at bounding box center [943, 509] width 84 height 35
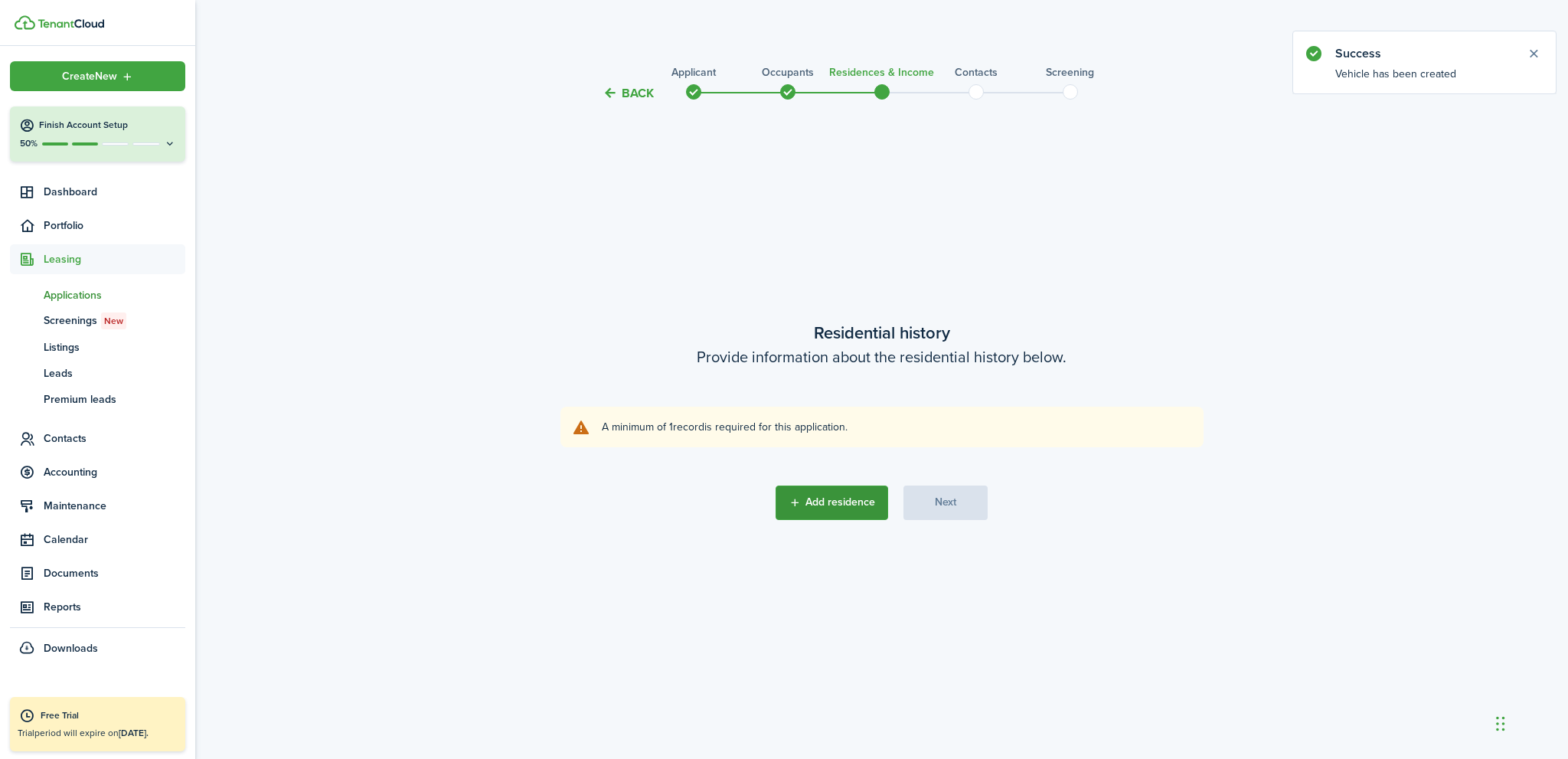
click at [849, 505] on button "Add residence" at bounding box center [831, 503] width 113 height 35
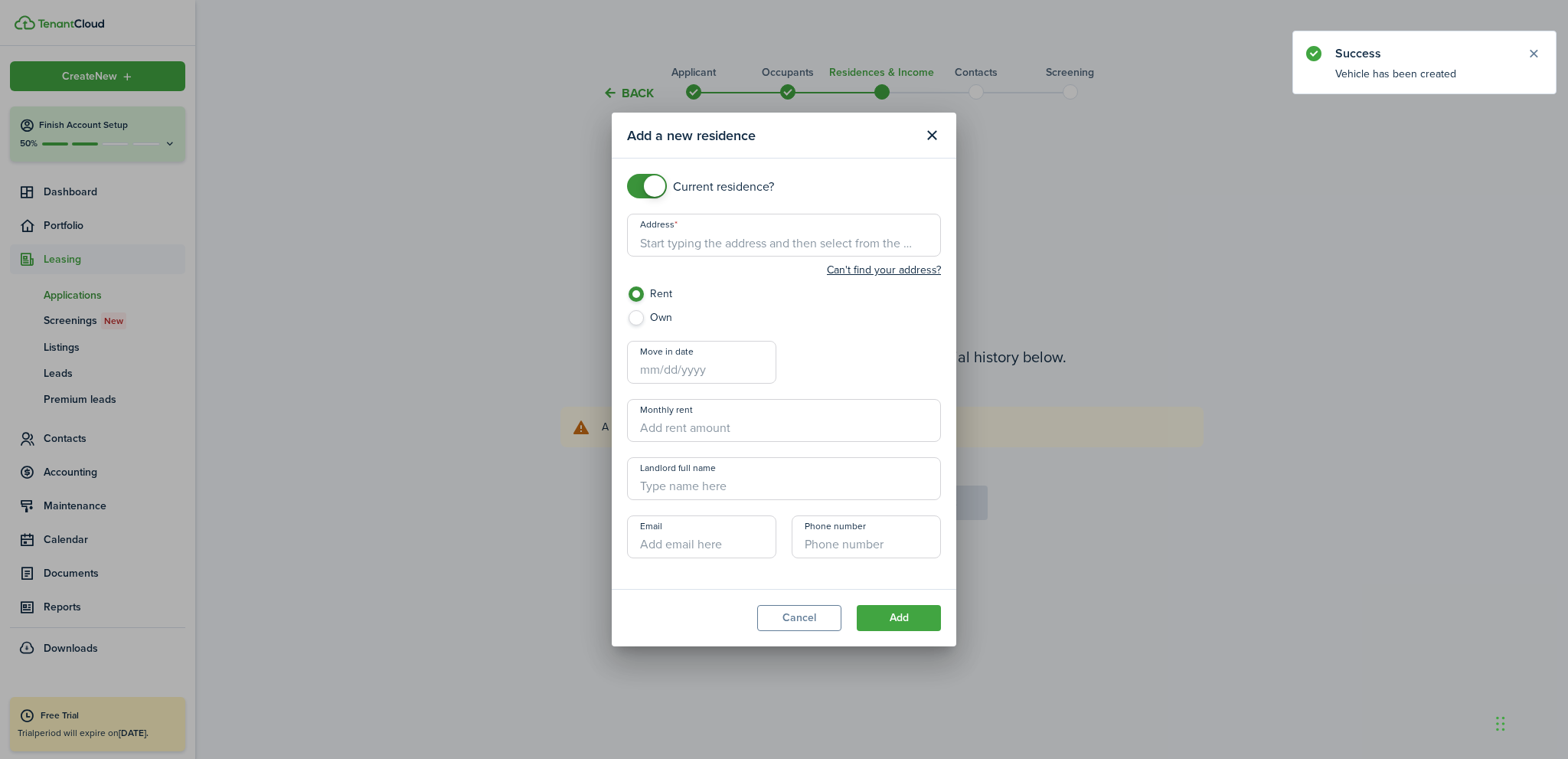
click at [695, 244] on input "Address" at bounding box center [784, 235] width 314 height 43
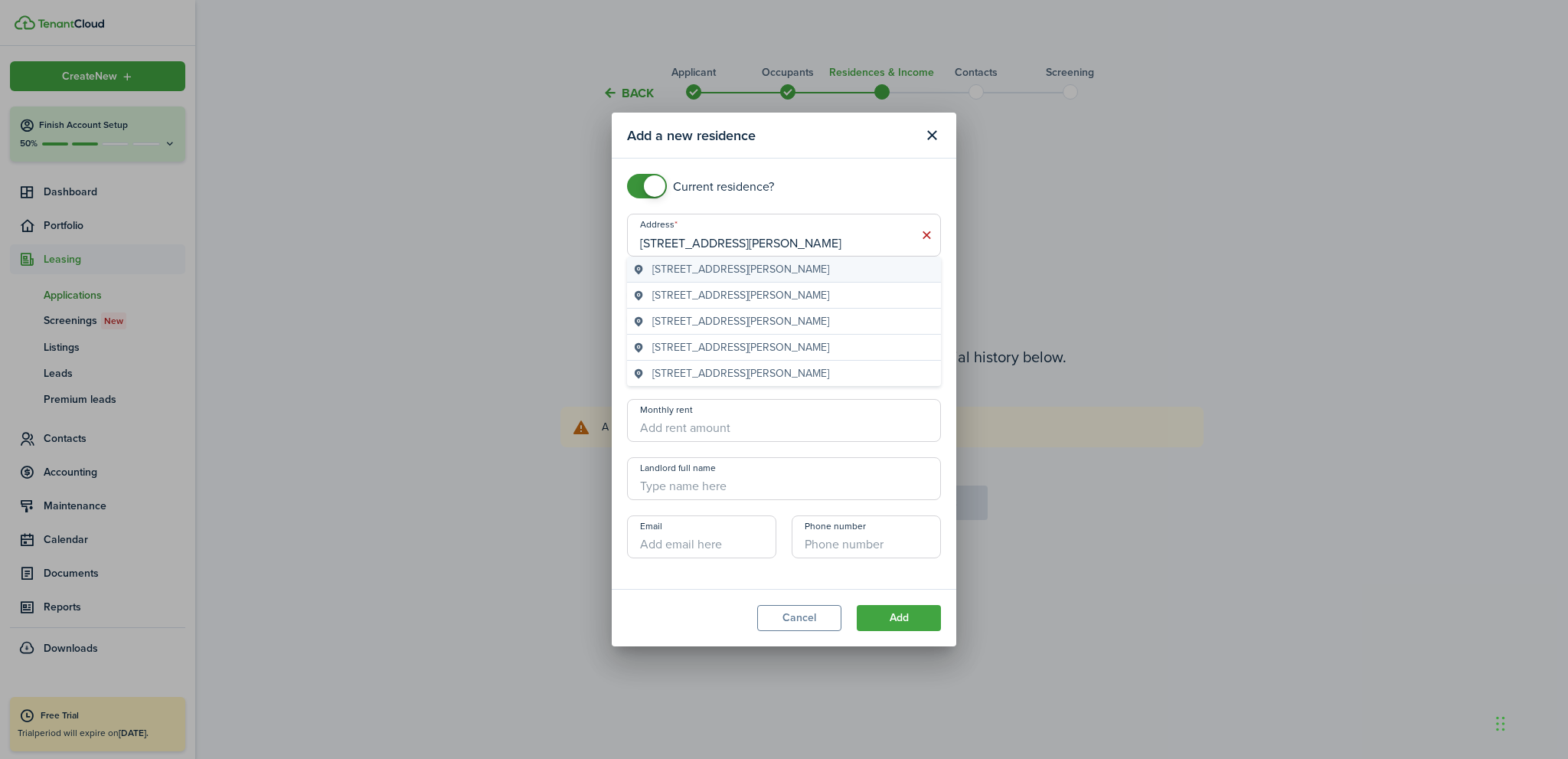
click at [726, 273] on span "395 Gould Street, Reno, NV, USA" at bounding box center [741, 269] width 177 height 16
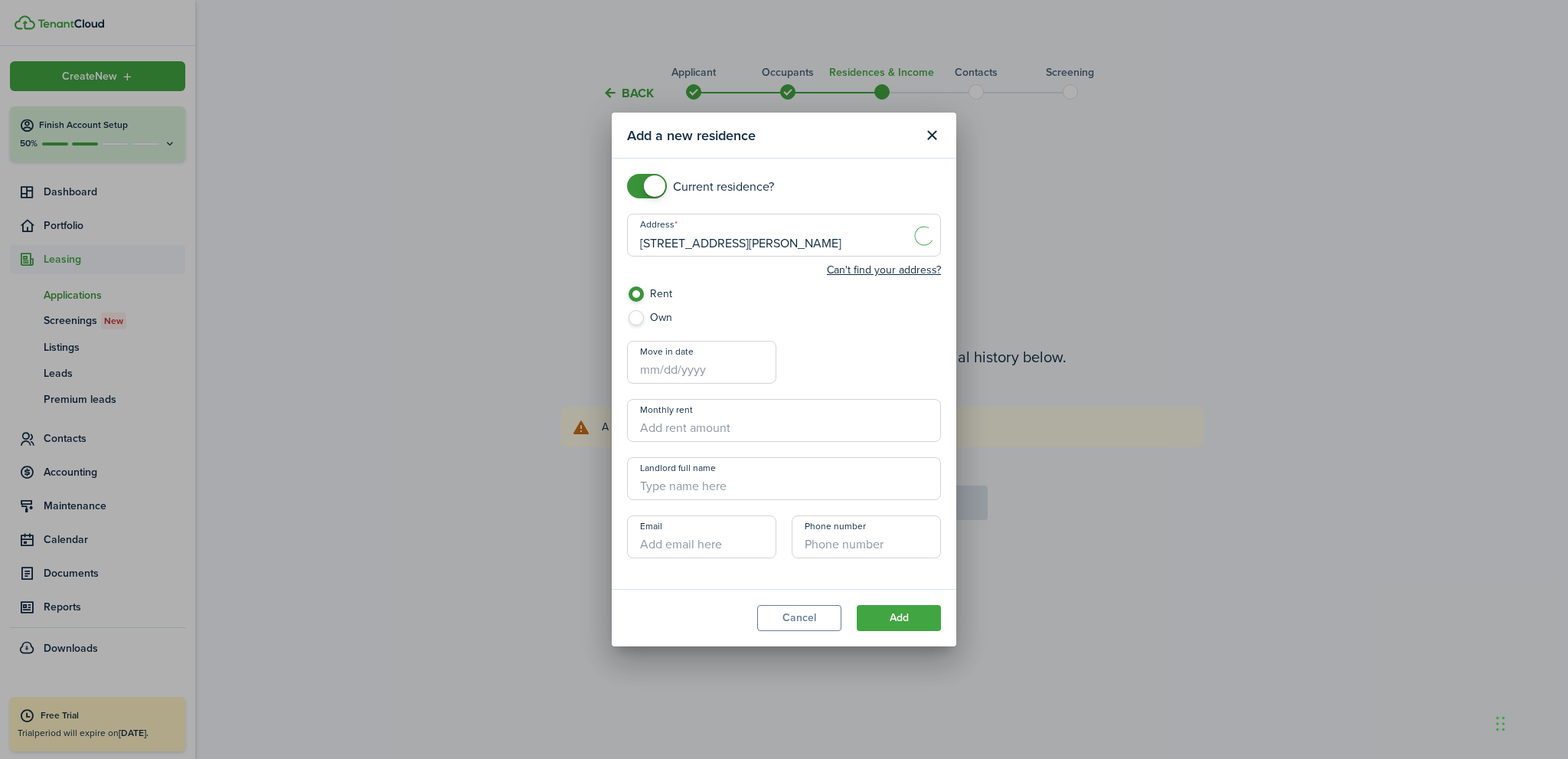
type input "395 Gould St, Reno, NV 89502, USA"
click at [896, 622] on button "Add" at bounding box center [899, 617] width 84 height 26
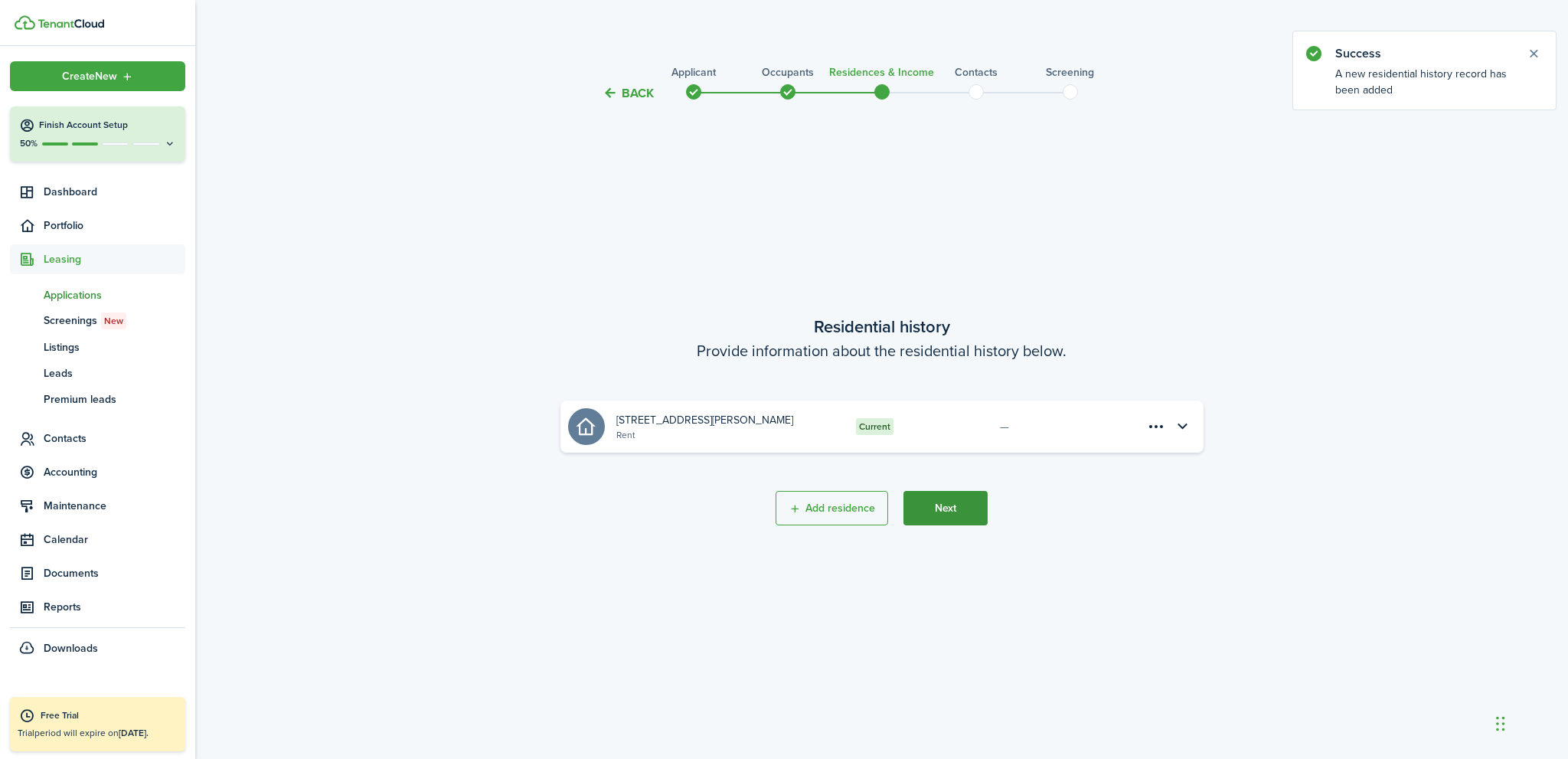
click at [938, 507] on button "Next" at bounding box center [945, 509] width 84 height 35
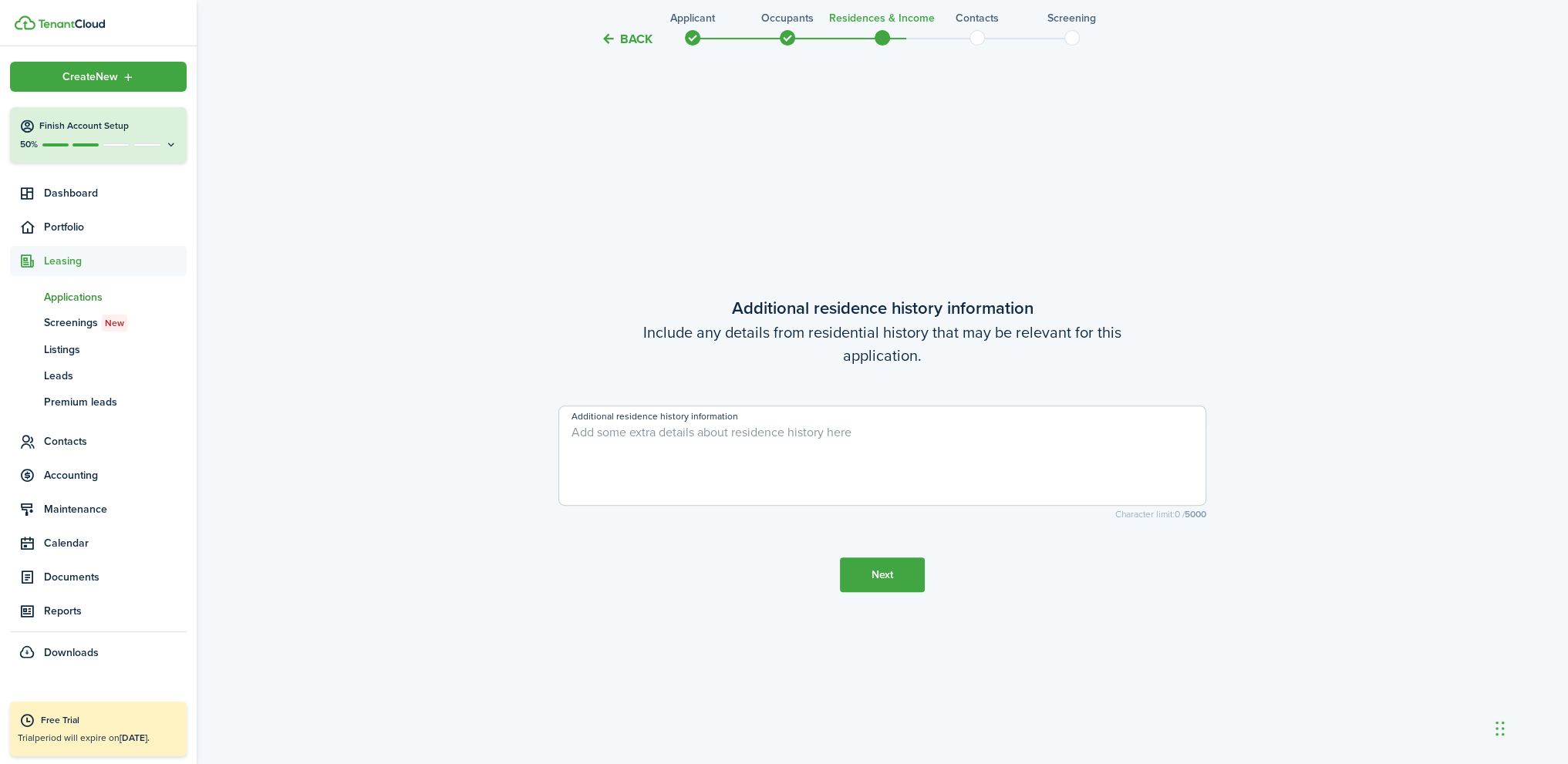
scroll to position [660, 0]
click at [881, 578] on button "Next" at bounding box center [881, 574] width 84 height 35
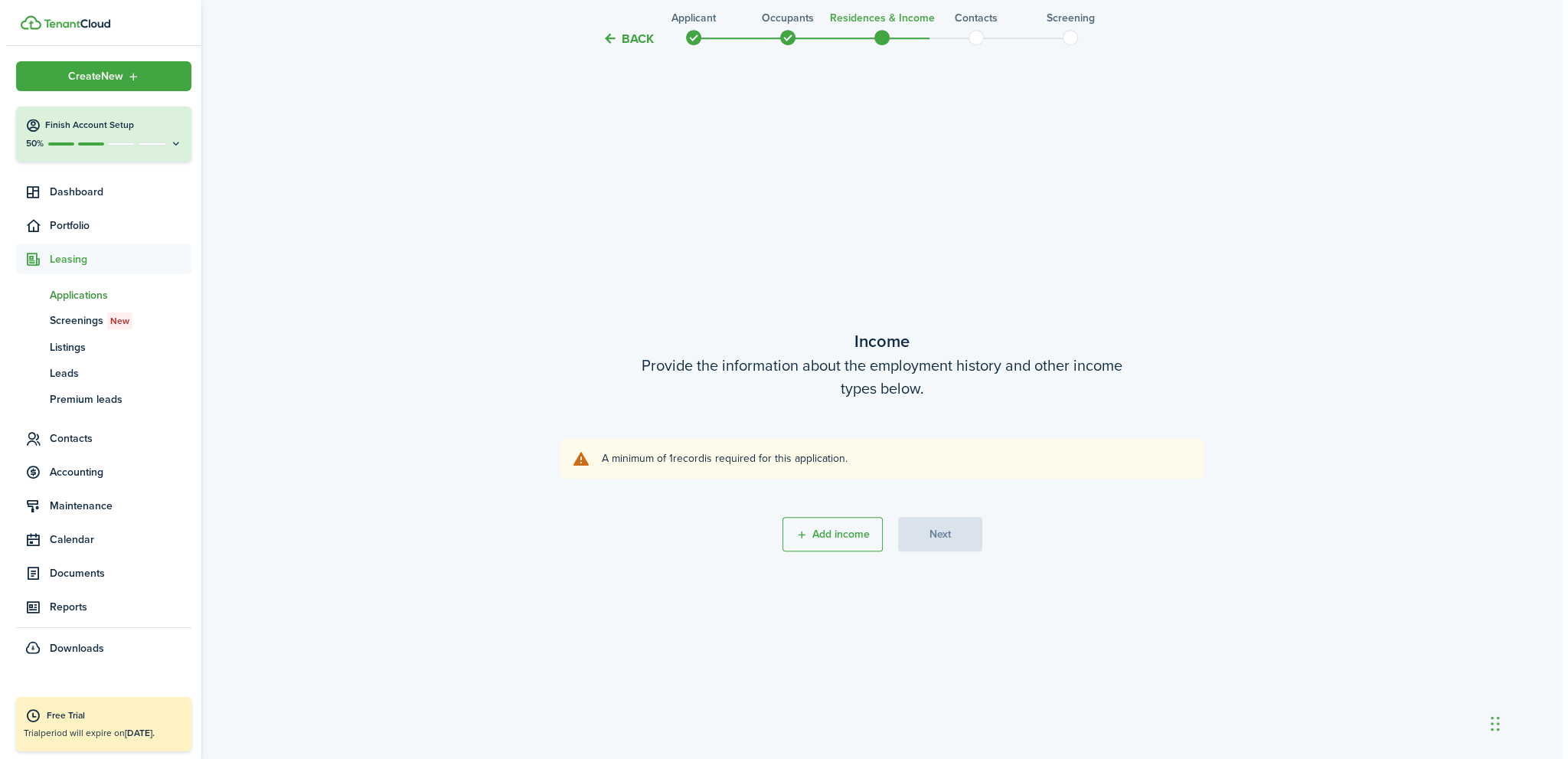
scroll to position [1415, 0]
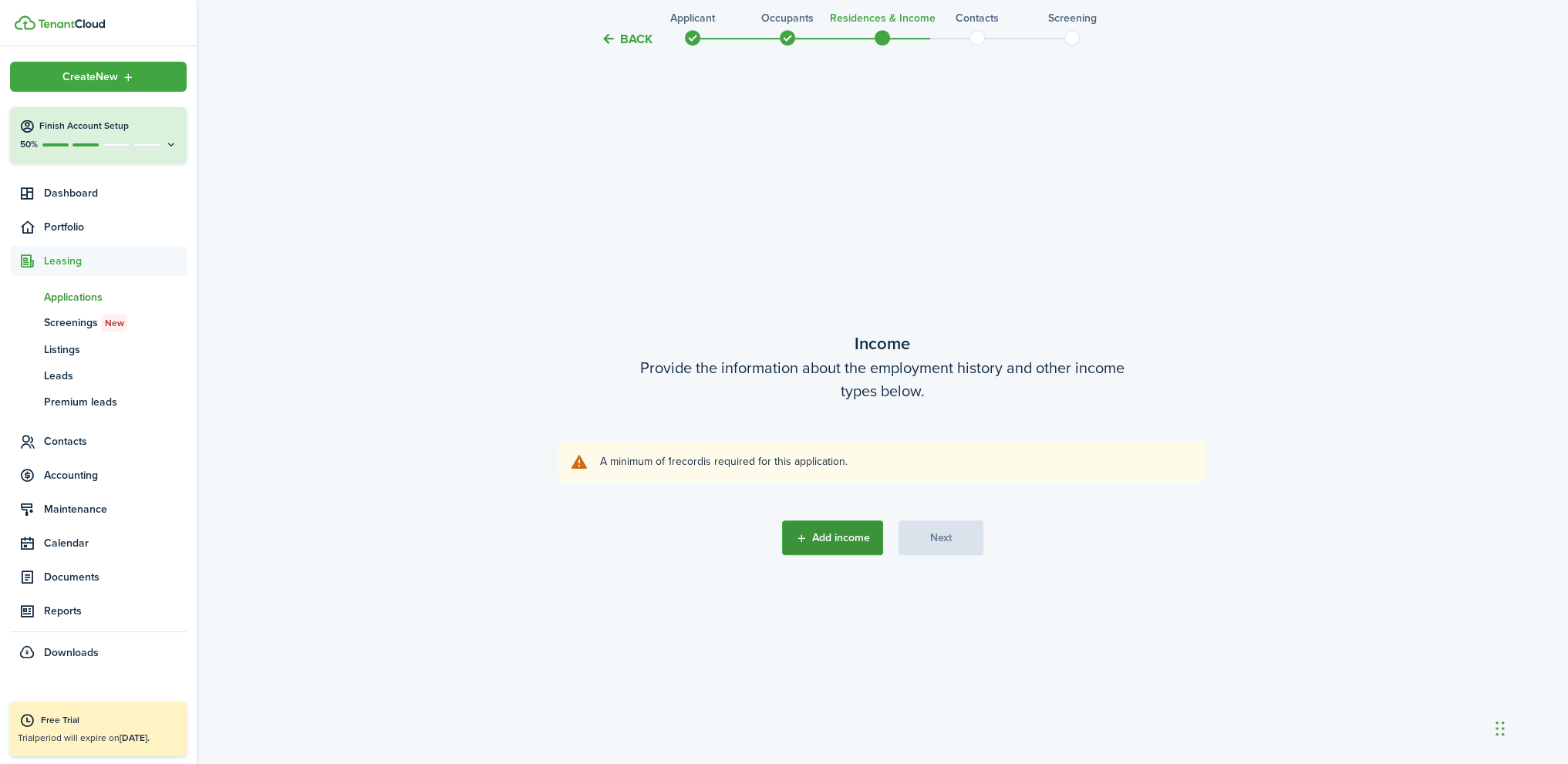
click at [838, 536] on button "Add income" at bounding box center [832, 538] width 101 height 35
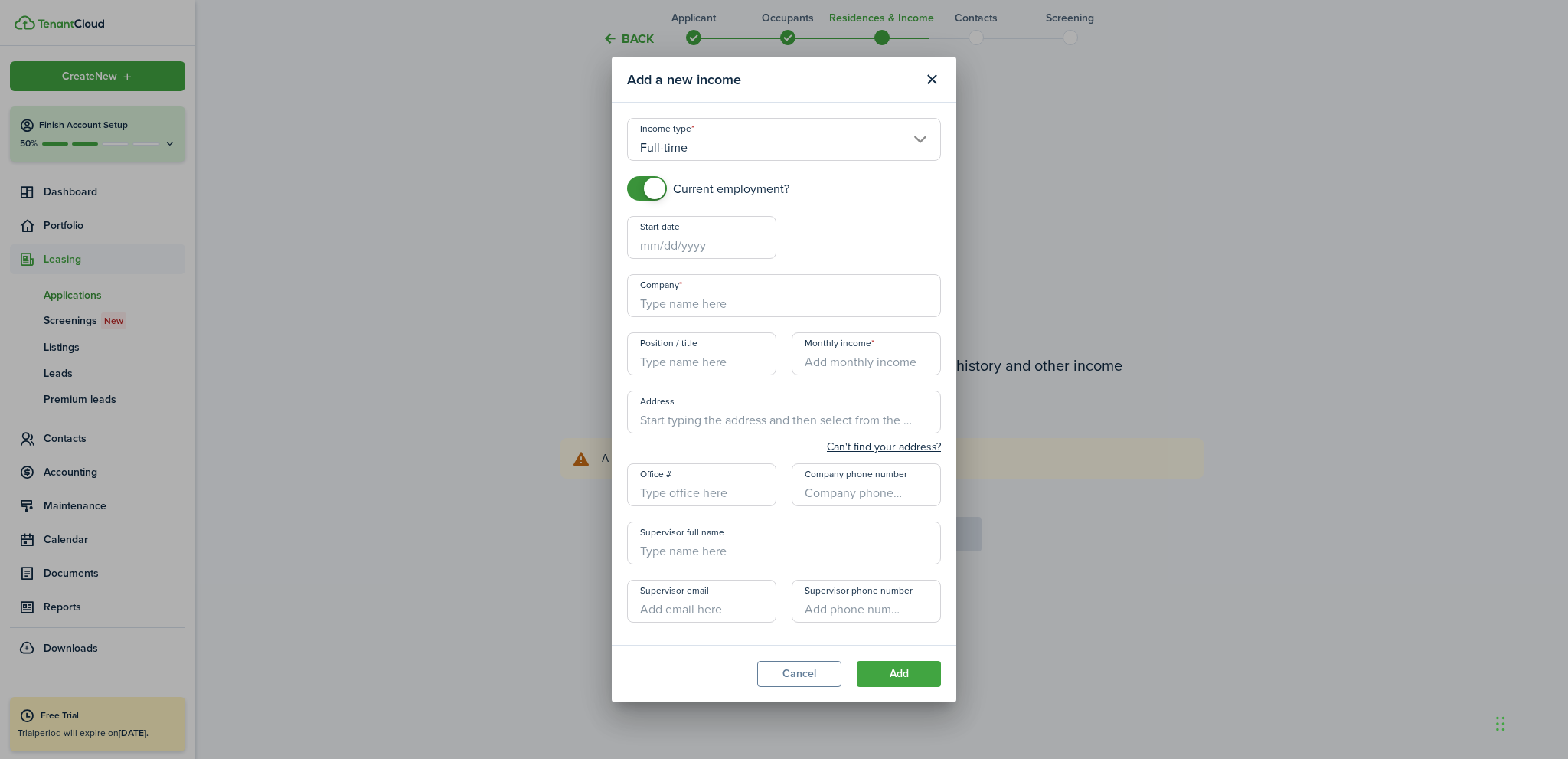
click at [695, 149] on input "Full-time" at bounding box center [784, 139] width 314 height 43
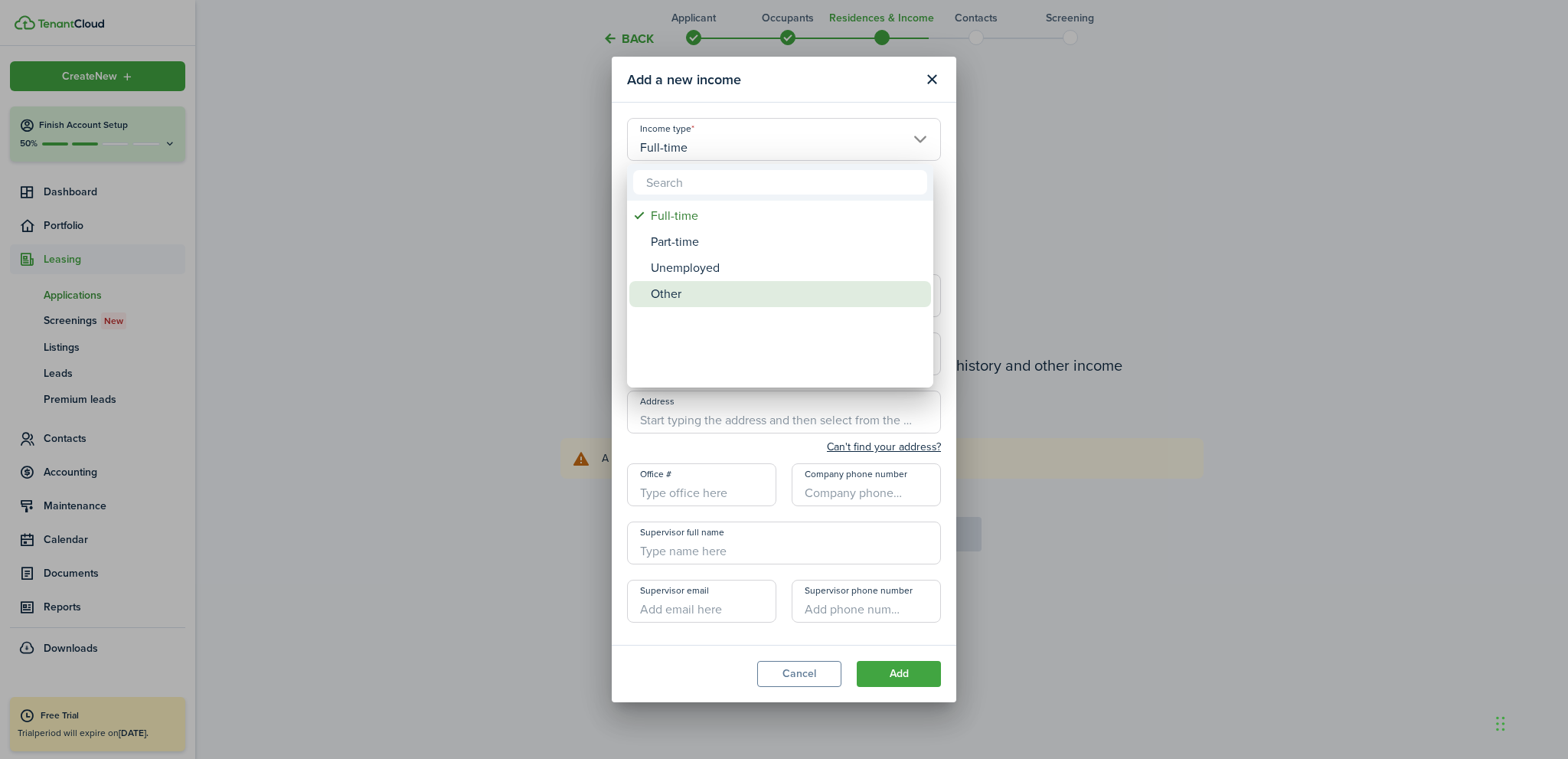
click at [677, 295] on div "Other" at bounding box center [786, 294] width 271 height 26
type input "Other"
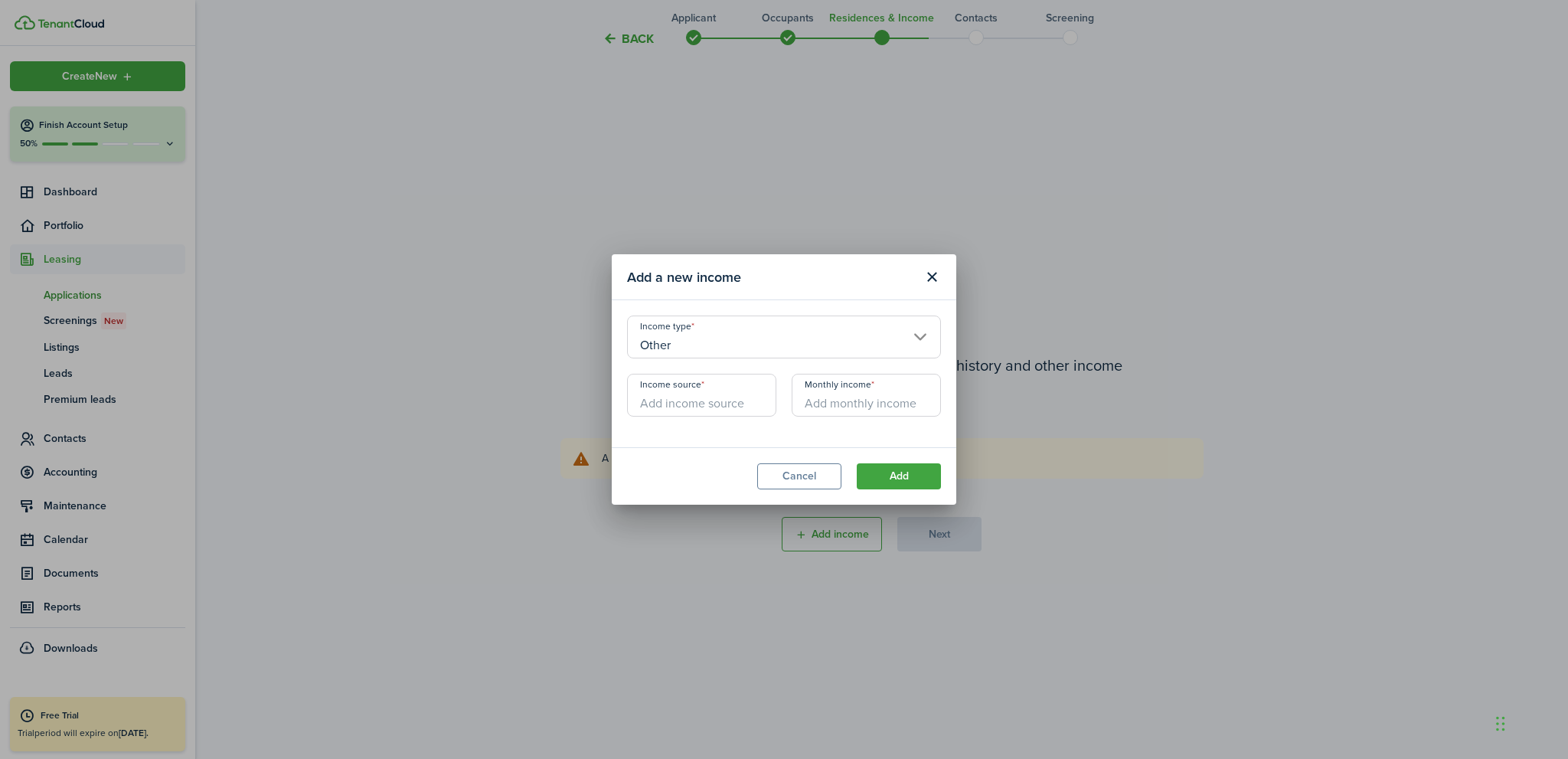
click at [682, 405] on input "Income source" at bounding box center [701, 395] width 149 height 43
type input "G"
type input "Independent Contractor"
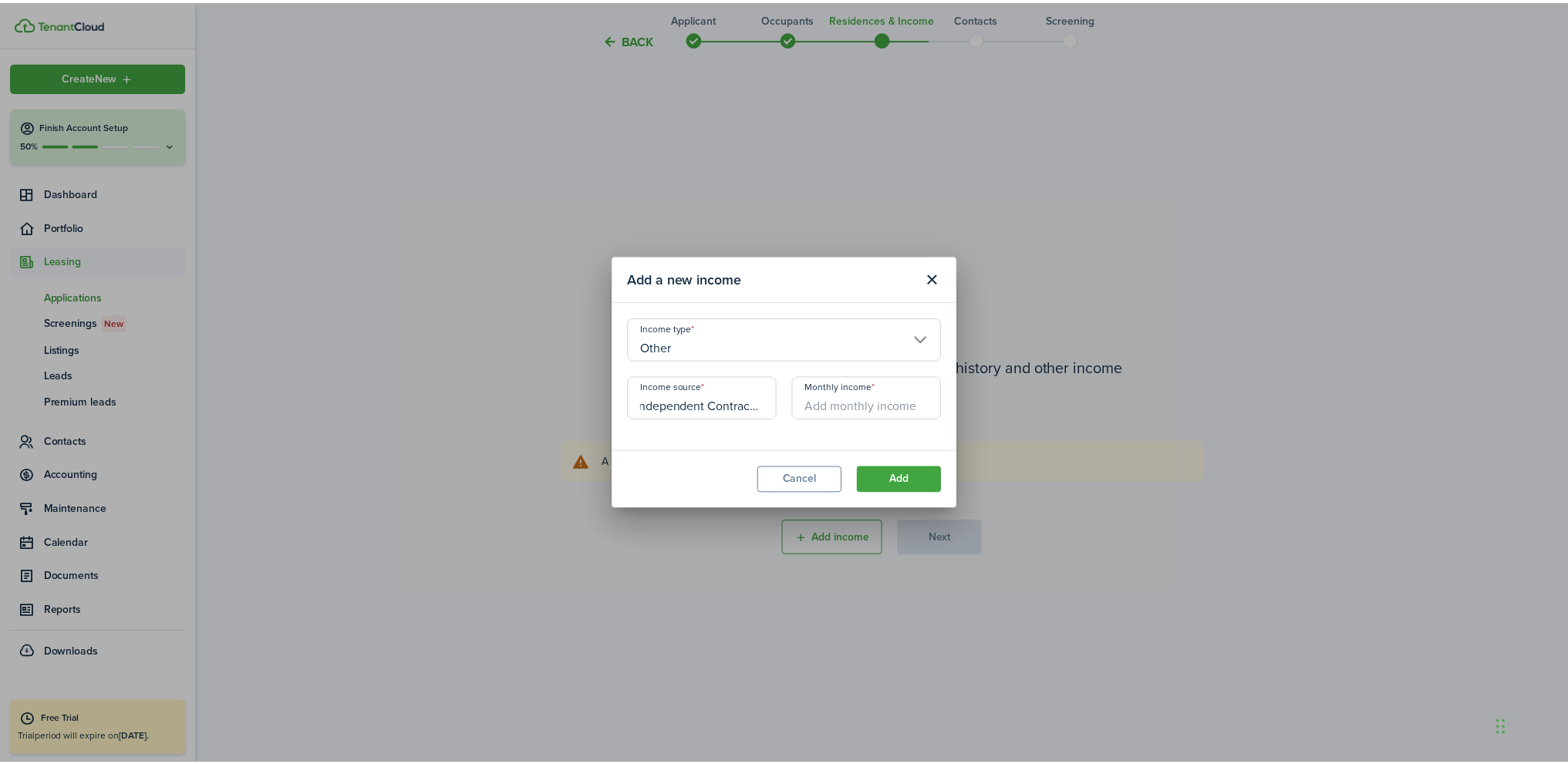
scroll to position [0, 0]
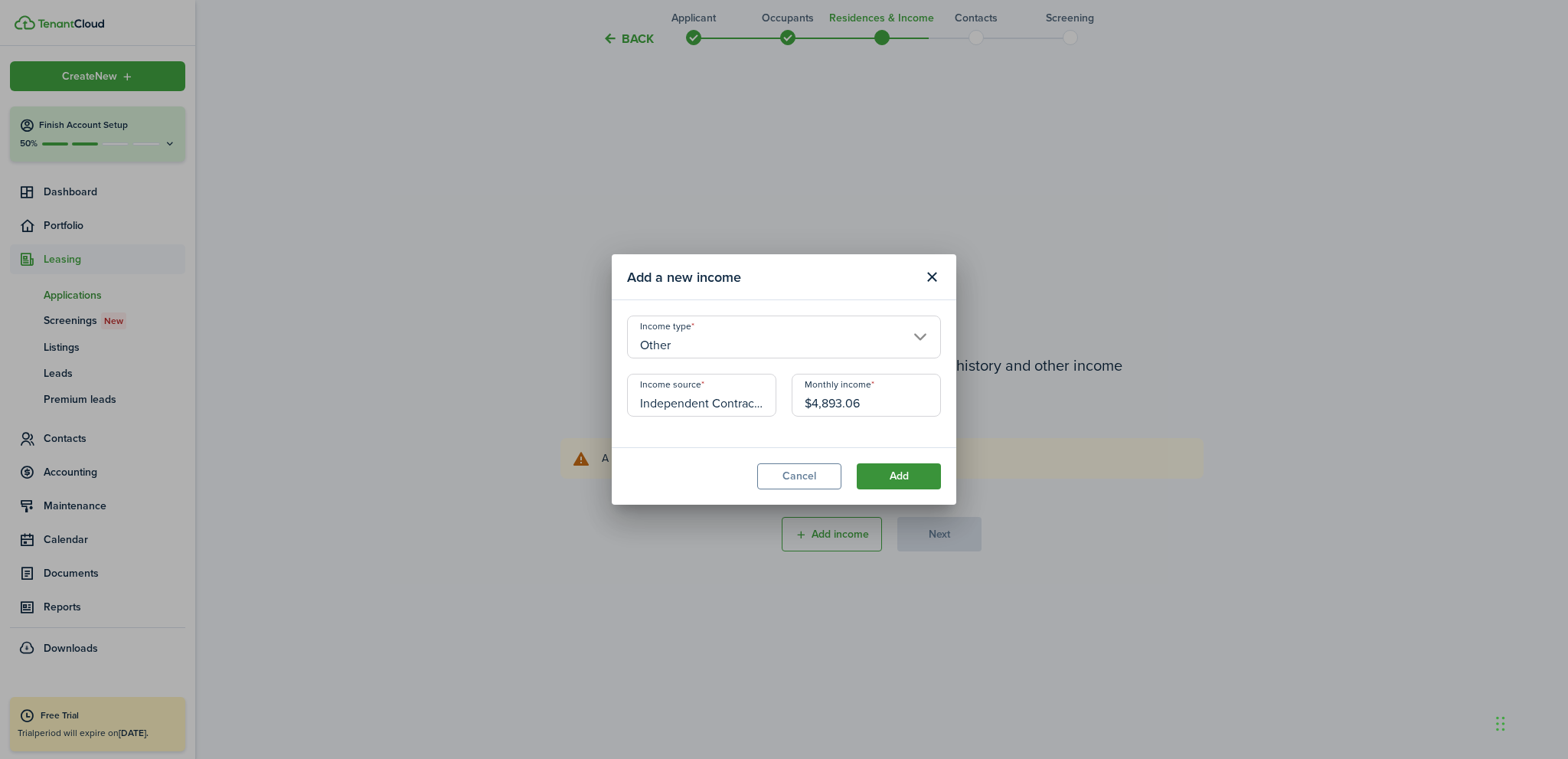
type input "$4,893.06"
click at [894, 467] on button "Add" at bounding box center [899, 476] width 84 height 26
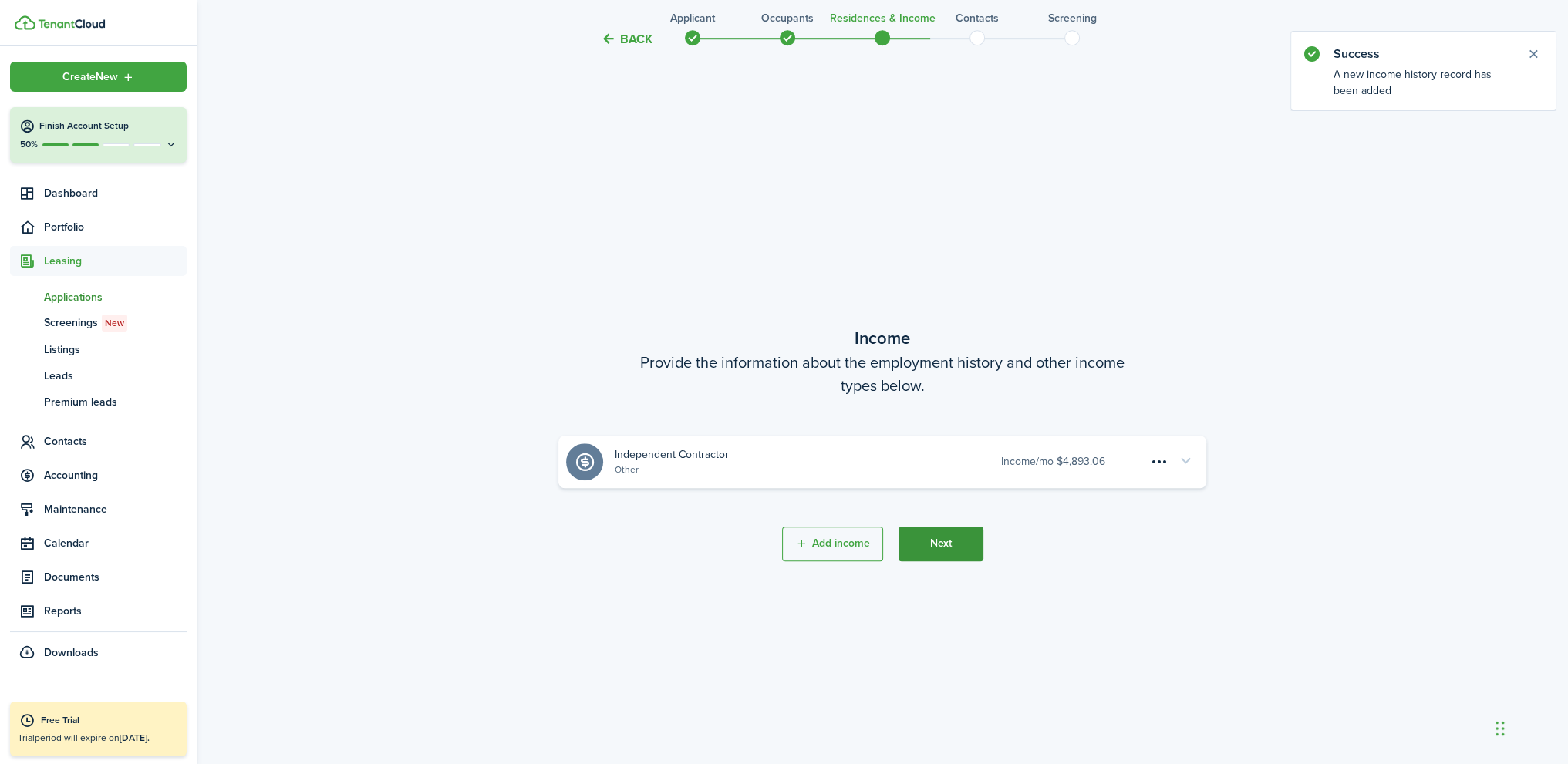
click at [944, 544] on button "Next" at bounding box center [940, 544] width 84 height 35
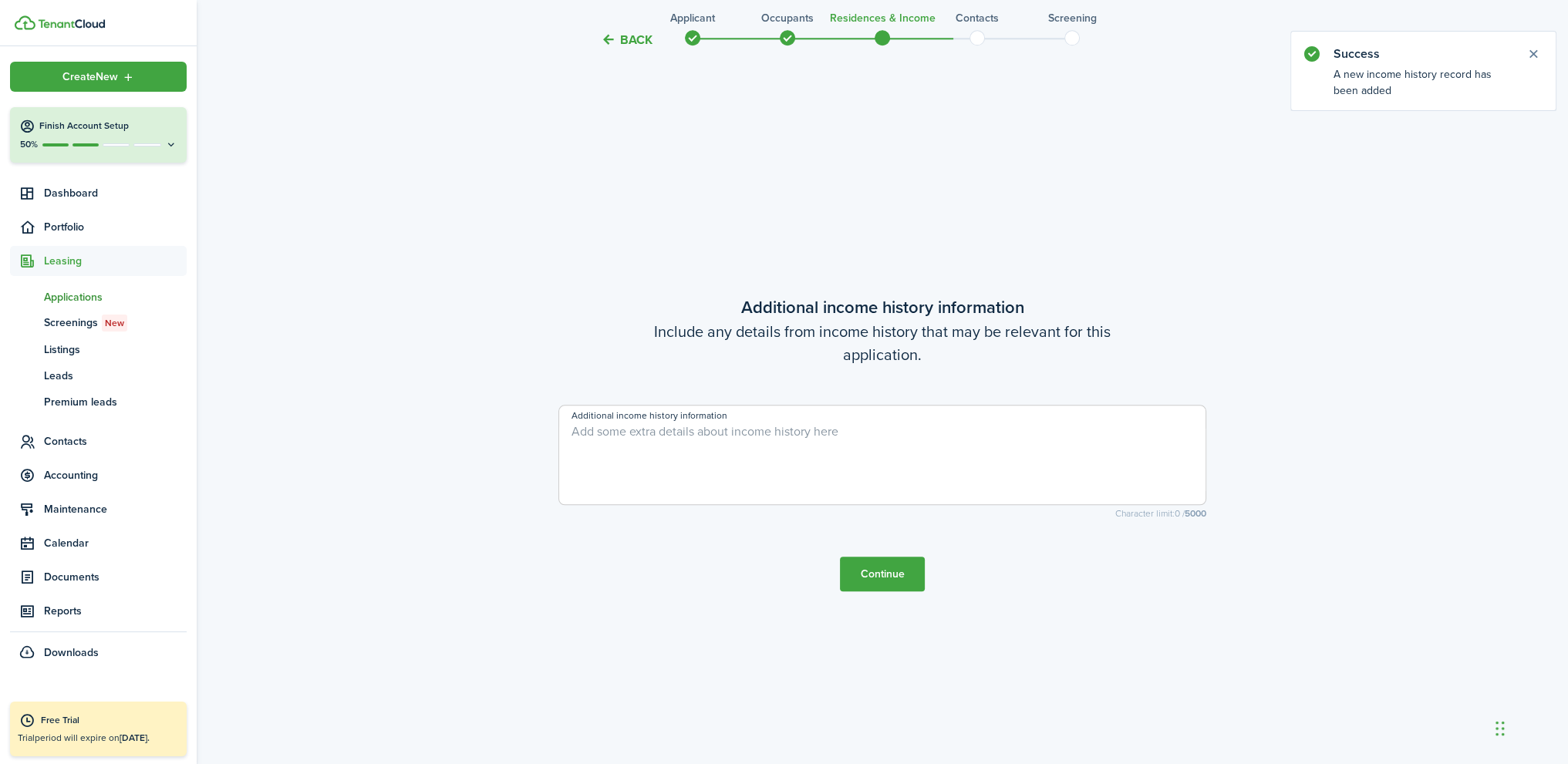
scroll to position [2189, 0]
click at [890, 566] on button "Continue" at bounding box center [881, 573] width 84 height 35
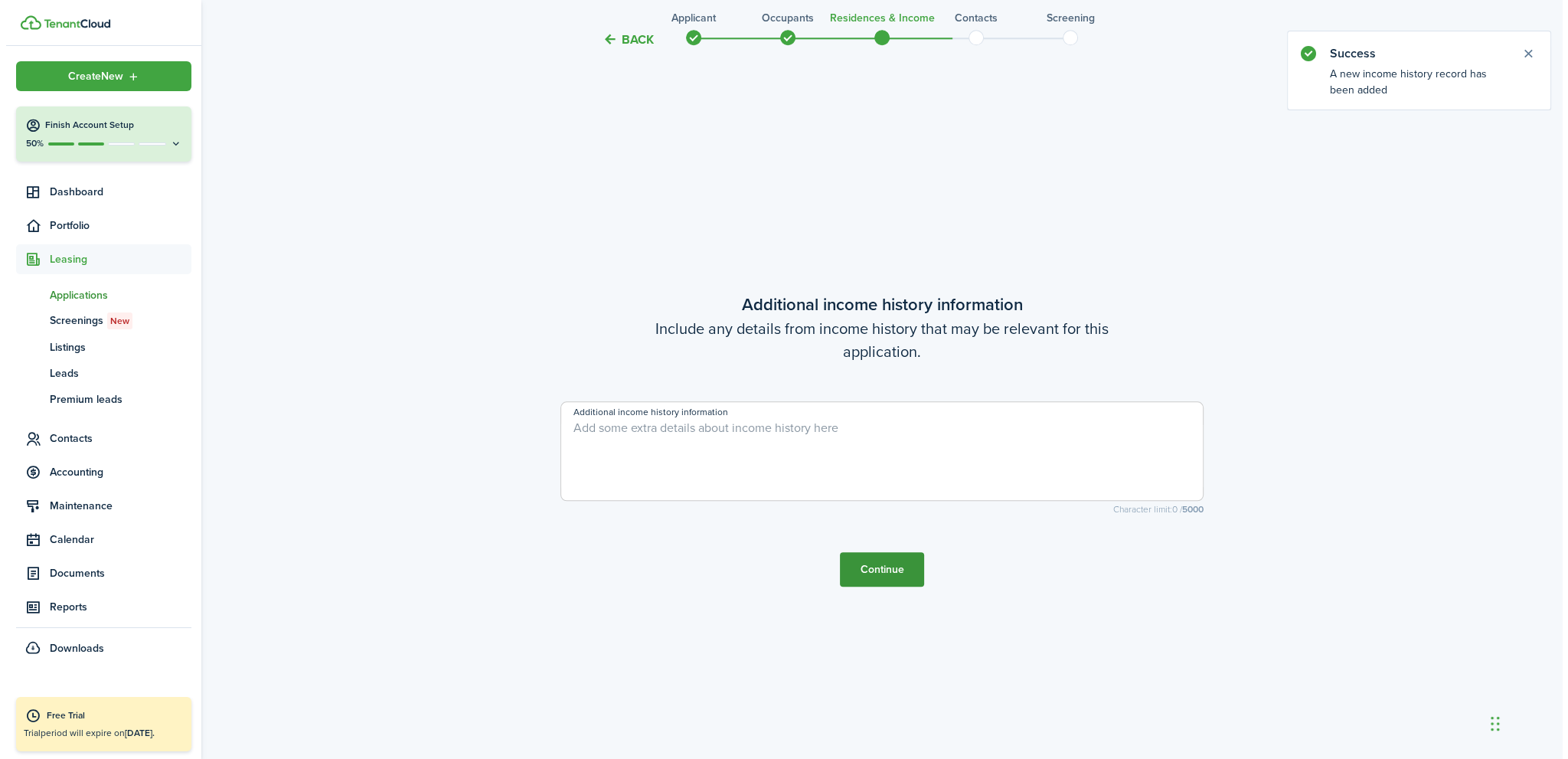
scroll to position [0, 0]
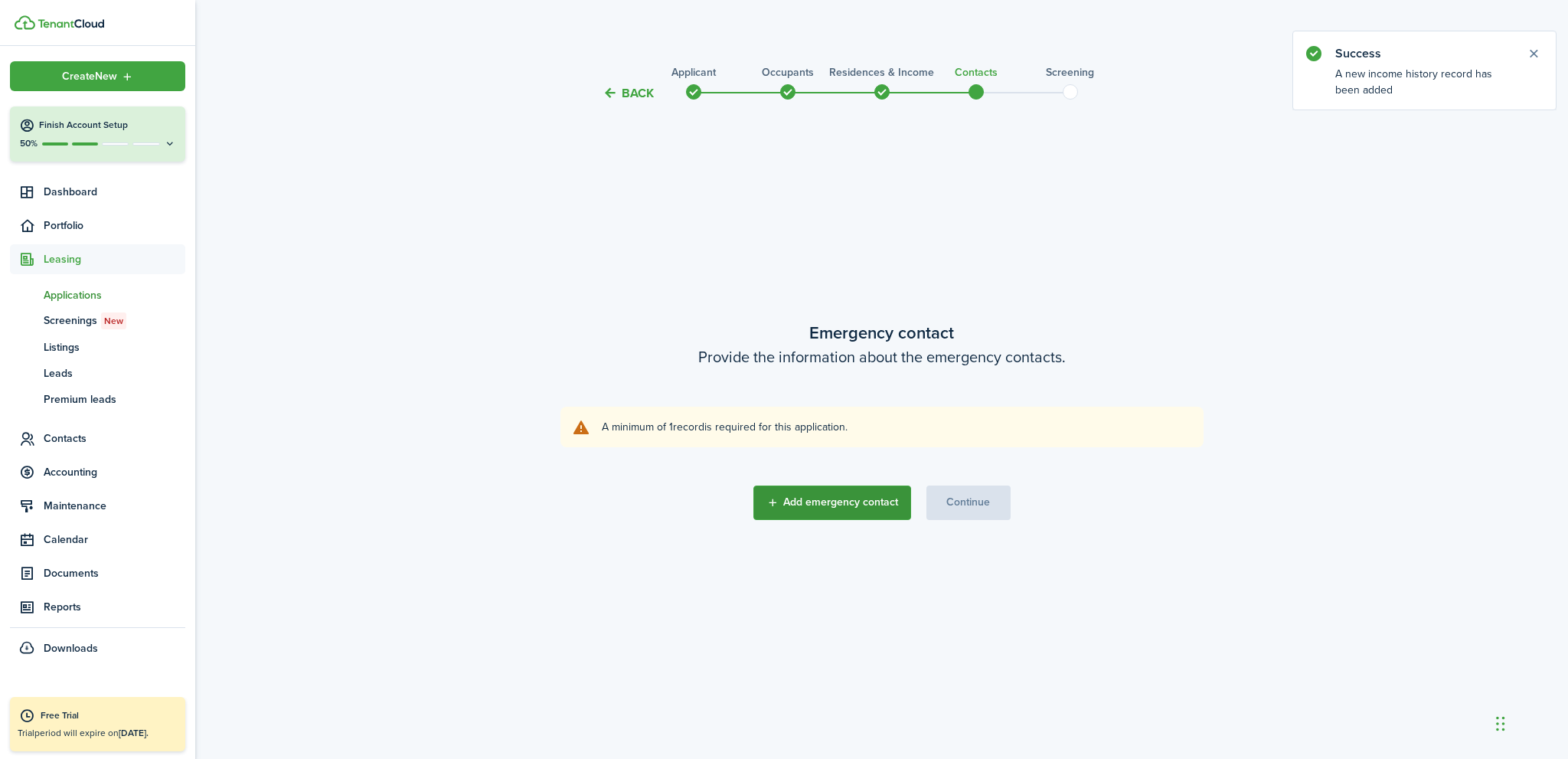
click at [872, 500] on button "Add emergency contact" at bounding box center [832, 503] width 158 height 35
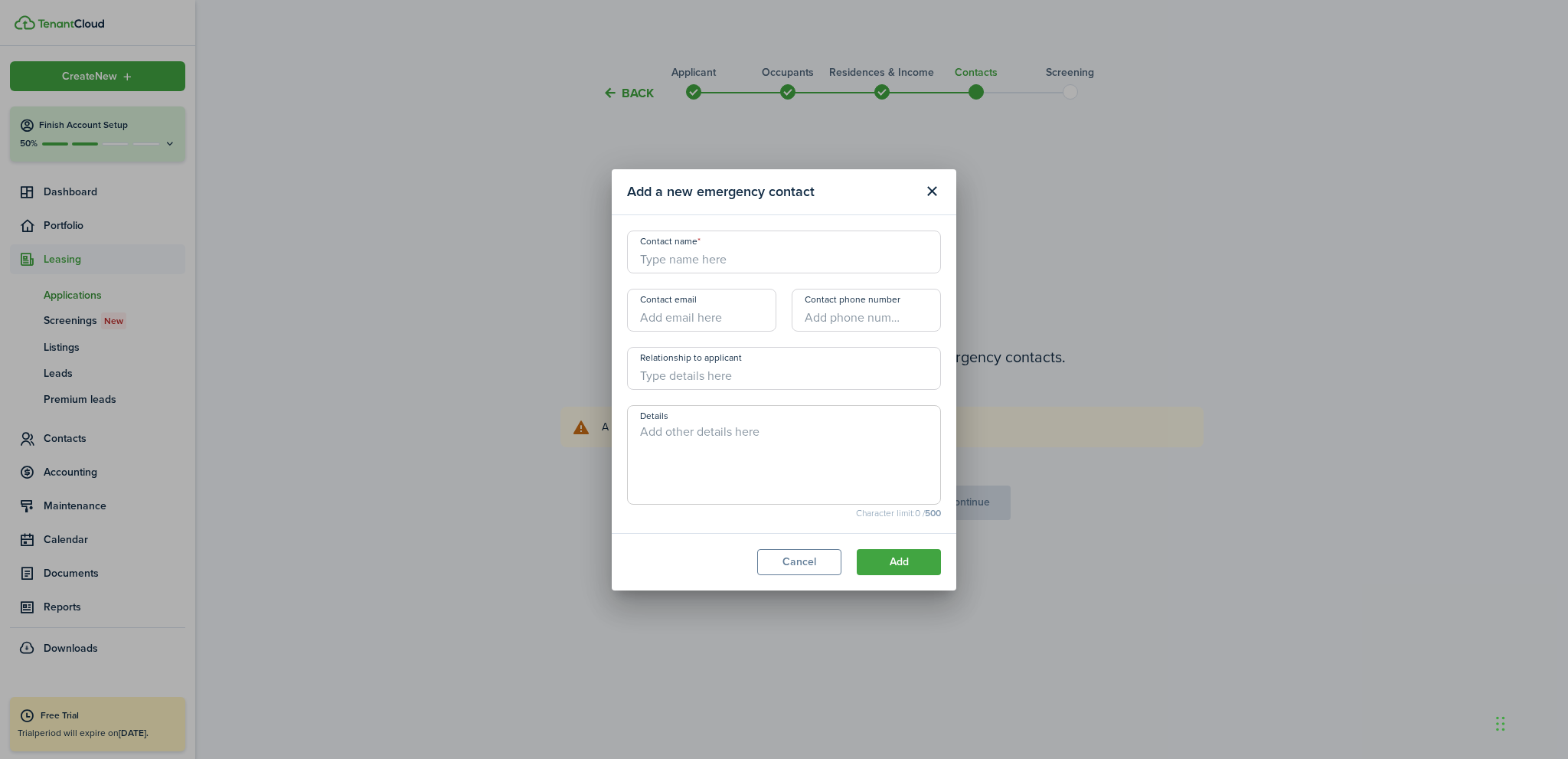
click at [714, 263] on input "Contact name" at bounding box center [784, 251] width 314 height 43
type input "Stan Stevenson"
type input "+1 760-450-7769"
click at [901, 563] on button "Add" at bounding box center [899, 562] width 84 height 26
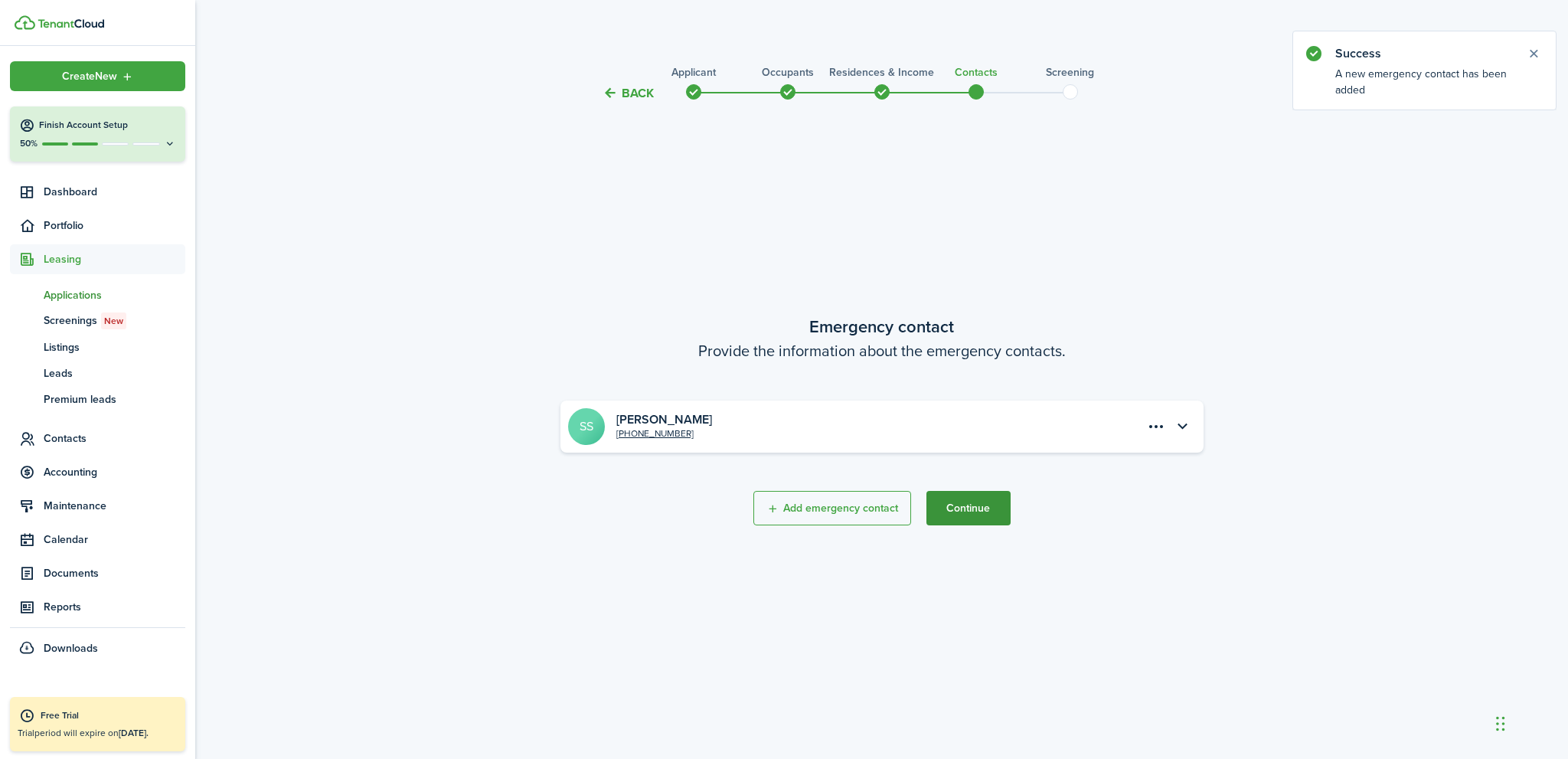
click at [978, 506] on button "Continue" at bounding box center [968, 509] width 84 height 35
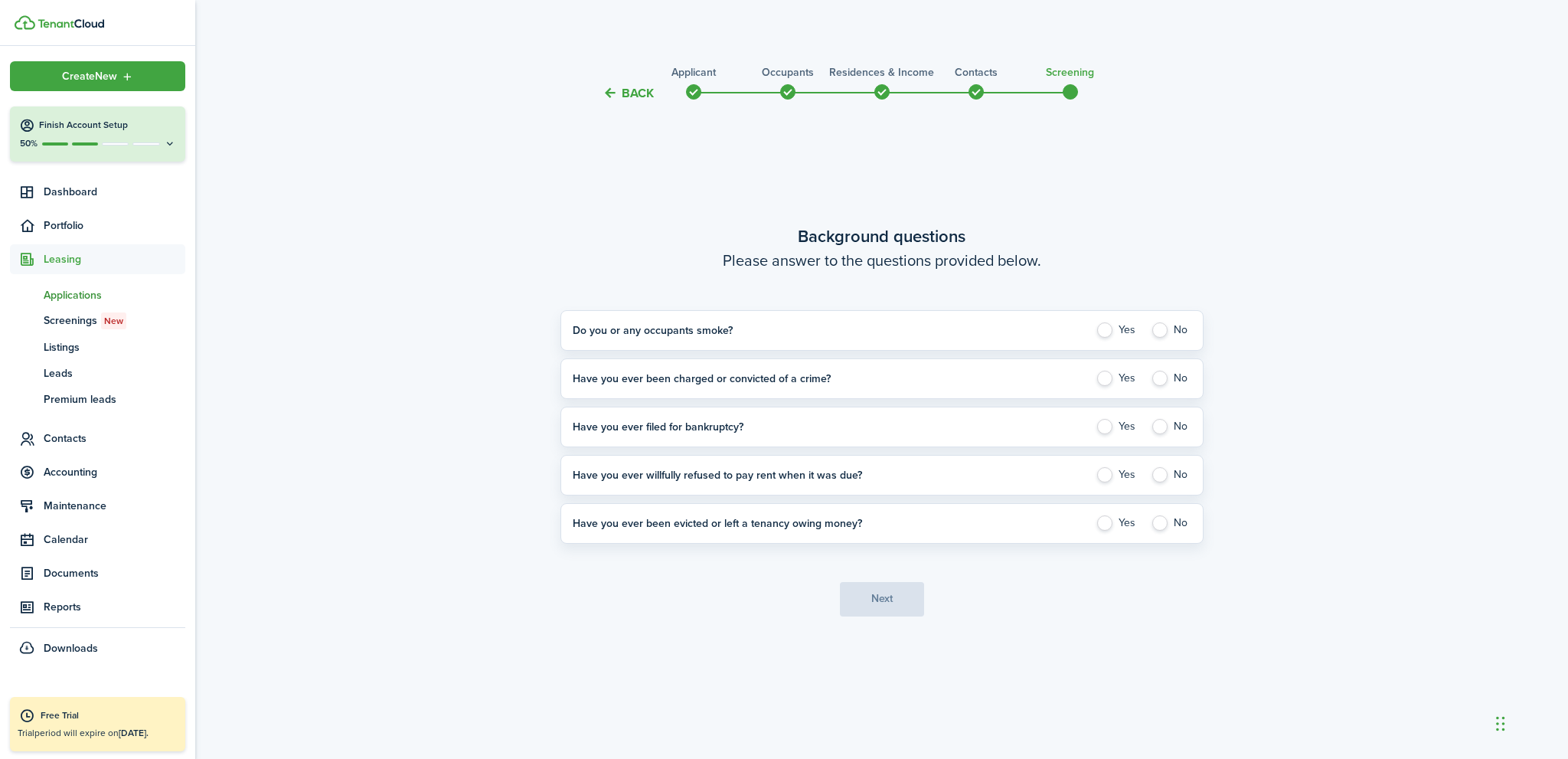
click at [1167, 327] on label "No" at bounding box center [1171, 330] width 40 height 15
radio input "true"
click at [1161, 379] on label "No" at bounding box center [1171, 379] width 40 height 15
radio input "true"
click at [1161, 425] on label "No" at bounding box center [1171, 427] width 40 height 15
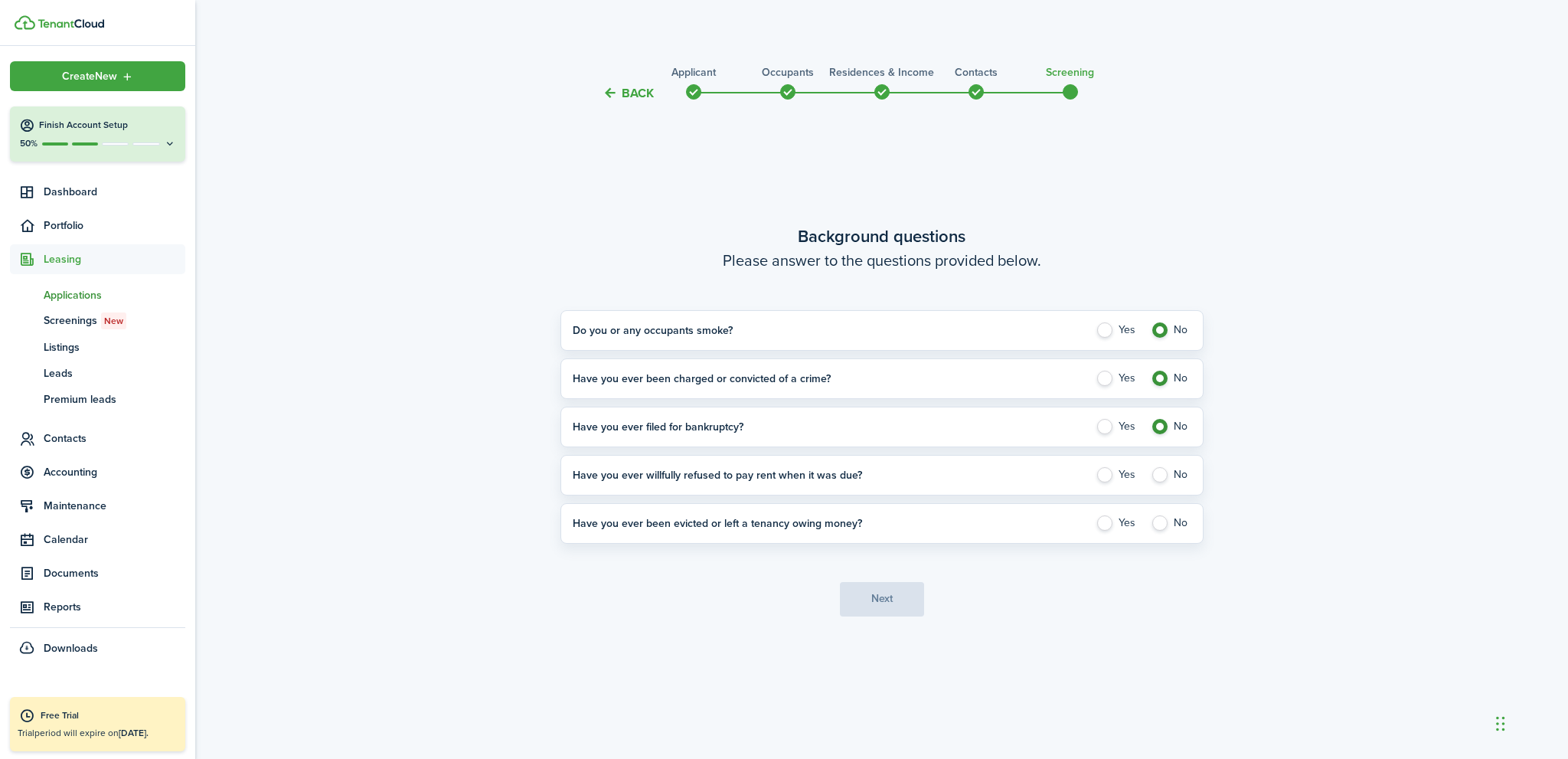
radio input "true"
click at [1155, 474] on label "No" at bounding box center [1171, 475] width 40 height 15
radio input "true"
click at [1159, 521] on label "No" at bounding box center [1171, 523] width 40 height 15
radio input "true"
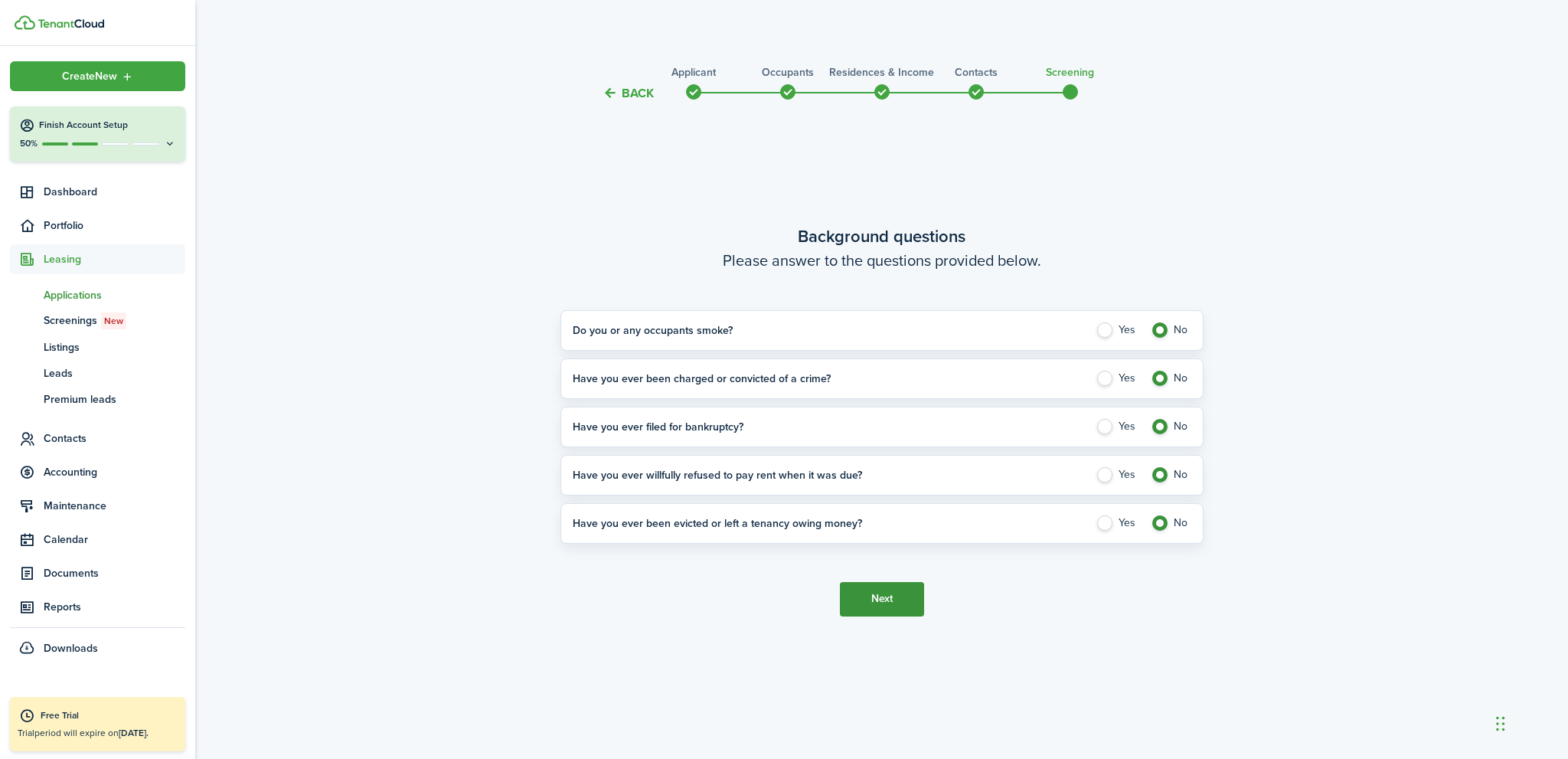
click at [861, 608] on button "Next" at bounding box center [881, 599] width 84 height 35
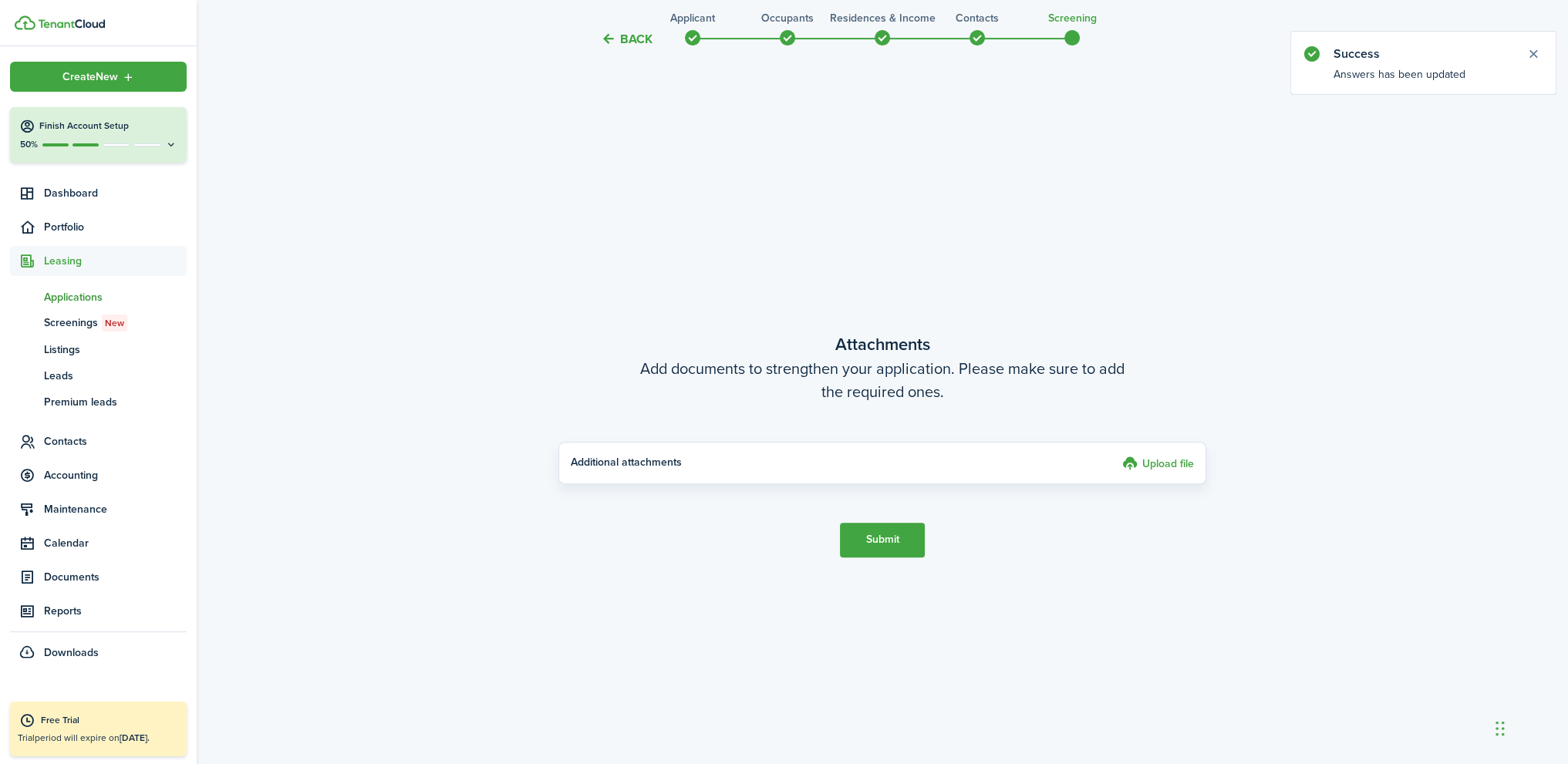
scroll to position [660, 0]
click at [882, 534] on button "Submit" at bounding box center [881, 539] width 84 height 35
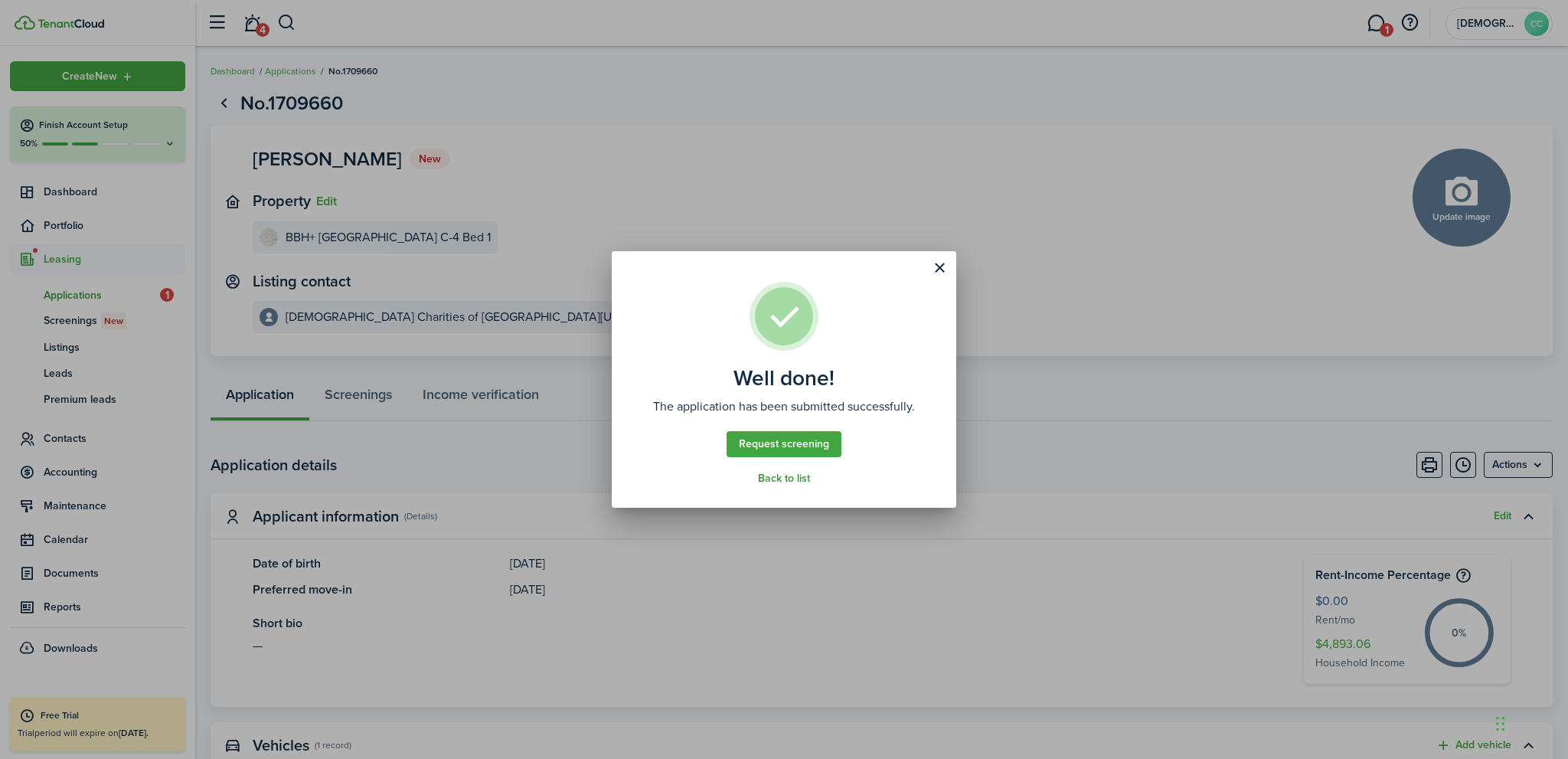
click at [794, 481] on link "Back to list" at bounding box center [784, 479] width 52 height 13
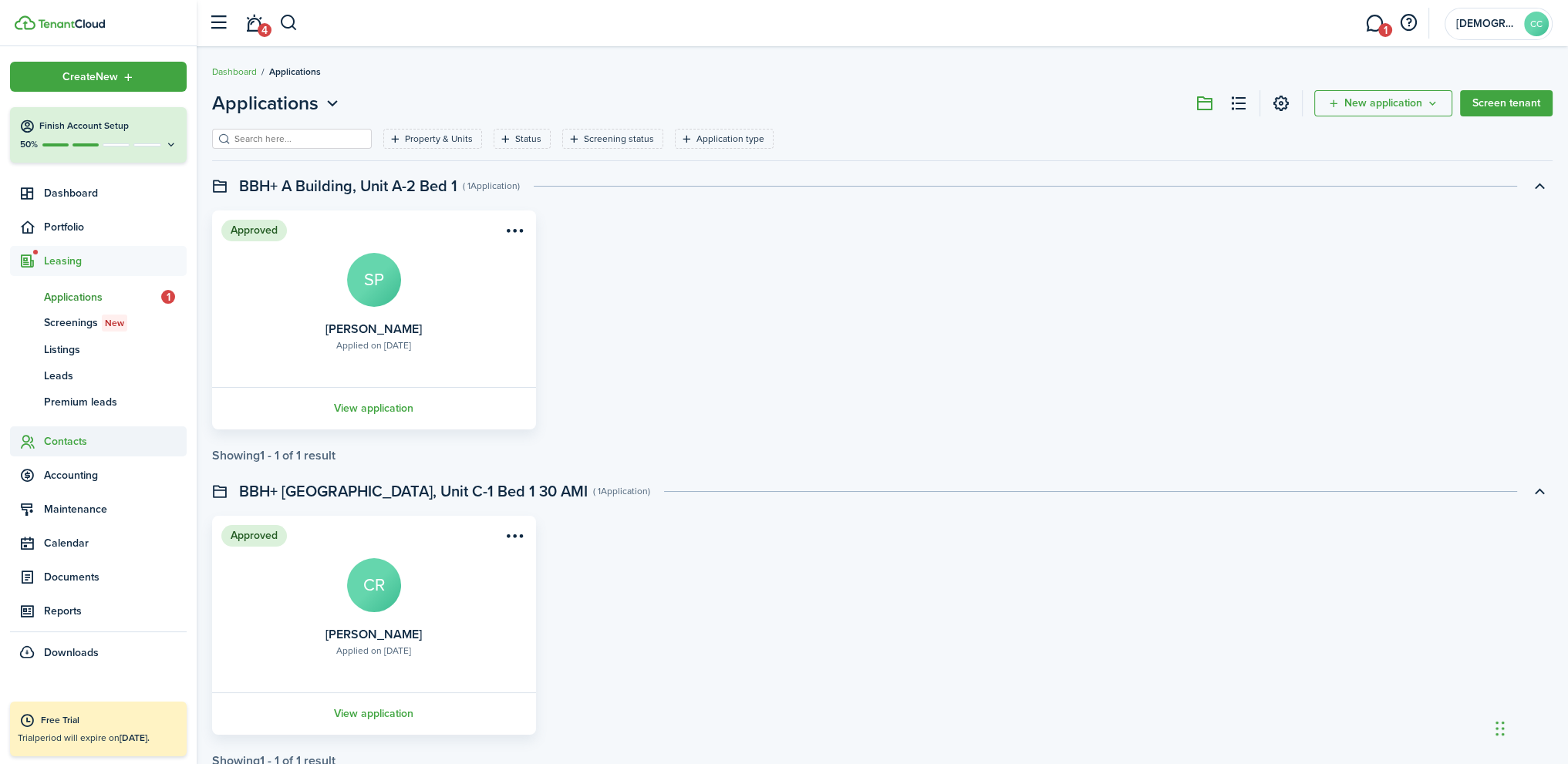
click at [65, 440] on span "Contacts" at bounding box center [114, 441] width 143 height 16
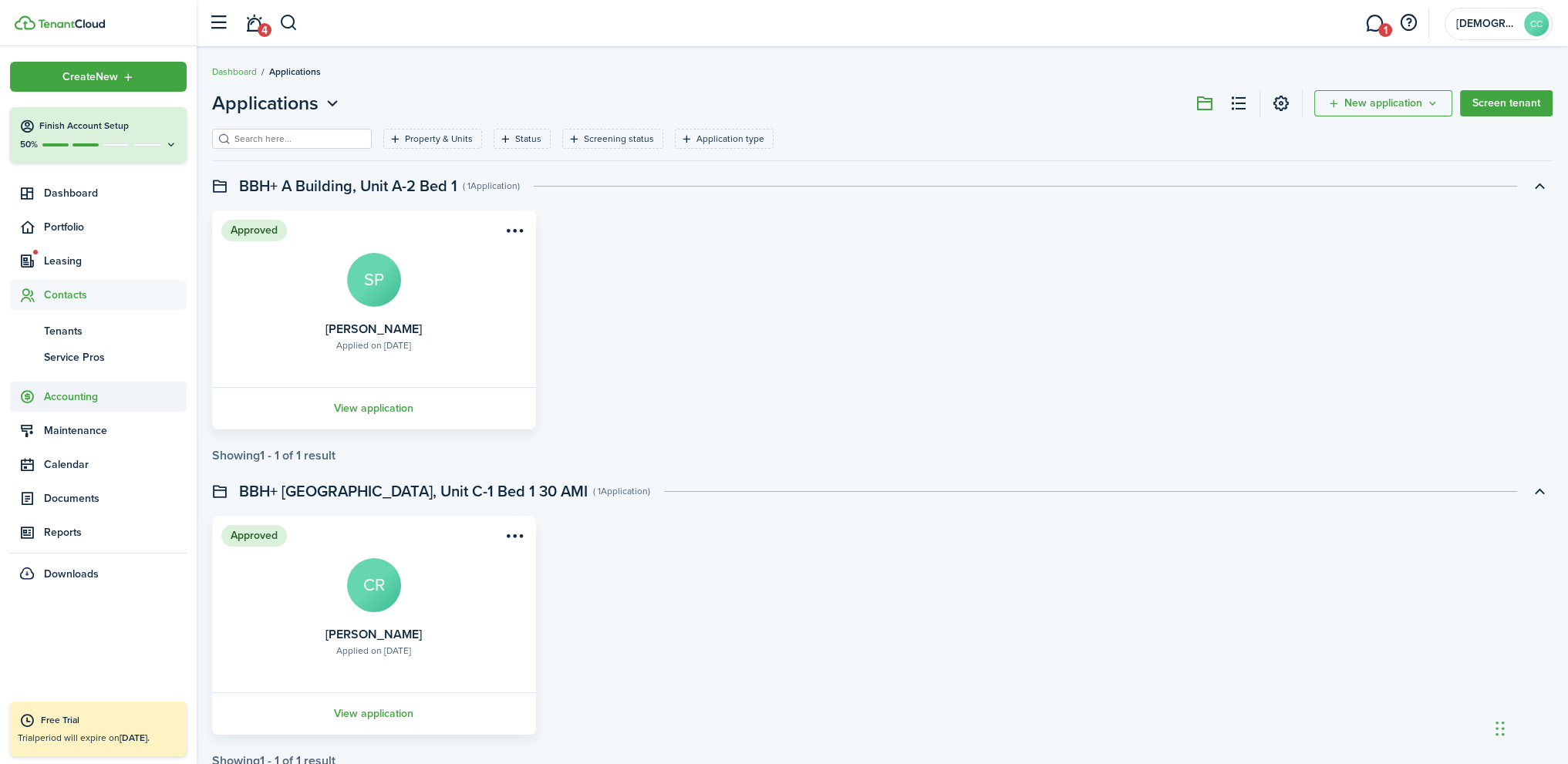
click at [62, 397] on span "Accounting" at bounding box center [114, 397] width 143 height 16
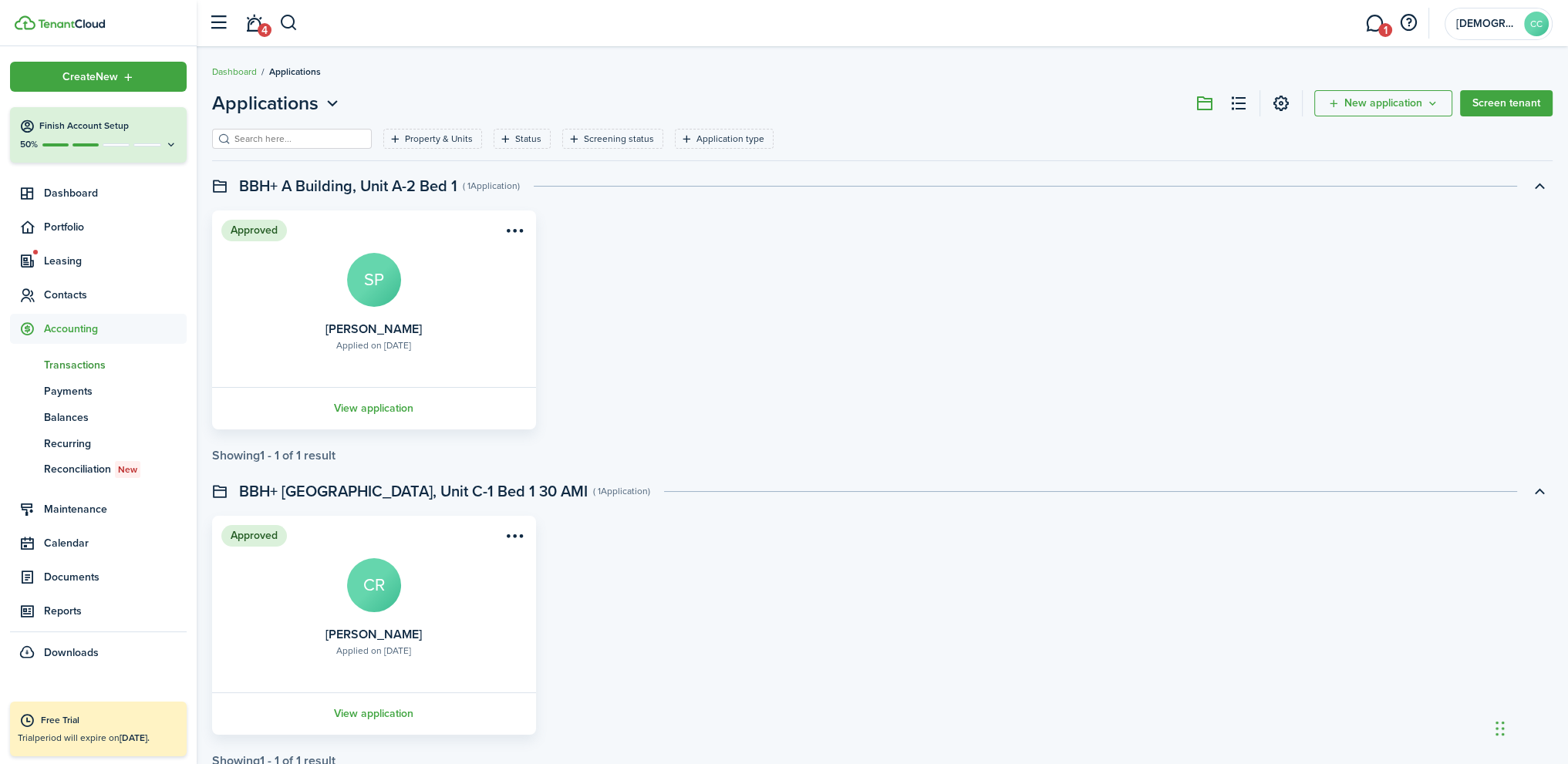
click at [80, 369] on span "Transactions" at bounding box center [114, 365] width 143 height 16
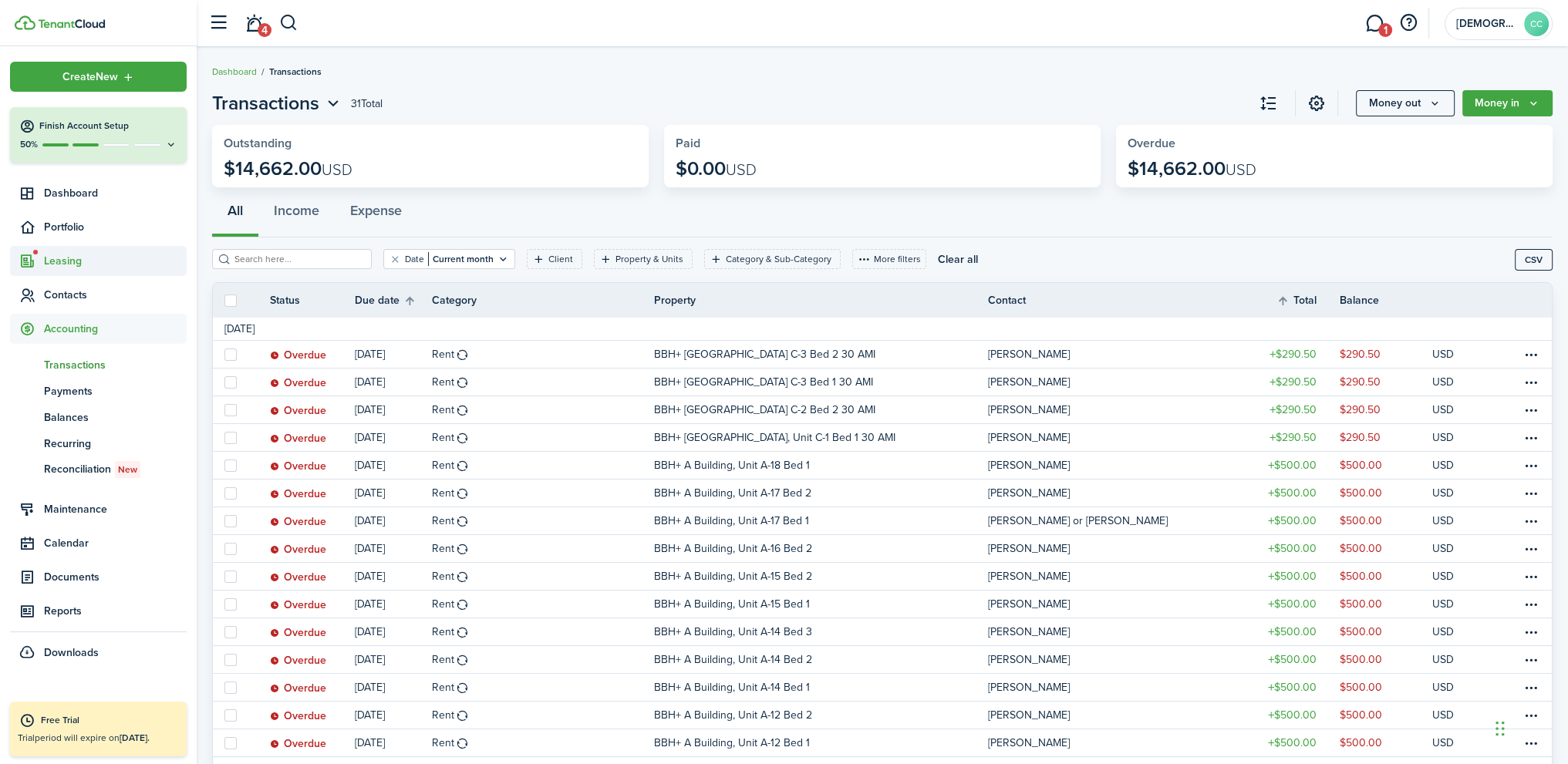
click at [66, 271] on span "Leasing" at bounding box center [98, 261] width 176 height 30
click at [88, 299] on span "Applications" at bounding box center [102, 297] width 117 height 16
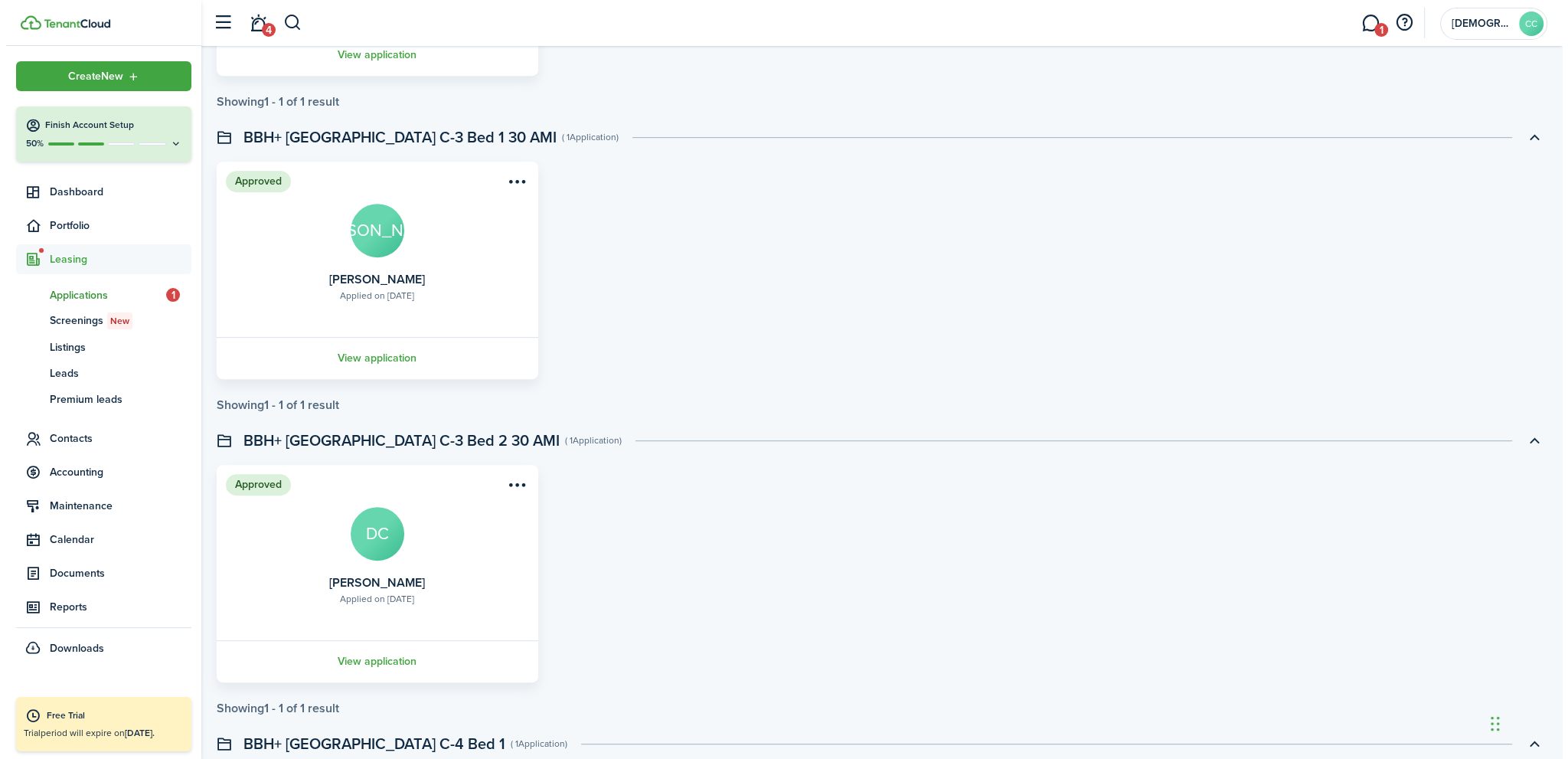
scroll to position [1258, 0]
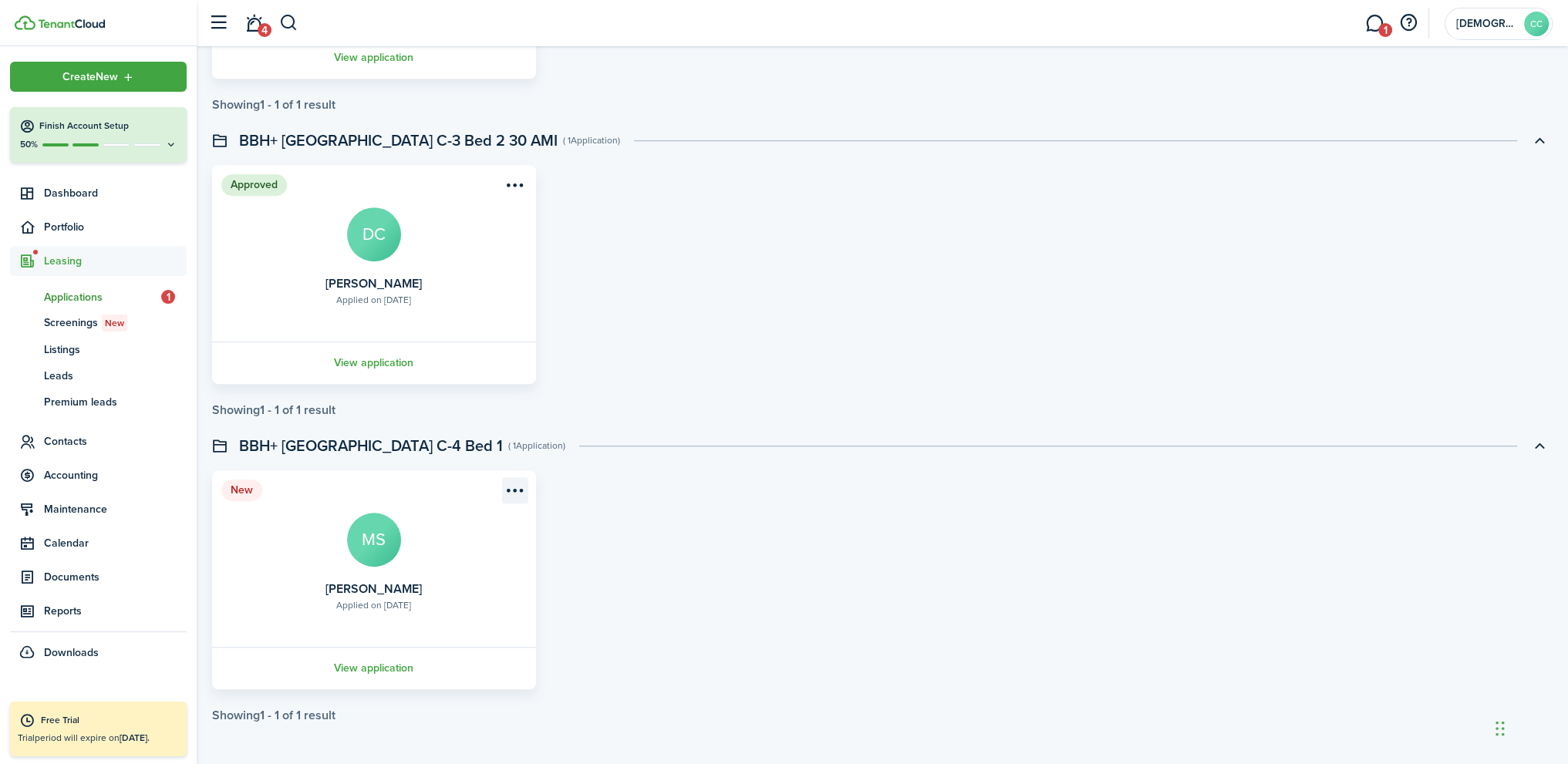
click at [509, 493] on menu-btn-icon "Open menu" at bounding box center [515, 490] width 26 height 26
click at [435, 551] on button "Approve application" at bounding box center [455, 550] width 142 height 26
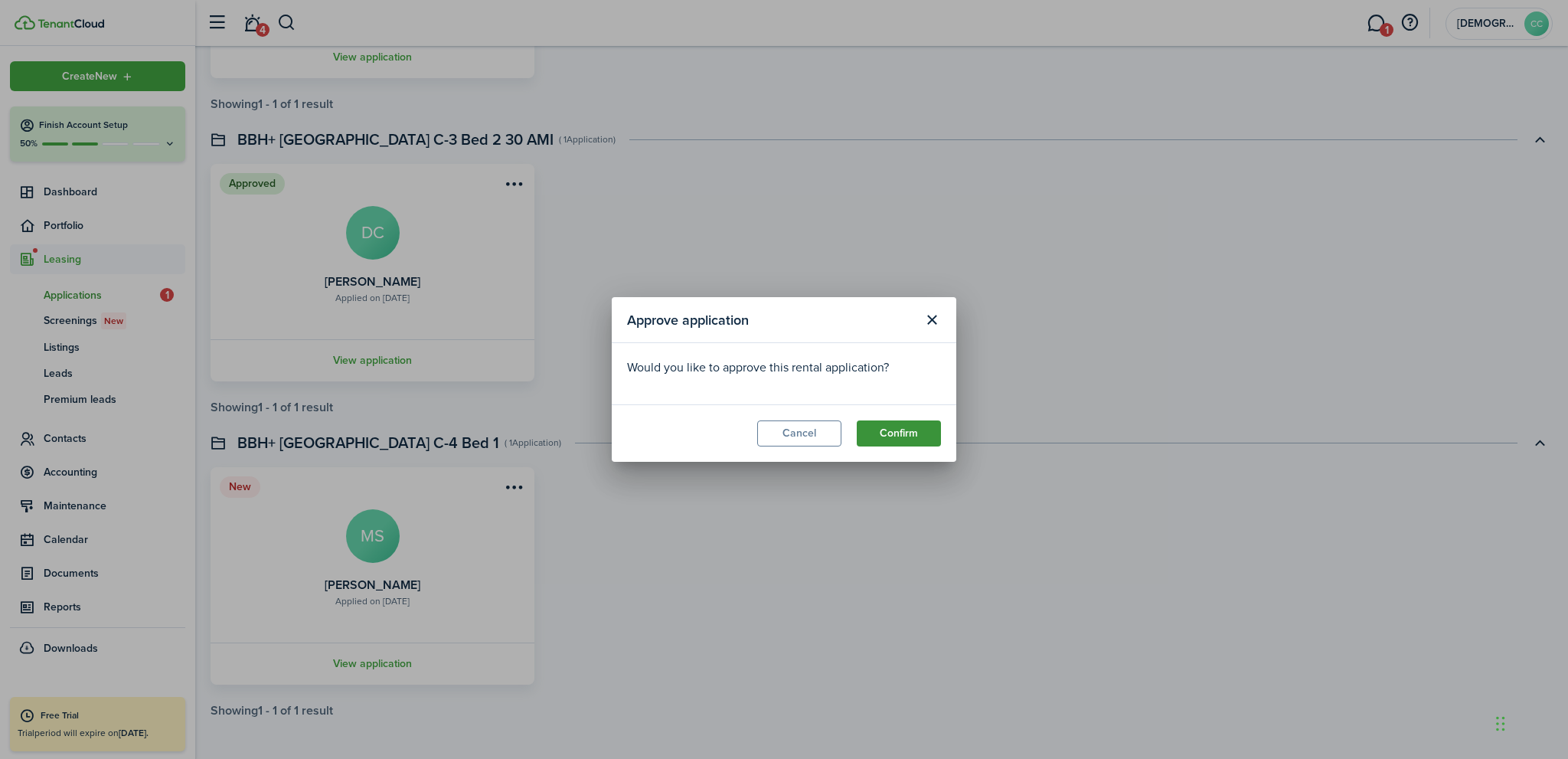
click at [906, 434] on button "Confirm" at bounding box center [899, 433] width 84 height 26
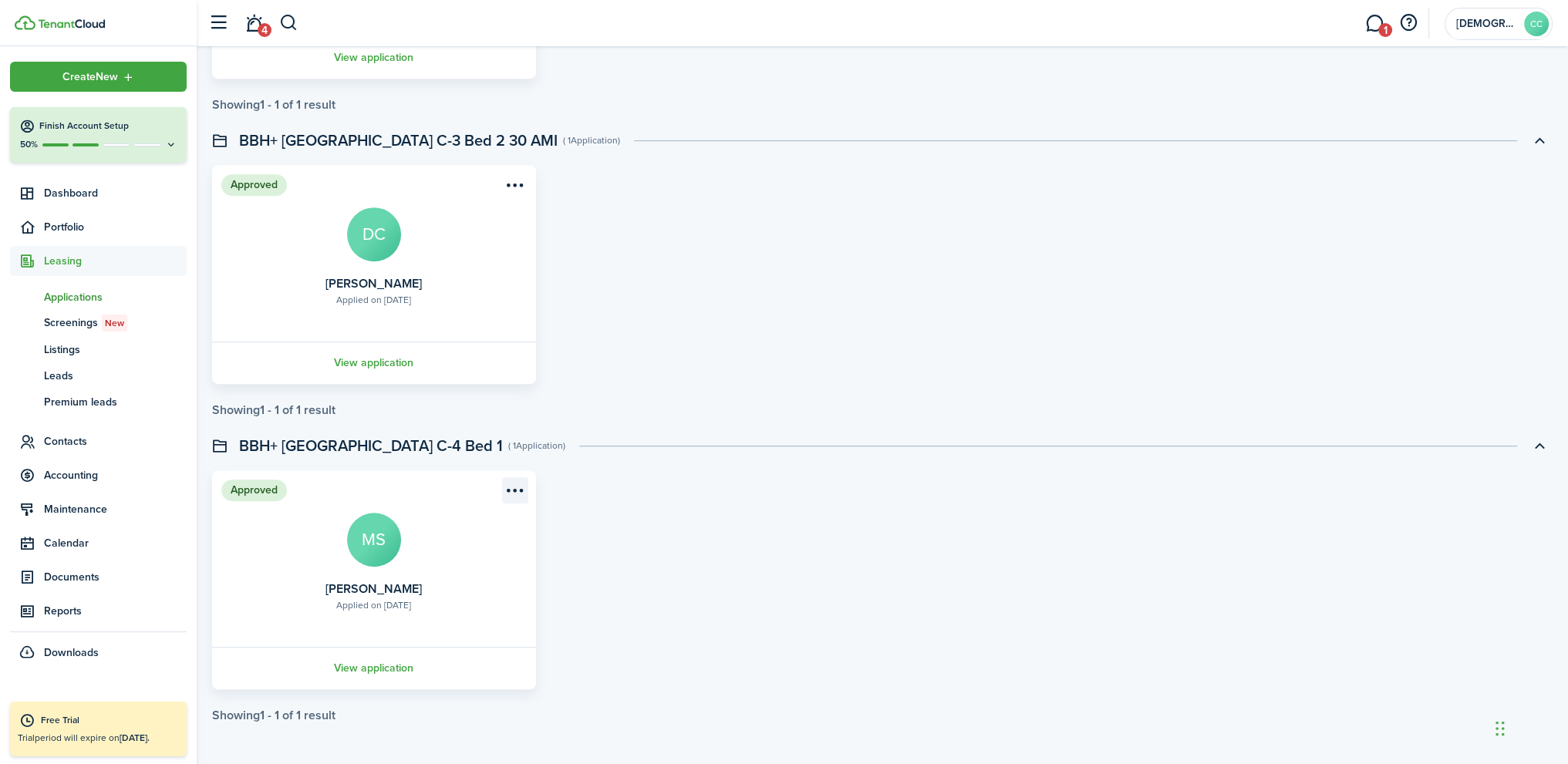
click at [518, 492] on menu-btn-icon "Open menu" at bounding box center [515, 490] width 26 height 26
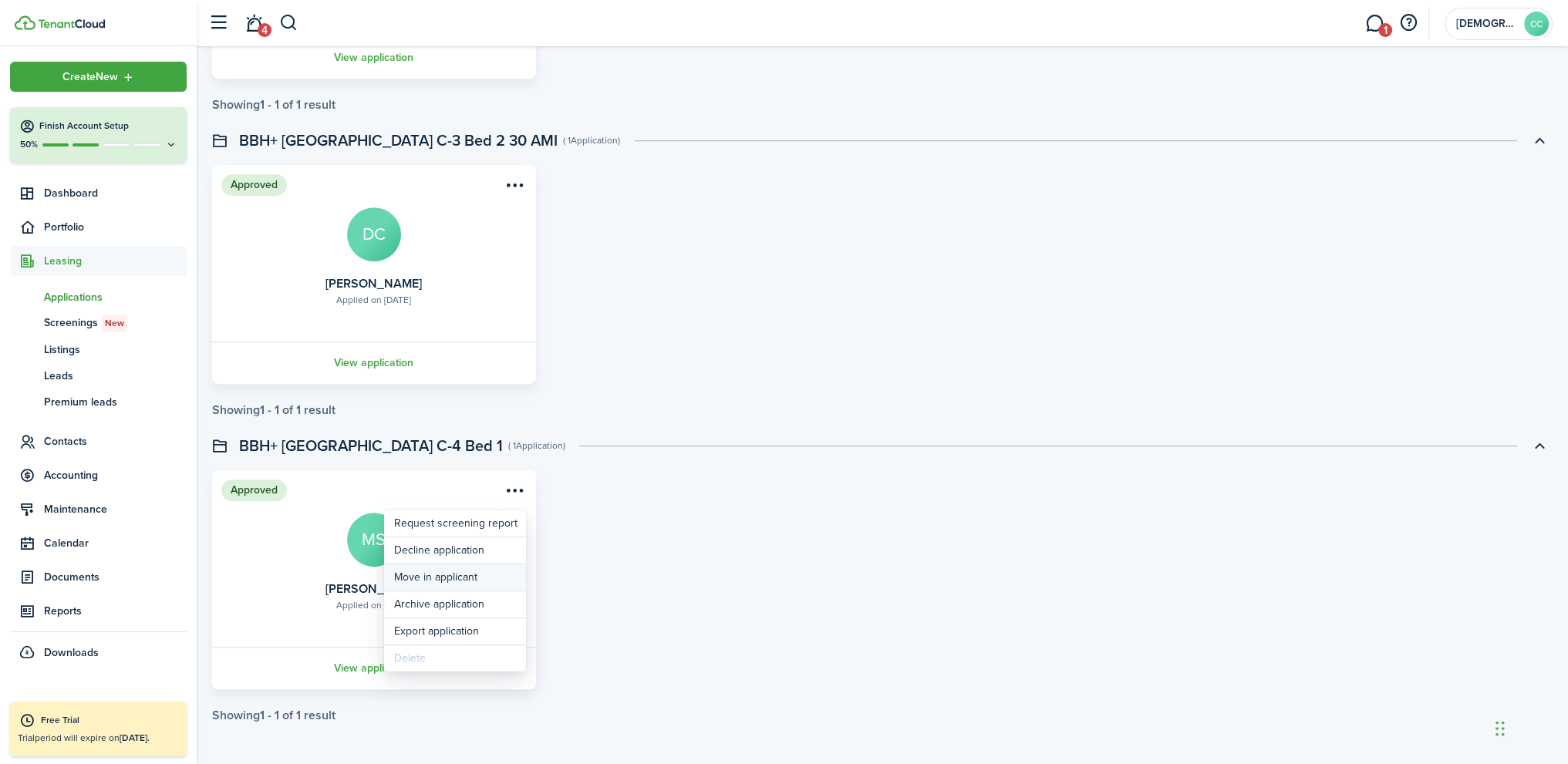
click at [442, 582] on button "Move in applicant" at bounding box center [455, 577] width 142 height 26
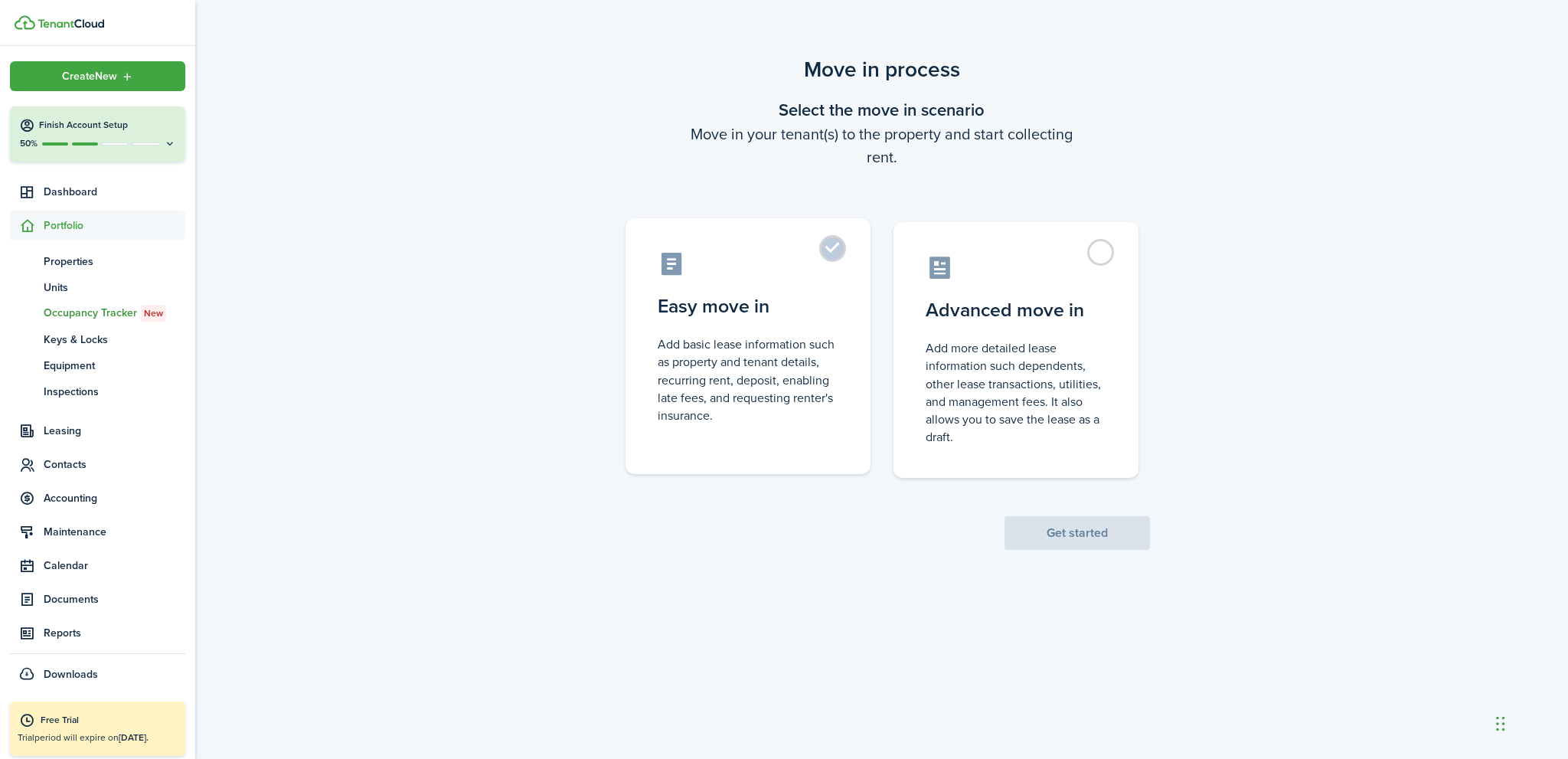
click at [836, 245] on label "Easy move in Add basic lease information such as property and tenant details, r…" at bounding box center [748, 347] width 245 height 256
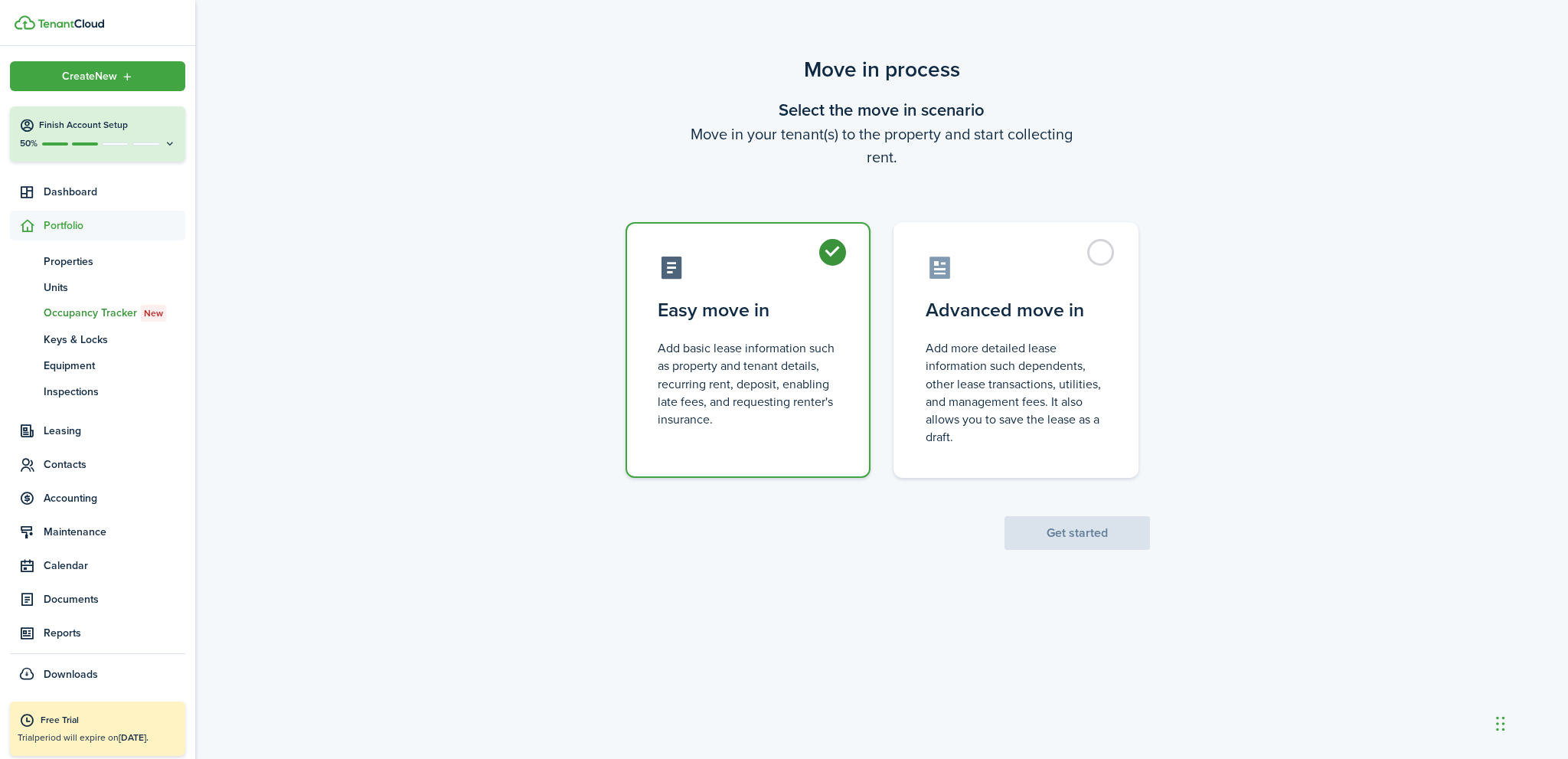
radio input "true"
click at [1090, 536] on button "Get started" at bounding box center [1077, 533] width 145 height 34
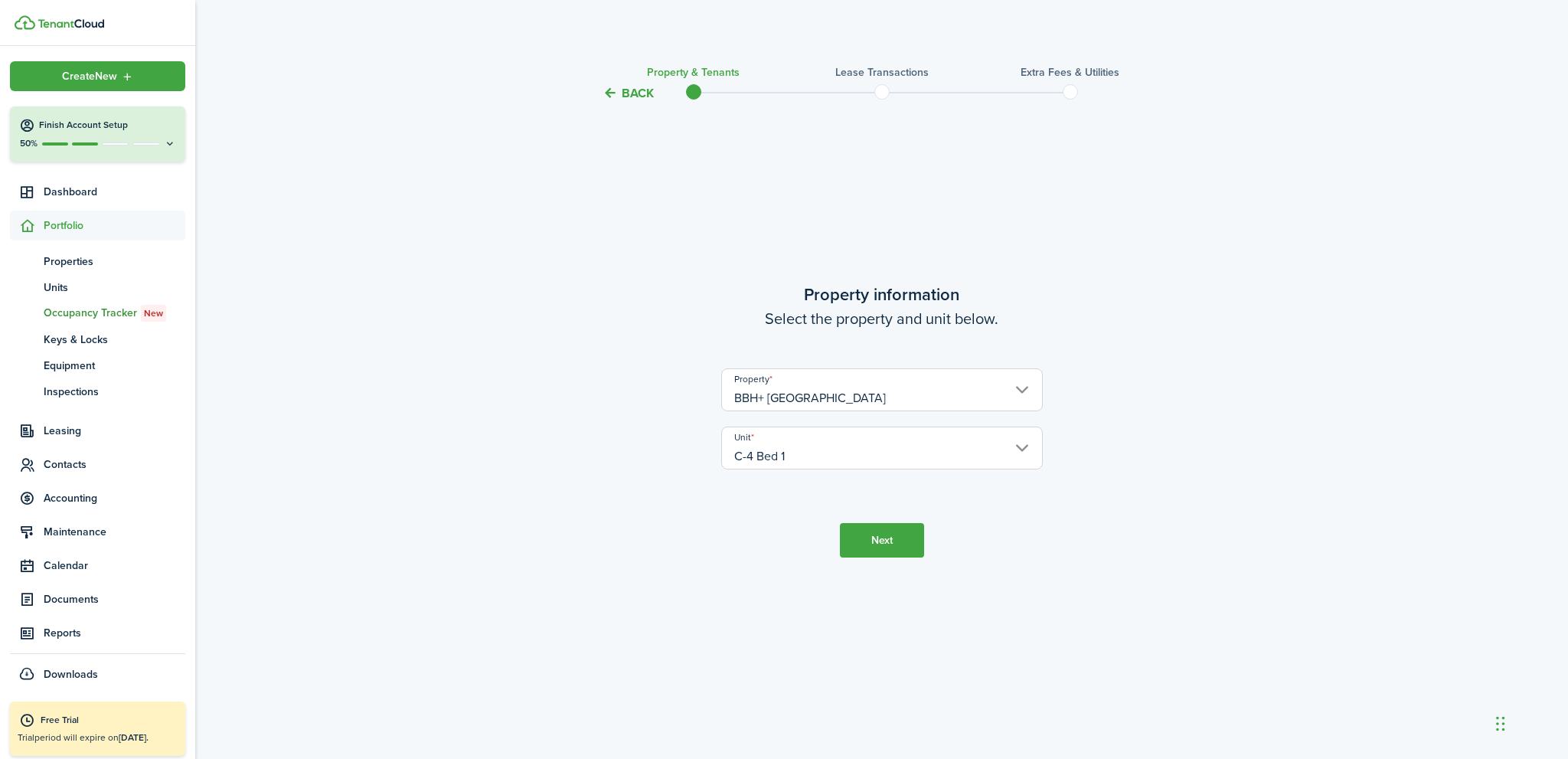
click at [881, 541] on button "Next" at bounding box center [881, 540] width 84 height 35
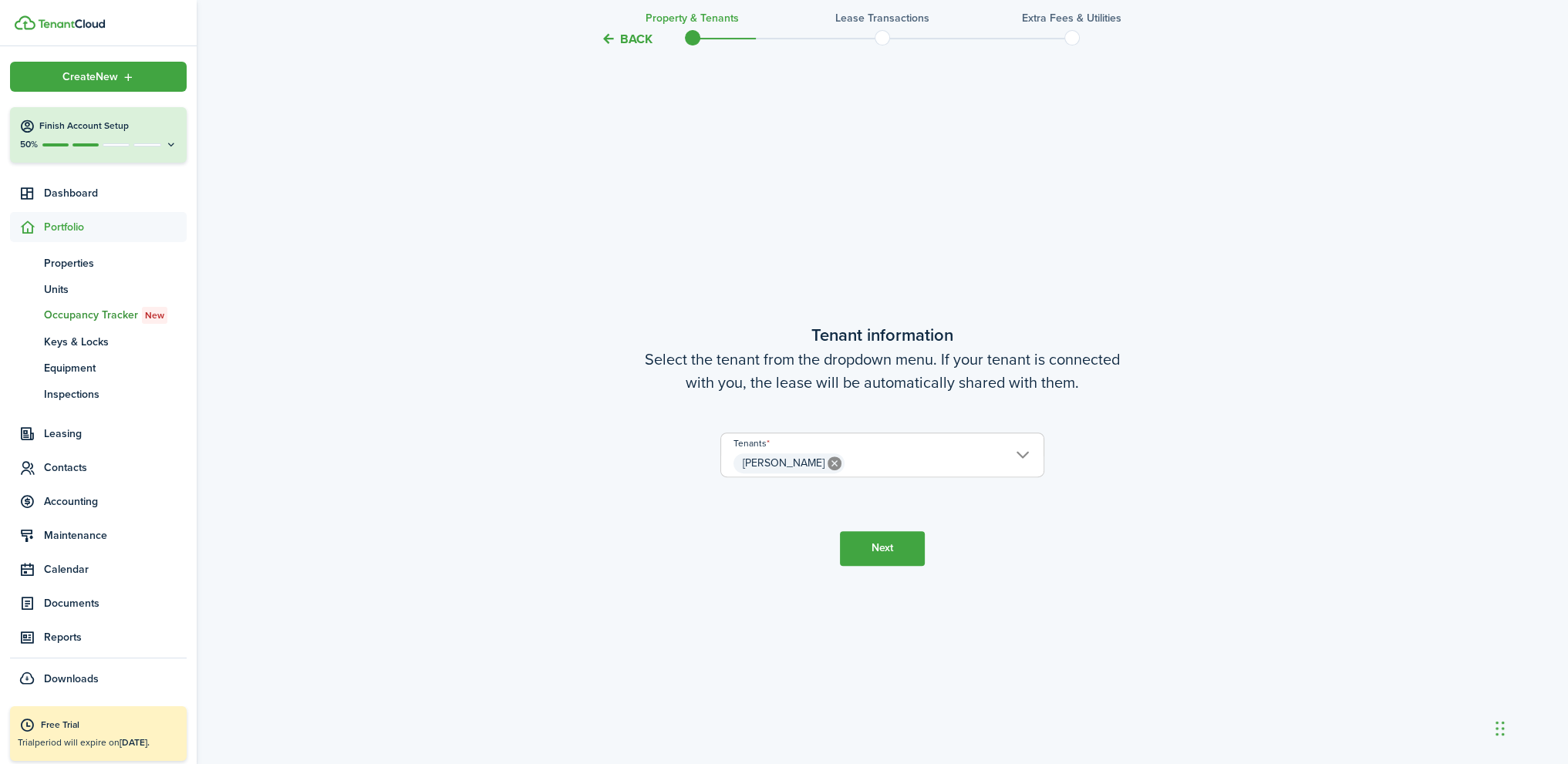
scroll to position [660, 0]
click at [898, 549] on button "Next" at bounding box center [881, 548] width 84 height 35
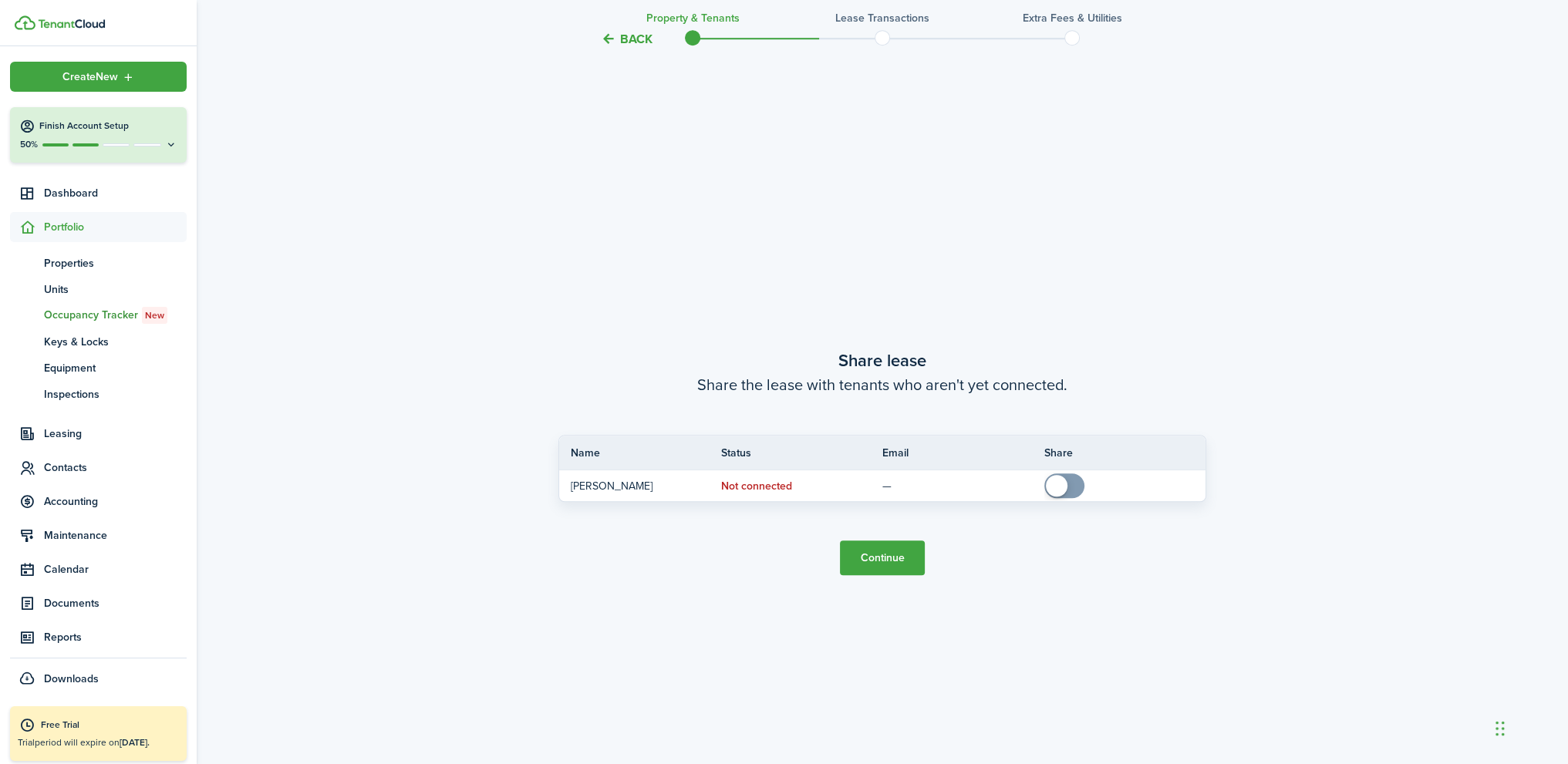
scroll to position [1424, 0]
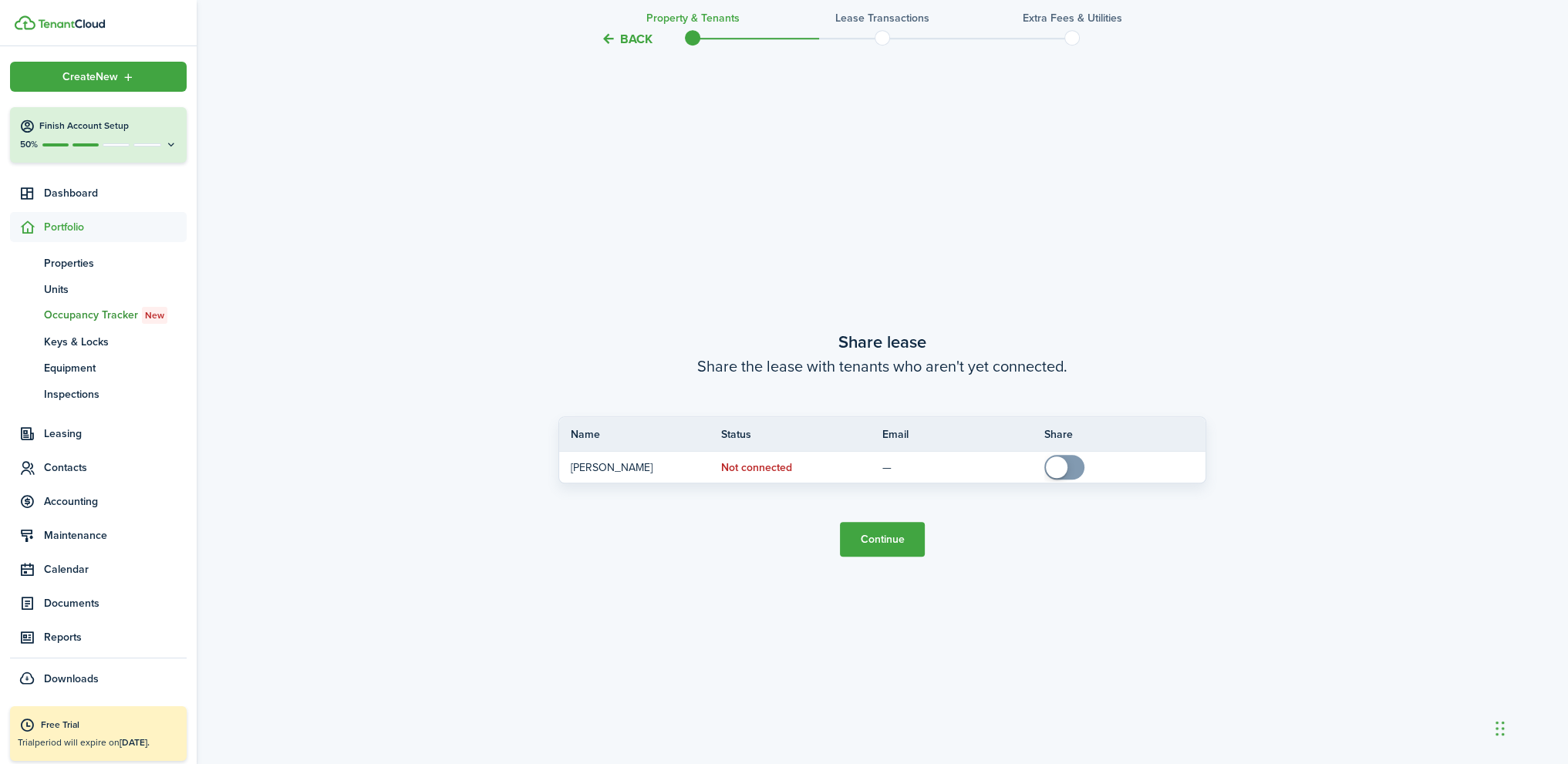
click at [877, 539] on button "Continue" at bounding box center [881, 539] width 84 height 35
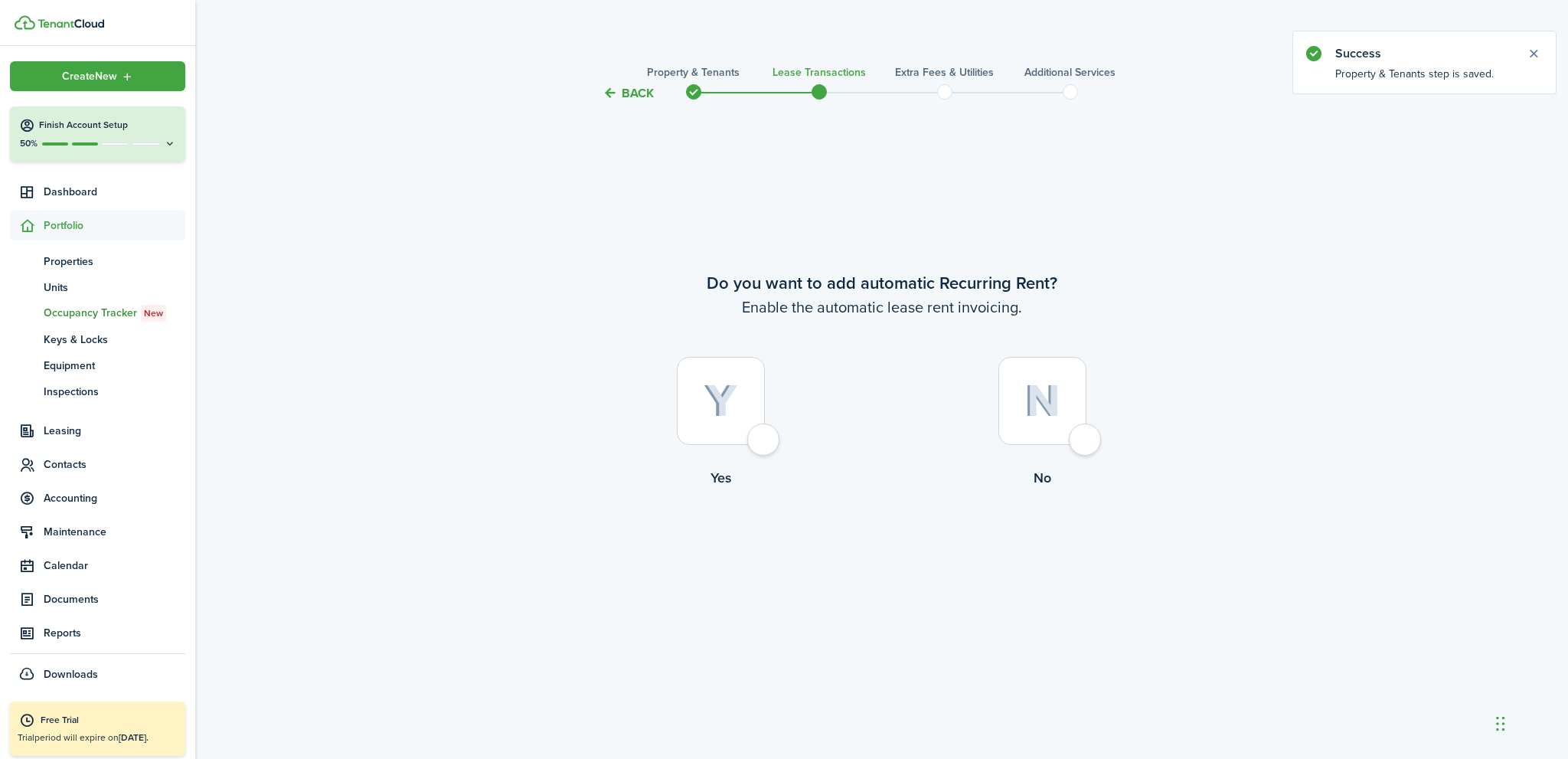
click at [765, 441] on div at bounding box center [720, 401] width 88 height 88
radio input "true"
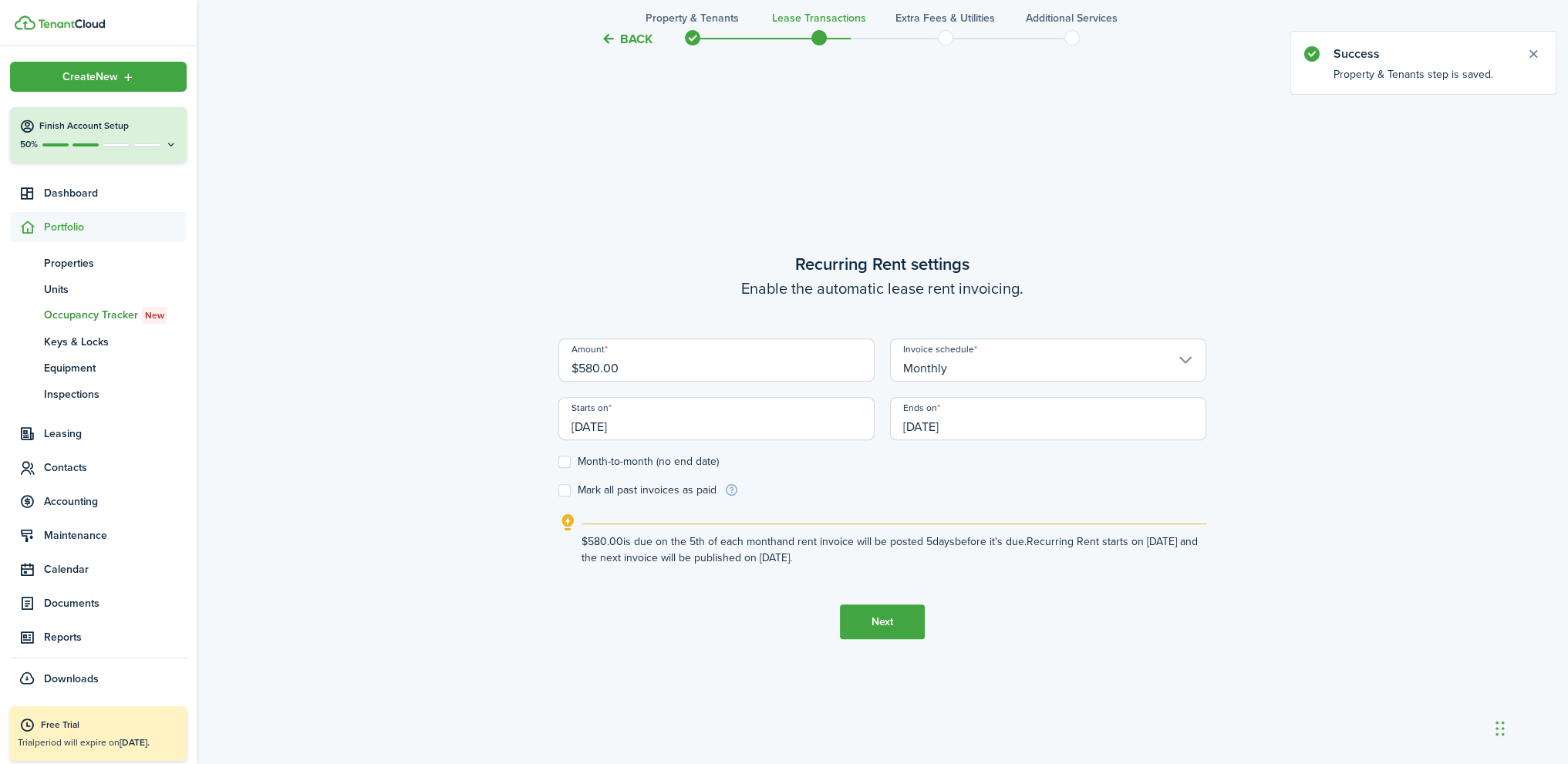
scroll to position [660, 0]
drag, startPoint x: 651, startPoint y: 361, endPoint x: 482, endPoint y: 366, distance: 169.1
click at [482, 366] on div "Back Property & Tenants Lease Transactions Extra fees & Utilities Additional Se…" at bounding box center [882, 109] width 1371 height 1432
type input "$1,160.00"
click at [582, 239] on tc-wizard-step "Recurring Rent settings Enable the automatic lease rent invoicing. Amount $1,16…" at bounding box center [882, 443] width 648 height 764
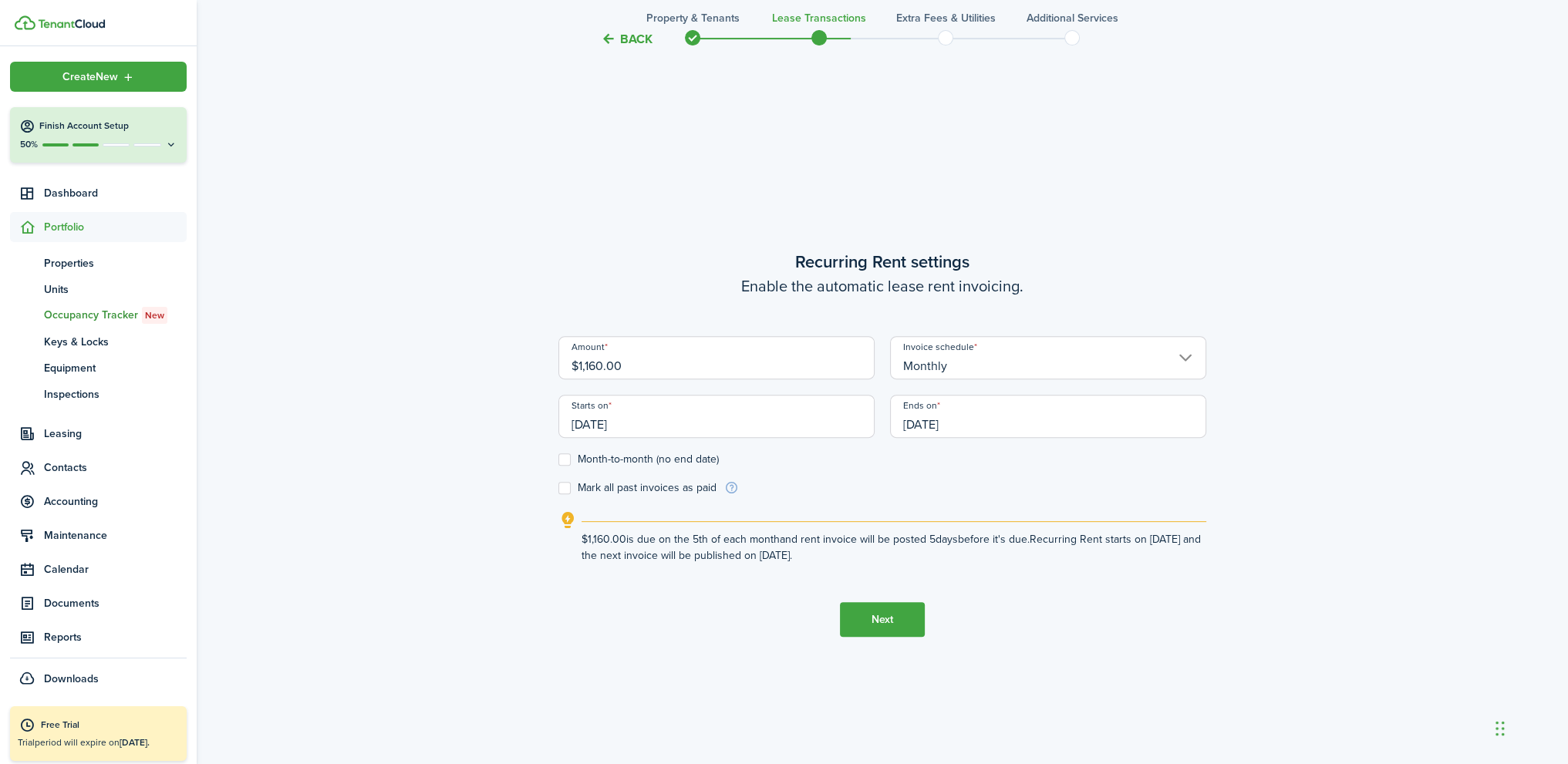
click at [663, 419] on input "08/05/2021" at bounding box center [717, 416] width 316 height 44
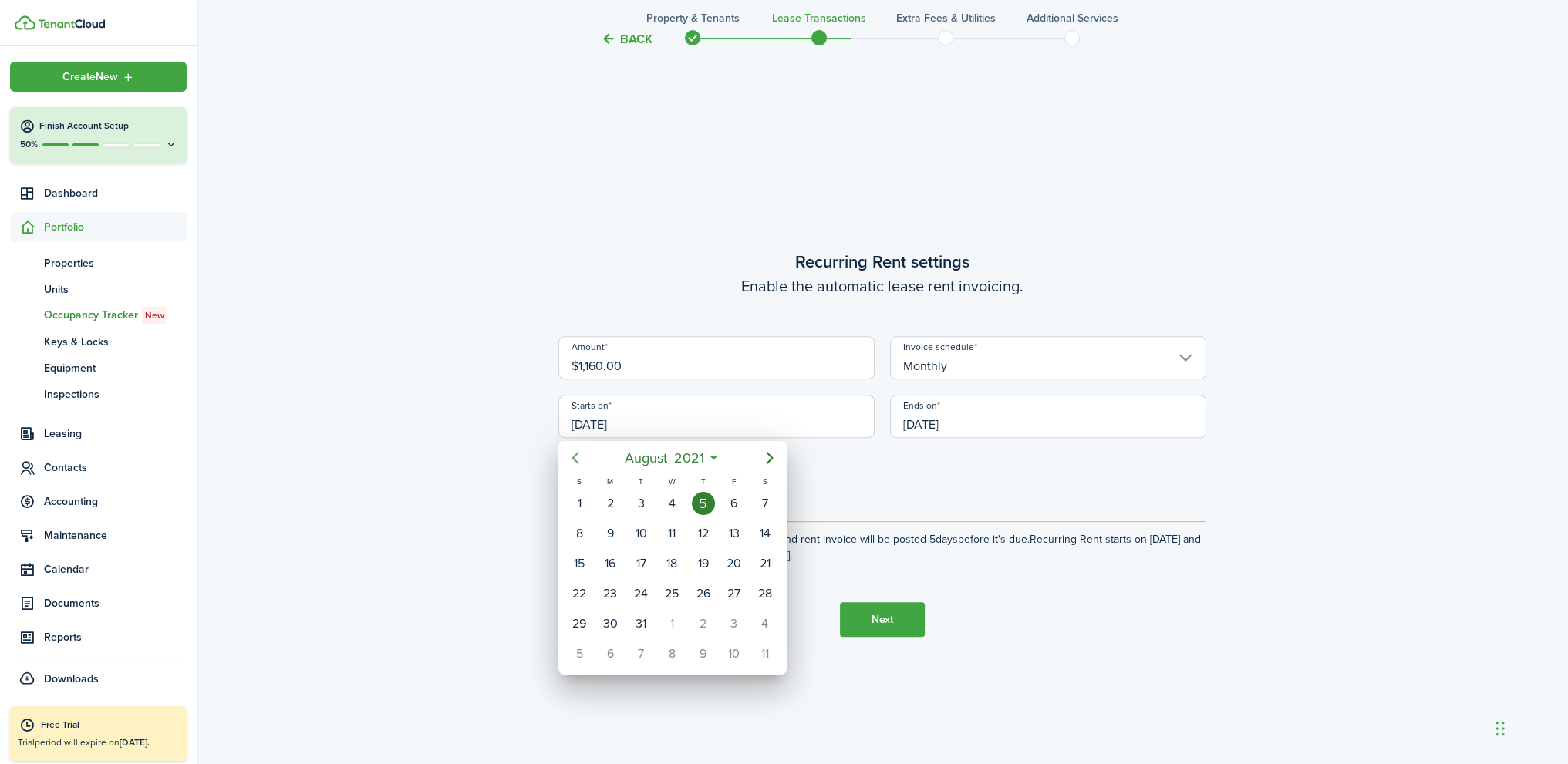
click at [580, 455] on icon "Previous page" at bounding box center [575, 458] width 18 height 18
click at [690, 453] on span "2021" at bounding box center [683, 458] width 37 height 28
click at [768, 453] on icon "Next page" at bounding box center [769, 458] width 7 height 13
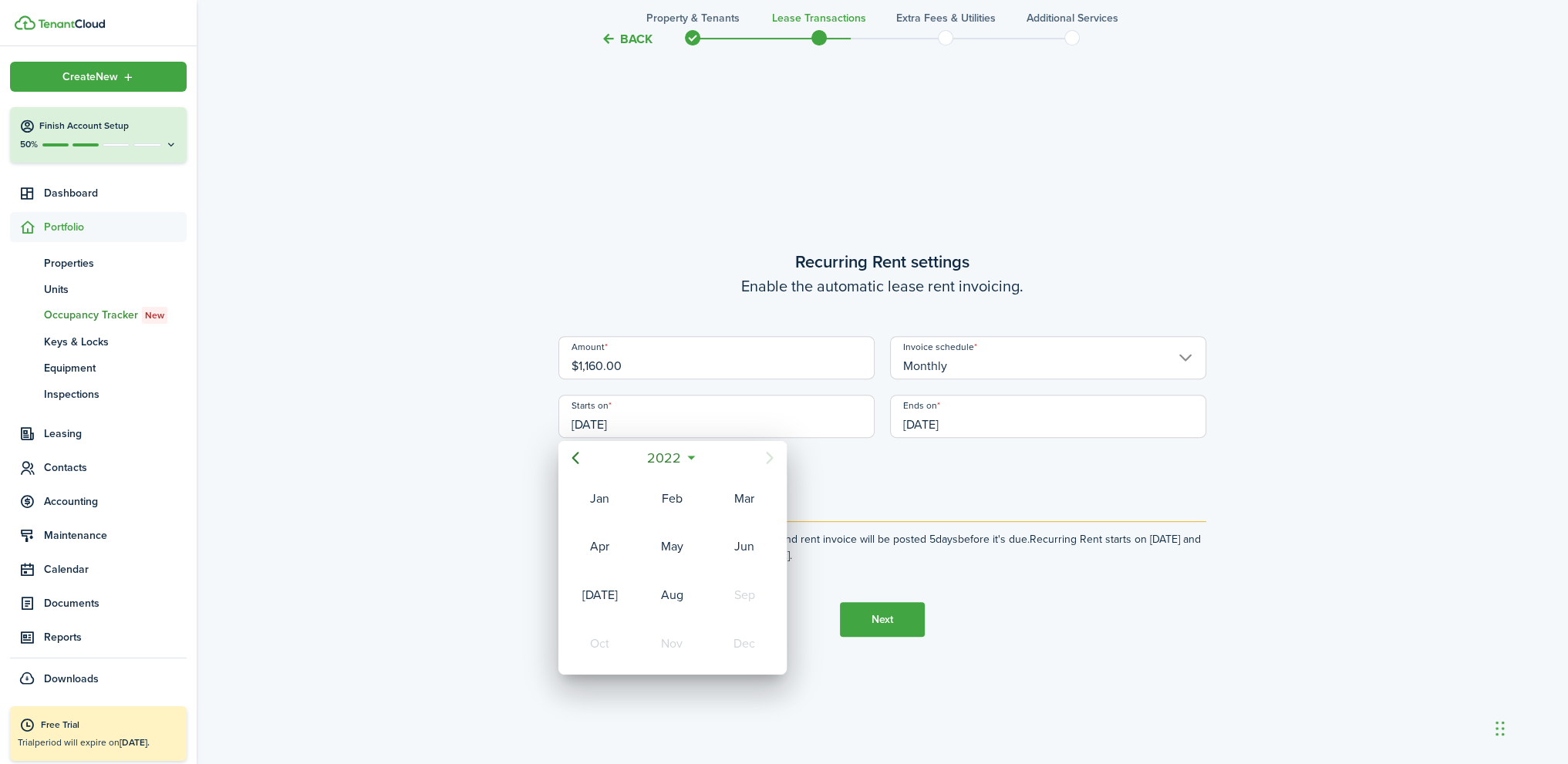
click at [768, 453] on icon "Next page" at bounding box center [769, 458] width 7 height 13
click at [684, 461] on span "2022" at bounding box center [664, 458] width 41 height 28
click at [861, 474] on div at bounding box center [784, 382] width 1814 height 1010
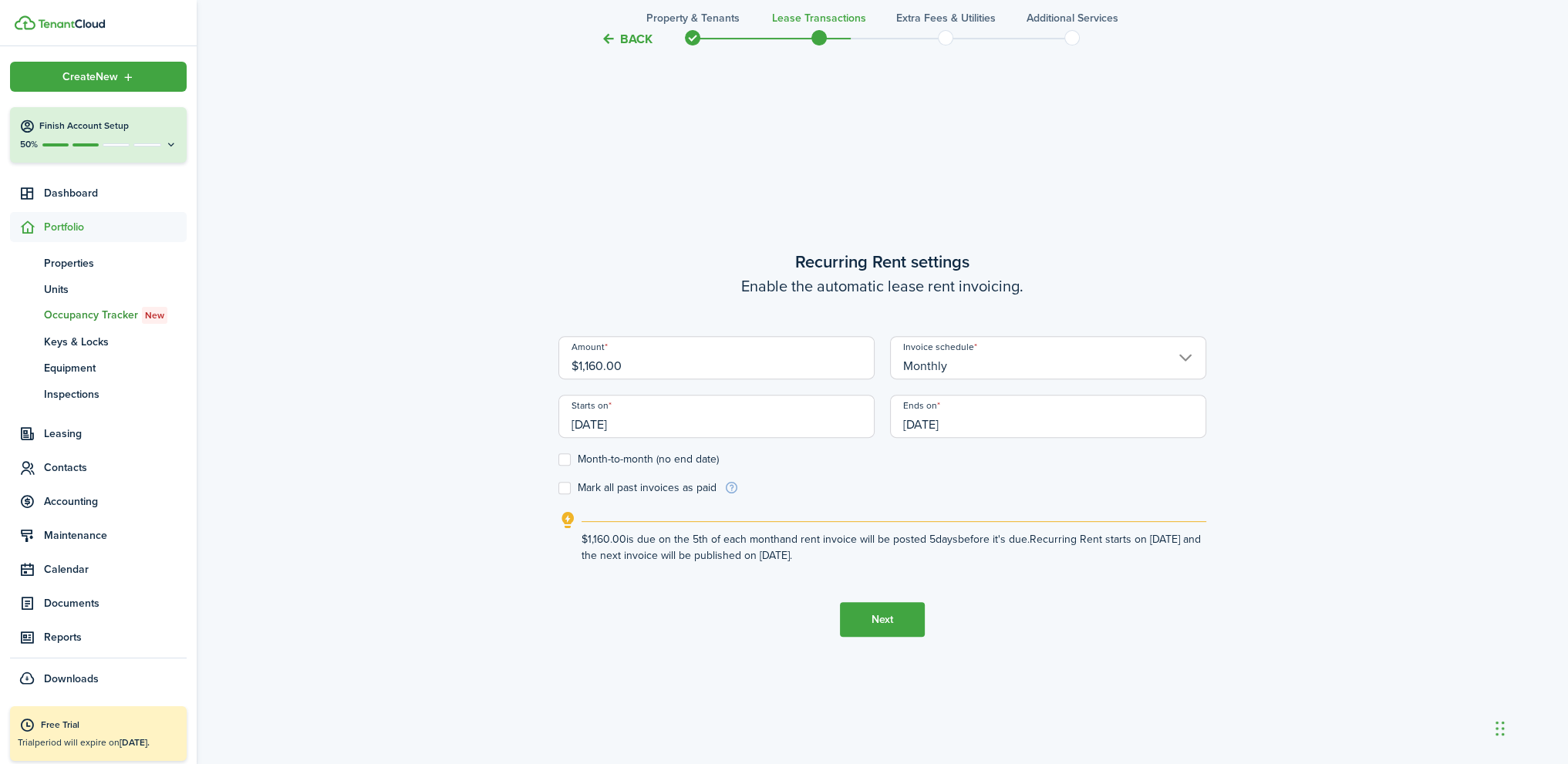
click at [706, 428] on input "08/05/2021" at bounding box center [717, 416] width 316 height 44
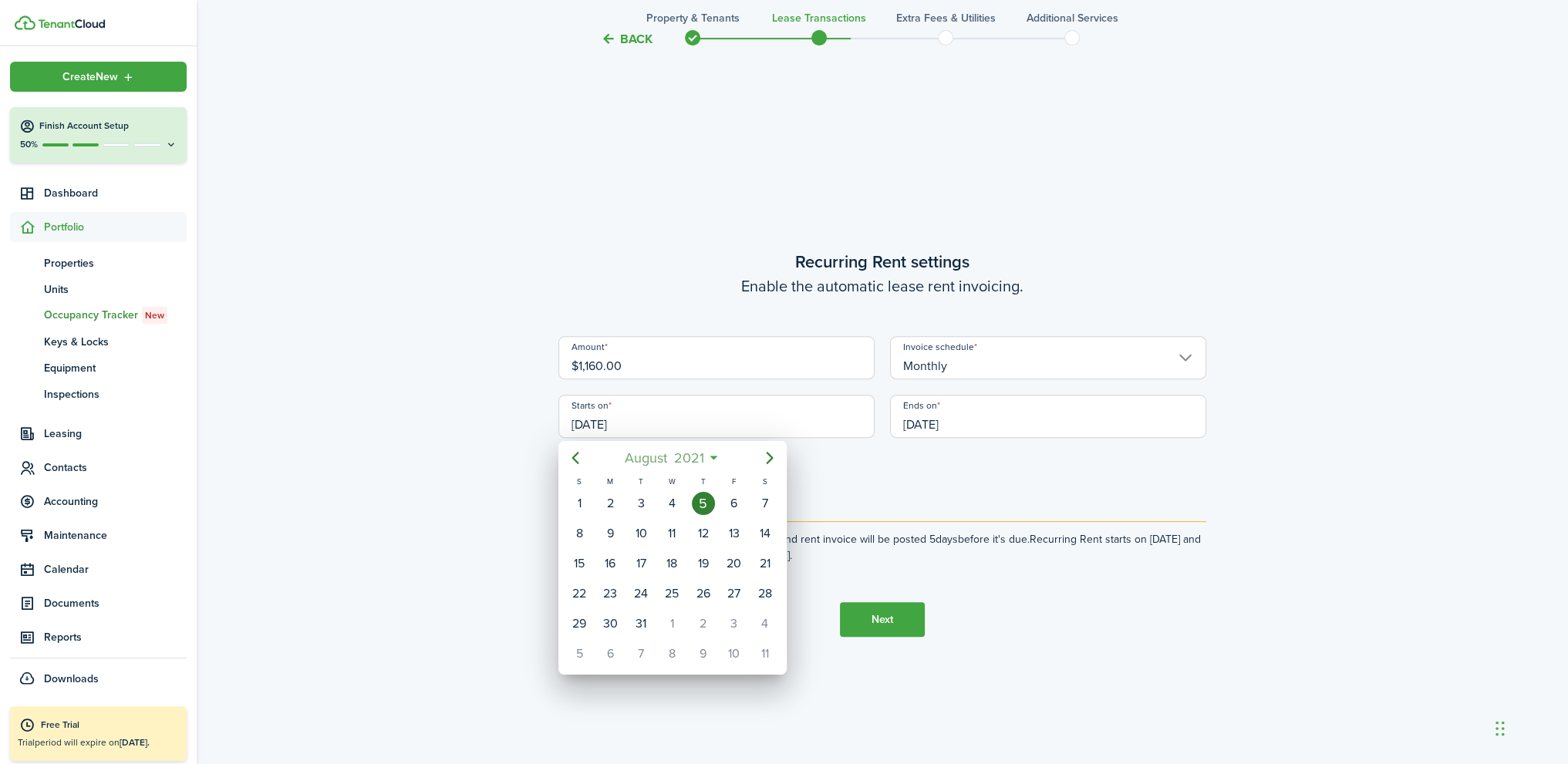
click at [681, 459] on span "2021" at bounding box center [688, 458] width 37 height 28
click at [734, 545] on div "Jun" at bounding box center [744, 546] width 55 height 24
click at [681, 461] on span "2021" at bounding box center [683, 458] width 37 height 28
click at [673, 458] on span "2021" at bounding box center [664, 458] width 37 height 28
click at [934, 506] on div at bounding box center [784, 382] width 1814 height 1010
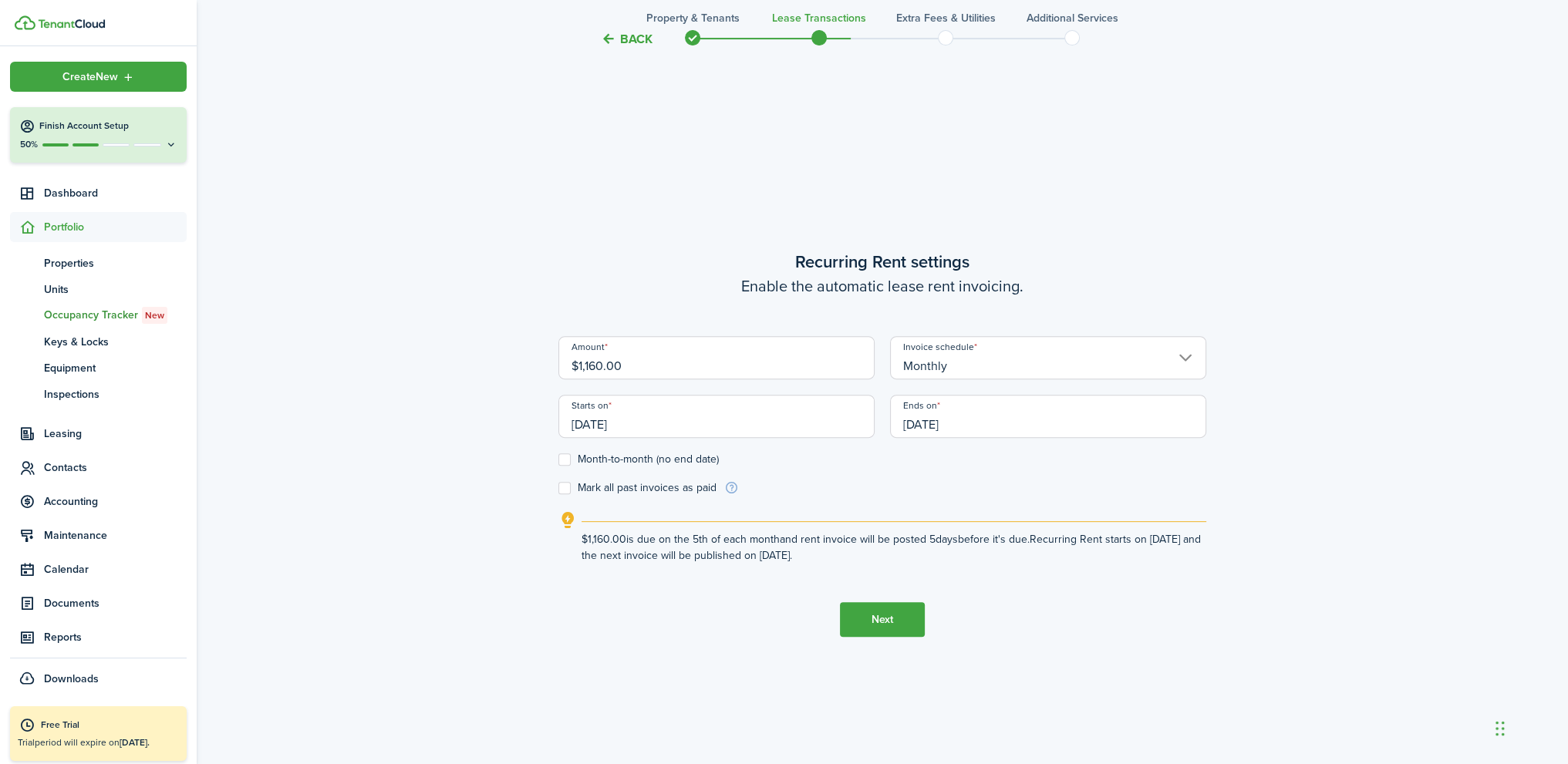
click at [656, 422] on input "08/05/2021" at bounding box center [717, 416] width 316 height 44
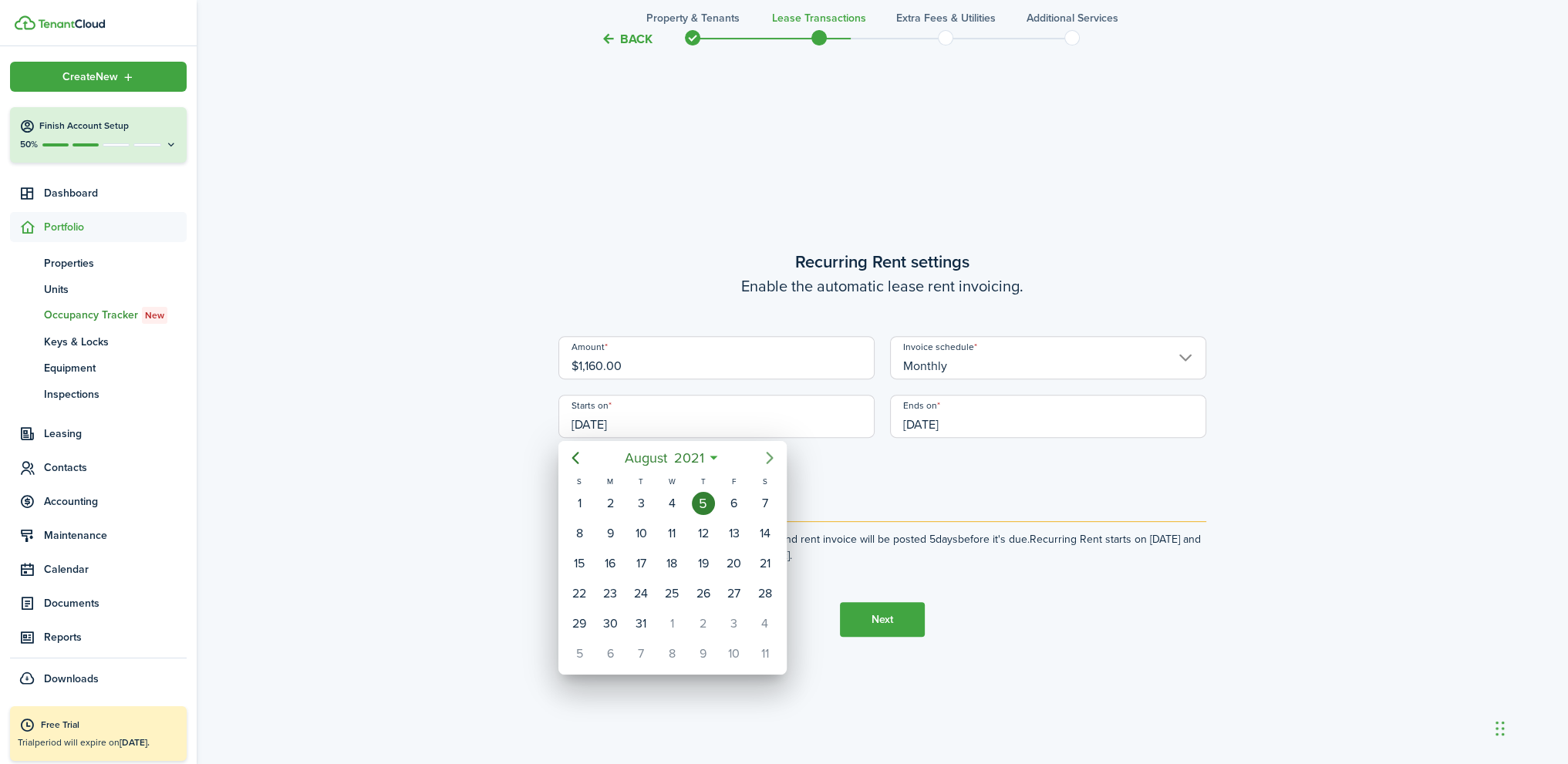
click at [771, 459] on icon "Next page" at bounding box center [769, 458] width 7 height 13
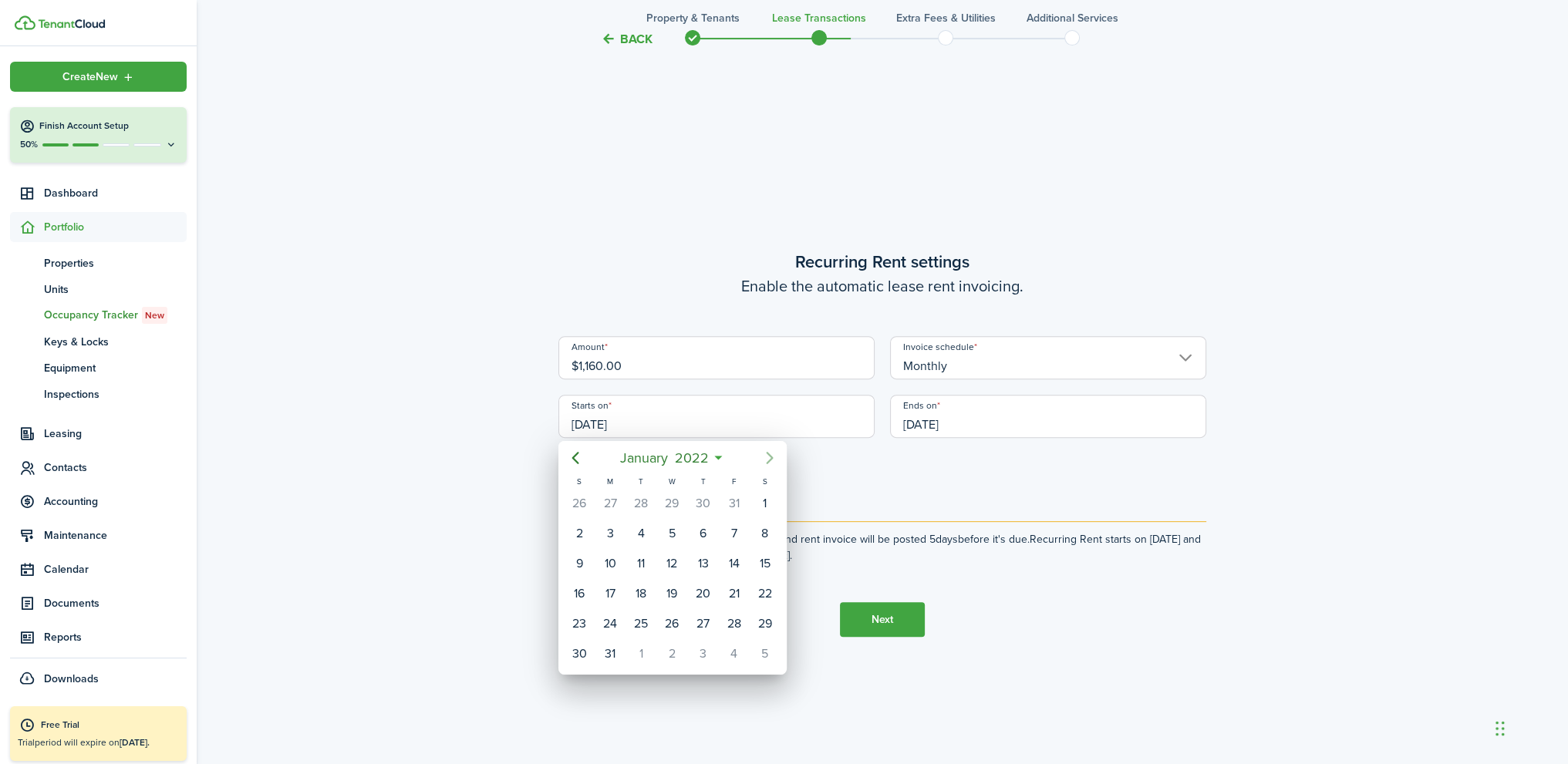
click at [771, 459] on icon "Next page" at bounding box center [769, 458] width 7 height 13
click at [771, 459] on icon "Next page" at bounding box center [769, 458] width 18 height 18
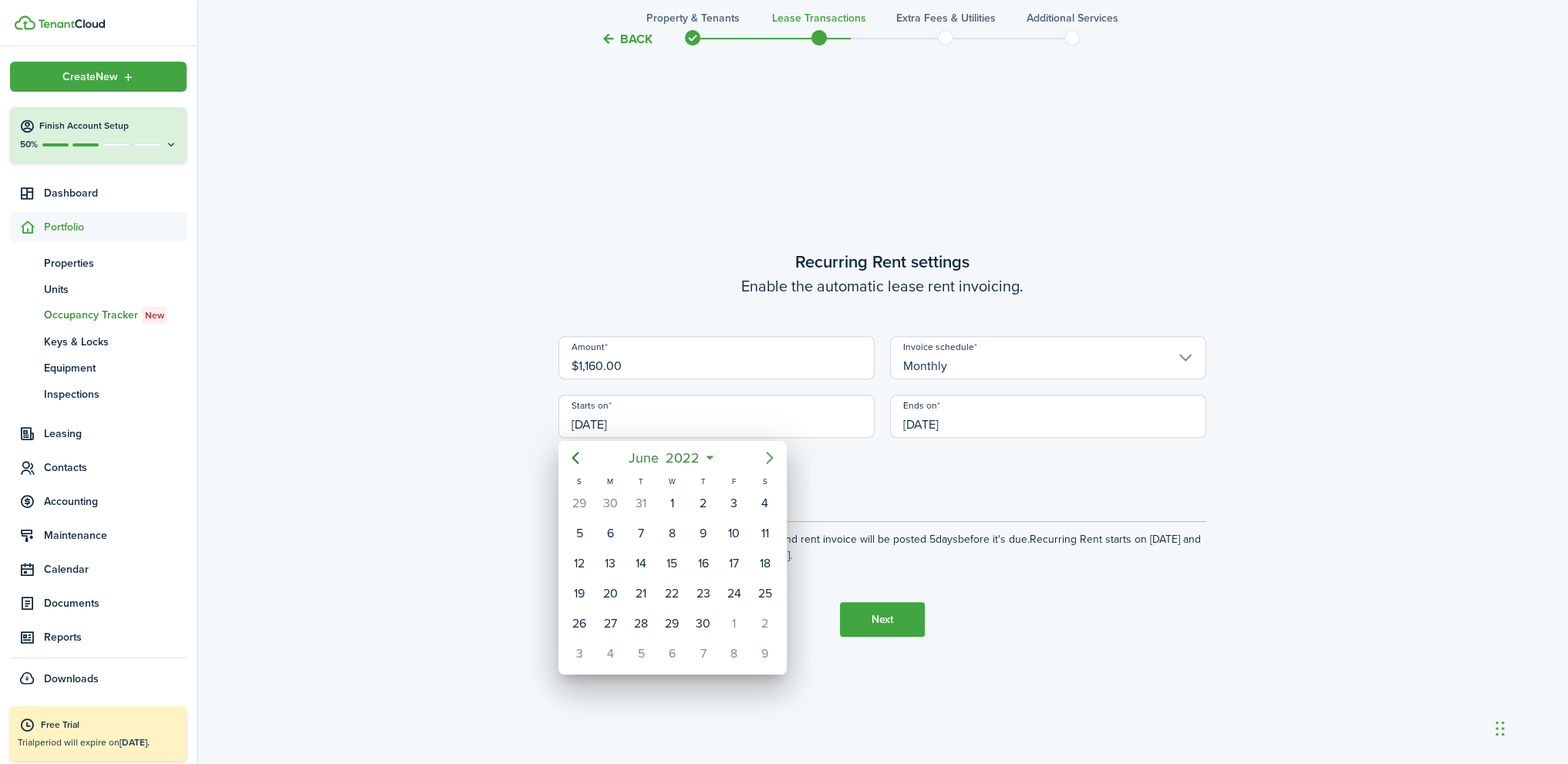
click at [771, 459] on icon "Next page" at bounding box center [769, 458] width 18 height 18
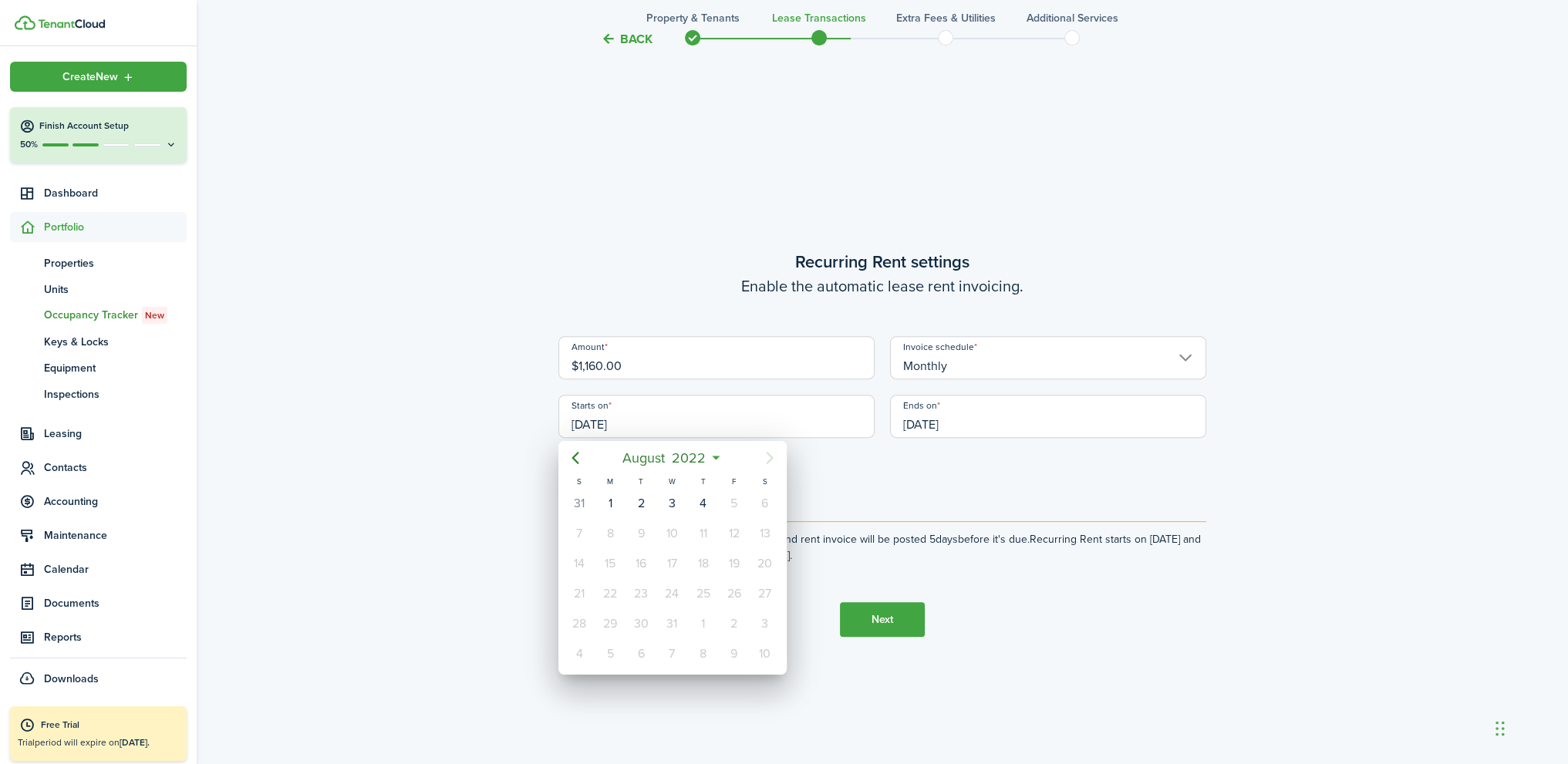
click at [929, 489] on div at bounding box center [784, 382] width 1814 height 1010
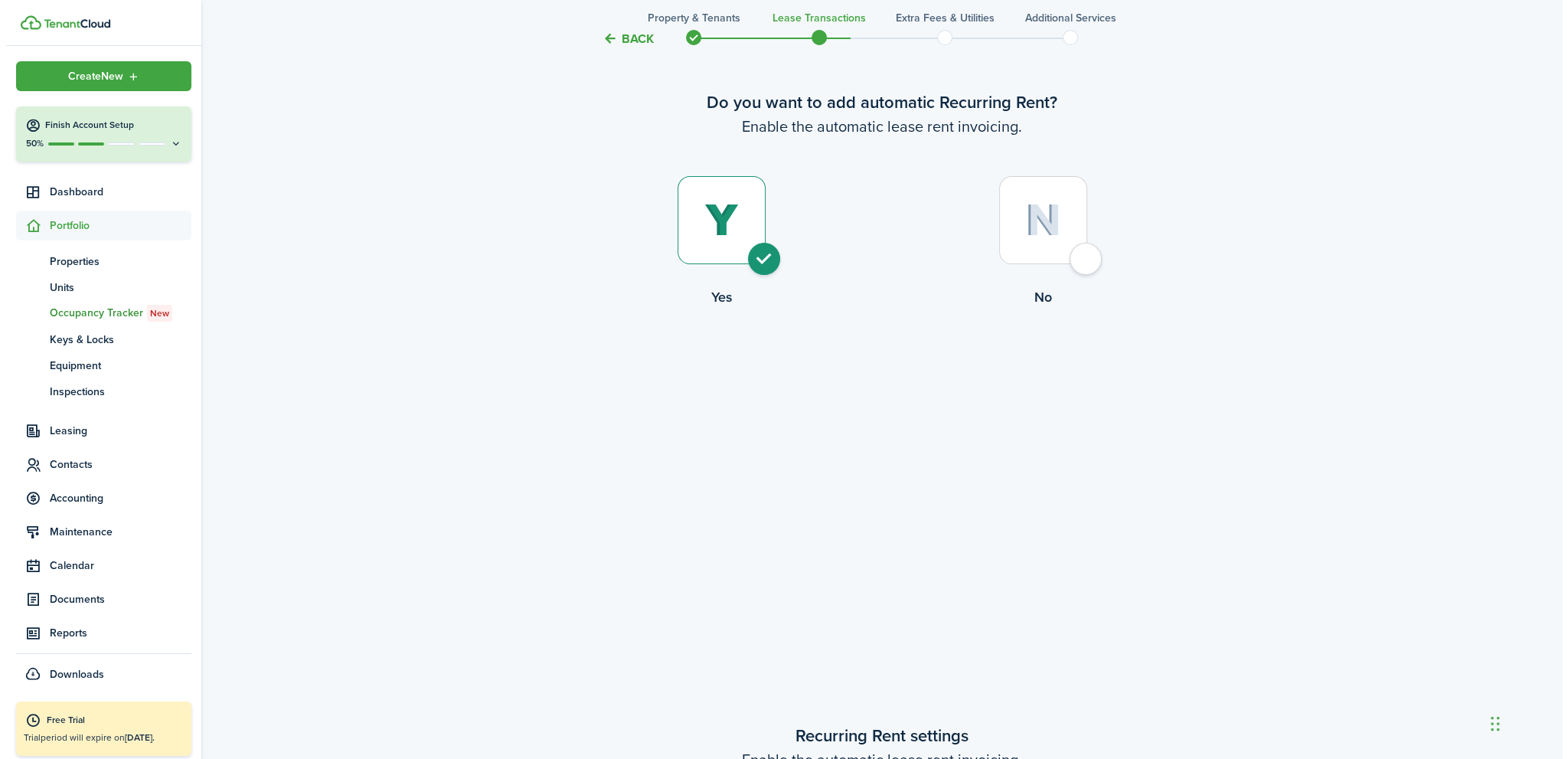
scroll to position [0, 0]
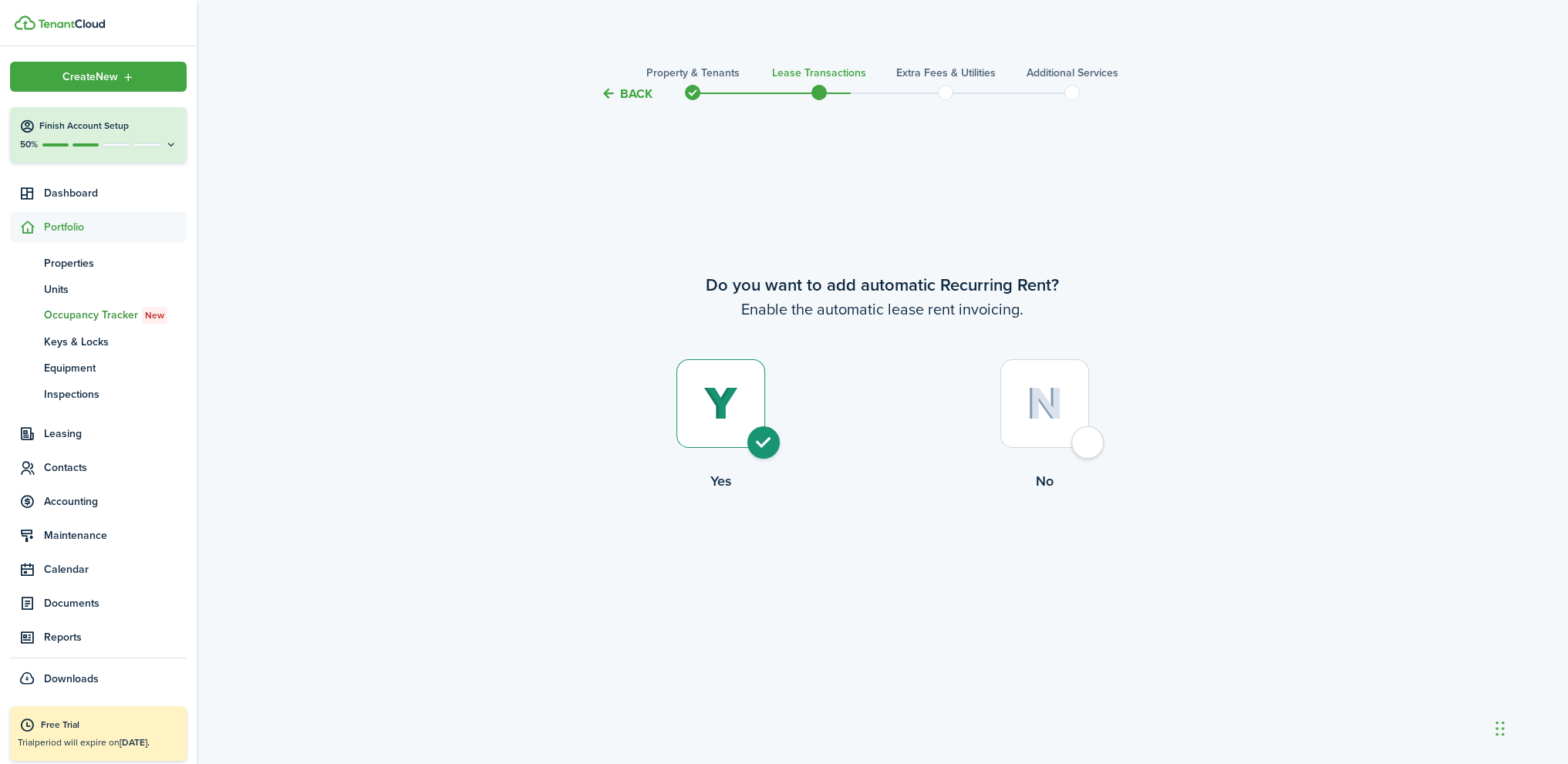
click at [642, 88] on button "Back" at bounding box center [625, 93] width 51 height 16
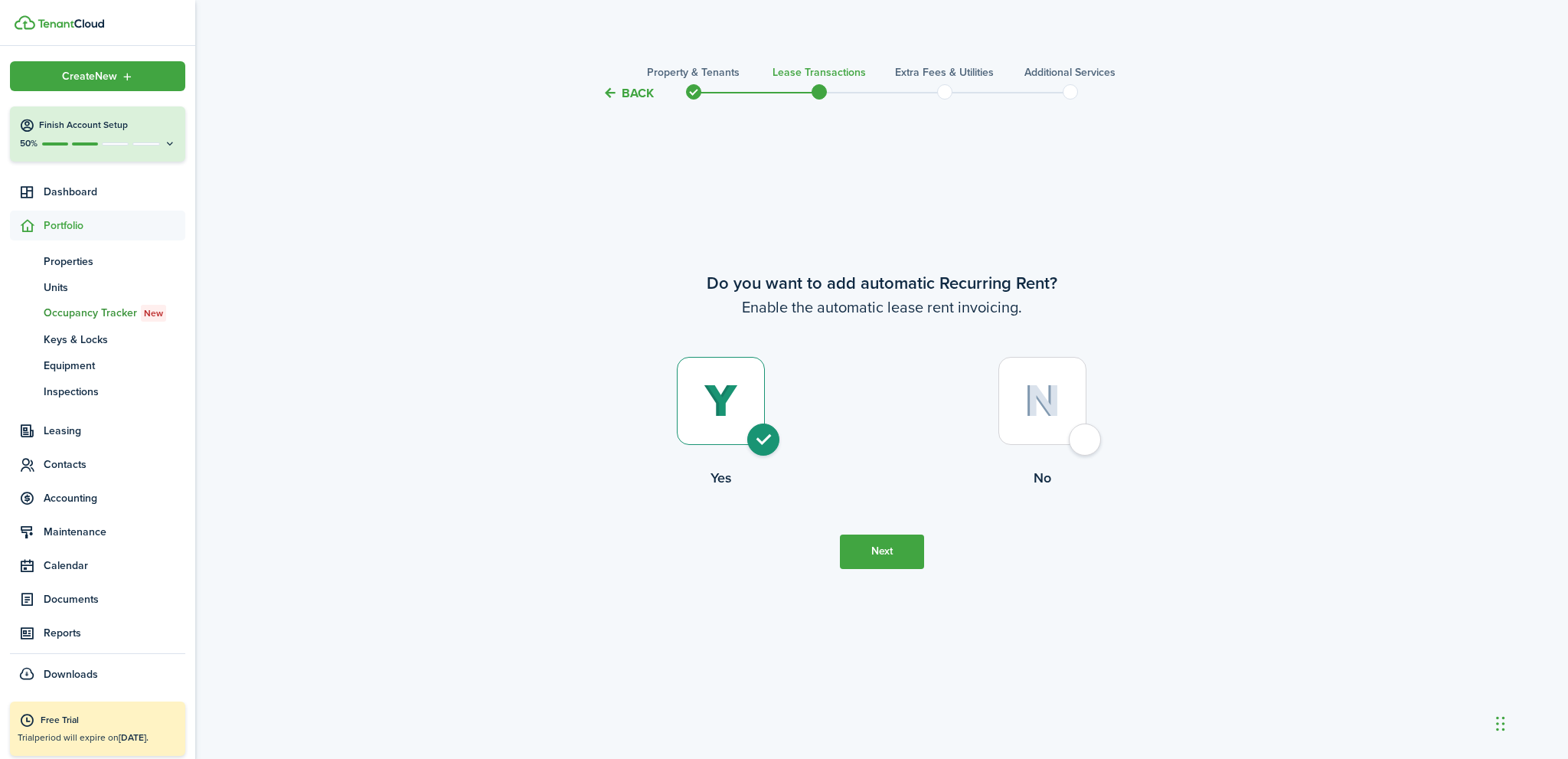
click at [892, 548] on button "Next" at bounding box center [881, 552] width 84 height 35
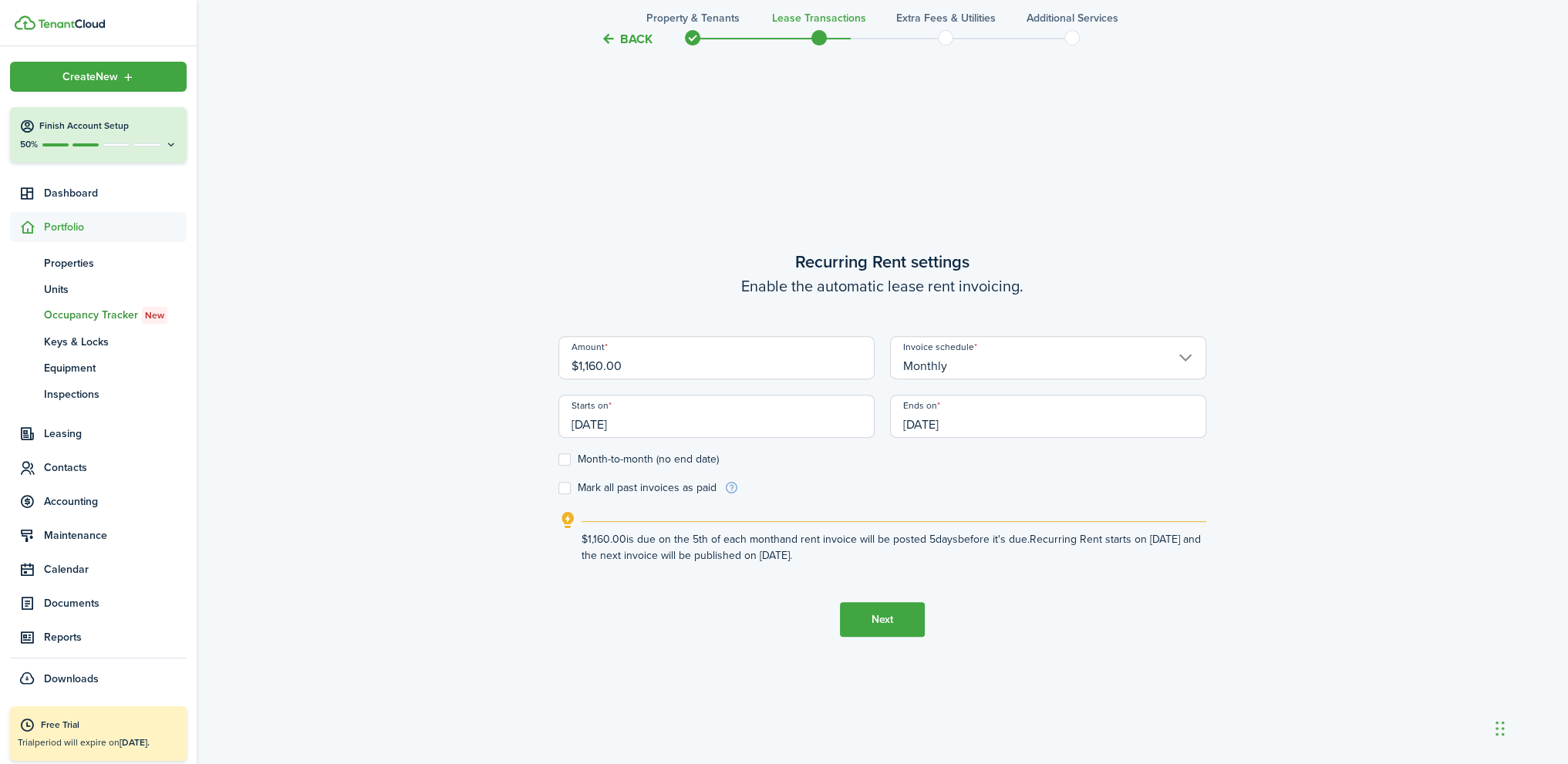
click at [641, 34] on button "Back" at bounding box center [625, 39] width 51 height 16
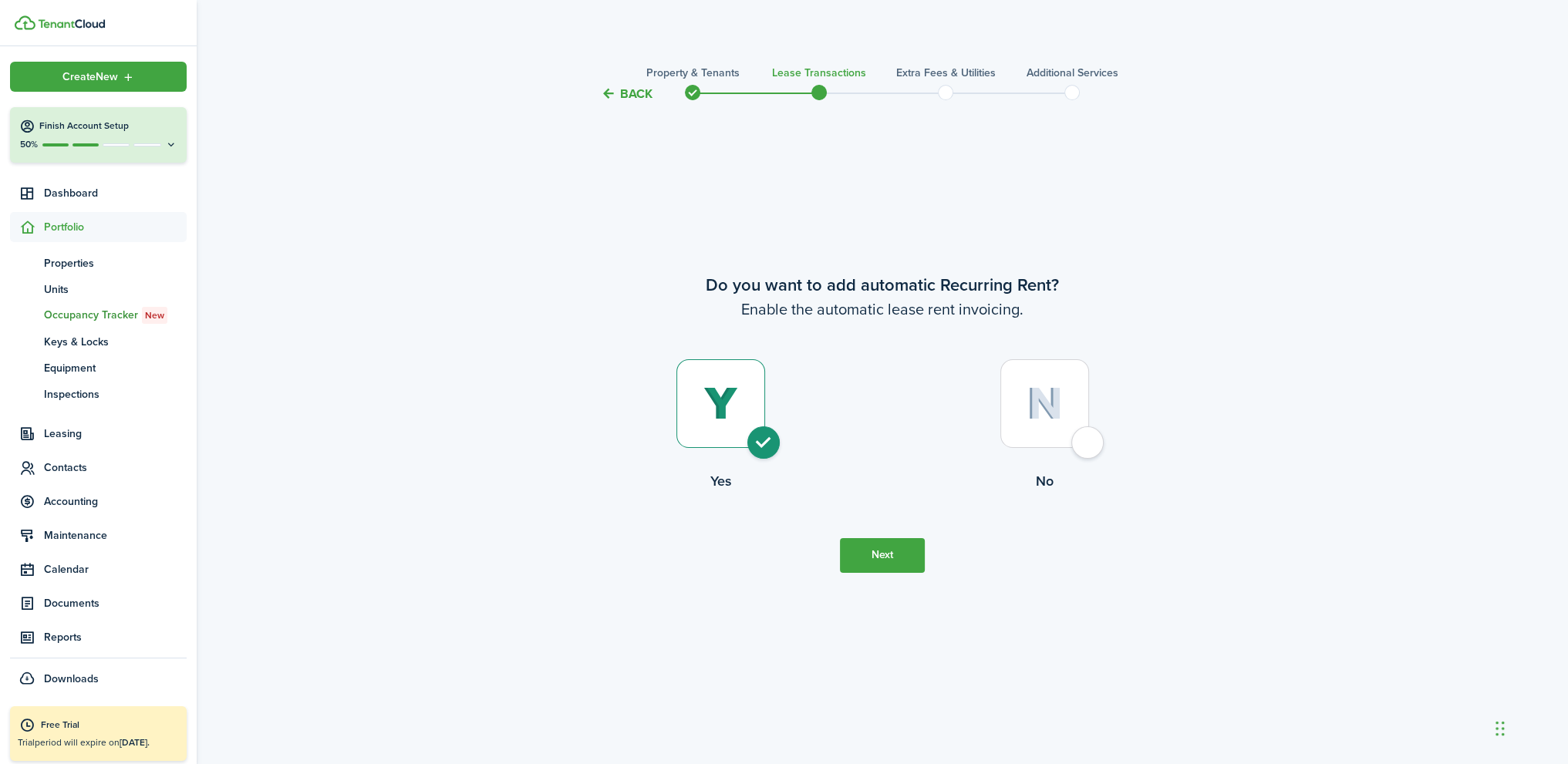
click at [641, 34] on dashboard-content "Back Property & Tenants Lease Transactions Extra fees & Utilities Additional Se…" at bounding box center [882, 764] width 1371 height 1528
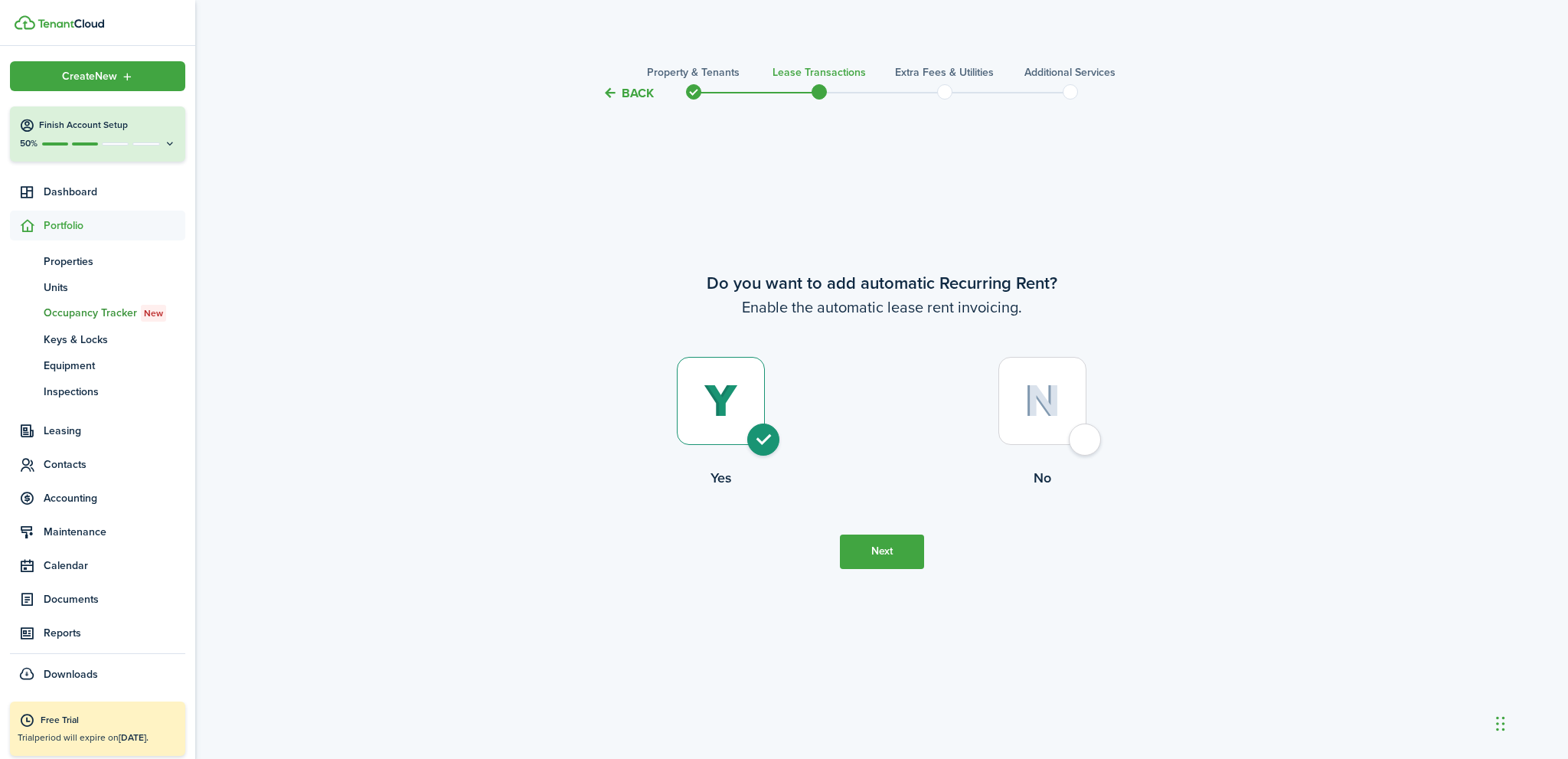
click at [624, 95] on button "Back" at bounding box center [628, 92] width 51 height 16
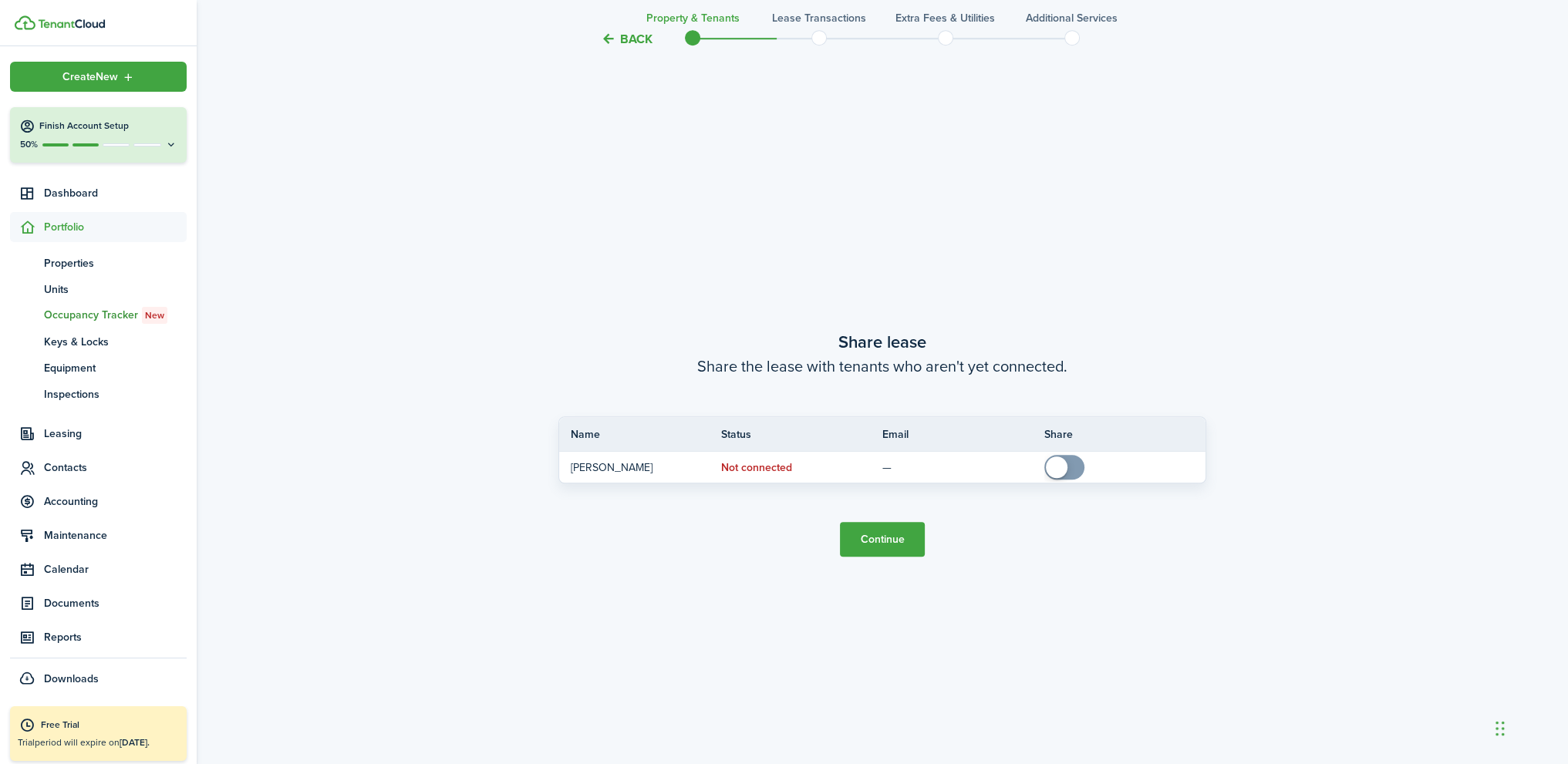
click at [628, 43] on button "Back" at bounding box center [625, 39] width 51 height 16
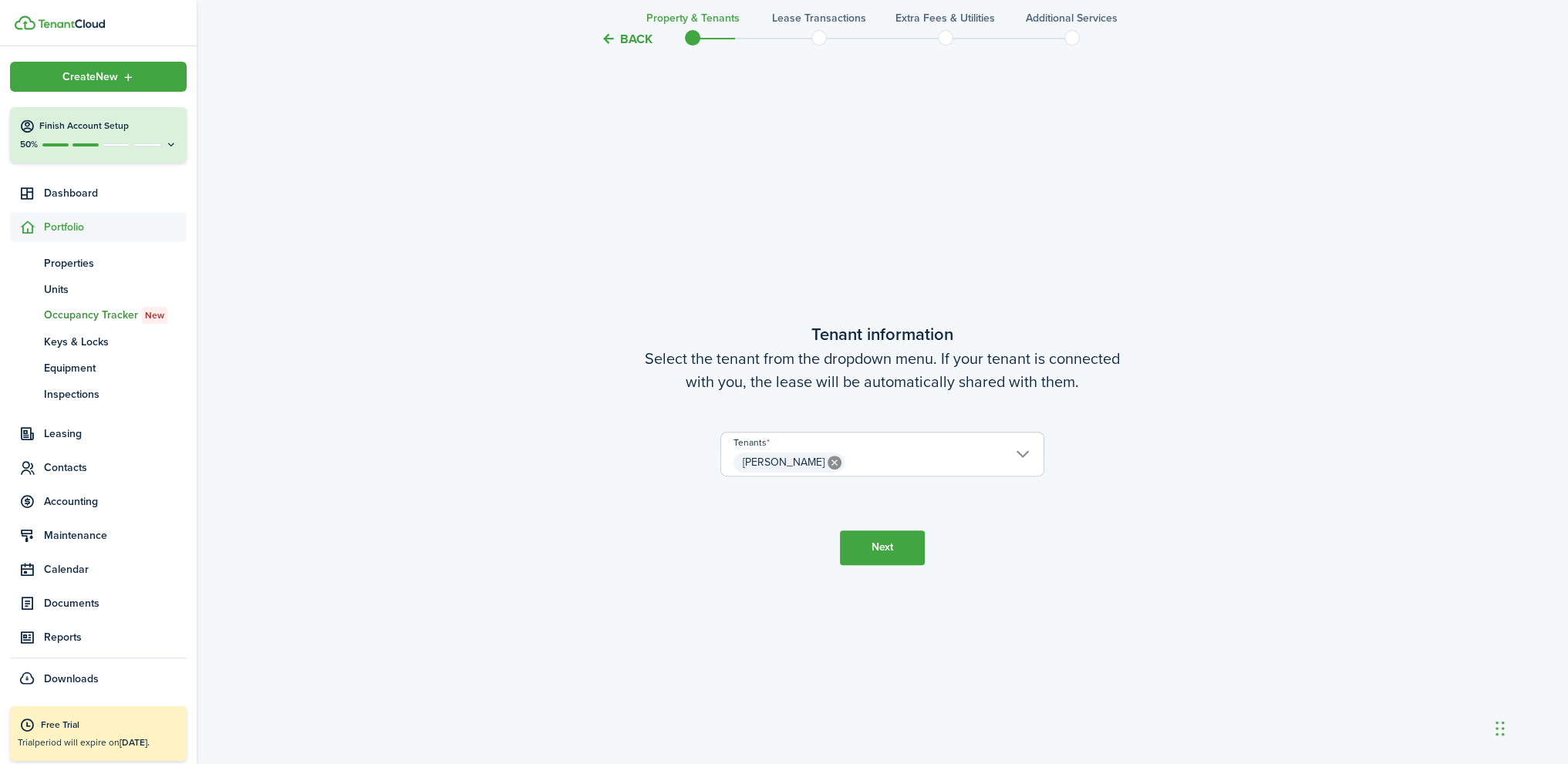
click at [628, 43] on button "Back" at bounding box center [625, 39] width 51 height 16
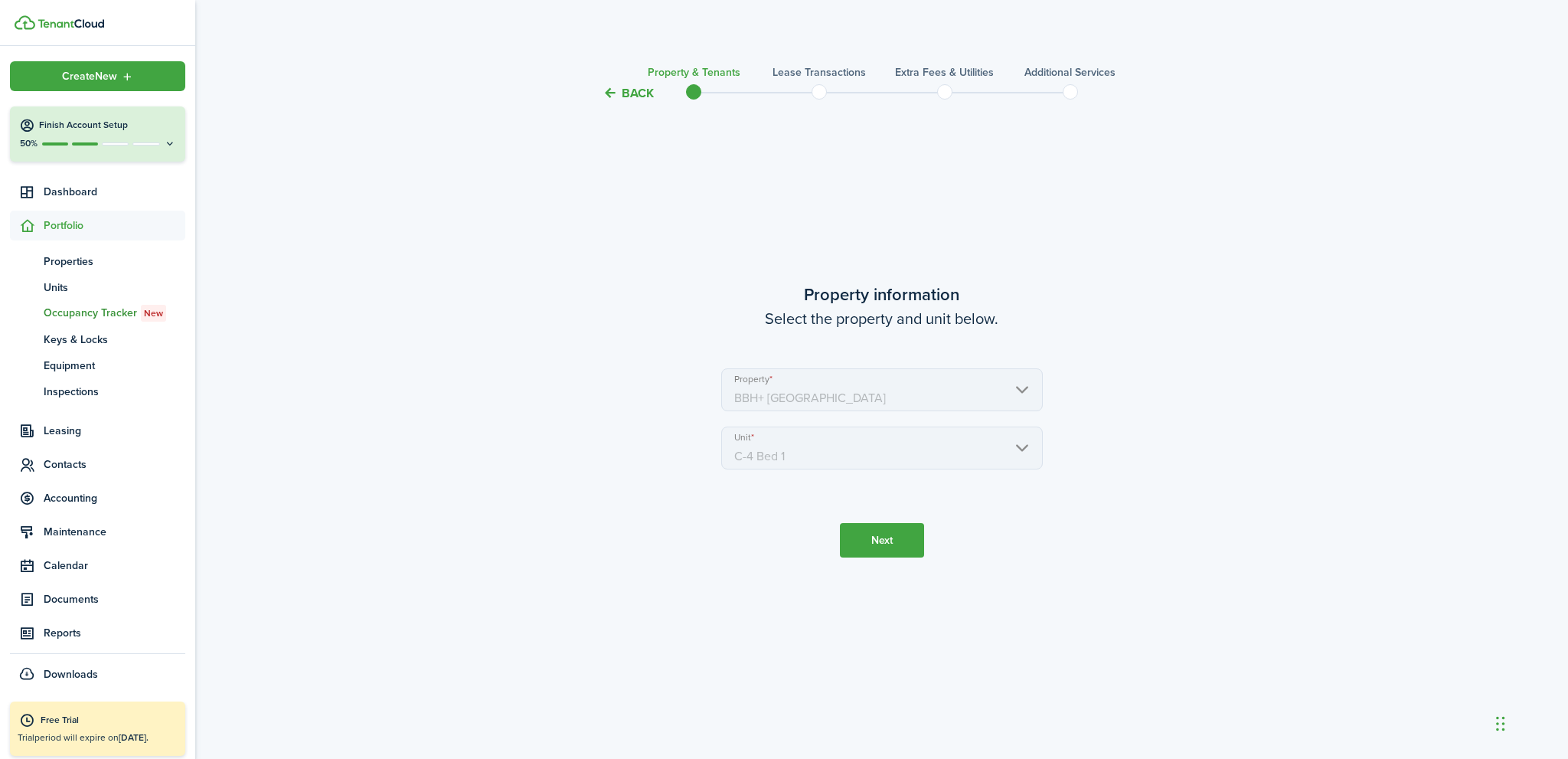
click at [624, 42] on dashboard-content "Back Property & Tenants Lease Transactions Extra fees & Utilities Additional Se…" at bounding box center [882, 759] width 1373 height 1518
click at [627, 90] on button "Back" at bounding box center [628, 92] width 51 height 16
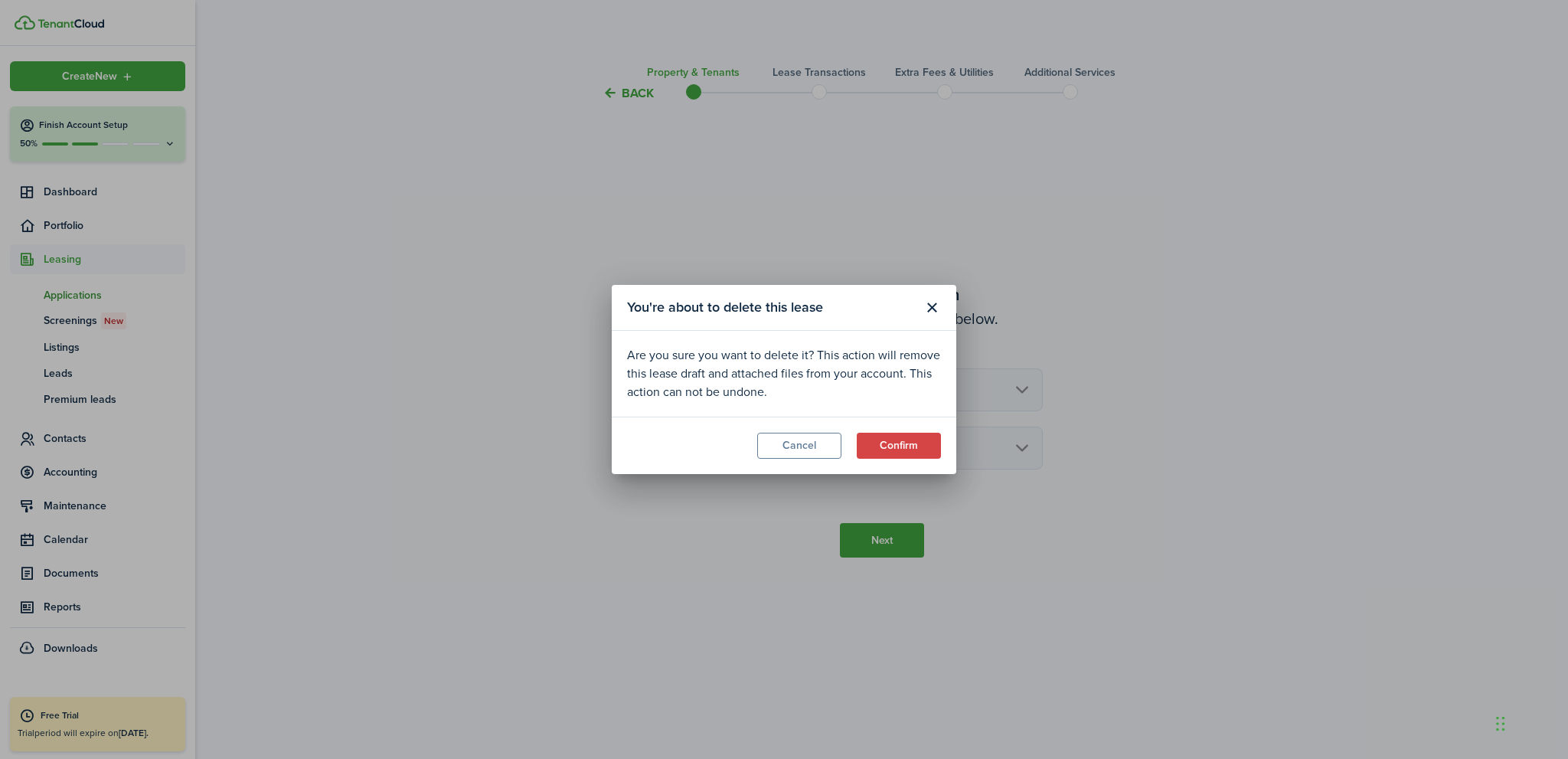
drag, startPoint x: 899, startPoint y: 447, endPoint x: 866, endPoint y: 172, distance: 277.0
click at [872, 163] on div "You're about to delete this lease Are you sure you want to delete it? This acti…" at bounding box center [784, 380] width 1568 height 759
click at [797, 443] on button "Cancel" at bounding box center [798, 445] width 84 height 26
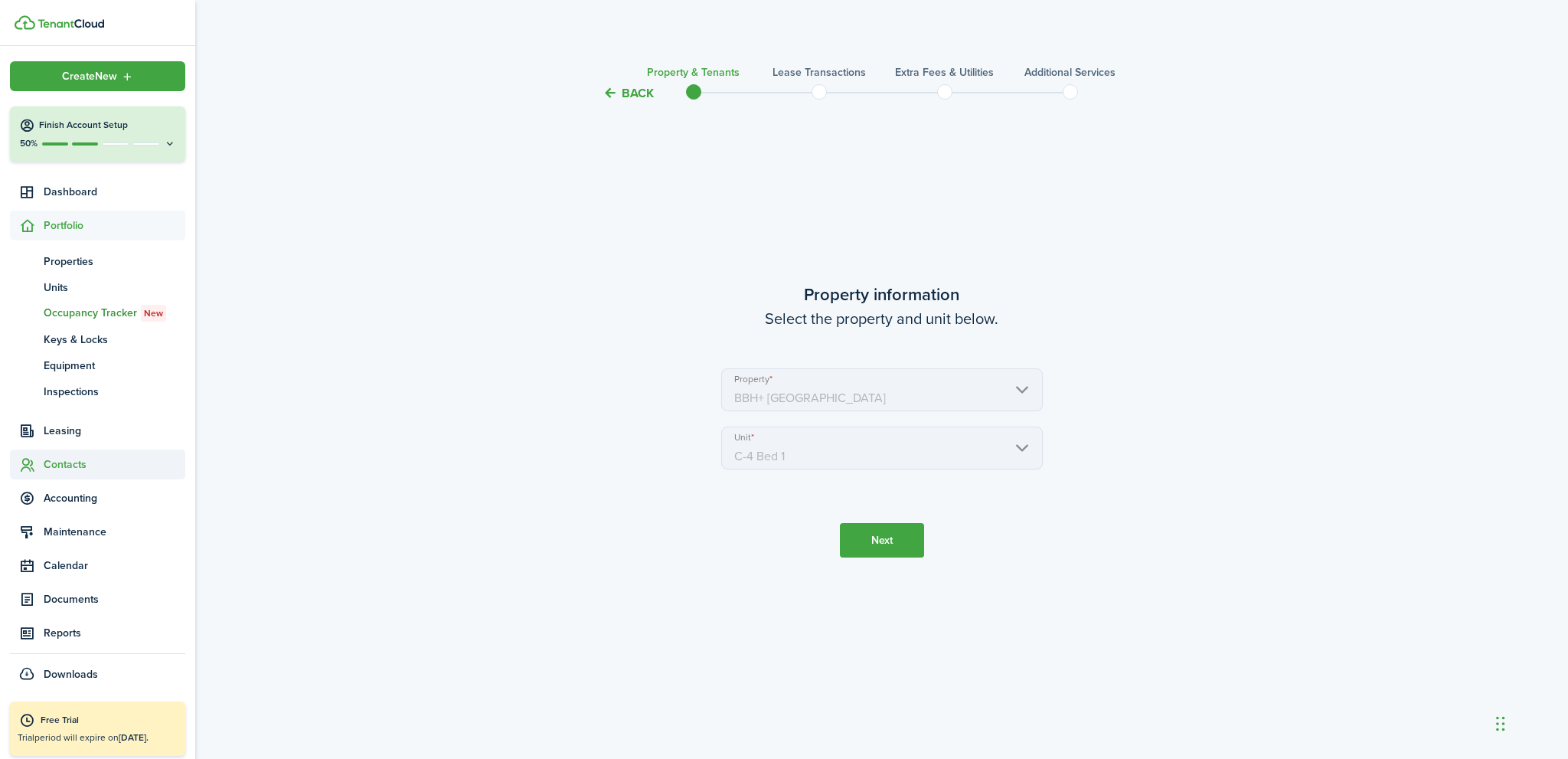
click at [68, 462] on span "Contacts" at bounding box center [114, 464] width 142 height 16
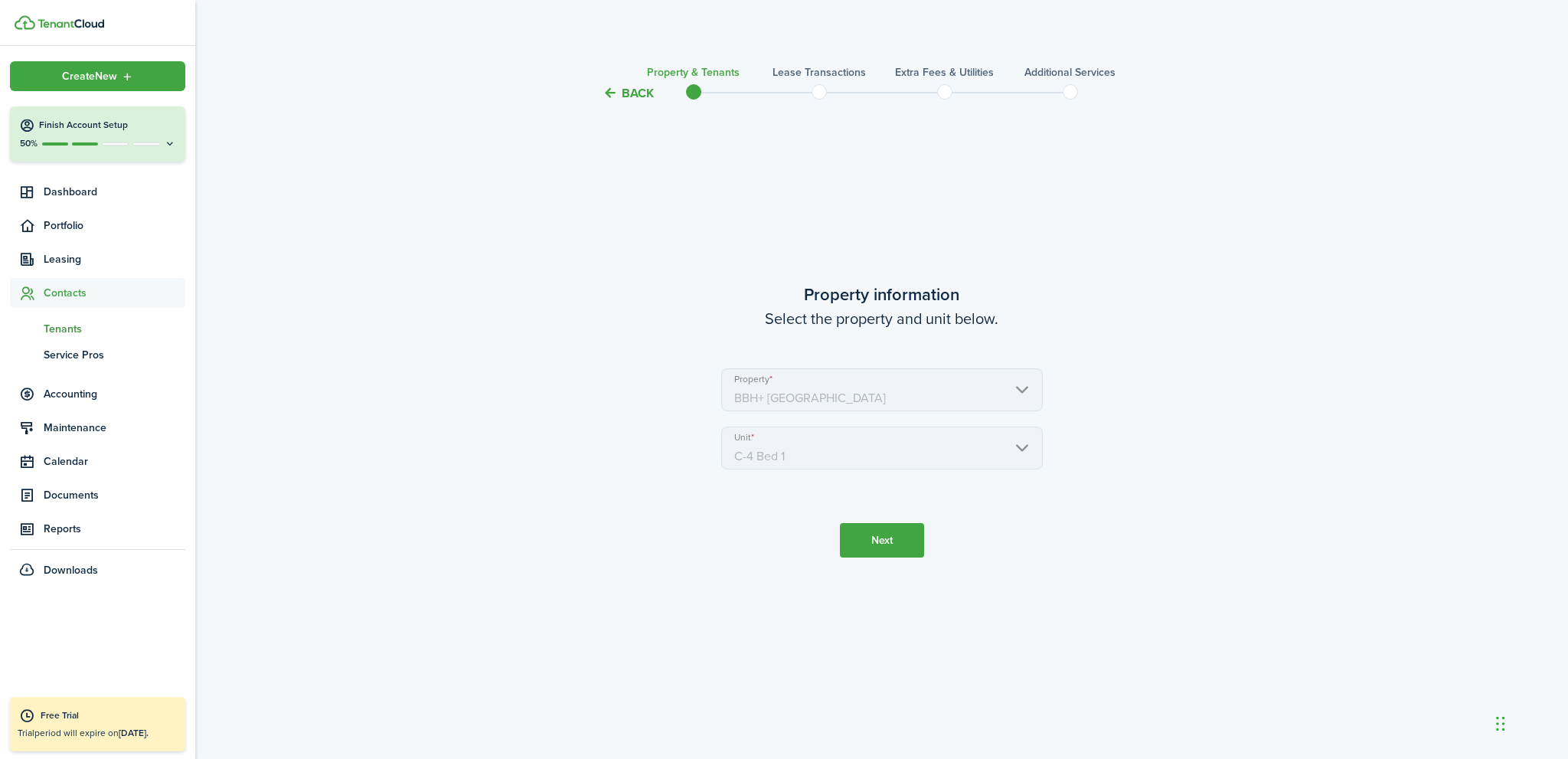
click at [65, 329] on span "Tenants" at bounding box center [114, 328] width 142 height 16
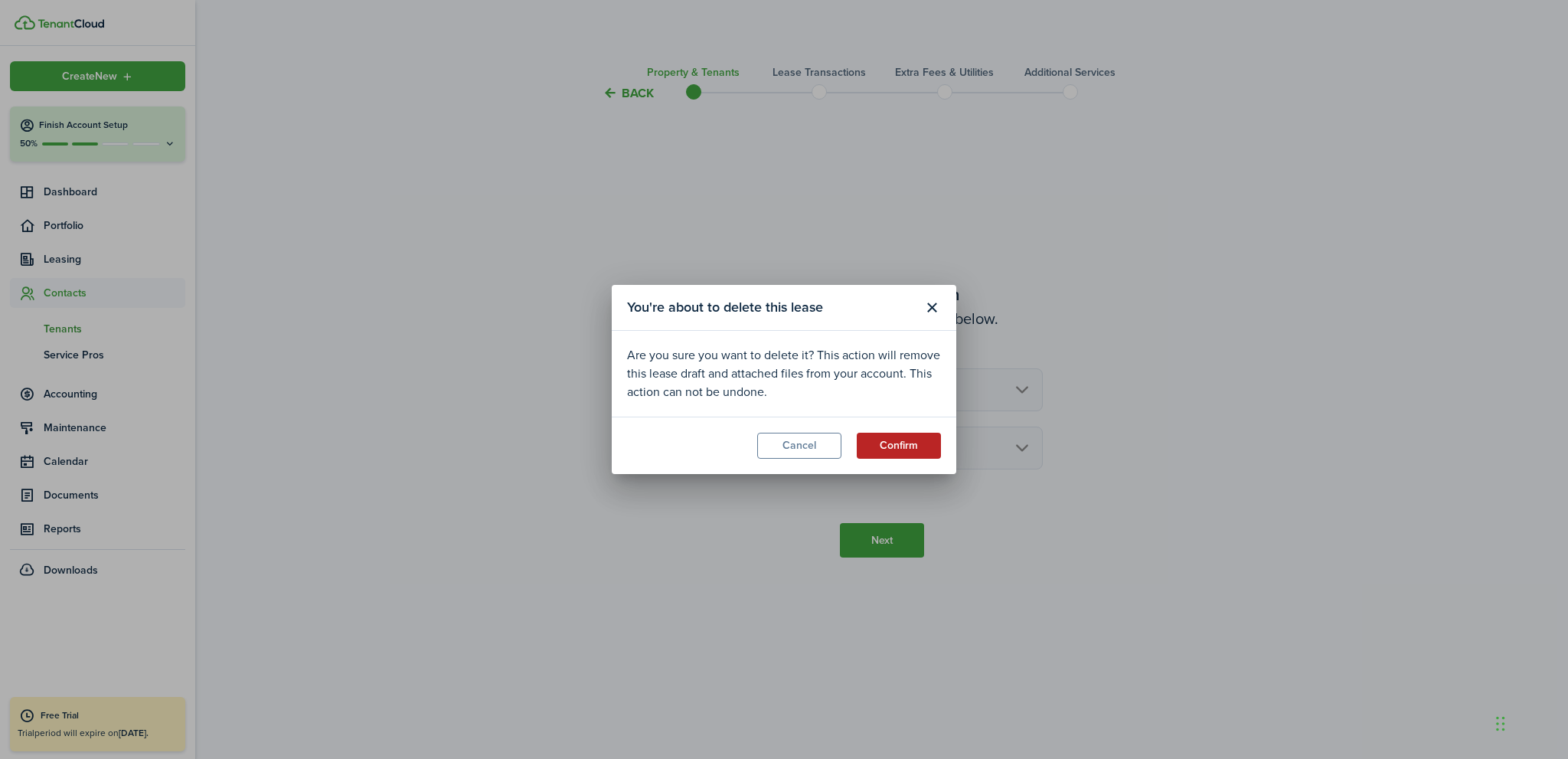
click at [899, 450] on button "Confirm" at bounding box center [899, 445] width 84 height 26
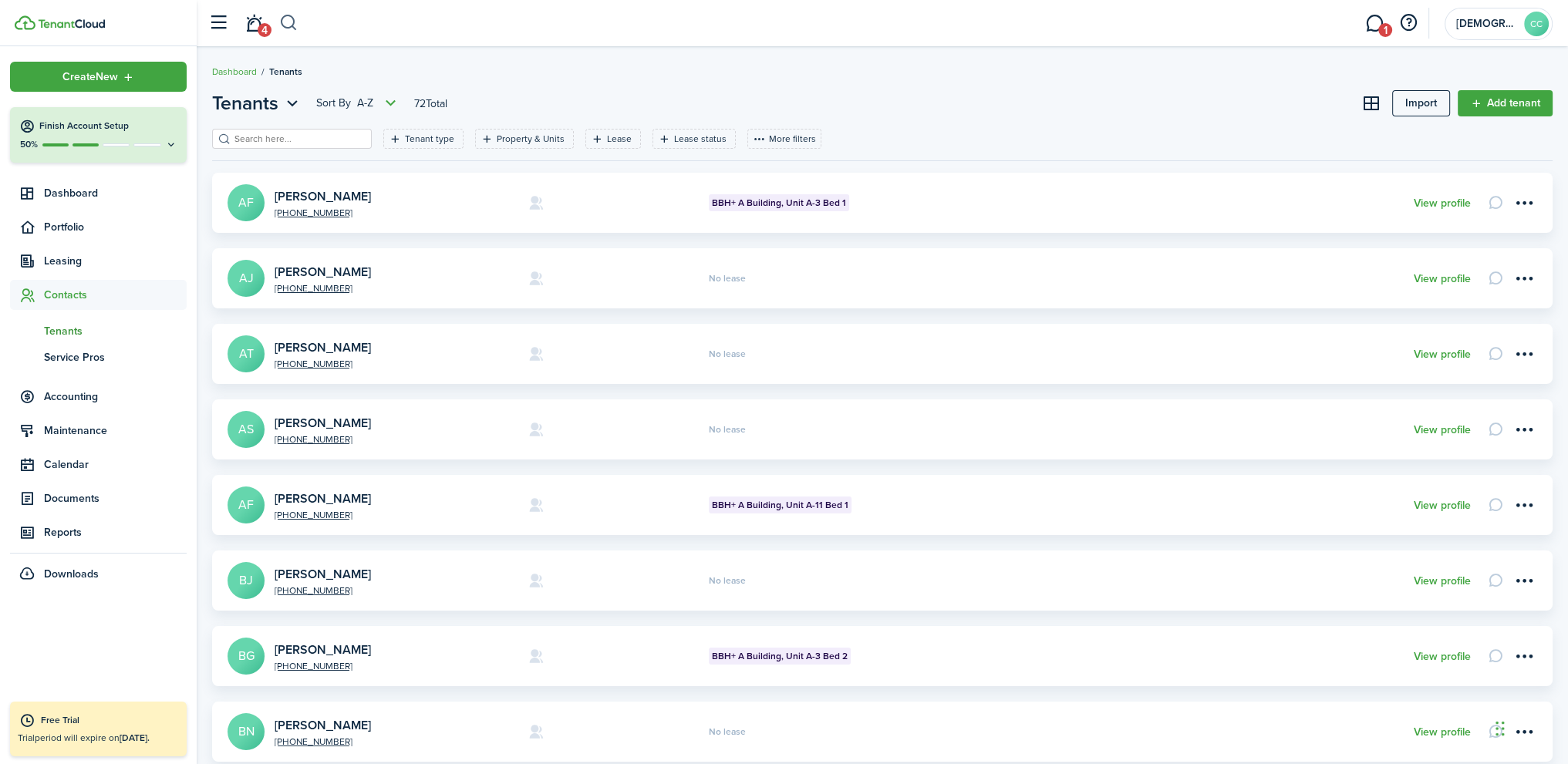
click at [287, 21] on button "button" at bounding box center [289, 22] width 19 height 26
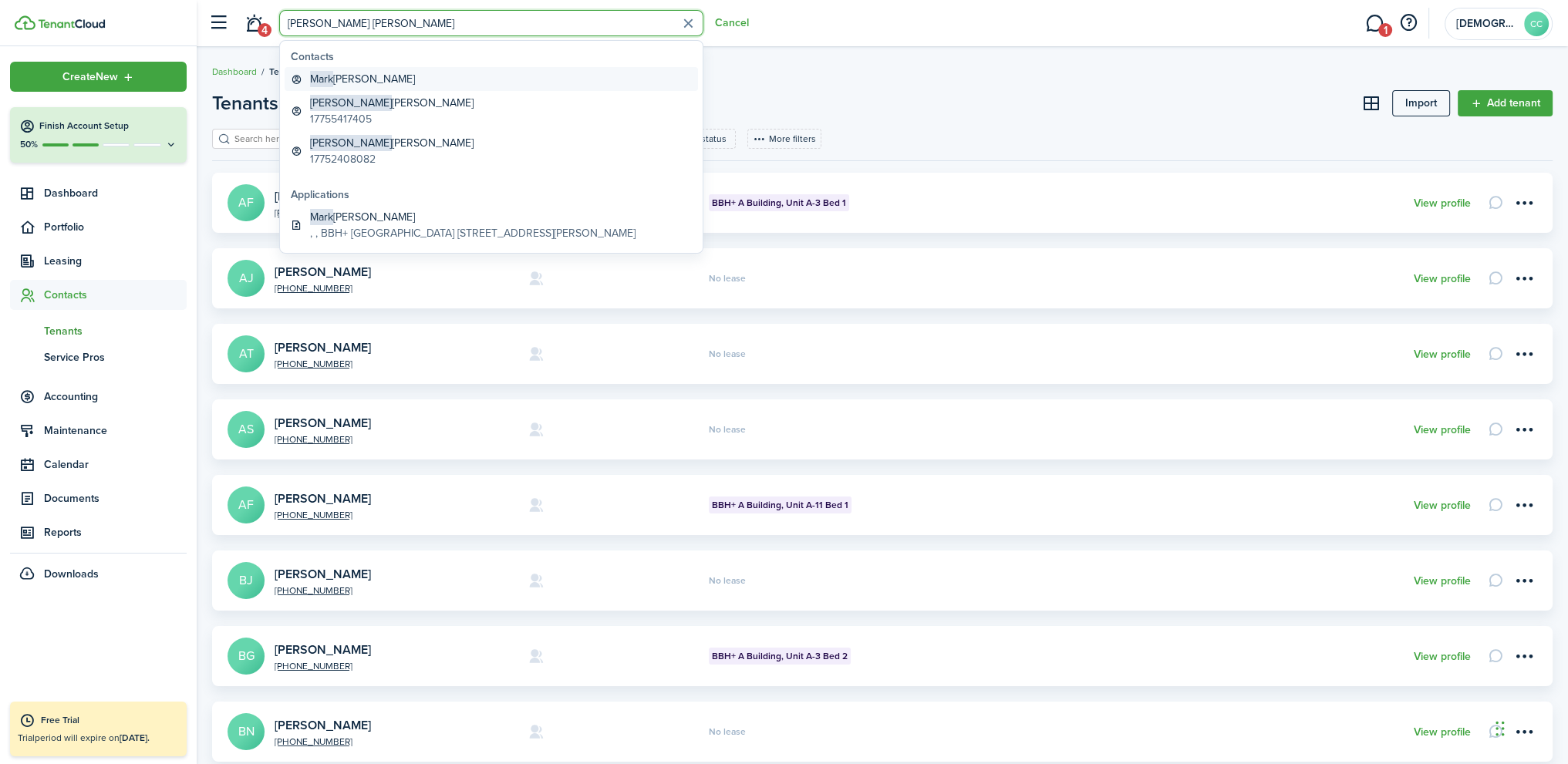
type input "mark steven"
click at [382, 77] on global-search-item-title "Mark Stevenson" at bounding box center [363, 79] width 105 height 16
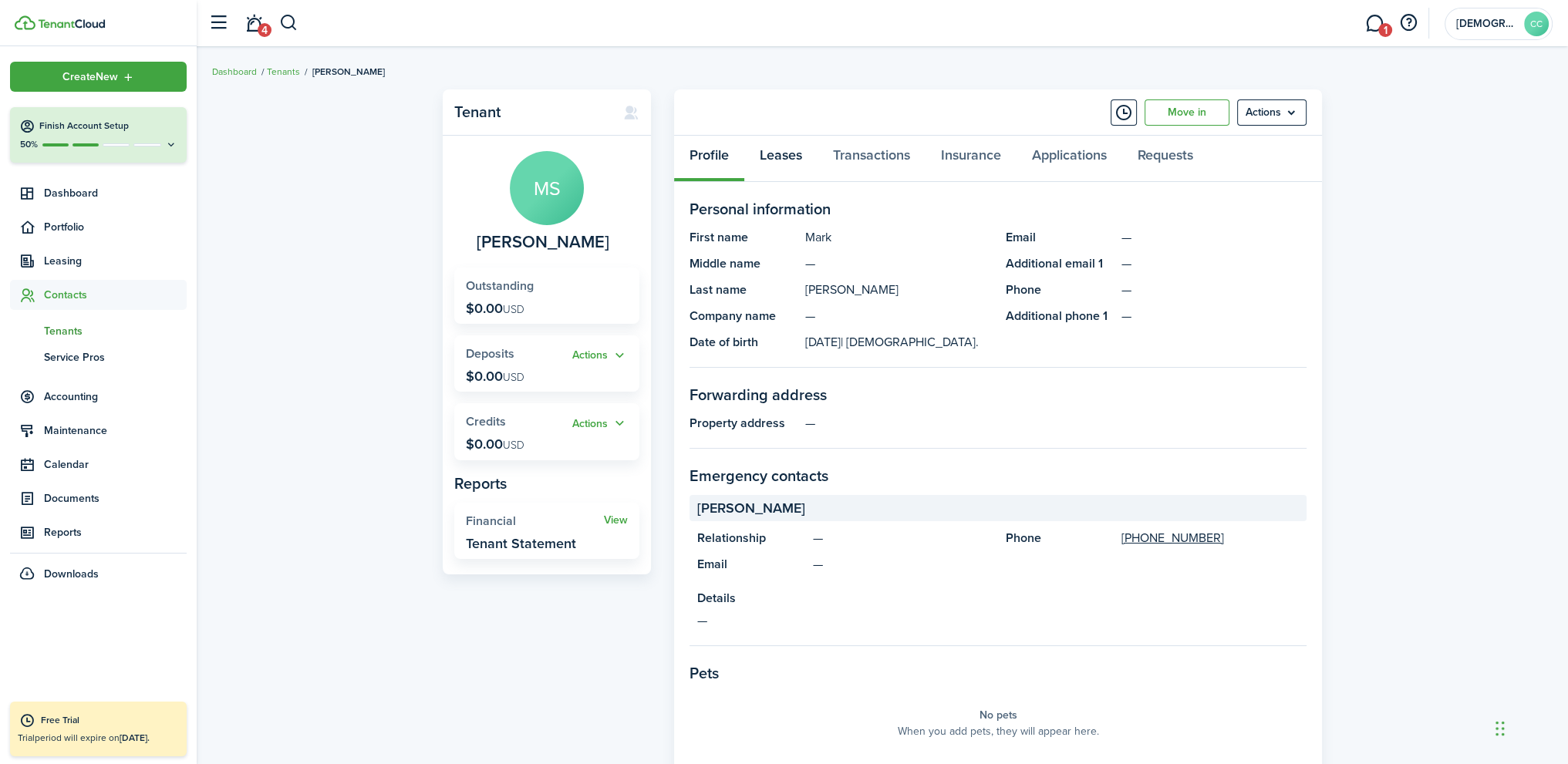
click at [795, 156] on link "Leases" at bounding box center [781, 159] width 74 height 47
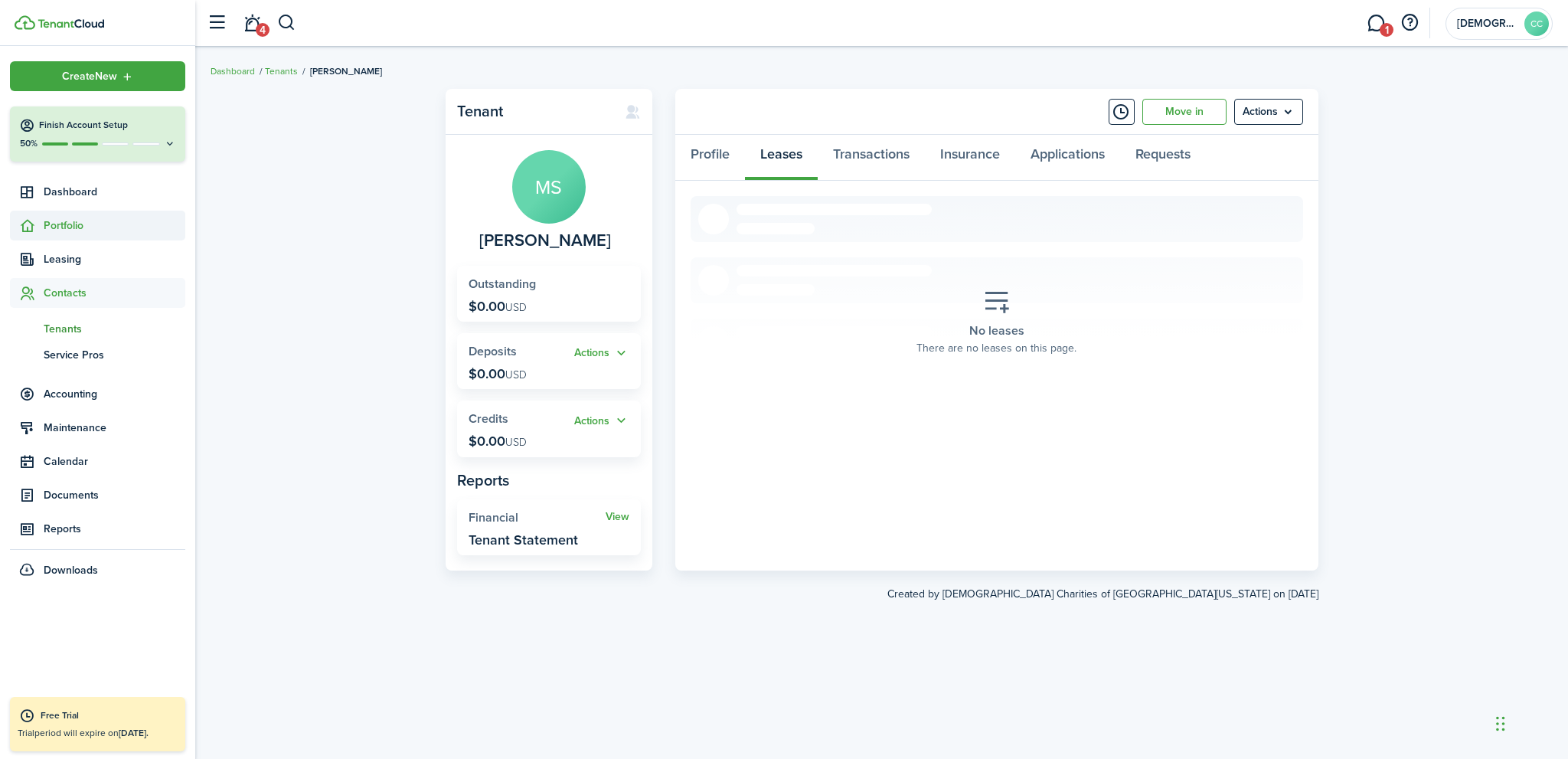
click at [76, 228] on span "Portfolio" at bounding box center [114, 225] width 142 height 16
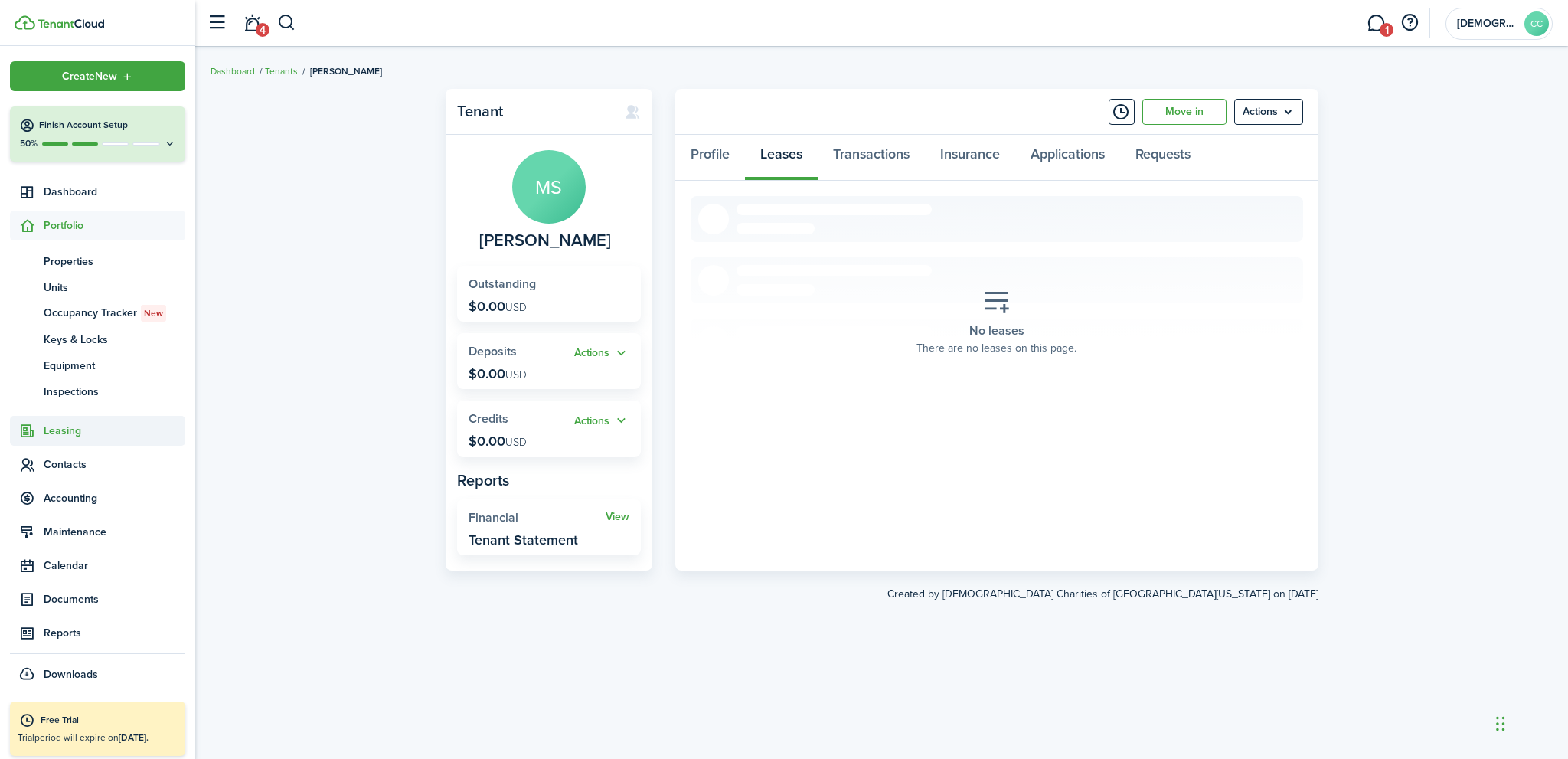
click at [54, 431] on span "Leasing" at bounding box center [114, 431] width 142 height 16
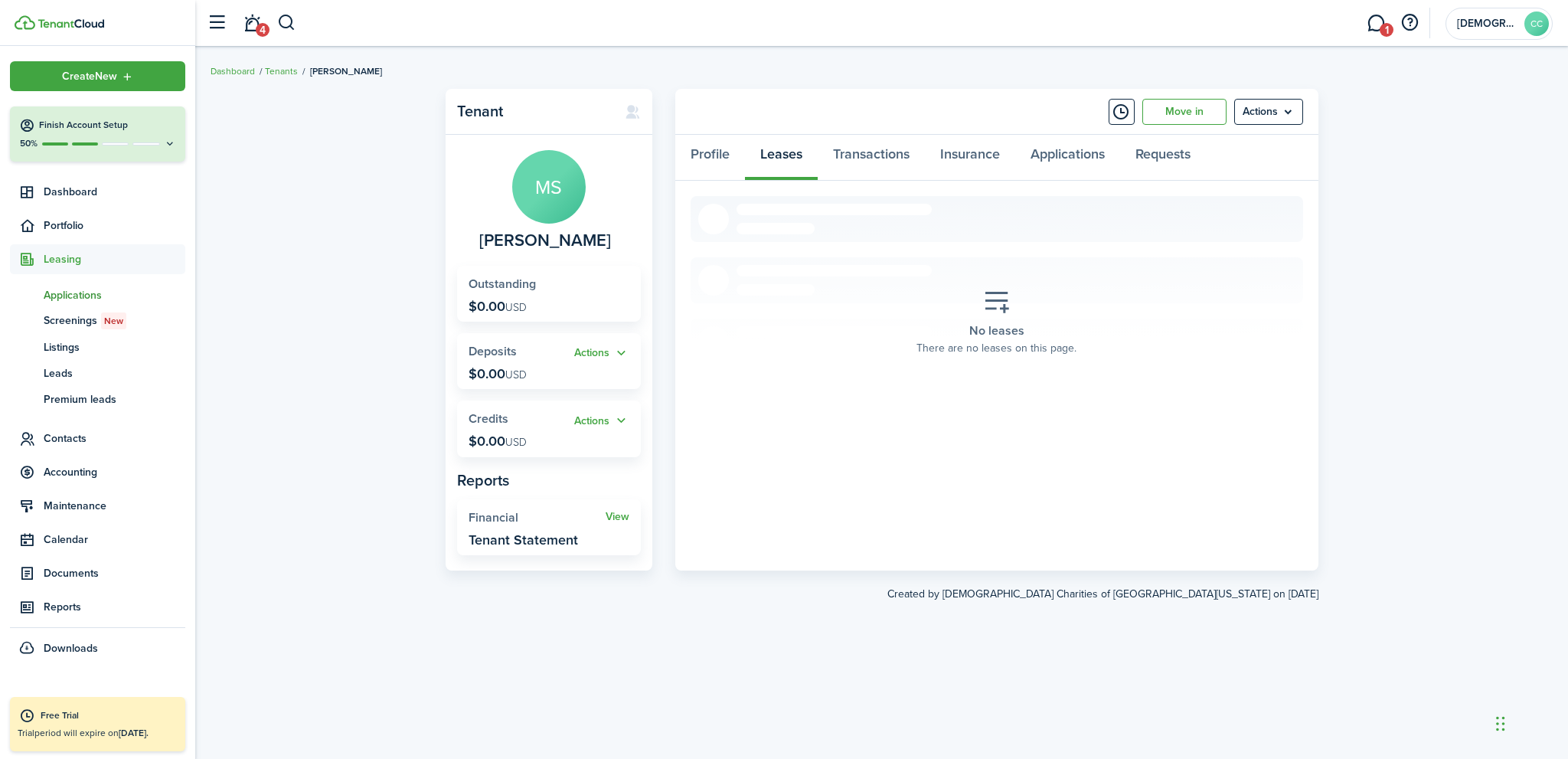
click at [73, 293] on span "Applications" at bounding box center [114, 295] width 142 height 16
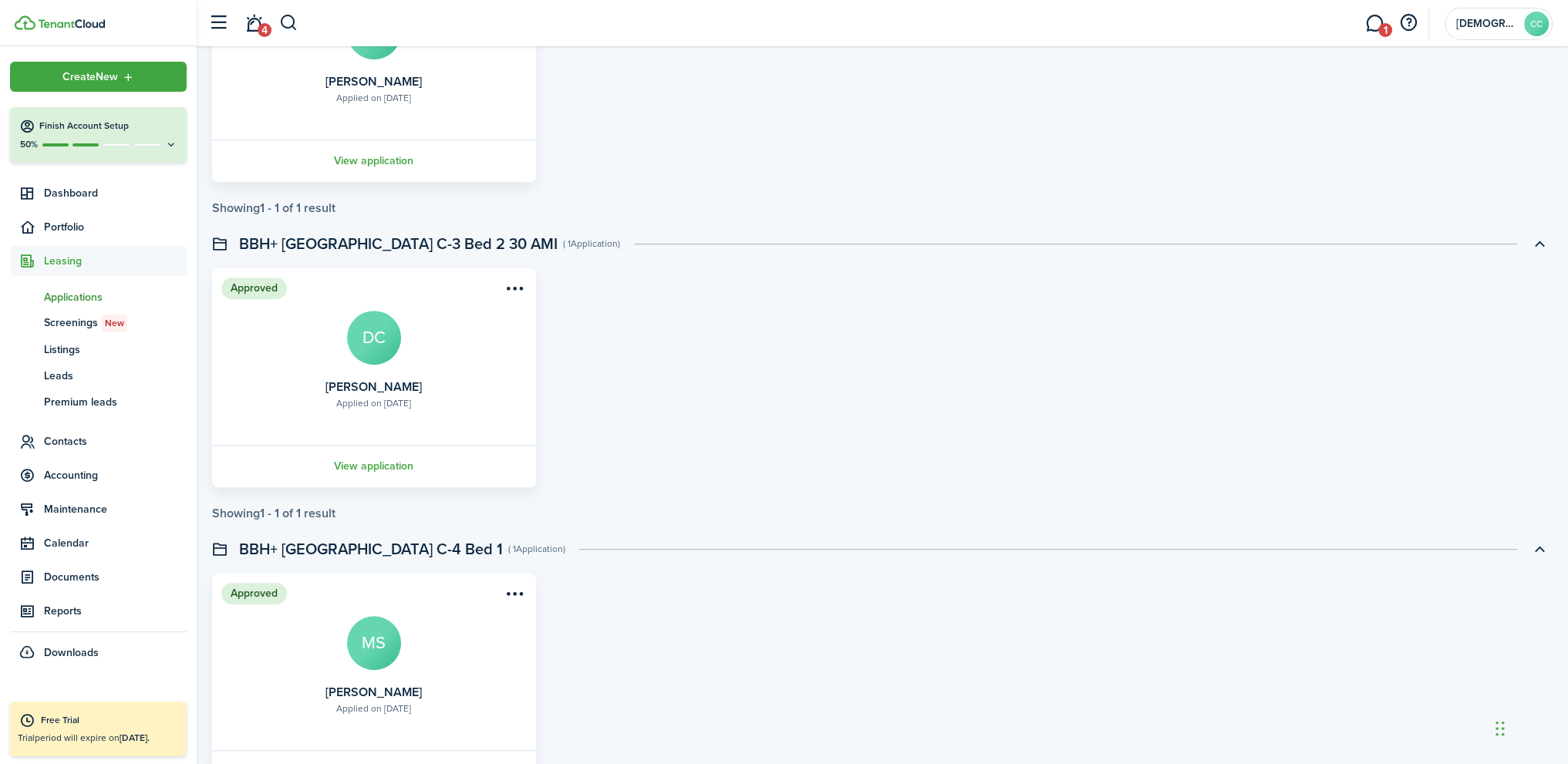
scroll to position [1266, 0]
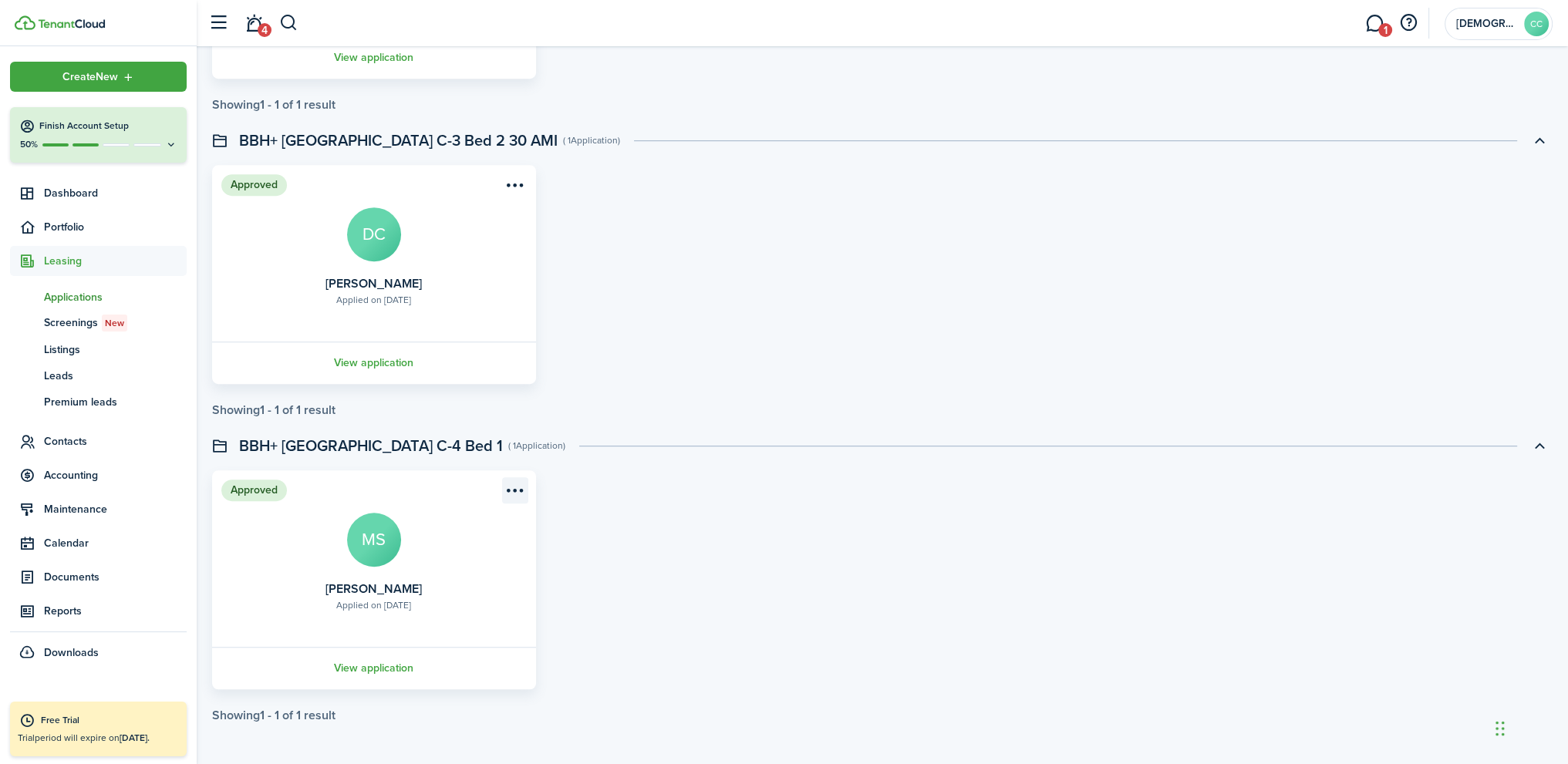
click at [513, 488] on menu-btn-icon "Open menu" at bounding box center [515, 490] width 26 height 26
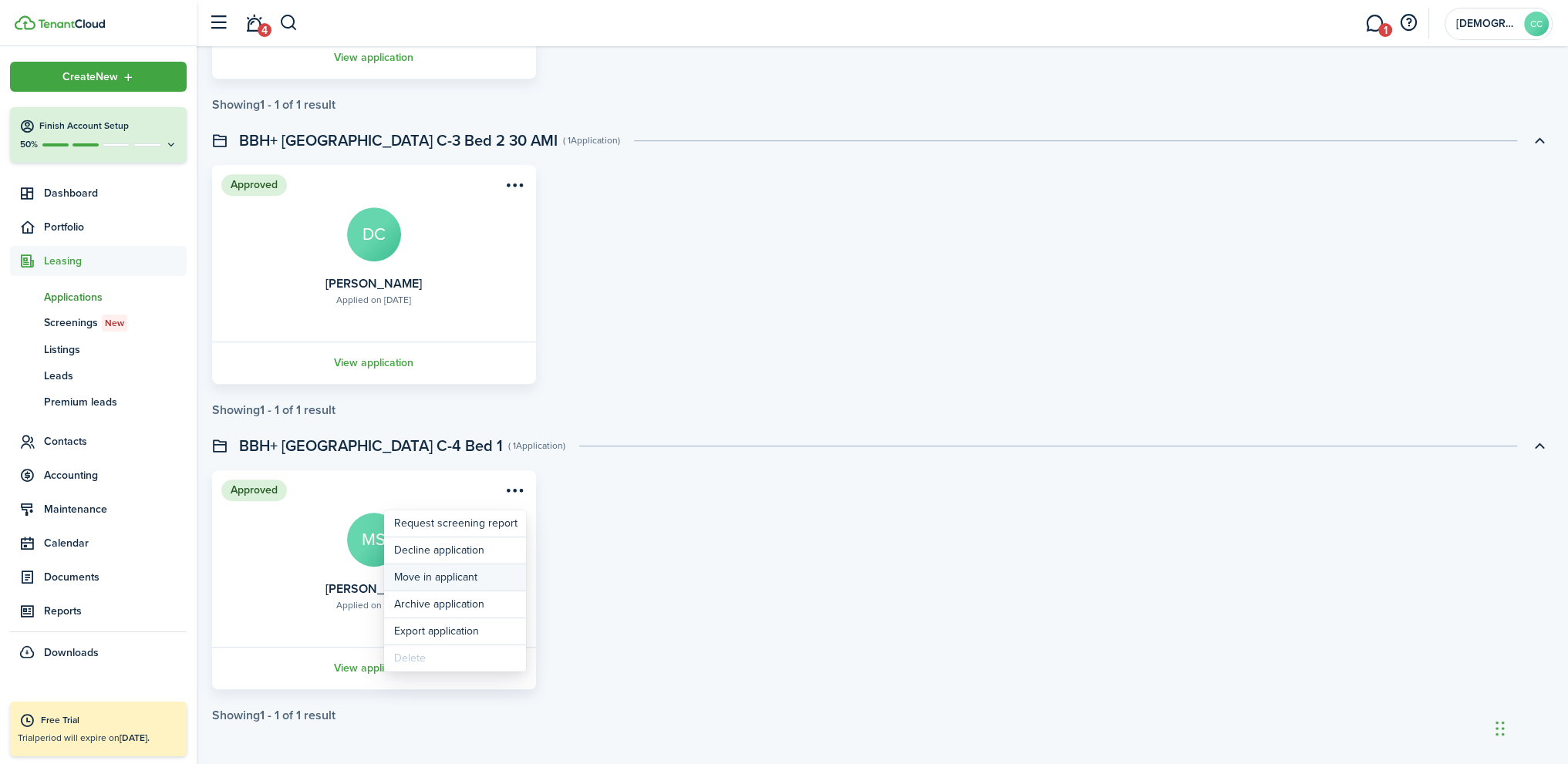
click at [444, 575] on button "Move in applicant" at bounding box center [455, 577] width 142 height 26
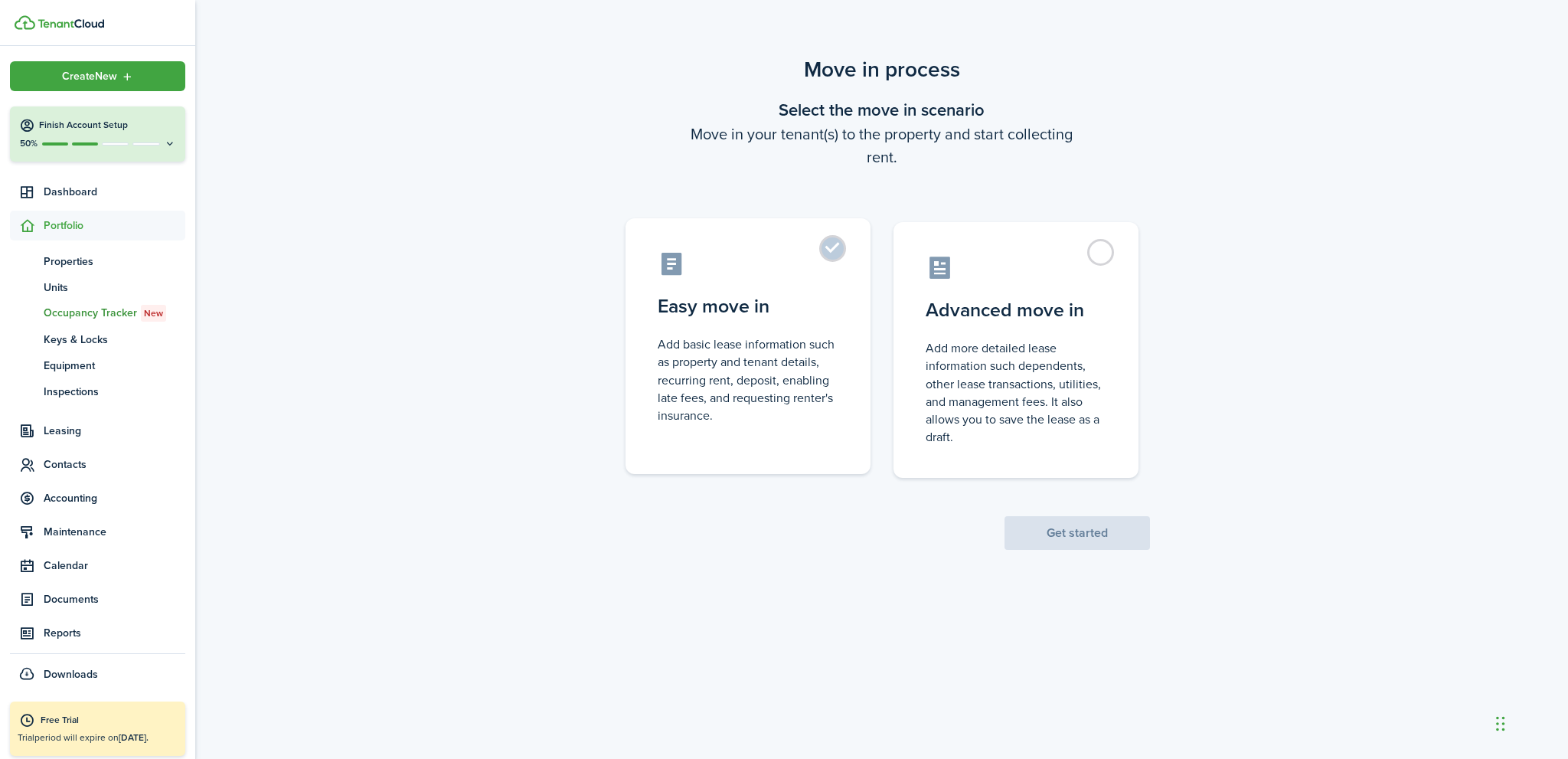
click at [832, 253] on label "Easy move in Add basic lease information such as property and tenant details, r…" at bounding box center [748, 347] width 245 height 256
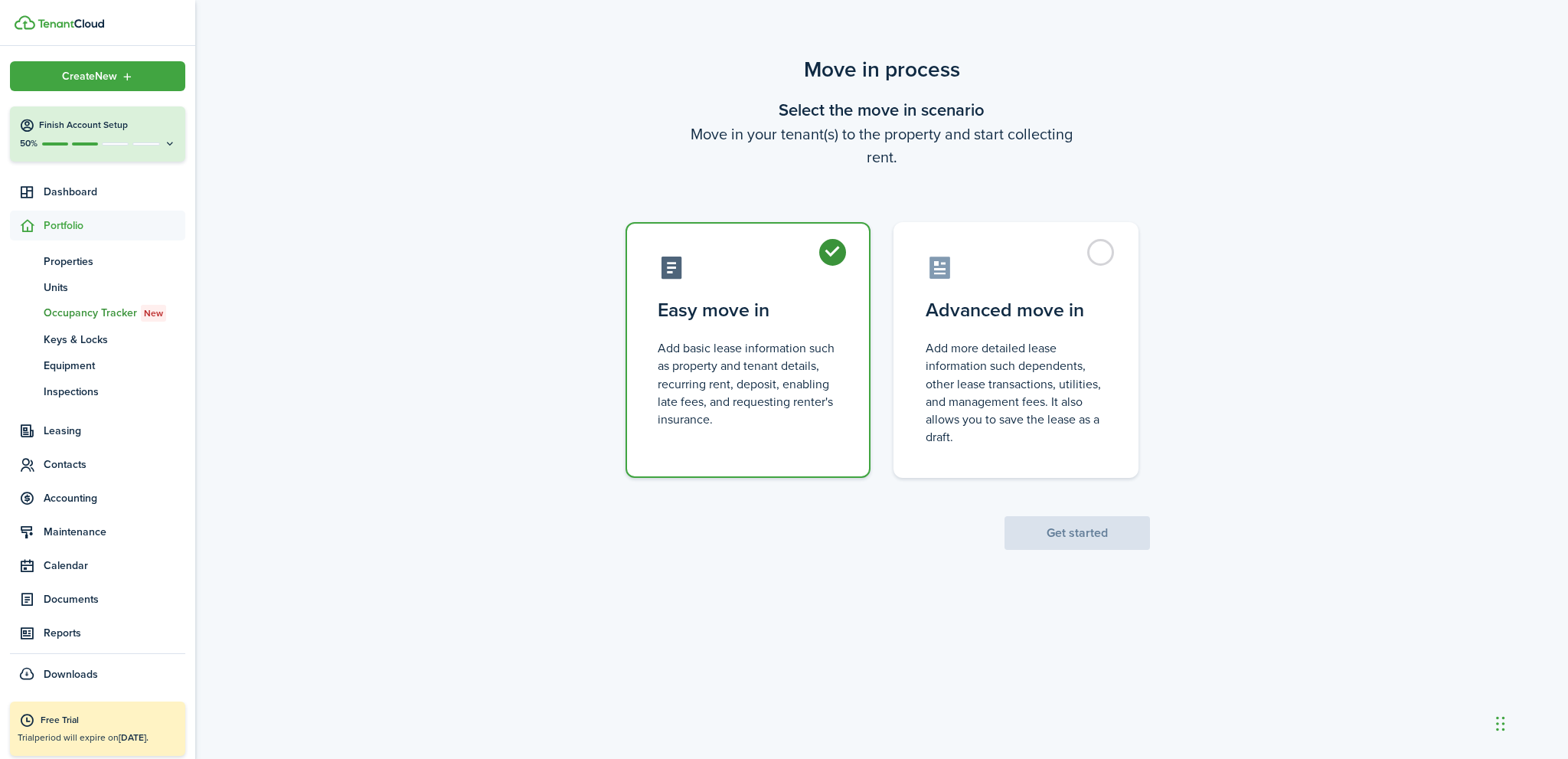
radio input "true"
click at [1051, 529] on button "Get started" at bounding box center [1077, 533] width 145 height 34
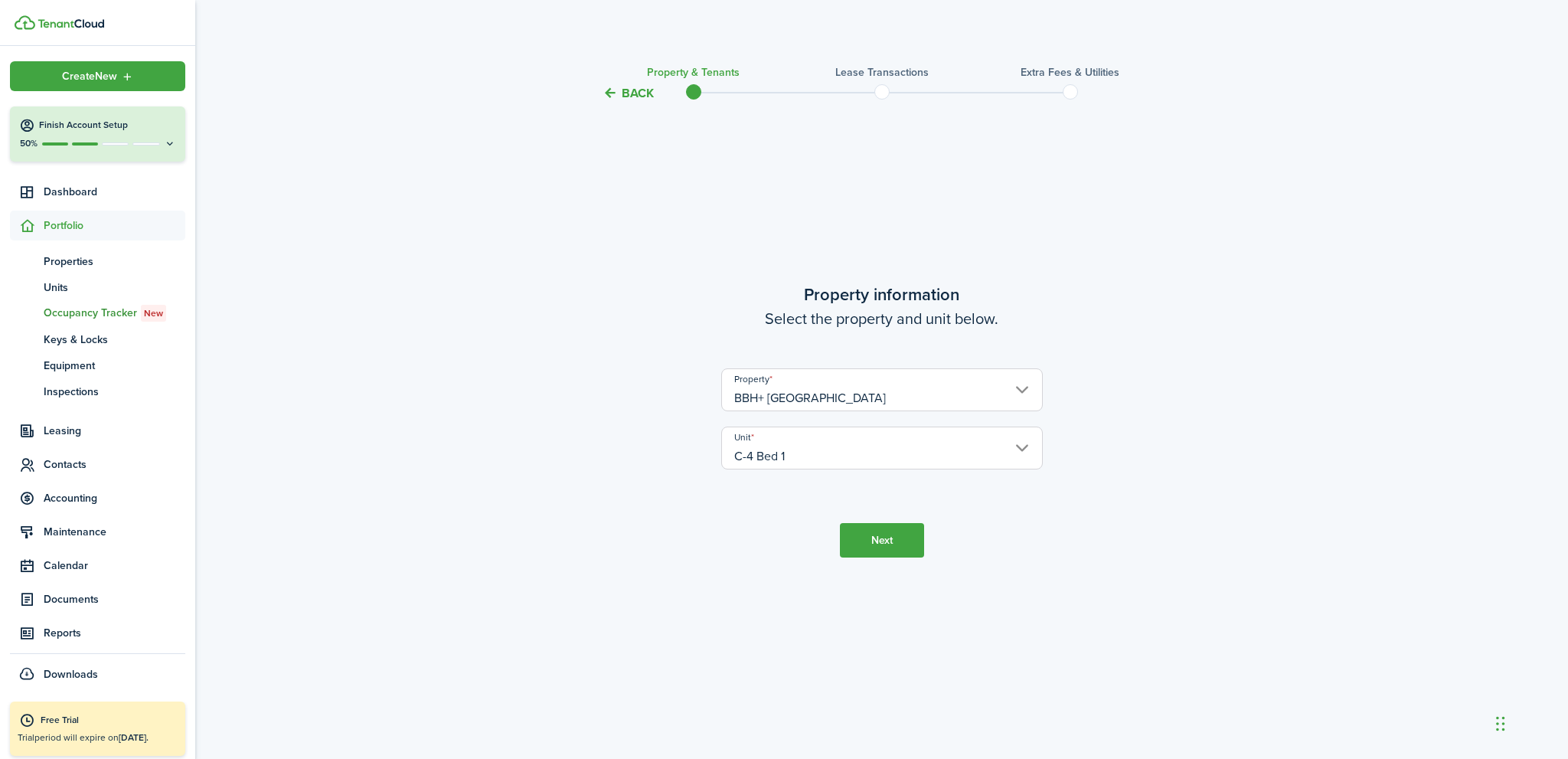
click at [902, 554] on button "Next" at bounding box center [881, 540] width 84 height 35
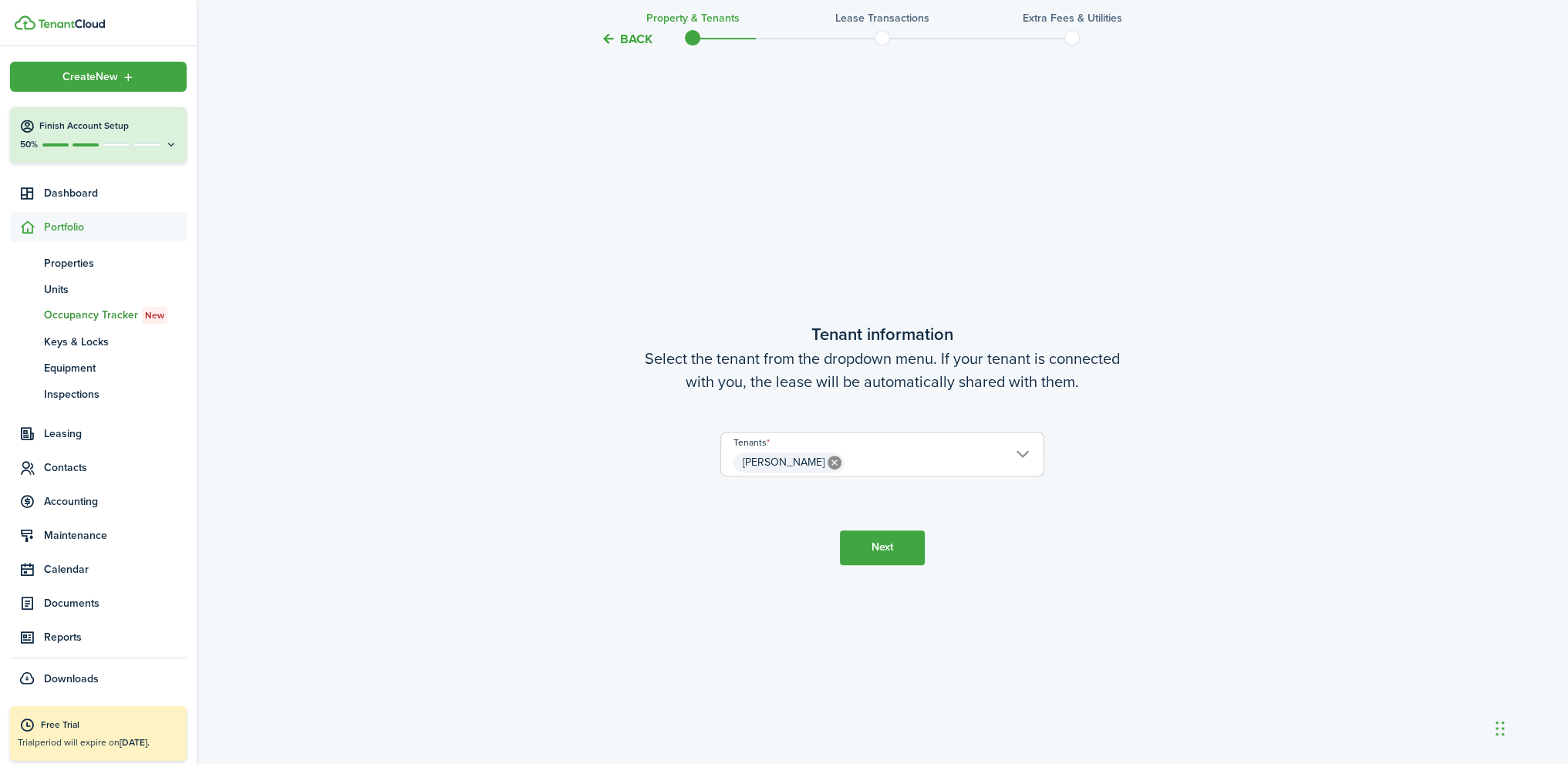
click at [885, 548] on button "Next" at bounding box center [881, 548] width 84 height 35
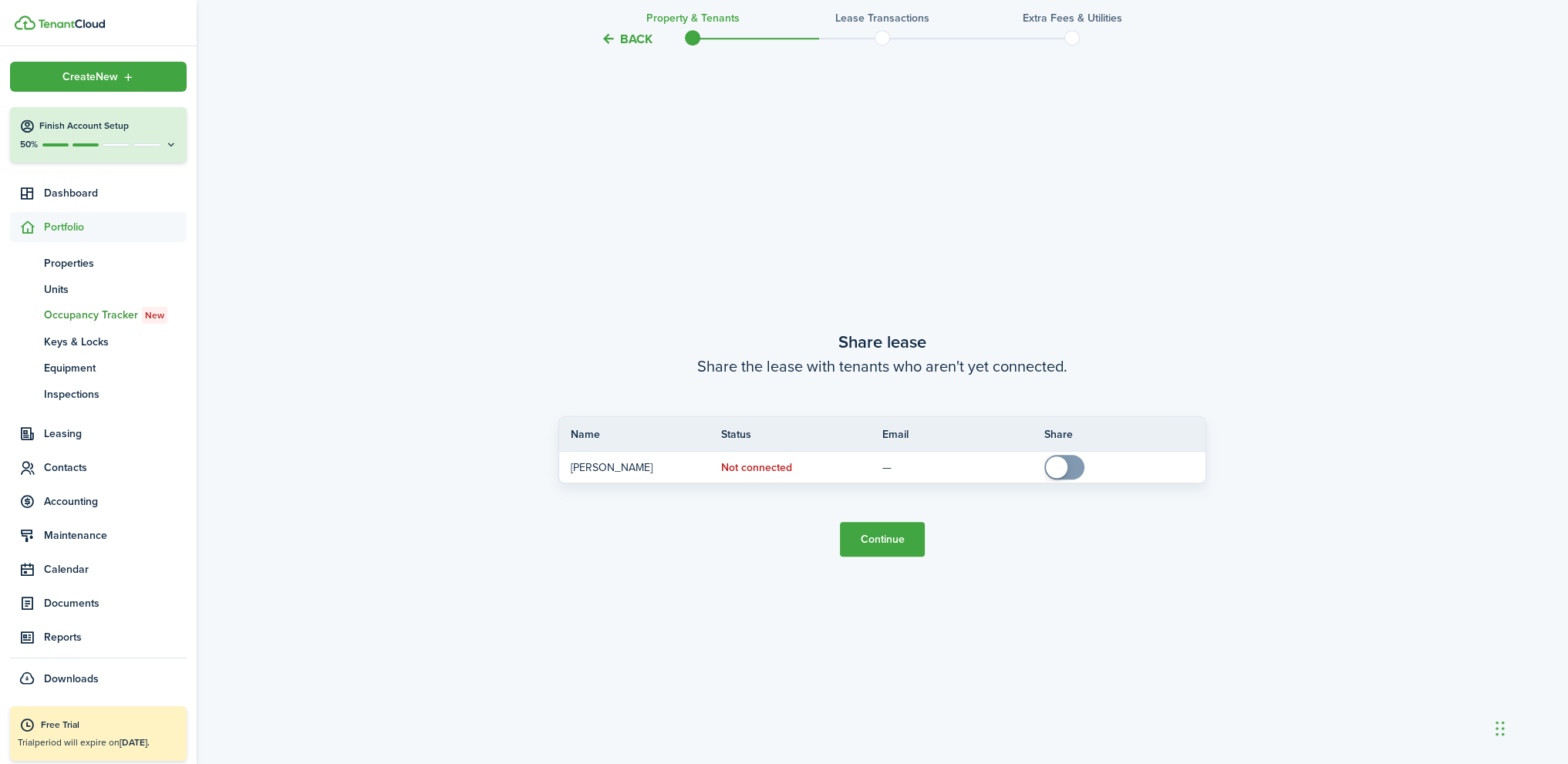
scroll to position [1424, 0]
click at [887, 539] on button "Continue" at bounding box center [881, 539] width 84 height 35
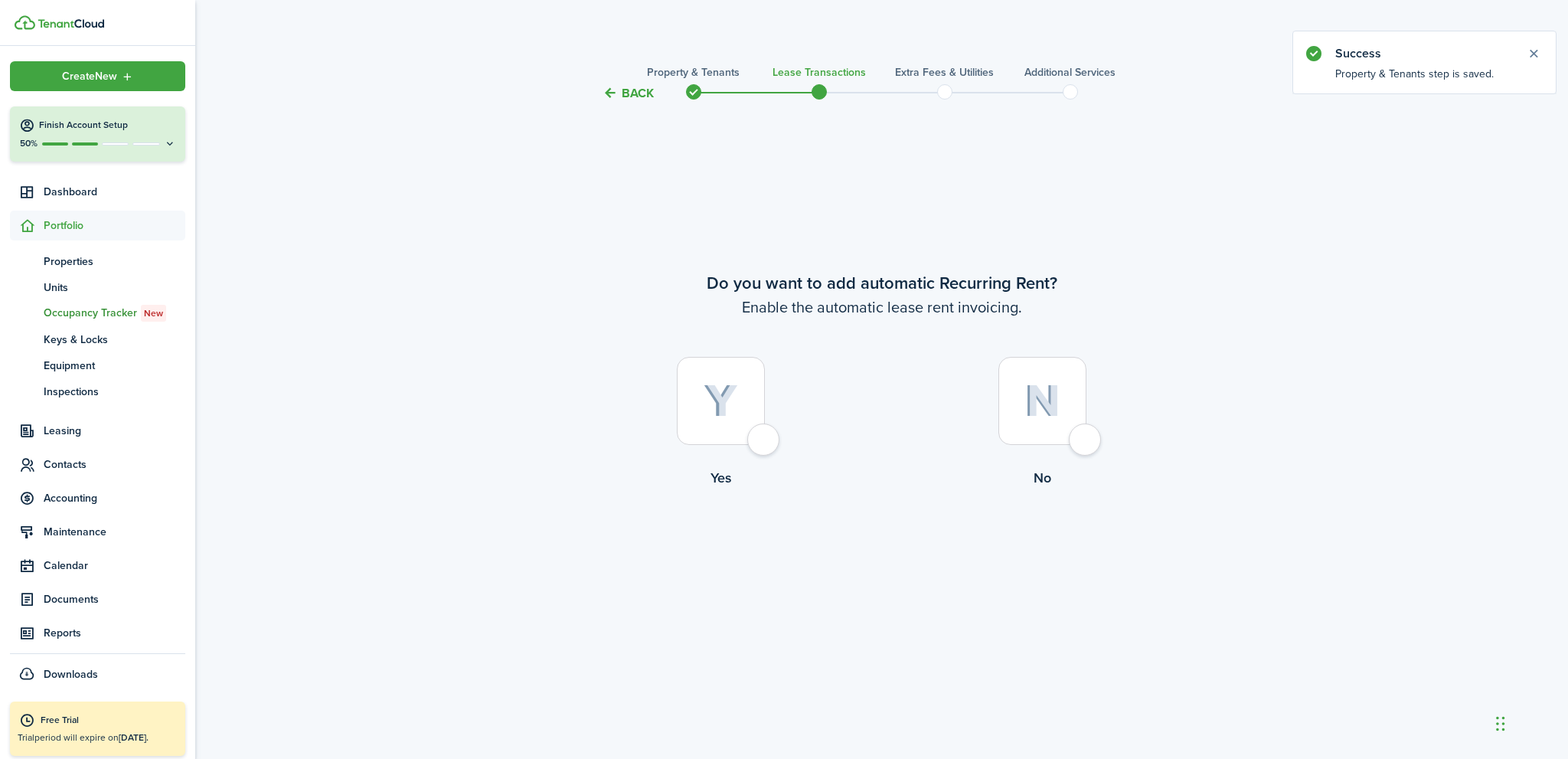
click at [765, 441] on div at bounding box center [720, 401] width 88 height 88
radio input "true"
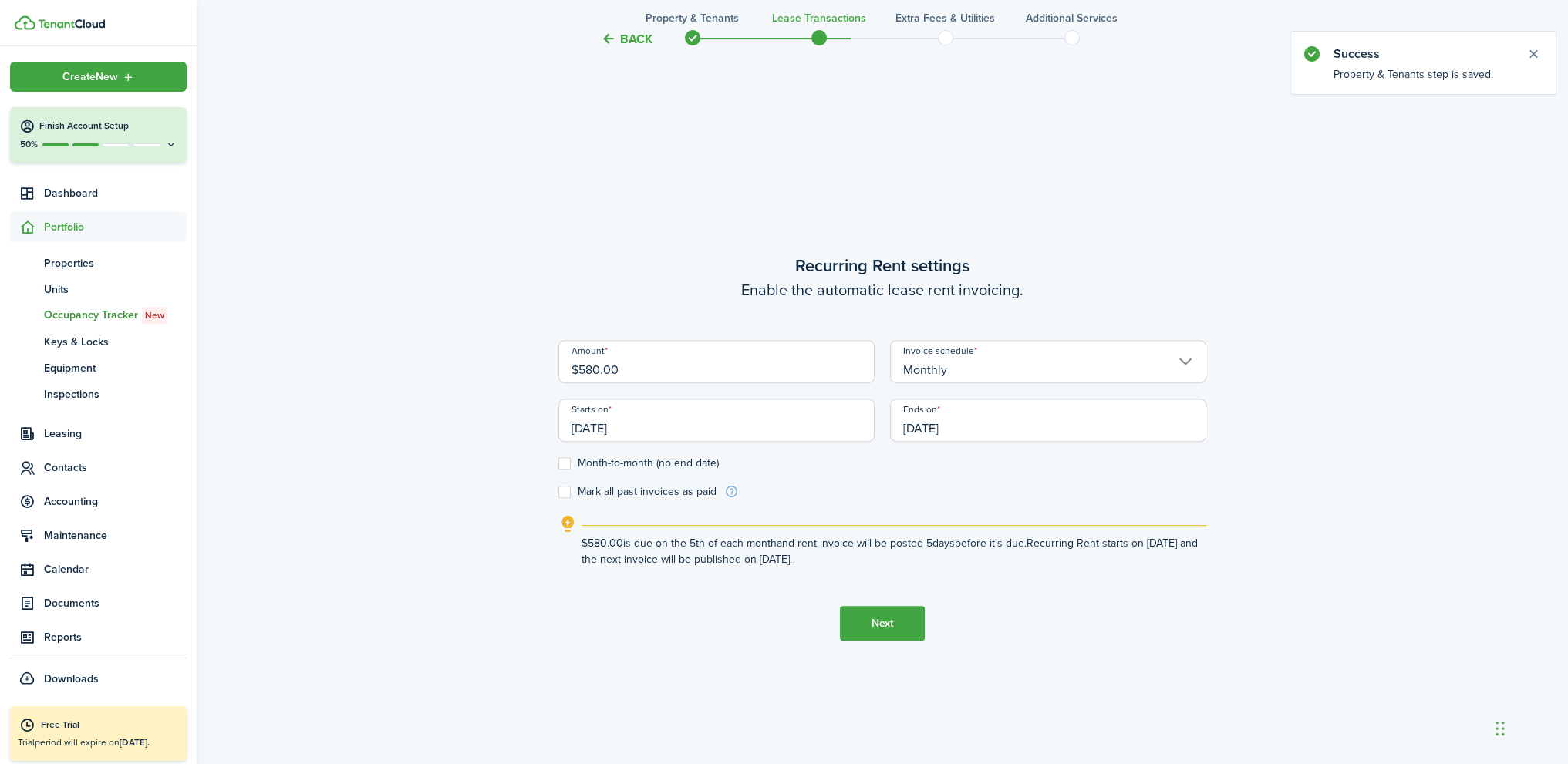
scroll to position [660, 0]
click at [701, 410] on input "08/05/2021" at bounding box center [717, 416] width 316 height 44
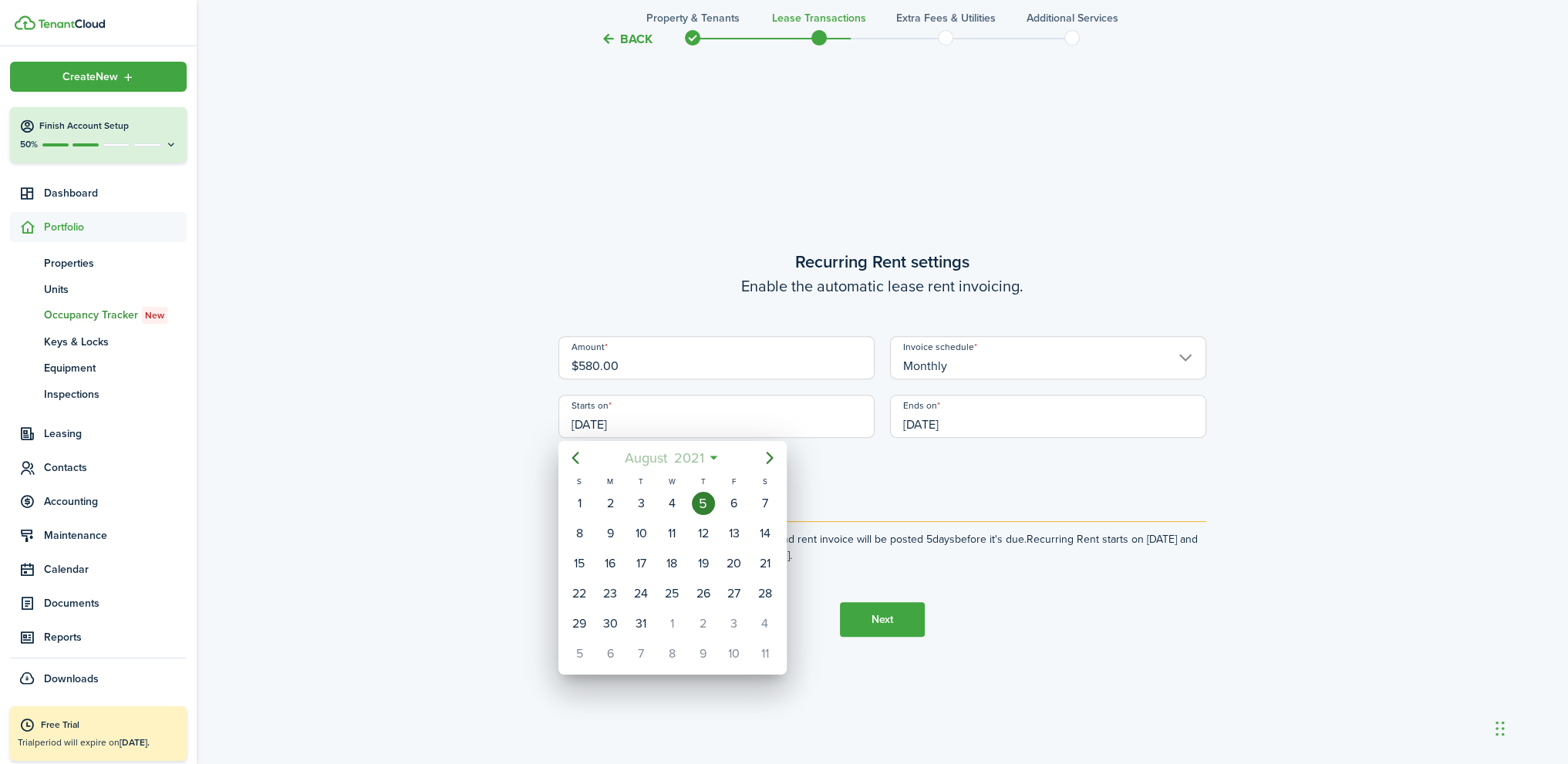
click at [710, 456] on mbsc-button "August 2021" at bounding box center [664, 458] width 99 height 28
click at [763, 462] on icon "Next page" at bounding box center [769, 458] width 18 height 18
click at [765, 462] on icon "Next page" at bounding box center [769, 458] width 18 height 18
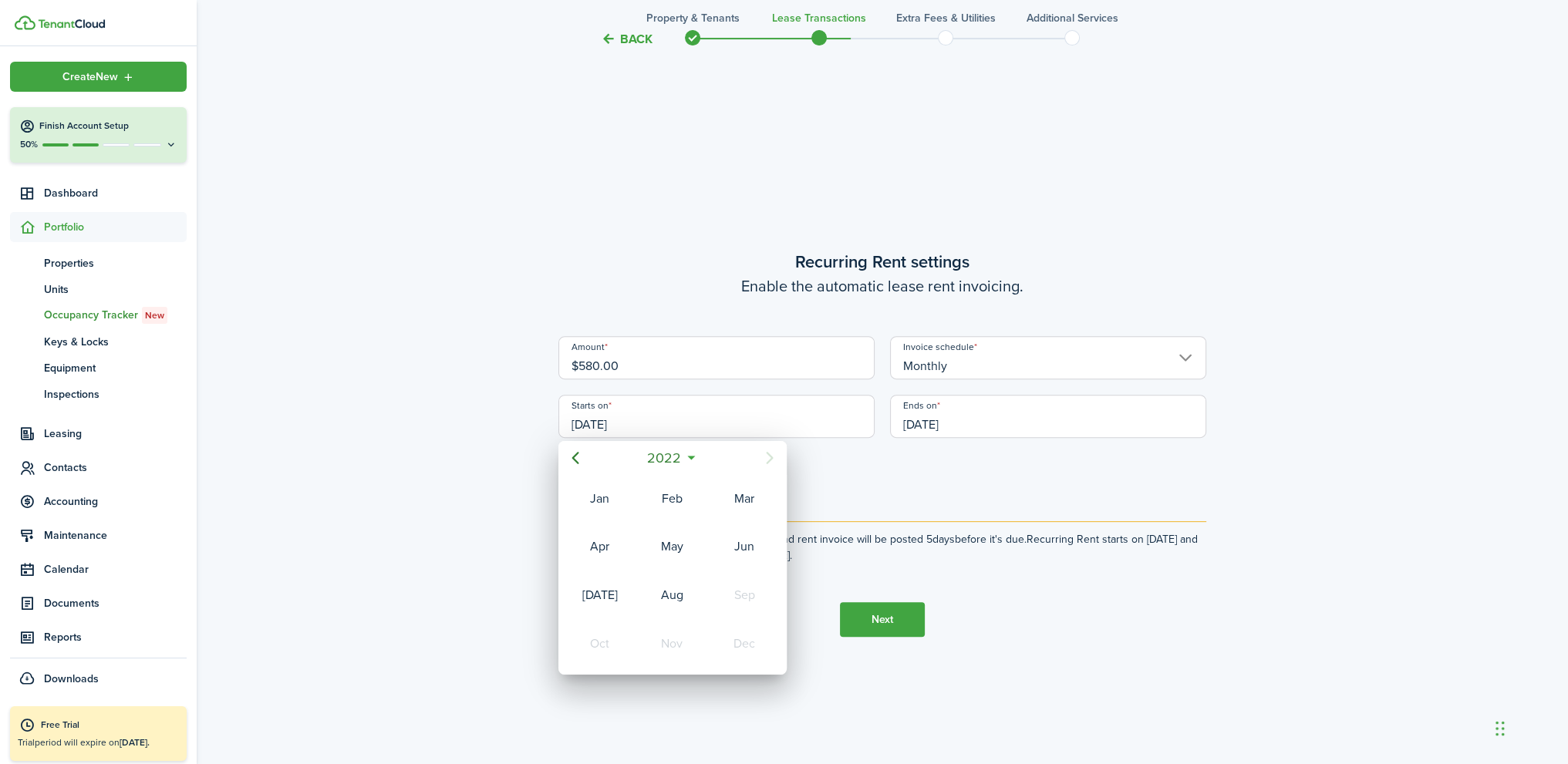
click at [986, 493] on div at bounding box center [784, 382] width 1814 height 1010
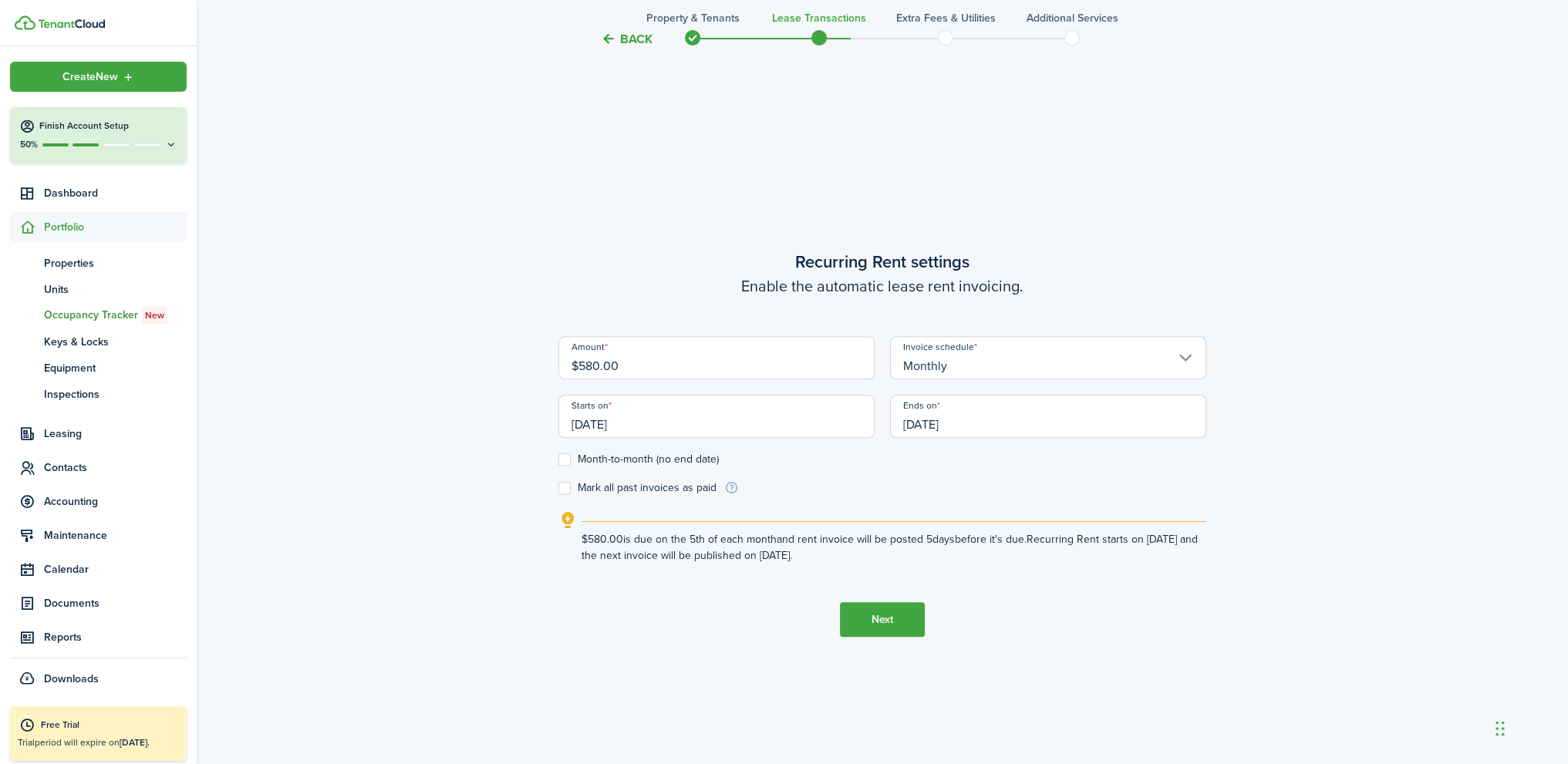
click at [624, 42] on button "Back" at bounding box center [625, 39] width 51 height 16
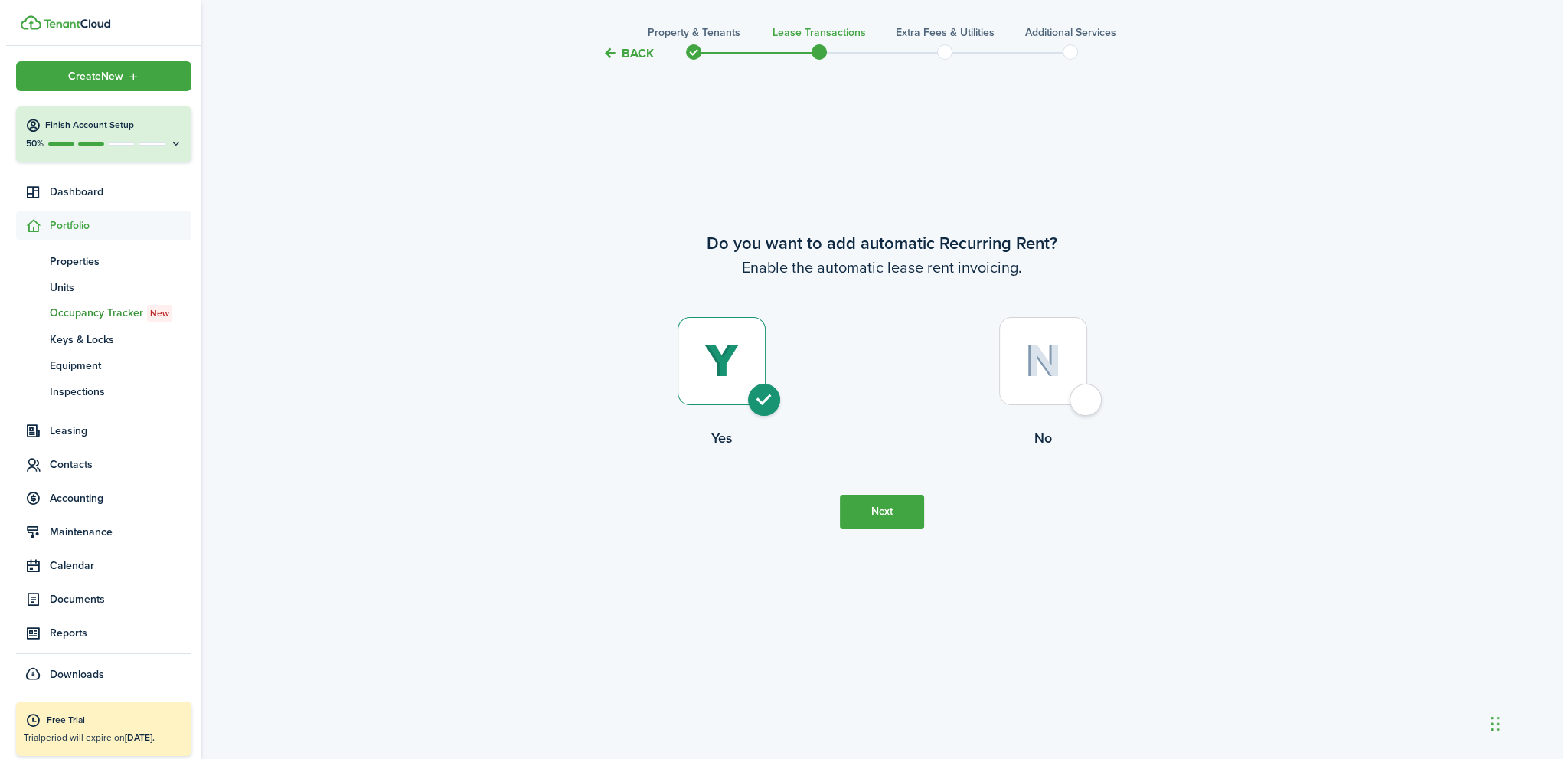
scroll to position [0, 0]
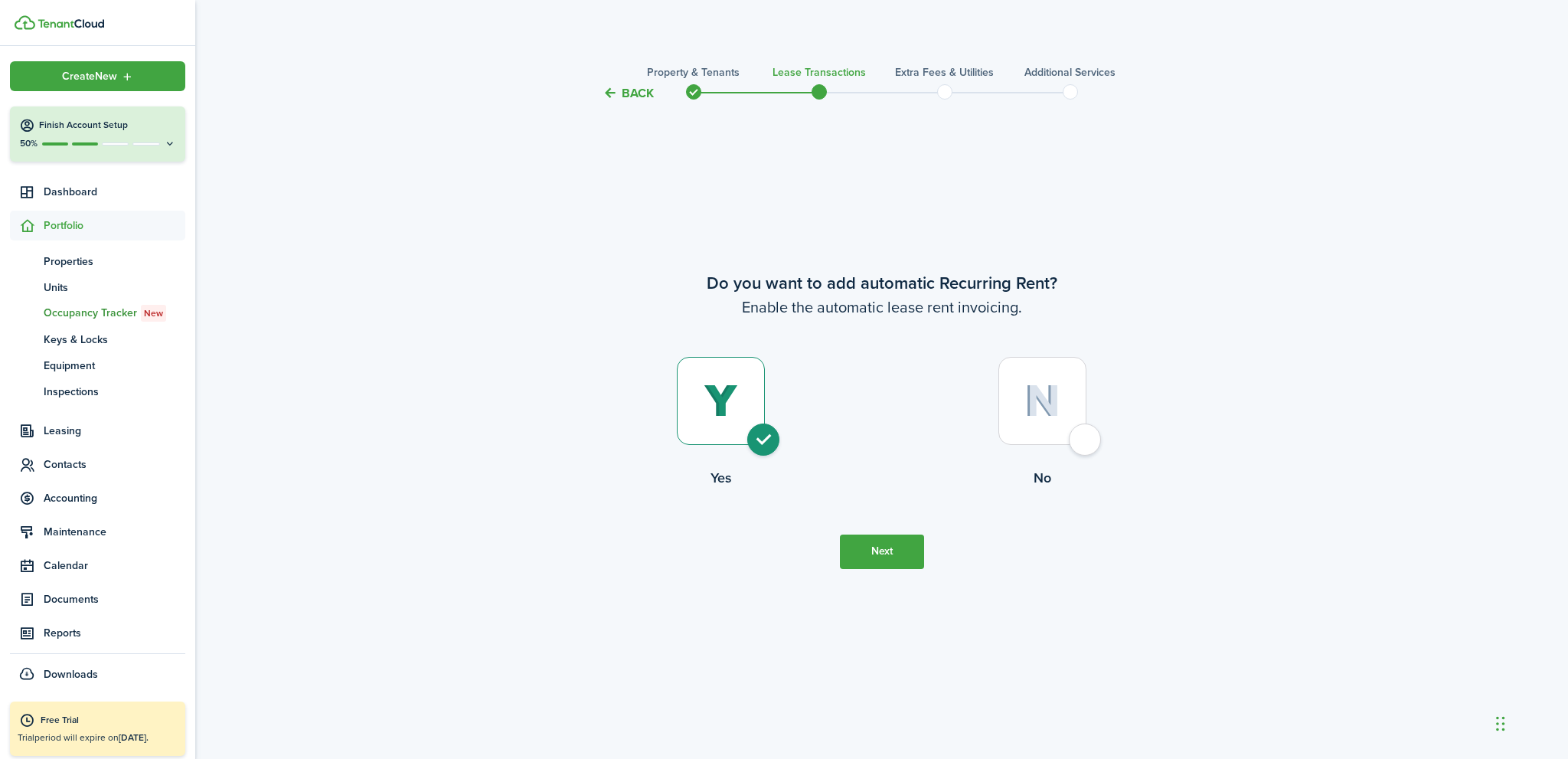
click at [626, 87] on button "Back" at bounding box center [628, 92] width 51 height 16
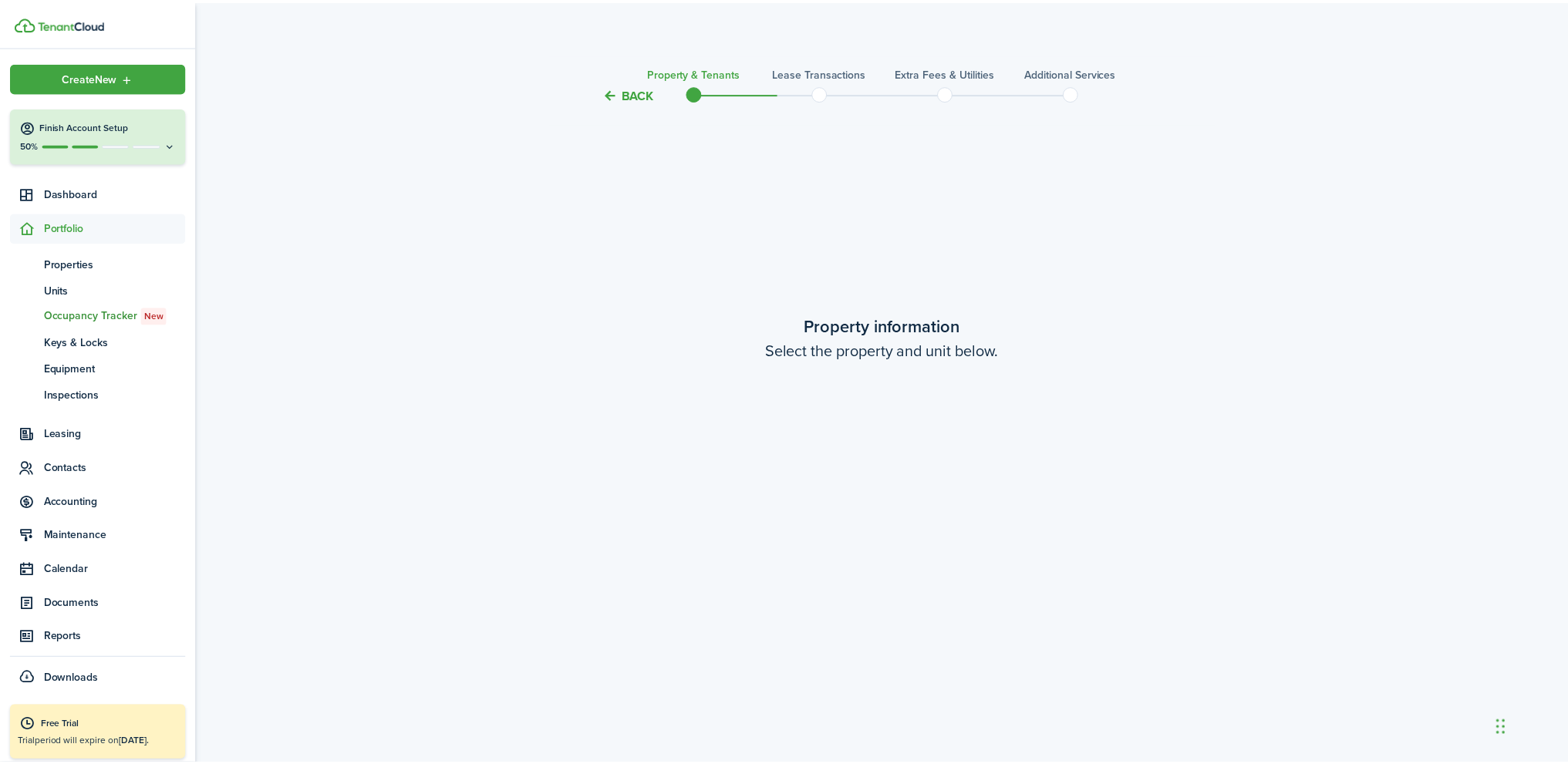
scroll to position [1424, 0]
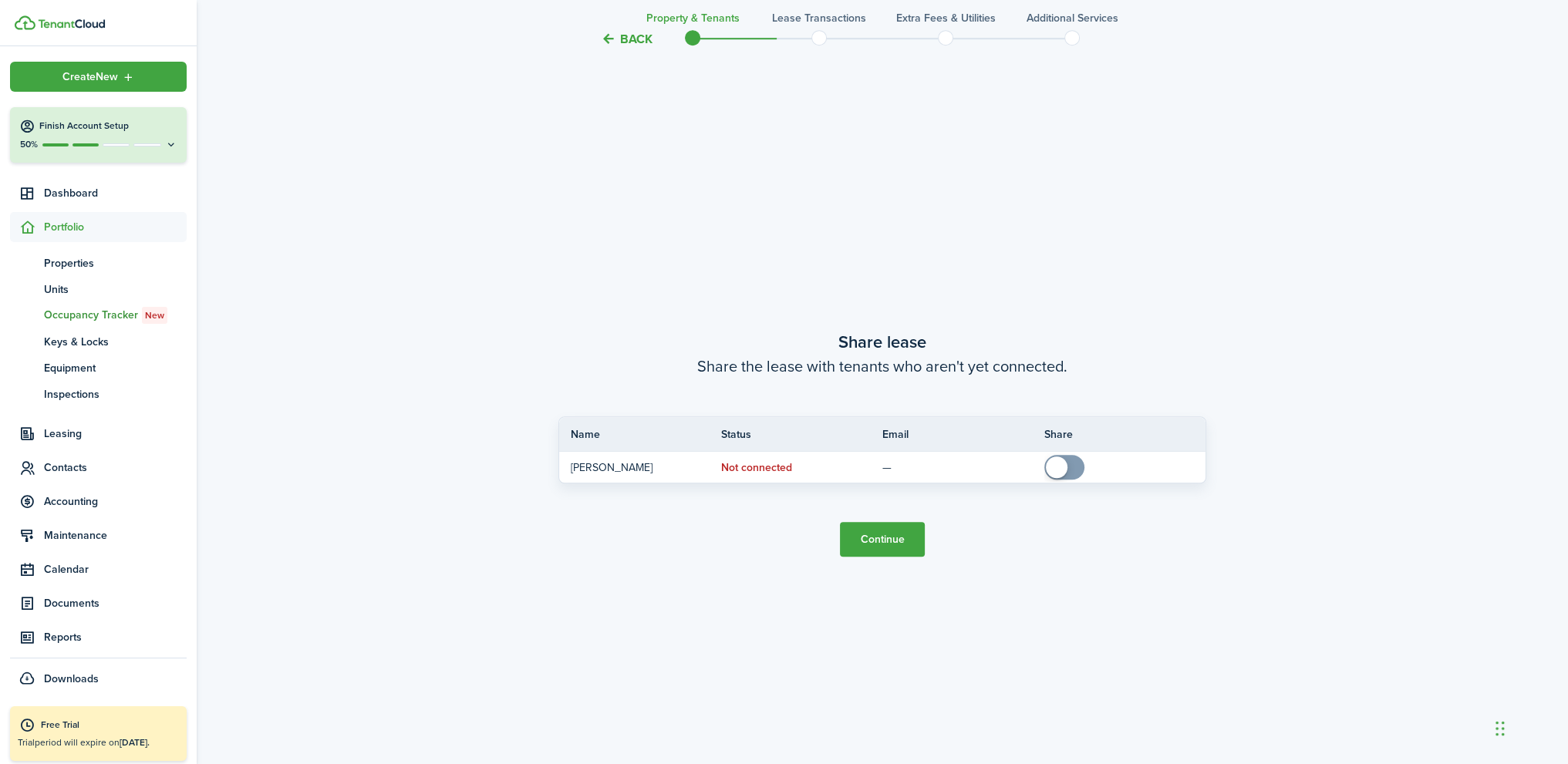
click at [633, 45] on button "Back" at bounding box center [625, 39] width 51 height 16
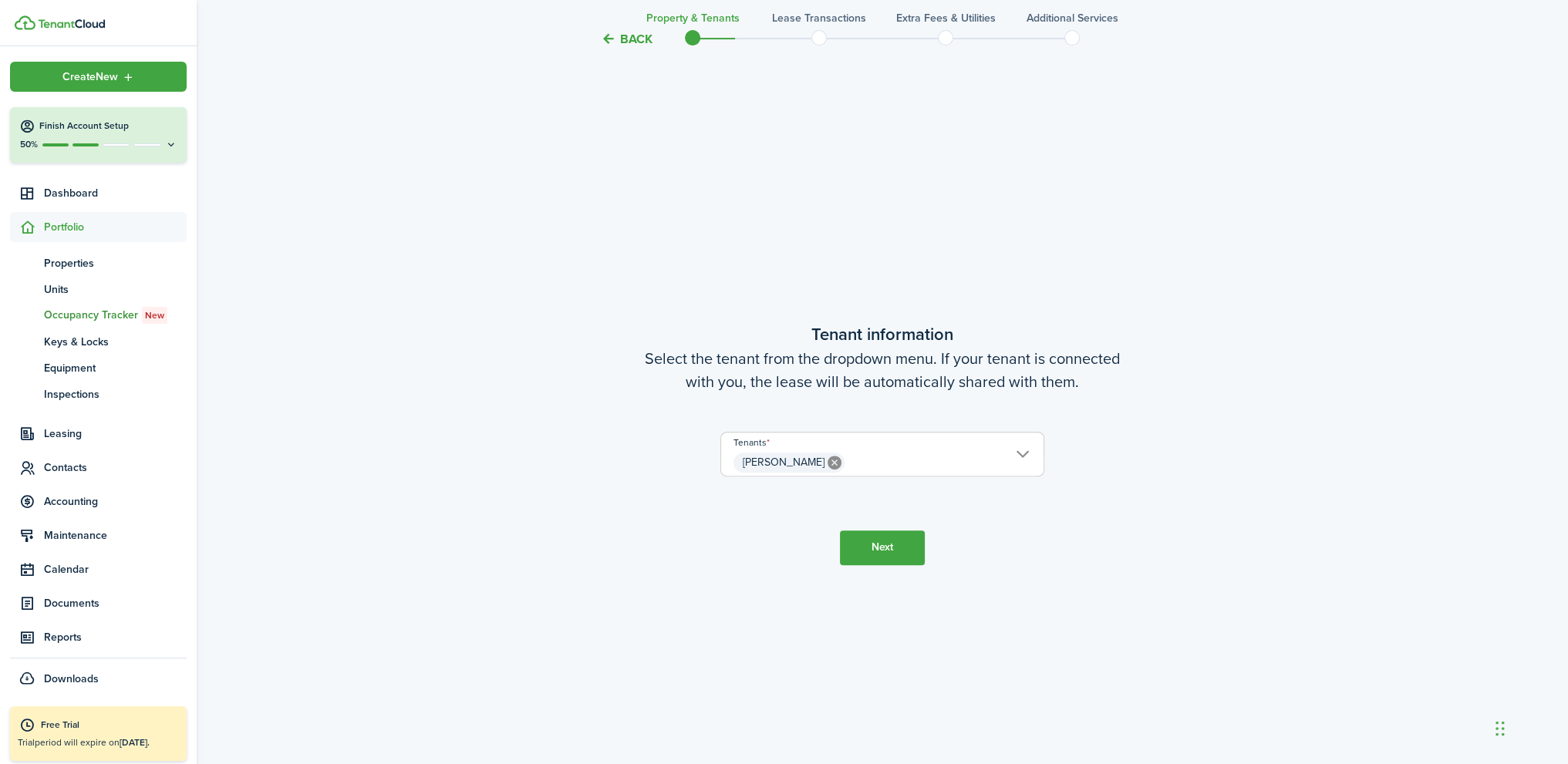
click at [633, 44] on button "Back" at bounding box center [625, 39] width 51 height 16
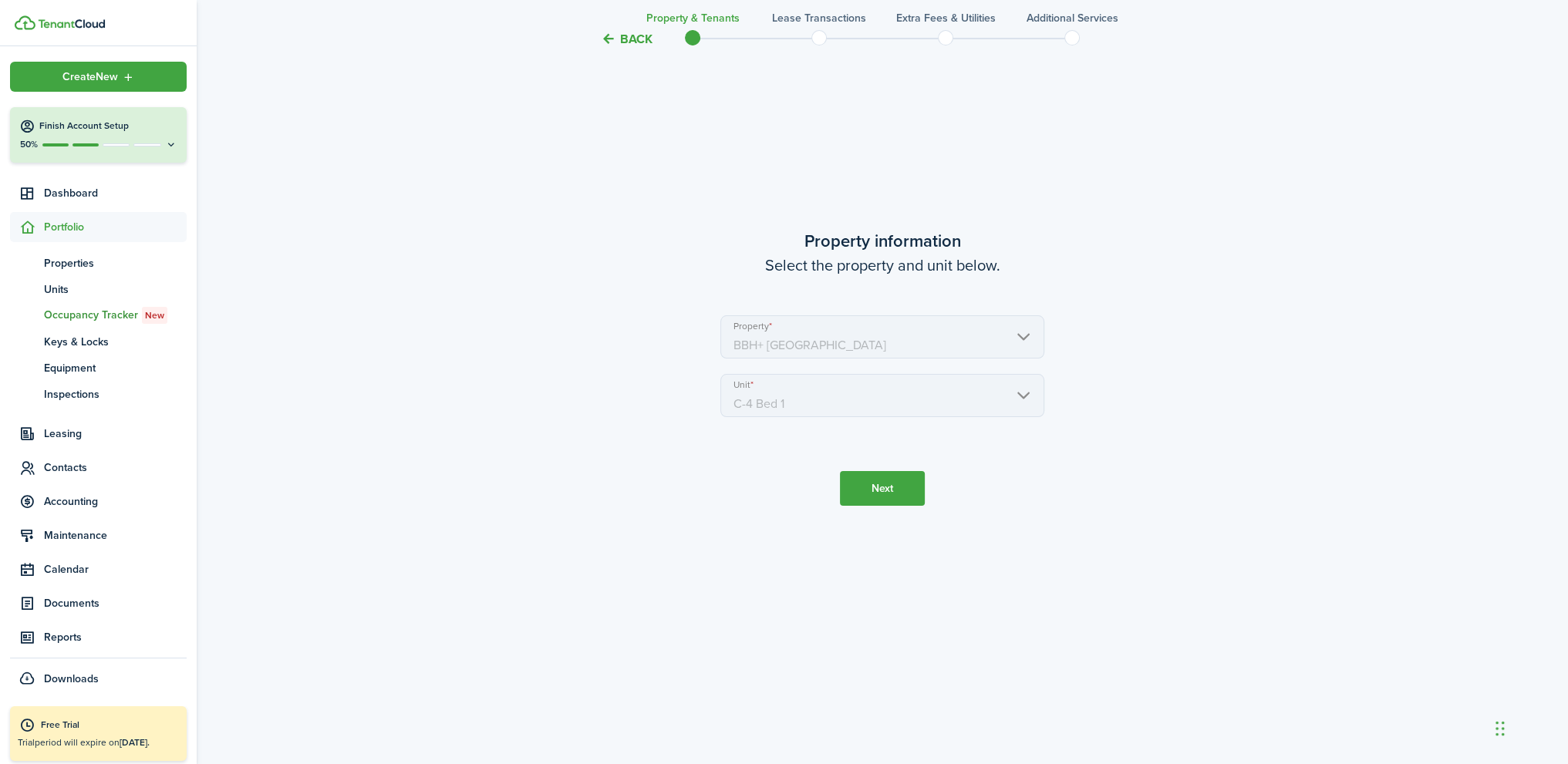
scroll to position [0, 0]
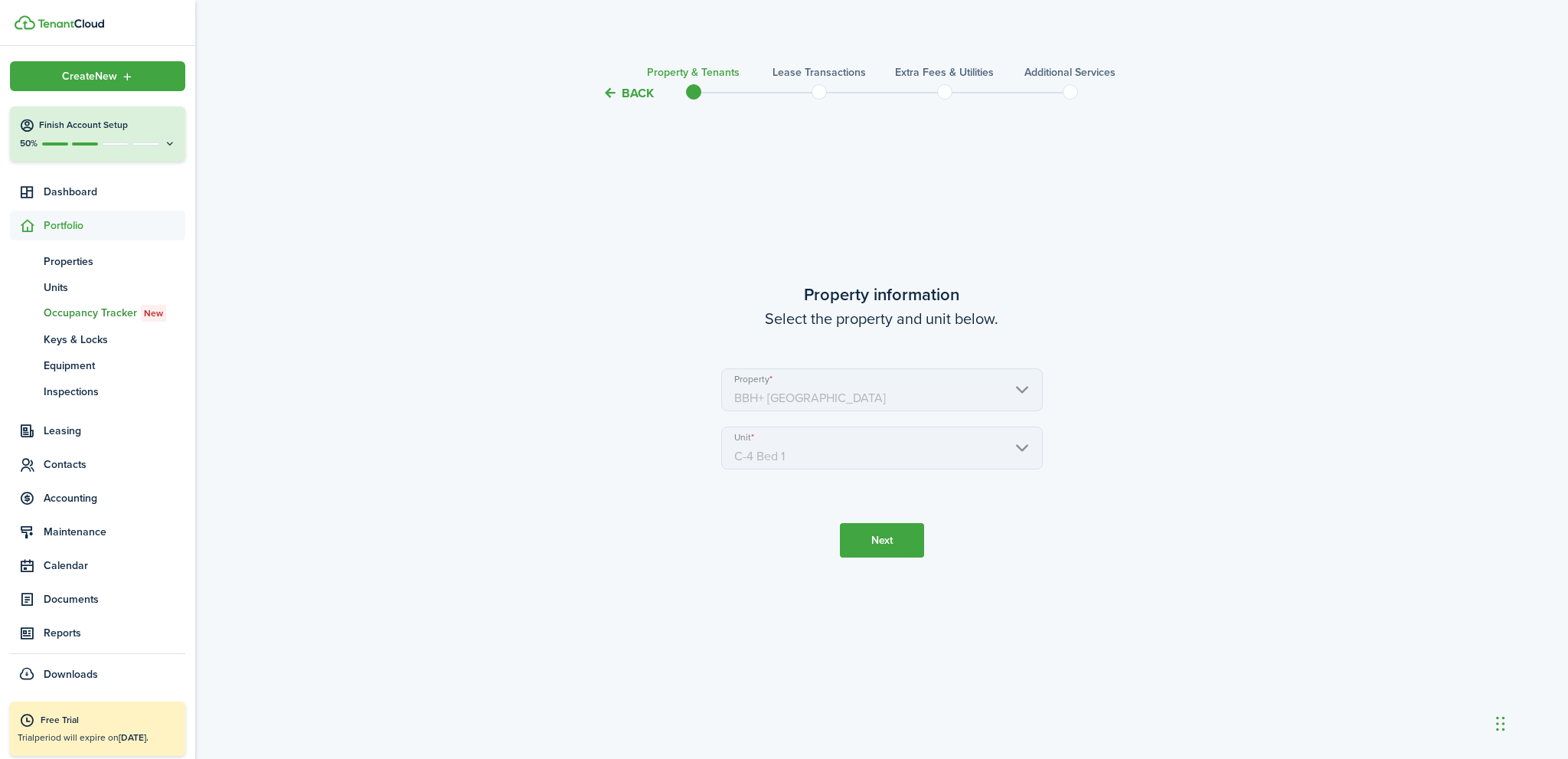
click at [628, 42] on dashboard-content "Back Property & Tenants Lease Transactions Extra fees & Utilities Additional Se…" at bounding box center [882, 380] width 1373 height 759
click at [83, 435] on span "Leasing" at bounding box center [114, 431] width 142 height 16
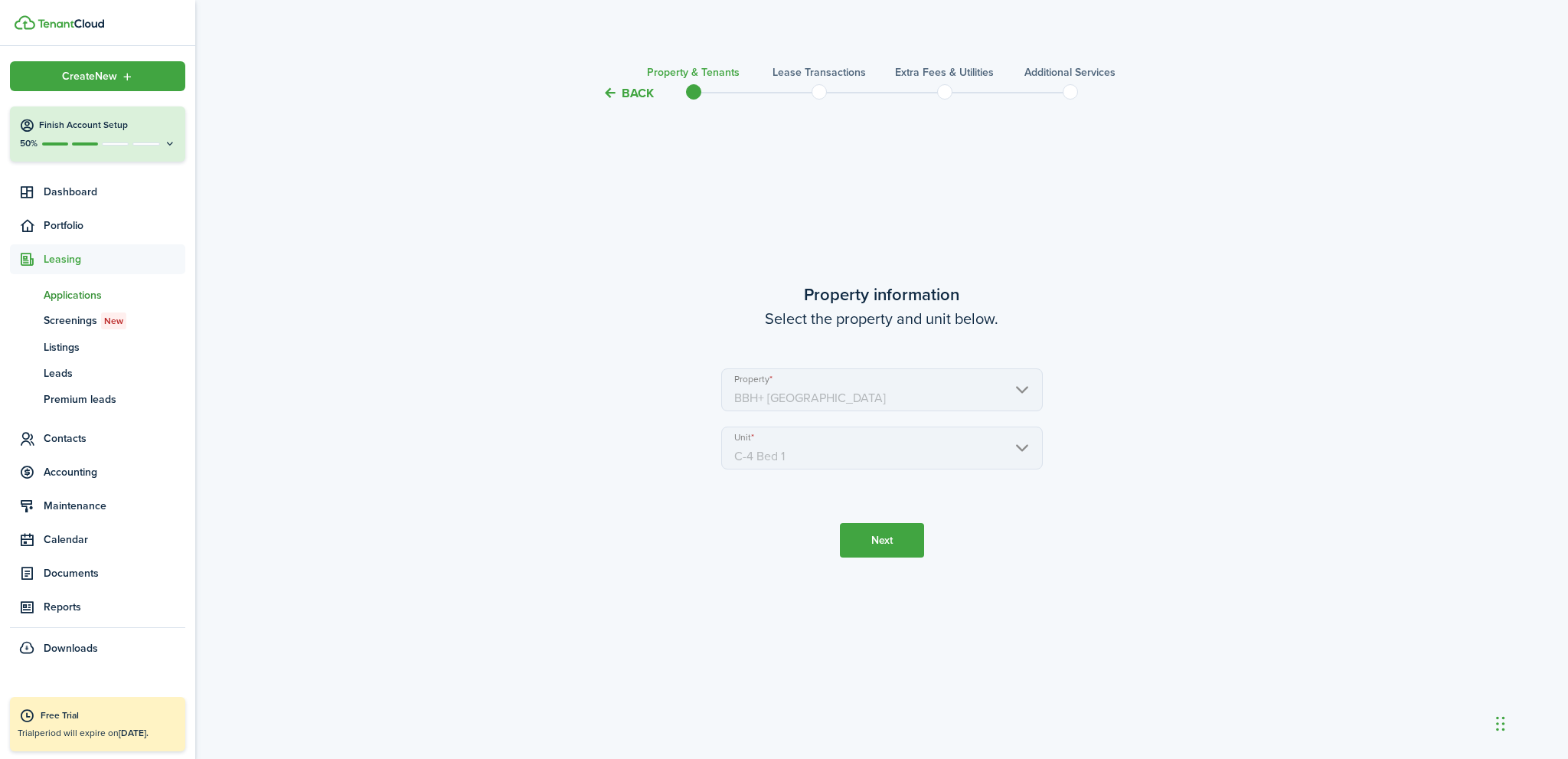
click at [83, 303] on link "ap Applications" at bounding box center [97, 295] width 175 height 26
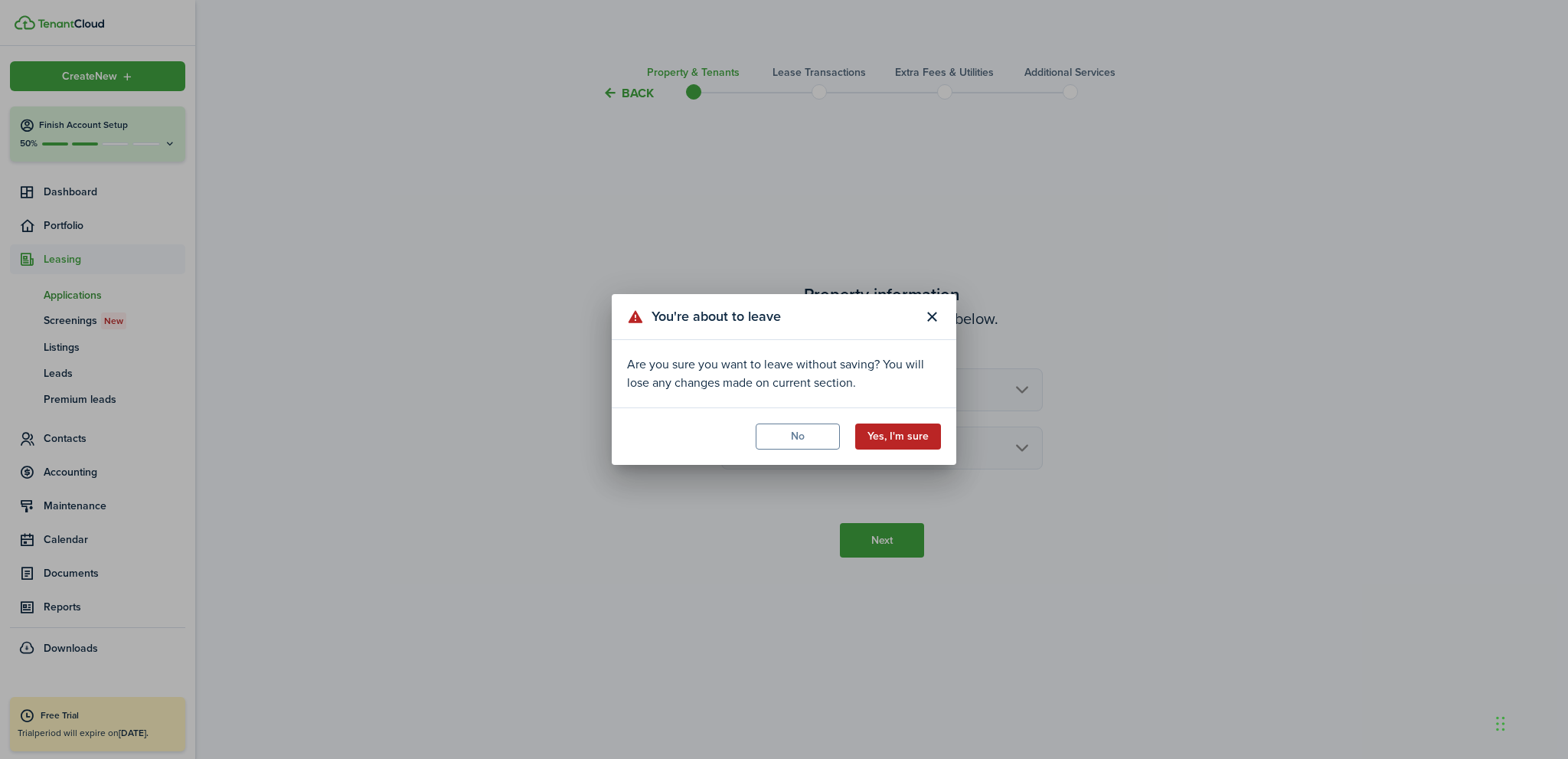
click at [889, 428] on button "Yes, I'm sure" at bounding box center [898, 436] width 86 height 26
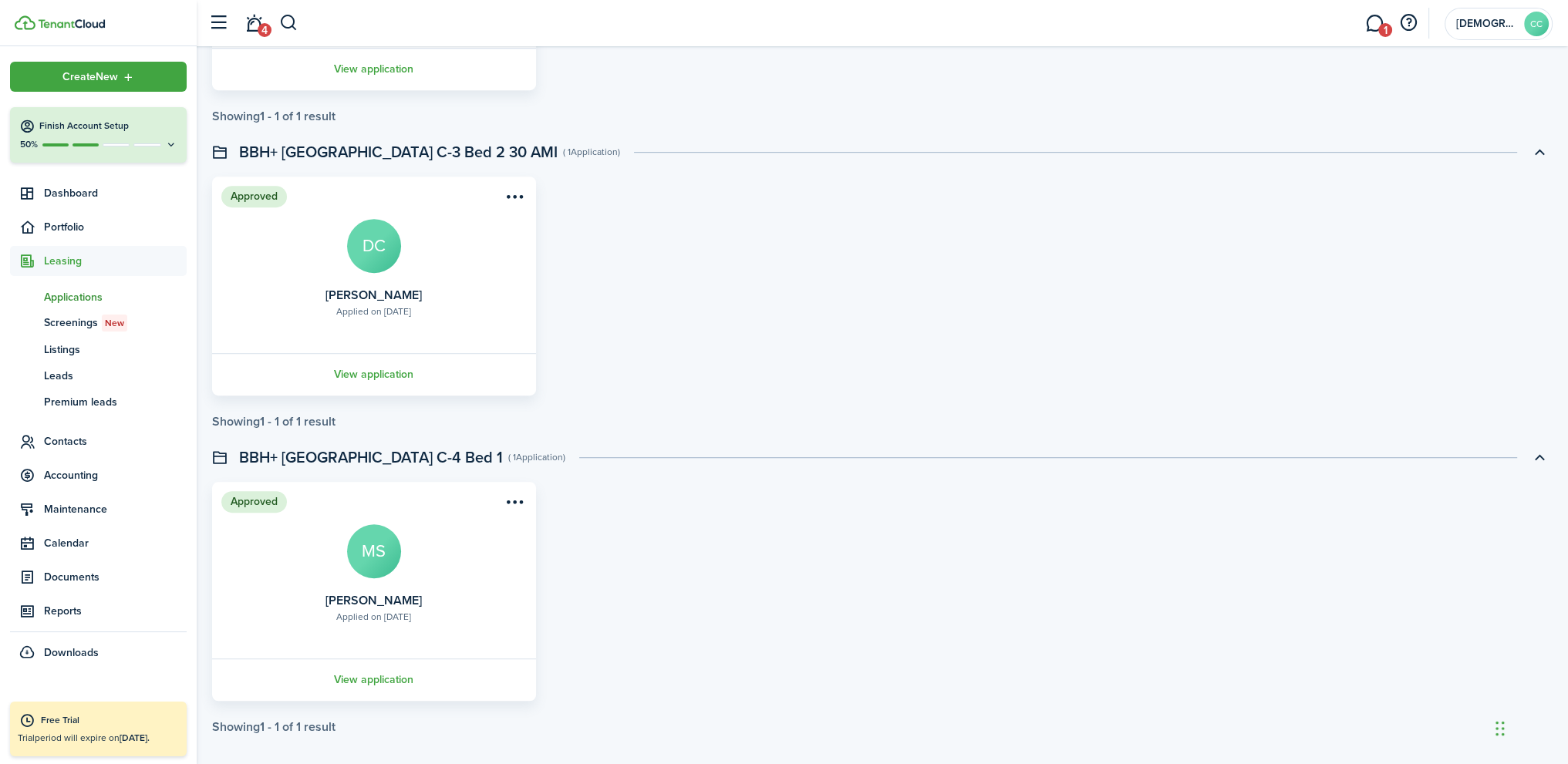
scroll to position [1266, 0]
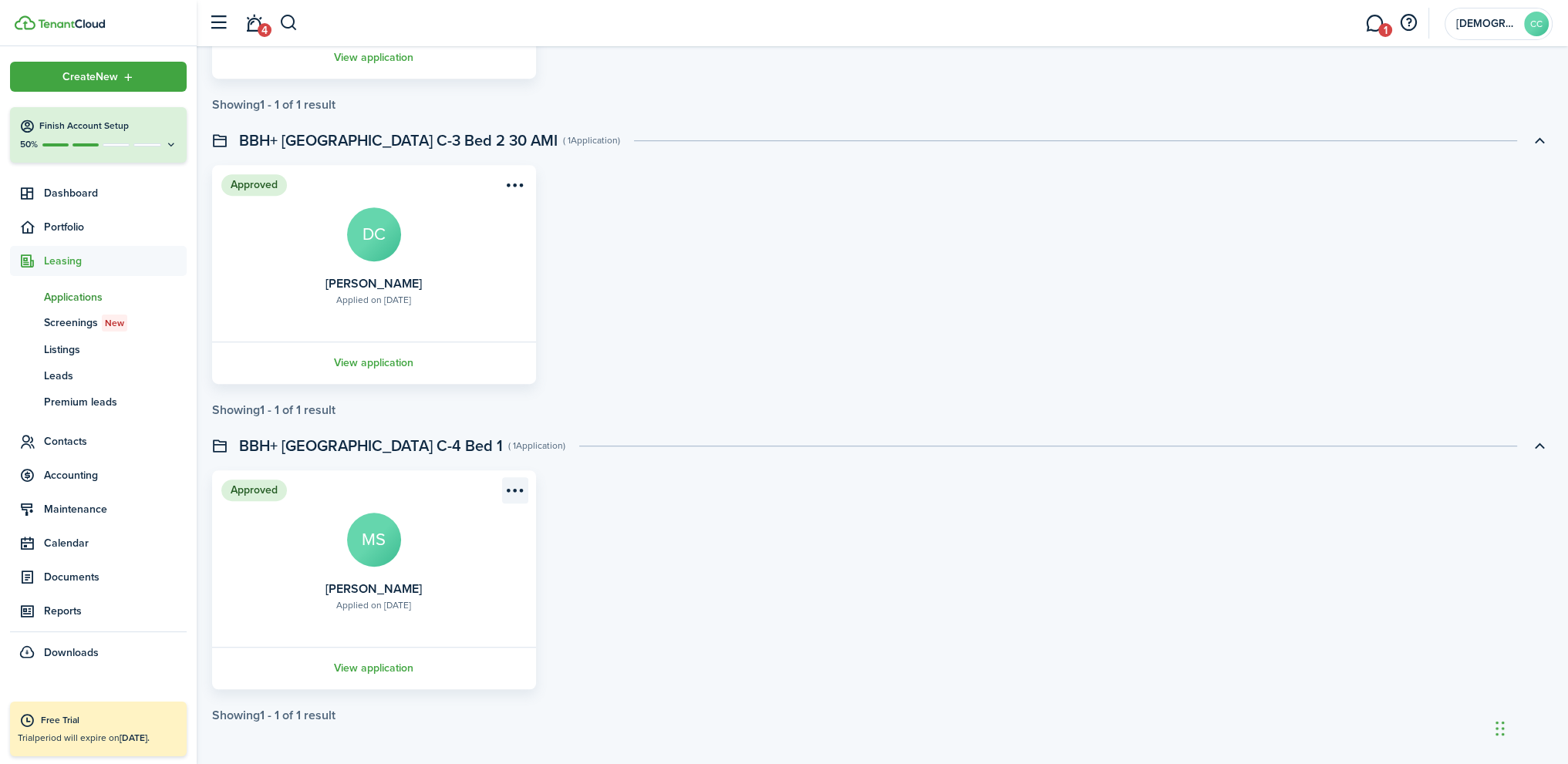
click at [525, 490] on menu-btn-icon "Open menu" at bounding box center [515, 490] width 26 height 26
click at [378, 544] on avatar-text "MS" at bounding box center [374, 540] width 54 height 54
click at [374, 669] on link "View application" at bounding box center [373, 668] width 329 height 43
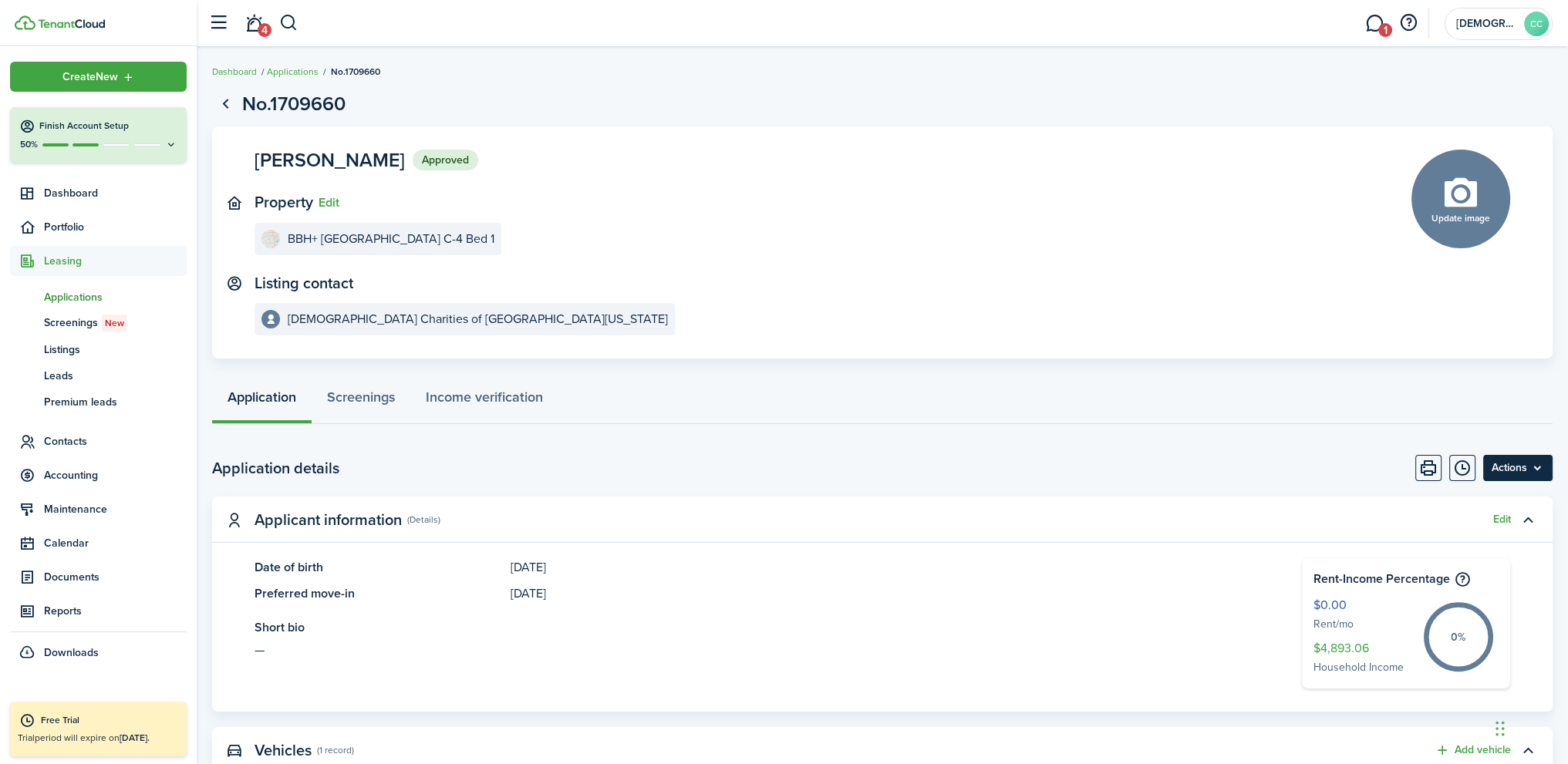
click at [1501, 471] on menu-btn "Actions" at bounding box center [1518, 467] width 70 height 26
click at [704, 600] on panel-main-description "Aug 05, 2021" at bounding box center [882, 593] width 745 height 18
click at [684, 604] on application-view-applicant-info "Date of birth Nov 22, 1956 Preferred move-in Aug 05, 2021 Short bio —" at bounding box center [754, 609] width 1001 height 101
click at [1498, 521] on button "Edit" at bounding box center [1501, 520] width 17 height 13
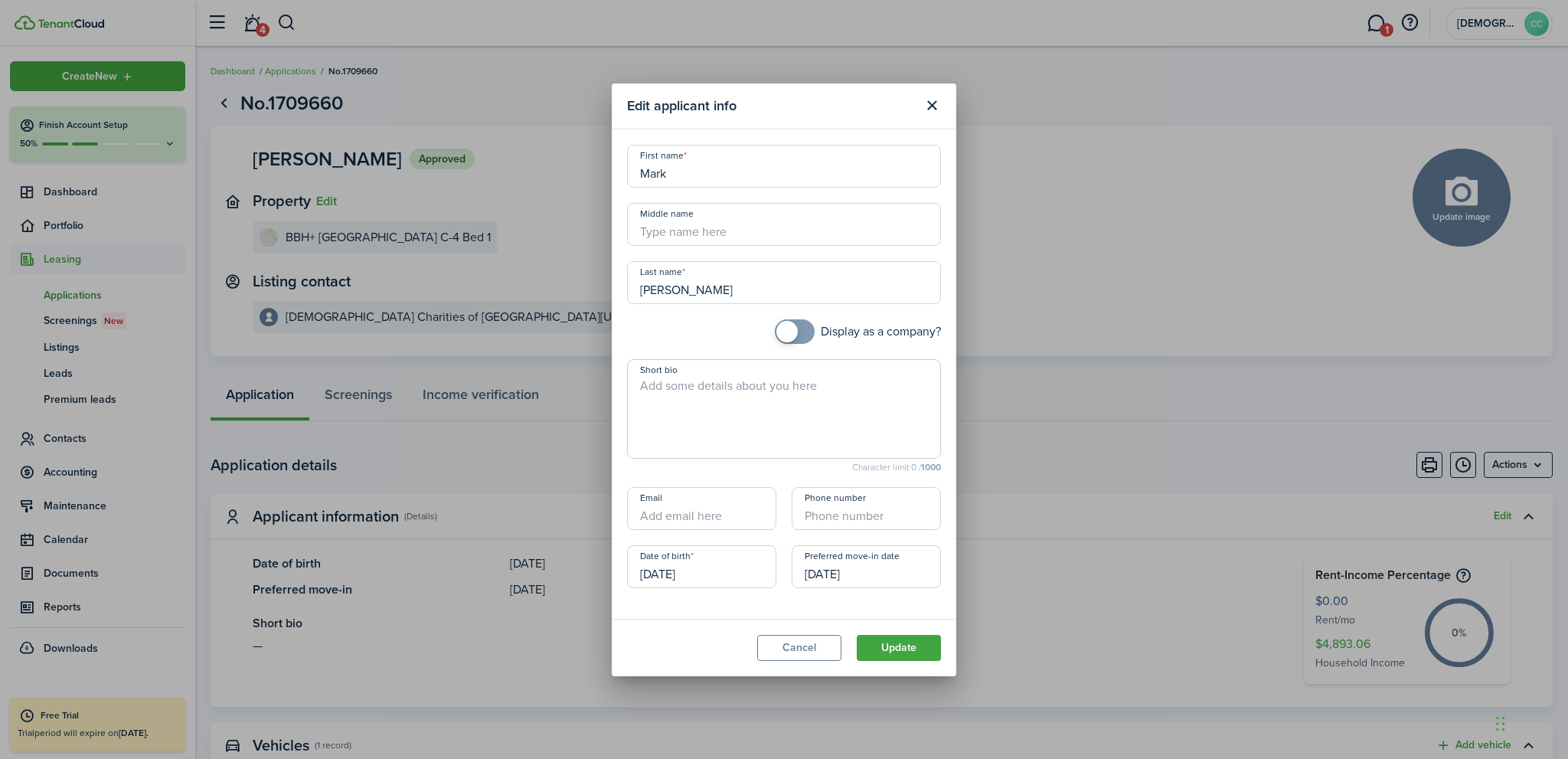
drag, startPoint x: 879, startPoint y: 568, endPoint x: 757, endPoint y: 574, distance: 122.1
click at [757, 574] on form "First name Mark Middle name Last name Stevenson Company name Display as a compa…" at bounding box center [784, 374] width 314 height 458
click at [835, 569] on input "08/05/2021" at bounding box center [866, 566] width 149 height 43
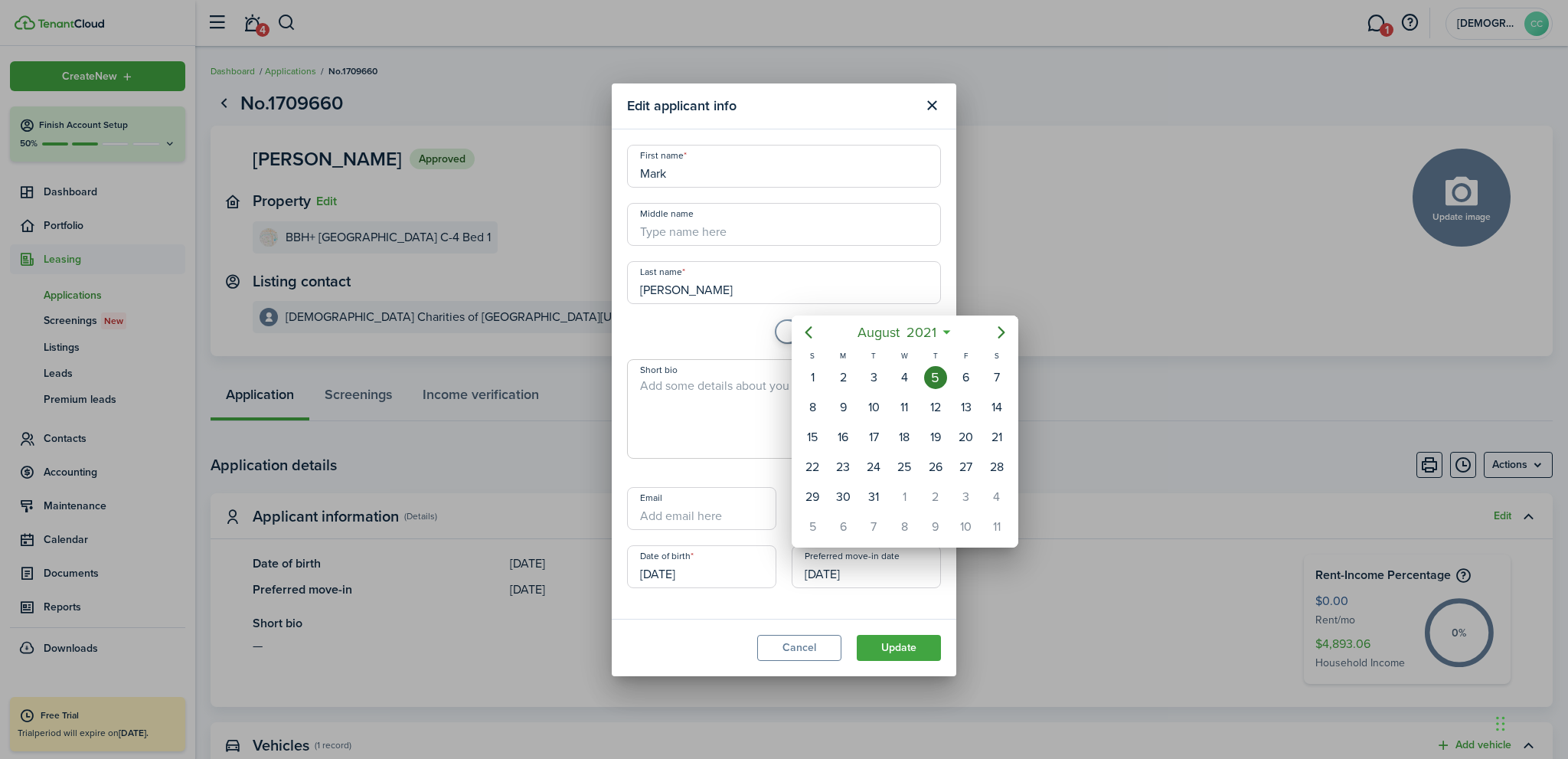
click at [869, 575] on div at bounding box center [784, 380] width 1814 height 1004
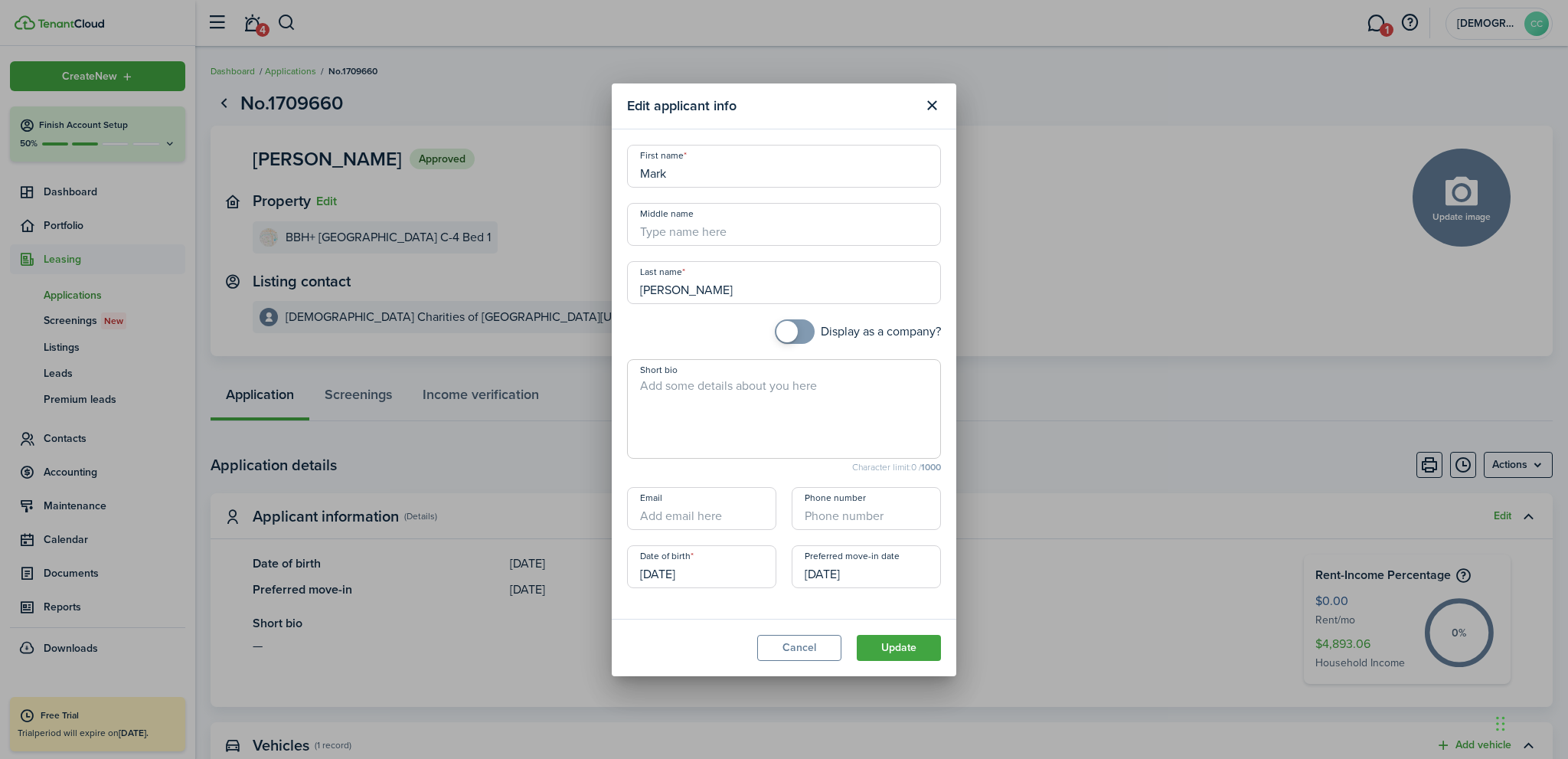
click at [849, 574] on input "08/05/2021" at bounding box center [866, 566] width 149 height 43
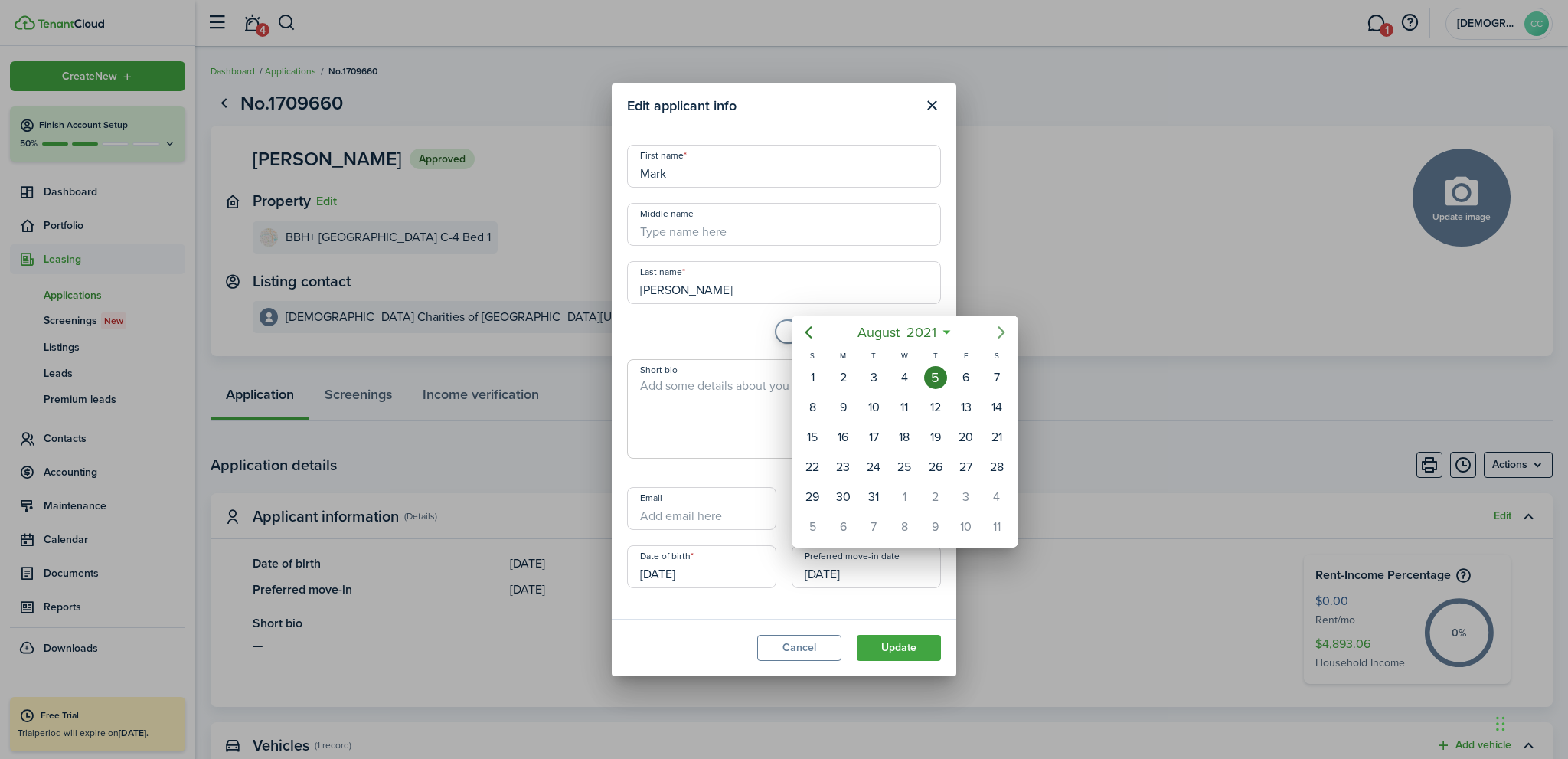
click at [996, 339] on icon "Next page" at bounding box center [1002, 332] width 18 height 18
click at [996, 338] on icon "Next page" at bounding box center [1002, 332] width 18 height 18
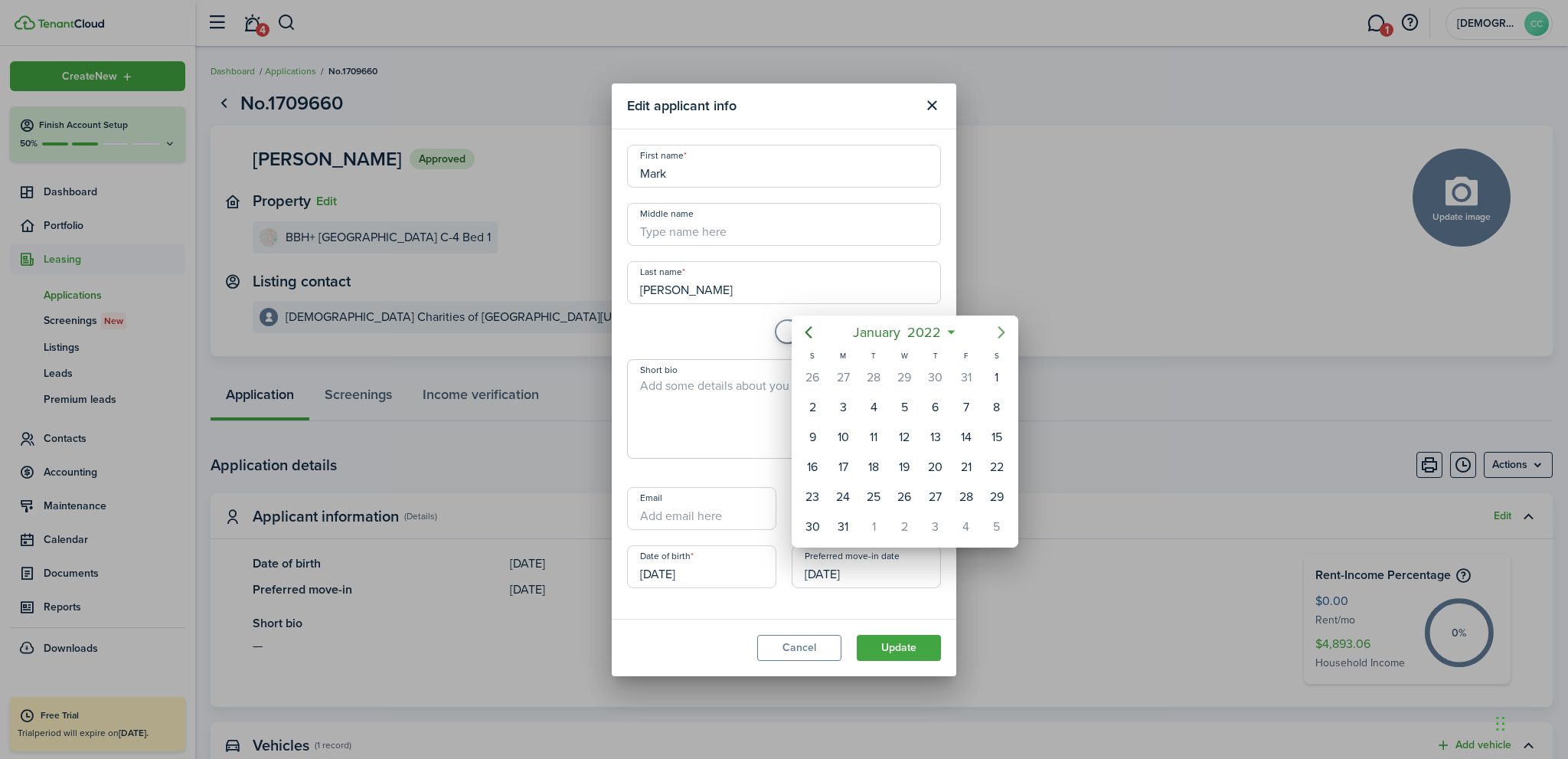
click at [996, 338] on icon "Next page" at bounding box center [1002, 332] width 18 height 18
click at [997, 333] on icon "Next page" at bounding box center [1002, 332] width 18 height 18
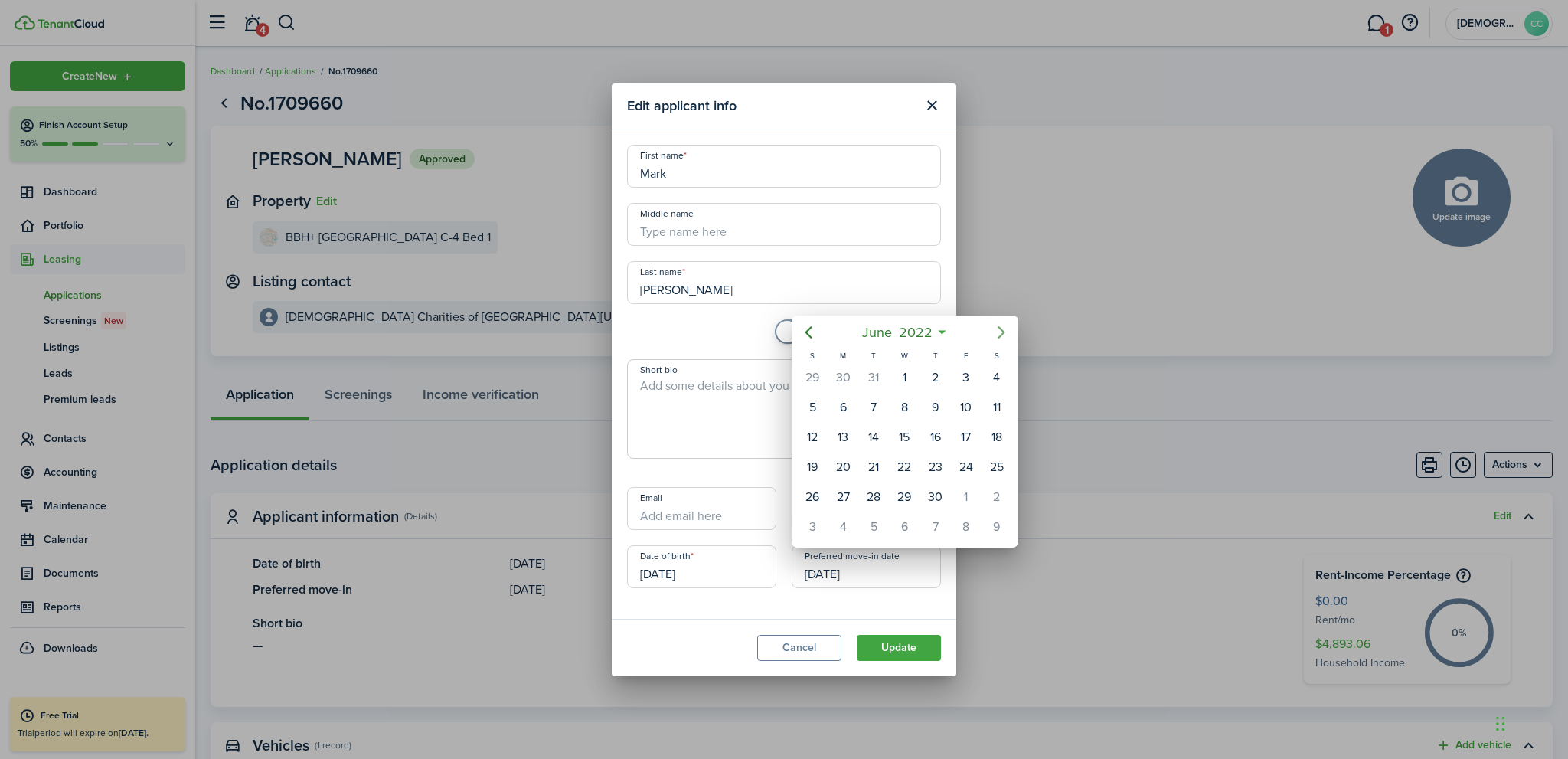
click at [997, 333] on icon "Next page" at bounding box center [1002, 332] width 18 height 18
click at [997, 332] on icon "Next page" at bounding box center [1002, 332] width 18 height 18
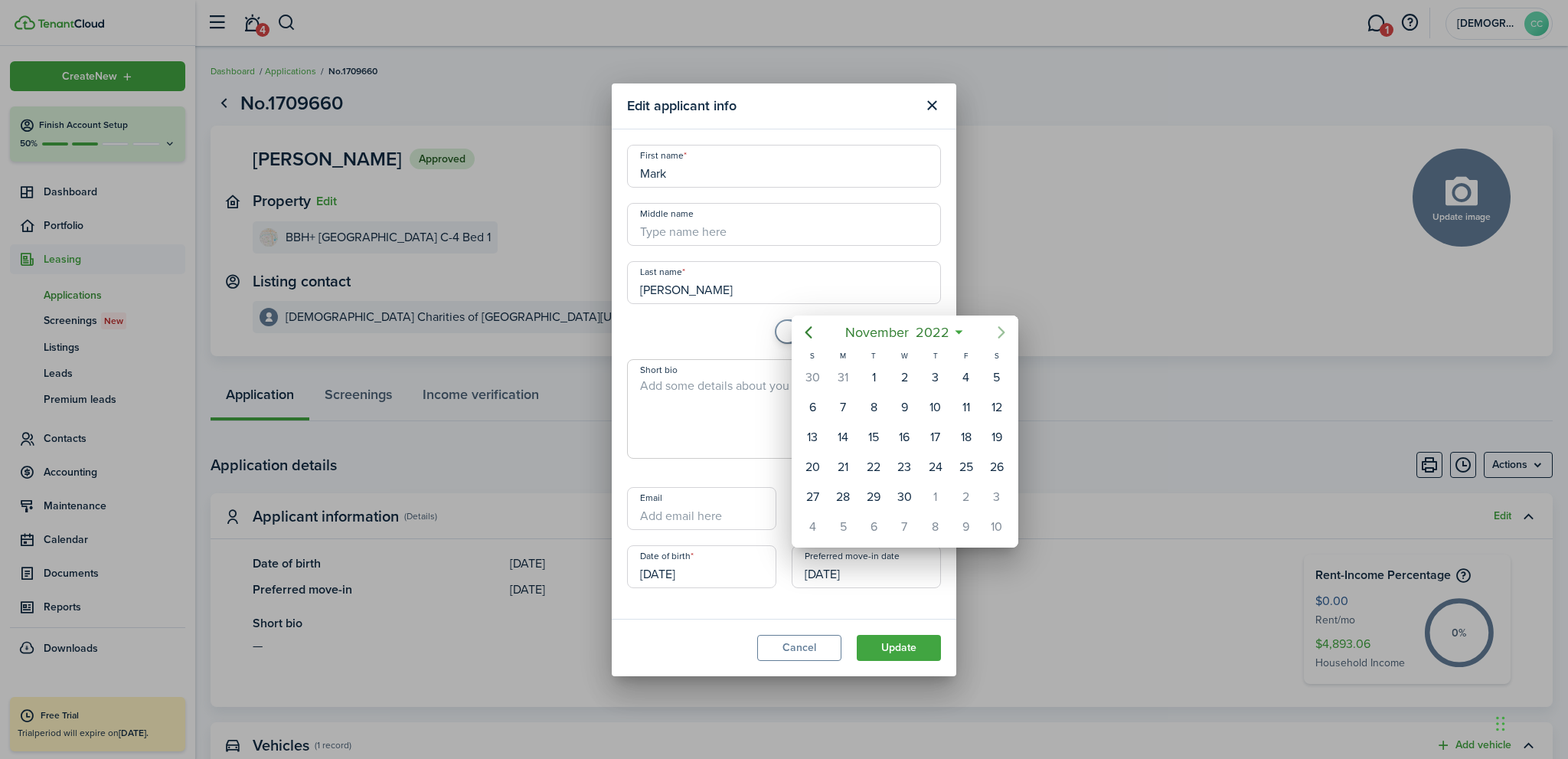
click at [997, 332] on icon "Next page" at bounding box center [1002, 332] width 18 height 18
click at [920, 334] on span "2023" at bounding box center [919, 332] width 39 height 28
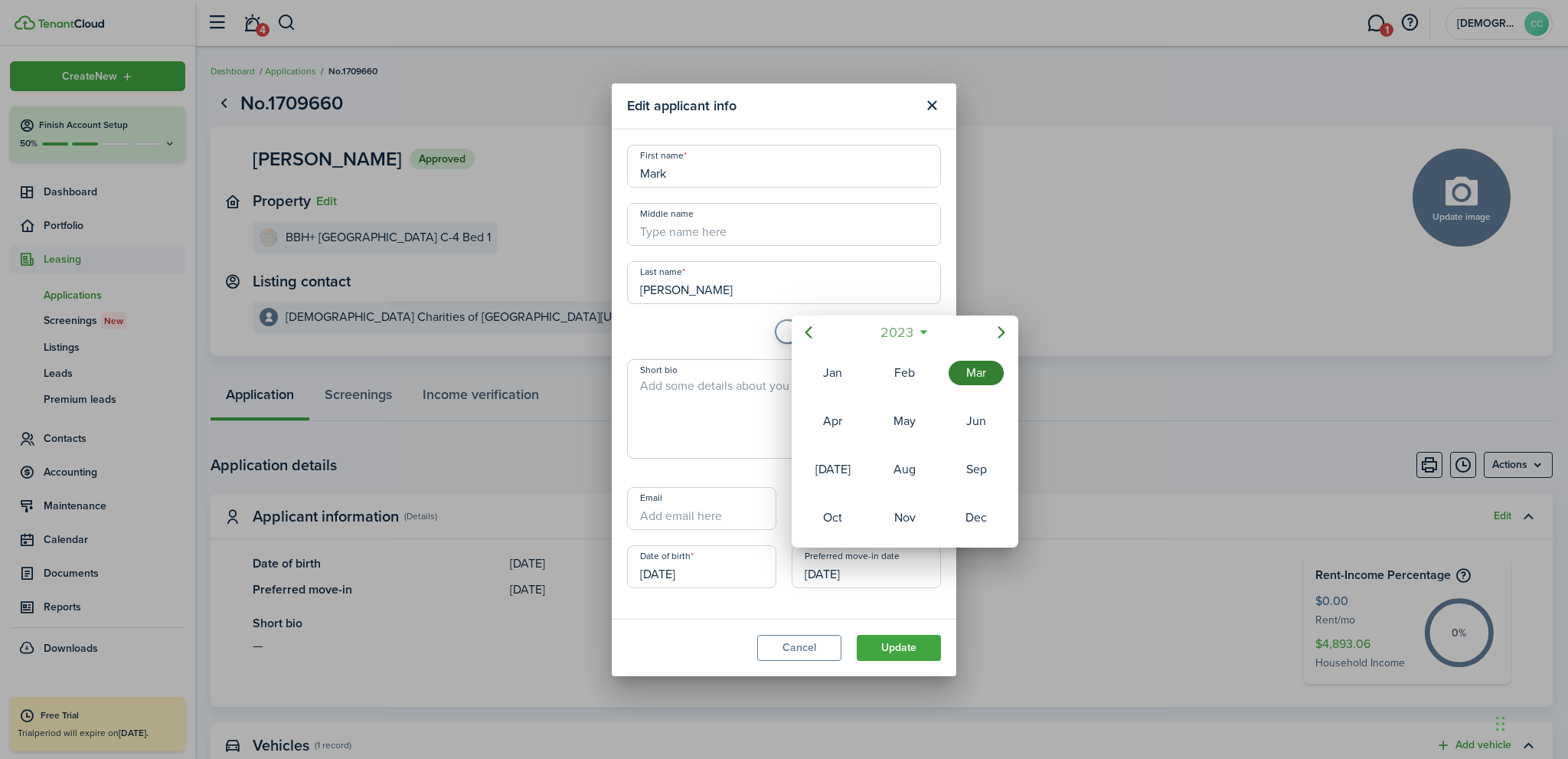
click at [891, 334] on span "2023" at bounding box center [897, 332] width 39 height 28
click at [913, 472] on div "2025" at bounding box center [904, 469] width 55 height 24
click at [970, 425] on div "Jun" at bounding box center [976, 421] width 55 height 24
click at [816, 376] on div "1" at bounding box center [813, 378] width 23 height 23
type input "[DATE]"
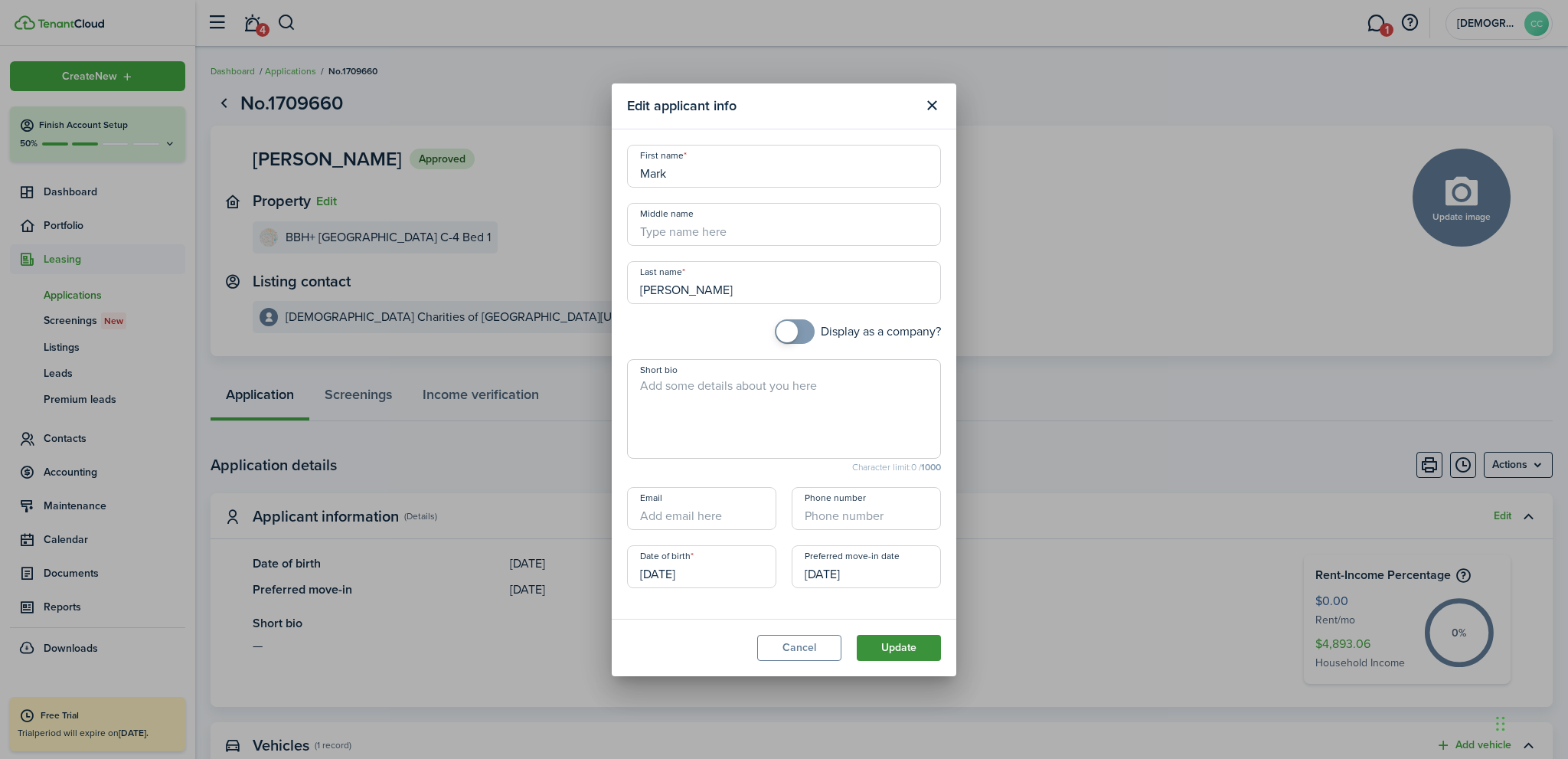
click at [898, 648] on button "Update" at bounding box center [899, 647] width 84 height 26
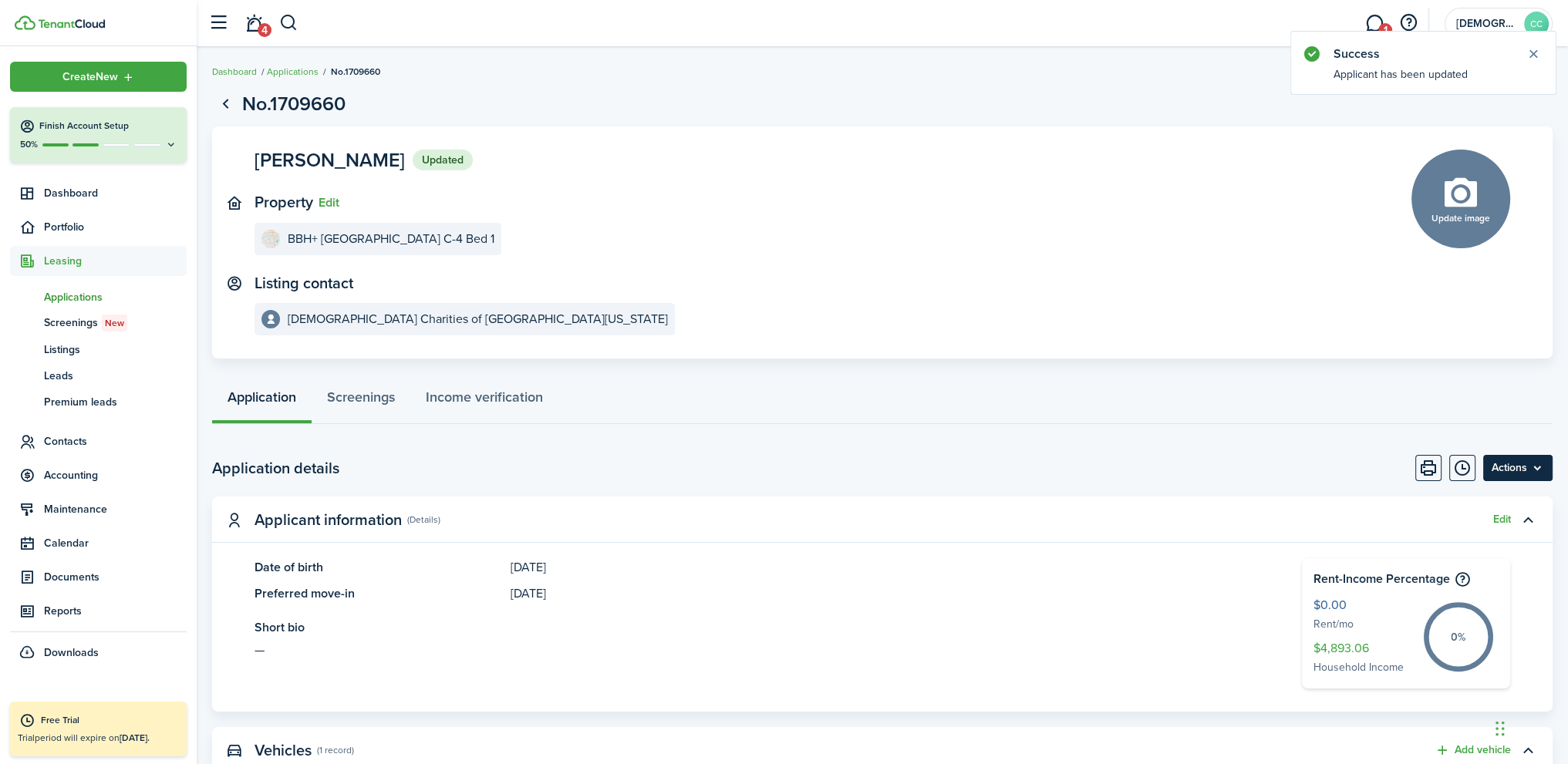
click at [1505, 466] on menu-btn "Actions" at bounding box center [1518, 467] width 70 height 26
click at [997, 461] on page-view-body-header "Application details Actions" at bounding box center [882, 467] width 1340 height 26
click at [82, 298] on span "Applications" at bounding box center [114, 297] width 143 height 16
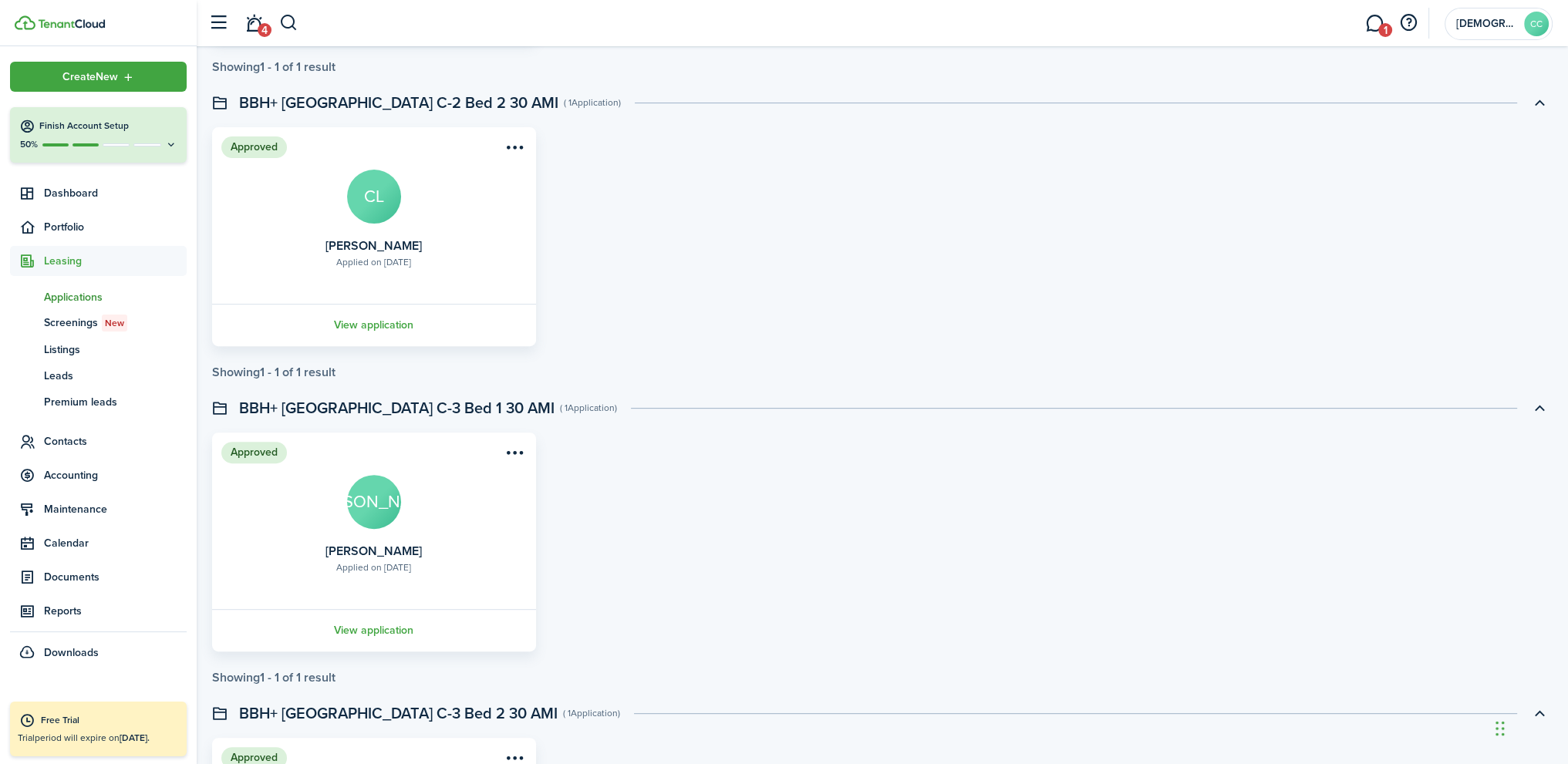
scroll to position [1266, 0]
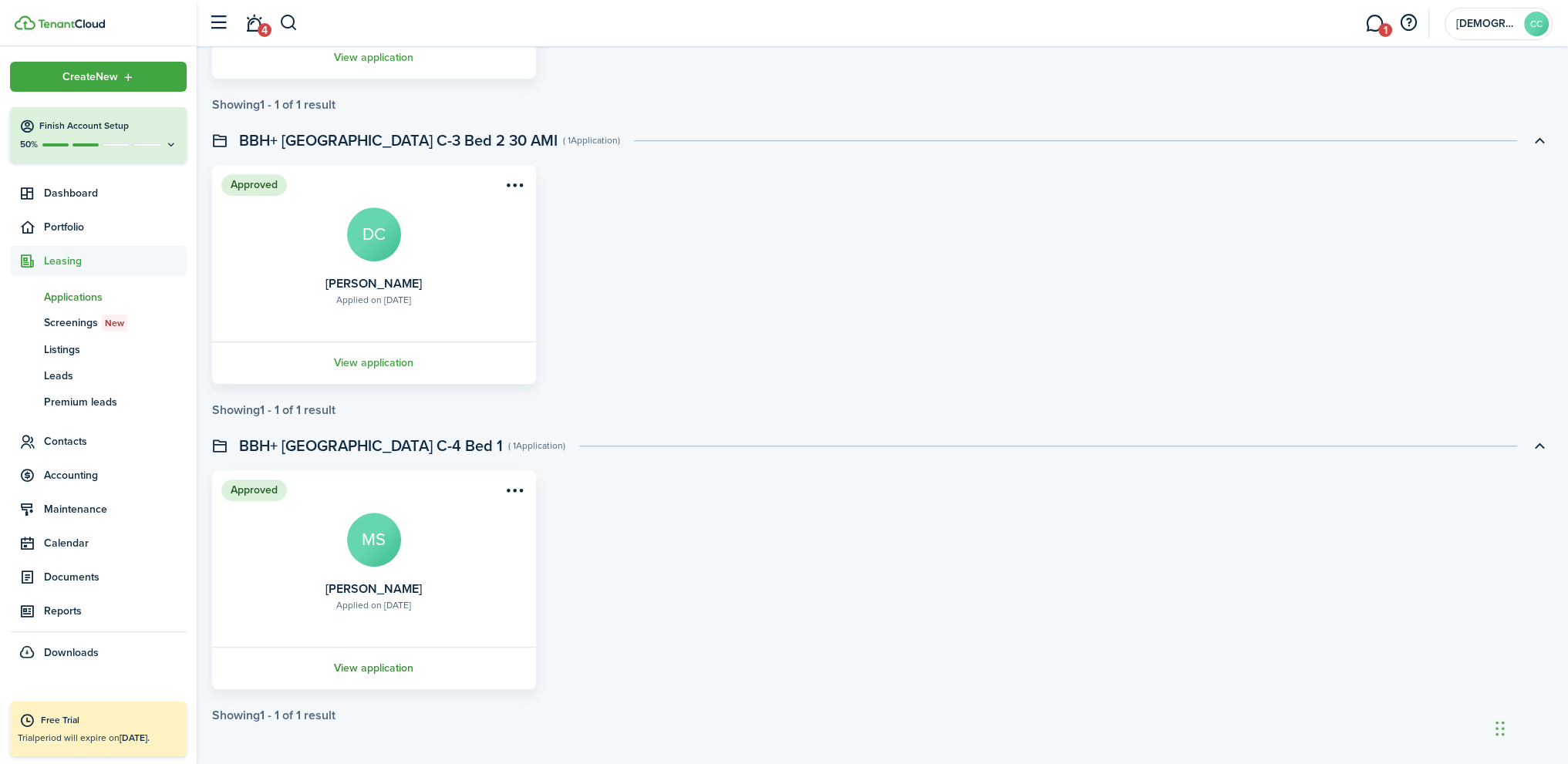
click at [372, 672] on link "View application" at bounding box center [373, 668] width 329 height 43
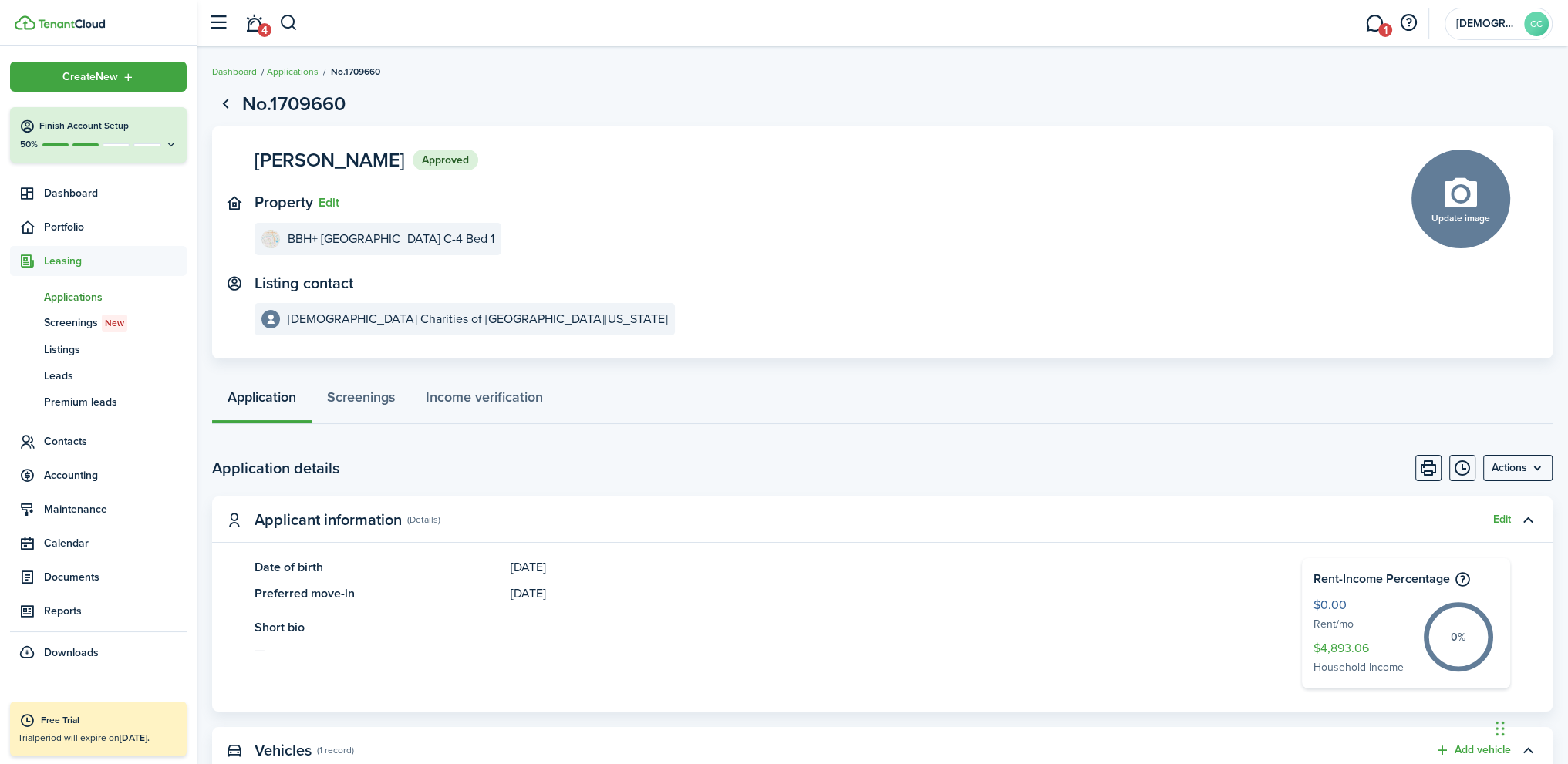
click at [90, 296] on span "Applications" at bounding box center [114, 297] width 143 height 16
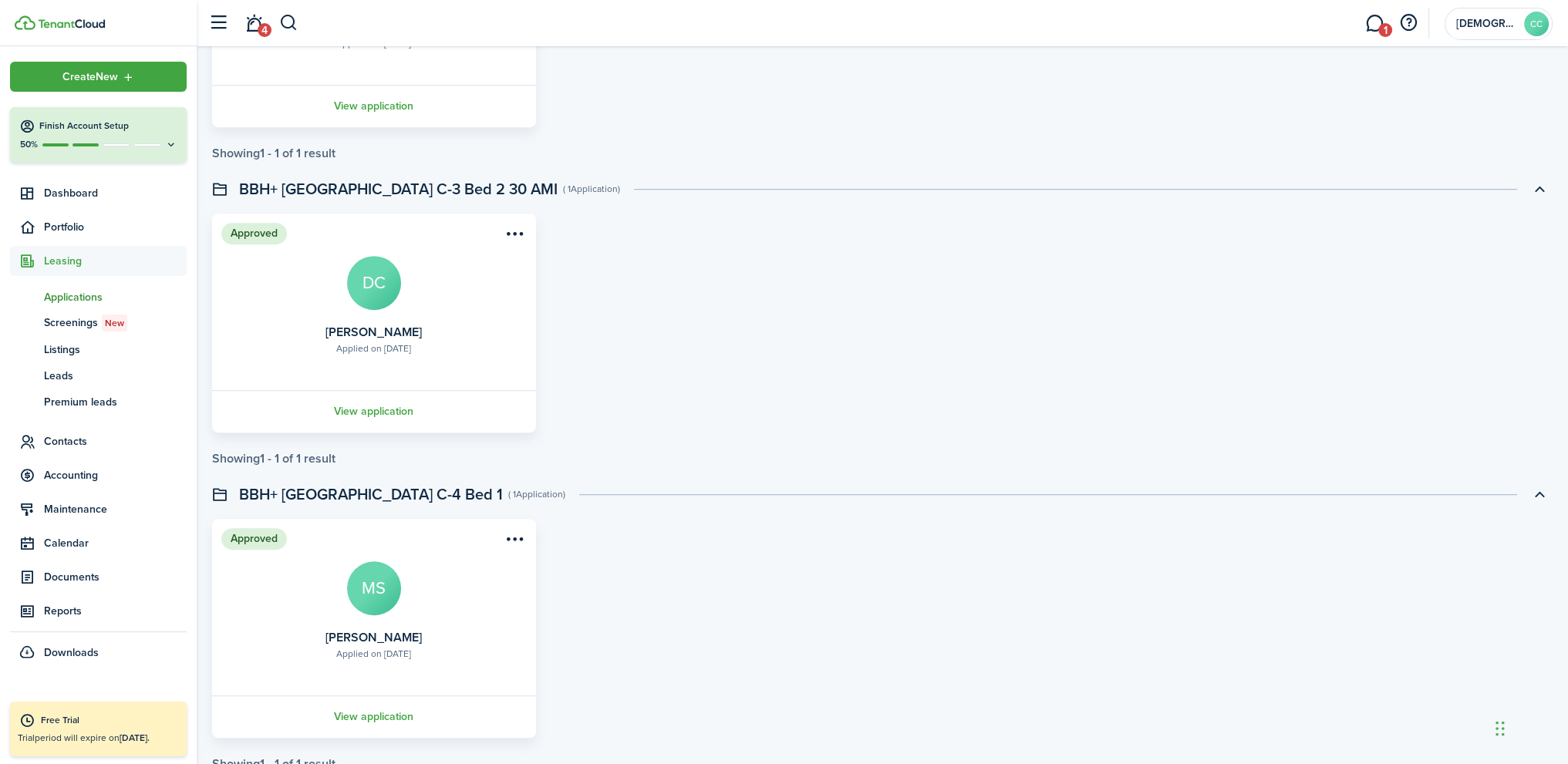
scroll to position [1266, 0]
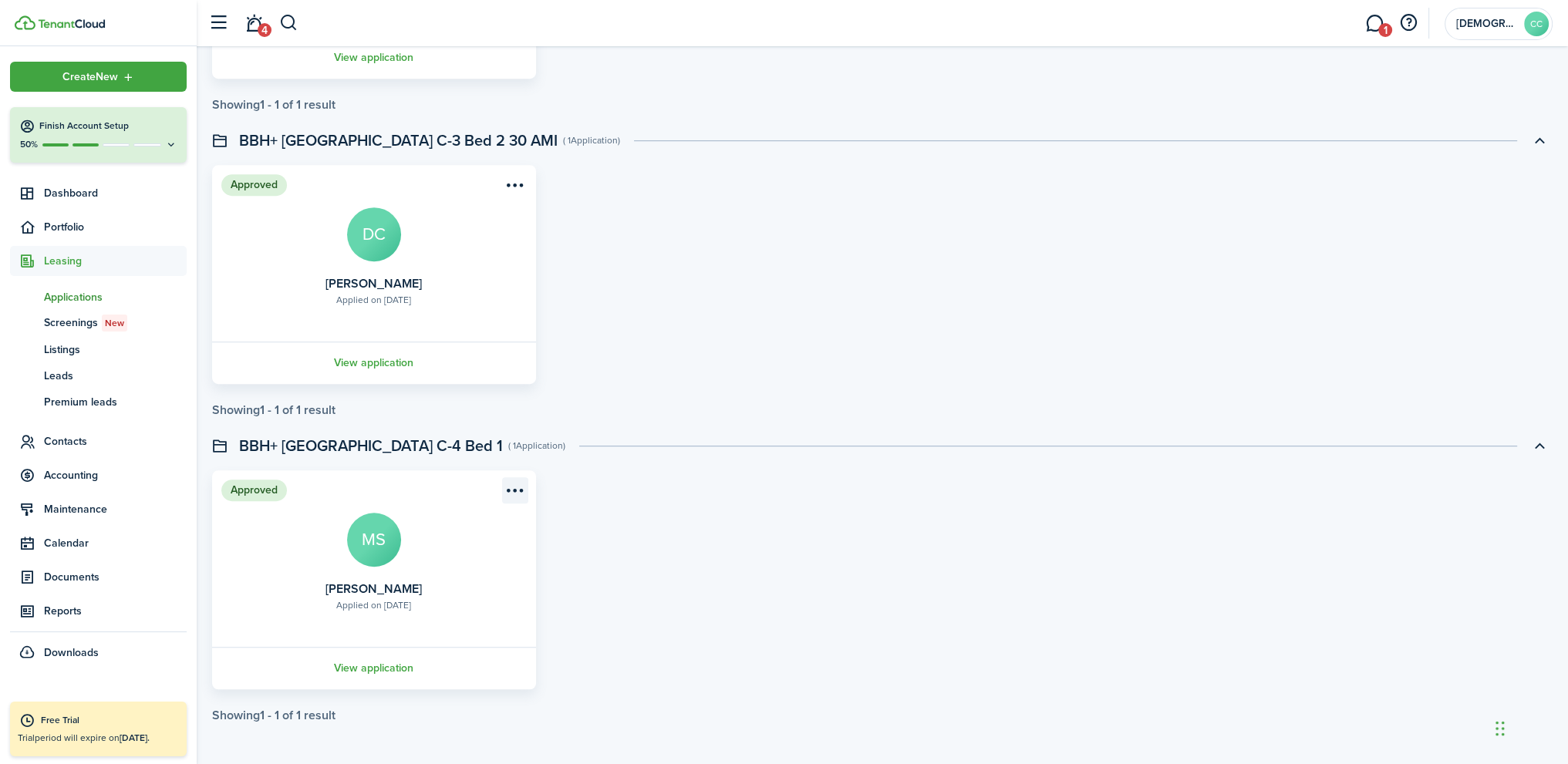
click at [515, 488] on menu-btn-icon "Open menu" at bounding box center [515, 490] width 26 height 26
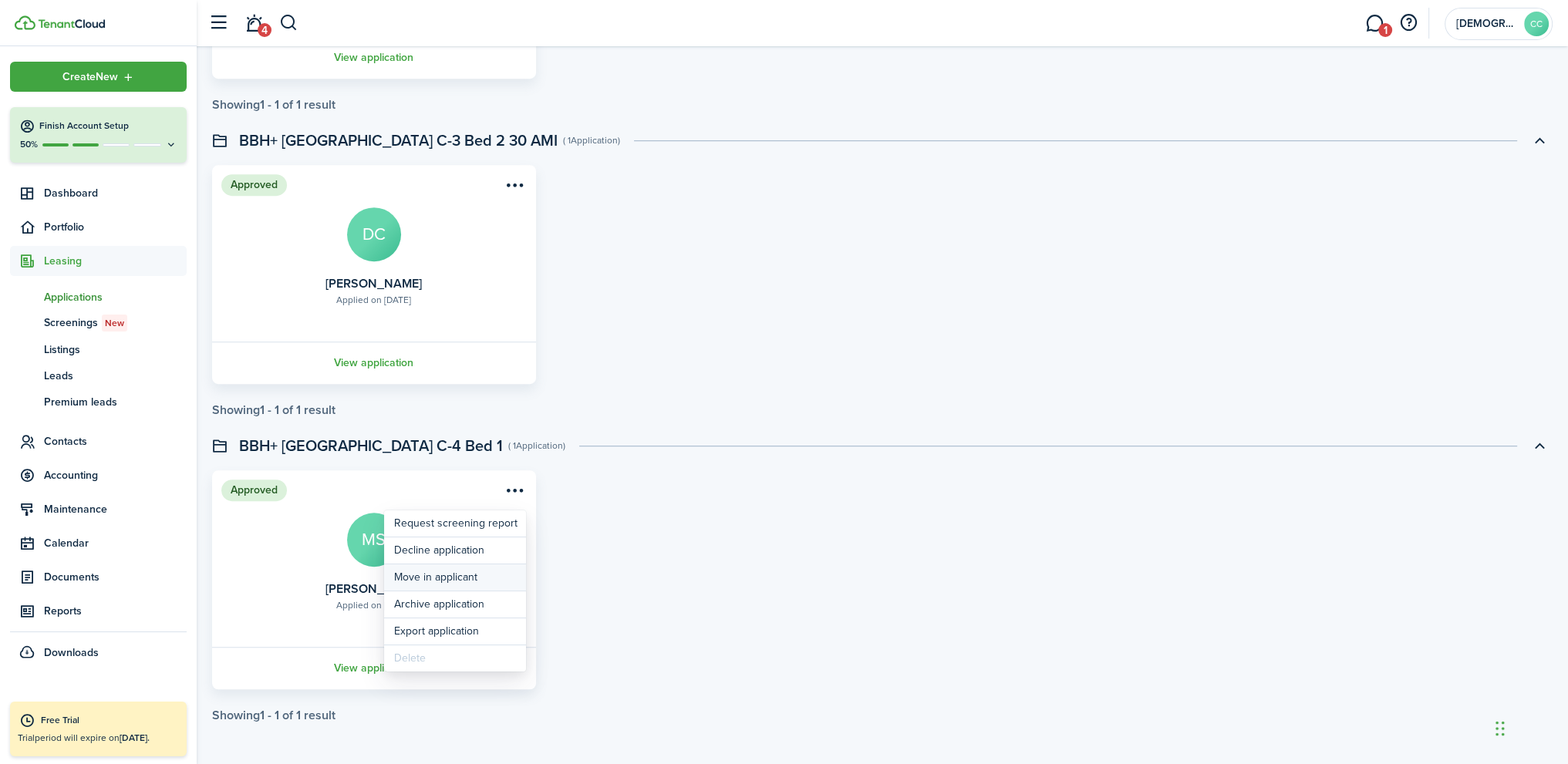
click at [464, 576] on button "Move in applicant" at bounding box center [455, 577] width 142 height 26
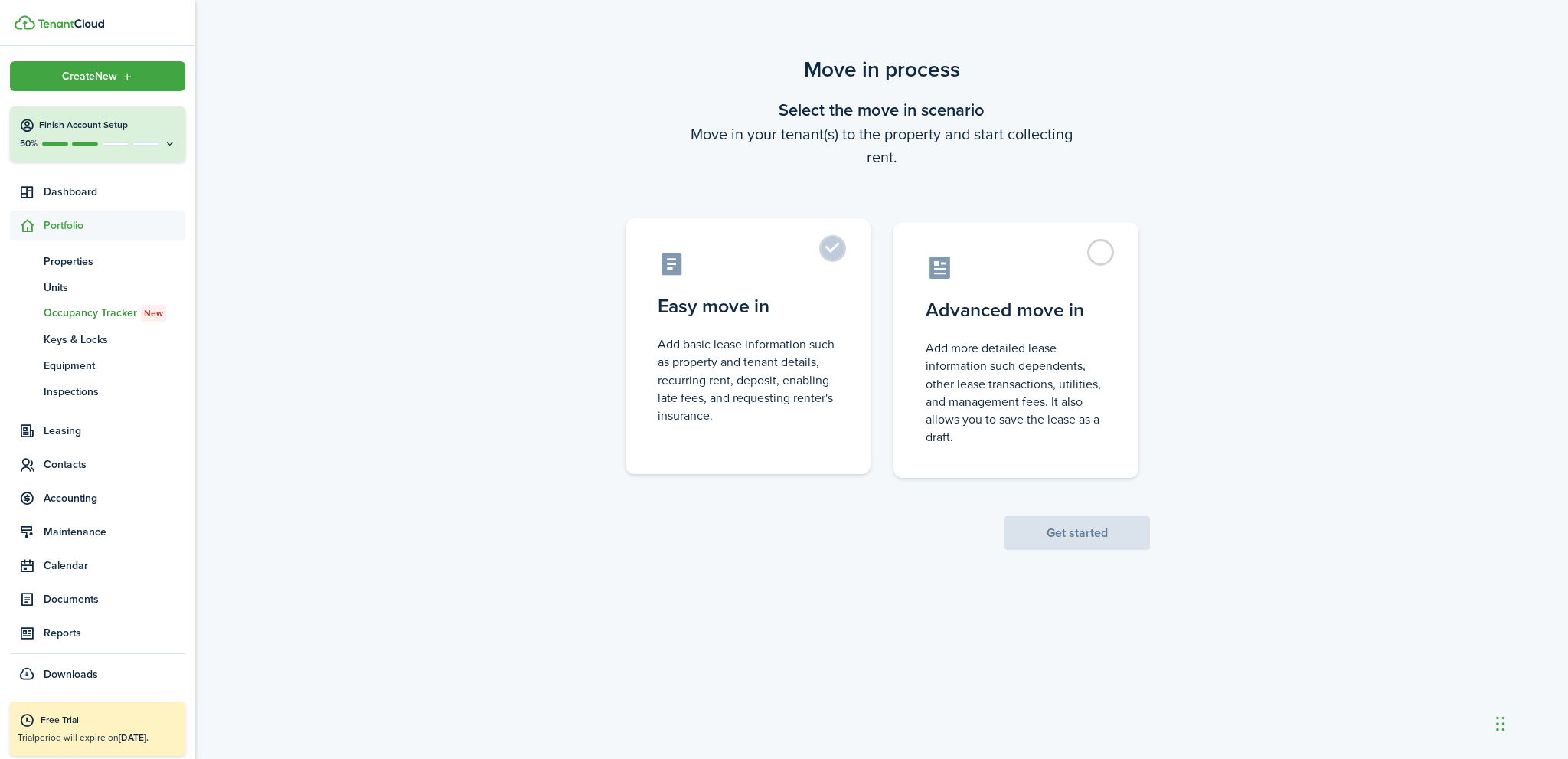
click at [830, 245] on label "Easy move in Add basic lease information such as property and tenant details, r…" at bounding box center [748, 347] width 245 height 256
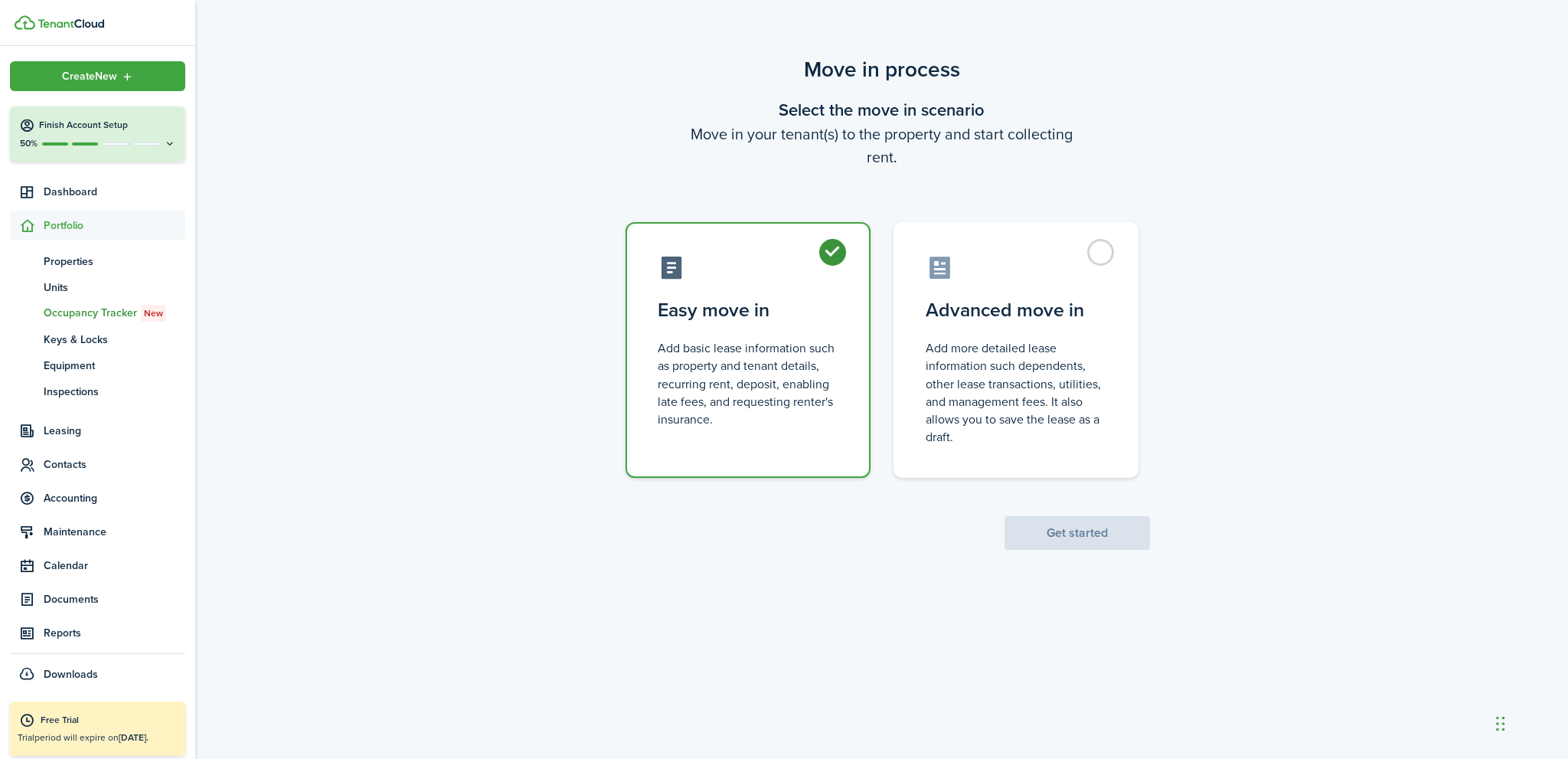
radio input "true"
click at [1093, 538] on button "Get started" at bounding box center [1077, 533] width 145 height 34
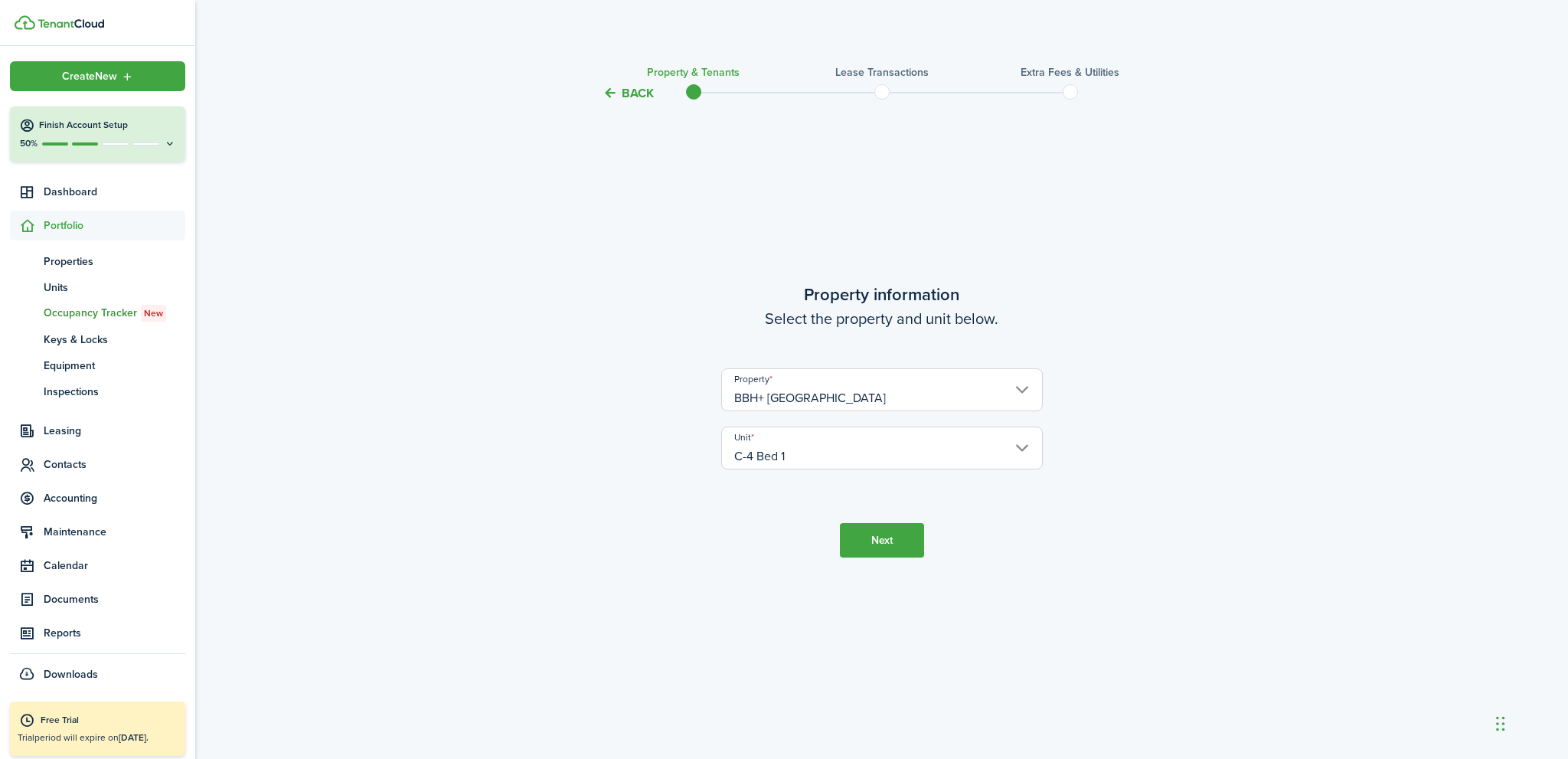
click at [898, 537] on button "Next" at bounding box center [881, 540] width 84 height 35
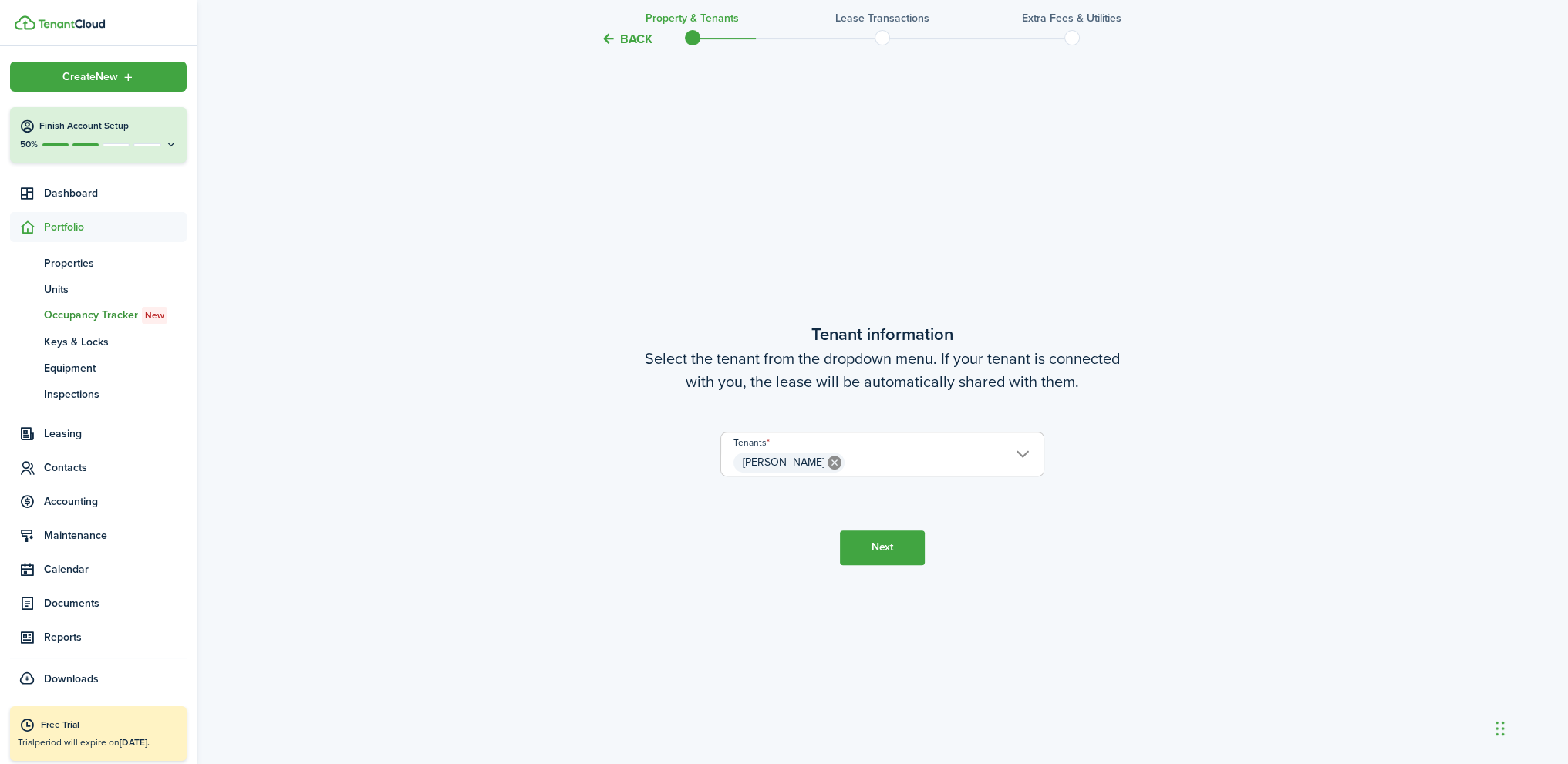
click at [900, 554] on button "Next" at bounding box center [881, 548] width 84 height 35
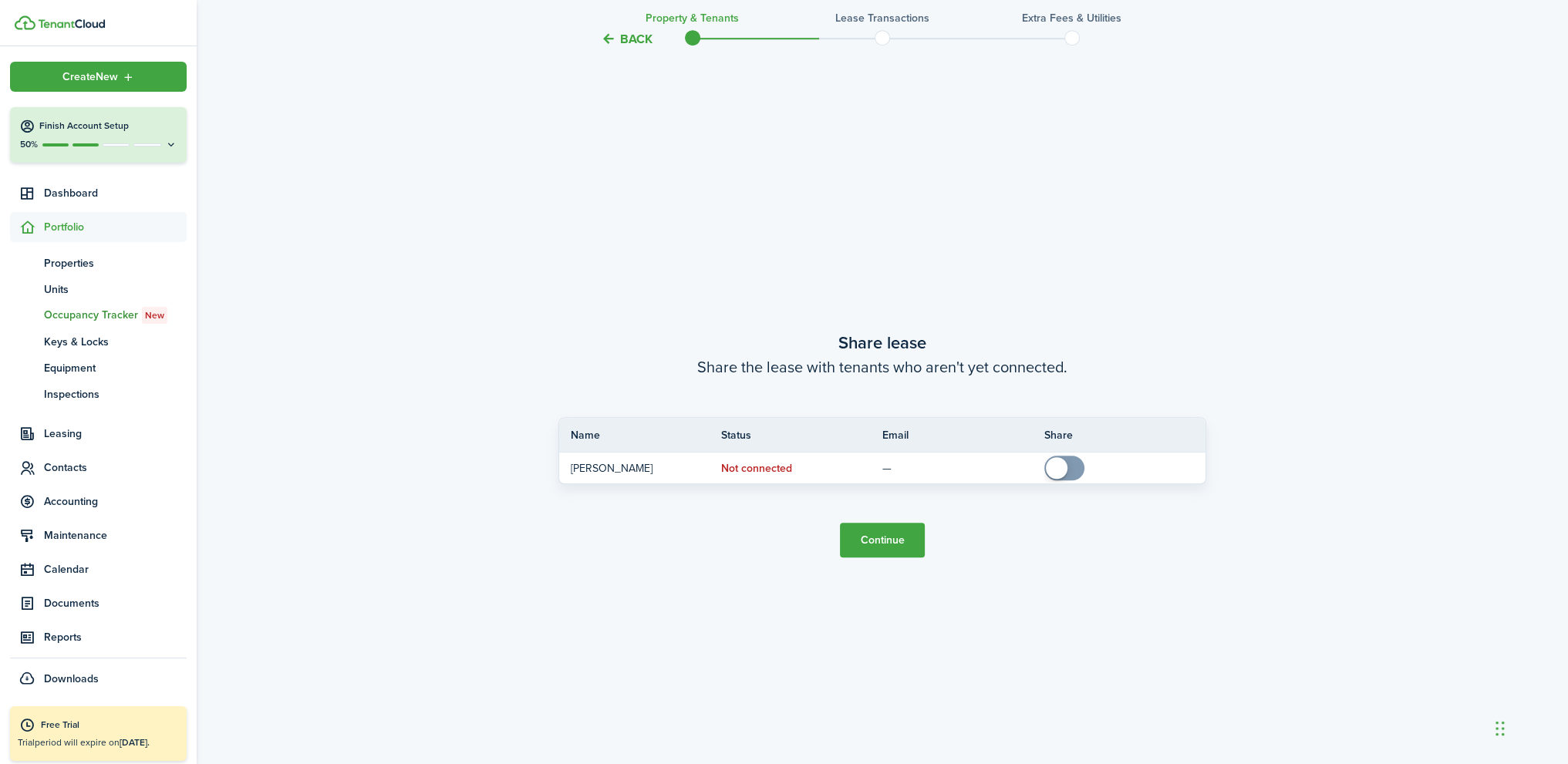
scroll to position [1424, 0]
click at [898, 551] on button "Continue" at bounding box center [881, 539] width 84 height 35
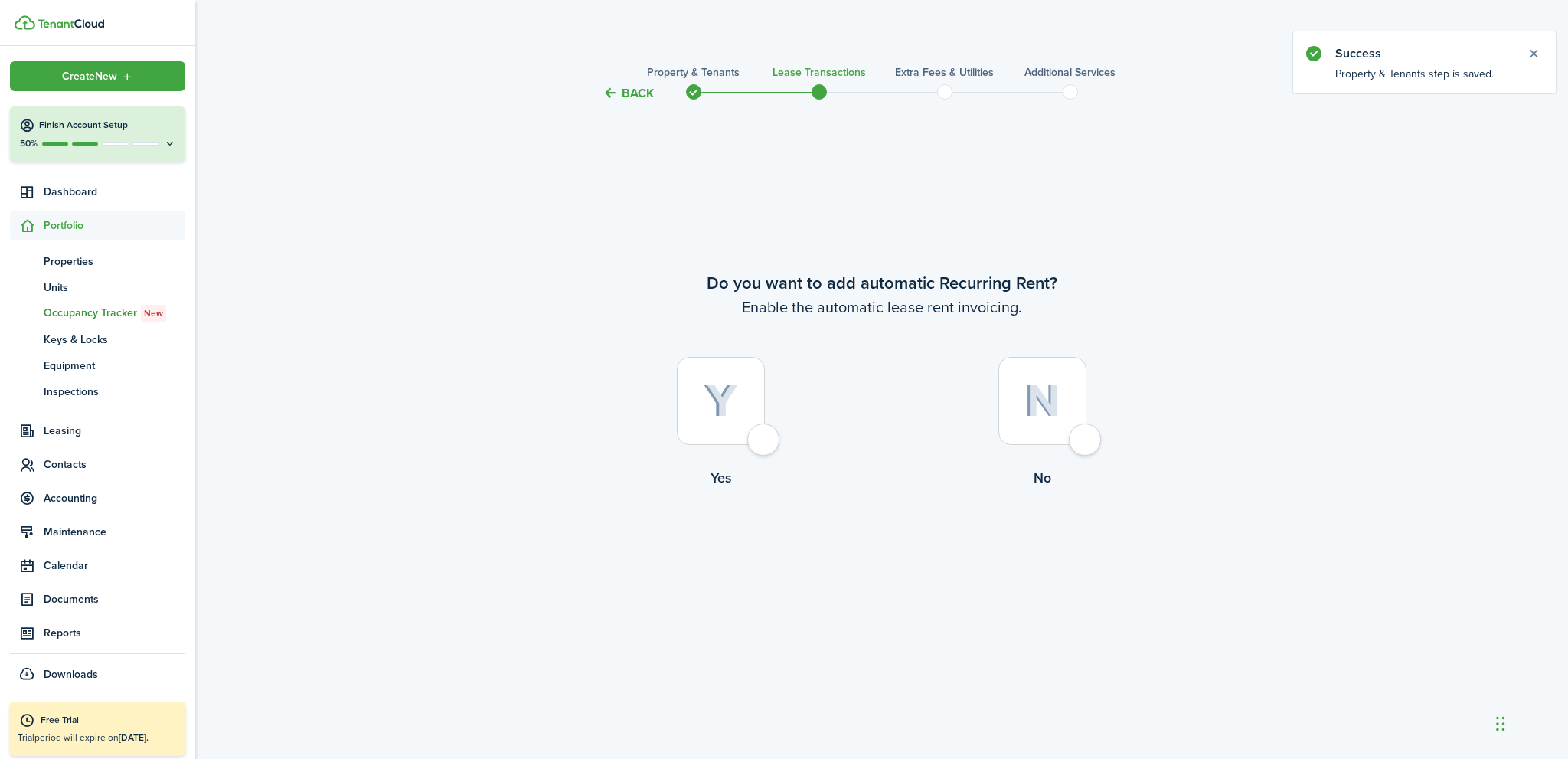
click at [761, 443] on div at bounding box center [720, 401] width 88 height 88
radio input "true"
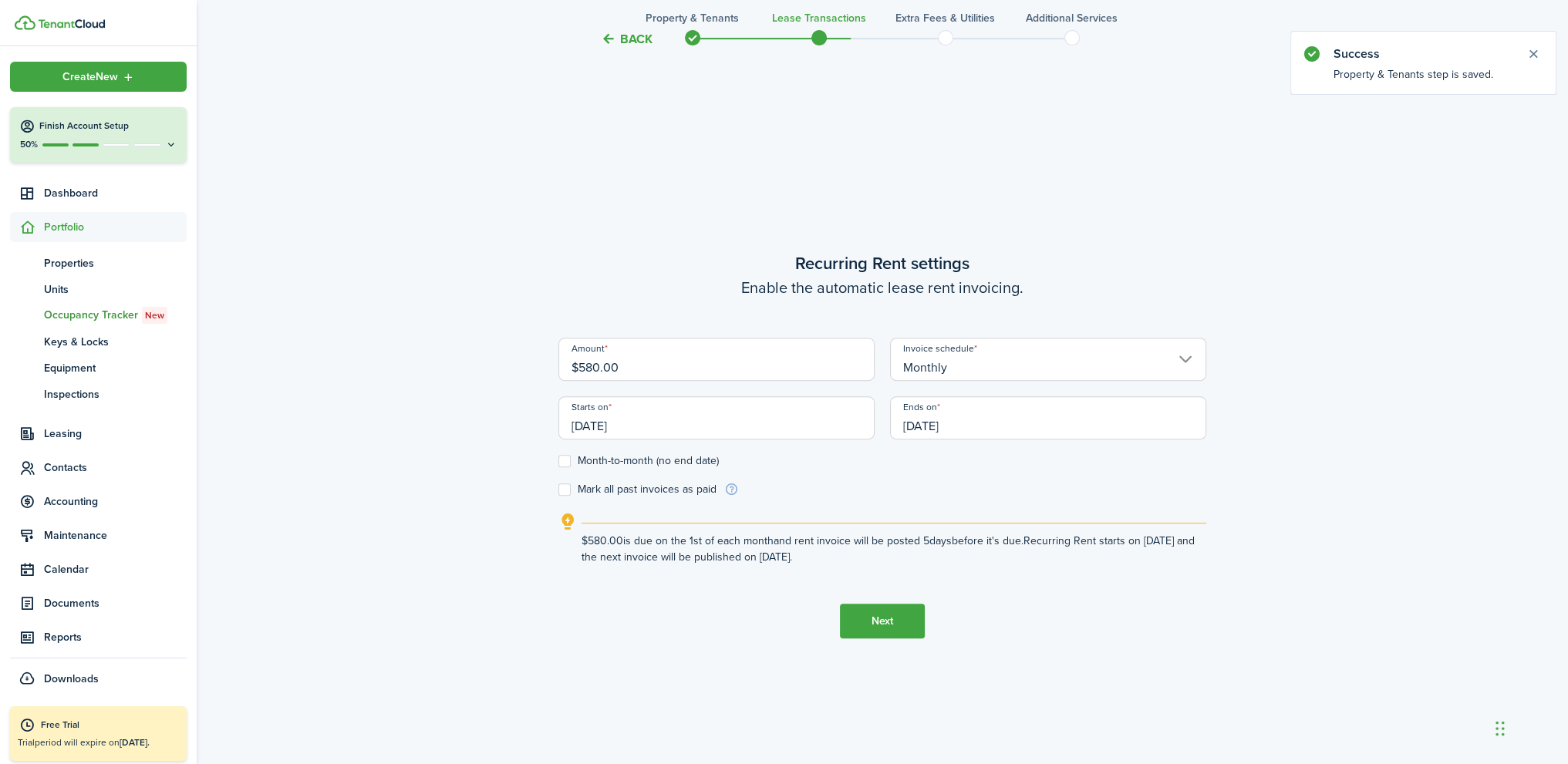
scroll to position [660, 0]
drag, startPoint x: 639, startPoint y: 364, endPoint x: 499, endPoint y: 364, distance: 140.0
click at [499, 364] on div "Back Property & Tenants Lease Transactions Extra fees & Utilities Additional Se…" at bounding box center [882, 109] width 1371 height 1432
click at [980, 422] on input "[DATE]" at bounding box center [1048, 416] width 316 height 44
type input "$1,160.00"
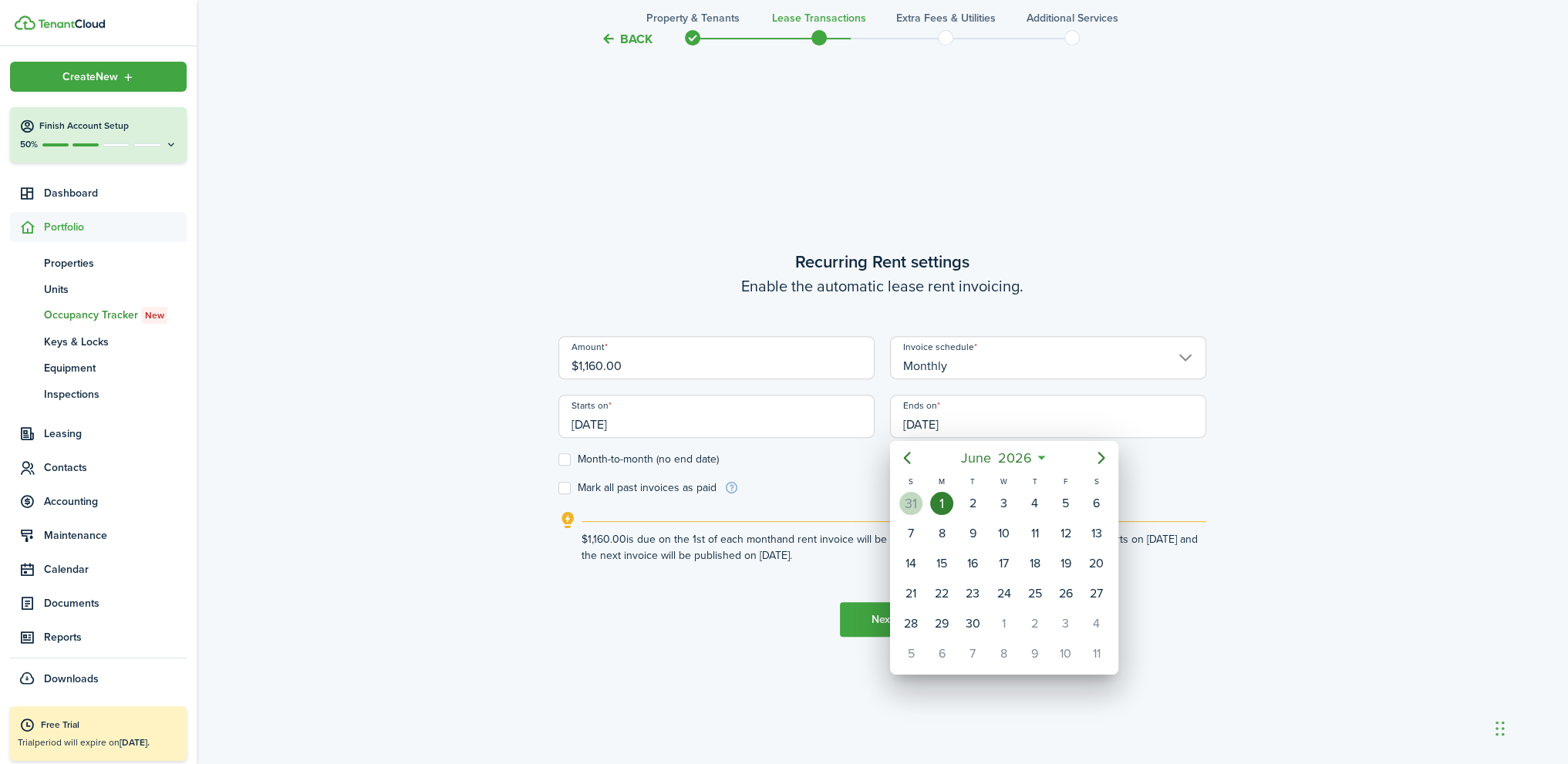
click at [907, 505] on div "31" at bounding box center [911, 503] width 23 height 23
type input "[DATE]"
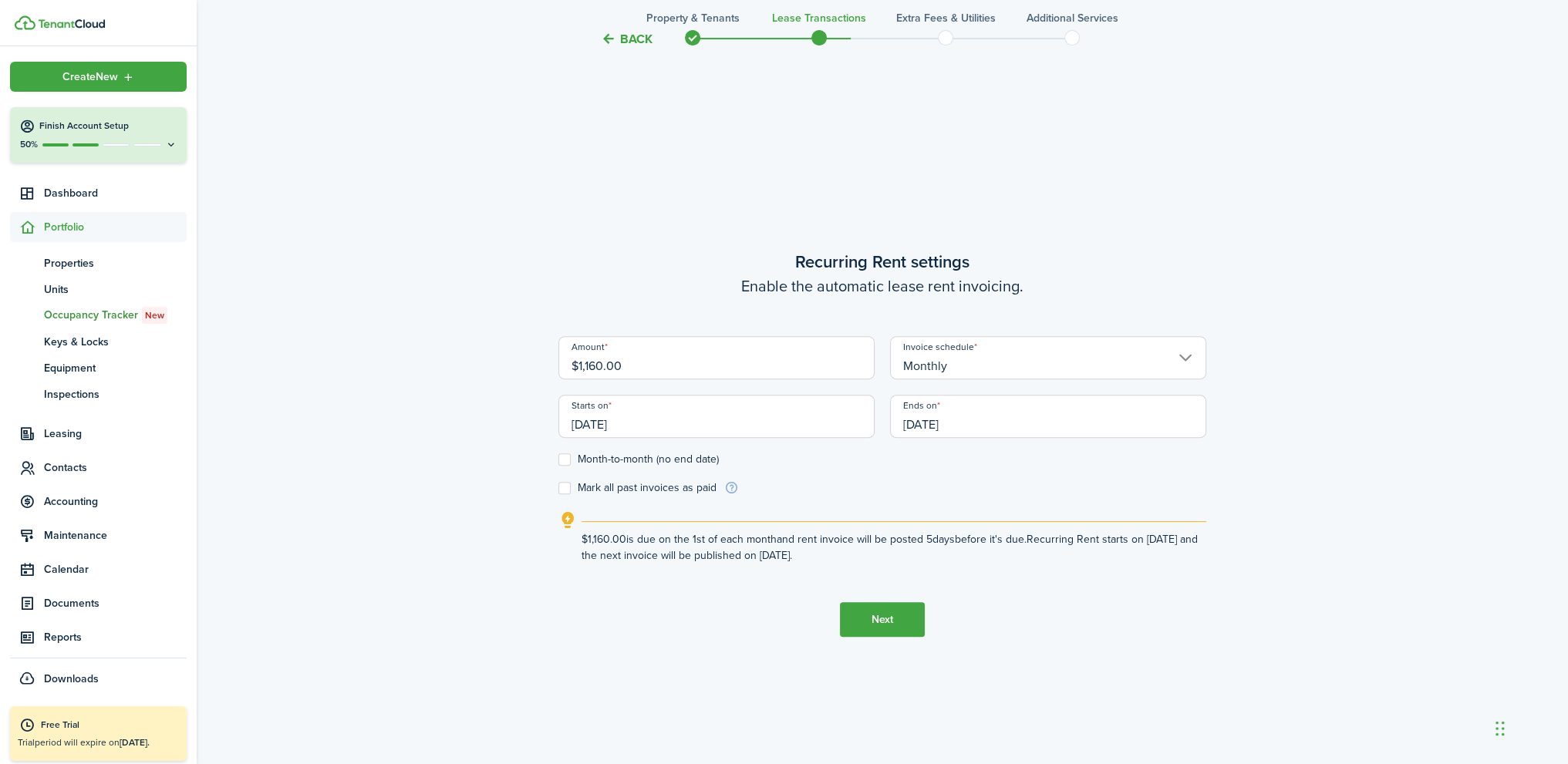
click at [886, 618] on button "Next" at bounding box center [881, 620] width 84 height 35
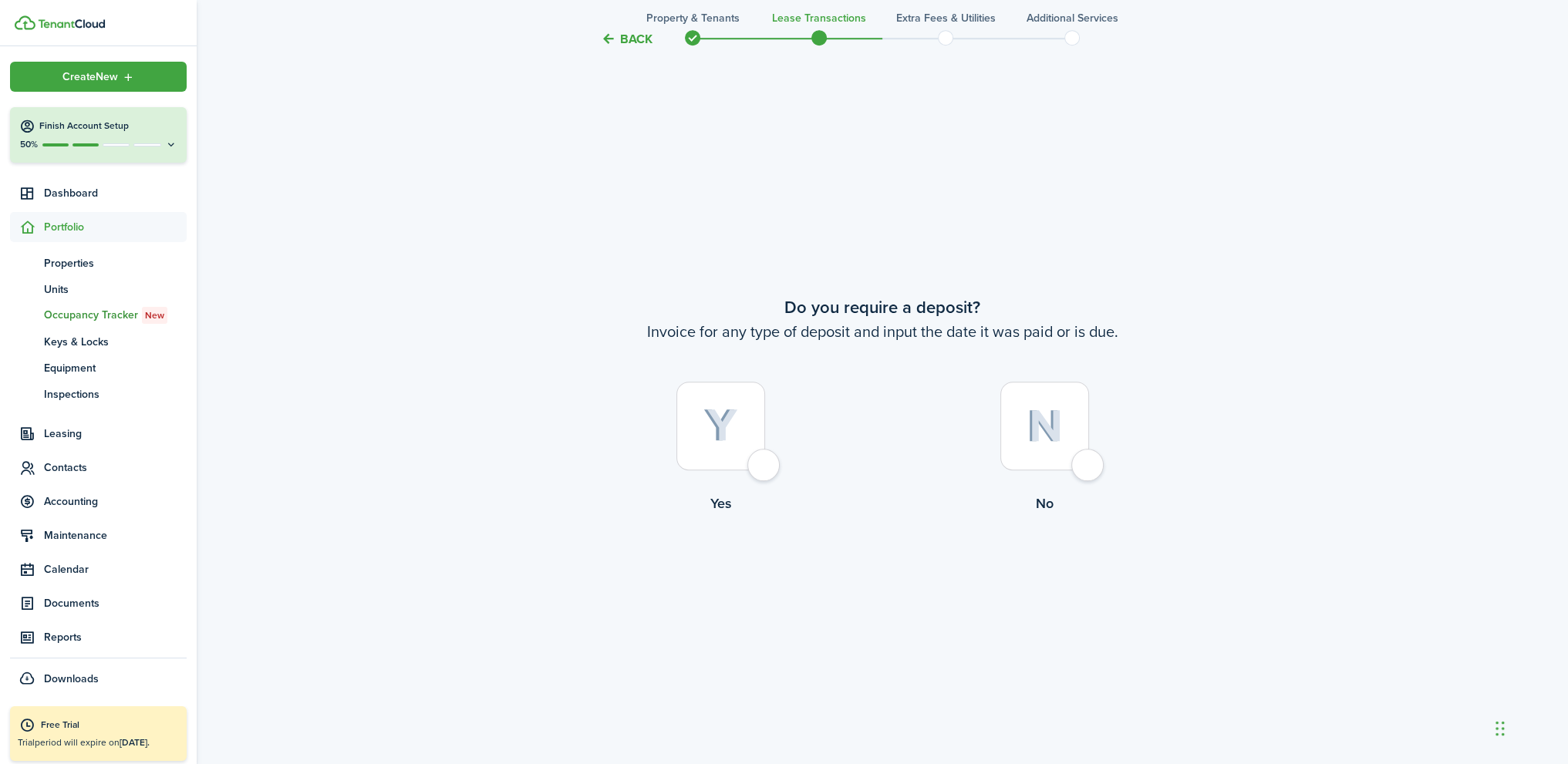
scroll to position [1424, 0]
click at [1076, 468] on div at bounding box center [1043, 424] width 88 height 88
radio input "true"
click at [1078, 468] on div at bounding box center [1043, 423] width 88 height 88
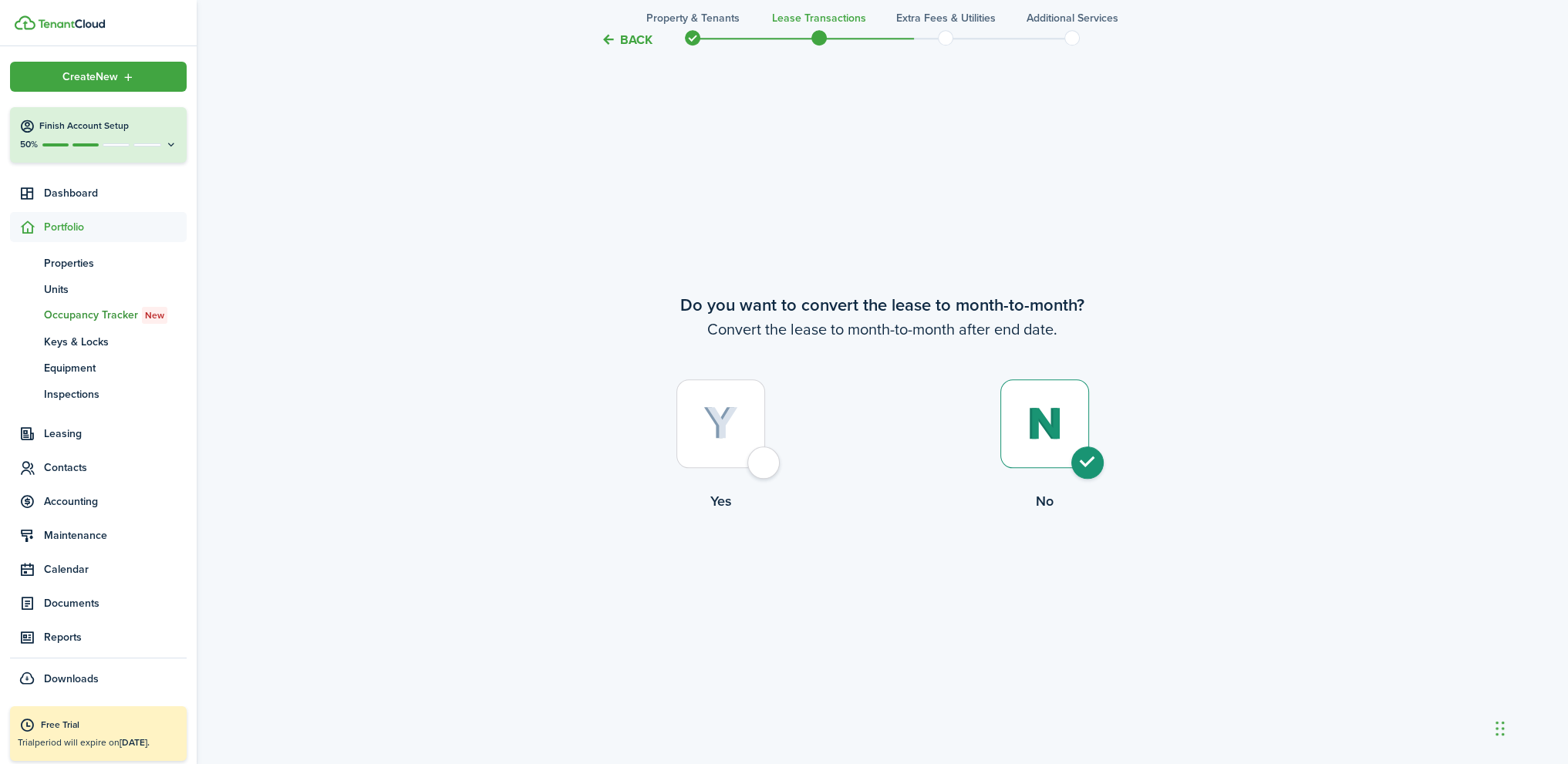
radio input "true"
click at [879, 563] on button "Continue" at bounding box center [881, 575] width 84 height 35
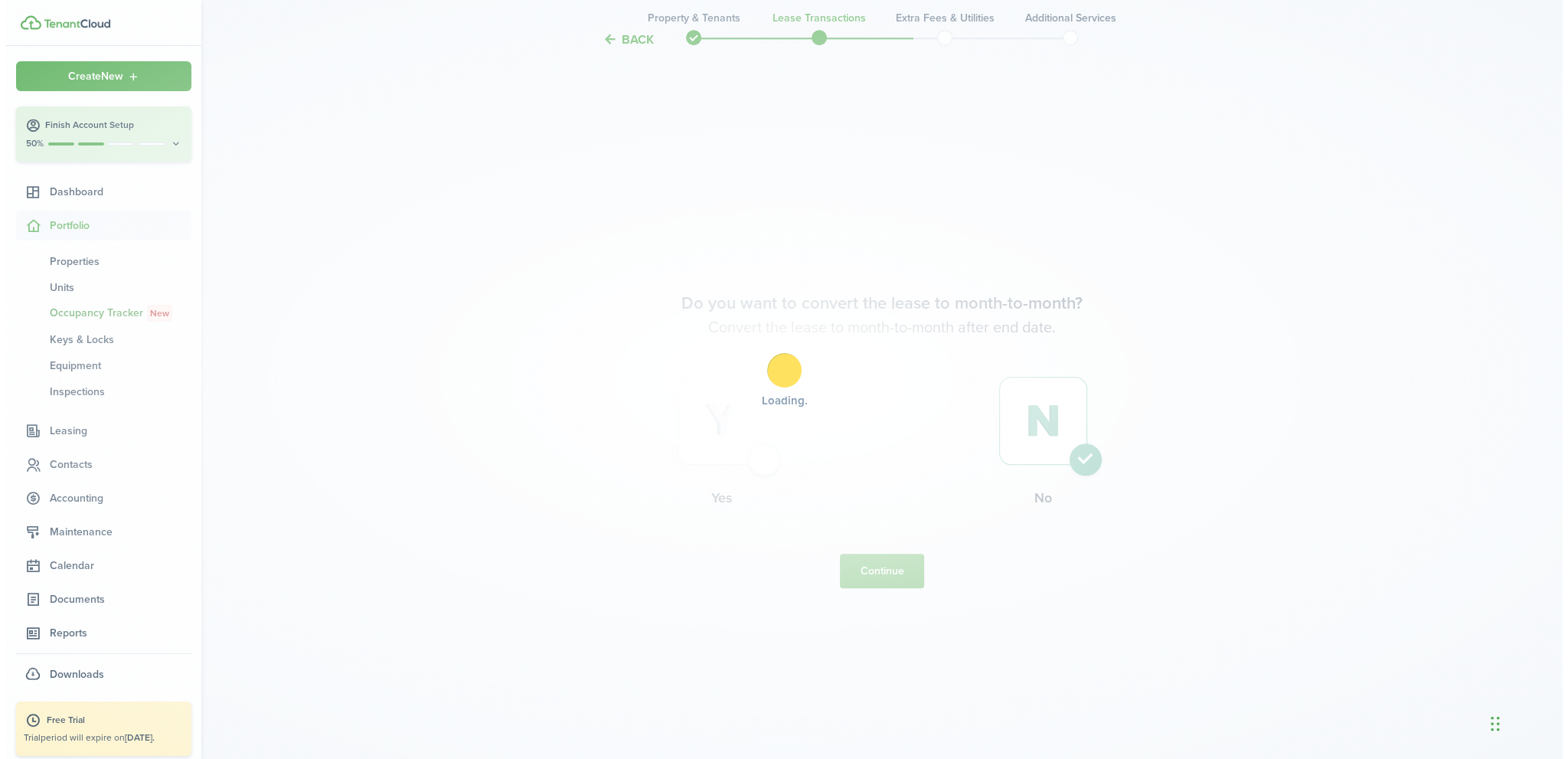
scroll to position [0, 0]
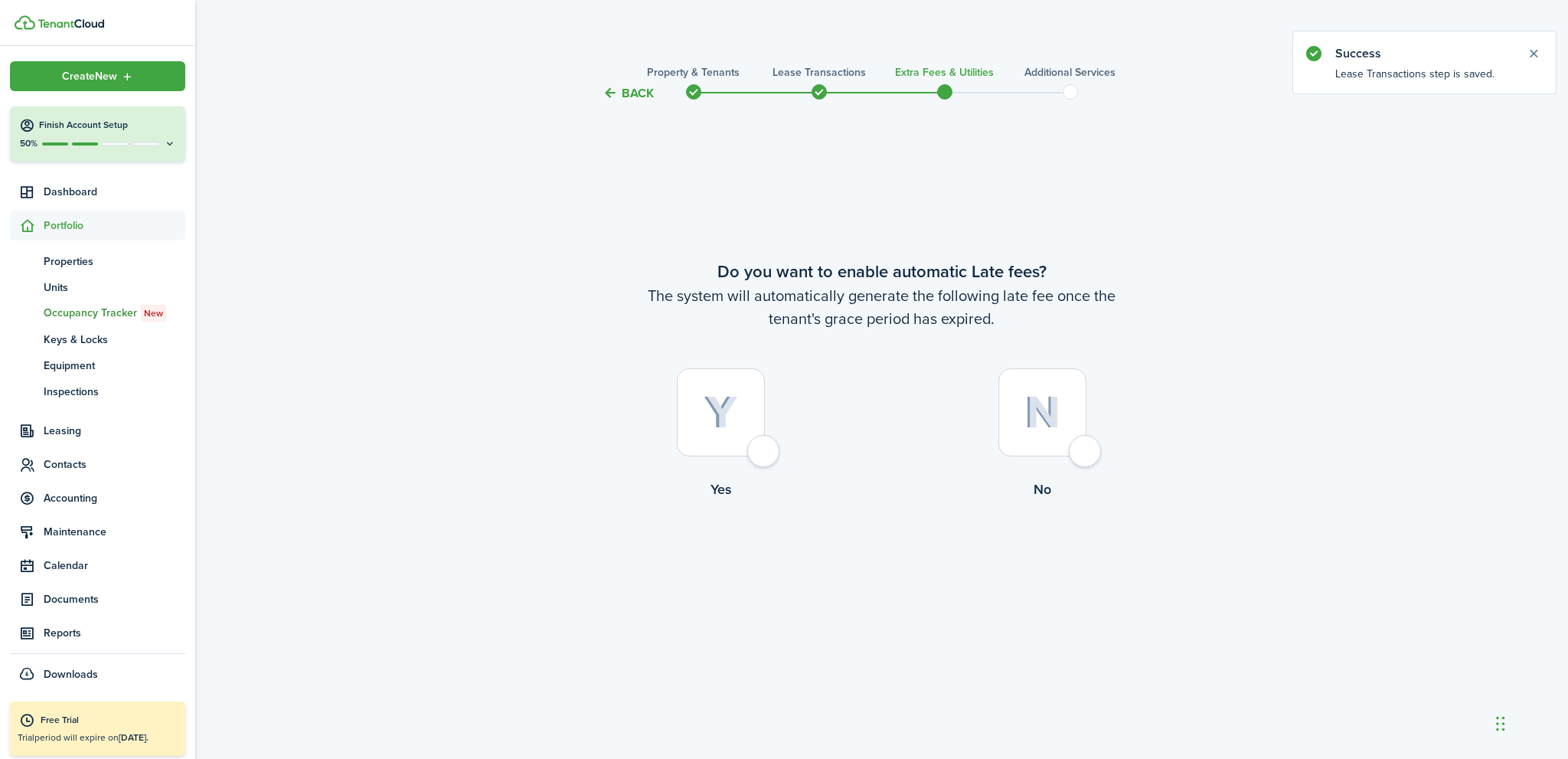
click at [1086, 448] on div at bounding box center [1042, 411] width 88 height 88
radio input "true"
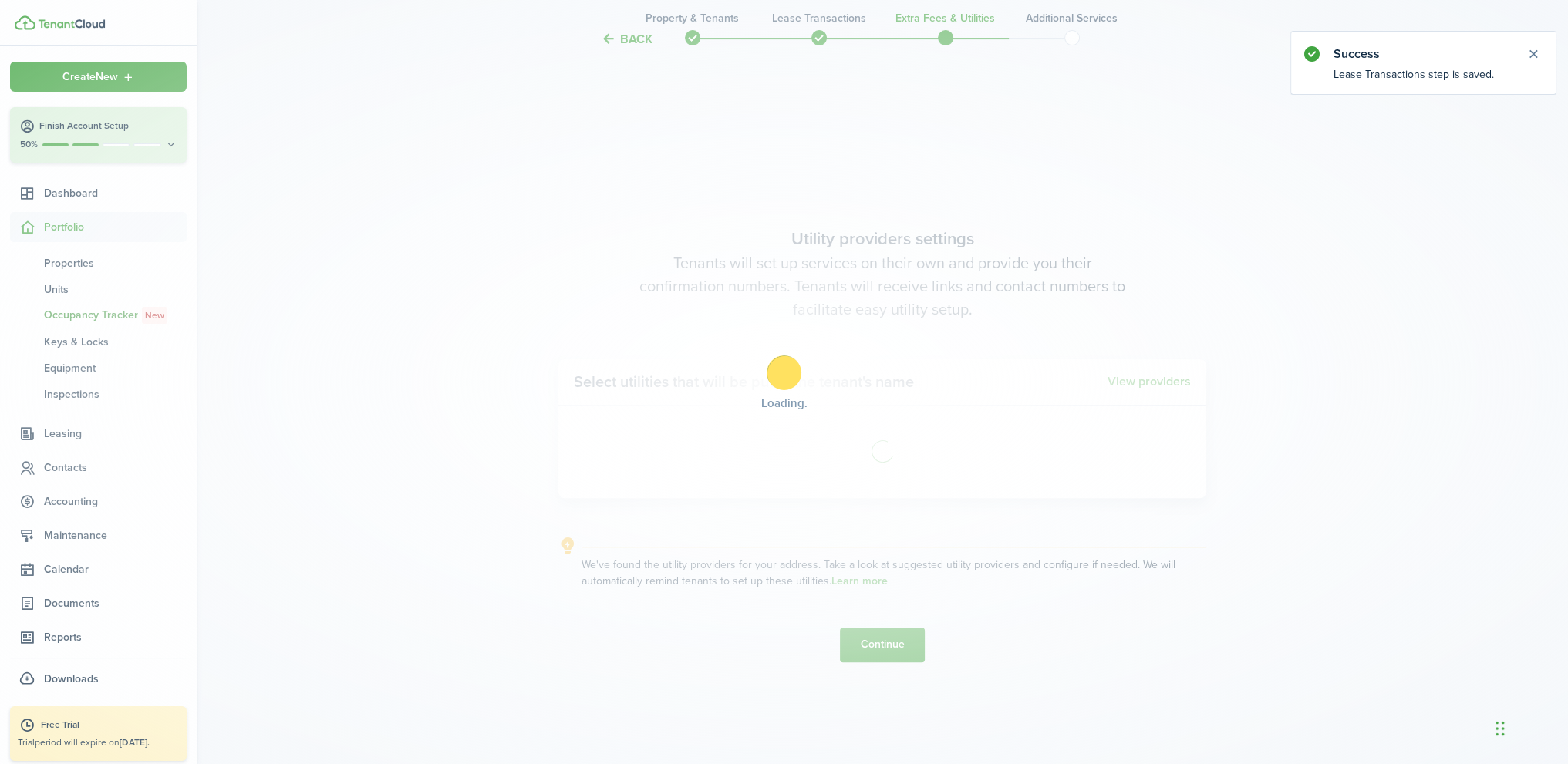
scroll to position [660, 0]
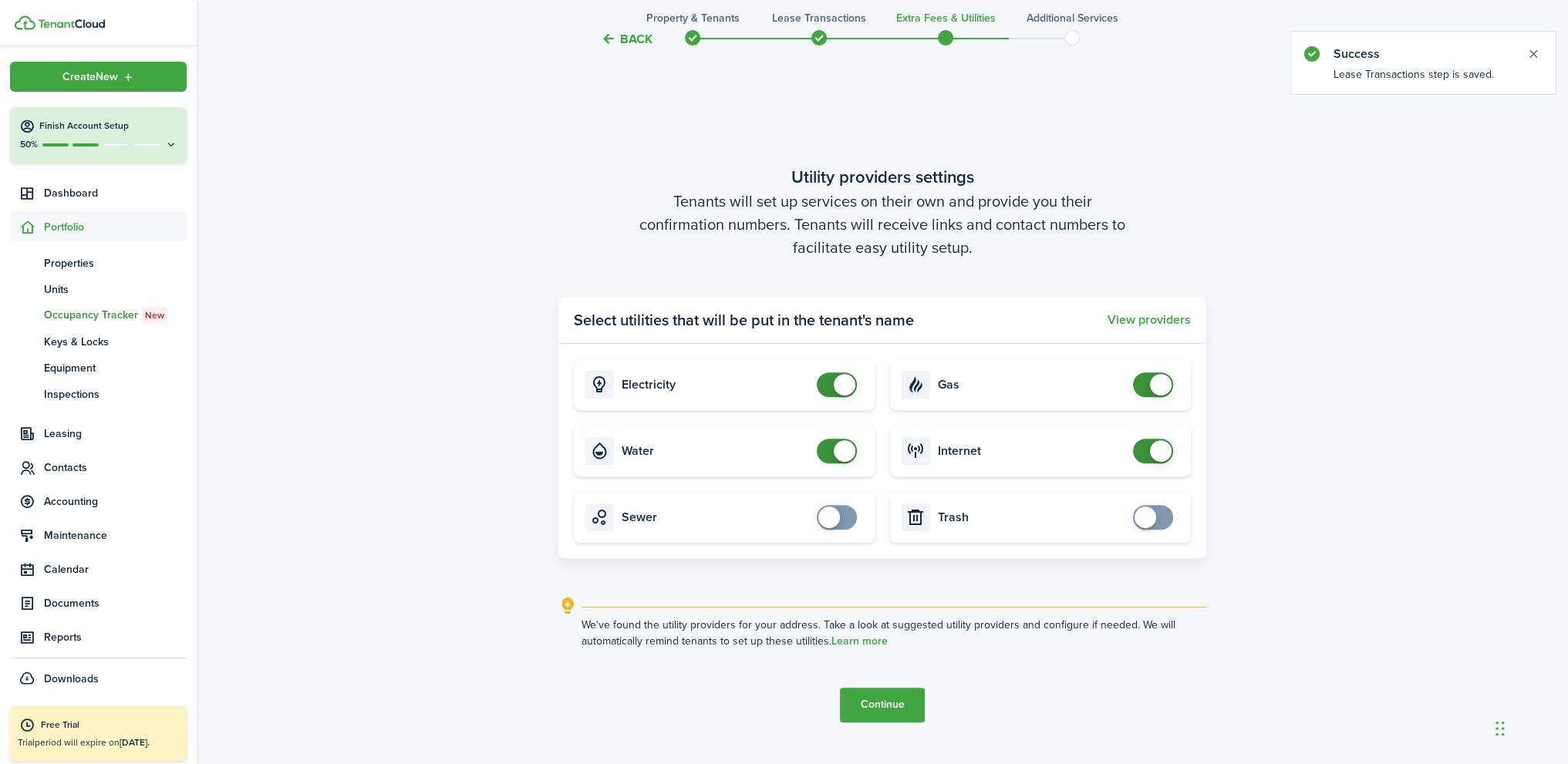
checkbox input "false"
click at [829, 381] on span at bounding box center [837, 384] width 16 height 24
checkbox input "false"
click at [829, 453] on span at bounding box center [837, 450] width 16 height 24
checkbox input "false"
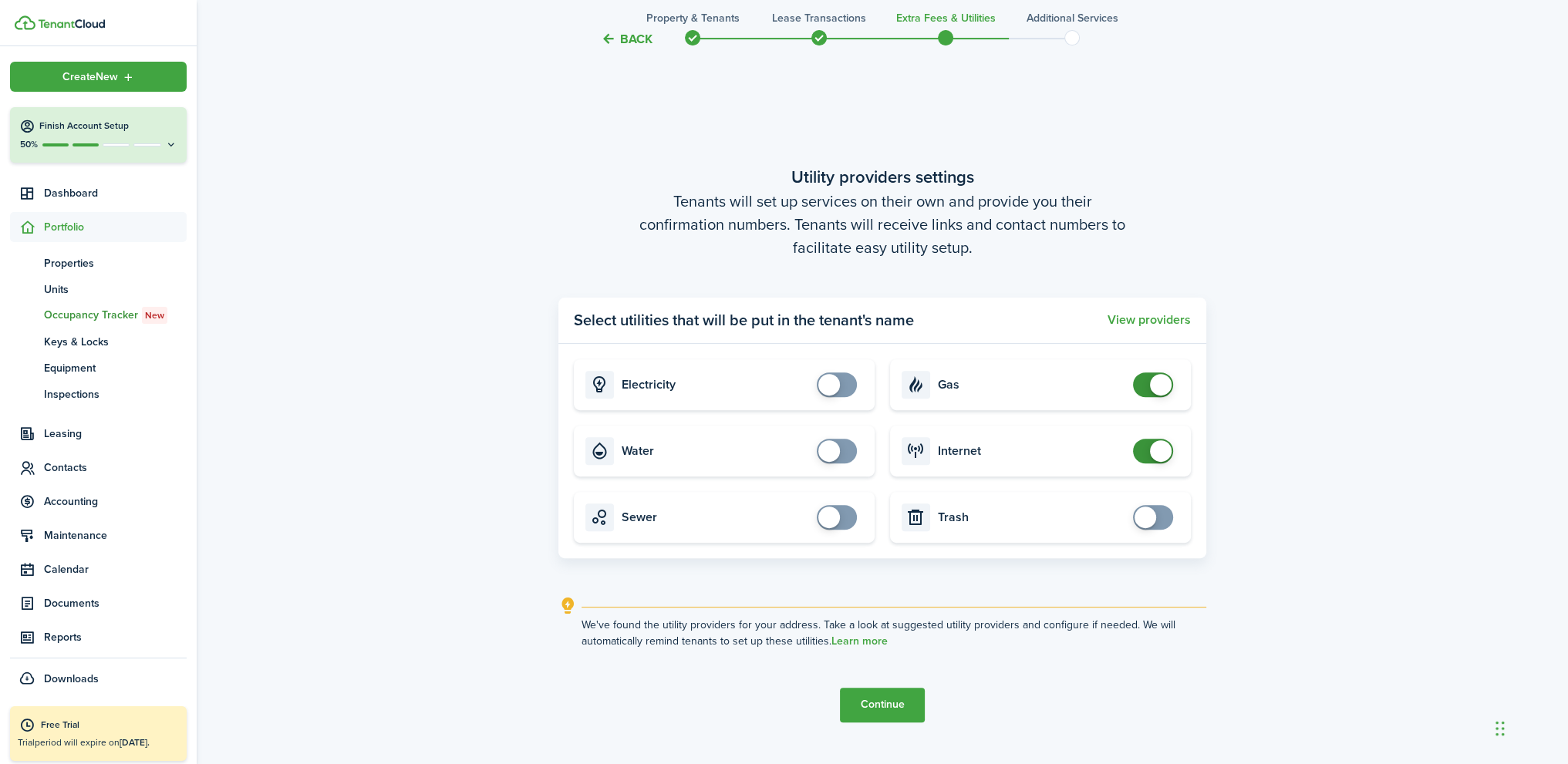
click at [1145, 383] on span at bounding box center [1153, 384] width 16 height 24
checkbox input "false"
click at [1145, 446] on span at bounding box center [1153, 450] width 16 height 24
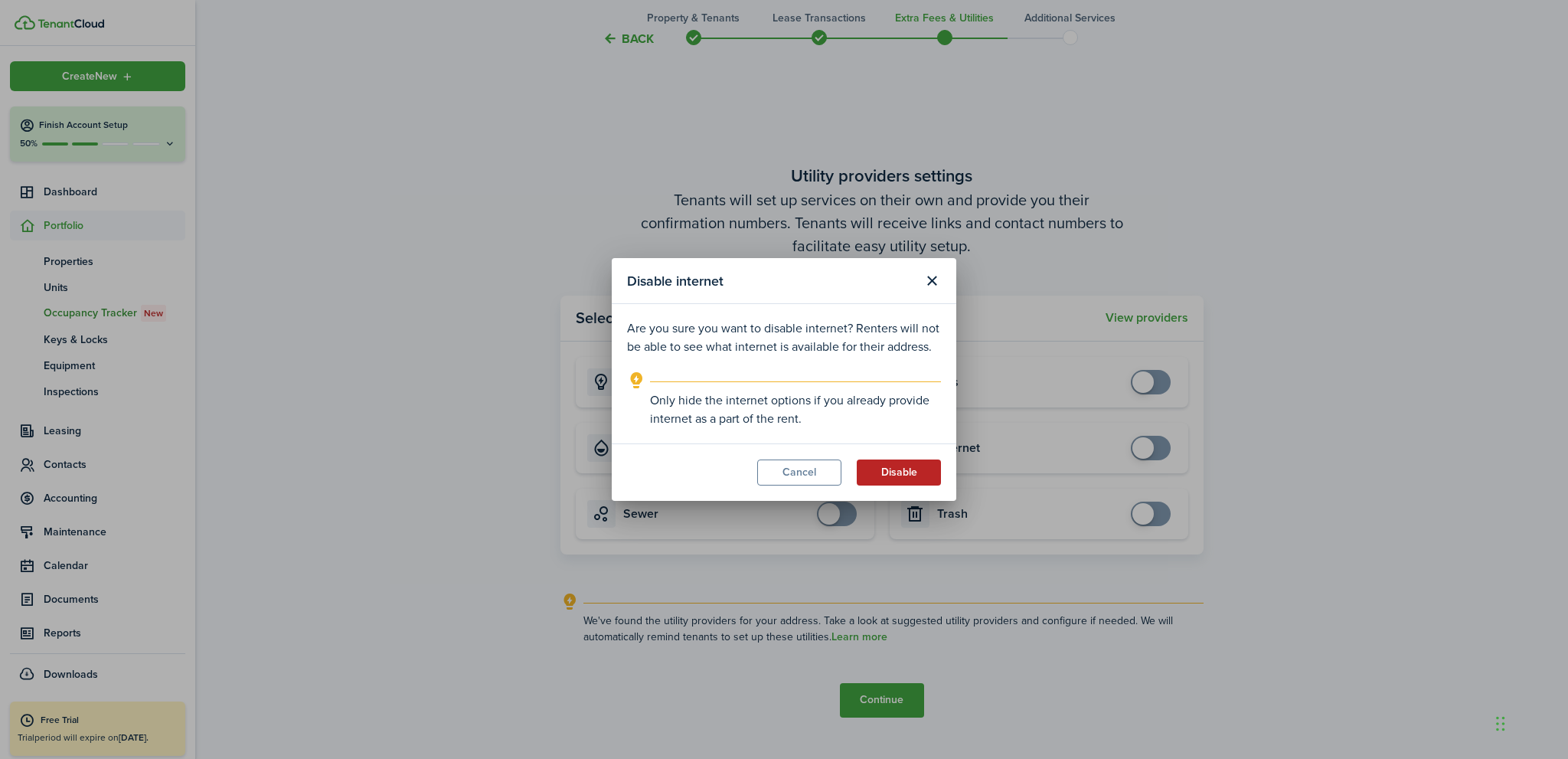
click at [910, 471] on button "Disable" at bounding box center [899, 472] width 84 height 26
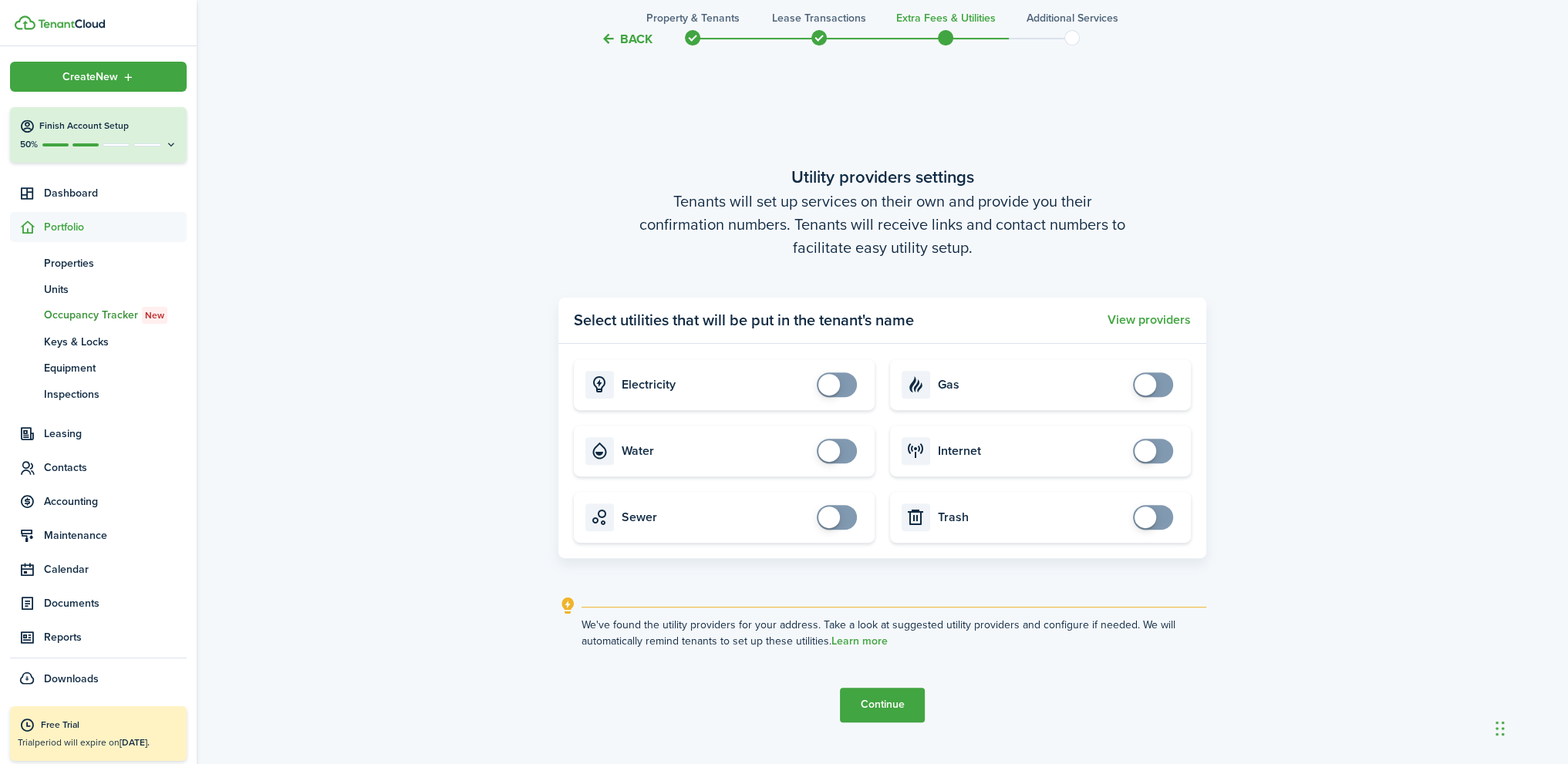
click at [883, 706] on button "Continue" at bounding box center [881, 705] width 84 height 35
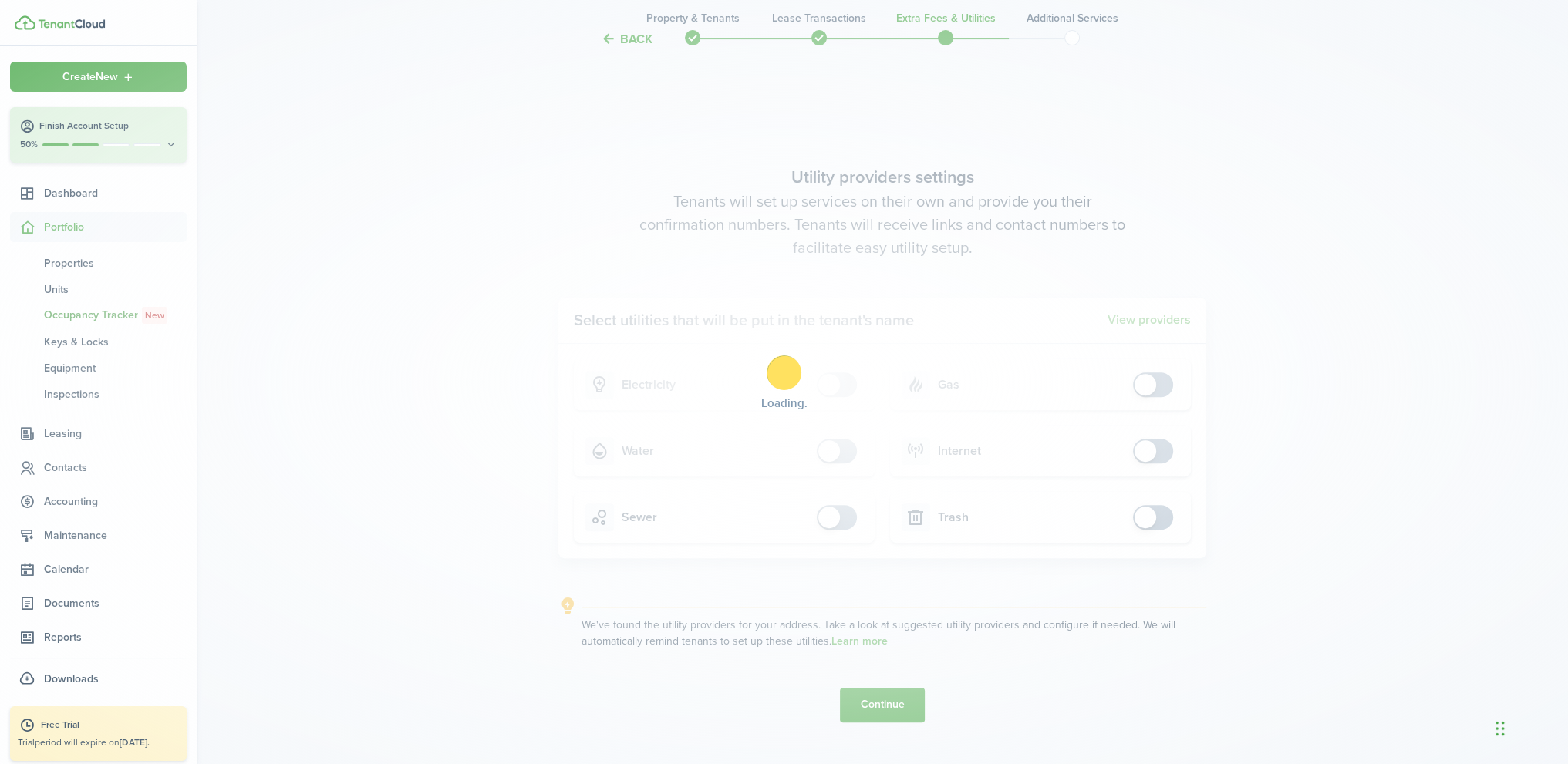
scroll to position [0, 0]
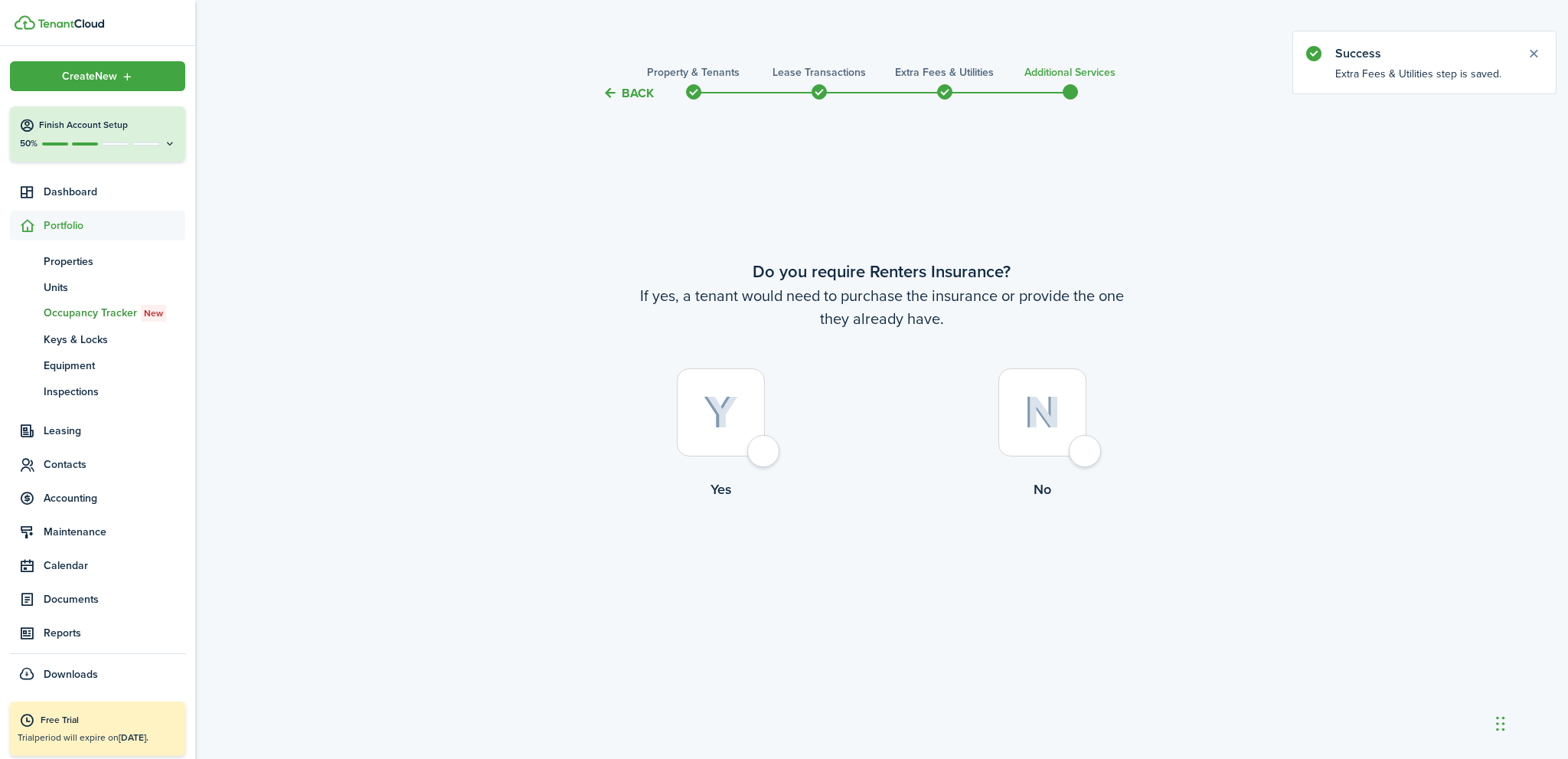
click at [1086, 457] on div at bounding box center [1042, 411] width 88 height 88
radio input "true"
click at [896, 563] on button "Complete move in" at bounding box center [881, 563] width 113 height 35
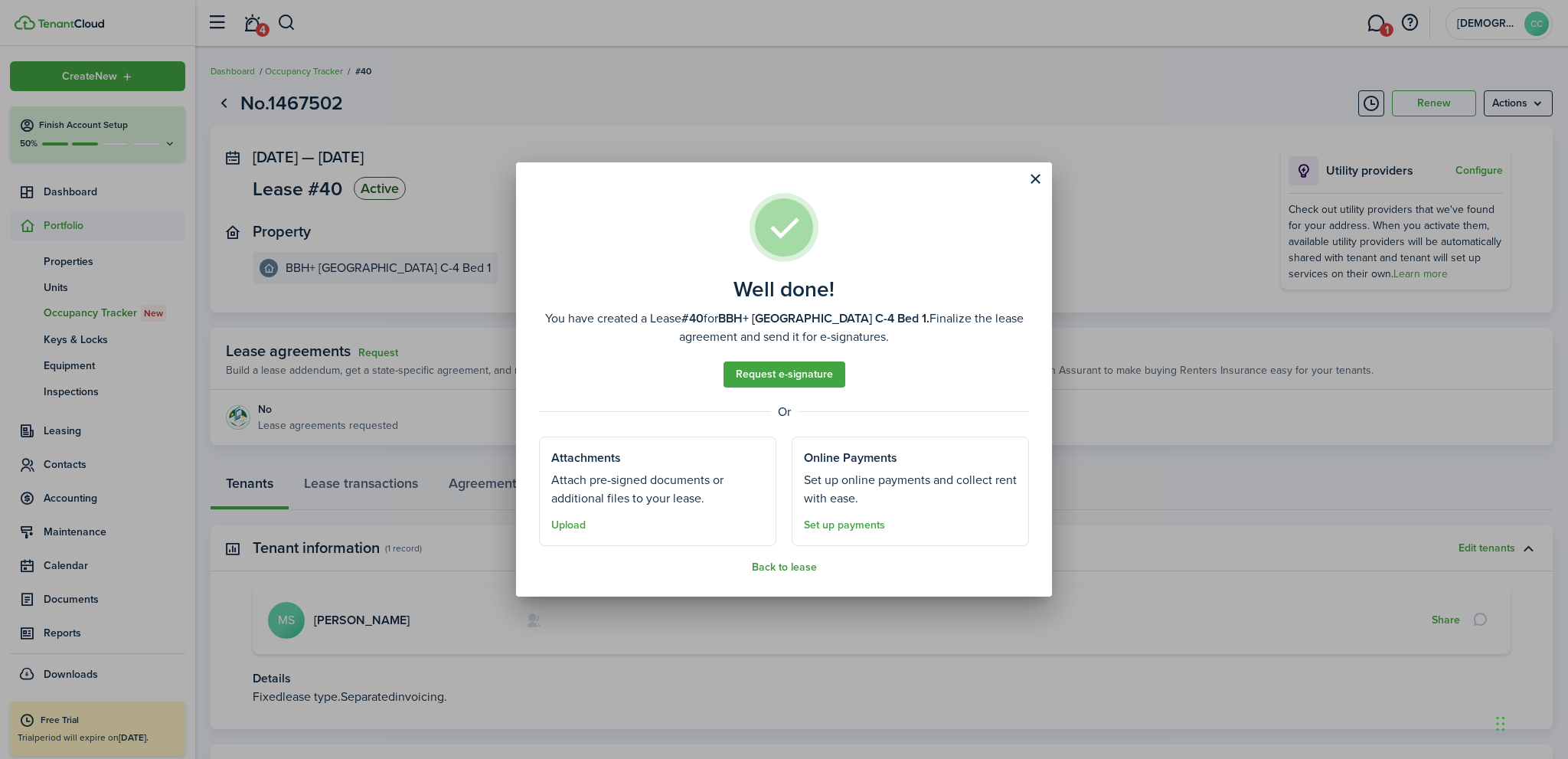
click at [791, 566] on button "Back to lease" at bounding box center [785, 567] width 65 height 13
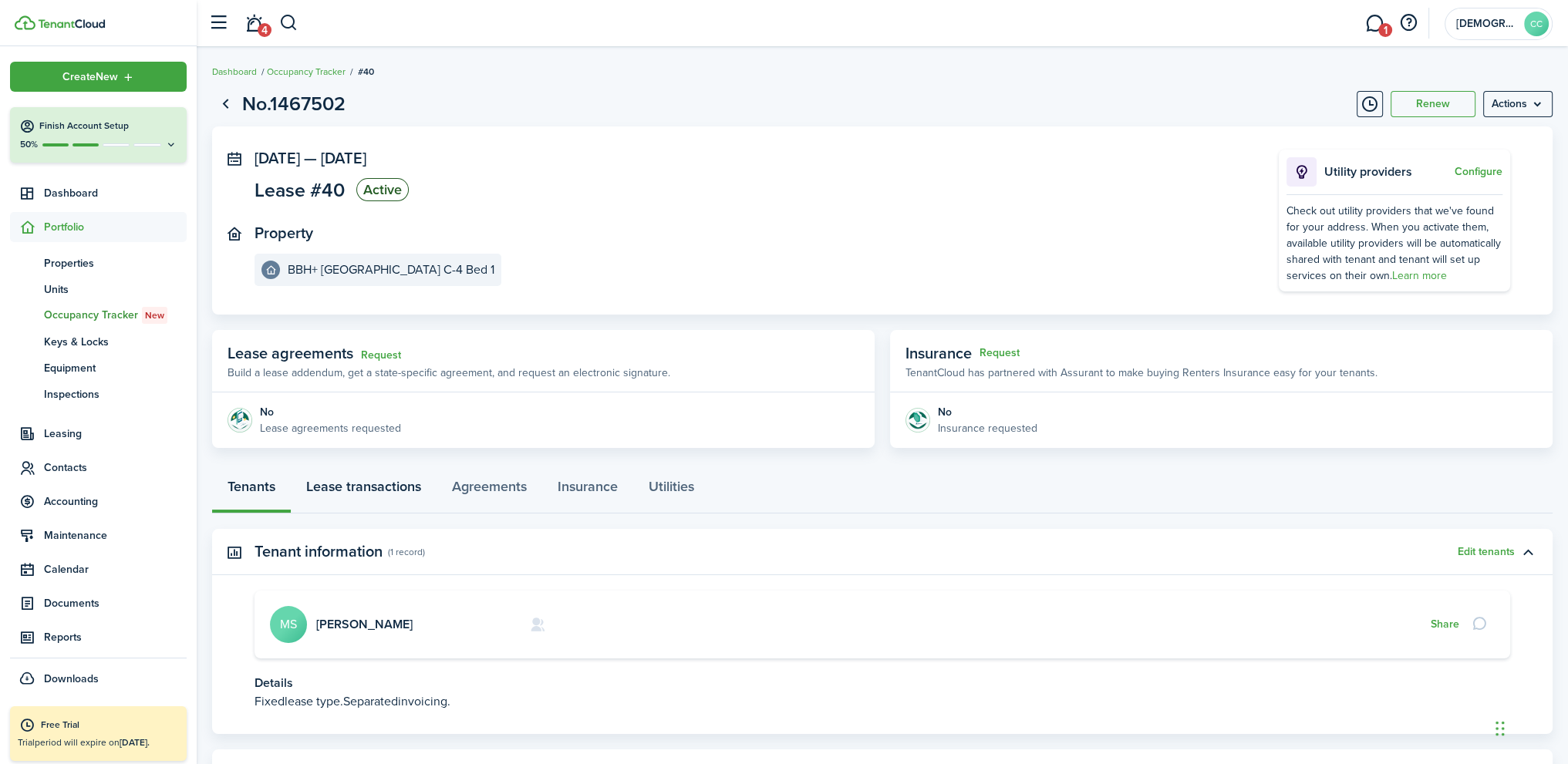
click at [349, 488] on link "Lease transactions" at bounding box center [364, 491] width 145 height 47
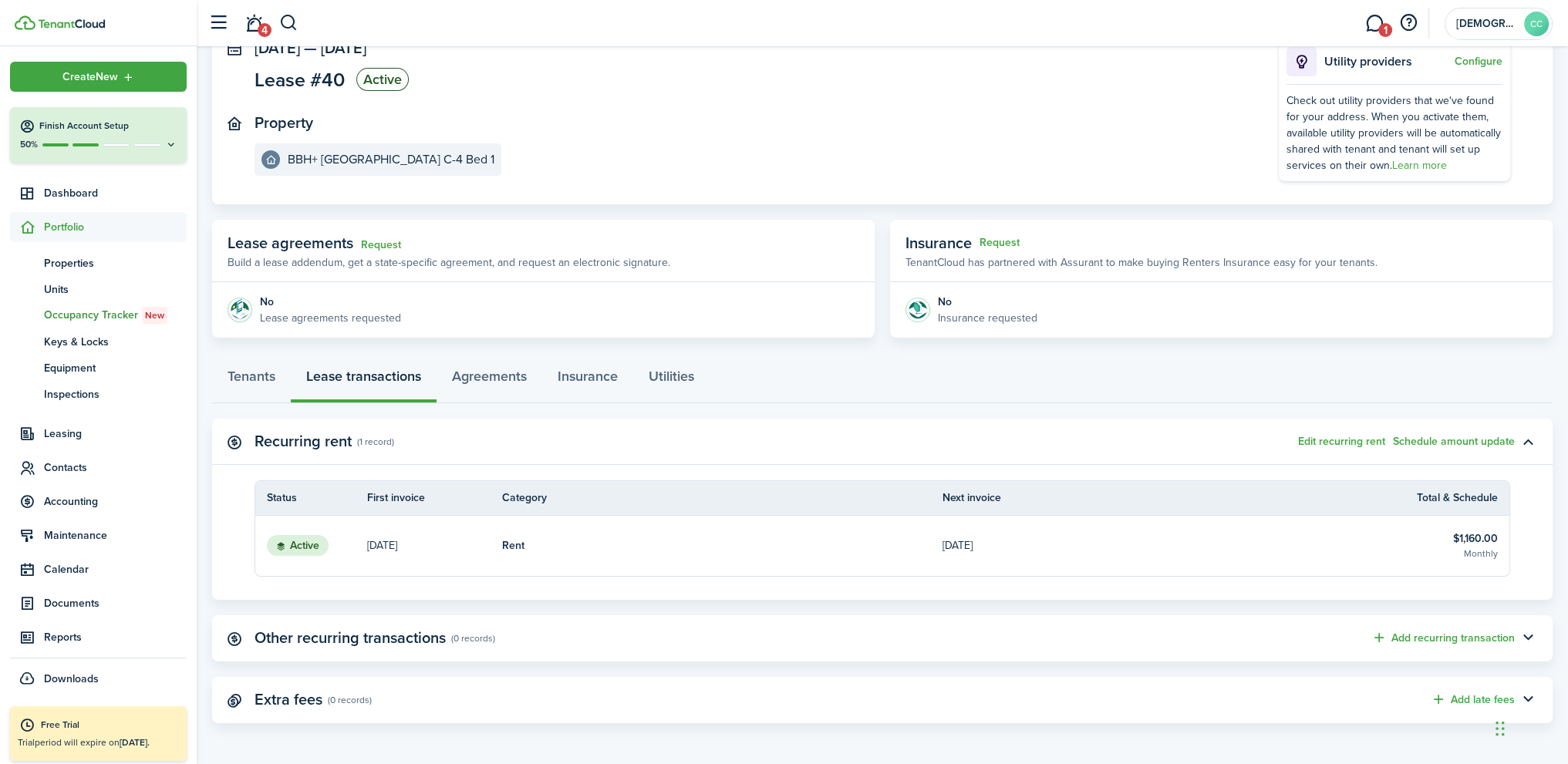
scroll to position [111, 0]
click at [394, 545] on p "[DATE]" at bounding box center [381, 544] width 30 height 16
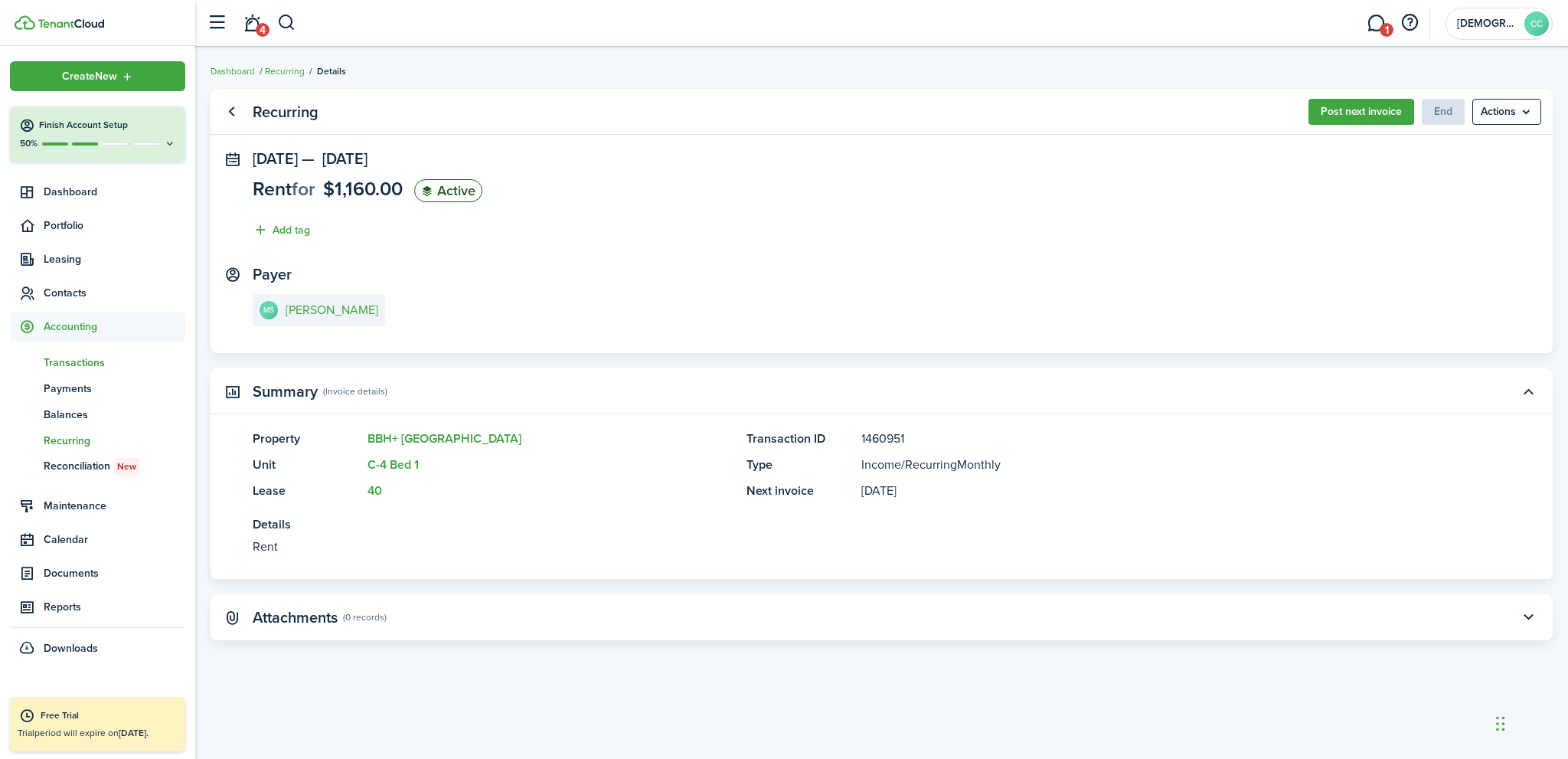
click at [72, 364] on span "Transactions" at bounding box center [114, 362] width 142 height 16
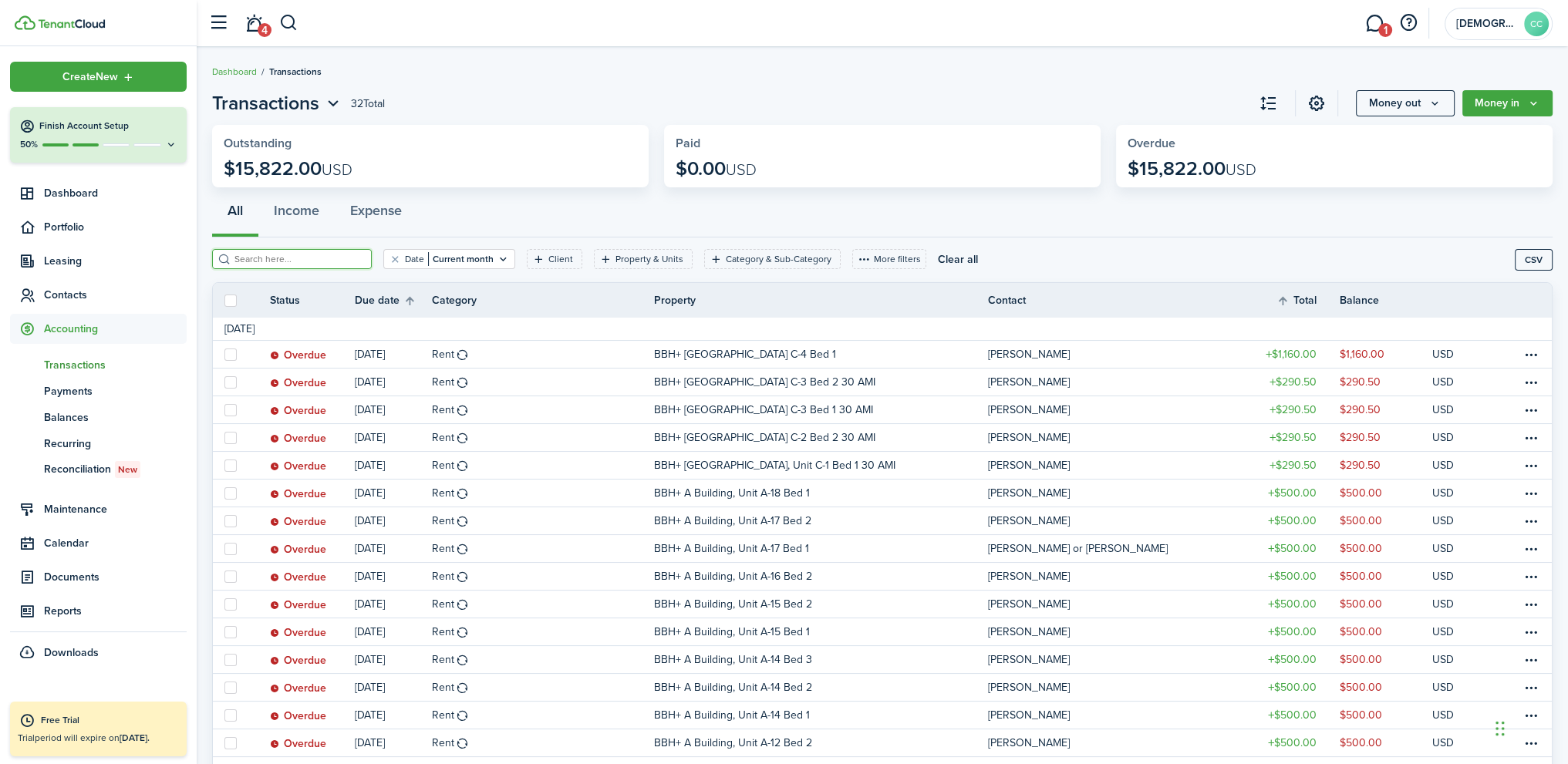
click at [305, 261] on input "search" at bounding box center [299, 259] width 136 height 15
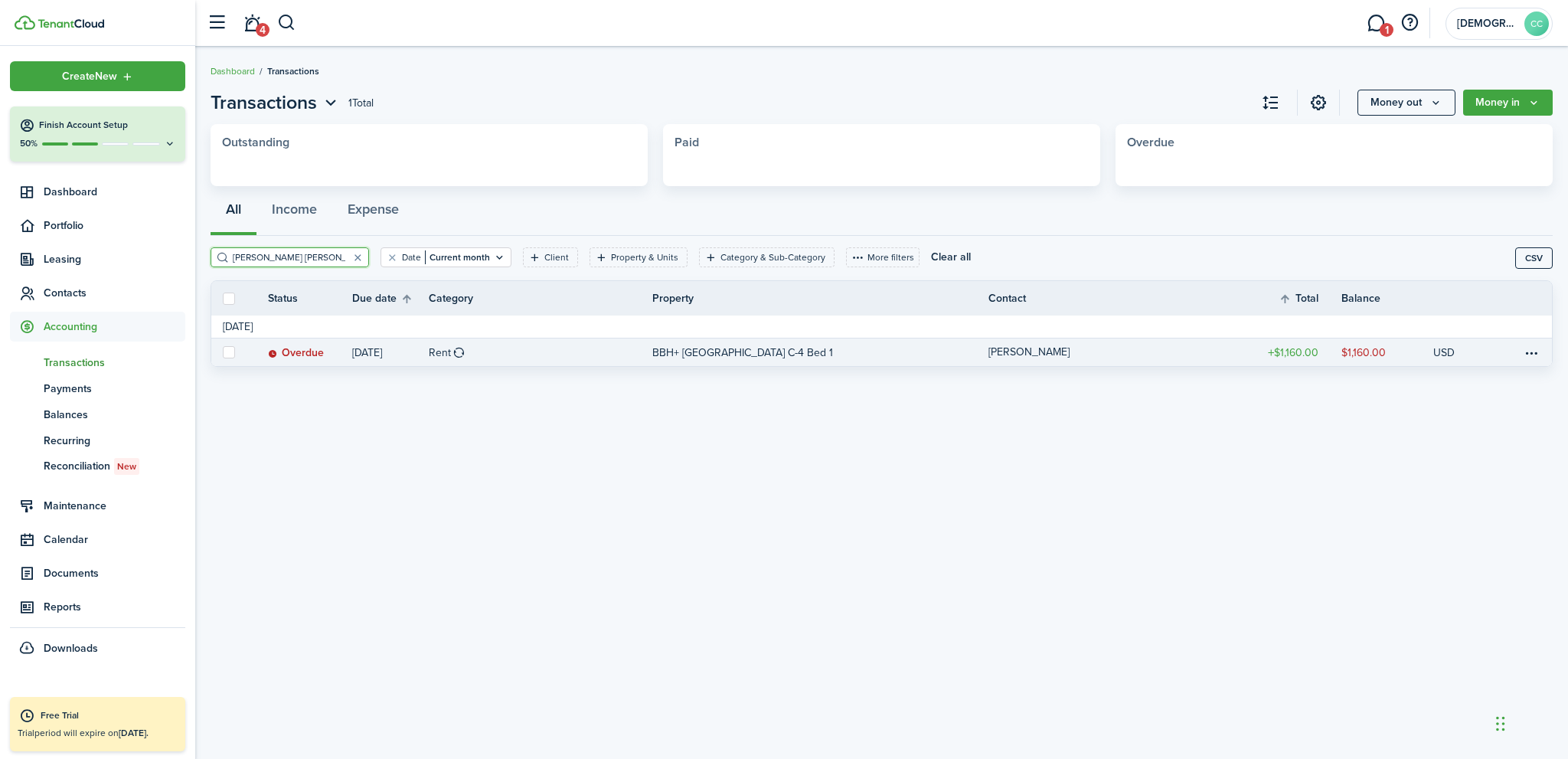
type input "mark steven"
click at [667, 352] on p "BBH+ C Building Studios, Unit C-4 Bed 1" at bounding box center [743, 353] width 181 height 16
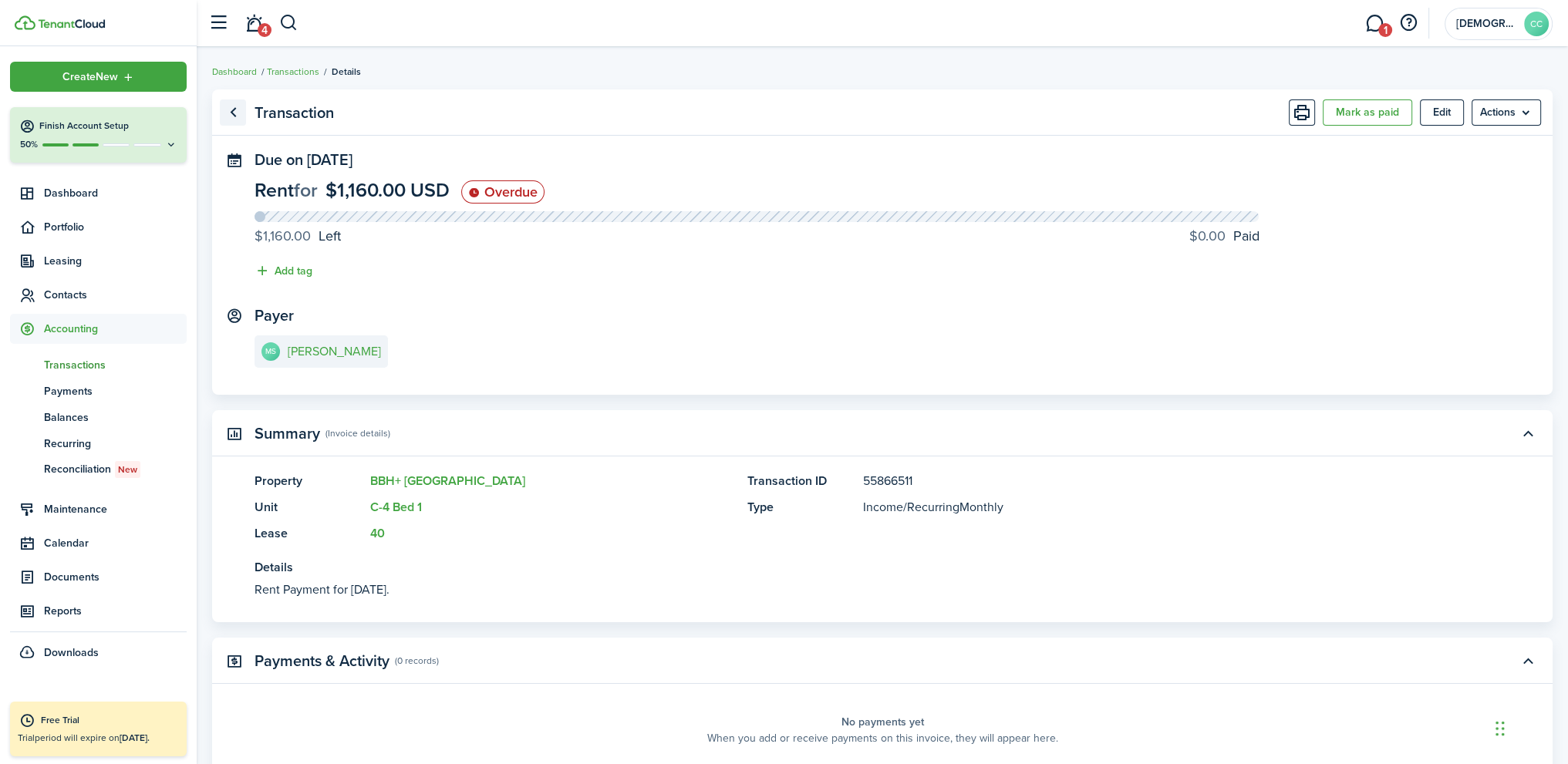
click at [236, 113] on link "Go back" at bounding box center [233, 112] width 26 height 26
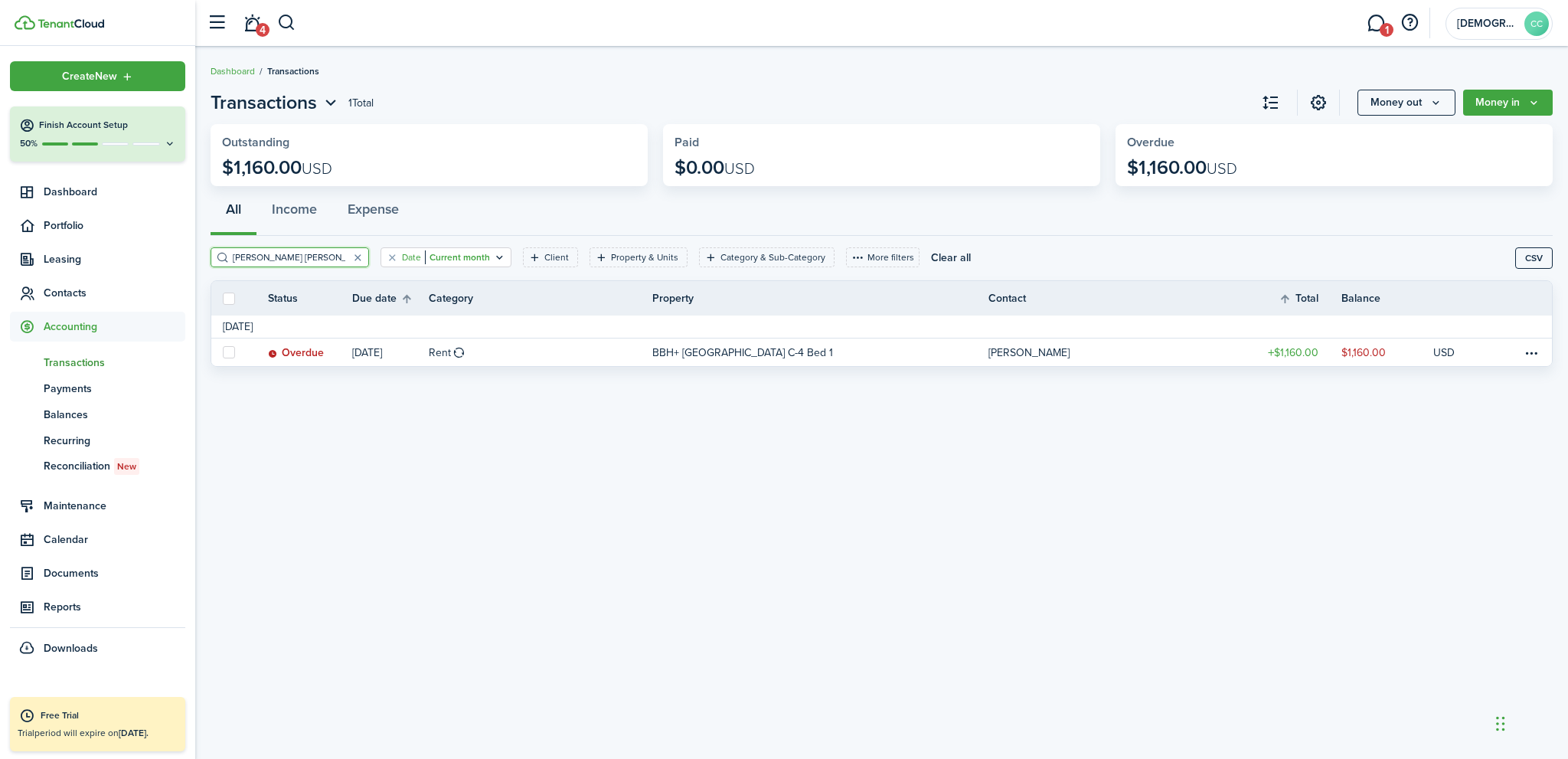
click at [431, 258] on filter-tag-value "Current month" at bounding box center [457, 257] width 65 height 13
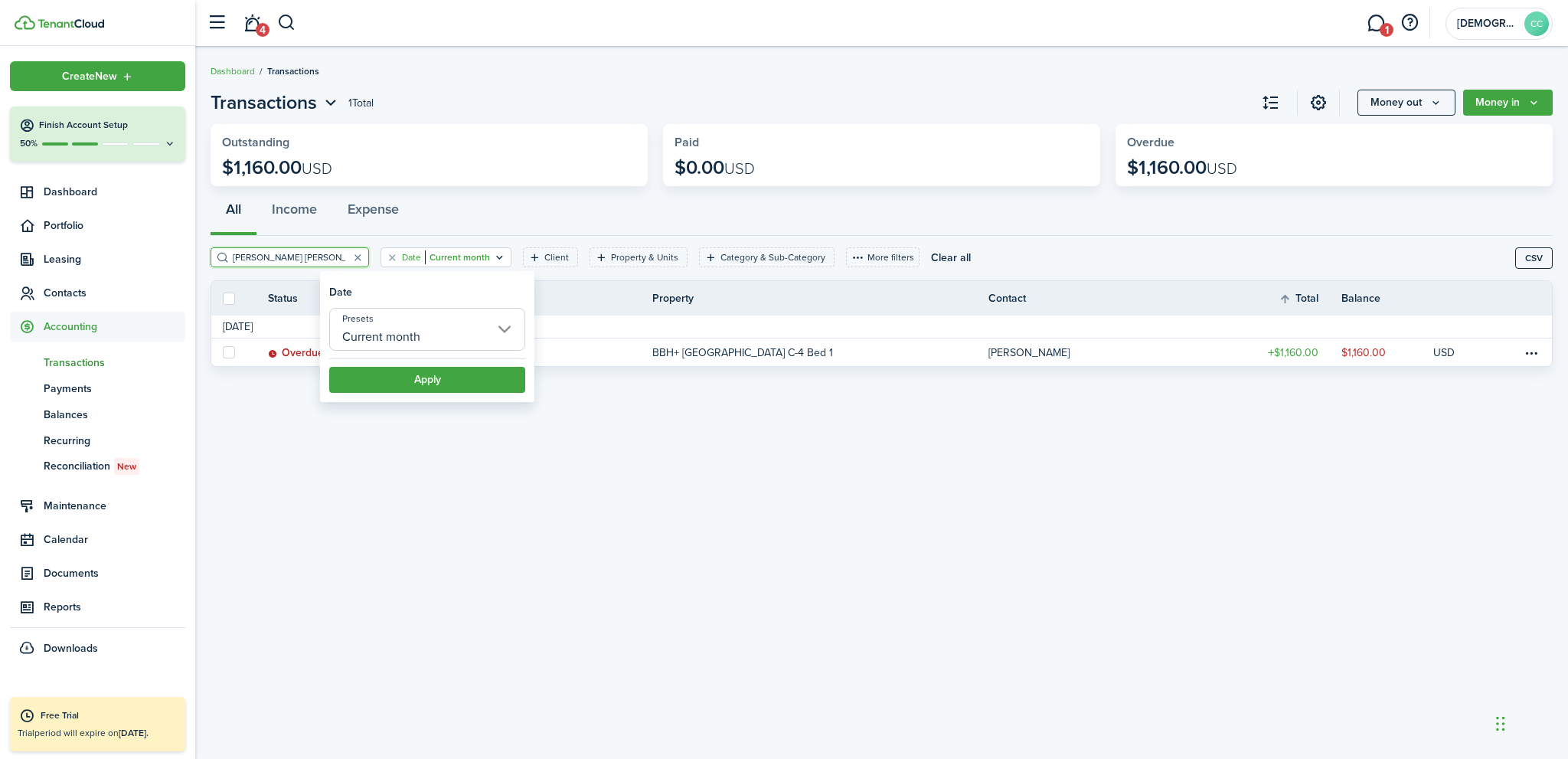
click at [489, 256] on filter-tag "Date Current month" at bounding box center [446, 257] width 131 height 20
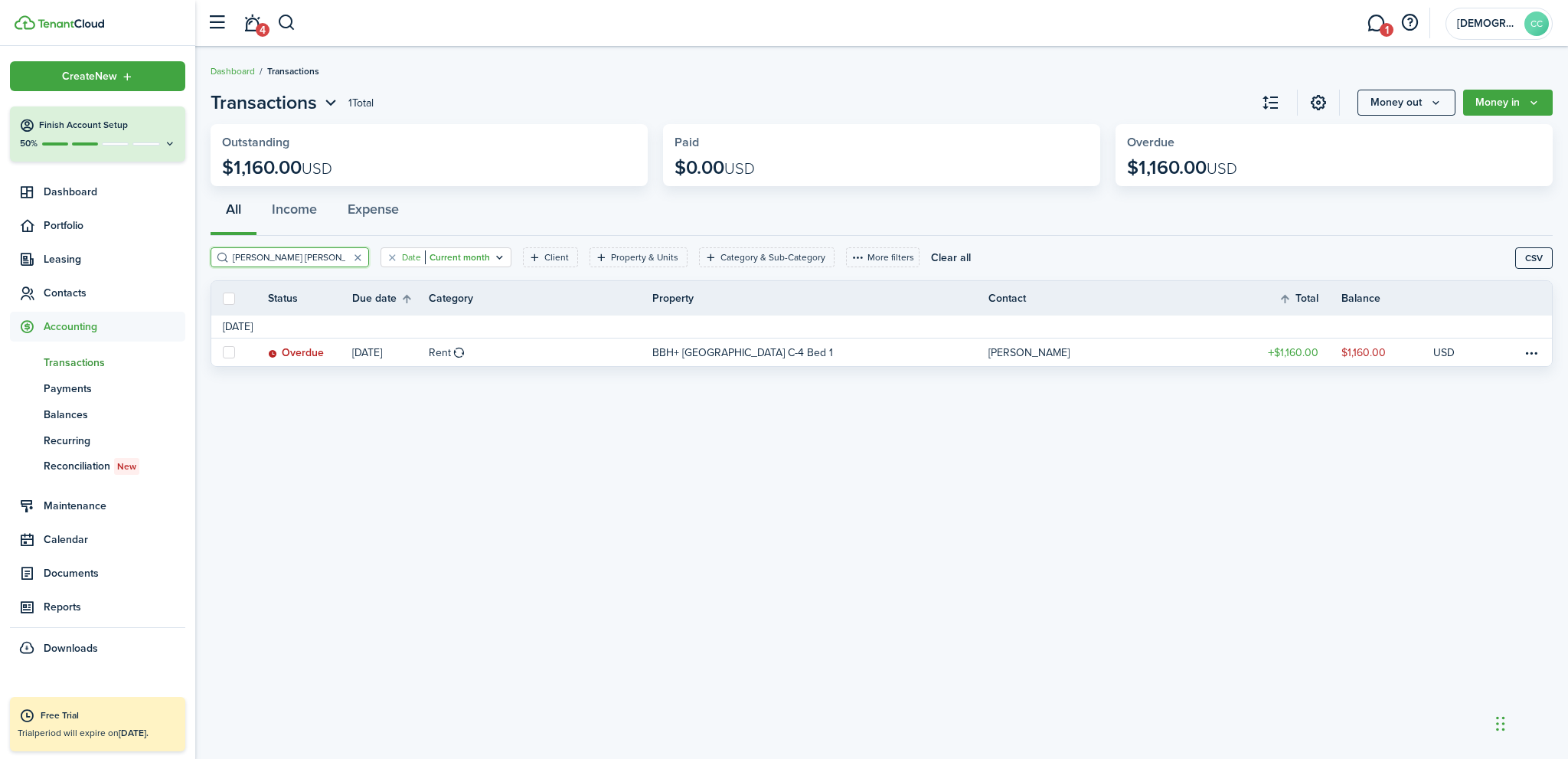
click at [493, 256] on icon "Open filter" at bounding box center [500, 257] width 13 height 13
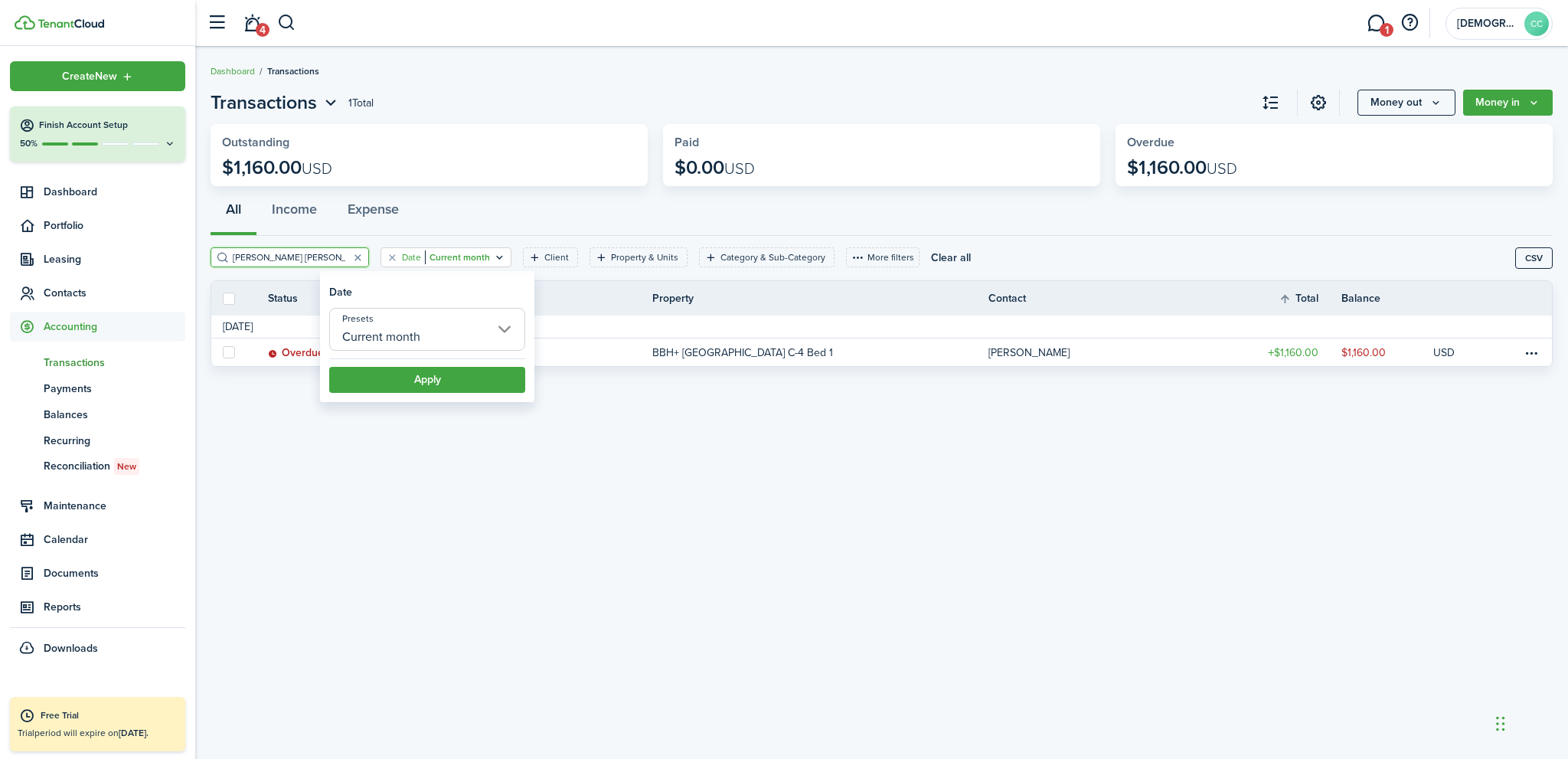
click at [506, 324] on input "Current month" at bounding box center [428, 329] width 196 height 43
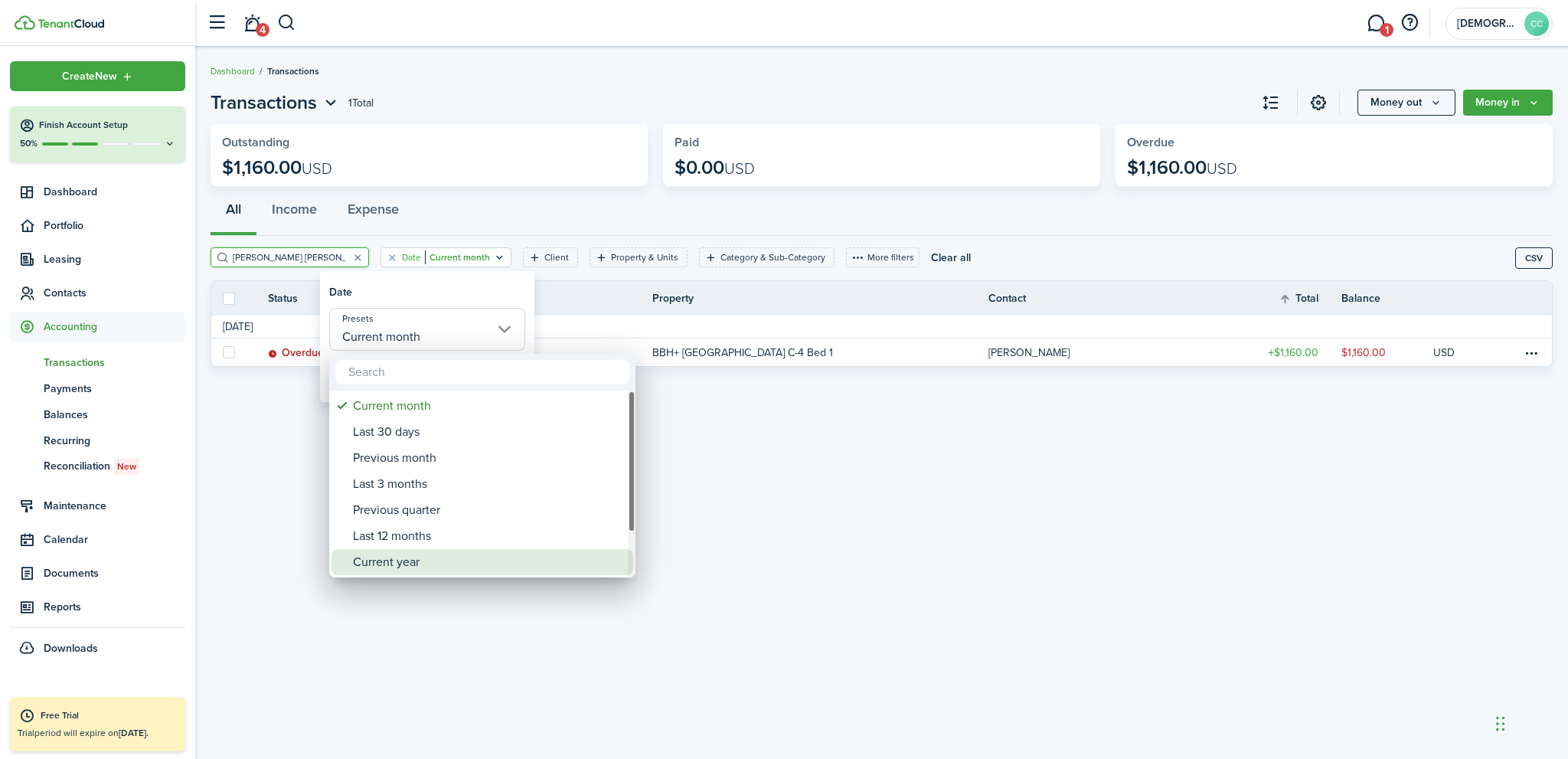
click at [397, 563] on div "Current year" at bounding box center [488, 562] width 271 height 26
type input "Current year"
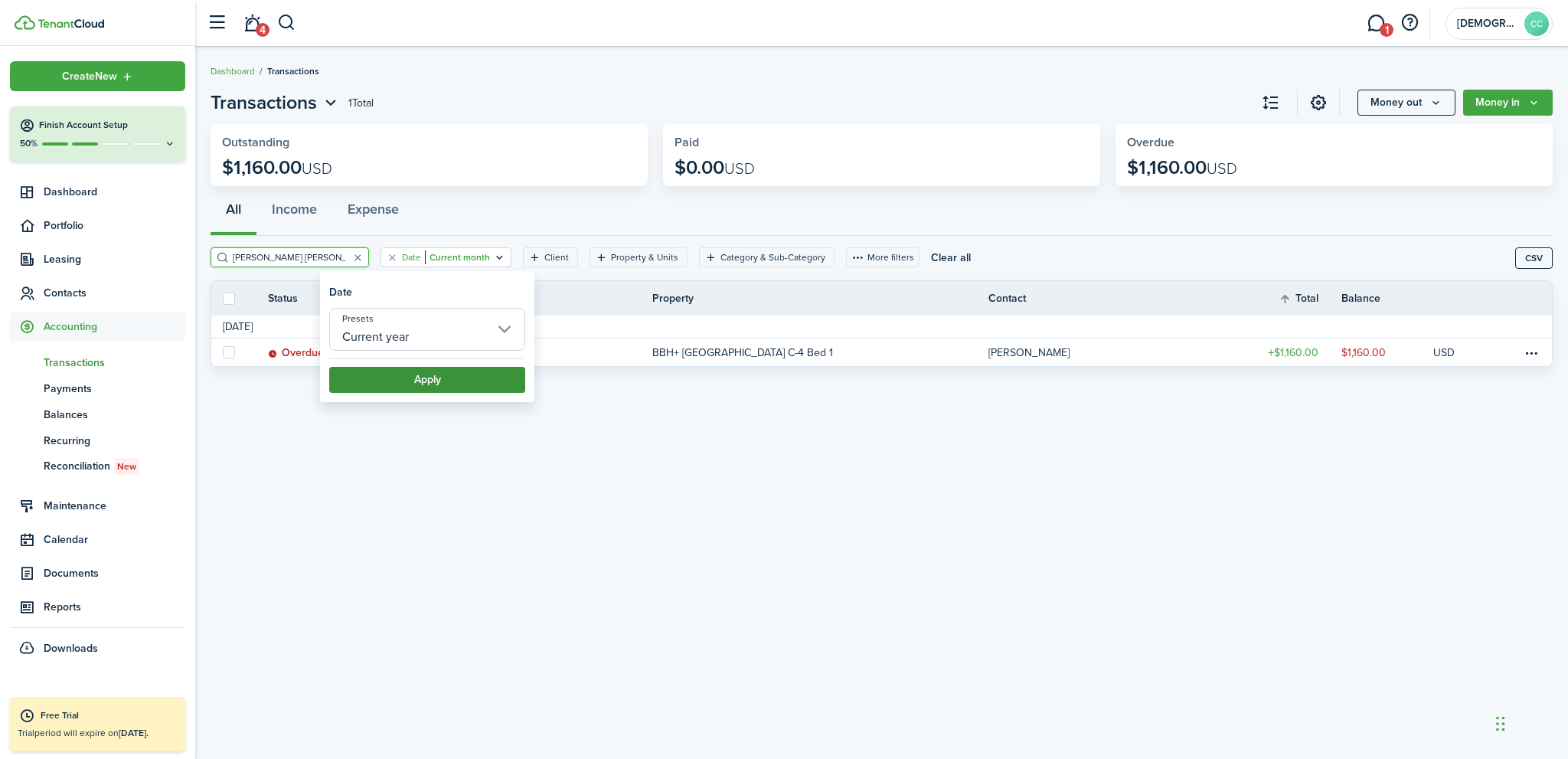
click at [439, 377] on button "Apply" at bounding box center [428, 380] width 196 height 26
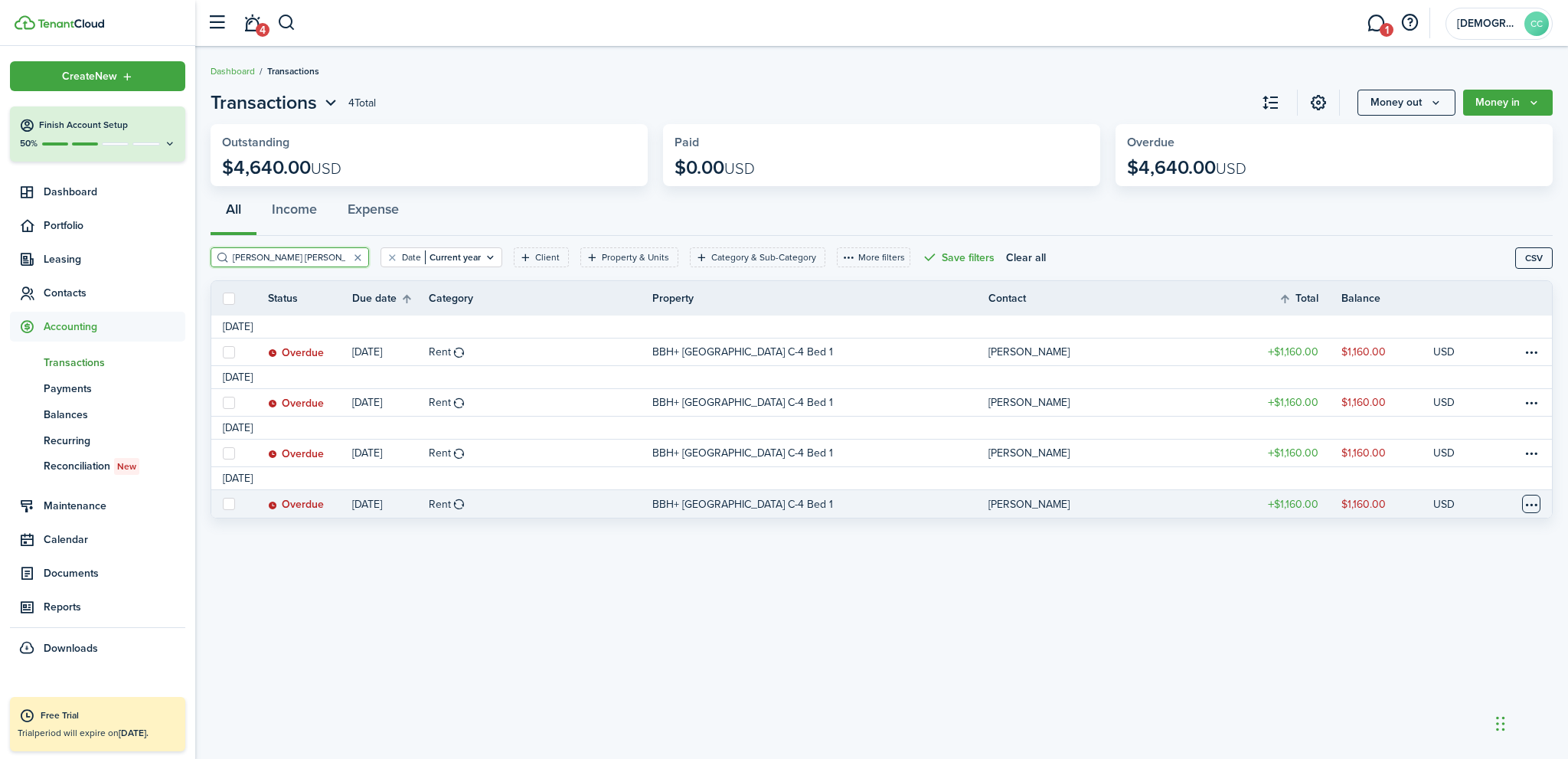
click at [1527, 502] on table-menu-btn-icon at bounding box center [1531, 504] width 18 height 18
click at [1441, 554] on link "Mark as paid" at bounding box center [1474, 556] width 134 height 26
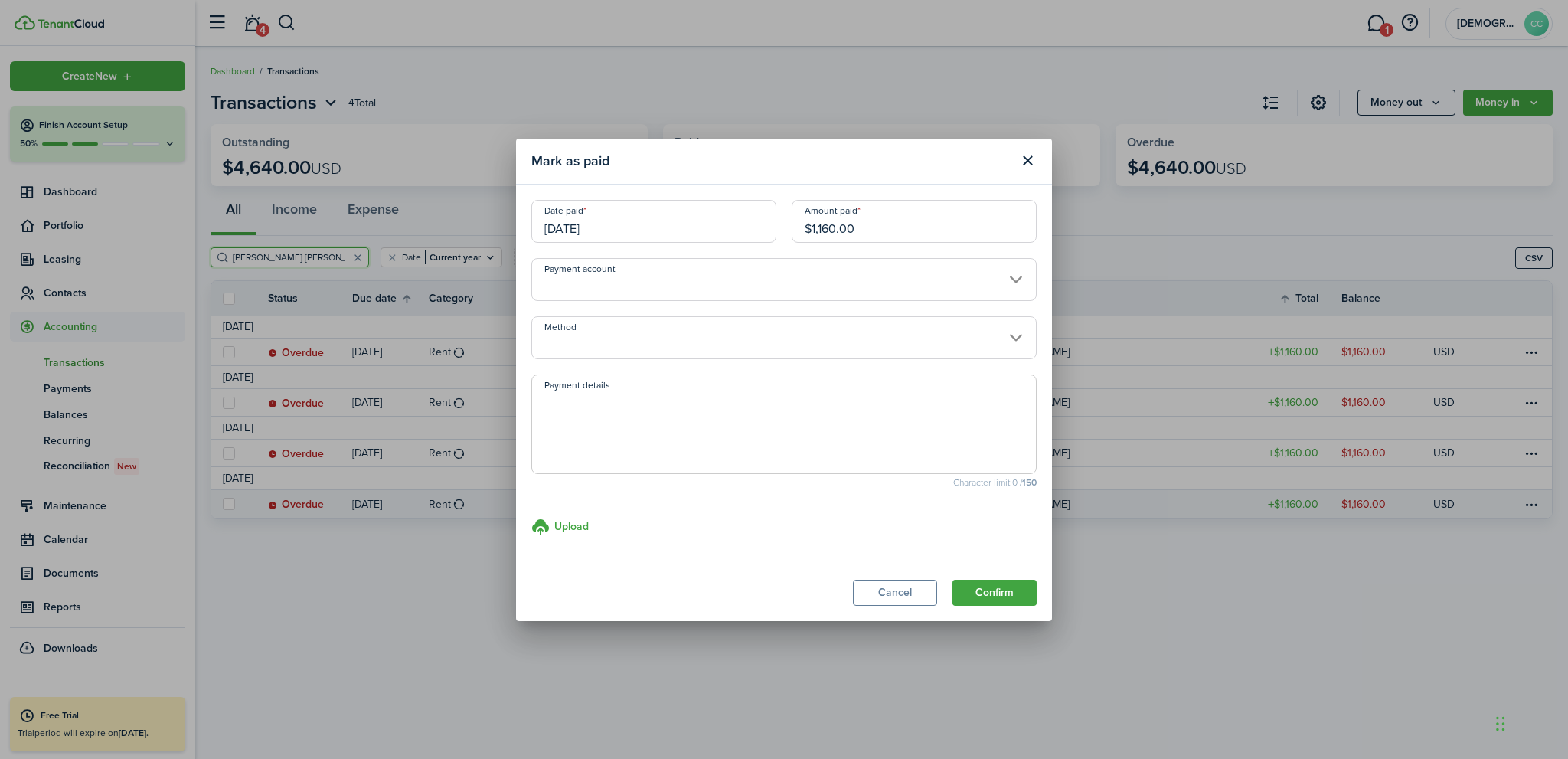
click at [701, 228] on input "[DATE]" at bounding box center [654, 222] width 245 height 43
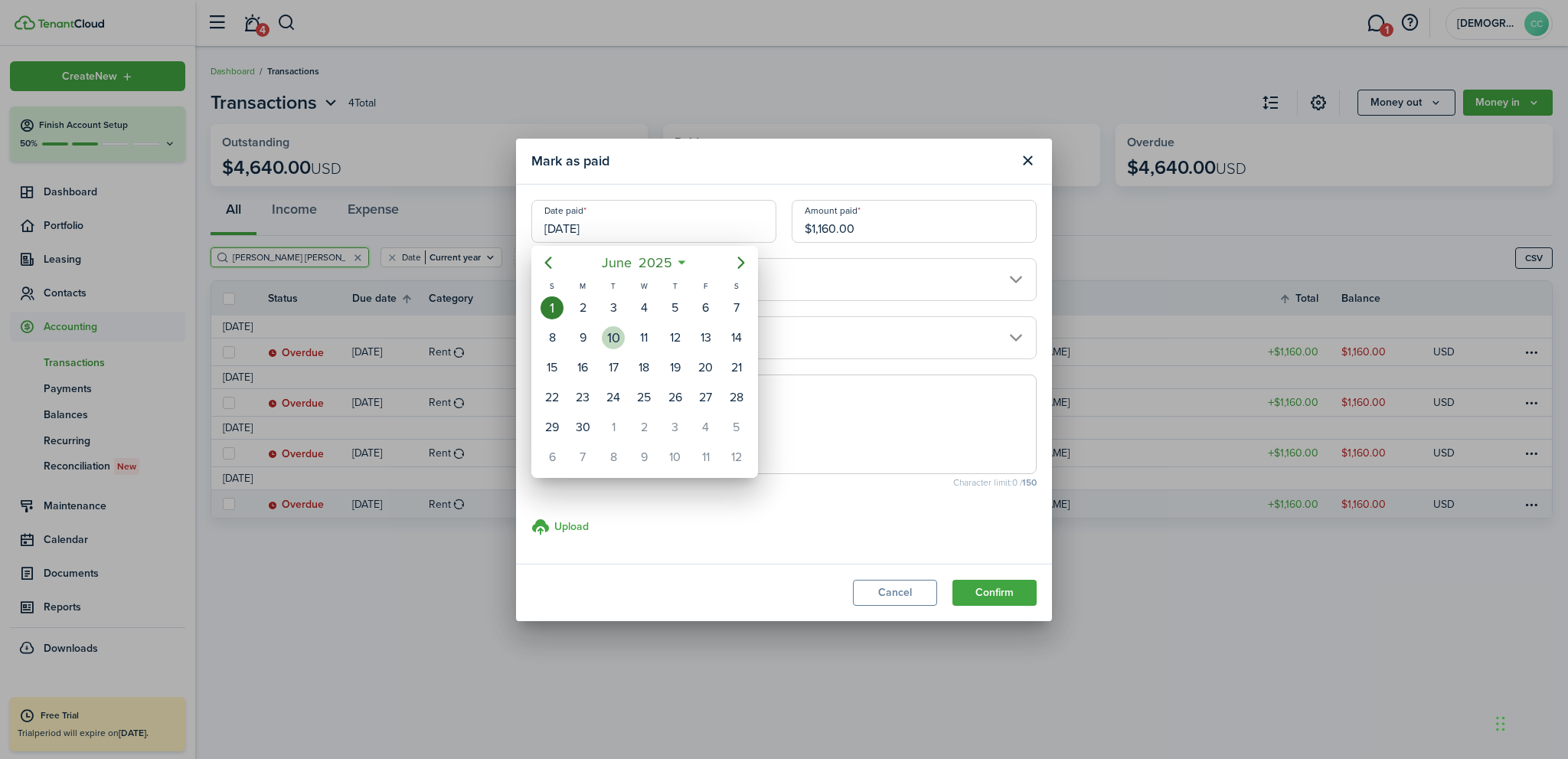
click at [618, 341] on div "10" at bounding box center [614, 338] width 23 height 23
type input "[DATE]"
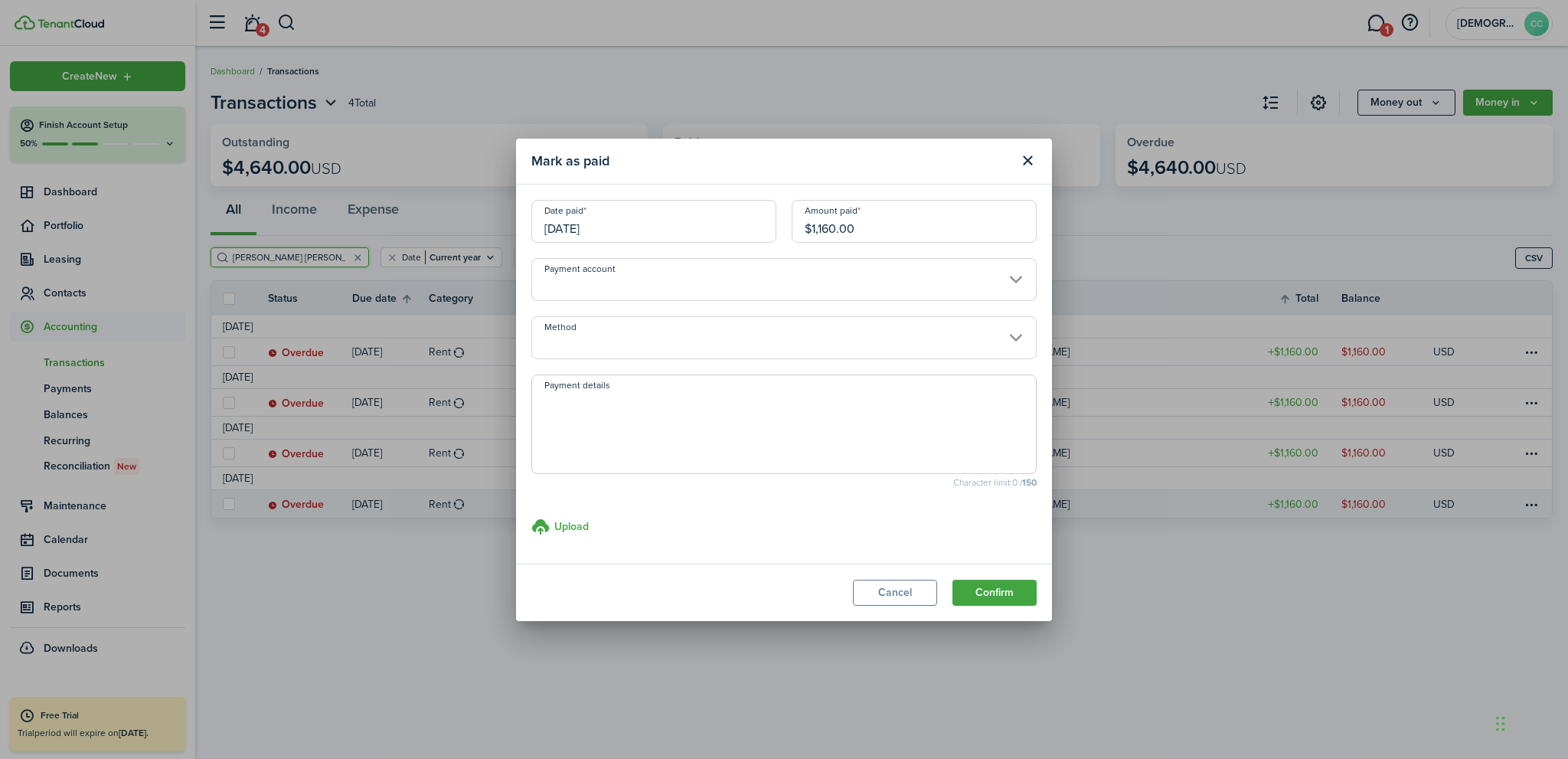
click at [610, 291] on input "Payment account" at bounding box center [784, 279] width 506 height 43
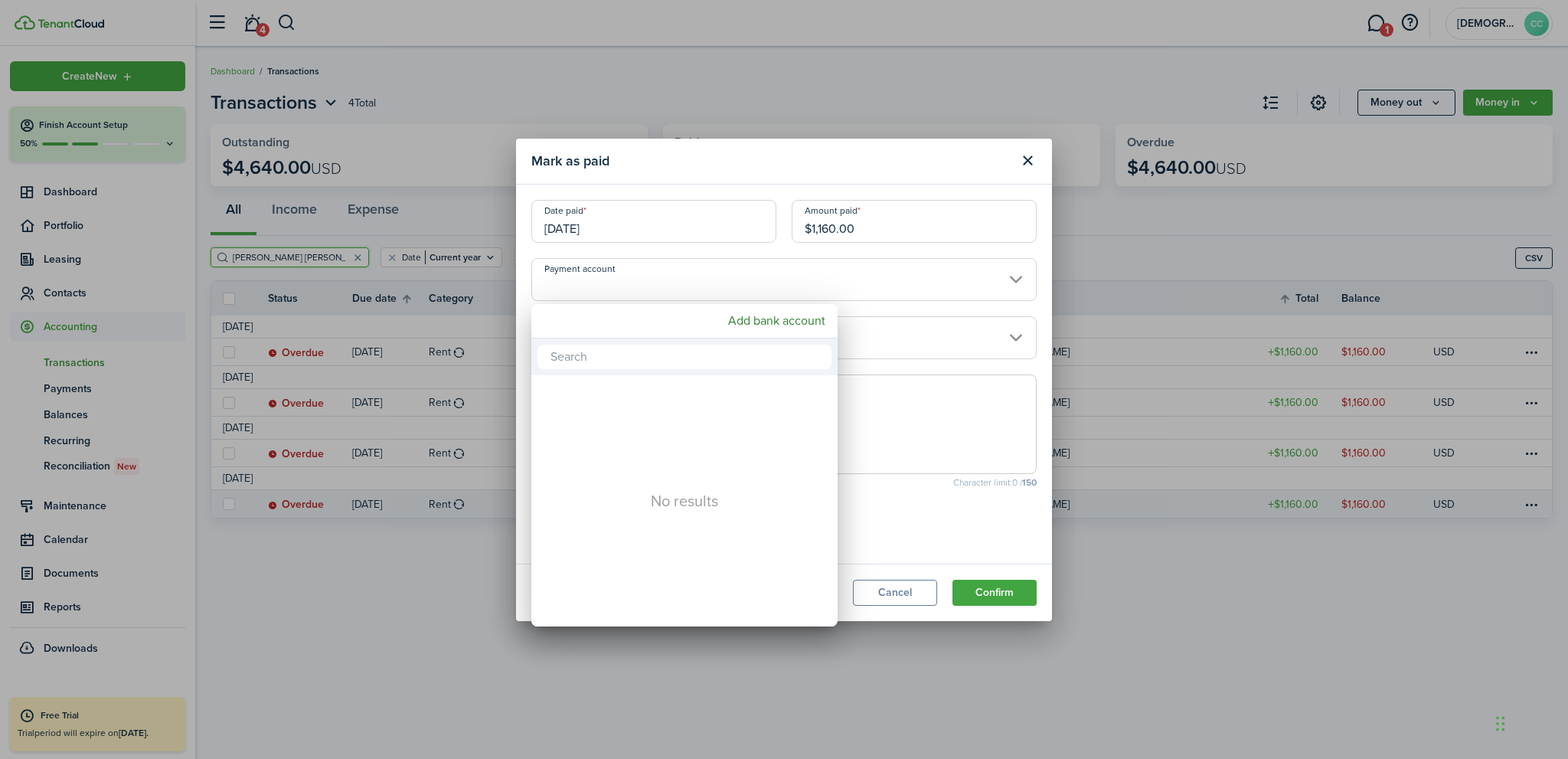
click at [610, 292] on div at bounding box center [784, 380] width 1814 height 1004
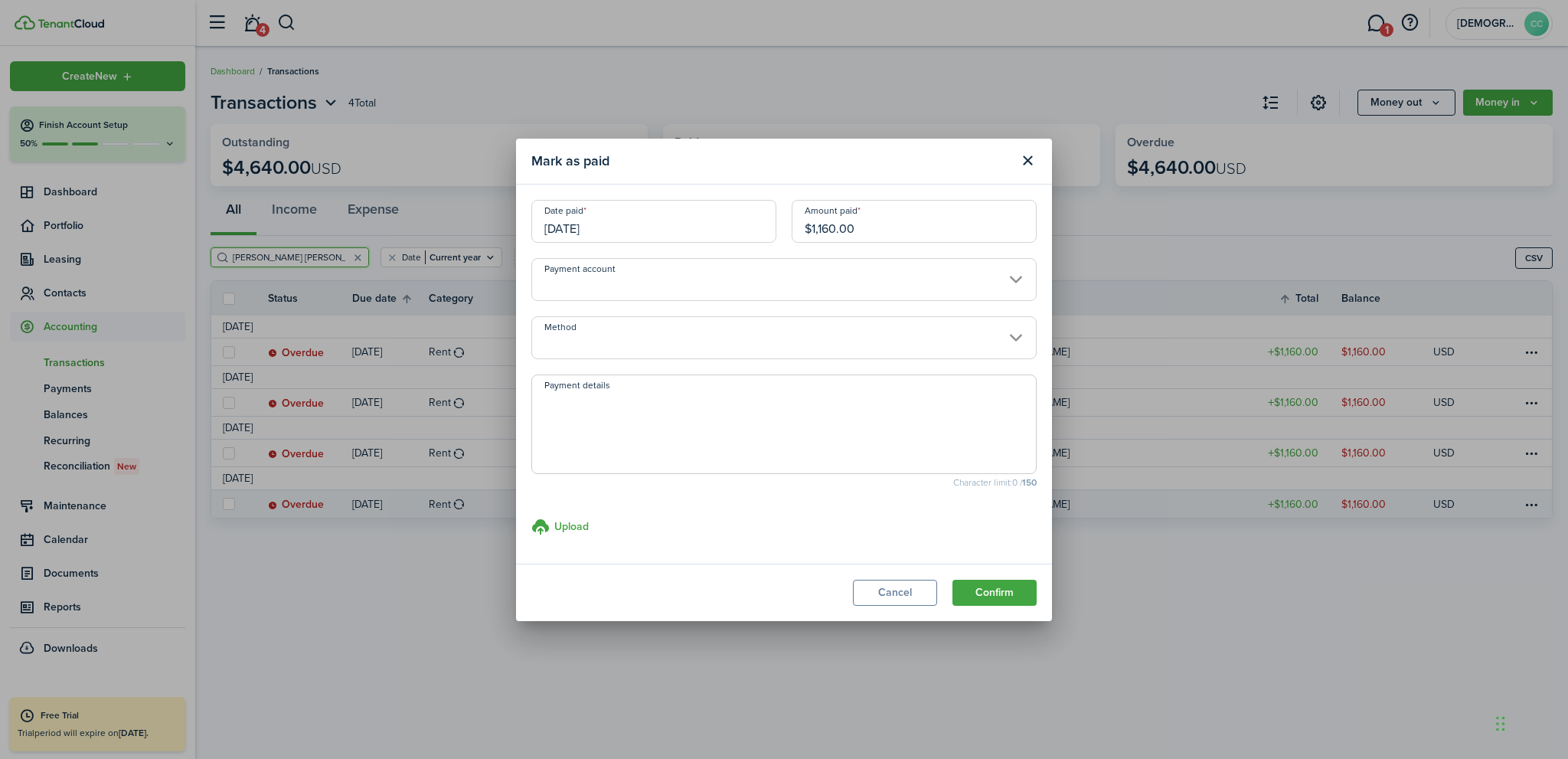
click at [606, 330] on input "Method" at bounding box center [784, 337] width 506 height 43
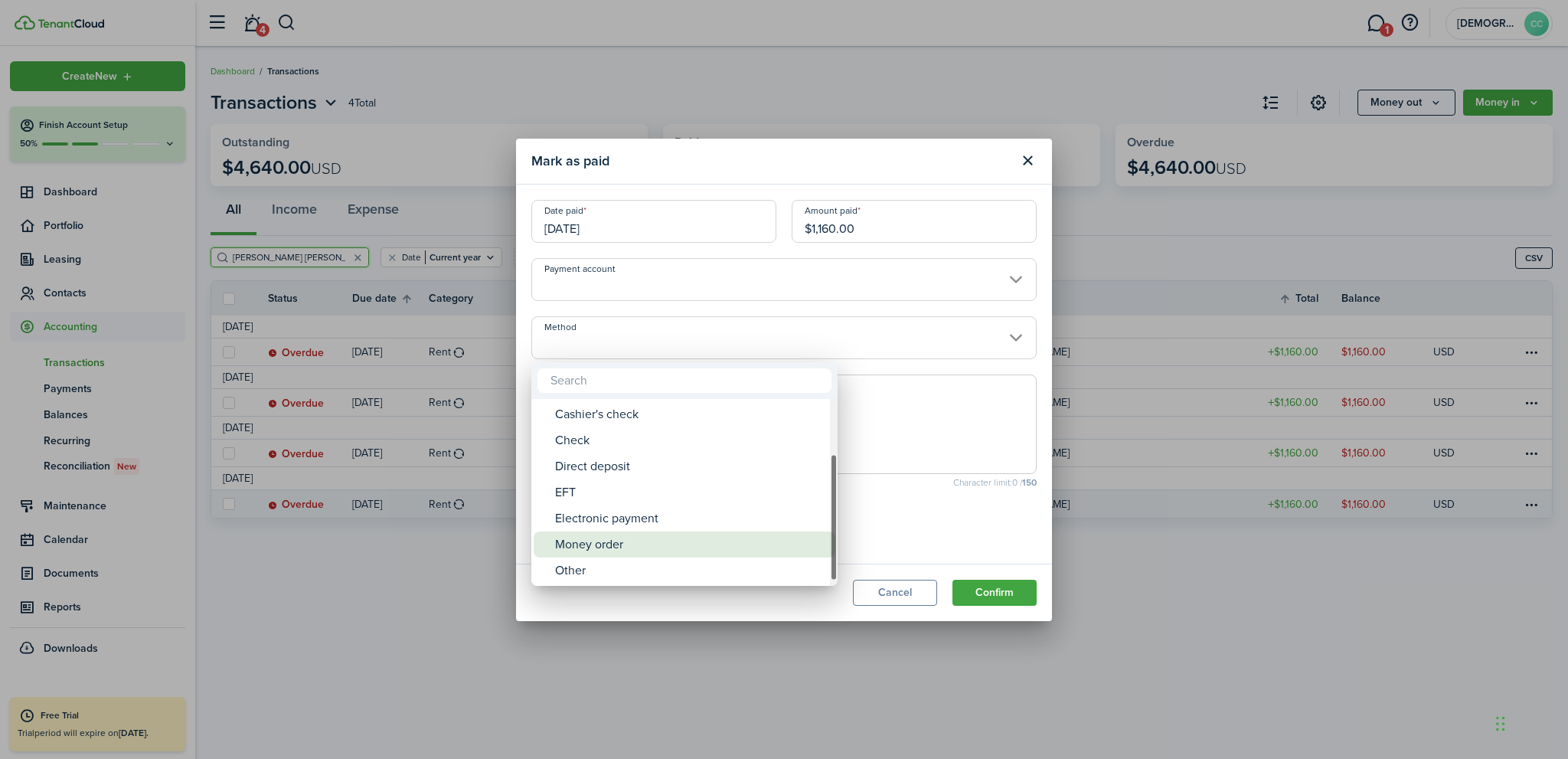
click at [591, 548] on div "Money order" at bounding box center [690, 544] width 271 height 26
type input "Money order"
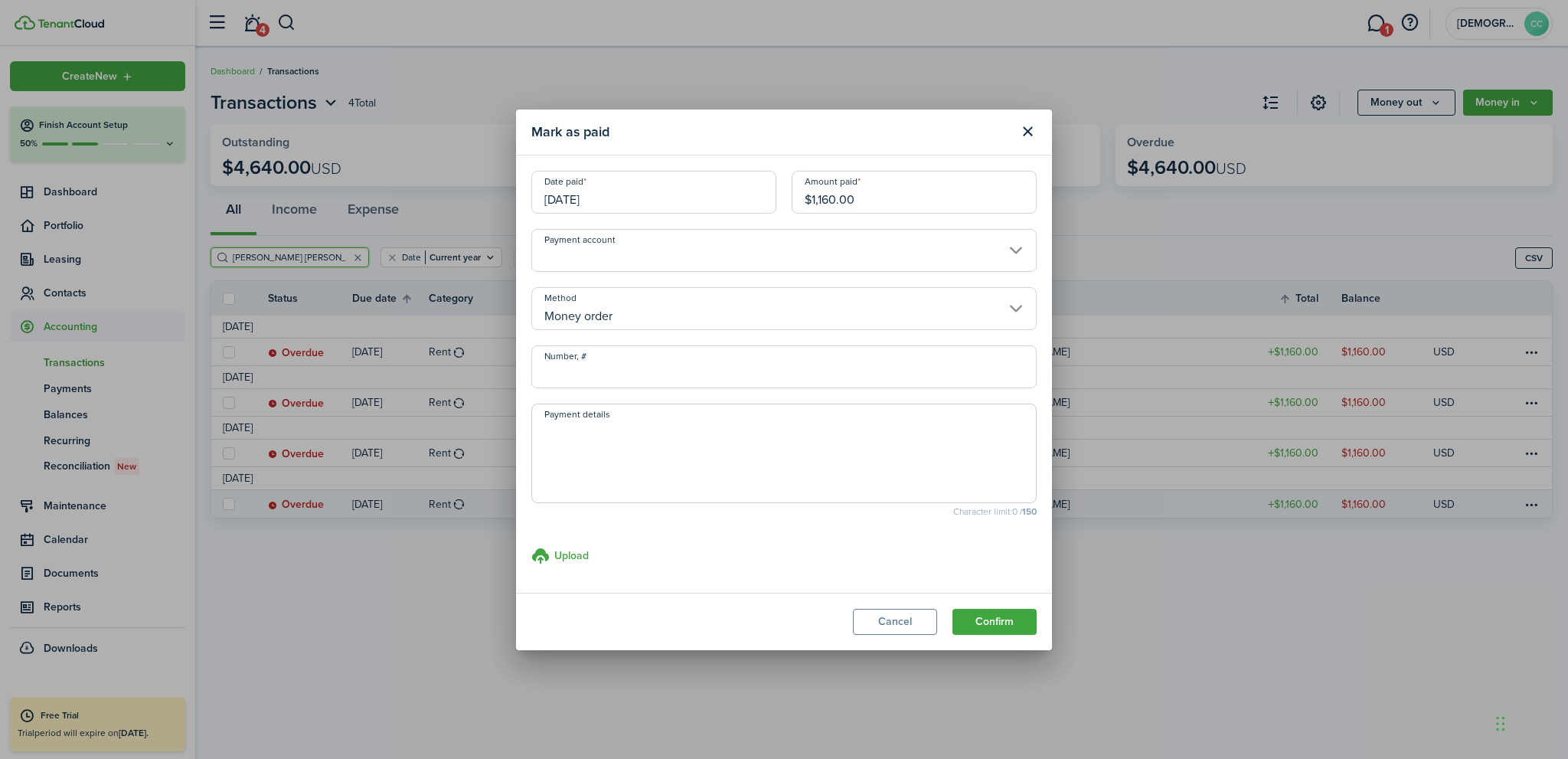
click at [562, 363] on input "Number, #" at bounding box center [784, 367] width 506 height 43
type input "494884"
click at [986, 622] on button "Confirm" at bounding box center [994, 621] width 84 height 26
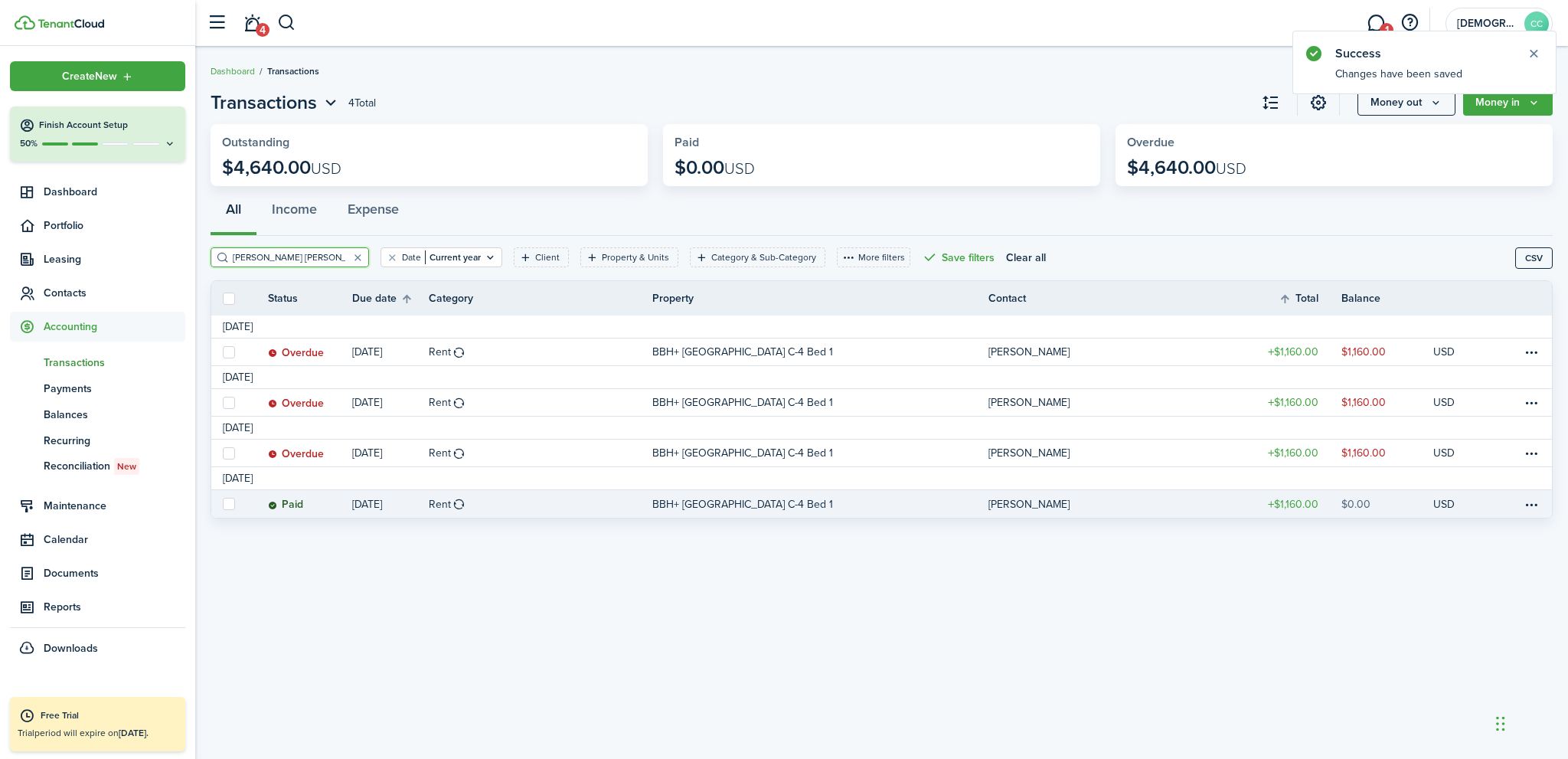
click at [695, 510] on p "BBH+ C Building Studios, Unit C-4 Bed 1" at bounding box center [743, 504] width 181 height 16
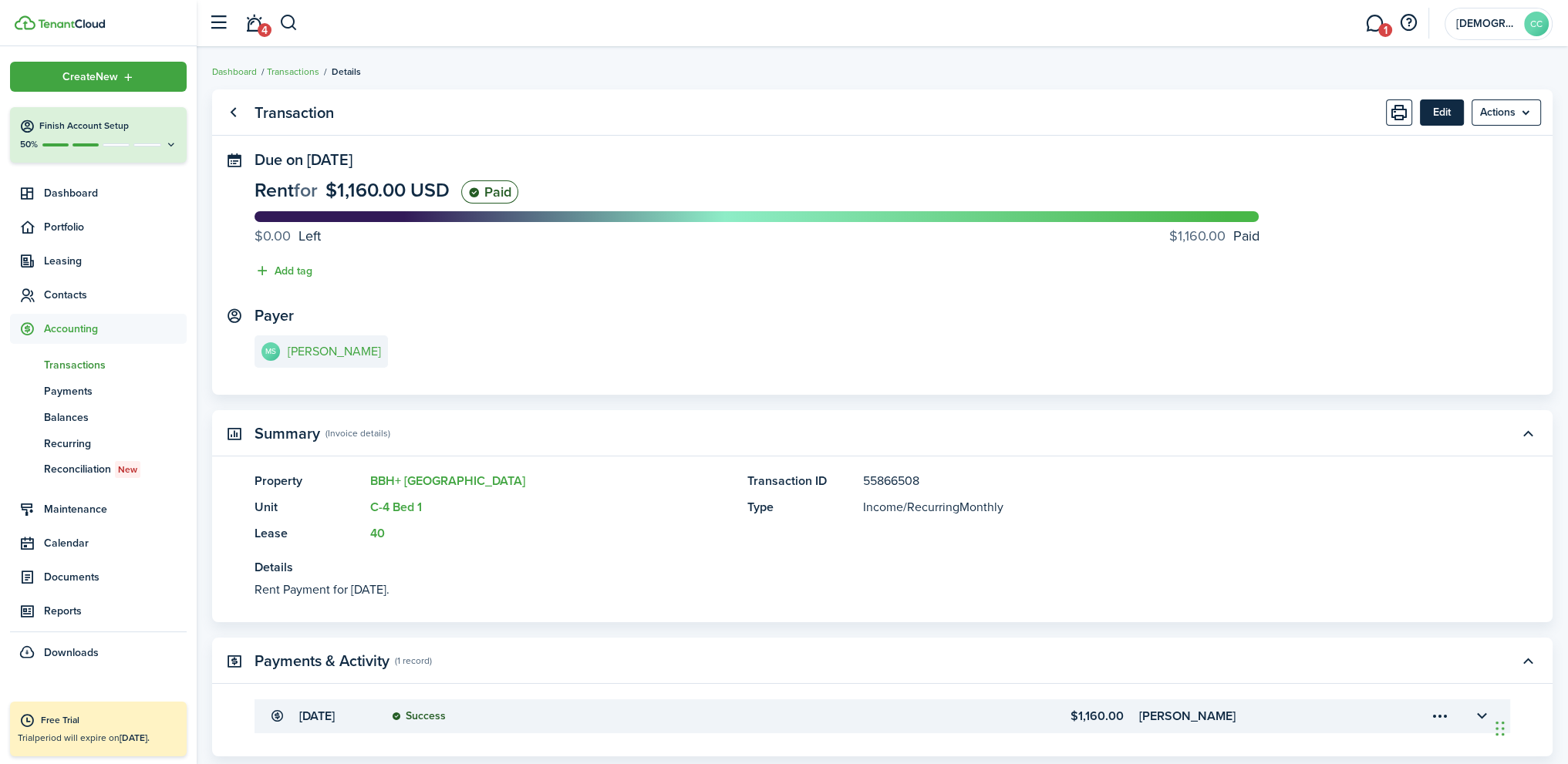
click at [1440, 110] on button "Edit" at bounding box center [1441, 112] width 44 height 26
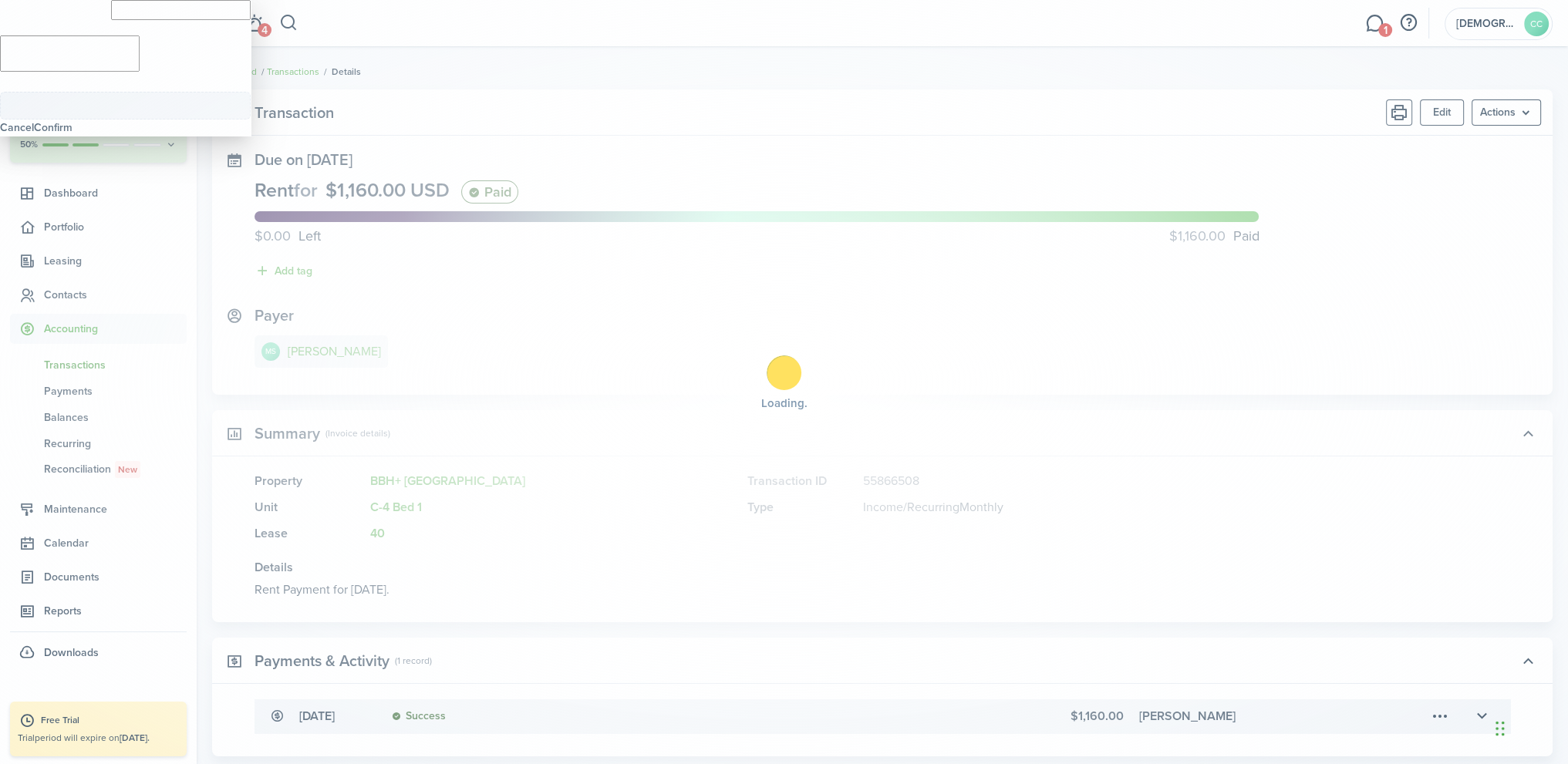
type input "$1,160.00"
type textarea "Rent Payment for [DATE]."
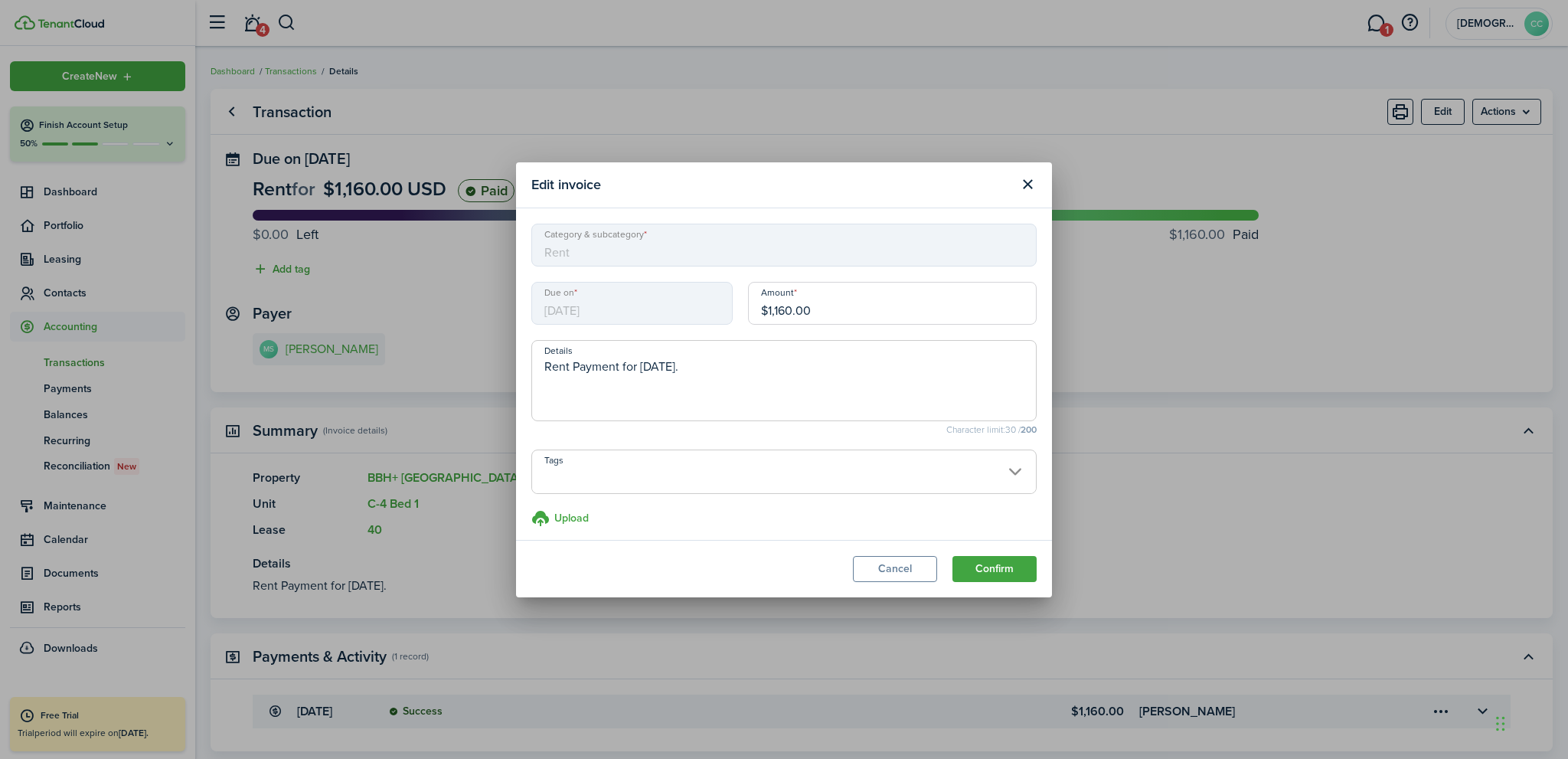
drag, startPoint x: 742, startPoint y: 317, endPoint x: 683, endPoint y: 316, distance: 59.0
click at [683, 316] on div "Due on 06/01/2025 Amount $1,160.00" at bounding box center [784, 311] width 521 height 58
type input "$650.00"
click at [745, 366] on textarea "Rent Payment for [DATE]." at bounding box center [784, 384] width 504 height 55
type textarea "Rent Payment for Jun 01, 2025. NLJR"
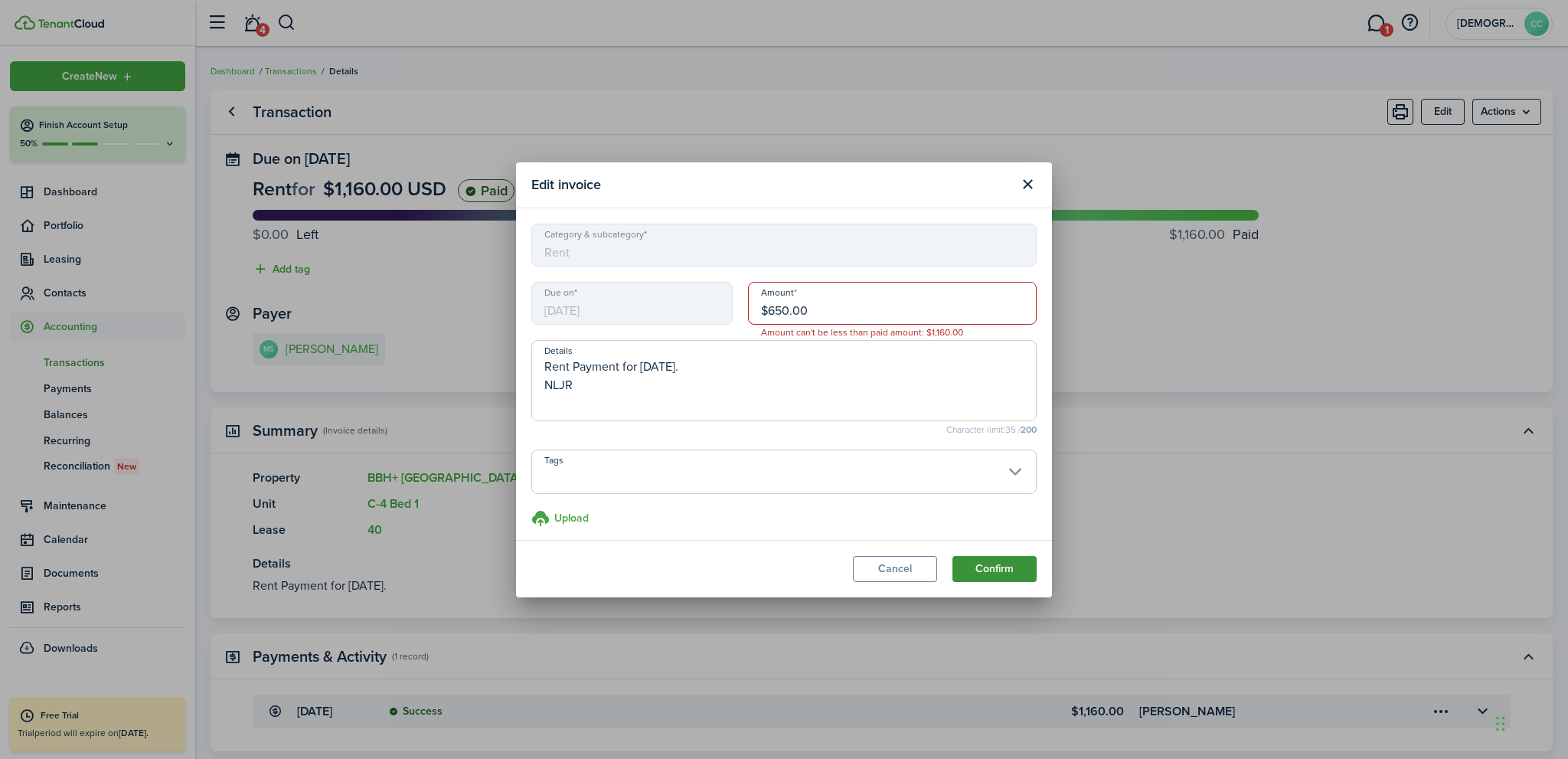
click at [994, 575] on button "Confirm" at bounding box center [994, 568] width 84 height 26
click at [881, 573] on button "Cancel" at bounding box center [895, 568] width 84 height 26
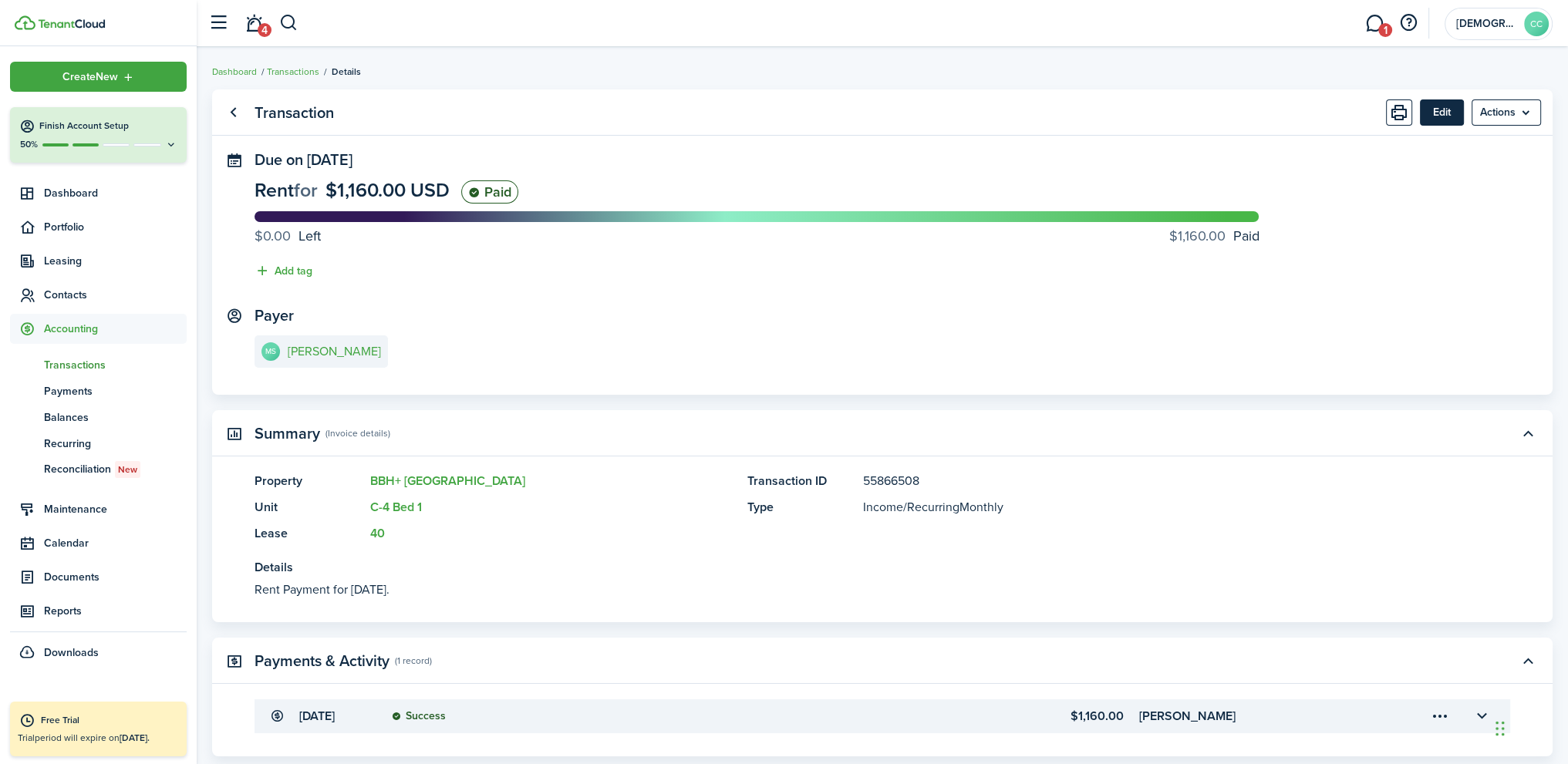
click at [1451, 115] on button "Edit" at bounding box center [1441, 112] width 44 height 26
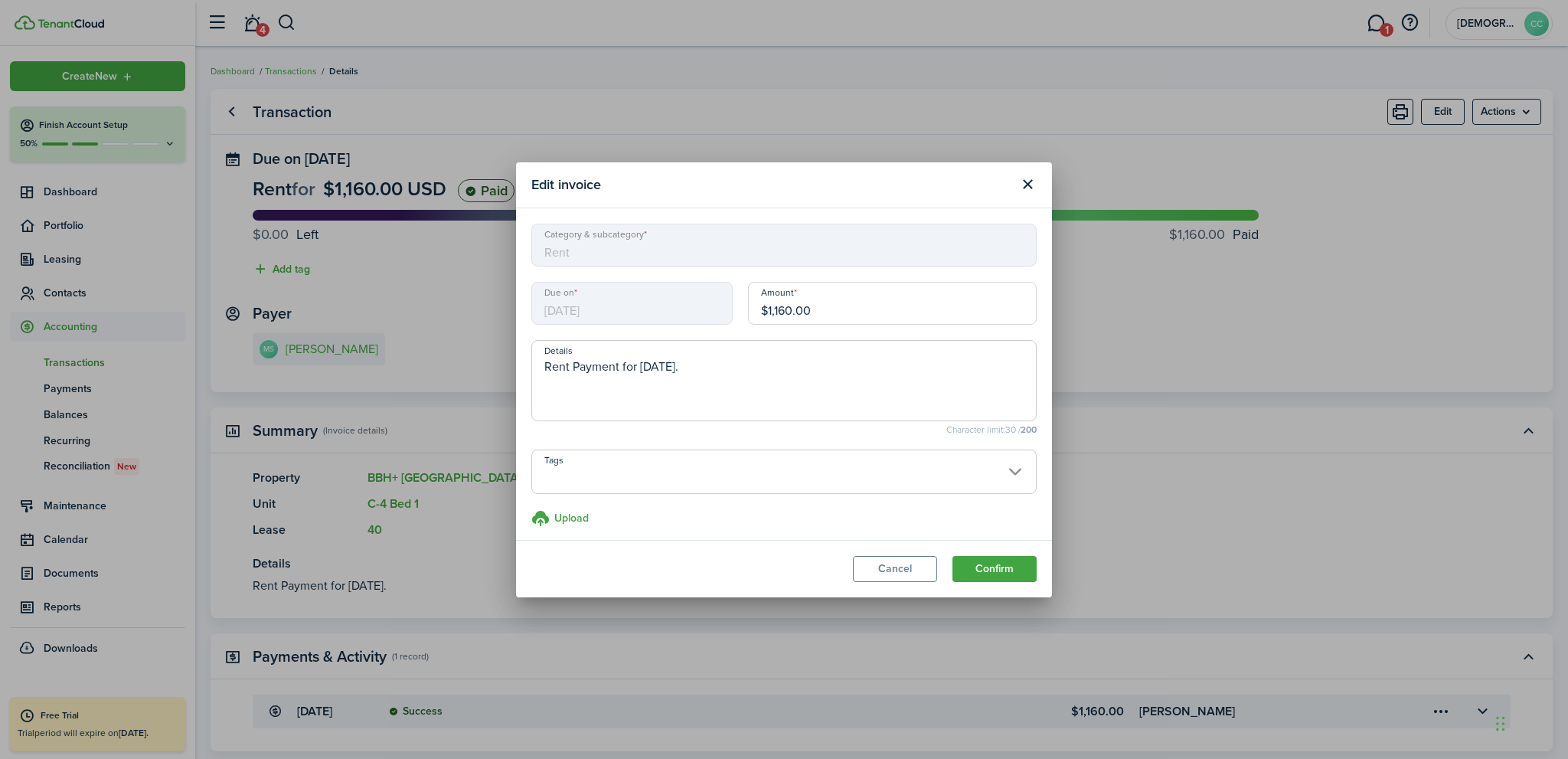
drag, startPoint x: 879, startPoint y: 566, endPoint x: 891, endPoint y: 554, distance: 17.0
click at [884, 560] on button "Cancel" at bounding box center [895, 568] width 84 height 26
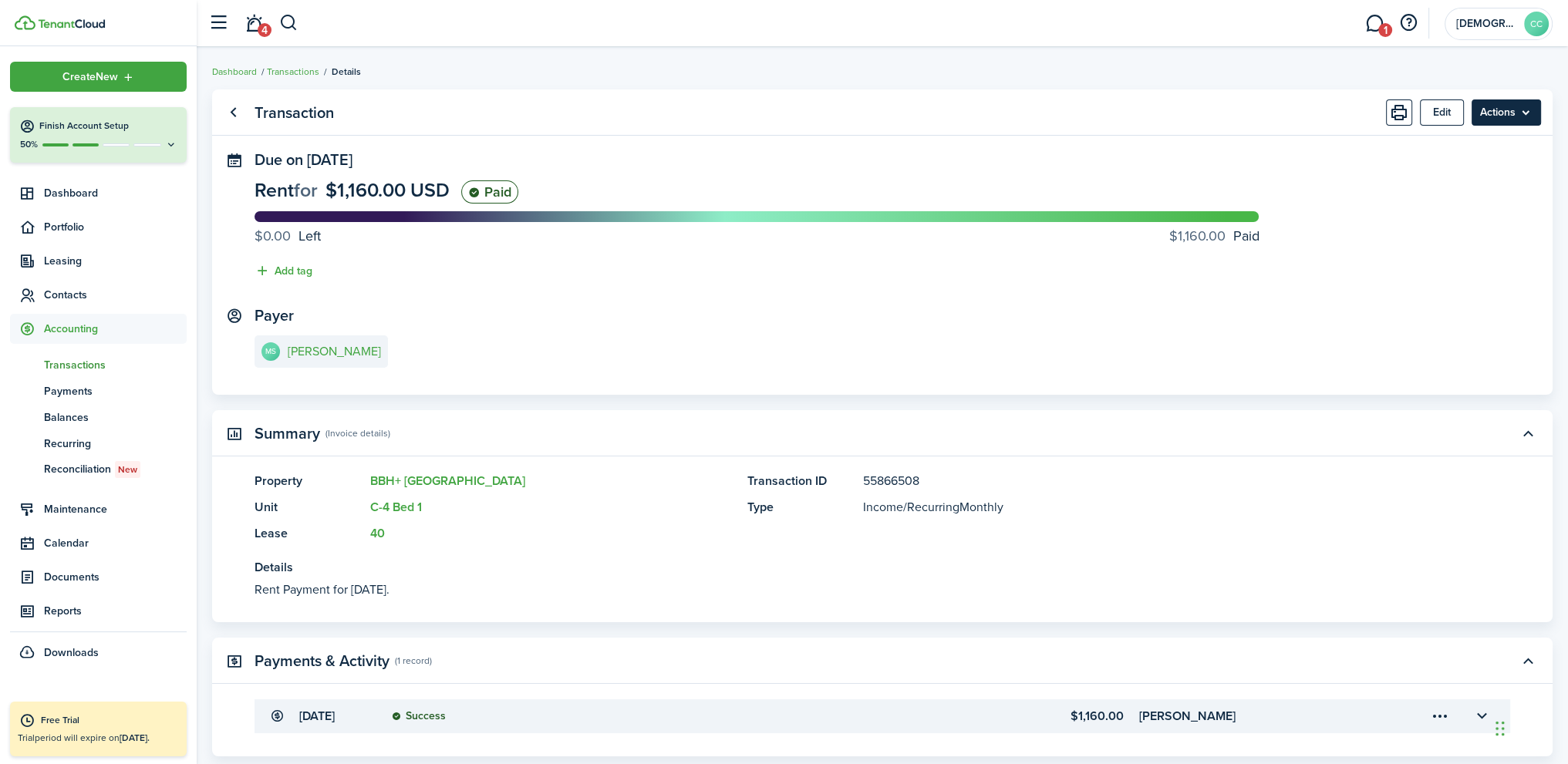
click at [1538, 112] on menu-btn "Actions" at bounding box center [1506, 112] width 70 height 26
click at [1434, 280] on button "Void" at bounding box center [1473, 281] width 135 height 26
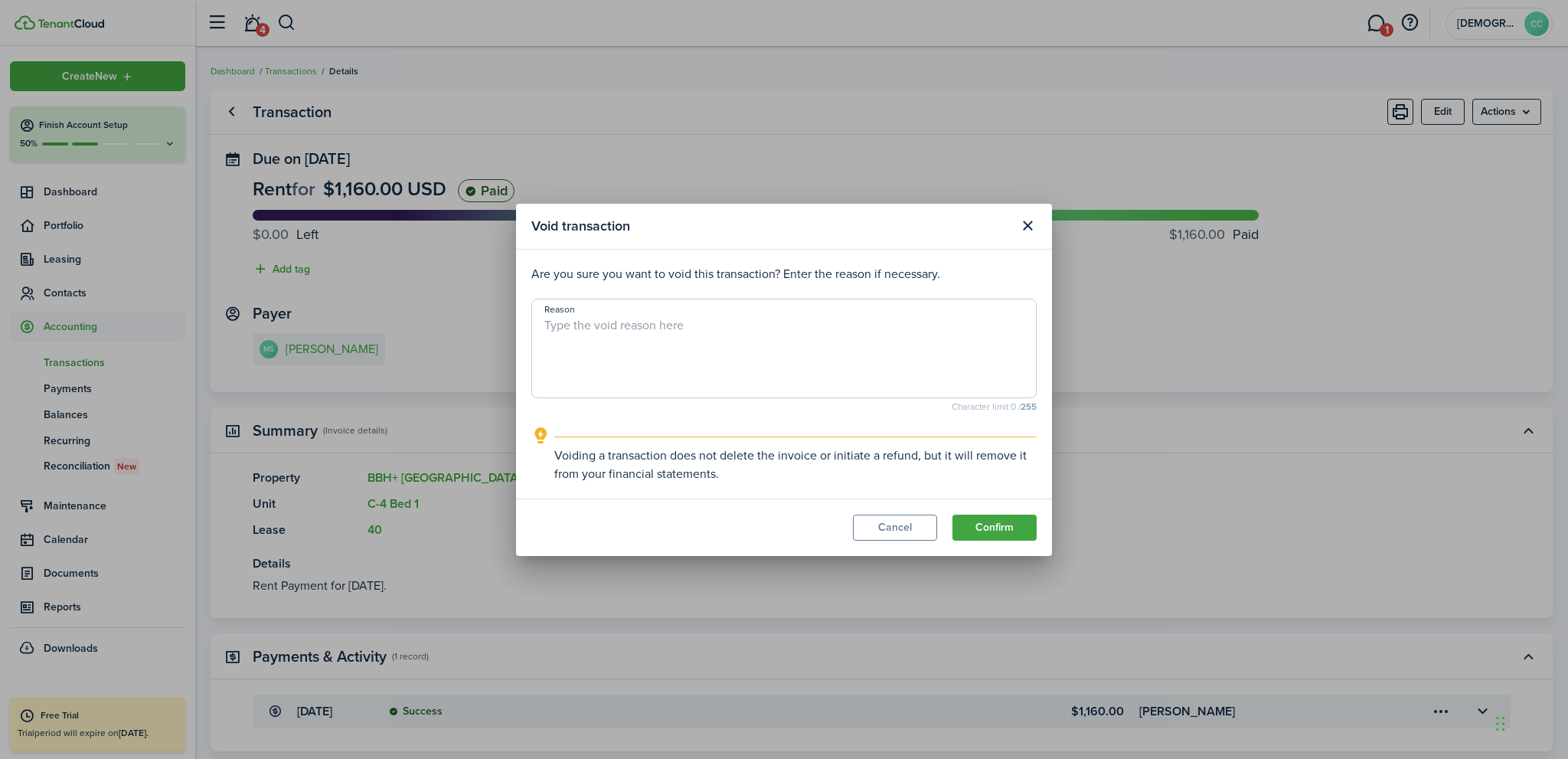
click at [694, 338] on textarea "Reason" at bounding box center [784, 353] width 504 height 73
type textarea "Entered Wrong Payment Amount"
click at [978, 529] on button "Confirm" at bounding box center [994, 527] width 84 height 26
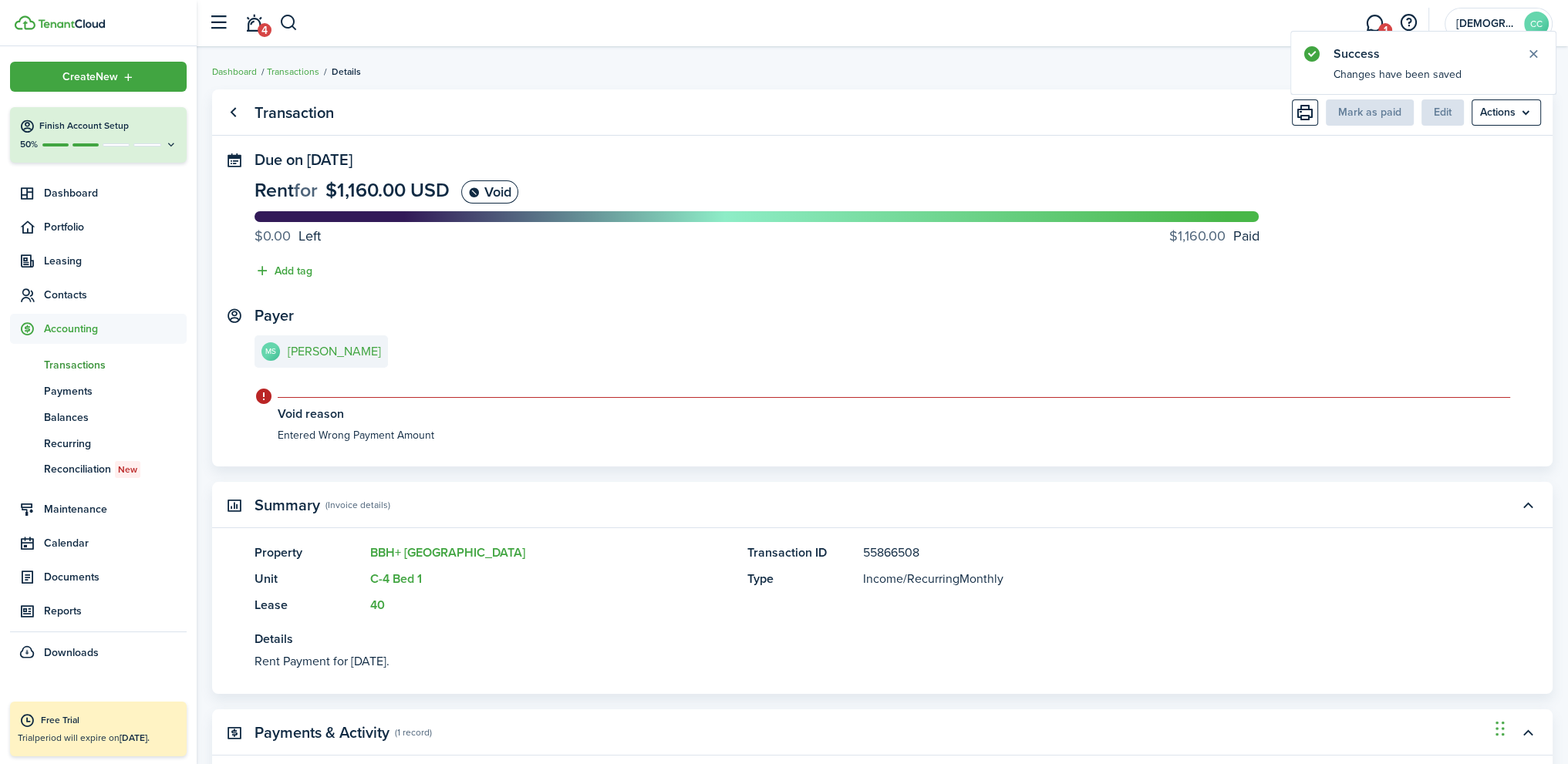
click at [1398, 284] on panel-main-content "Rent for $1,160.00 USD Void $0.00 Left $1,160.00 Paid Add tag" at bounding box center [881, 234] width 1255 height 108
click at [232, 111] on link "Go back" at bounding box center [233, 112] width 26 height 26
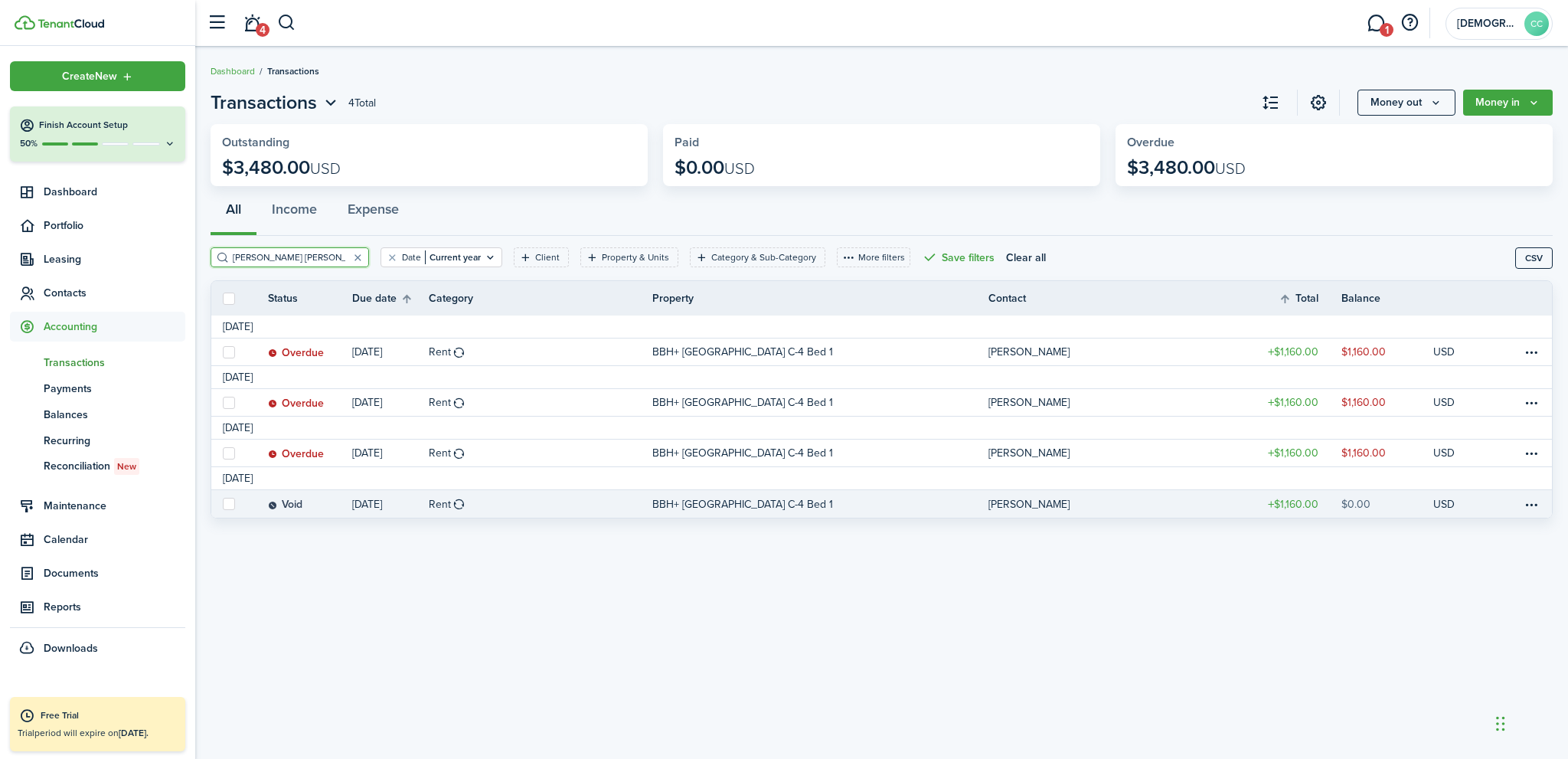
click at [364, 502] on p "[DATE]" at bounding box center [367, 504] width 30 height 16
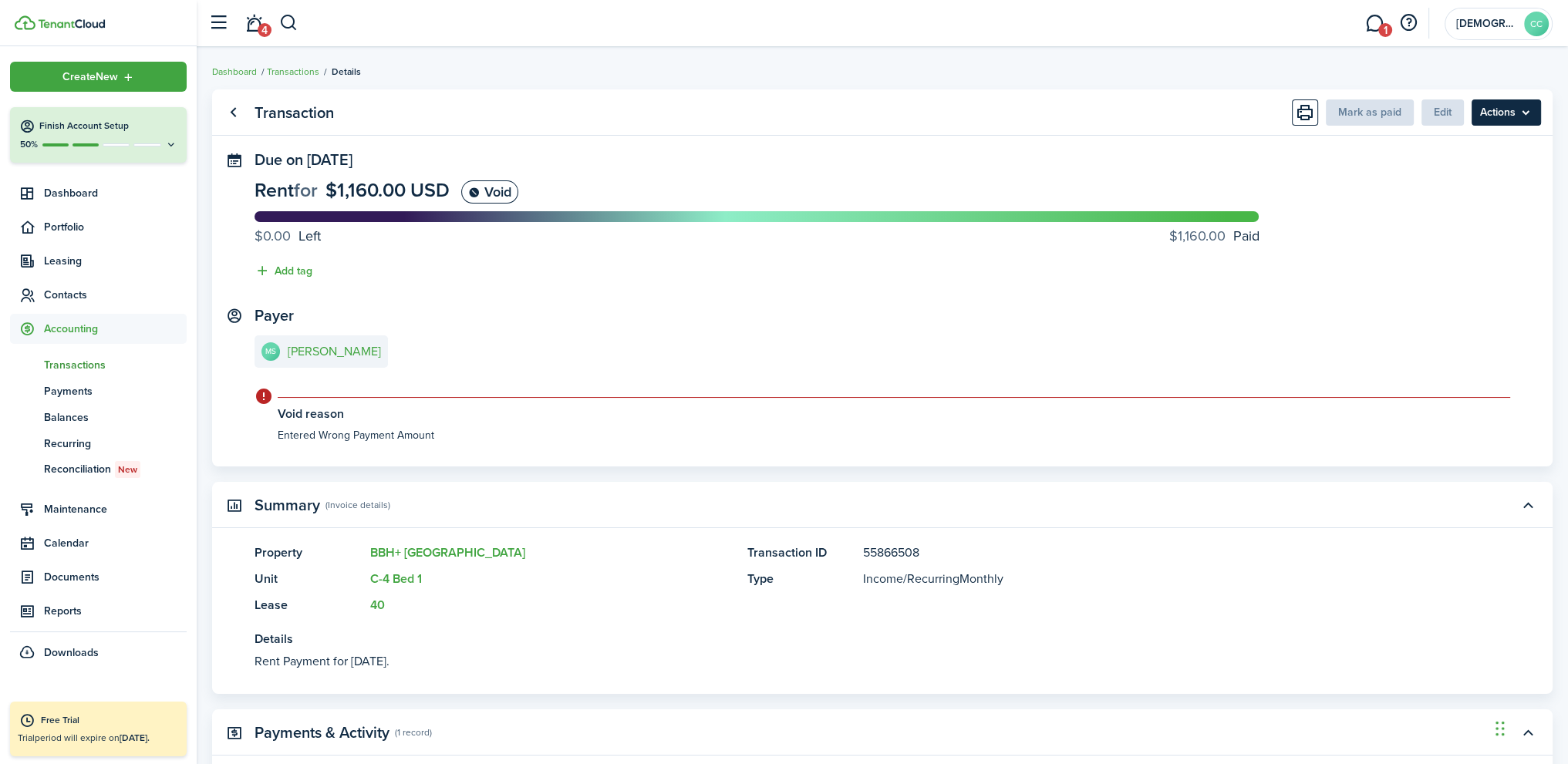
click at [1537, 114] on menu-btn "Actions" at bounding box center [1506, 112] width 70 height 26
click at [1443, 278] on button "Unvoid" at bounding box center [1473, 281] width 135 height 26
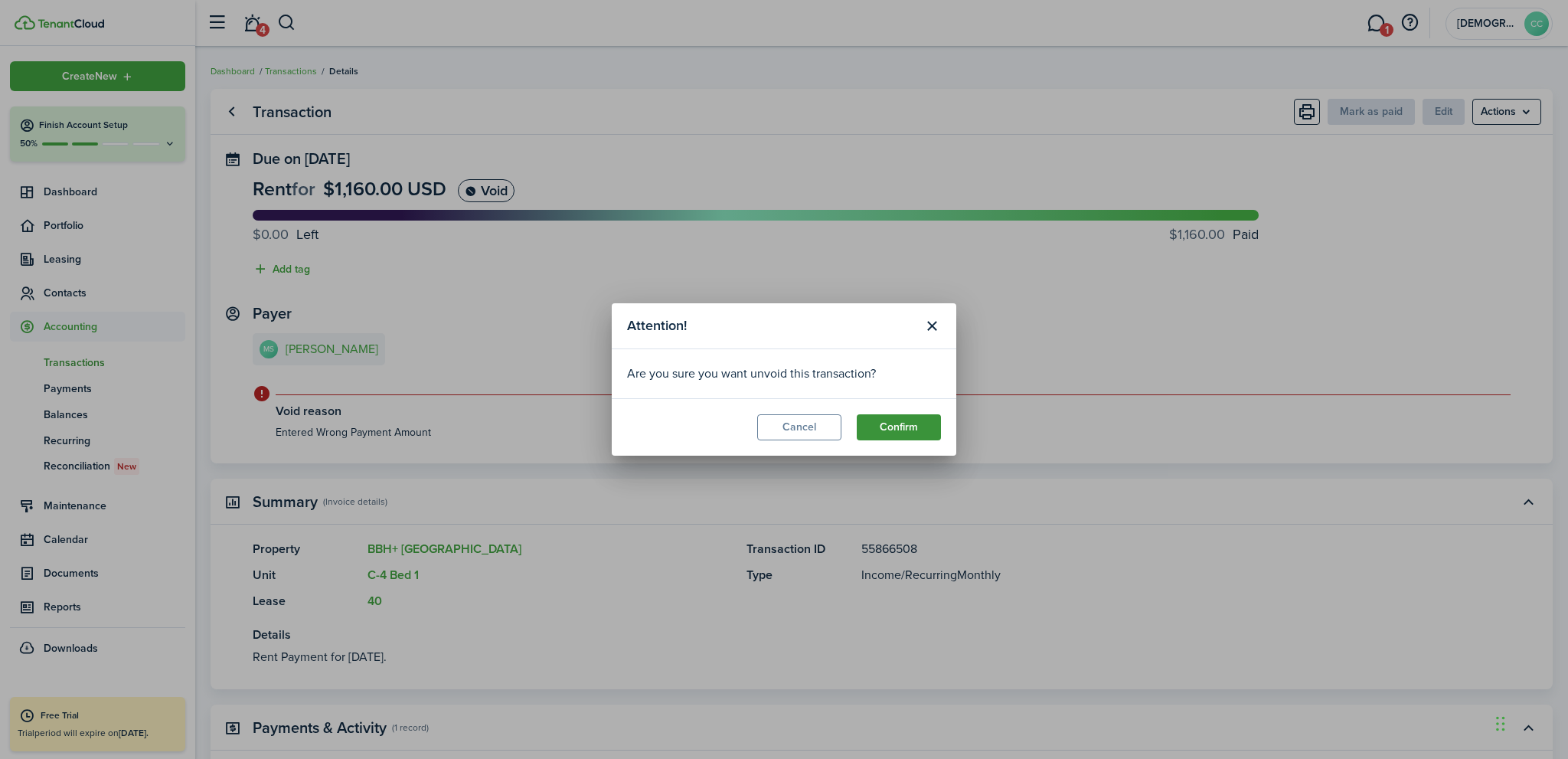
click at [896, 434] on button "Confirm" at bounding box center [899, 427] width 84 height 26
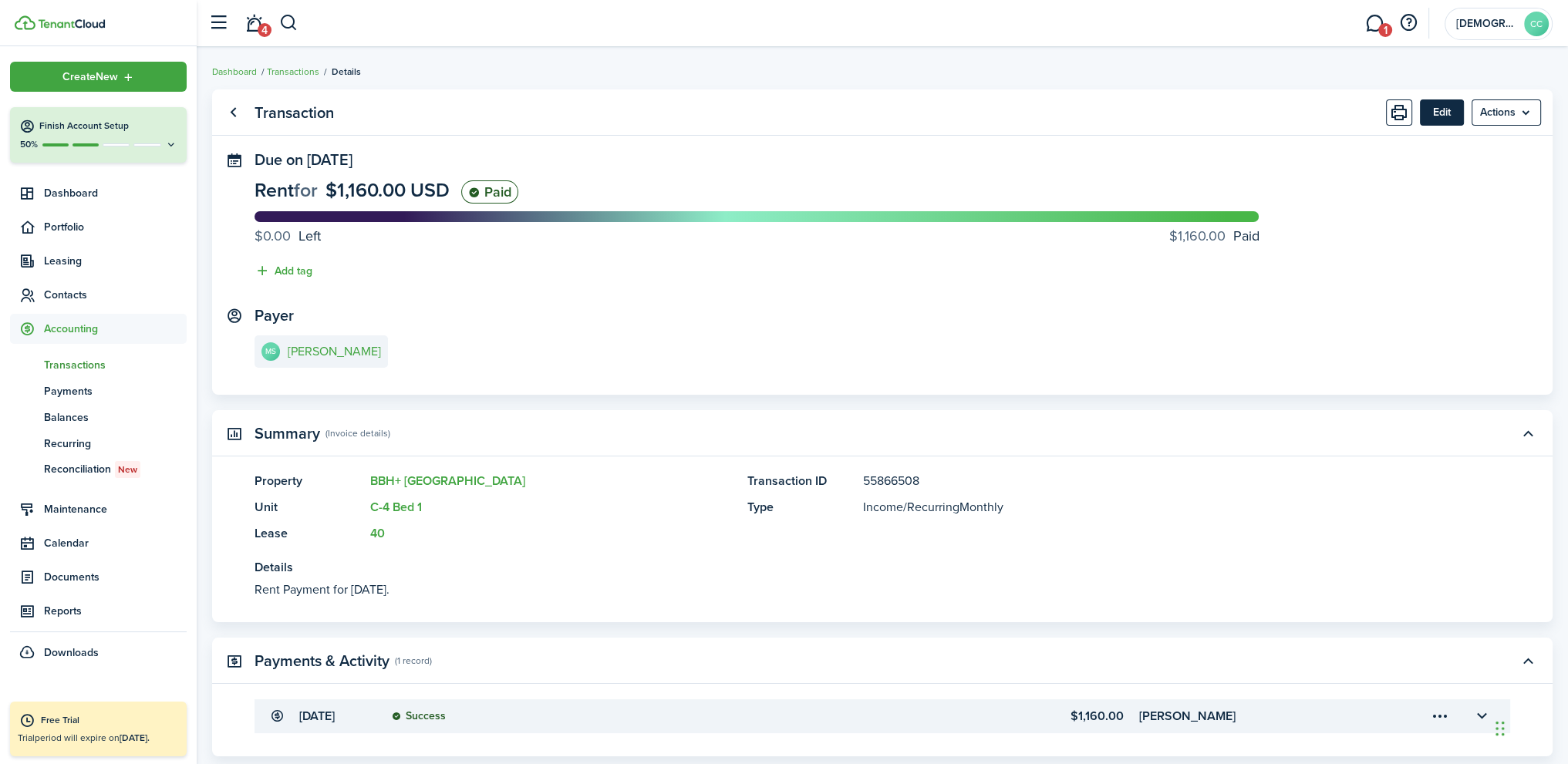
click at [1441, 116] on button "Edit" at bounding box center [1441, 112] width 44 height 26
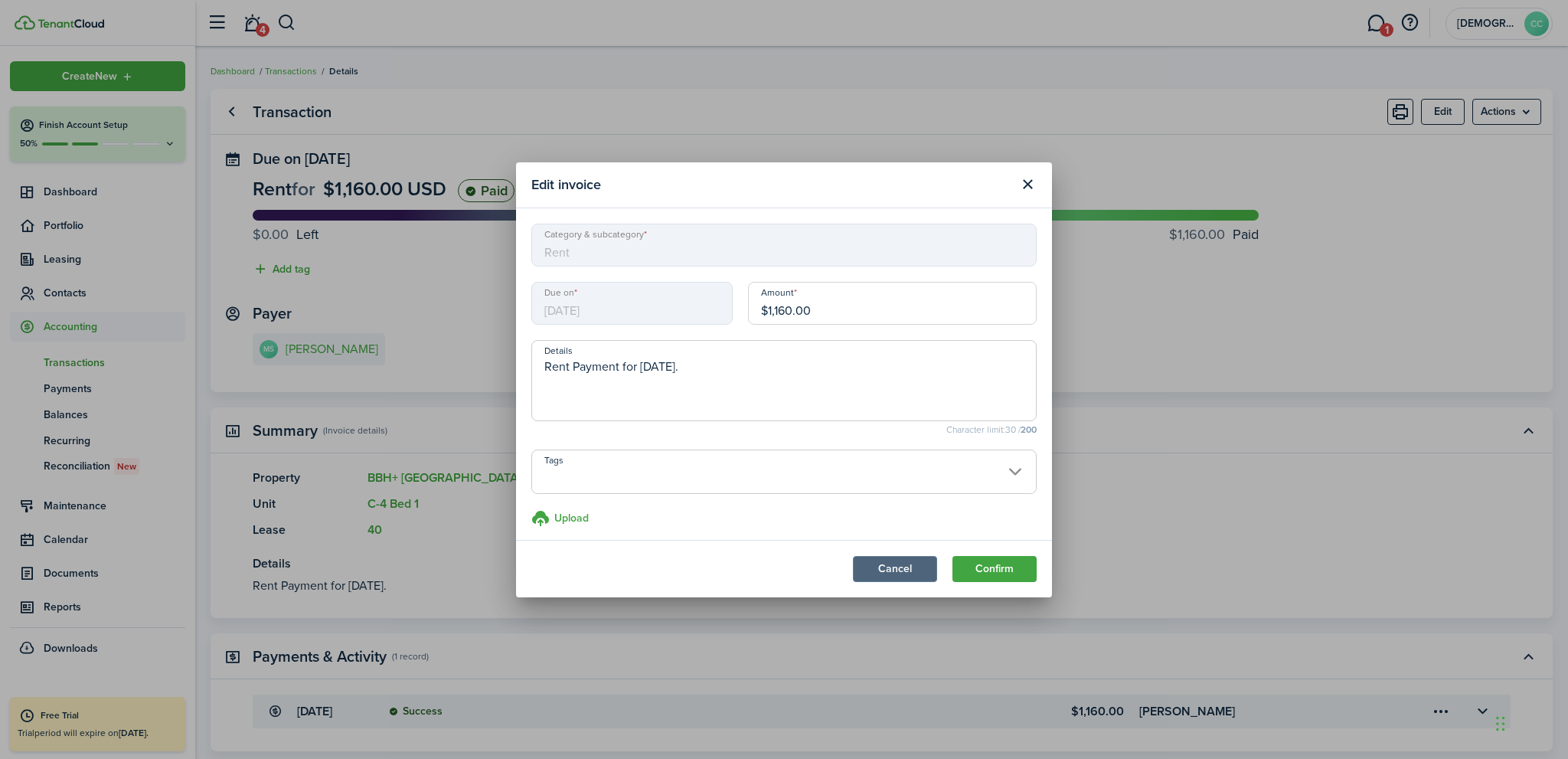
drag, startPoint x: 917, startPoint y: 579, endPoint x: 914, endPoint y: 570, distance: 9.5
click at [916, 578] on button "Cancel" at bounding box center [895, 568] width 84 height 26
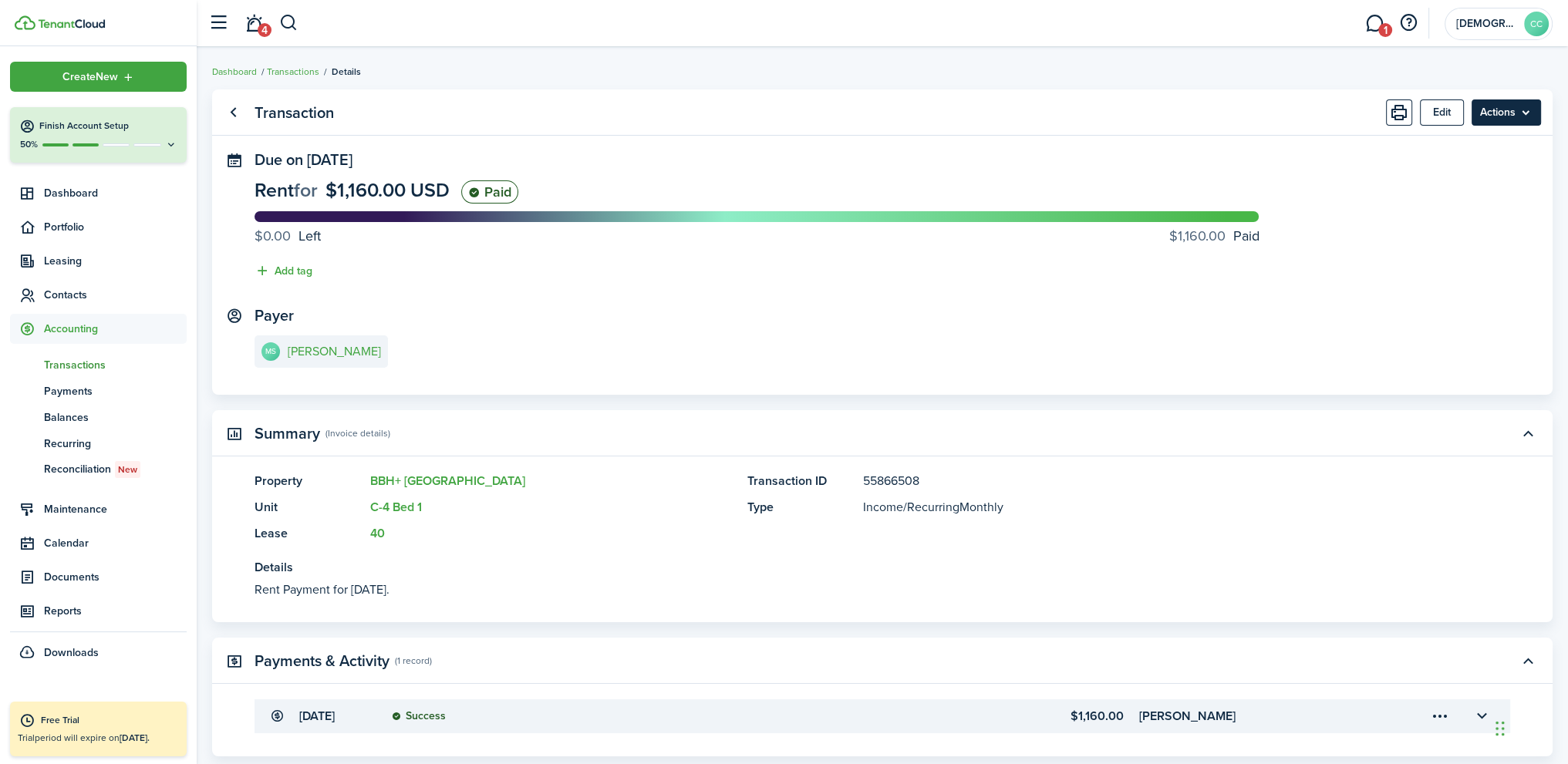
click at [1521, 115] on menu-btn "Actions" at bounding box center [1506, 112] width 70 height 26
click at [921, 309] on panel-main-section "Payer MS Mark Stevenson" at bounding box center [881, 339] width 1255 height 66
click at [1428, 113] on button "Edit" at bounding box center [1441, 112] width 44 height 26
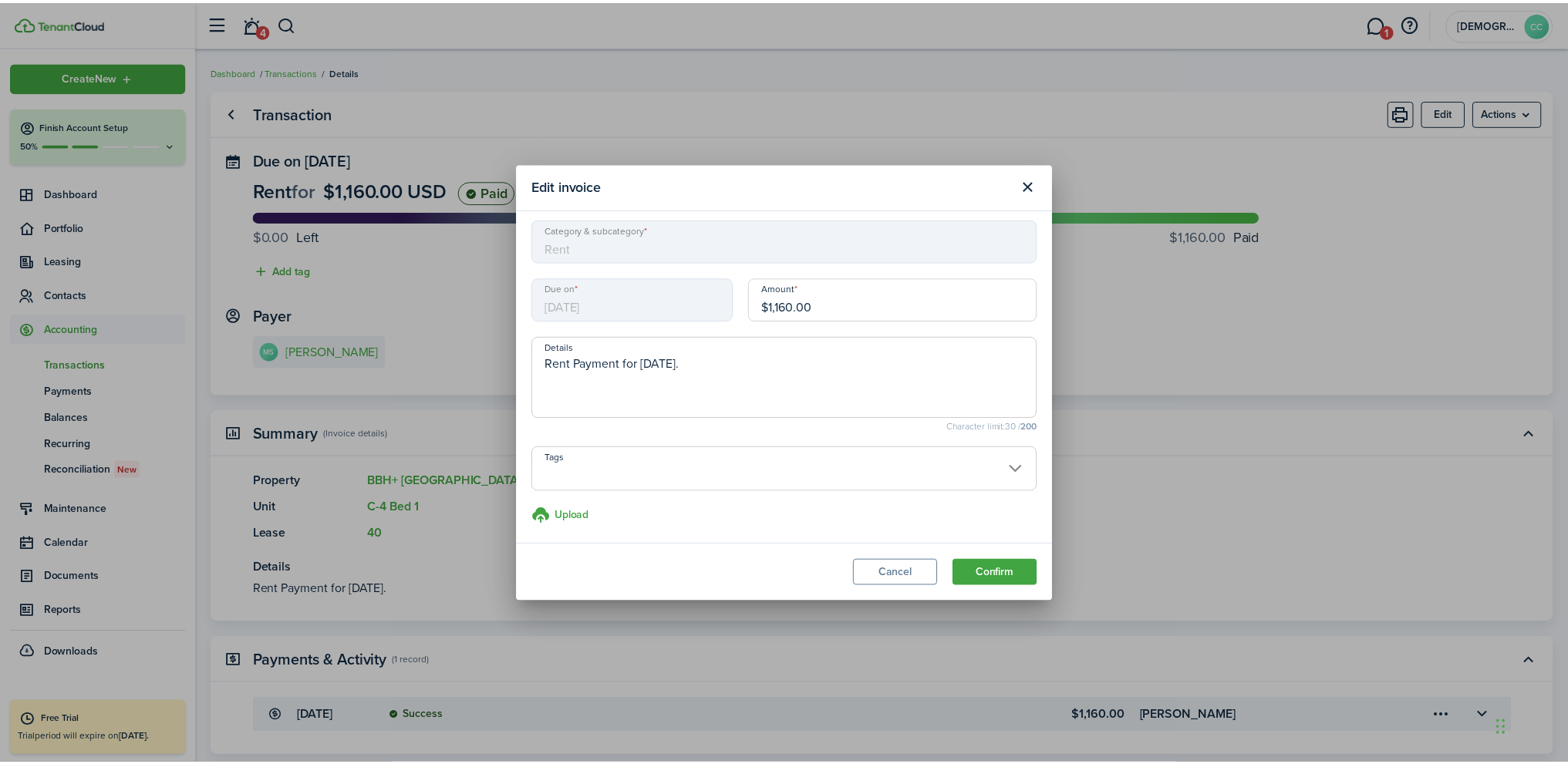
scroll to position [7, 0]
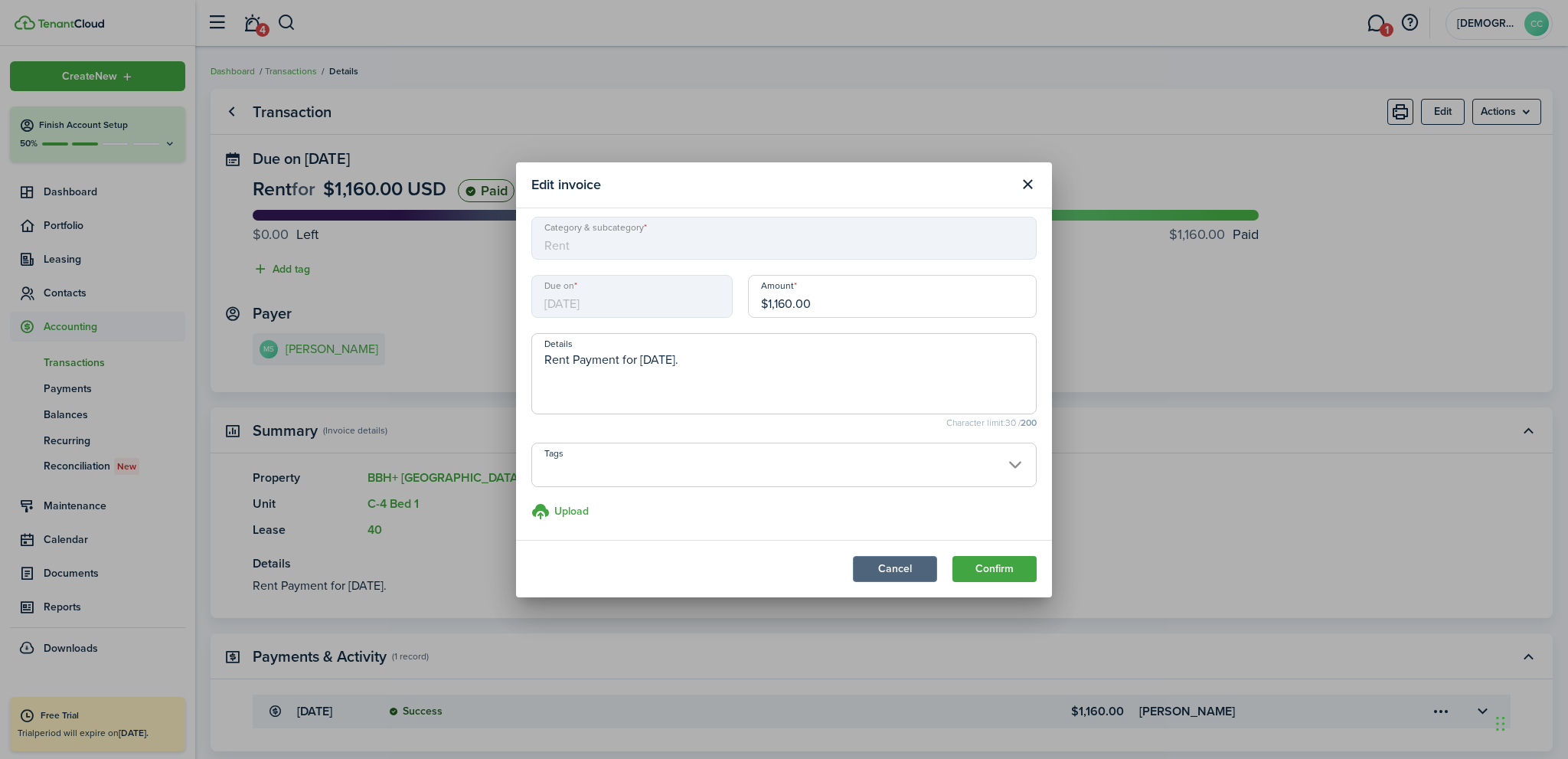
click at [905, 574] on button "Cancel" at bounding box center [895, 568] width 84 height 26
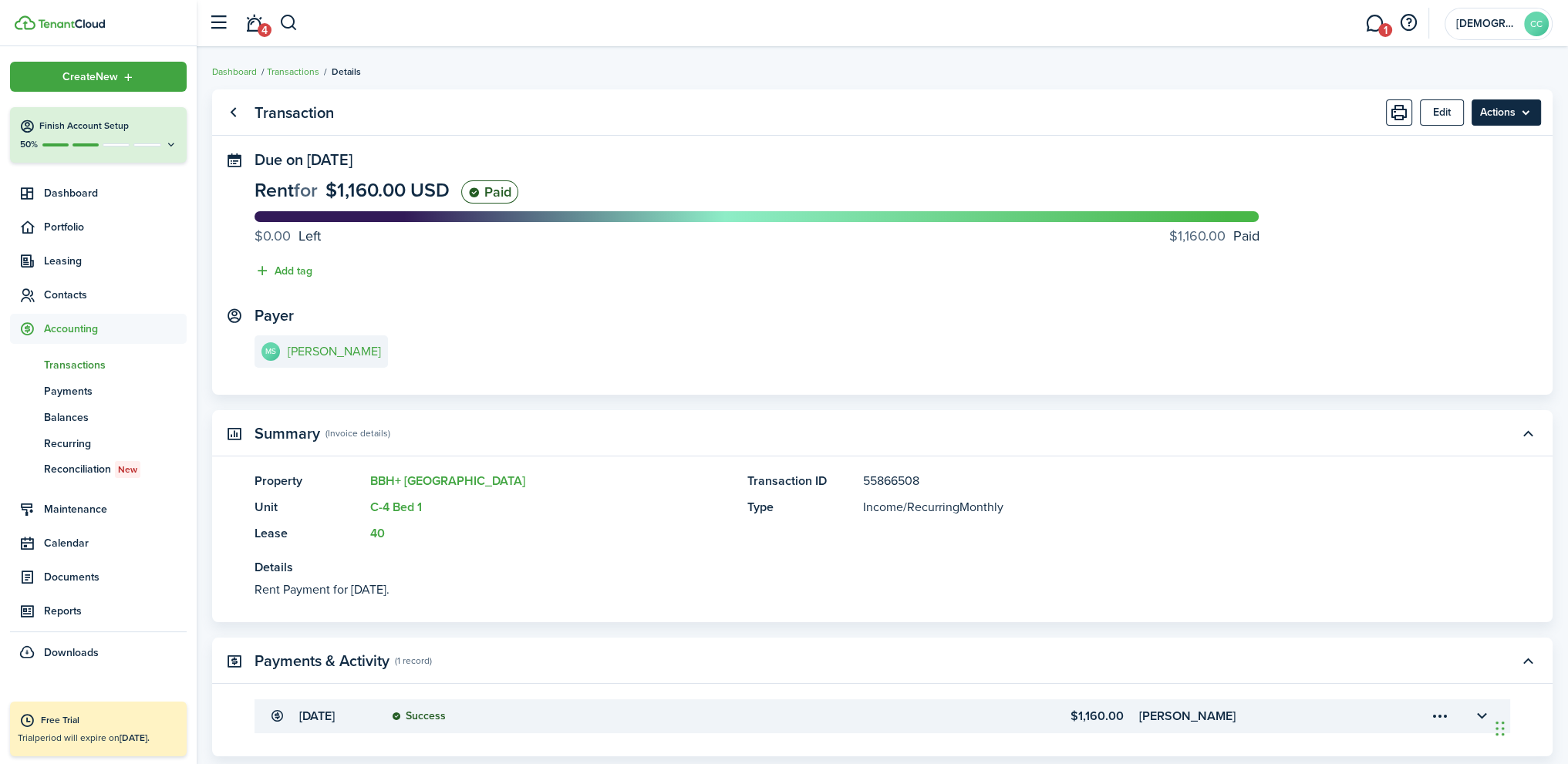
click at [1529, 116] on menu-btn "Actions" at bounding box center [1506, 112] width 70 height 26
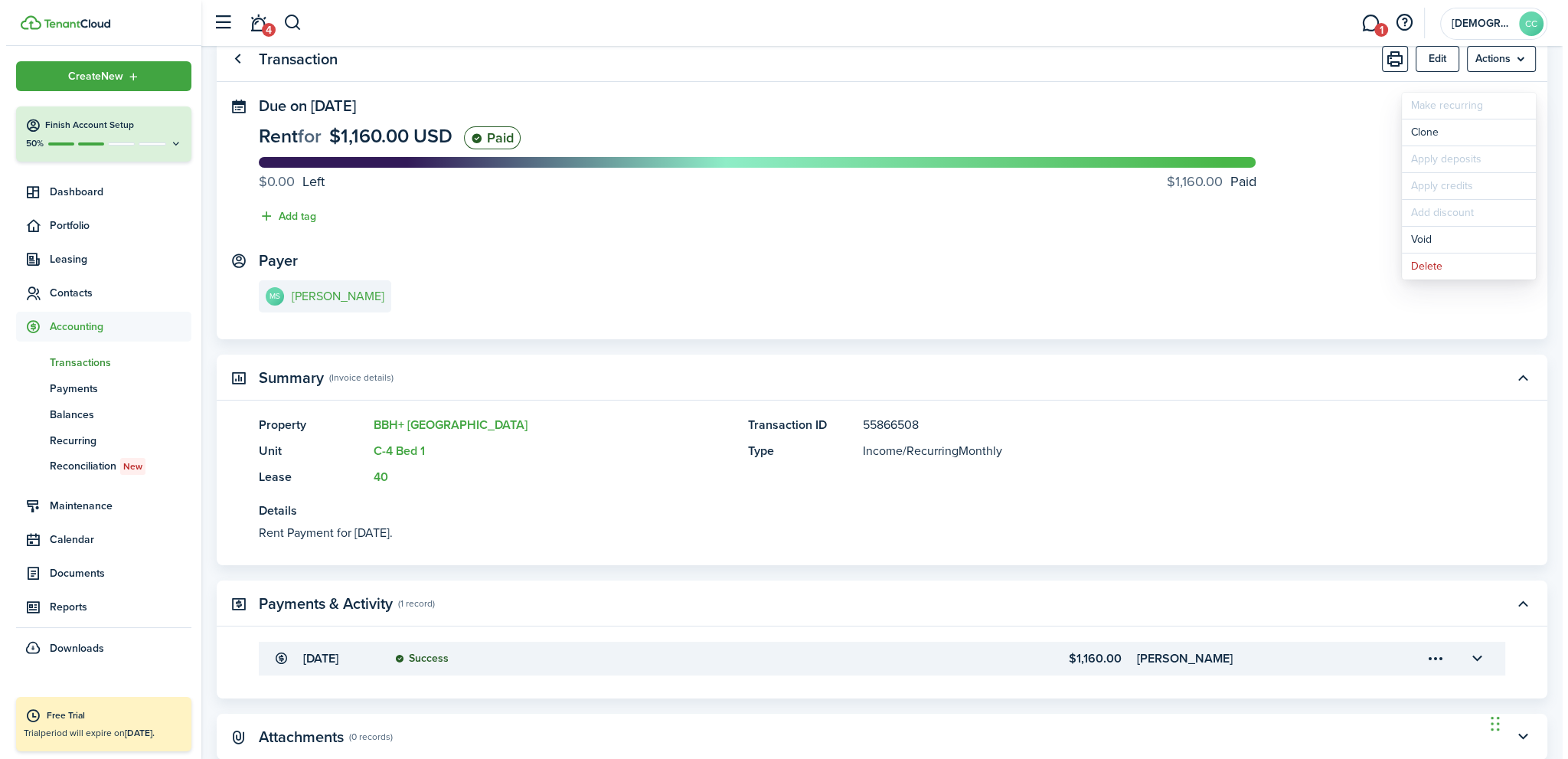
scroll to position [128, 0]
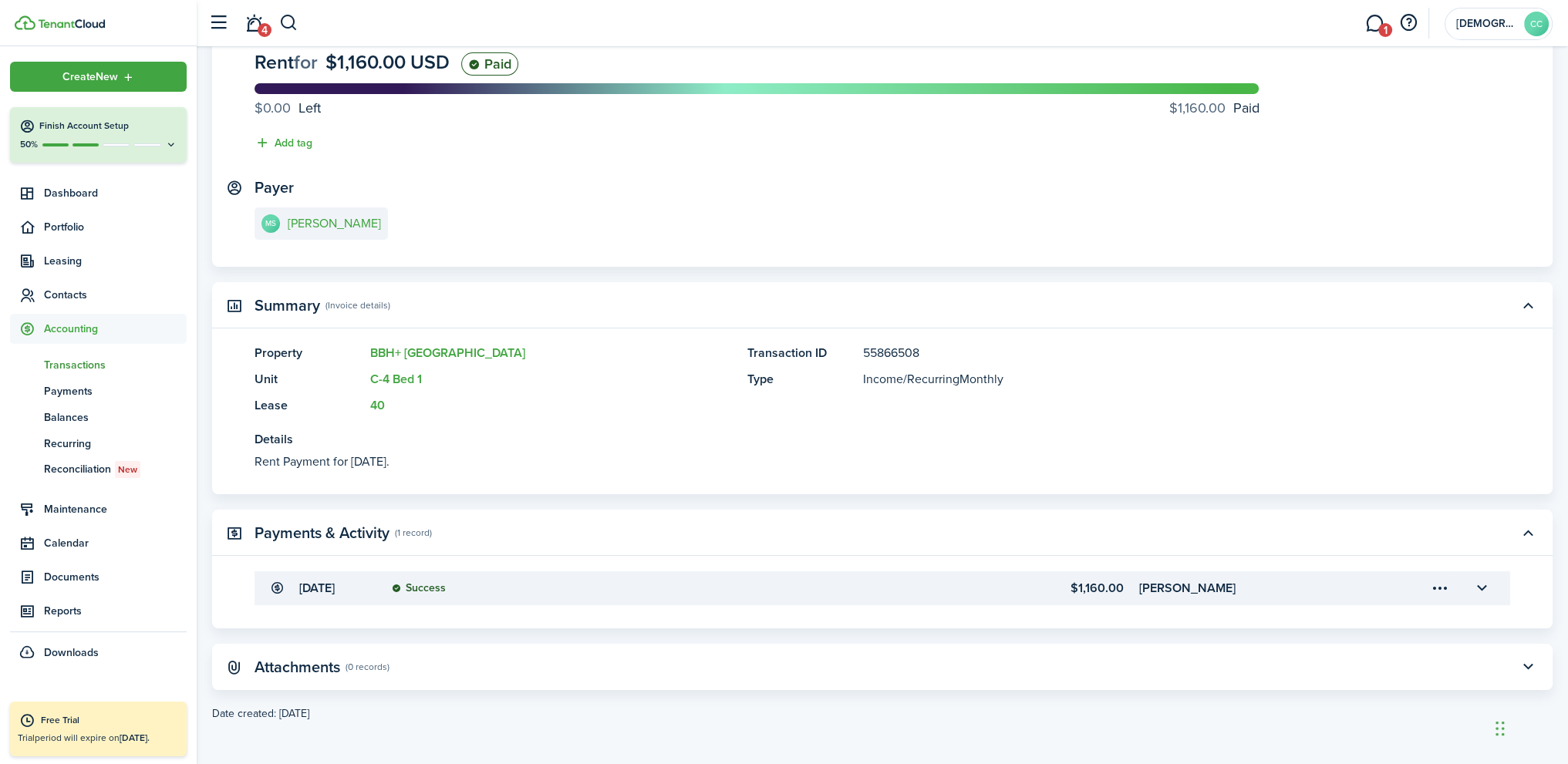
click at [1441, 594] on menu-trigger-card "Open menu" at bounding box center [1439, 588] width 26 height 26
click at [1340, 622] on button "Edit" at bounding box center [1385, 622] width 135 height 27
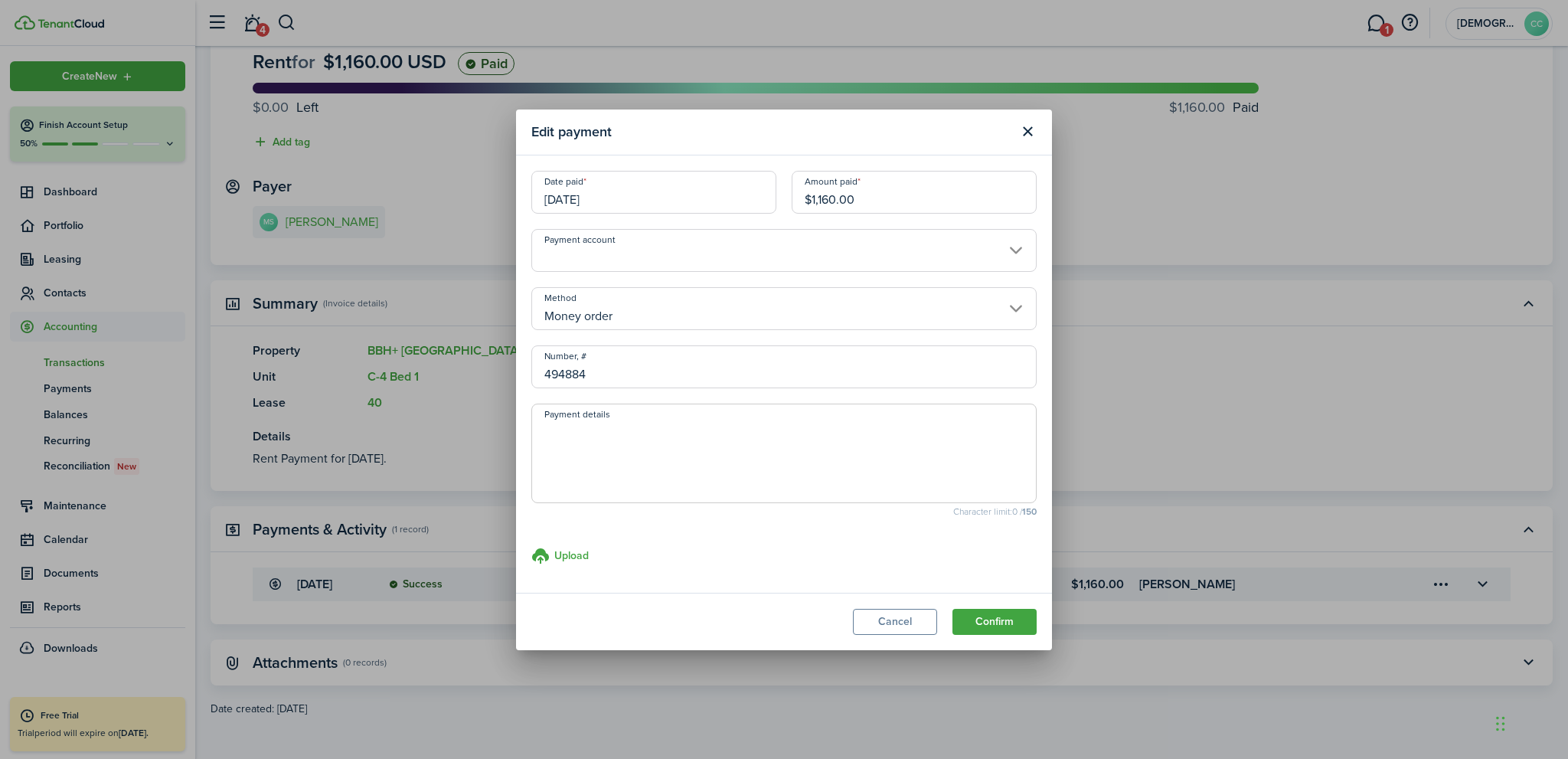
drag, startPoint x: 885, startPoint y: 195, endPoint x: 739, endPoint y: 199, distance: 146.1
click at [739, 199] on div "Date paid 06/10/2025 Amount paid $1,160.00" at bounding box center [784, 199] width 521 height 58
type input "$650.00"
click at [993, 623] on button "Confirm" at bounding box center [994, 621] width 84 height 26
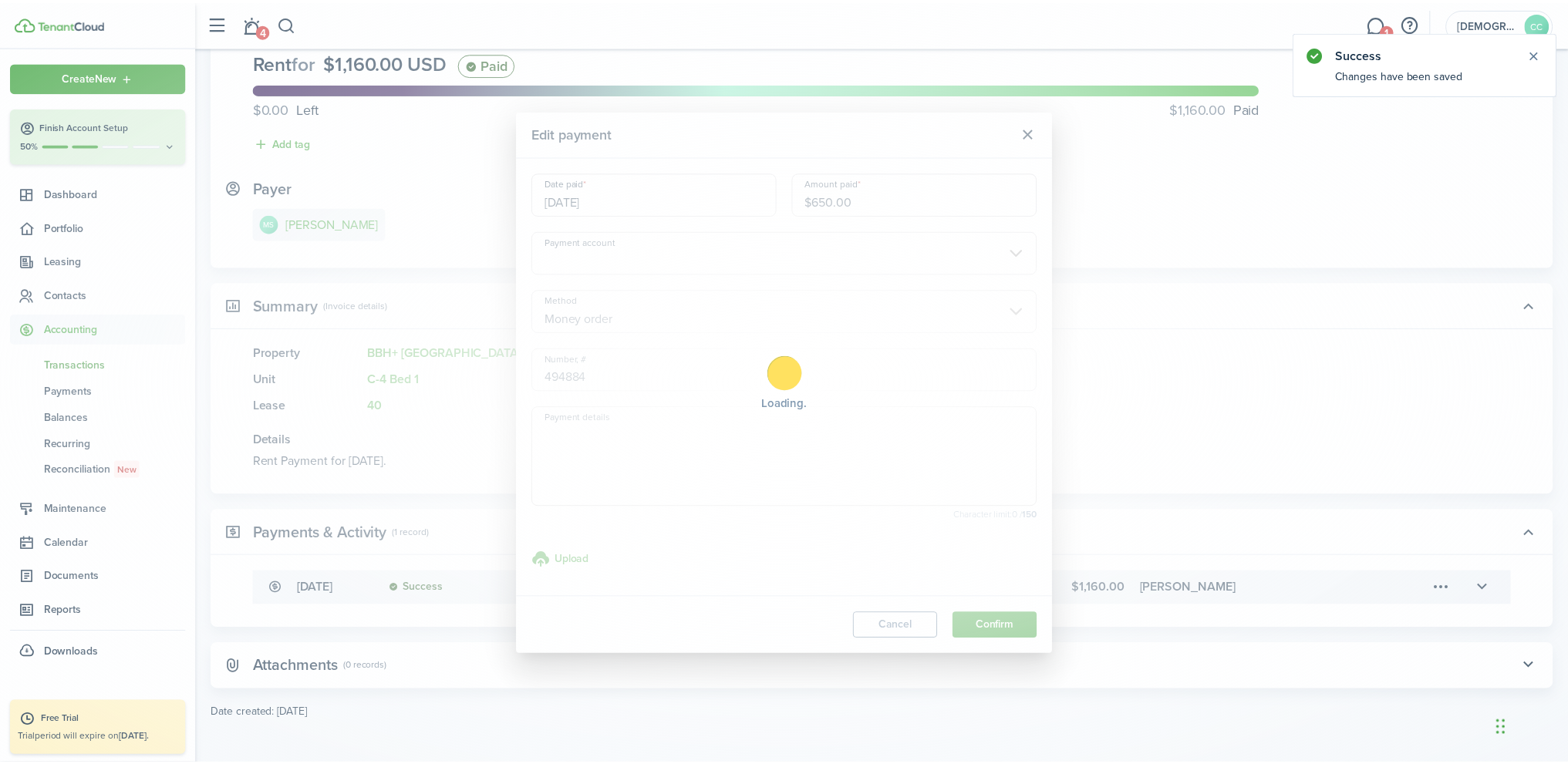
scroll to position [0, 0]
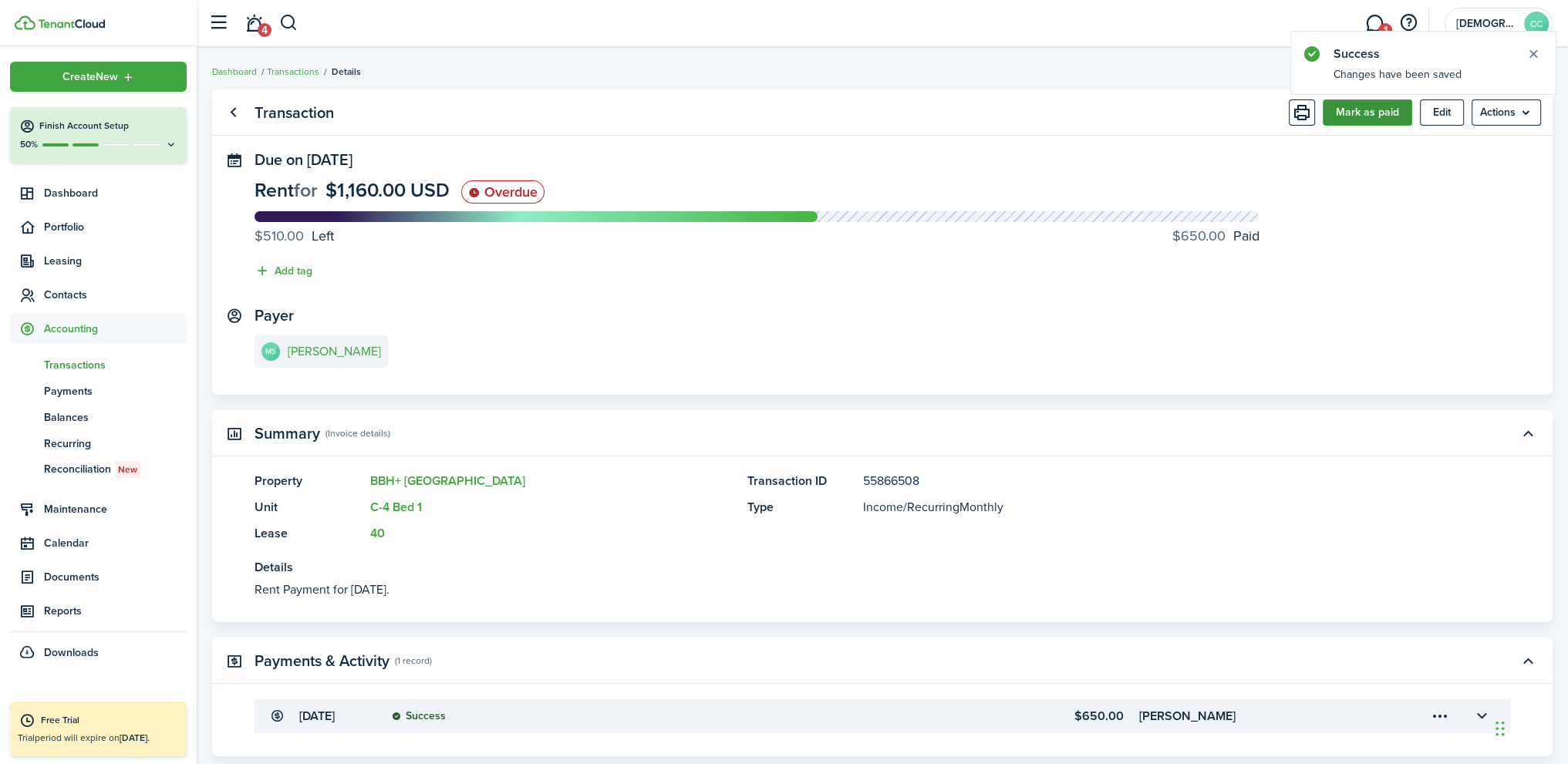
click at [1368, 114] on button "Mark as paid" at bounding box center [1367, 112] width 89 height 26
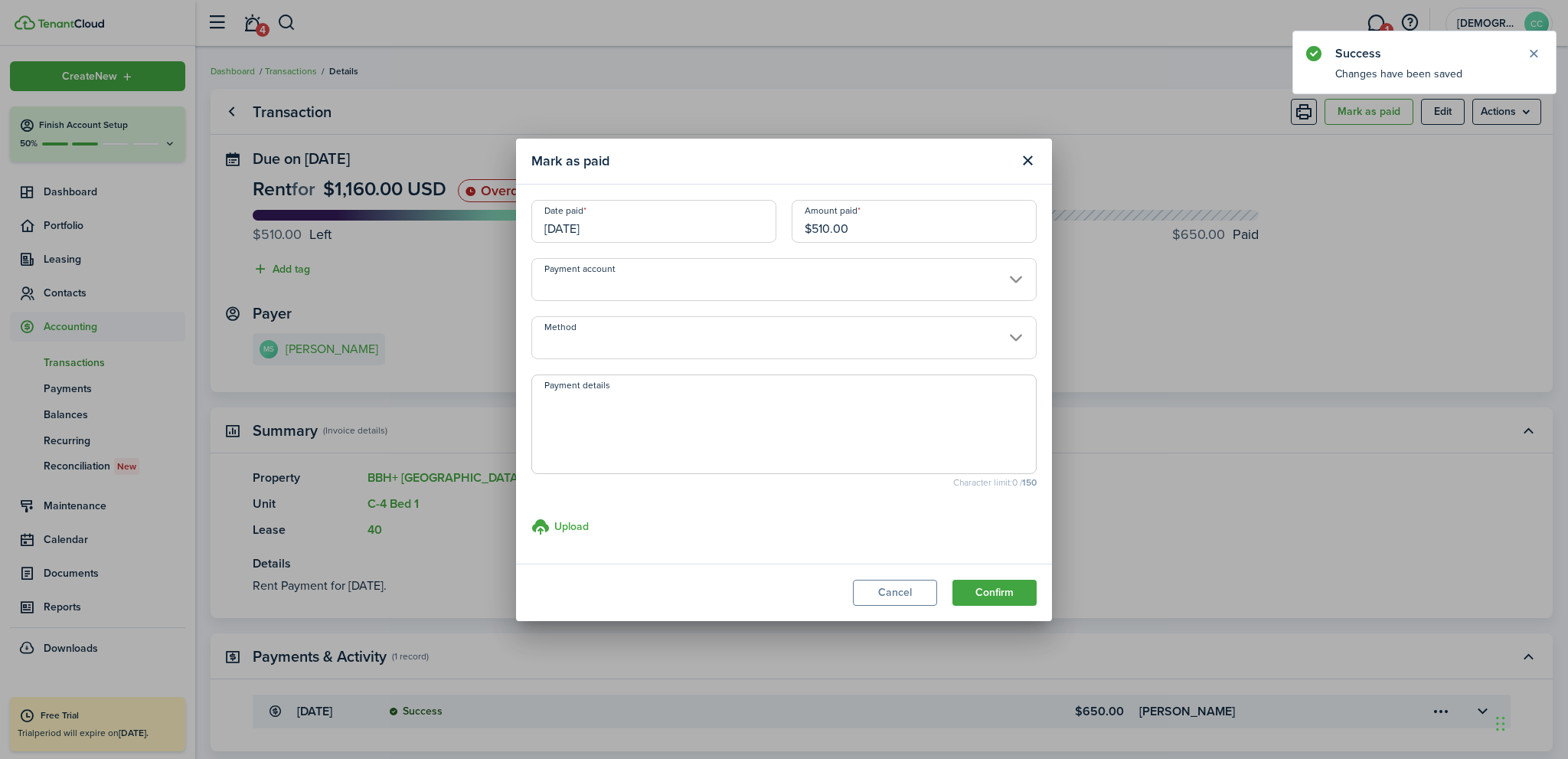
click at [595, 226] on input "[DATE]" at bounding box center [654, 222] width 245 height 43
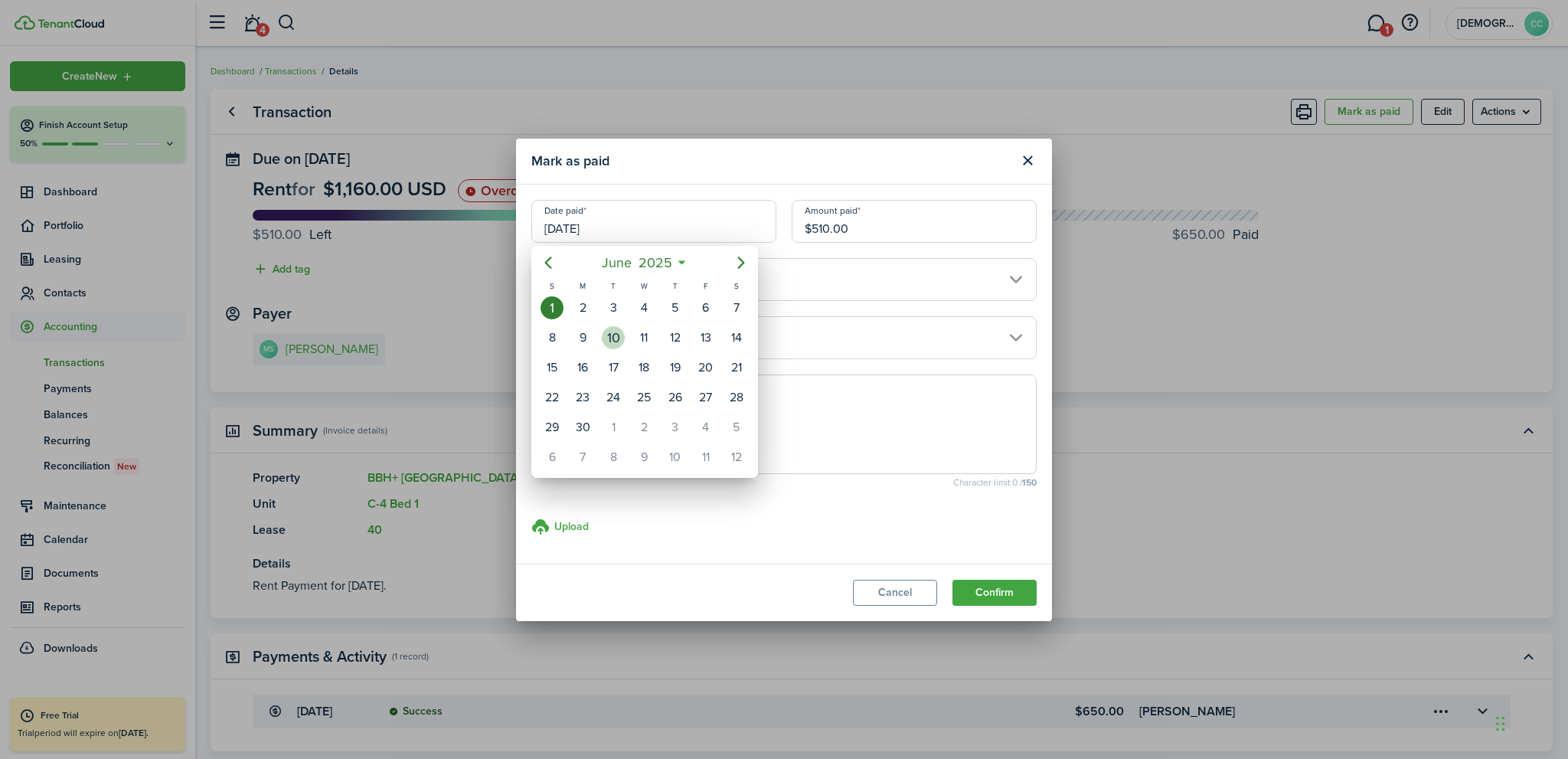
click at [613, 338] on div "10" at bounding box center [614, 338] width 23 height 23
type input "[DATE]"
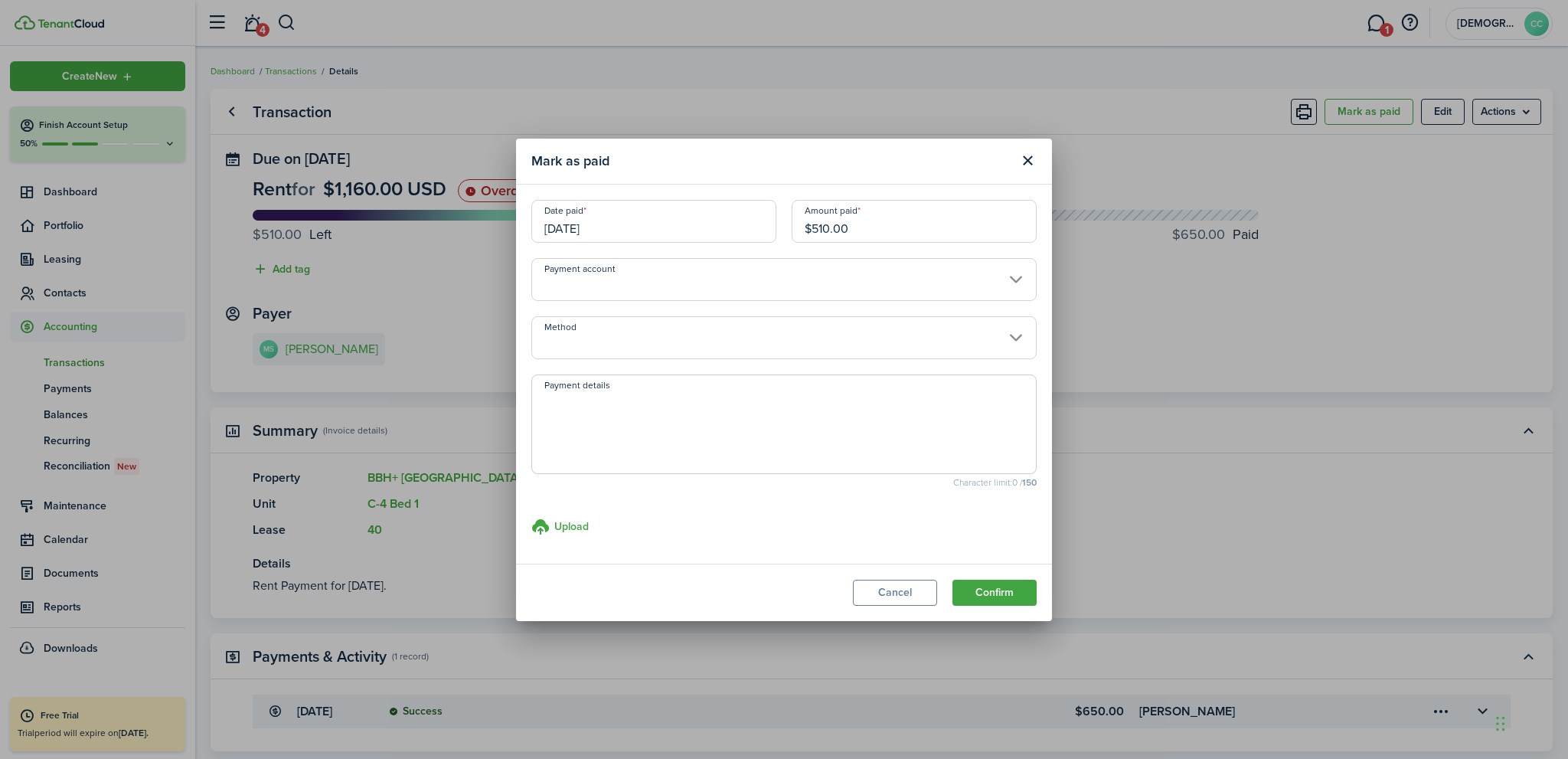
drag, startPoint x: 862, startPoint y: 229, endPoint x: 781, endPoint y: 226, distance: 81.1
click at [783, 228] on div "Date paid 06/10/2025 Amount paid $510.00" at bounding box center [784, 229] width 521 height 58
click at [592, 286] on input "Payment account" at bounding box center [784, 279] width 506 height 43
type input "$216.25"
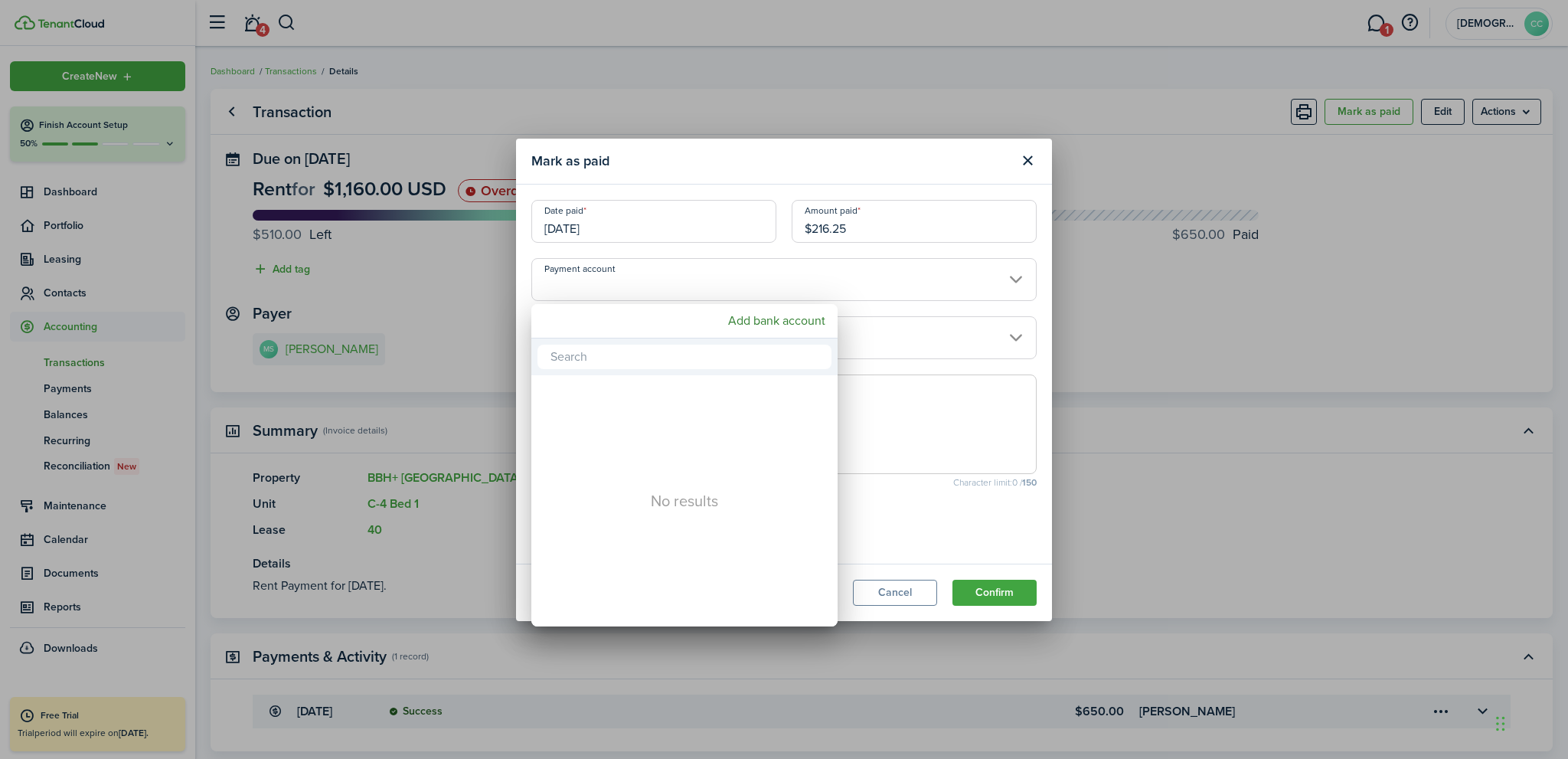
click at [796, 281] on div at bounding box center [784, 380] width 1814 height 1004
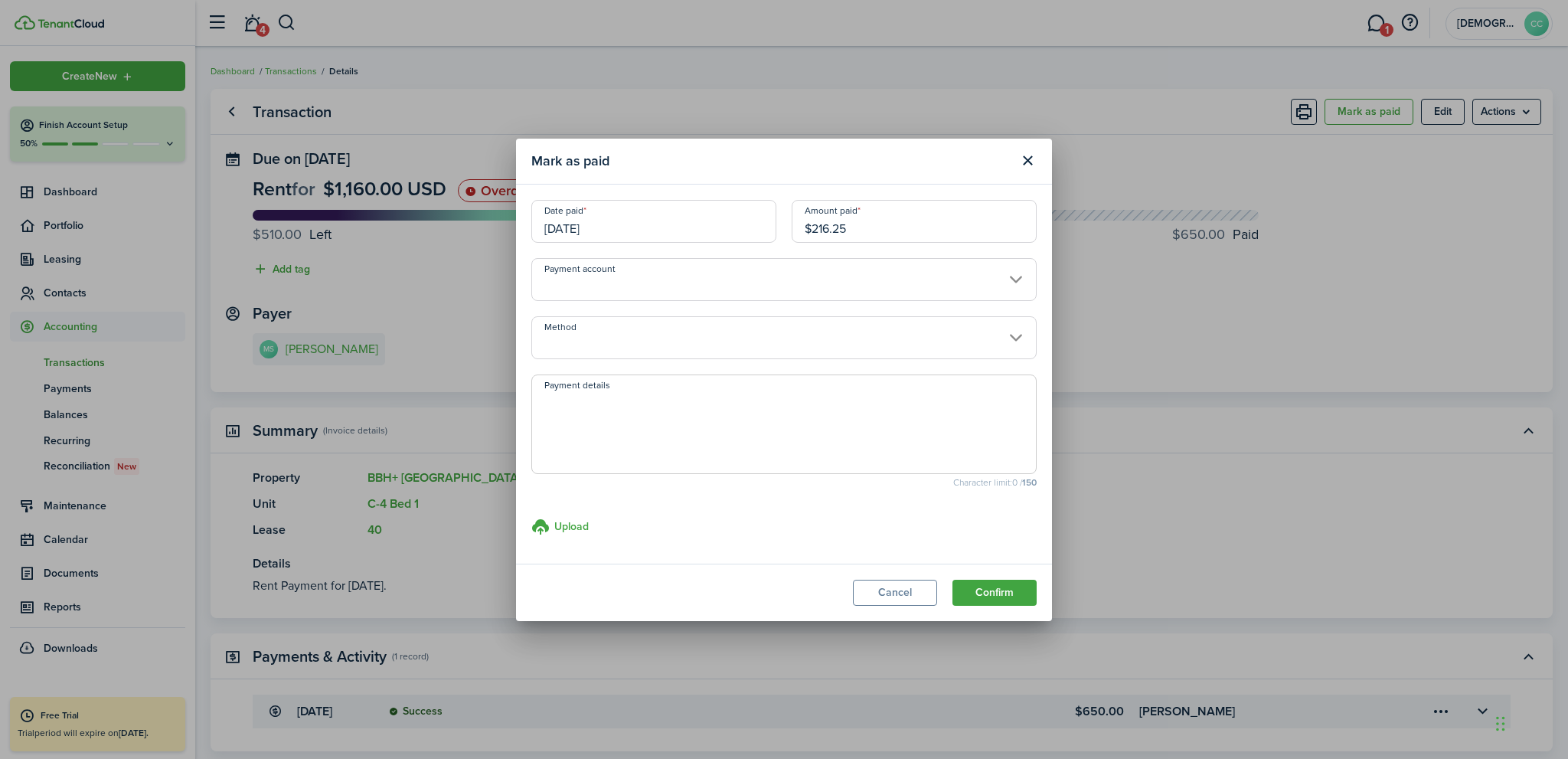
click at [855, 333] on input "Method" at bounding box center [784, 337] width 506 height 43
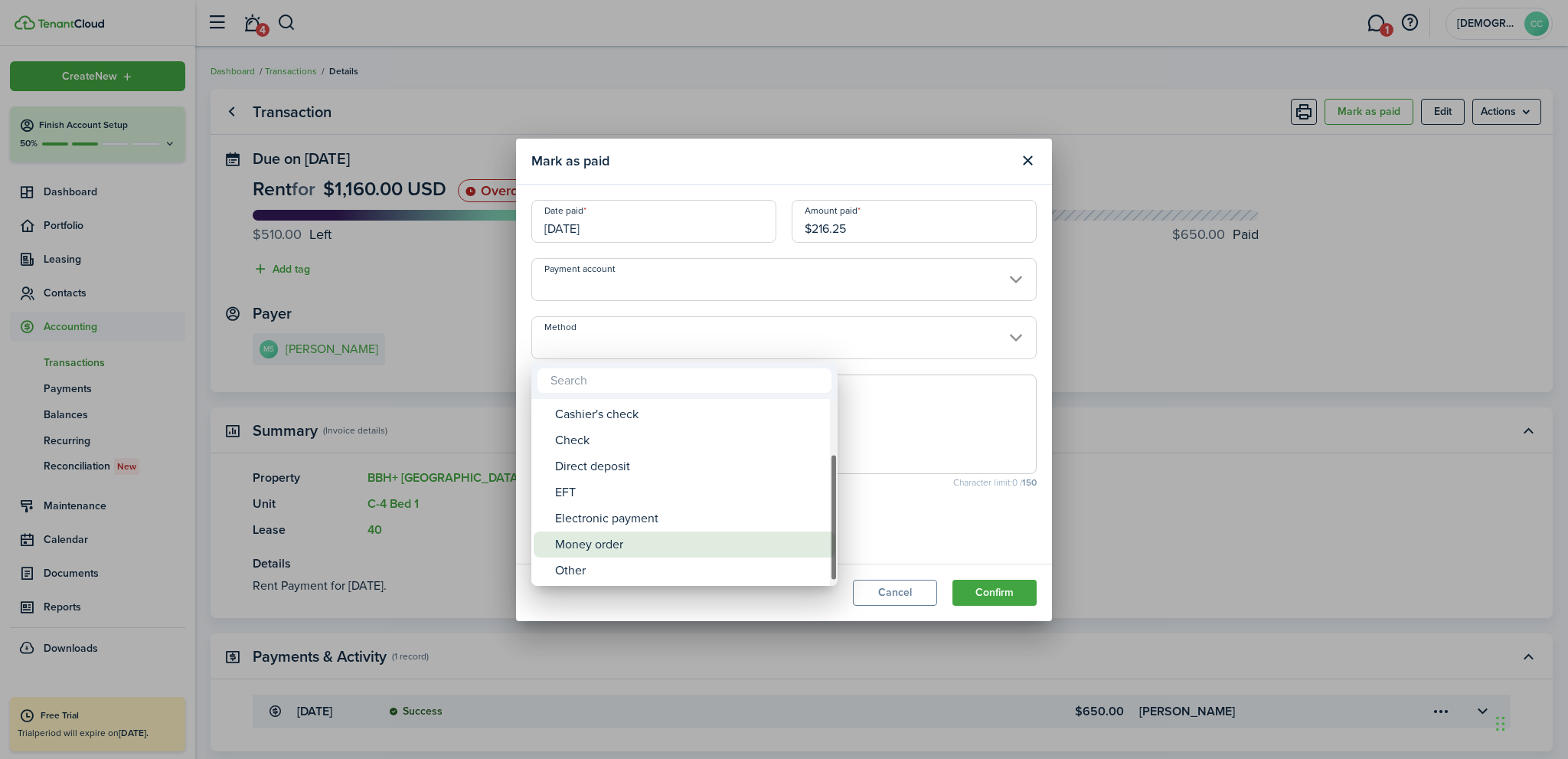
click at [640, 536] on div "Money order" at bounding box center [690, 544] width 271 height 26
type input "Money order"
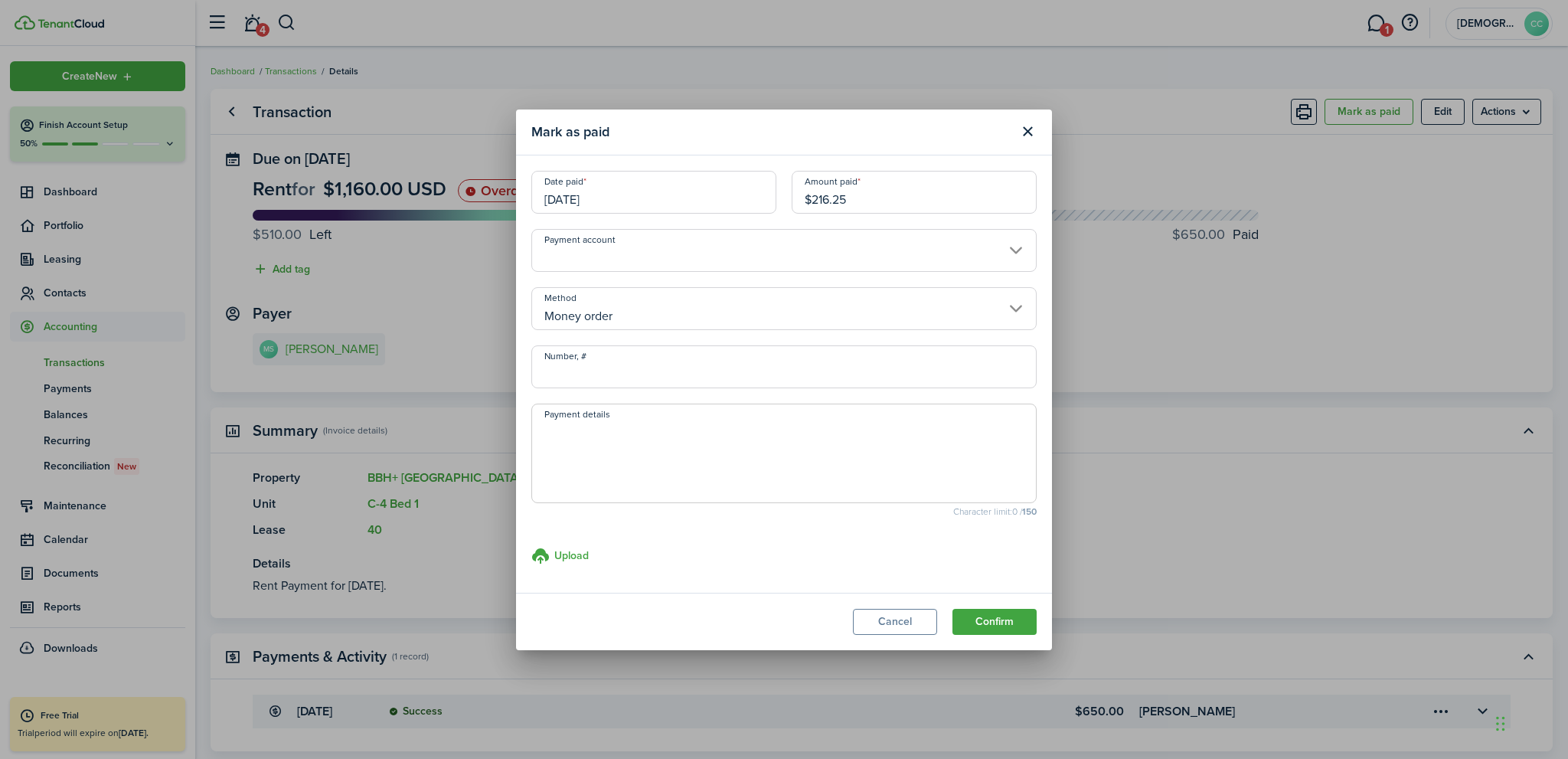
click at [585, 430] on textarea "Payment details" at bounding box center [784, 458] width 504 height 73
click at [575, 373] on input "Number, #" at bounding box center [784, 367] width 506 height 43
type input "594605"
click at [999, 618] on button "Confirm" at bounding box center [994, 621] width 84 height 26
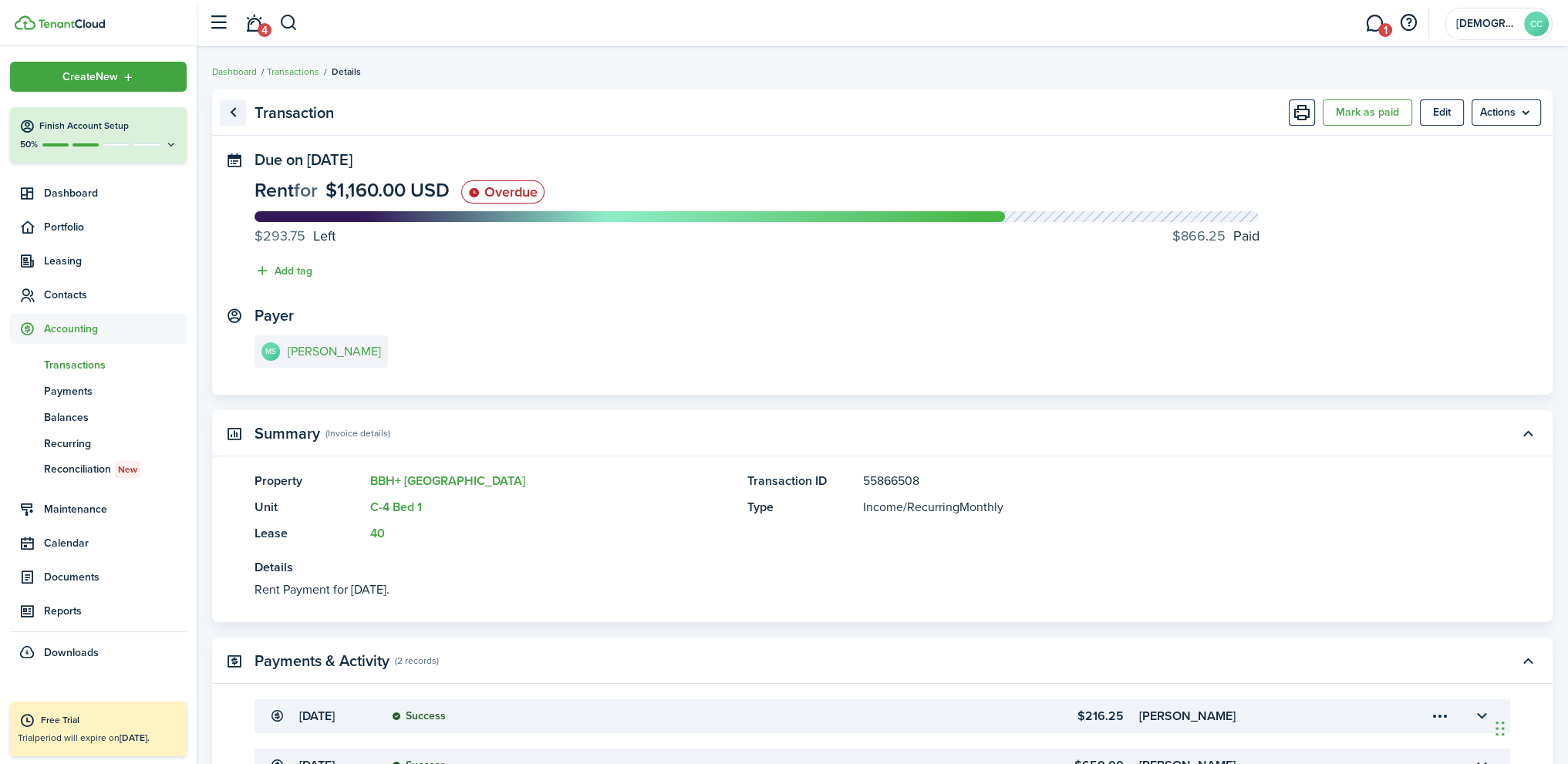
click at [236, 111] on link "Go back" at bounding box center [233, 112] width 26 height 26
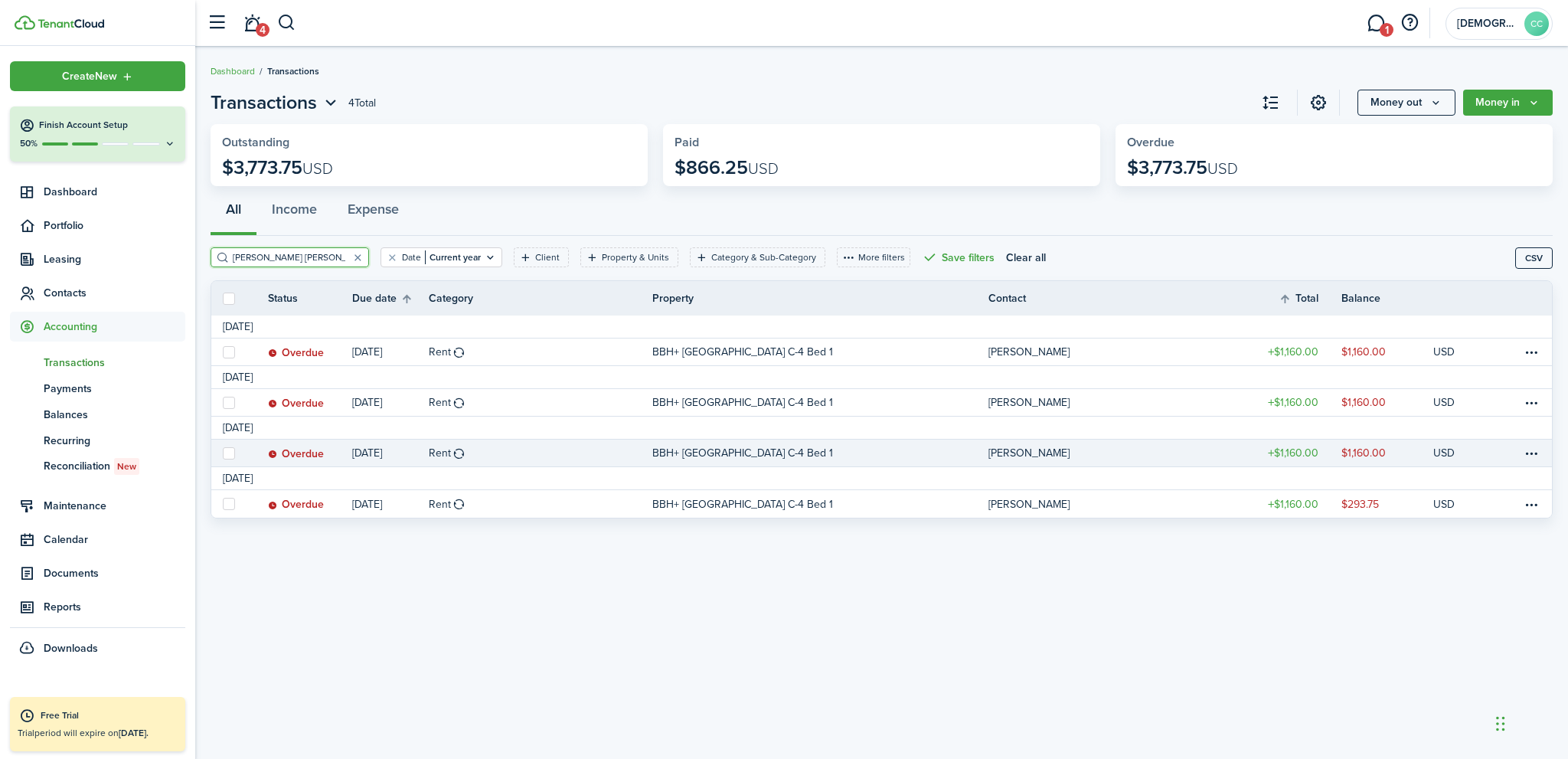
click at [387, 458] on link "[DATE]" at bounding box center [391, 453] width 77 height 27
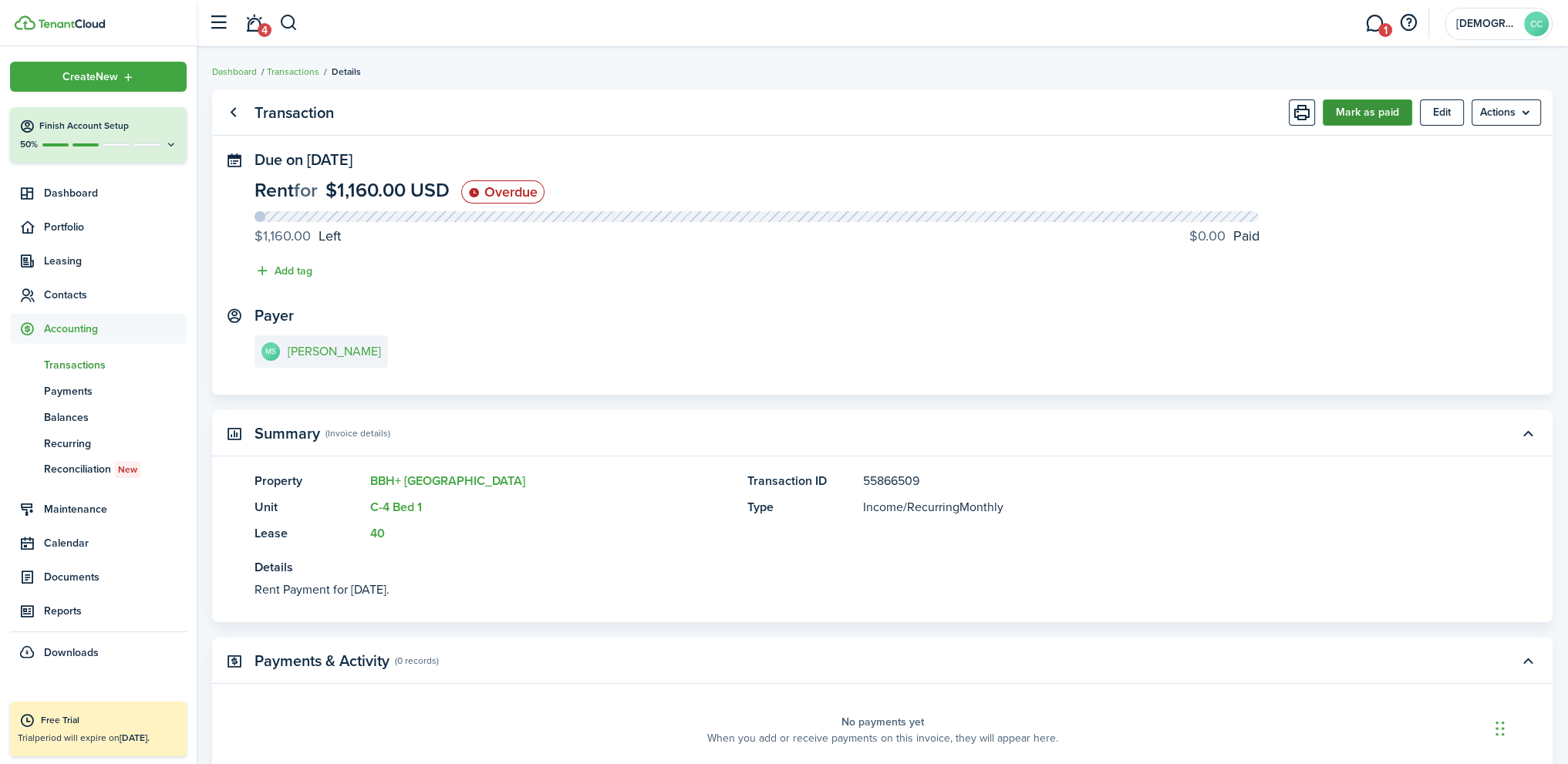
click at [1379, 116] on button "Mark as paid" at bounding box center [1367, 112] width 89 height 26
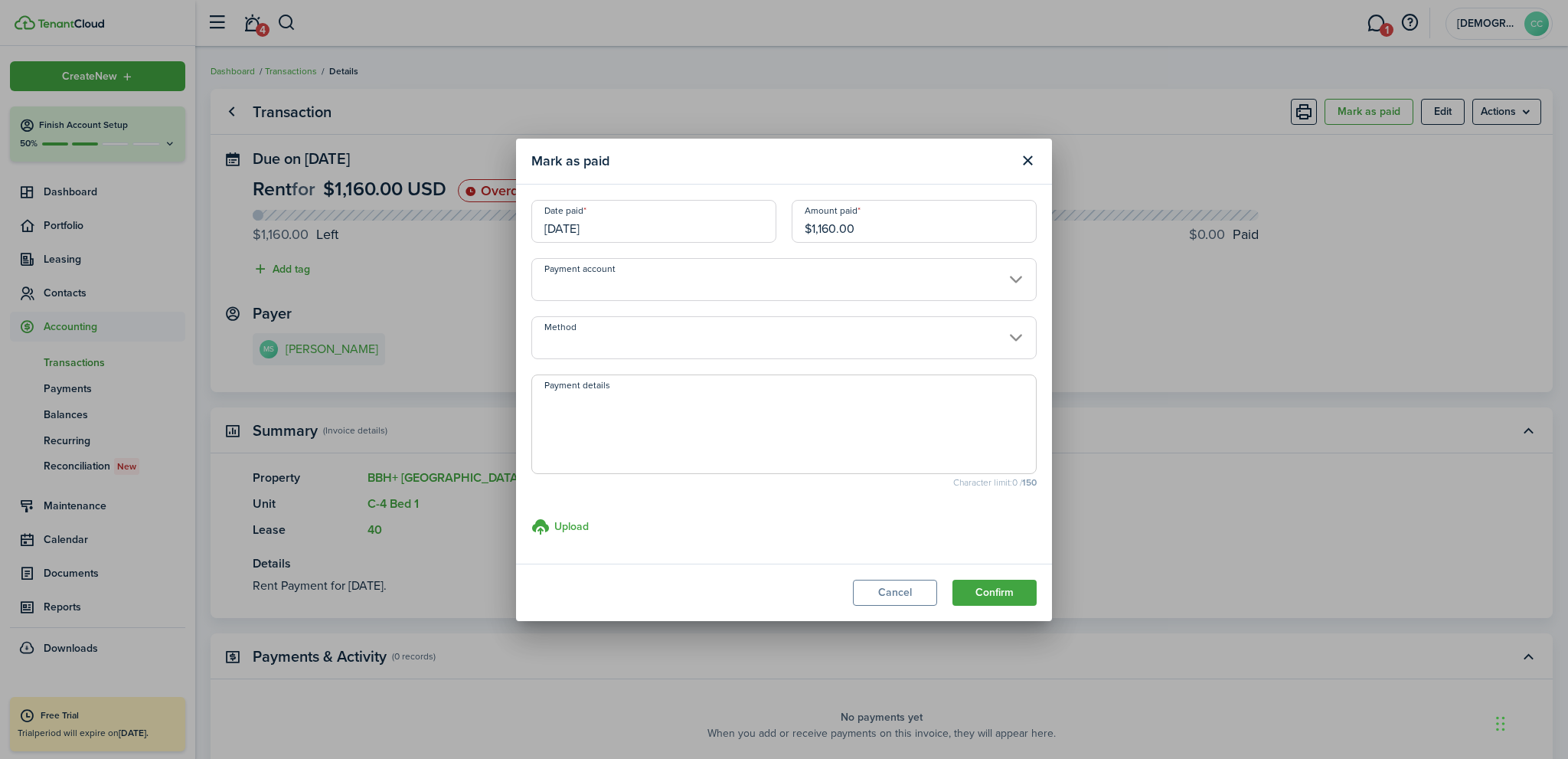
drag, startPoint x: 875, startPoint y: 222, endPoint x: 781, endPoint y: 227, distance: 94.1
click at [781, 227] on div "Date paid 07/01/2025 Amount paid $1,160.00" at bounding box center [784, 229] width 521 height 58
click at [622, 232] on input "[DATE]" at bounding box center [654, 222] width 245 height 43
type input "$856.25"
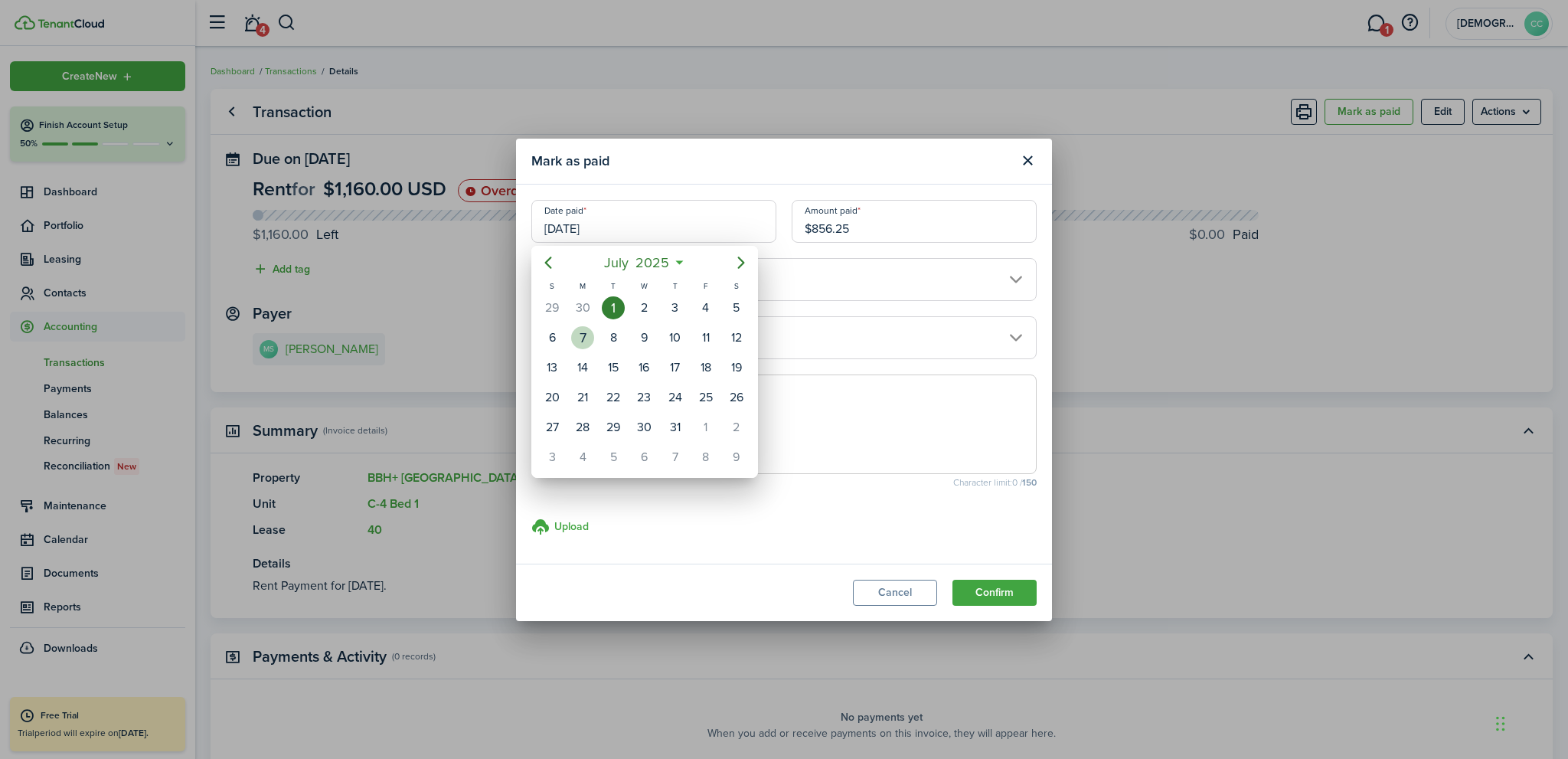
click at [582, 338] on div "7" at bounding box center [583, 338] width 23 height 23
type input "07/07/2025"
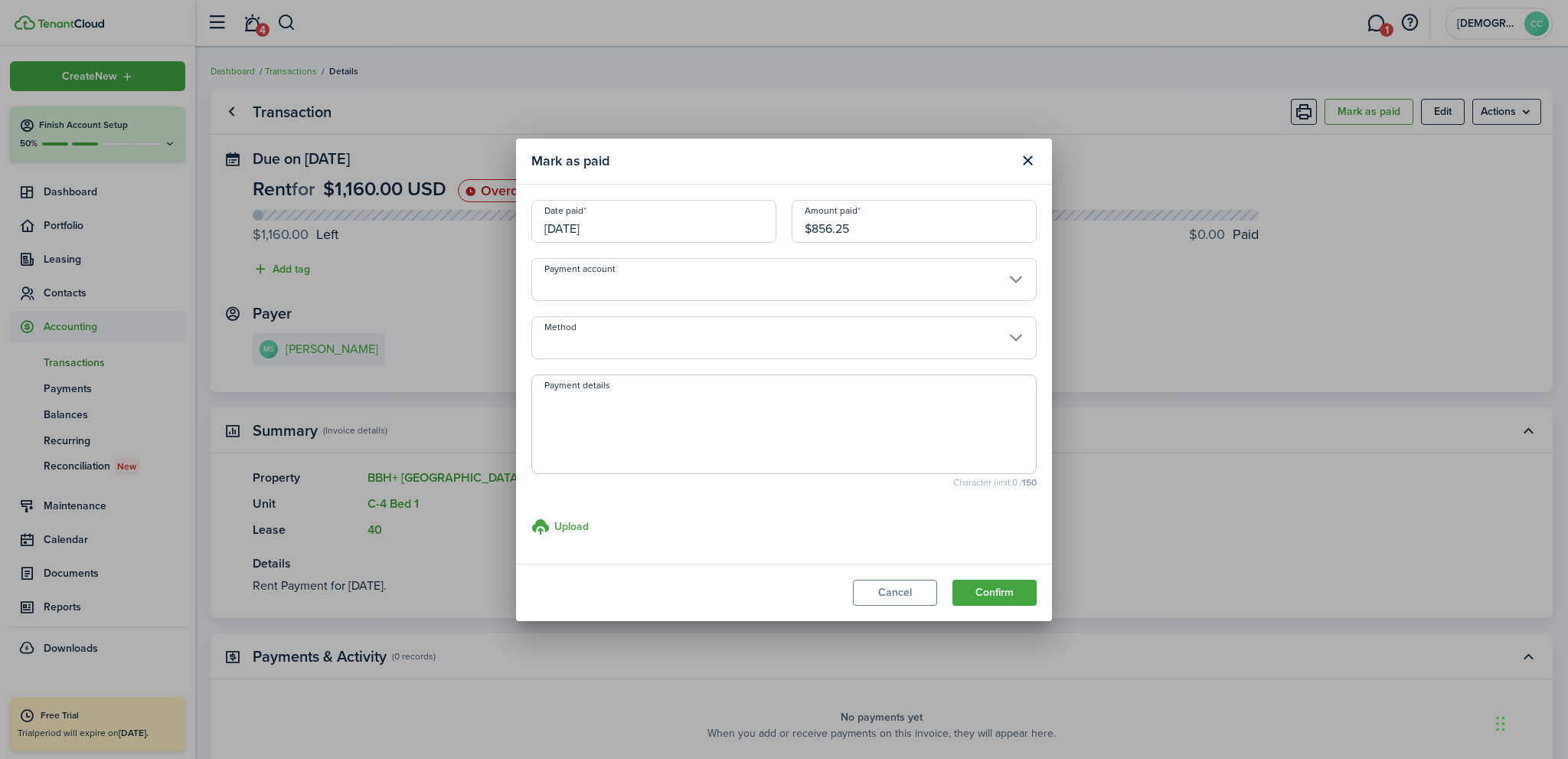
click at [598, 349] on input "Method" at bounding box center [784, 337] width 506 height 43
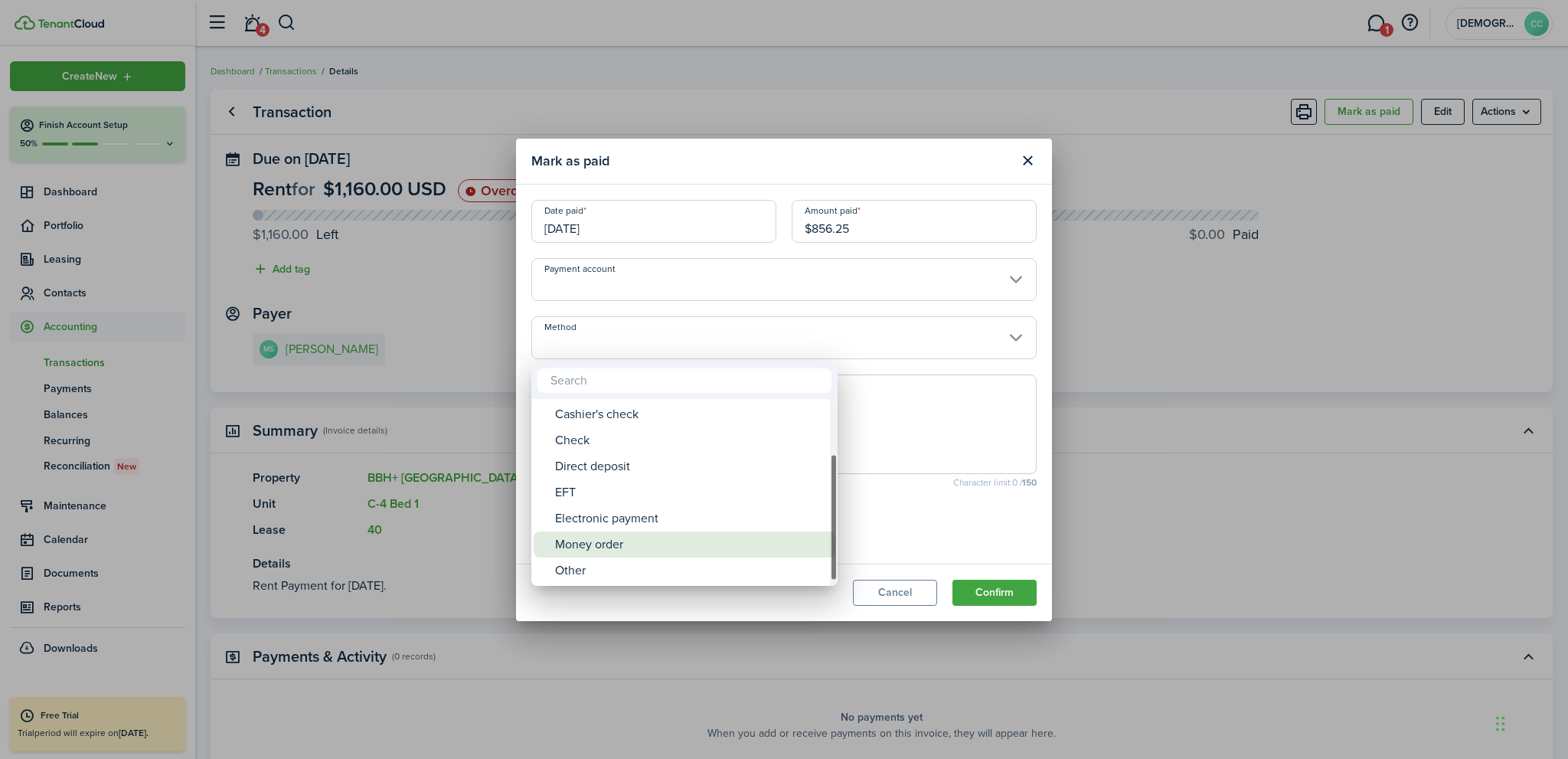
drag, startPoint x: 604, startPoint y: 551, endPoint x: 582, endPoint y: 432, distance: 121.0
click at [604, 549] on div "Money order" at bounding box center [690, 544] width 271 height 26
type input "Money order"
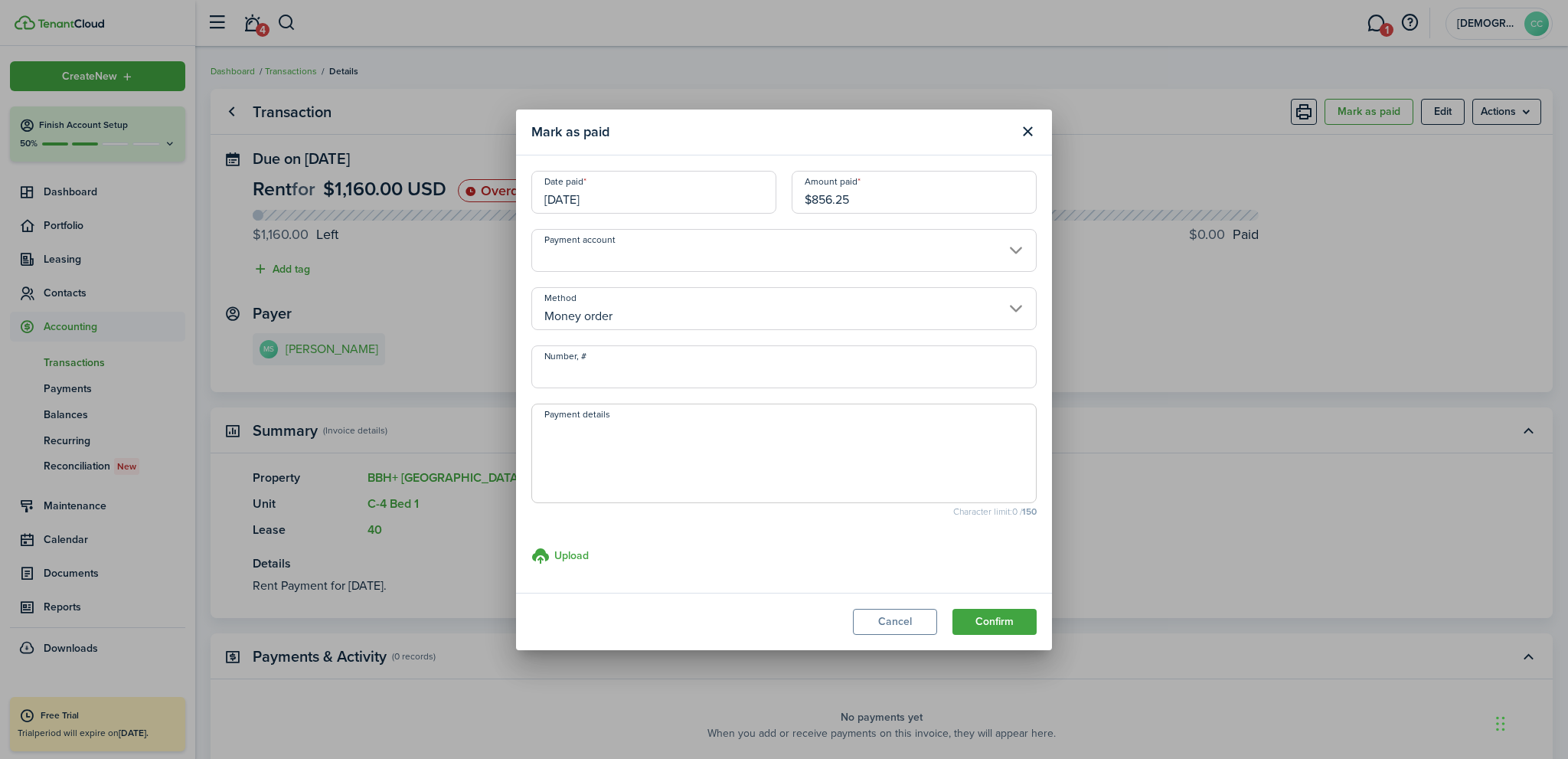
click at [571, 373] on input "Number, #" at bounding box center [784, 367] width 506 height 43
type input "594666"
click at [993, 621] on button "Confirm" at bounding box center [994, 621] width 84 height 26
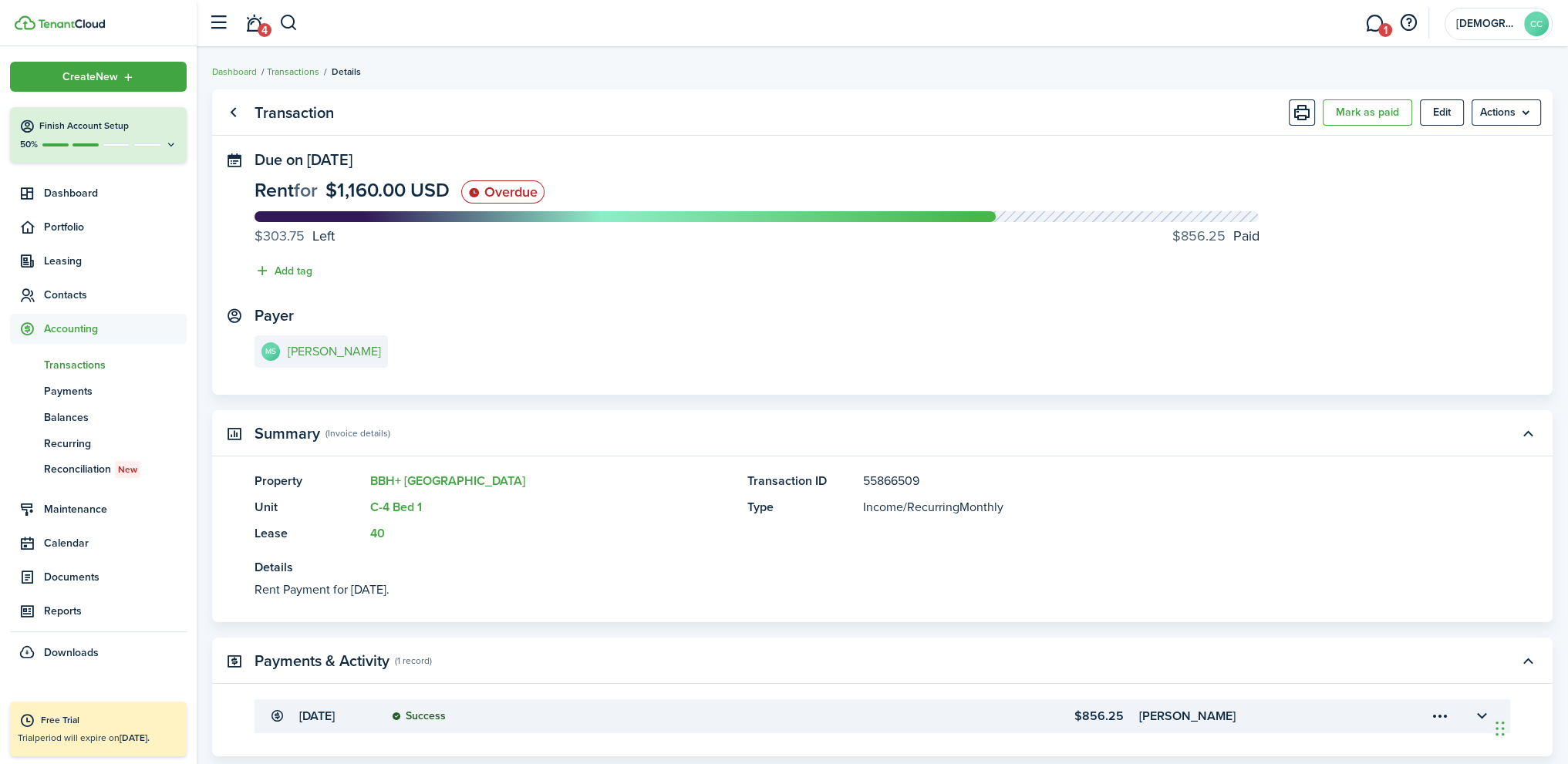
click at [303, 69] on link "Transactions" at bounding box center [293, 72] width 52 height 14
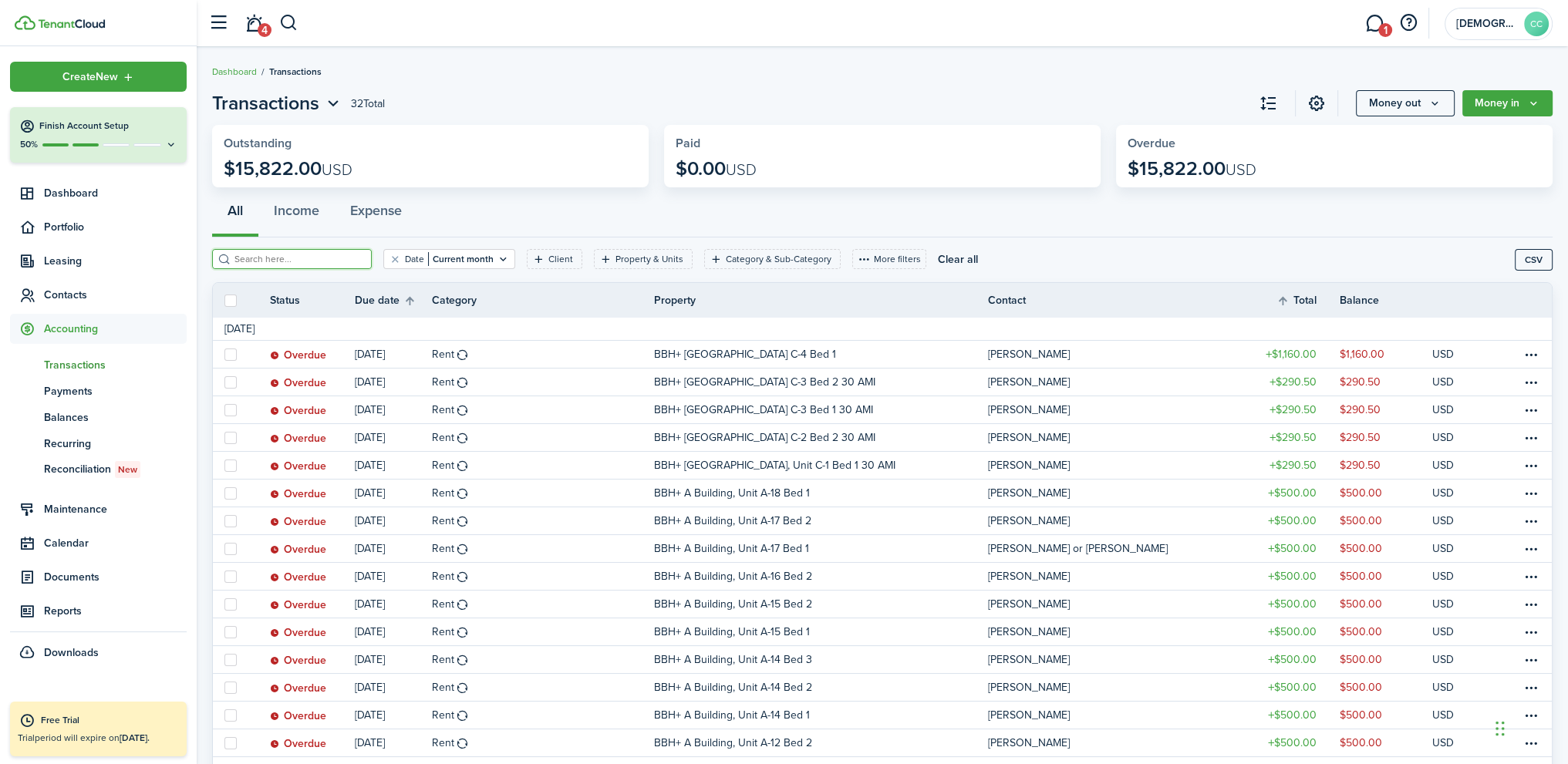
click at [309, 258] on input "search" at bounding box center [299, 259] width 136 height 15
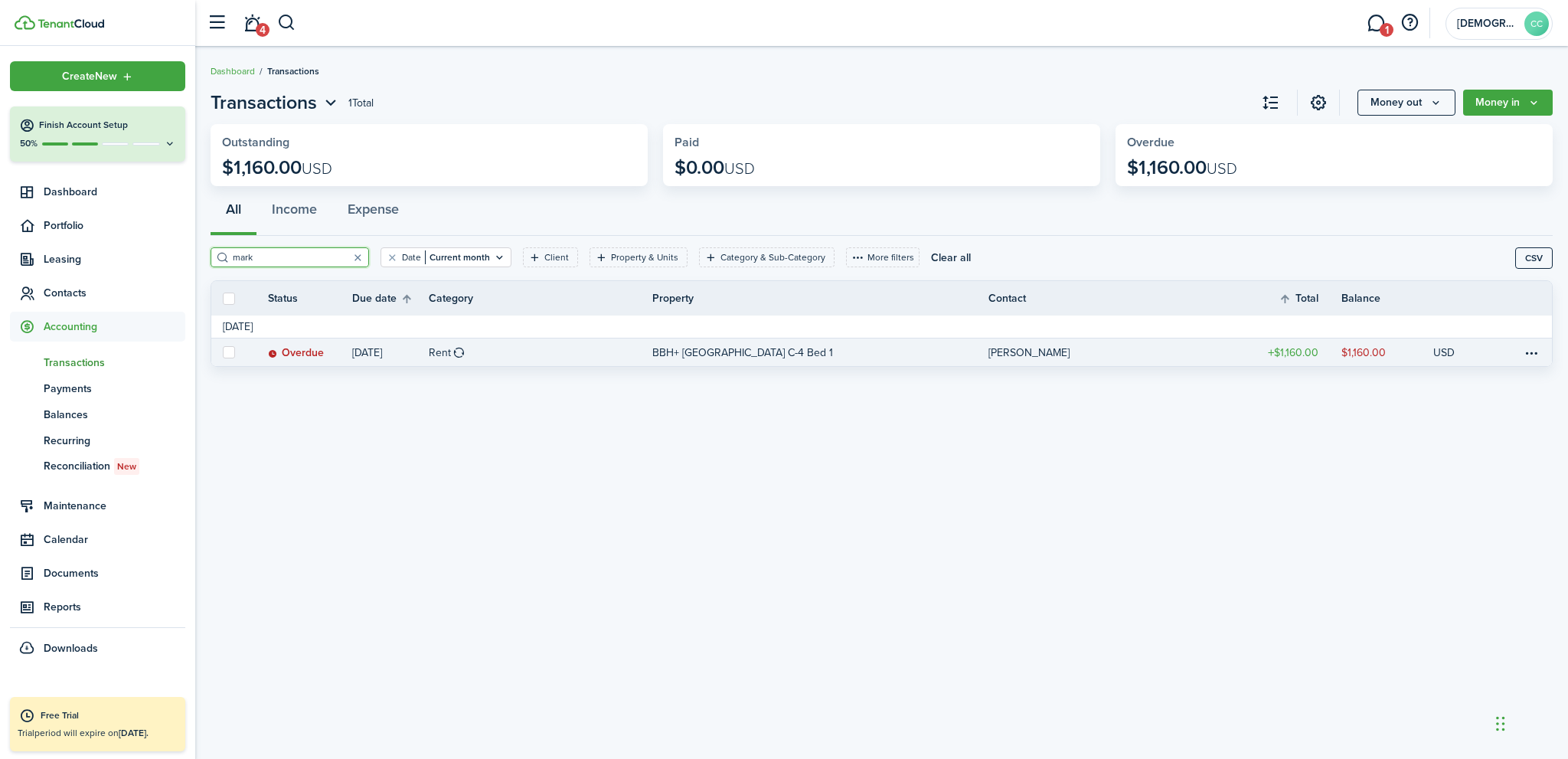
type input "mark"
click at [753, 353] on p "BBH+ C Building Studios, Unit C-4 Bed 1" at bounding box center [743, 353] width 181 height 16
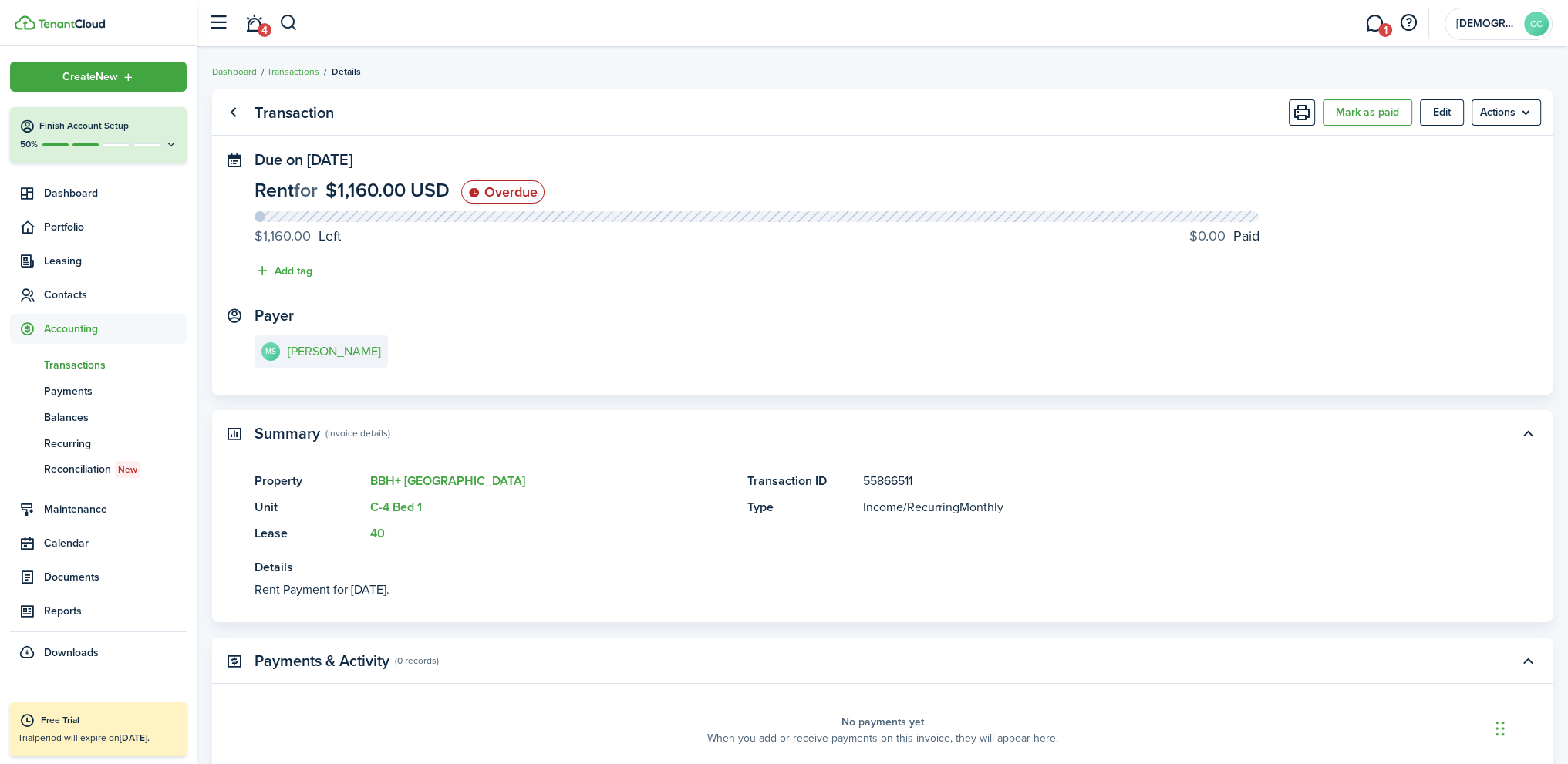
scroll to position [156, 0]
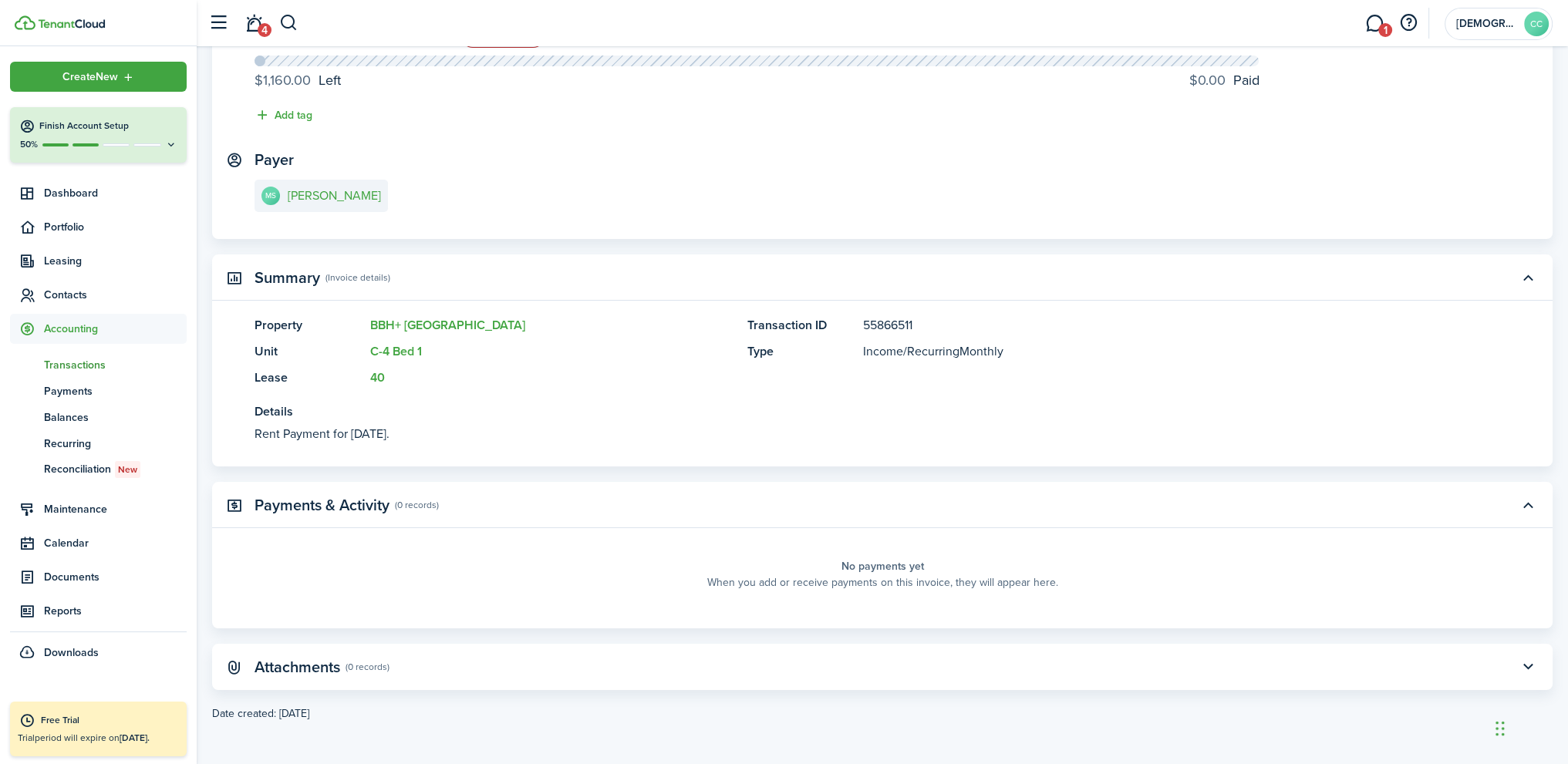
click at [882, 583] on panel-main-placeholder-description "When you add or receive payments on this invoice, they will appear here." at bounding box center [882, 582] width 351 height 16
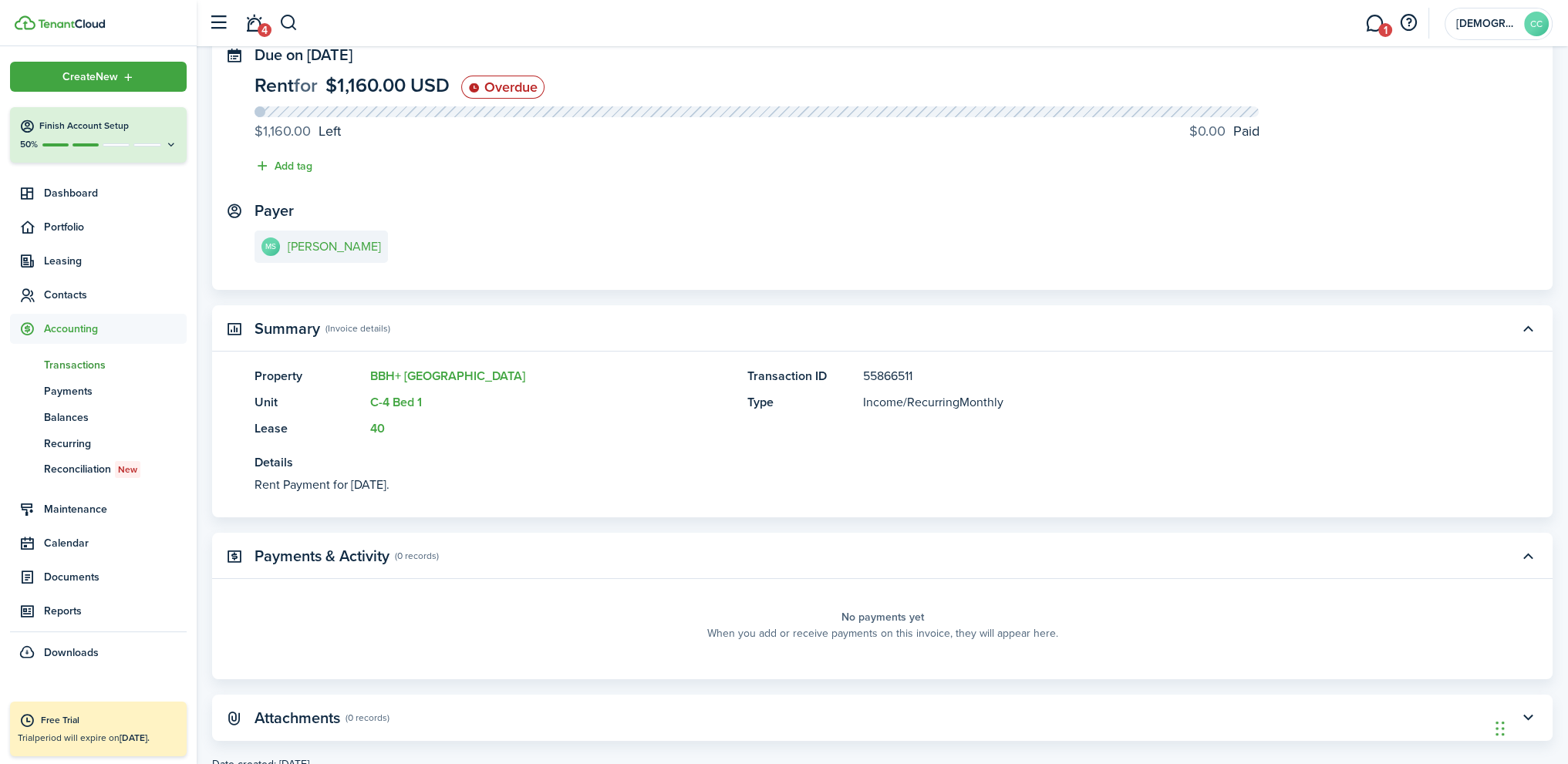
scroll to position [0, 0]
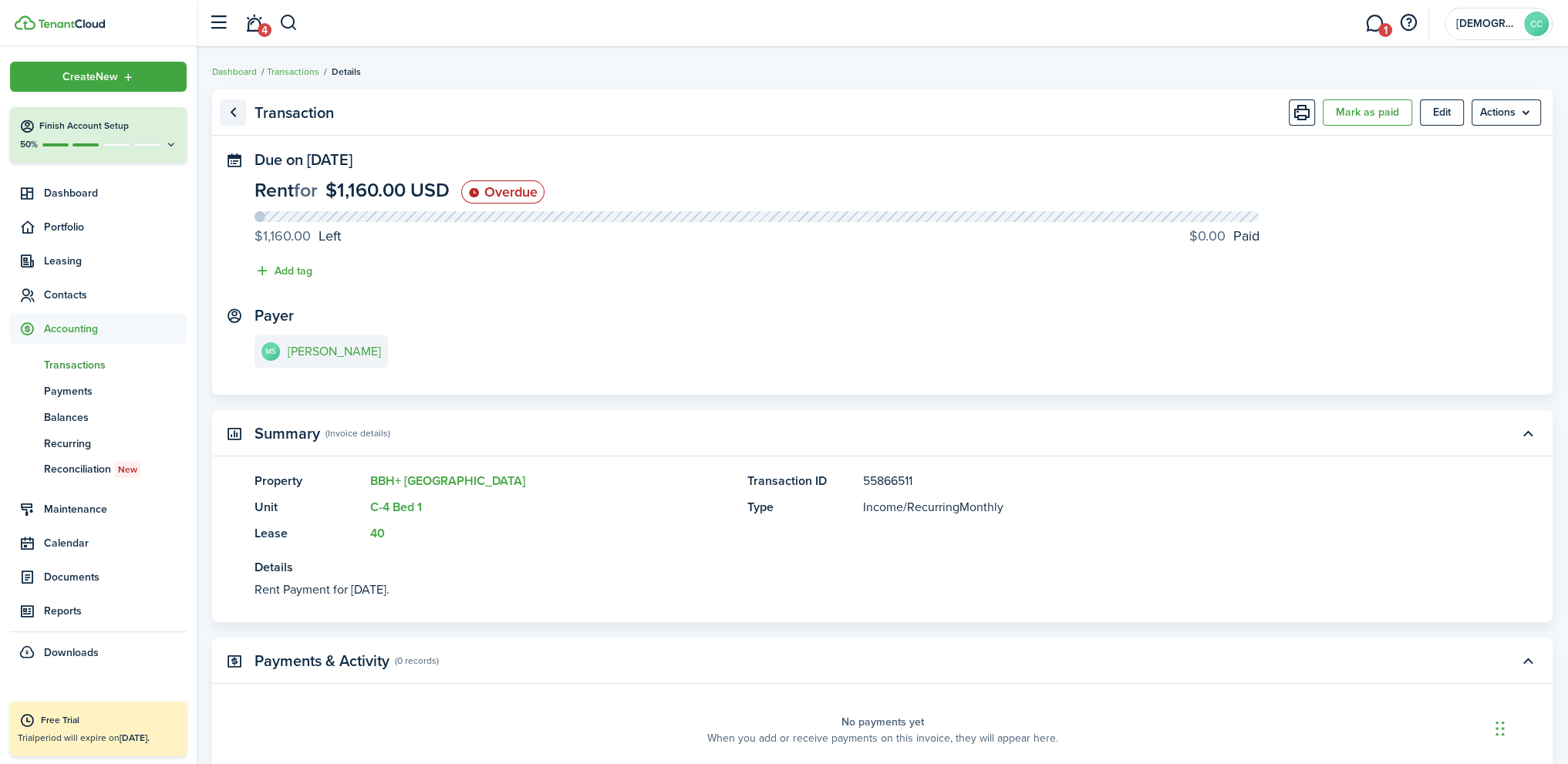
click at [238, 113] on link "Go back" at bounding box center [233, 112] width 26 height 26
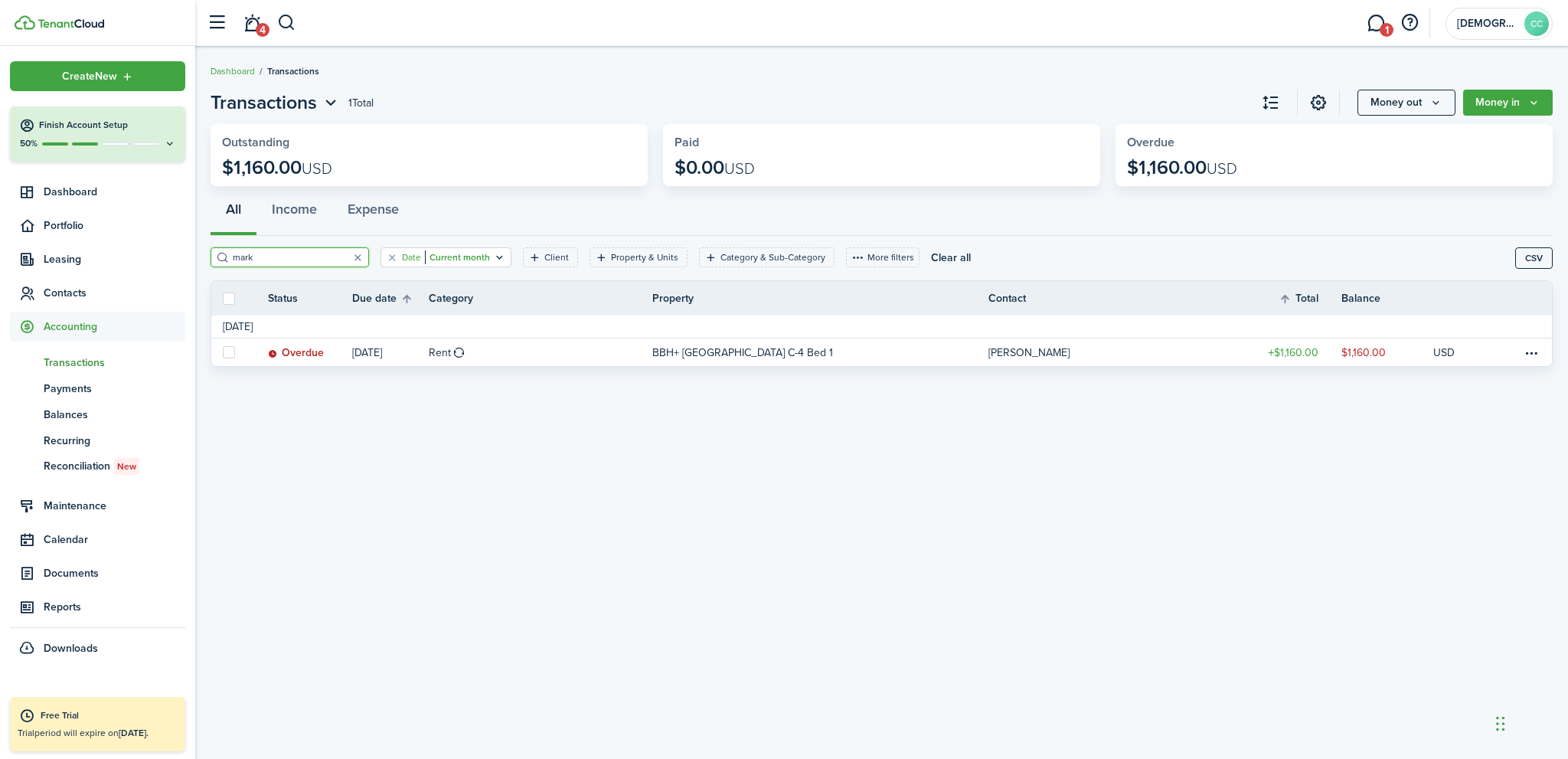
click at [493, 252] on icon "Open filter" at bounding box center [500, 257] width 13 height 13
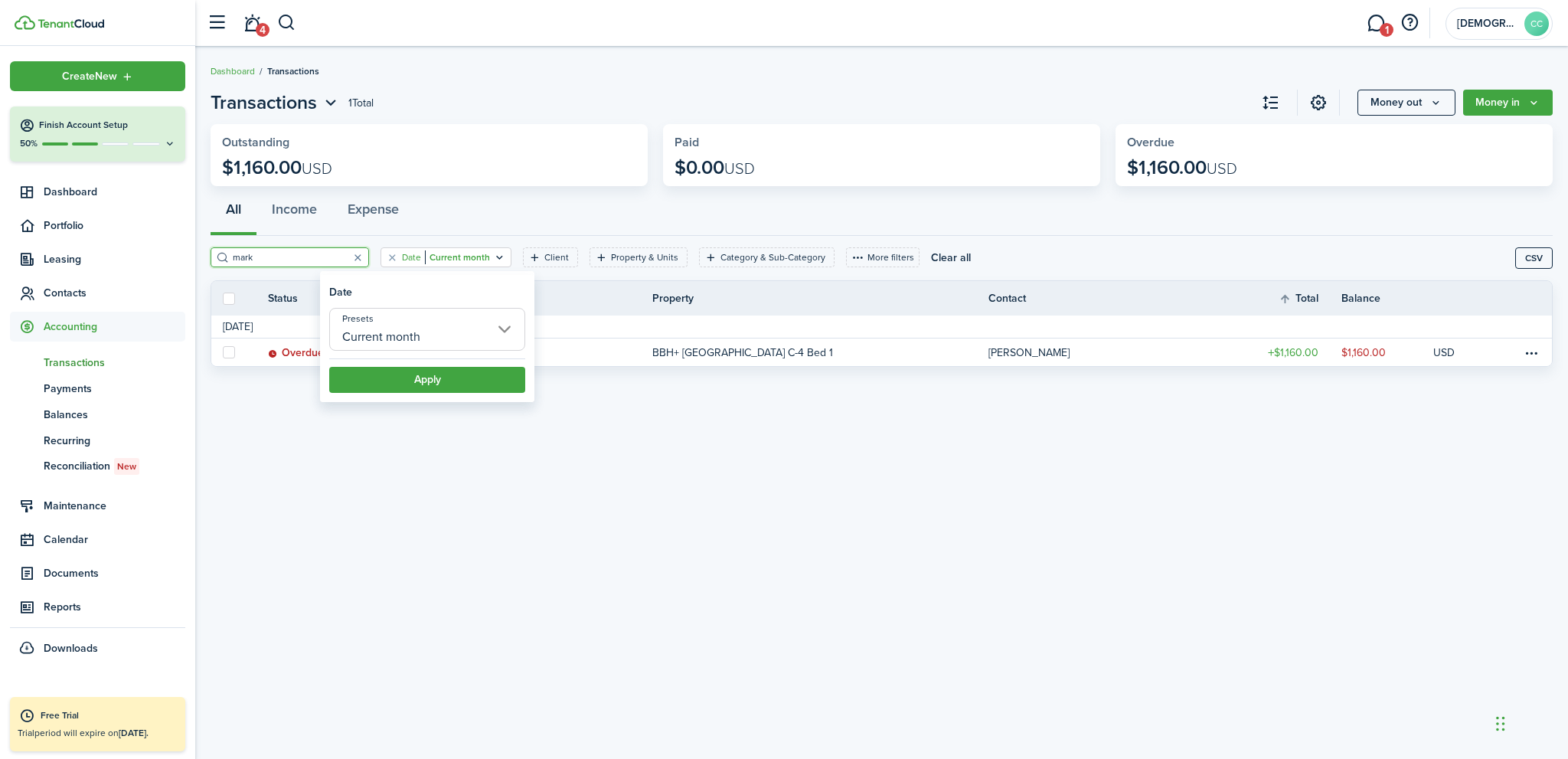
click at [467, 329] on input "Current month" at bounding box center [428, 329] width 196 height 43
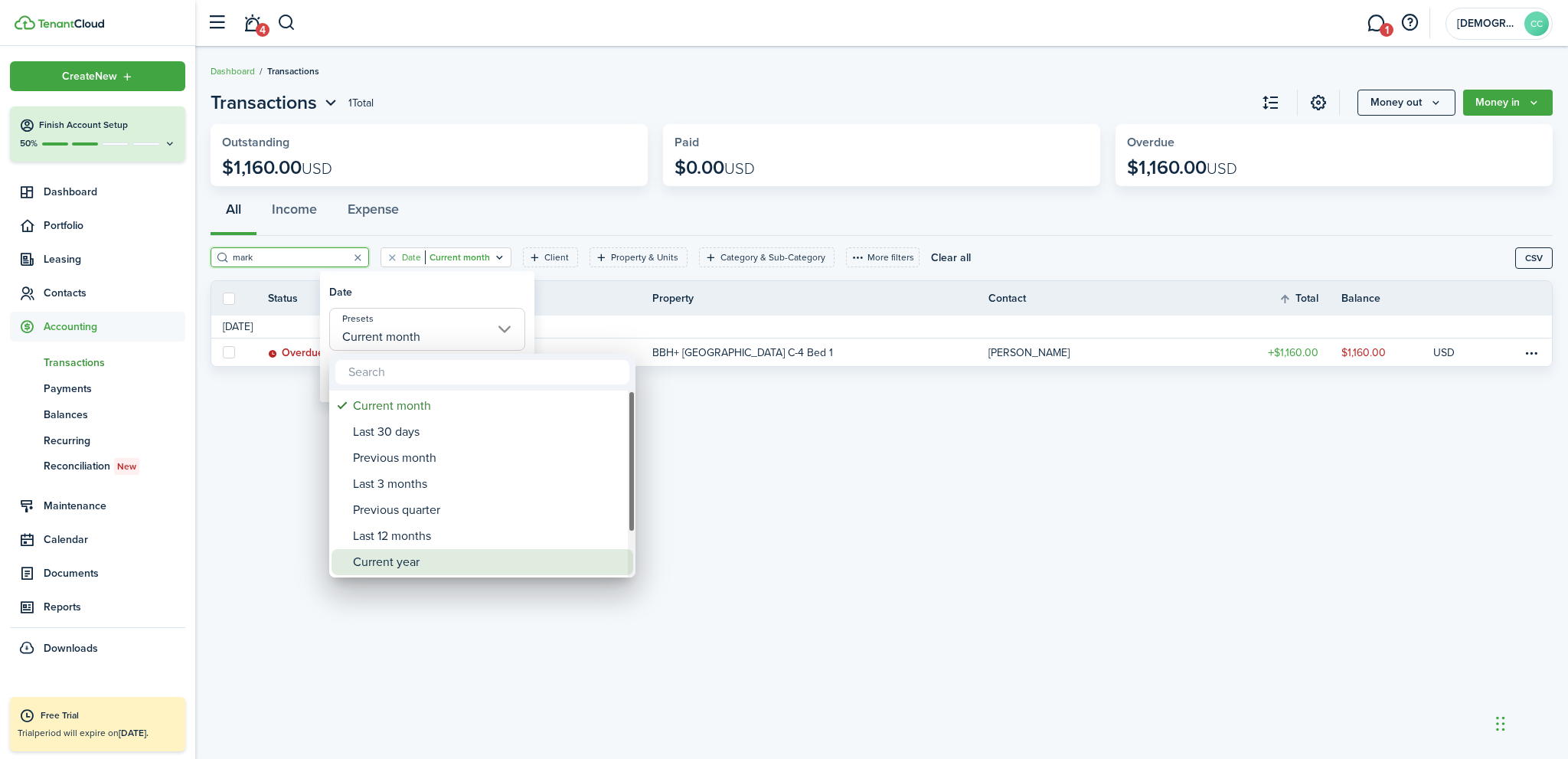
click at [413, 559] on div "Current year" at bounding box center [488, 562] width 271 height 26
type input "Current year"
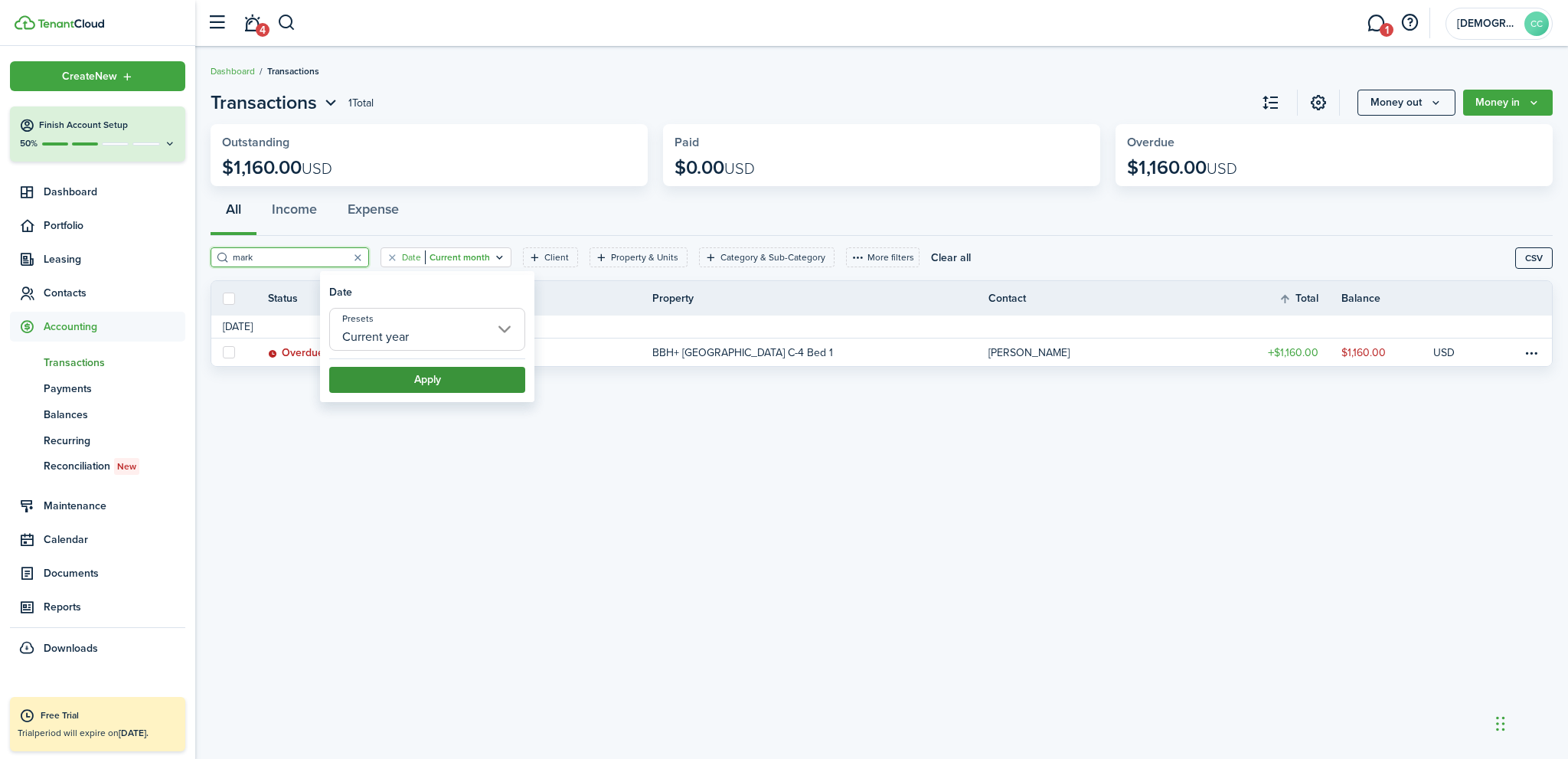
click at [444, 382] on button "Apply" at bounding box center [428, 380] width 196 height 26
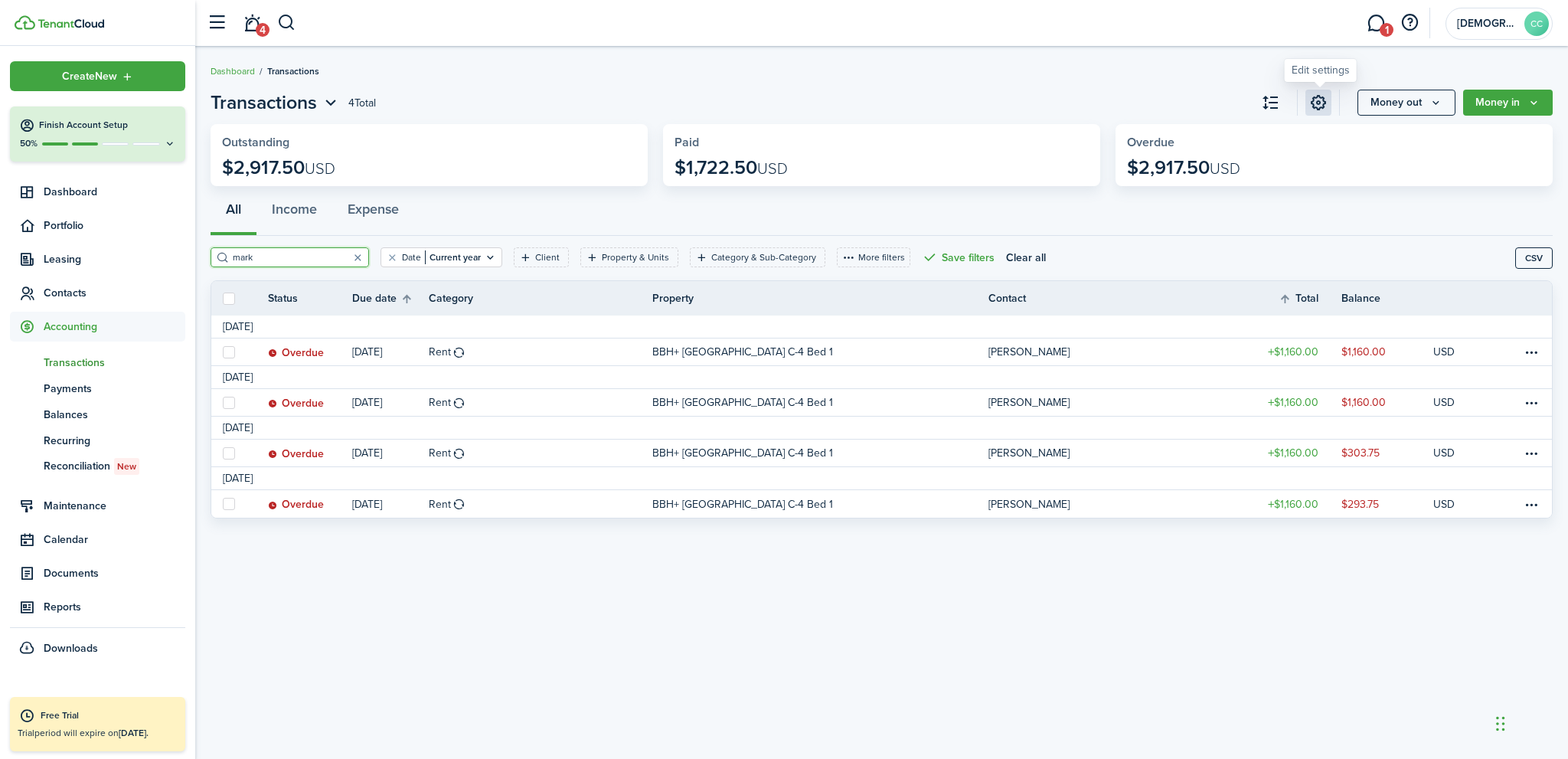
click at [1323, 97] on link at bounding box center [1319, 102] width 26 height 26
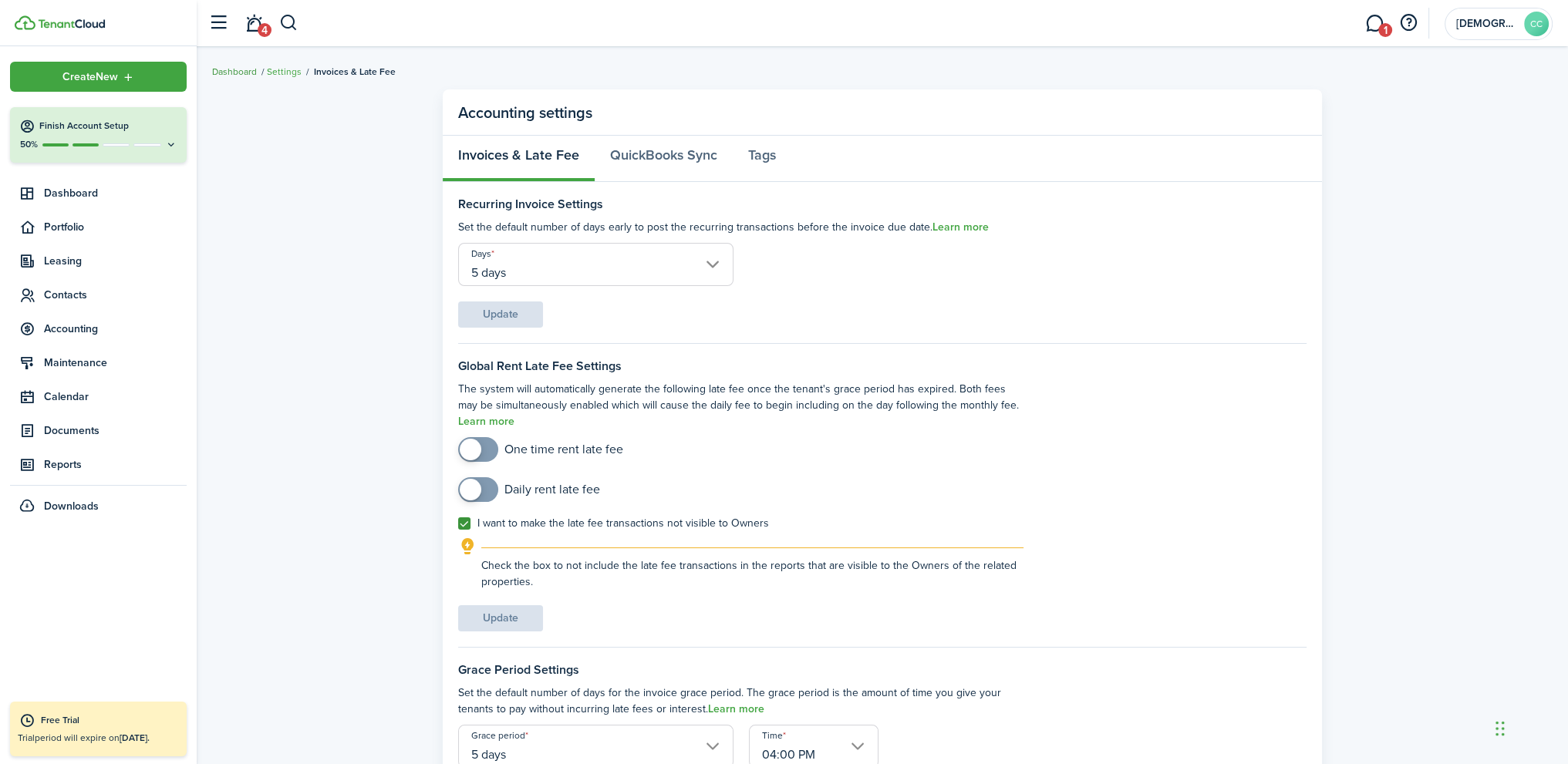
click at [235, 70] on link "Dashboard" at bounding box center [235, 72] width 45 height 14
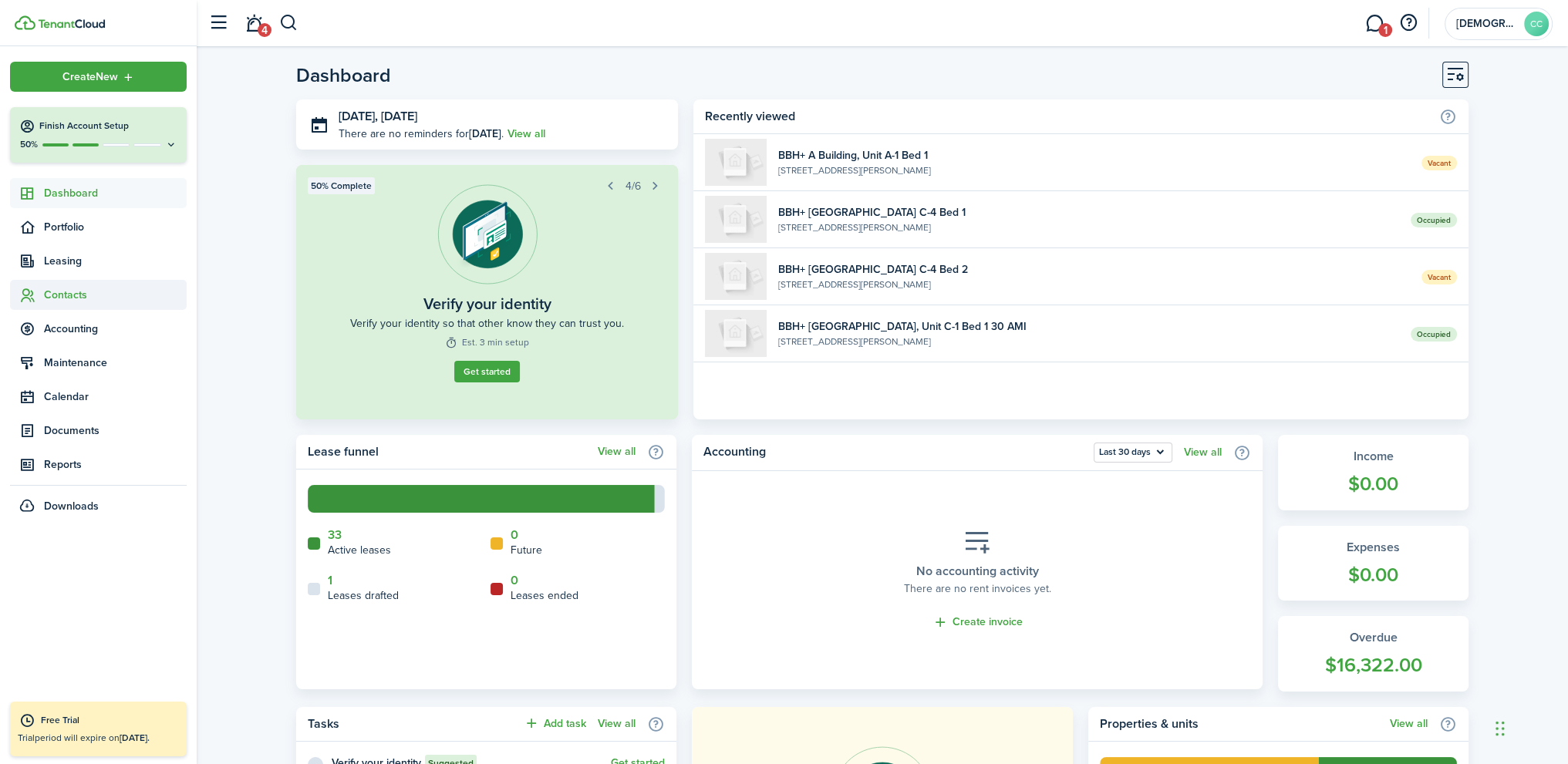
click at [77, 300] on span "Contacts" at bounding box center [114, 295] width 143 height 16
click at [71, 334] on span "Tenants" at bounding box center [114, 331] width 143 height 16
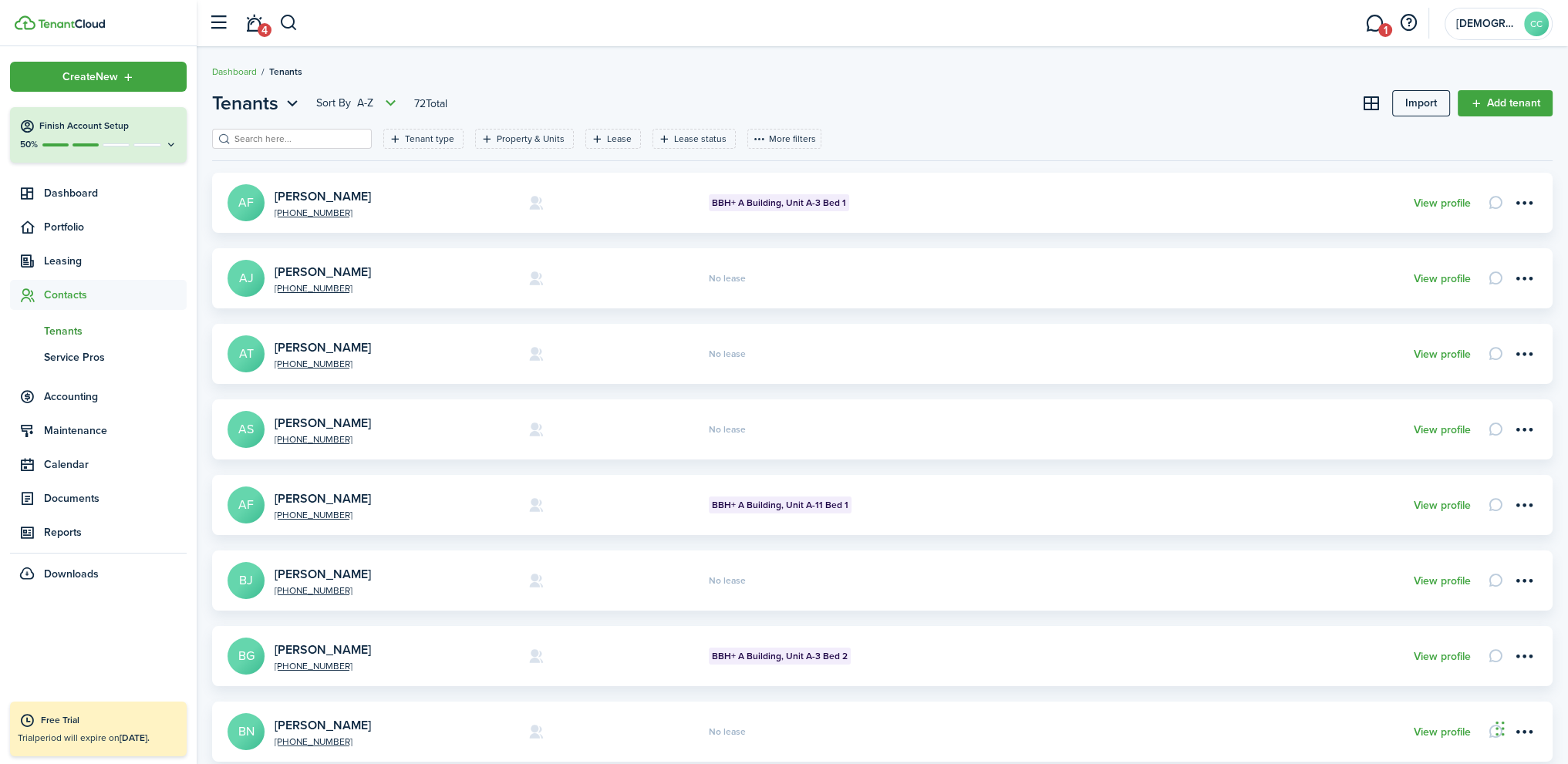
click at [287, 137] on input "search" at bounding box center [299, 139] width 136 height 15
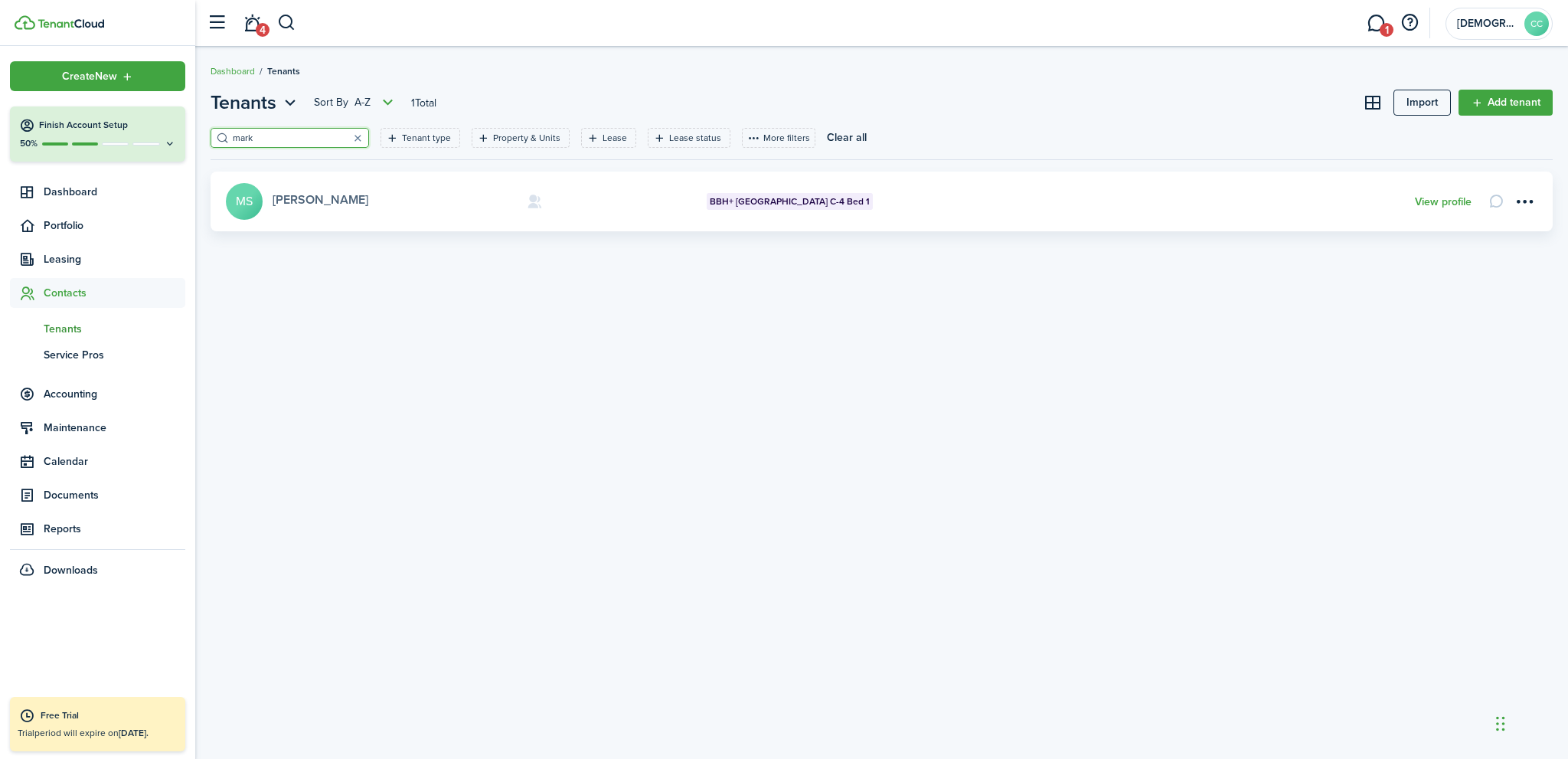
type input "mark"
click at [332, 200] on link "[PERSON_NAME]" at bounding box center [320, 199] width 95 height 17
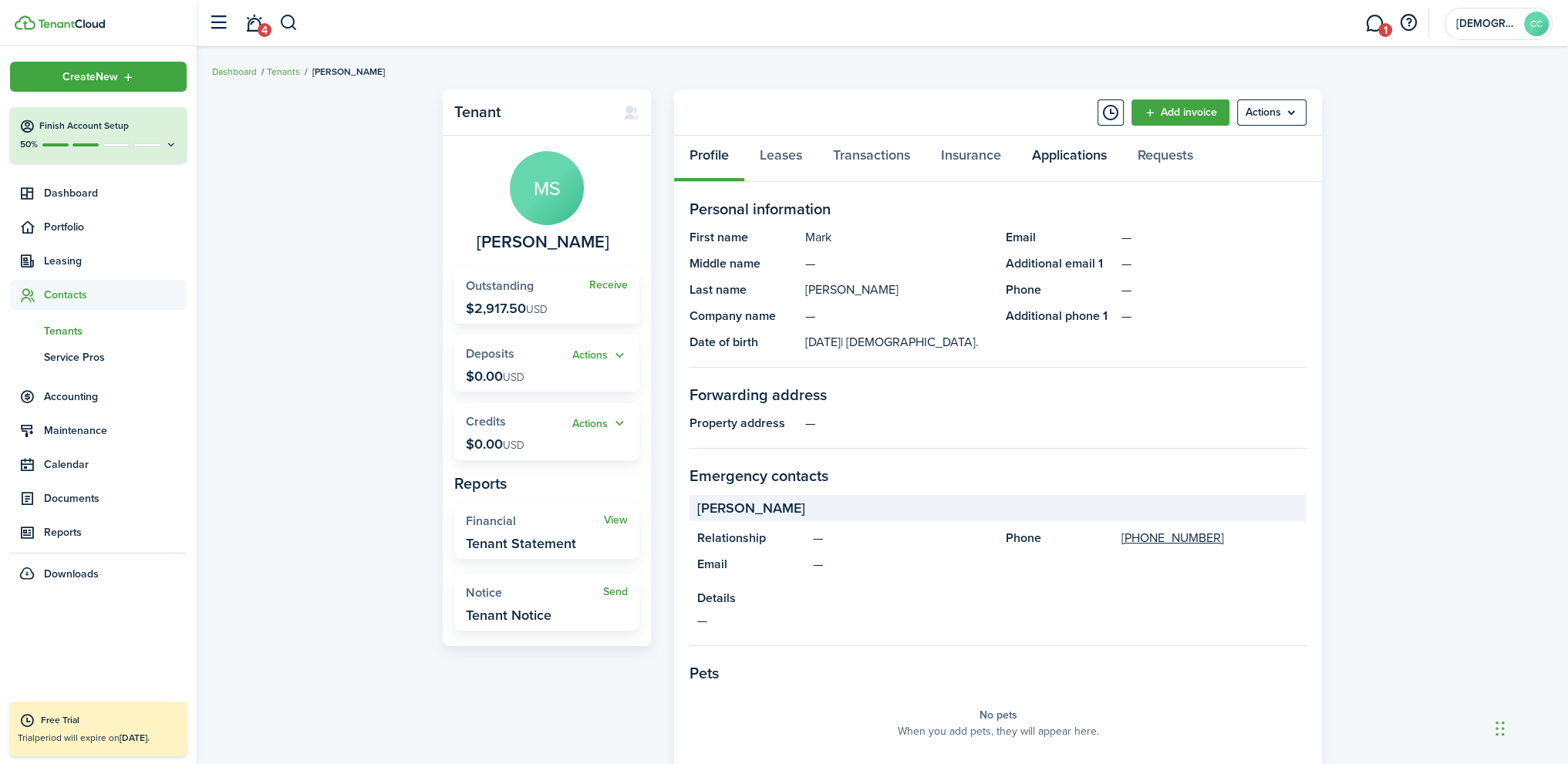
click at [1097, 160] on link "Applications" at bounding box center [1069, 159] width 106 height 47
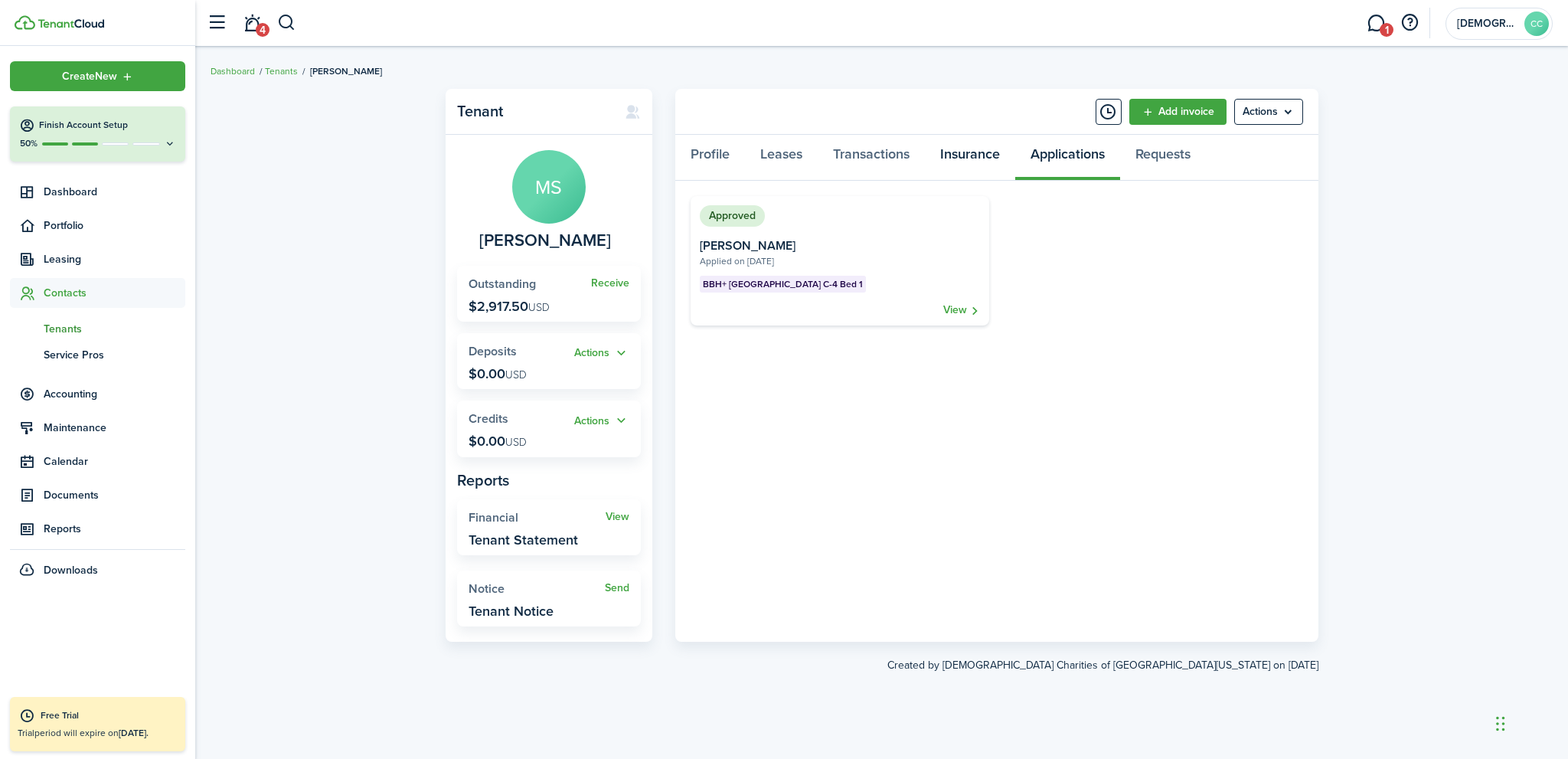
click at [981, 153] on link "Insurance" at bounding box center [971, 158] width 91 height 46
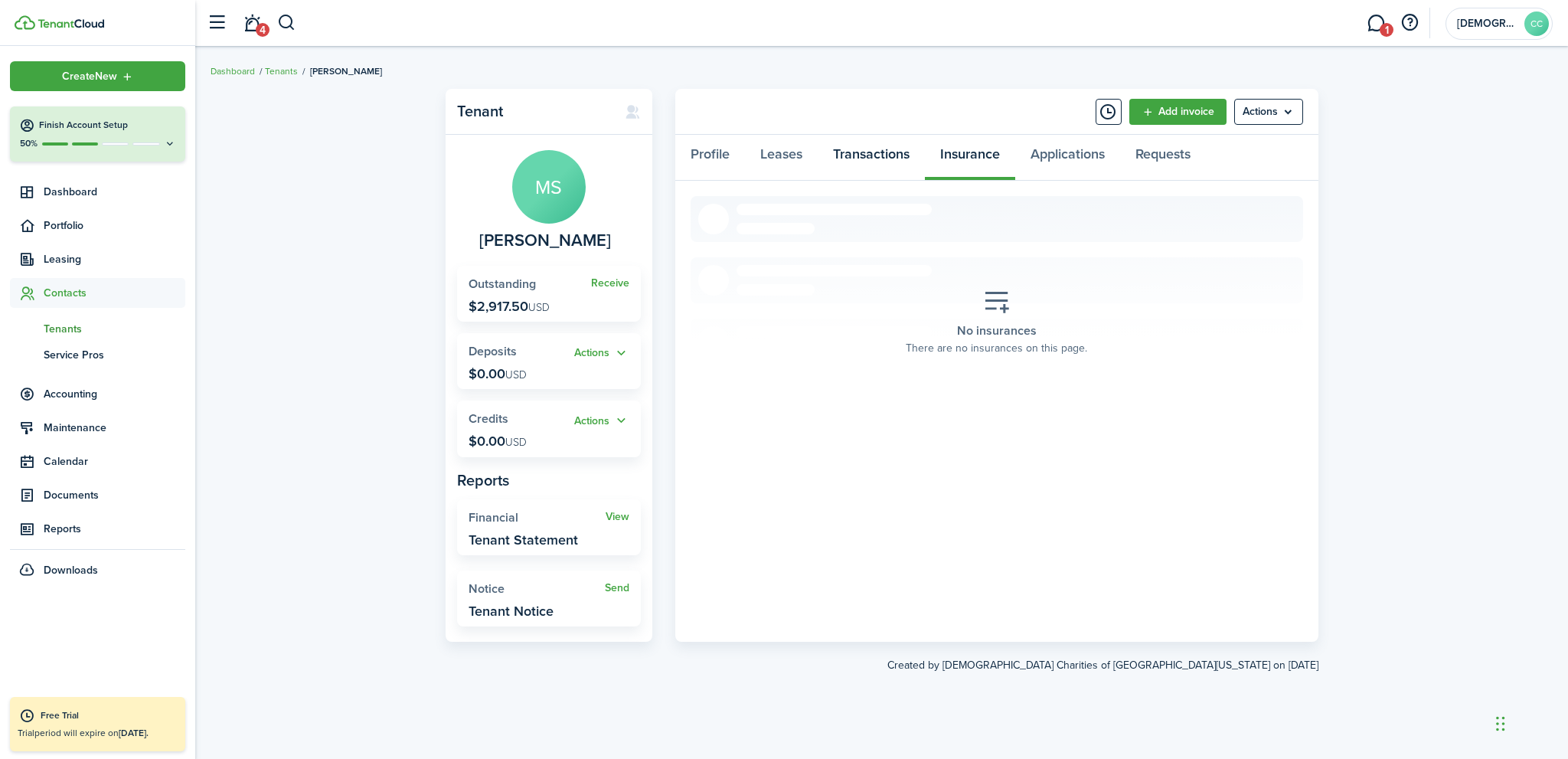
click at [858, 157] on link "Transactions" at bounding box center [871, 158] width 107 height 46
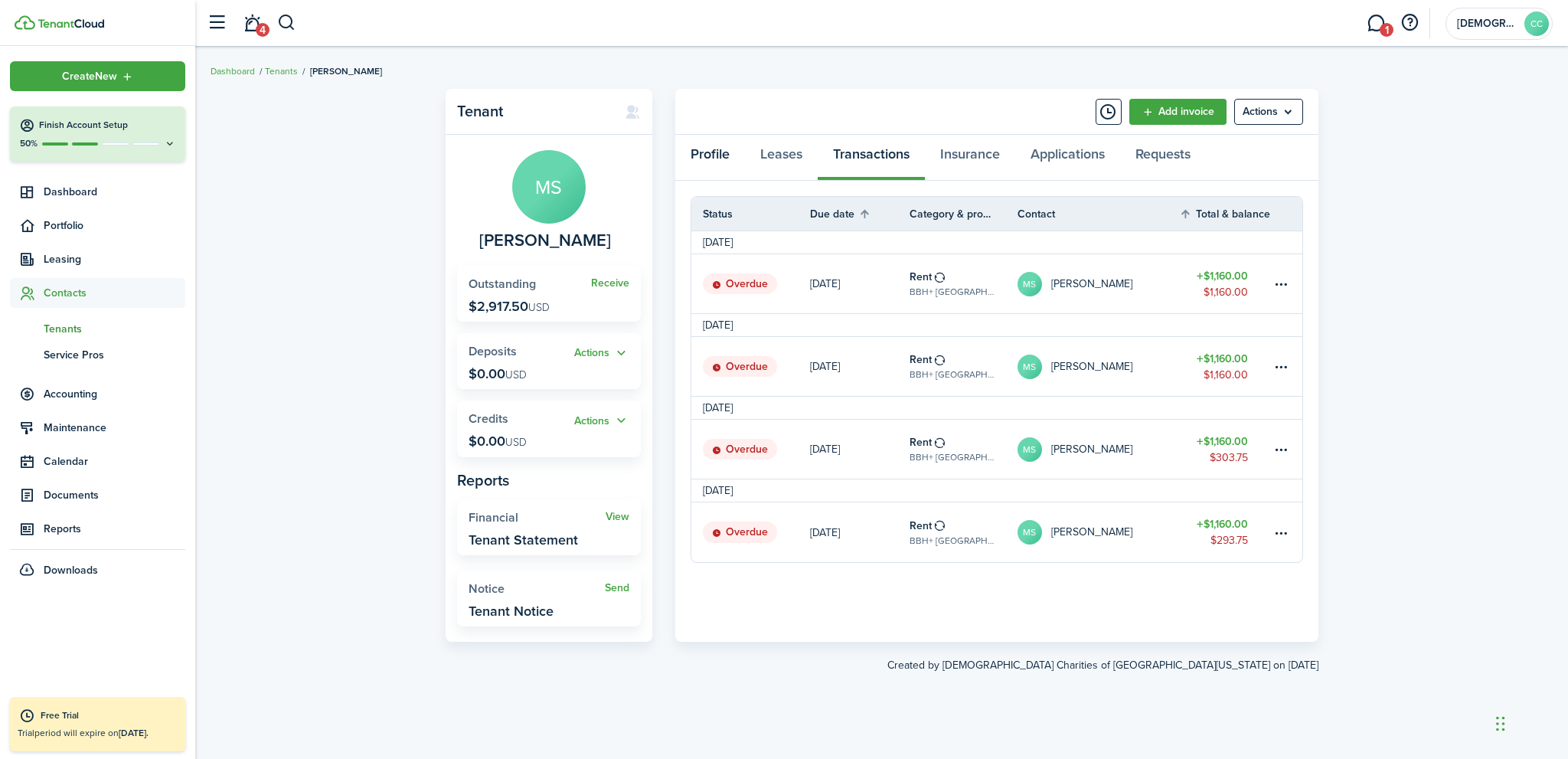
click at [709, 156] on link "Profile" at bounding box center [710, 158] width 69 height 46
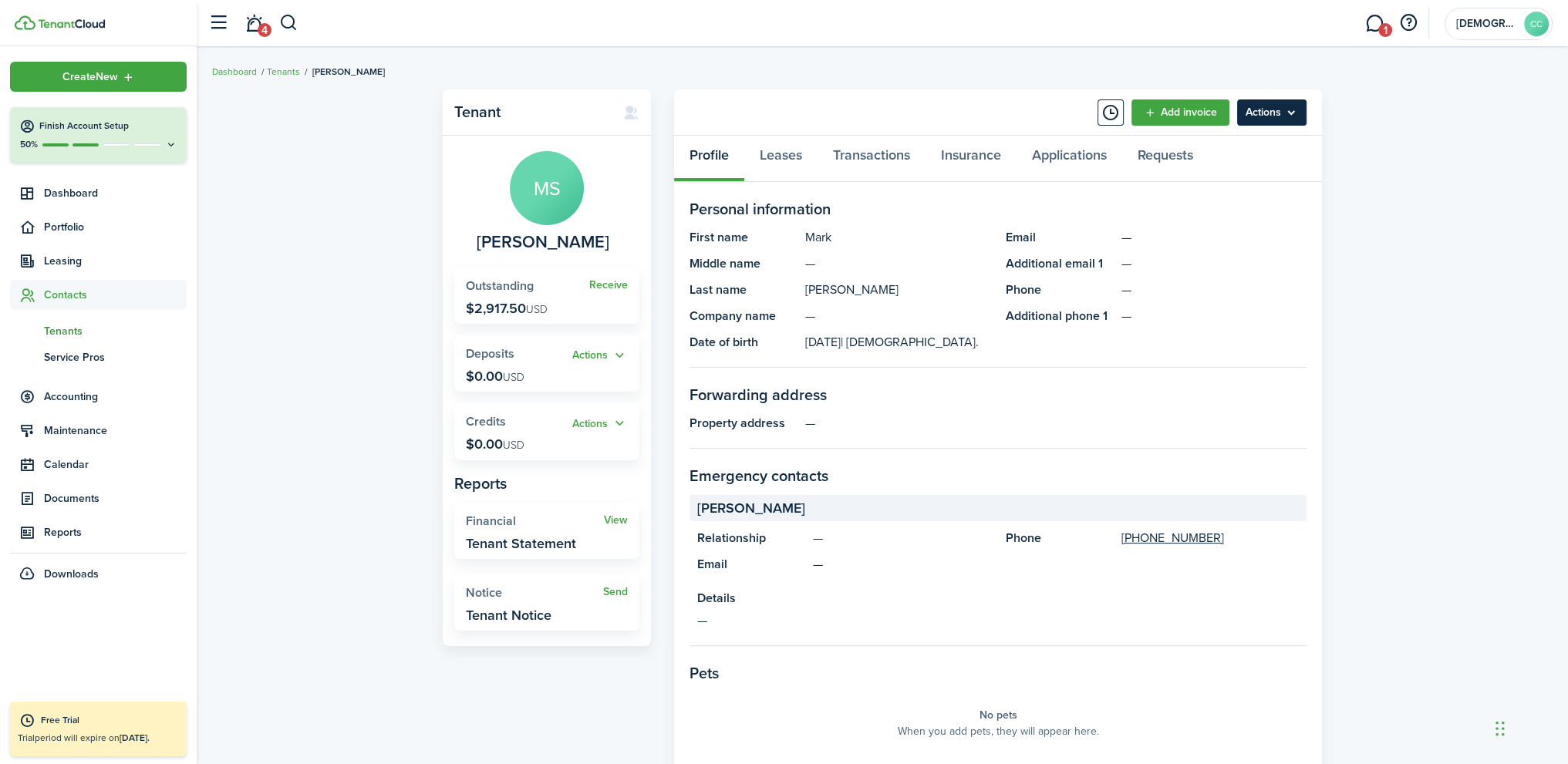
click at [1291, 110] on menu-btn "Actions" at bounding box center [1271, 112] width 70 height 26
click at [1293, 118] on menu-btn "Actions" at bounding box center [1271, 112] width 70 height 26
click at [1198, 147] on link "Edit" at bounding box center [1238, 146] width 135 height 26
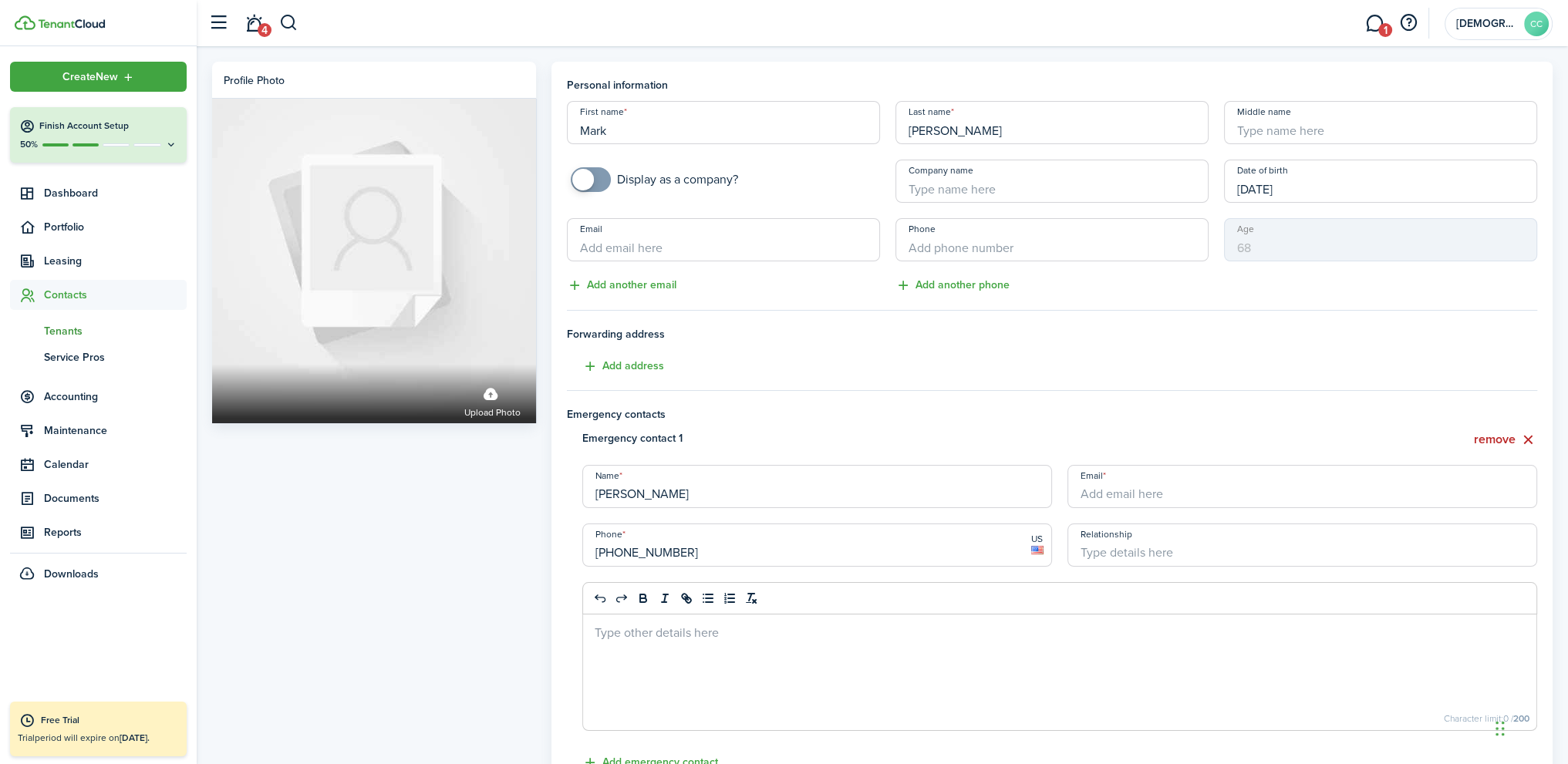
click at [70, 330] on span "Tenants" at bounding box center [114, 331] width 143 height 16
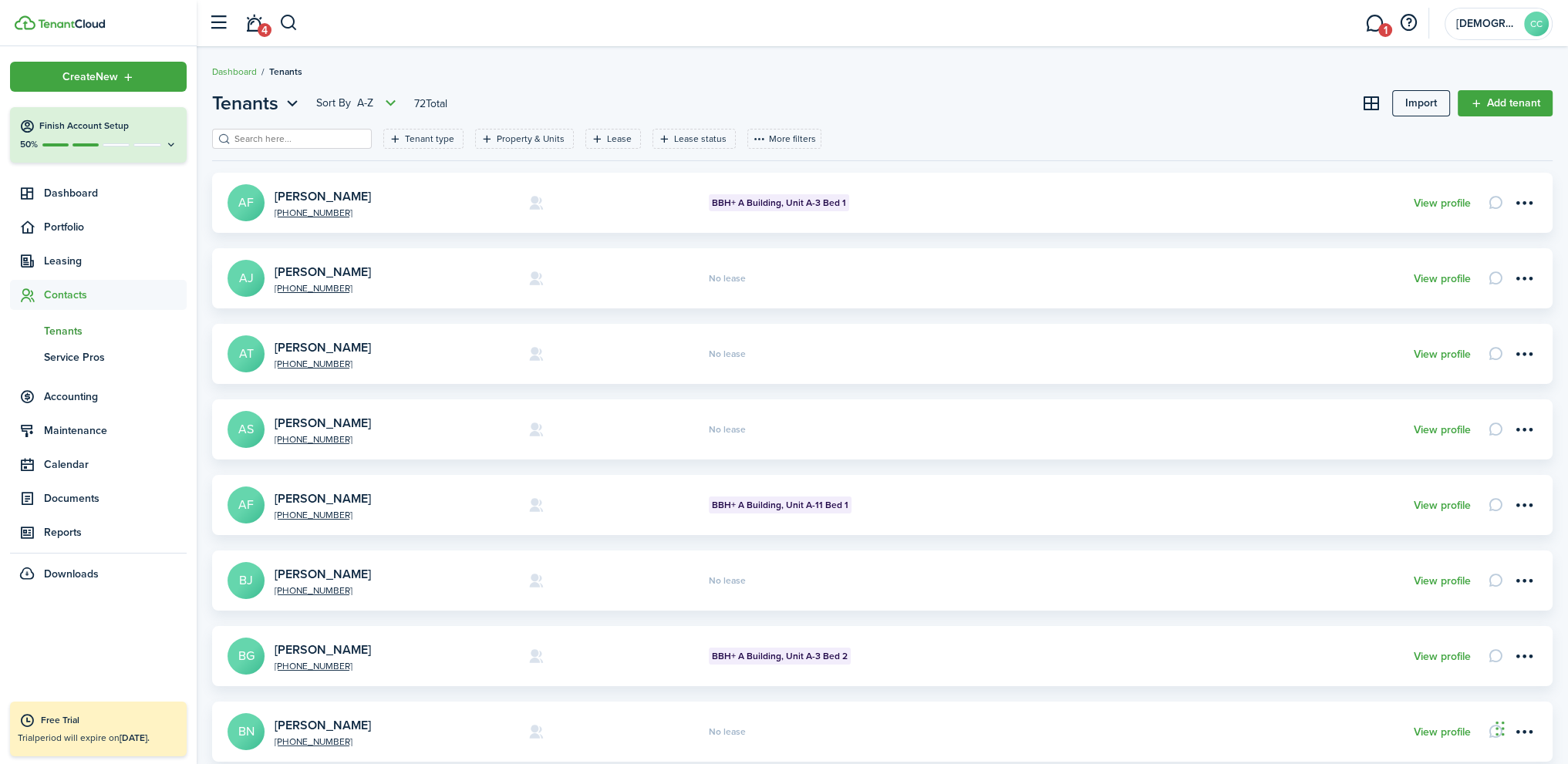
click at [276, 140] on input "search" at bounding box center [299, 139] width 136 height 15
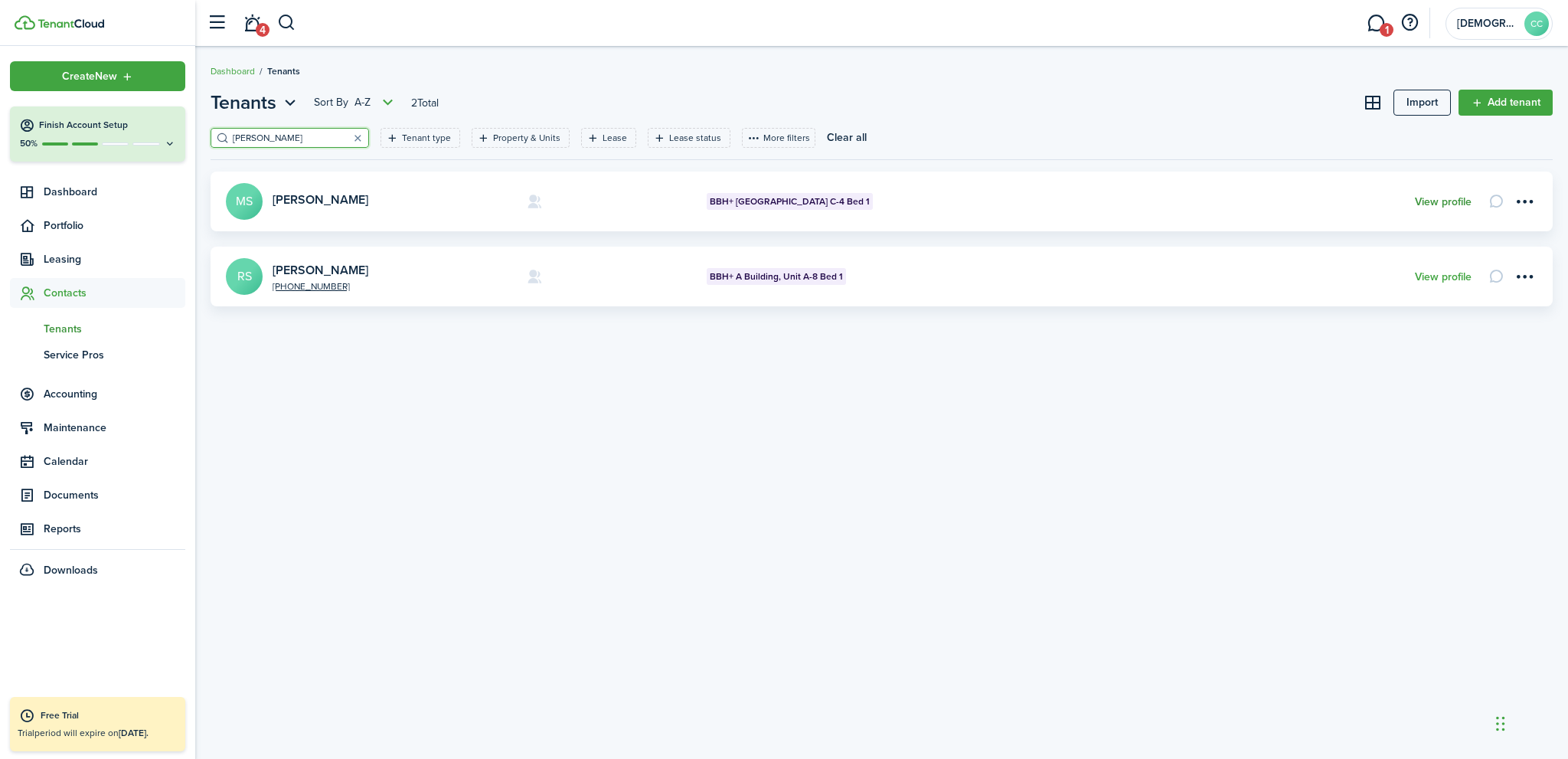
type input "stevenson"
click at [1436, 201] on link "View profile" at bounding box center [1443, 202] width 57 height 13
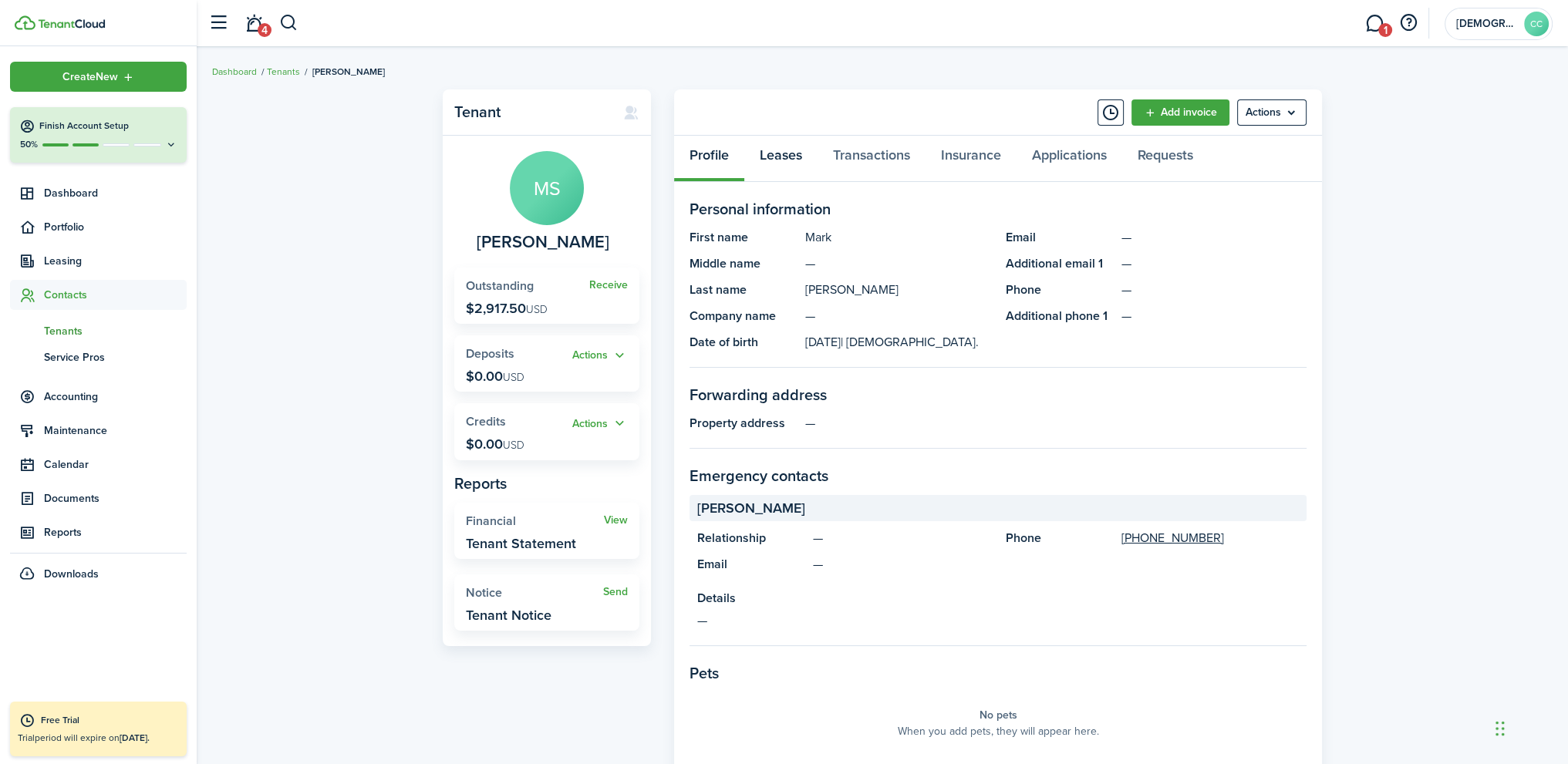
click at [781, 158] on link "Leases" at bounding box center [781, 159] width 74 height 47
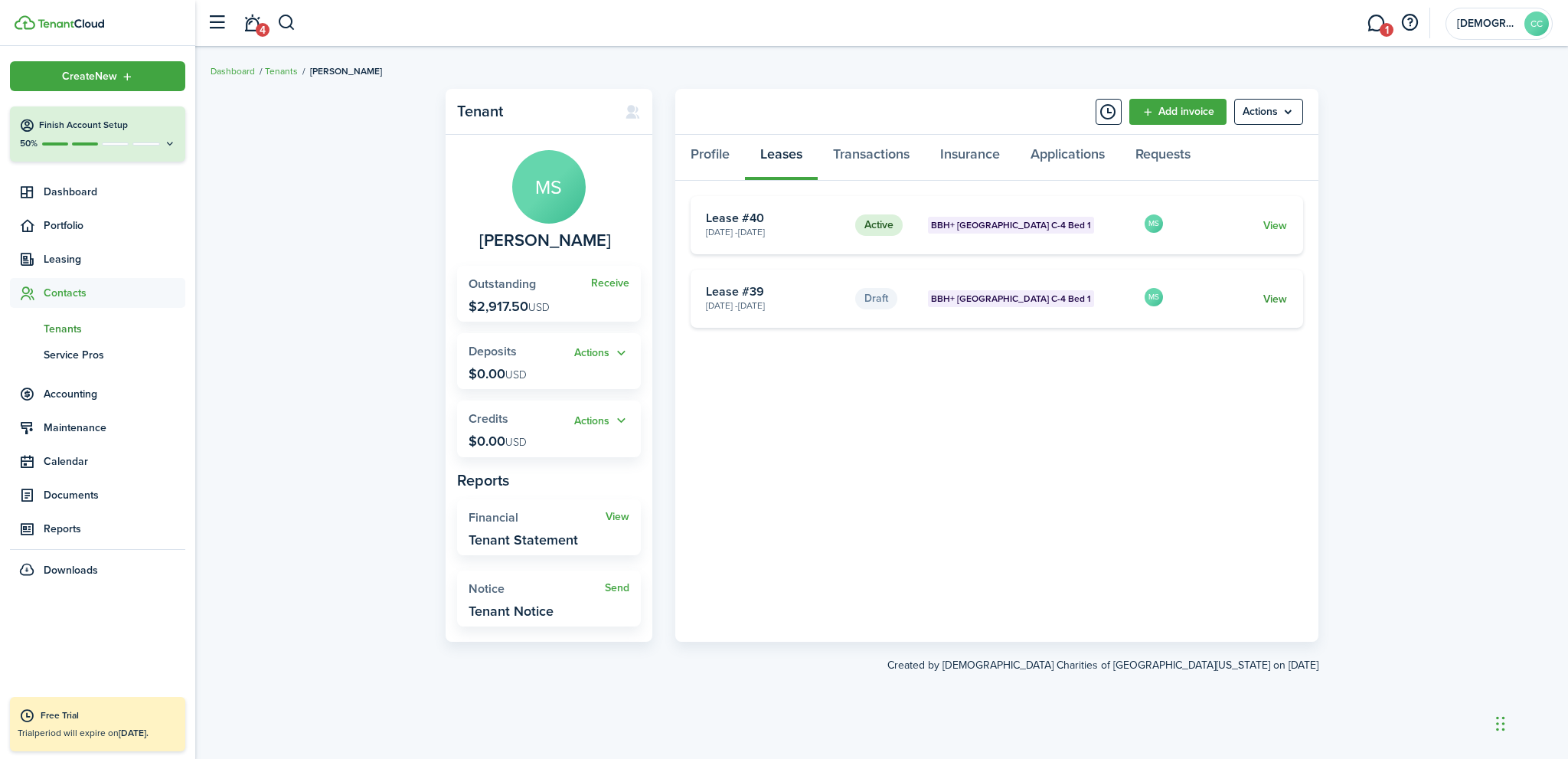
click at [1276, 301] on link "View" at bounding box center [1275, 299] width 24 height 16
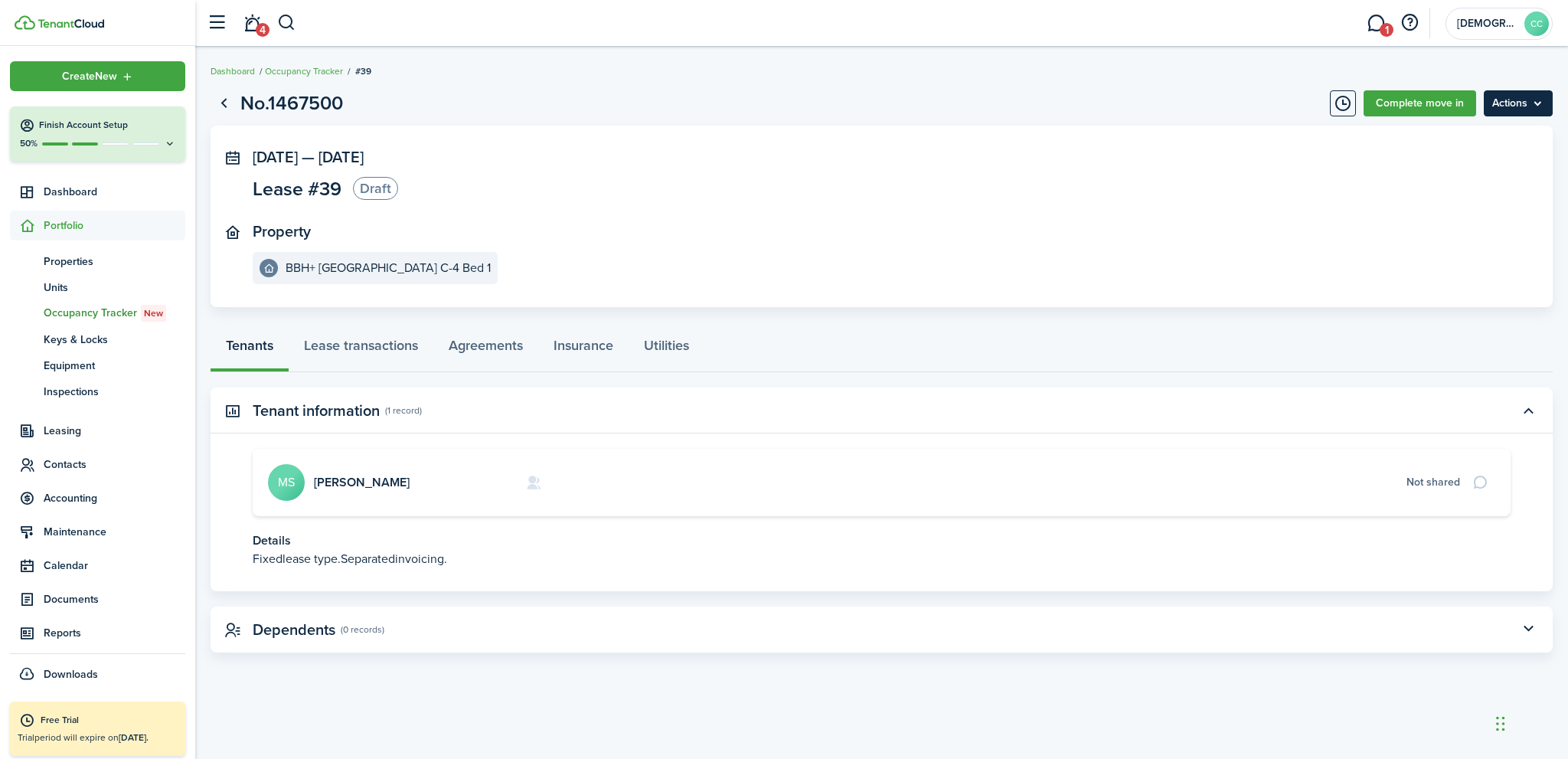
click at [1543, 103] on menu-btn "Actions" at bounding box center [1519, 103] width 69 height 26
click at [1448, 143] on button "Delete" at bounding box center [1485, 137] width 134 height 26
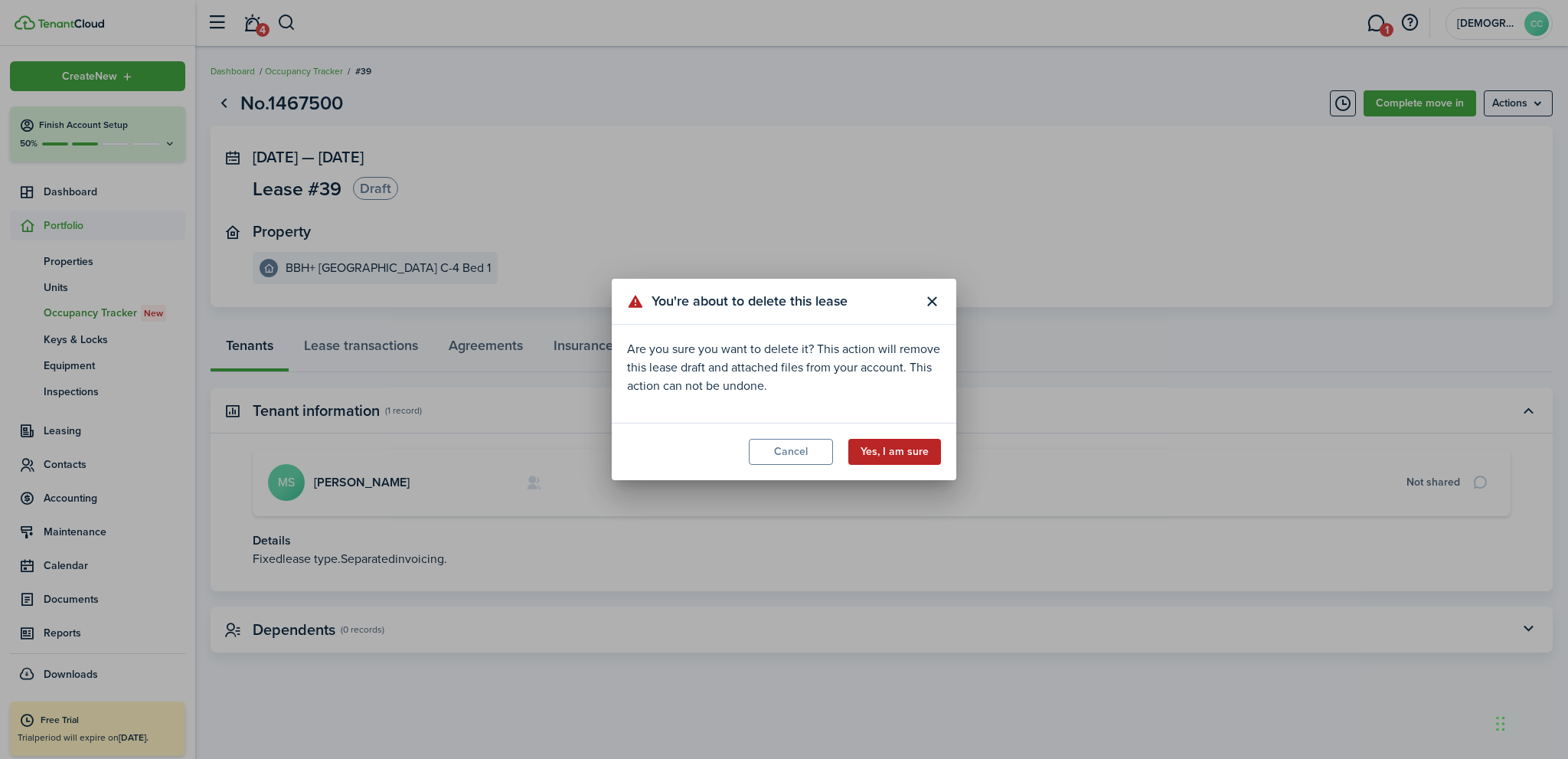
click at [905, 456] on button "Yes, I am sure" at bounding box center [895, 452] width 92 height 26
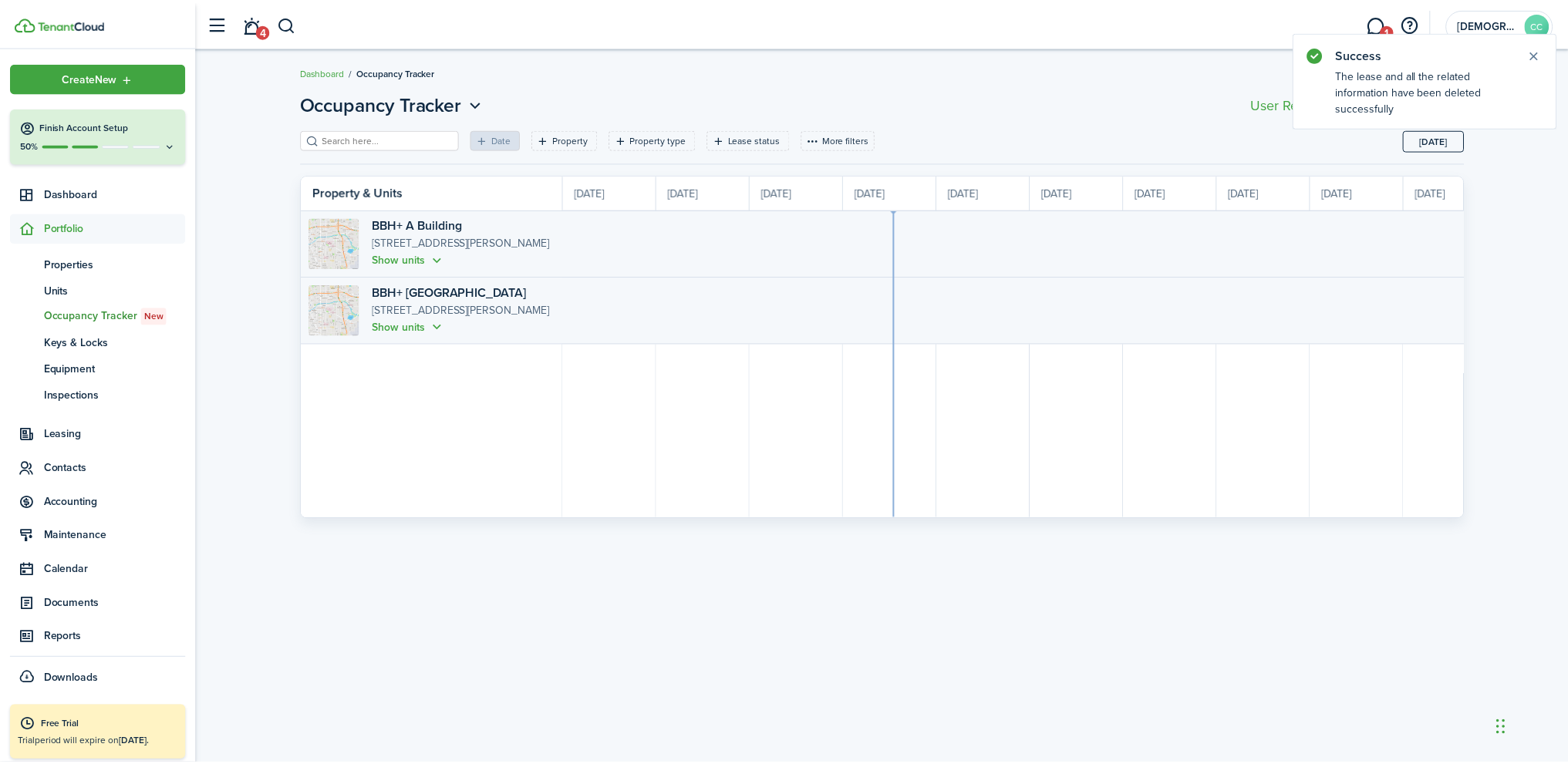
scroll to position [0, 282]
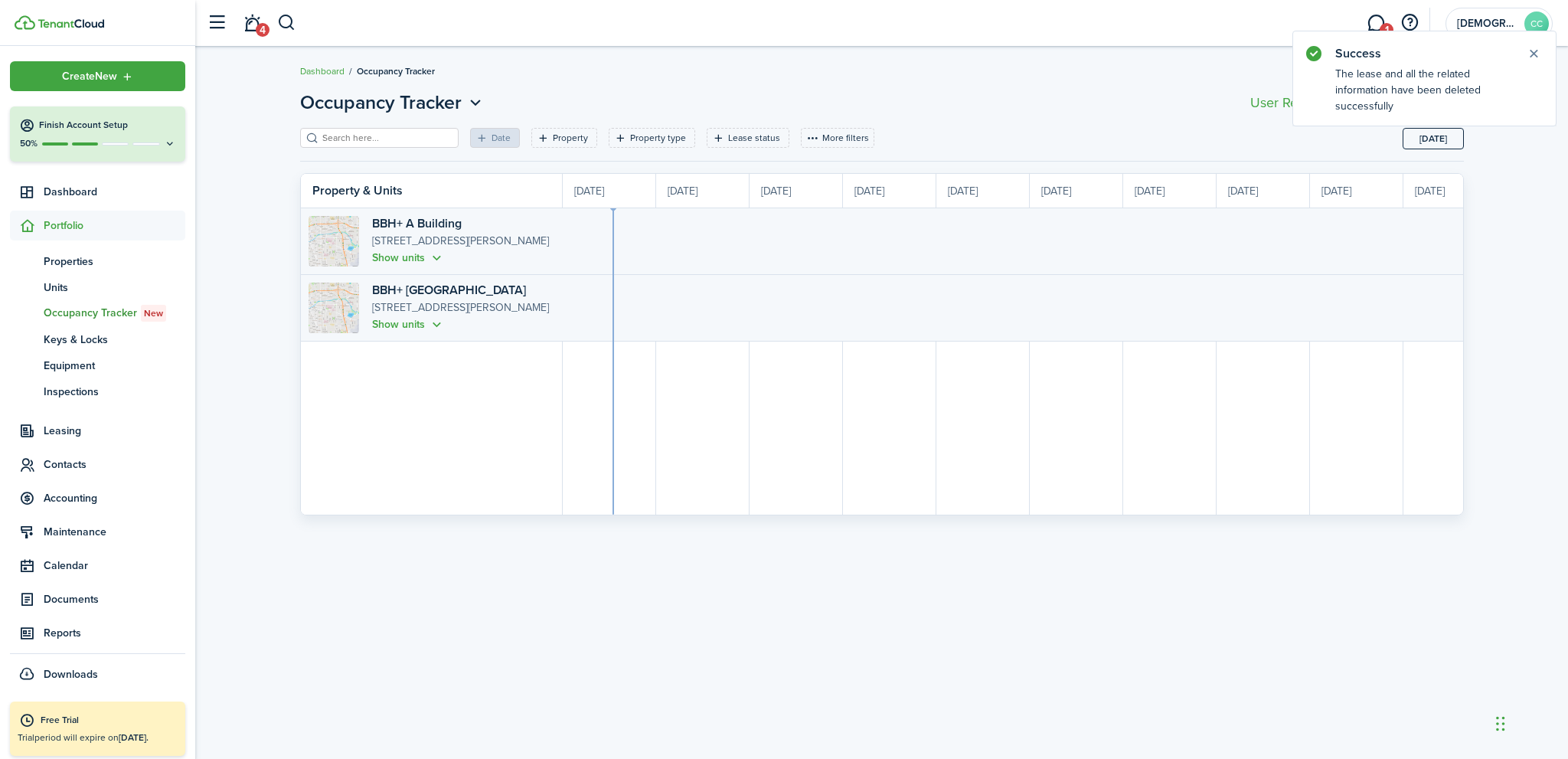
click at [589, 89] on header-page "Occupancy Tracker Move in" at bounding box center [882, 108] width 1164 height 39
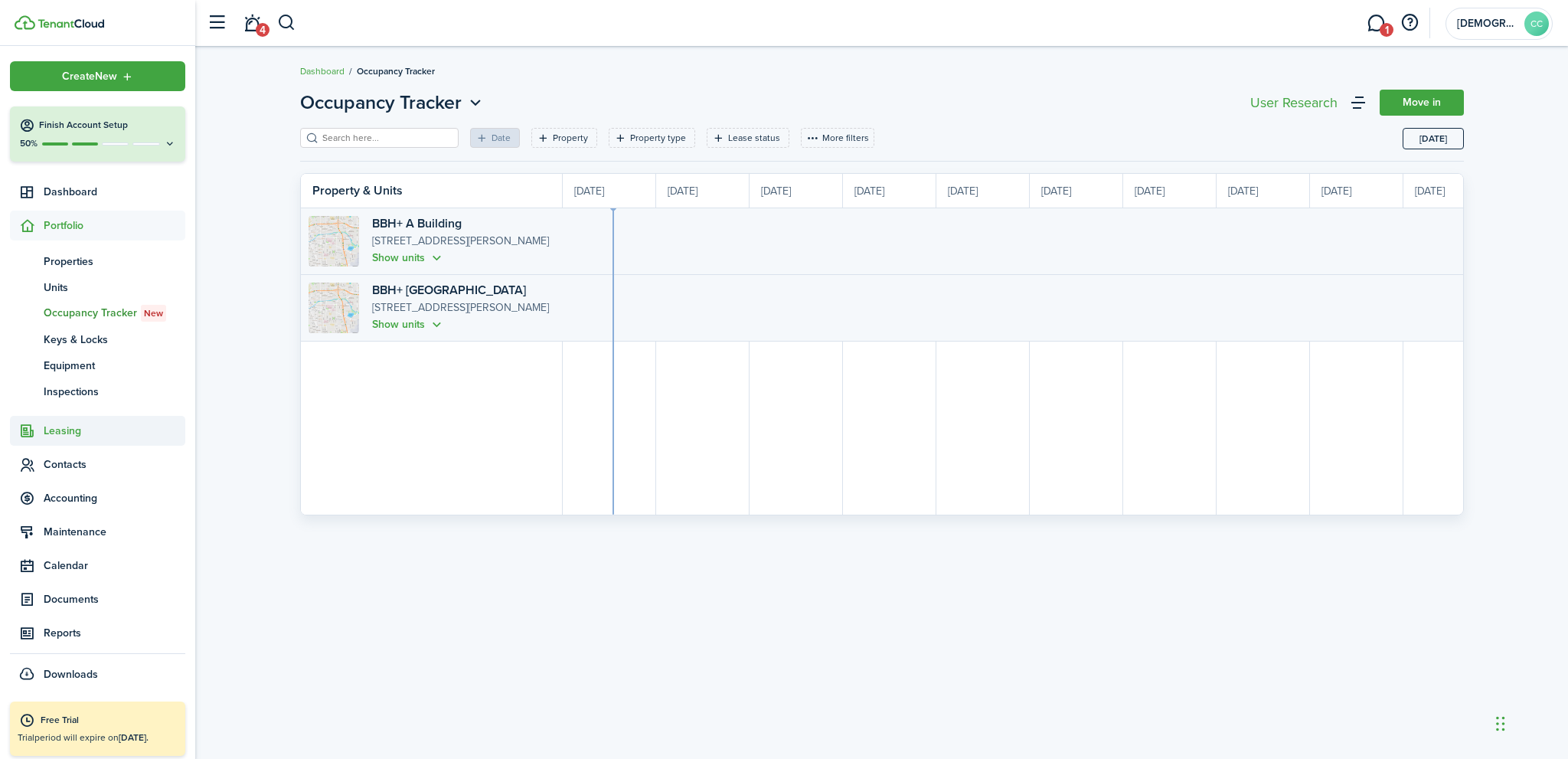
click at [63, 427] on span "Leasing" at bounding box center [114, 431] width 142 height 16
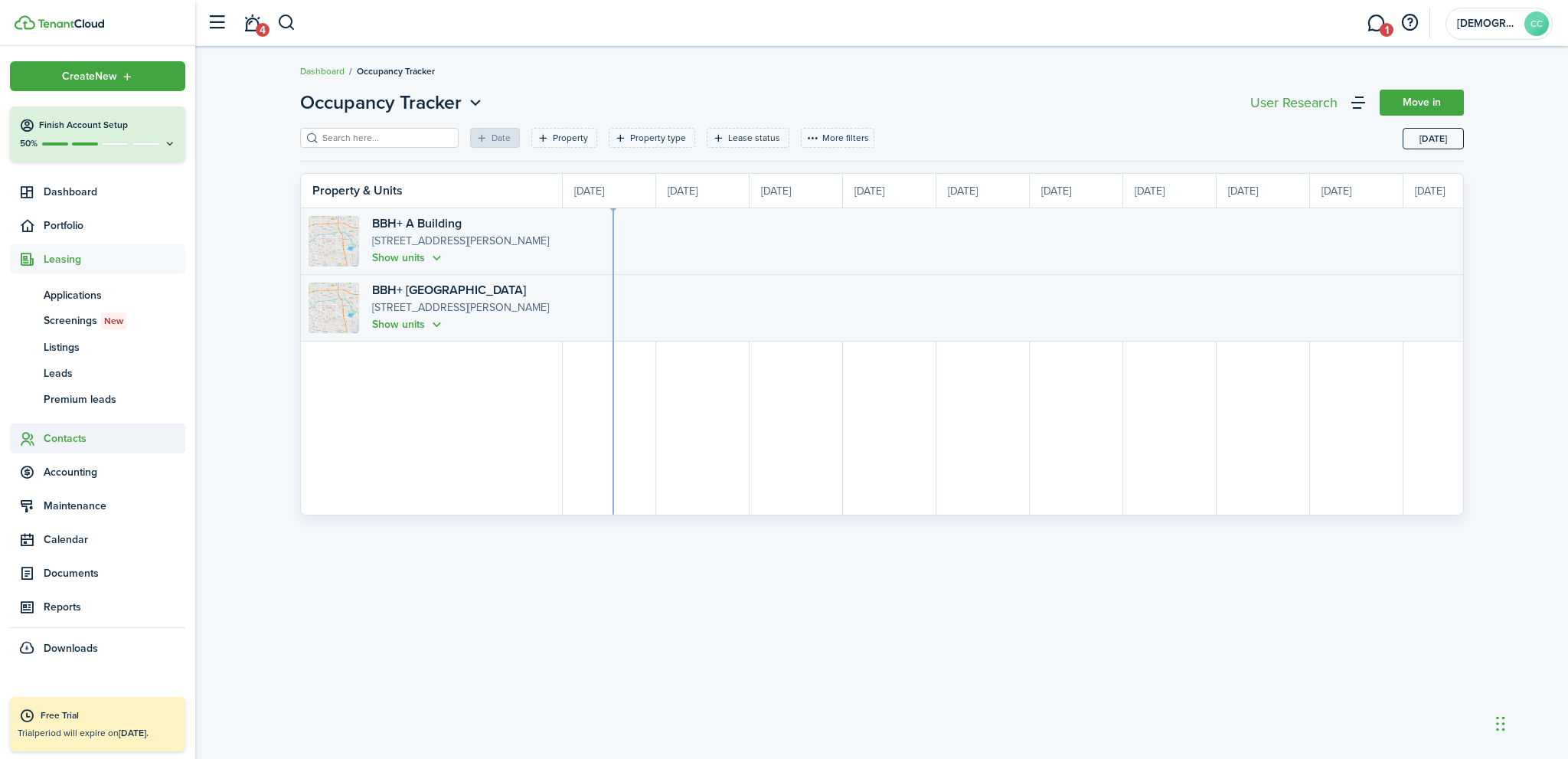
click at [58, 440] on span "Contacts" at bounding box center [114, 438] width 142 height 16
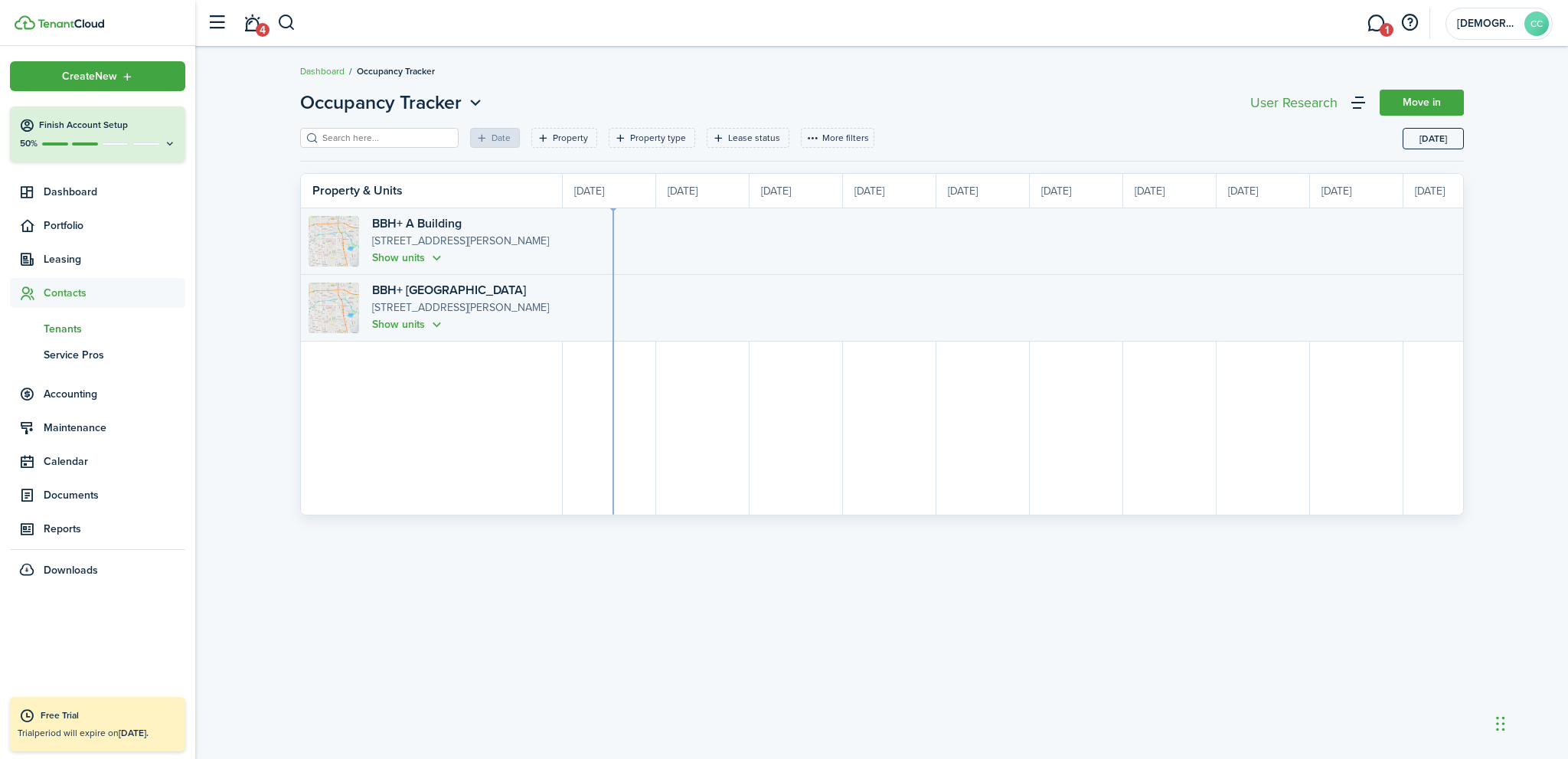
click at [77, 329] on span "Tenants" at bounding box center [114, 328] width 142 height 16
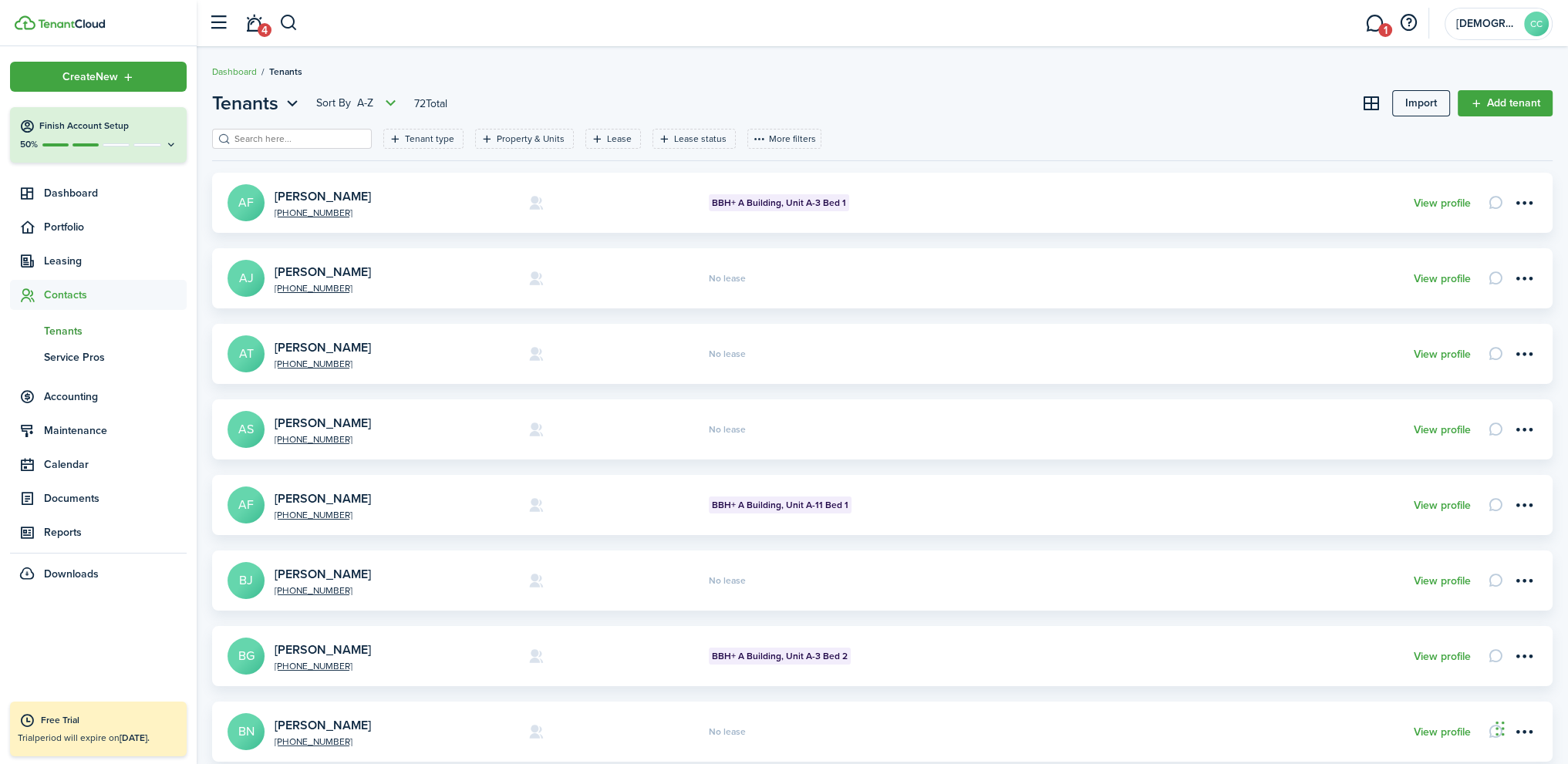
click at [287, 136] on input "search" at bounding box center [299, 139] width 136 height 15
type input "stevenson"
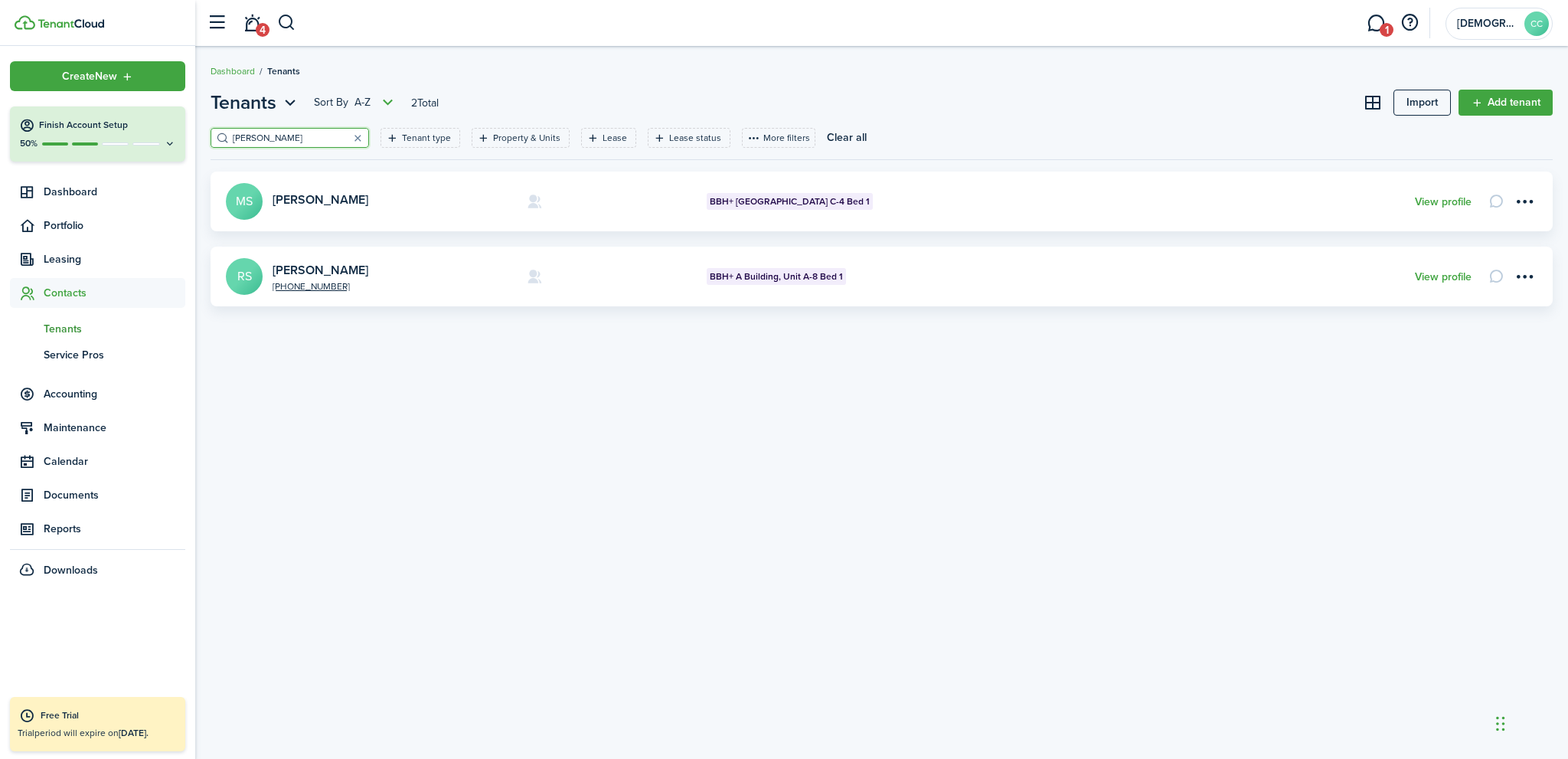
click at [801, 198] on span "BBH+ C Building Studios, Unit C-4 Bed 1" at bounding box center [790, 201] width 160 height 13
click at [1427, 201] on link "View profile" at bounding box center [1443, 202] width 57 height 13
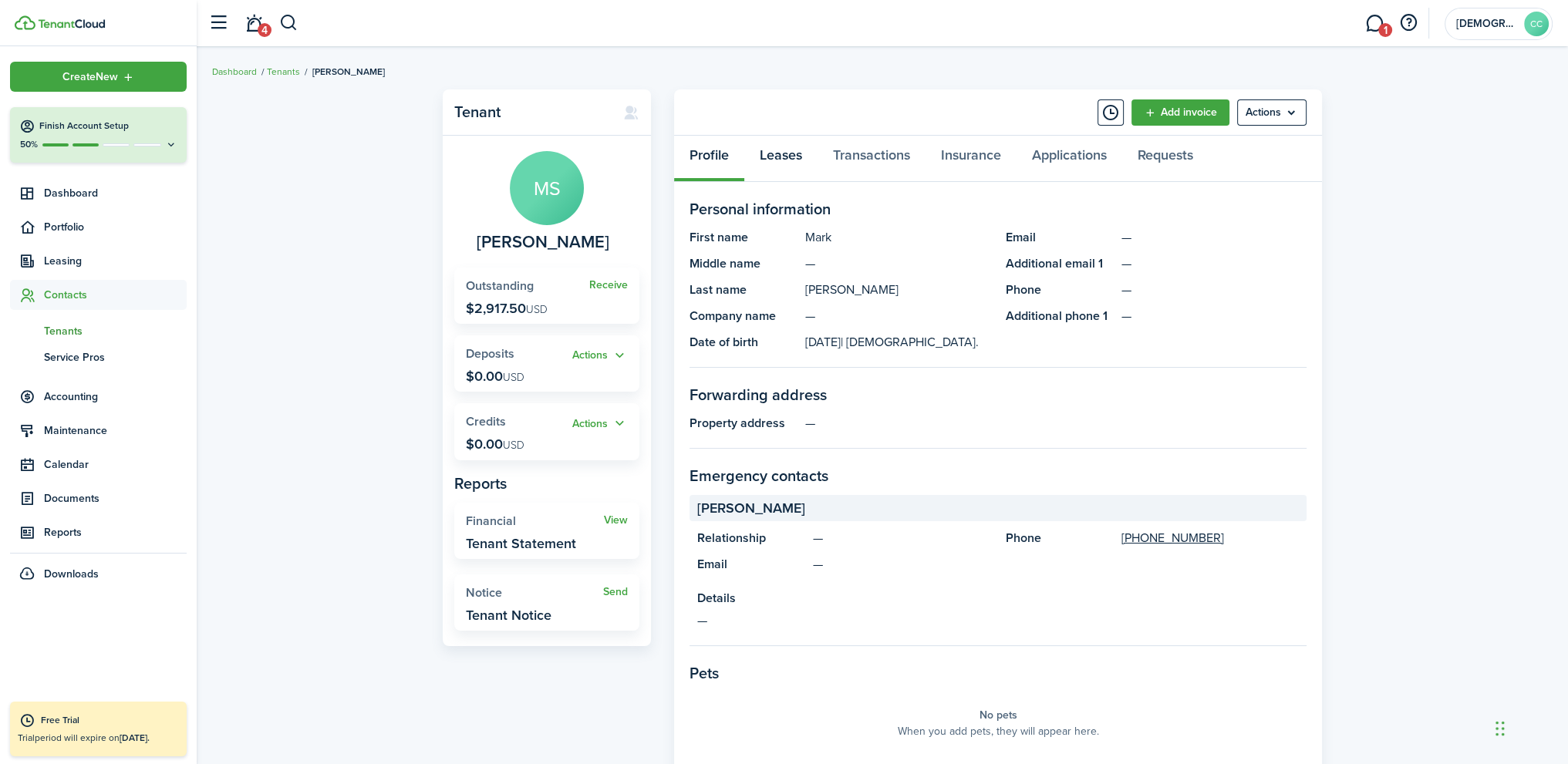
click at [762, 156] on link "Leases" at bounding box center [781, 159] width 74 height 47
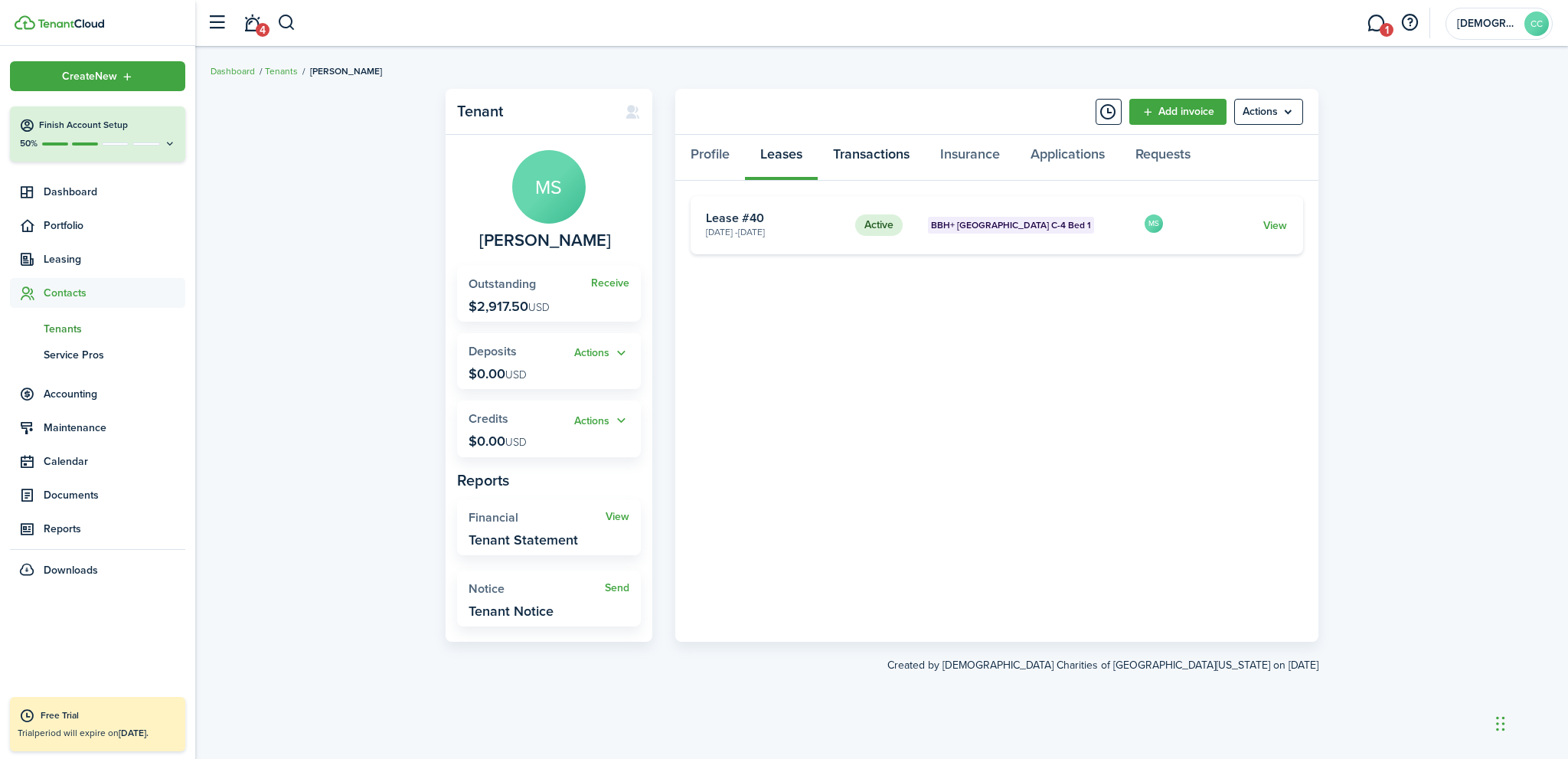
click at [856, 164] on link "Transactions" at bounding box center [871, 158] width 107 height 46
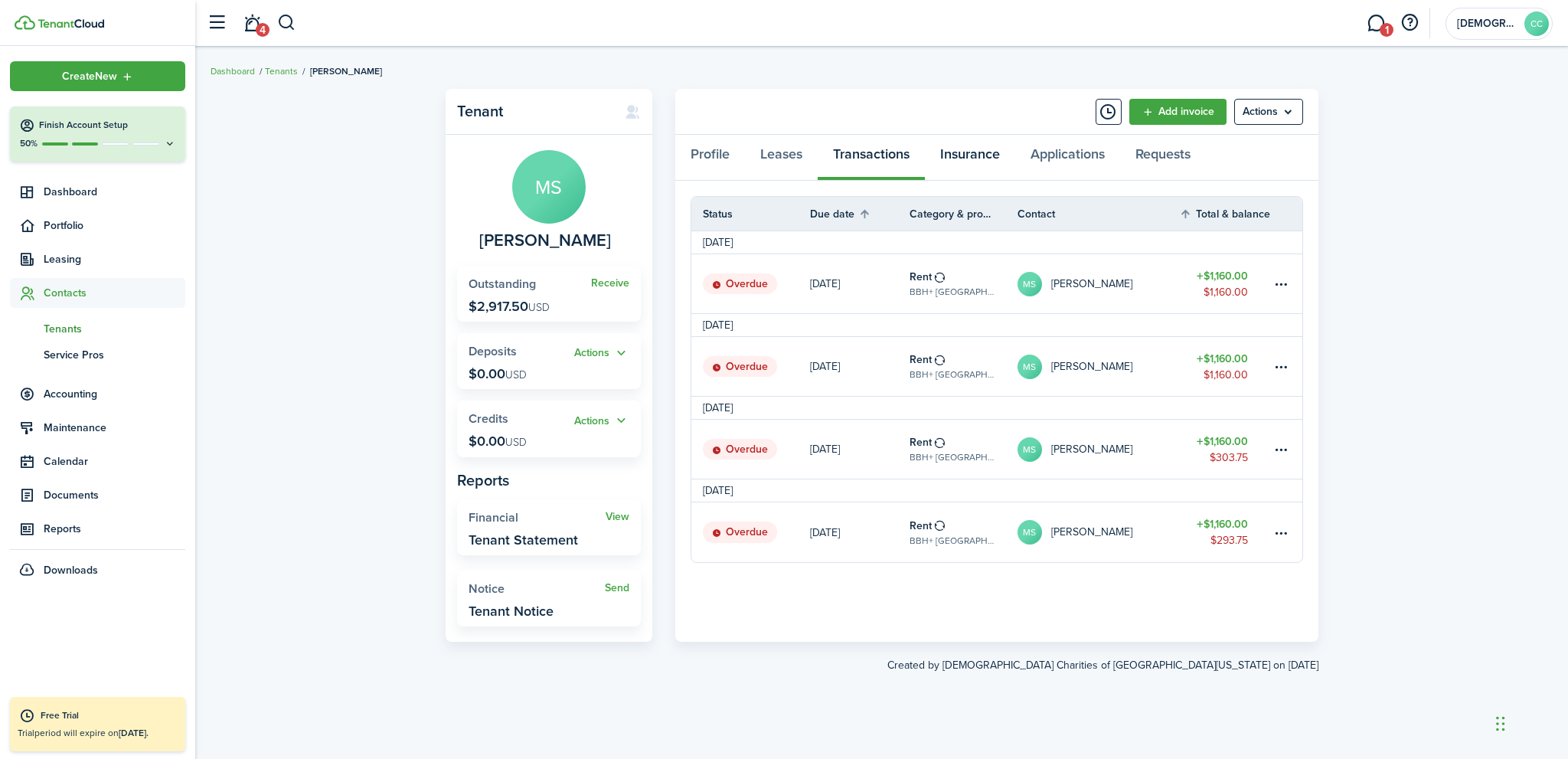
click at [981, 156] on link "Insurance" at bounding box center [971, 158] width 91 height 46
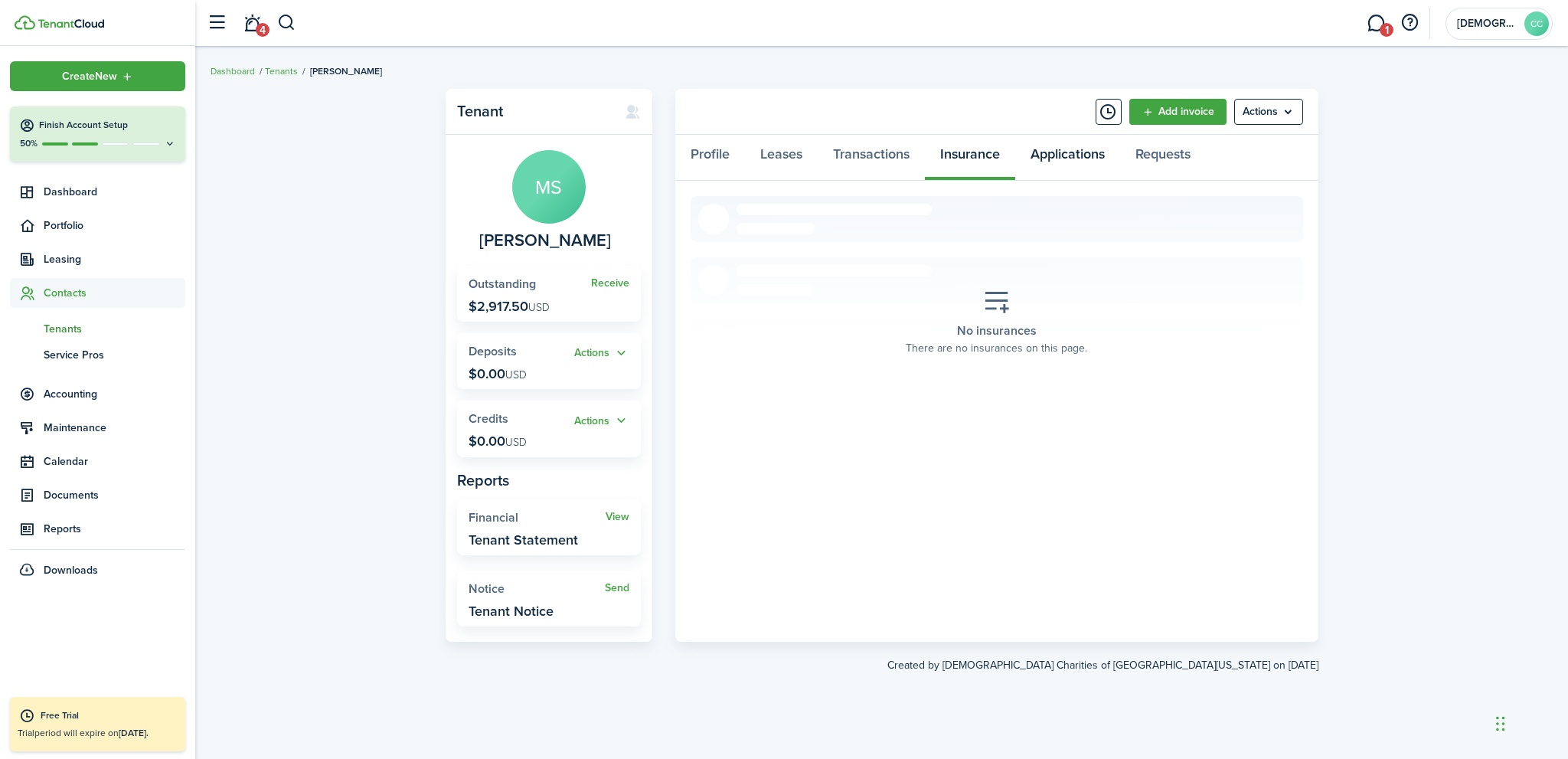
click at [1067, 153] on link "Applications" at bounding box center [1067, 158] width 105 height 46
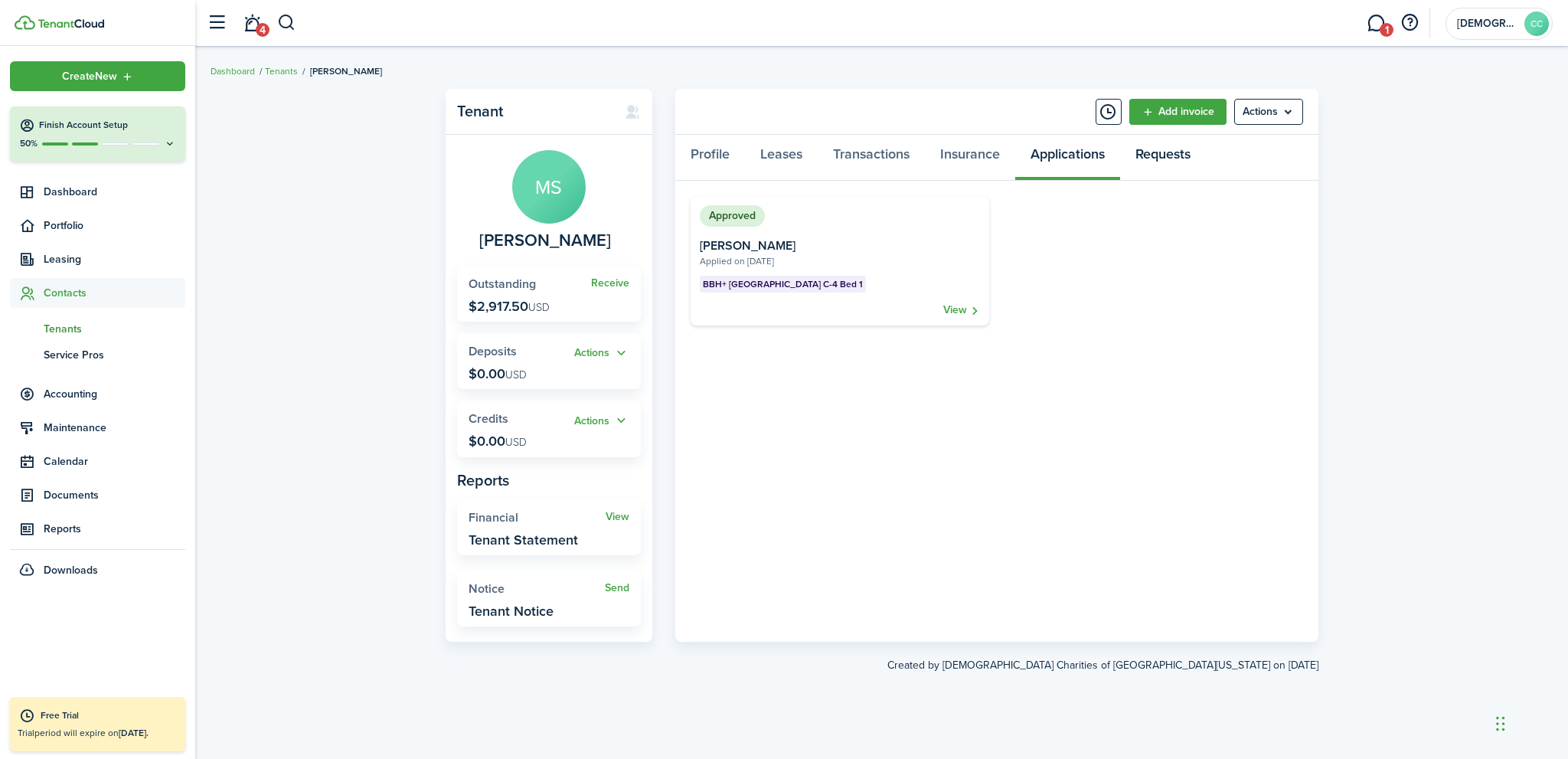
click at [1171, 151] on link "Requests" at bounding box center [1163, 158] width 86 height 46
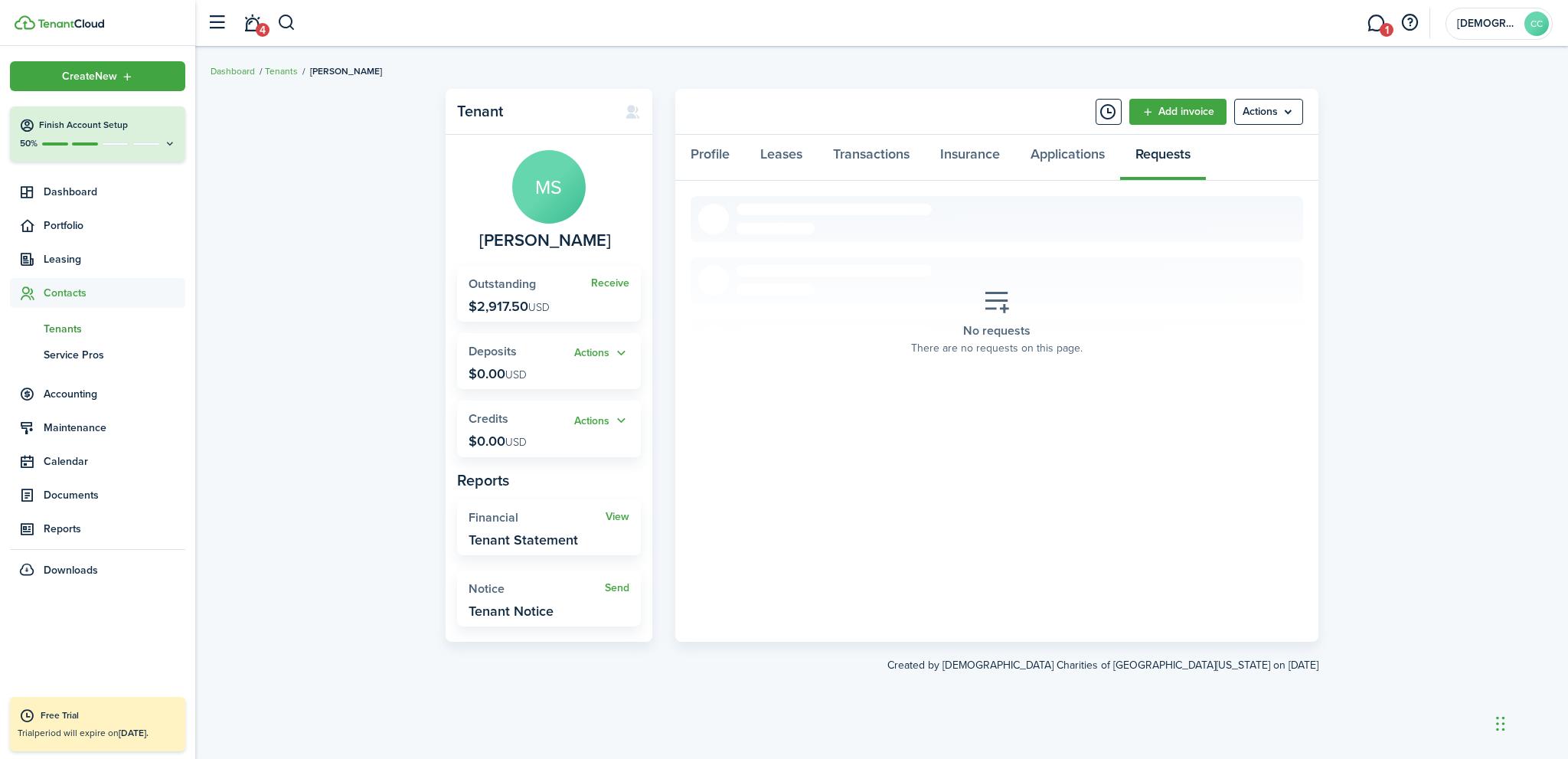
click at [536, 192] on avatar-text "MS" at bounding box center [549, 187] width 73 height 73
click at [714, 152] on link "Profile" at bounding box center [710, 158] width 69 height 46
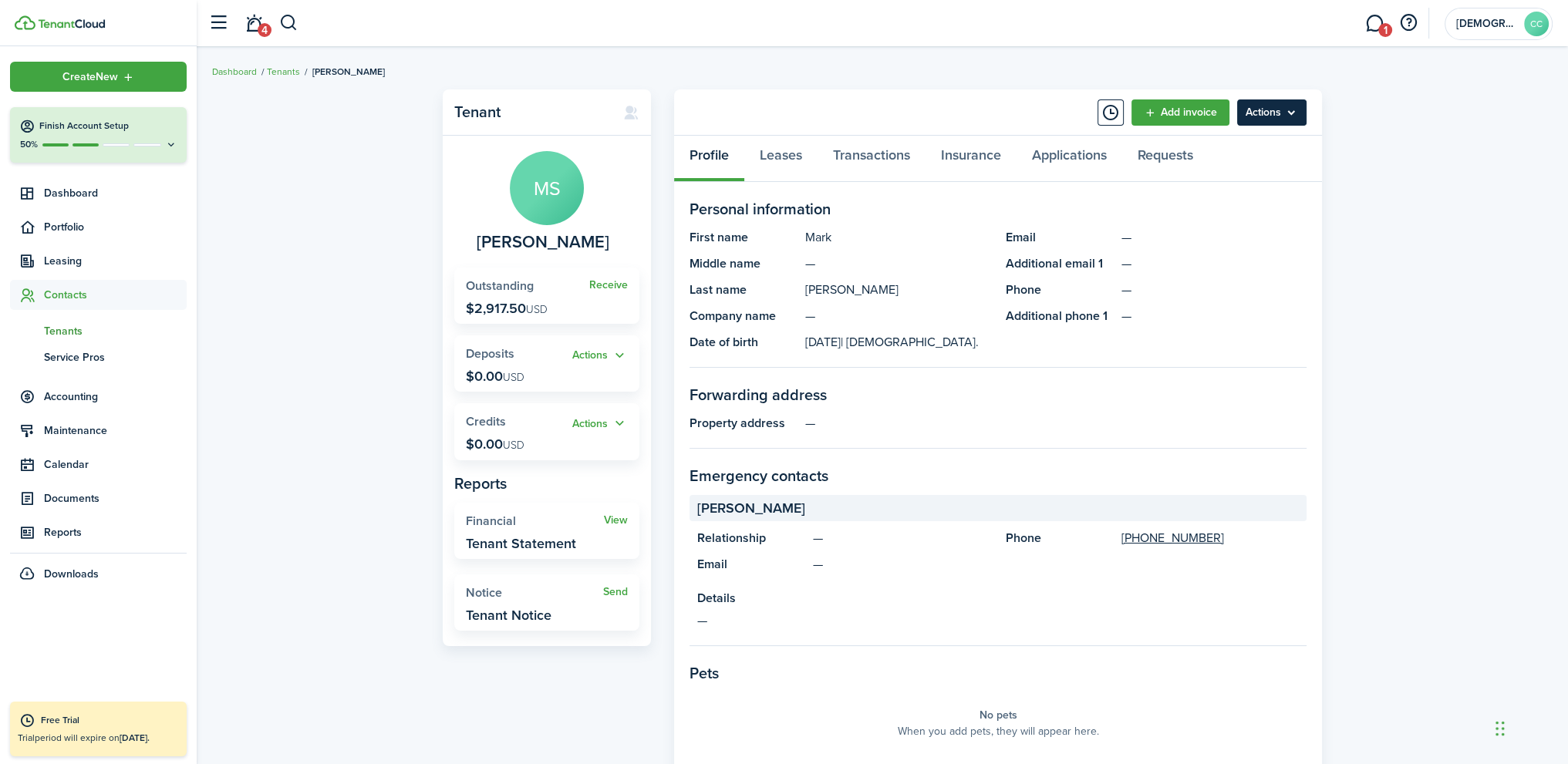
click at [1296, 112] on menu-btn "Actions" at bounding box center [1271, 112] width 70 height 26
click at [938, 70] on breadcrumb "Dashboard Tenants Mark Stevenson" at bounding box center [882, 64] width 1340 height 36
